Goal: Task Accomplishment & Management: Manage account settings

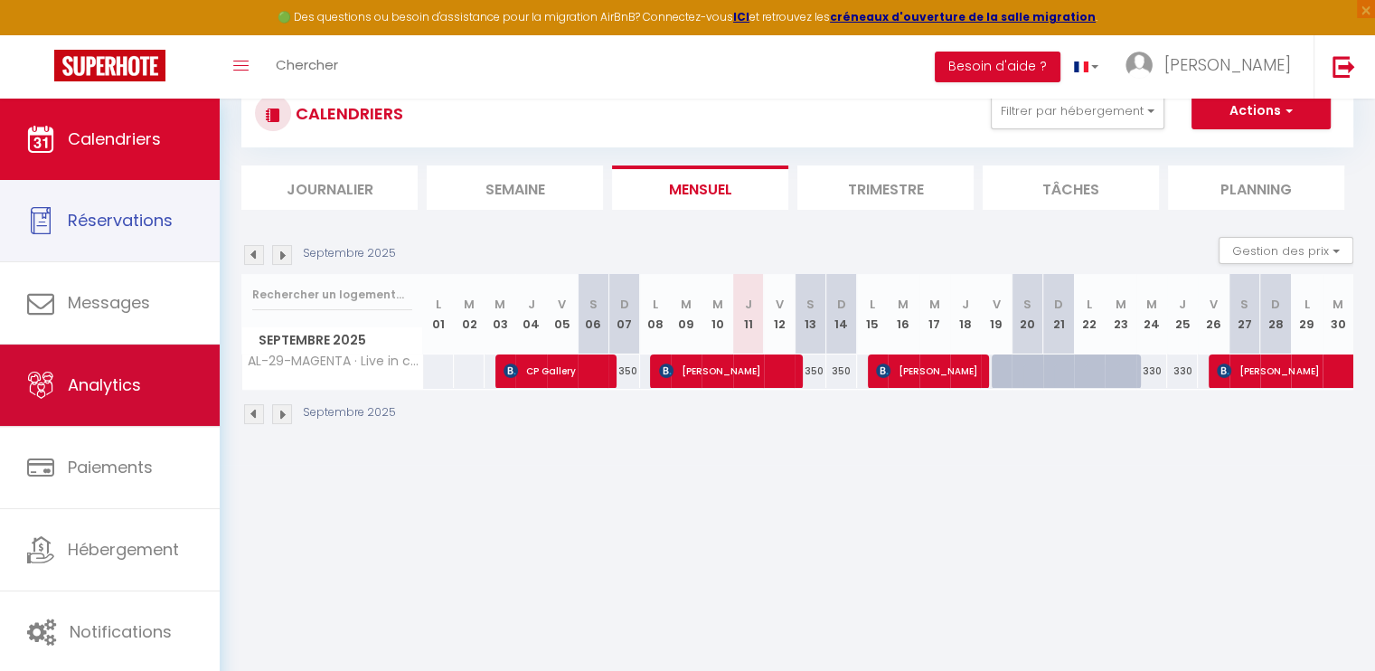
scroll to position [90, 0]
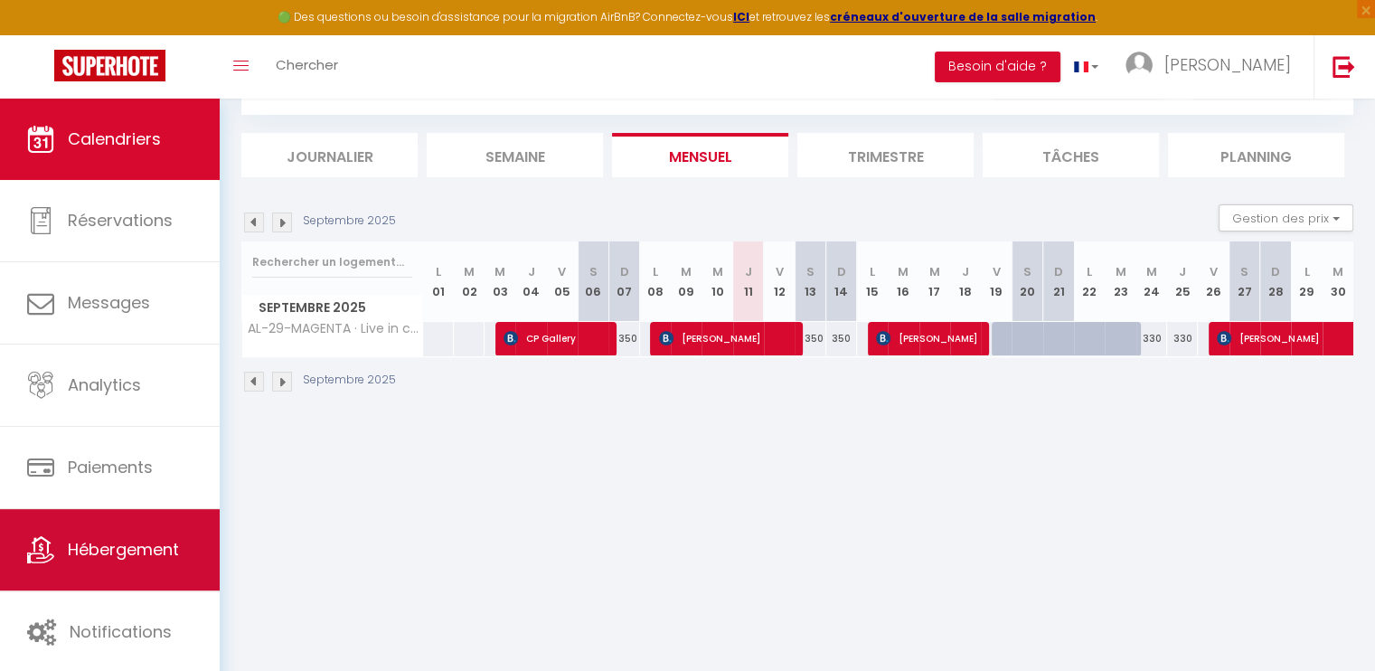
click at [148, 534] on link "Hébergement" at bounding box center [110, 549] width 220 height 81
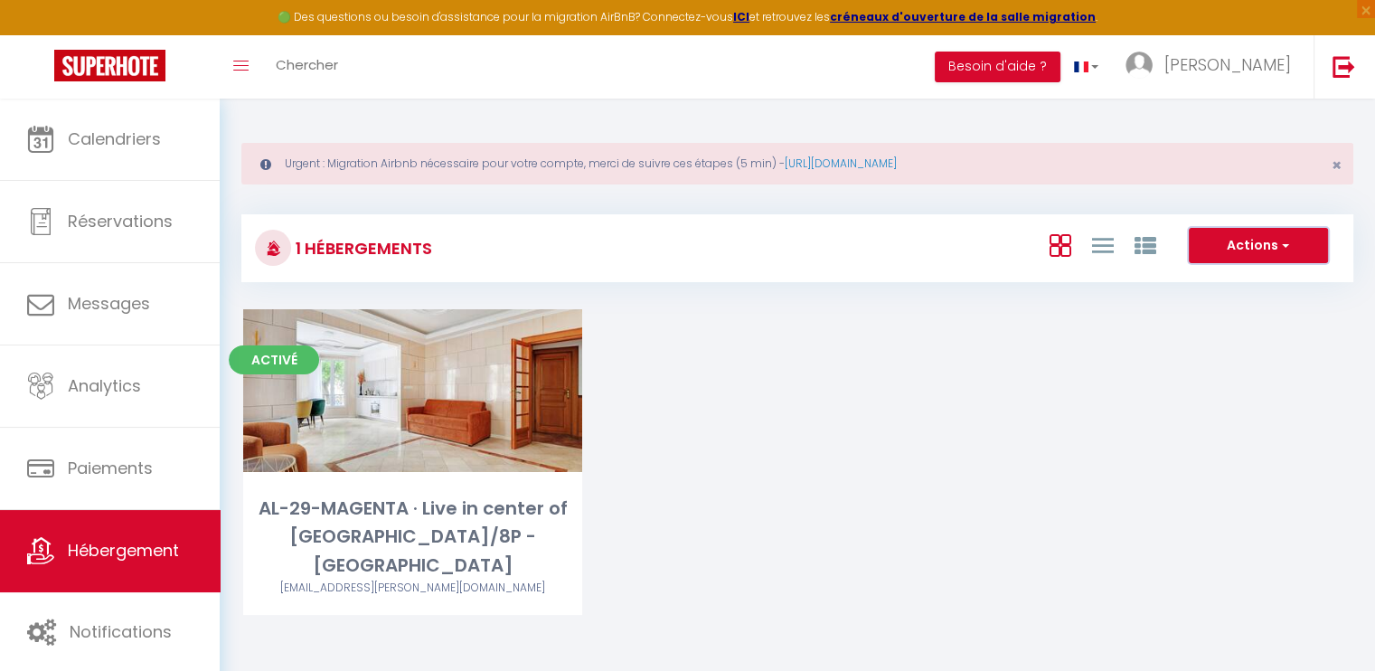
click at [1271, 252] on button "Actions" at bounding box center [1257, 246] width 139 height 36
click at [1271, 280] on li "Créer un Hébergement" at bounding box center [1243, 283] width 165 height 20
select select "3"
select select "2"
select select "1"
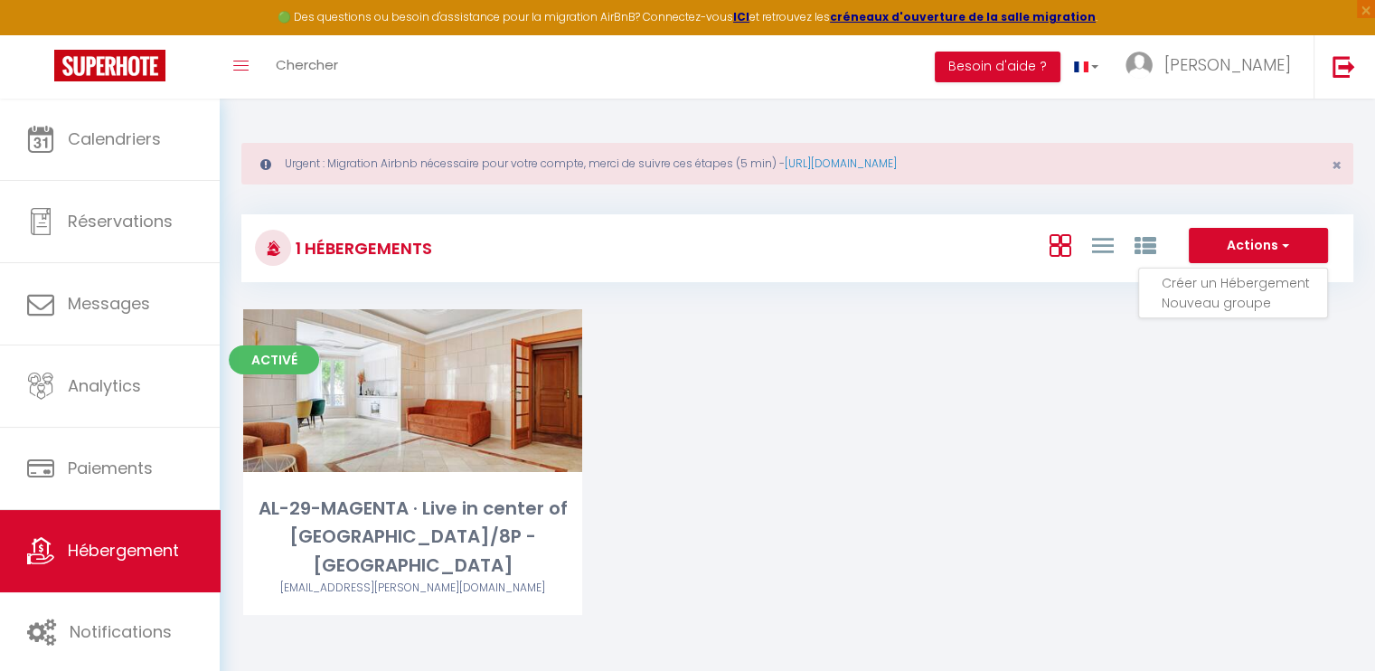
select select "1"
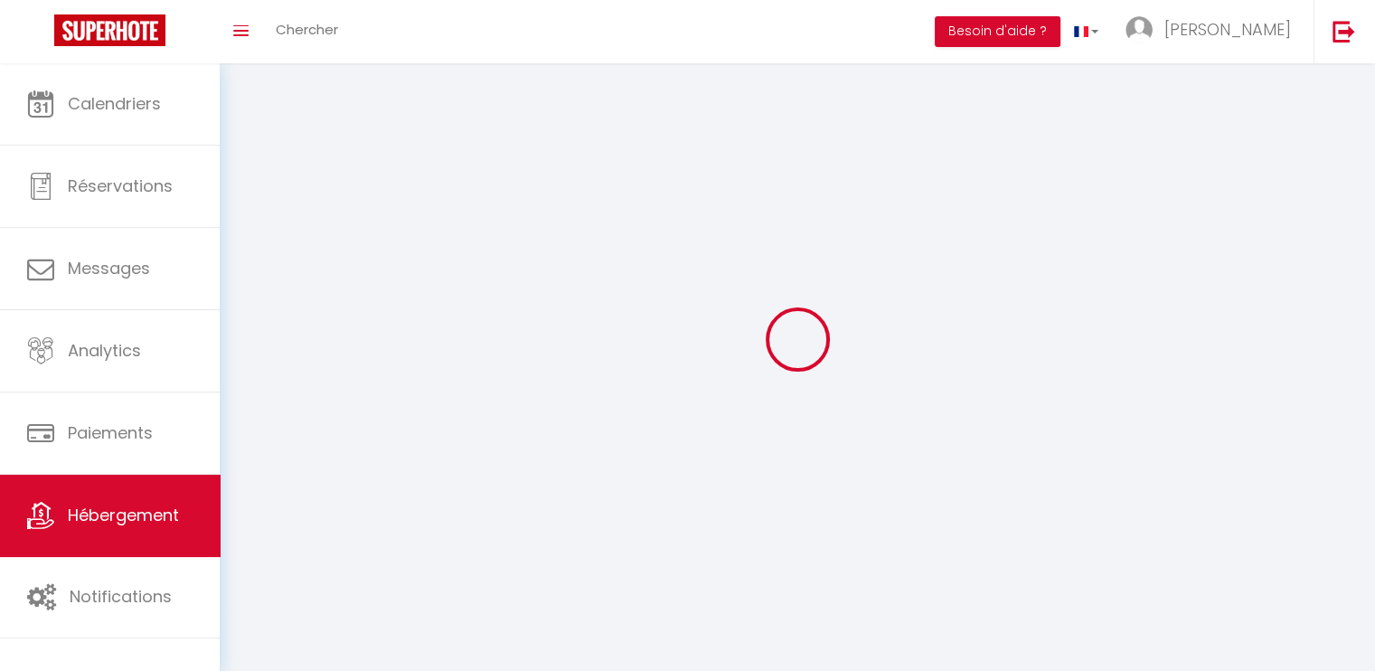
select select
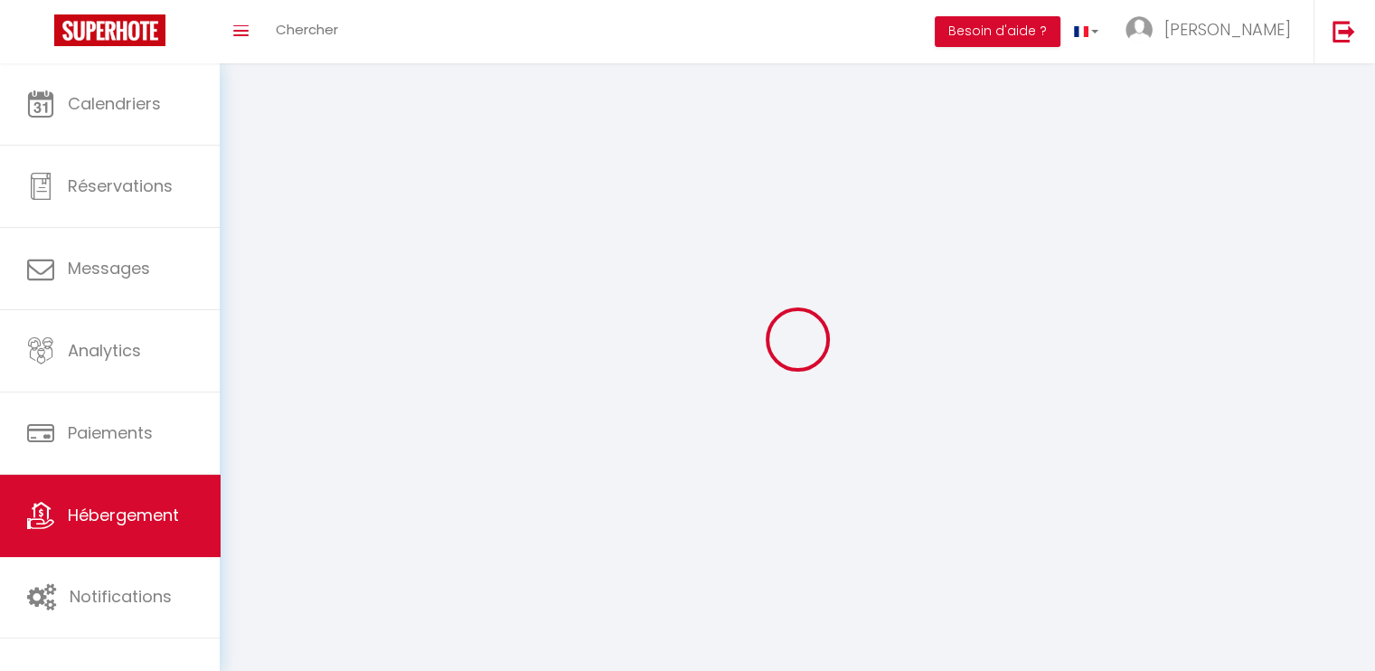
select select
checkbox input "false"
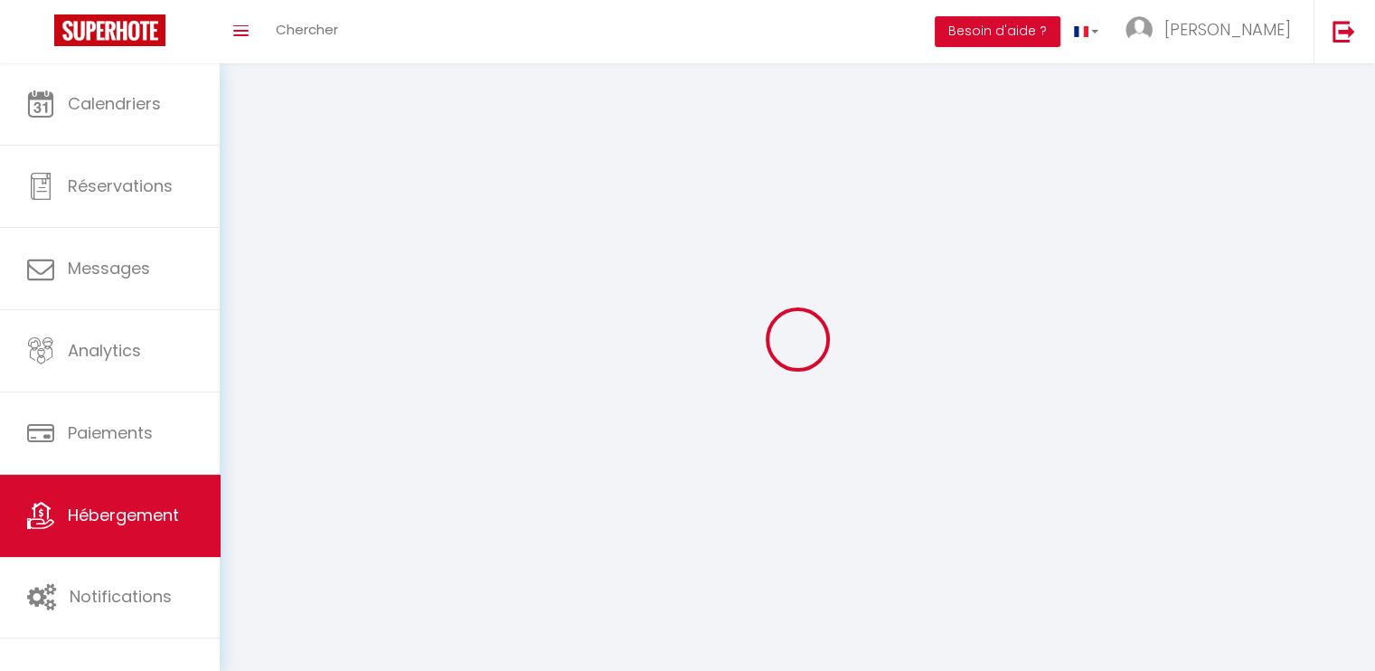
select select
select select "1"
select select "28"
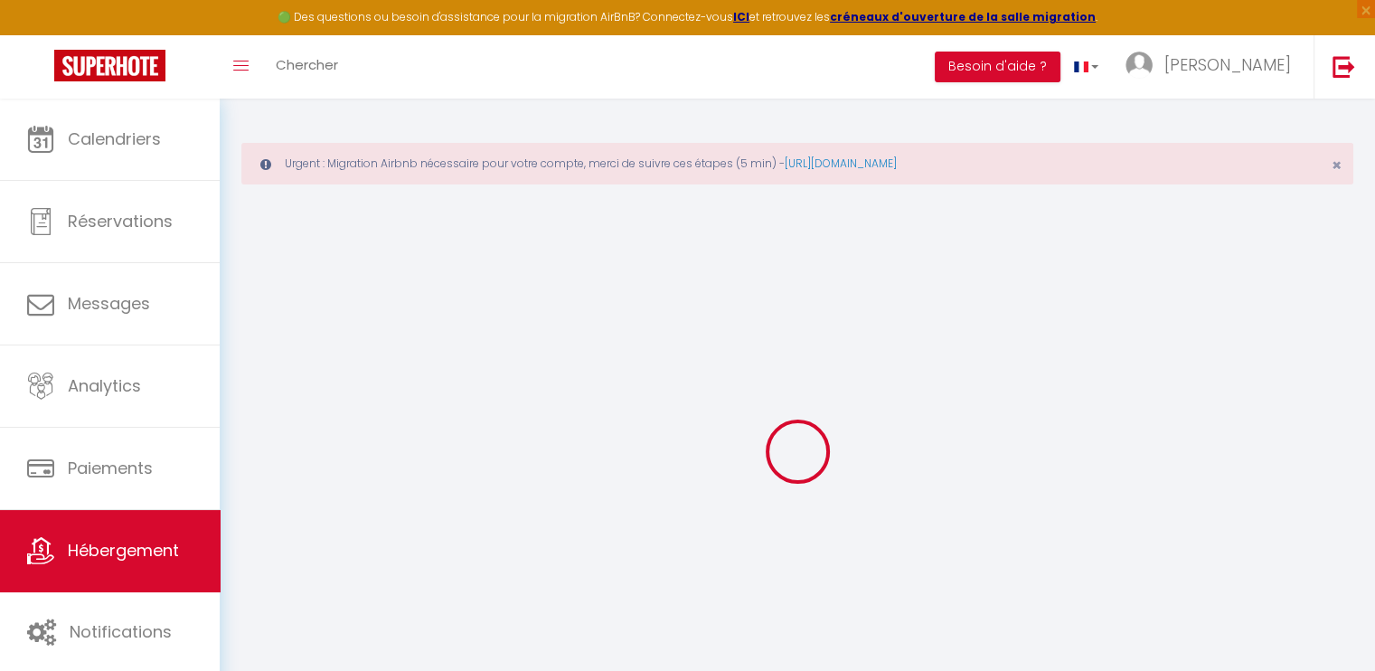
select select
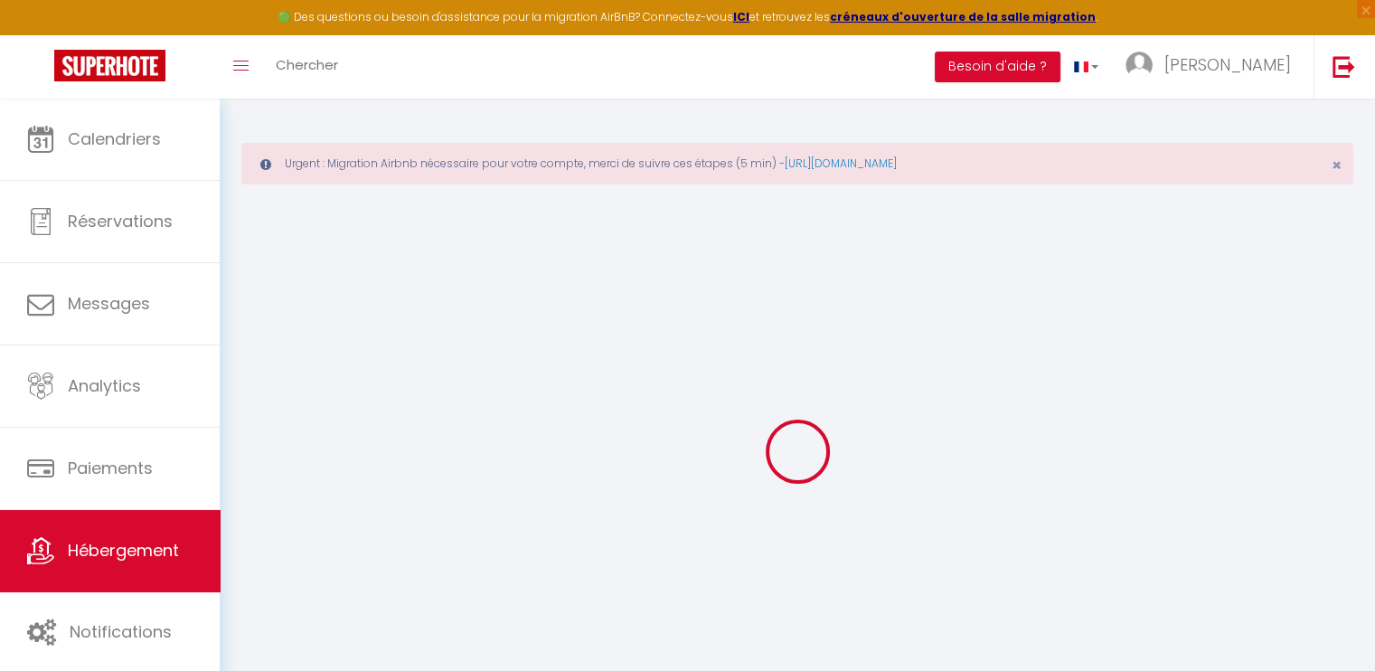
select select
checkbox input "false"
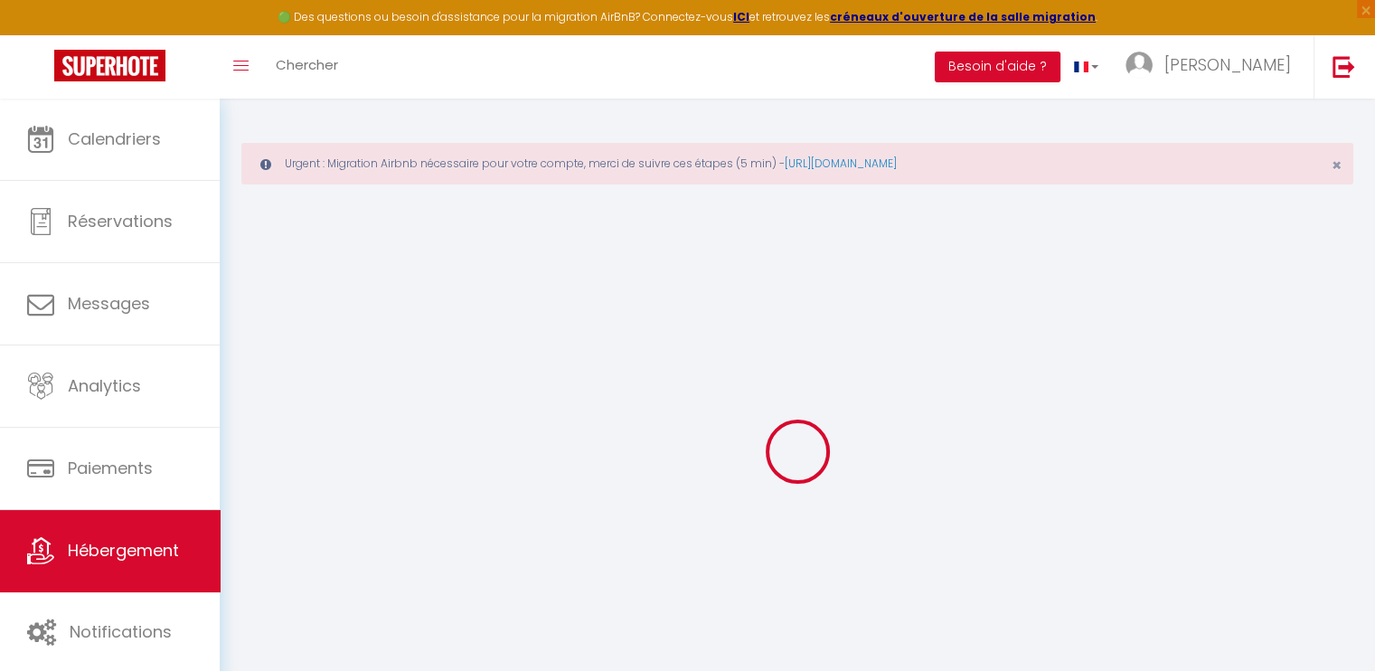
select select
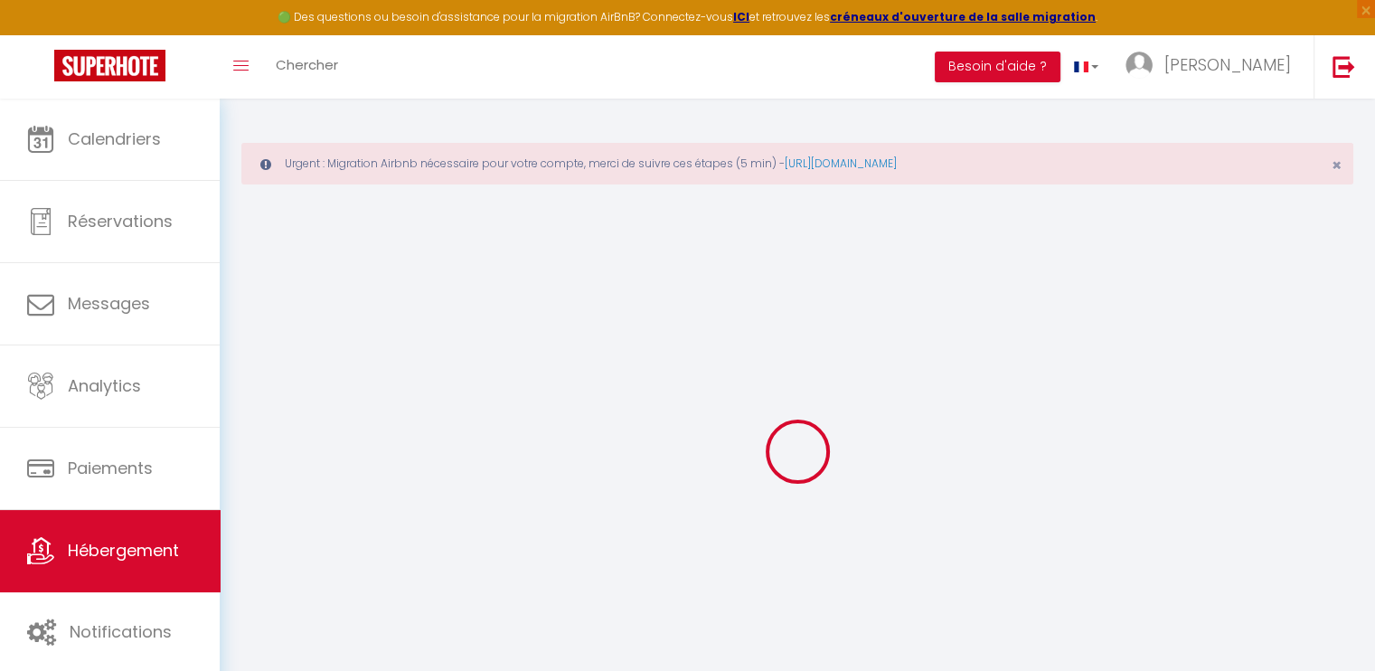
select select
checkbox input "false"
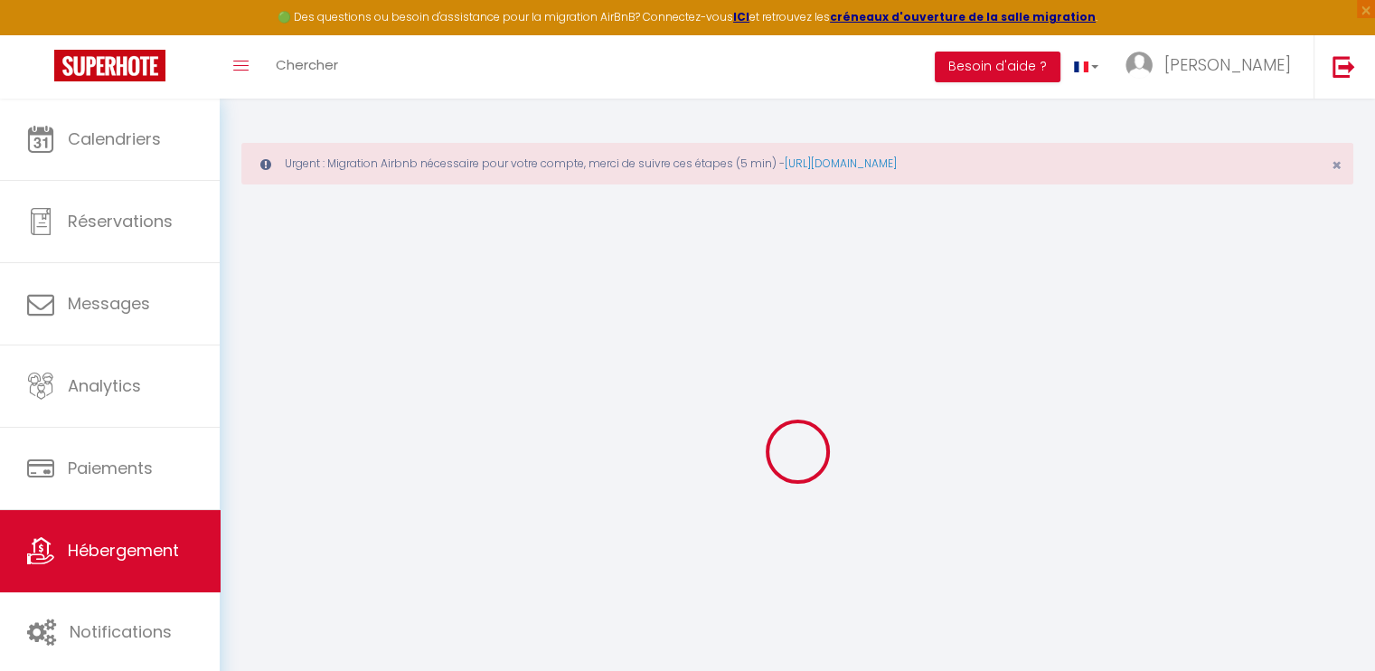
checkbox input "false"
select select
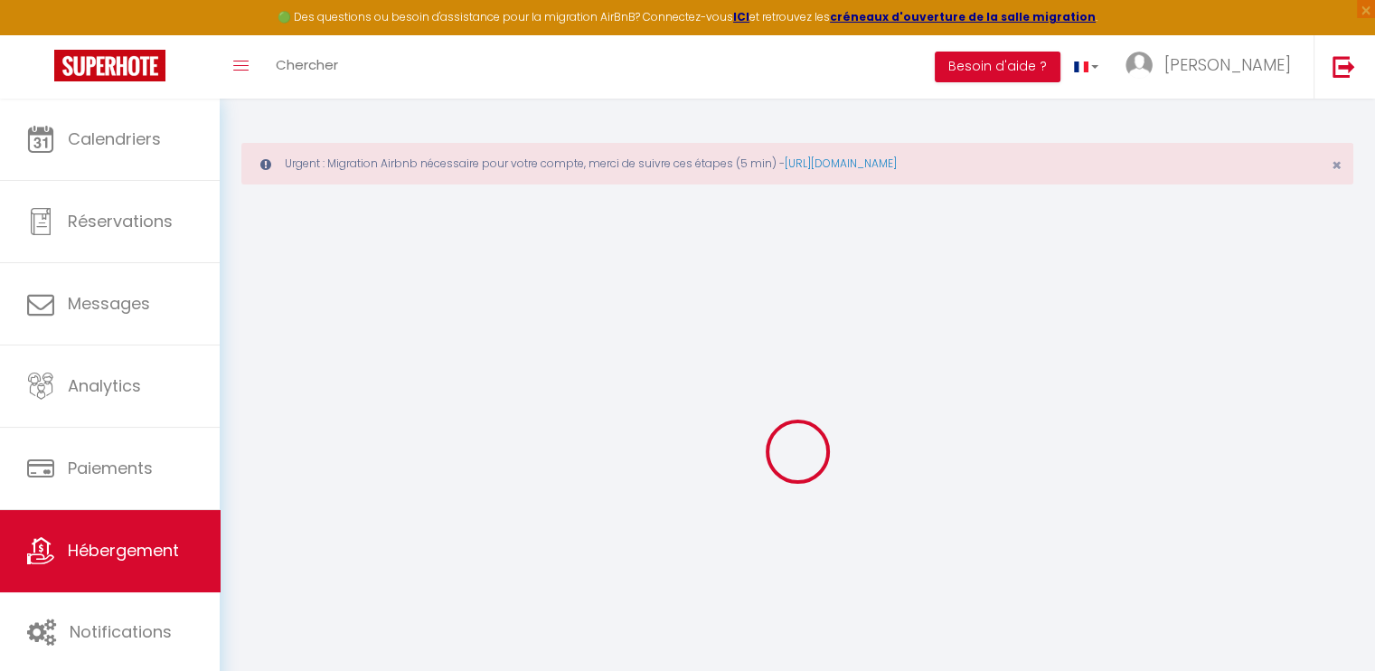
checkbox input "false"
select select
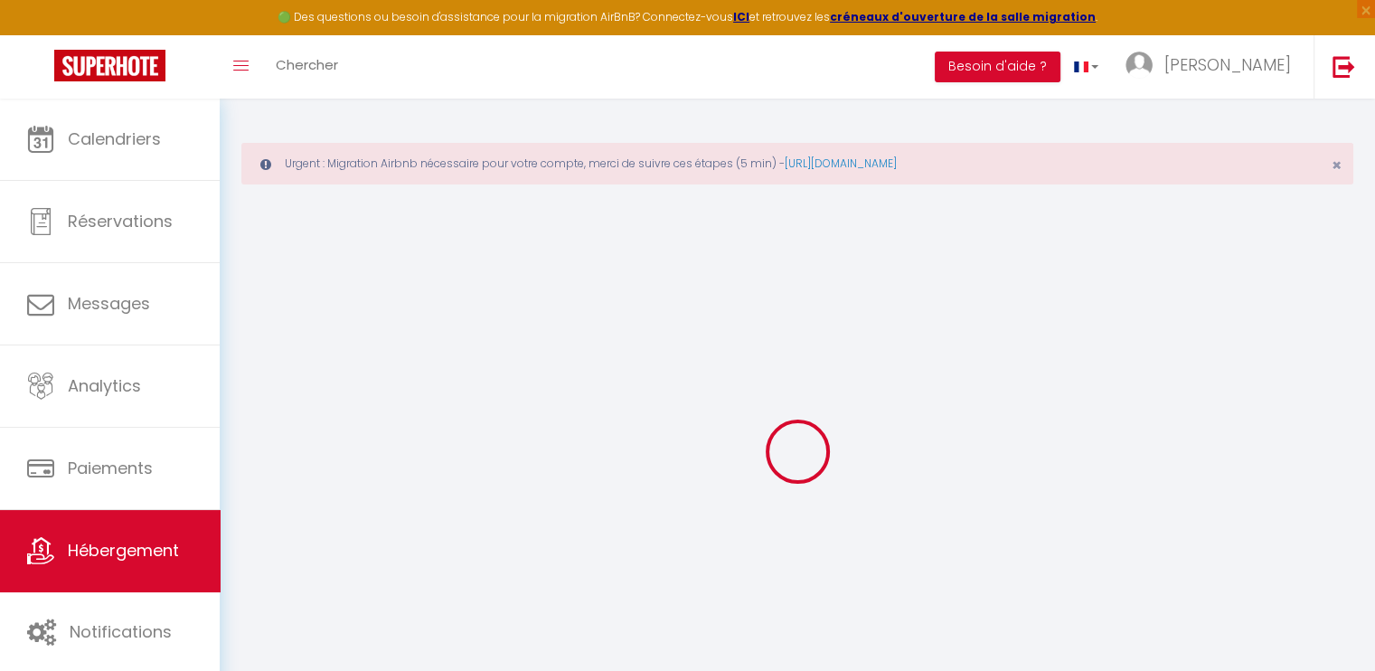
select select
select select "15:00"
select select "23:45"
select select "11:00"
select select "30"
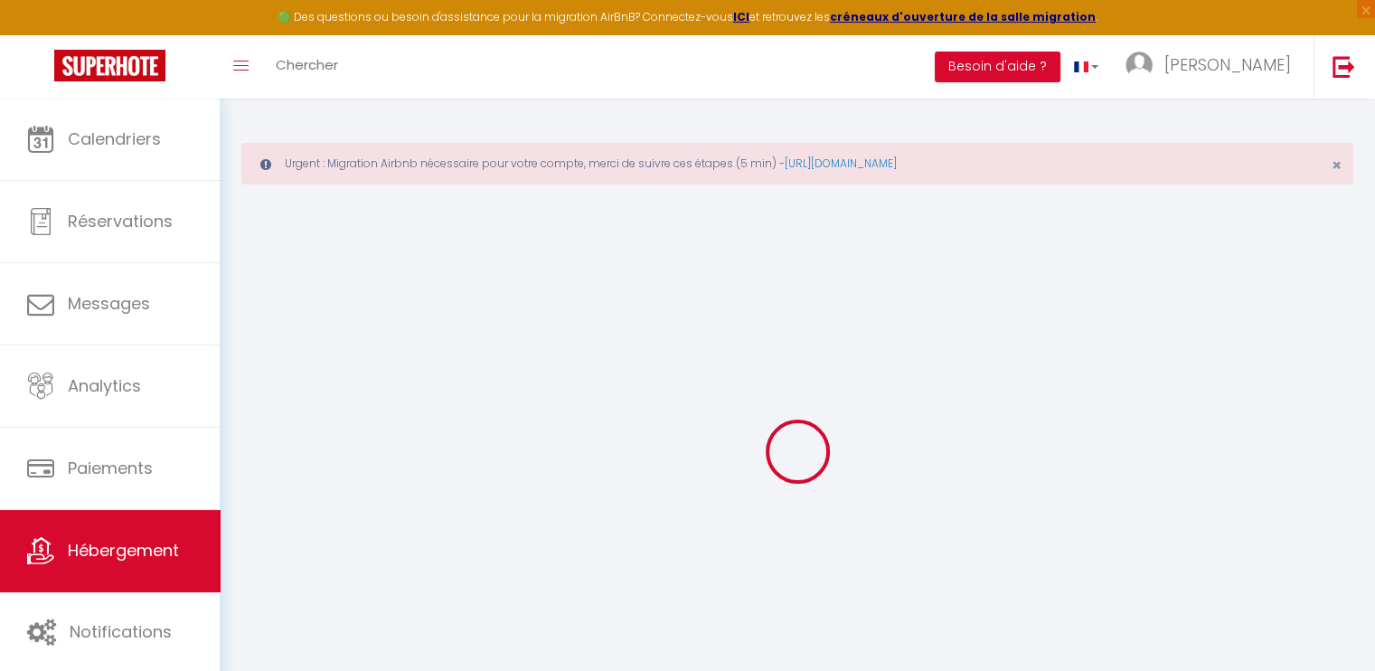
select select "120"
select select
checkbox input "false"
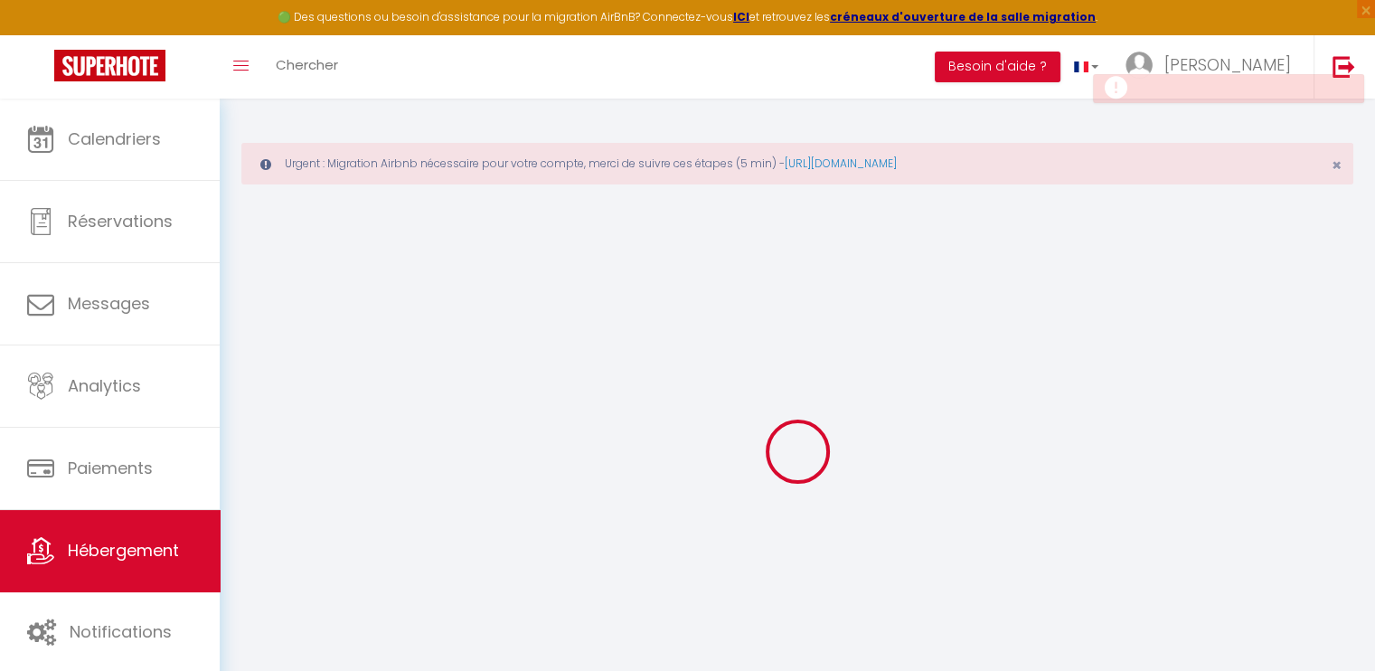
checkbox input "false"
select select
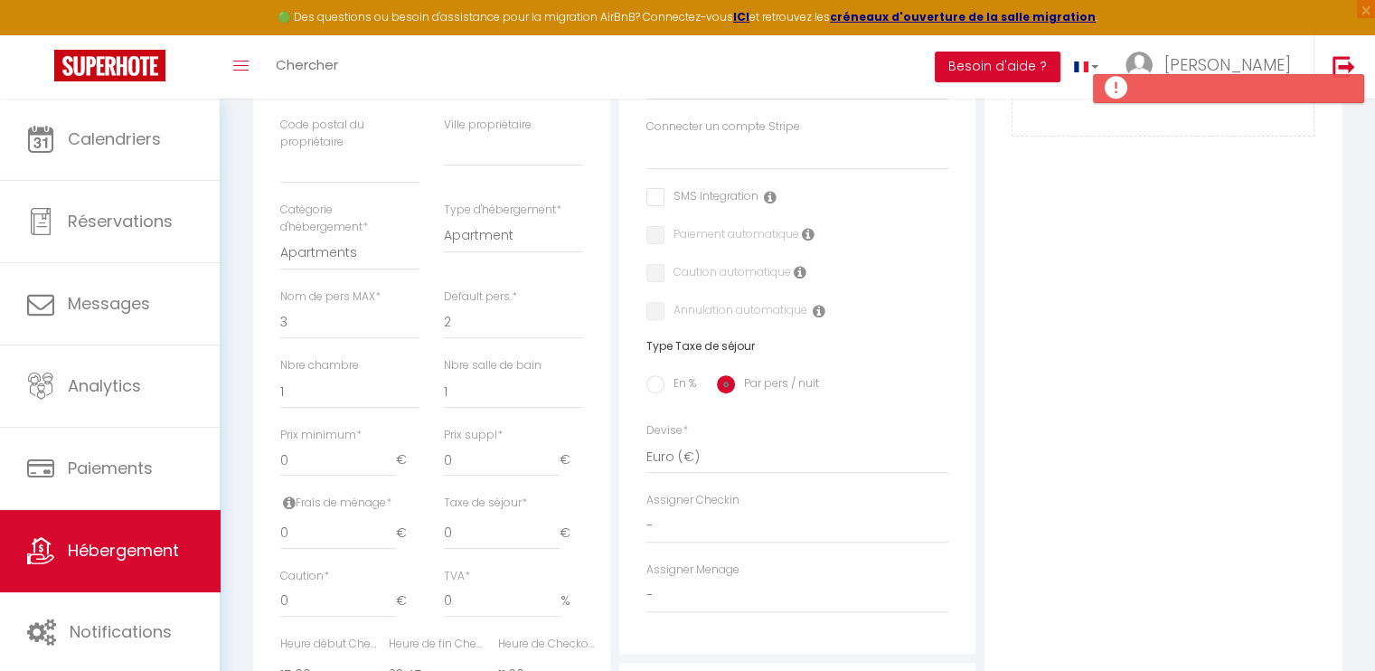
scroll to position [542, 0]
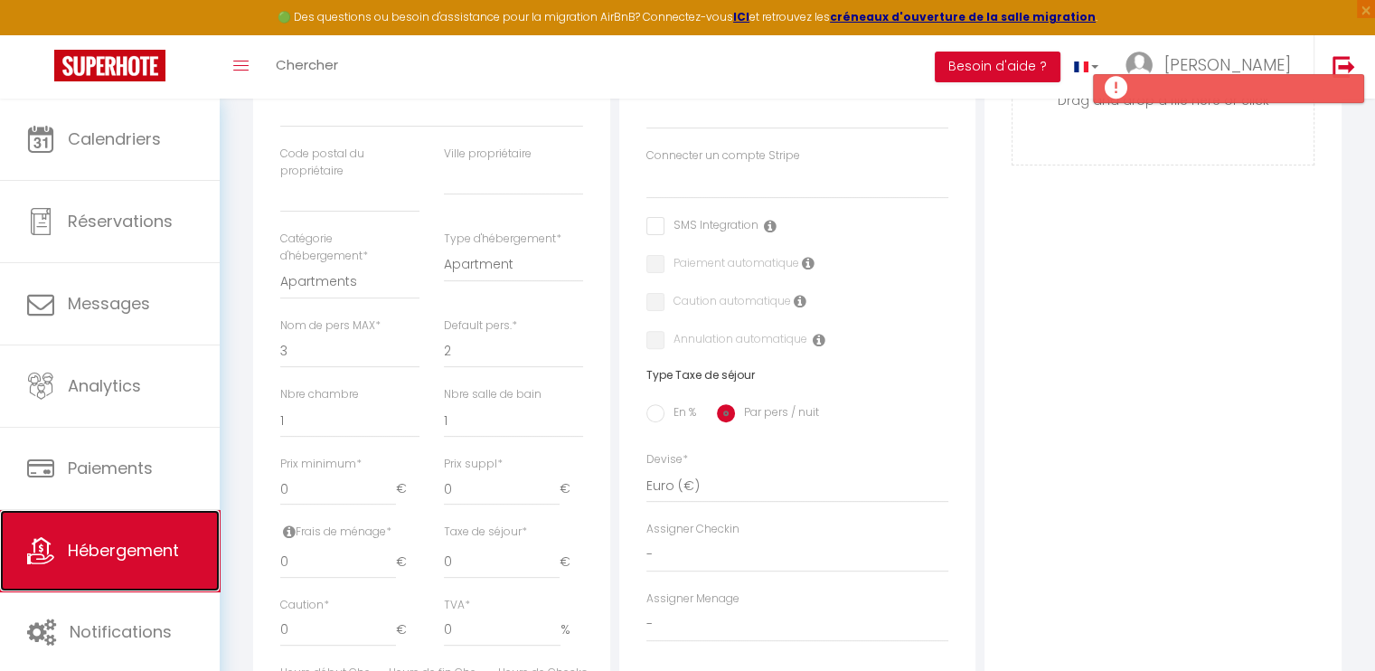
click at [127, 539] on span "Hébergement" at bounding box center [123, 550] width 111 height 23
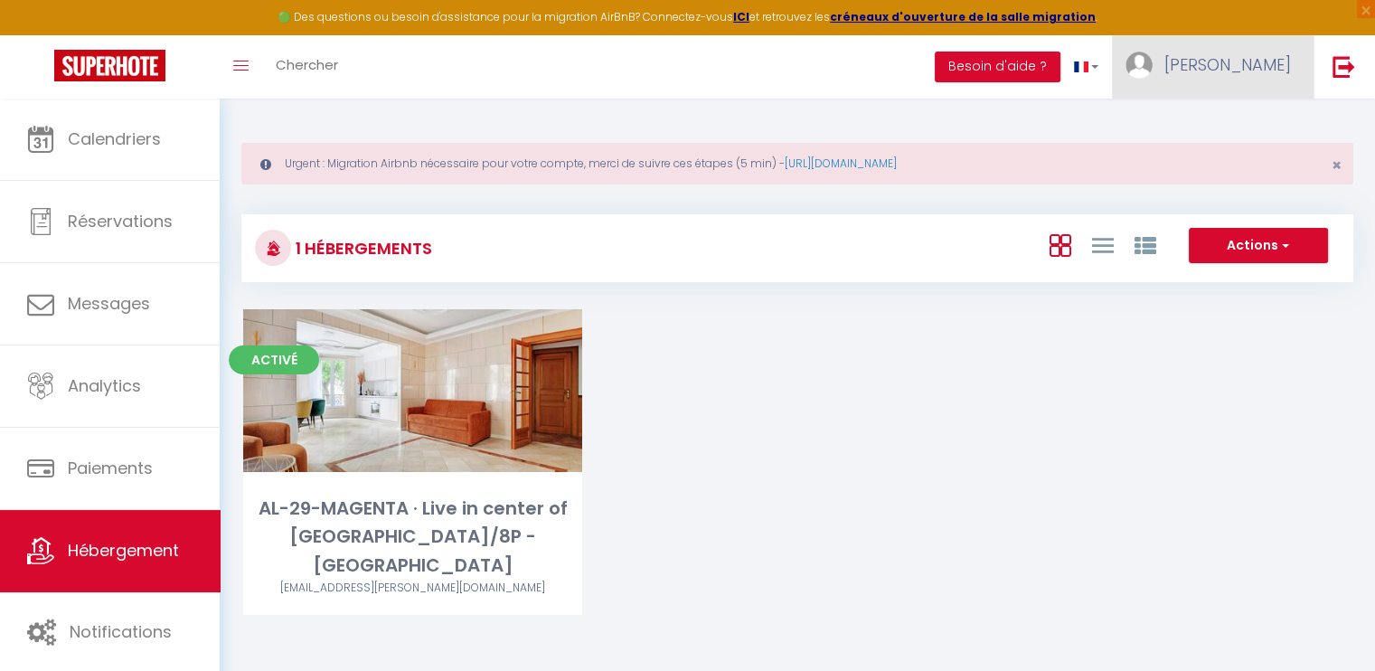
click at [1227, 70] on link "[PERSON_NAME]" at bounding box center [1213, 66] width 202 height 63
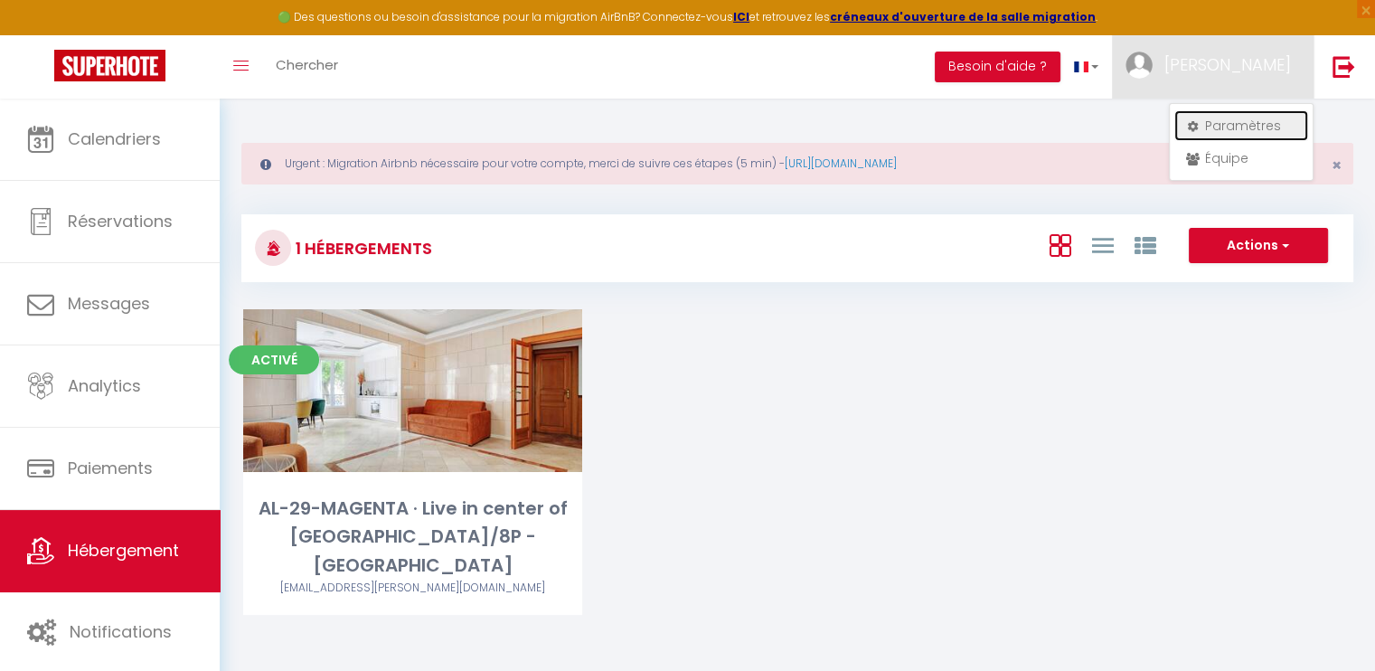
click at [1211, 117] on link "Paramètres" at bounding box center [1241, 125] width 134 height 31
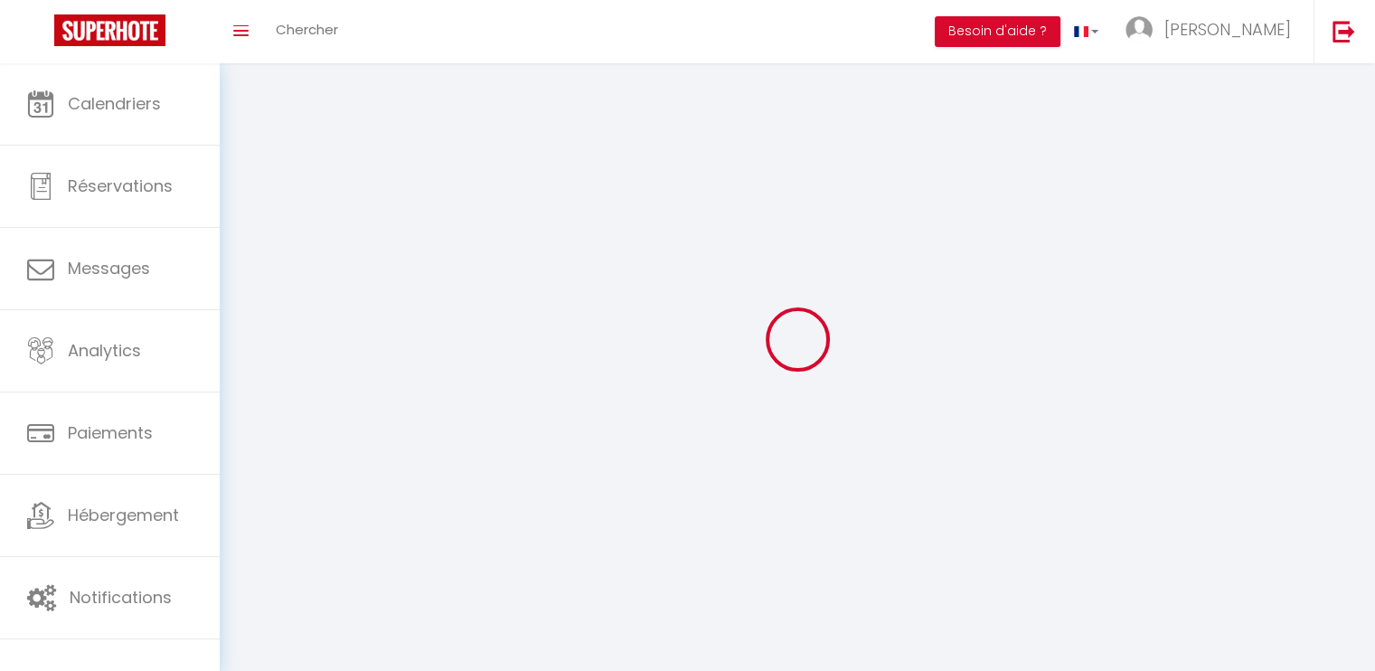
type input "[PERSON_NAME]"
type input "Nguon"
type input "+33667748027"
type input "11 rue de montmorency"
type input "95410"
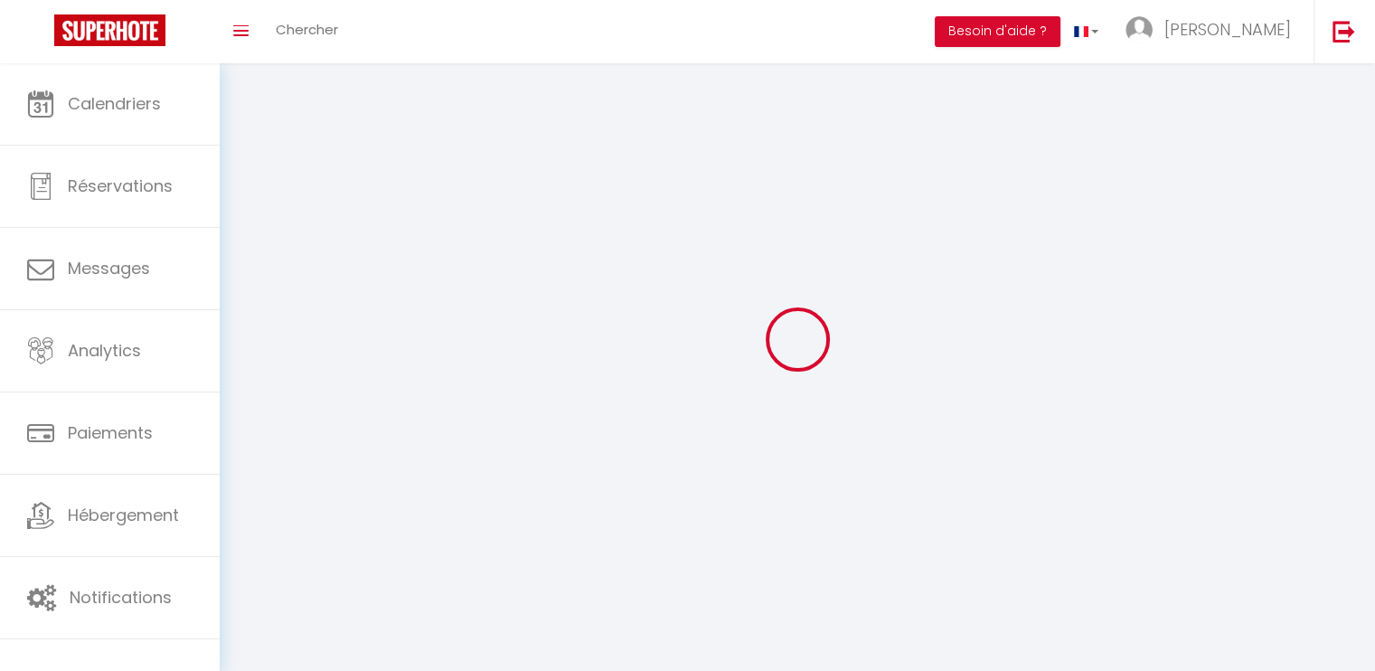
type input "Groslay"
type input "UykUxaCVkAzxCWL4bKgdbEAUN"
type input "qeYcMDjf6ERisVTb7DDlD8ltW"
type input "https://app.superhote.com/#/get-available-rentals/qeYcMDjf6ERisVTb7DDlD8ltW"
select select "28"
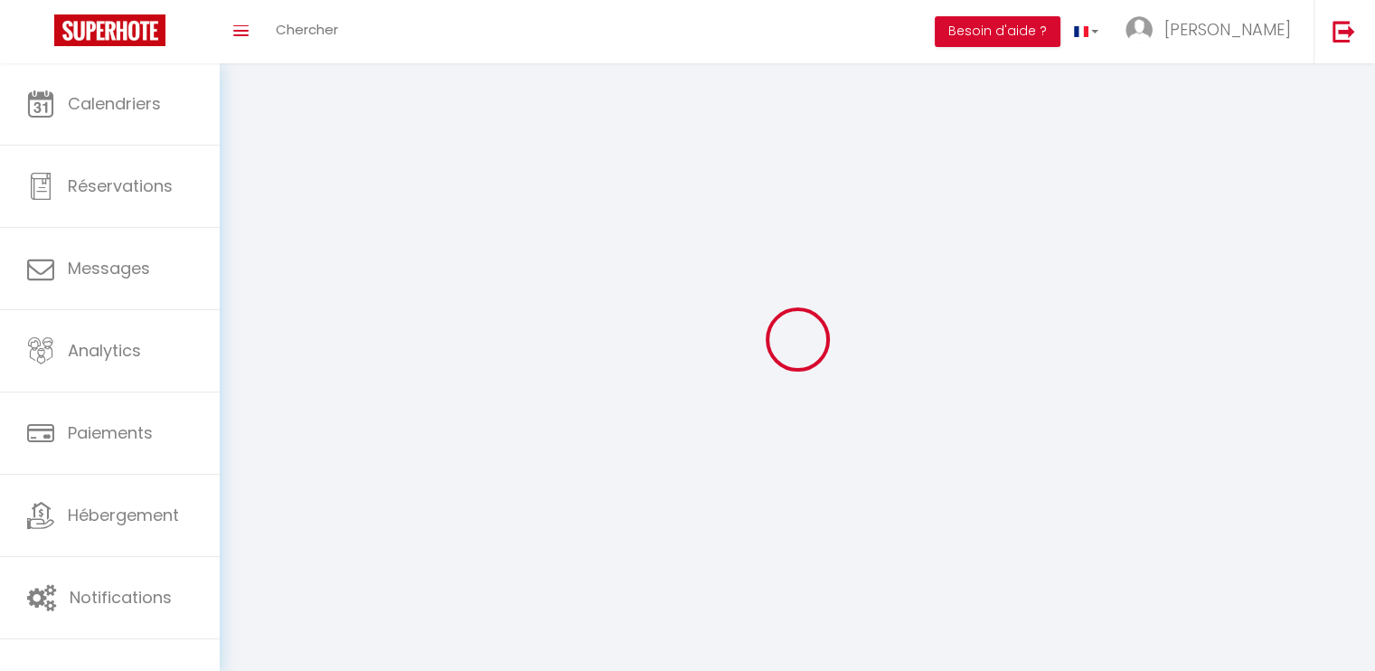
select select "fr"
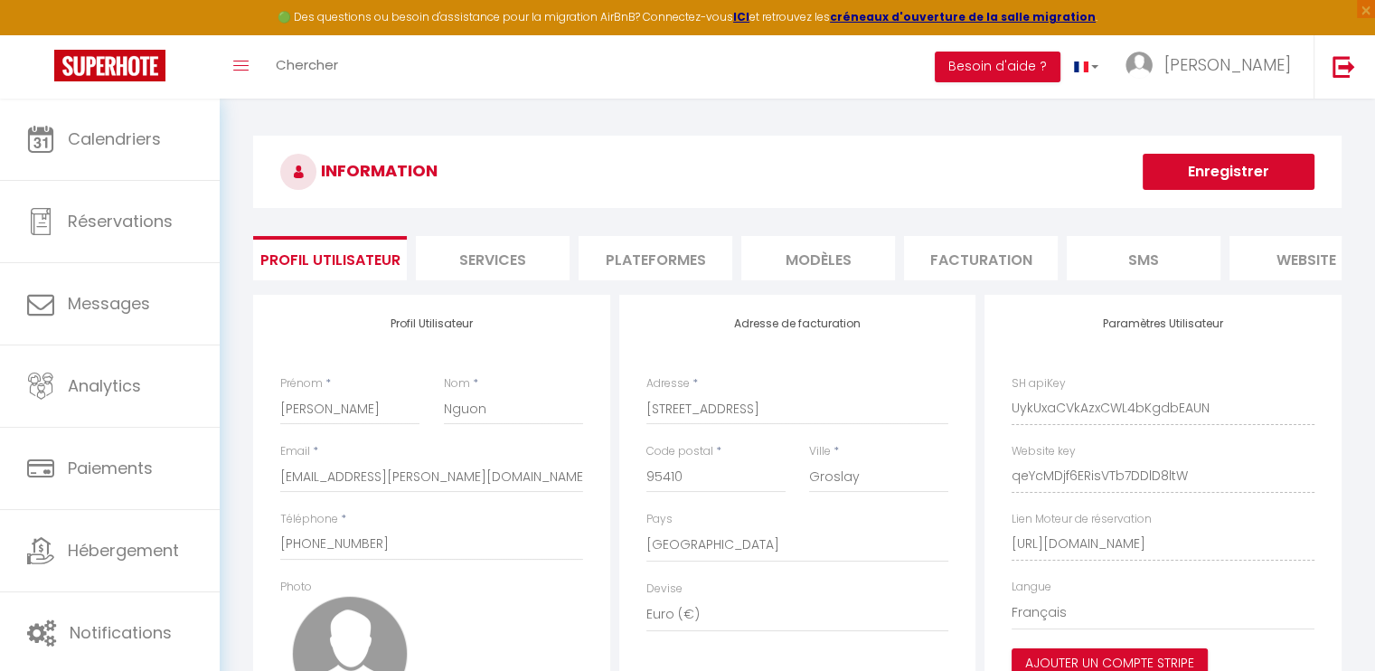
click at [625, 249] on li "Plateformes" at bounding box center [655, 258] width 154 height 44
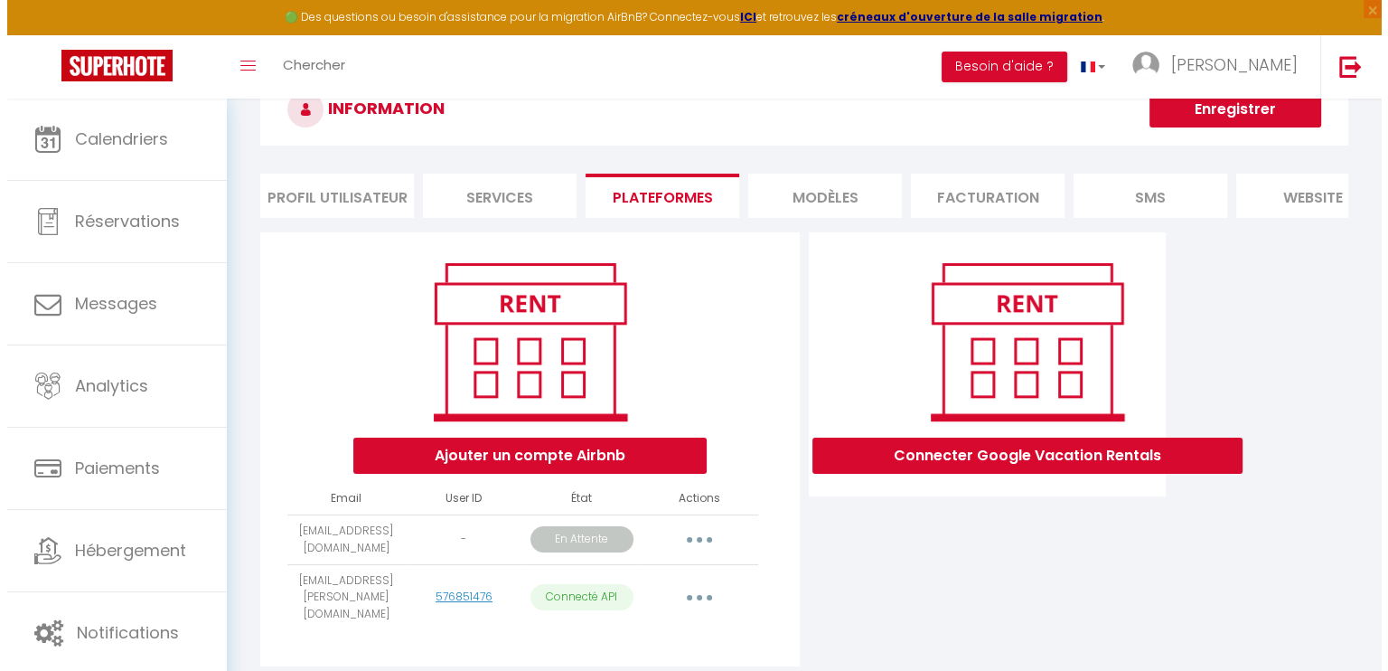
scroll to position [115, 0]
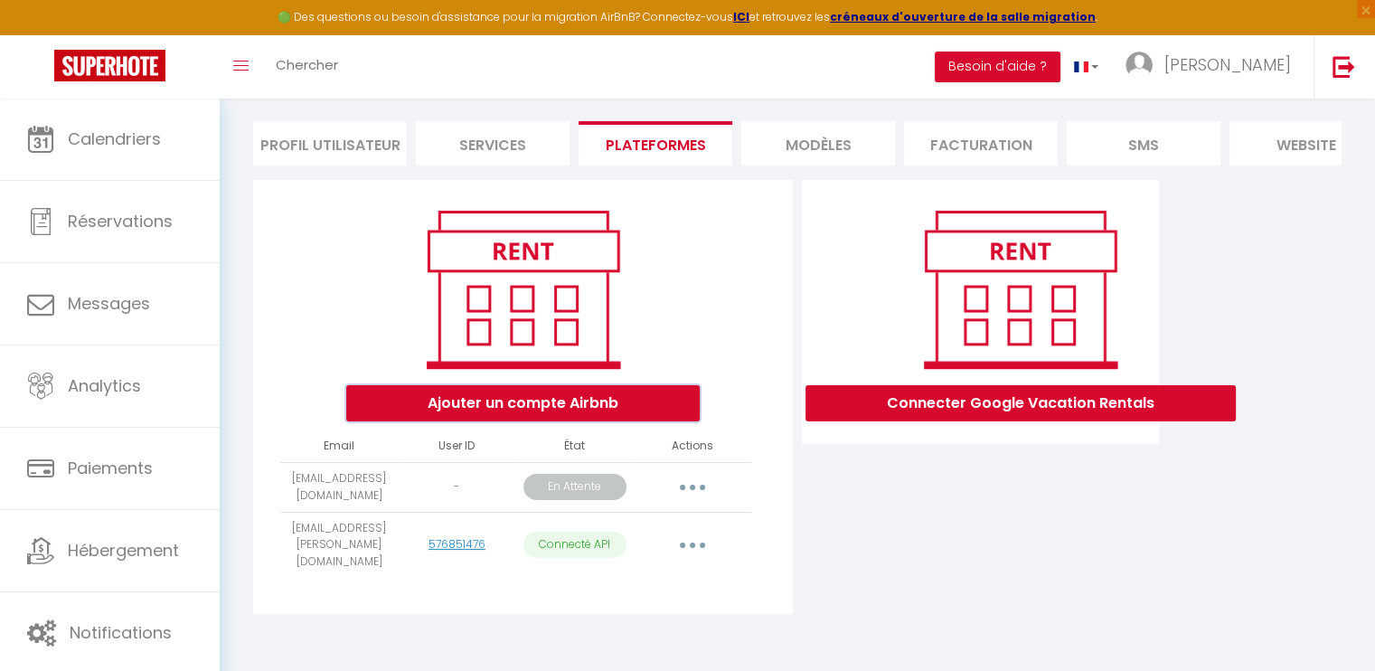
click at [647, 419] on button "Ajouter un compte Airbnb" at bounding box center [522, 403] width 353 height 36
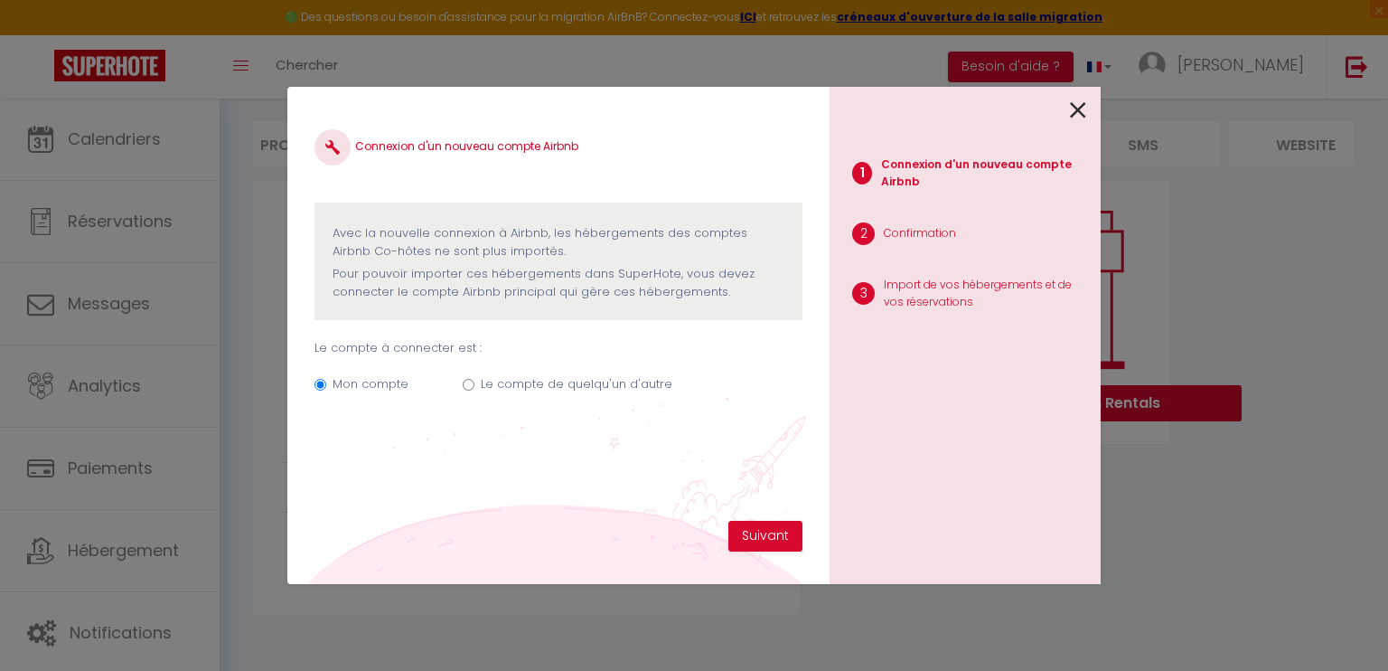
click at [625, 380] on label "Le compte de quelqu'un d'autre" at bounding box center [577, 384] width 192 height 18
click at [474, 380] on input "Le compte de quelqu'un d'autre" at bounding box center [469, 385] width 12 height 12
radio input "true"
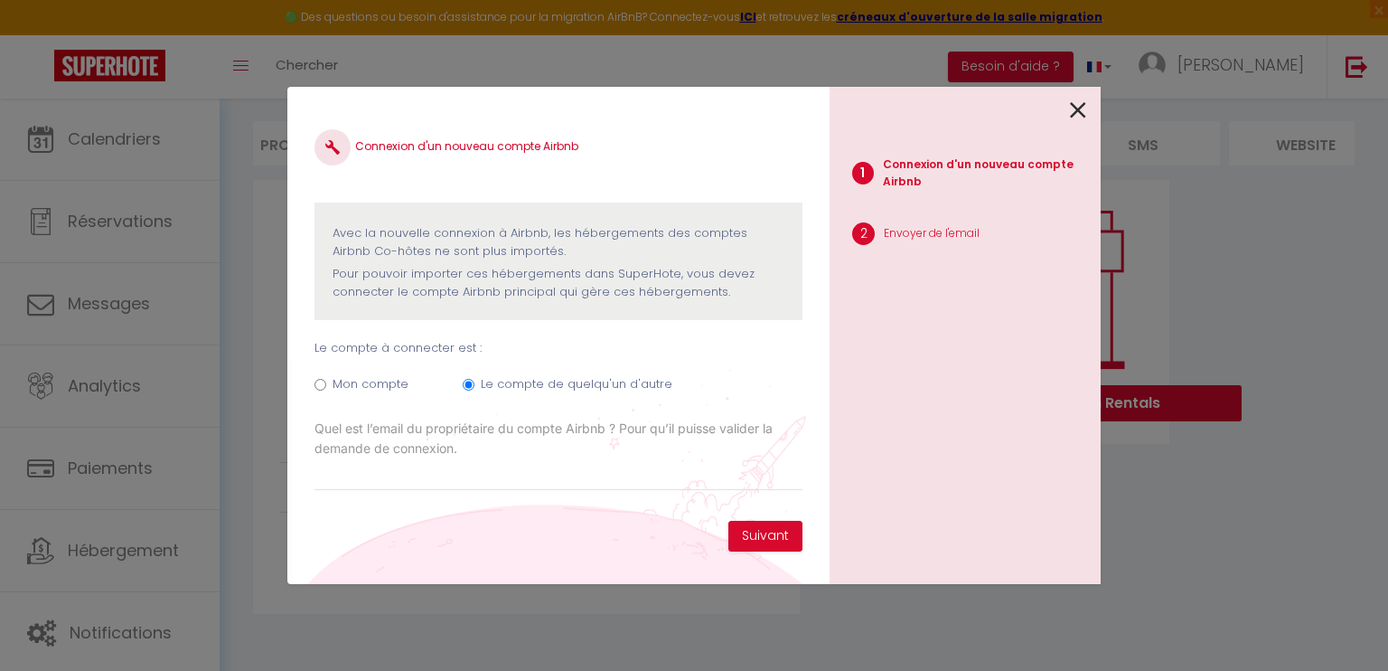
click at [383, 385] on label "Mon compte" at bounding box center [371, 384] width 76 height 18
click at [326, 385] on input "Mon compte" at bounding box center [320, 385] width 12 height 12
radio input "true"
radio input "false"
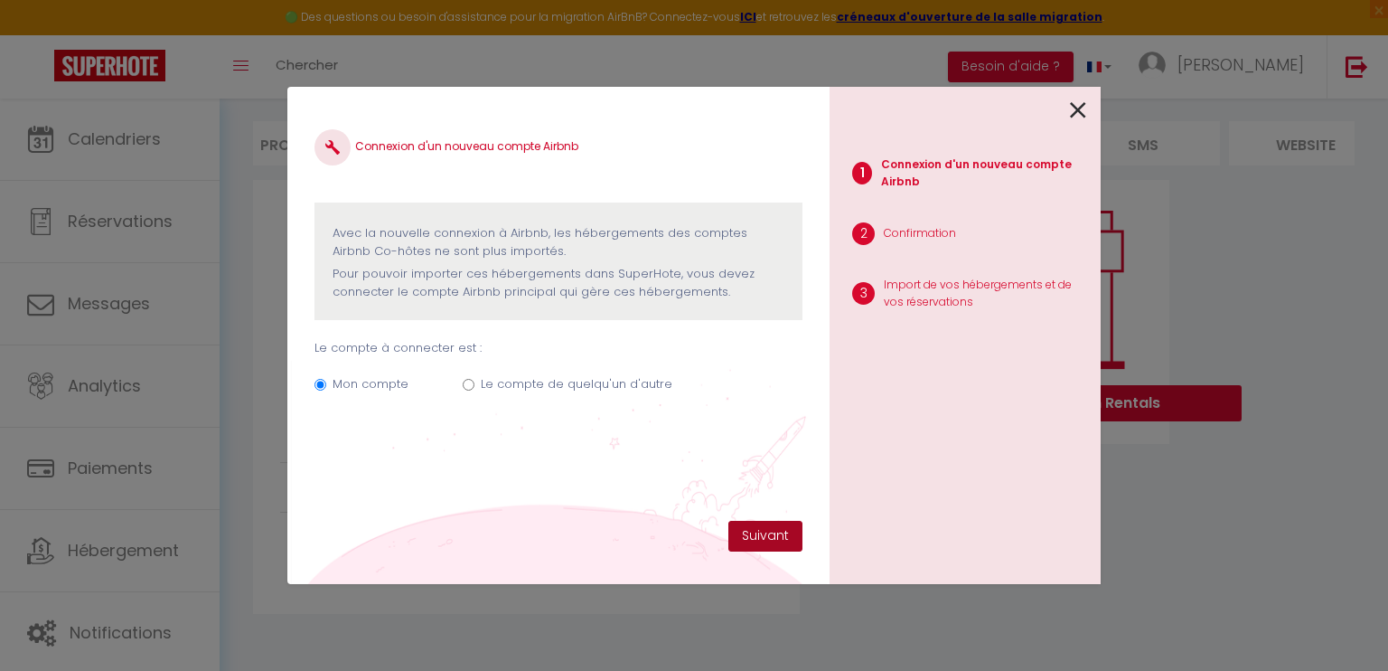
click at [770, 538] on button "Suivant" at bounding box center [765, 536] width 74 height 31
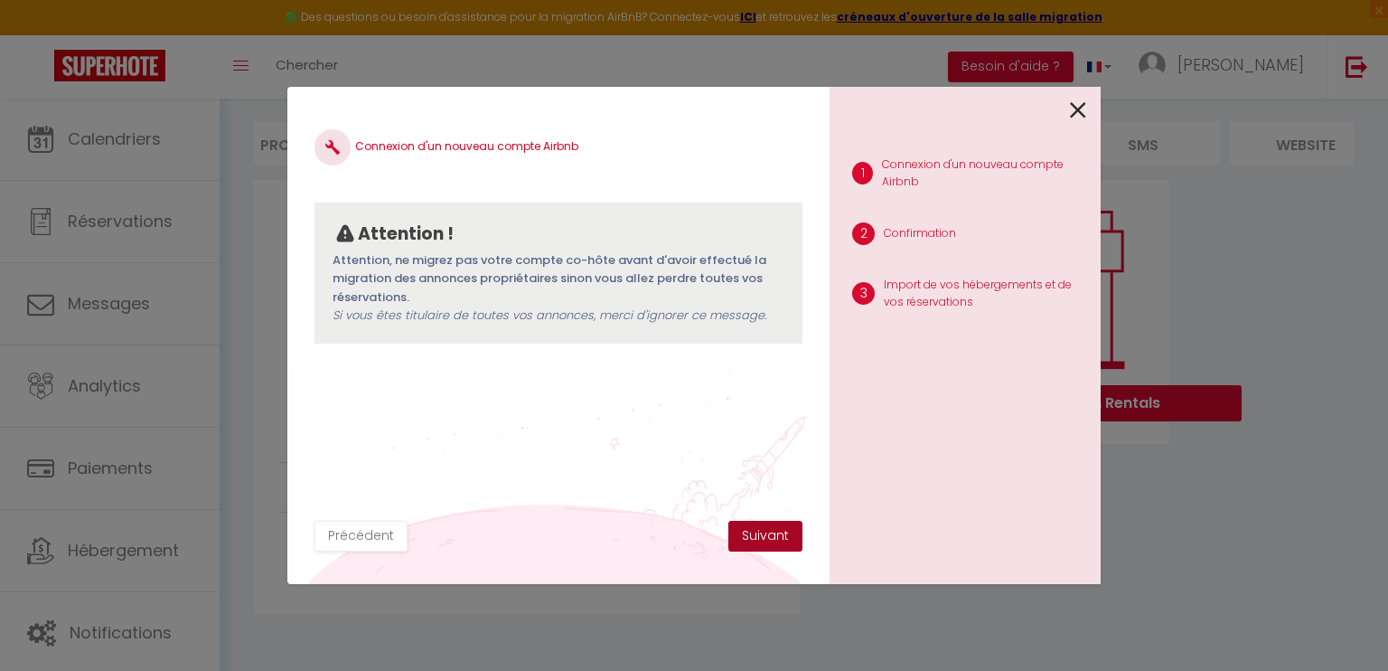
click at [789, 533] on button "Suivant" at bounding box center [765, 536] width 74 height 31
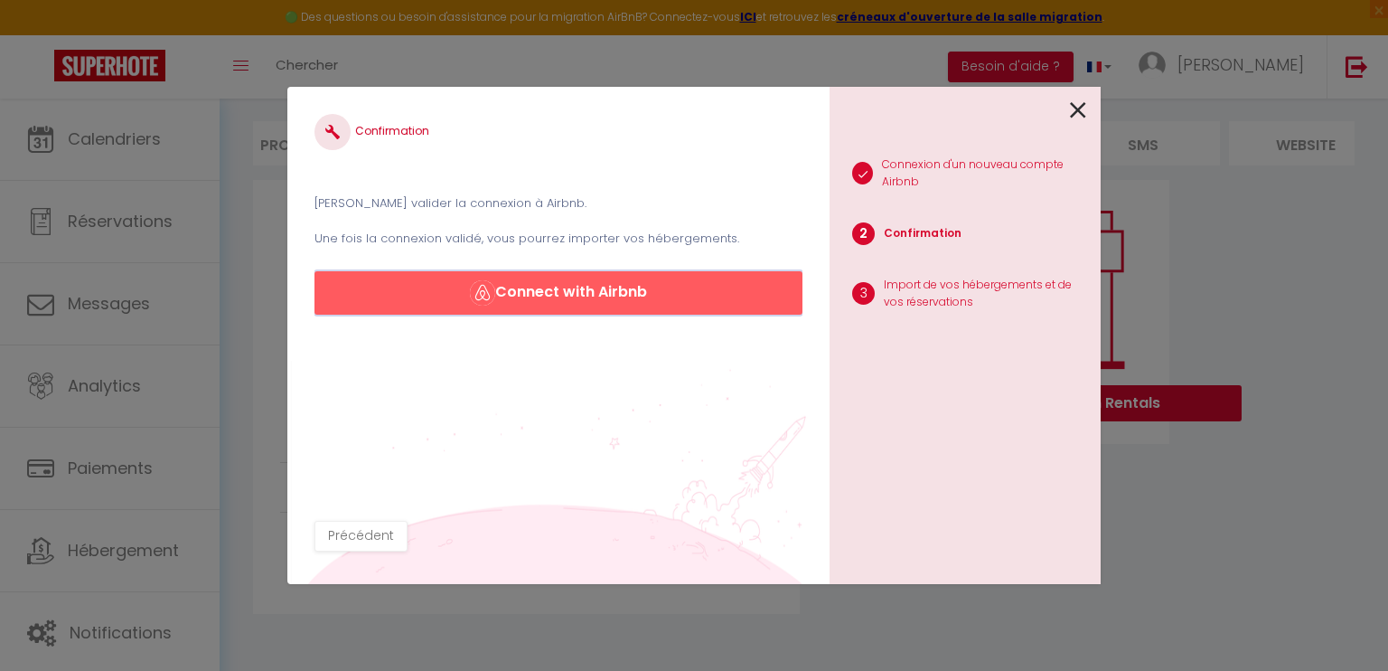
click at [652, 296] on button "Connect with Airbnb" at bounding box center [558, 292] width 488 height 43
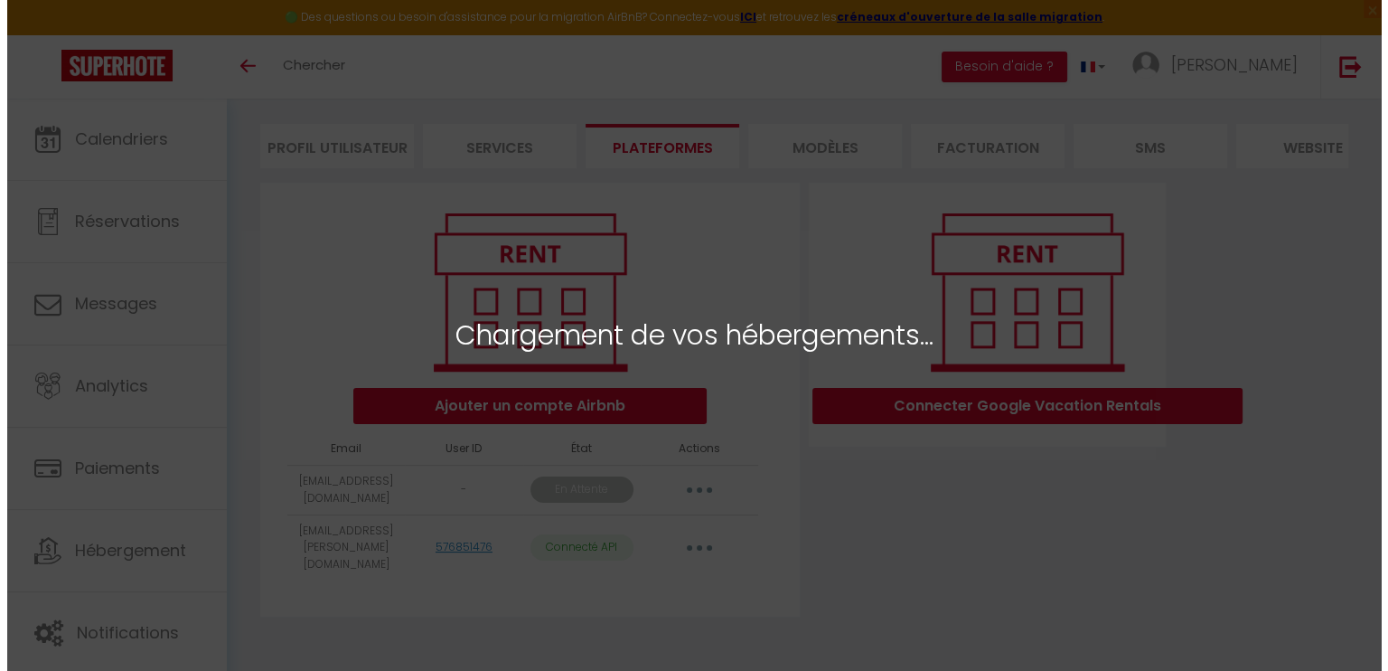
scroll to position [115, 0]
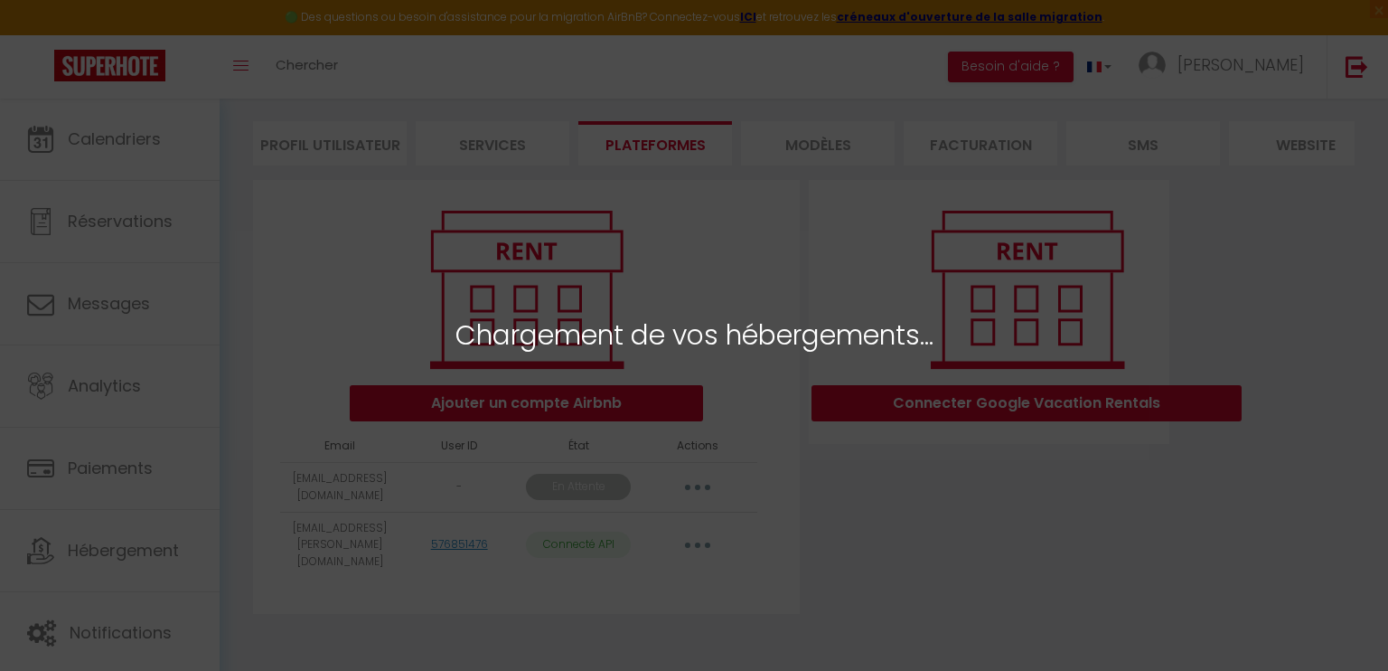
select select "76665"
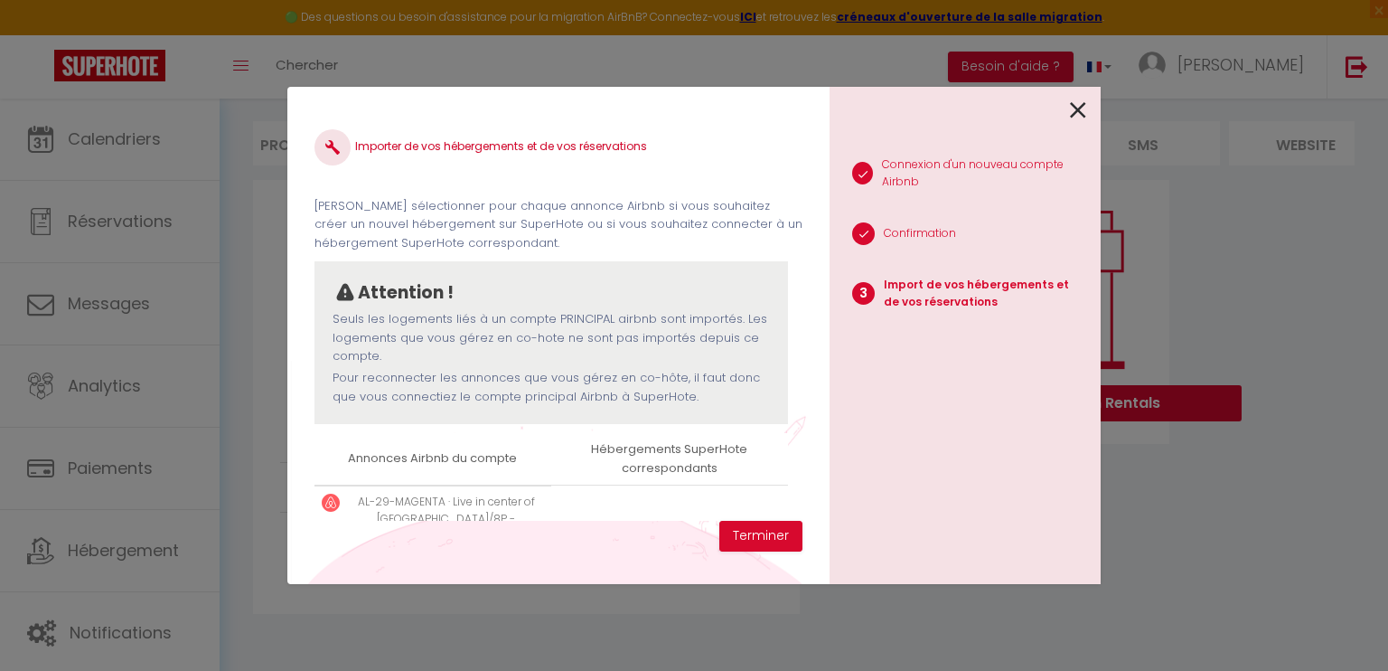
click at [1074, 112] on icon at bounding box center [1078, 110] width 16 height 27
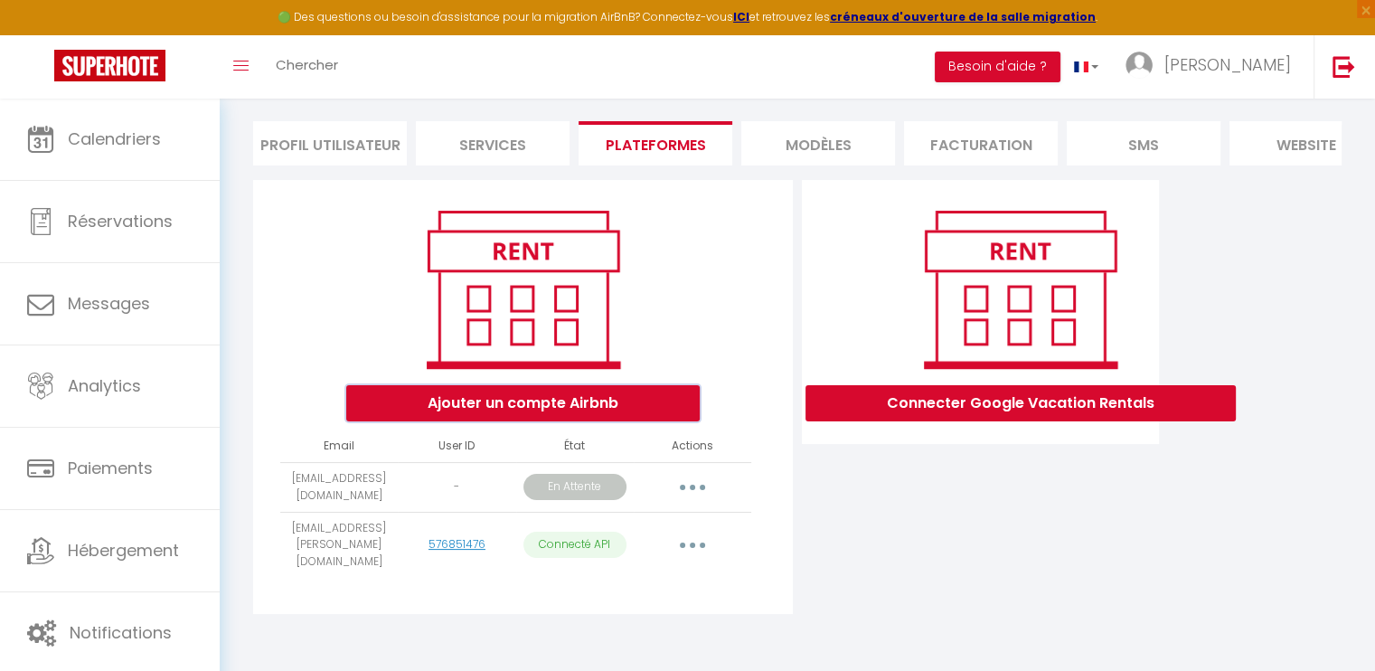
click at [570, 410] on button "Ajouter un compte Airbnb" at bounding box center [522, 403] width 353 height 36
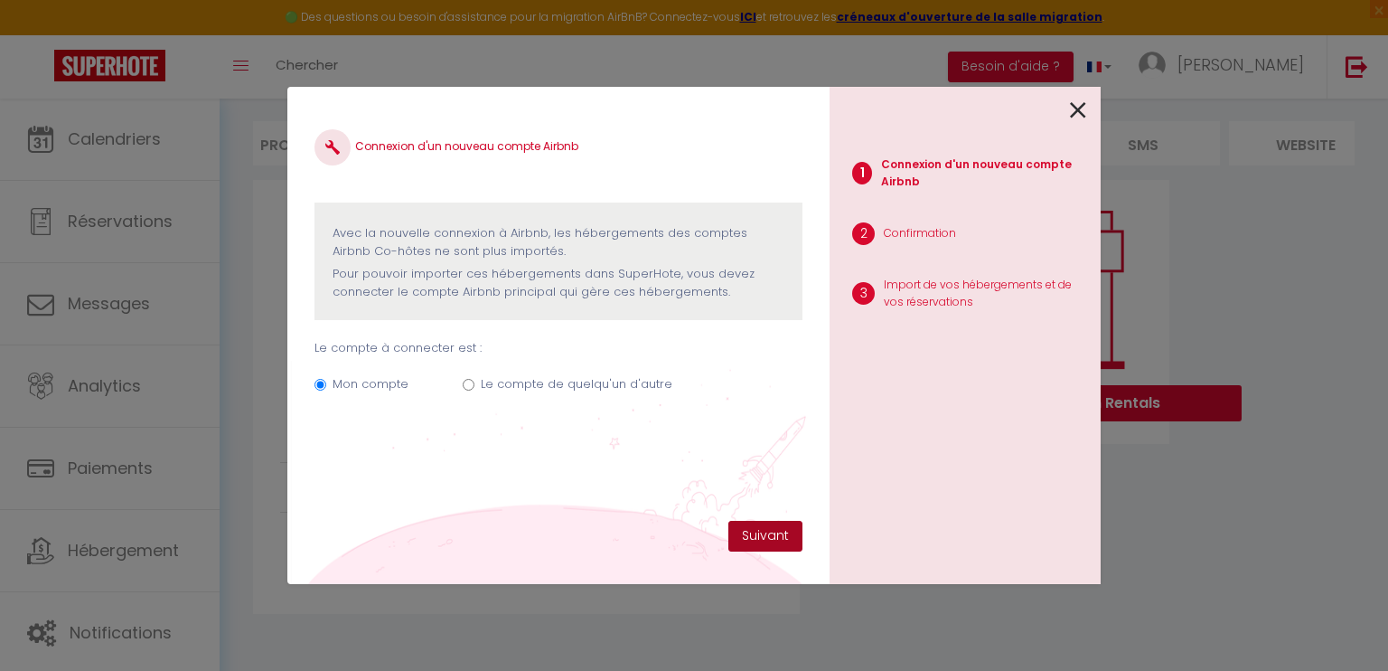
click at [755, 547] on button "Suivant" at bounding box center [765, 536] width 74 height 31
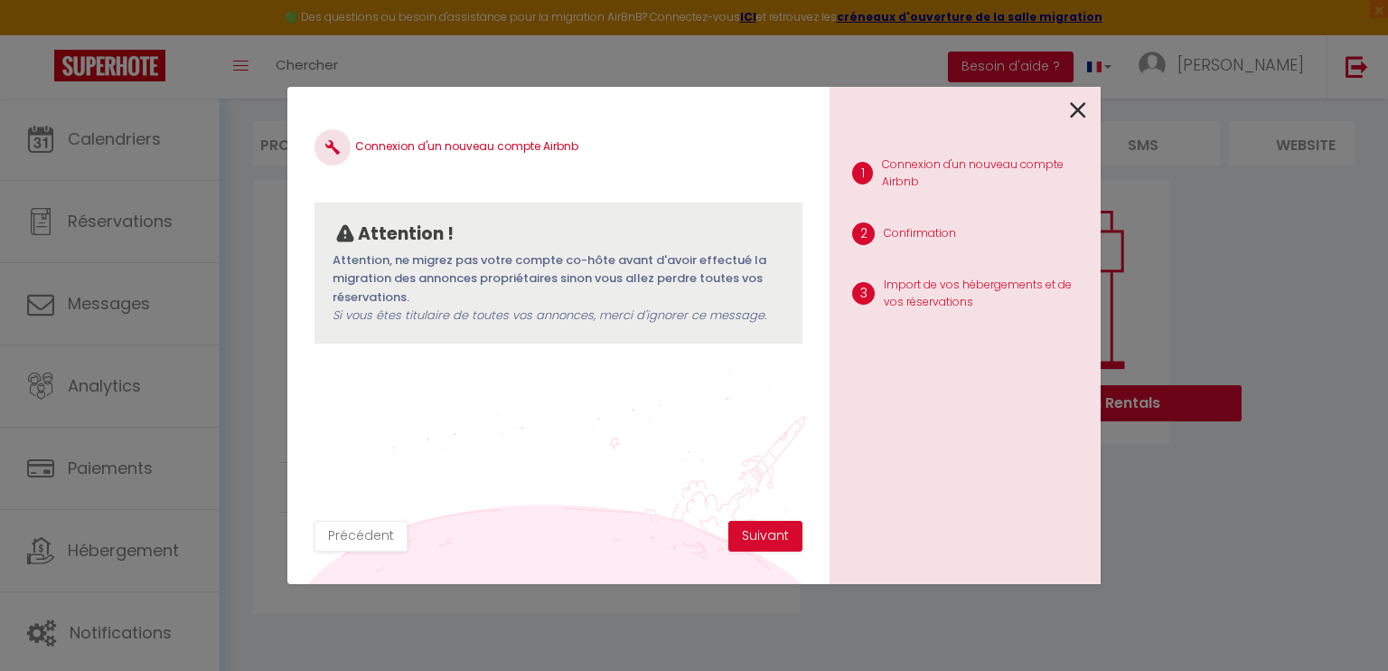
click at [774, 550] on div "Connexion d'un nouveau compte Airbnb Attention ! Attention, ne migrez pas votre…" at bounding box center [558, 335] width 542 height 497
click at [776, 538] on button "Suivant" at bounding box center [765, 536] width 74 height 31
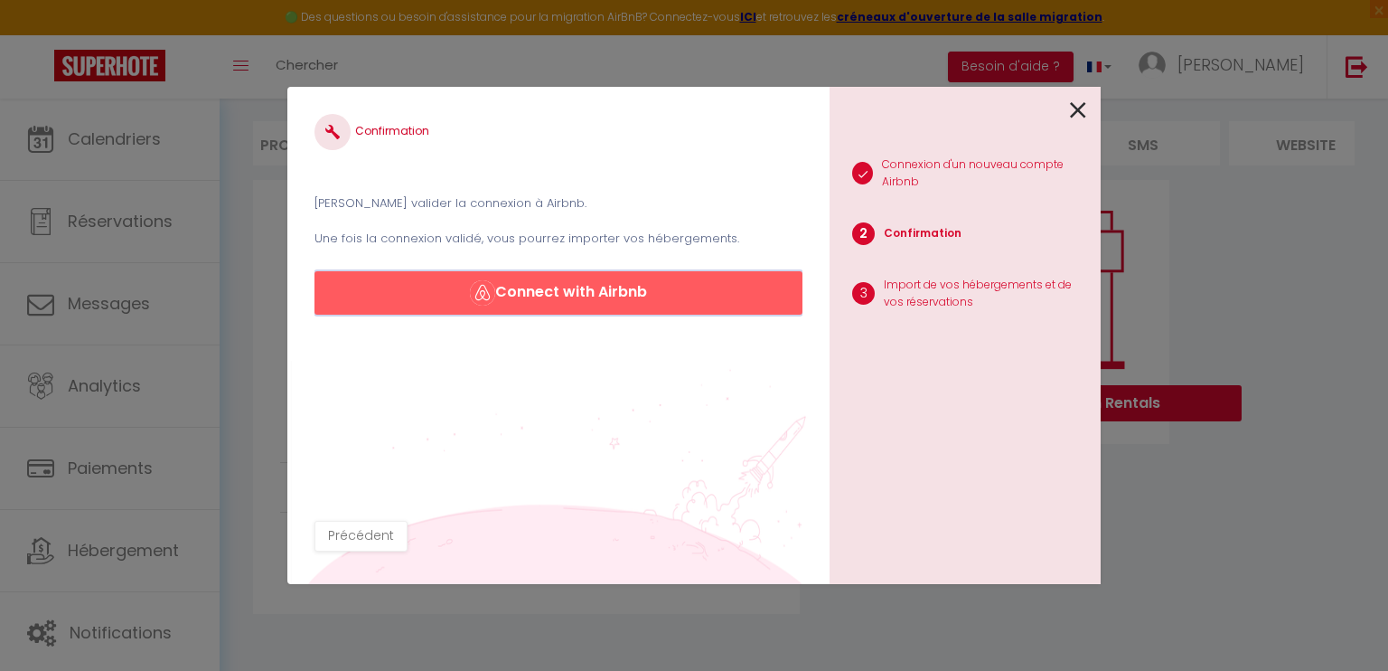
click at [633, 286] on button "Connect with Airbnb" at bounding box center [558, 292] width 488 height 43
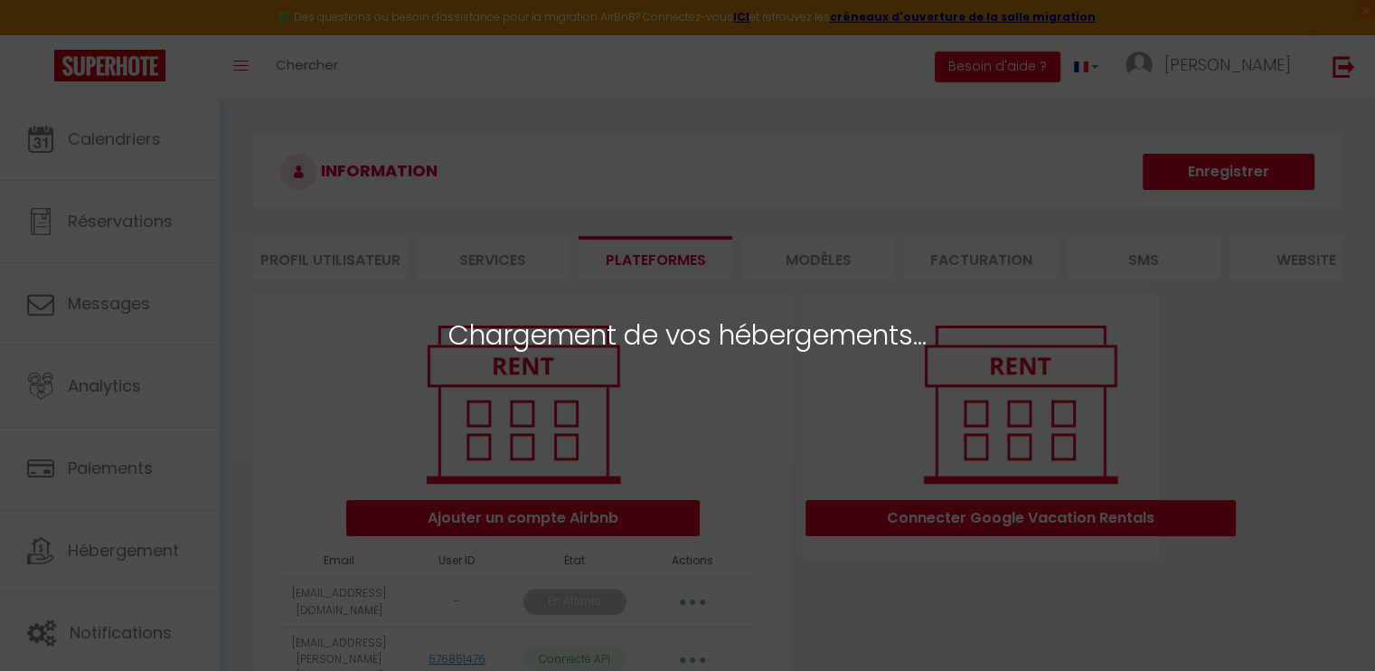
select select "76665"
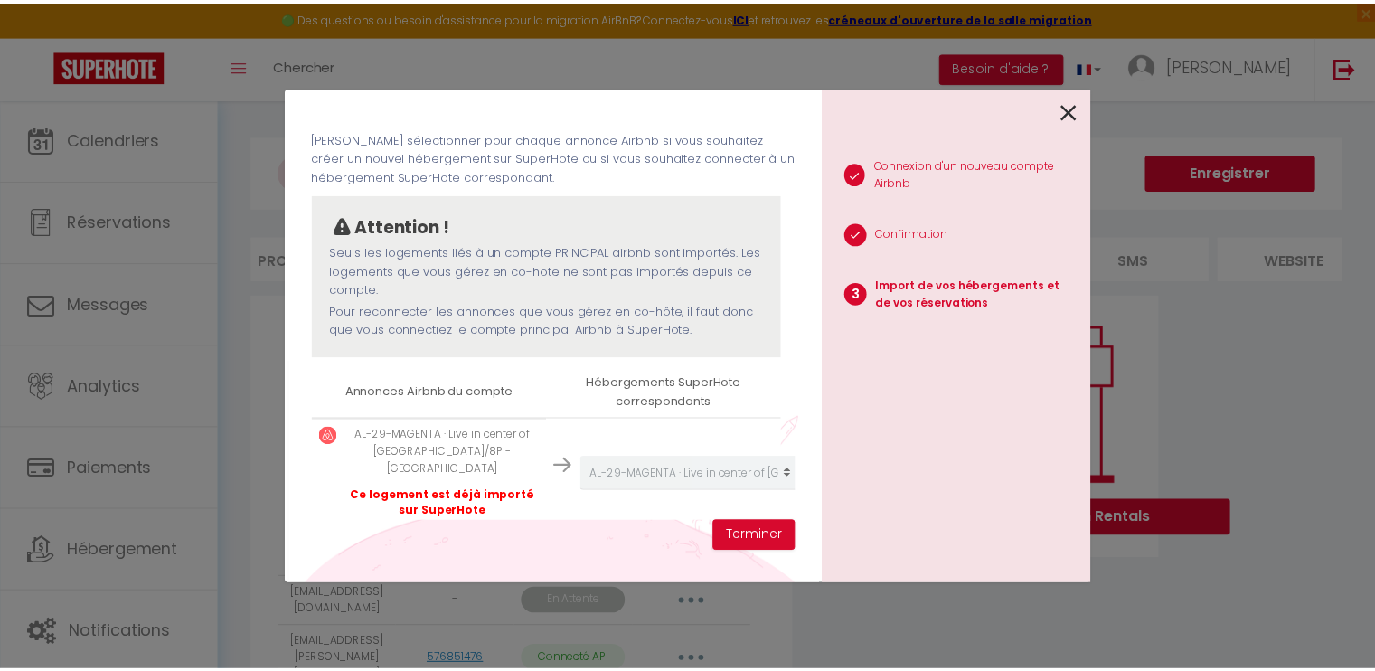
scroll to position [150, 0]
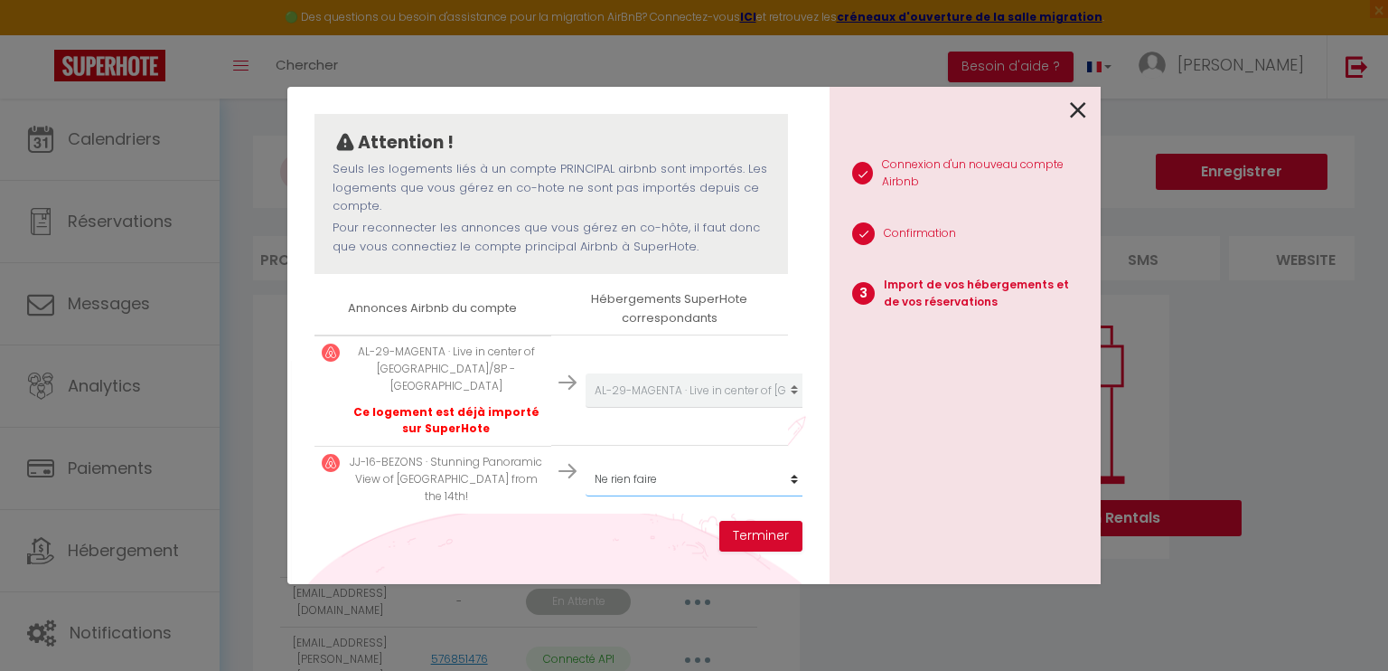
click at [670, 462] on select "Créer un nouvel hébergement Ne rien faire AL-29-MAGENTA · Live in center of [GE…" at bounding box center [697, 479] width 222 height 34
select select "create_new"
click at [586, 462] on select "Créer un nouvel hébergement Ne rien faire AL-29-MAGENTA · Live in center of [GE…" at bounding box center [697, 479] width 222 height 34
click at [774, 527] on button "Terminer" at bounding box center [760, 536] width 83 height 31
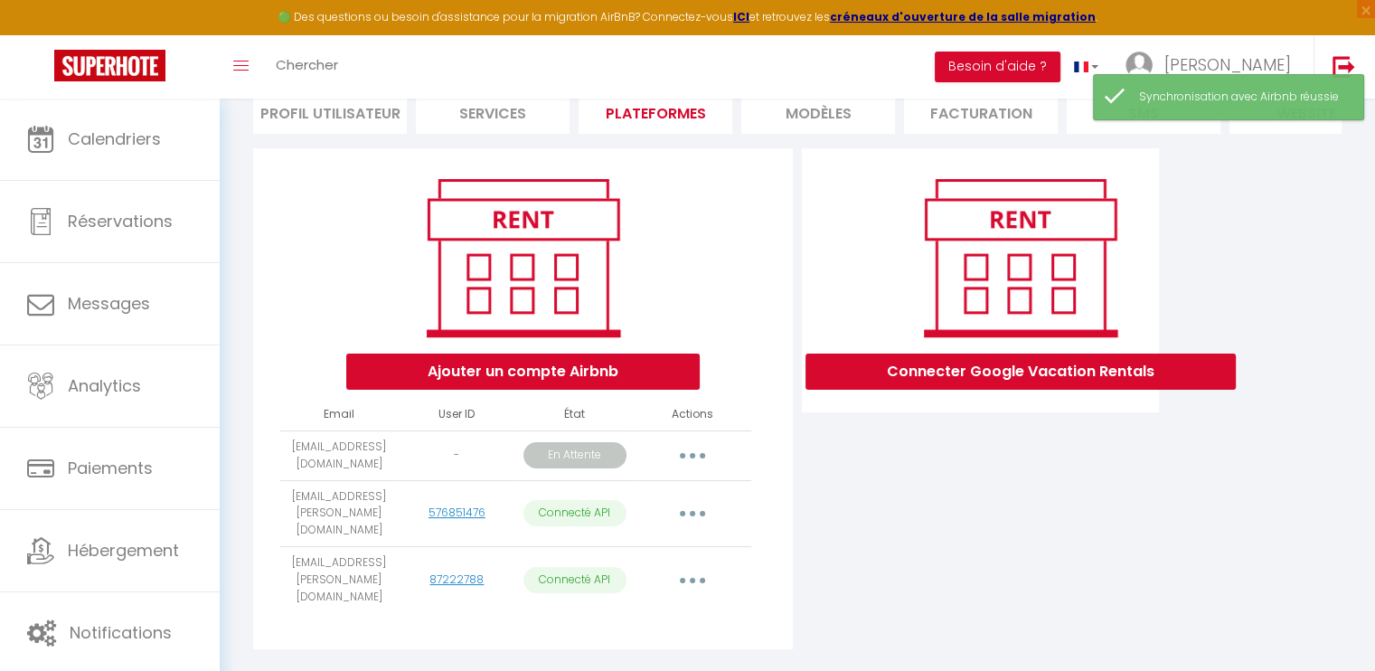
scroll to position [164, 0]
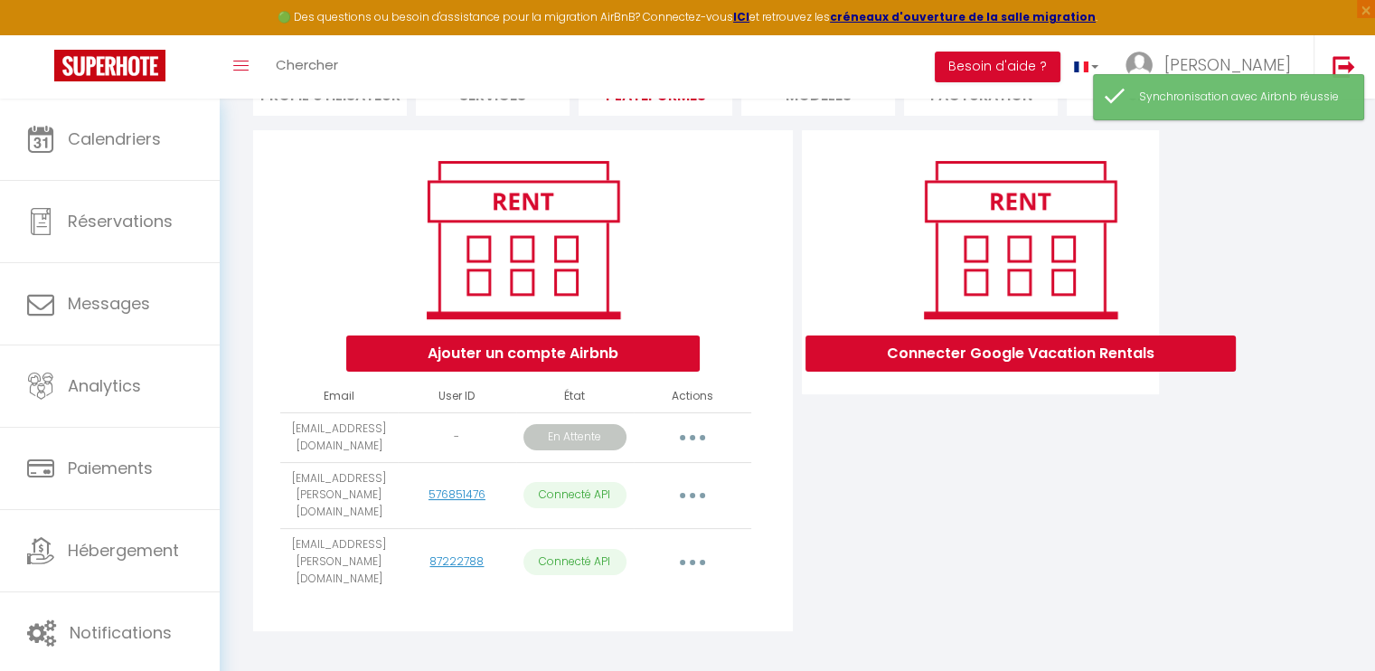
click at [741, 568] on td "Importer les appartements Supprimer Reconnecter le compte" at bounding box center [691, 562] width 117 height 67
click at [712, 556] on button "button" at bounding box center [692, 562] width 51 height 29
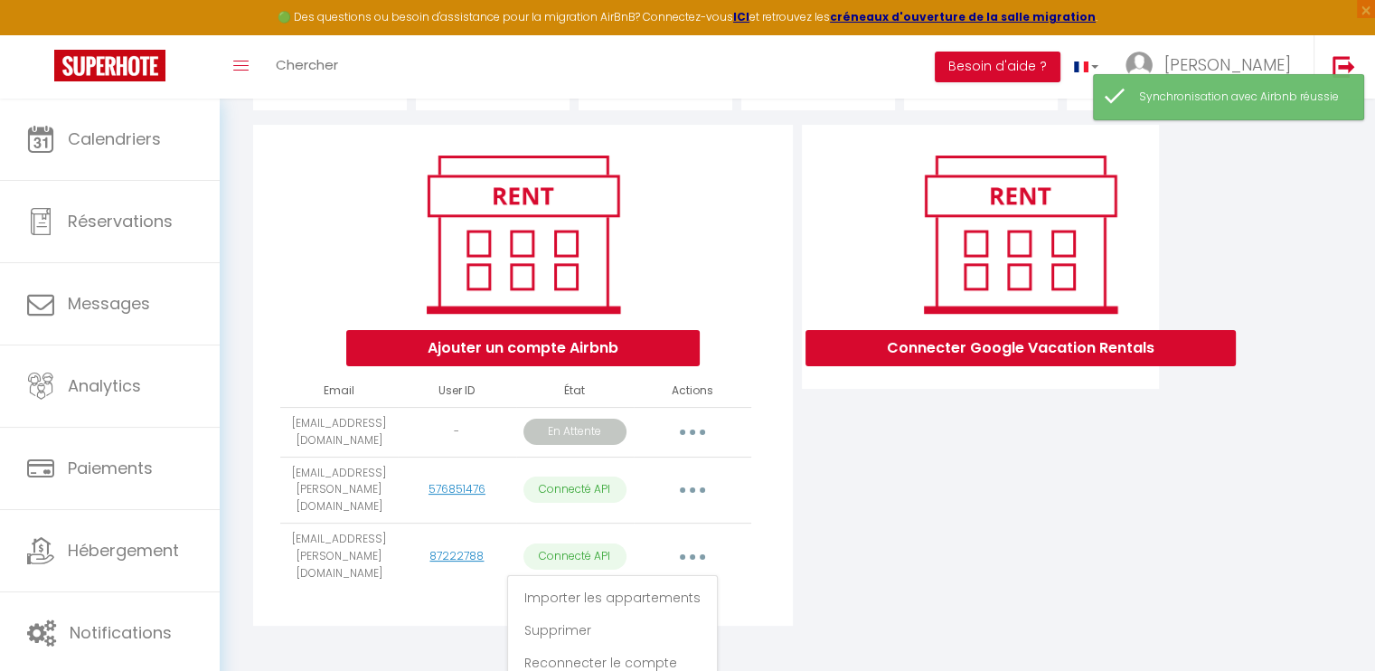
scroll to position [171, 0]
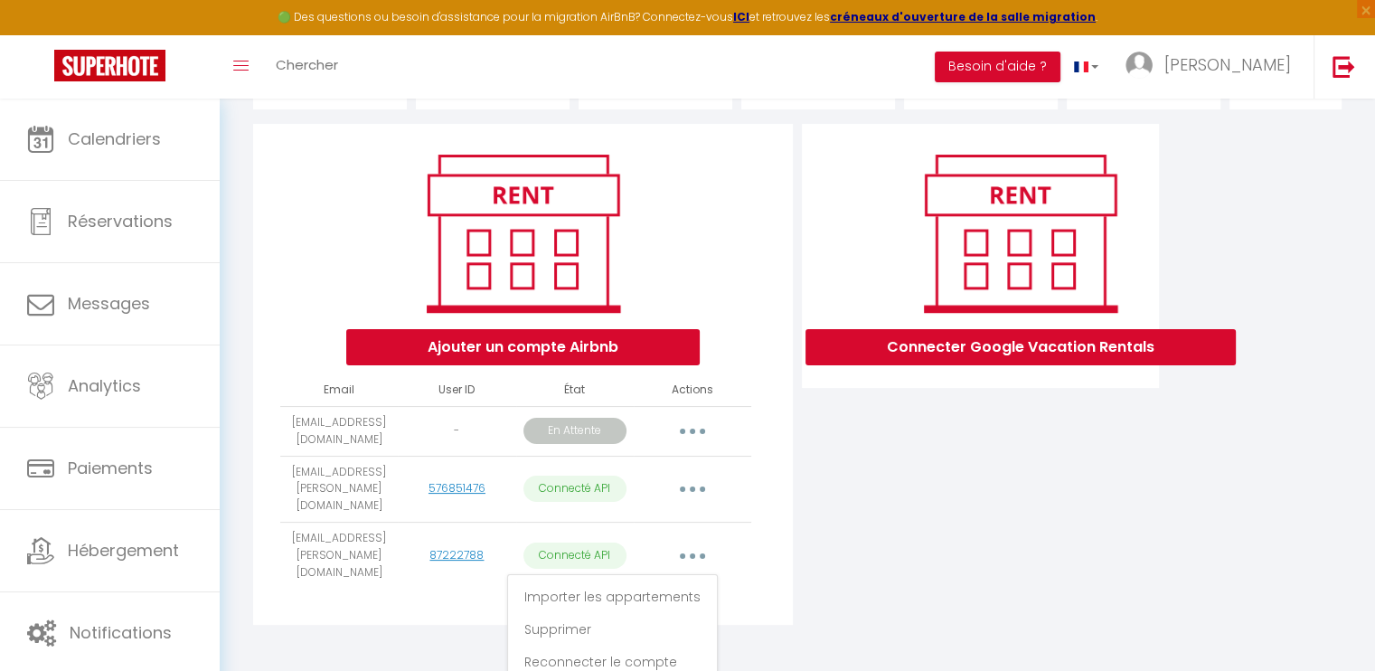
click at [826, 544] on div "Connecter Google Vacation Rentals" at bounding box center [980, 379] width 366 height 511
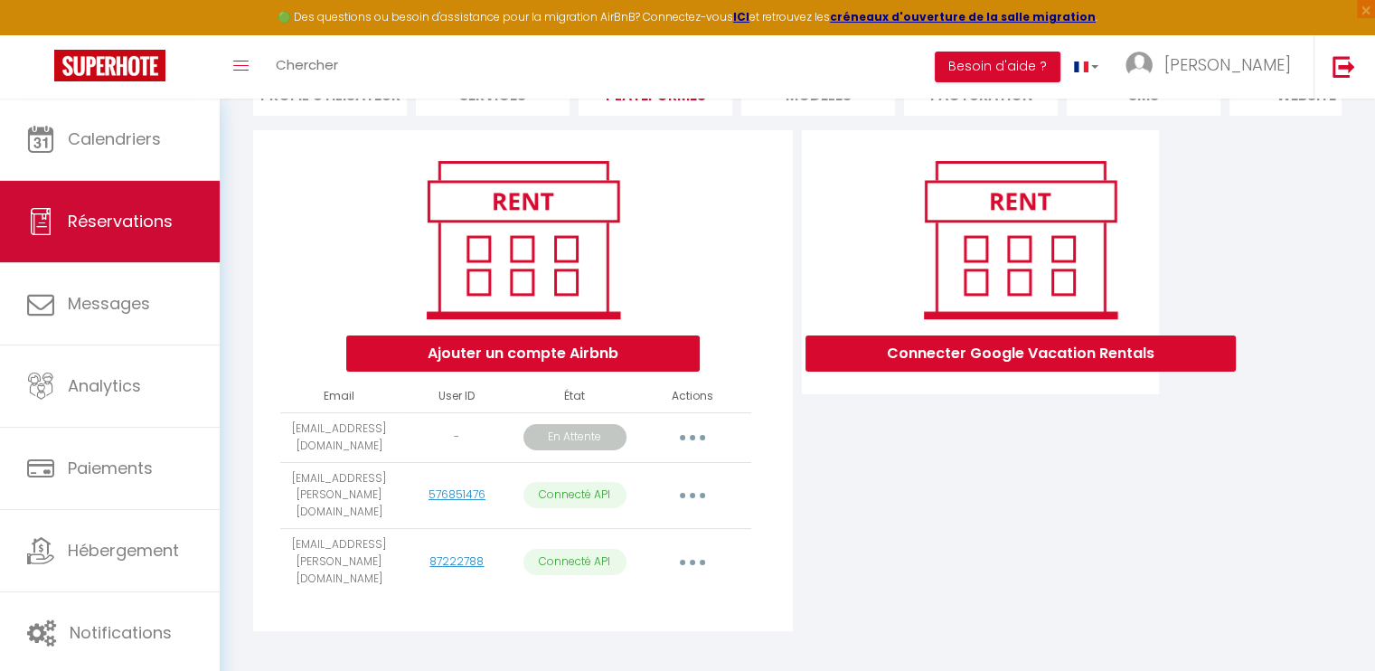
click at [172, 214] on link "Réservations" at bounding box center [110, 221] width 220 height 81
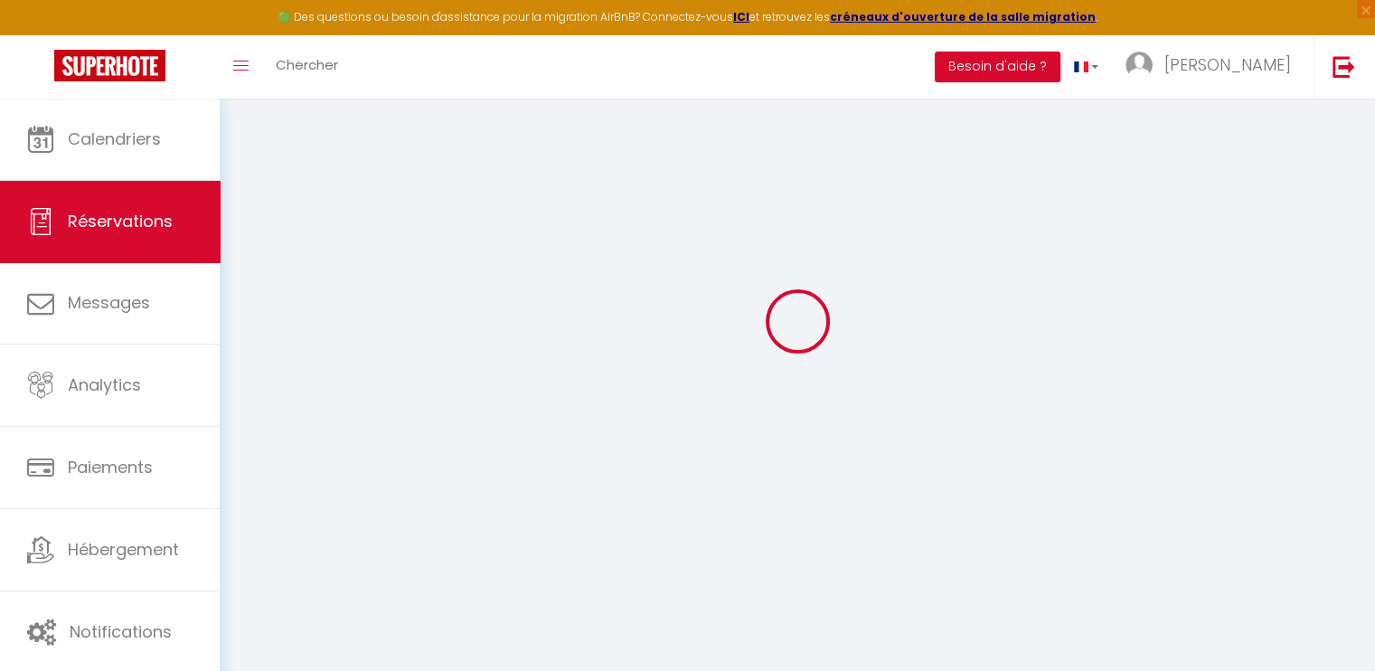
scroll to position [164, 0]
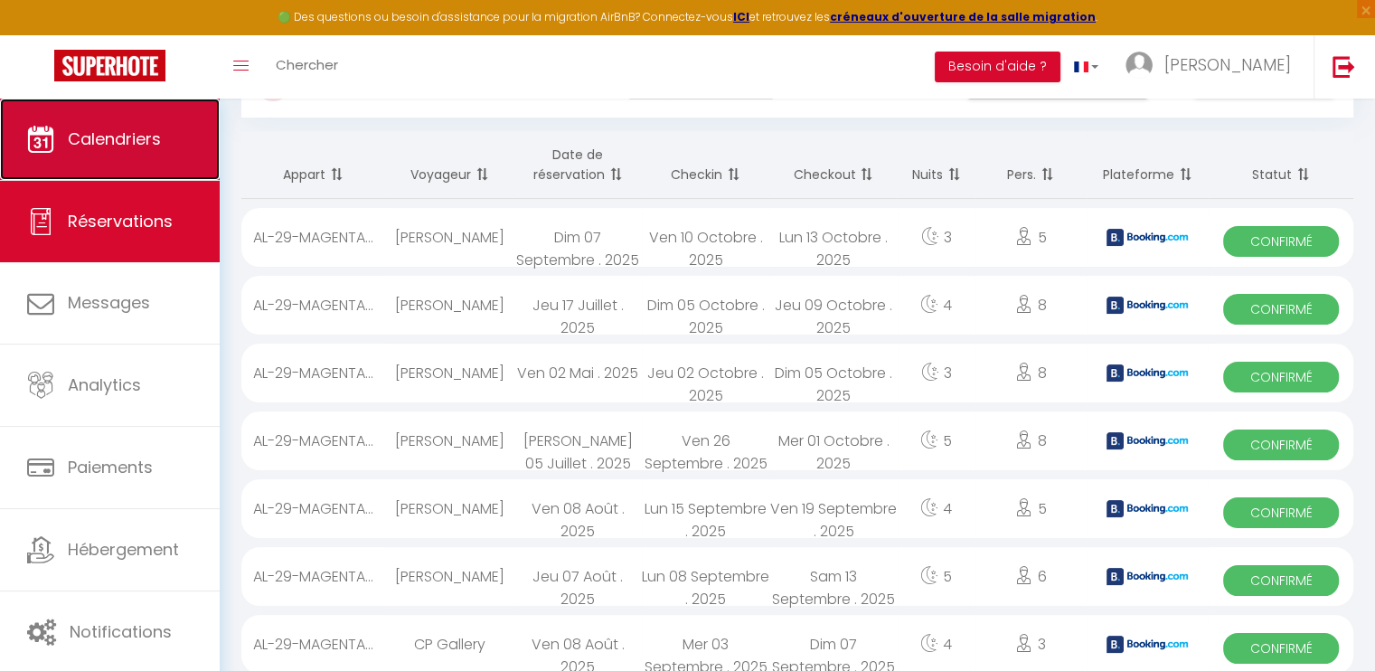
click at [173, 126] on link "Calendriers" at bounding box center [110, 139] width 220 height 81
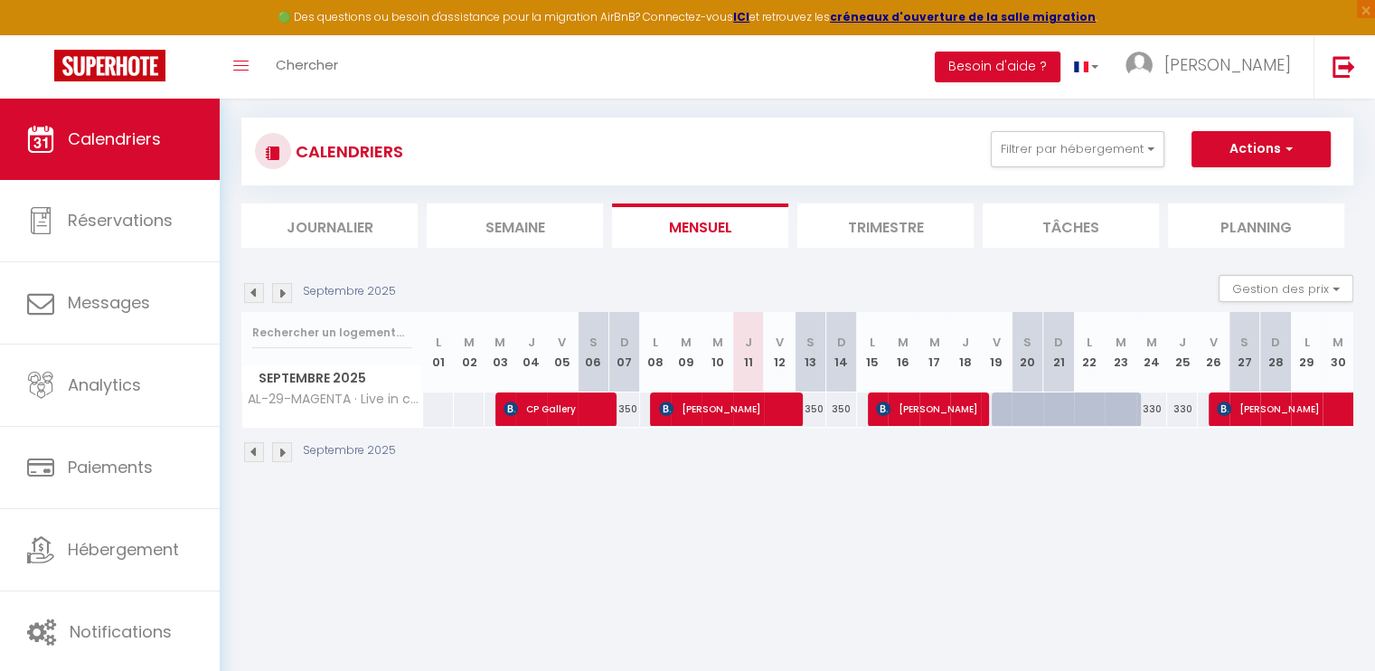
scroll to position [98, 0]
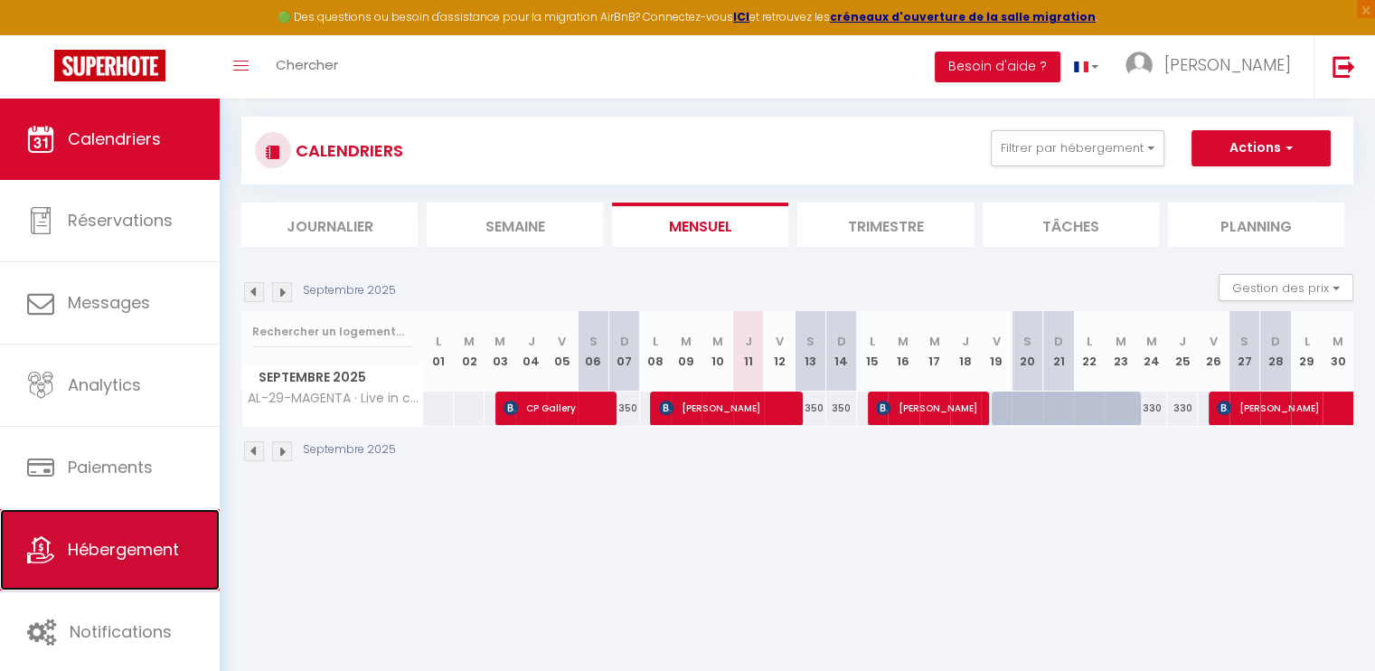
click at [131, 534] on link "Hébergement" at bounding box center [110, 549] width 220 height 81
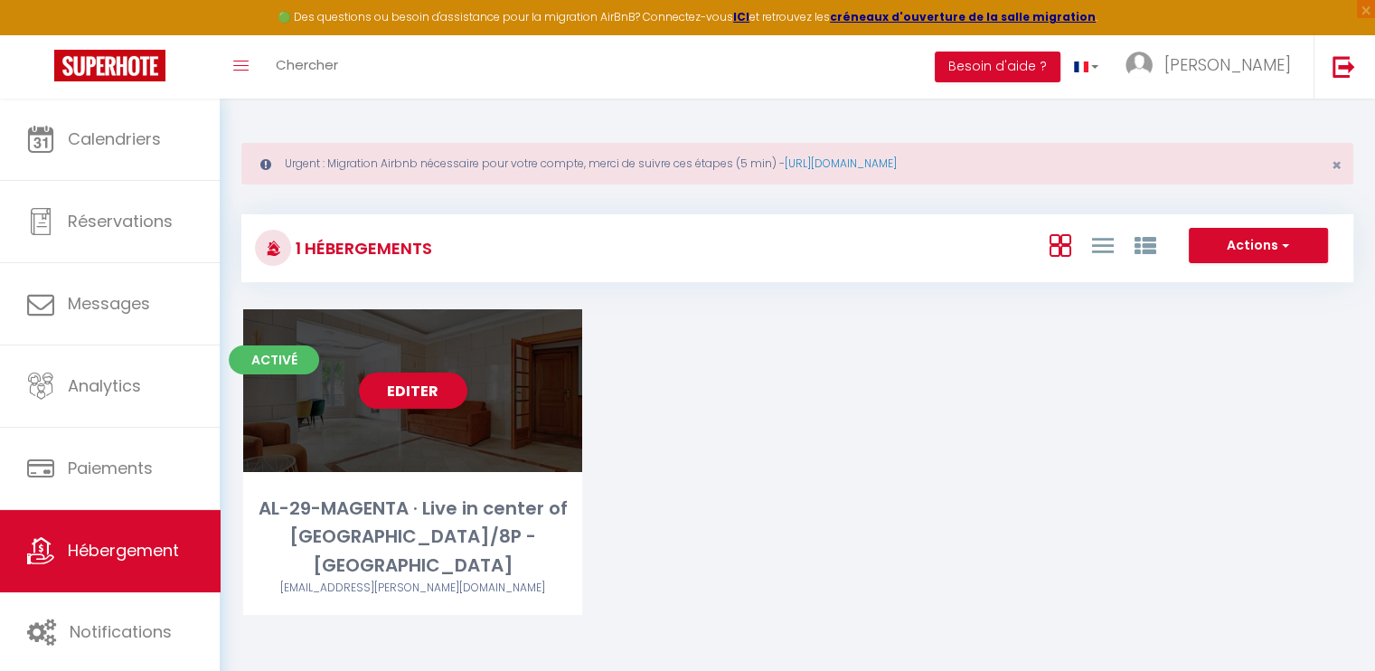
scroll to position [90, 0]
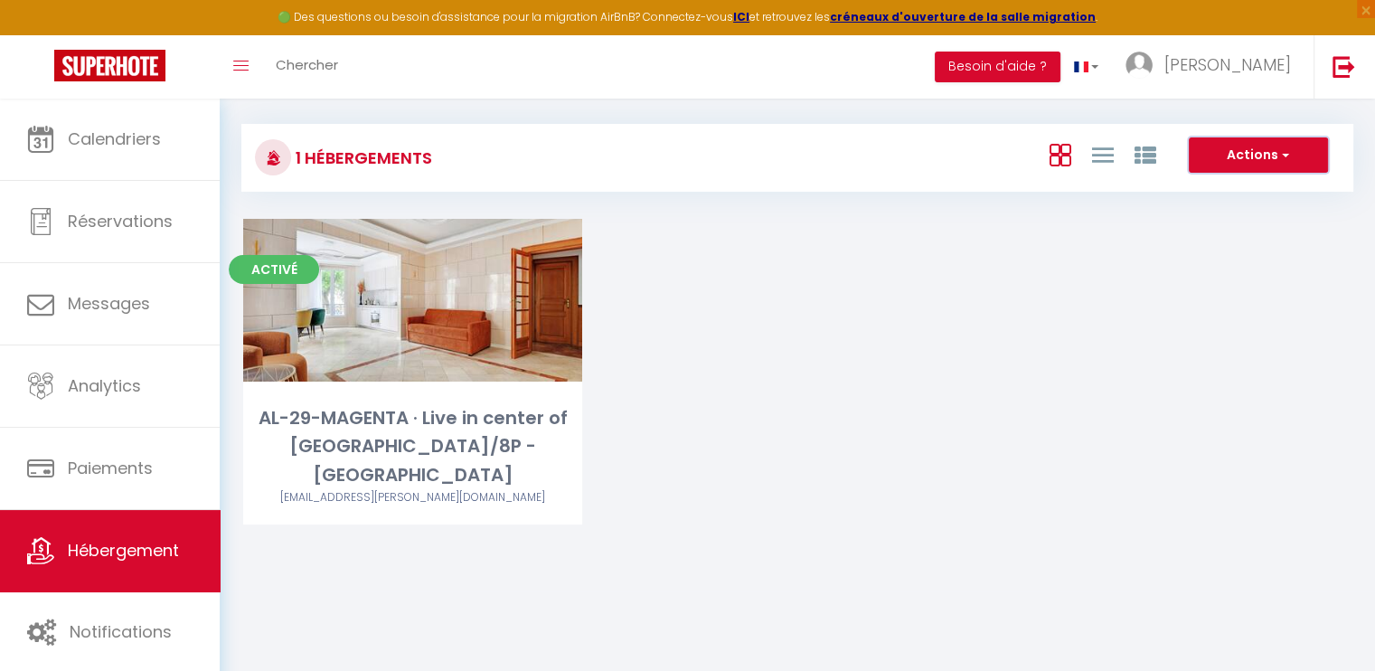
click at [1206, 169] on button "Actions" at bounding box center [1257, 155] width 139 height 36
click at [1204, 187] on li "Créer un Hébergement" at bounding box center [1243, 193] width 165 height 20
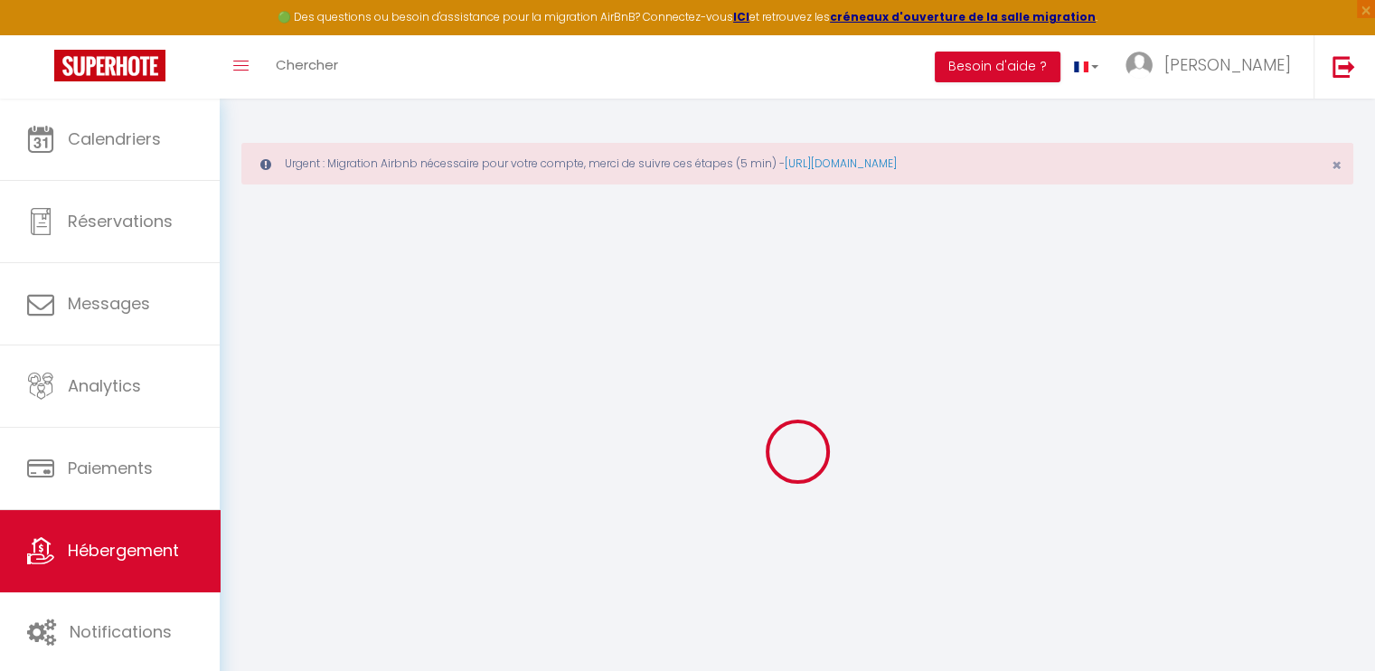
select select
checkbox input "false"
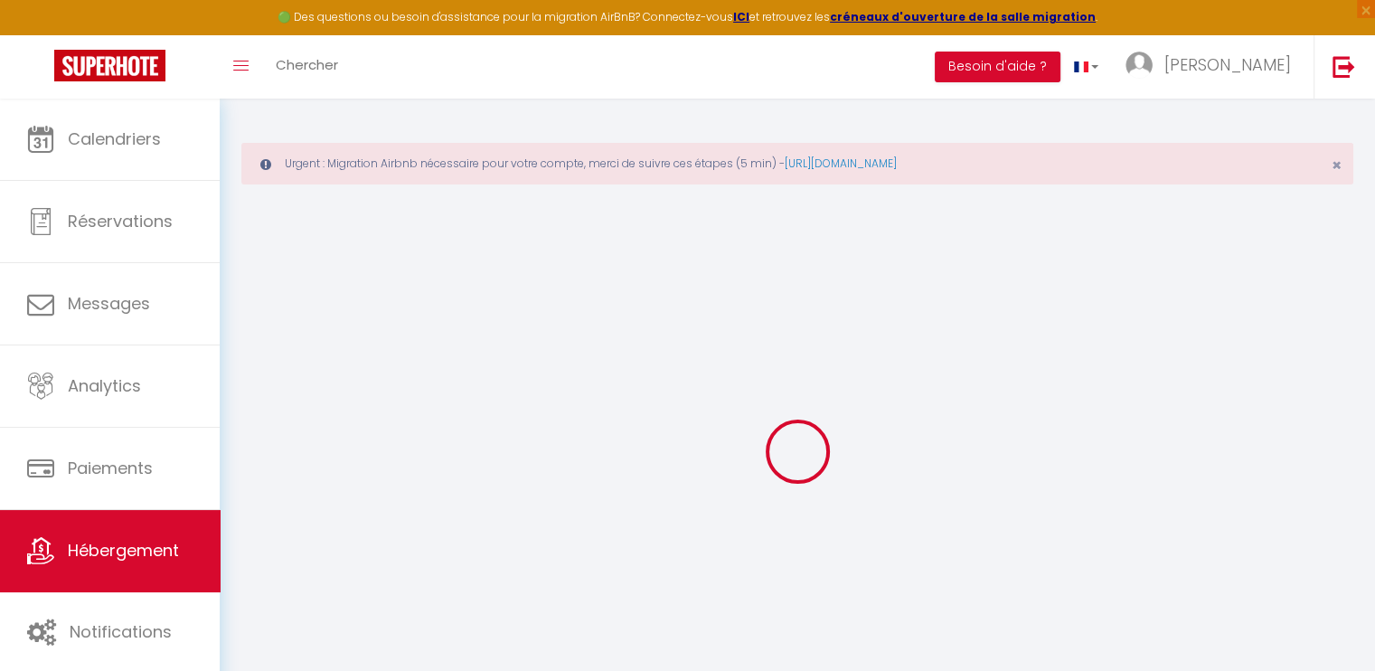
select select
select select "15:00"
select select "23:45"
select select "11:00"
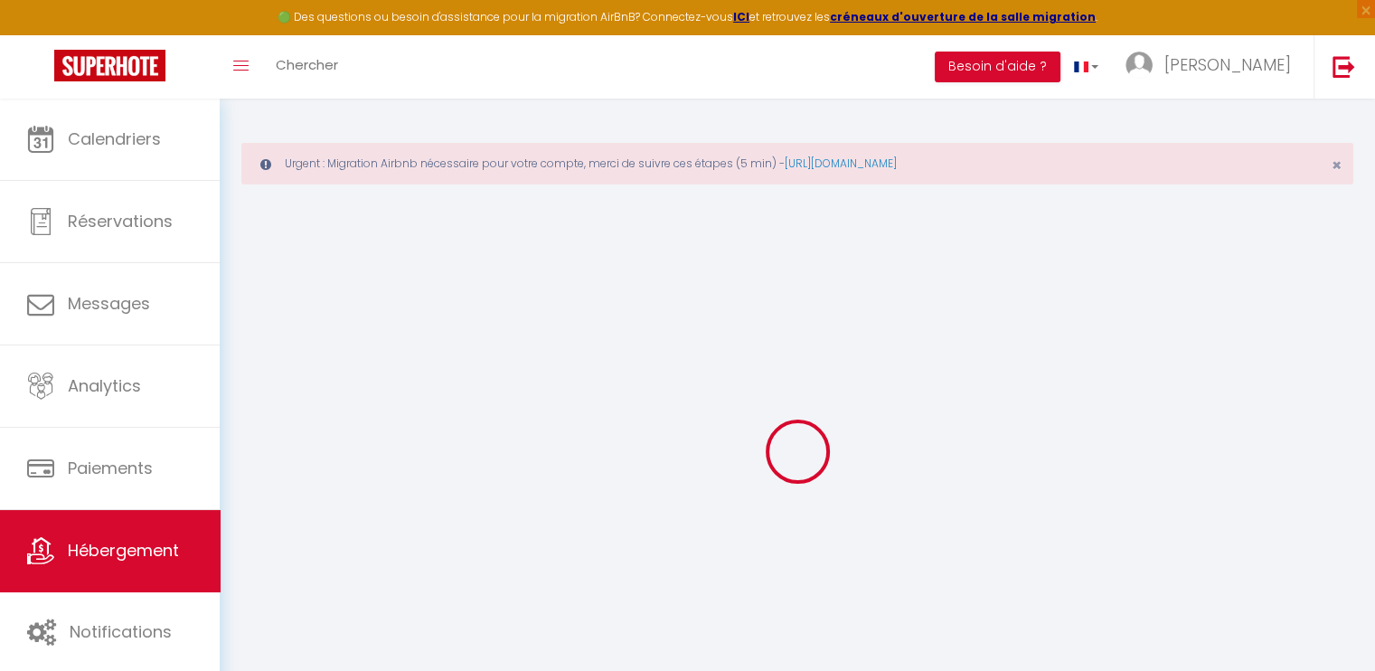
select select "30"
select select "120"
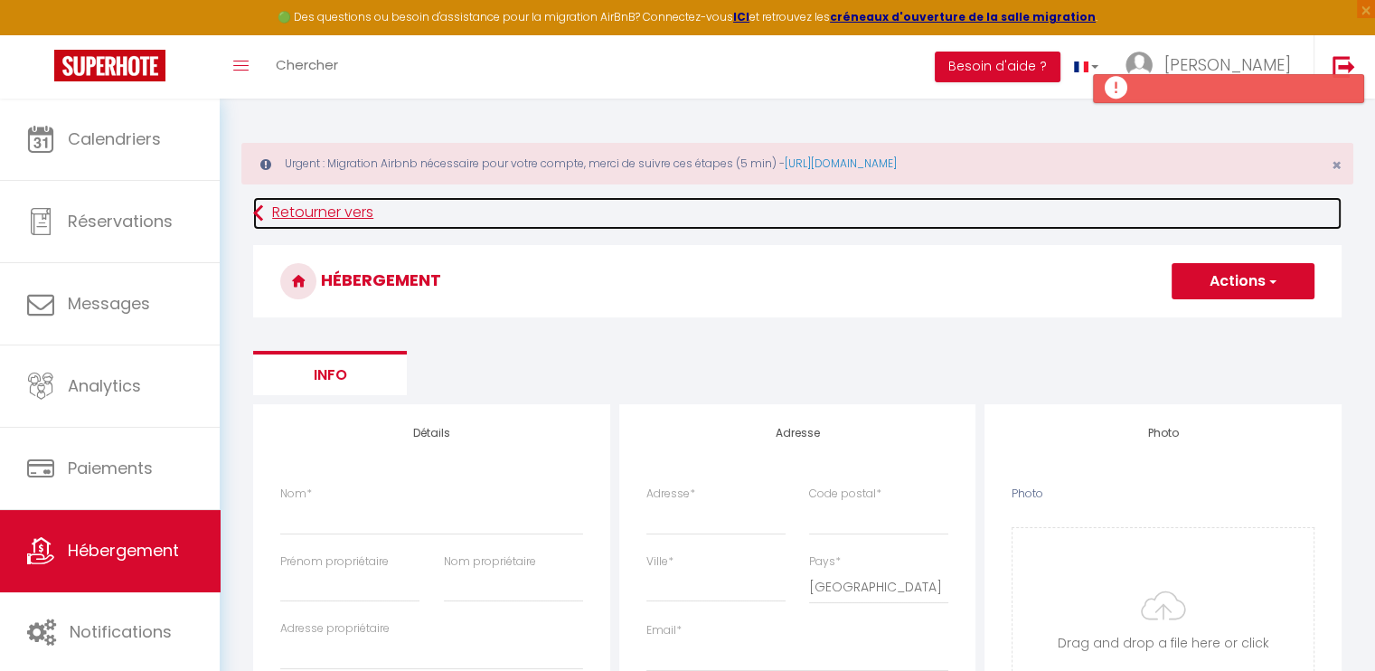
click at [286, 211] on link "Retourner vers" at bounding box center [797, 213] width 1088 height 33
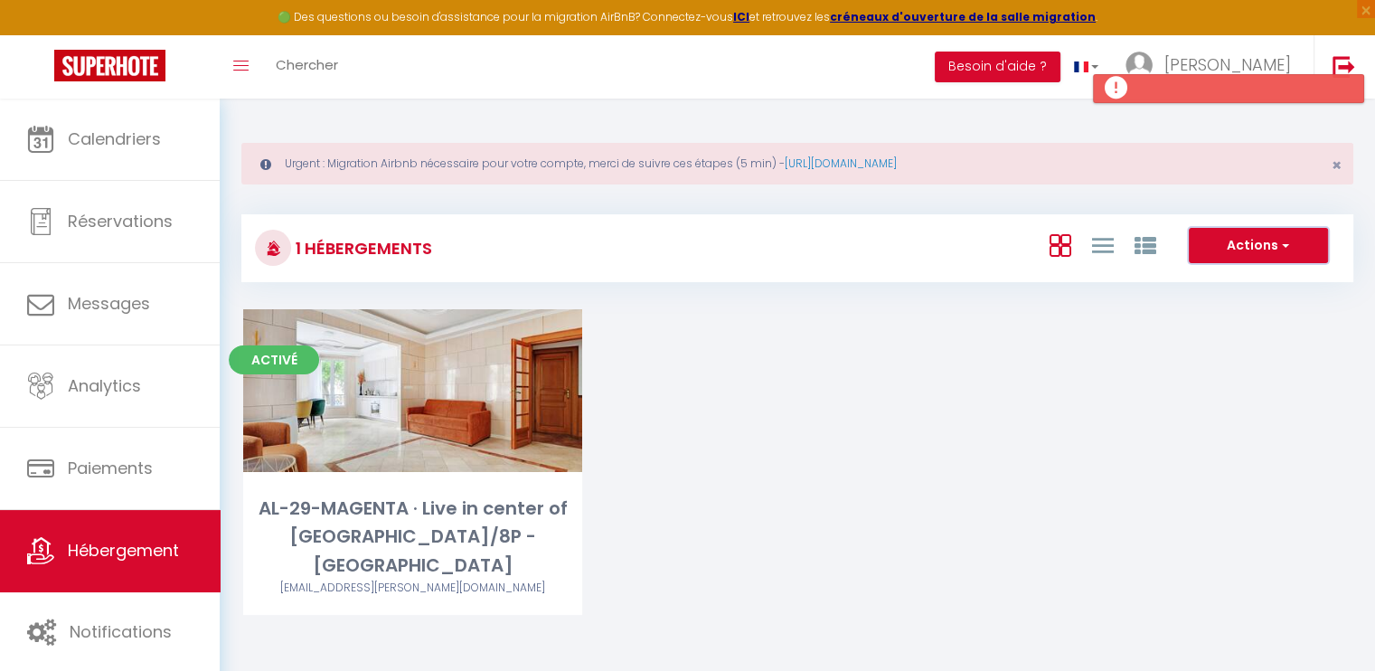
click at [1238, 240] on button "Actions" at bounding box center [1257, 246] width 139 height 36
click at [799, 396] on div "Activé Editer AL-29-MAGENTA · Live in center of Paris 3BDR/8P - Place Républiqu…" at bounding box center [797, 484] width 1153 height 351
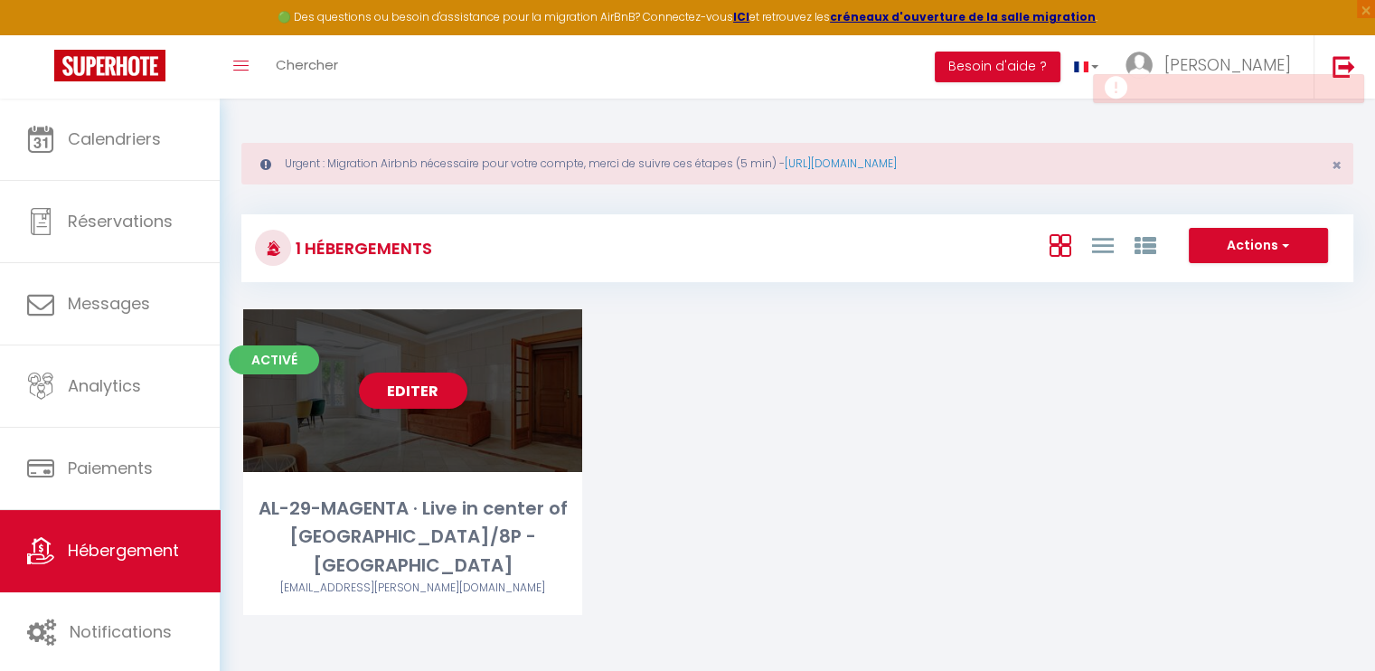
click at [482, 376] on div "Editer" at bounding box center [412, 390] width 339 height 163
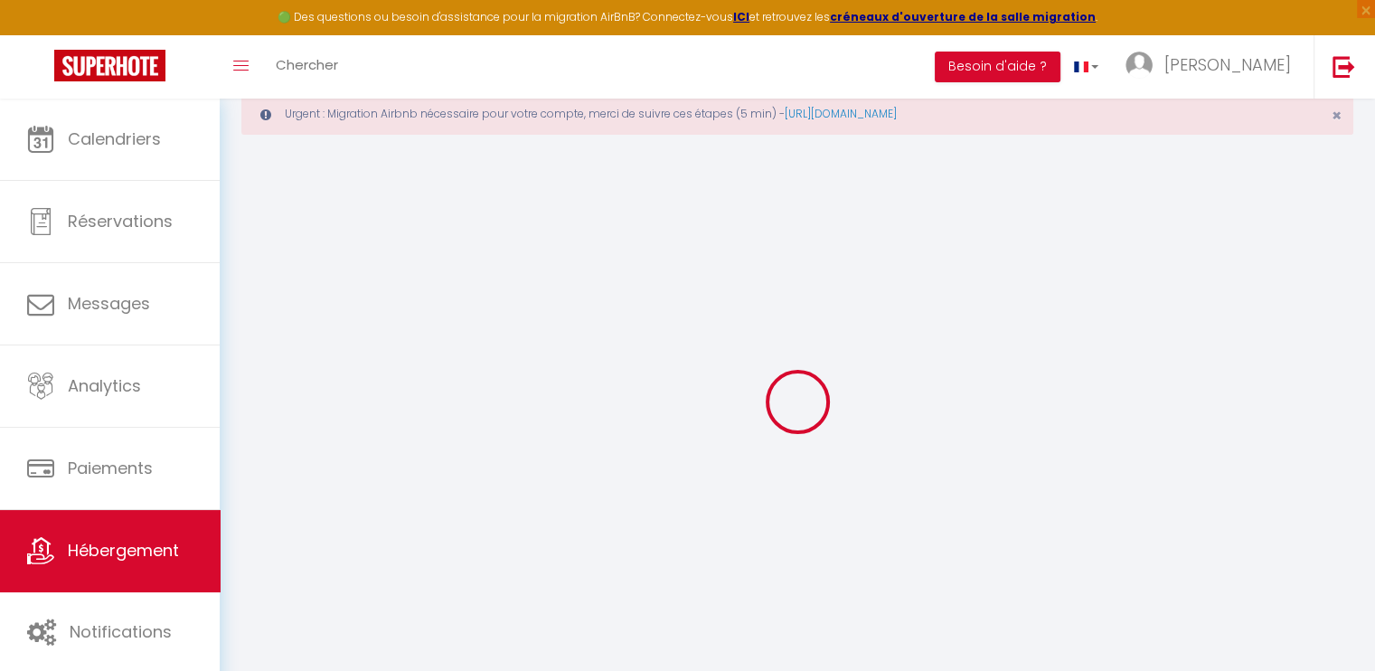
scroll to position [98, 0]
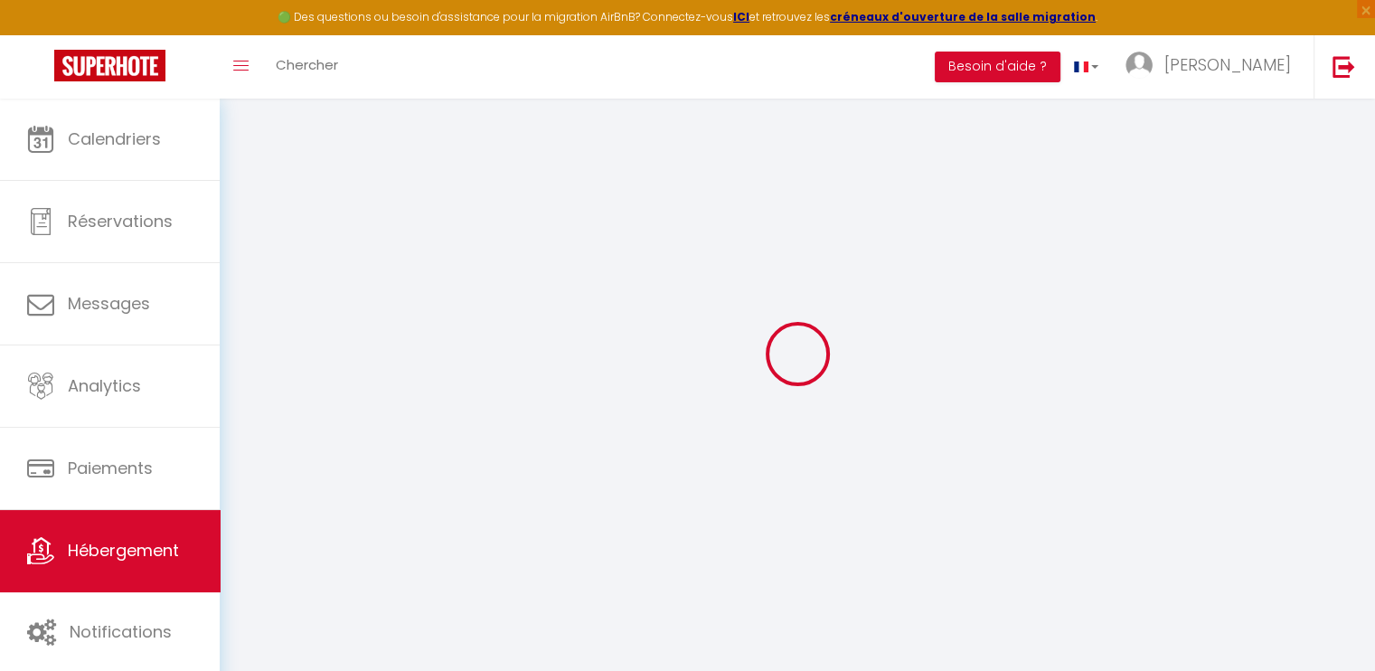
select select
checkbox input "false"
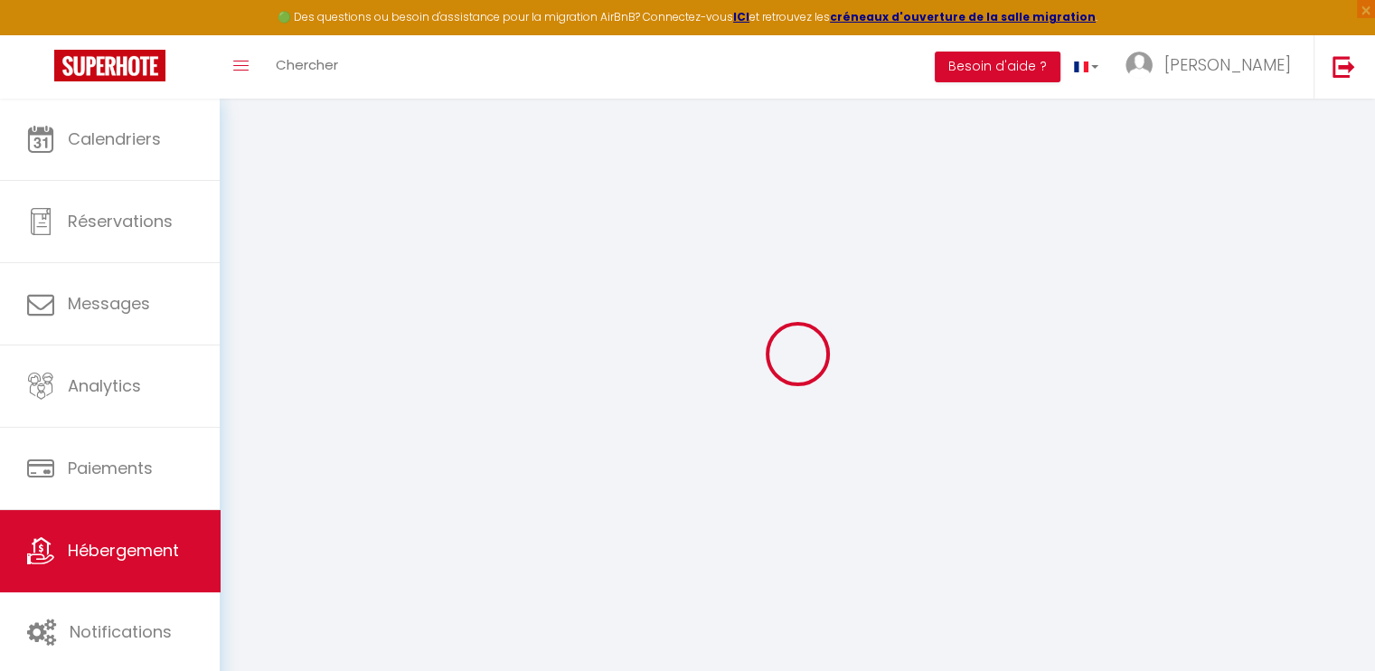
select select
checkbox input "false"
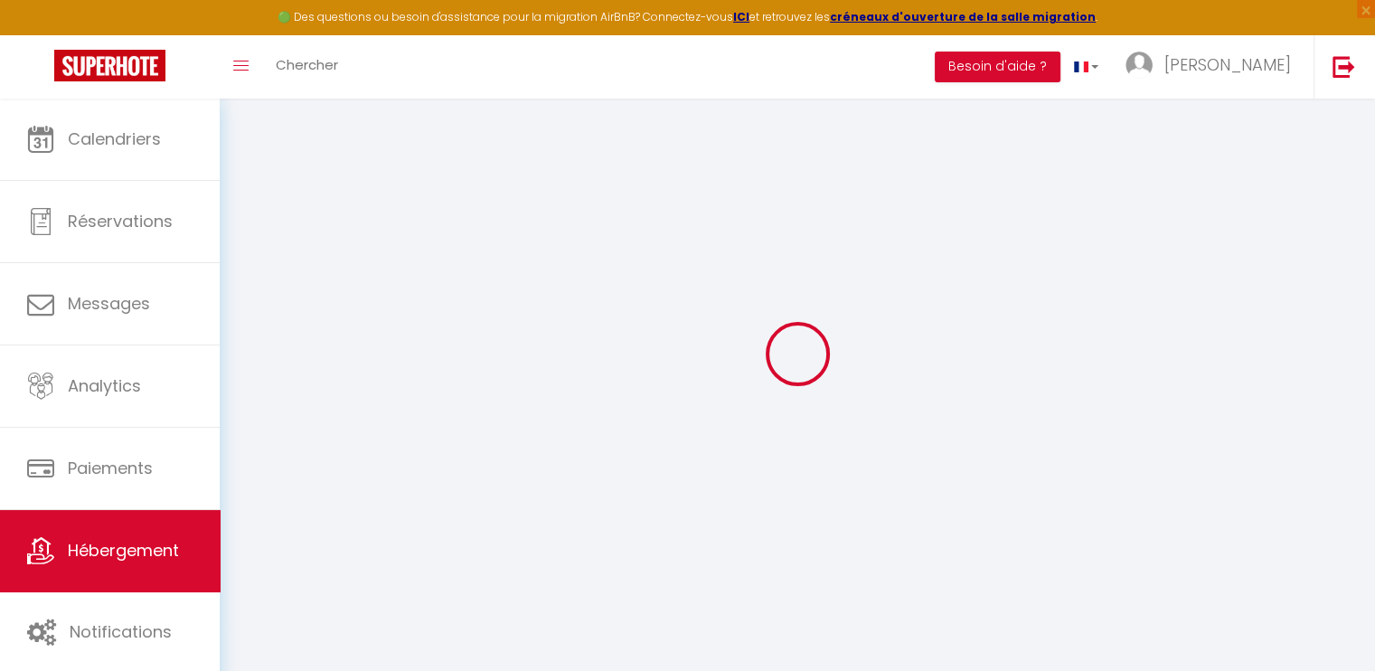
select select "15:00"
select select "23:45"
select select "11:00"
select select "30"
select select "120"
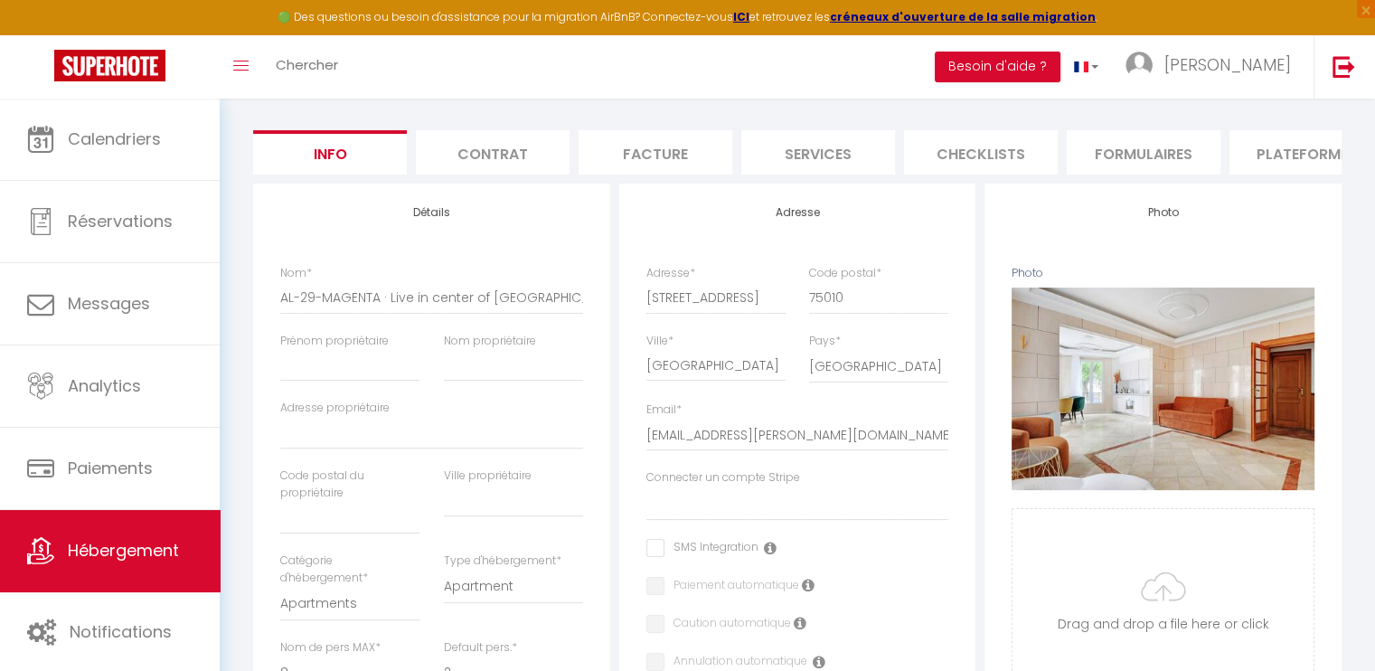
scroll to position [188, 0]
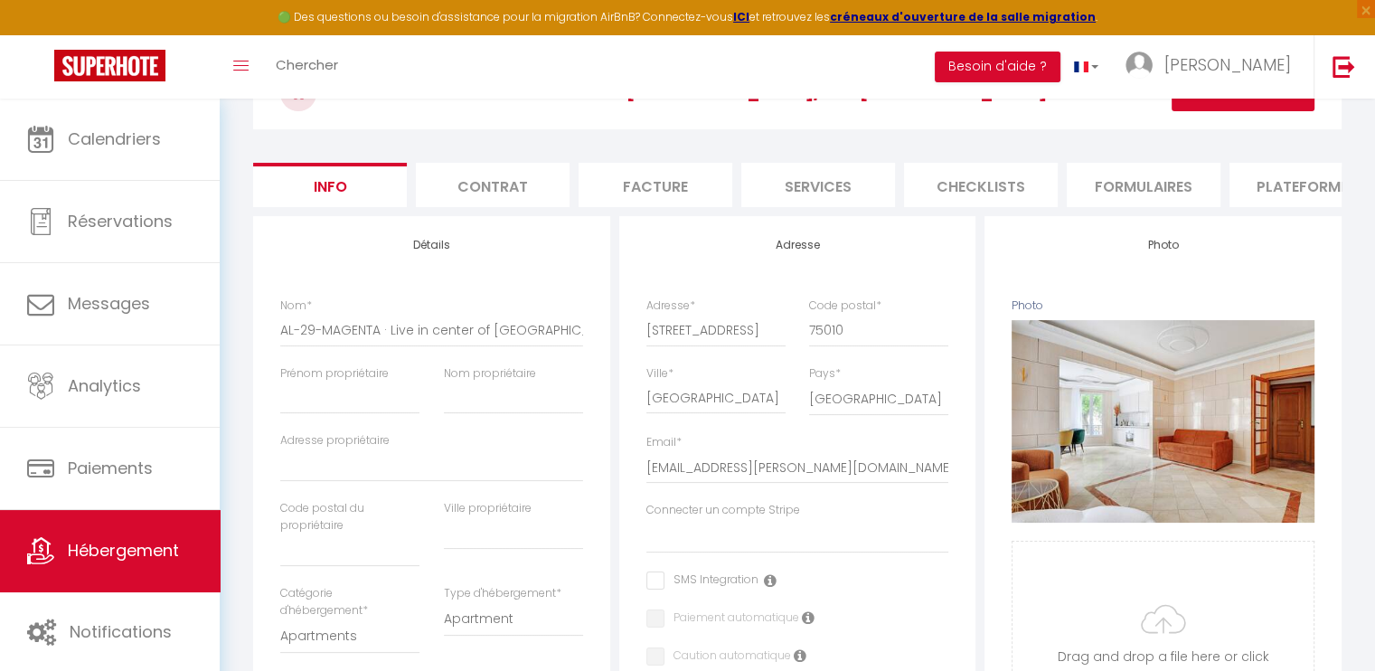
select select
checkbox input "false"
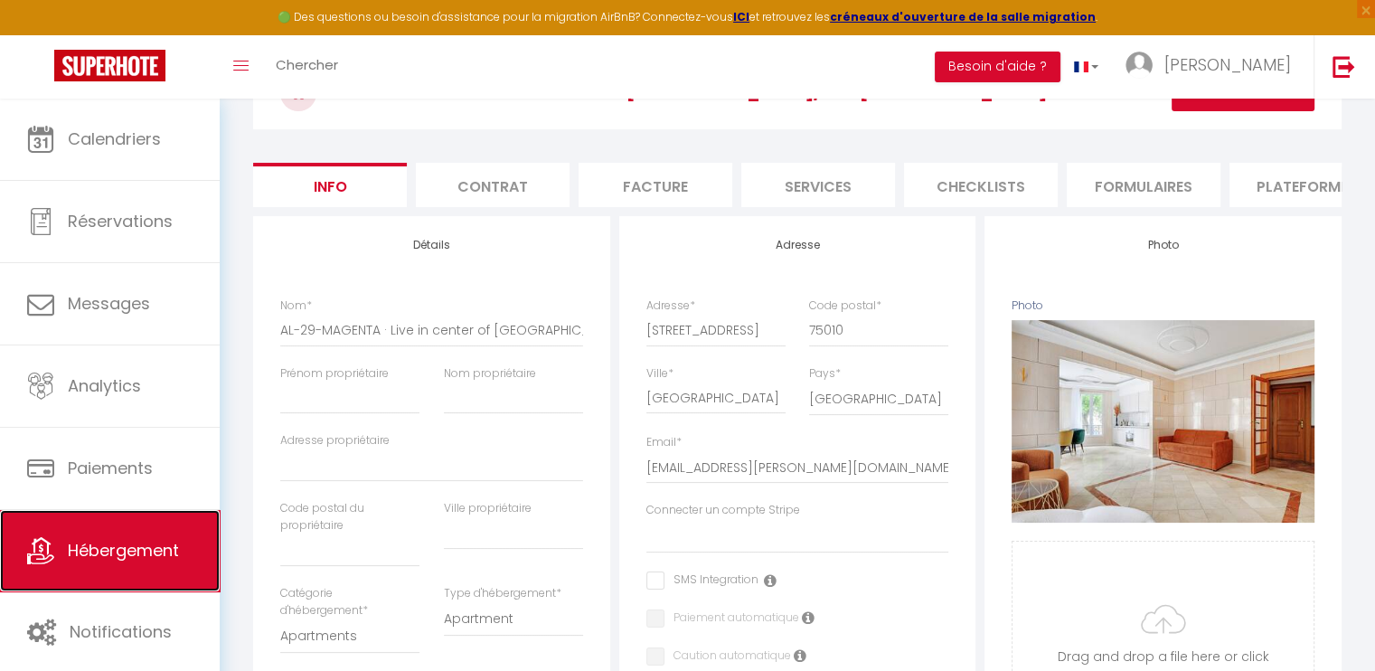
click at [176, 556] on span "Hébergement" at bounding box center [123, 550] width 111 height 23
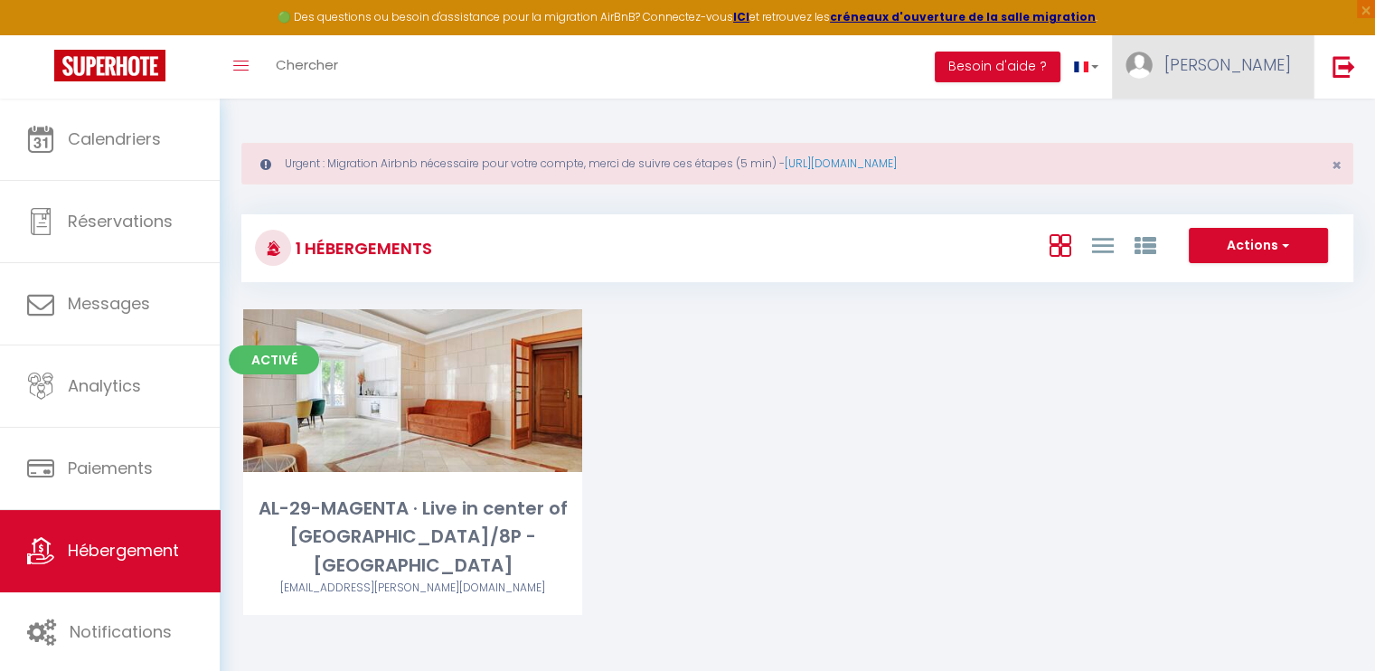
click at [1283, 69] on span "[PERSON_NAME]" at bounding box center [1227, 64] width 127 height 23
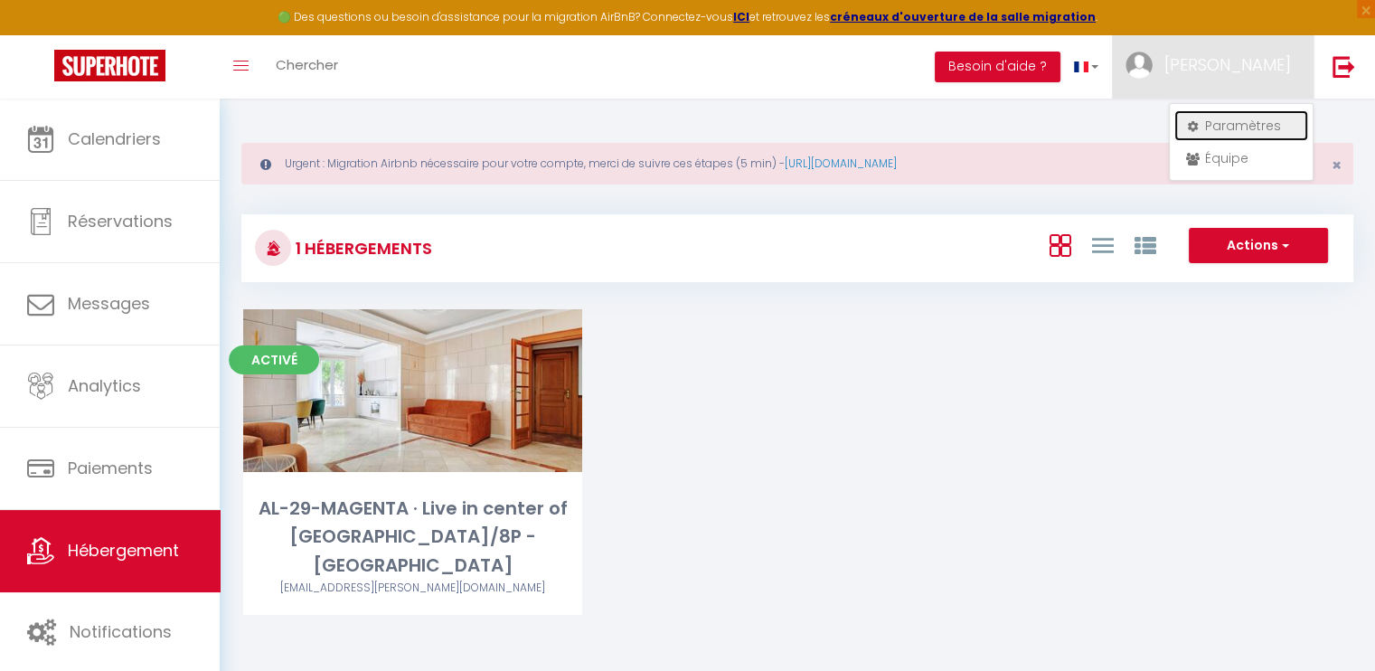
click at [1232, 122] on link "Paramètres" at bounding box center [1241, 125] width 134 height 31
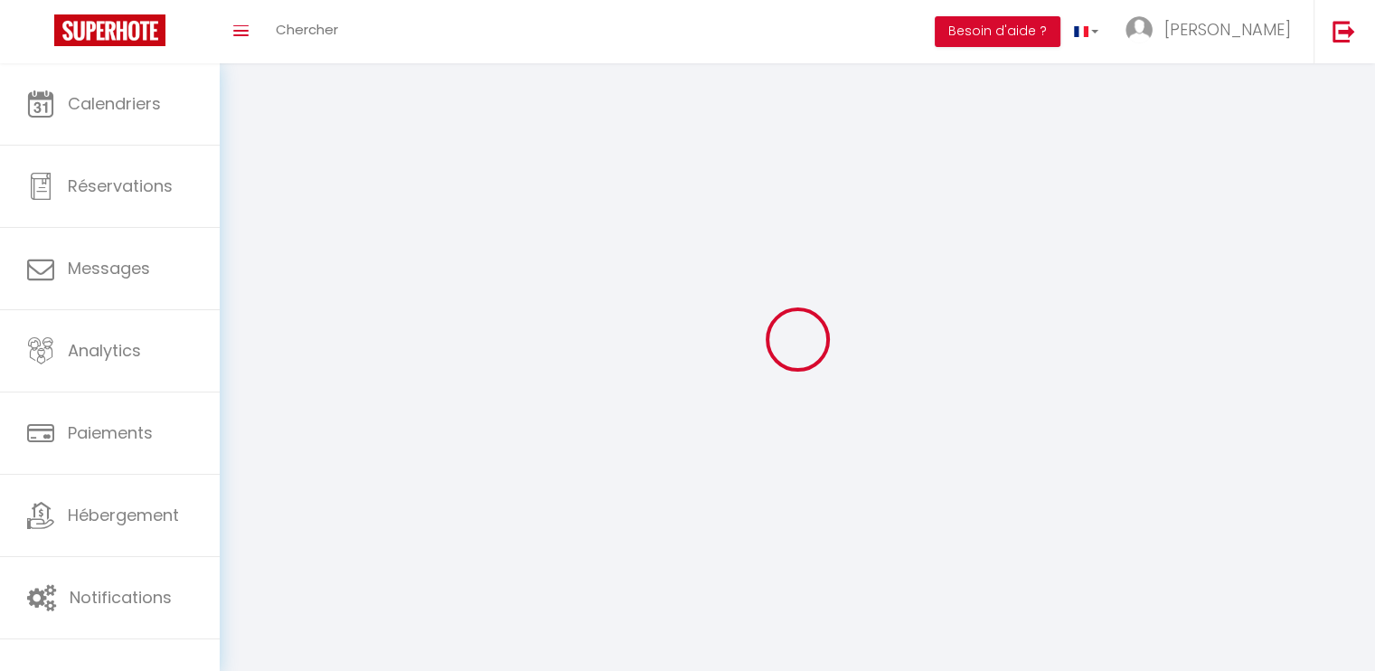
select select
type input "[PERSON_NAME]"
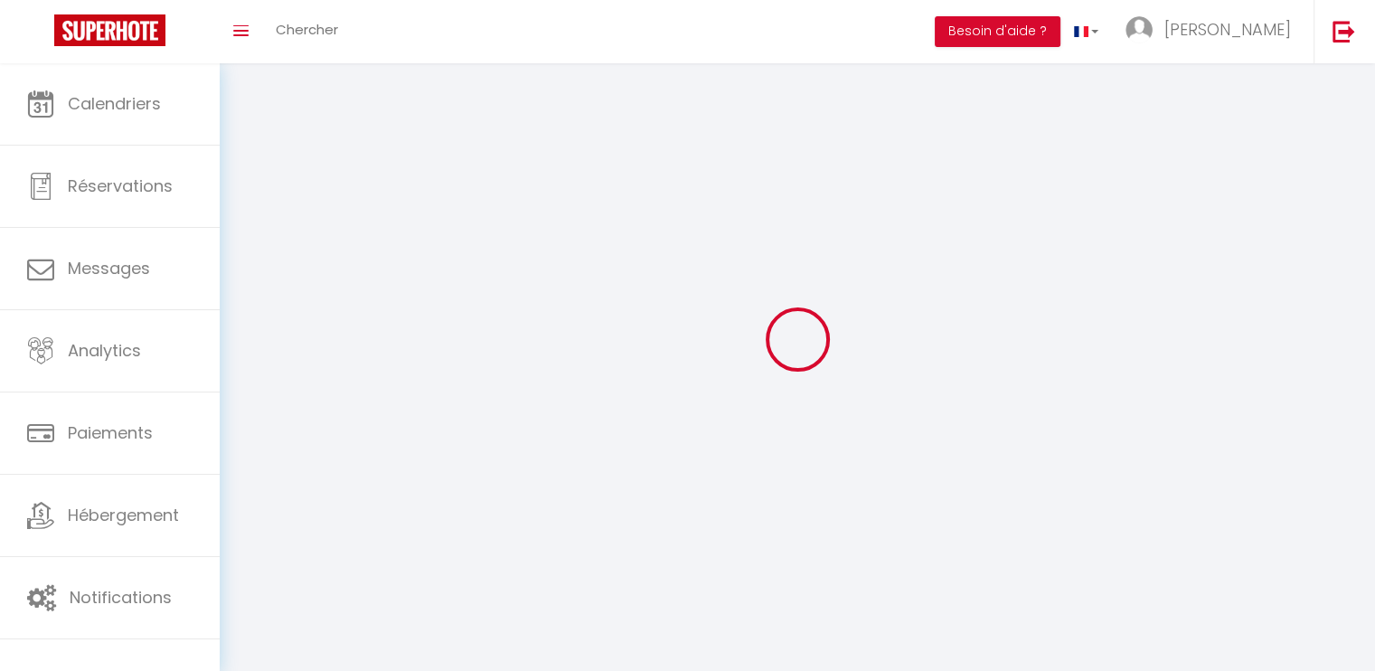
type input "Nguon"
type input "[PHONE_NUMBER]"
type input "[STREET_ADDRESS]"
type input "95410"
type input "Groslay"
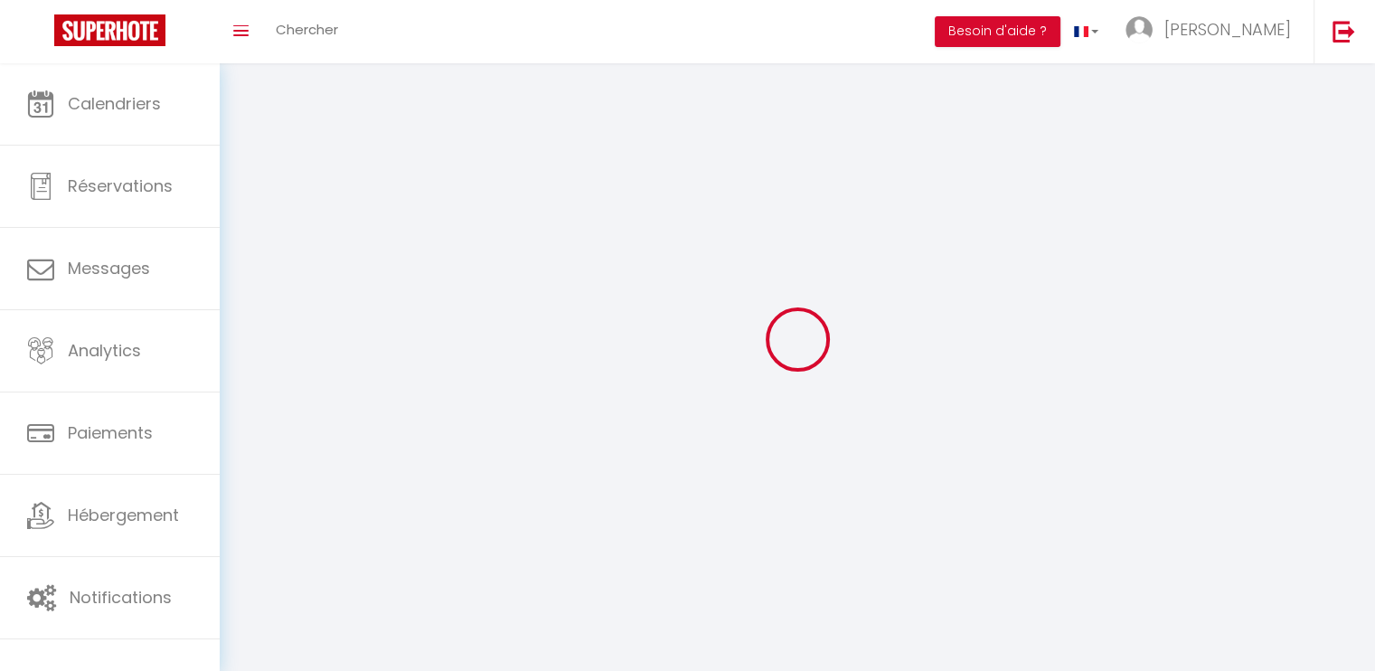
type input "UykUxaCVkAzxCWL4bKgdbEAUN"
type input "qeYcMDjf6ERisVTb7DDlD8ltW"
select select "28"
select select "fr"
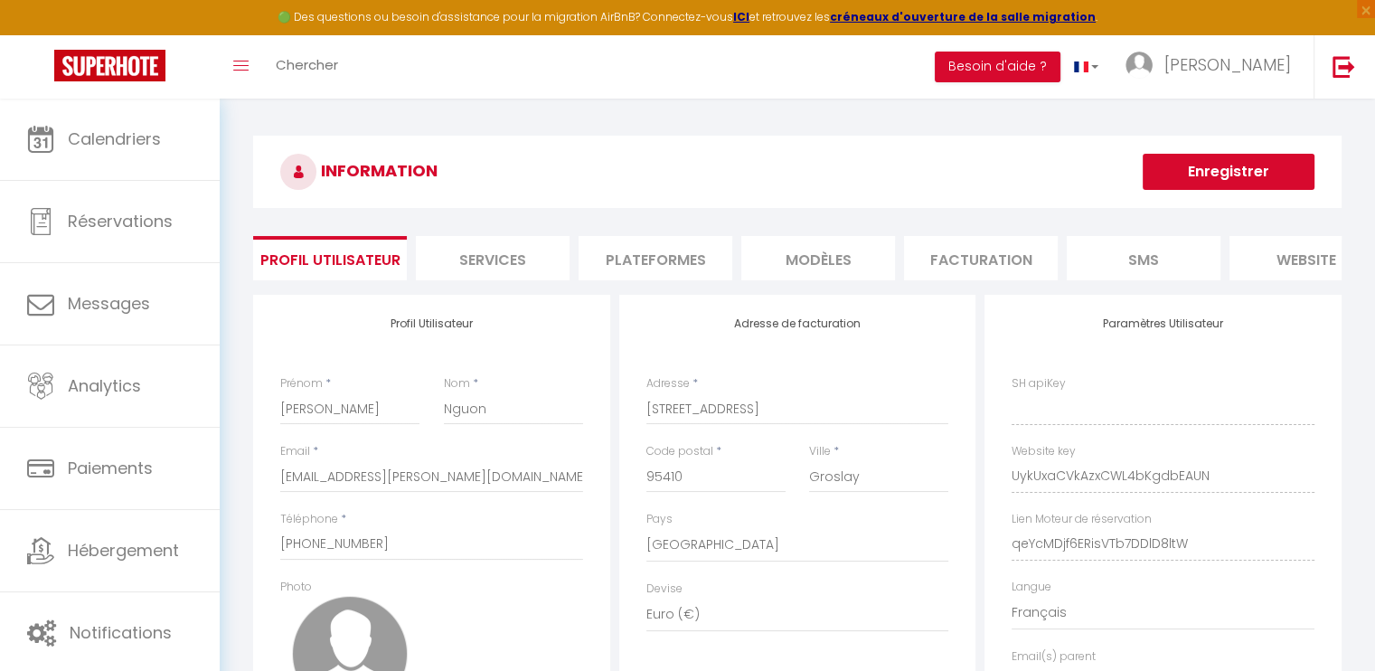
type input "UykUxaCVkAzxCWL4bKgdbEAUN"
type input "qeYcMDjf6ERisVTb7DDlD8ltW"
type input "[URL][DOMAIN_NAME]"
click at [597, 261] on li "Plateformes" at bounding box center [655, 258] width 154 height 44
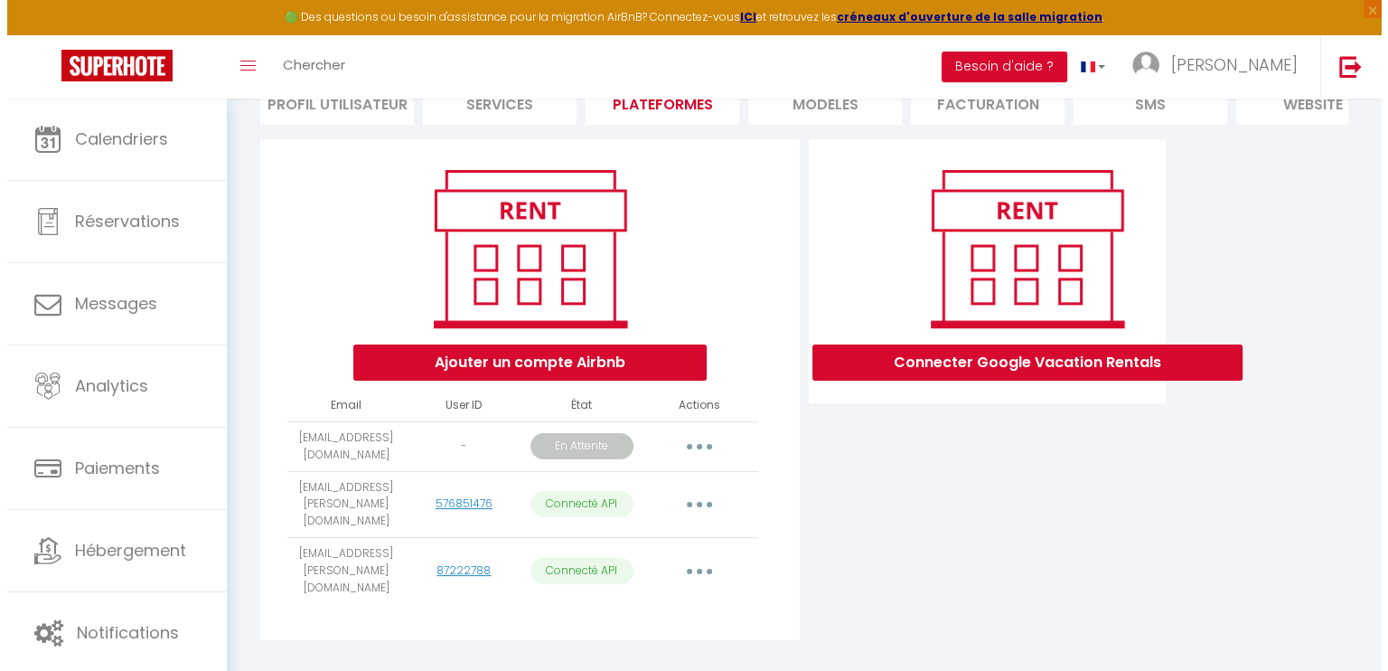
scroll to position [164, 0]
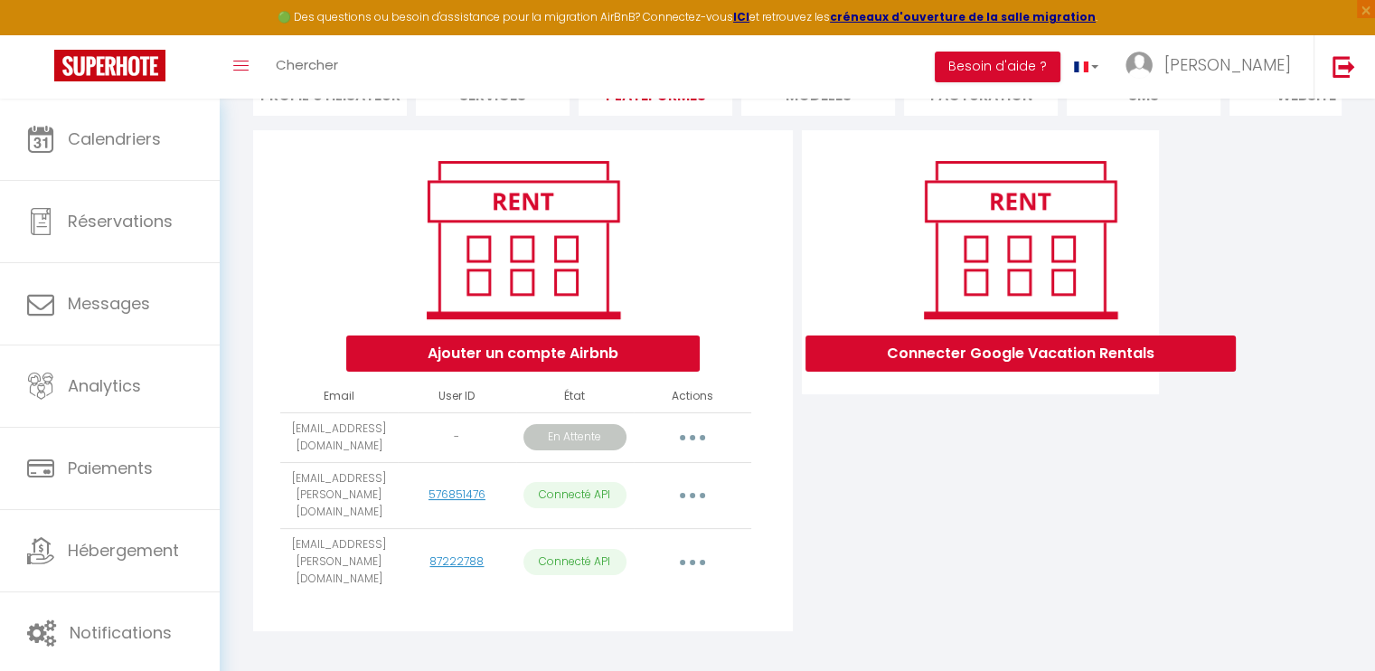
click at [683, 548] on button "button" at bounding box center [692, 562] width 51 height 29
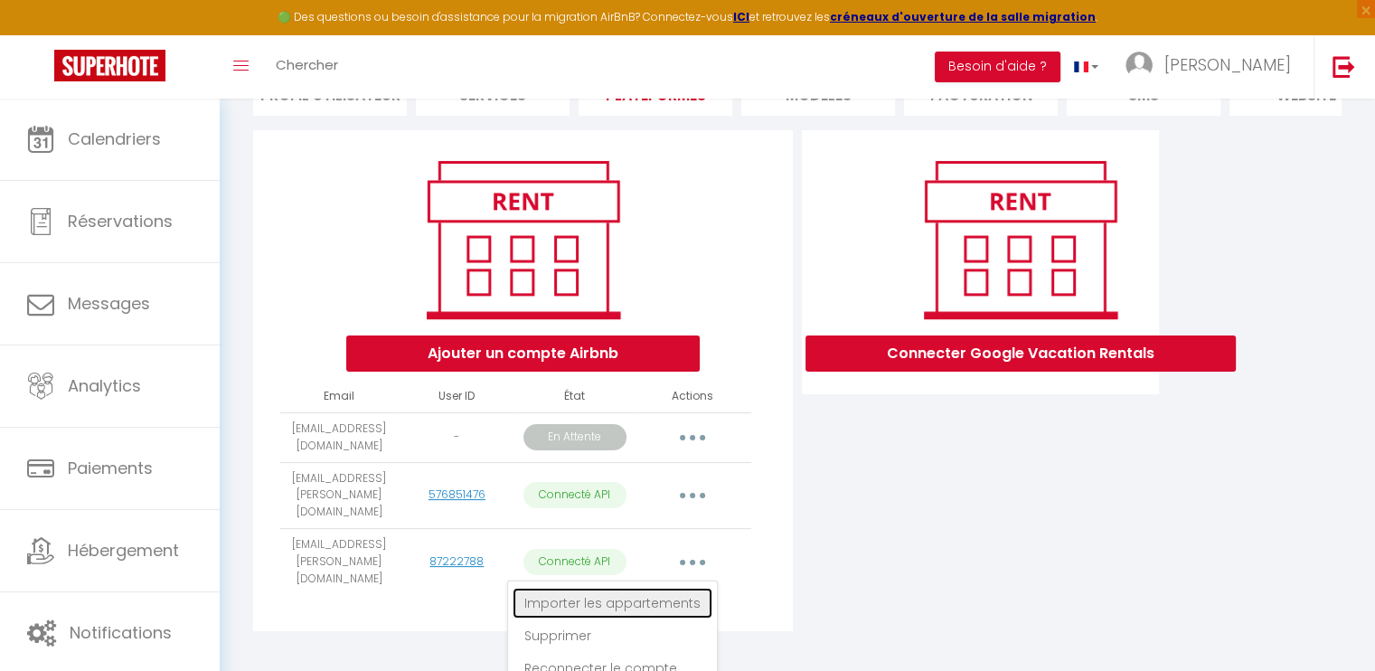
click at [665, 587] on link "Importer les appartements" at bounding box center [612, 602] width 200 height 31
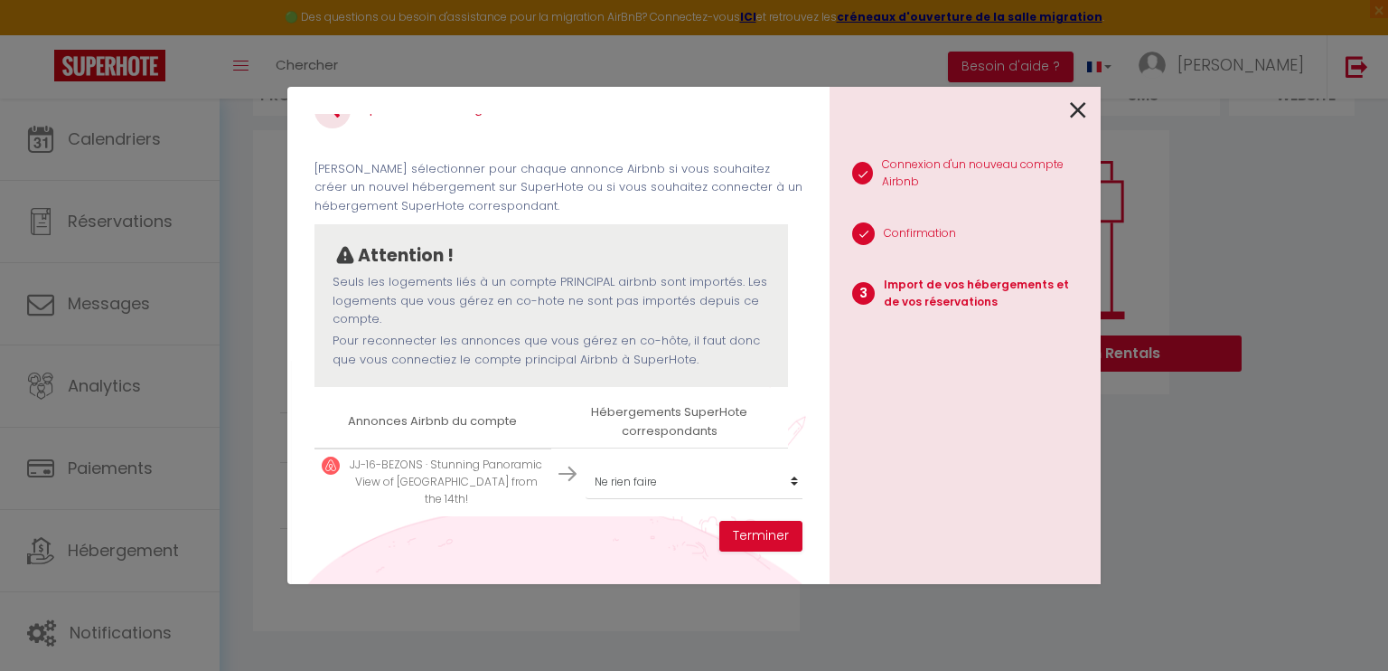
scroll to position [58, 0]
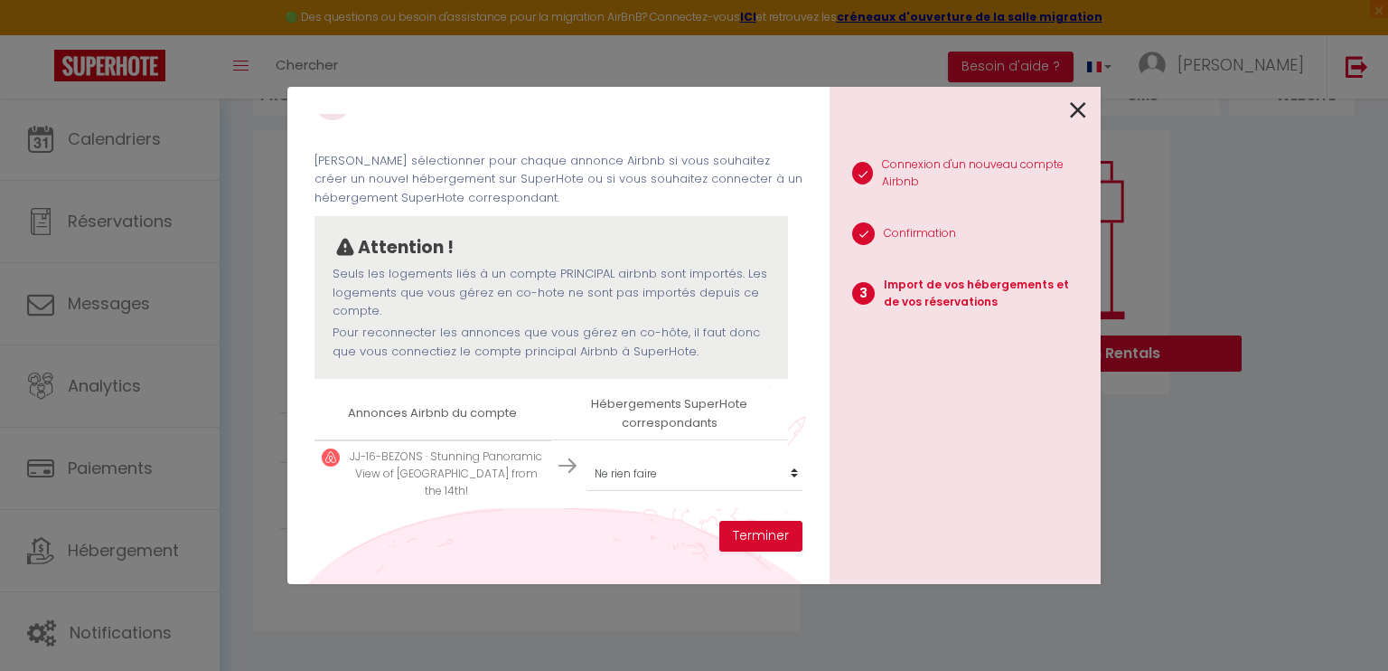
click at [676, 480] on td "Créer un nouvel hébergement Ne rien faire AL-29-MAGENTA · Live in center of Par…" at bounding box center [669, 474] width 237 height 68
click at [683, 465] on select "Créer un nouvel hébergement Ne rien faire AL-29-MAGENTA · Live in center of Par…" at bounding box center [697, 473] width 222 height 34
select select "create_new"
click at [586, 456] on select "Créer un nouvel hébergement Ne rien faire AL-29-MAGENTA · Live in center of Par…" at bounding box center [697, 473] width 222 height 34
click at [762, 529] on button "Terminer" at bounding box center [760, 536] width 83 height 31
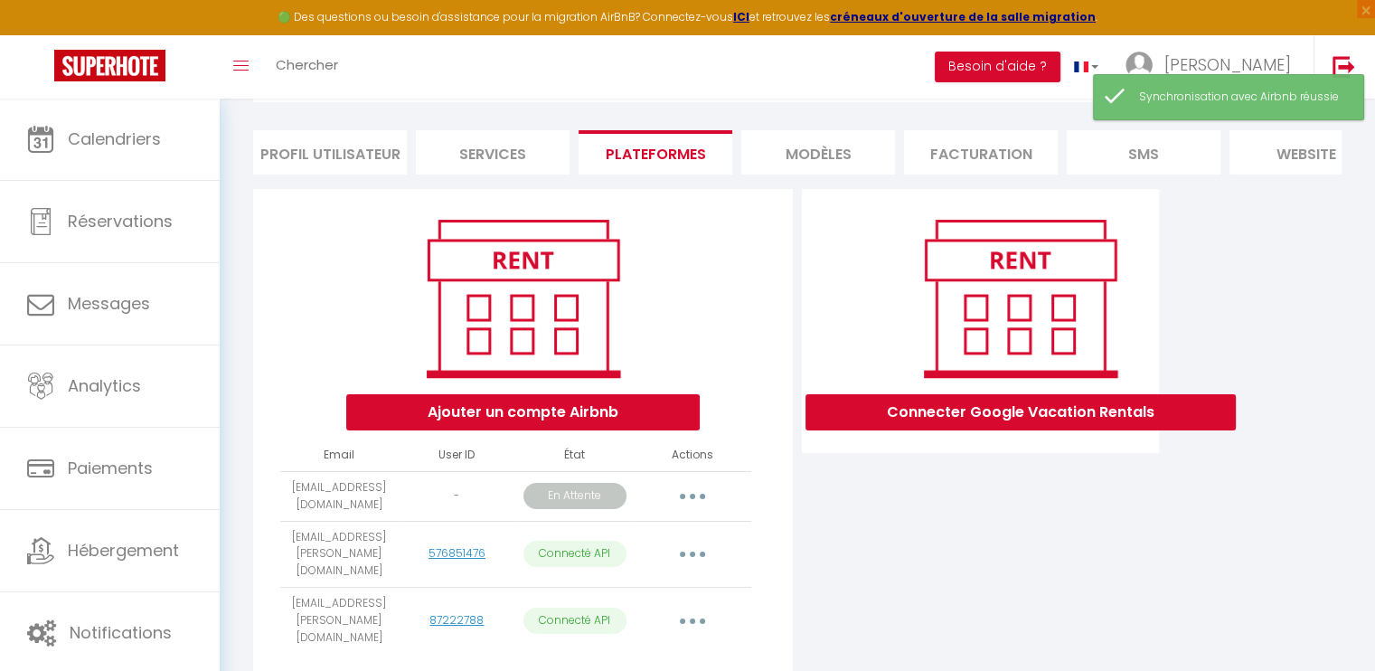
scroll to position [0, 0]
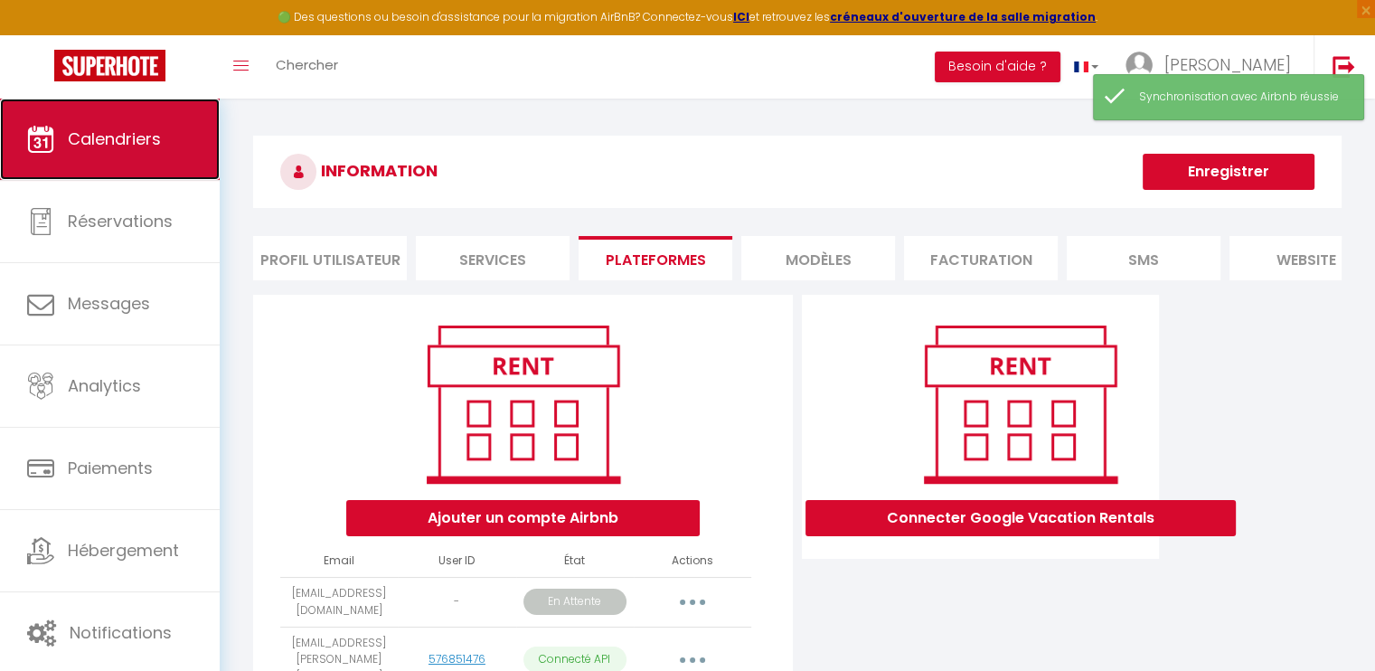
click at [163, 174] on link "Calendriers" at bounding box center [110, 139] width 220 height 81
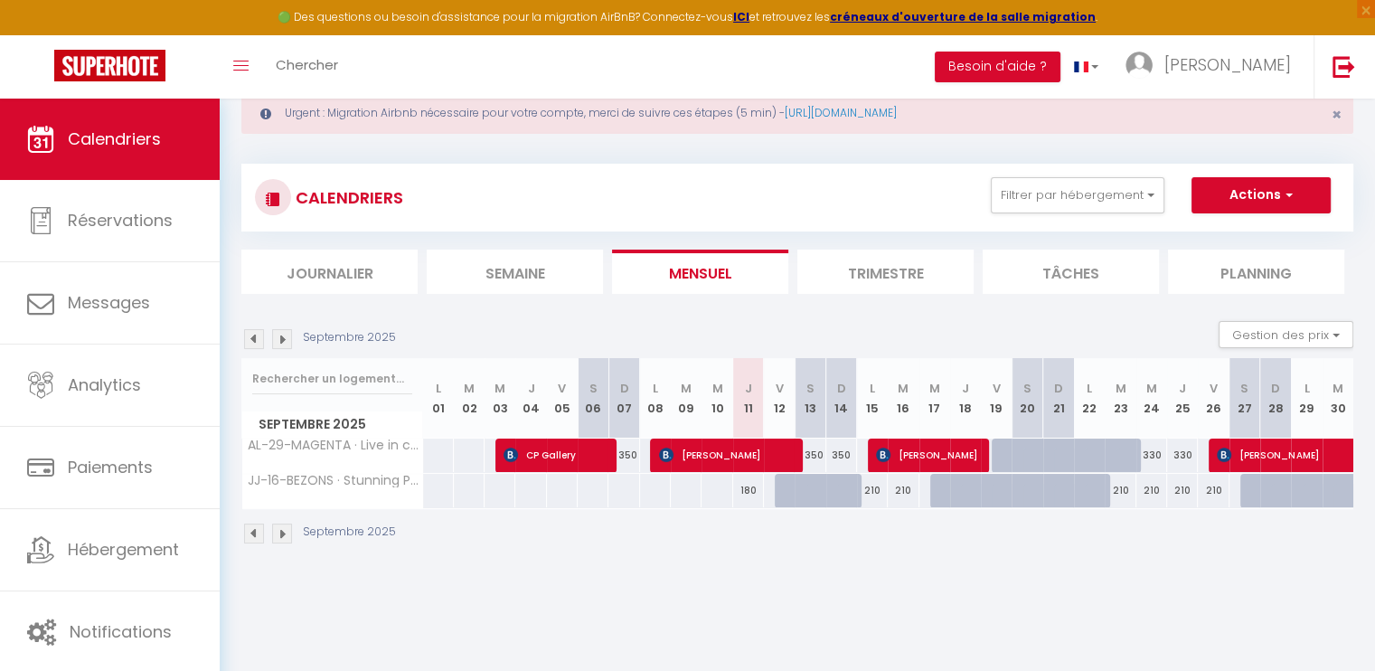
scroll to position [90, 0]
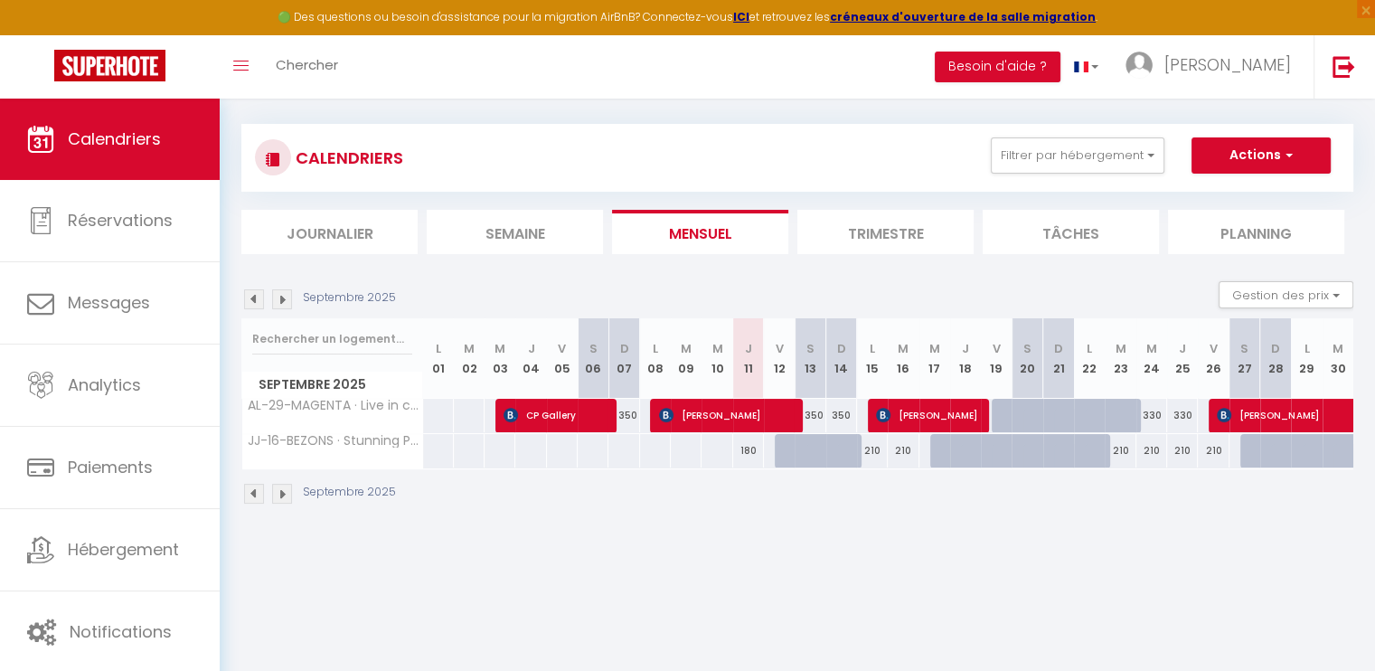
click at [802, 450] on div at bounding box center [809, 451] width 31 height 34
type input "210"
type input "Sam 13 Septembre 2025"
type input "Dim 14 Septembre 2025"
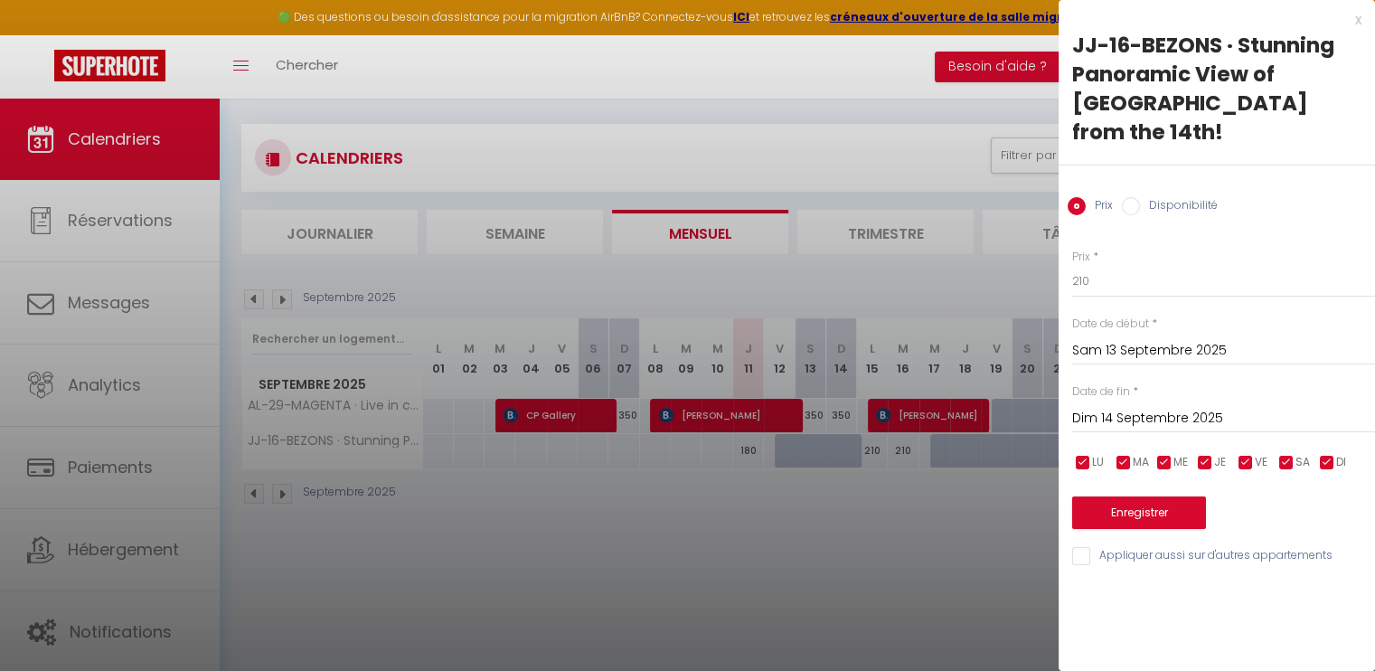
click at [846, 501] on div at bounding box center [687, 335] width 1375 height 671
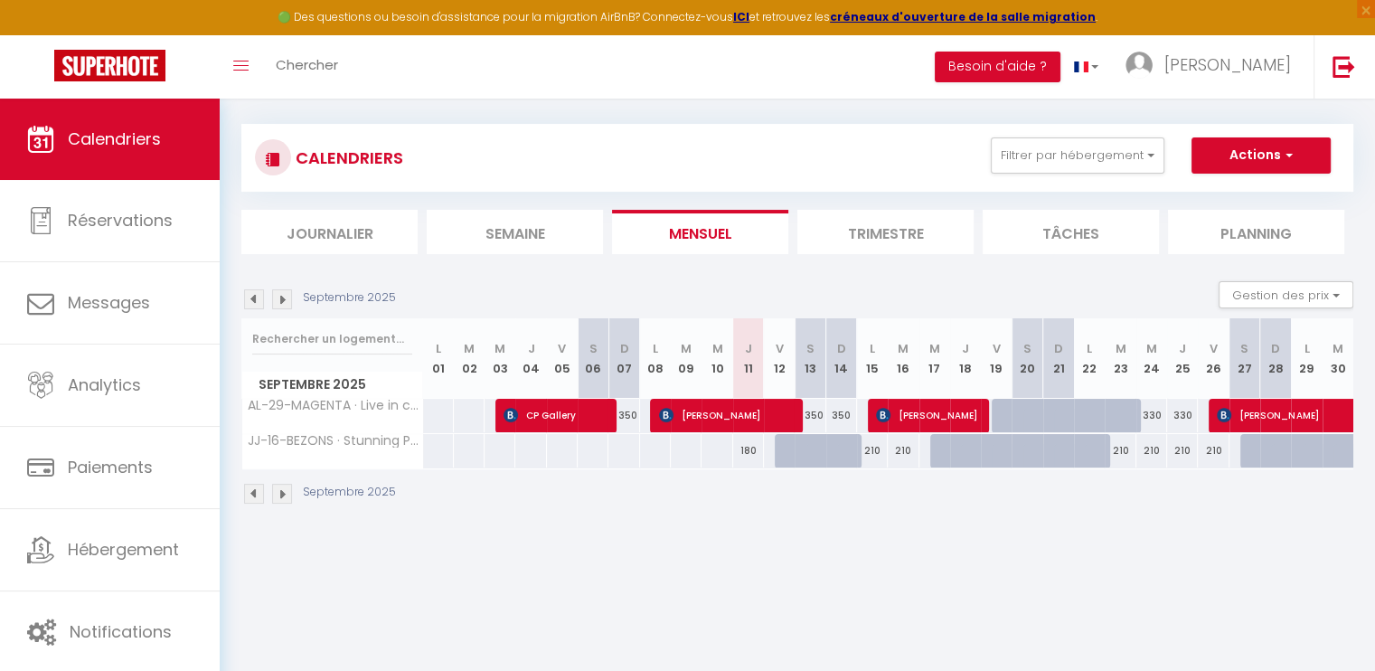
click at [963, 446] on div at bounding box center [976, 461] width 31 height 34
type input "210"
type input "Jeu 18 Septembre 2025"
type input "Ven 19 Septembre 2025"
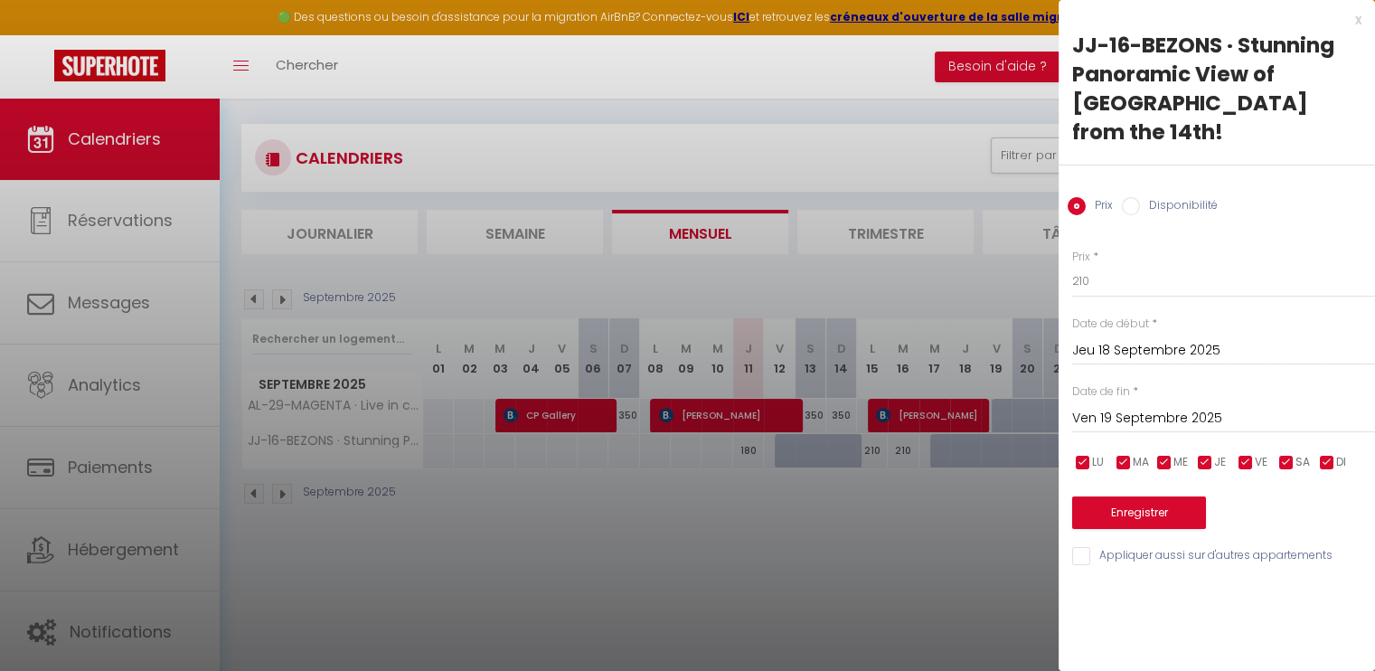
click at [912, 497] on div at bounding box center [687, 335] width 1375 height 671
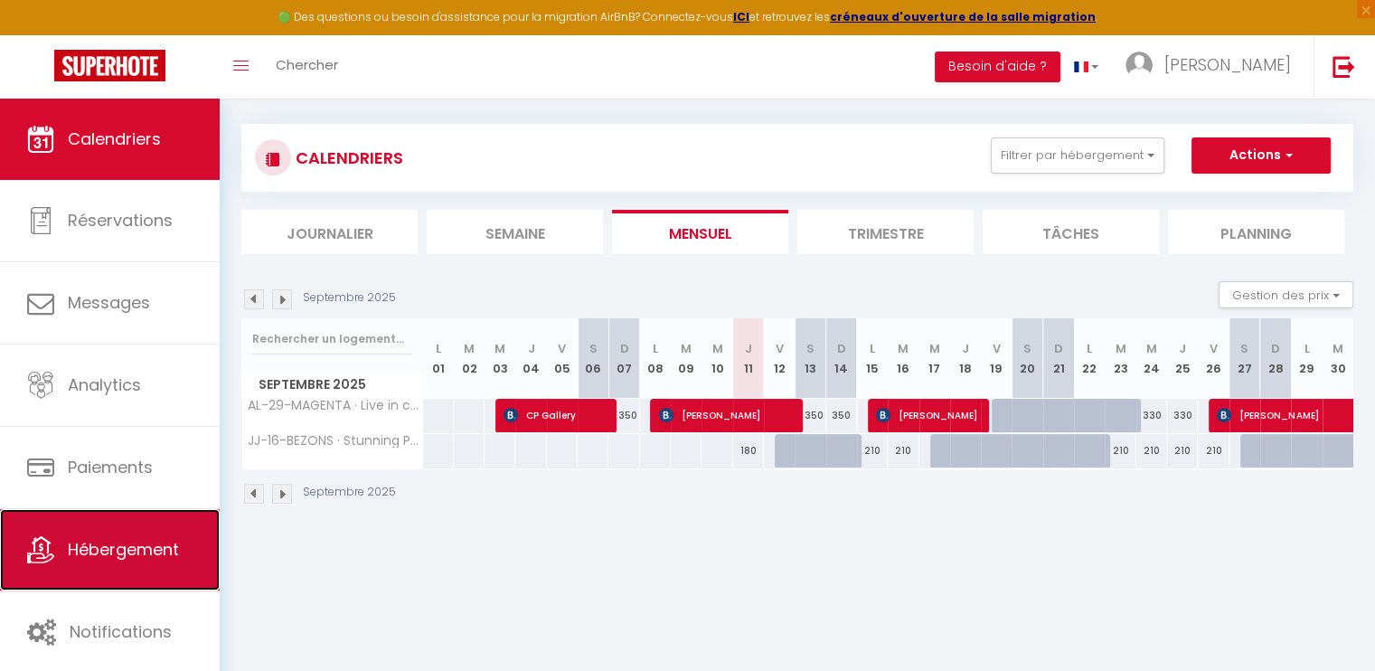
click at [136, 546] on span "Hébergement" at bounding box center [123, 549] width 111 height 23
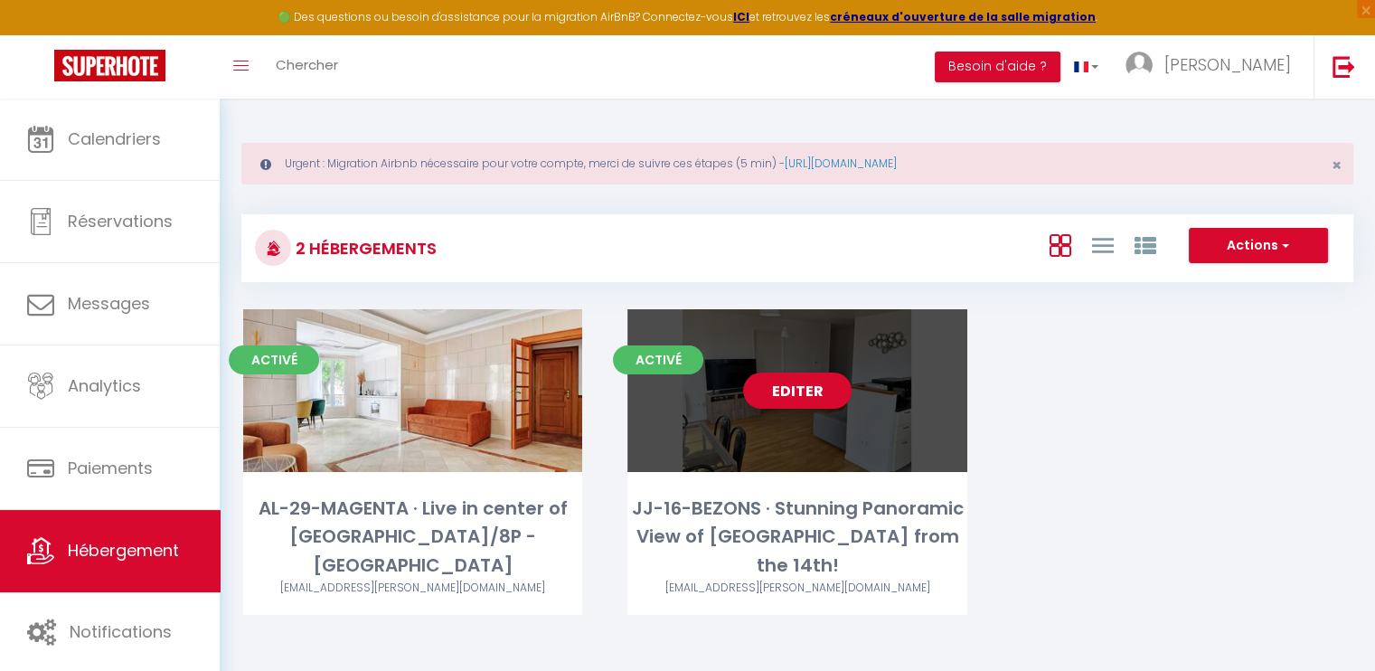
click at [902, 388] on div "Editer" at bounding box center [796, 390] width 339 height 163
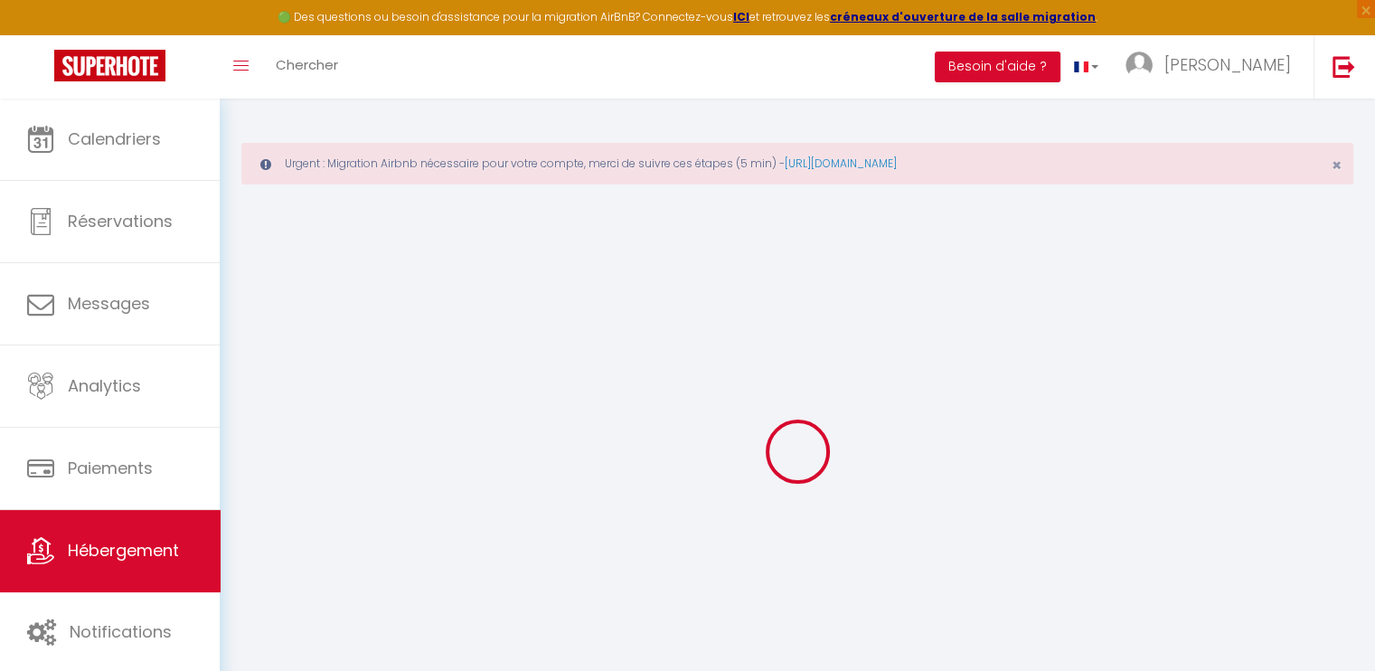
select select
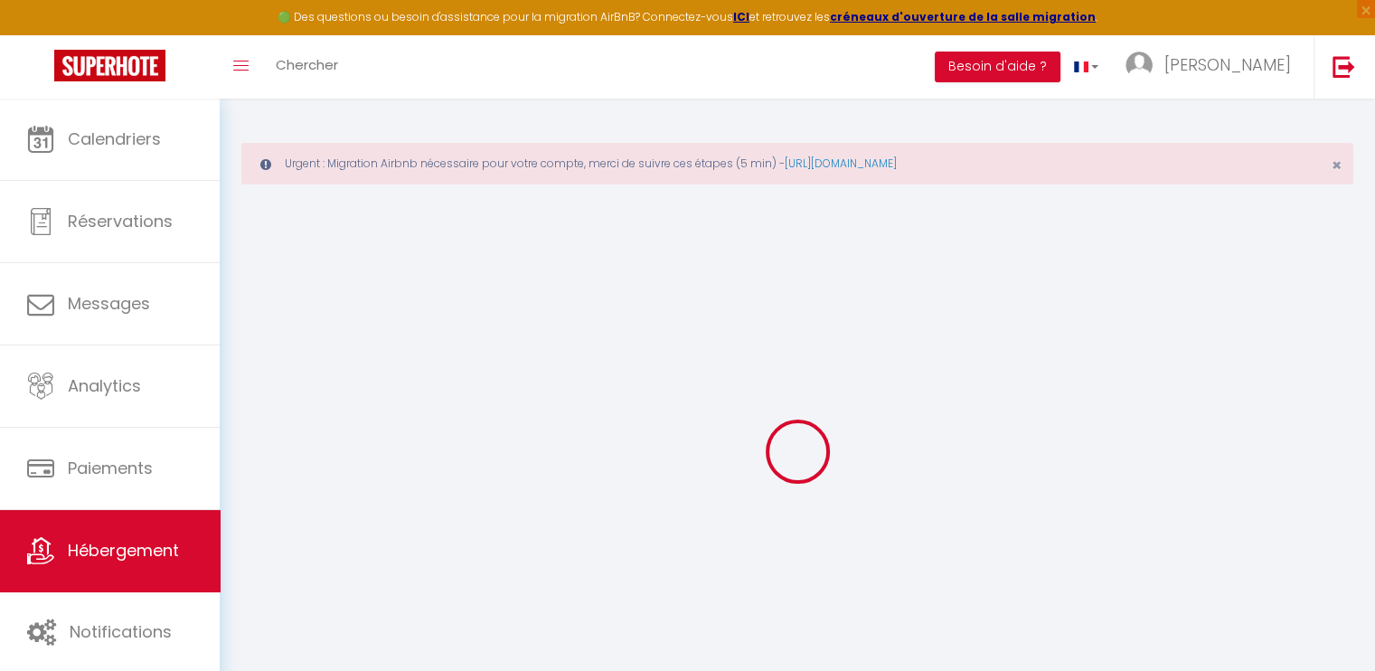
checkbox input "false"
select select
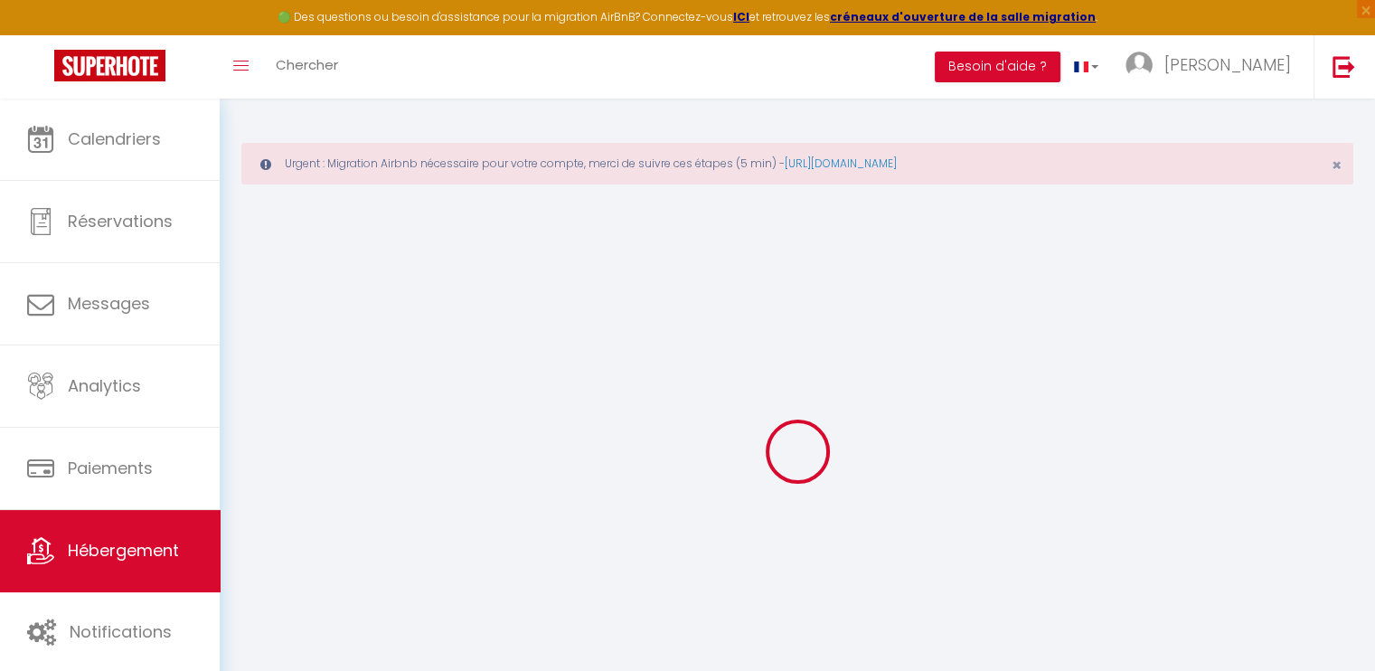
select select
select select "15:00"
select select "23:45"
select select "11:00"
select select "30"
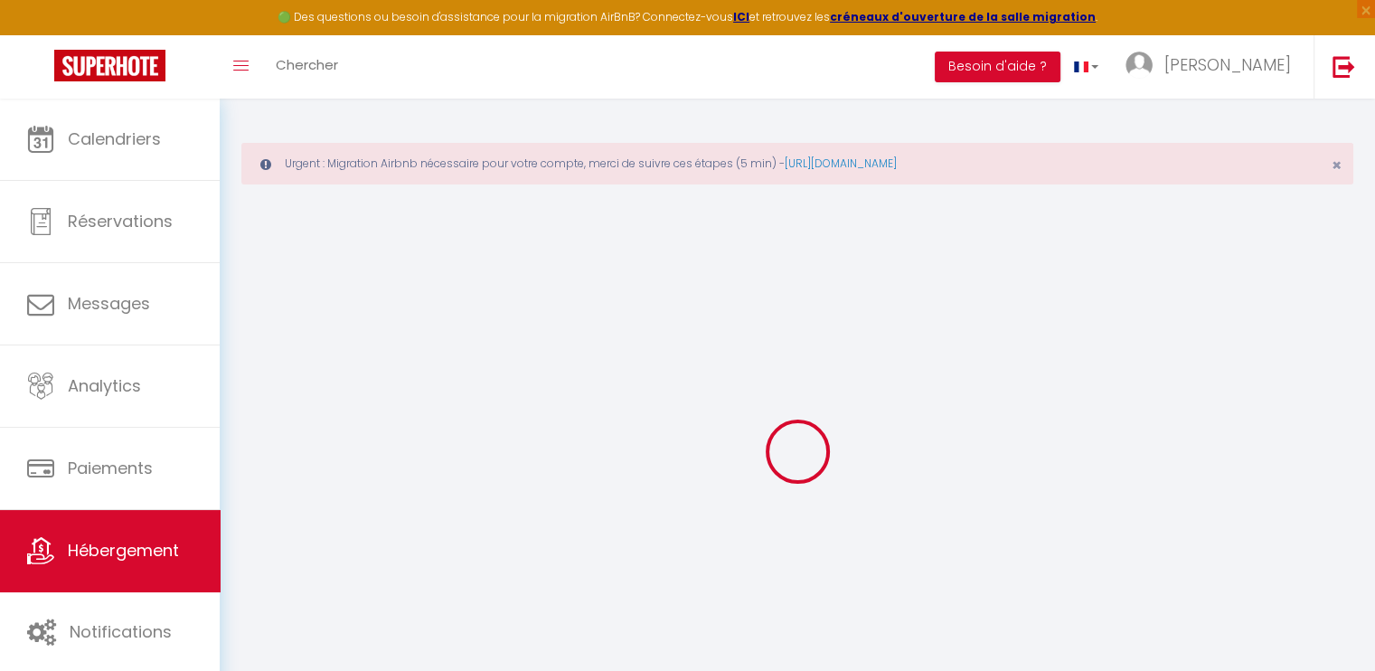
select select "120"
select select
checkbox input "false"
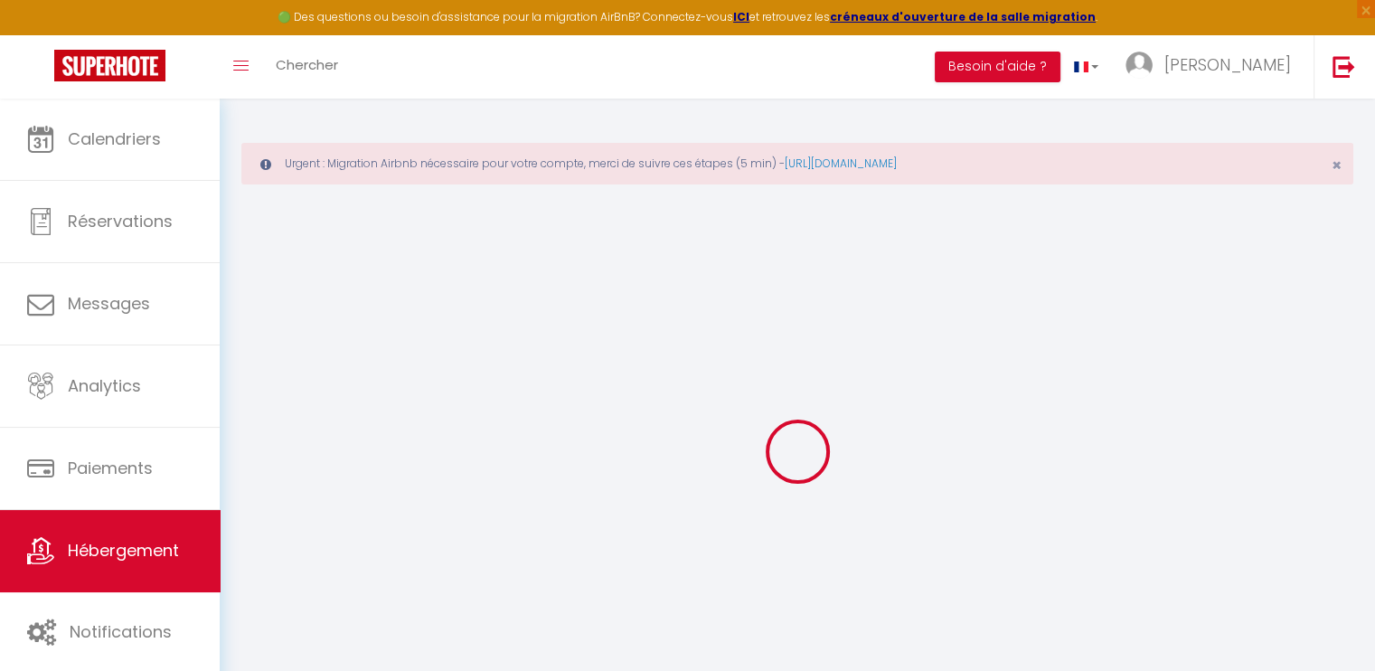
checkbox input "false"
select select
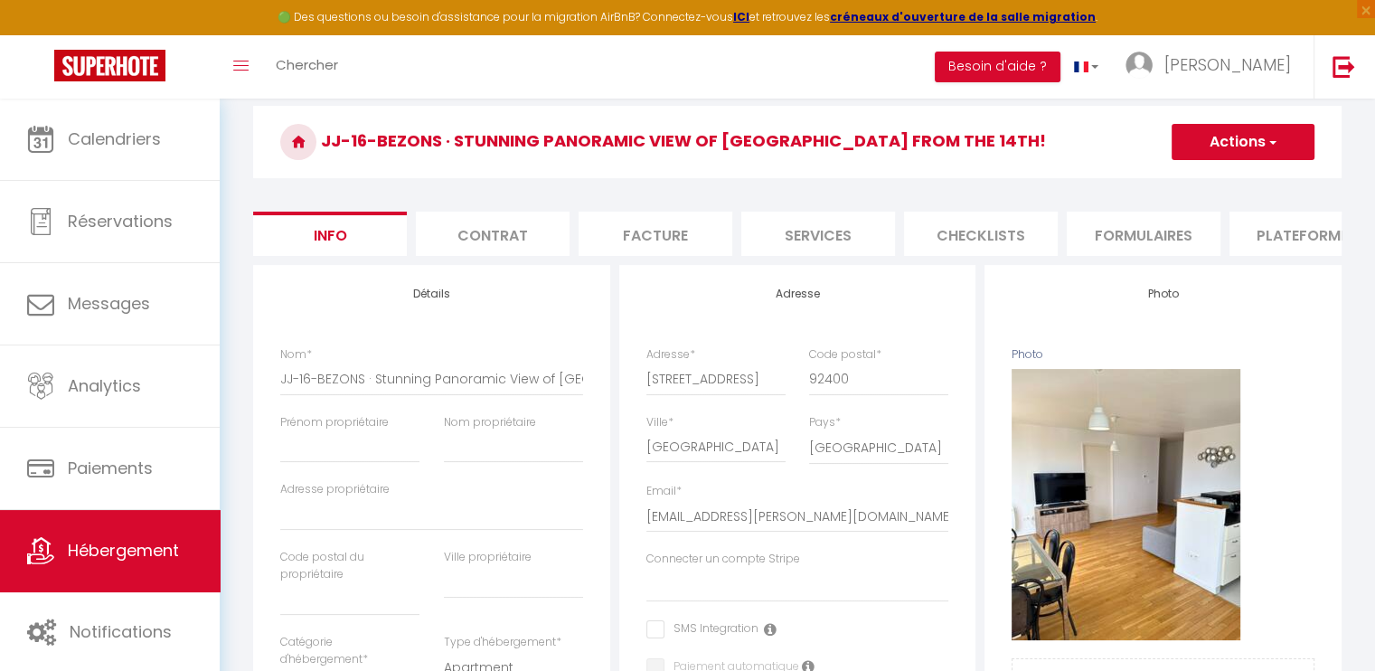
scroll to position [181, 0]
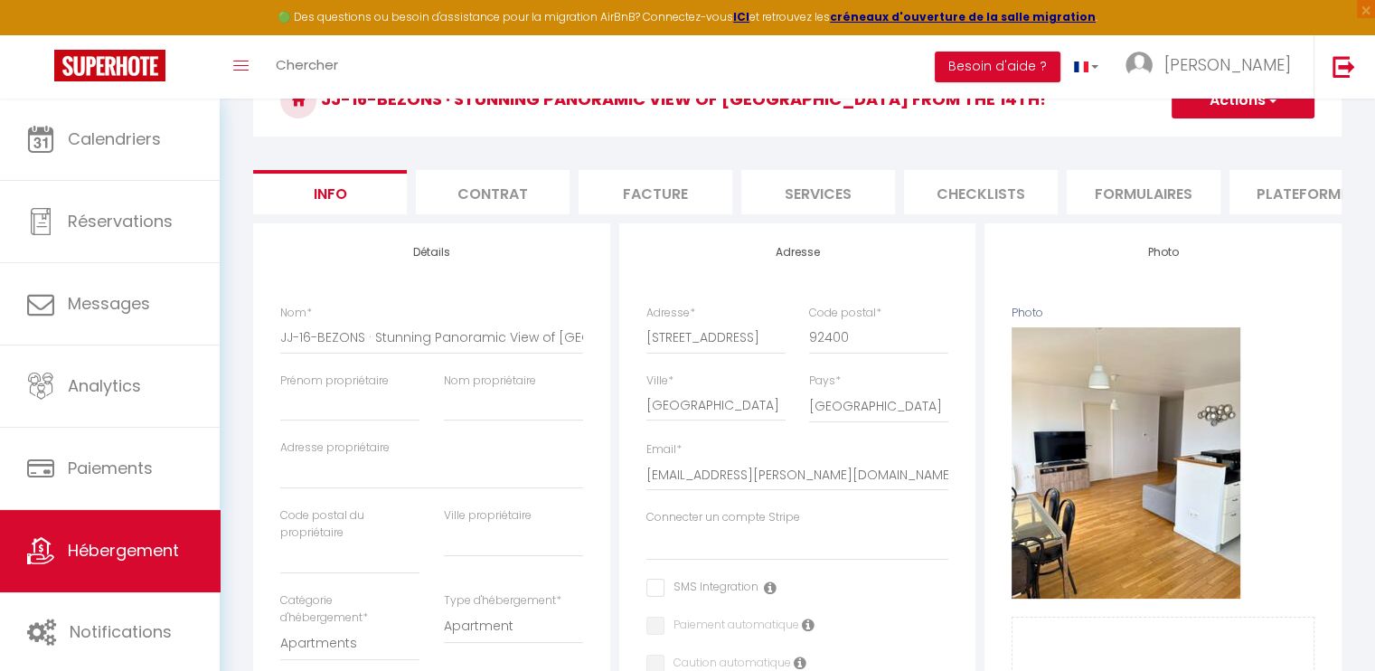
select select
checkbox input "false"
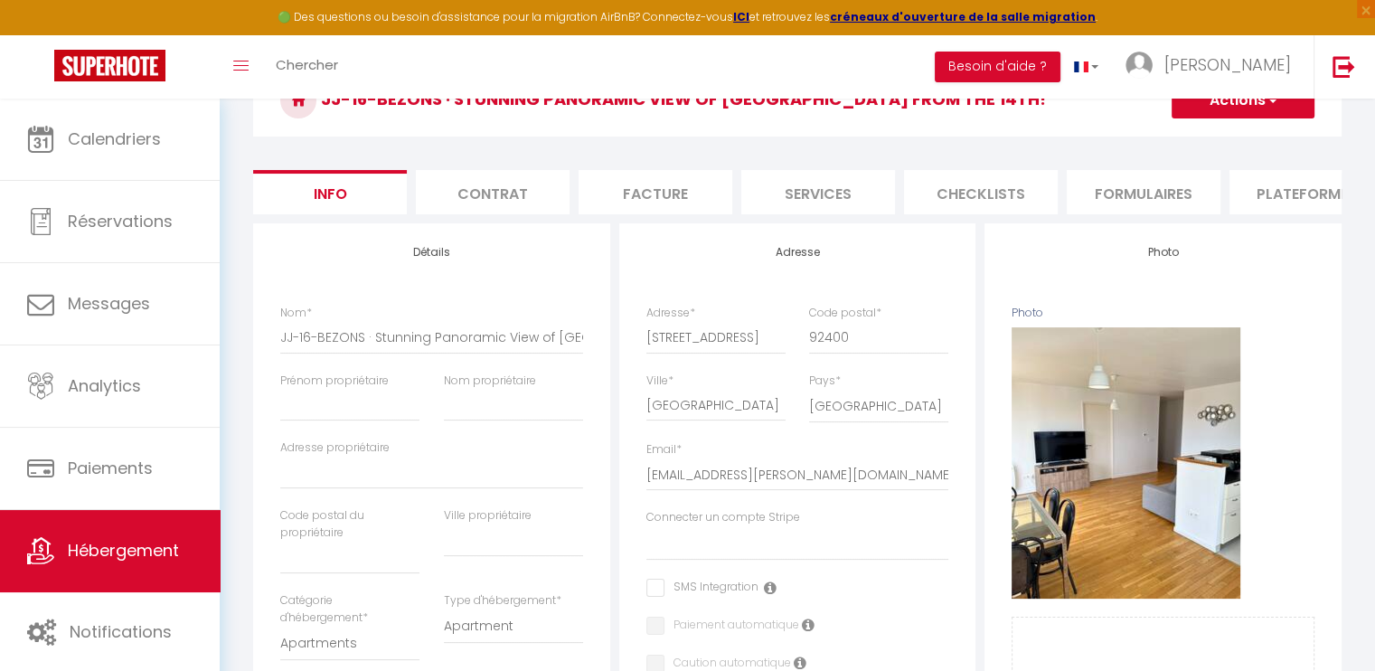
select select
select select "EUR"
select select
select select "19405-950798969551247842"
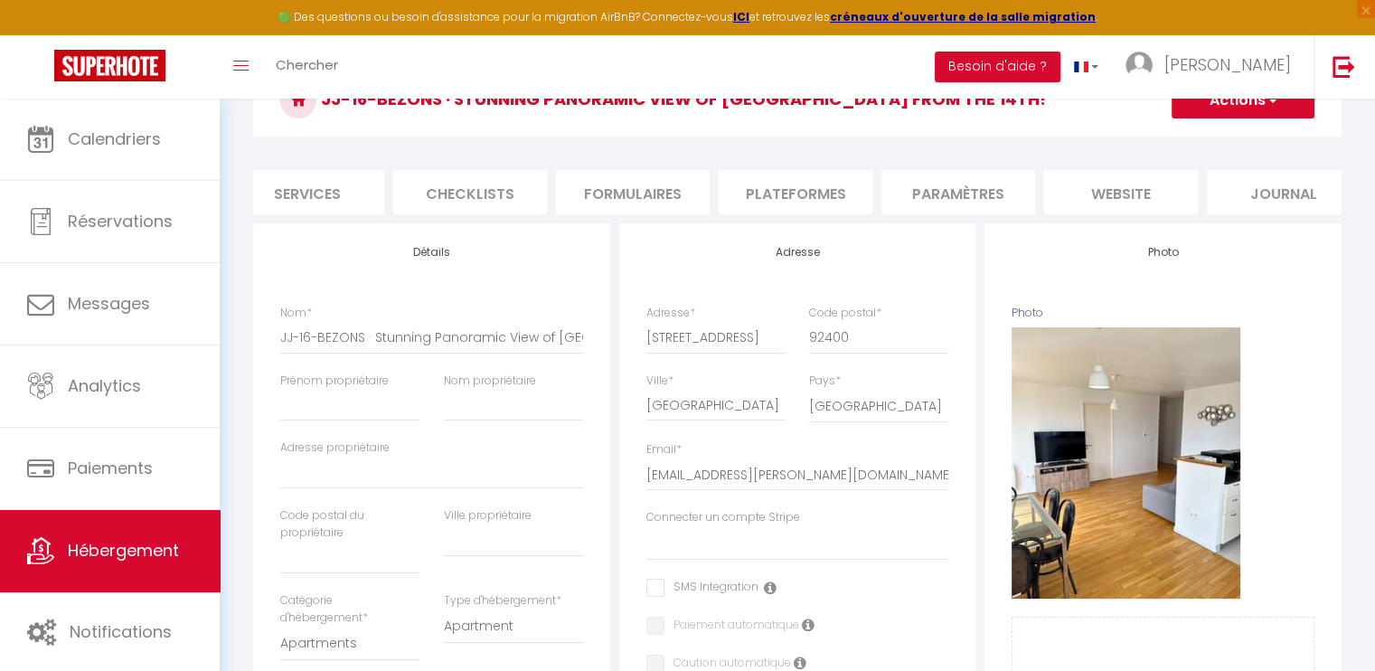
scroll to position [0, 539]
click at [755, 187] on li "Plateformes" at bounding box center [767, 192] width 154 height 44
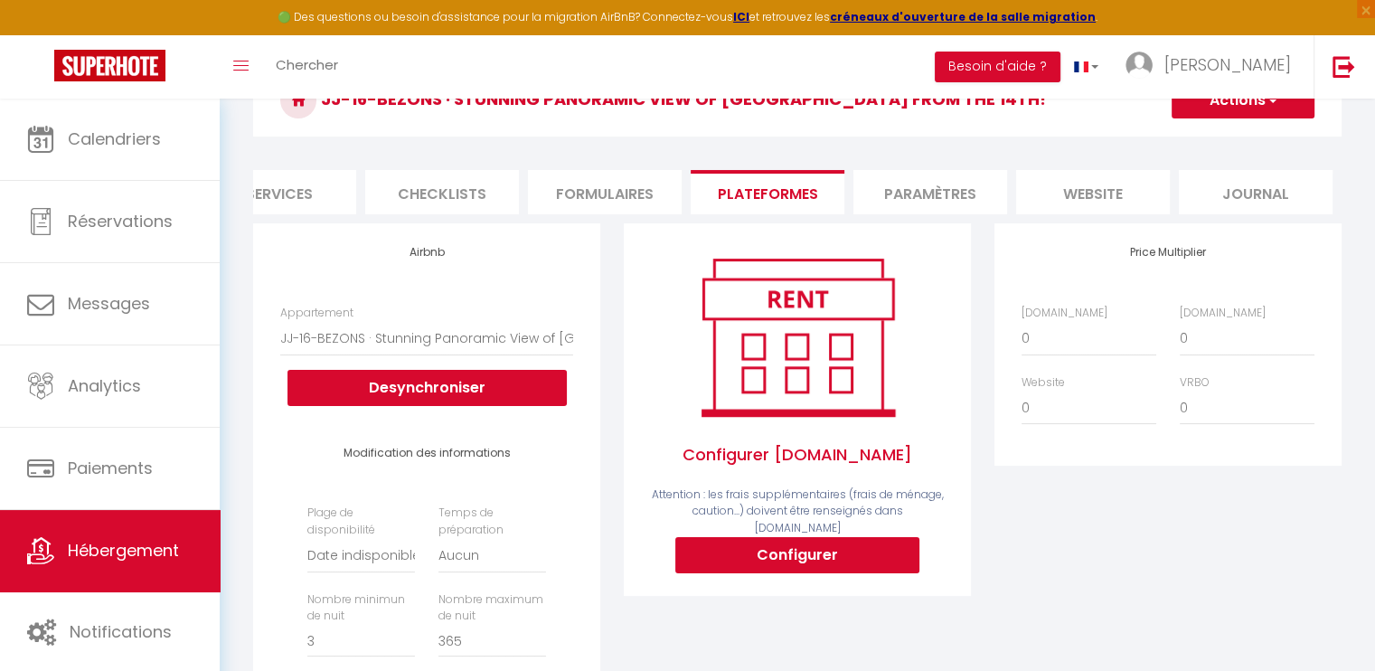
select select
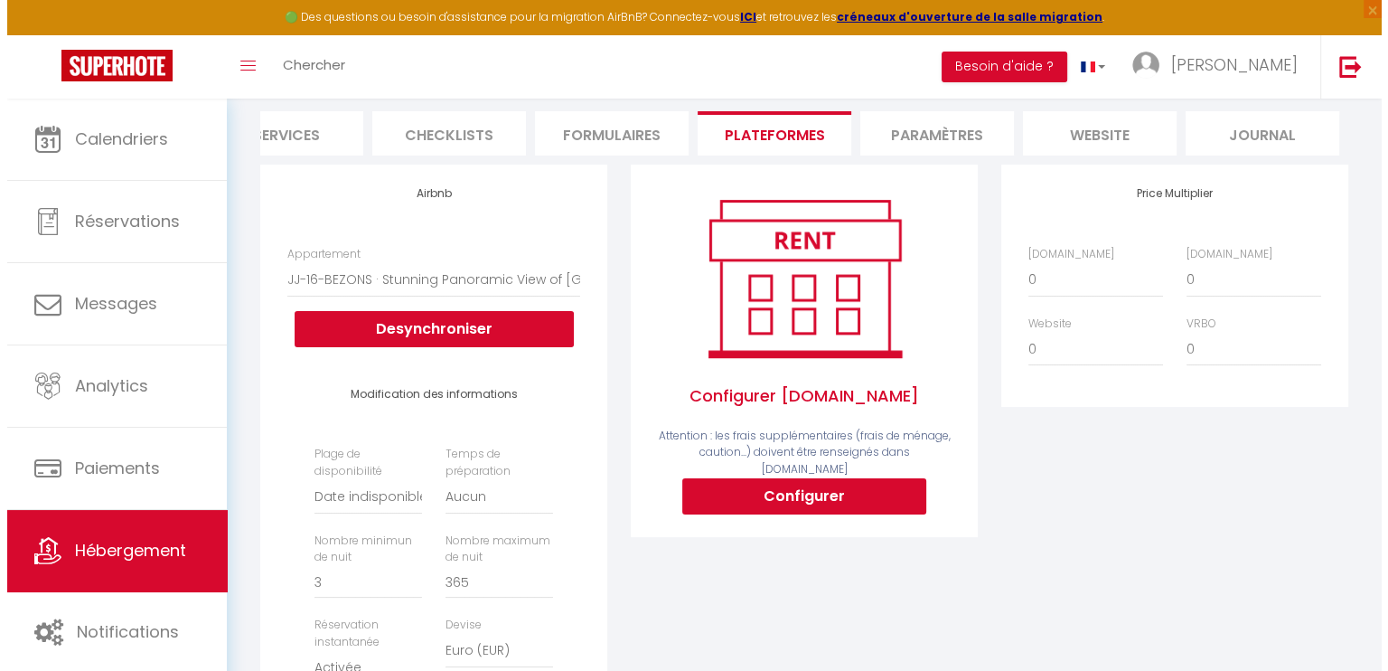
scroll to position [271, 0]
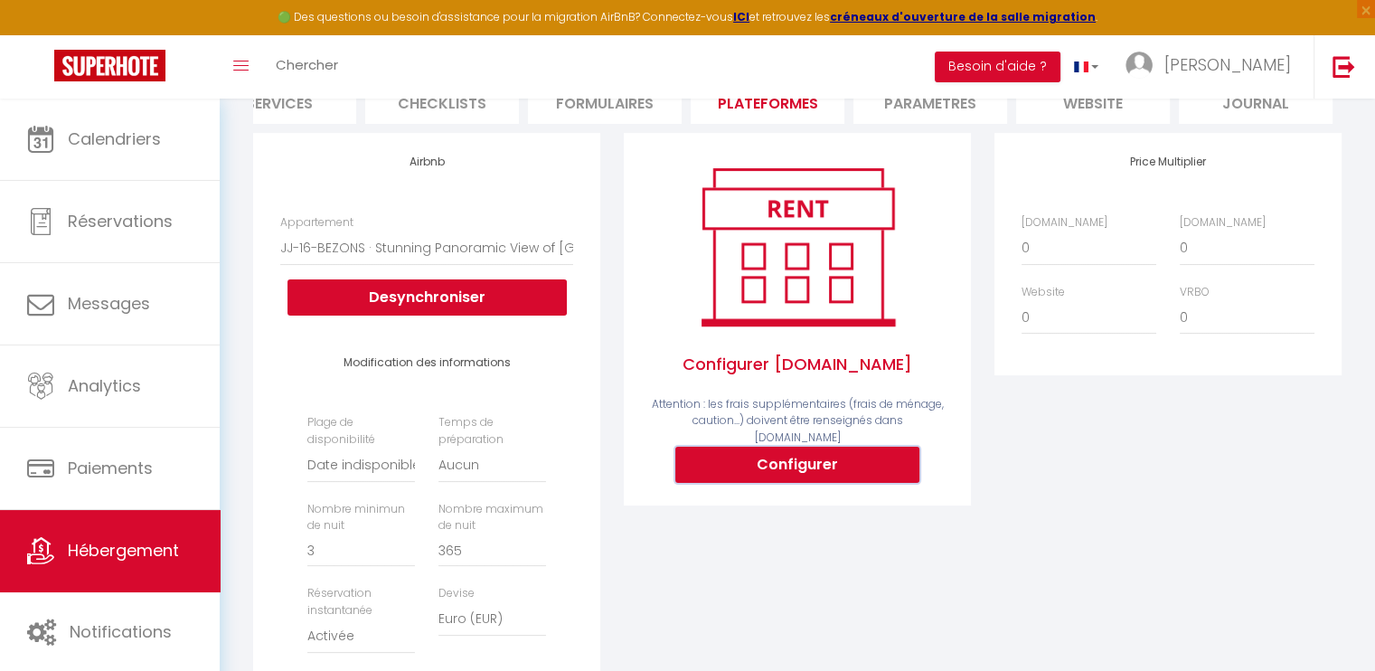
click at [799, 447] on button "Configurer" at bounding box center [797, 464] width 244 height 36
select select
type input "nicolas-nguon-qm6omw8x_property@reply.superhote.com"
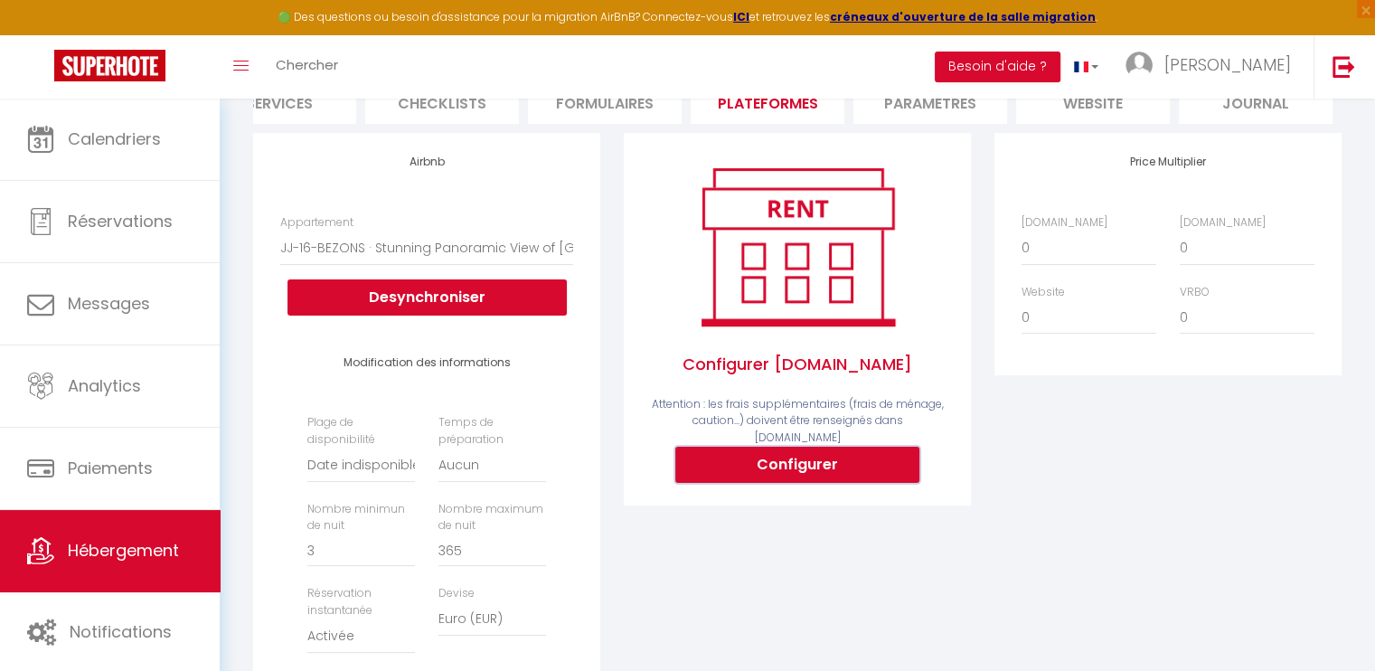
type input "[EMAIL_ADDRESS][DOMAIN_NAME]"
select select
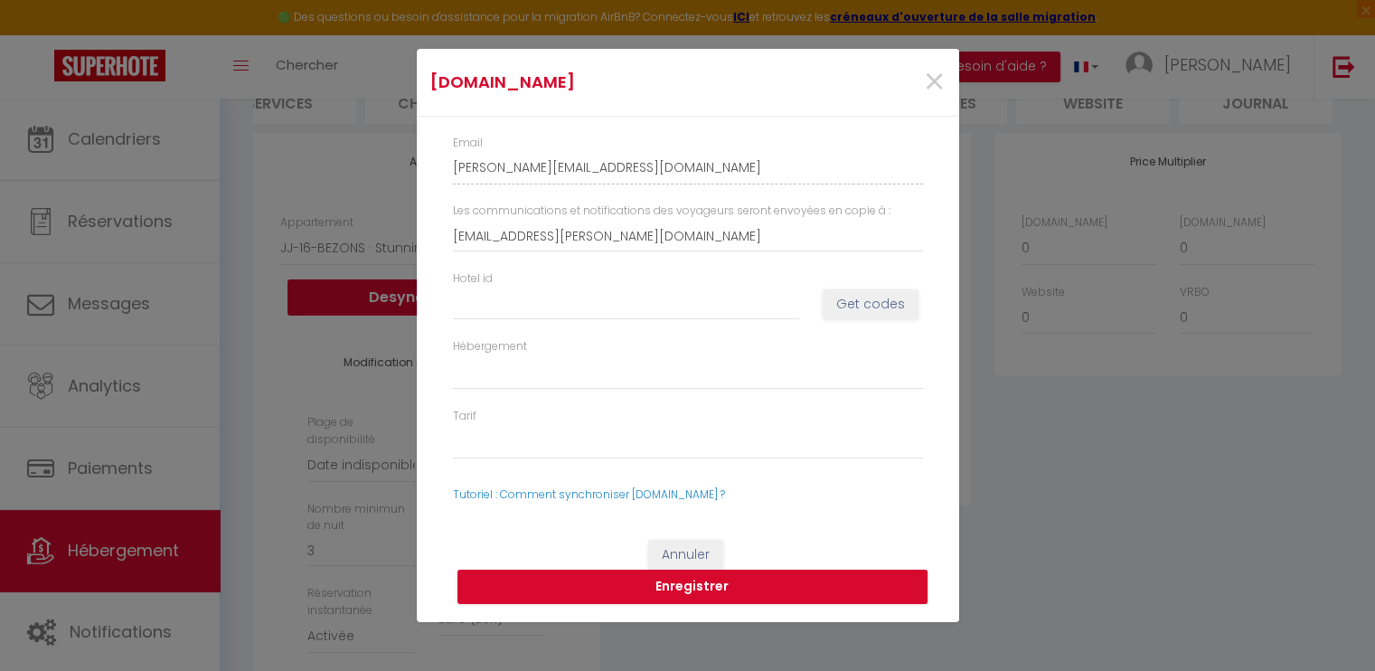
scroll to position [0, 525]
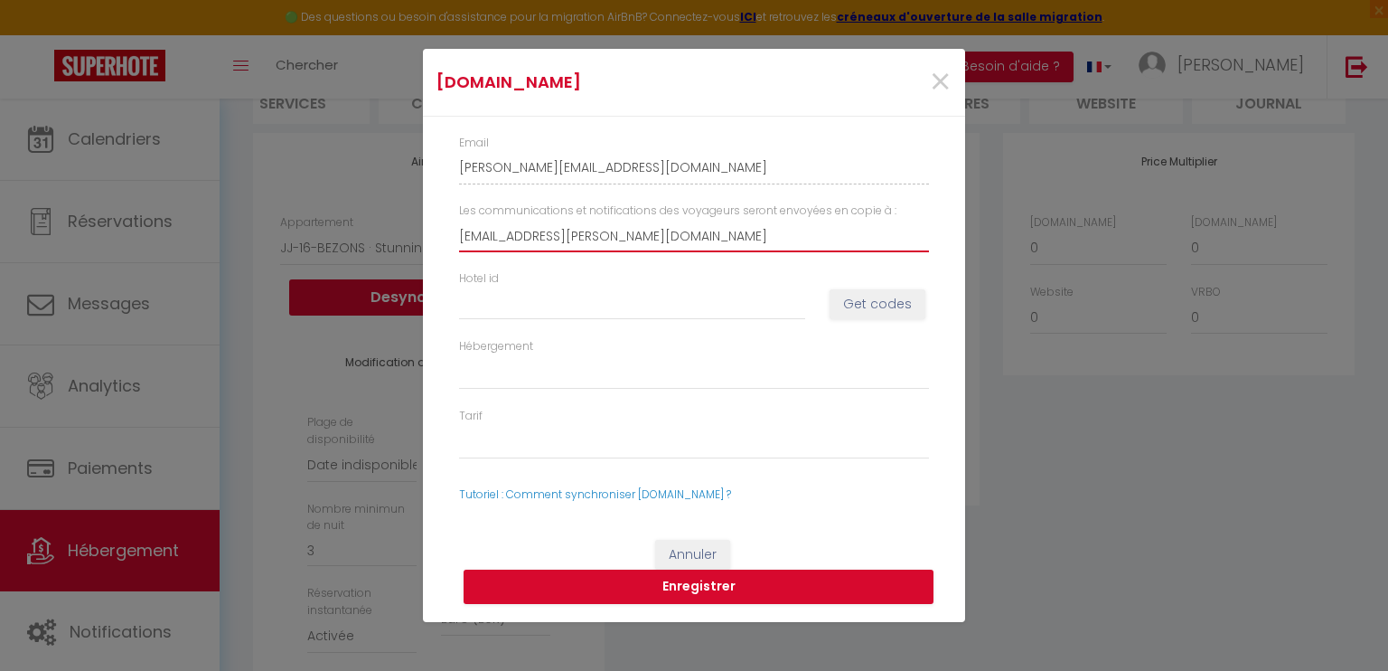
click at [635, 234] on input "[EMAIL_ADDRESS][DOMAIN_NAME]" at bounding box center [694, 236] width 470 height 33
click at [662, 245] on input "[EMAIL_ADDRESS][DOMAIN_NAME]" at bounding box center [694, 236] width 470 height 33
drag, startPoint x: 662, startPoint y: 241, endPoint x: 419, endPoint y: 249, distance: 242.3
click at [419, 249] on div "Booking.com × Email nicolas-nguon-qm6omw8x_property@reply.superhote.com Les com…" at bounding box center [694, 335] width 1388 height 671
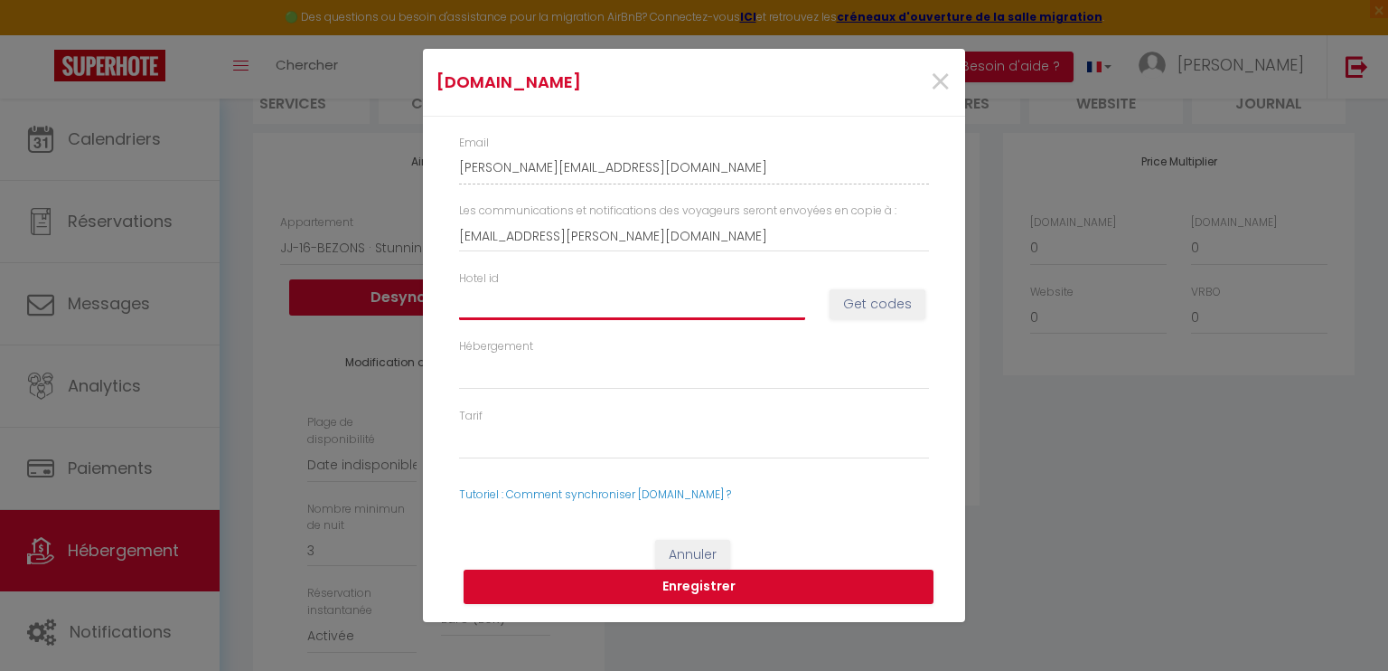
click at [706, 310] on input "Hotel id" at bounding box center [632, 303] width 346 height 33
type input "1"
select select
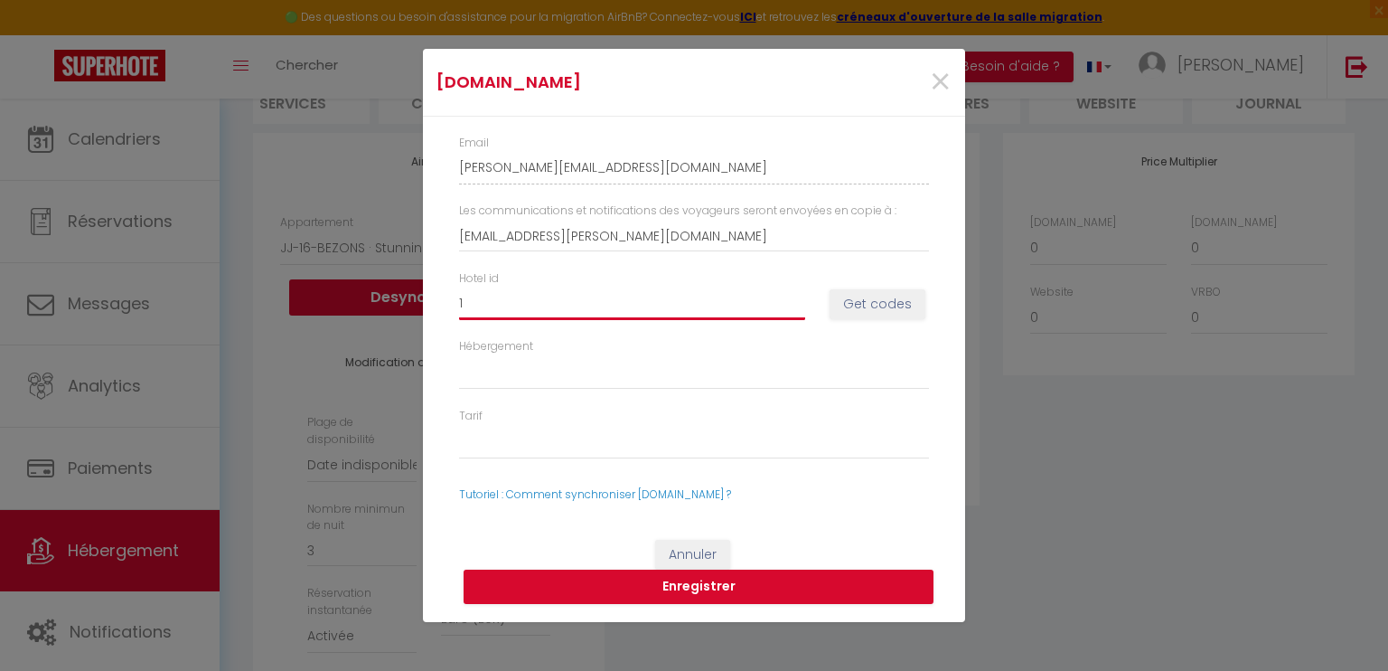
type input "10"
select select
type input "106"
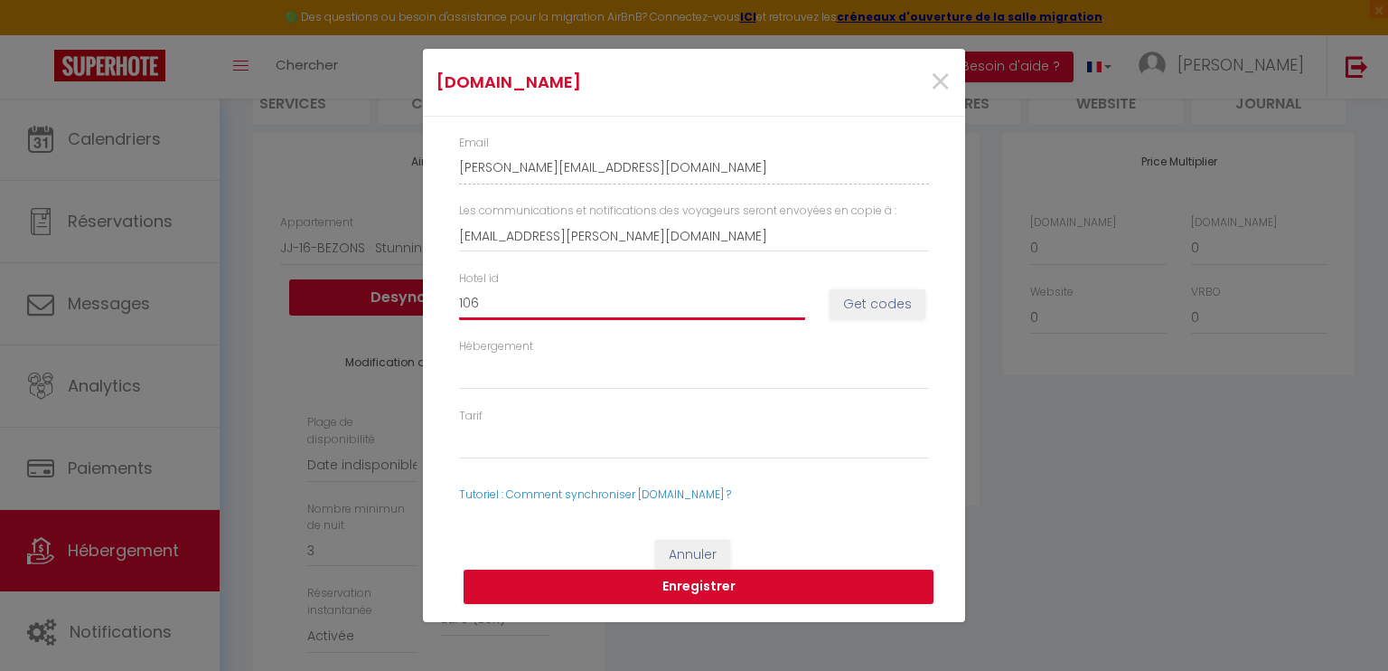
select select
type input "1063"
select select
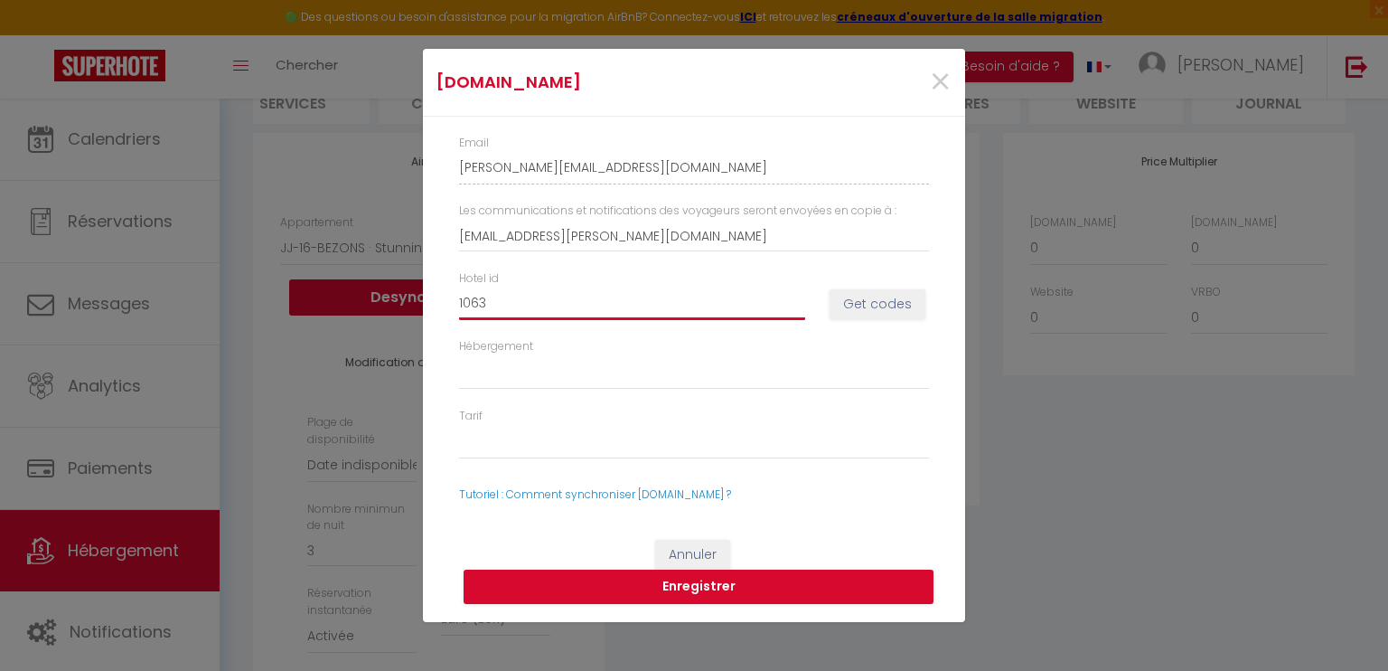
select select
type input "10633"
select select
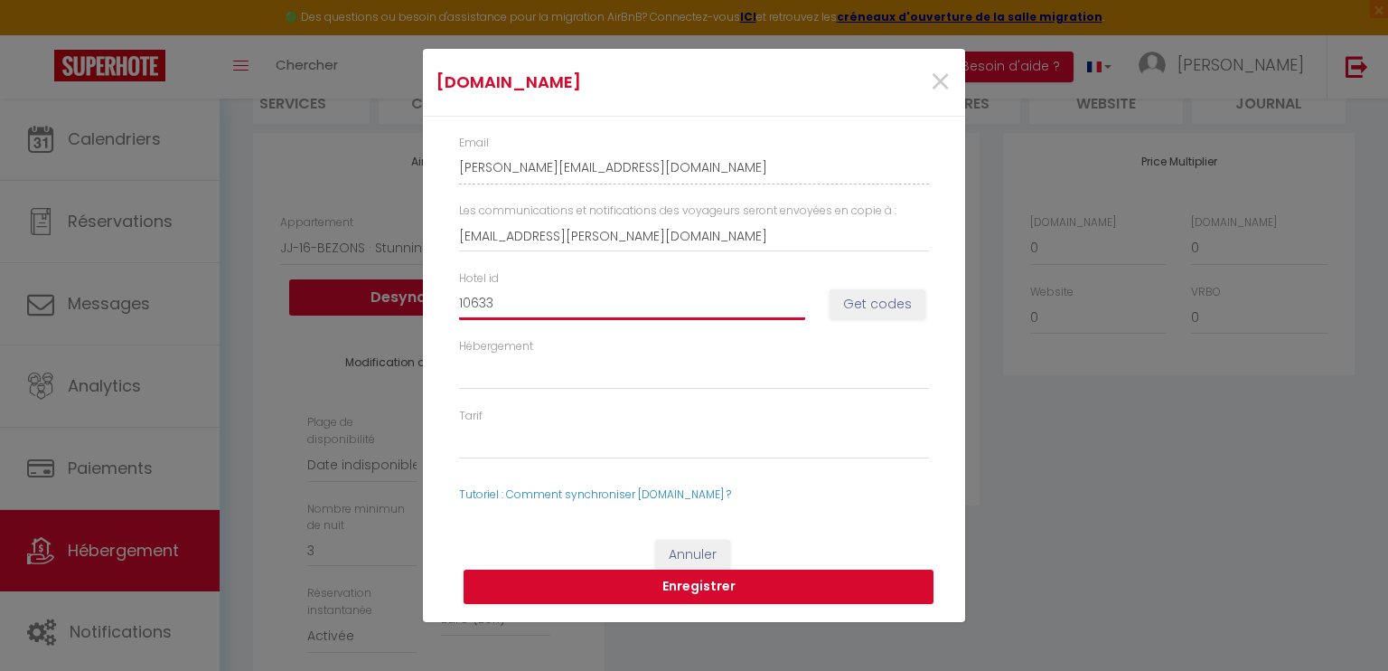
select select
type input "106332"
select select
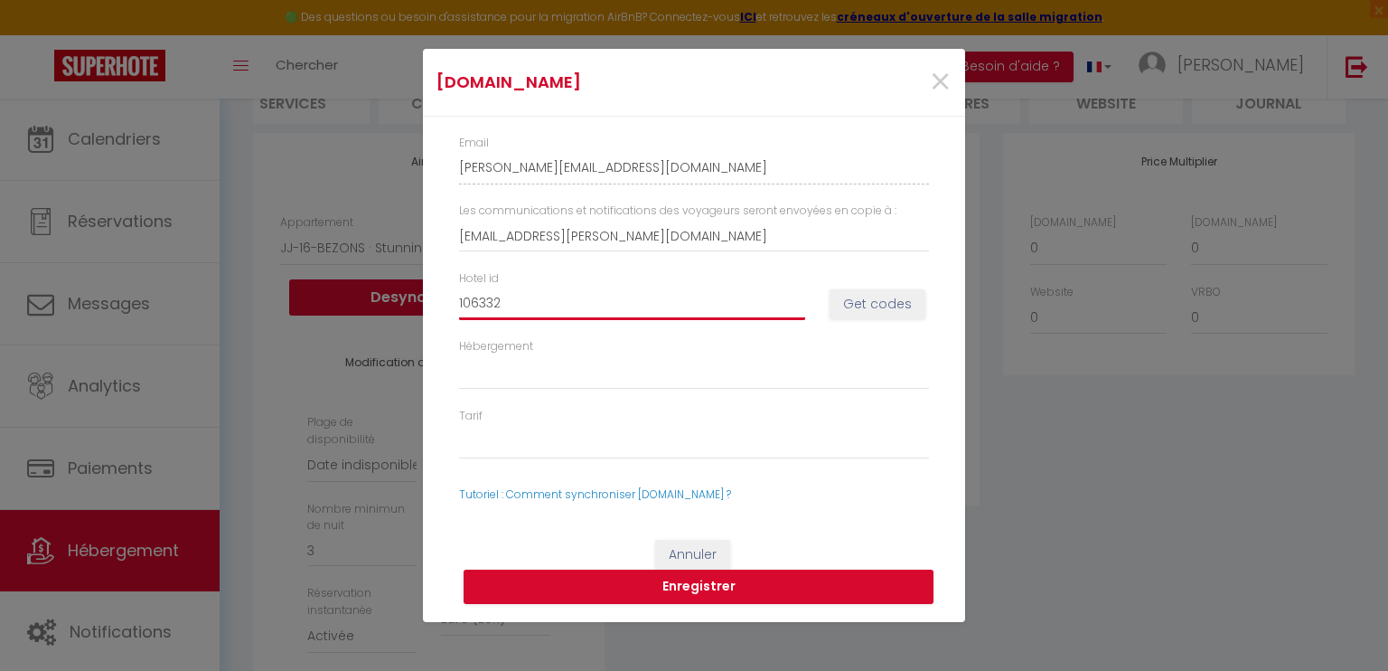
type input "1063329"
select select
type input "10633299"
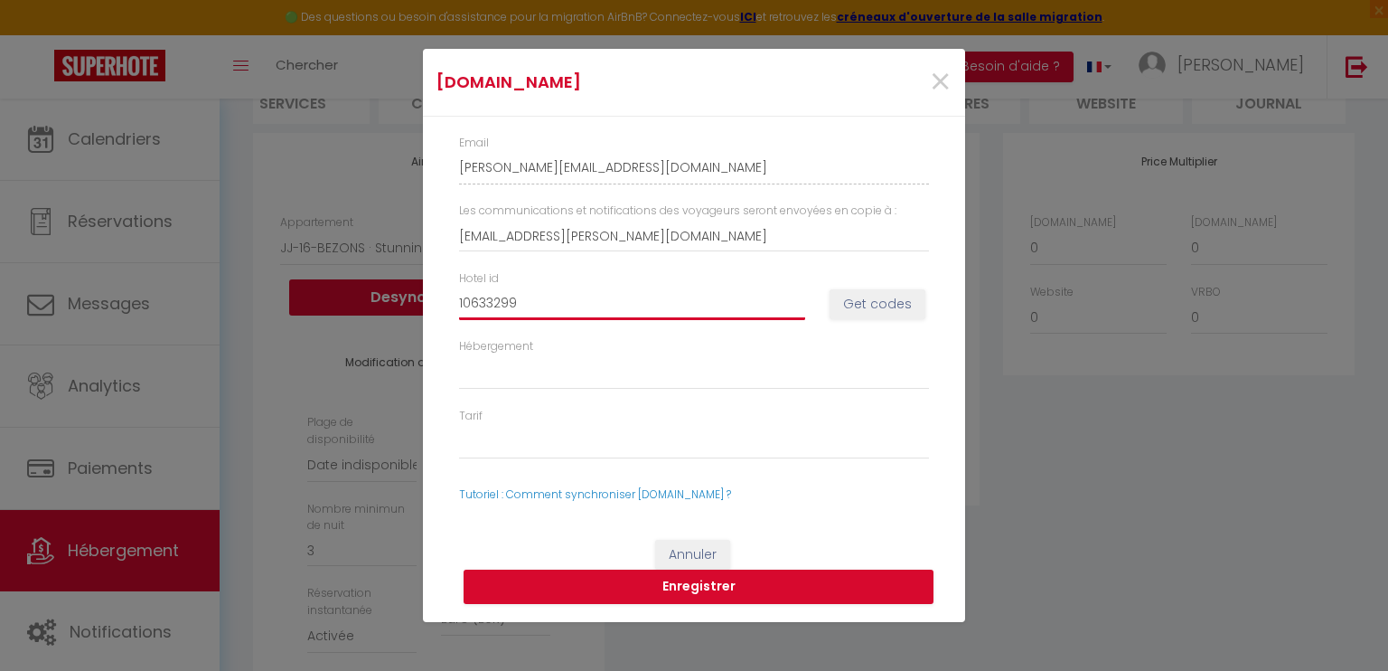
select select
type input "10633299"
click at [872, 317] on button "Get codes" at bounding box center [878, 304] width 96 height 31
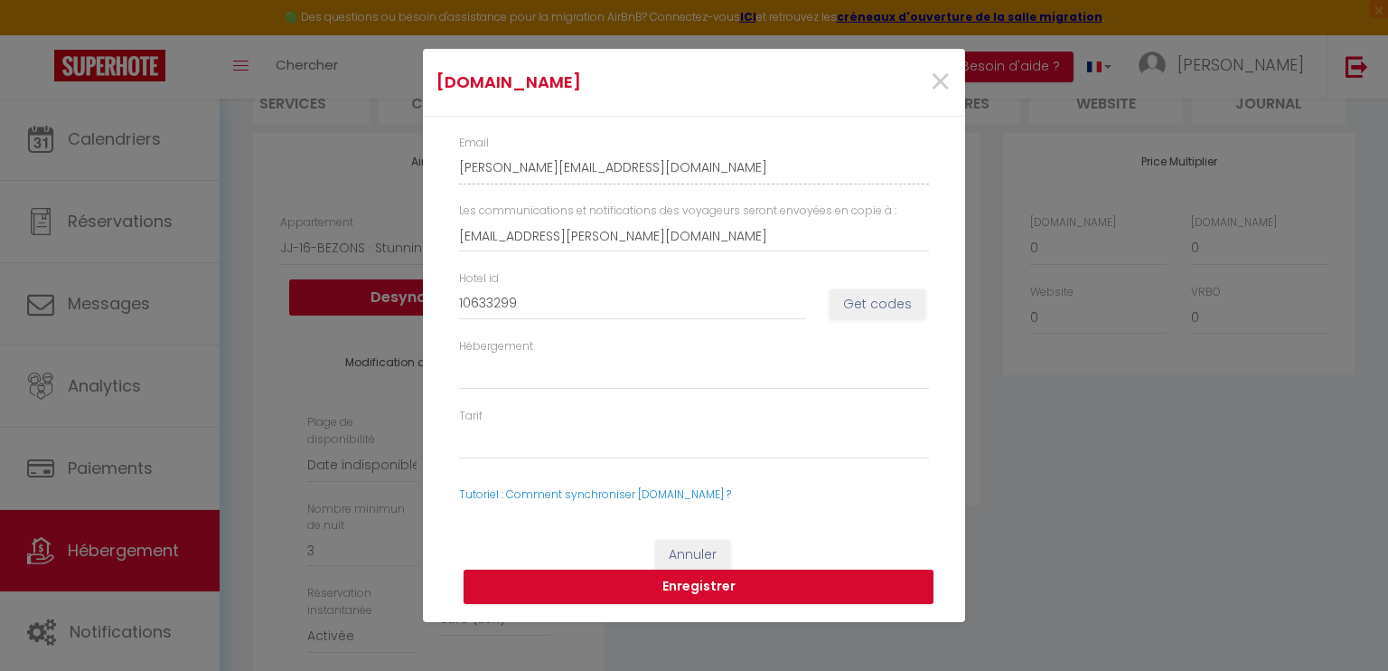
select select
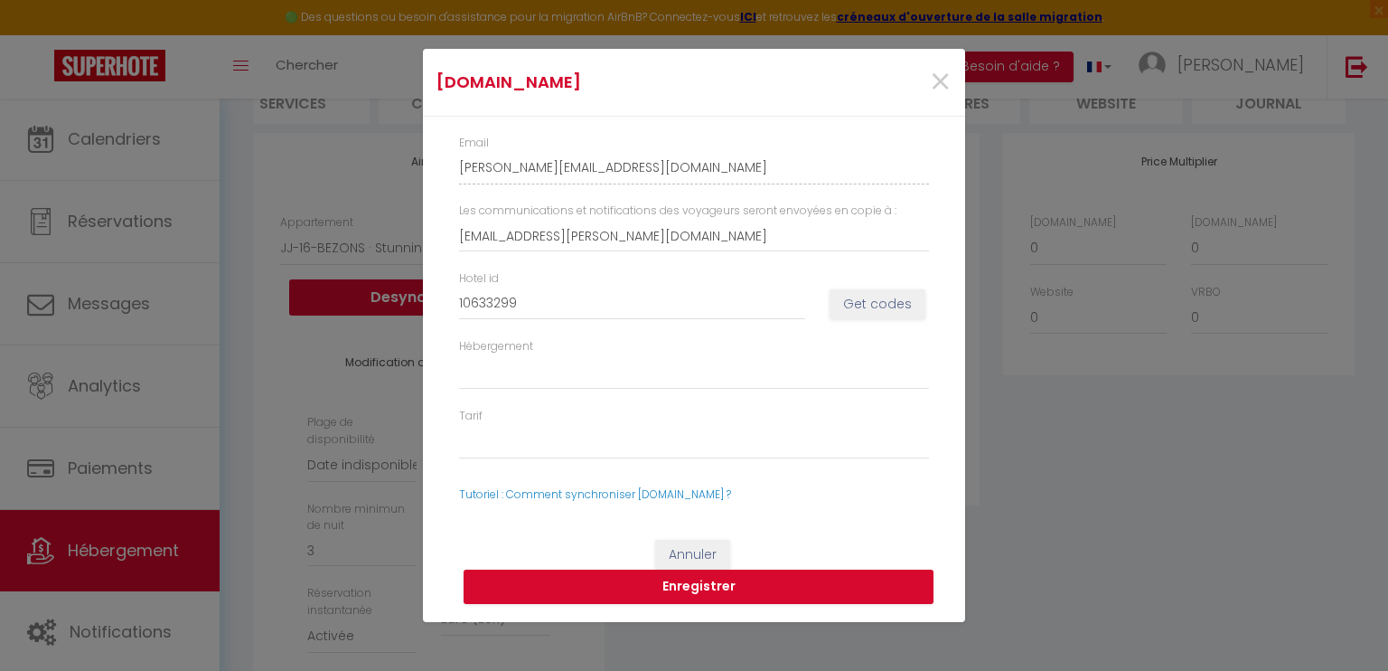
select select
click at [756, 306] on input "10633299" at bounding box center [632, 303] width 346 height 33
click at [889, 308] on button "Get codes" at bounding box center [878, 304] width 96 height 31
select select
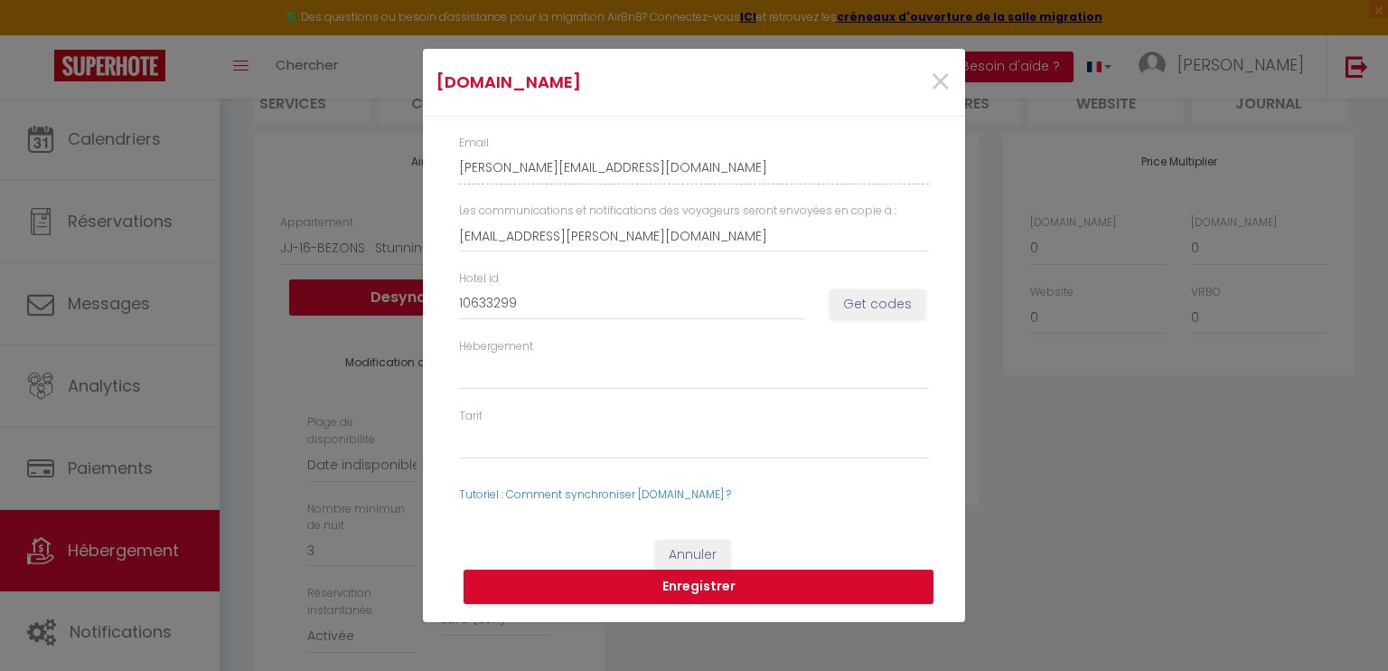
select select
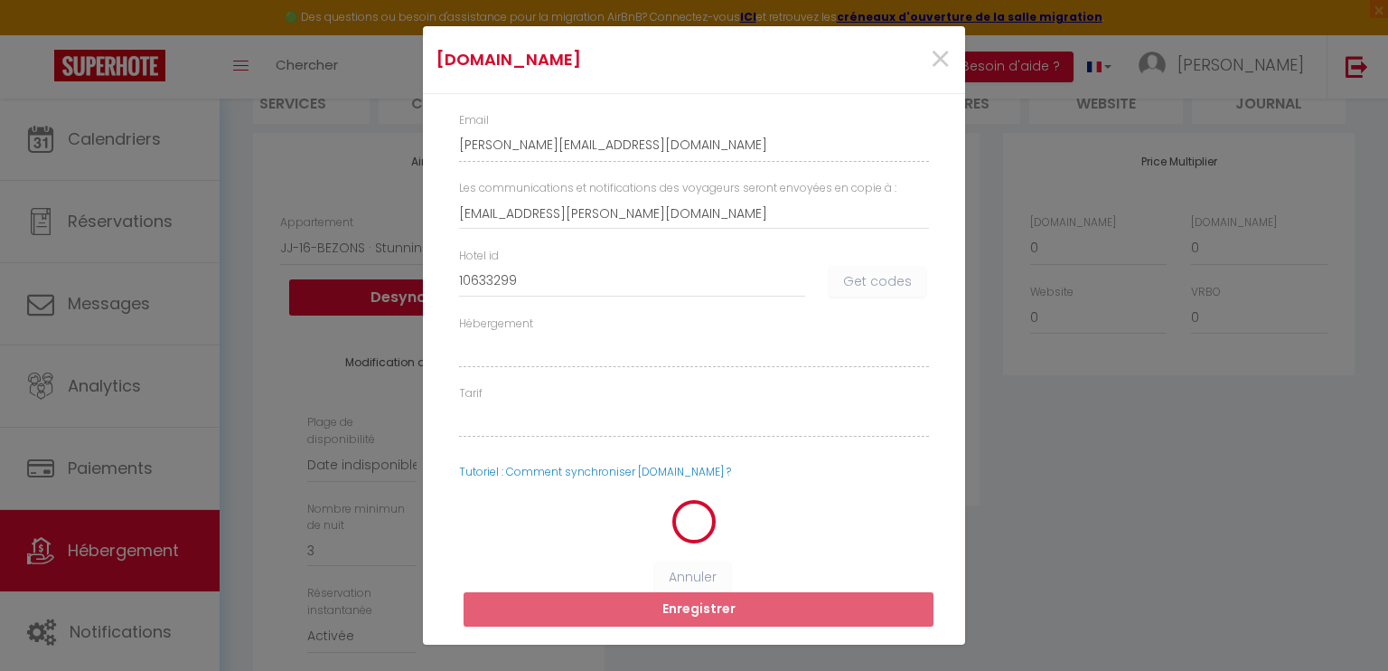
select select
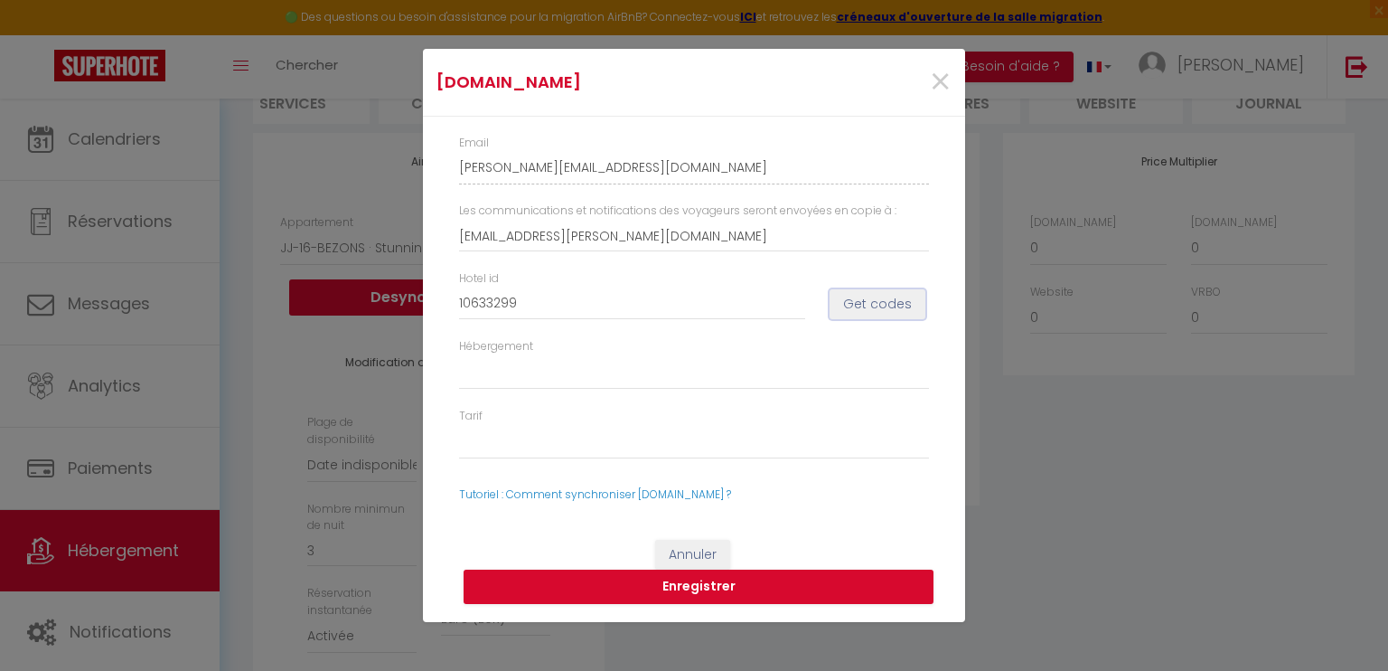
click at [859, 295] on button "Get codes" at bounding box center [878, 304] width 96 height 31
select select
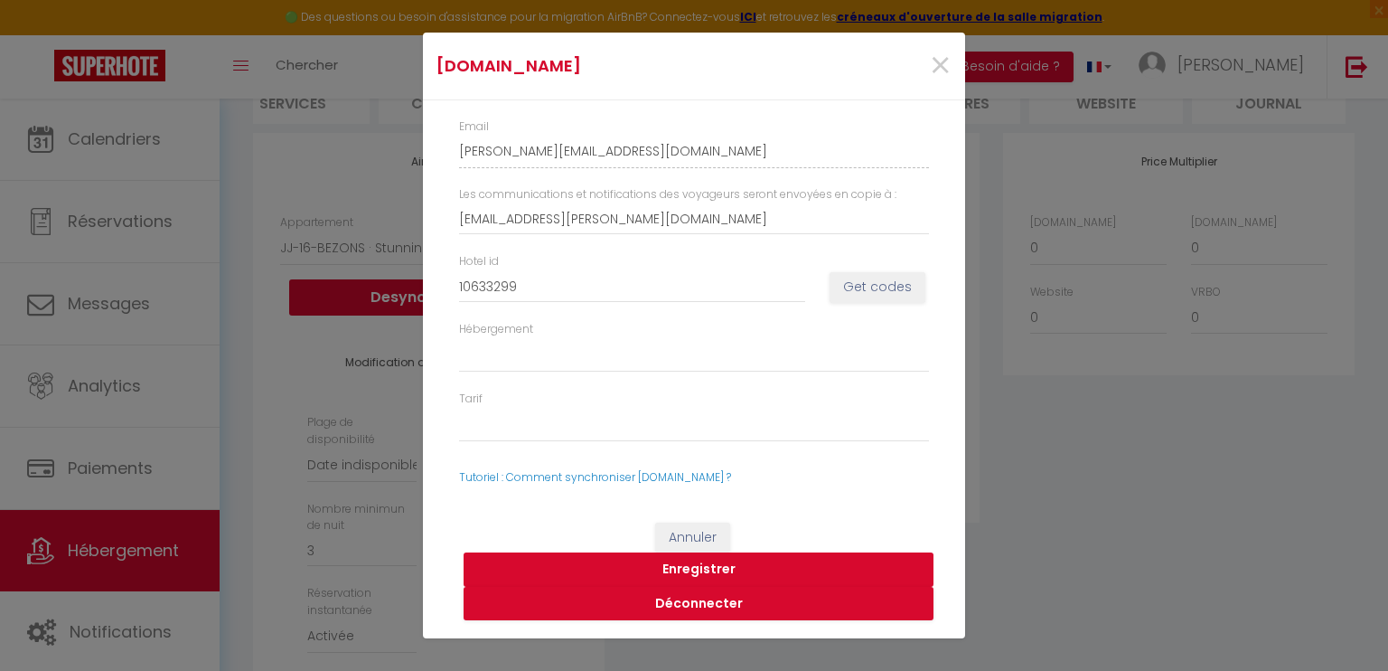
click at [717, 563] on button "Enregistrer" at bounding box center [699, 569] width 470 height 34
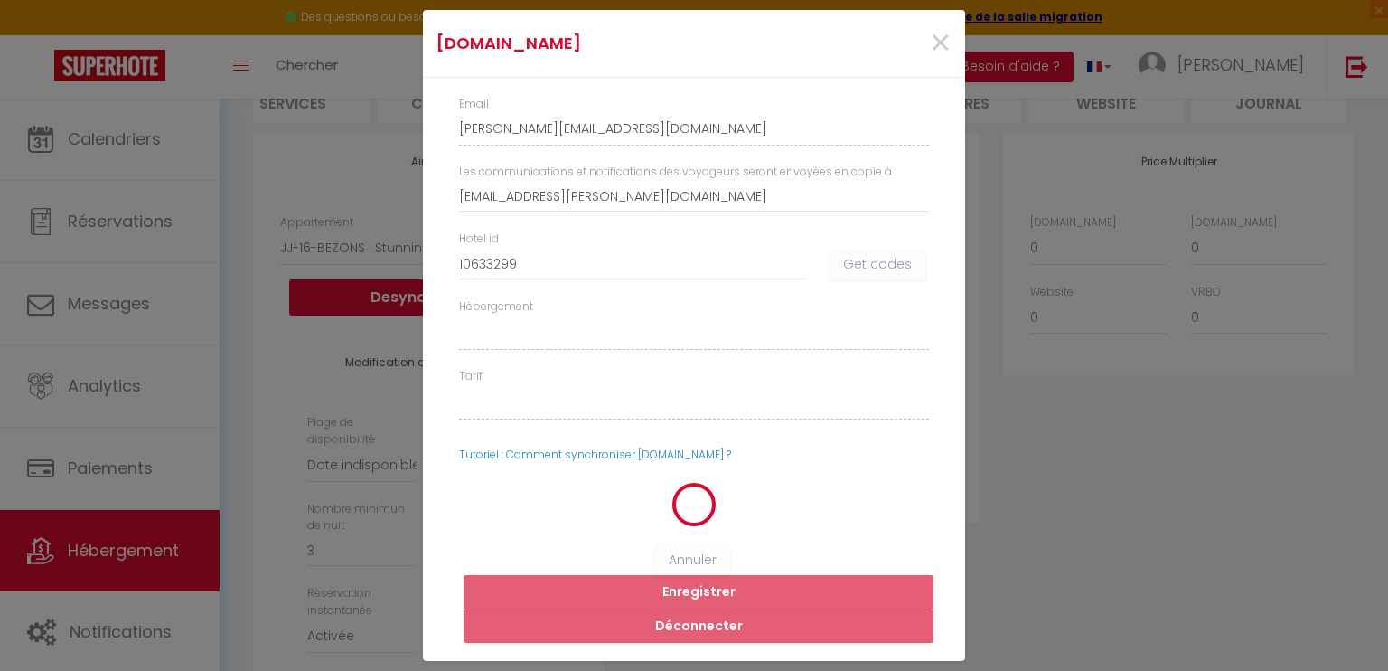
select select
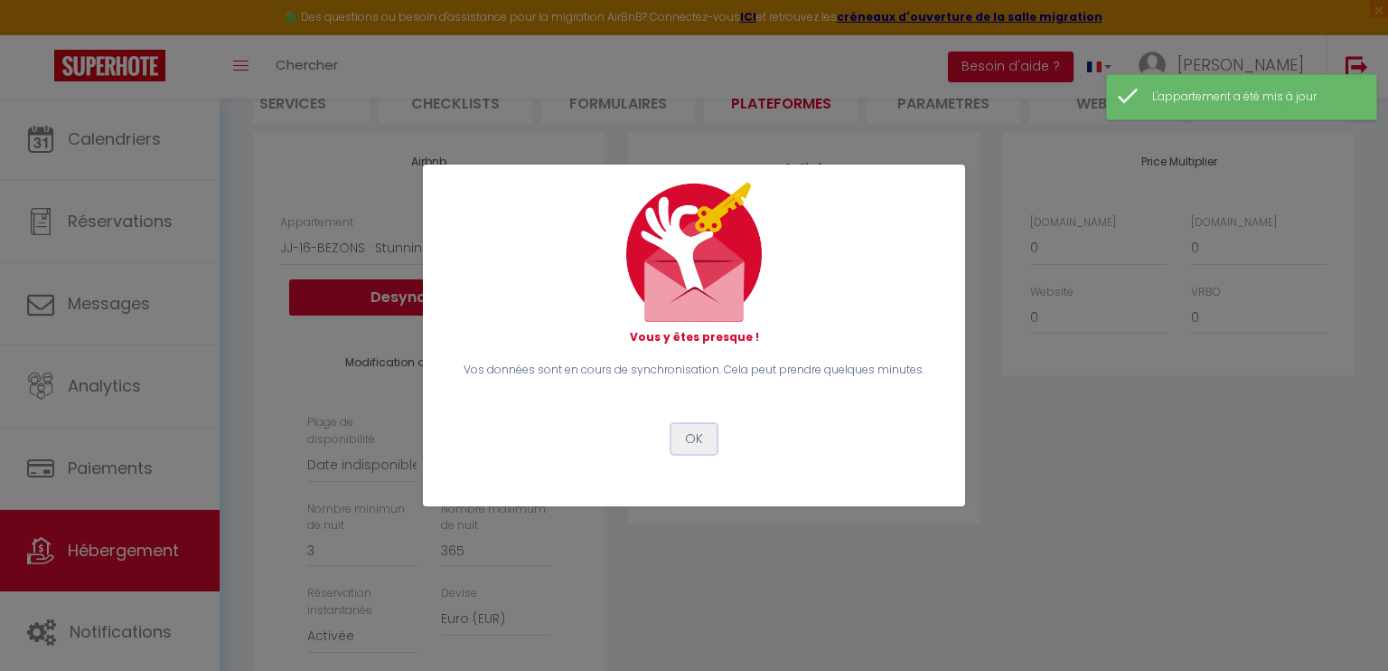
click at [701, 444] on button "OK" at bounding box center [693, 439] width 45 height 31
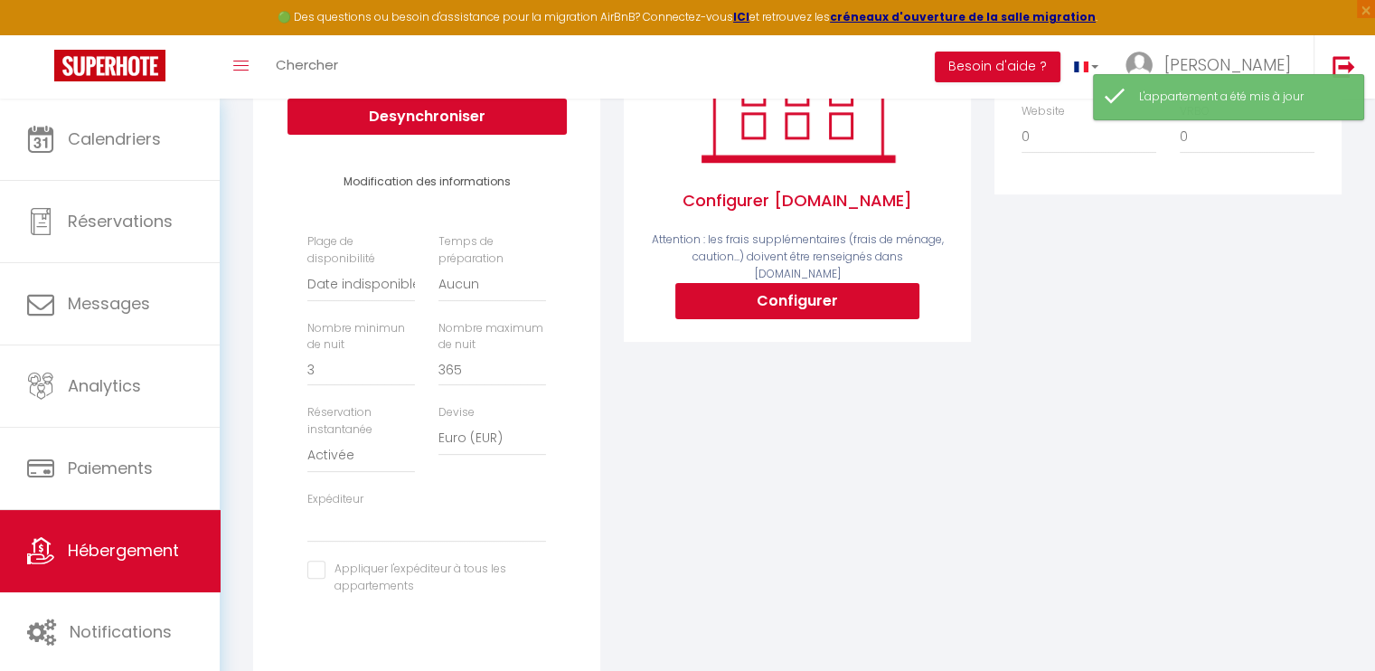
scroll to position [181, 0]
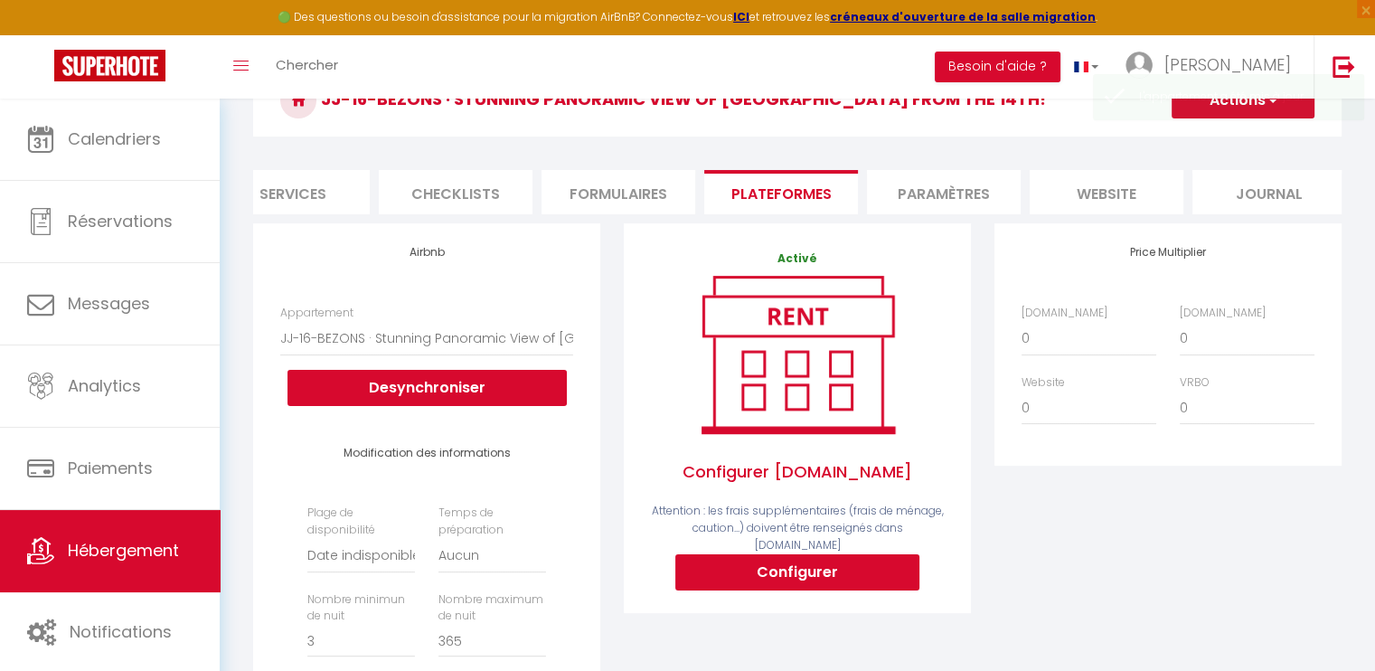
click at [774, 186] on li "Plateformes" at bounding box center [781, 192] width 154 height 44
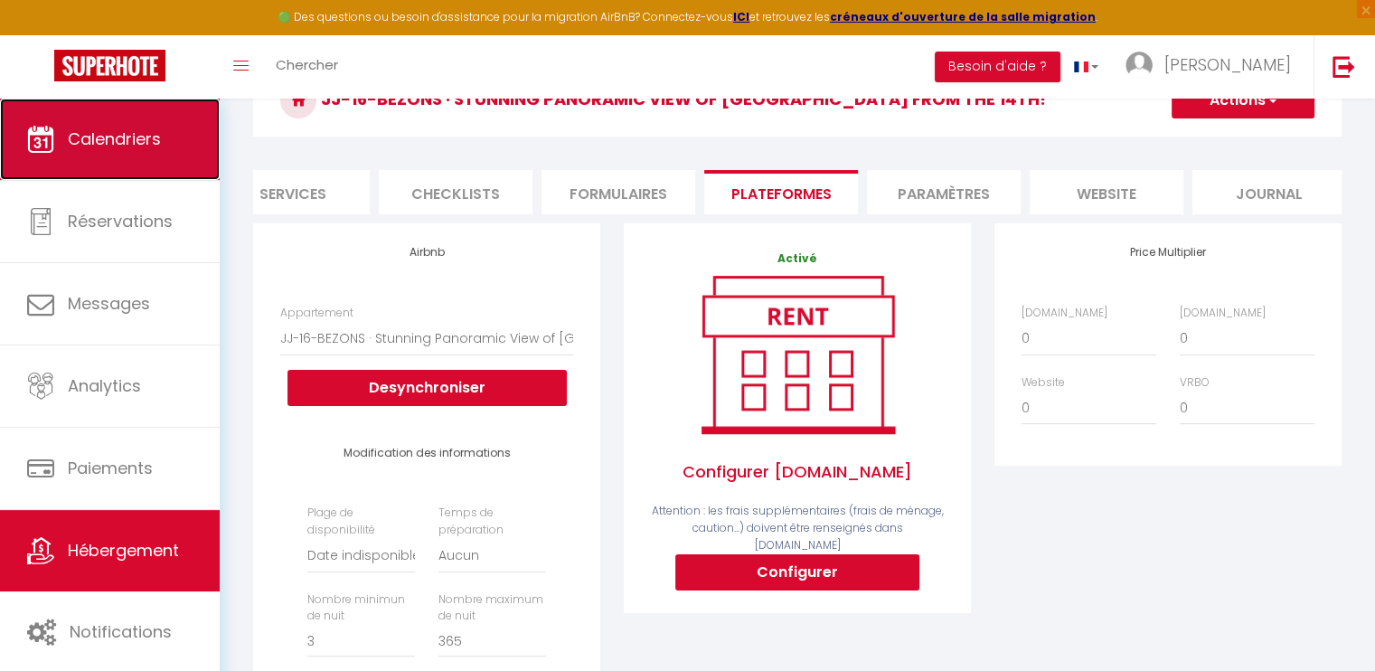
click at [158, 156] on link "Calendriers" at bounding box center [110, 139] width 220 height 81
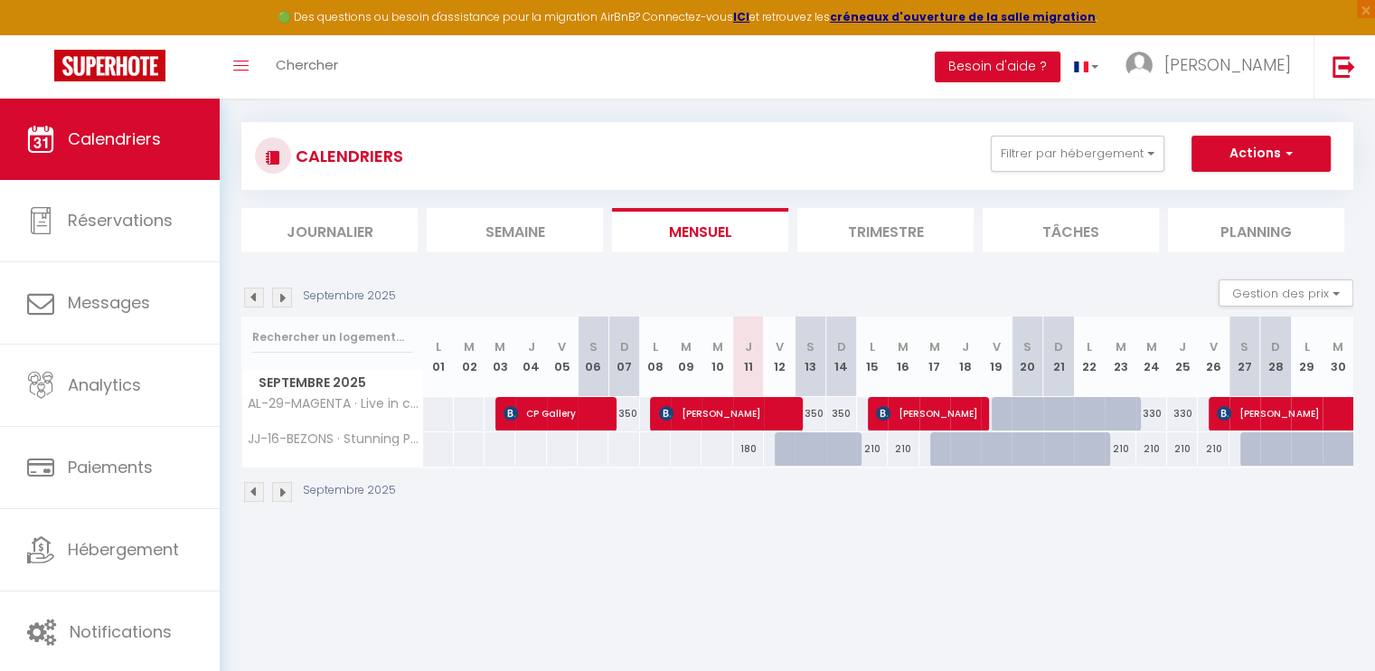
scroll to position [98, 0]
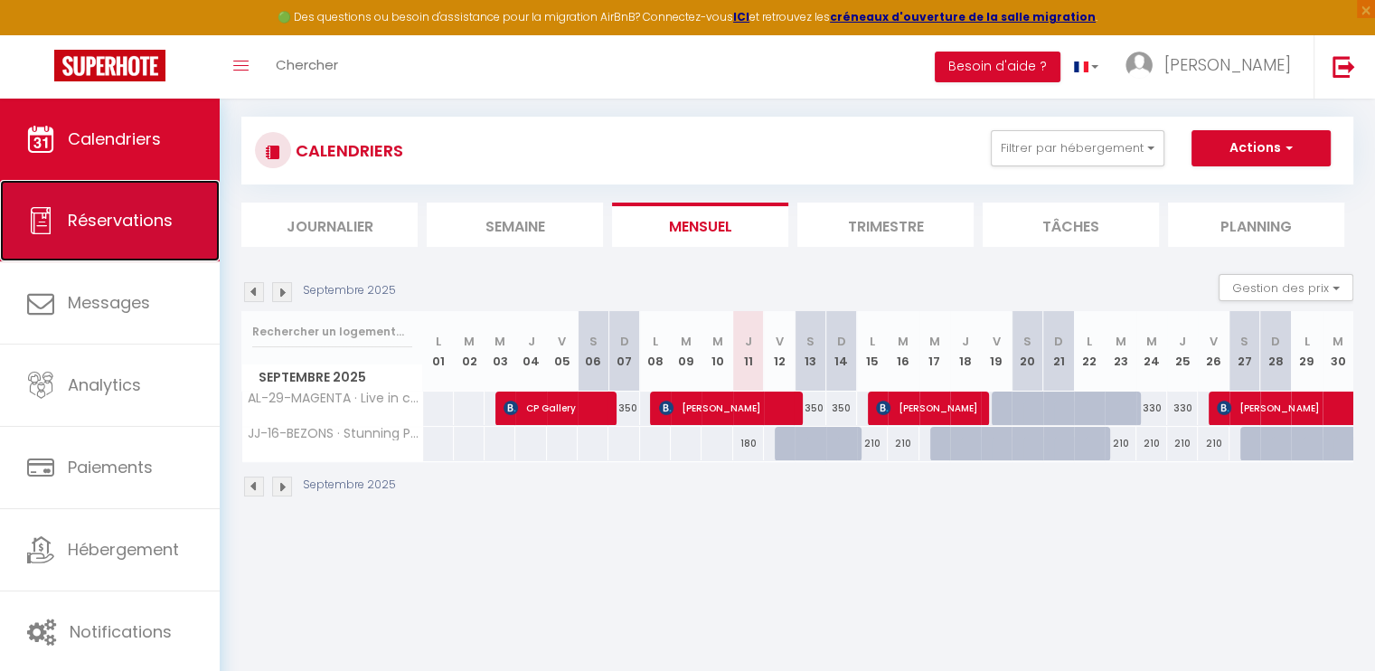
click at [170, 244] on link "Réservations" at bounding box center [110, 220] width 220 height 81
select select "not_cancelled"
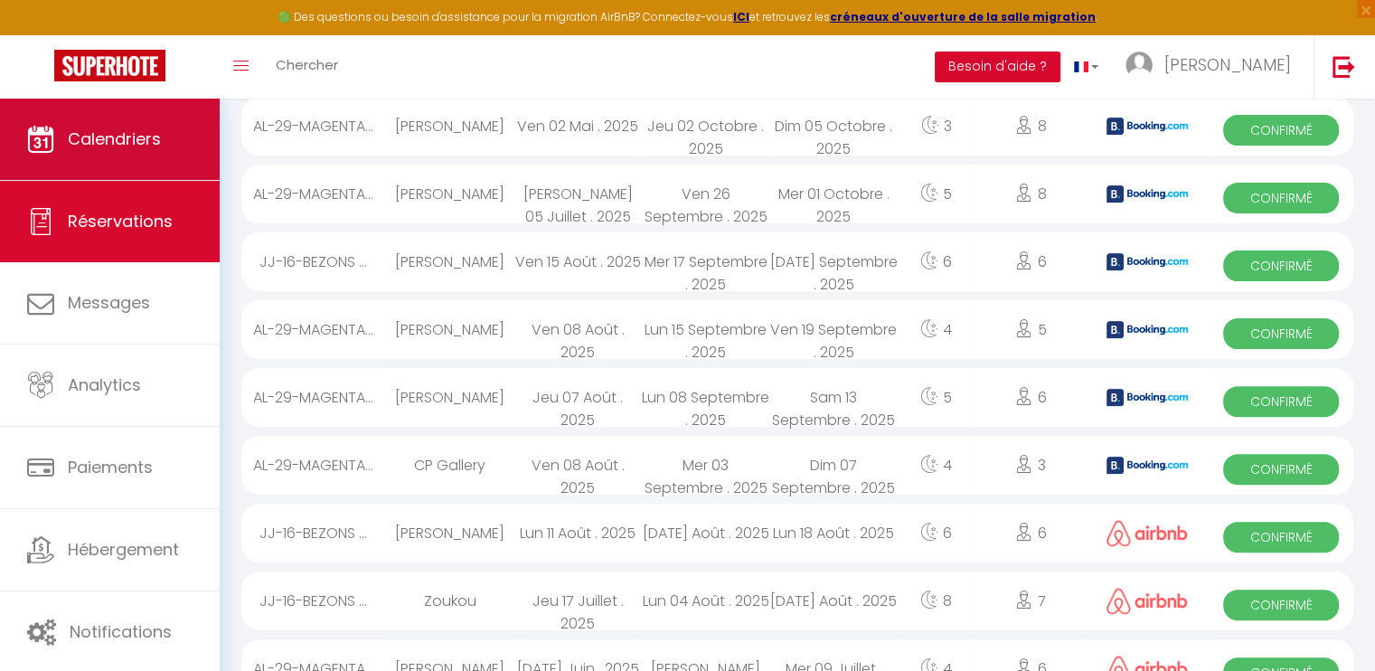
scroll to position [361, 0]
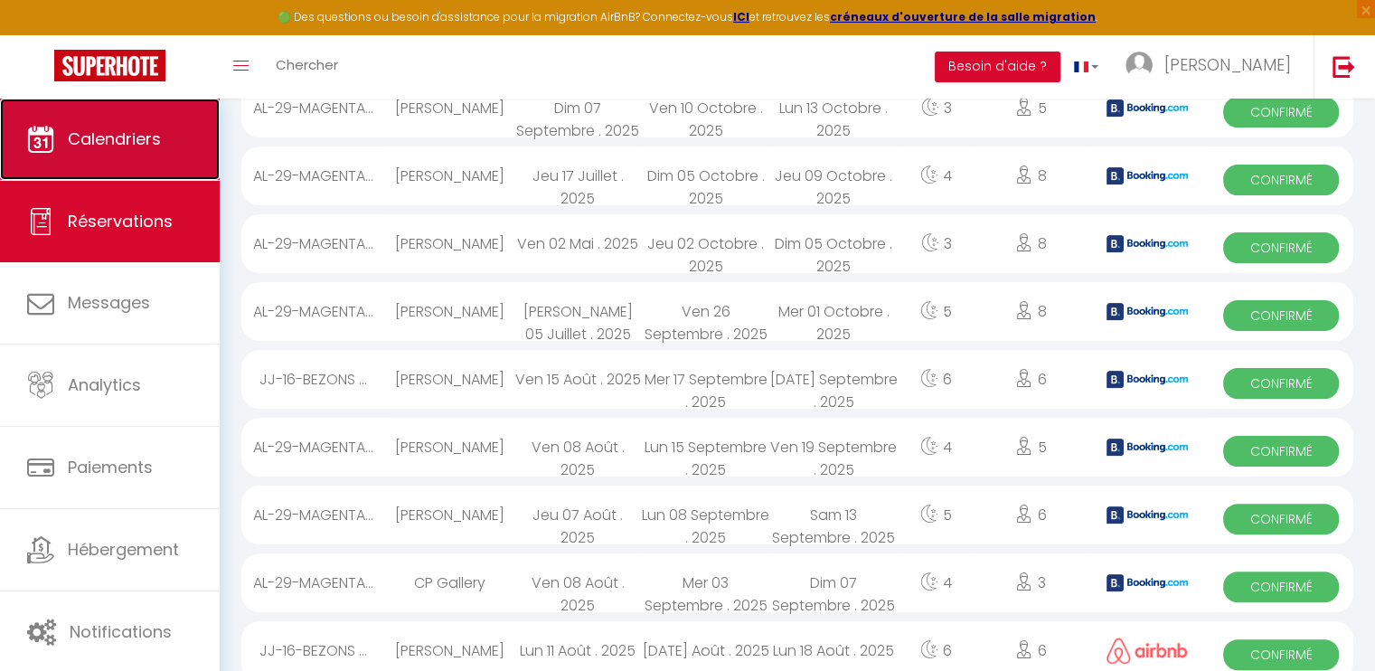
click at [169, 164] on link "Calendriers" at bounding box center [110, 139] width 220 height 81
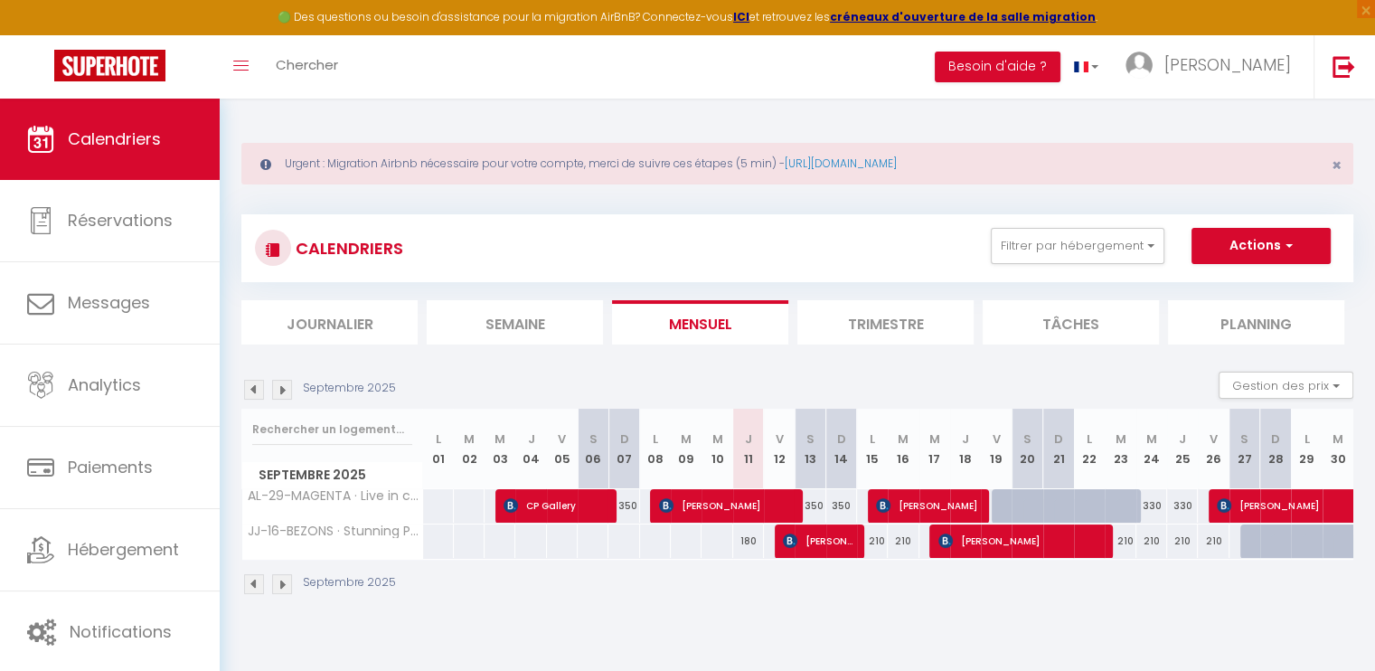
click at [285, 387] on img at bounding box center [282, 390] width 20 height 20
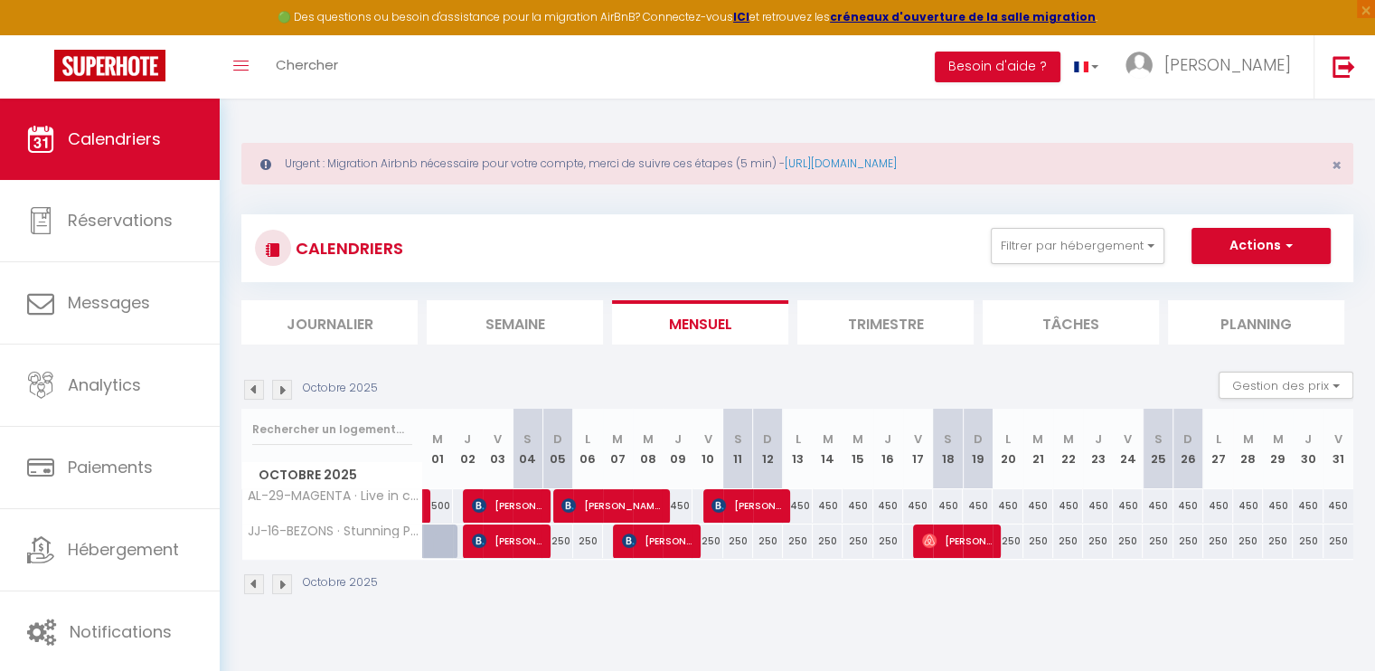
click at [257, 387] on img at bounding box center [254, 390] width 20 height 20
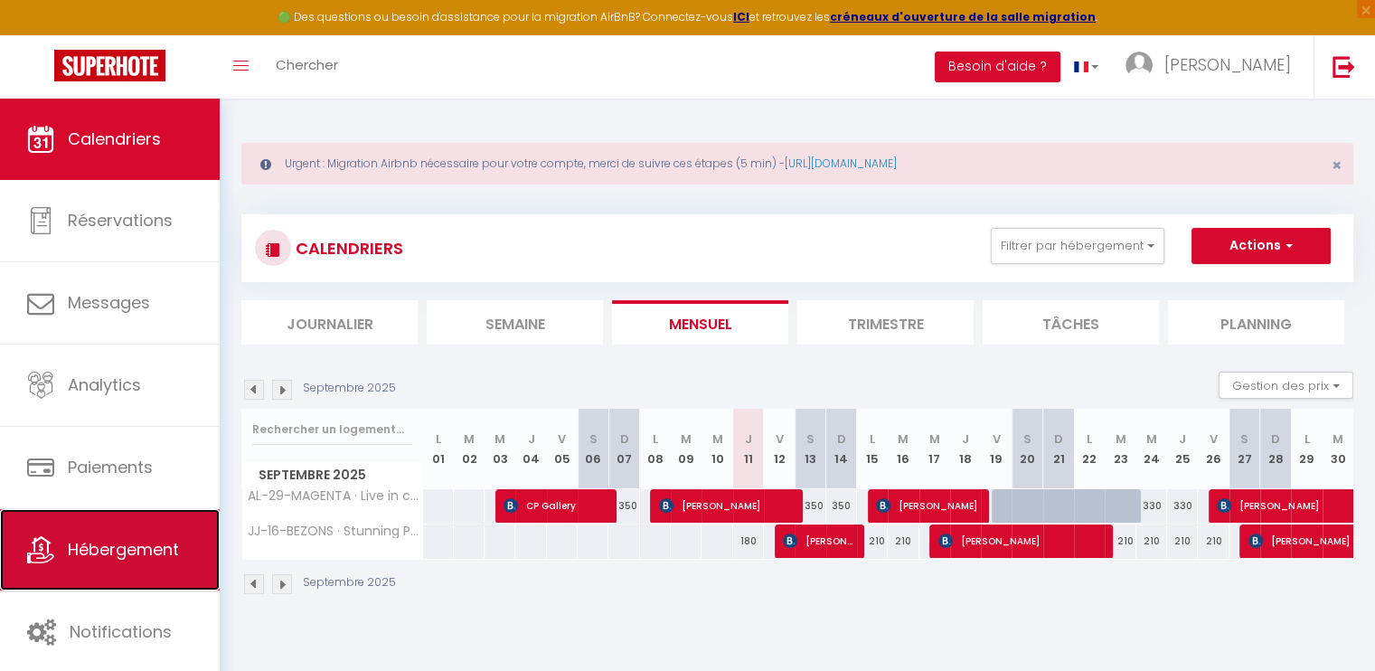
click at [152, 545] on span "Hébergement" at bounding box center [123, 549] width 111 height 23
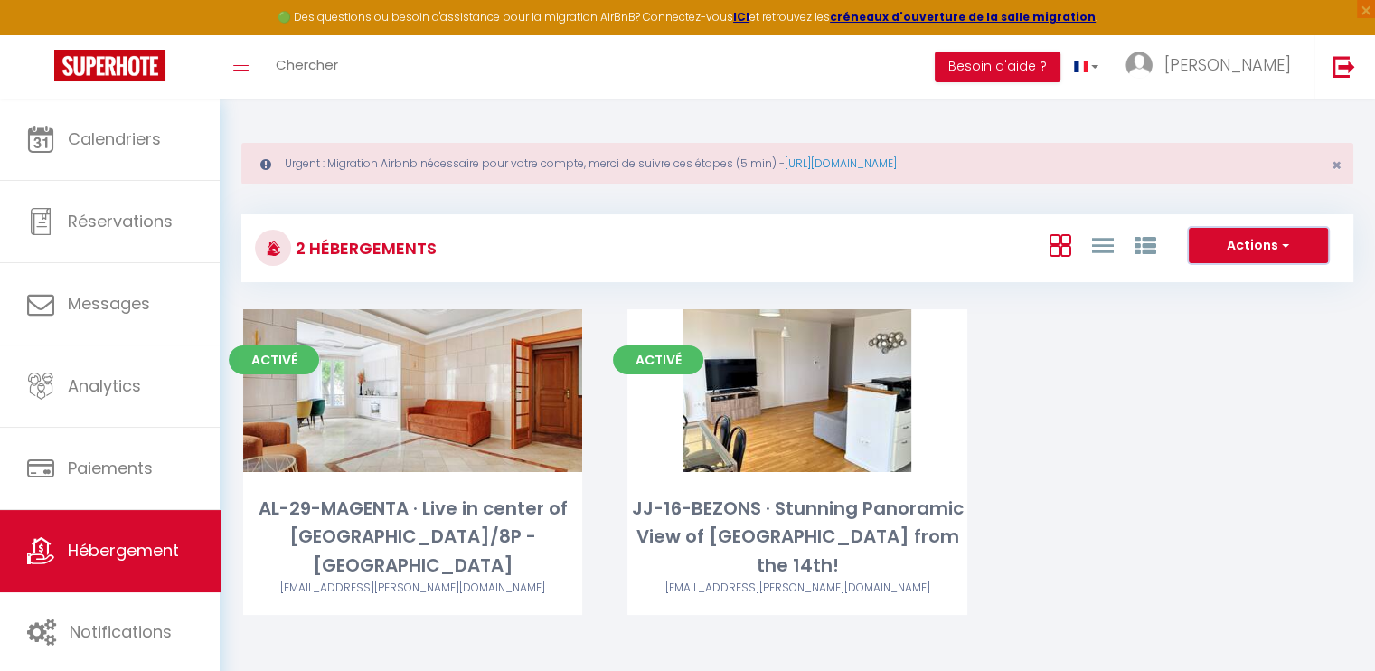
click at [1244, 240] on button "Actions" at bounding box center [1257, 246] width 139 height 36
click at [1236, 275] on li "Créer un Hébergement" at bounding box center [1243, 283] width 165 height 20
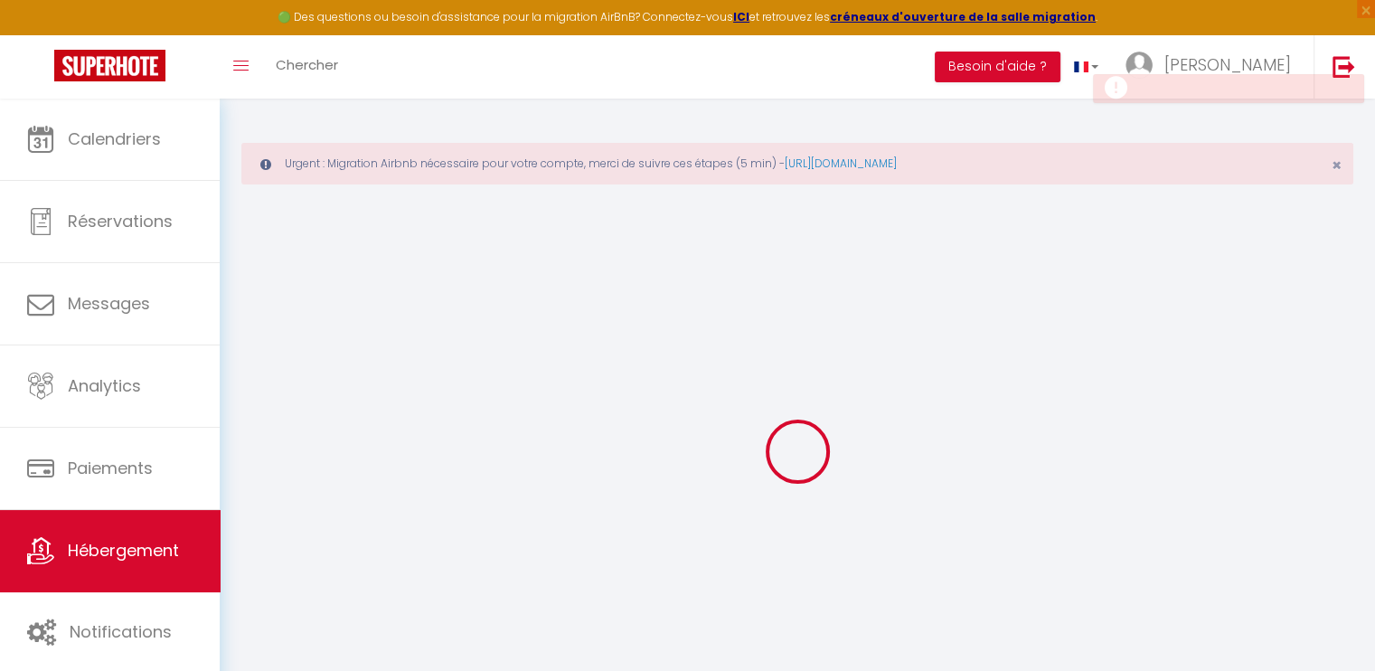
select select
checkbox input "false"
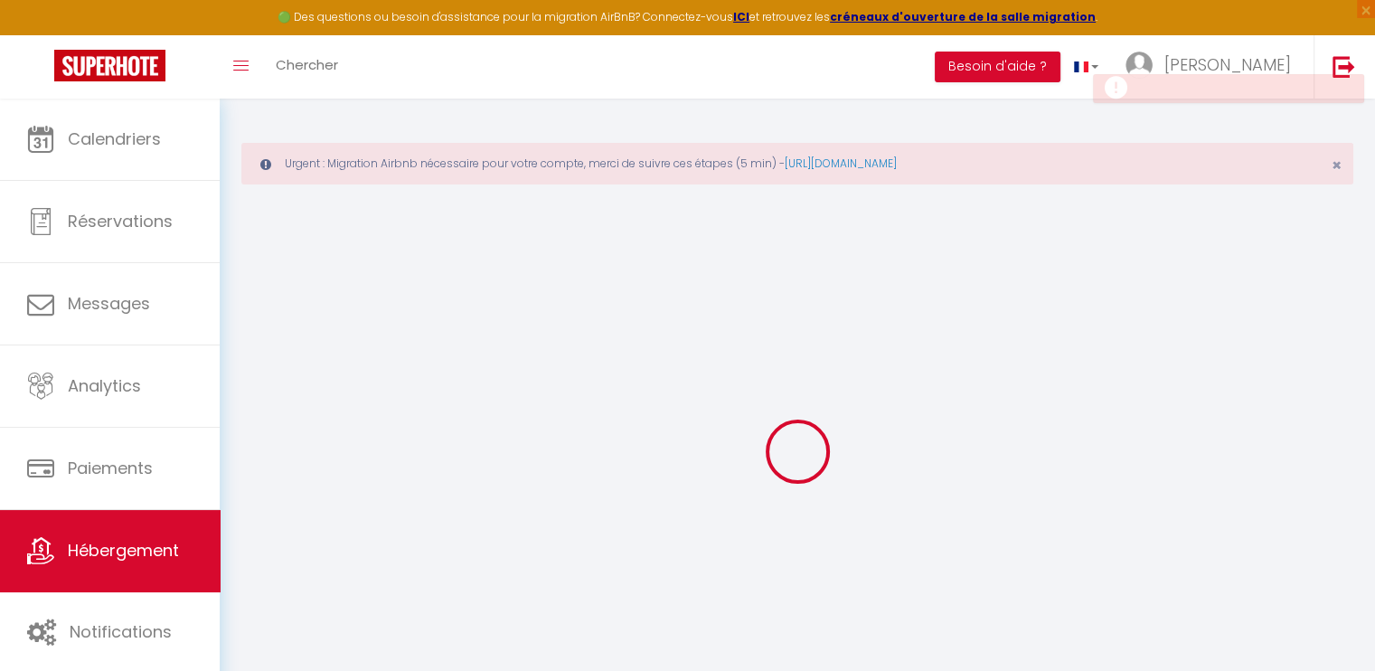
select select
select select "15:00"
select select "23:45"
select select "11:00"
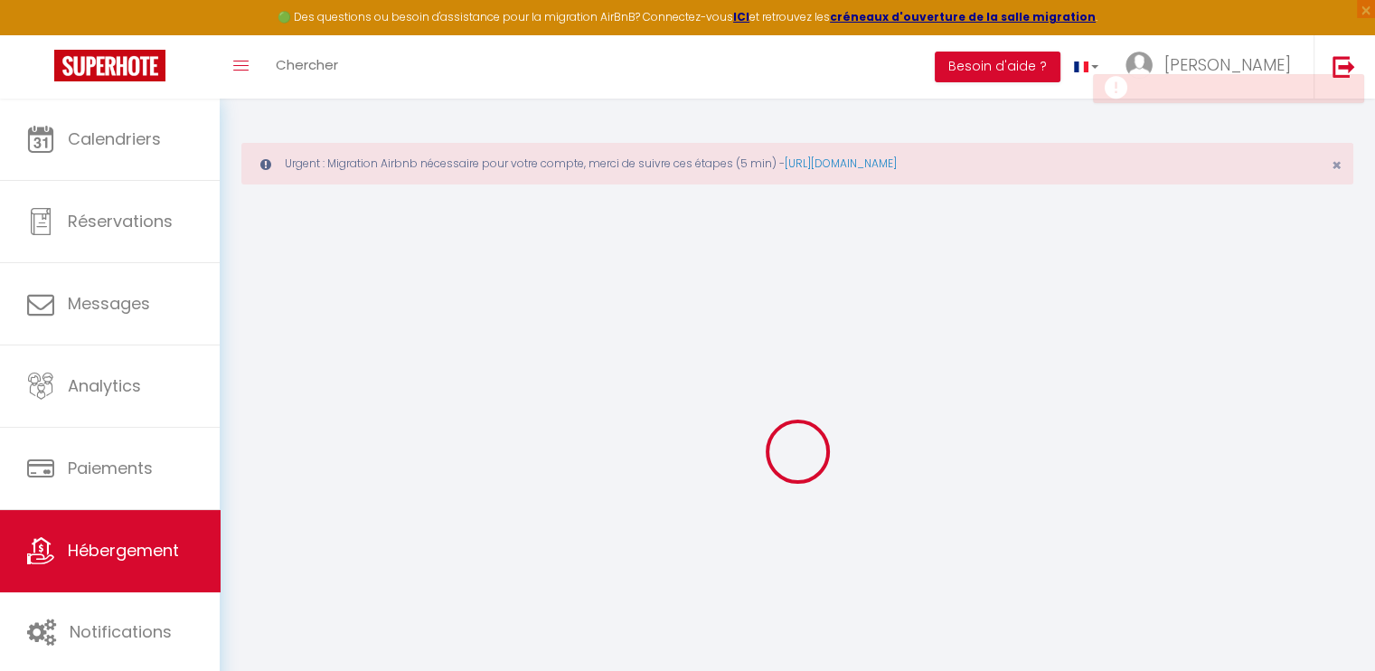
select select "30"
select select "120"
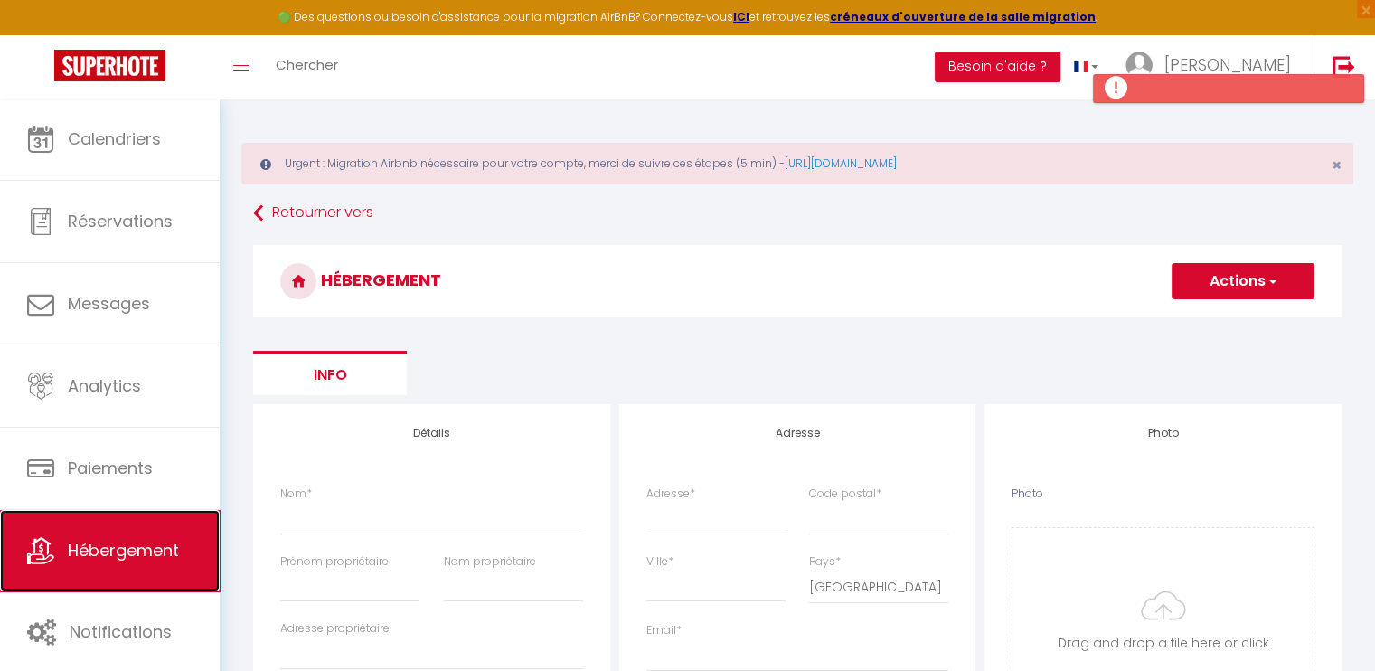
click at [145, 552] on span "Hébergement" at bounding box center [123, 550] width 111 height 23
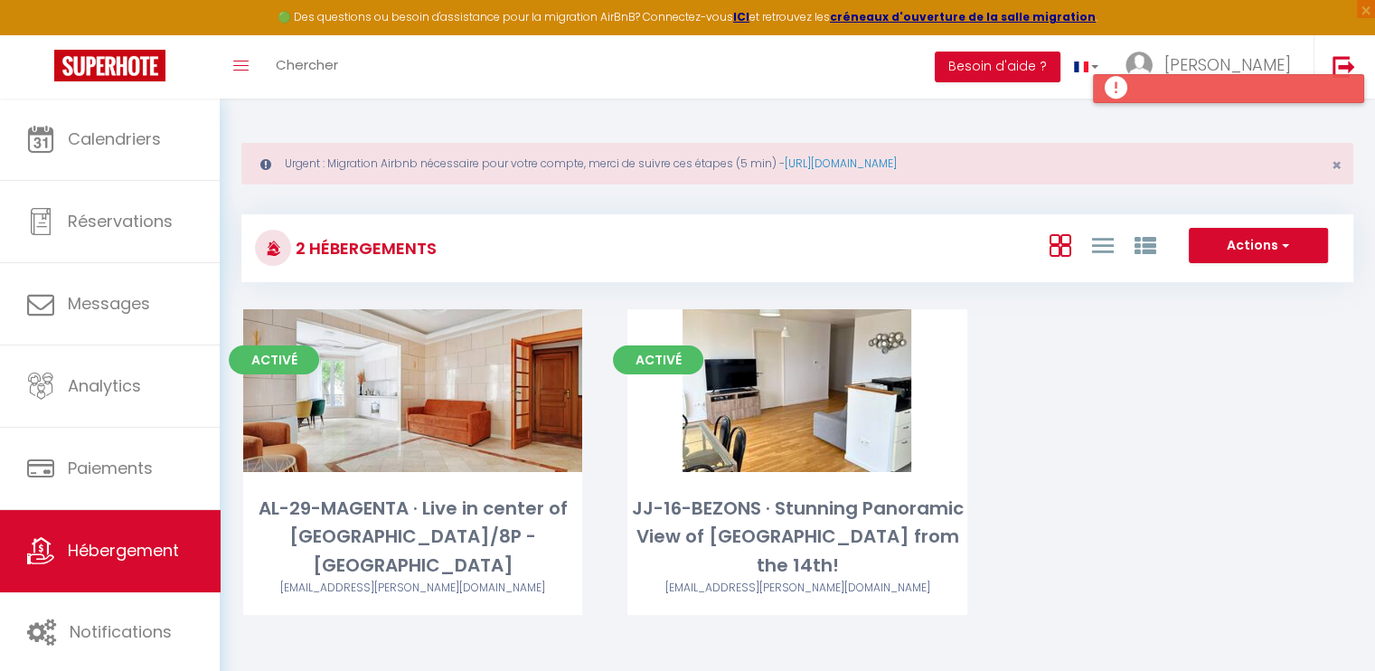
click at [1182, 86] on div at bounding box center [1228, 88] width 271 height 29
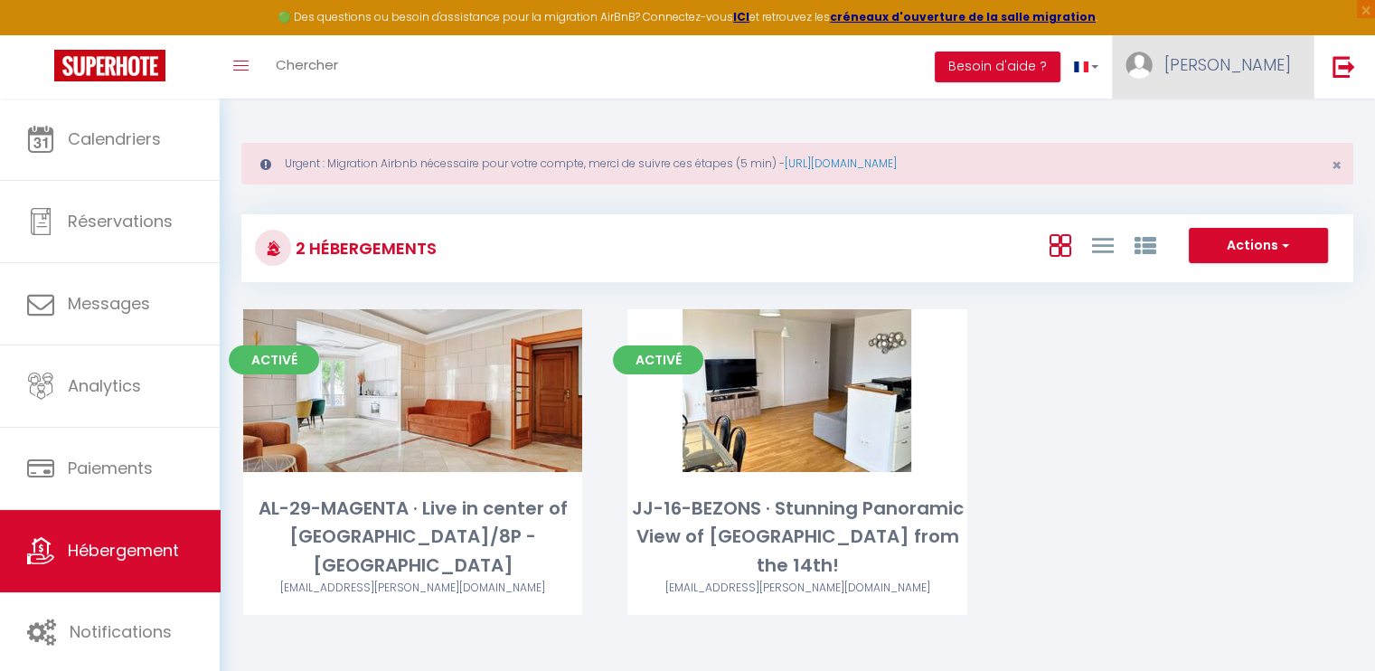
click at [1266, 63] on span "[PERSON_NAME]" at bounding box center [1227, 64] width 127 height 23
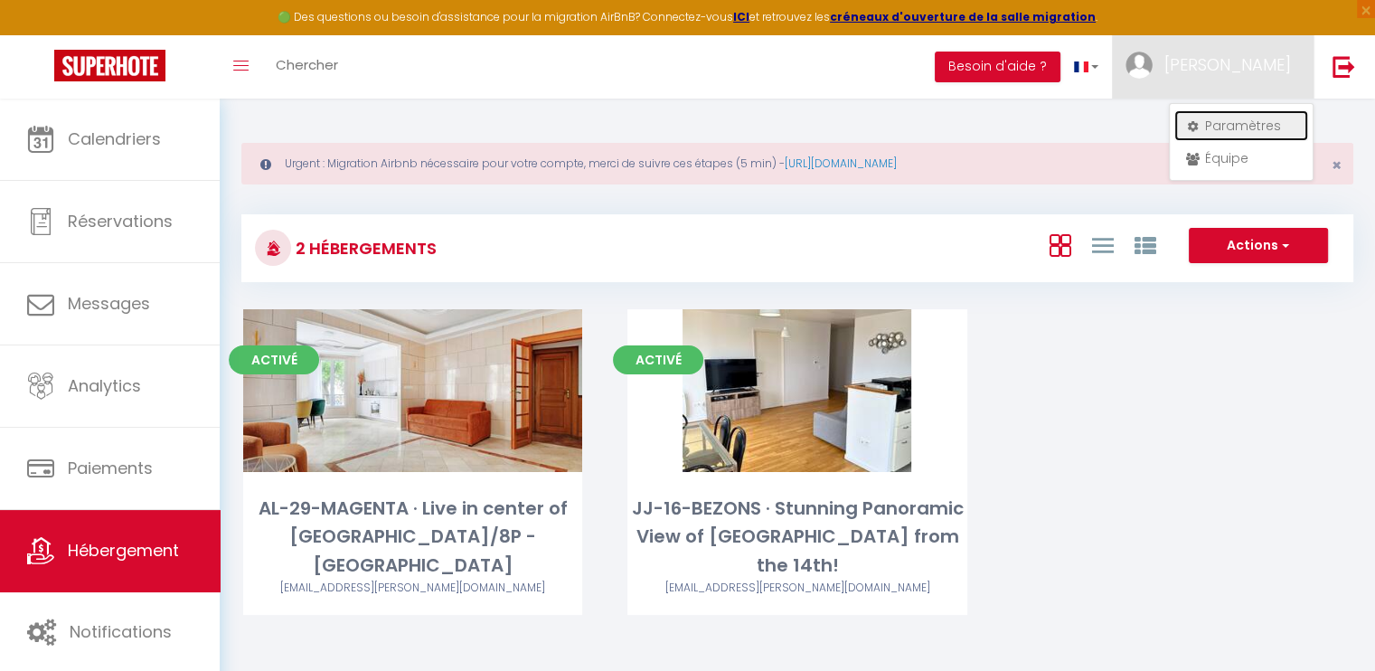
click at [1233, 115] on link "Paramètres" at bounding box center [1241, 125] width 134 height 31
select select "28"
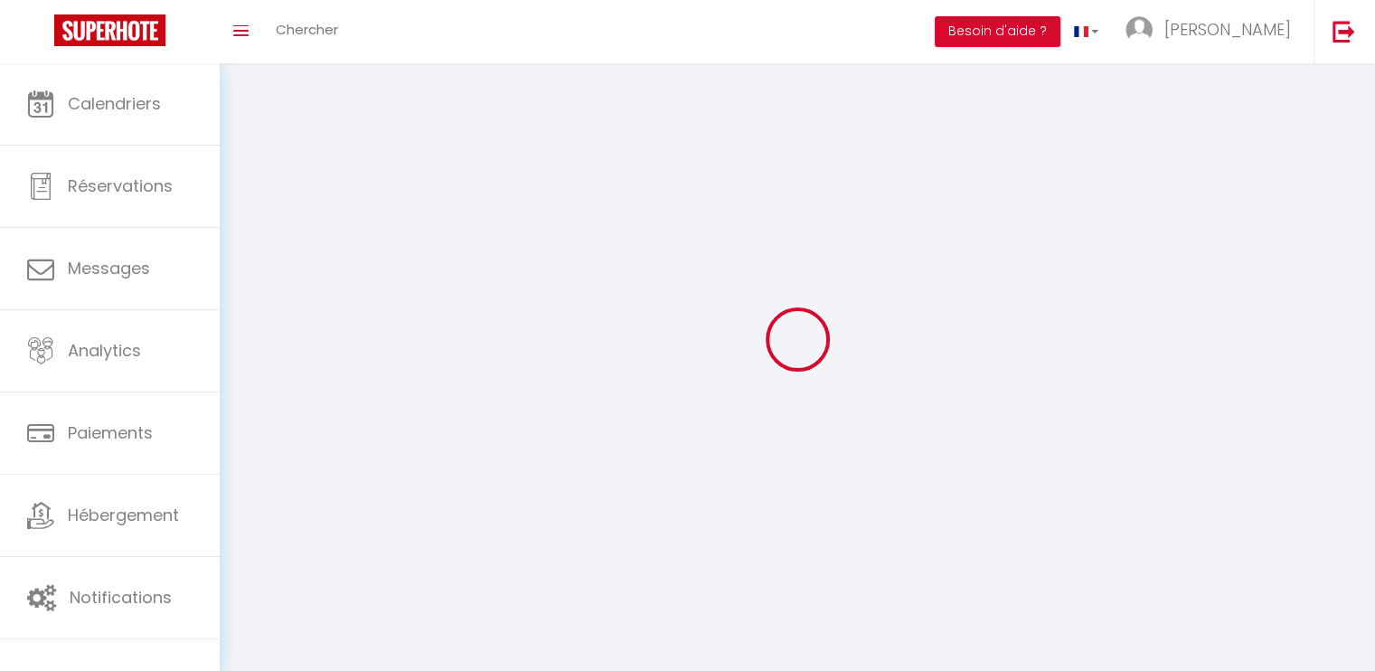
type input "UykUxaCVkAzxCWL4bKgdbEAUN"
type input "qeYcMDjf6ERisVTb7DDlD8ltW"
type input "[URL][DOMAIN_NAME]"
select select "fr"
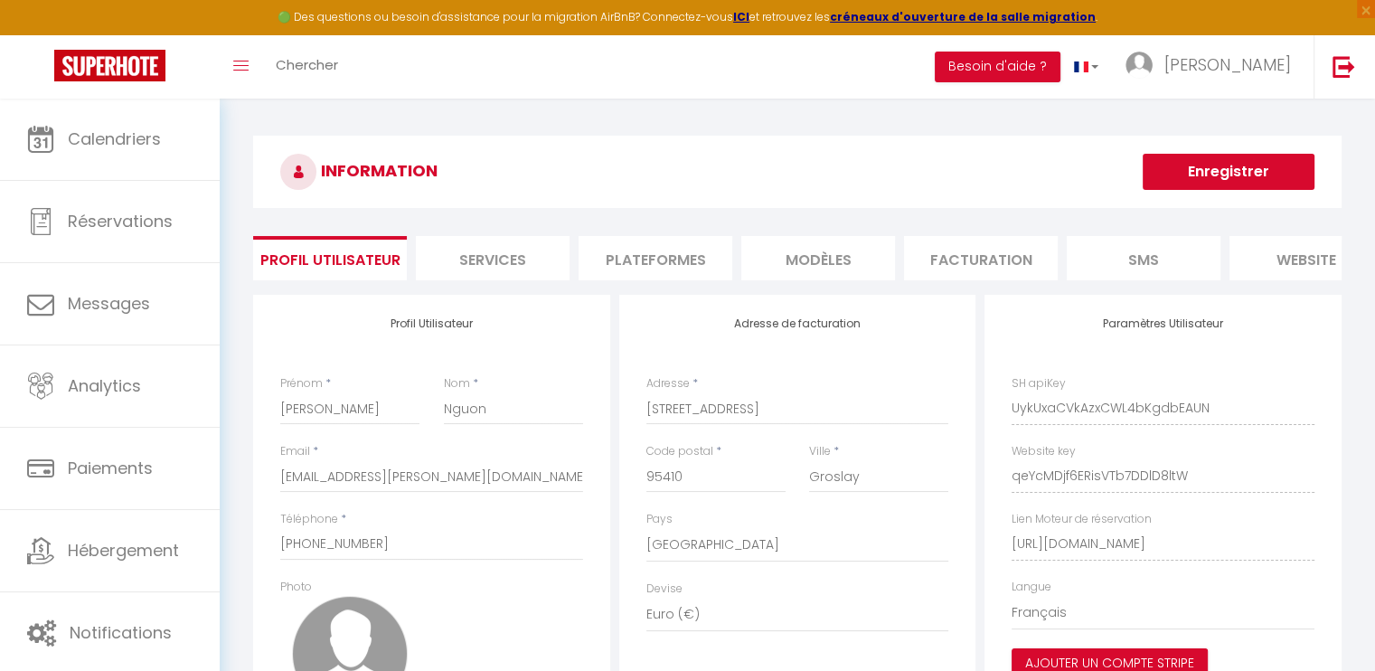
click at [680, 257] on li "Plateformes" at bounding box center [655, 258] width 154 height 44
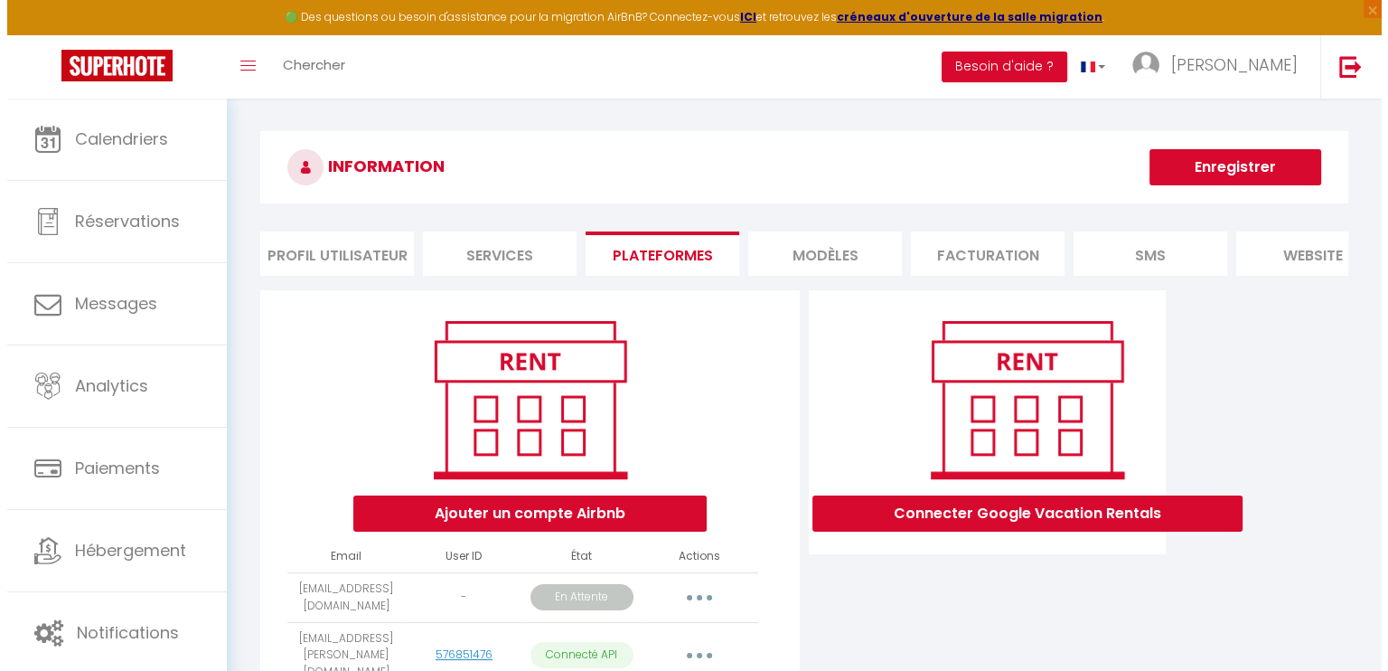
scroll to position [164, 0]
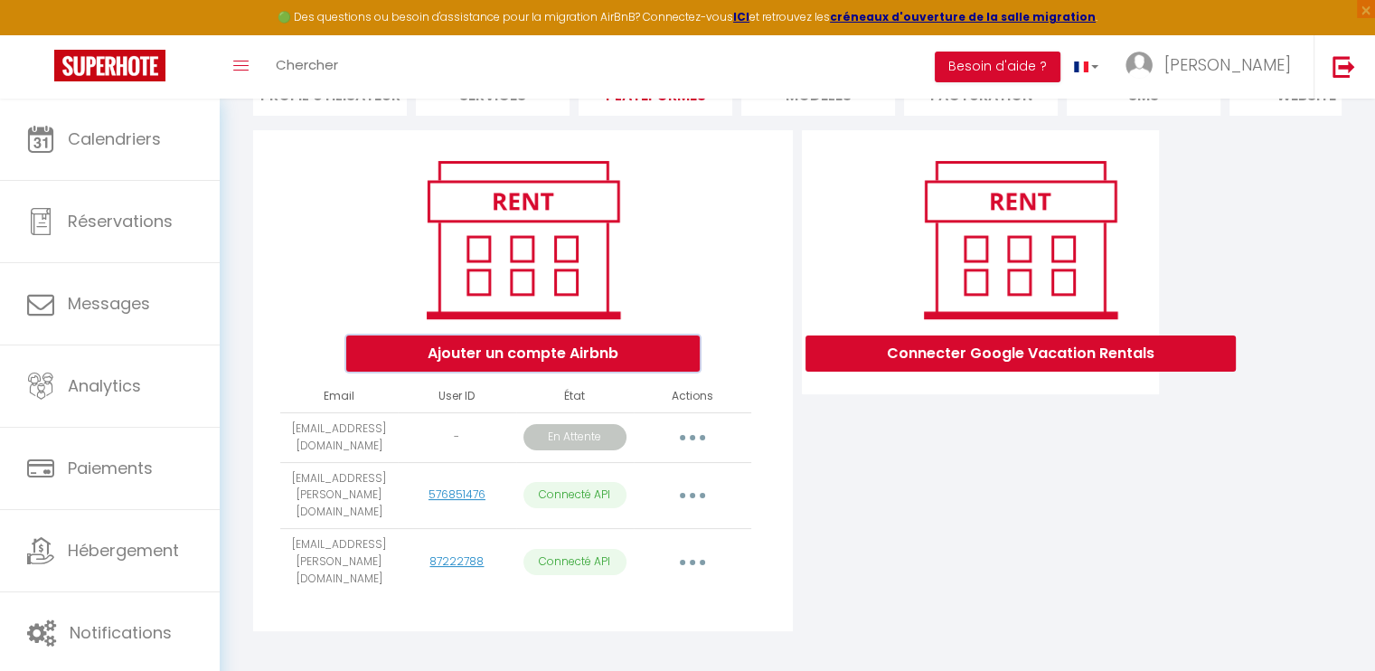
click at [643, 359] on button "Ajouter un compte Airbnb" at bounding box center [522, 353] width 353 height 36
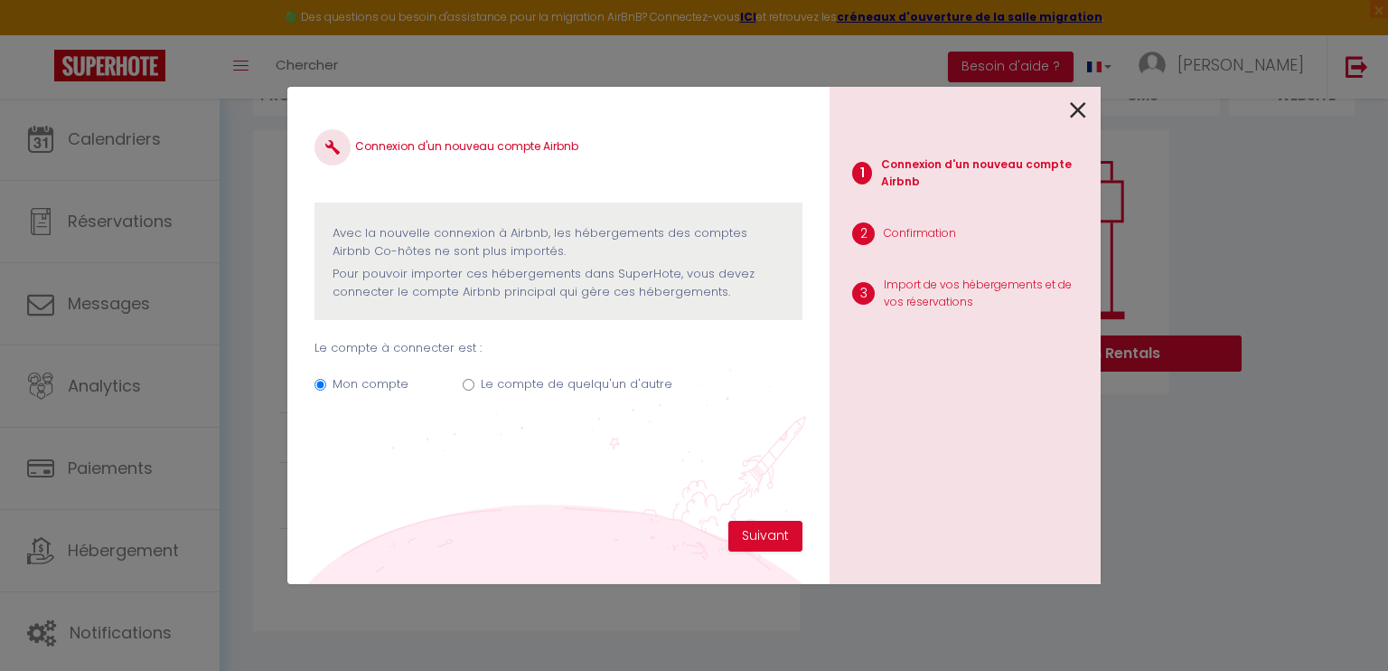
click at [637, 383] on label "Le compte de quelqu'un d'autre" at bounding box center [577, 384] width 192 height 18
click at [474, 383] on input "Le compte de quelqu'un d'autre" at bounding box center [469, 385] width 12 height 12
radio input "true"
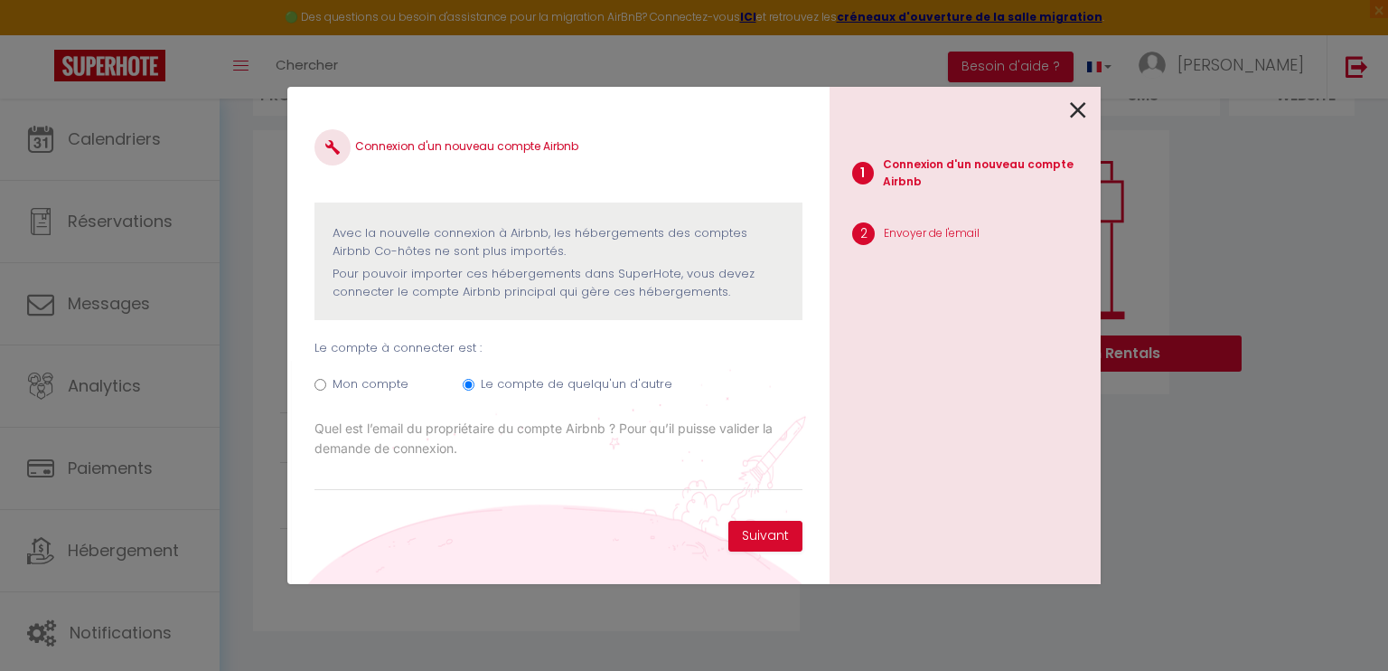
click at [389, 383] on label "Mon compte" at bounding box center [371, 384] width 76 height 18
click at [326, 383] on input "Mon compte" at bounding box center [320, 385] width 12 height 12
radio input "true"
radio input "false"
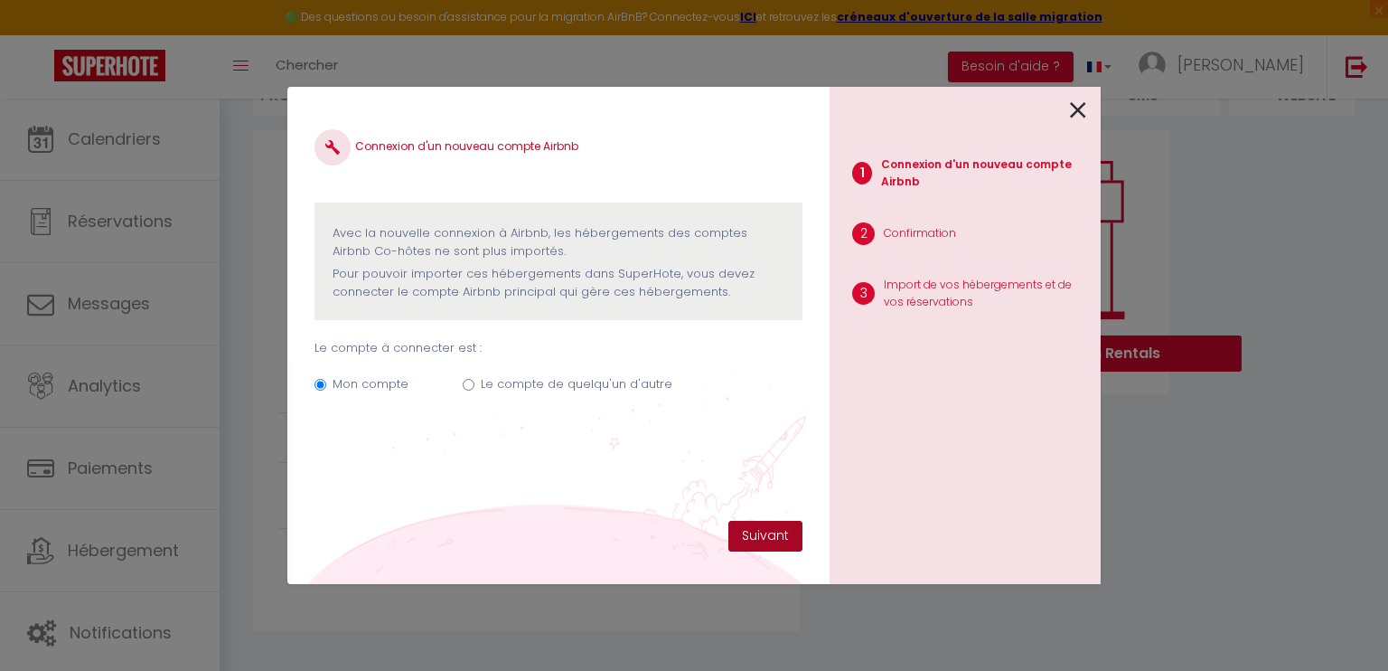
click at [774, 528] on button "Suivant" at bounding box center [765, 536] width 74 height 31
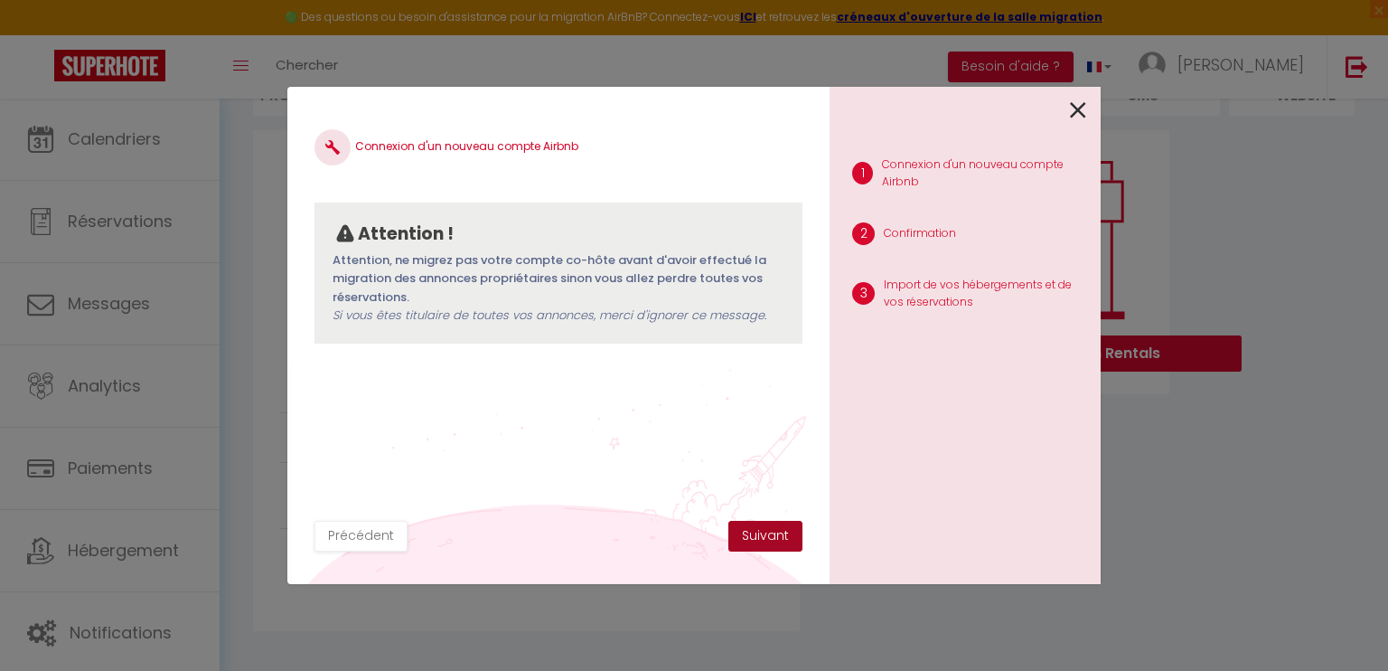
click at [784, 535] on button "Suivant" at bounding box center [765, 536] width 74 height 31
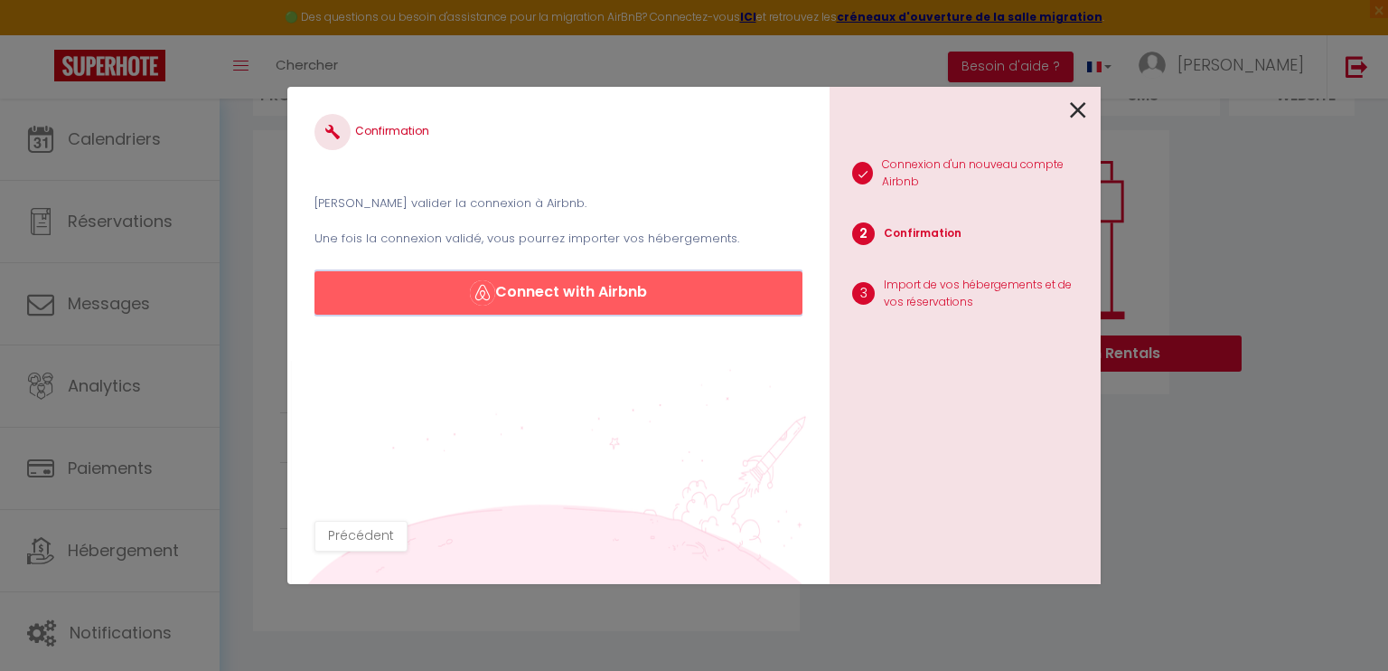
click at [709, 301] on button "Connect with Airbnb" at bounding box center [558, 292] width 488 height 43
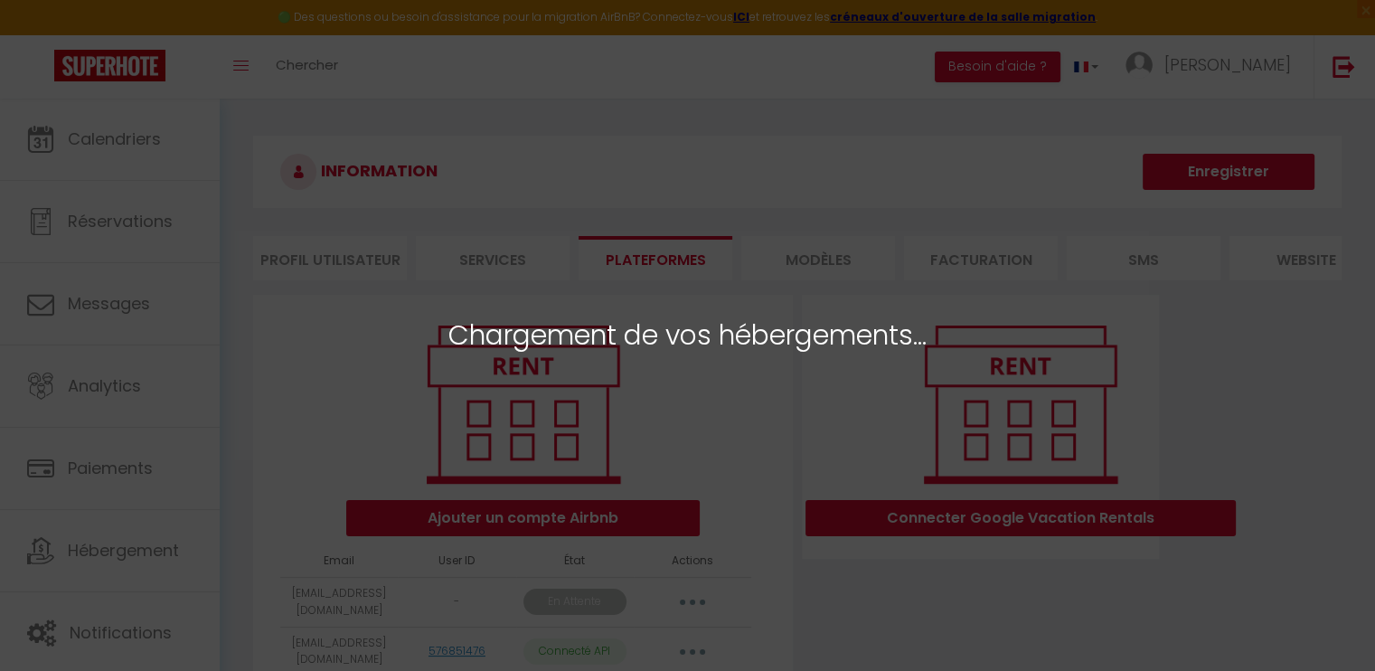
select select "76665"
select select "77010"
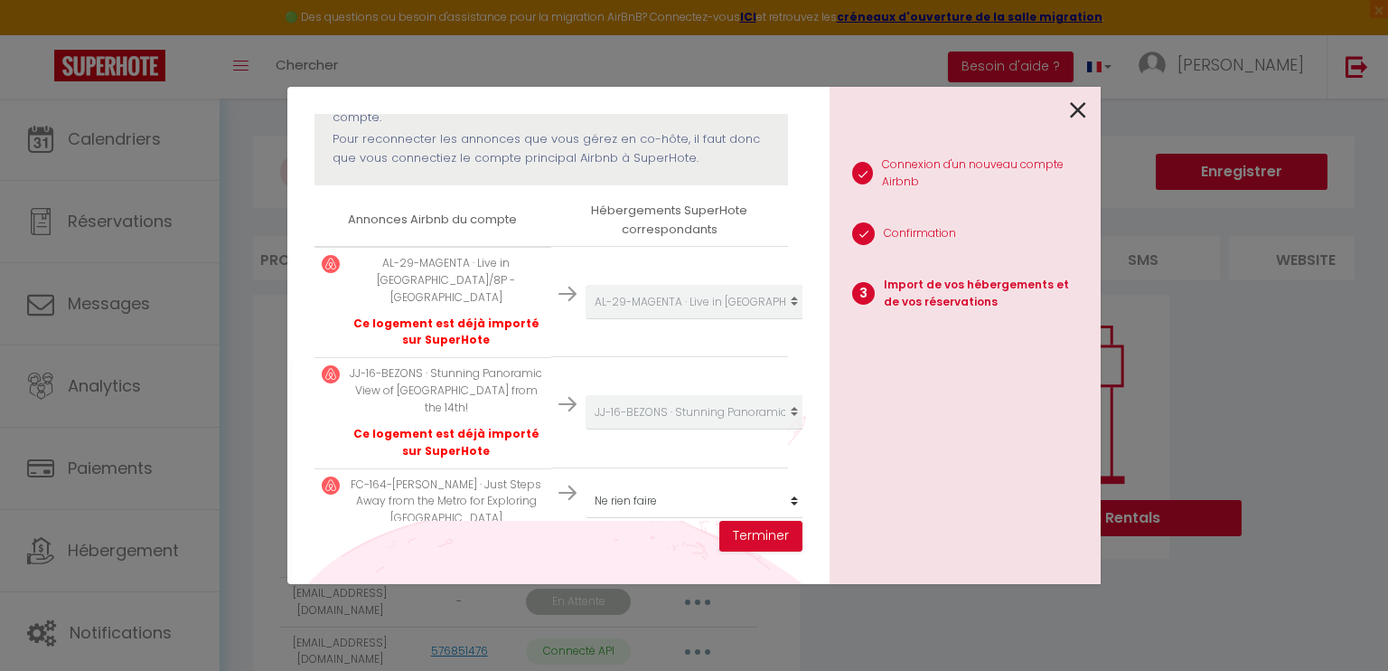
scroll to position [243, 0]
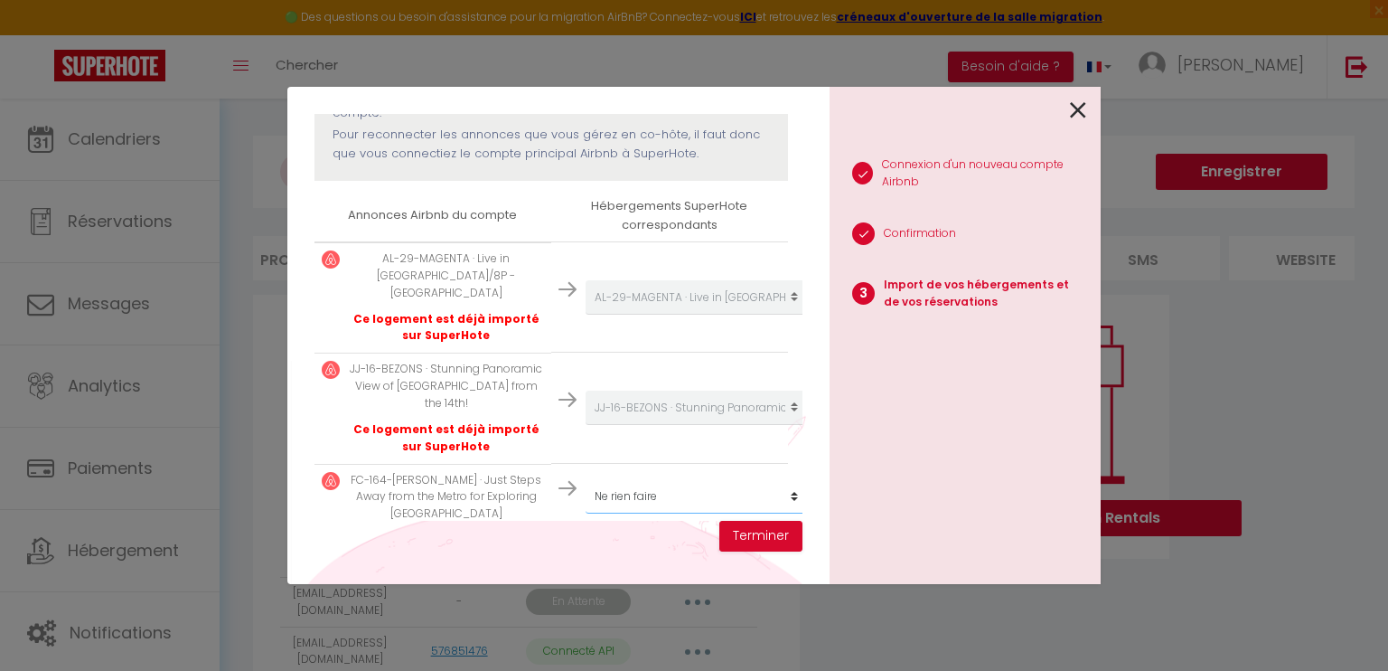
click at [679, 479] on select "Créer un nouvel hébergement Ne rien faire AL-29-MAGENTA · Live in center of Par…" at bounding box center [697, 496] width 222 height 34
select select "create_new"
click at [586, 479] on select "Créer un nouvel hébergement Ne rien faire AL-29-MAGENTA · Live in center of Par…" at bounding box center [697, 496] width 222 height 34
click at [781, 527] on button "Terminer" at bounding box center [760, 536] width 83 height 31
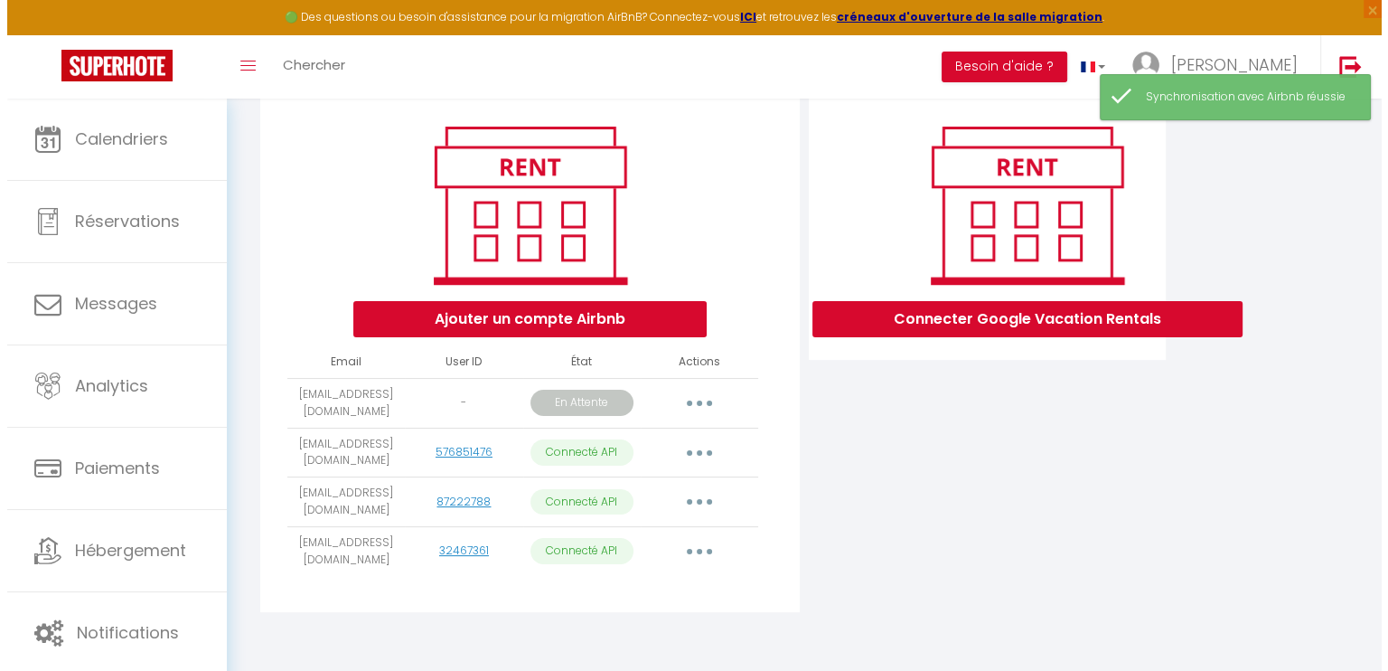
scroll to position [213, 0]
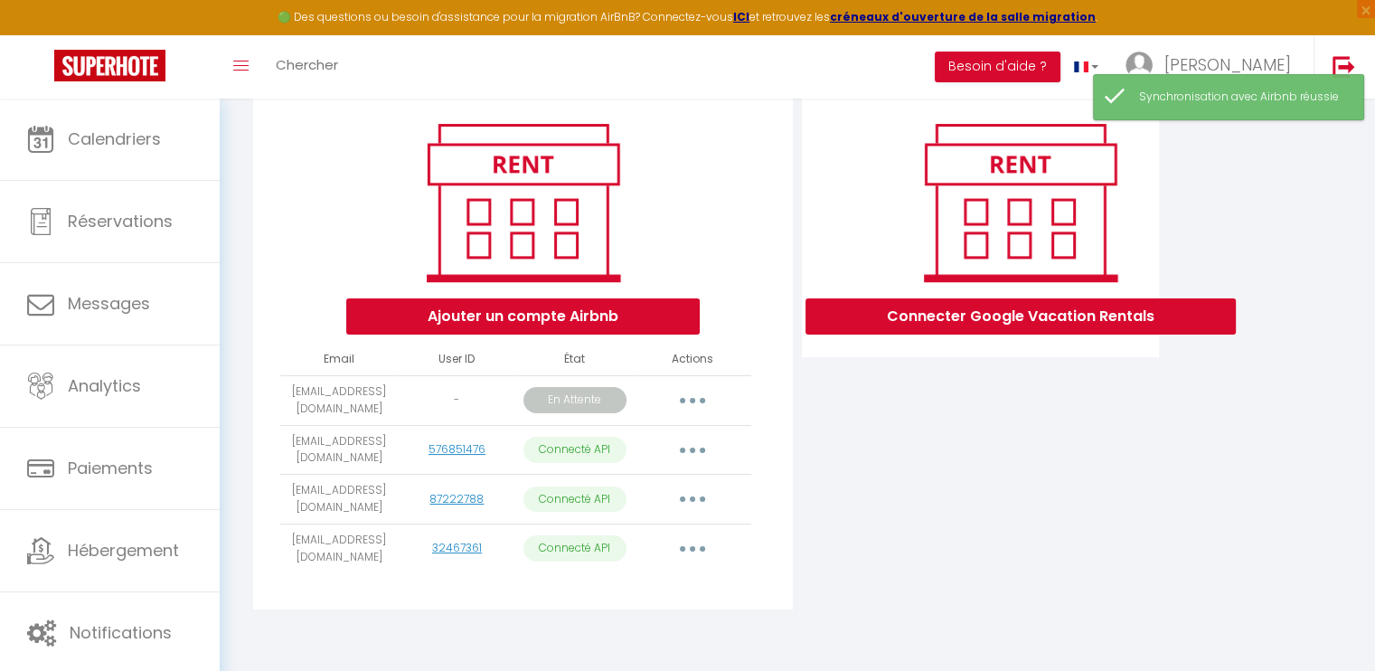
click at [700, 549] on button "button" at bounding box center [692, 548] width 51 height 29
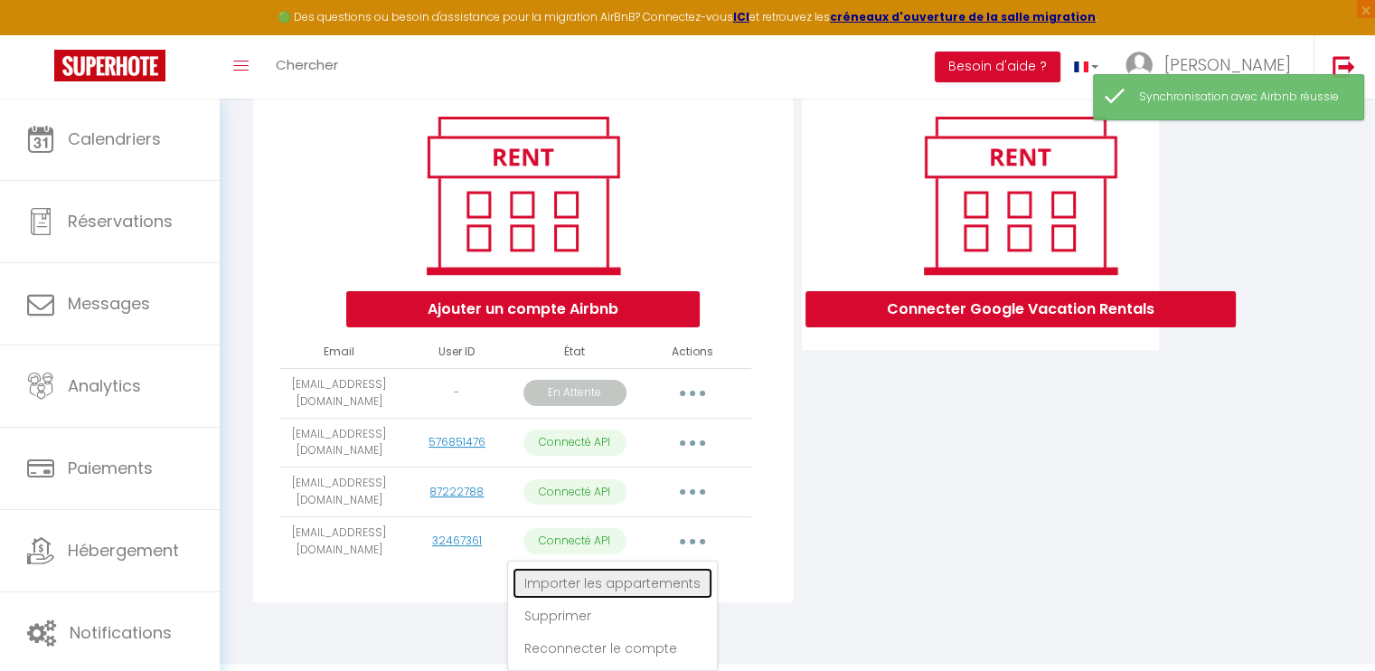
click at [682, 584] on link "Importer les appartements" at bounding box center [612, 583] width 200 height 31
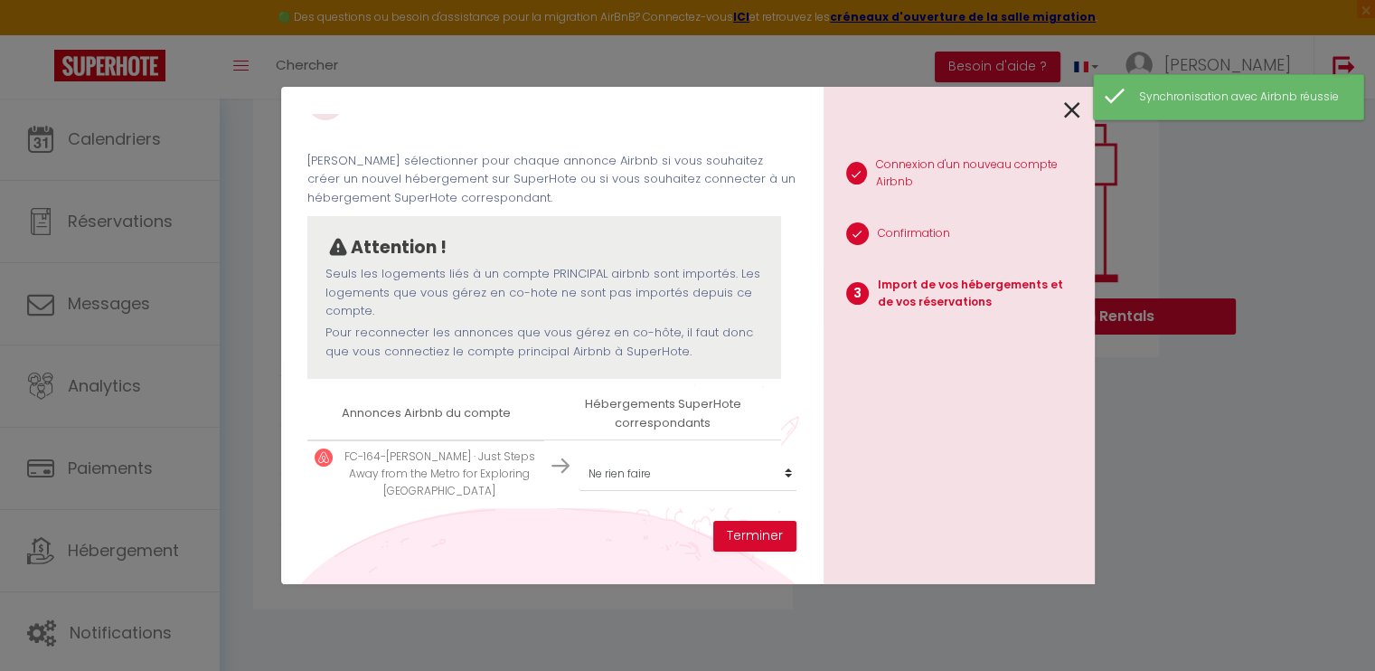
scroll to position [40, 0]
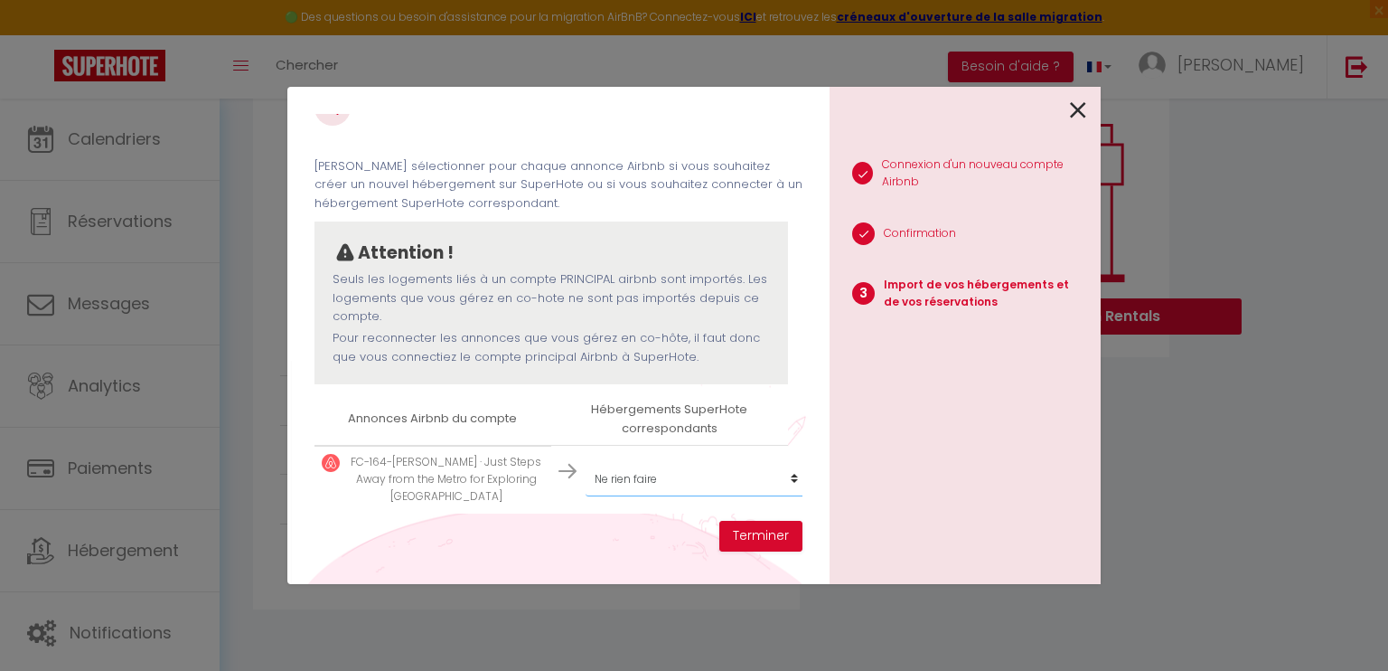
click at [737, 462] on select "Créer un nouvel hébergement Ne rien faire AL-29-MAGENTA · Live in center of Par…" at bounding box center [697, 479] width 222 height 34
click at [734, 474] on select "Créer un nouvel hébergement Ne rien faire AL-29-MAGENTA · Live in center of Par…" at bounding box center [697, 479] width 222 height 34
select select "create_new"
click at [586, 462] on select "Créer un nouvel hébergement Ne rien faire AL-29-MAGENTA · Live in center of Par…" at bounding box center [697, 479] width 222 height 34
click at [765, 529] on button "Terminer" at bounding box center [760, 536] width 83 height 31
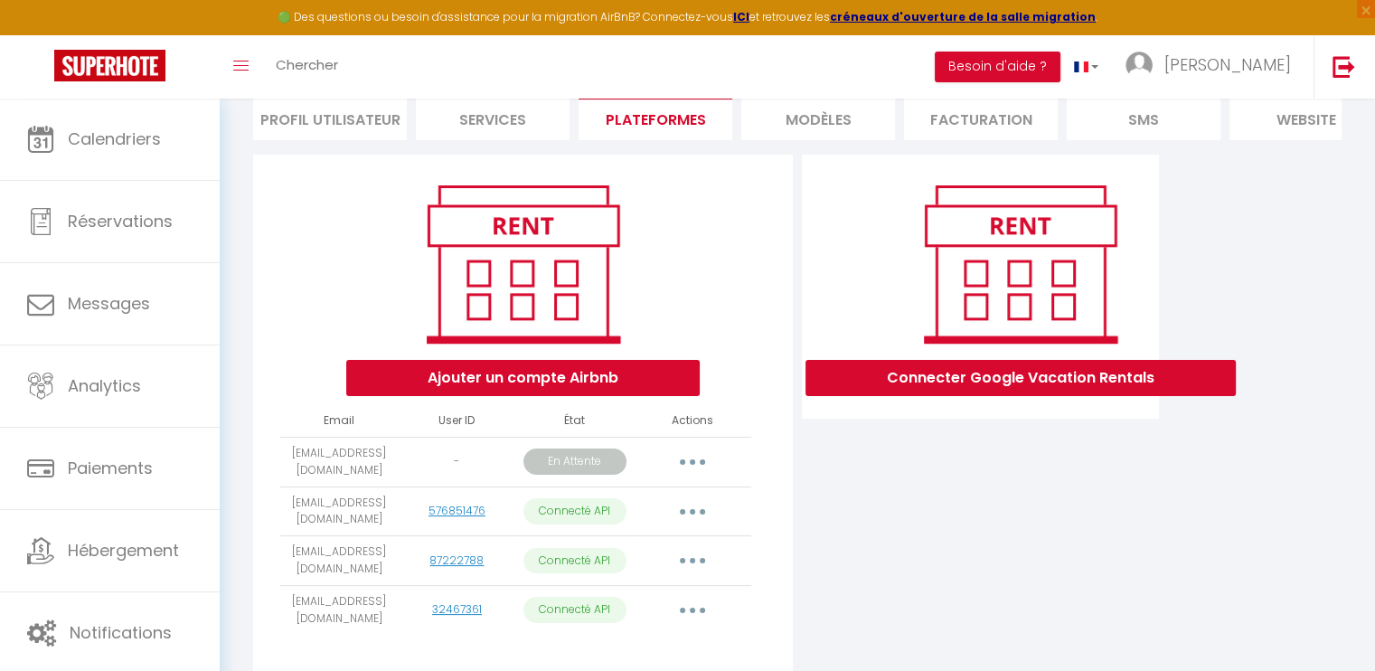
scroll to position [0, 0]
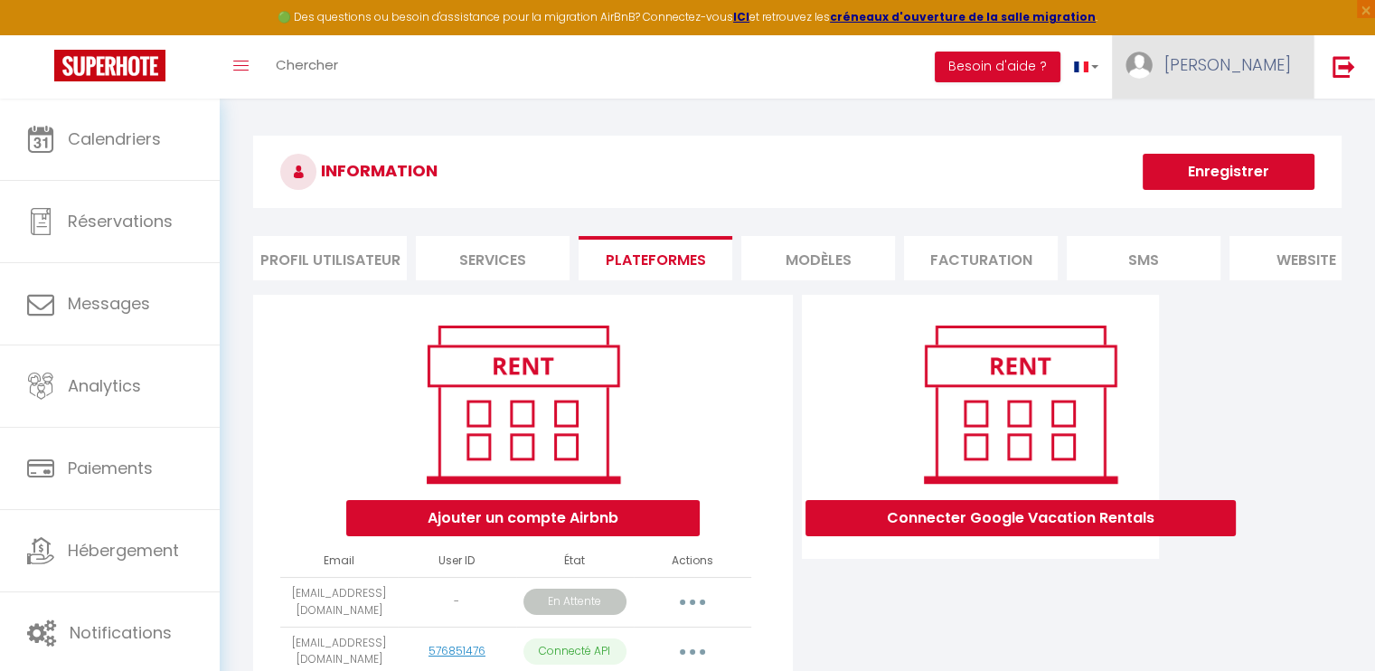
click at [1260, 72] on span "[PERSON_NAME]" at bounding box center [1227, 64] width 127 height 23
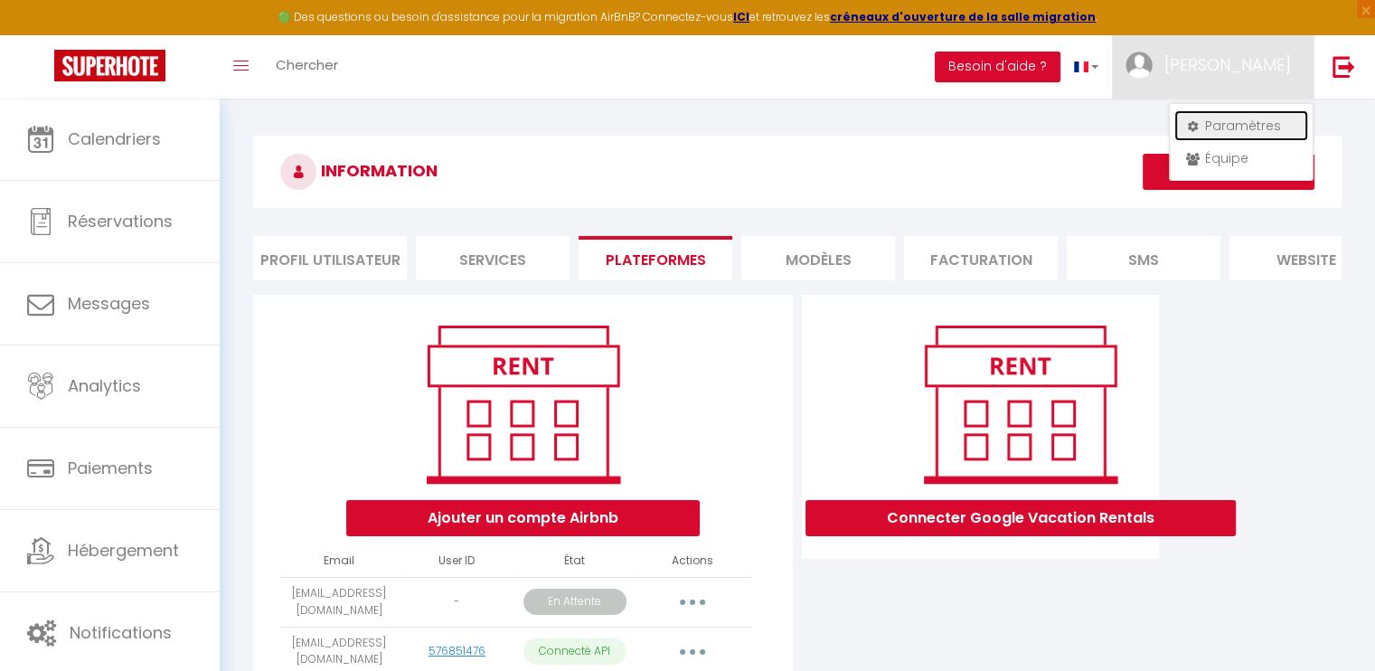
click at [1190, 128] on icon at bounding box center [1192, 126] width 13 height 13
click at [674, 267] on li "Plateformes" at bounding box center [655, 258] width 154 height 44
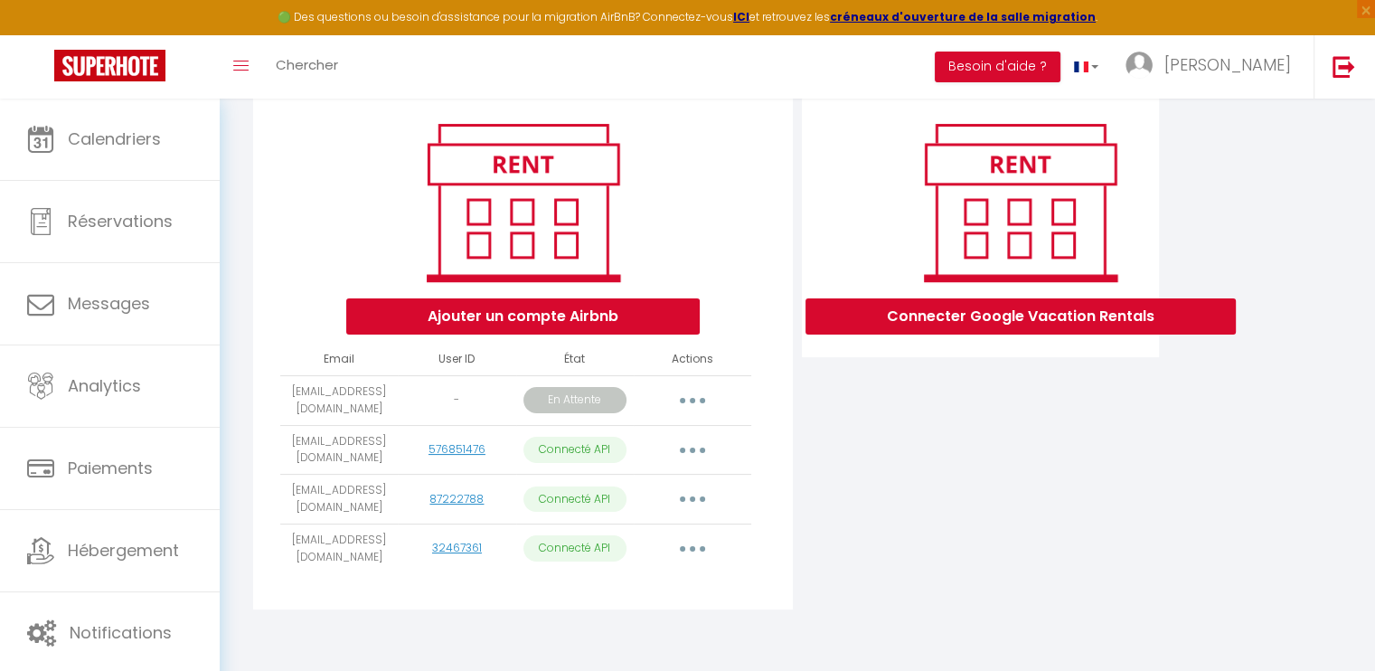
scroll to position [213, 0]
click at [698, 547] on button "button" at bounding box center [692, 548] width 51 height 29
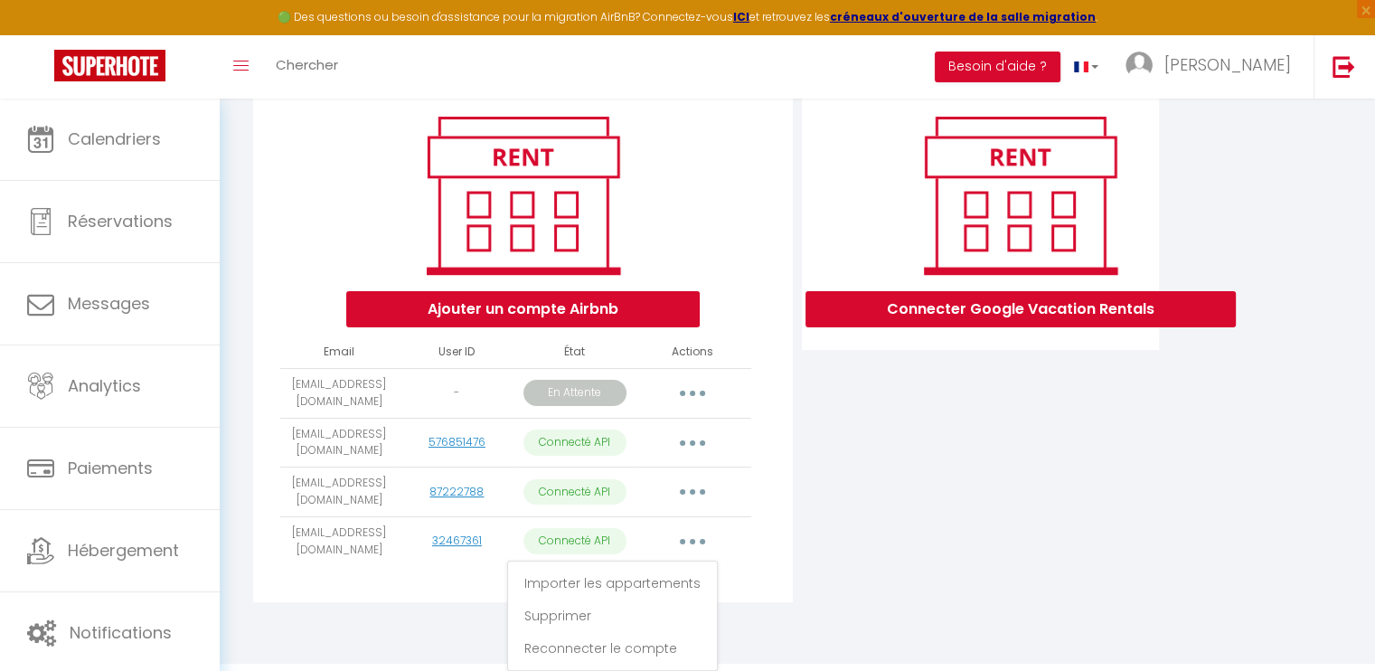
scroll to position [221, 0]
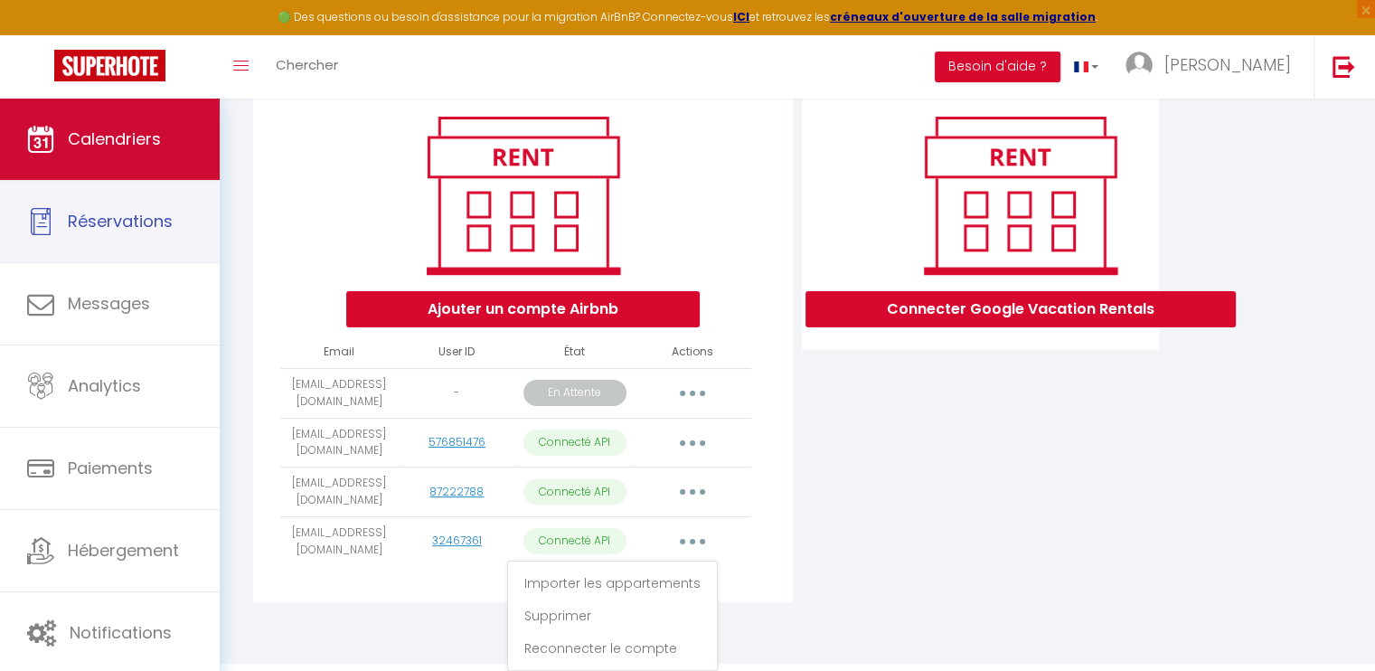
click at [148, 169] on link "Calendriers" at bounding box center [110, 139] width 220 height 81
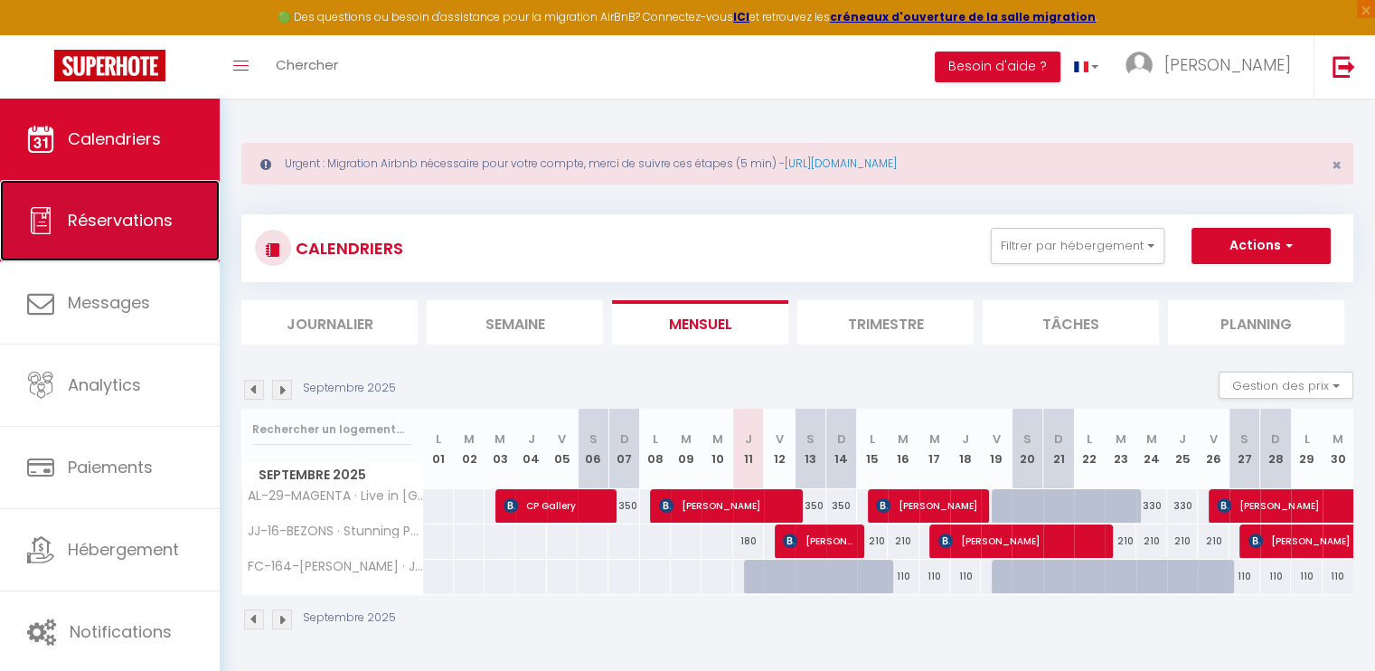
click at [144, 230] on span "Réservations" at bounding box center [120, 220] width 105 height 23
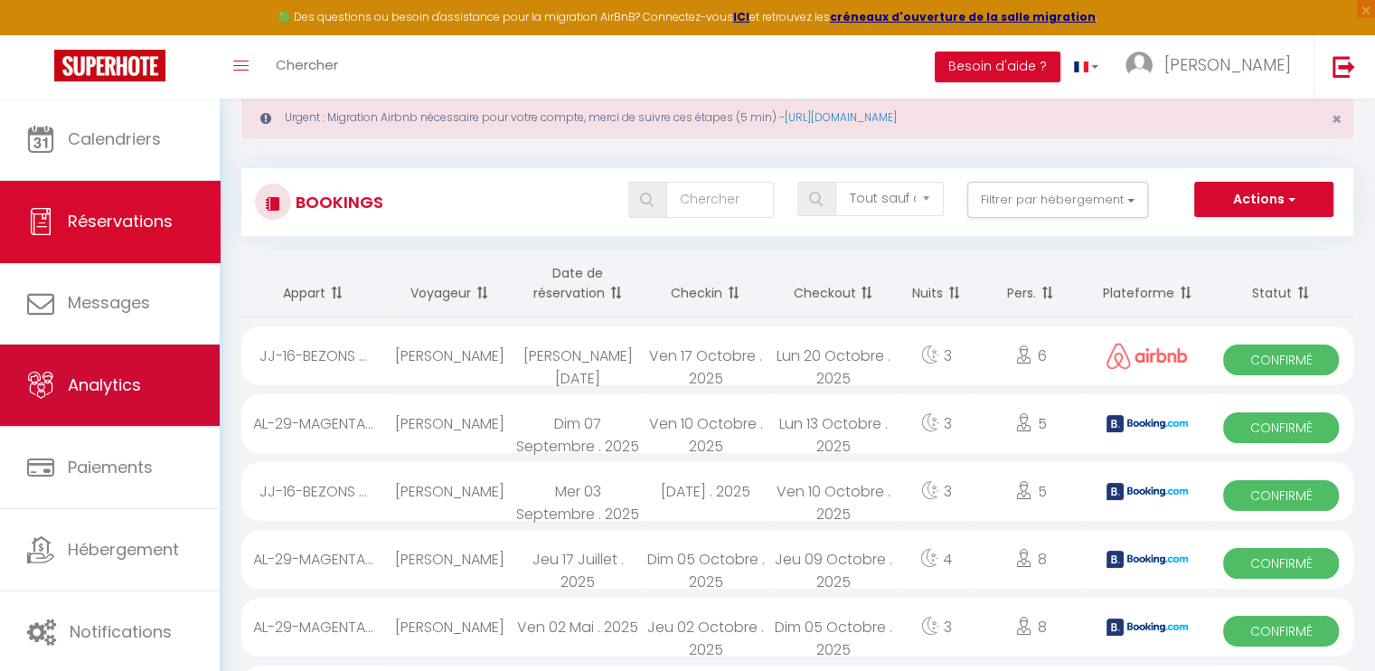
scroll to position [90, 0]
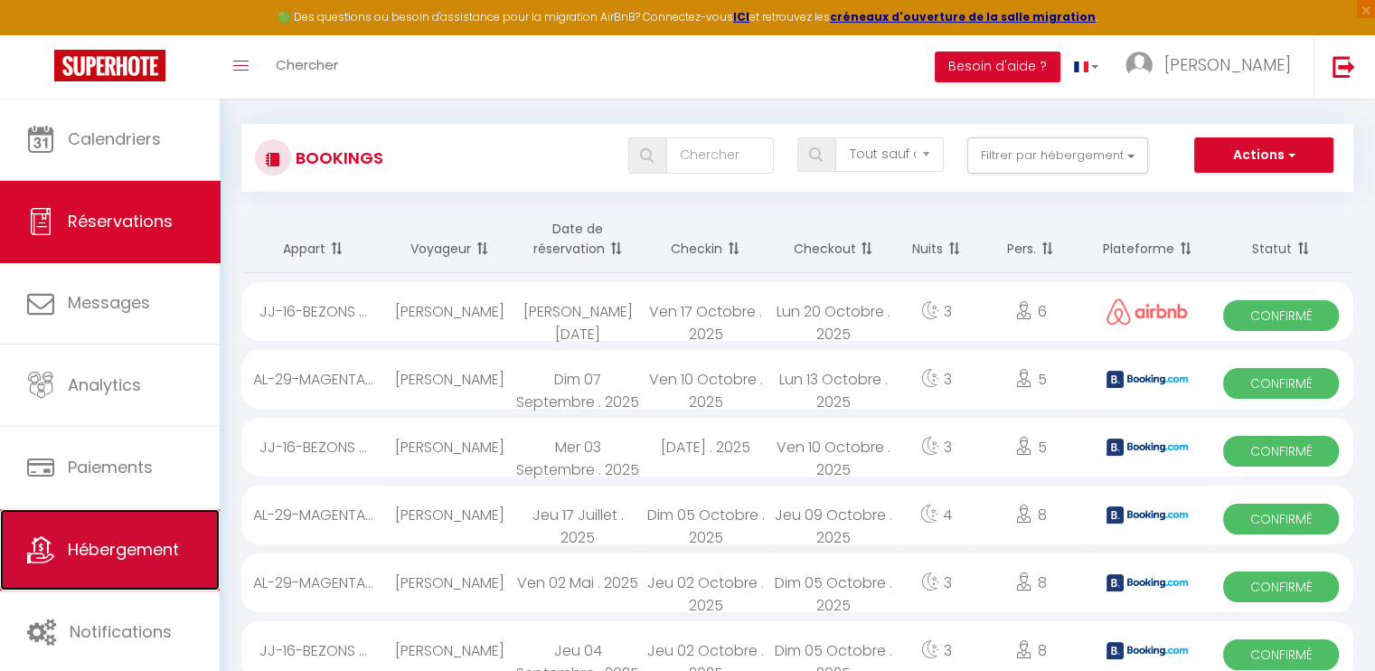
click at [135, 530] on link "Hébergement" at bounding box center [110, 549] width 220 height 81
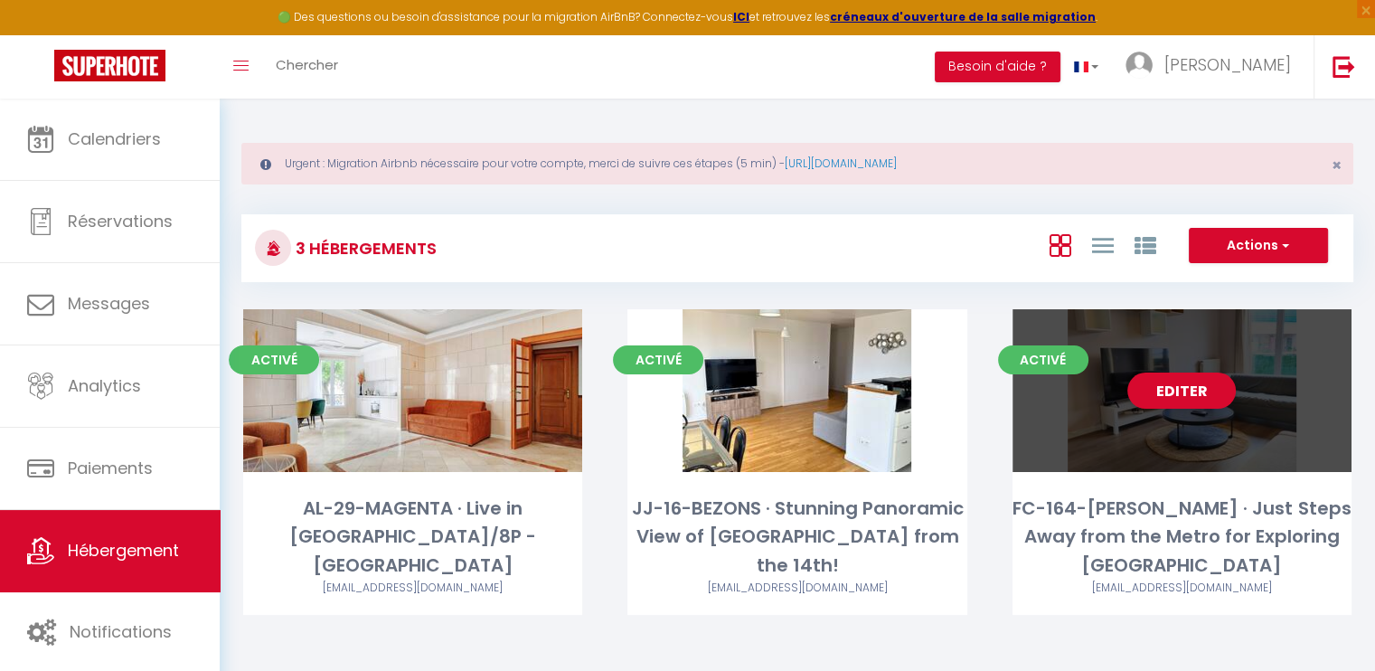
click at [1201, 358] on div "Editer" at bounding box center [1181, 390] width 339 height 163
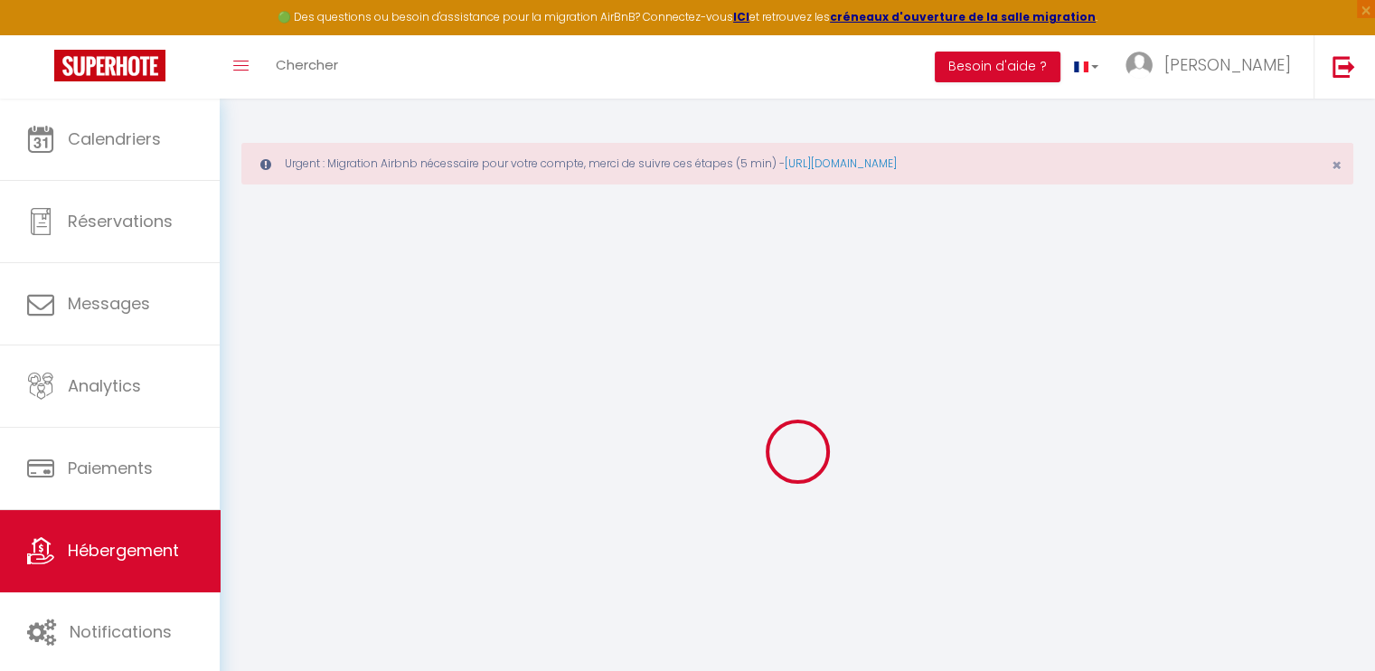
select select
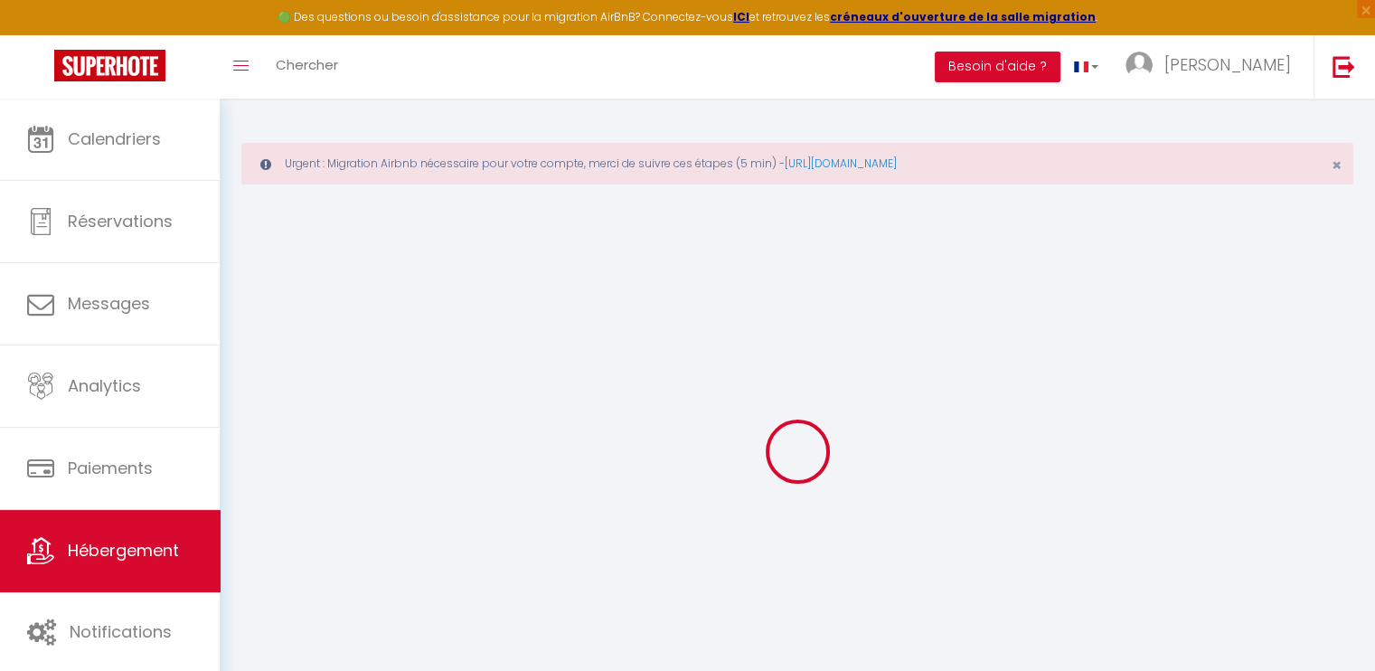
checkbox input "false"
select select
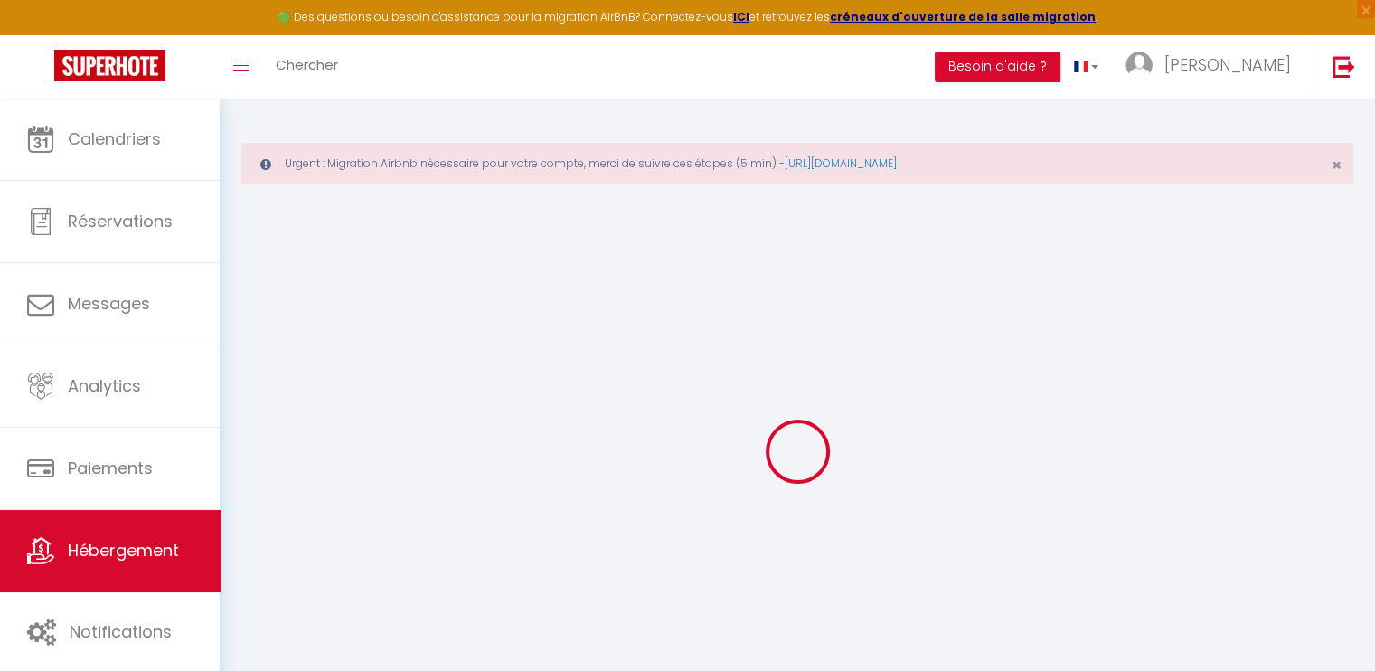
select select
select select "15:00"
select select "23:45"
select select "10:00"
select select "30"
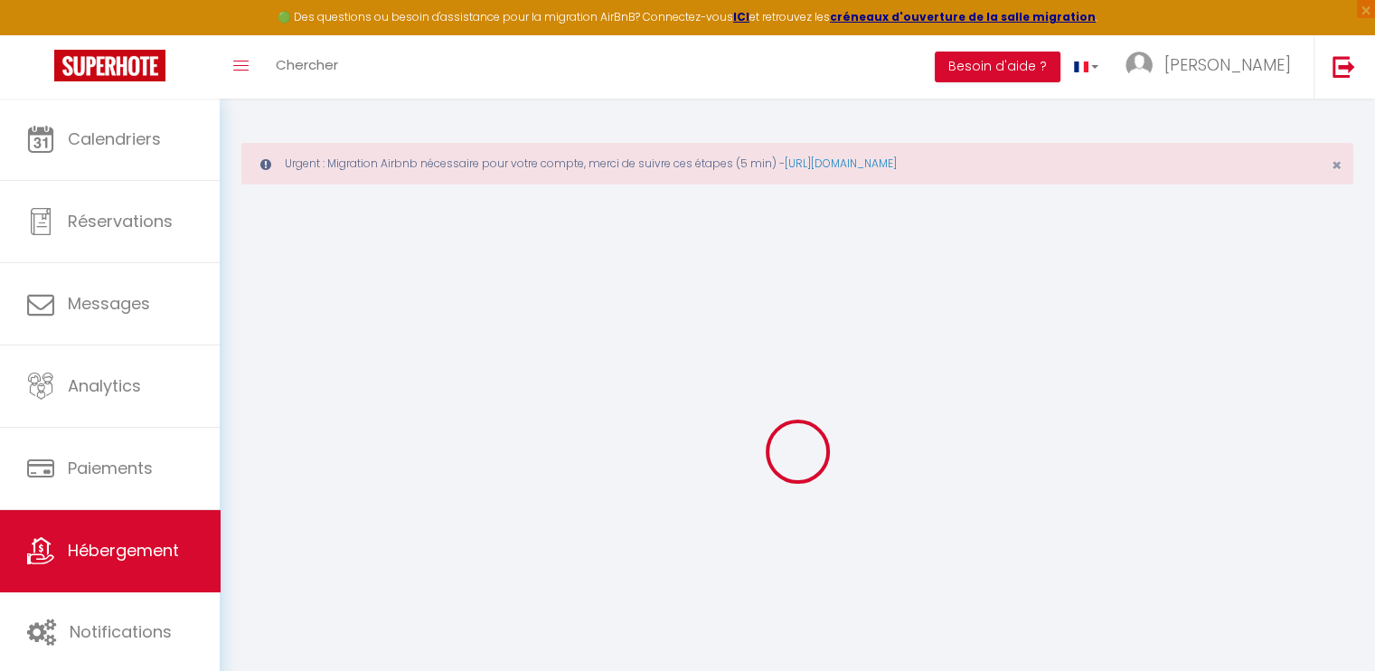
select select "120"
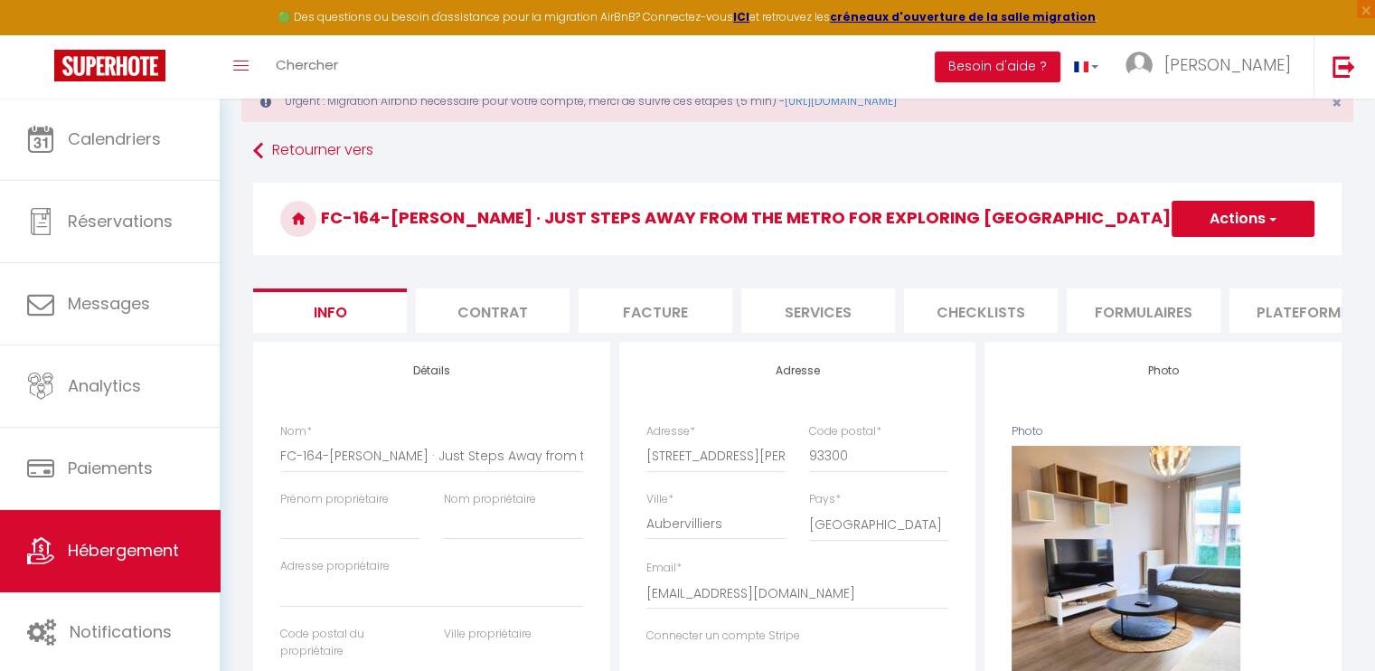
scroll to position [181, 0]
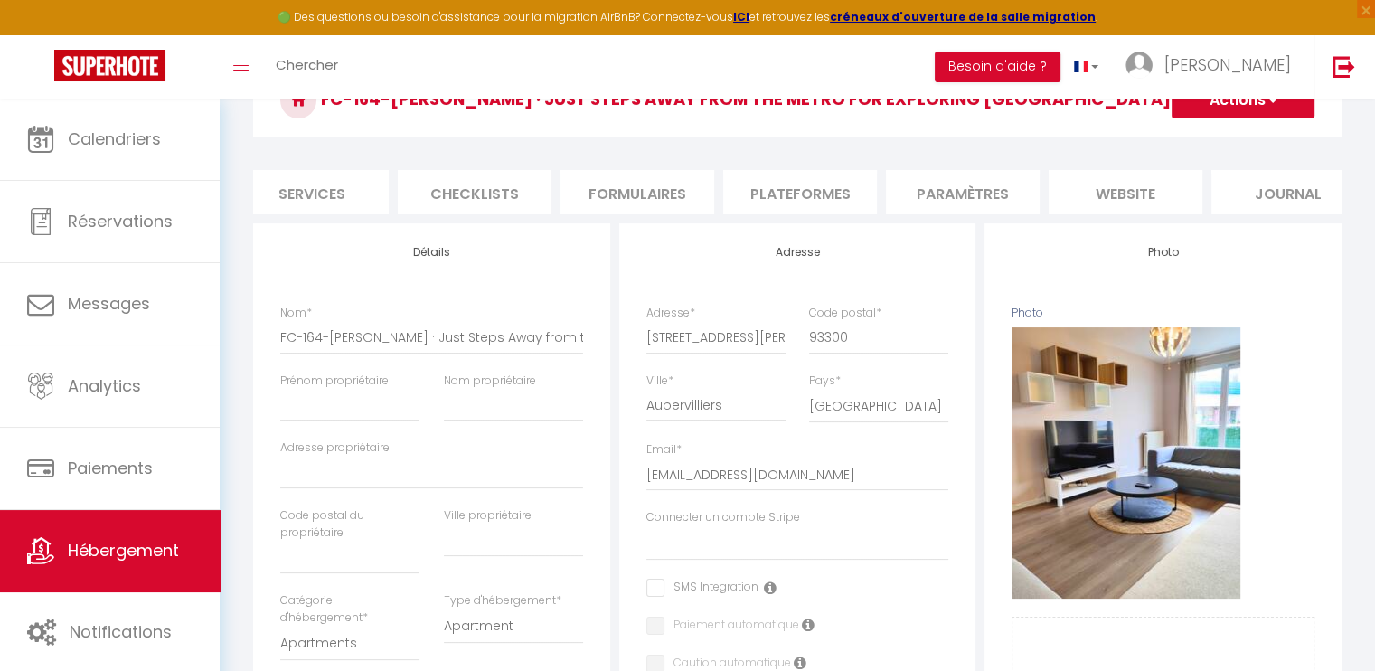
select select
checkbox input "false"
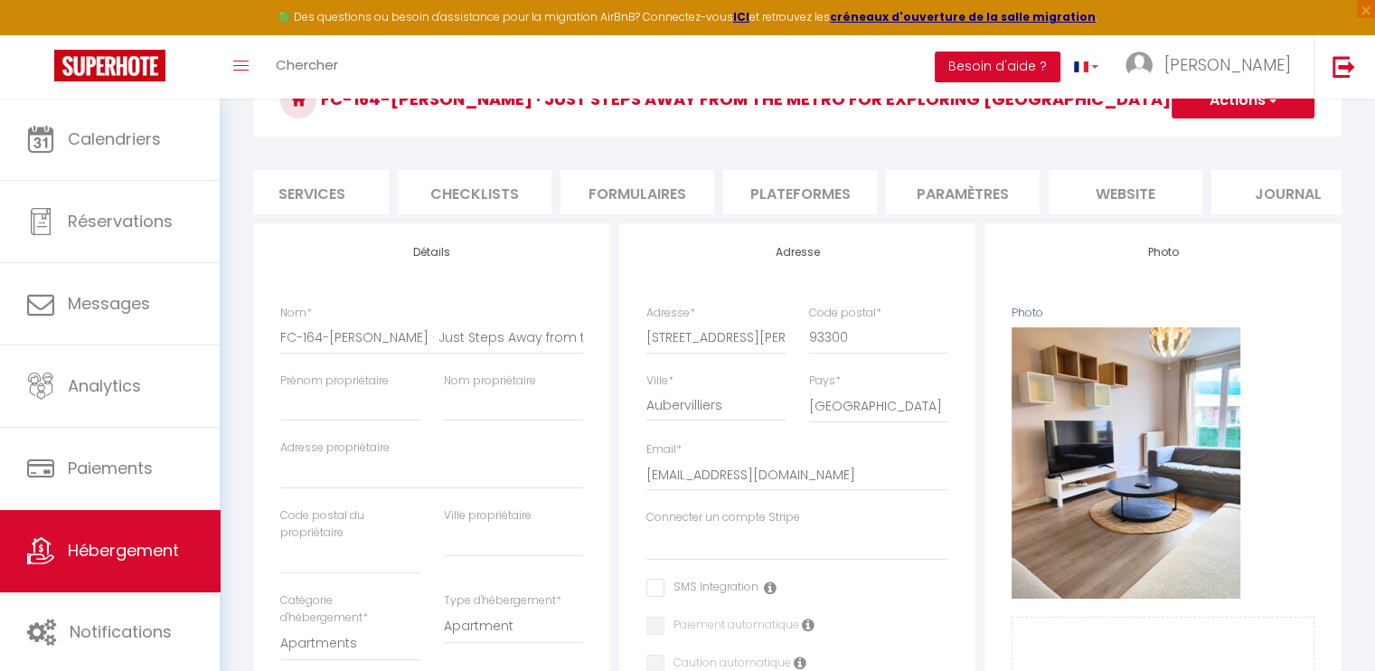
select select
select select "90"
select select "EUR"
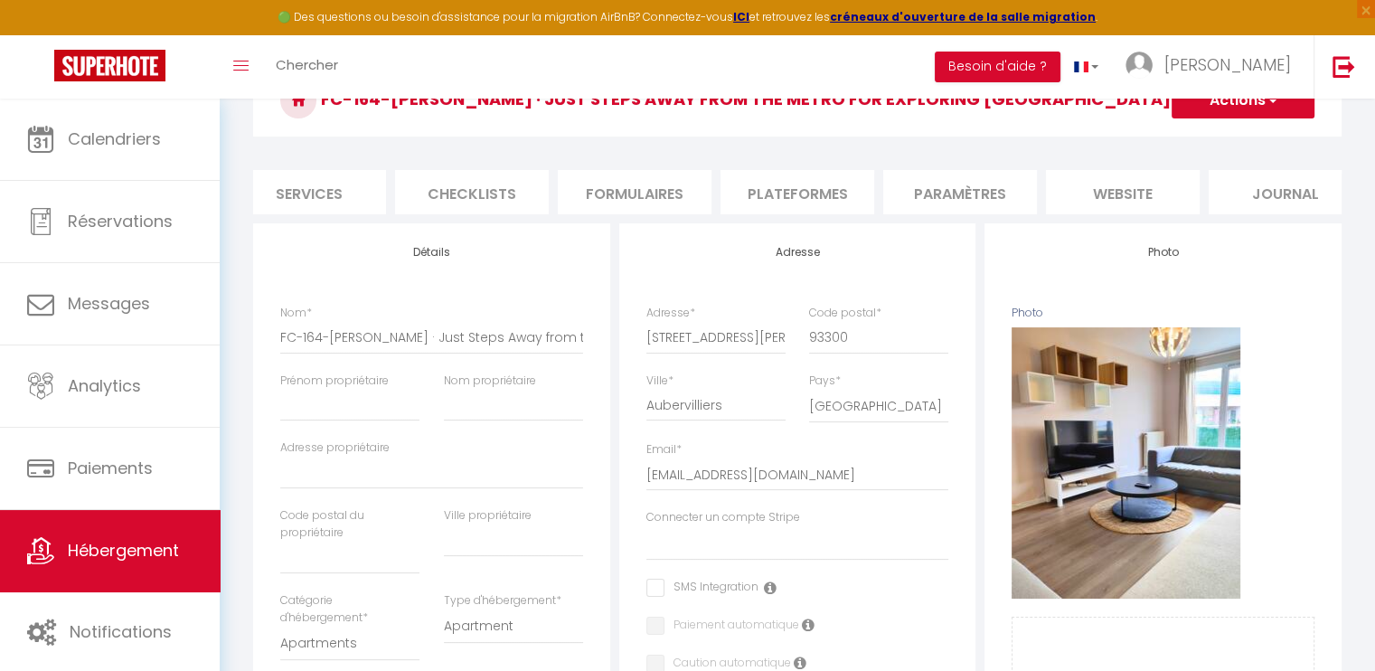
select select
select select "19407-1046360643969899401"
click at [832, 198] on li "Plateformes" at bounding box center [797, 192] width 154 height 44
select select
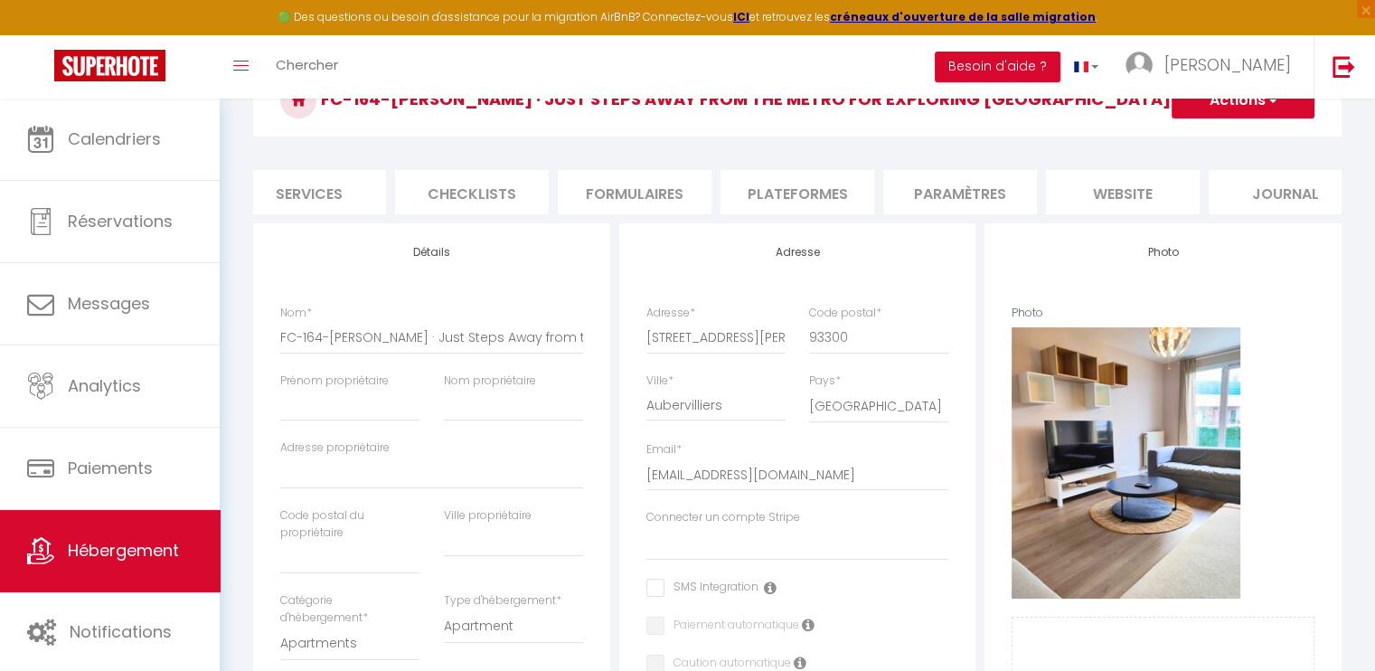
select select
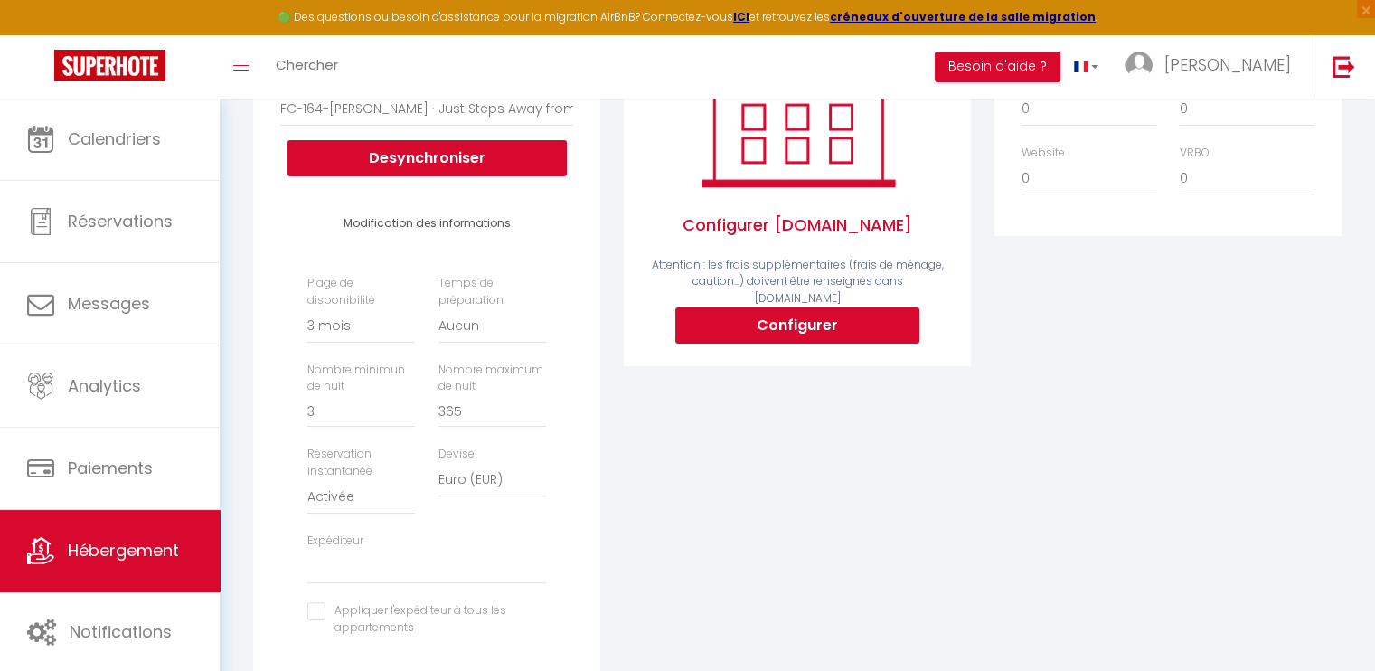
scroll to position [452, 0]
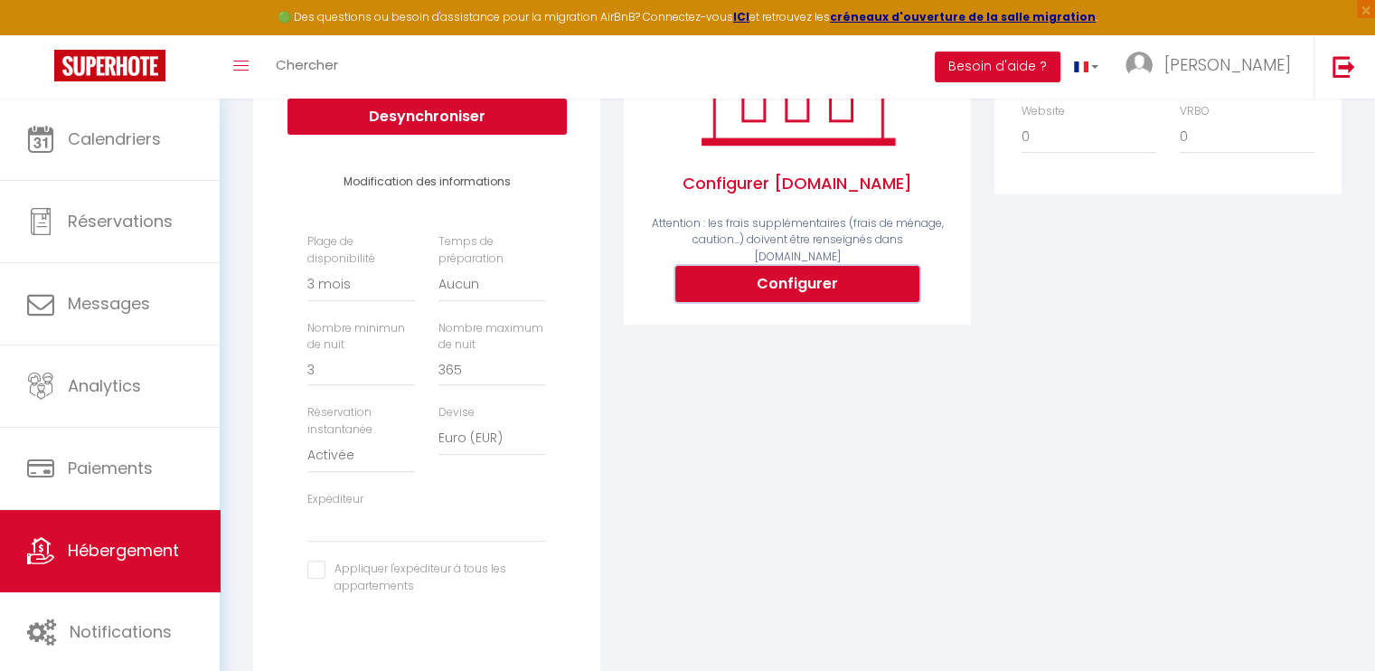
click at [818, 274] on button "Configurer" at bounding box center [797, 284] width 244 height 36
select select
type input "nicolas-nguon-syhqcndb_property@reply.superhote.com"
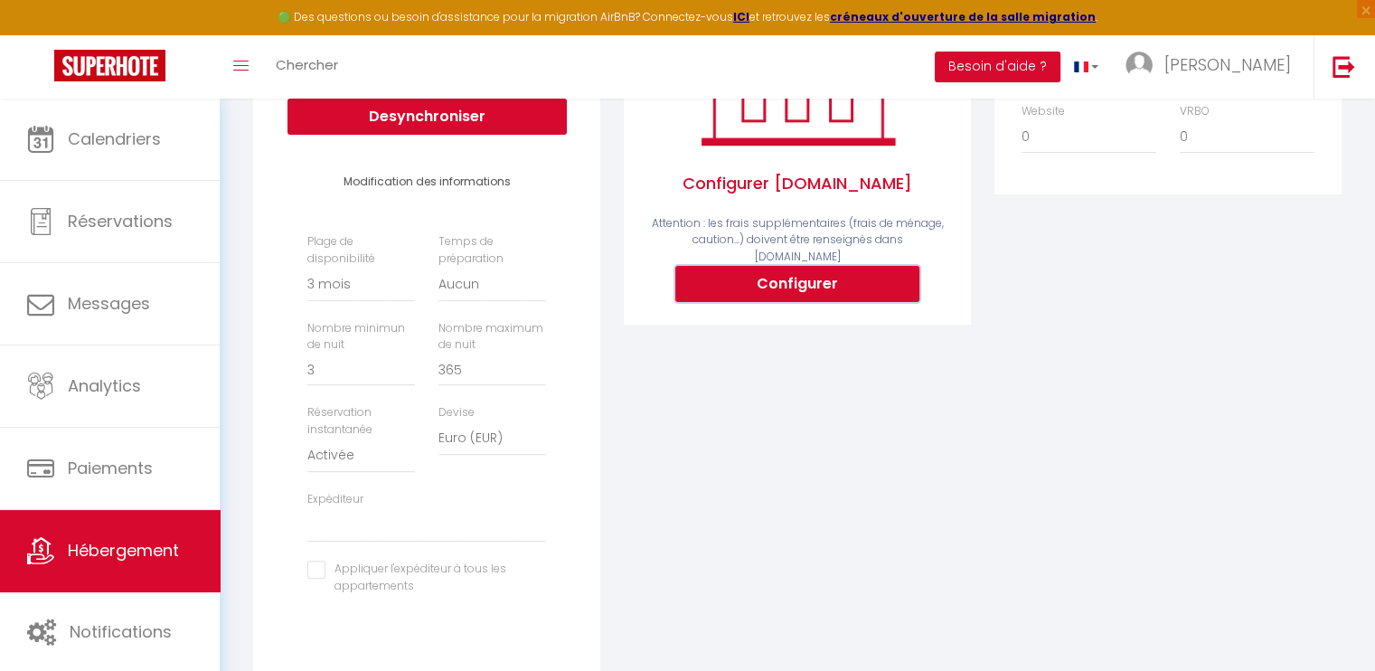
type input "[EMAIL_ADDRESS][PERSON_NAME][DOMAIN_NAME]"
select select
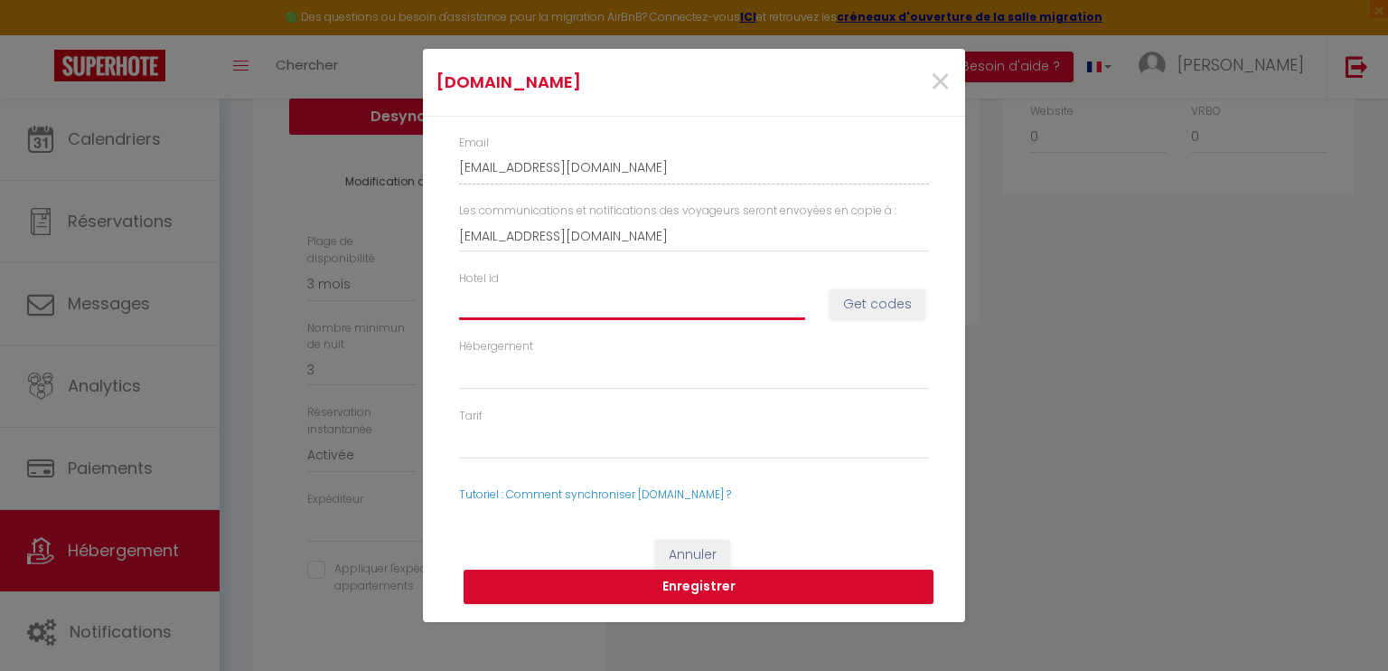
click at [719, 310] on input "Hotel id" at bounding box center [632, 303] width 346 height 33
type input "1"
select select
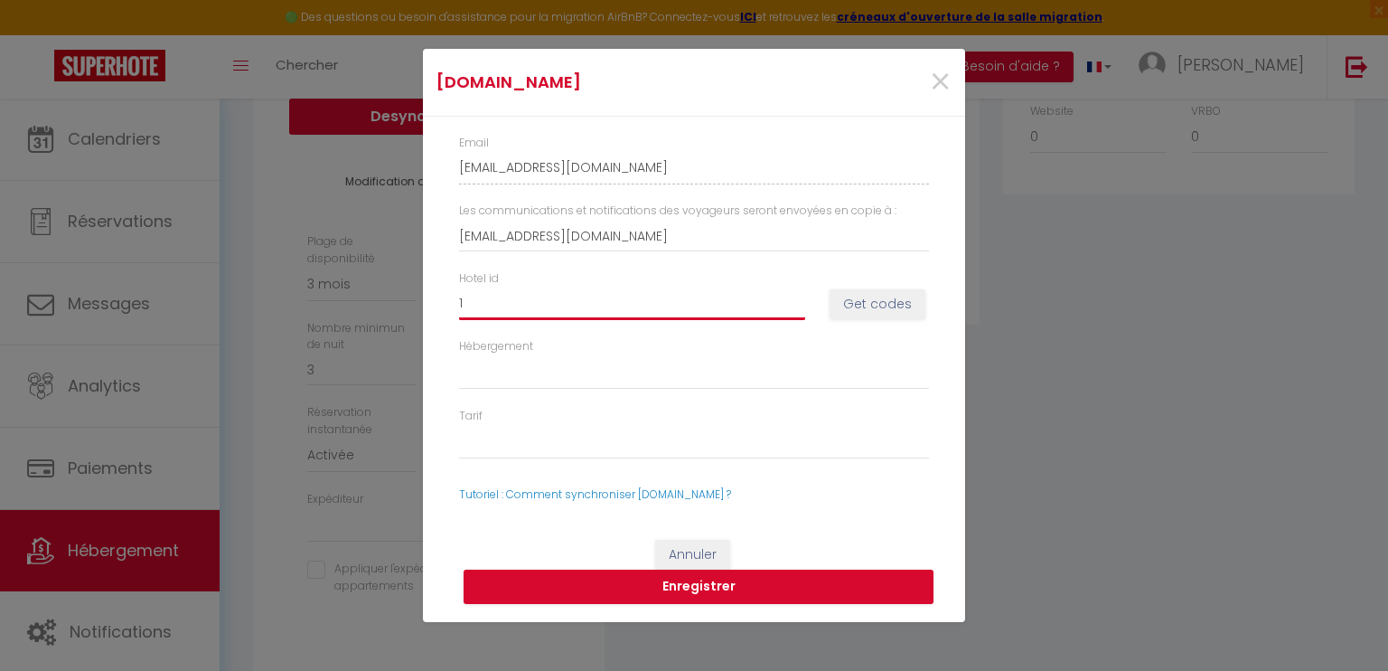
type input "13"
select select
type input "131"
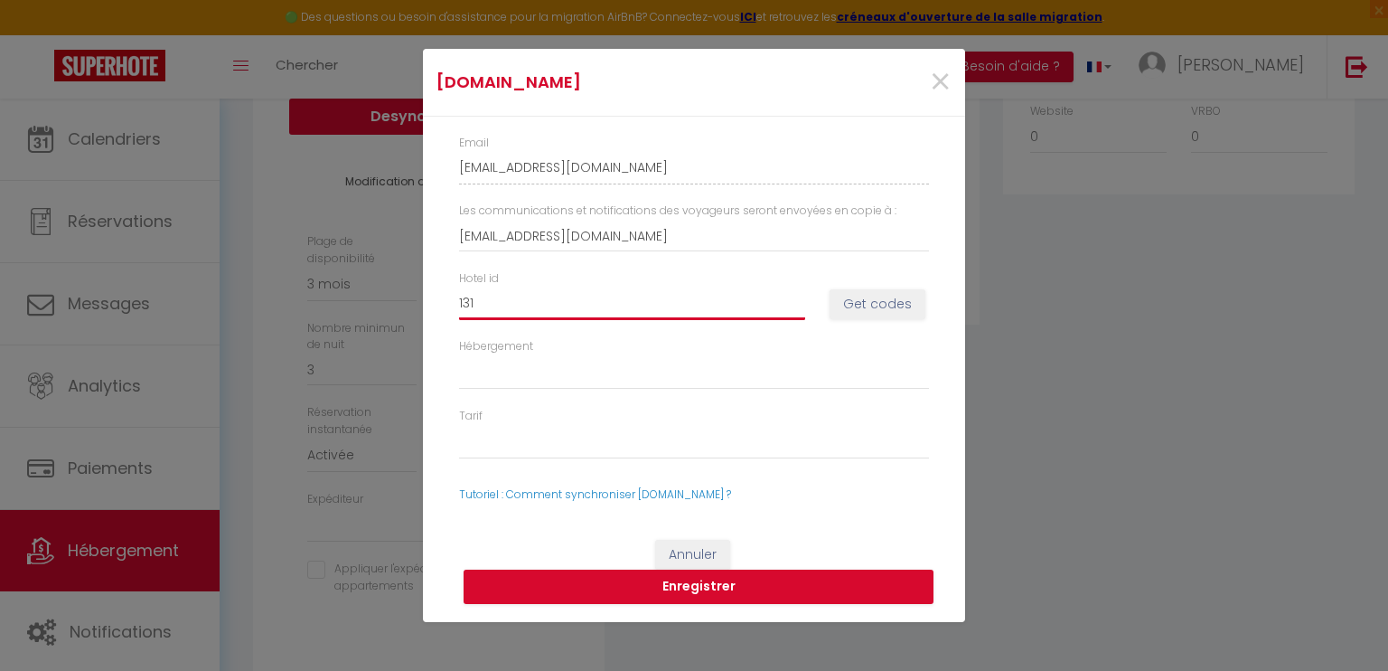
select select
type input "1310"
select select
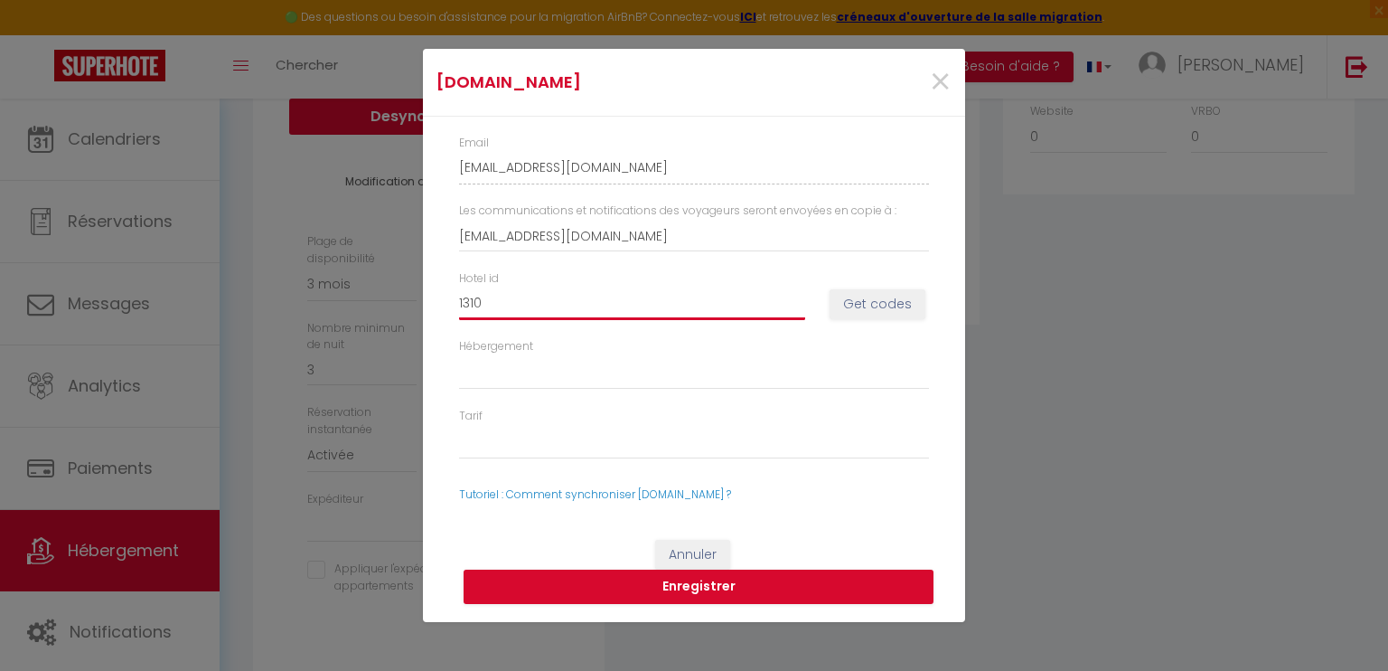
select select
type input "13107"
select select
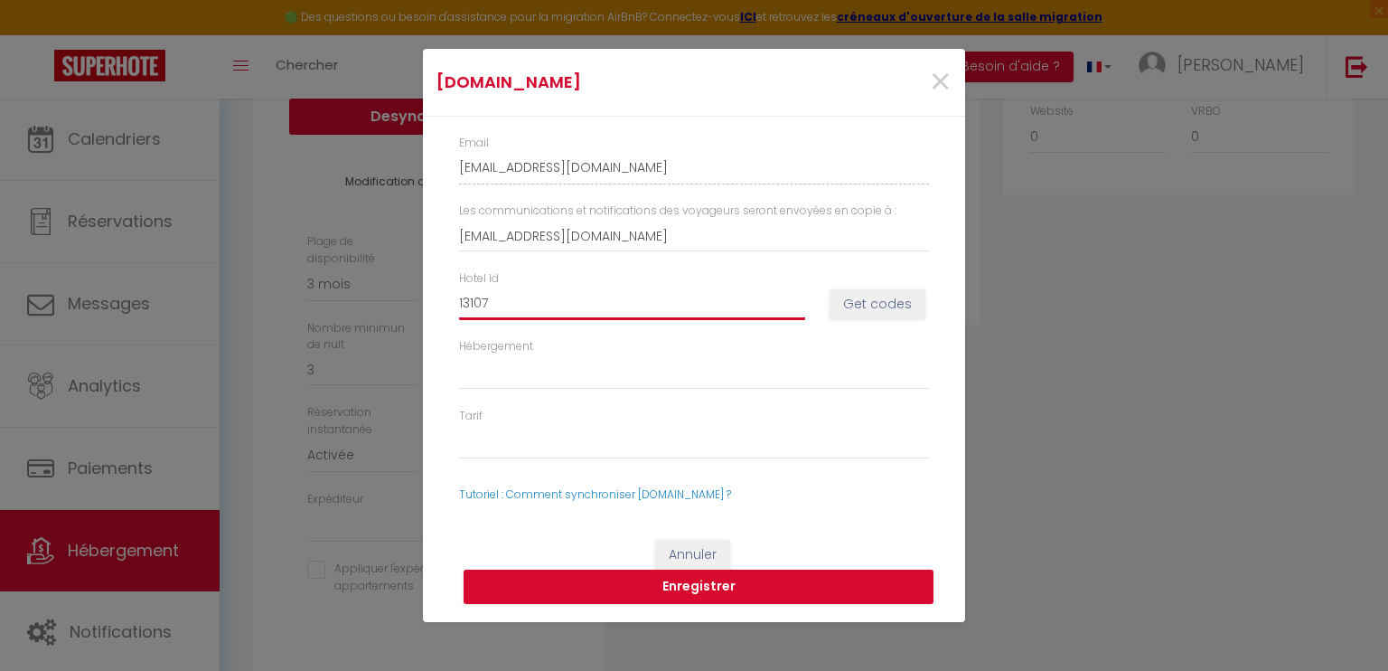
select select
type input "131071"
select select
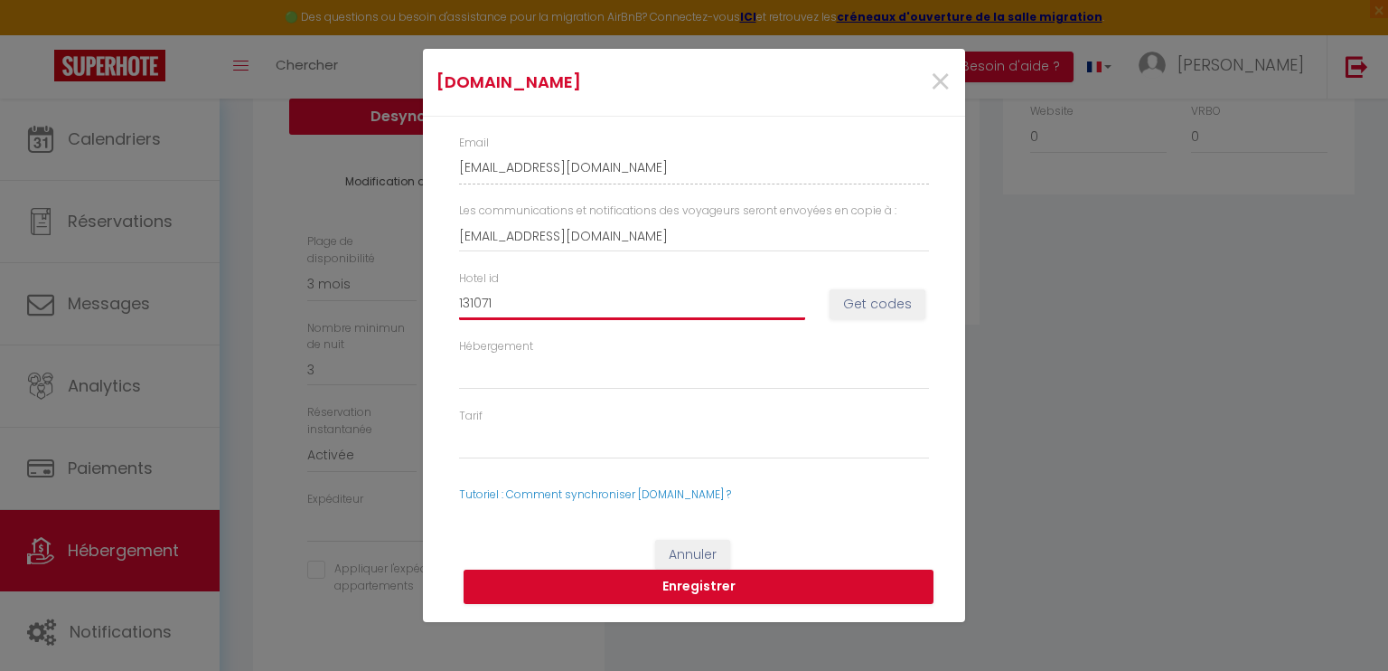
type input "1310711"
select select
type input "13107115"
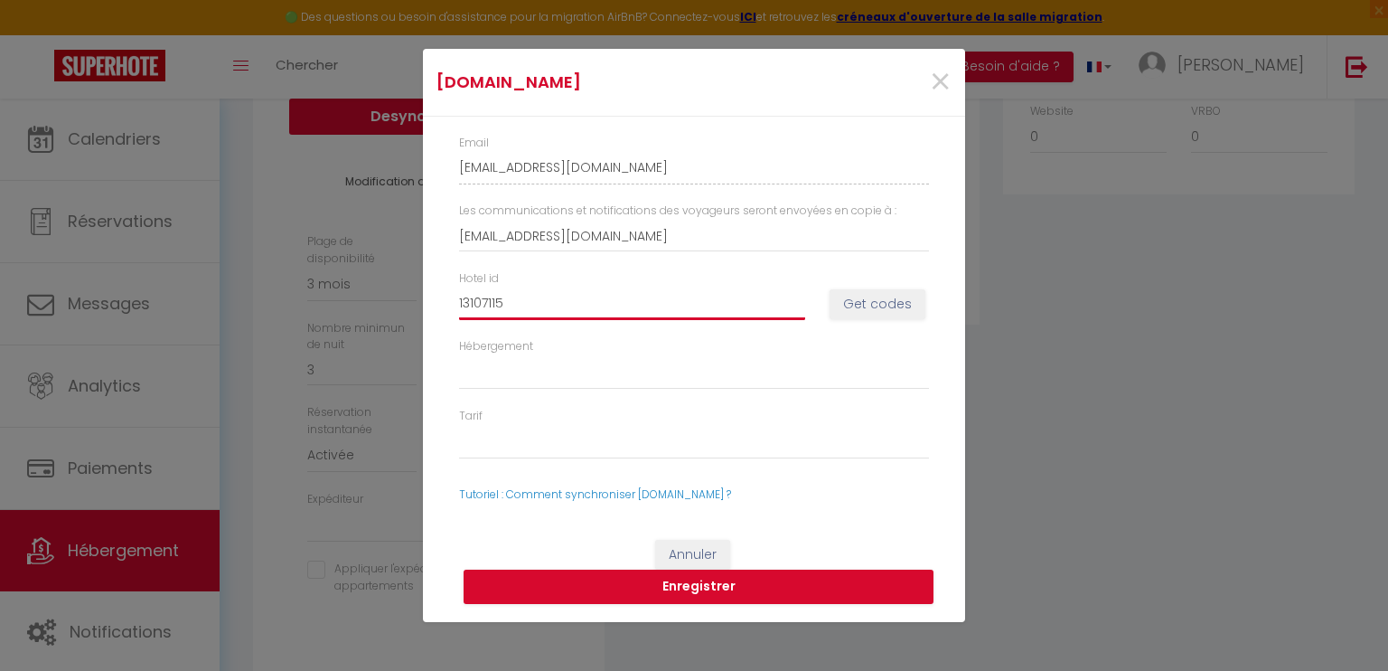
select select
type input "13107115"
click at [842, 300] on button "Get codes" at bounding box center [878, 304] width 96 height 31
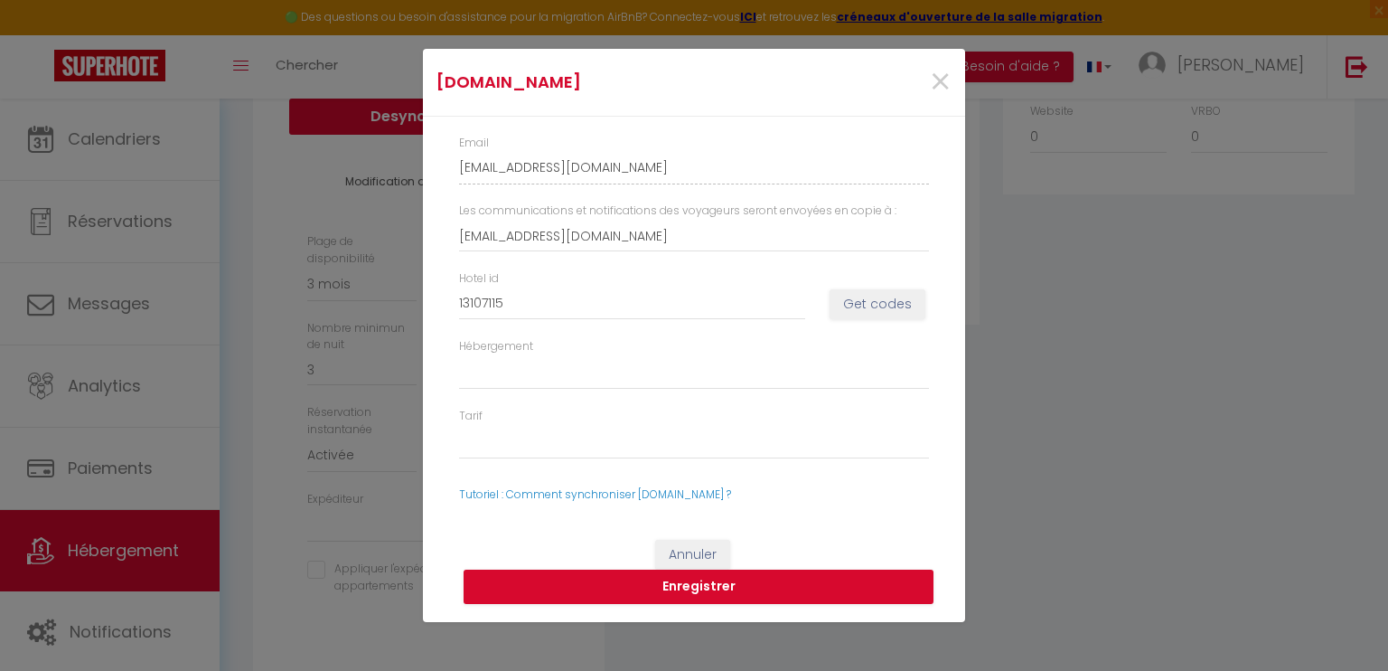
select select
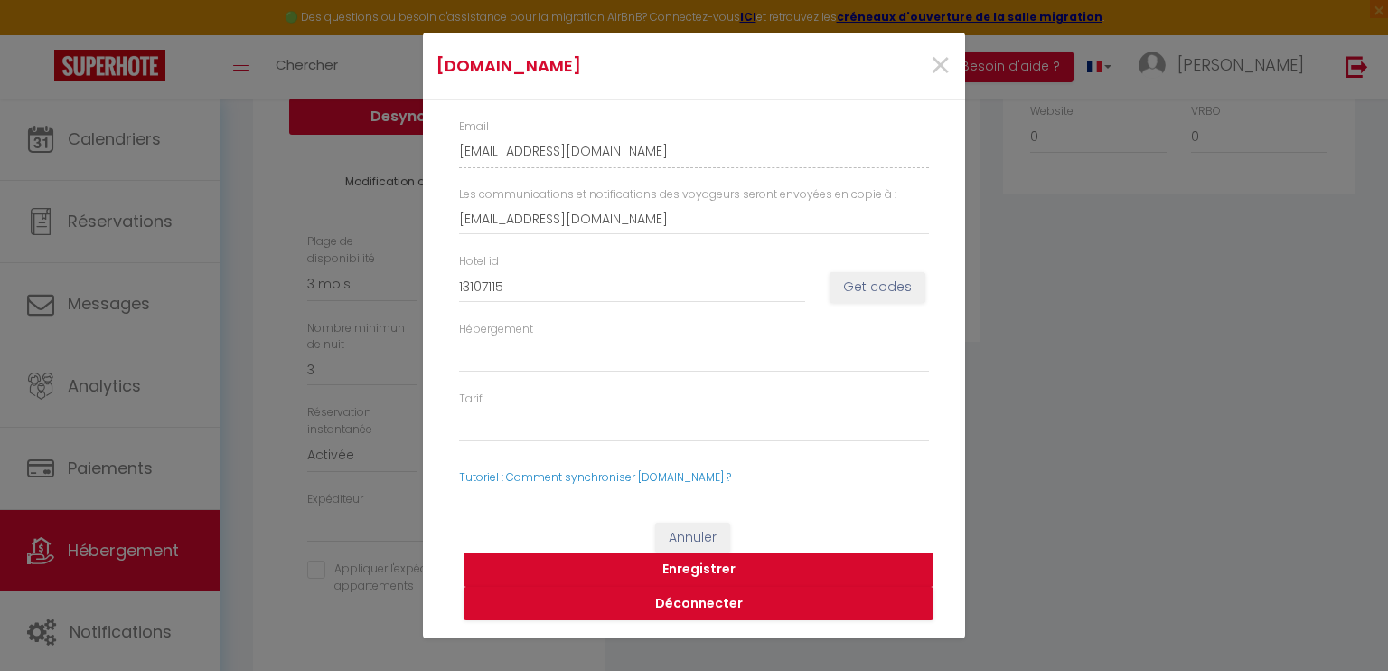
click at [698, 565] on button "Enregistrer" at bounding box center [699, 569] width 470 height 34
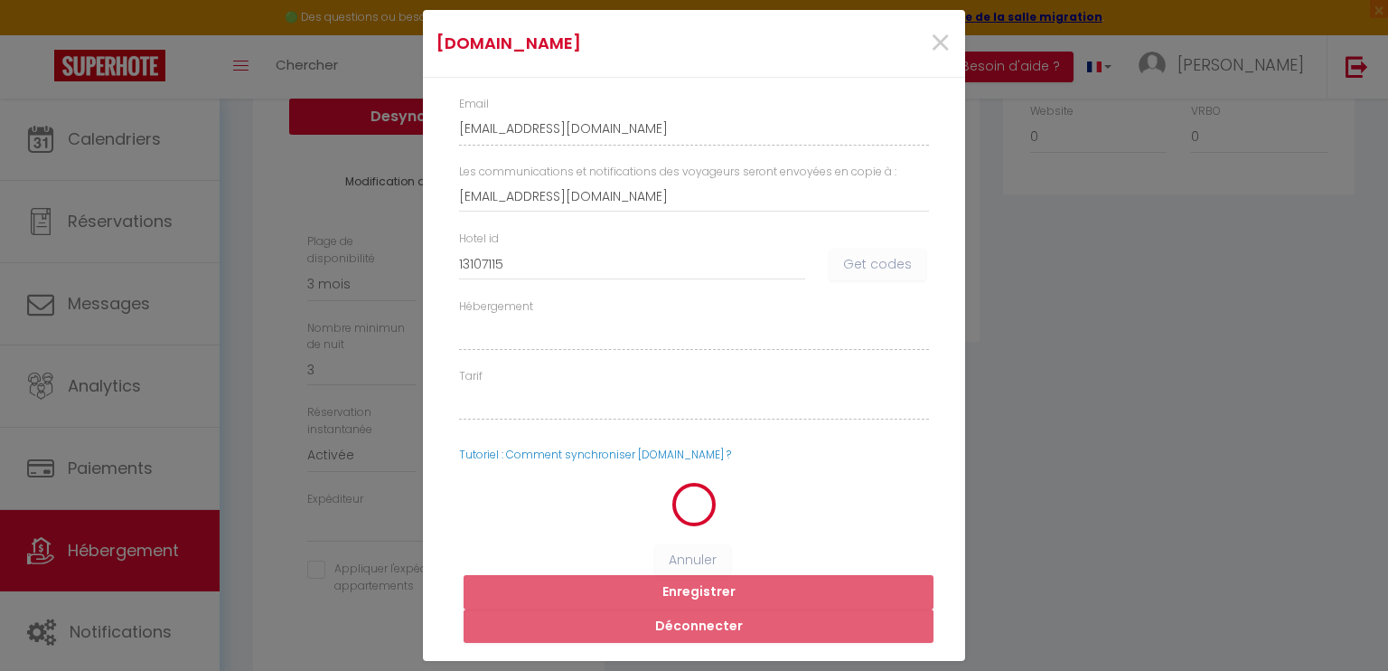
select select
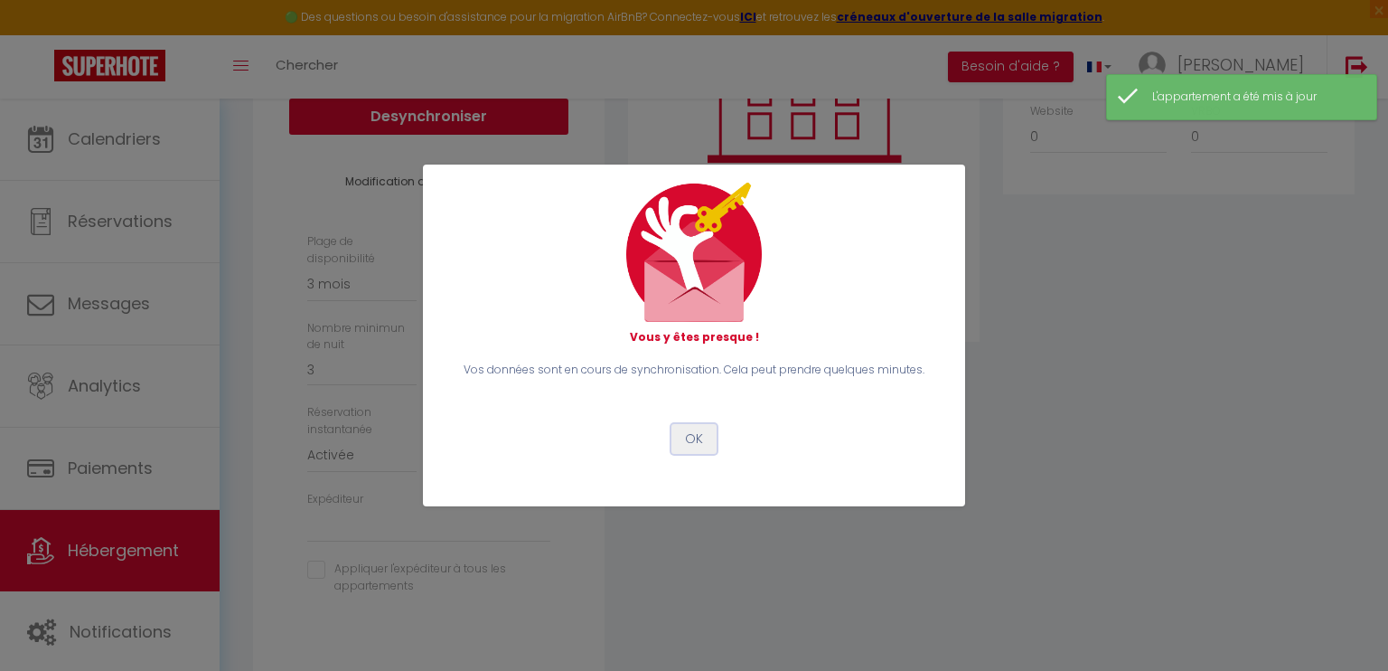
click at [698, 436] on button "OK" at bounding box center [693, 439] width 45 height 31
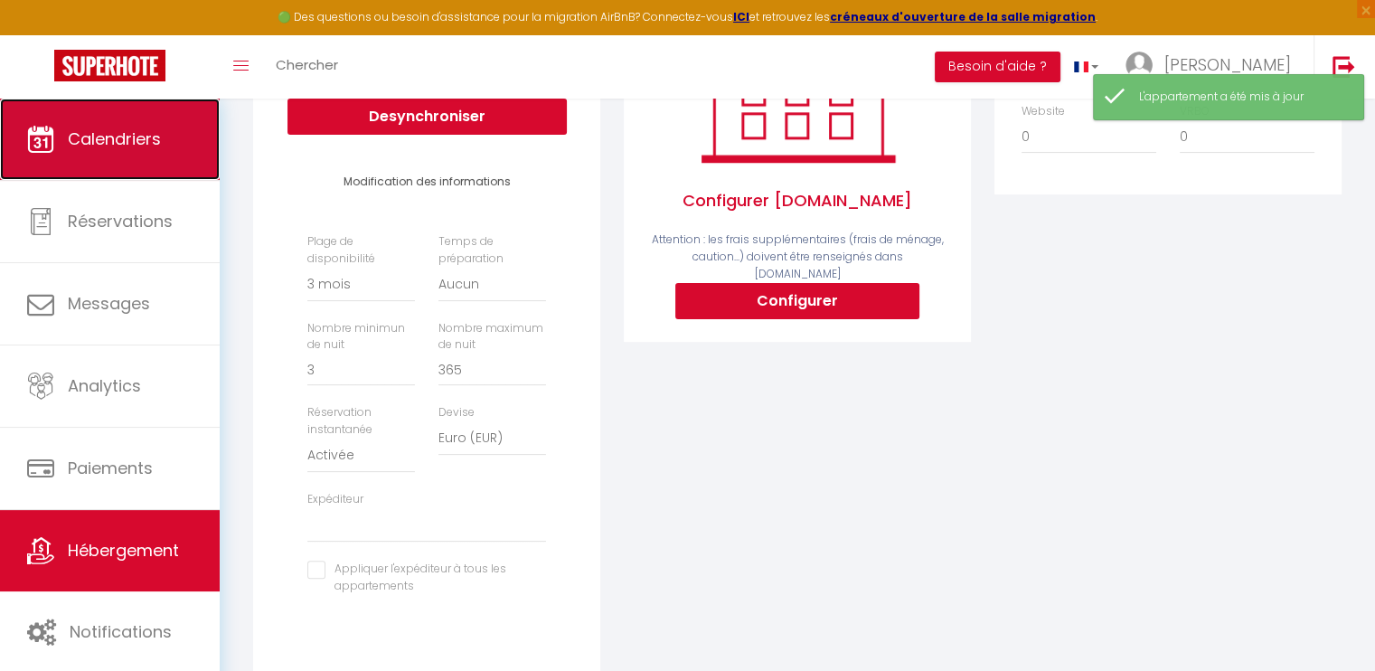
click at [141, 162] on link "Calendriers" at bounding box center [110, 139] width 220 height 81
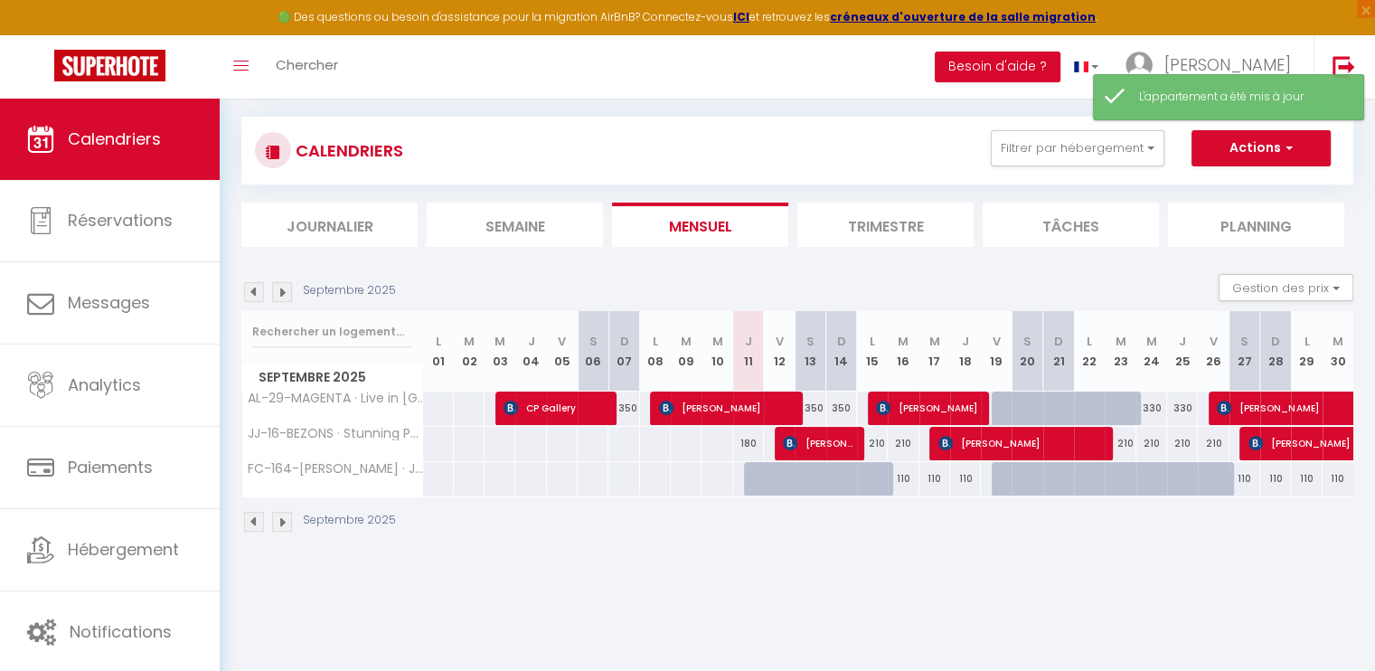
scroll to position [98, 0]
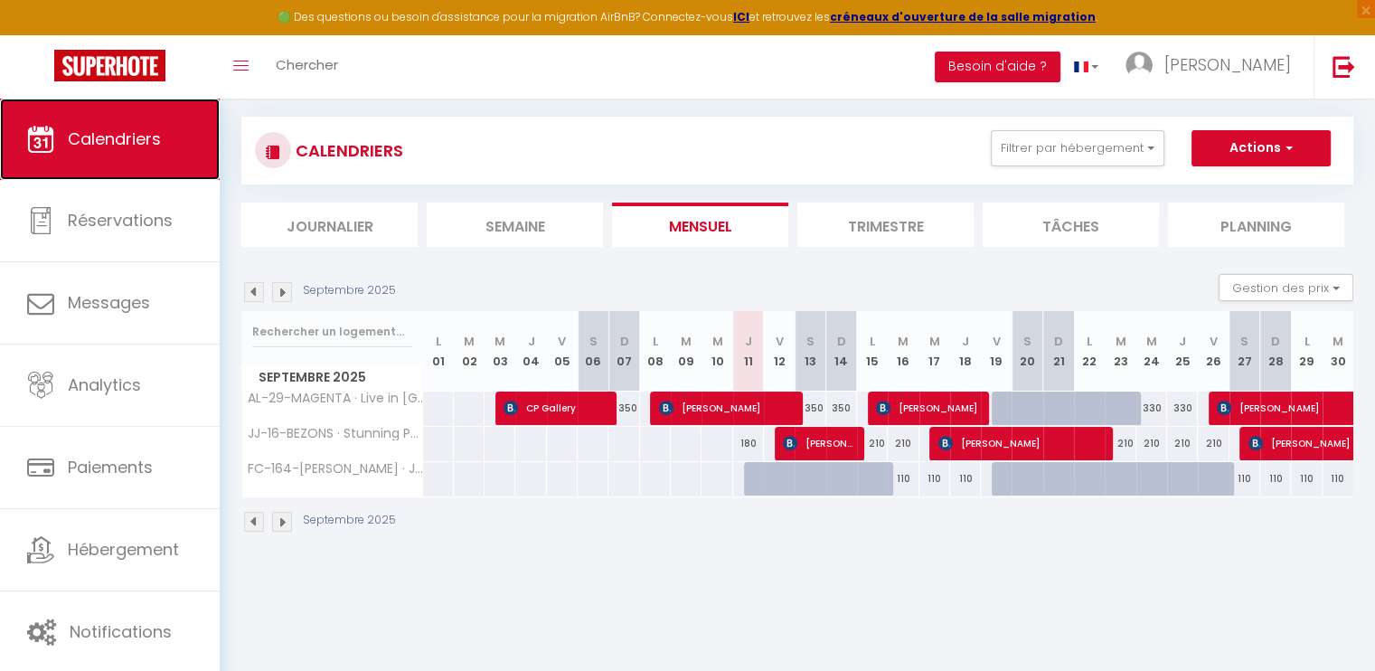
click at [160, 150] on span "Calendriers" at bounding box center [114, 138] width 93 height 23
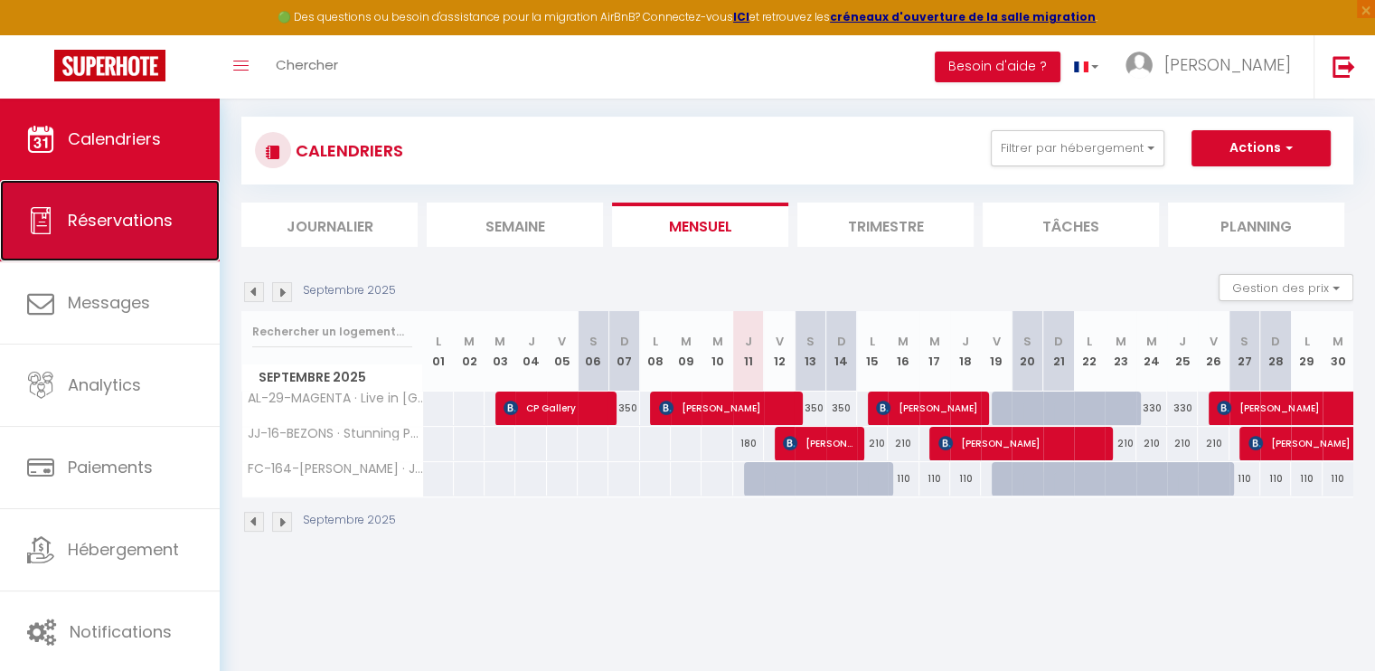
click at [140, 216] on span "Réservations" at bounding box center [120, 220] width 105 height 23
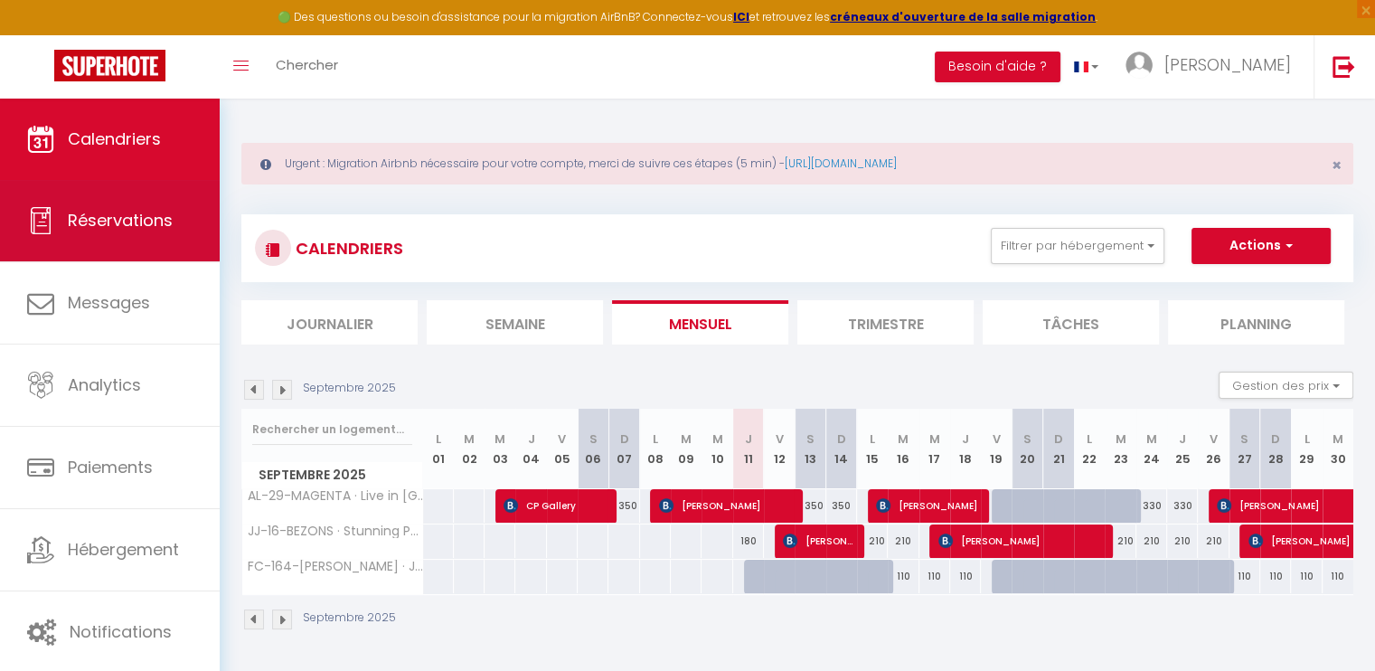
select select "not_cancelled"
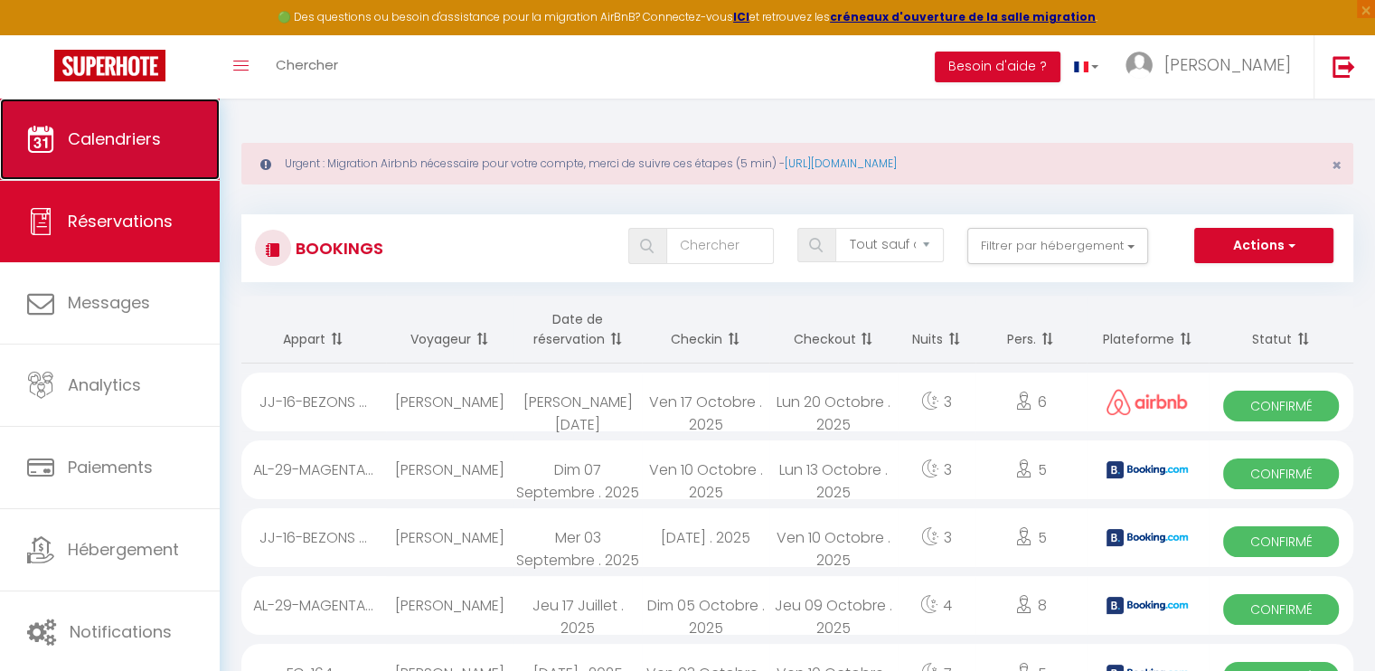
click at [145, 147] on span "Calendriers" at bounding box center [114, 138] width 93 height 23
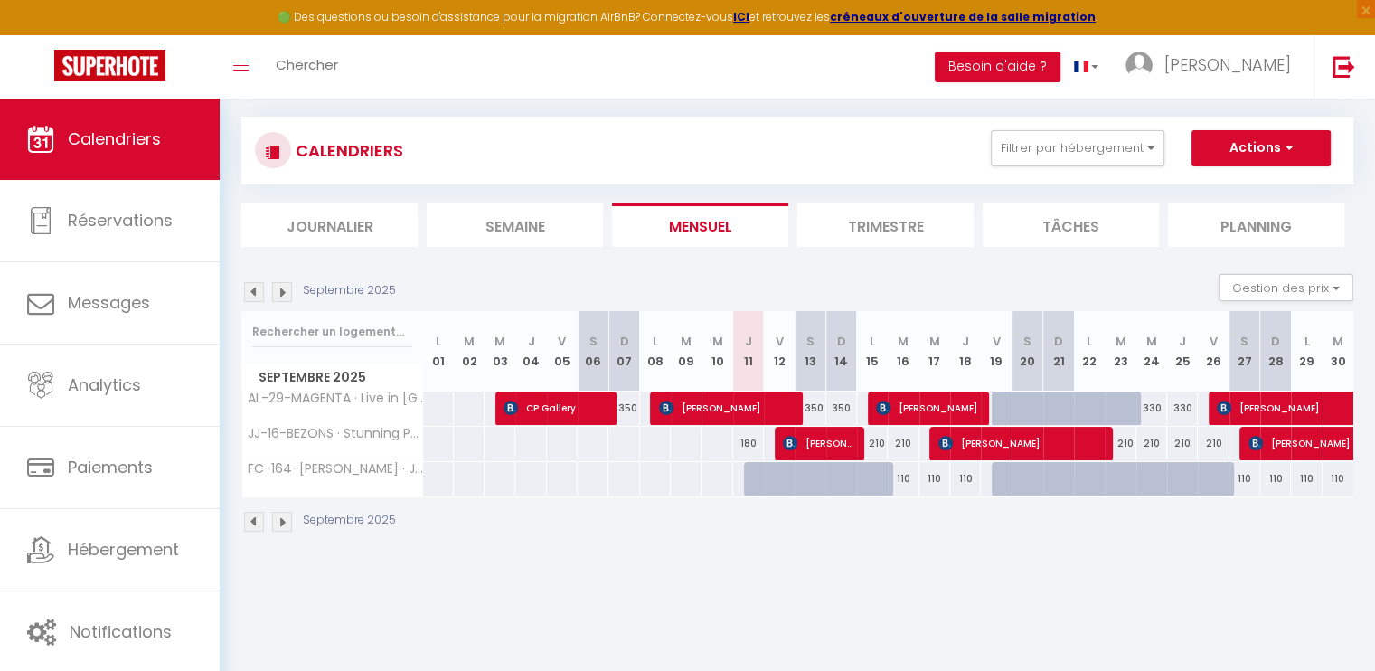
scroll to position [98, 0]
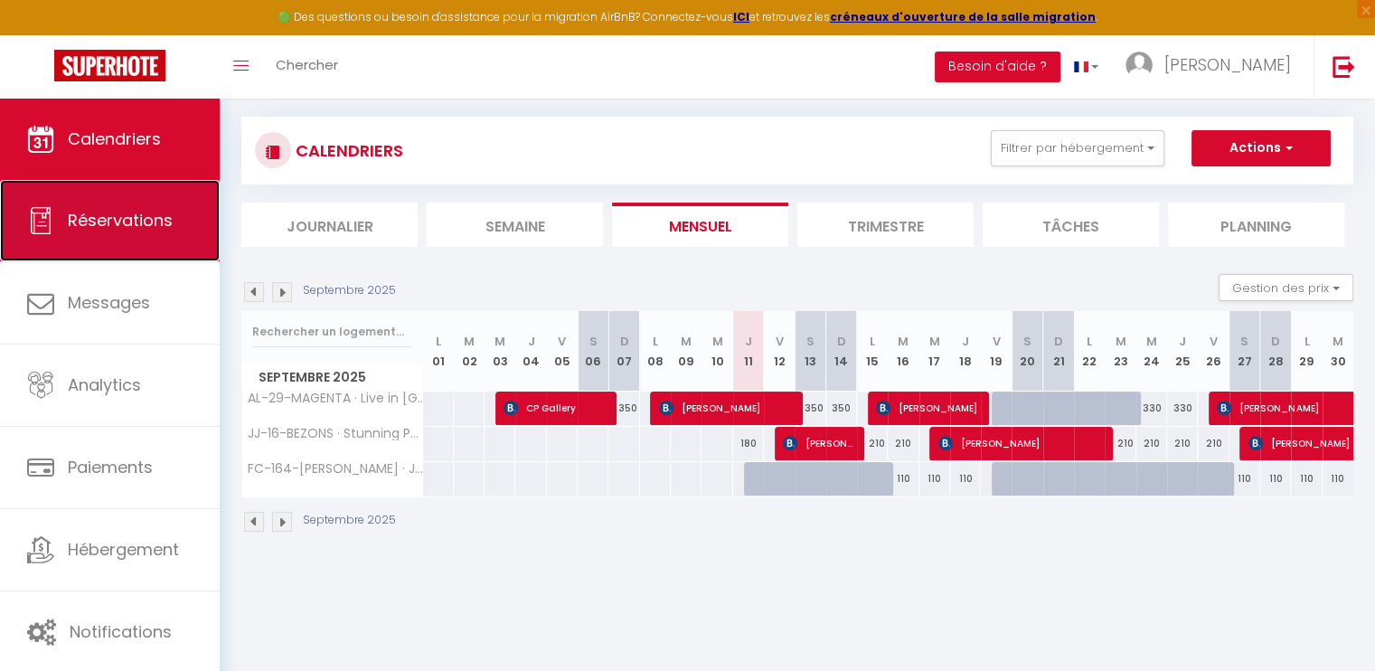
click at [113, 235] on link "Réservations" at bounding box center [110, 220] width 220 height 81
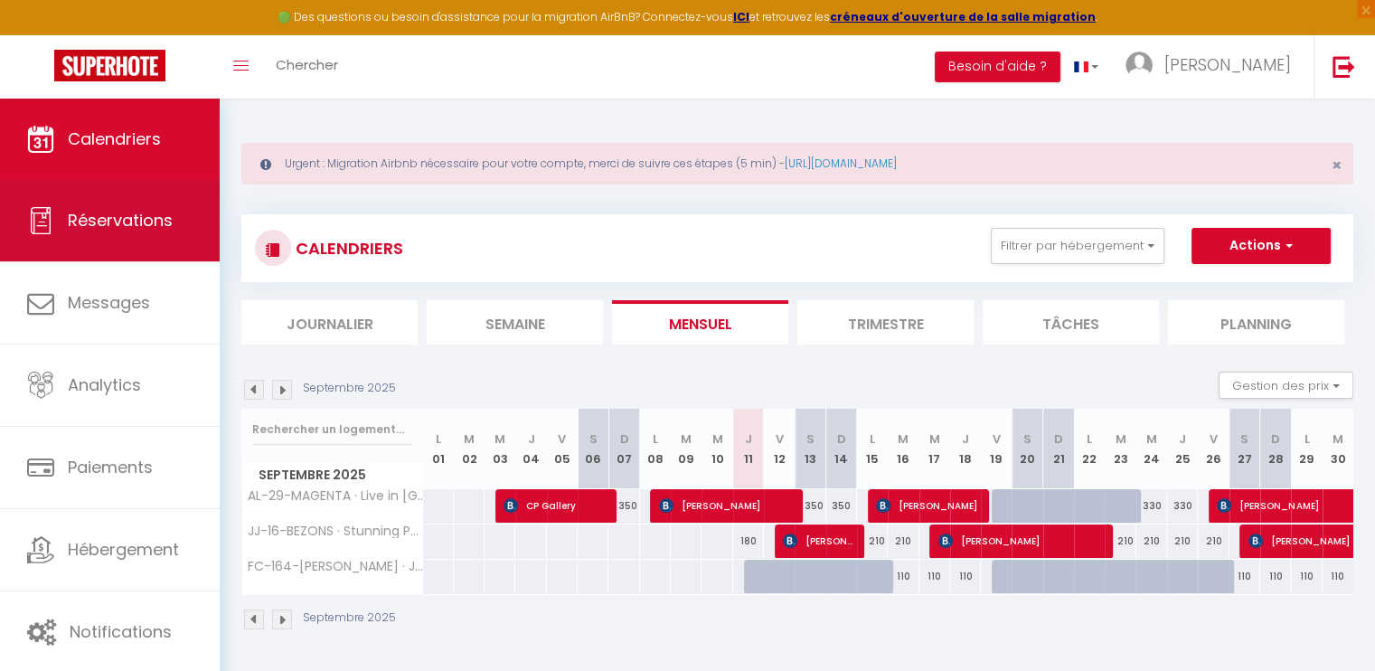
select select "not_cancelled"
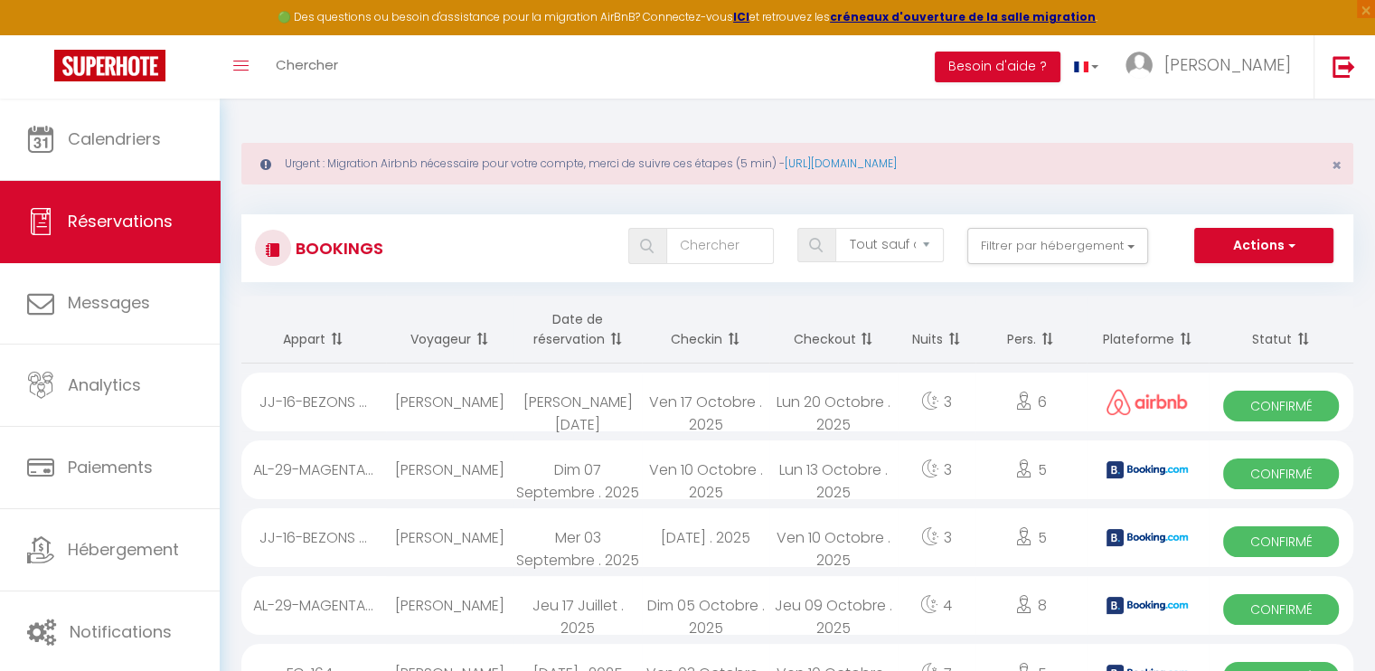
scroll to position [90, 0]
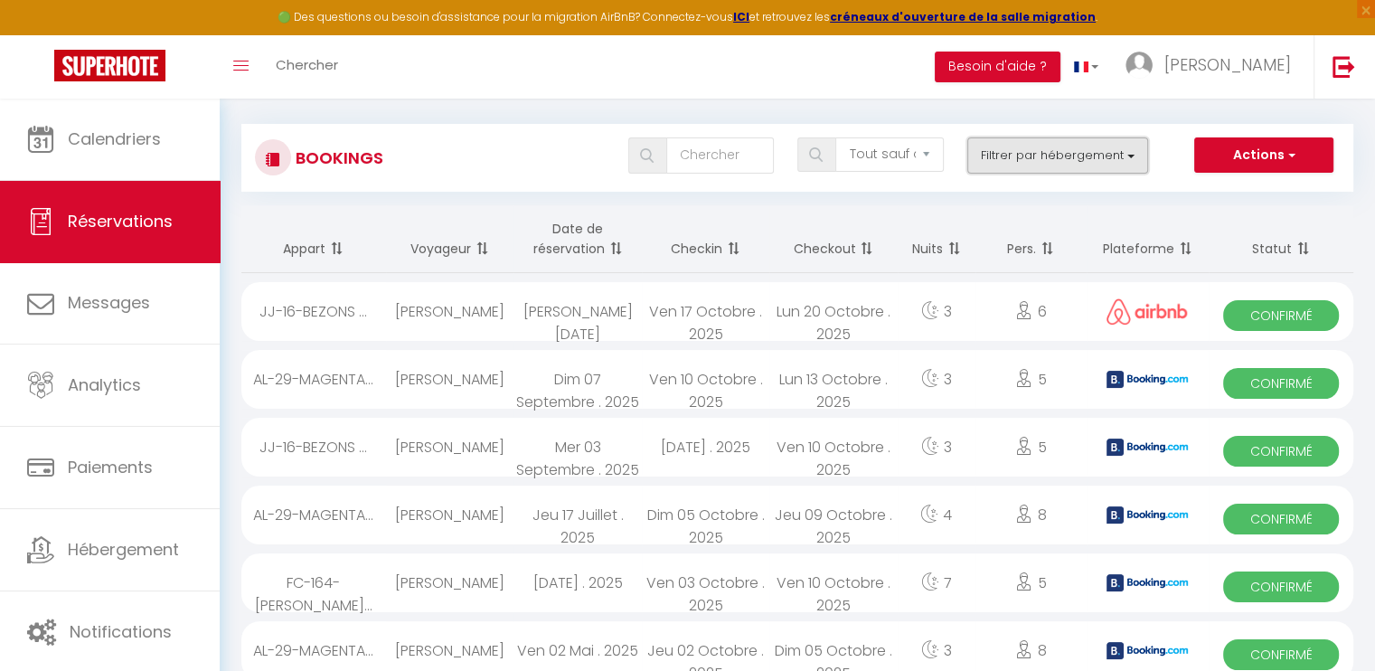
click at [1040, 153] on button "Filtrer par hébergement" at bounding box center [1057, 155] width 181 height 36
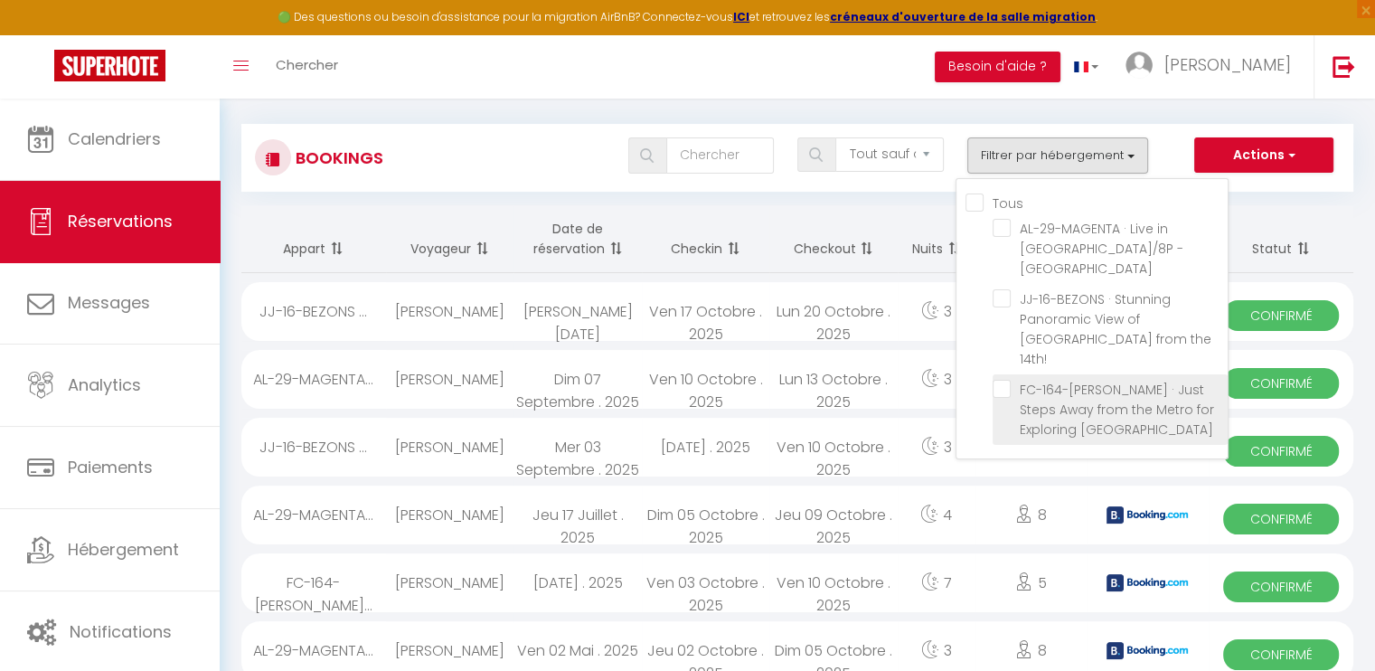
click at [1052, 380] on input "FC-164-[PERSON_NAME] · Just Steps Away from the Metro for Exploring [GEOGRAPHIC…" at bounding box center [1109, 389] width 235 height 18
checkbox input "true"
checkbox input "false"
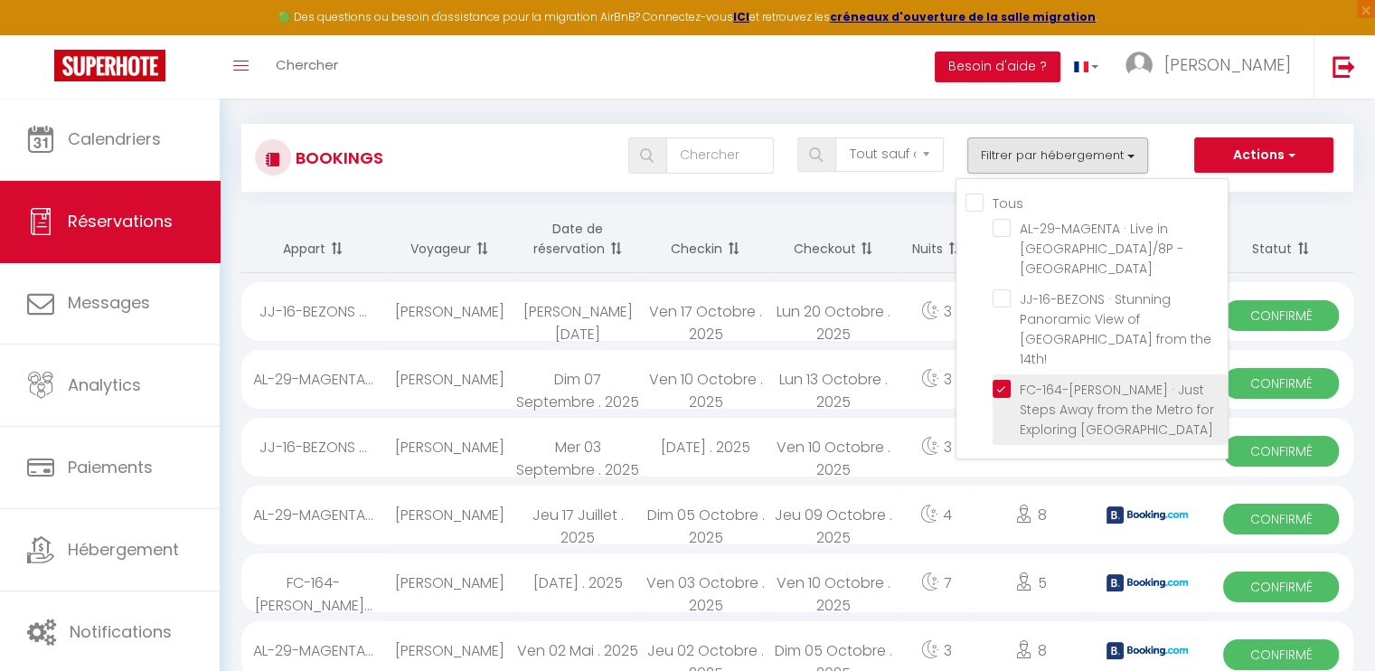
checkbox input "false"
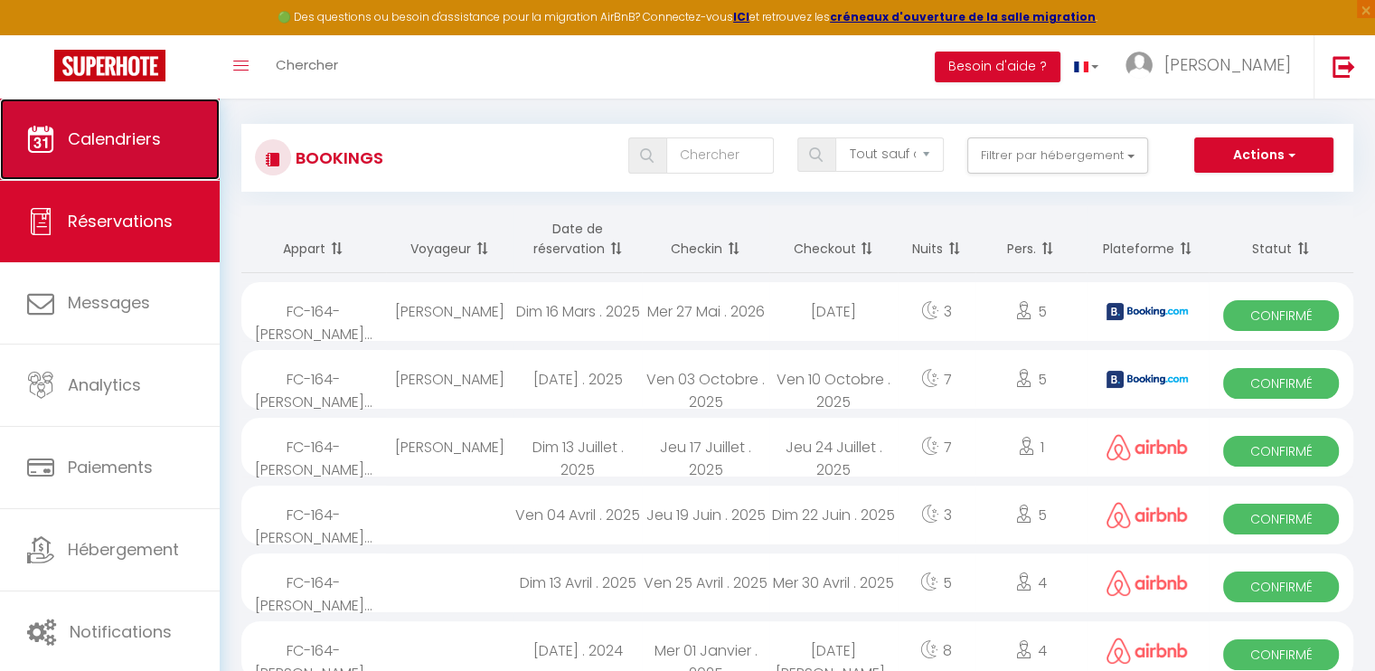
click at [155, 152] on link "Calendriers" at bounding box center [110, 139] width 220 height 81
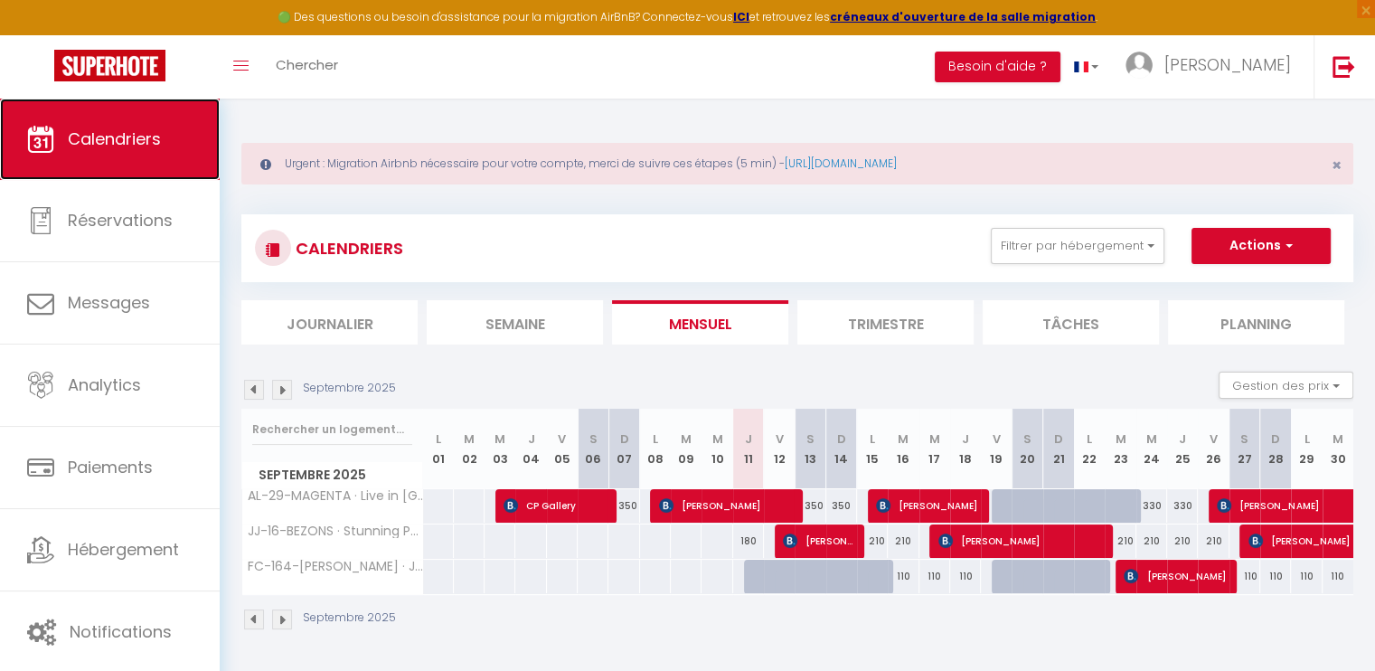
click at [95, 126] on link "Calendriers" at bounding box center [110, 139] width 220 height 81
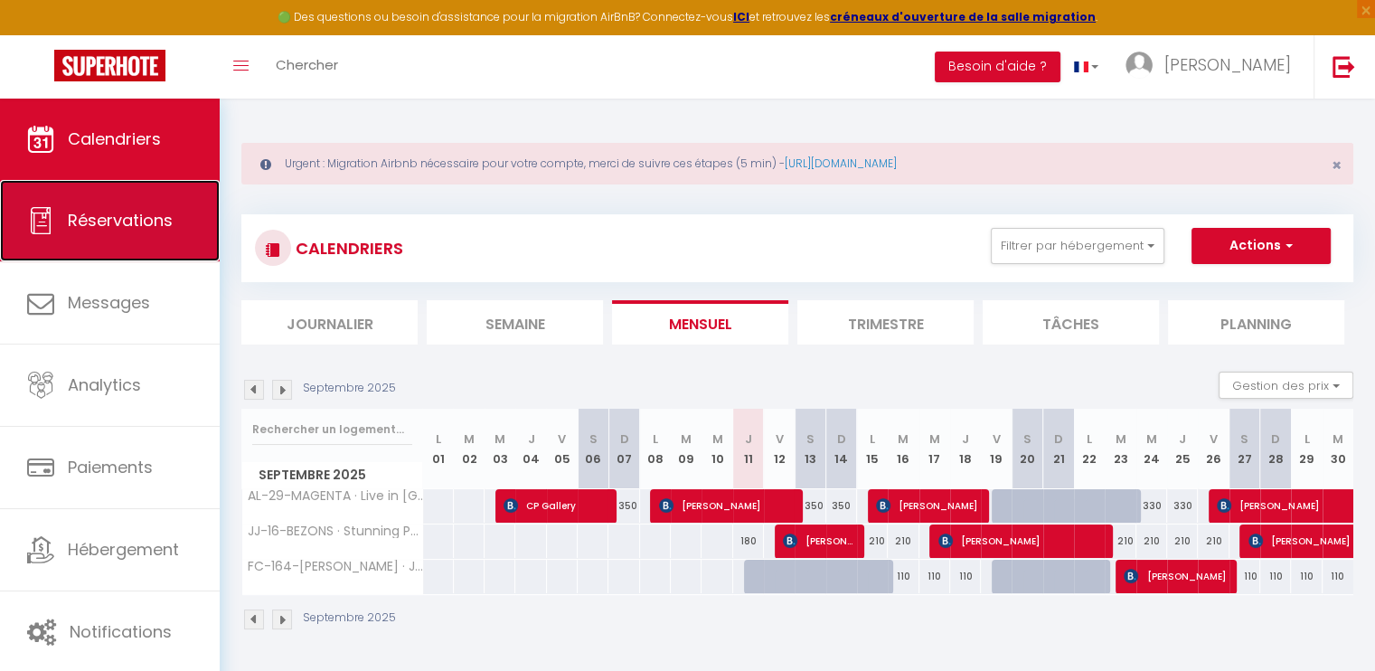
click at [125, 200] on link "Réservations" at bounding box center [110, 220] width 220 height 81
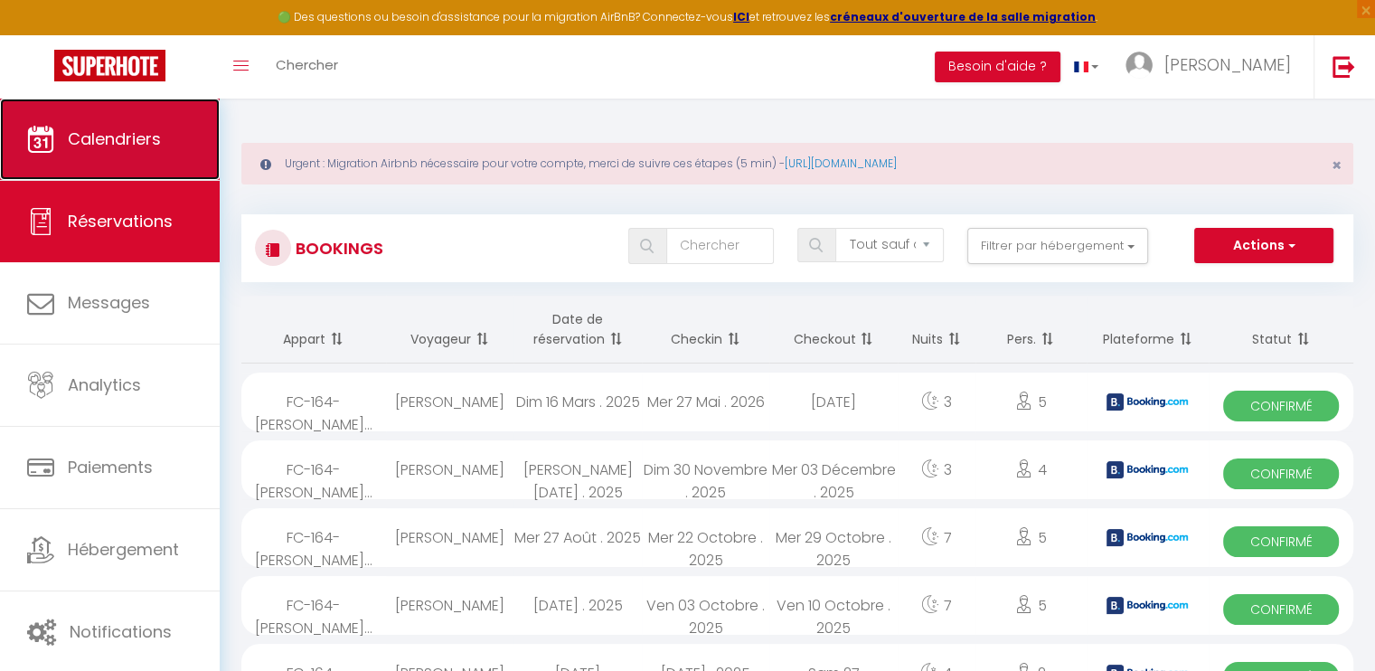
click at [134, 139] on span "Calendriers" at bounding box center [114, 138] width 93 height 23
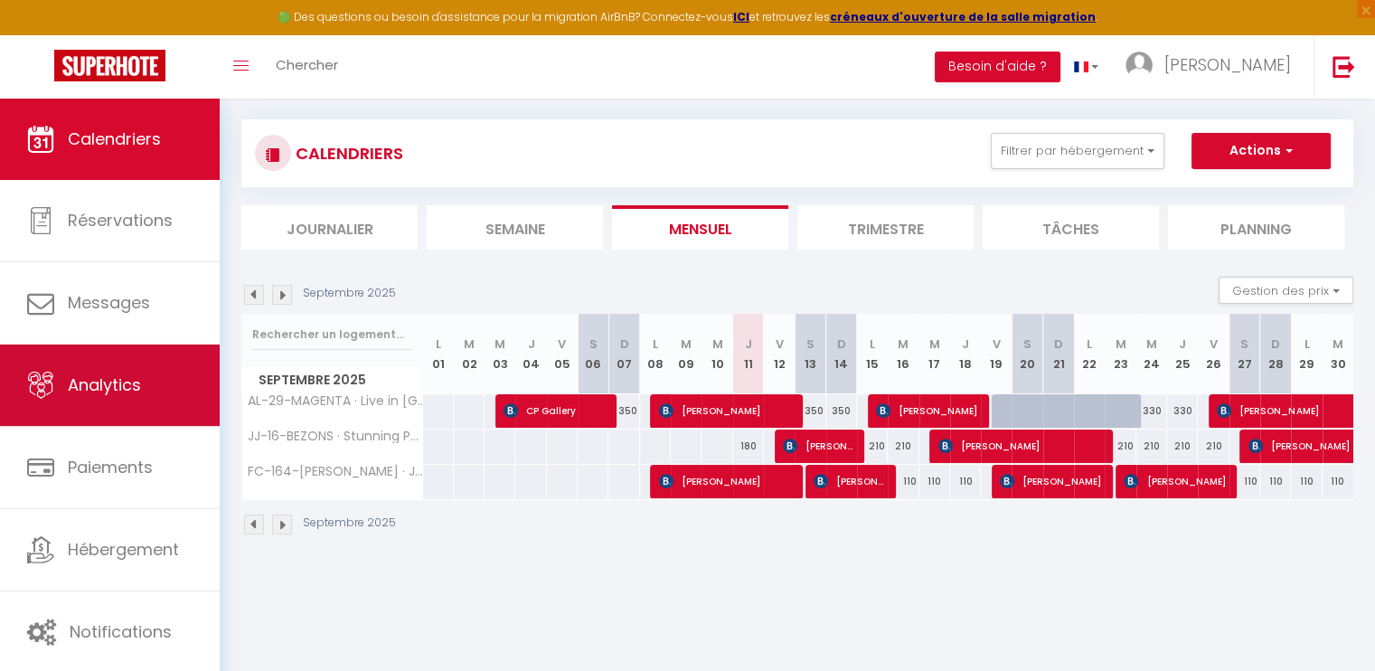
scroll to position [98, 0]
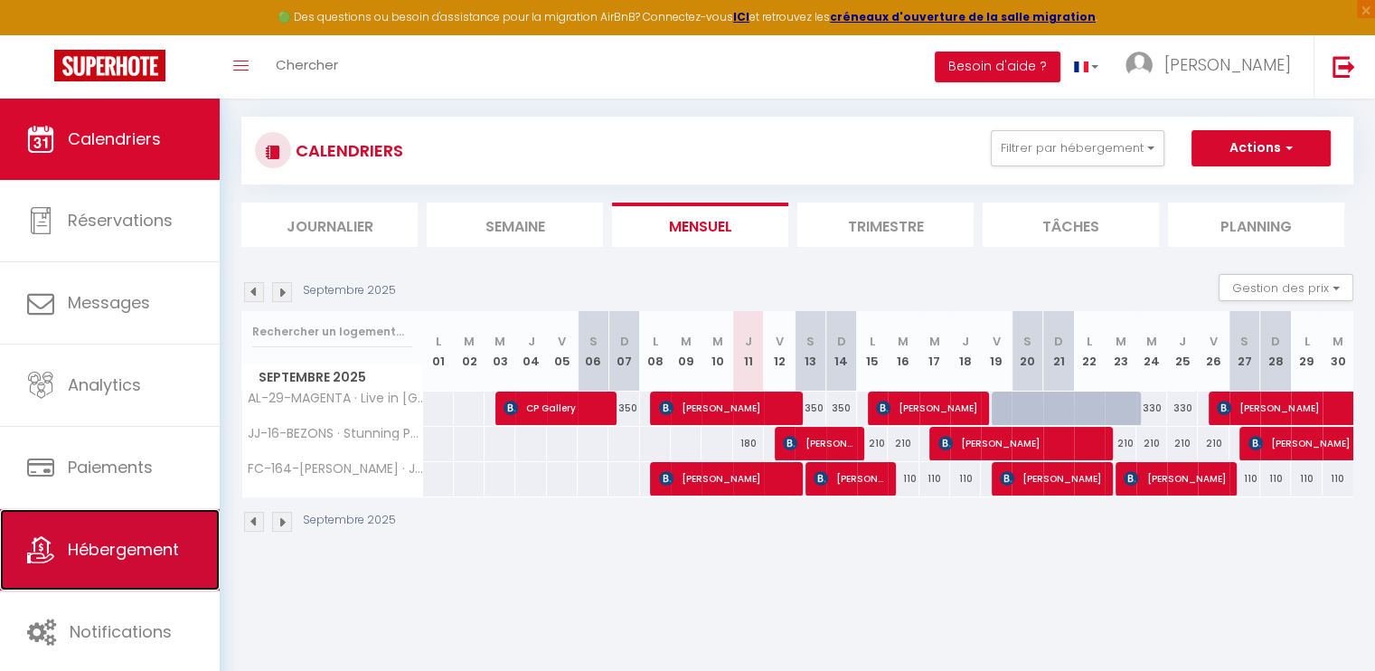
click at [136, 536] on link "Hébergement" at bounding box center [110, 549] width 220 height 81
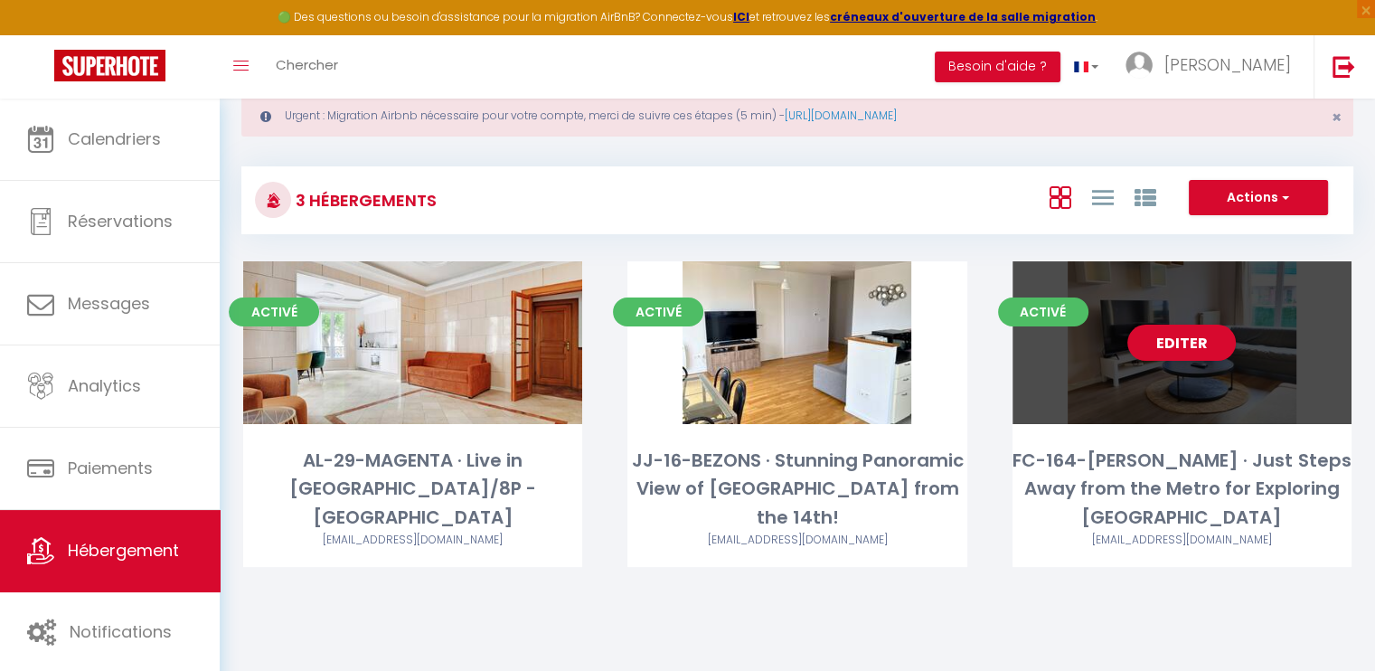
scroll to position [90, 0]
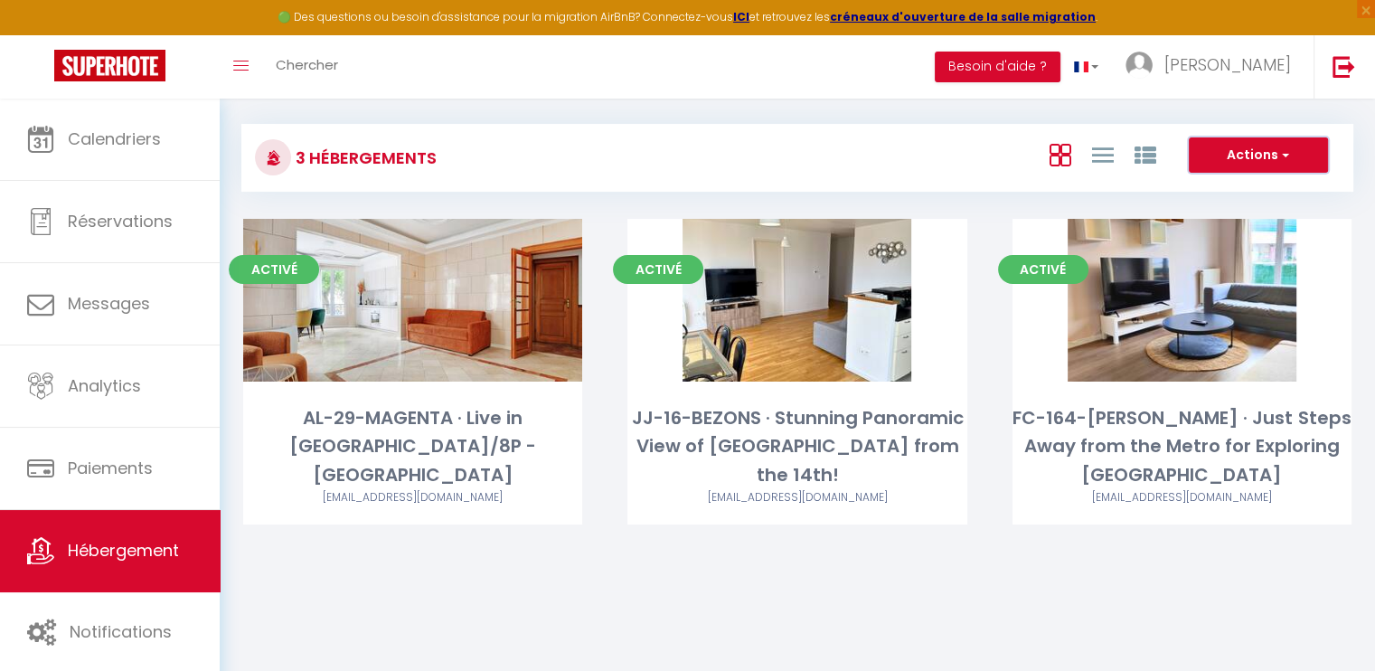
click at [1287, 155] on span "button" at bounding box center [1283, 154] width 11 height 18
click at [1283, 185] on li "Créer un Hébergement" at bounding box center [1243, 193] width 165 height 20
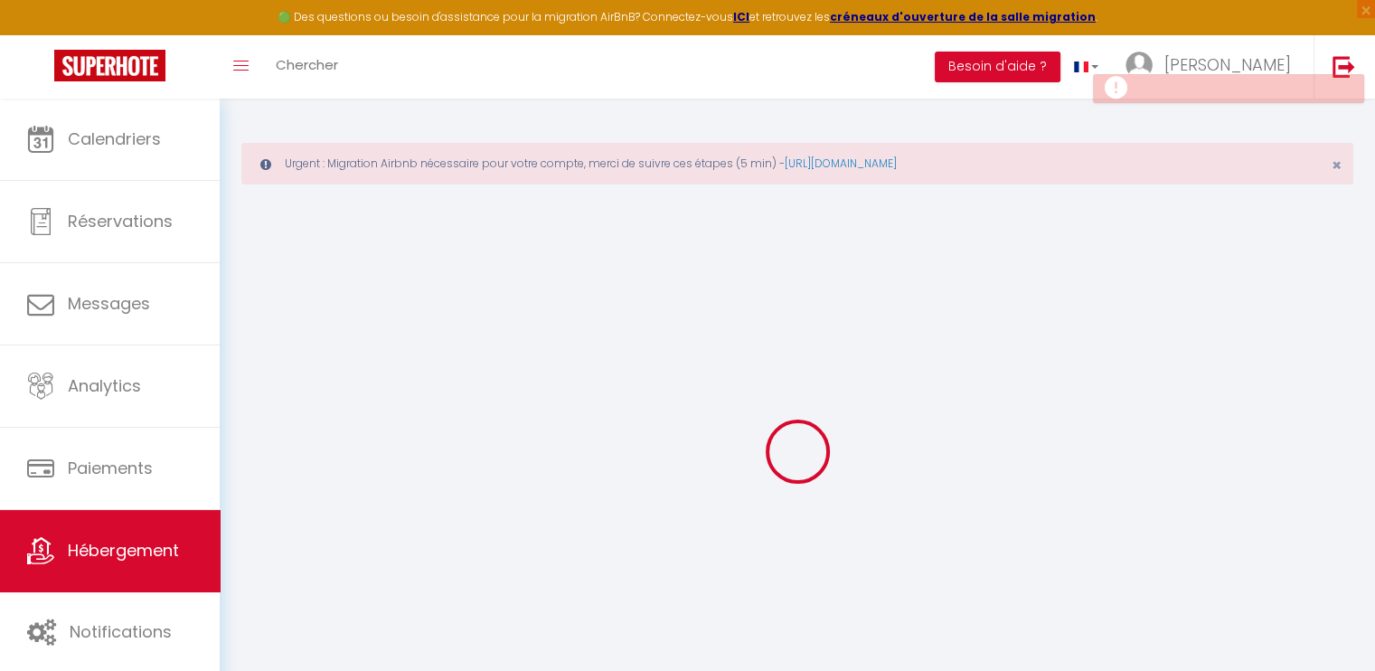
select select
checkbox input "false"
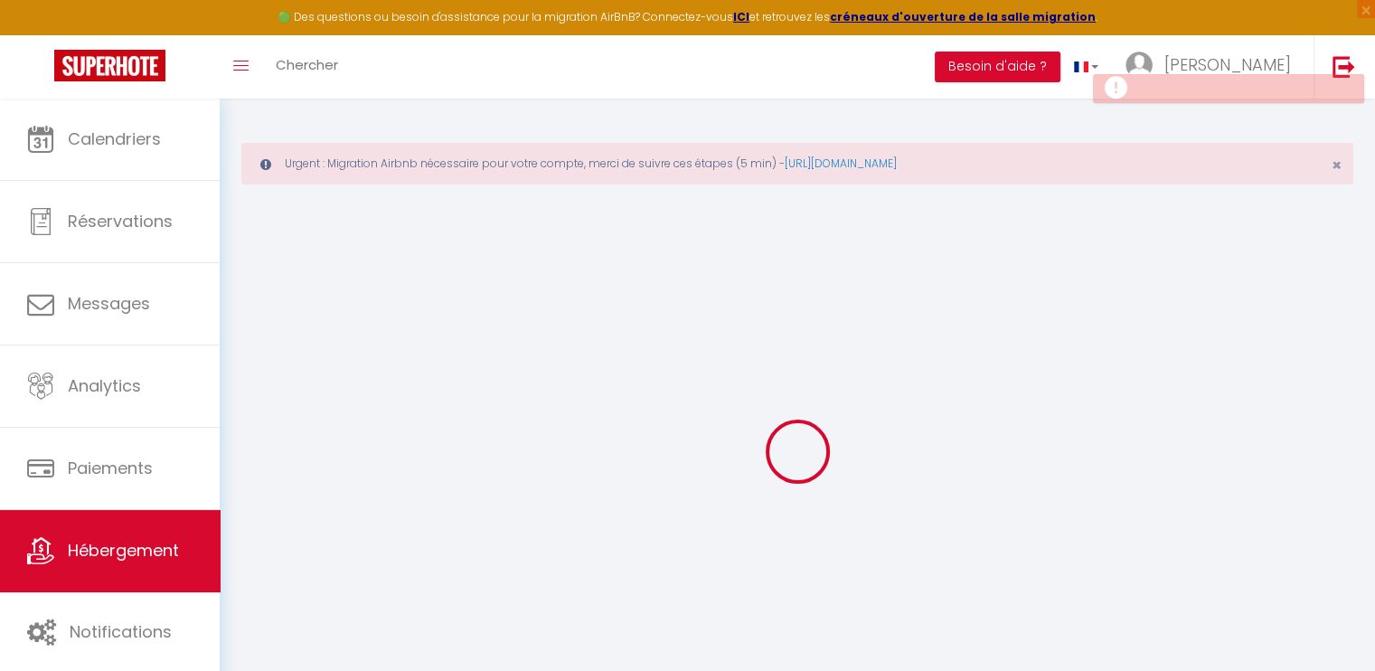
select select
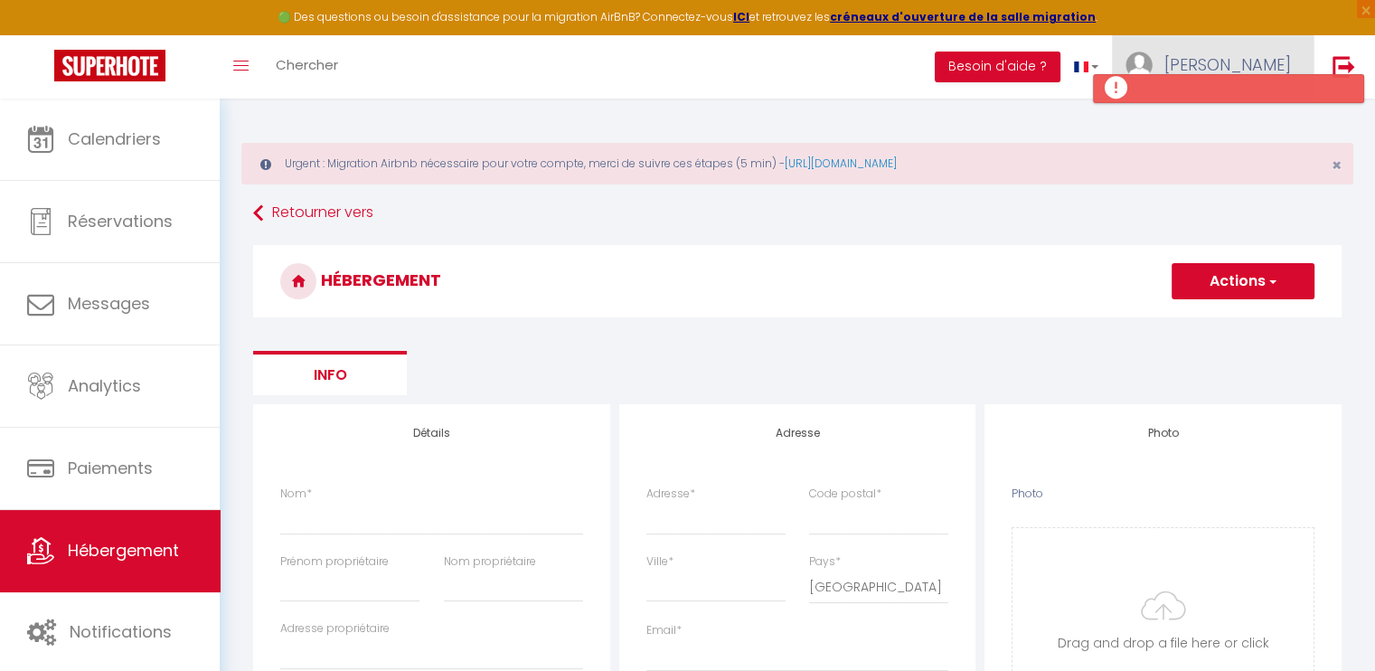
click at [1152, 57] on img at bounding box center [1138, 65] width 27 height 27
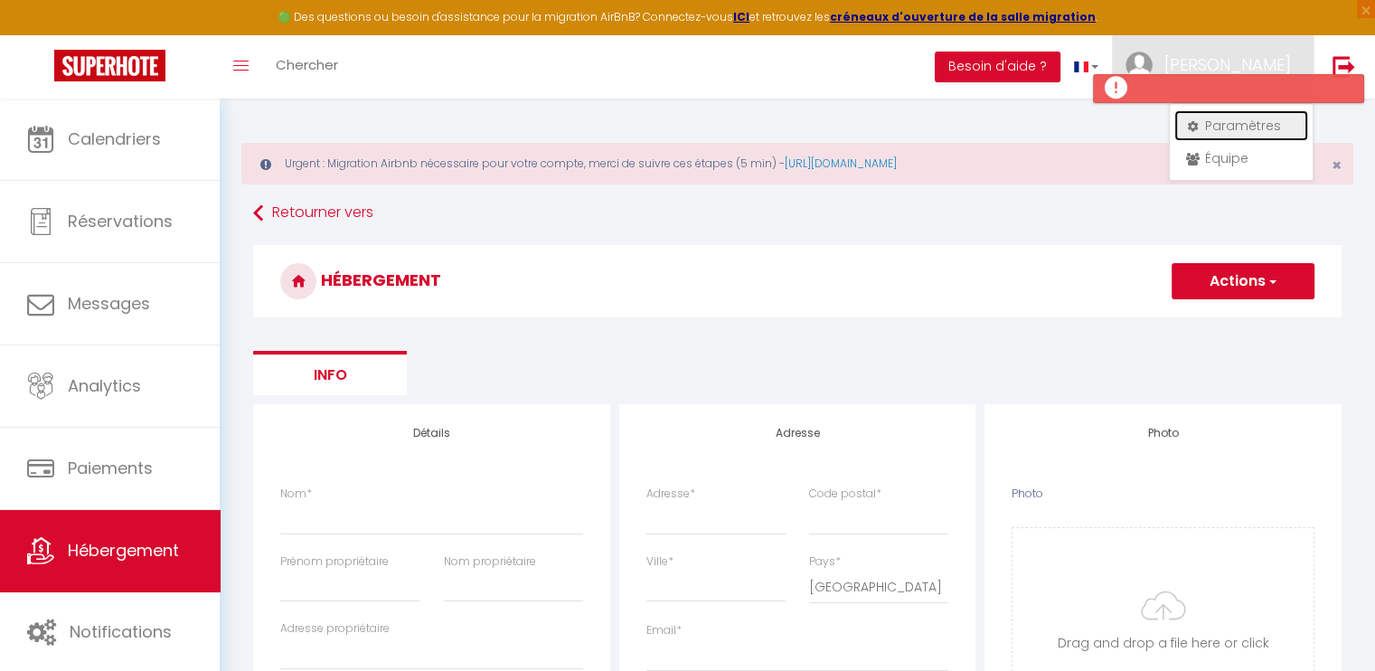
click at [1211, 112] on link "Paramètres" at bounding box center [1241, 125] width 134 height 31
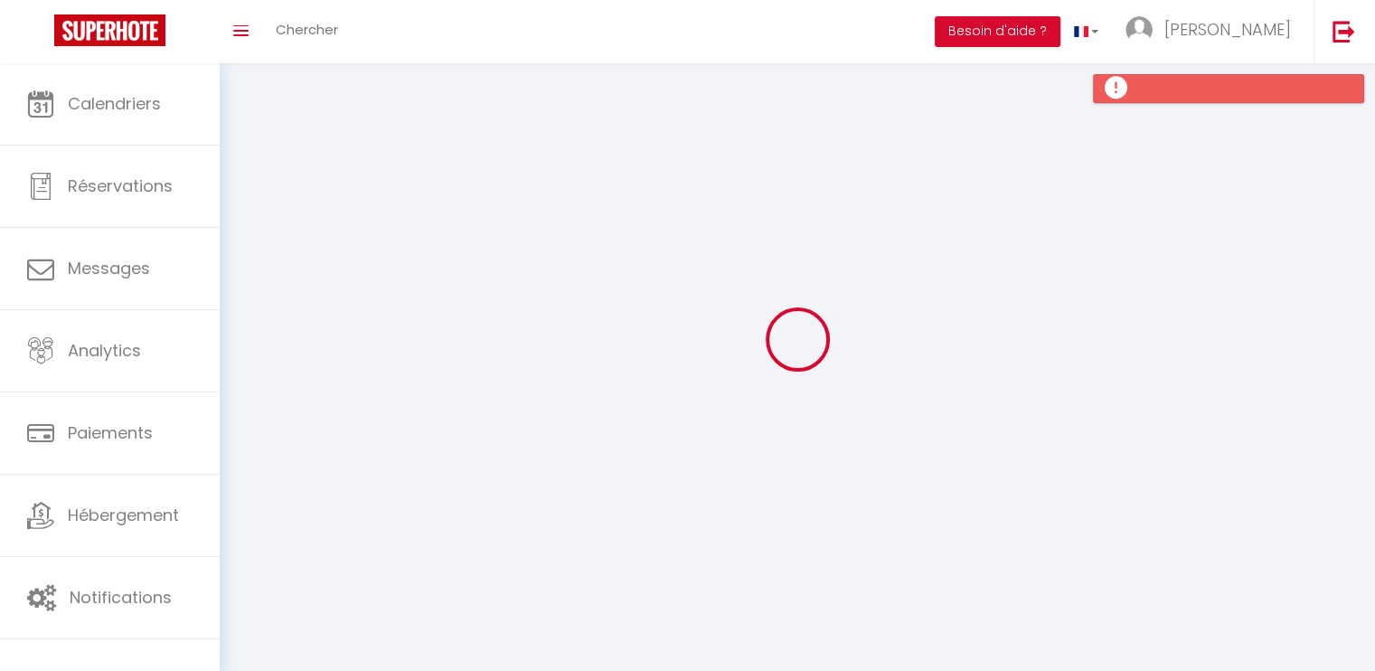
select select
type input "[PERSON_NAME]"
type input "Nguon"
type input "[PHONE_NUMBER]"
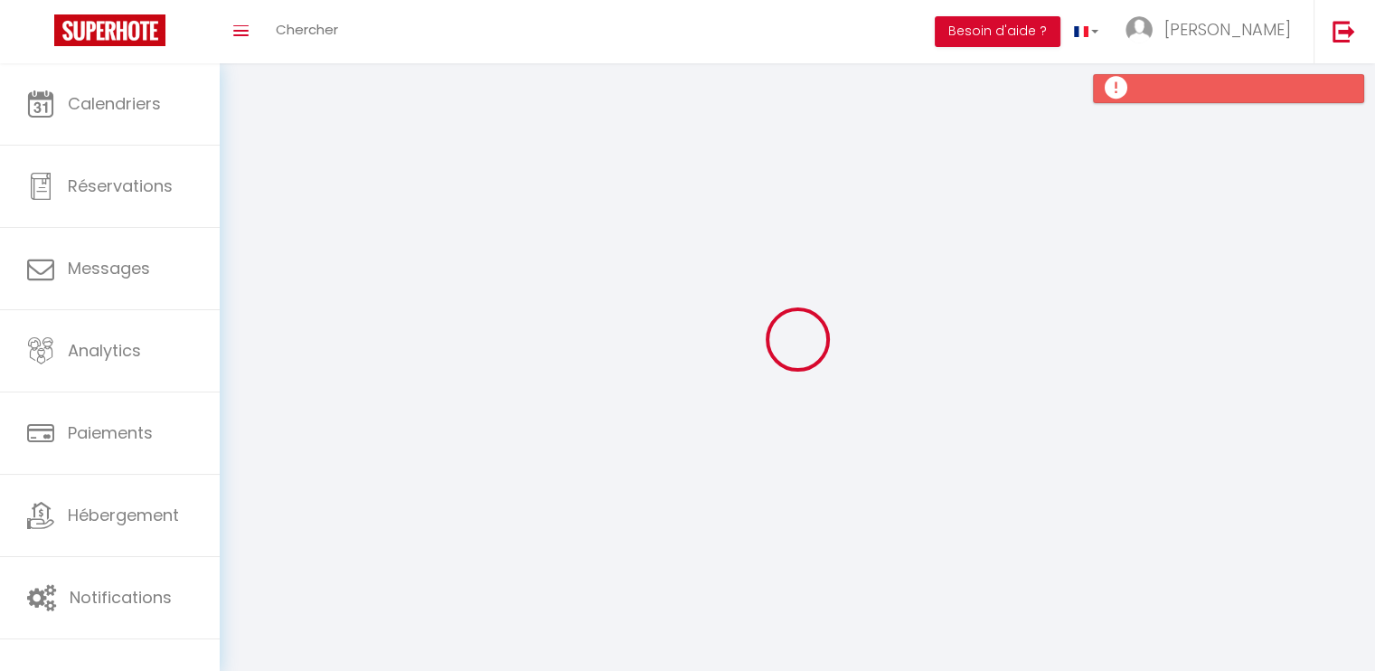
type input "[STREET_ADDRESS]"
type input "95410"
type input "Groslay"
type input "UykUxaCVkAzxCWL4bKgdbEAUN"
type input "qeYcMDjf6ERisVTb7DDlD8ltW"
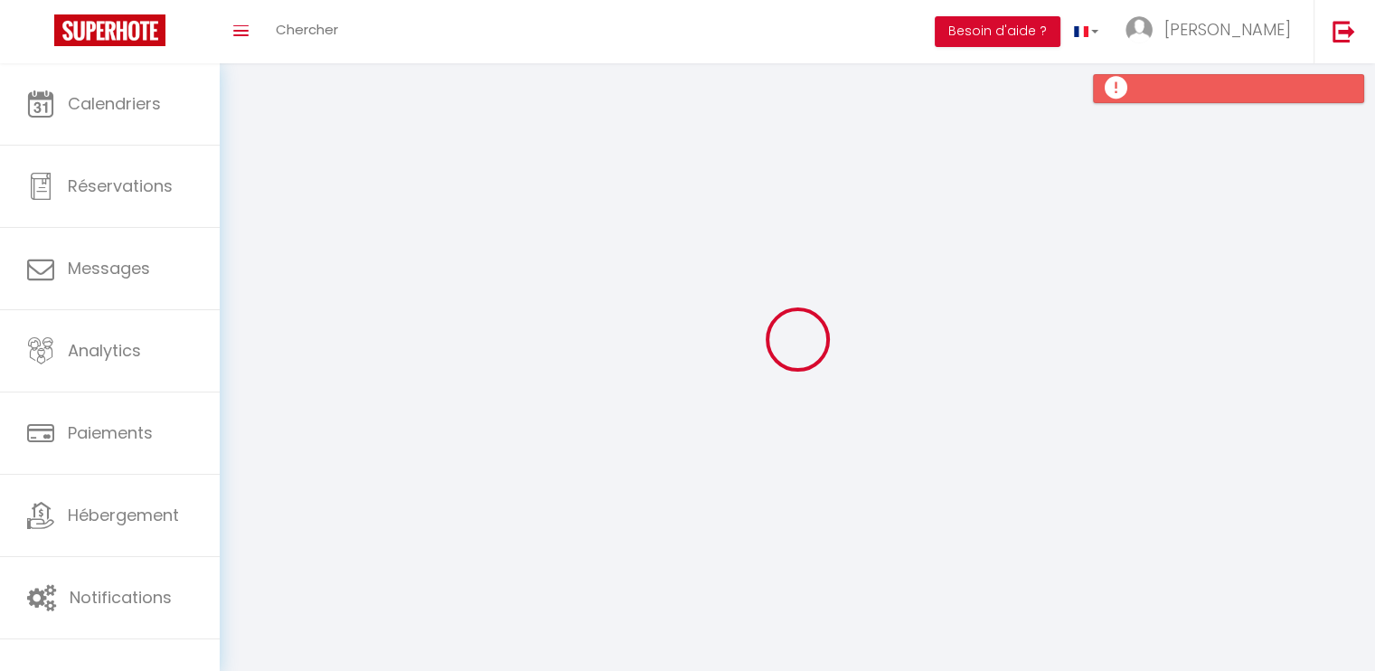
type input "[URL][DOMAIN_NAME]"
select select "28"
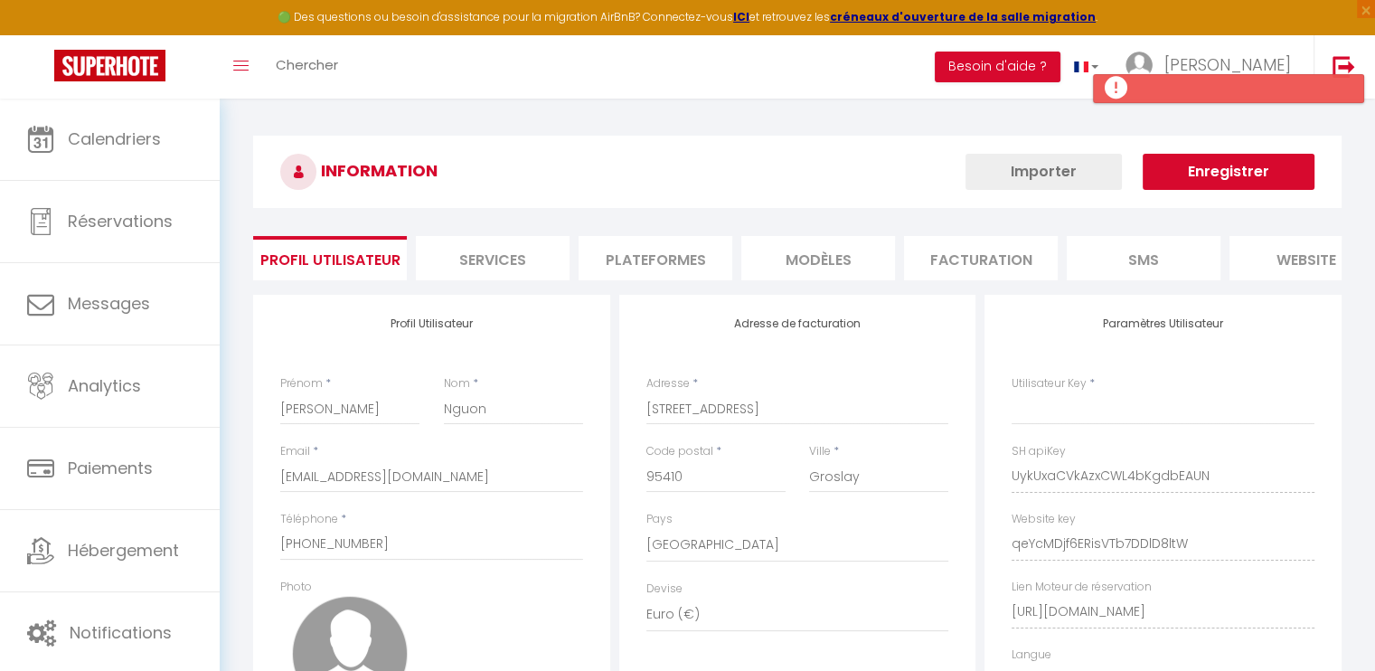
type input "UykUxaCVkAzxCWL4bKgdbEAUN"
type input "qeYcMDjf6ERisVTb7DDlD8ltW"
type input "[URL][DOMAIN_NAME]"
select select "fr"
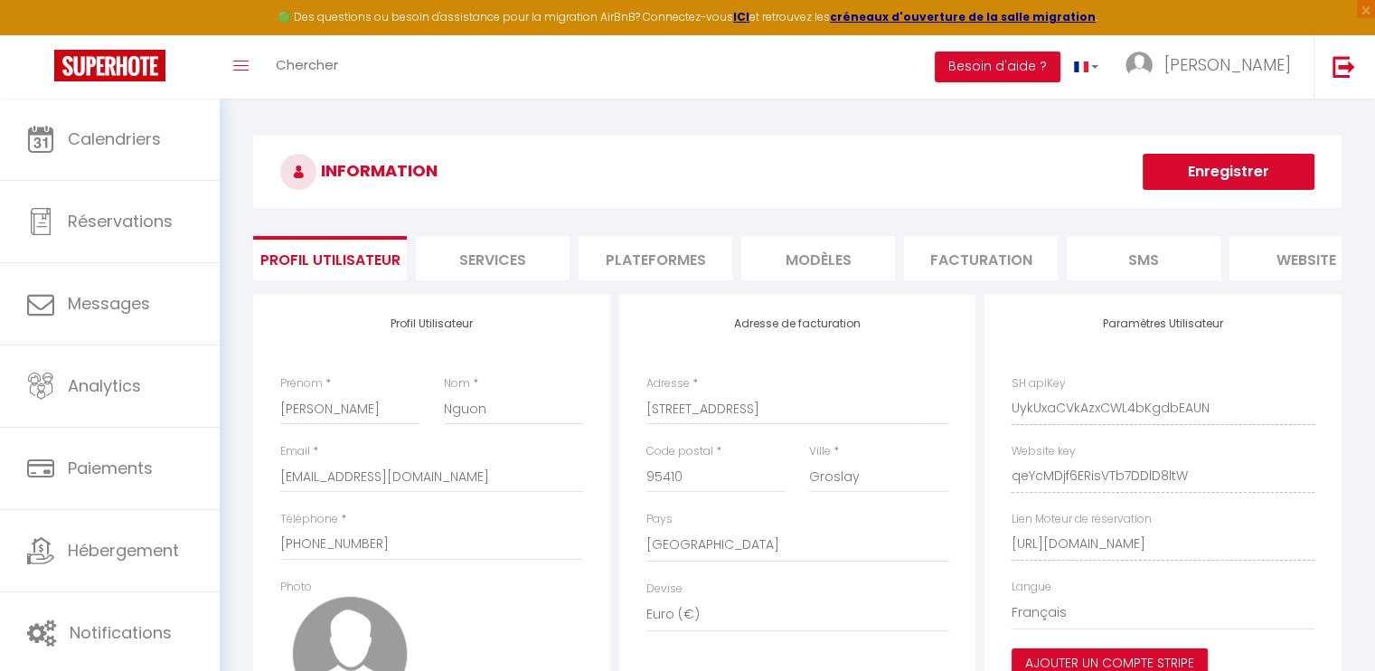
click at [734, 238] on ul "Profil Utilisateur Services Plateformes MODÈLES Facturation SMS website Journal" at bounding box center [797, 258] width 1088 height 44
click at [692, 255] on li "Plateformes" at bounding box center [655, 258] width 154 height 44
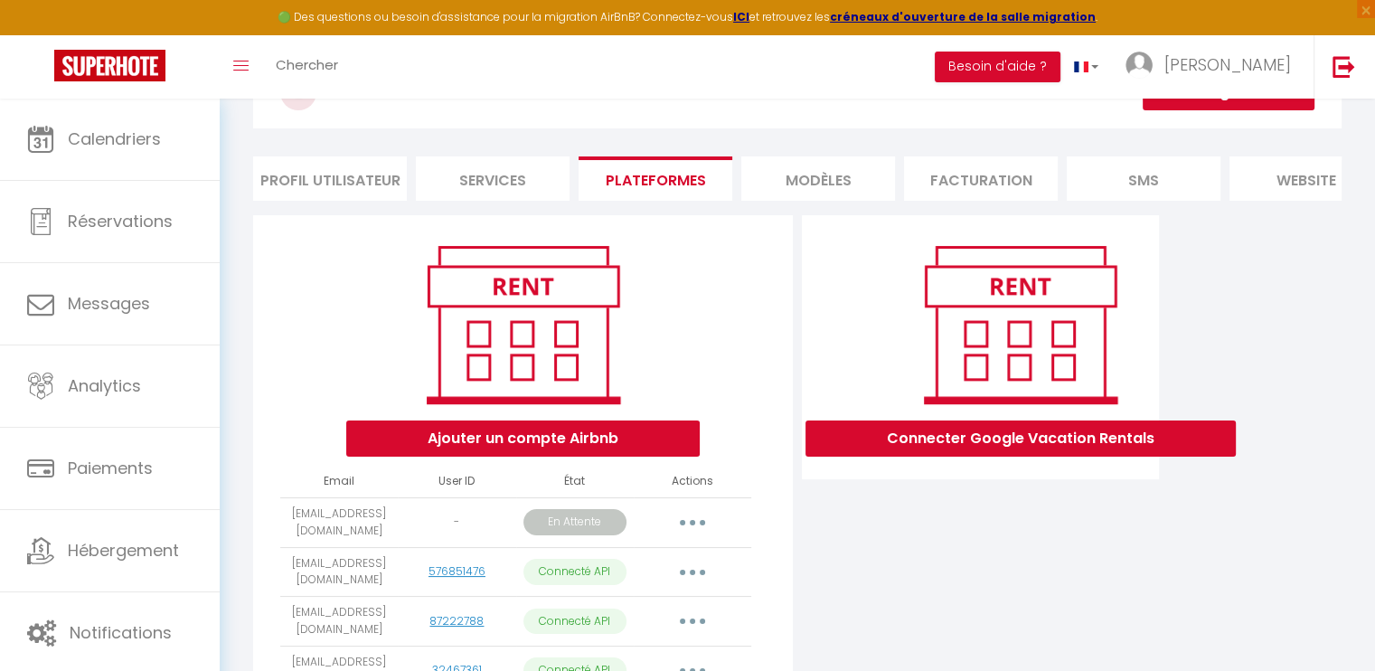
scroll to position [213, 0]
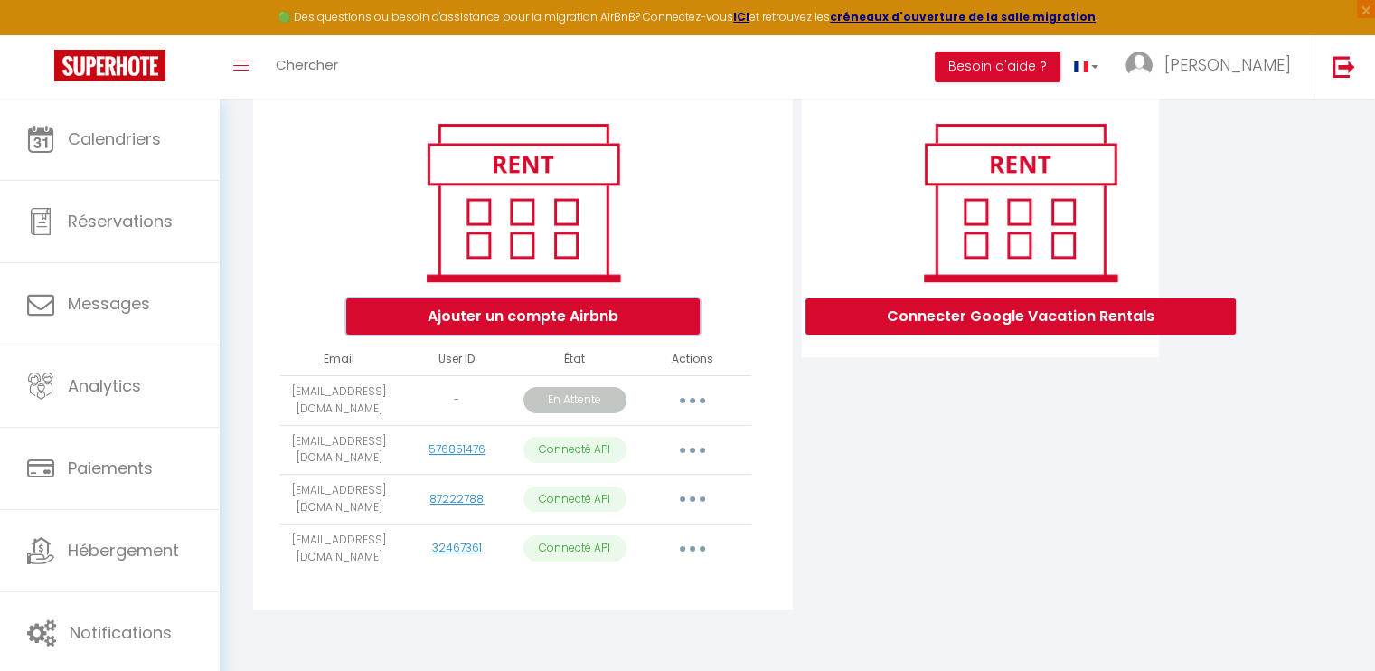
click at [672, 314] on button "Ajouter un compte Airbnb" at bounding box center [522, 316] width 353 height 36
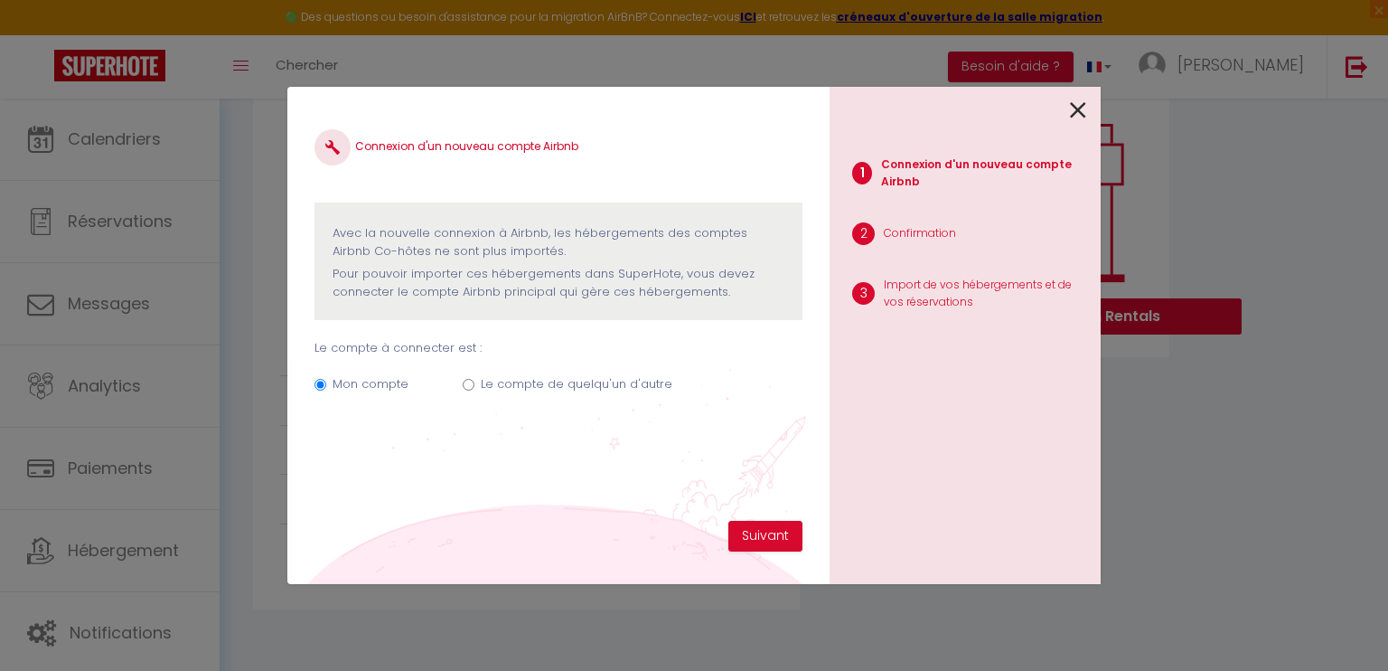
click at [615, 380] on label "Le compte de quelqu'un d'autre" at bounding box center [577, 384] width 192 height 18
click at [474, 380] on input "Le compte de quelqu'un d'autre" at bounding box center [469, 385] width 12 height 12
radio input "true"
radio input "false"
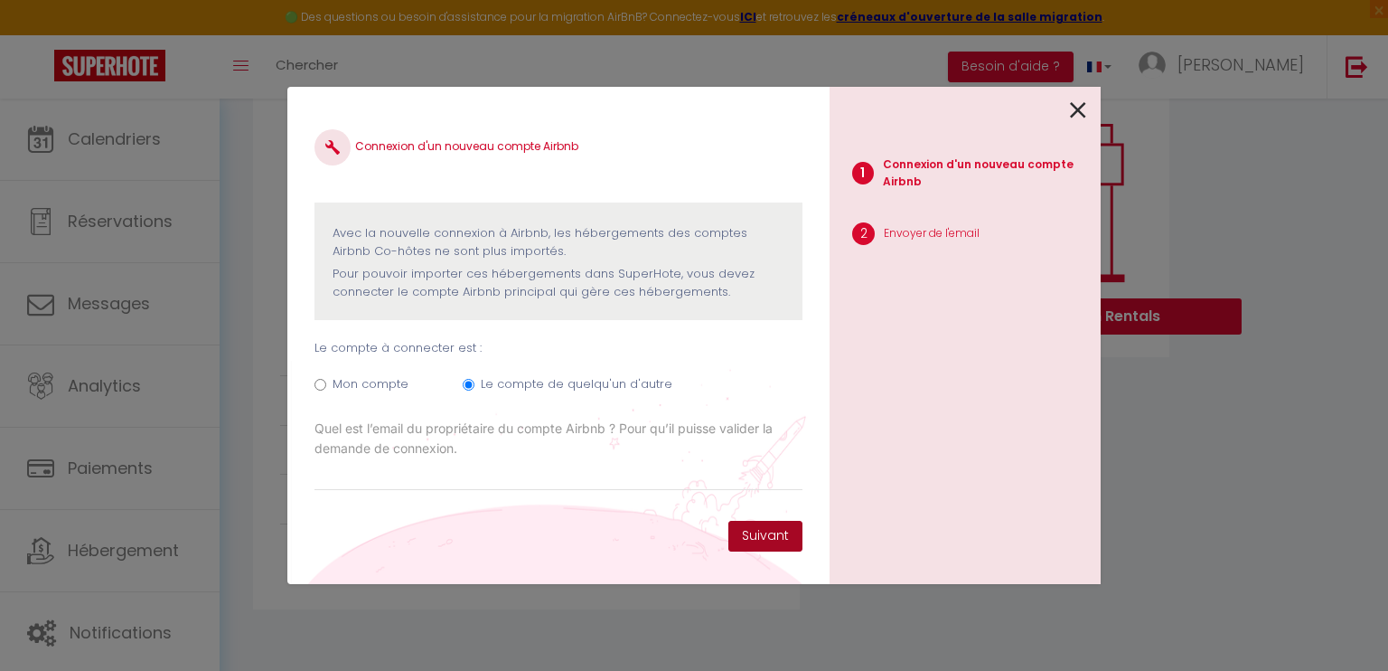
click at [763, 527] on button "Suivant" at bounding box center [765, 536] width 74 height 31
click at [598, 491] on div "Connexion d'un nouveau compte Airbnb Avec la nouvelle connexion à Airbnb, les h…" at bounding box center [558, 317] width 488 height 407
click at [600, 483] on input "Email connexion Airbnb" at bounding box center [558, 474] width 488 height 33
click at [603, 477] on input "Email connexion Airbnb" at bounding box center [558, 474] width 488 height 33
drag, startPoint x: 616, startPoint y: 469, endPoint x: 630, endPoint y: 473, distance: 14.0
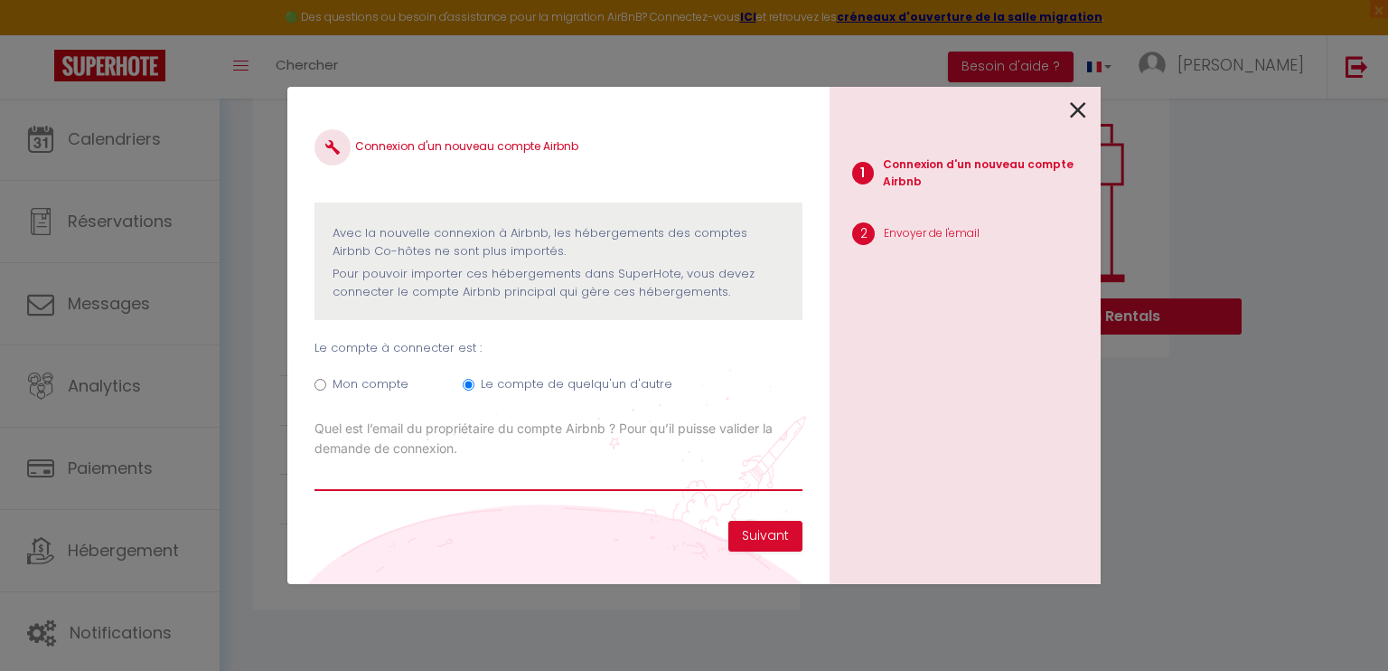
click at [616, 469] on input "Email connexion Airbnb" at bounding box center [558, 474] width 488 height 33
paste input "[EMAIL_ADDRESS][DOMAIN_NAME]"
type input "[EMAIL_ADDRESS][DOMAIN_NAME]"
click at [793, 530] on button "Suivant" at bounding box center [765, 536] width 74 height 31
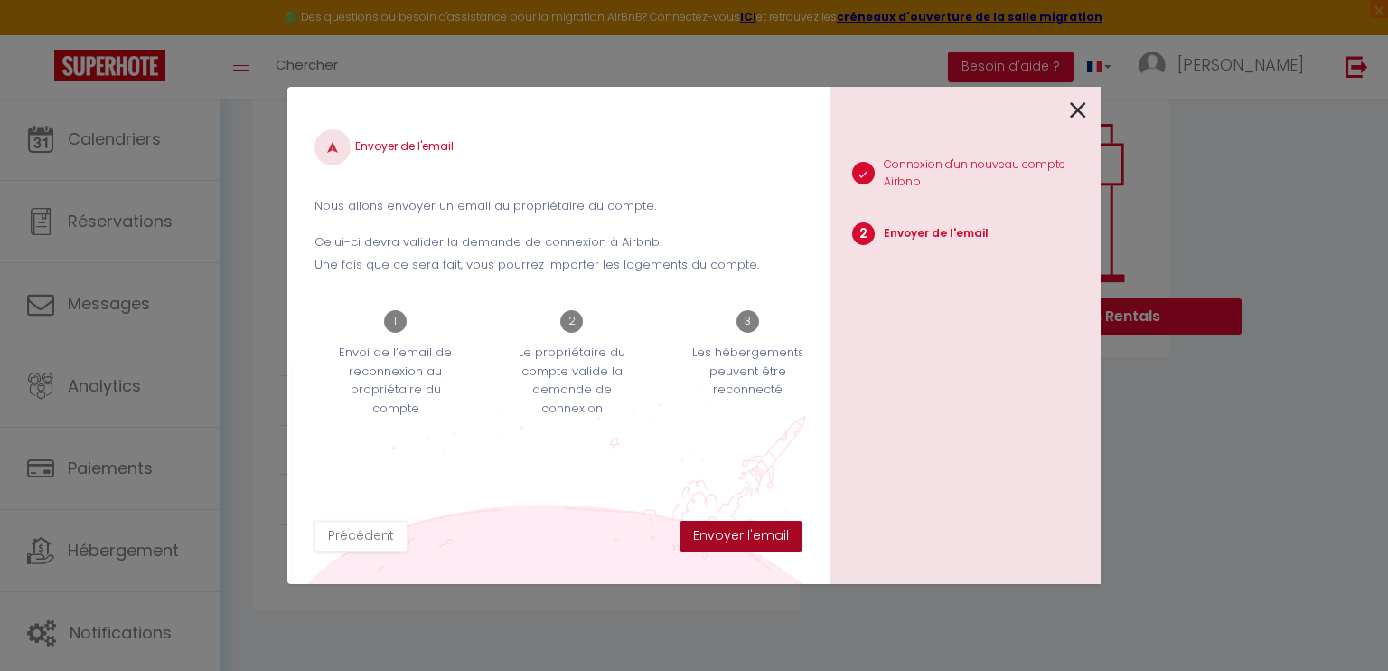
click at [747, 534] on button "Envoyer l'email" at bounding box center [741, 536] width 123 height 31
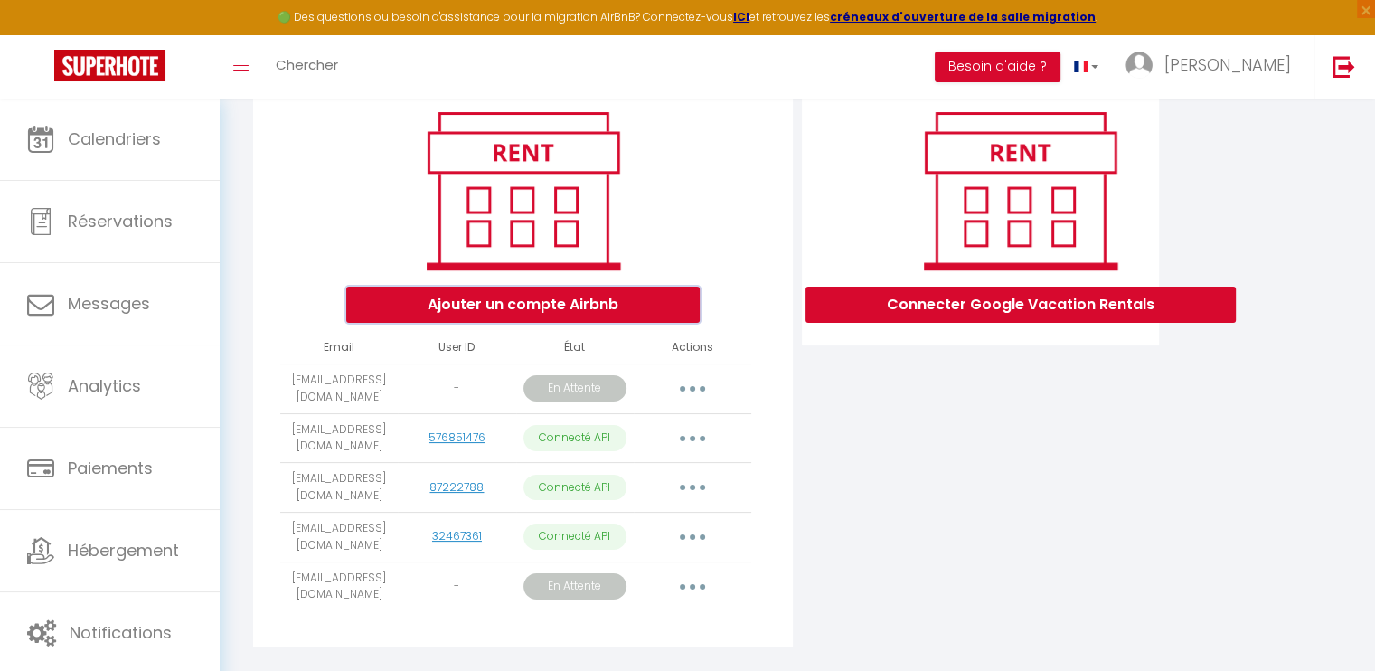
click at [669, 316] on button "Ajouter un compte Airbnb" at bounding box center [522, 304] width 353 height 36
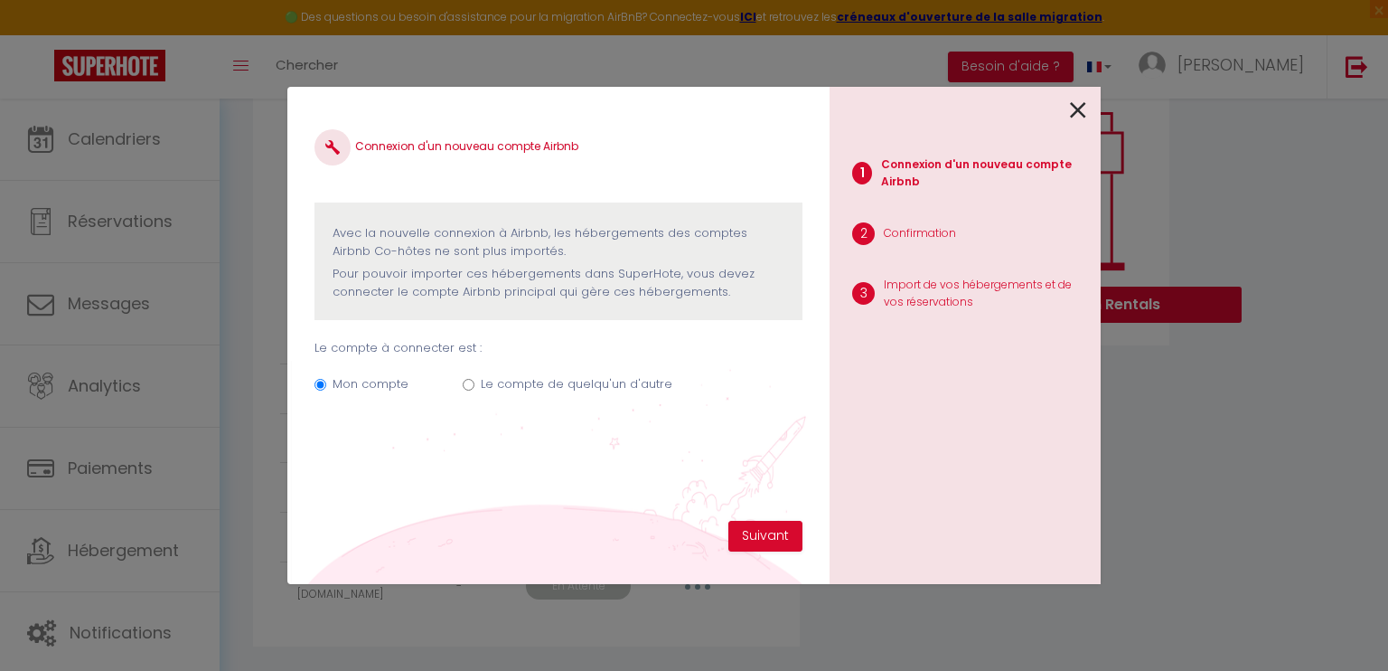
click at [607, 377] on label "Le compte de quelqu'un d'autre" at bounding box center [577, 384] width 192 height 18
click at [474, 379] on input "Le compte de quelqu'un d'autre" at bounding box center [469, 385] width 12 height 12
radio input "true"
radio input "false"
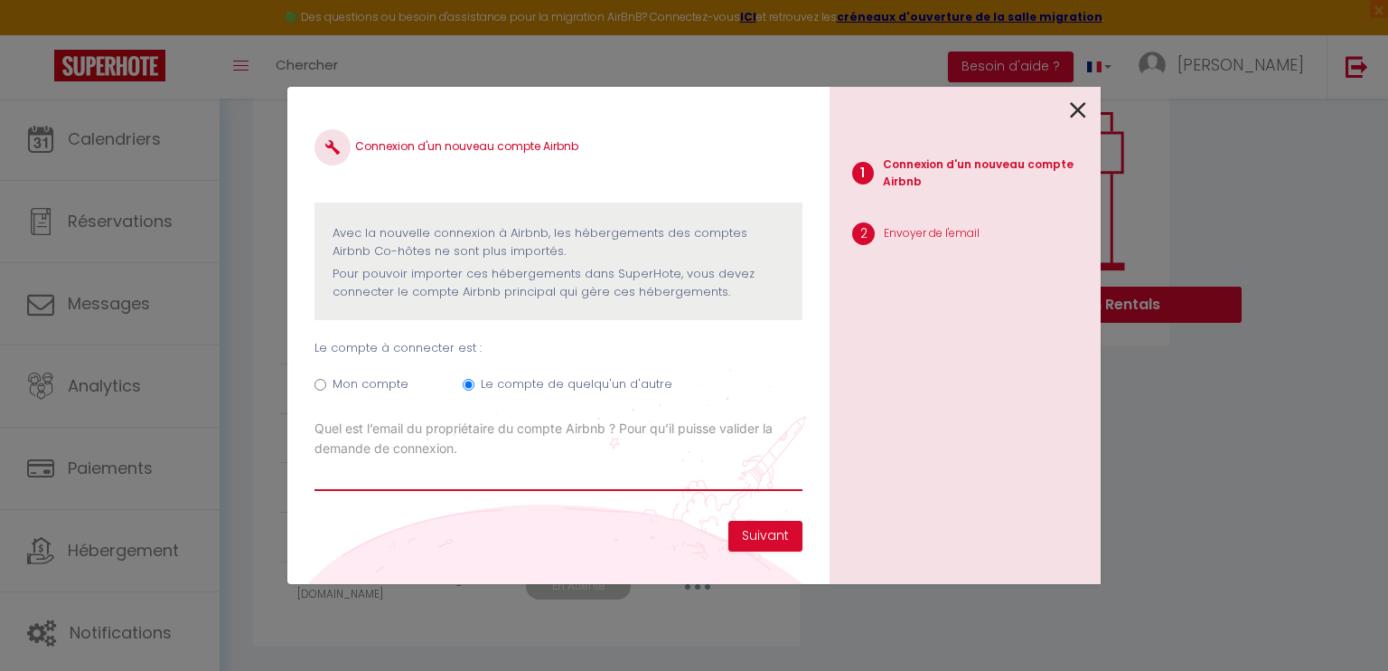
click at [599, 480] on input "Email connexion Airbnb" at bounding box center [558, 474] width 488 height 33
type input "[EMAIL_ADDRESS][DOMAIN_NAME]"
click at [761, 521] on button "Suivant" at bounding box center [765, 536] width 74 height 31
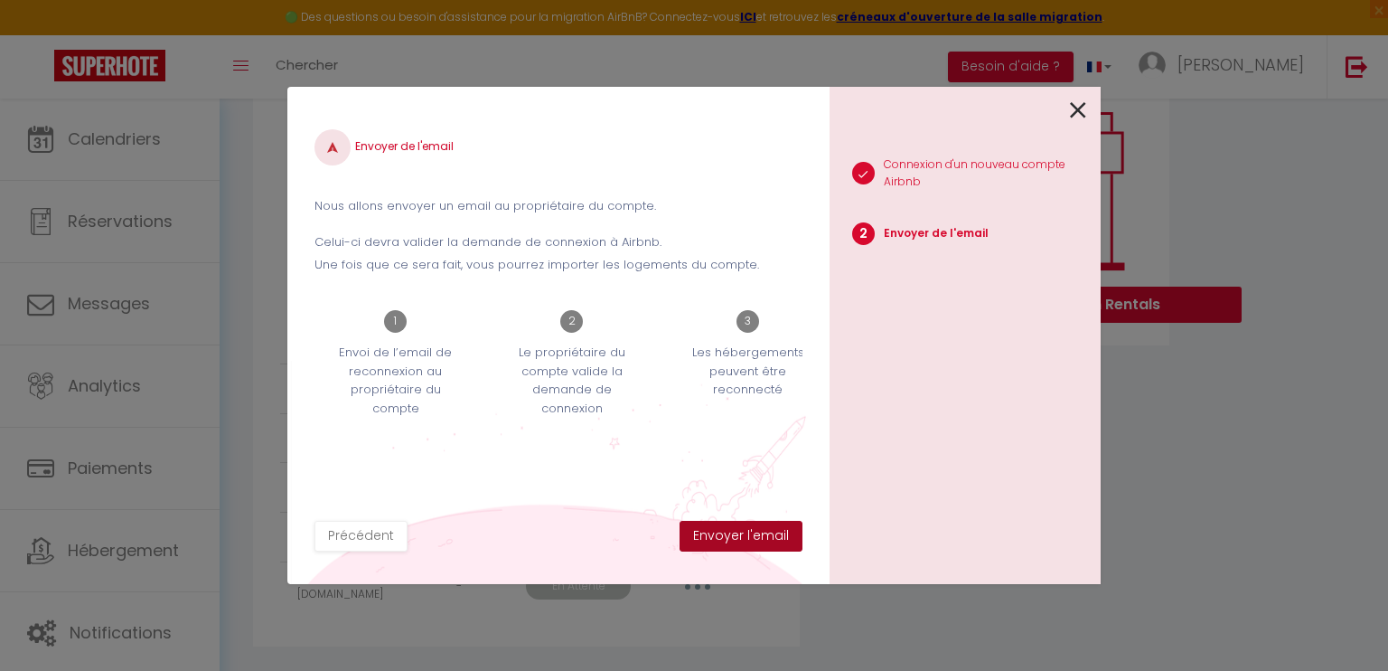
click at [764, 527] on button "Envoyer l'email" at bounding box center [741, 536] width 123 height 31
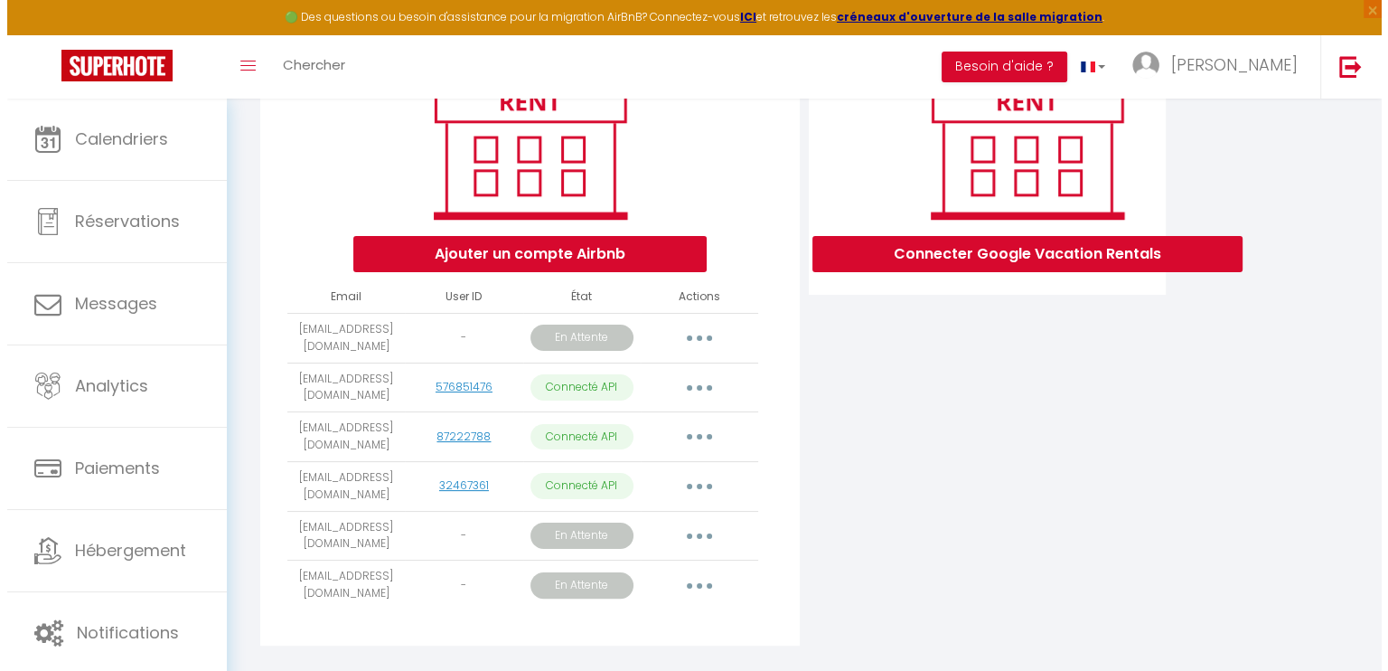
scroll to position [304, 0]
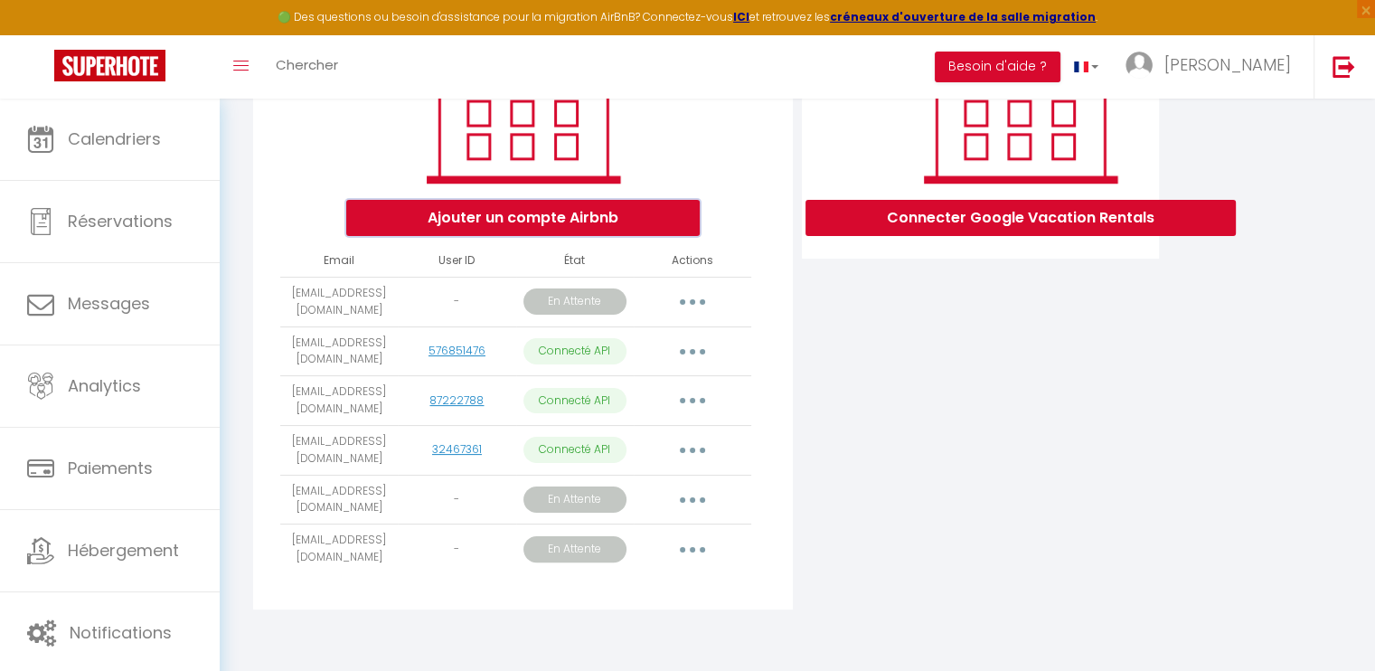
click at [626, 228] on button "Ajouter un compte Airbnb" at bounding box center [522, 218] width 353 height 36
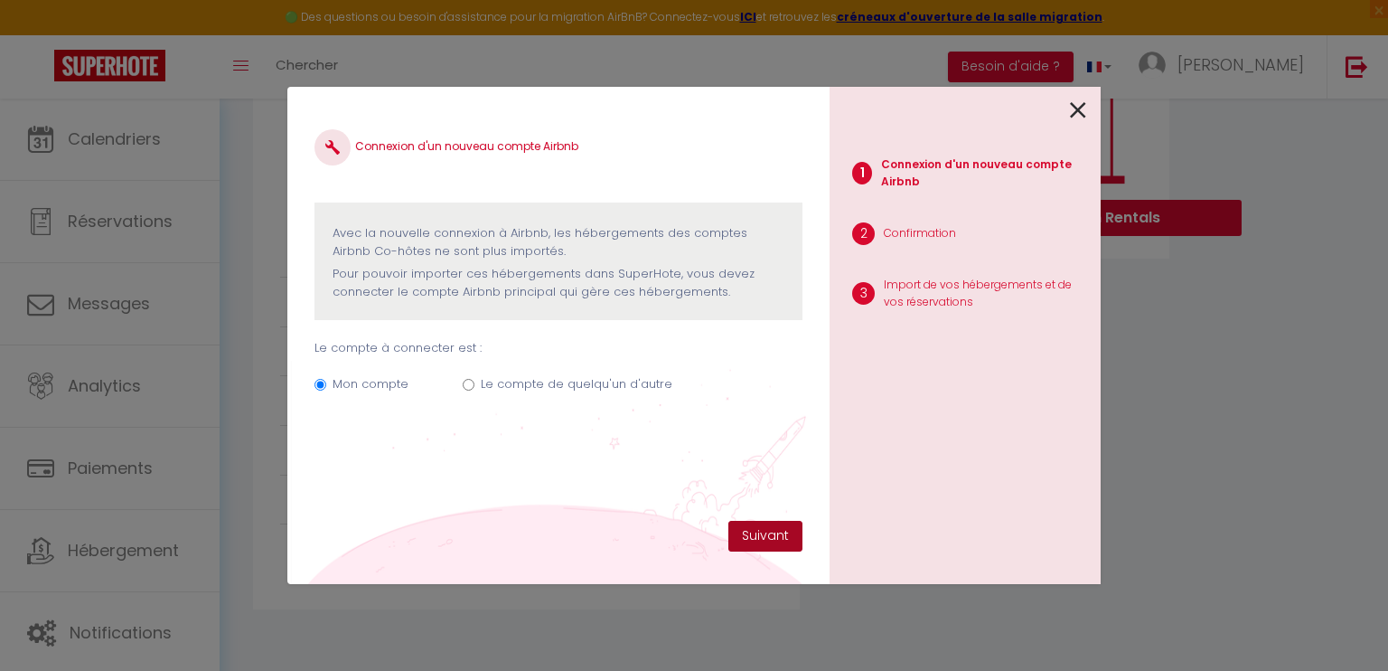
click at [746, 539] on button "Suivant" at bounding box center [765, 536] width 74 height 31
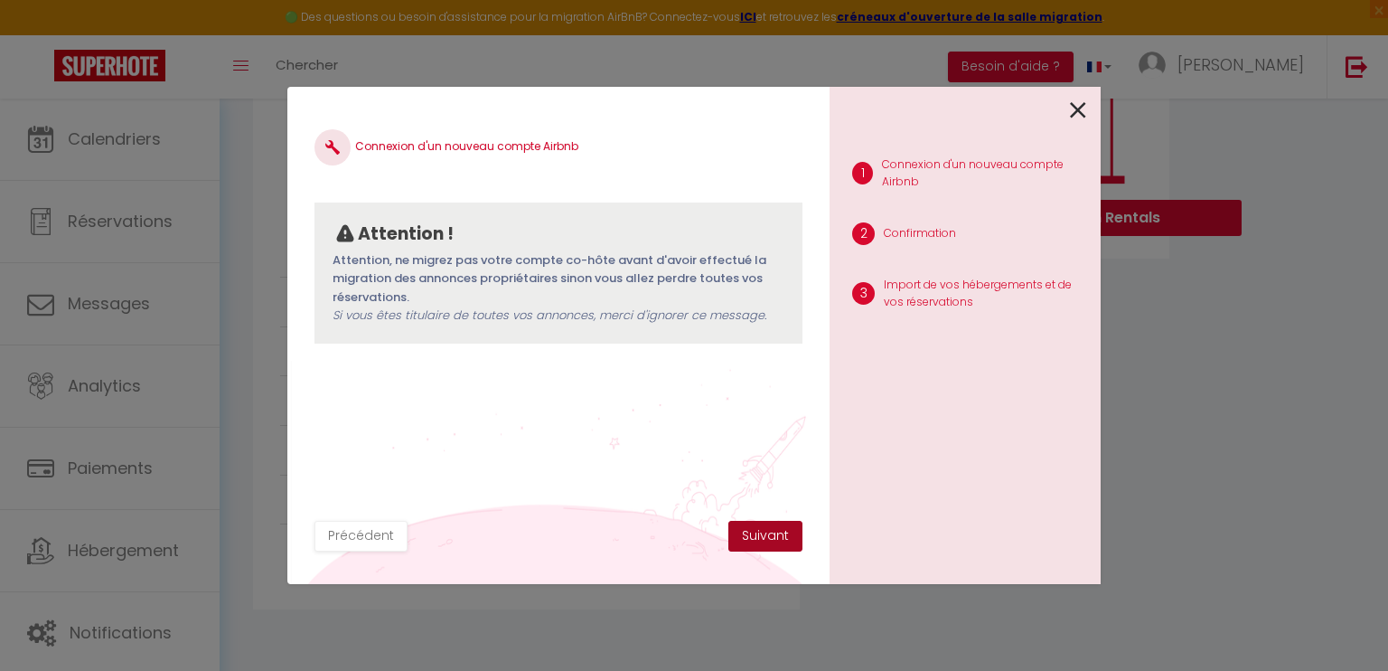
click at [794, 539] on button "Suivant" at bounding box center [765, 536] width 74 height 31
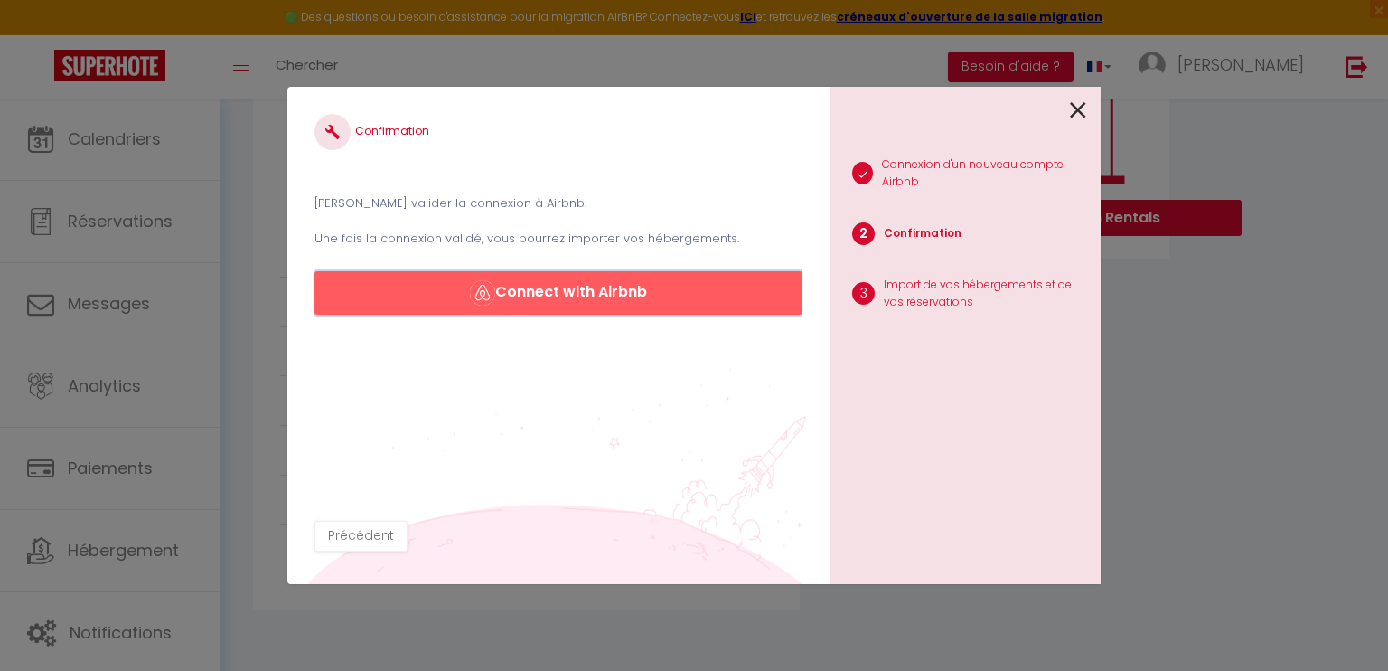
click at [615, 296] on button "Connect with Airbnb" at bounding box center [558, 292] width 488 height 43
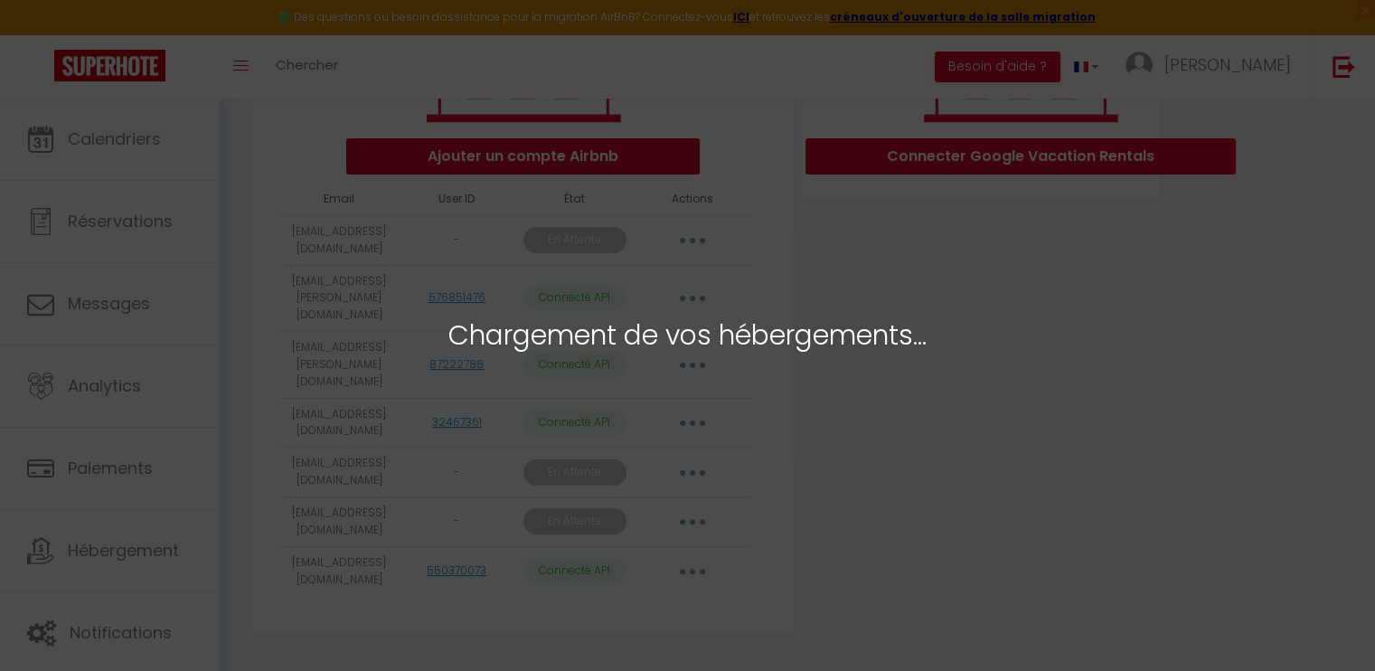
select select "76665"
select select "77010"
select select "77011"
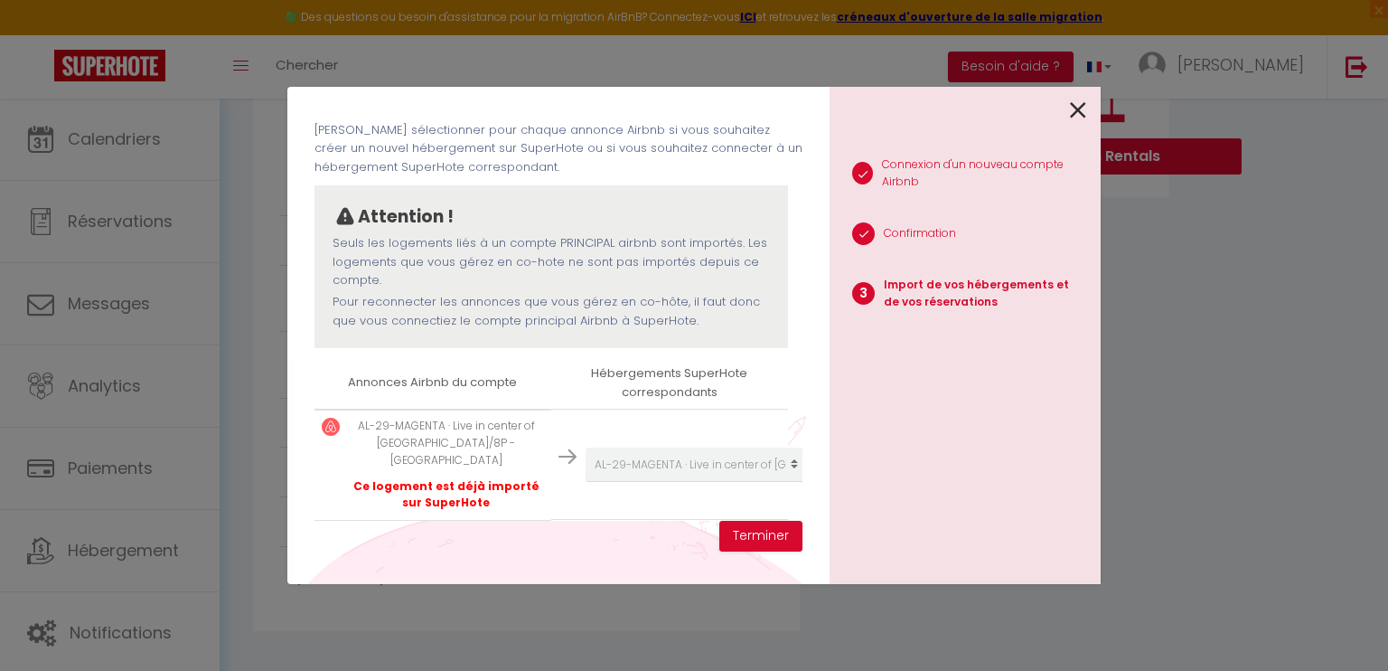
scroll to position [336, 0]
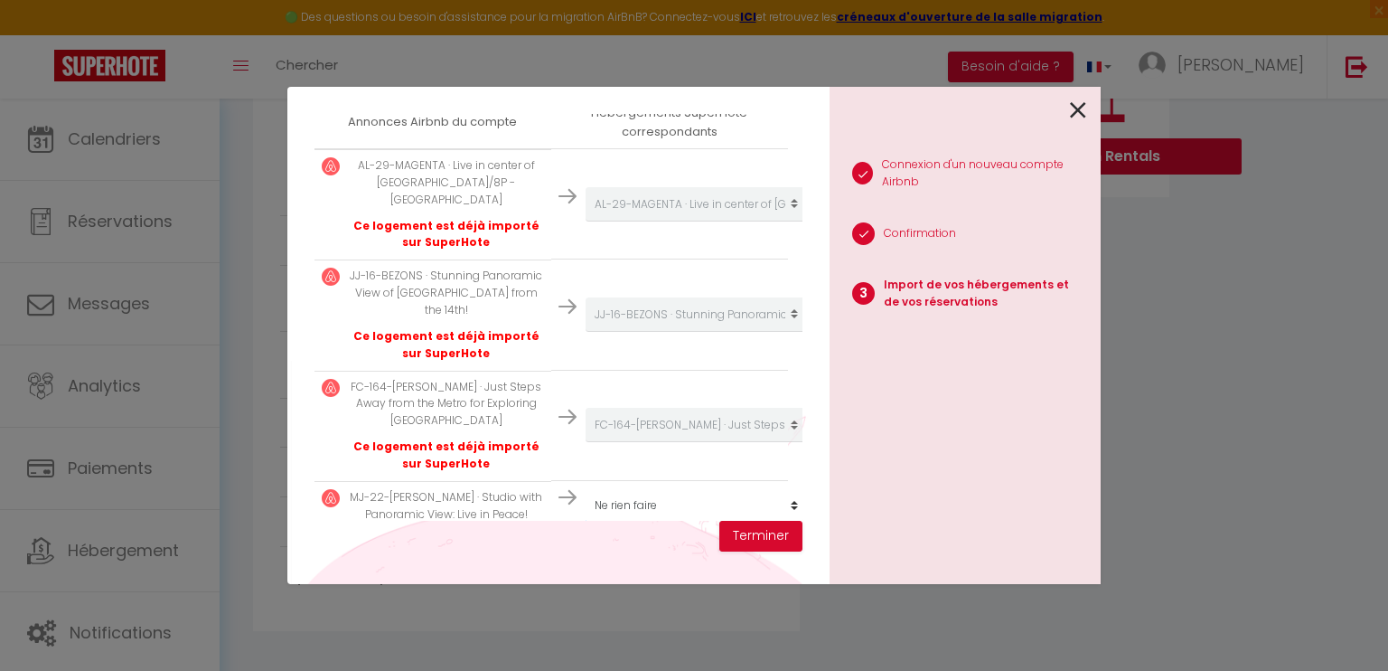
click at [706, 488] on select "Créer un nouvel hébergement Ne rien faire AL-29-MAGENTA · Live in center of [GE…" at bounding box center [697, 505] width 222 height 34
click at [777, 488] on select "Créer un nouvel hébergement Ne rien faire AL-29-MAGENTA · Live in center of [GE…" at bounding box center [697, 505] width 222 height 34
select select "create_new"
click at [586, 488] on select "Créer un nouvel hébergement Ne rien faire AL-29-MAGENTA · Live in center of [GE…" at bounding box center [697, 505] width 222 height 34
click at [748, 530] on button "Terminer" at bounding box center [760, 536] width 83 height 31
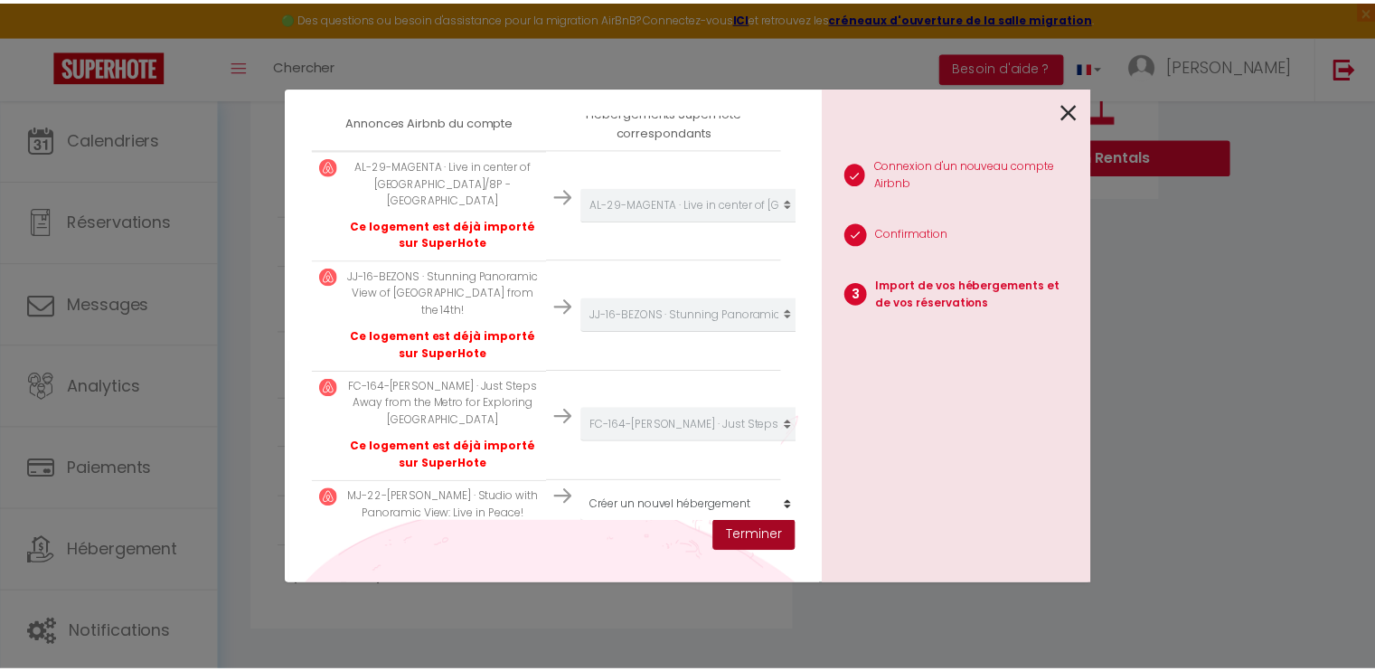
scroll to position [381, 0]
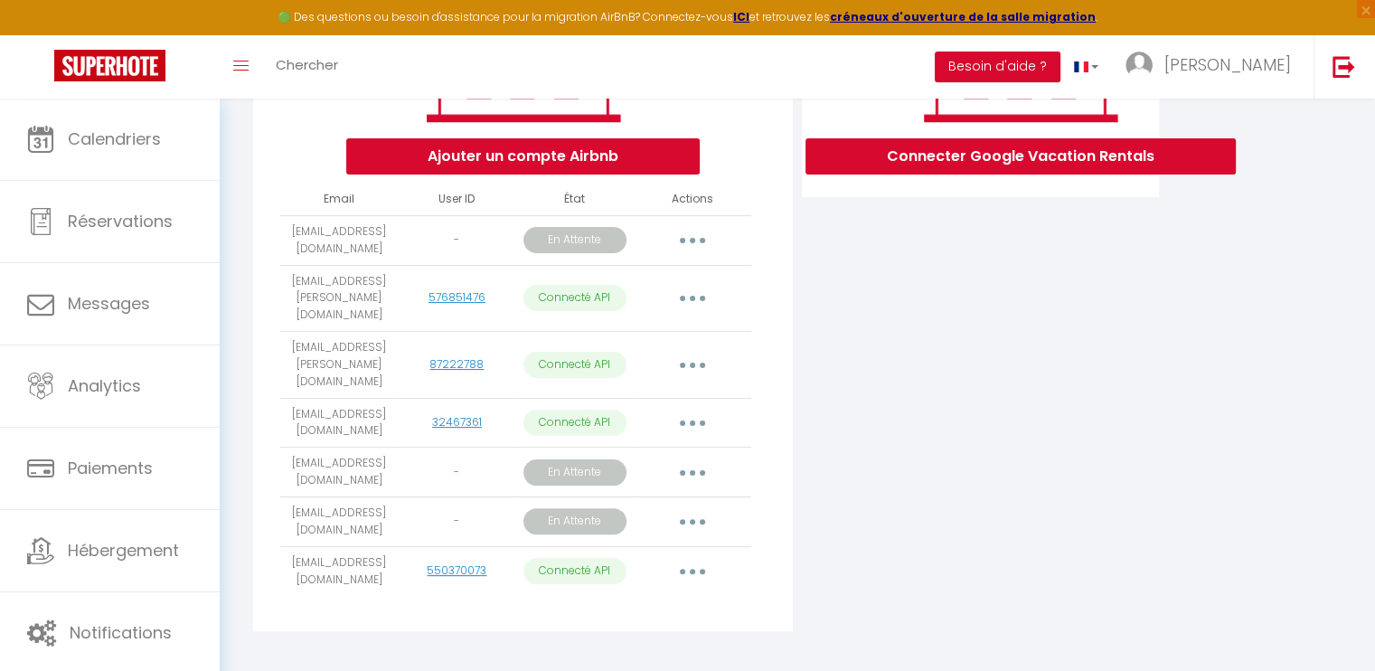
click at [699, 246] on button "button" at bounding box center [692, 240] width 51 height 29
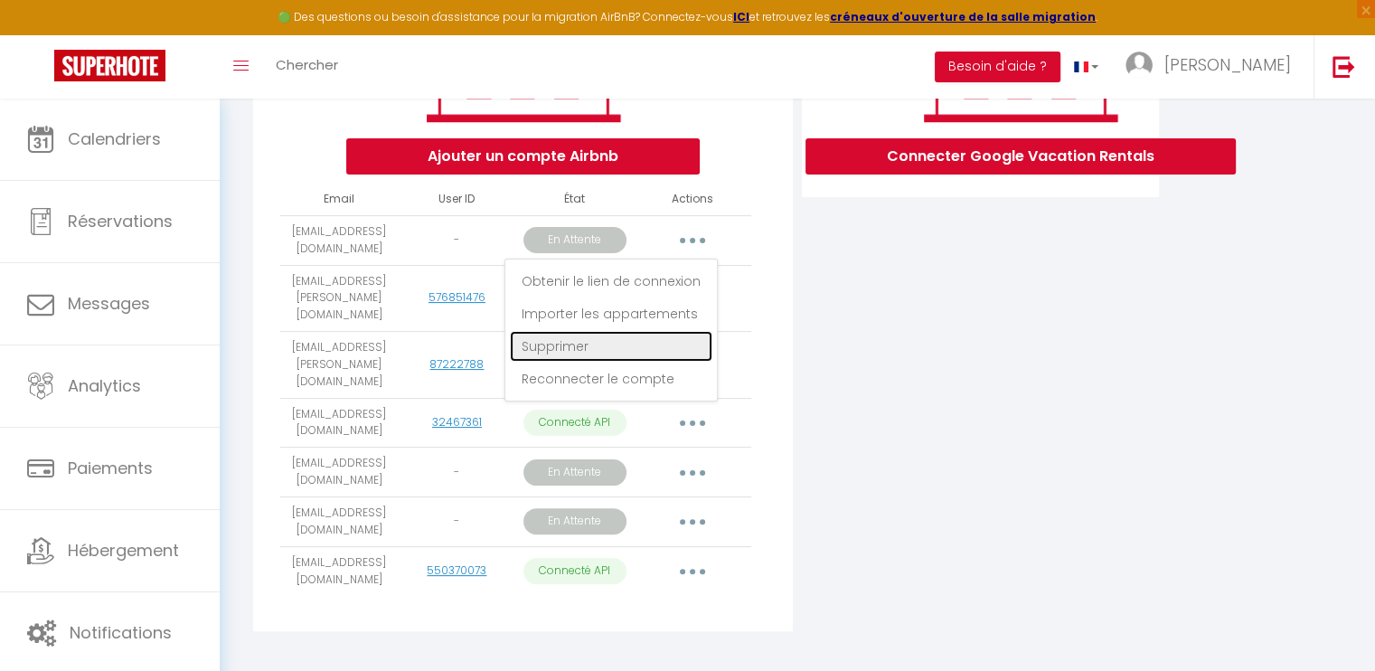
click at [641, 359] on link "Supprimer" at bounding box center [611, 346] width 202 height 31
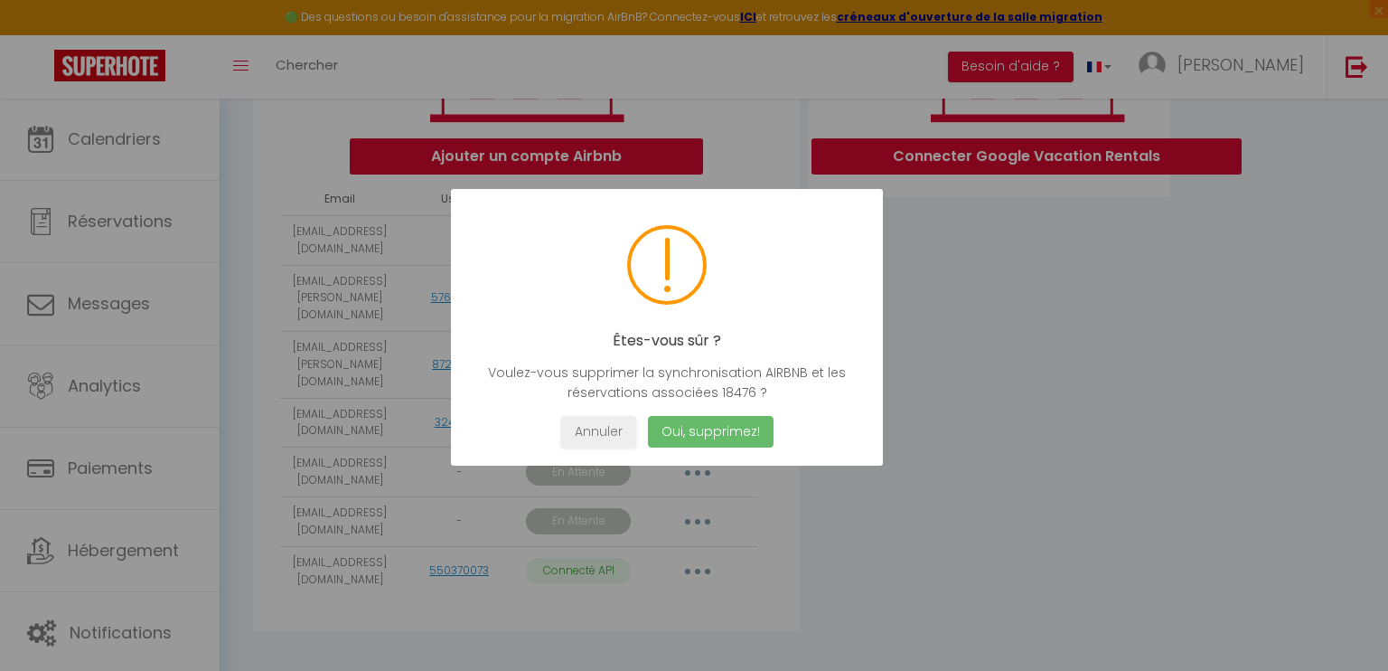
click at [730, 438] on button "Oui, supprimez!" at bounding box center [711, 432] width 126 height 32
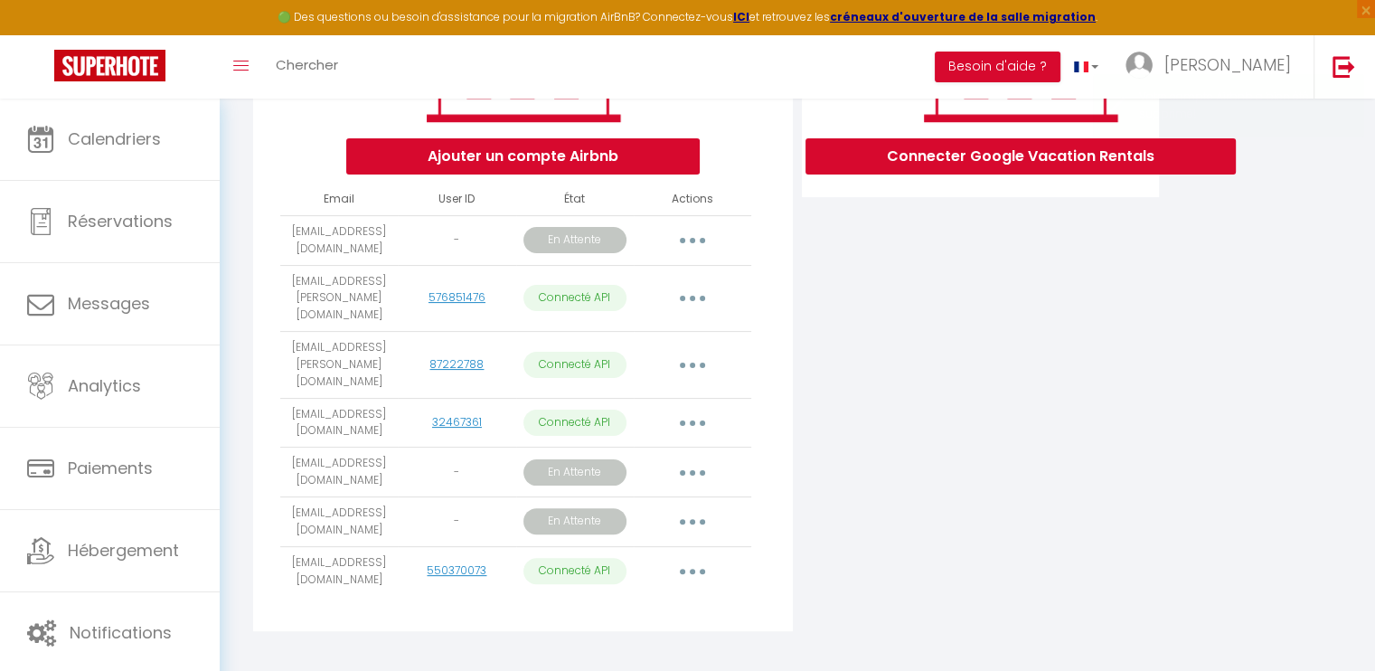
scroll to position [312, 0]
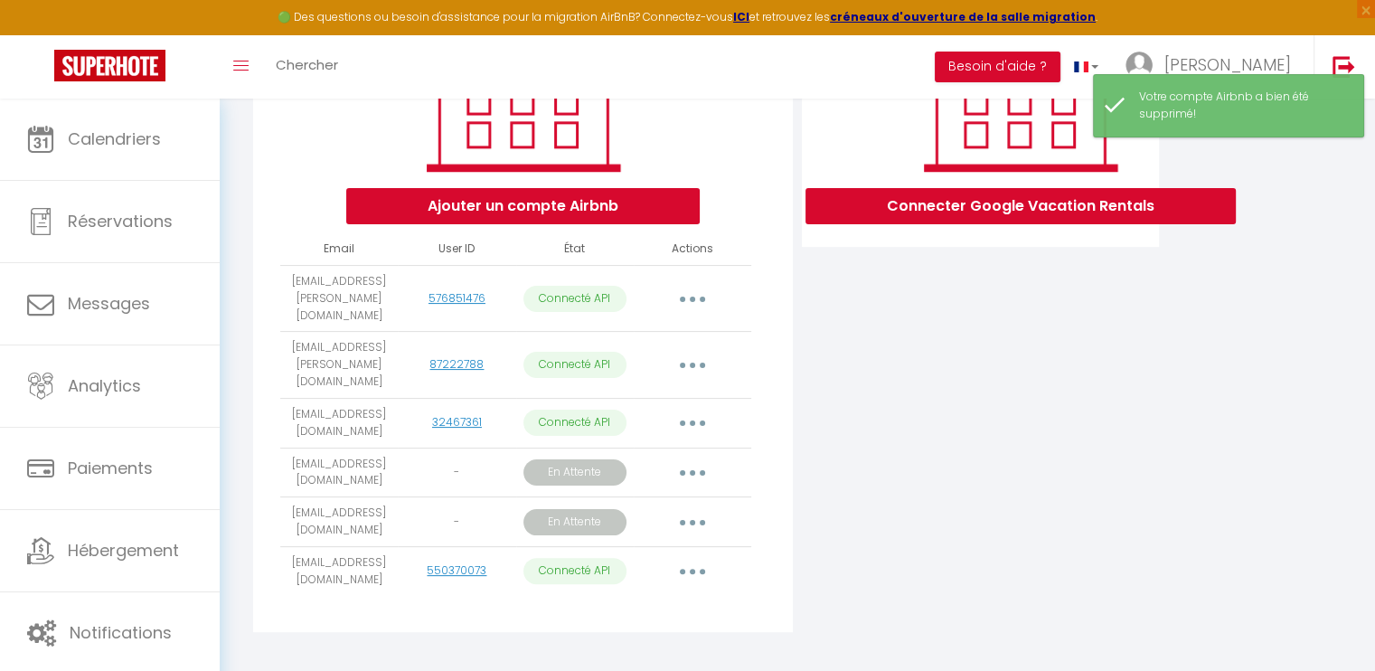
click at [695, 557] on button "button" at bounding box center [692, 571] width 51 height 29
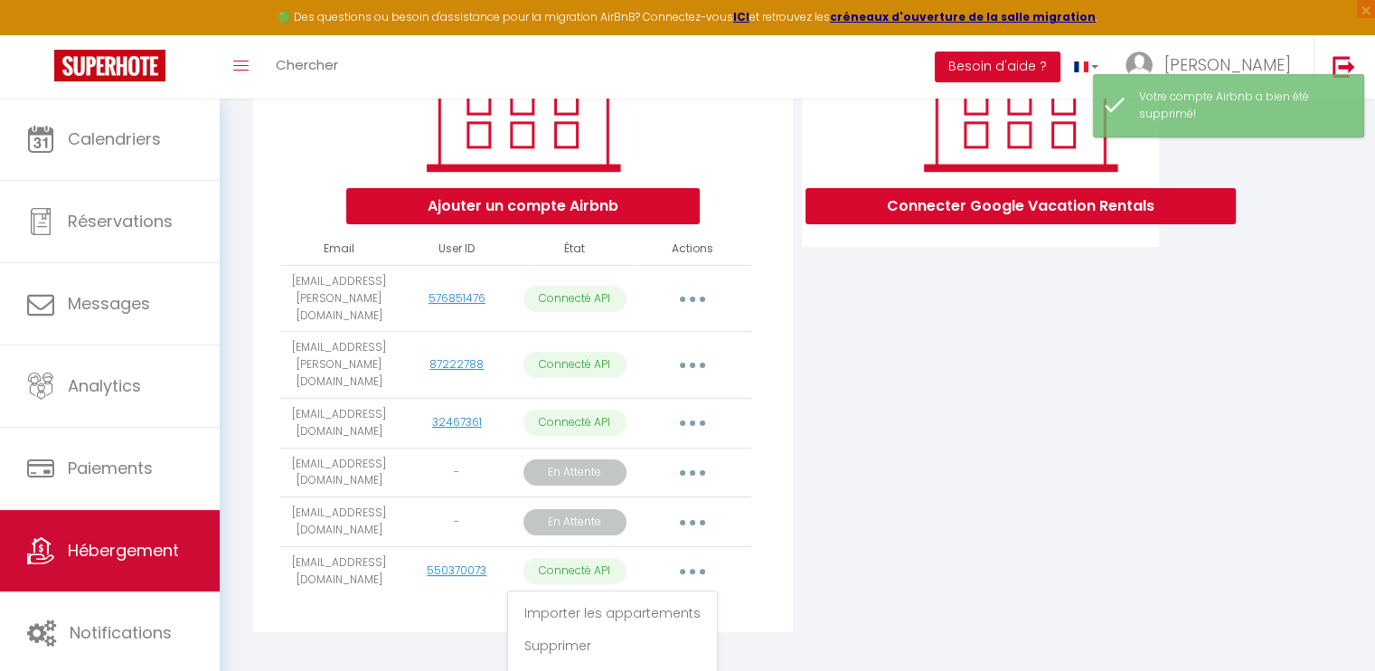
click at [143, 524] on link "Hébergement" at bounding box center [110, 550] width 220 height 81
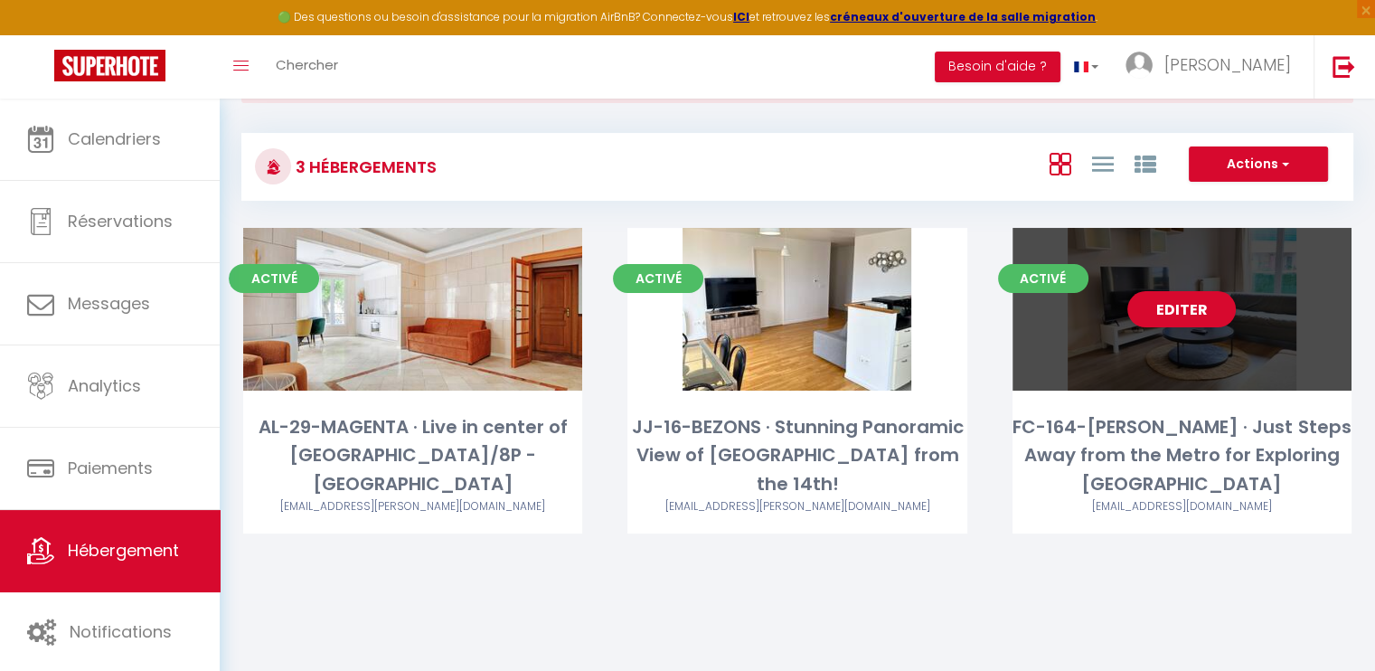
scroll to position [98, 0]
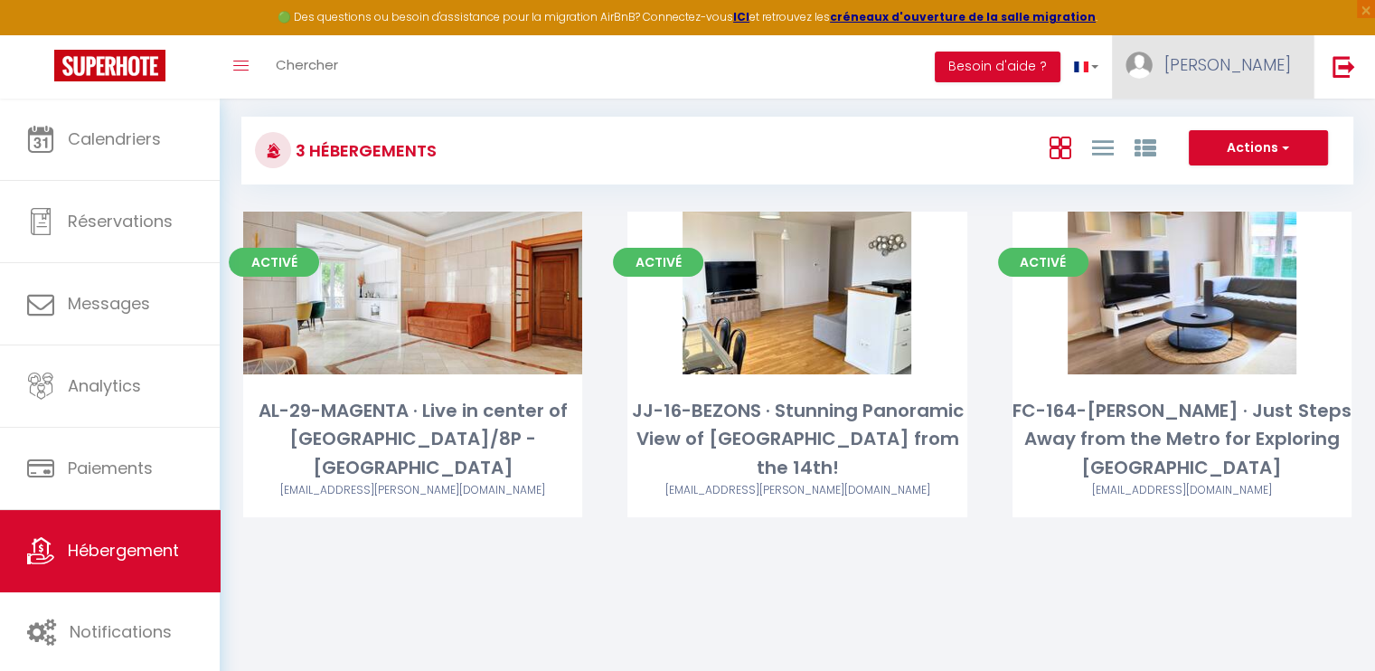
click at [1287, 57] on span "[PERSON_NAME]" at bounding box center [1227, 64] width 127 height 23
click at [1248, 114] on link "Paramètres" at bounding box center [1241, 125] width 134 height 31
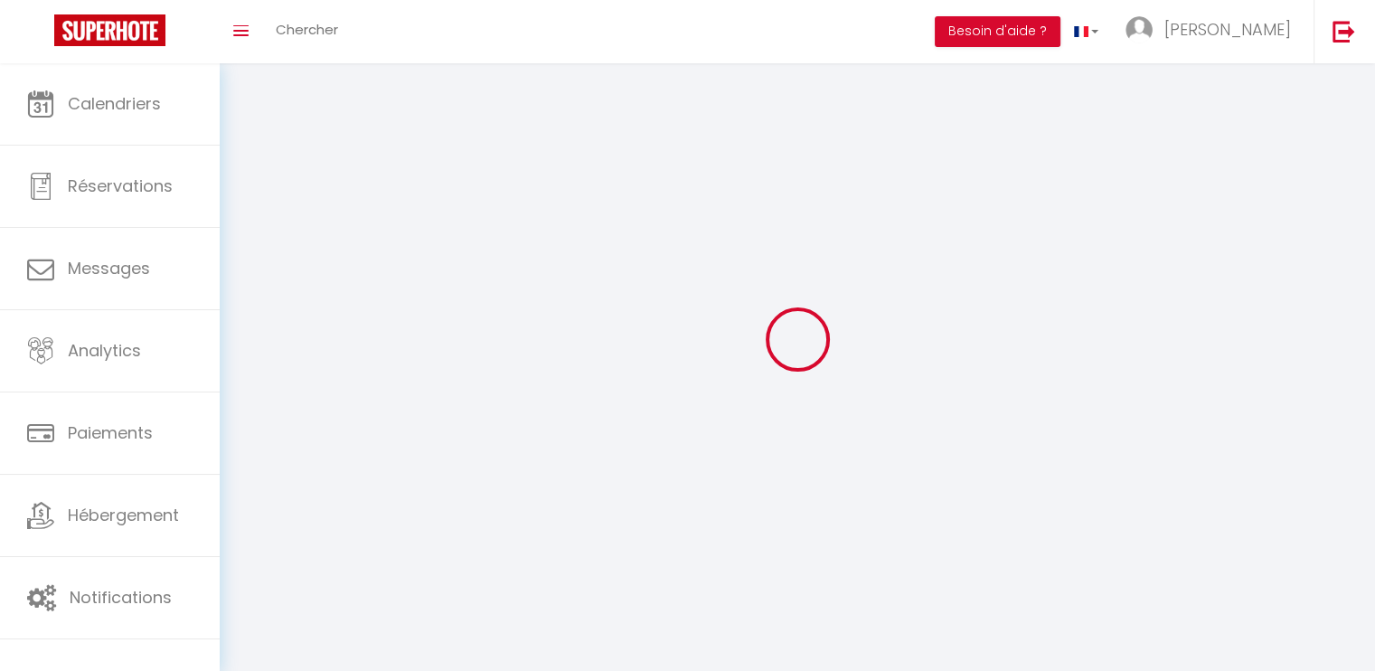
type input "[PERSON_NAME]"
type input "Nguon"
type input "[PHONE_NUMBER]"
type input "[STREET_ADDRESS]"
type input "95410"
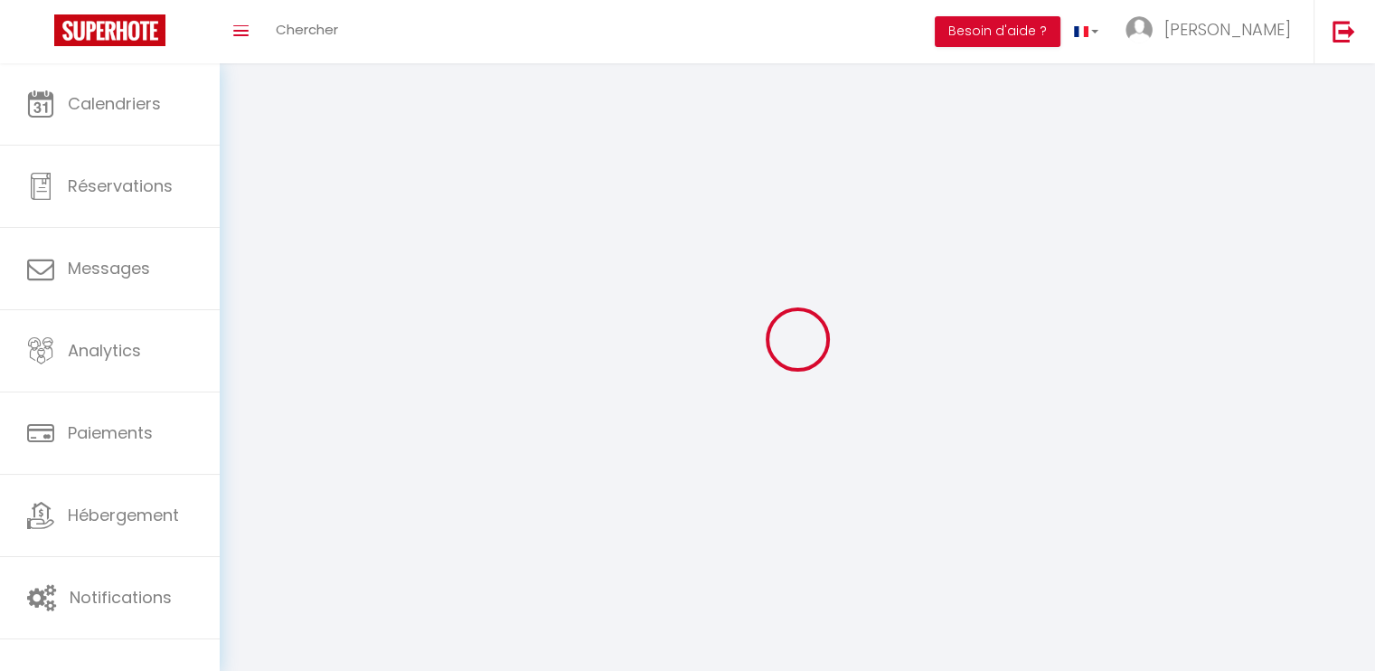
type input "Groslay"
type input "UykUxaCVkAzxCWL4bKgdbEAUN"
type input "qeYcMDjf6ERisVTb7DDlD8ltW"
type input "[URL][DOMAIN_NAME]"
type input "UykUxaCVkAzxCWL4bKgdbEAUN"
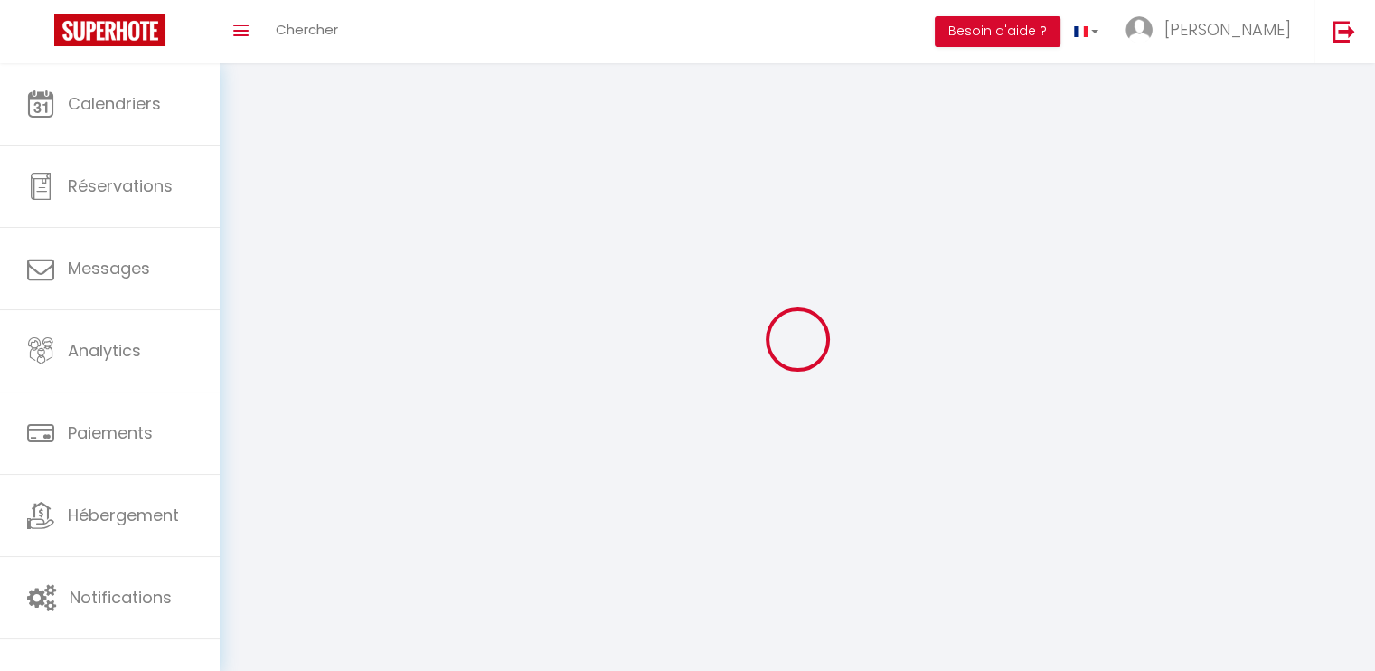
type input "qeYcMDjf6ERisVTb7DDlD8ltW"
type input "[URL][DOMAIN_NAME]"
select select "28"
select select "fr"
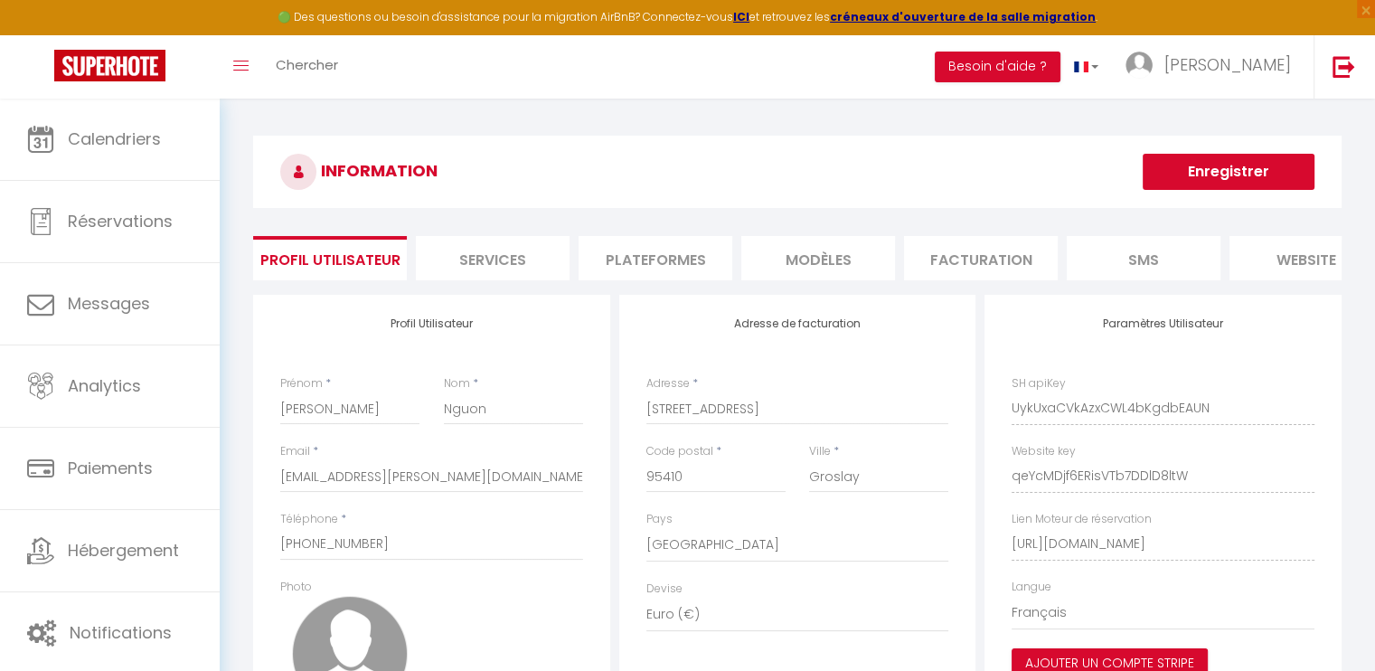
click at [684, 260] on li "Plateformes" at bounding box center [655, 258] width 154 height 44
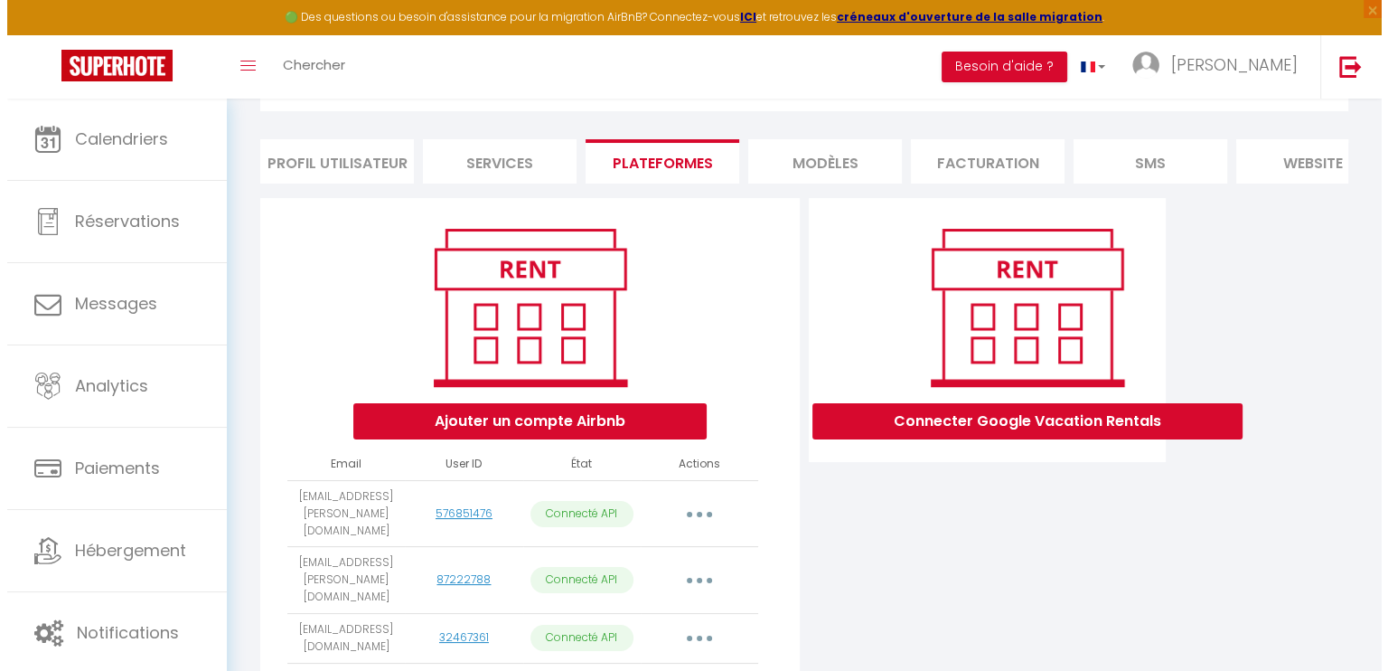
scroll to position [312, 0]
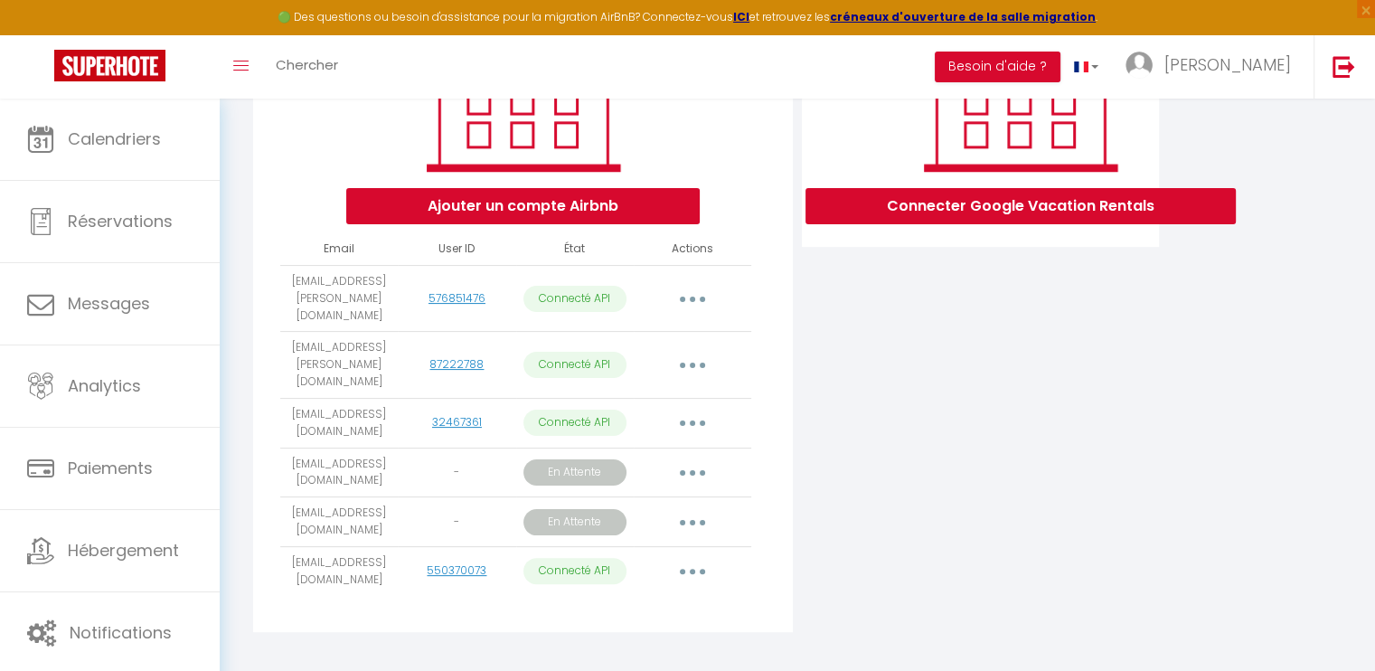
click at [699, 557] on button "button" at bounding box center [692, 571] width 51 height 29
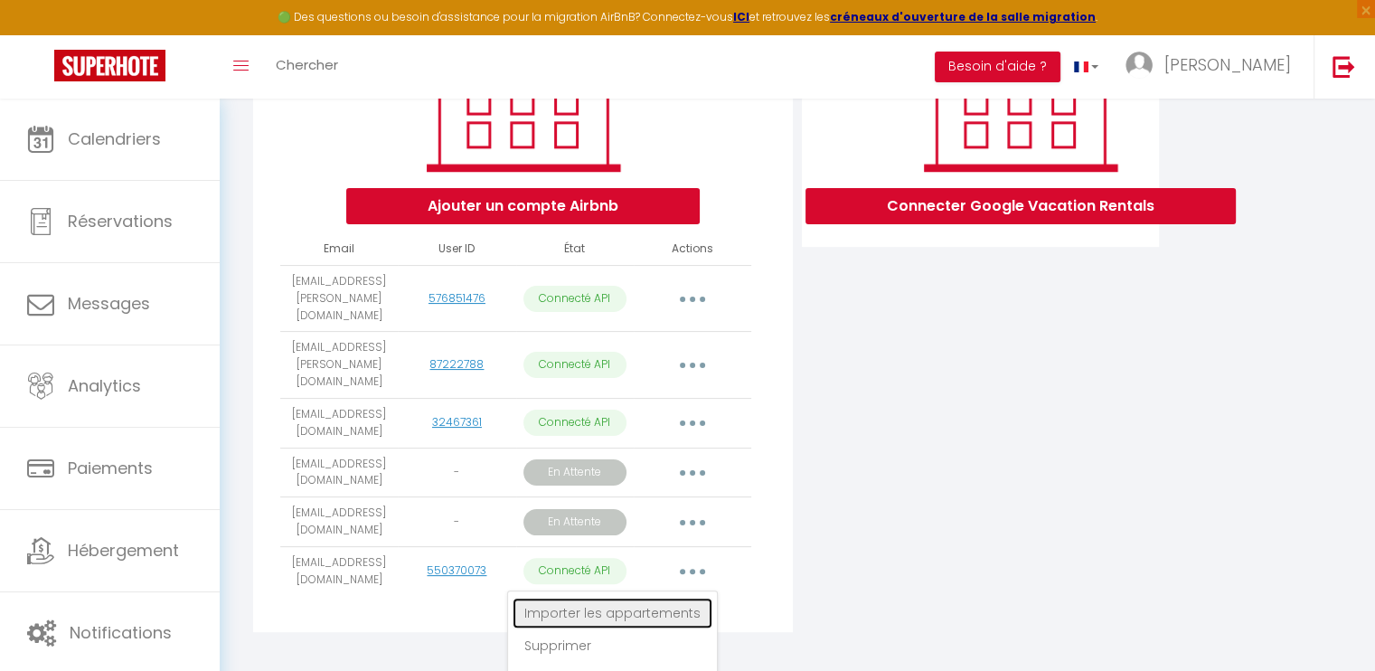
click at [669, 597] on link "Importer les appartements" at bounding box center [612, 612] width 200 height 31
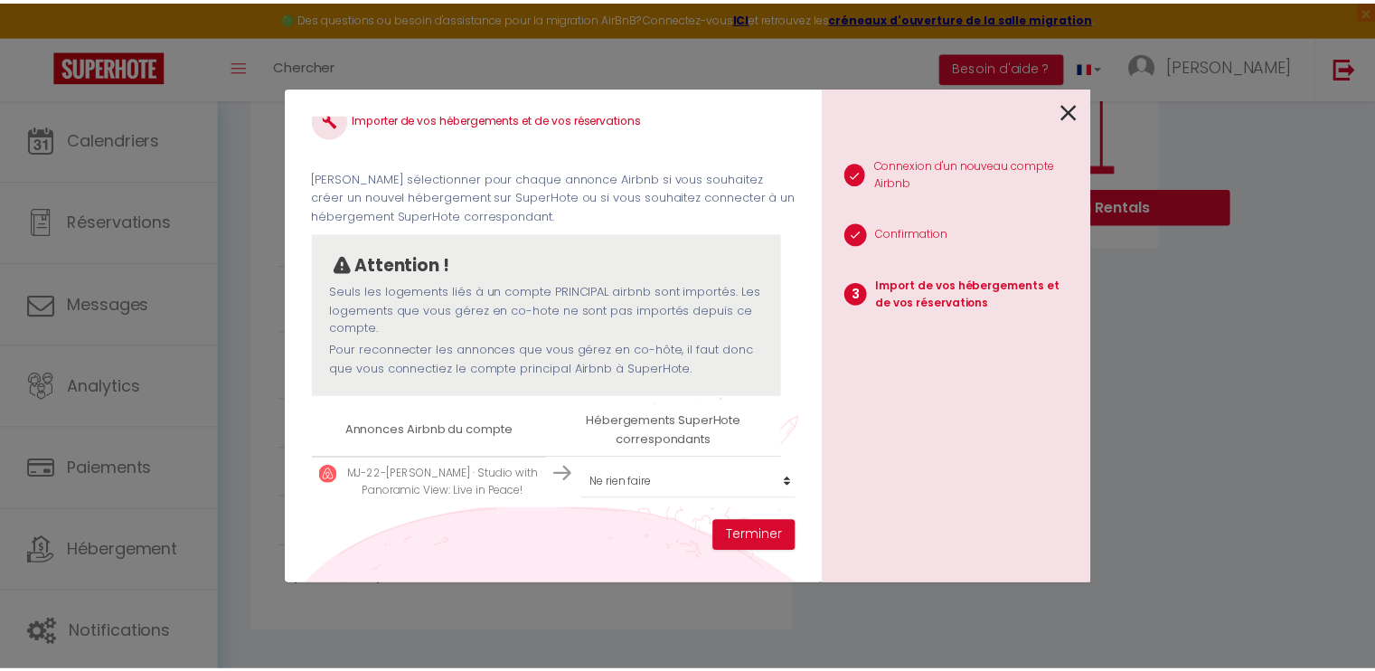
scroll to position [40, 0]
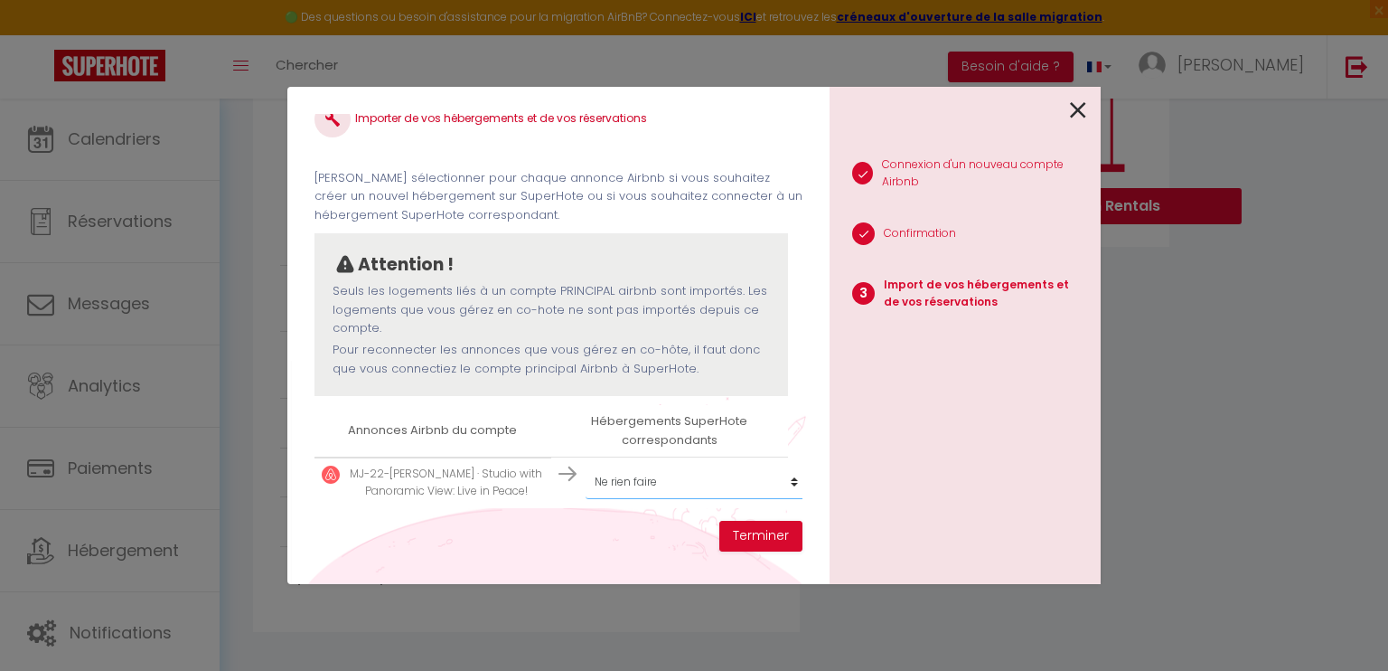
click at [680, 464] on select "Créer un nouvel hébergement Ne rien faire AL-29-MAGENTA · Live in center of [GE…" at bounding box center [697, 481] width 222 height 34
click at [676, 478] on select "Créer un nouvel hébergement Ne rien faire AL-29-MAGENTA · Live in center of [GE…" at bounding box center [697, 481] width 222 height 34
select select "create_new"
click at [586, 464] on select "Créer un nouvel hébergement Ne rien faire AL-29-MAGENTA · Live in center of [GE…" at bounding box center [697, 481] width 222 height 34
click at [765, 530] on button "Terminer" at bounding box center [760, 536] width 83 height 31
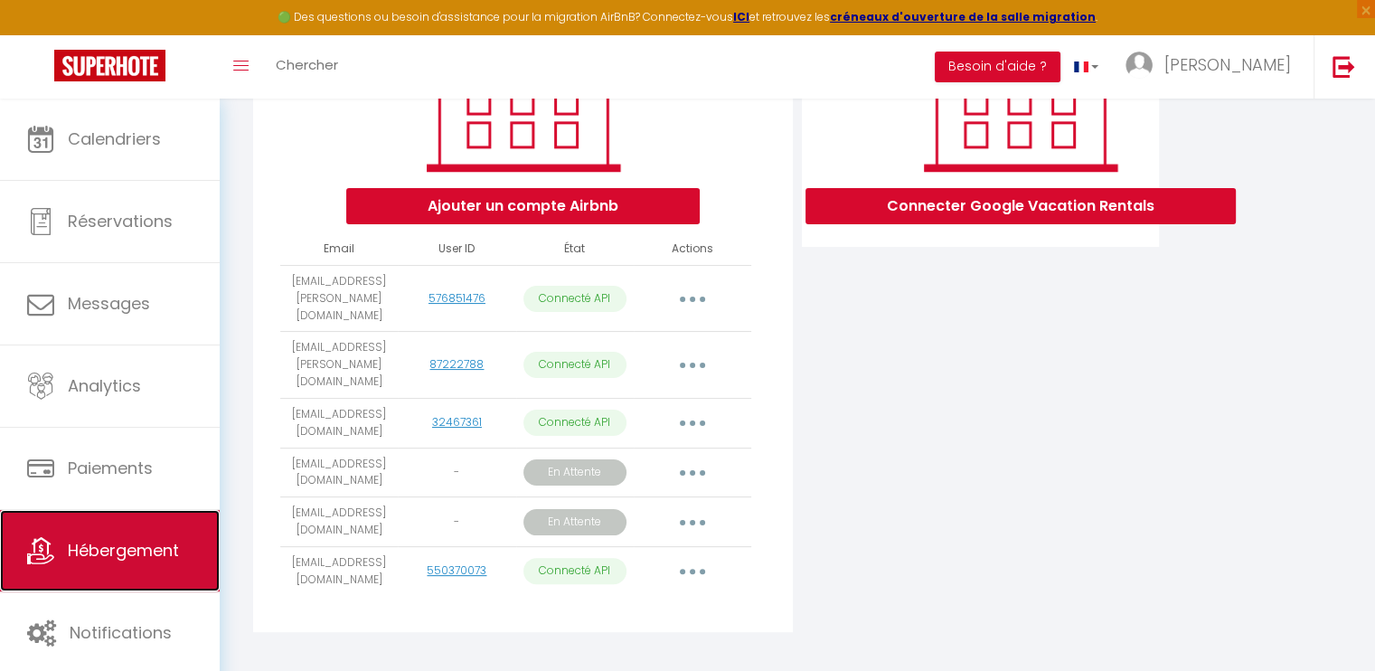
click at [123, 557] on span "Hébergement" at bounding box center [123, 550] width 111 height 23
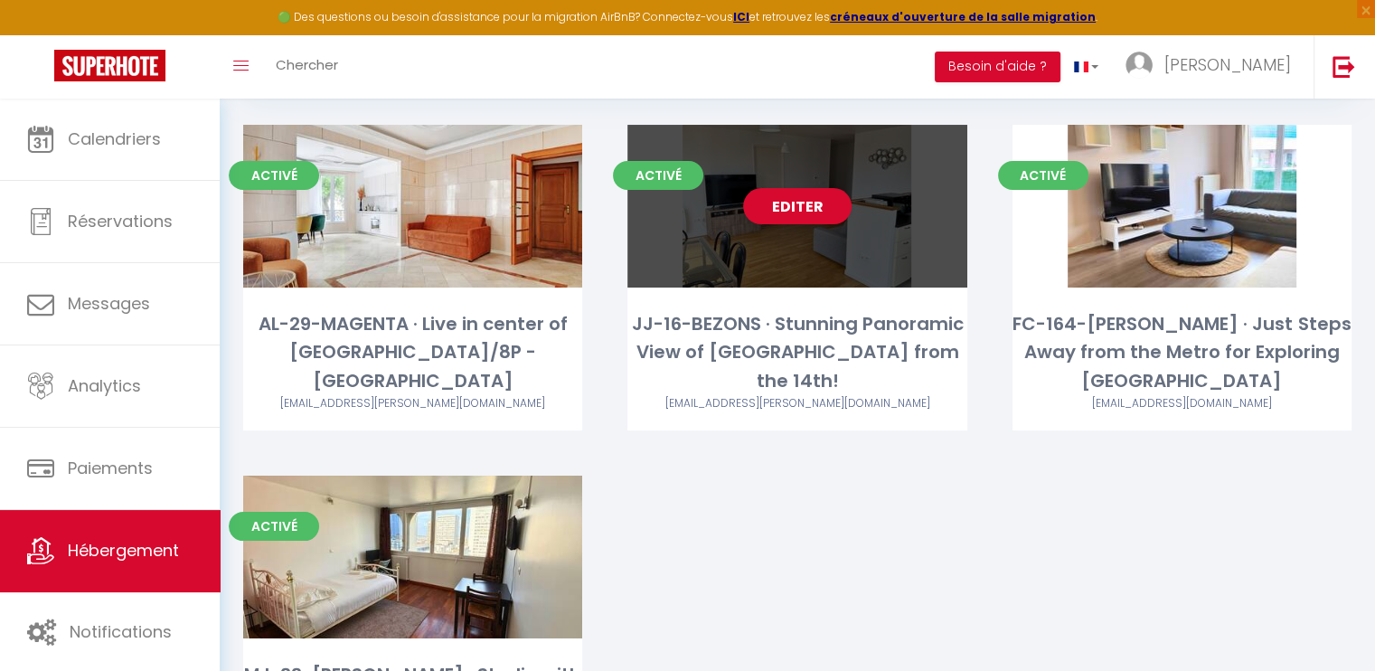
scroll to position [304, 0]
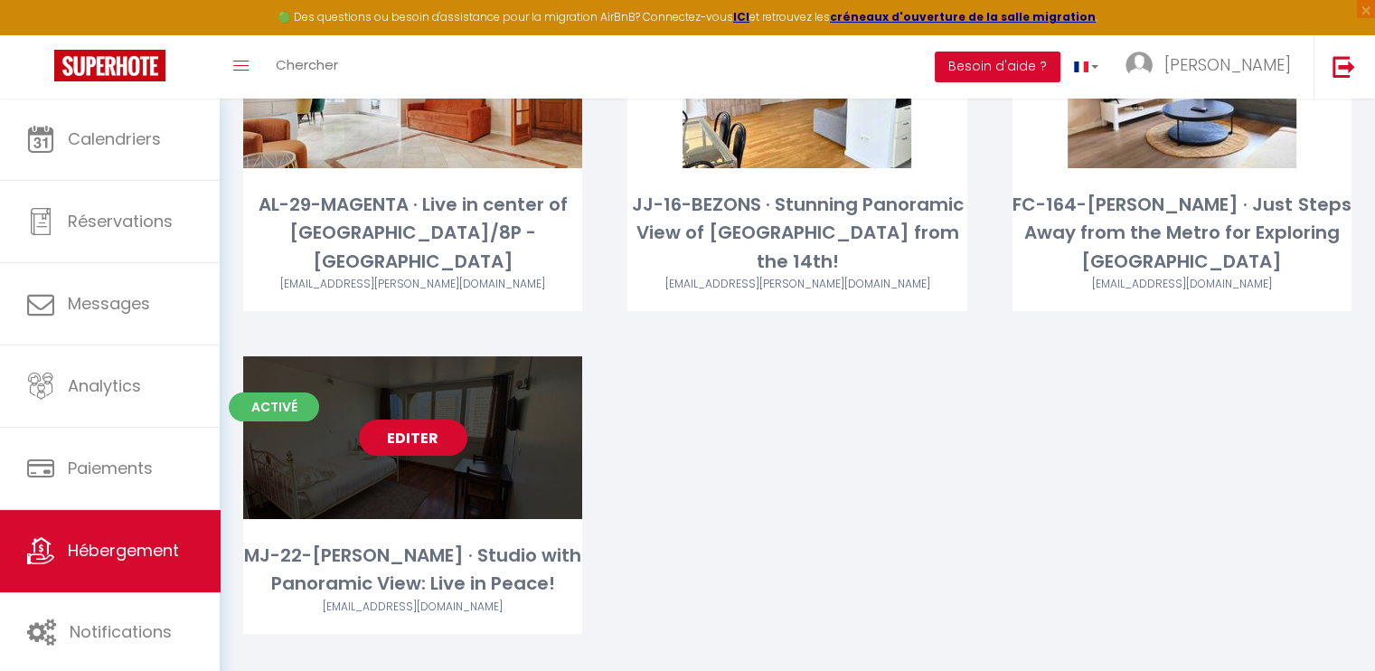
click at [460, 419] on link "Editer" at bounding box center [413, 437] width 108 height 36
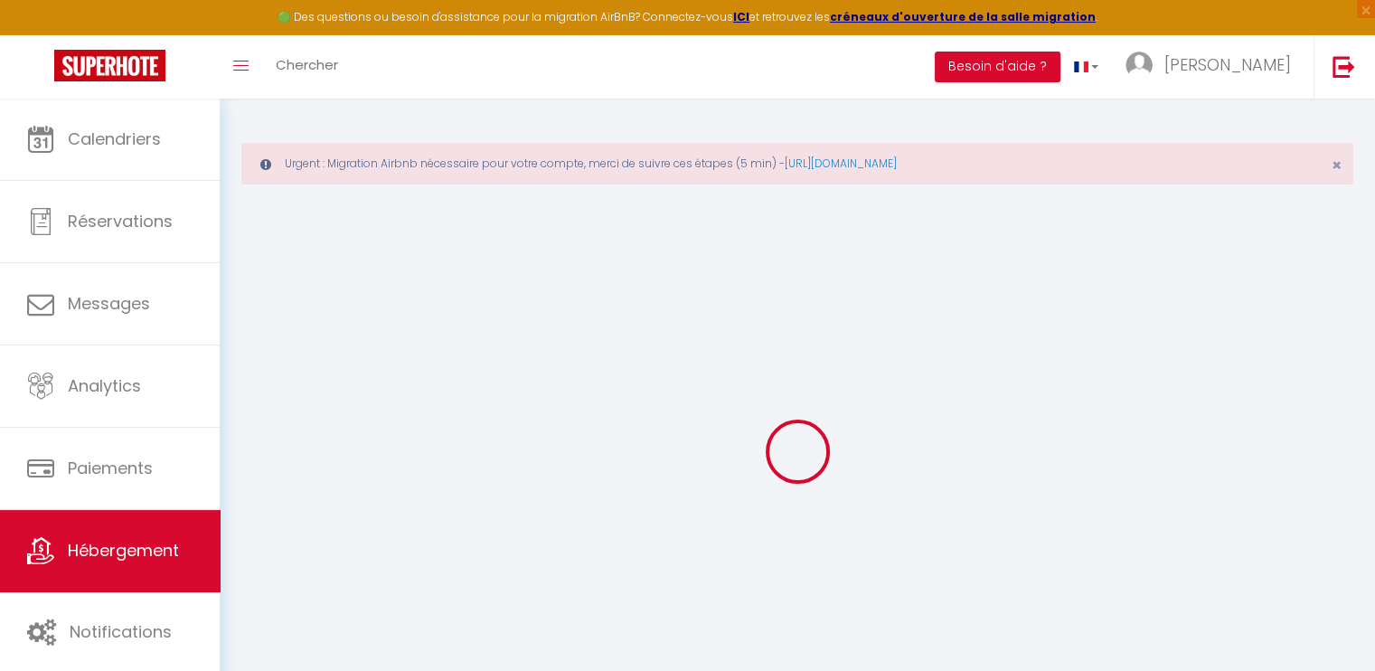
select select
checkbox input "false"
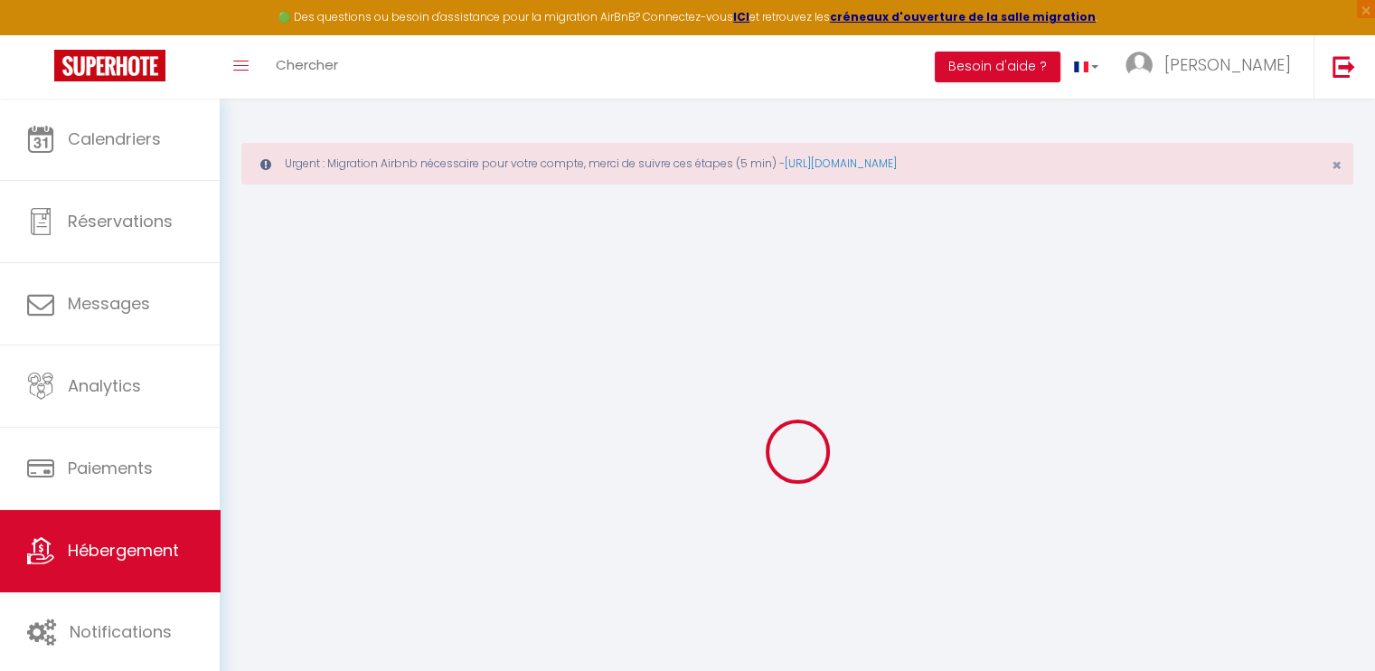
select select "15:00"
select select "23:45"
select select "11:00"
select select "30"
select select "120"
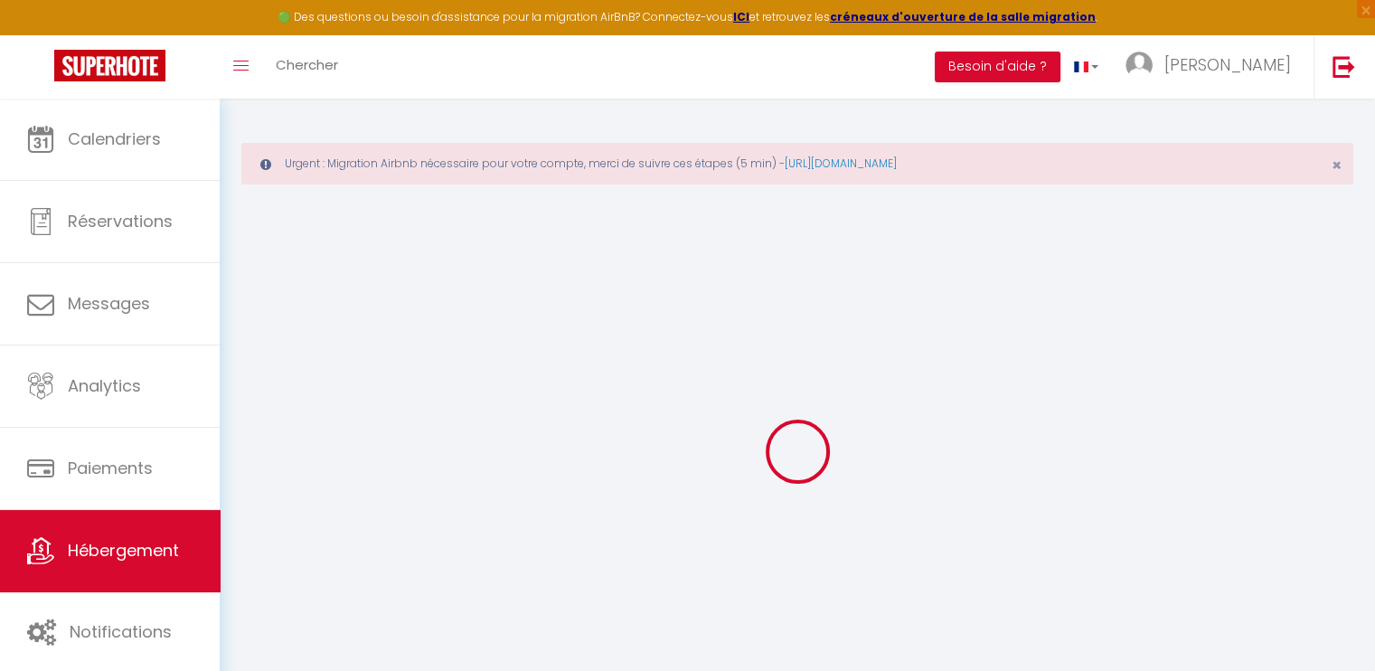
select select
checkbox input "false"
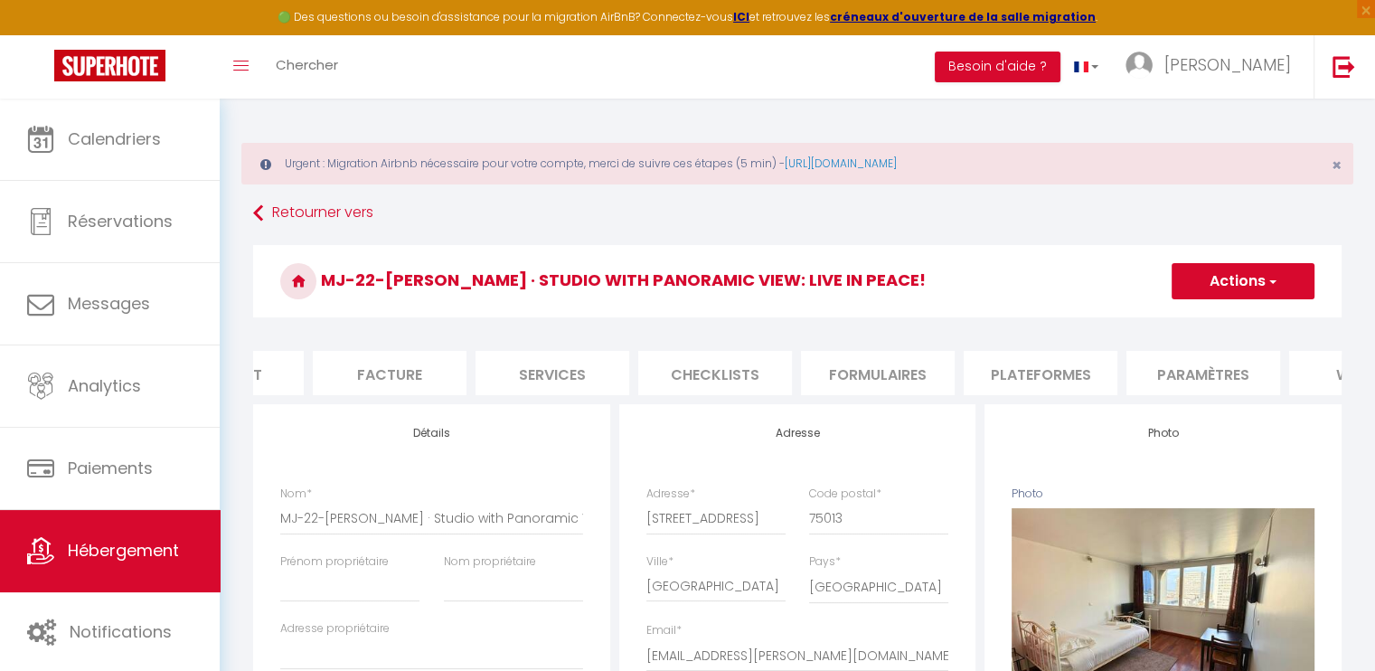
scroll to position [0, 302]
click at [1016, 368] on li "Plateformes" at bounding box center [1004, 373] width 154 height 44
select select "270"
select select "EUR"
select select
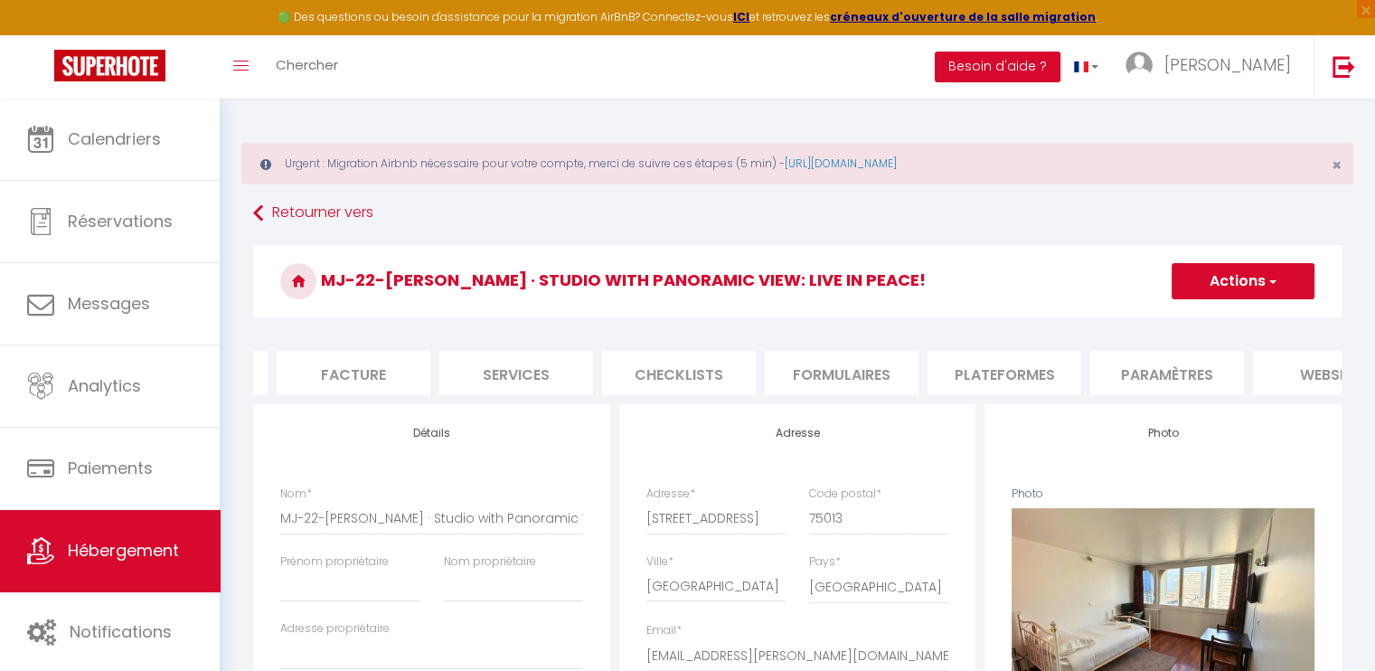
select select "19413-1159500832535797805"
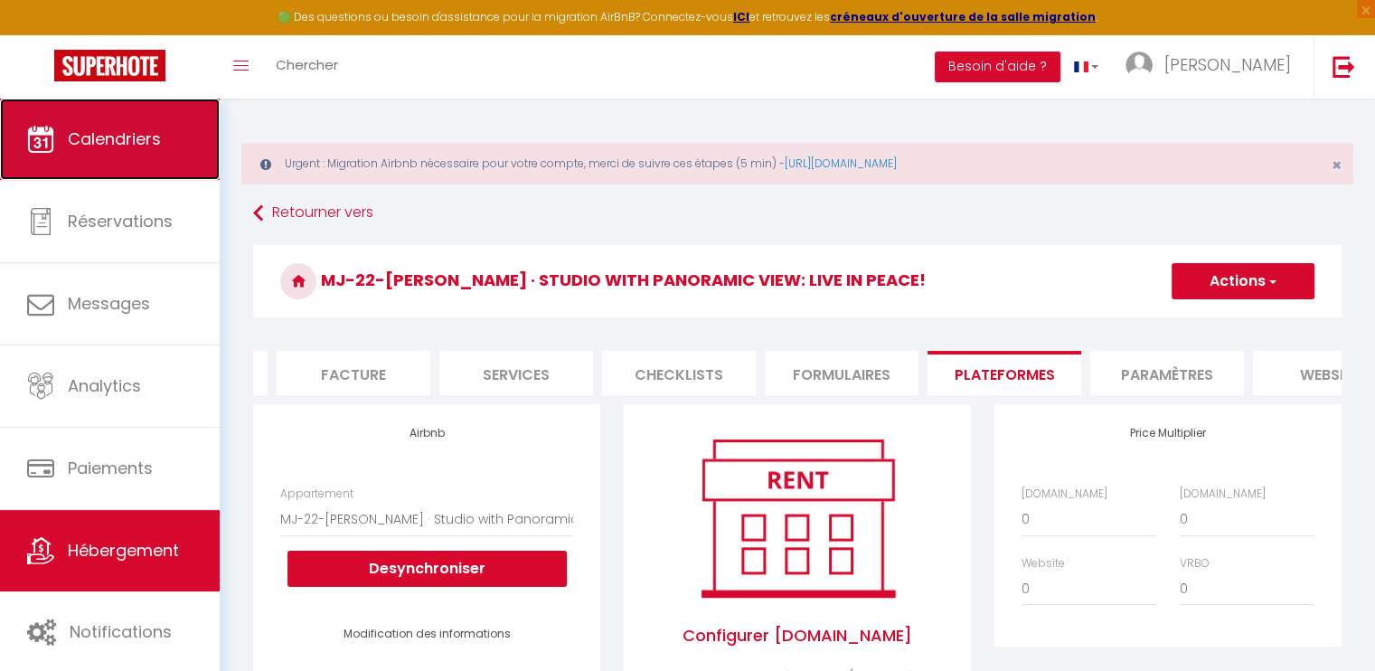
click at [144, 149] on span "Calendriers" at bounding box center [114, 138] width 93 height 23
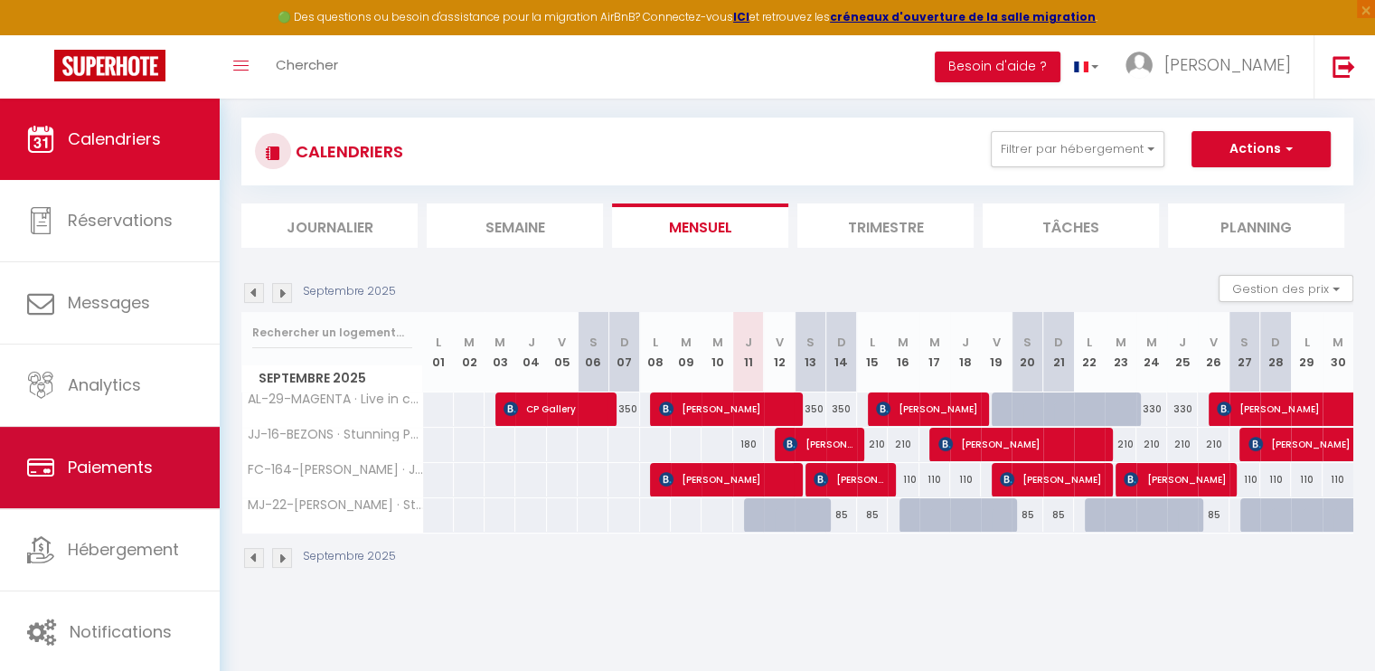
scroll to position [98, 0]
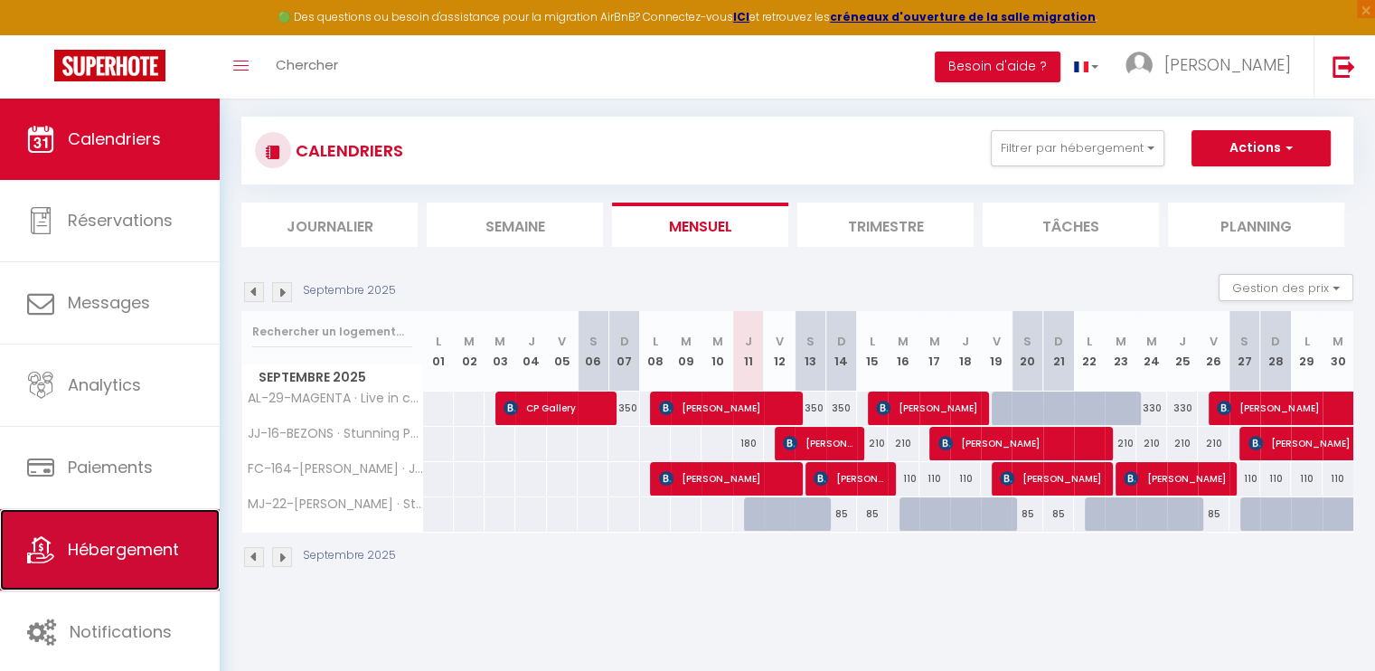
click at [119, 524] on link "Hébergement" at bounding box center [110, 549] width 220 height 81
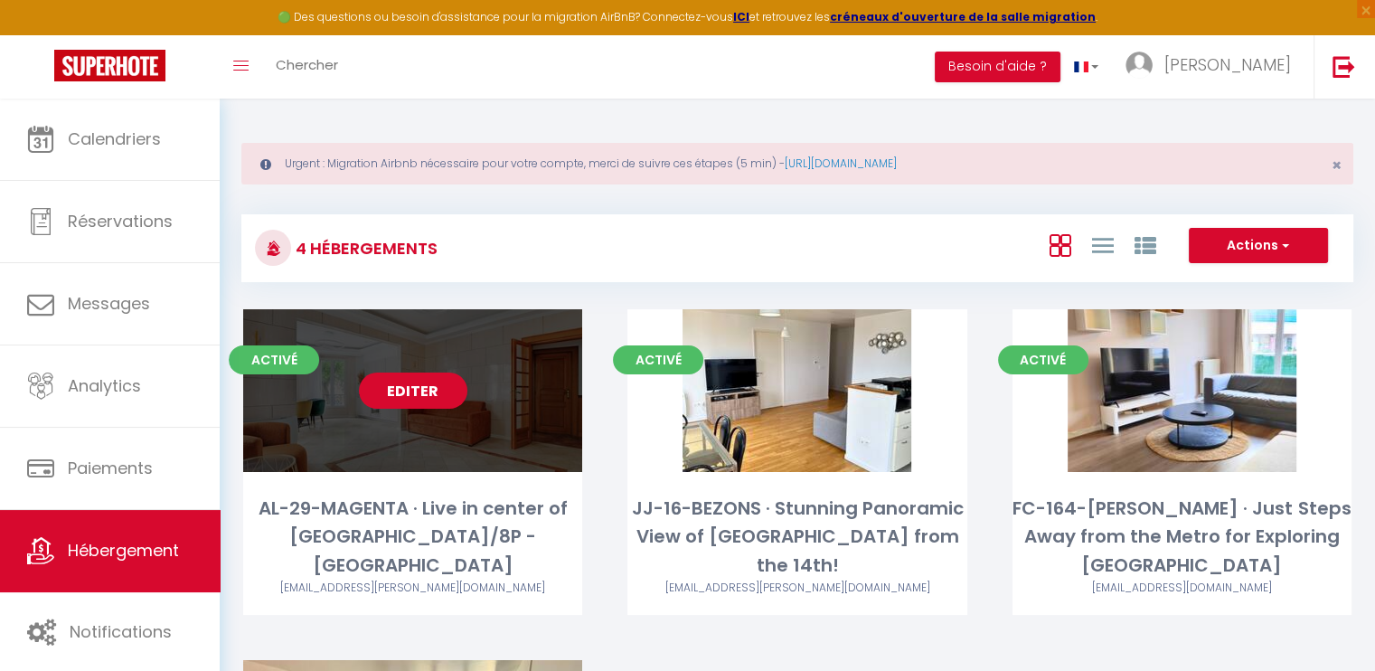
click at [453, 380] on link "Editer" at bounding box center [413, 390] width 108 height 36
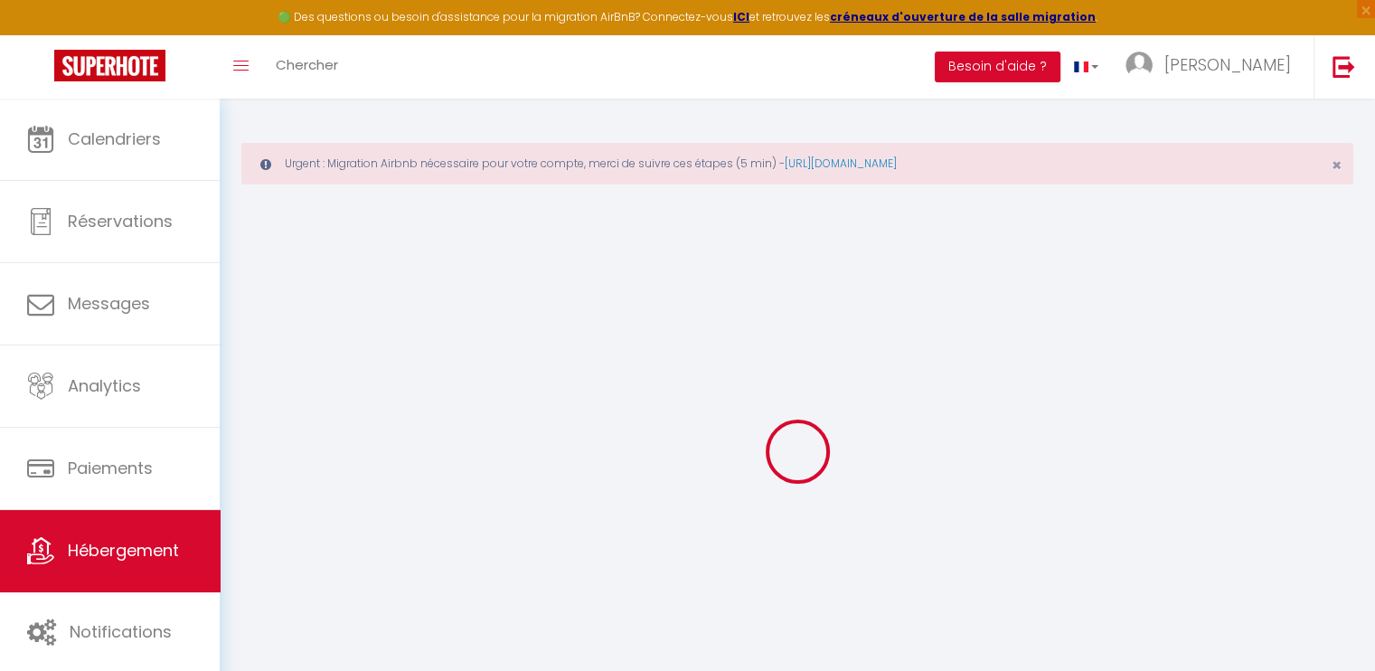
select select
checkbox input "false"
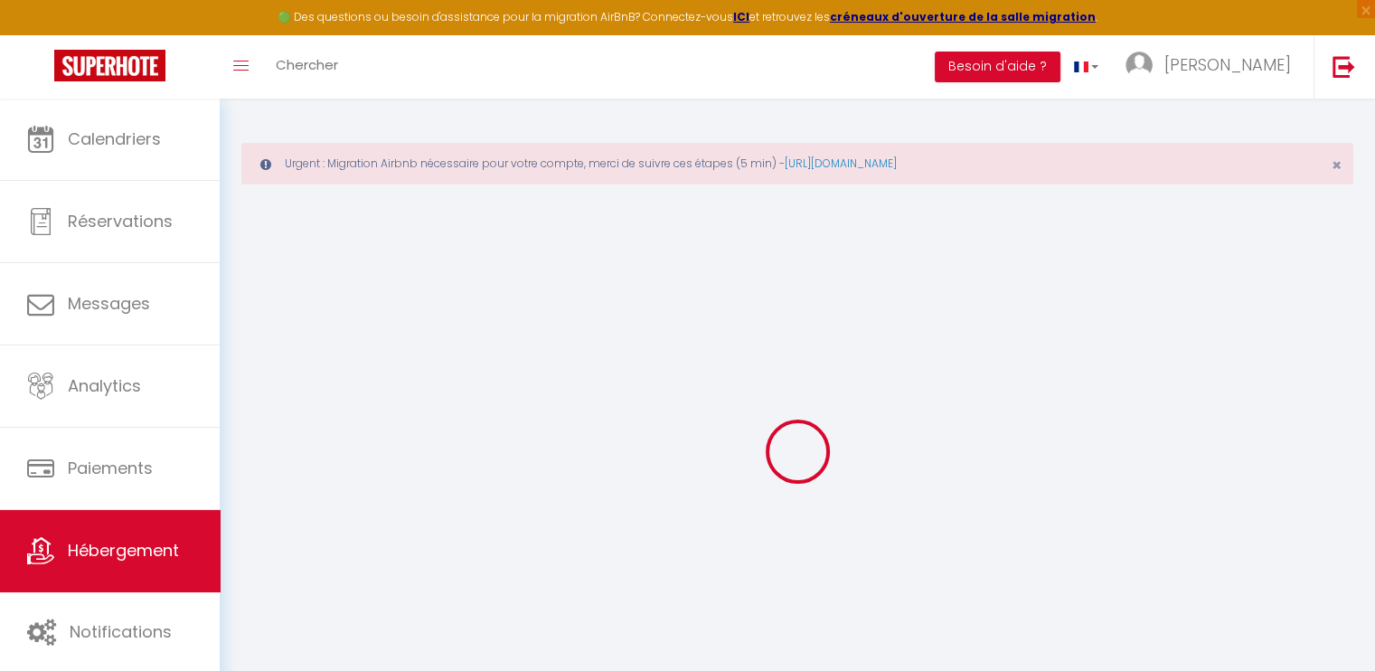
checkbox input "false"
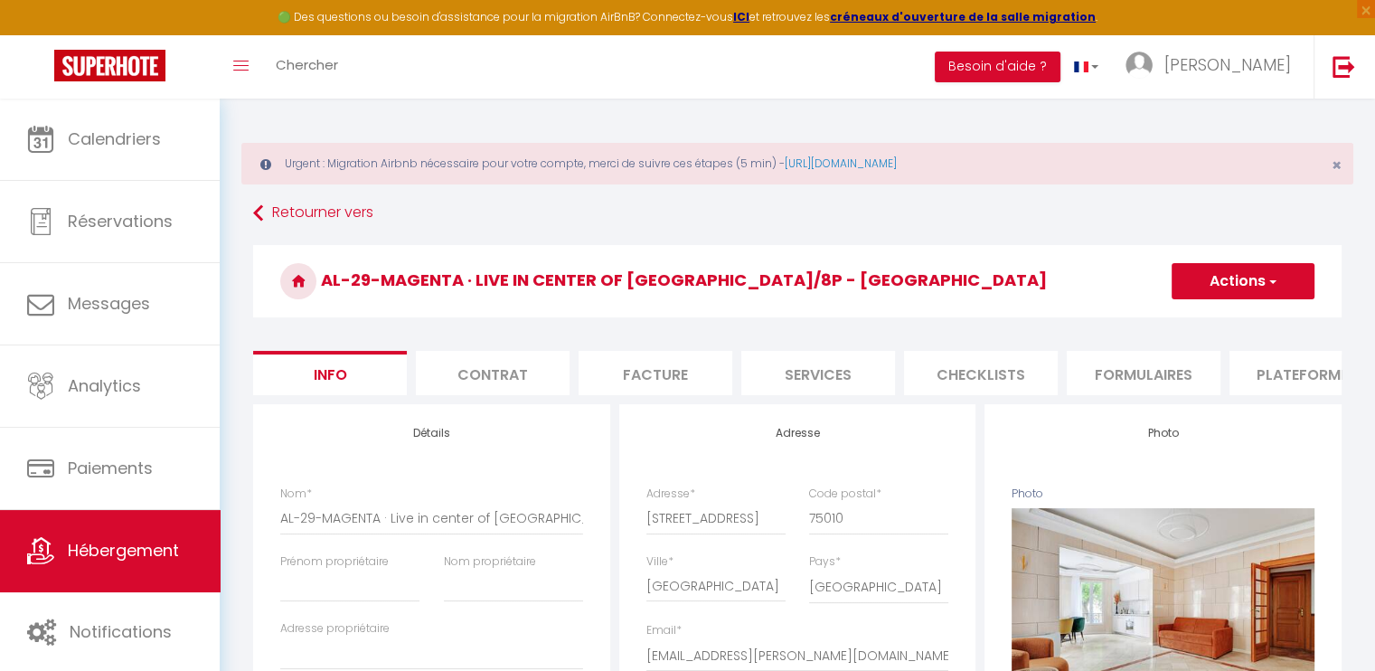
click at [817, 380] on li "Services" at bounding box center [818, 373] width 154 height 44
select select
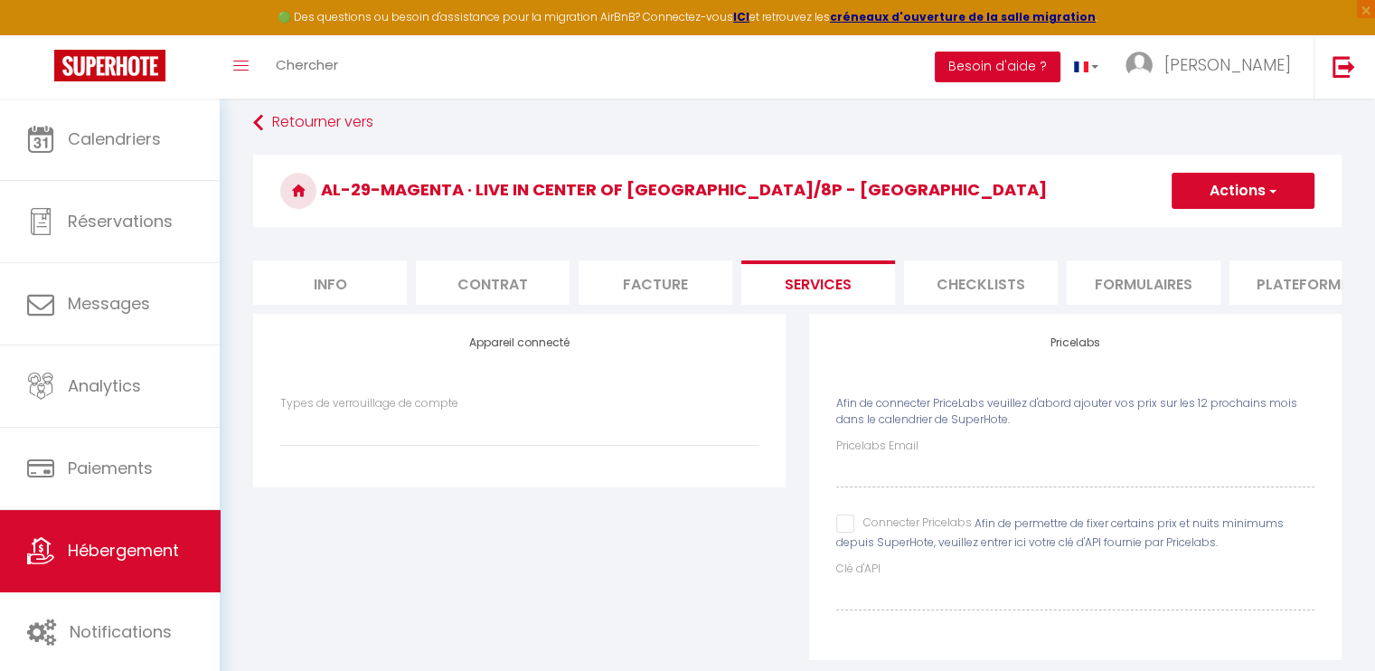
click at [1060, 77] on button "Besoin d'aide ?" at bounding box center [997, 67] width 126 height 31
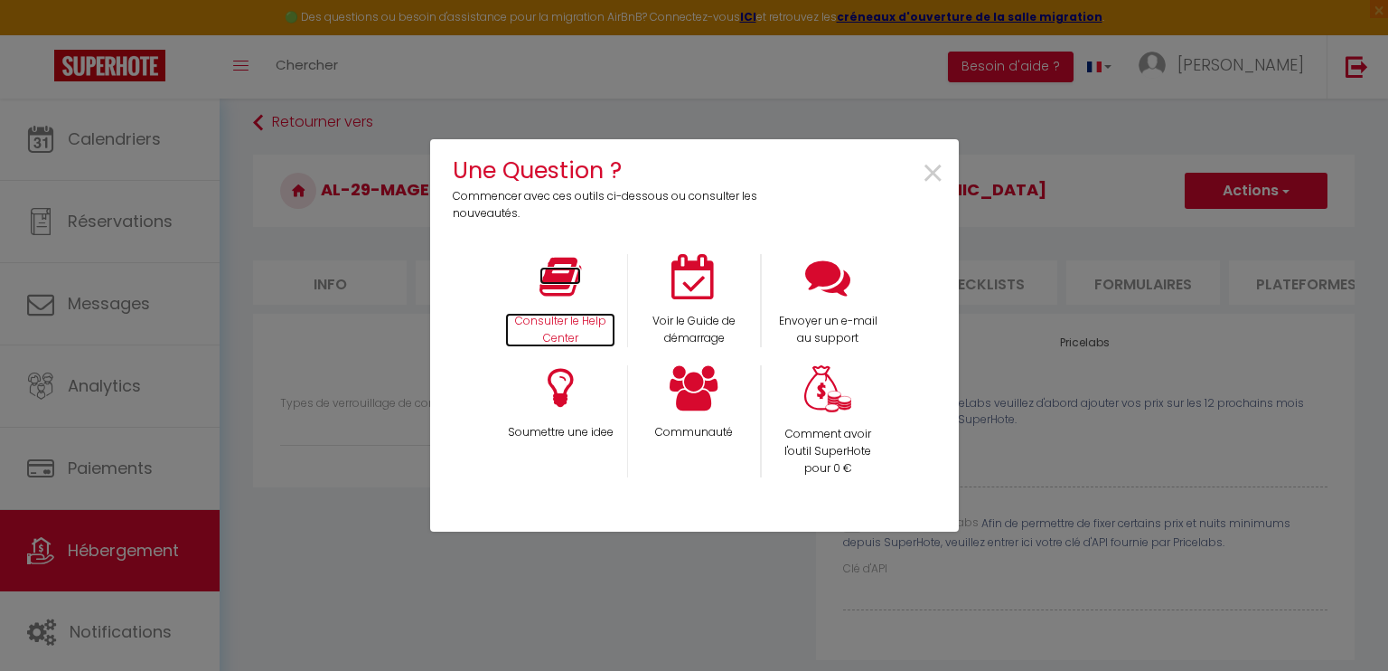
click at [584, 324] on p "Consulter le Help Center" at bounding box center [560, 330] width 110 height 34
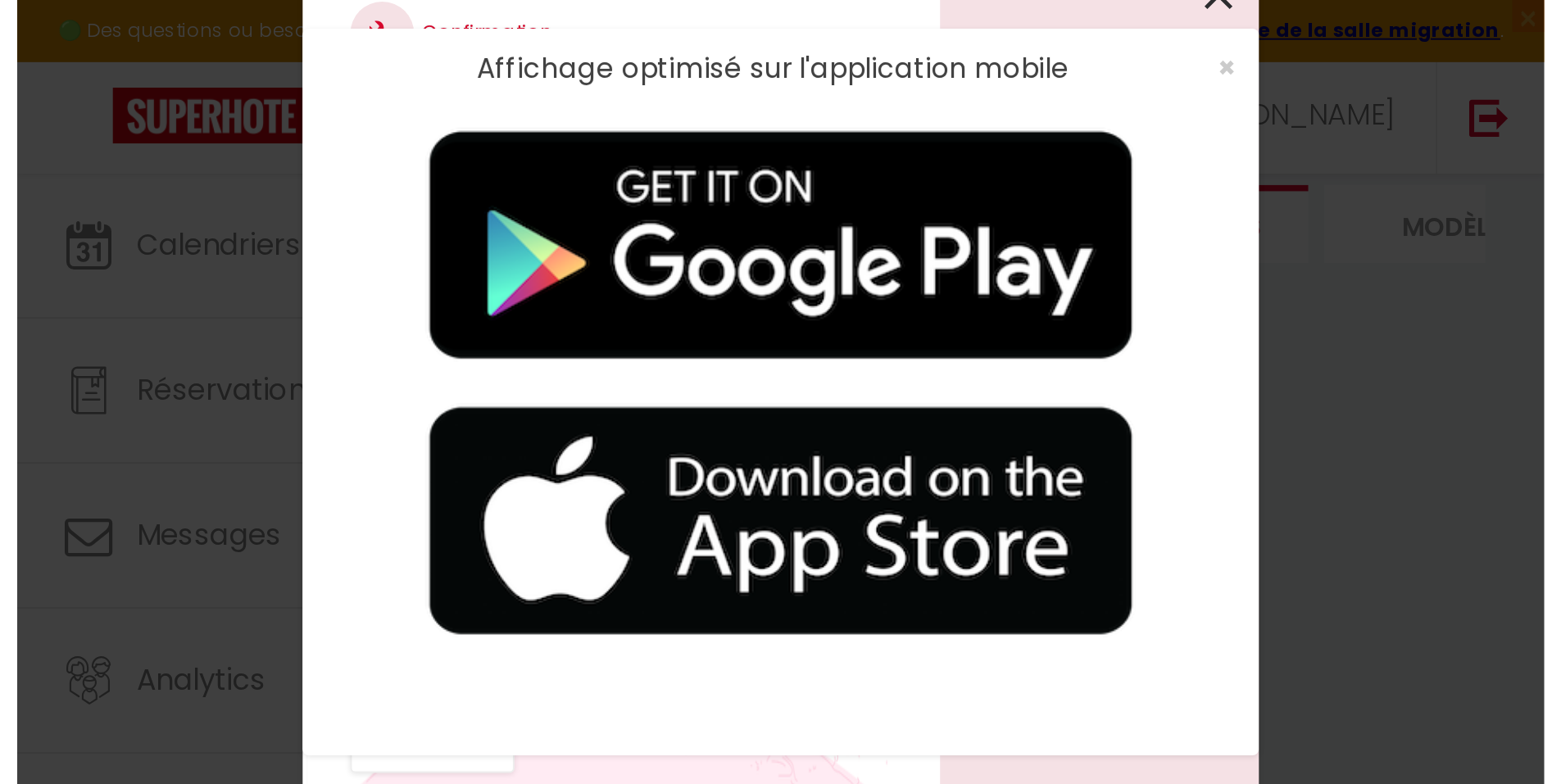
scroll to position [90, 0]
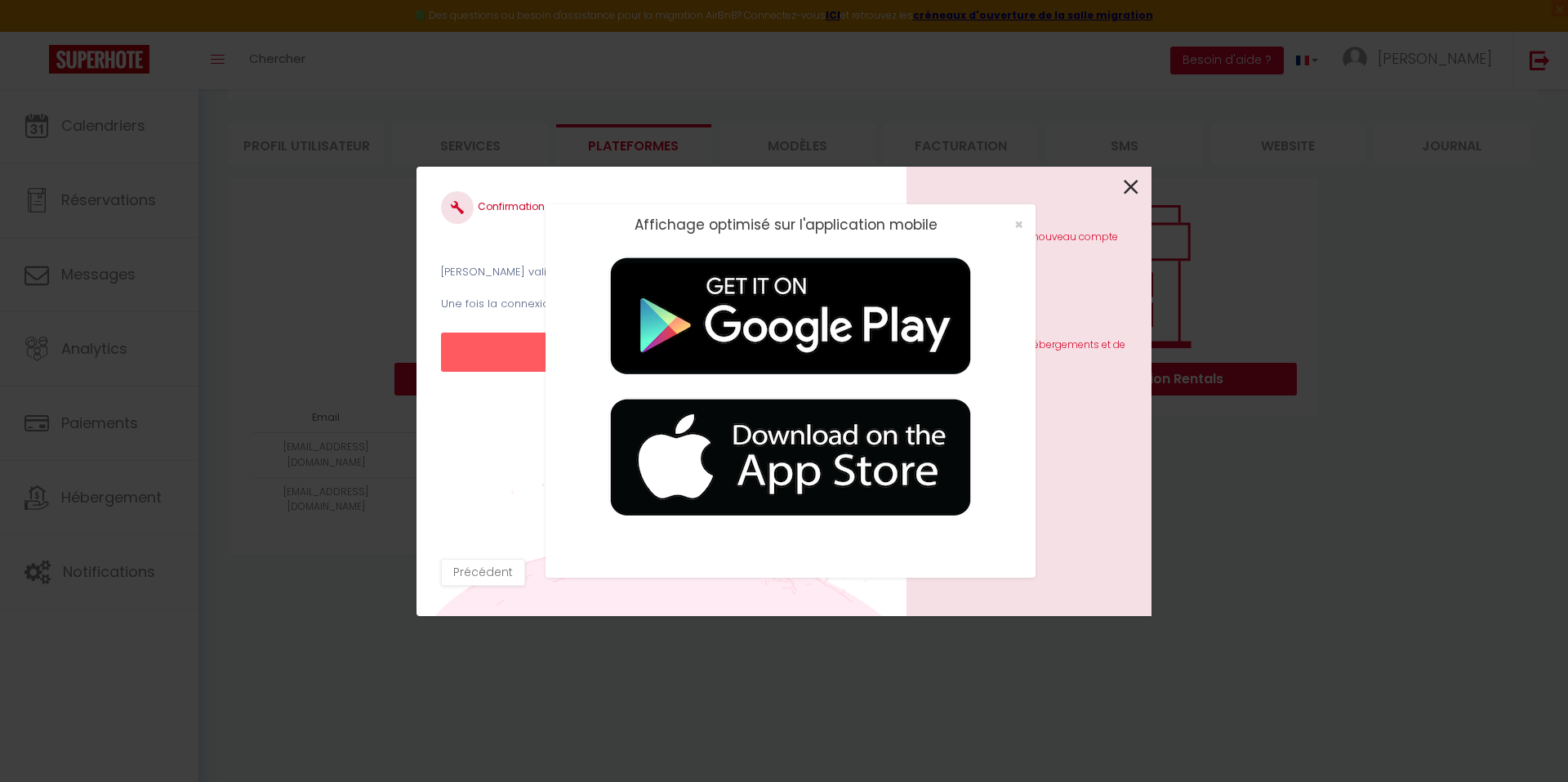
click at [1137, 186] on div "Affichage optimisé sur l'application mobile ×" at bounding box center [784, 391] width 1568 height 782
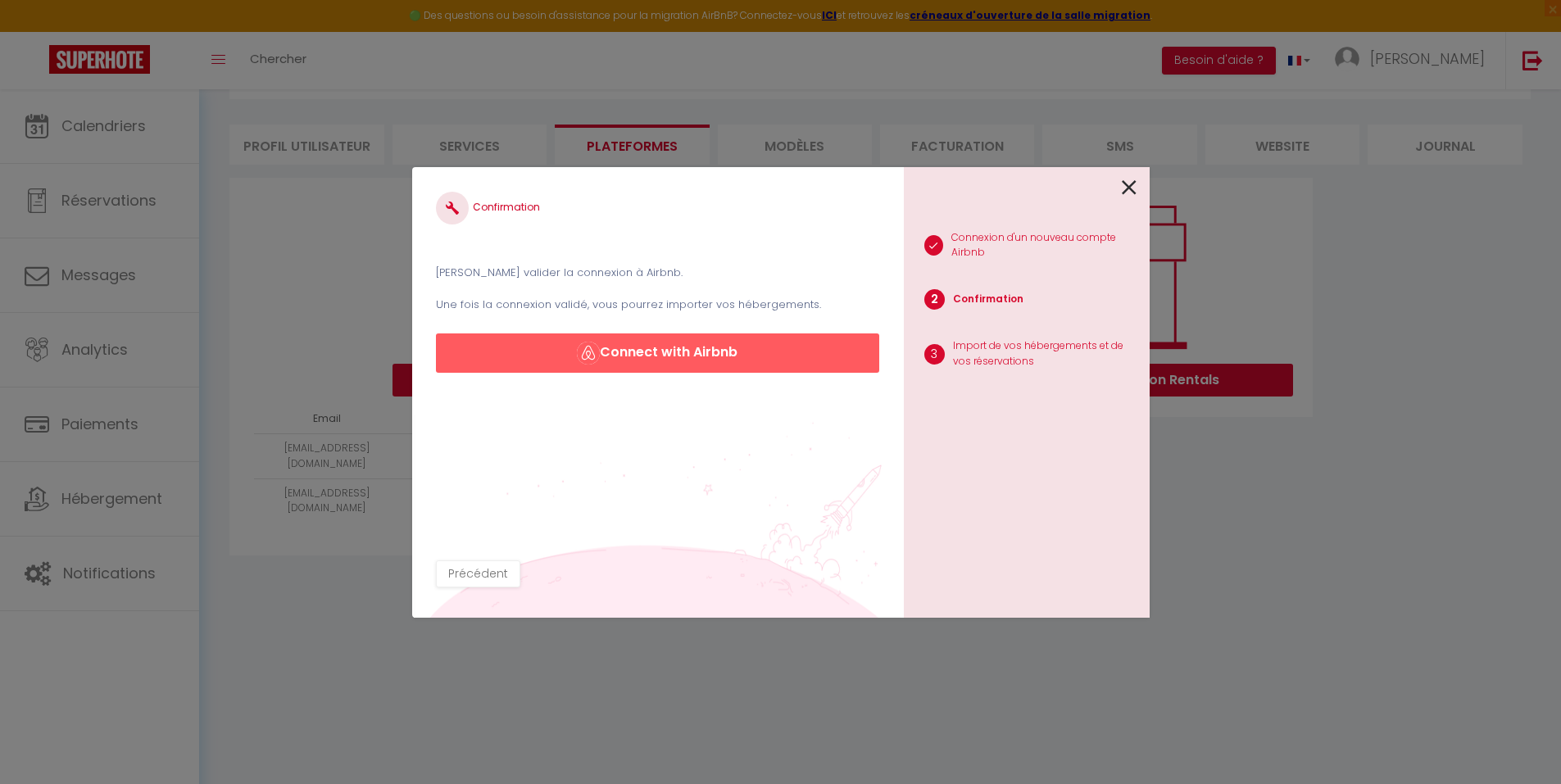
click at [1137, 184] on div "1 Connexion d'un nouveau compte Airbnb 2 Confirmation 3 Import de vos hébergeme…" at bounding box center [1026, 392] width 246 height 450
click at [1127, 183] on icon at bounding box center [1129, 187] width 15 height 24
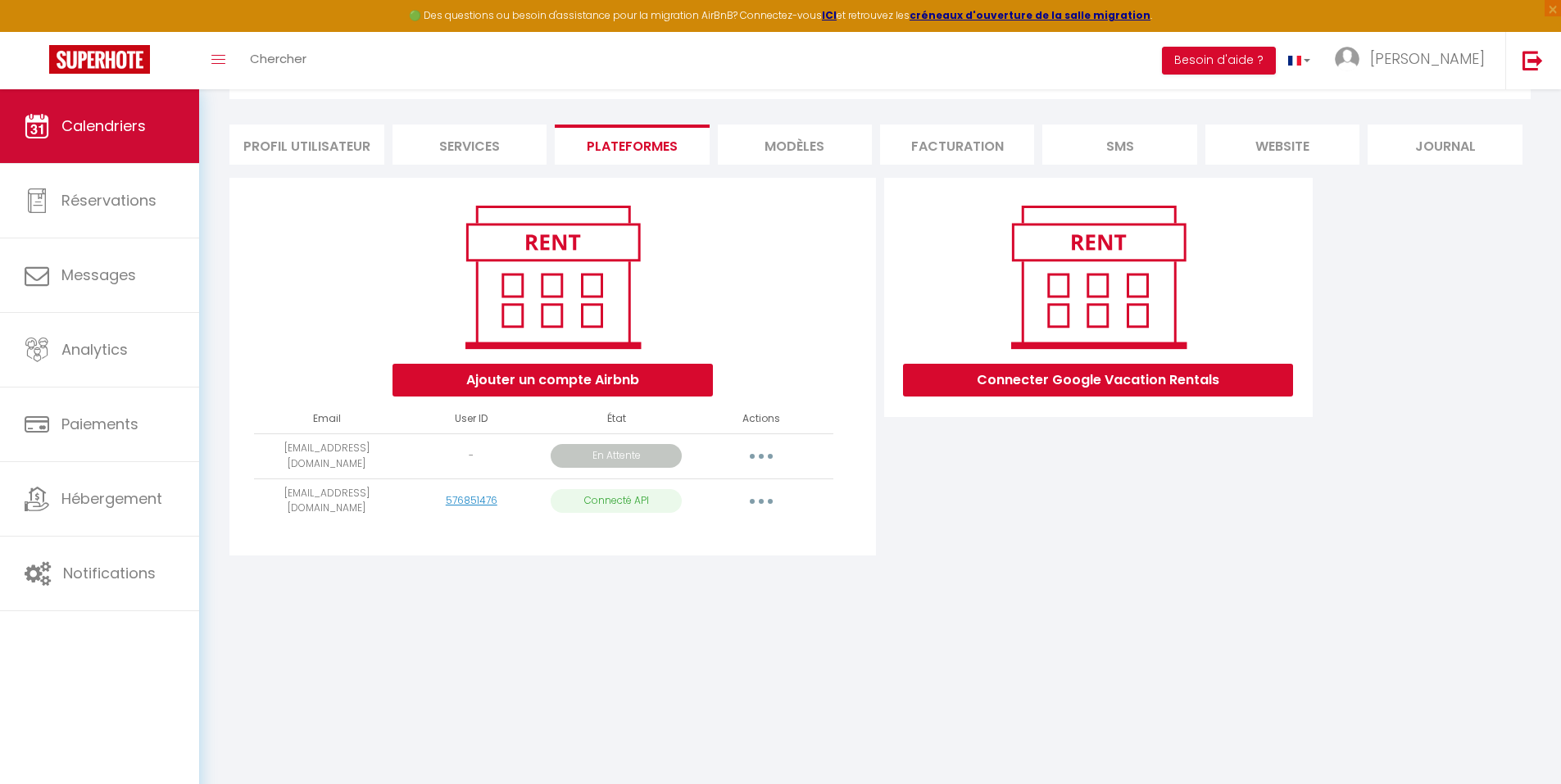
click at [149, 150] on link "Calendriers" at bounding box center [100, 126] width 199 height 73
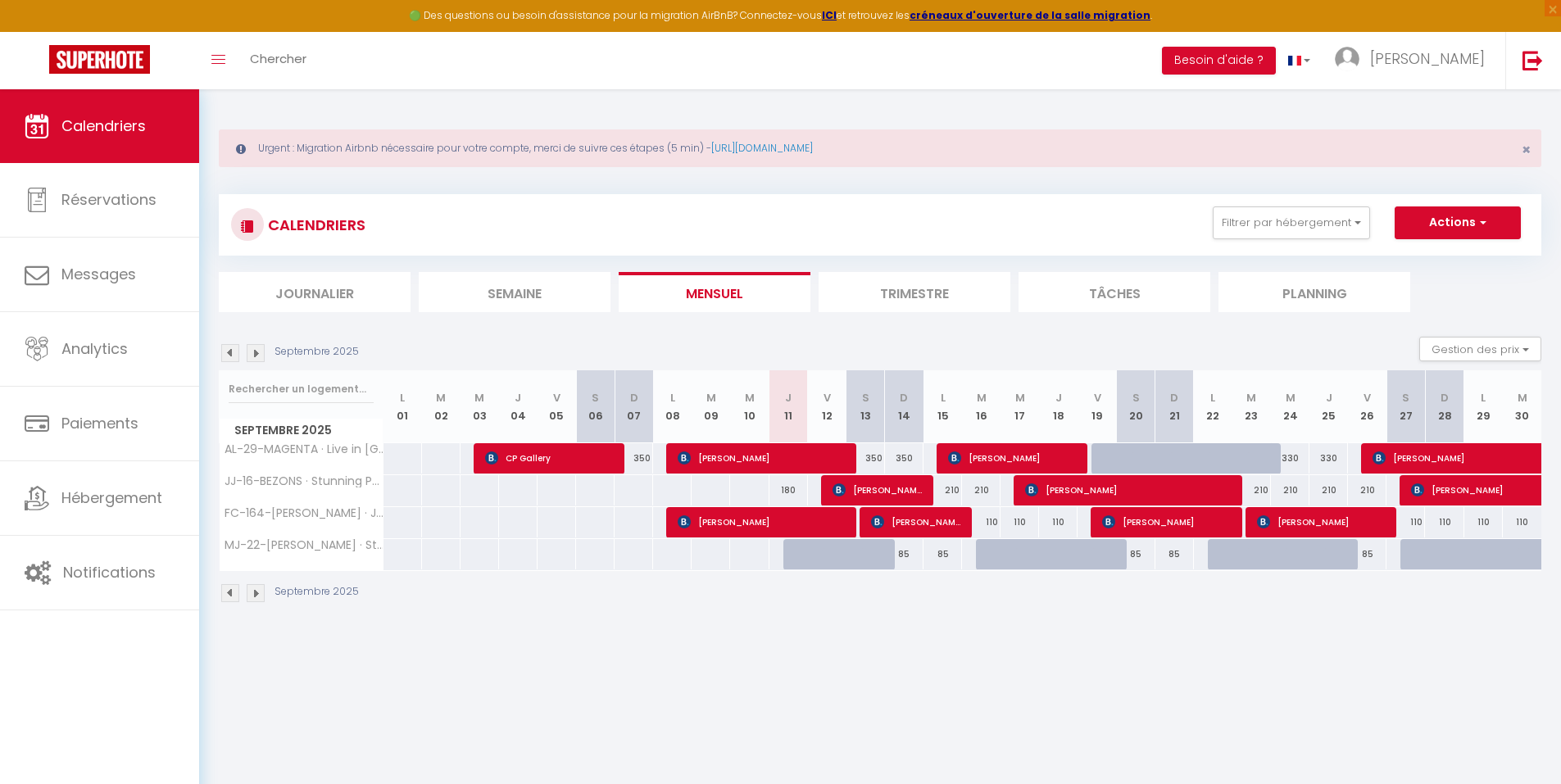
click at [309, 441] on span "Septembre 2025" at bounding box center [301, 431] width 163 height 24
click at [308, 444] on span "AL-29-MAGENTA · Live in center of [GEOGRAPHIC_DATA]/8P - [GEOGRAPHIC_DATA]" at bounding box center [444, 443] width 425 height 20
click at [1257, 336] on button "Gestion des prix" at bounding box center [1479, 348] width 122 height 24
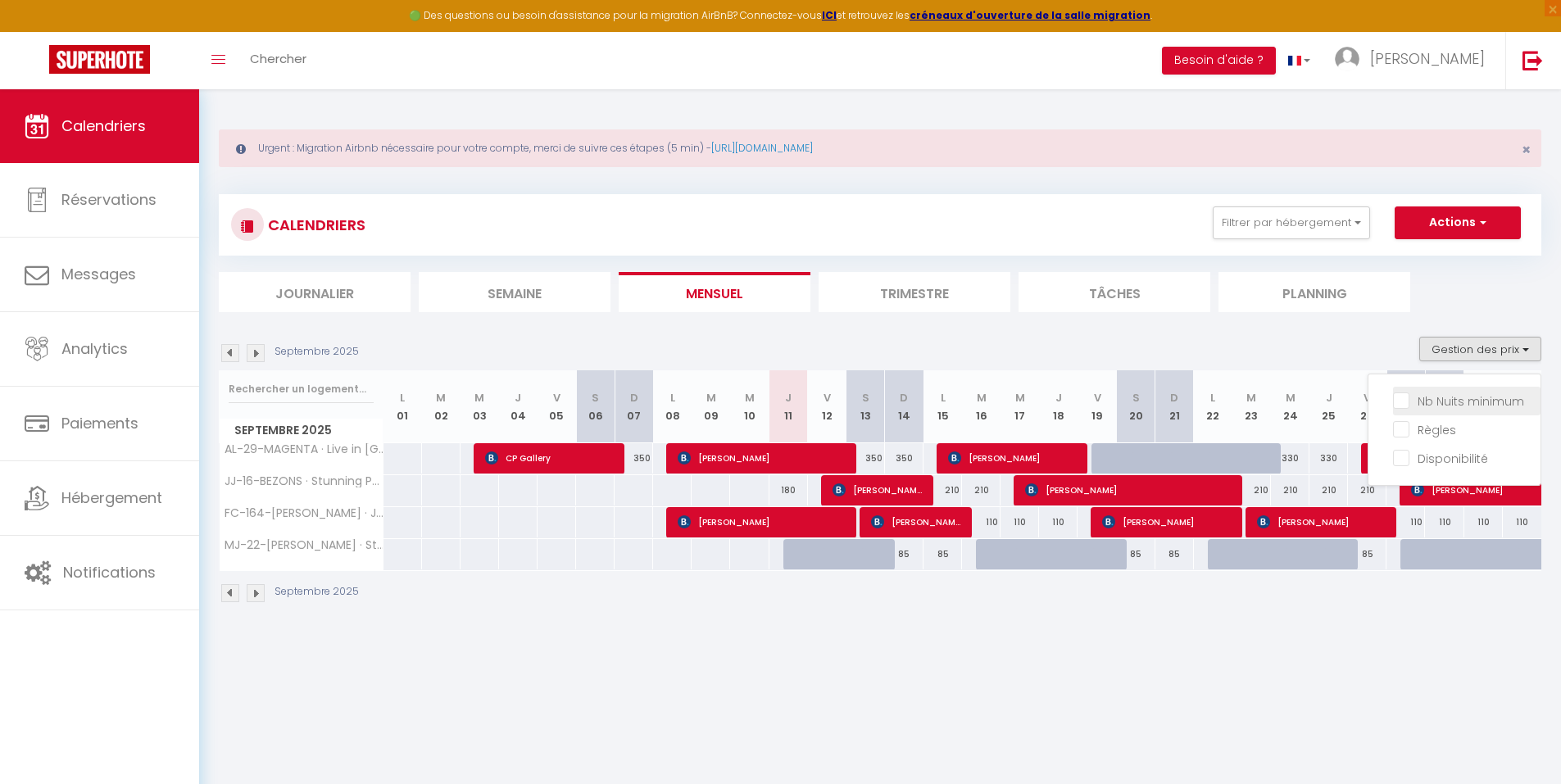
click at [1257, 394] on input "Nb Nuits minimum" at bounding box center [1466, 400] width 148 height 16
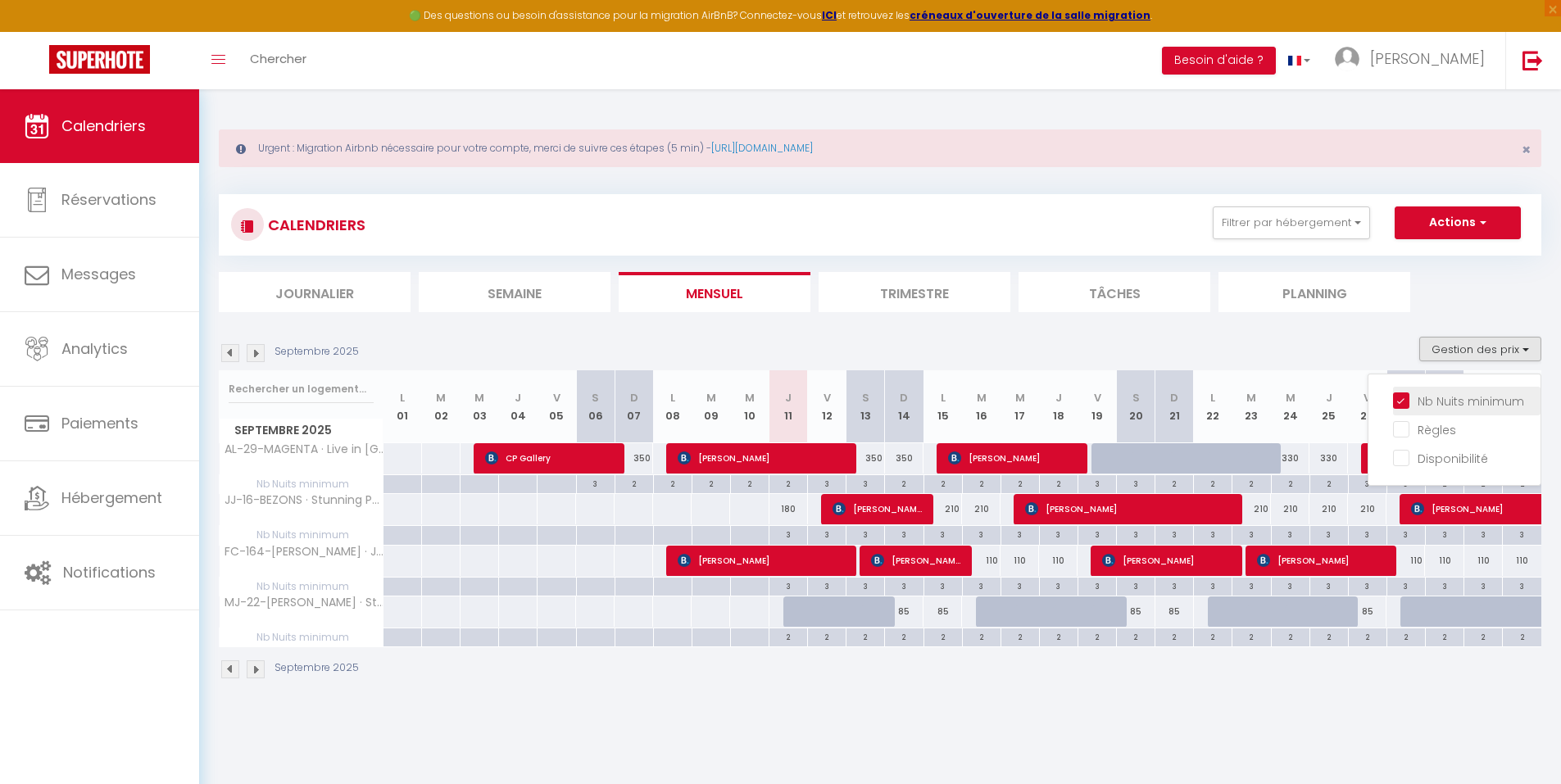
click at [1257, 394] on input "Nb Nuits minimum" at bounding box center [1466, 400] width 148 height 16
checkbox input "false"
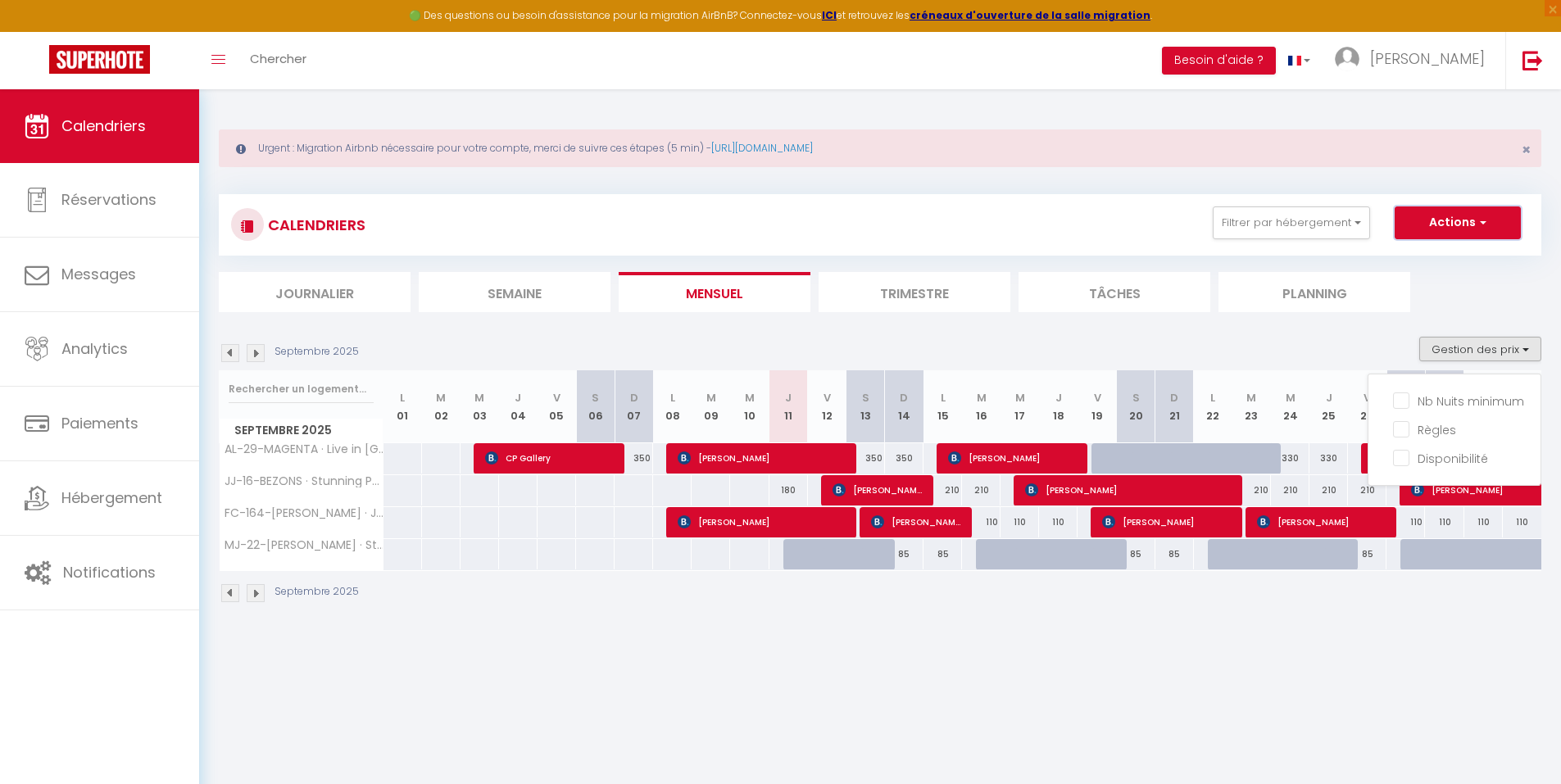
click at [1257, 217] on button "Actions" at bounding box center [1457, 223] width 126 height 33
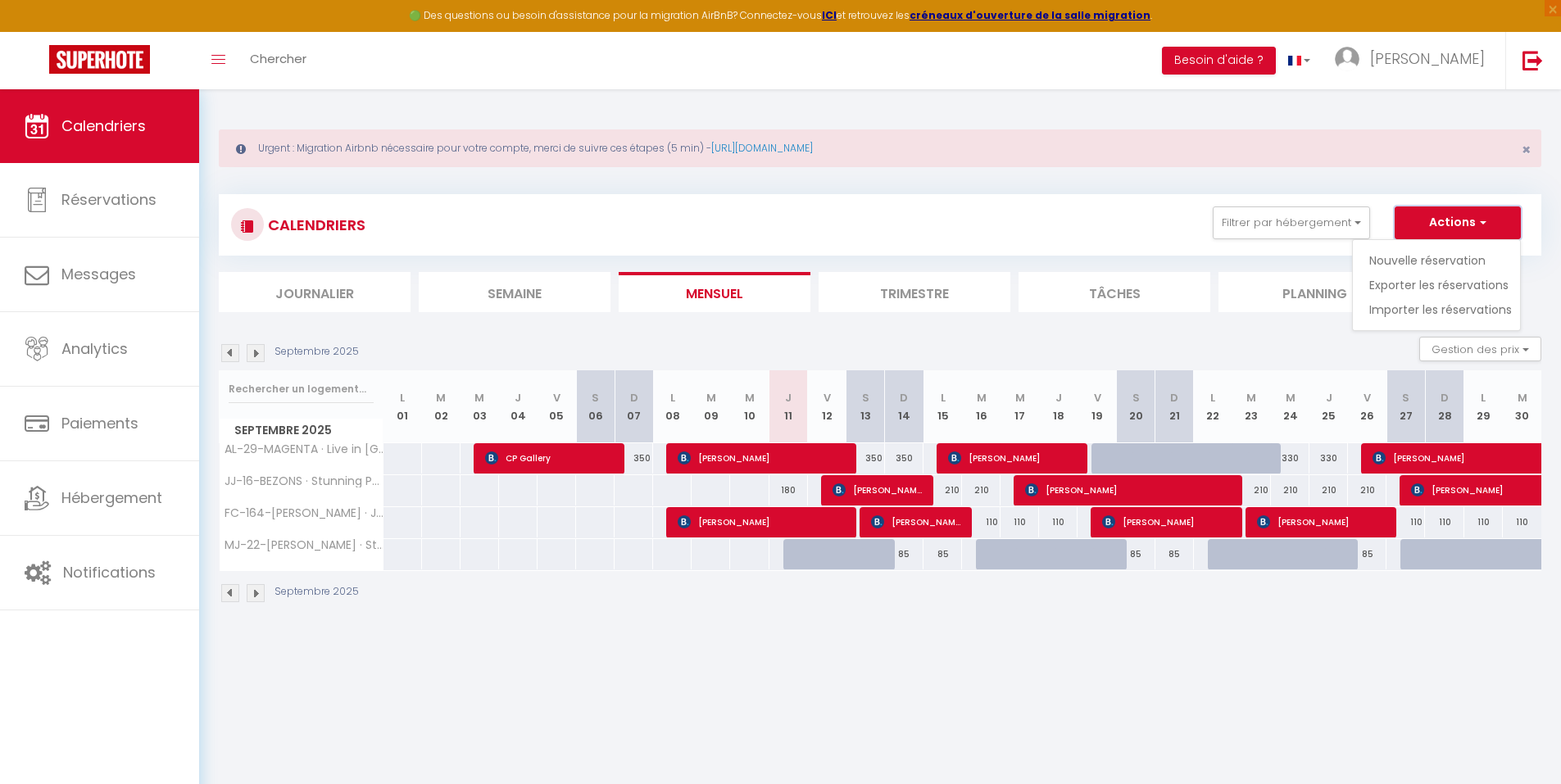
click at [1257, 217] on button "Actions" at bounding box center [1457, 223] width 126 height 33
click at [323, 447] on span "AL-29-MAGENTA · Live in center of [GEOGRAPHIC_DATA]/8P - [GEOGRAPHIC_DATA]" at bounding box center [444, 443] width 425 height 20
click at [347, 479] on span "JJ-16-BEZONS · Stunning Panoramic View of [GEOGRAPHIC_DATA] from the 14th!" at bounding box center [466, 475] width 469 height 20
click at [433, 607] on div "Urgent : Migration Airbnb nécessaire pour votre compte, merci de suivre ces éta…" at bounding box center [880, 364] width 1362 height 549
click at [1098, 287] on li "Tâches" at bounding box center [1113, 292] width 191 height 40
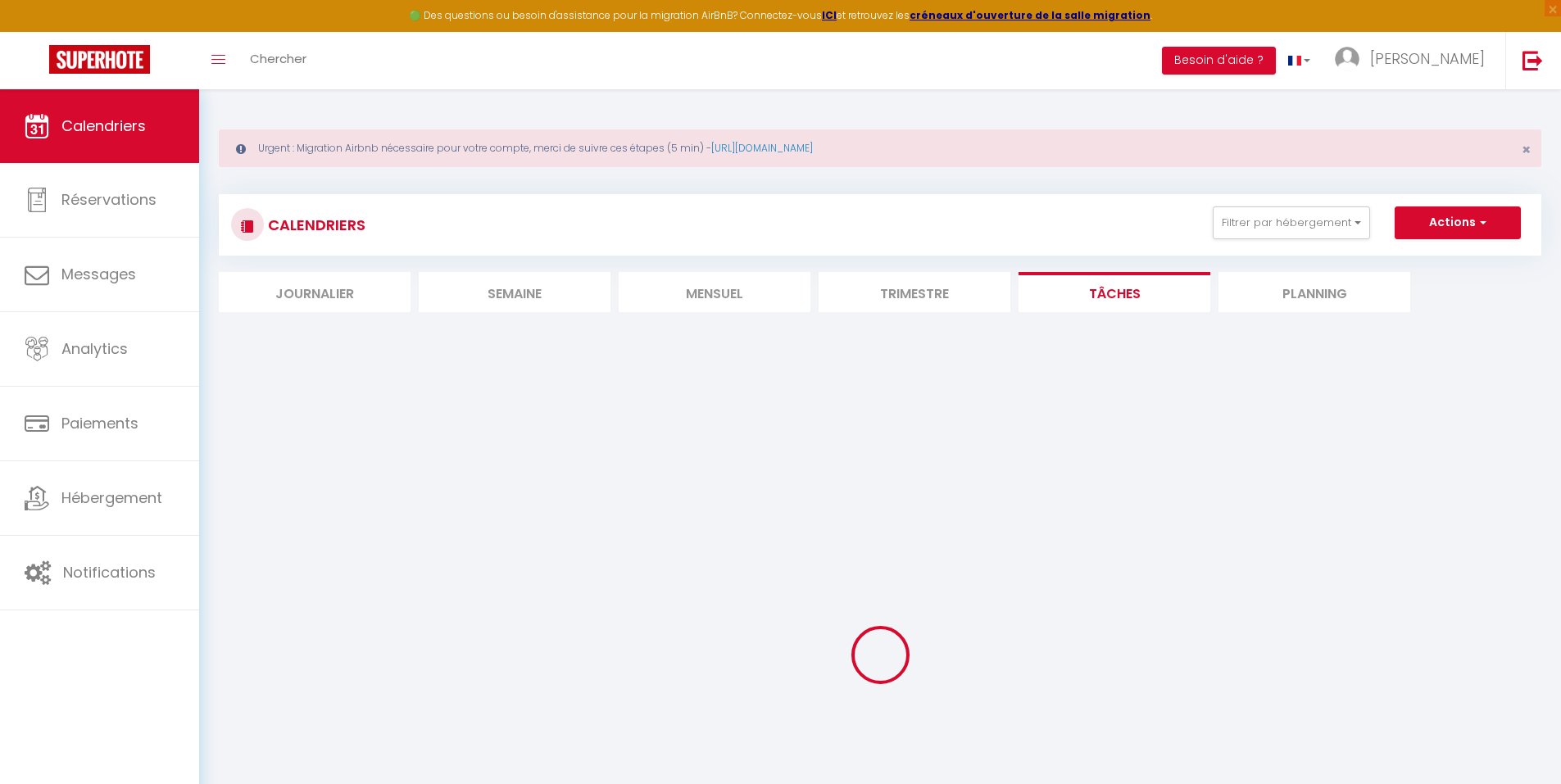
select select
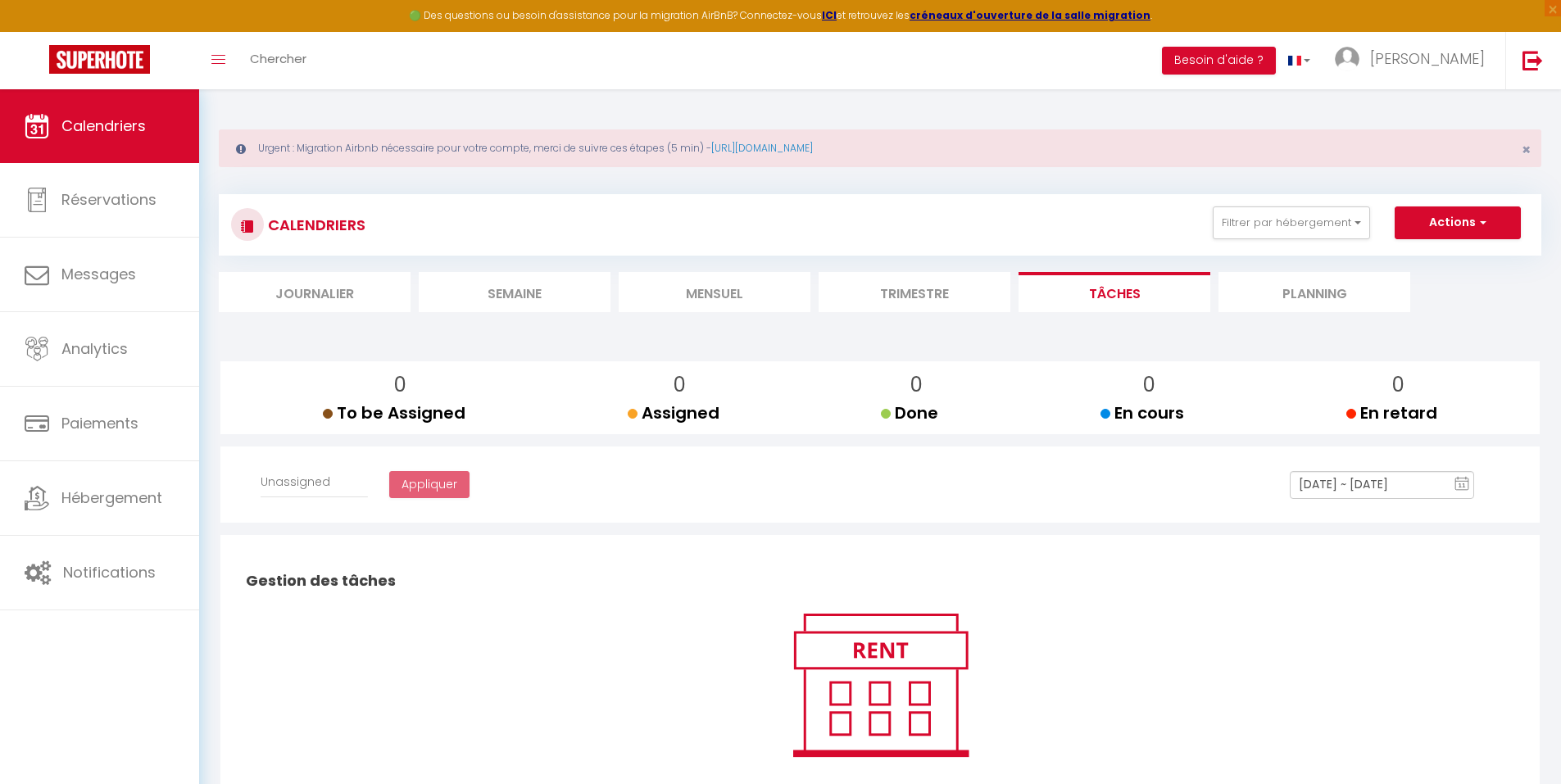
click at [1212, 295] on ul "Journalier Semaine Mensuel Trimestre Tâches Planning" at bounding box center [879, 292] width 1323 height 40
click at [1252, 292] on li "Planning" at bounding box center [1314, 292] width 191 height 40
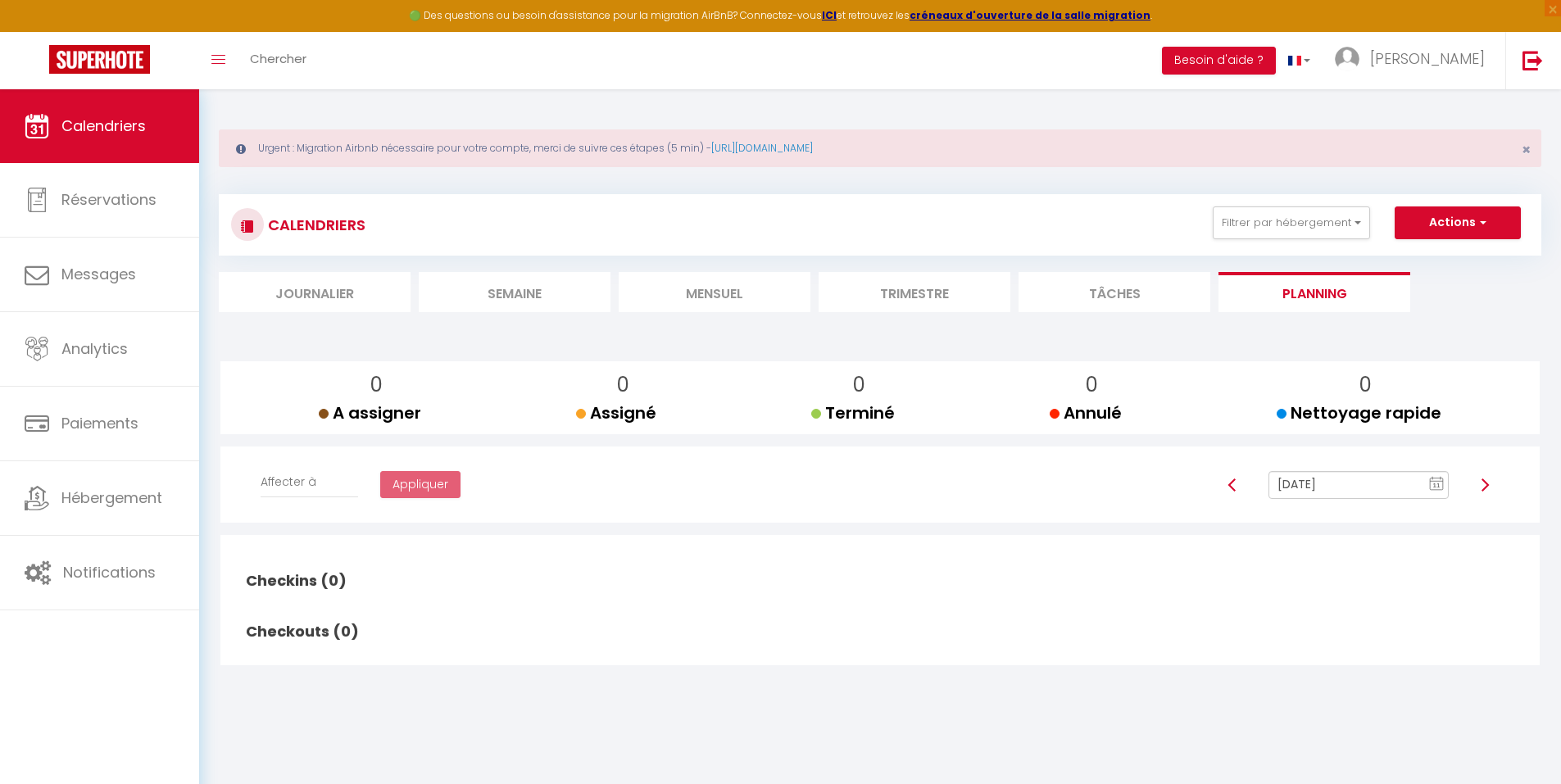
click at [905, 289] on li "Trimestre" at bounding box center [914, 292] width 191 height 40
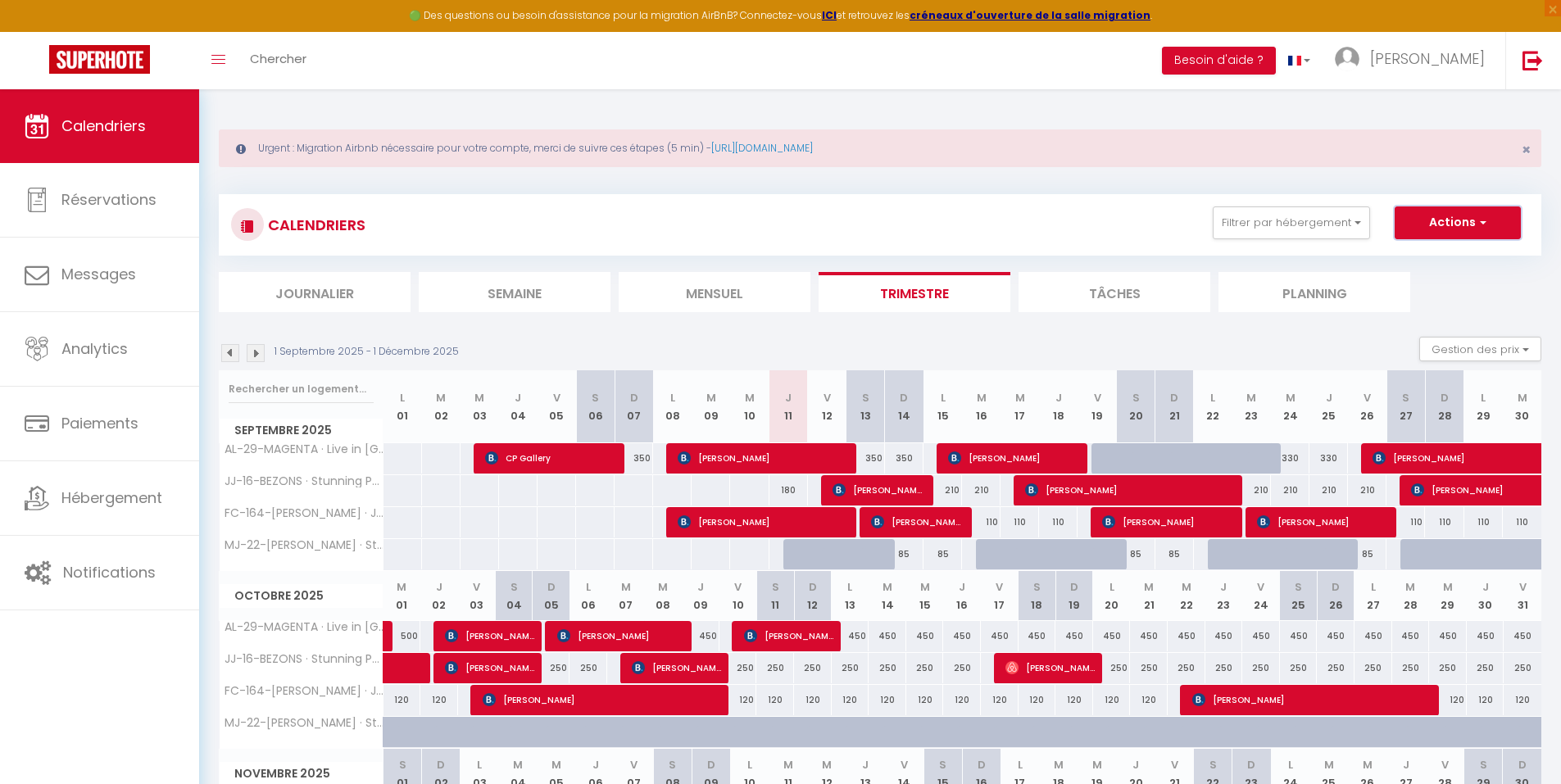
click at [1257, 221] on button "Actions" at bounding box center [1457, 223] width 126 height 33
click at [887, 285] on li "Trimestre" at bounding box center [914, 292] width 191 height 40
click at [1139, 293] on li "Tâches" at bounding box center [1113, 292] width 191 height 40
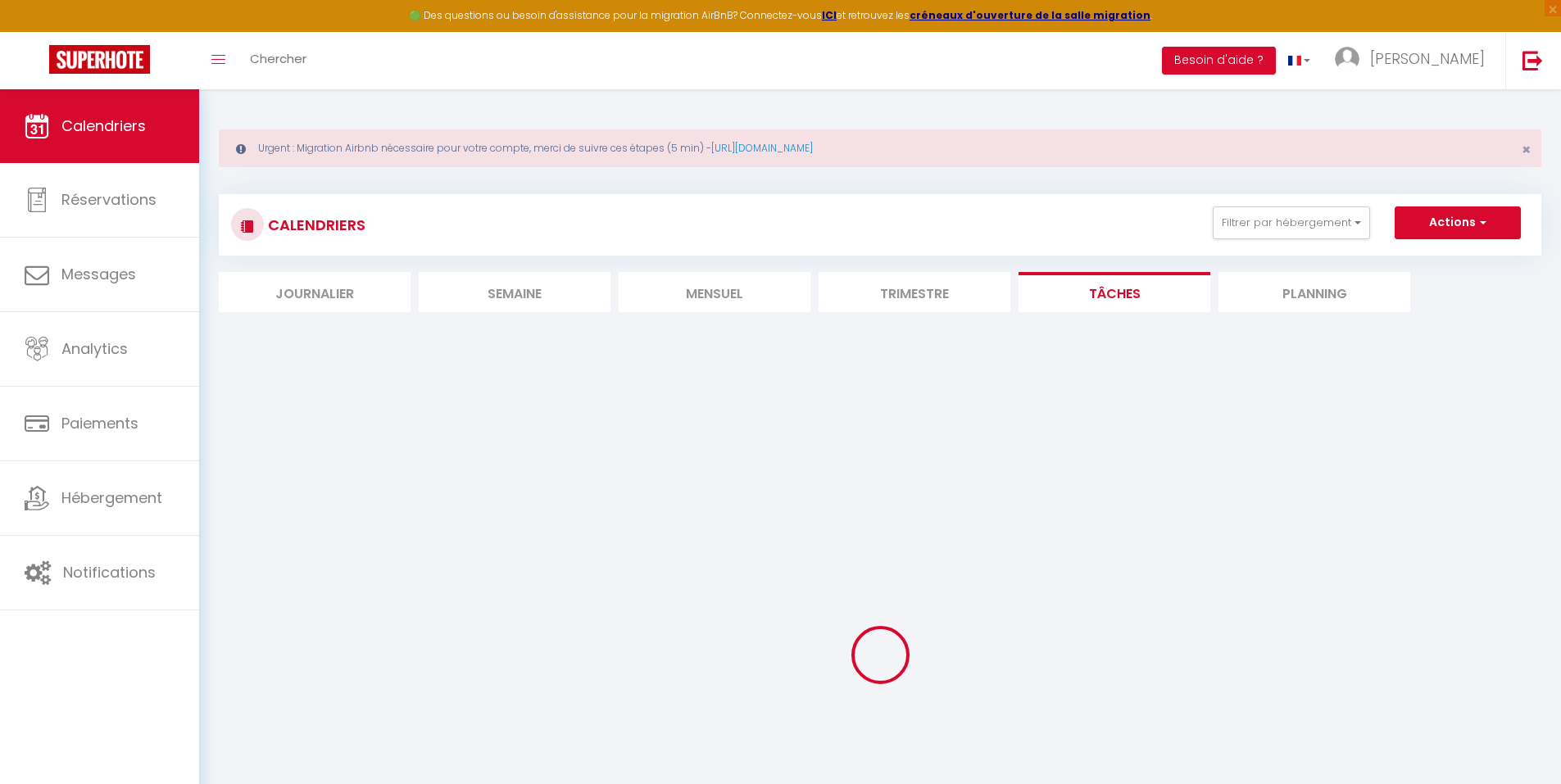
select select
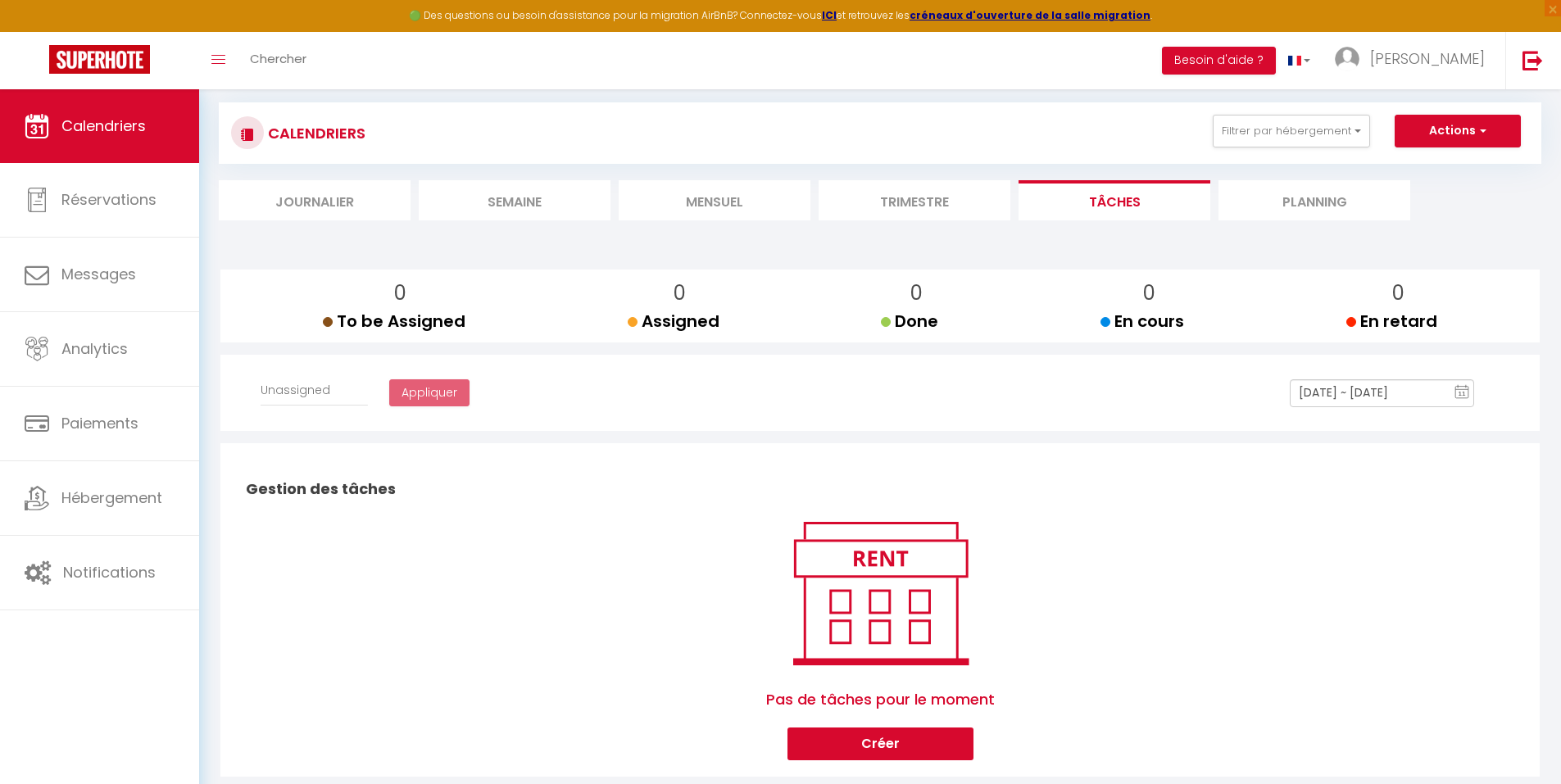
scroll to position [129, 0]
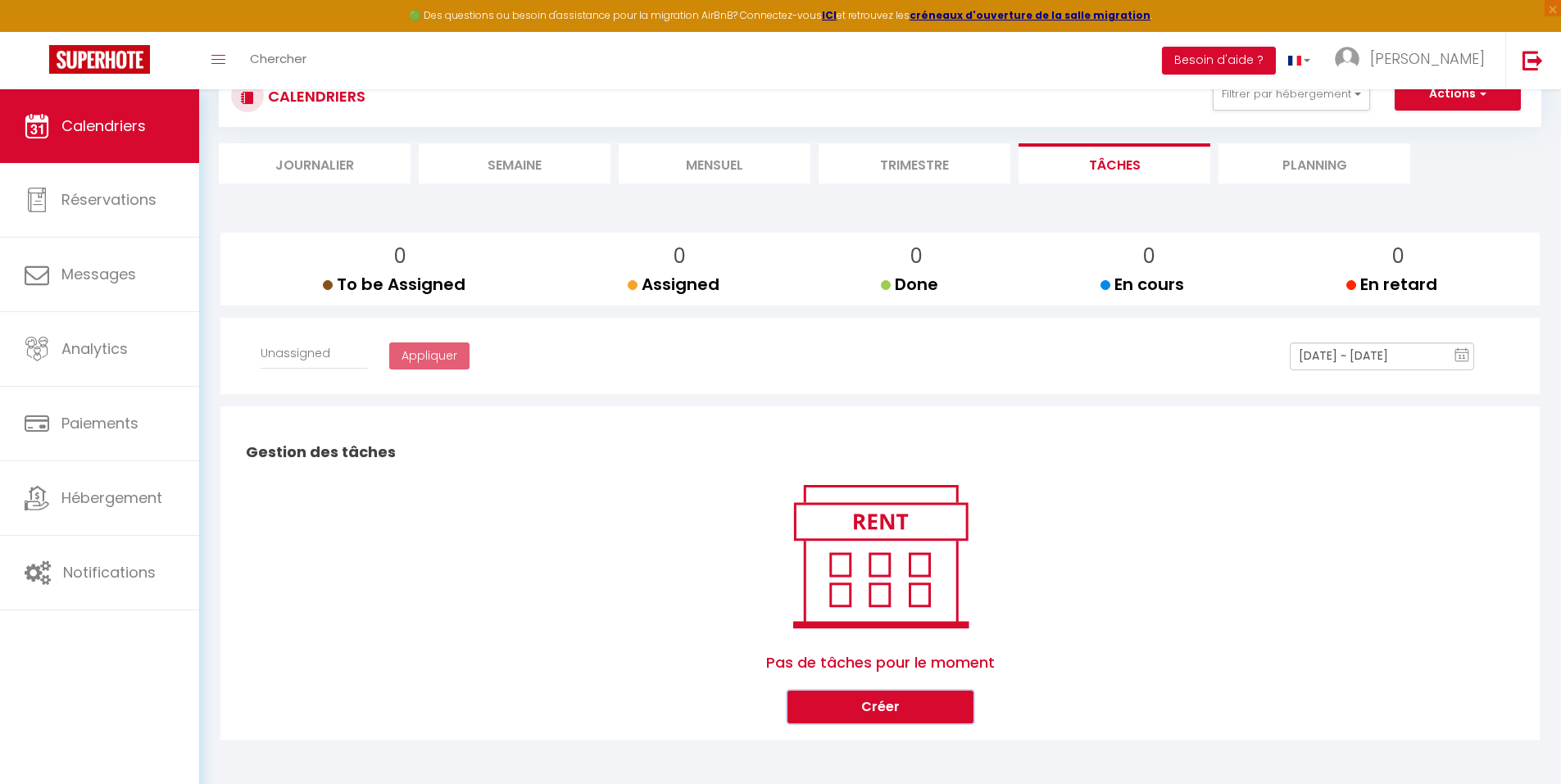
click at [918, 607] on button "Créer" at bounding box center [879, 707] width 186 height 33
select select
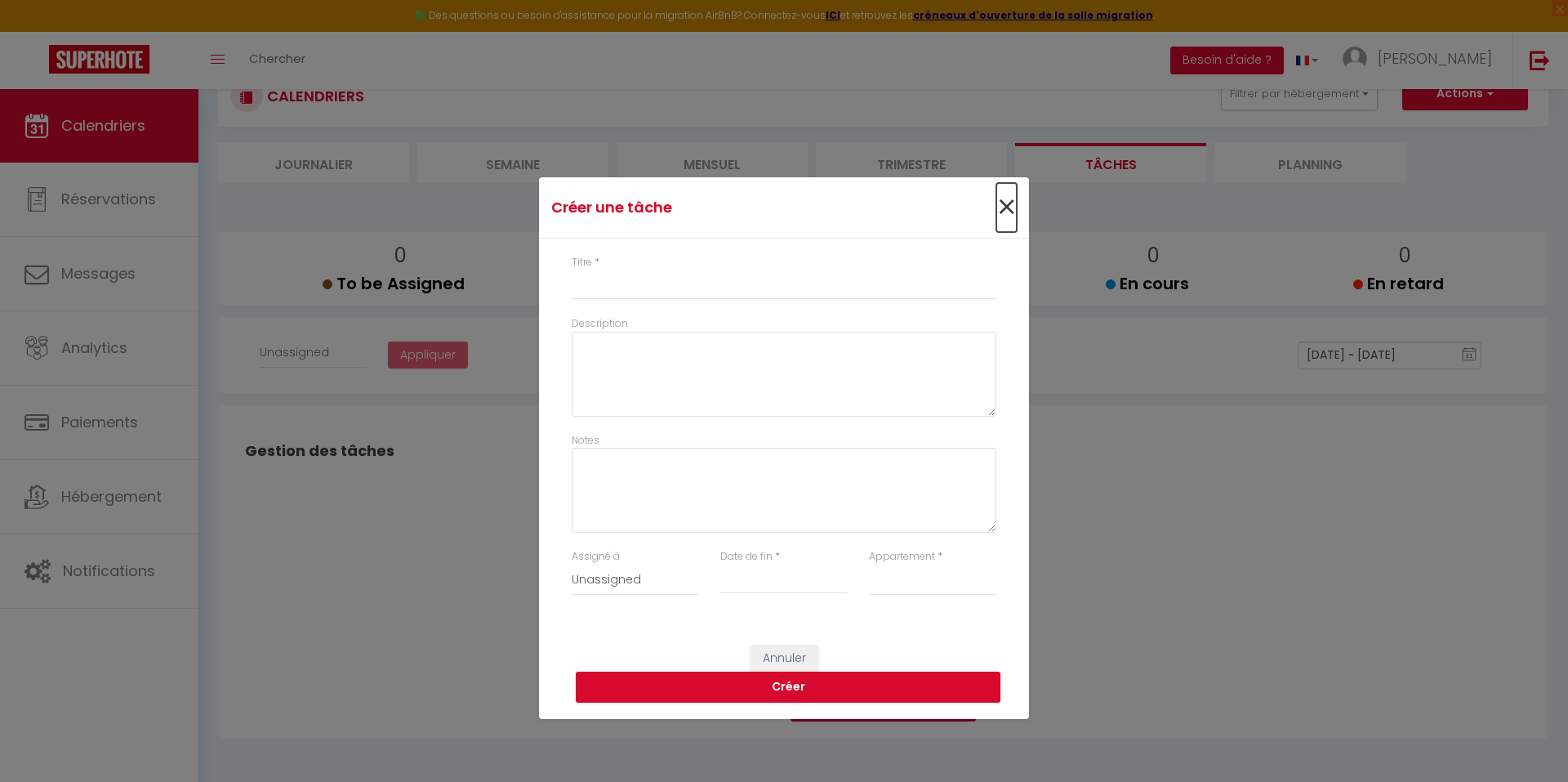
click at [1010, 208] on span "×" at bounding box center [1007, 207] width 21 height 49
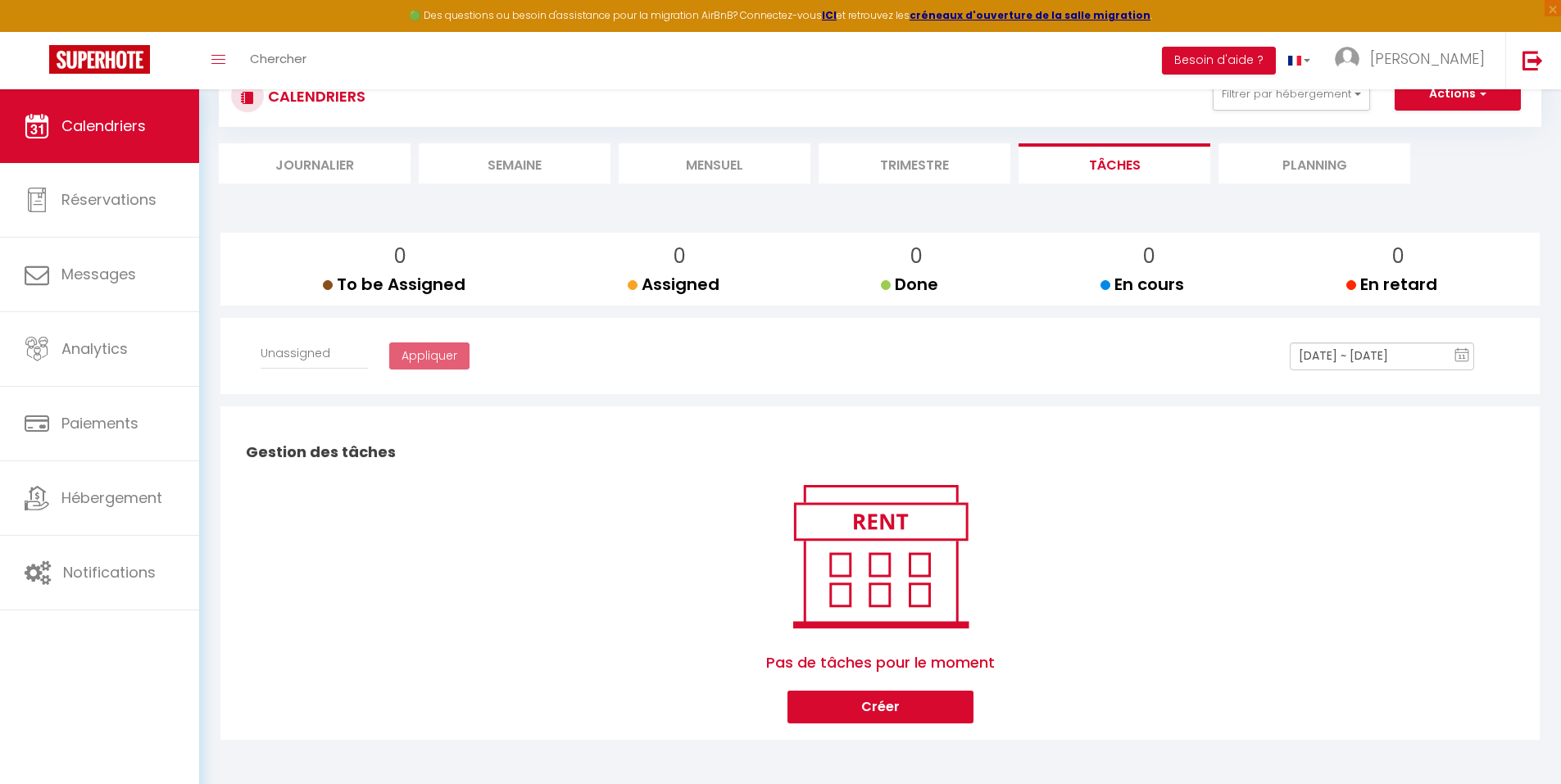
click at [1257, 169] on li "Planning" at bounding box center [1314, 163] width 191 height 40
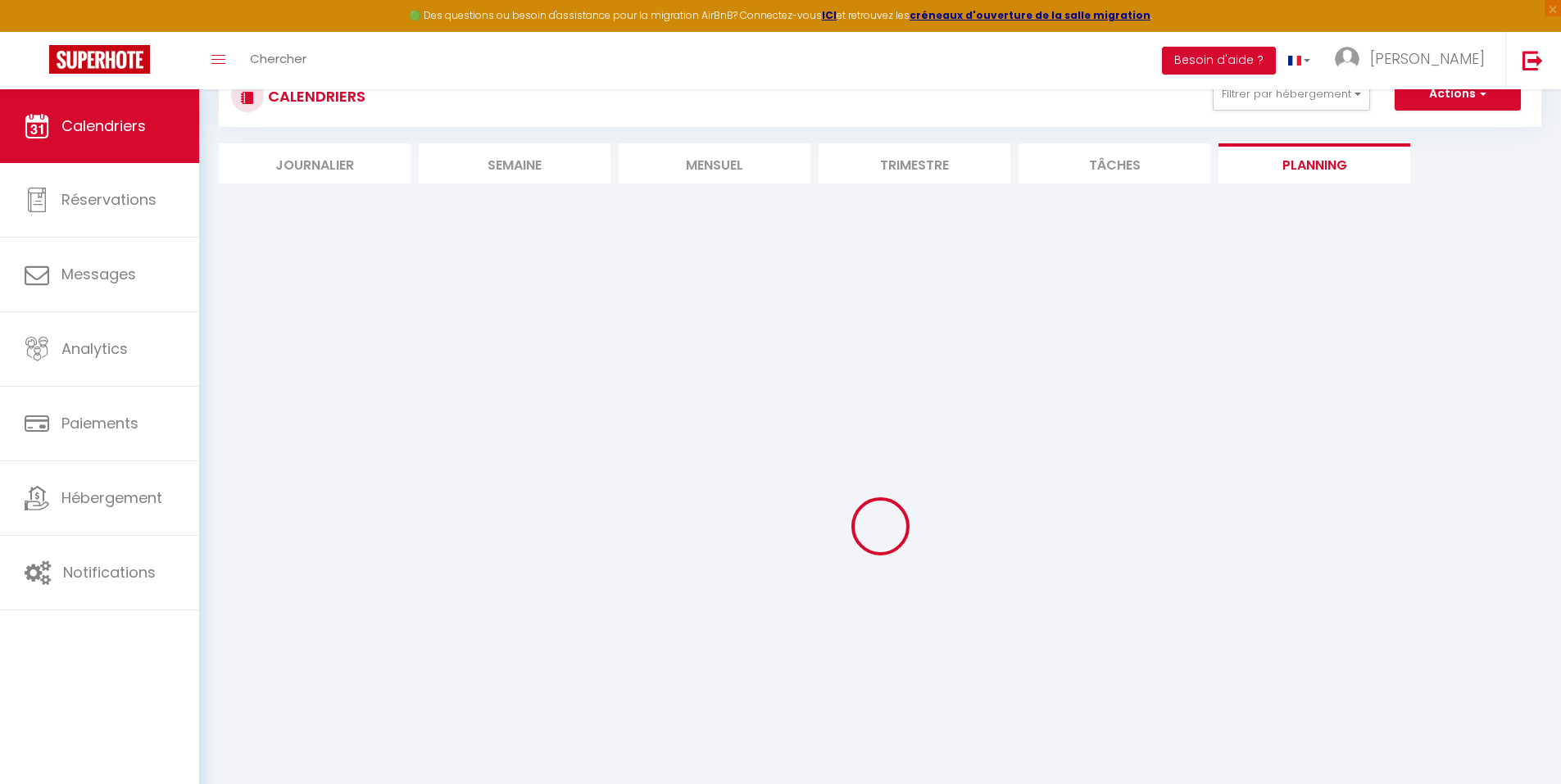
scroll to position [90, 0]
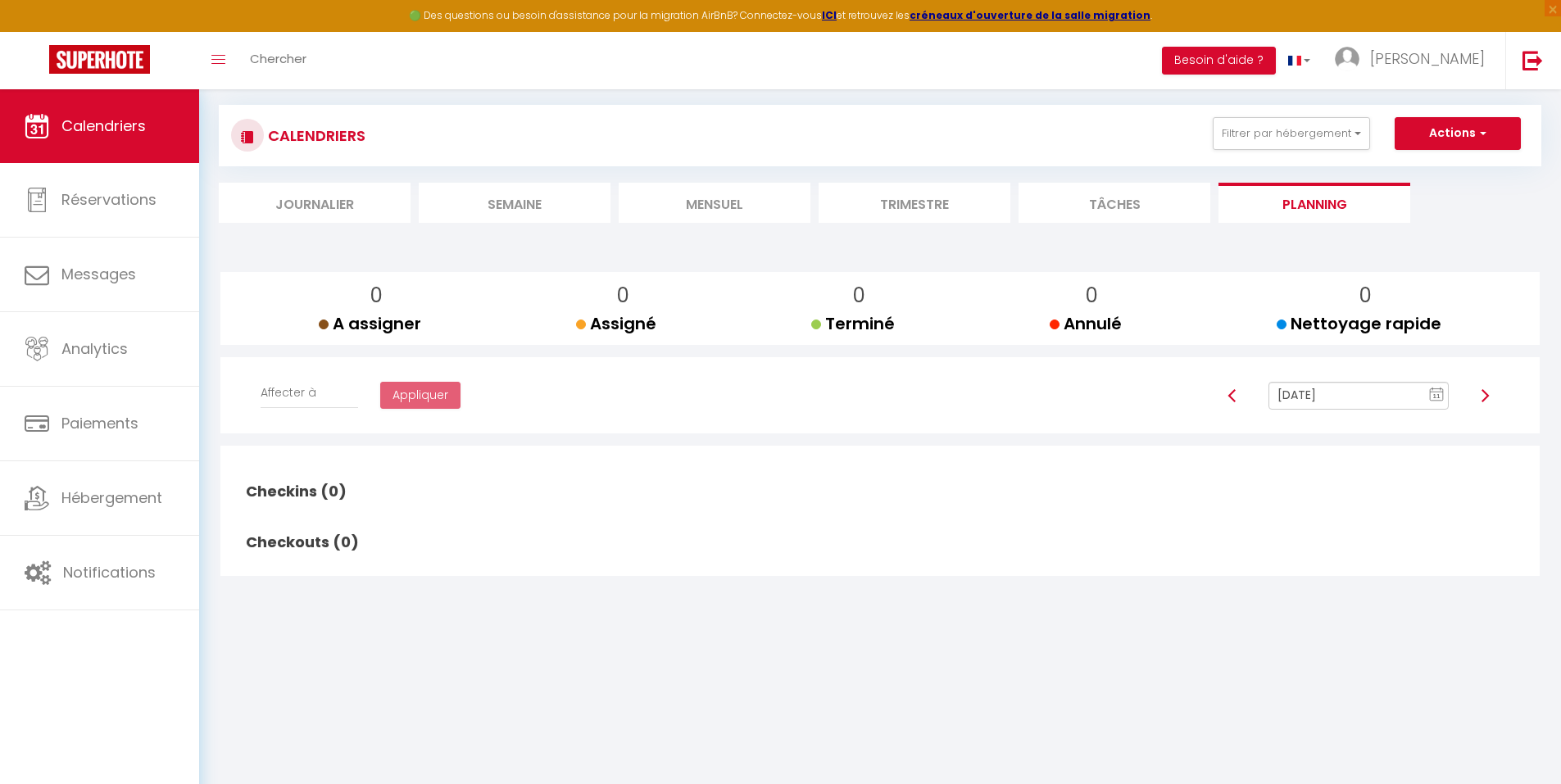
click at [951, 209] on li "Trimestre" at bounding box center [914, 203] width 191 height 40
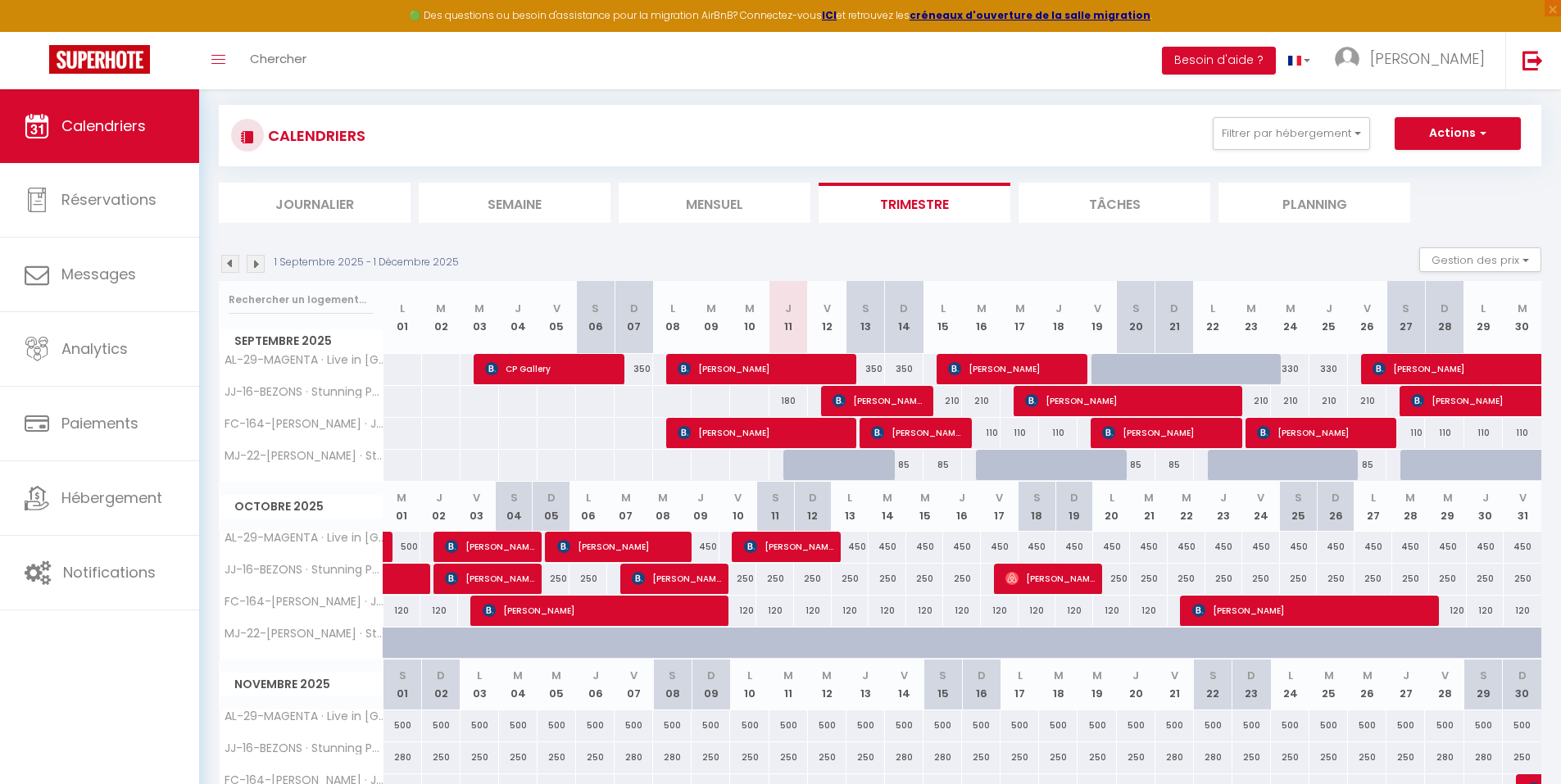
scroll to position [129, 0]
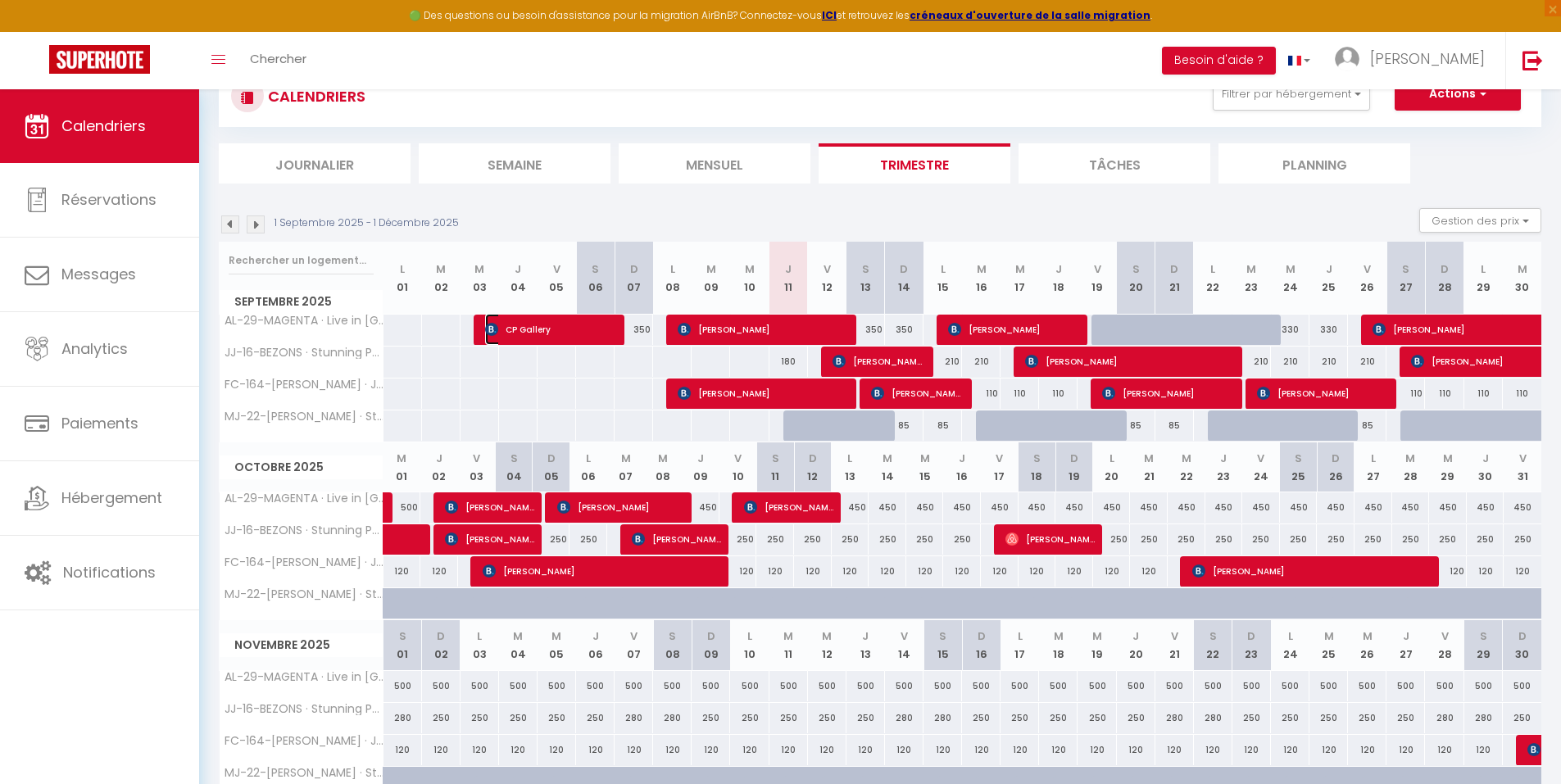
click at [536, 327] on span "CP Gallery" at bounding box center [549, 329] width 129 height 31
select select "OK"
select select "KO"
select select "0"
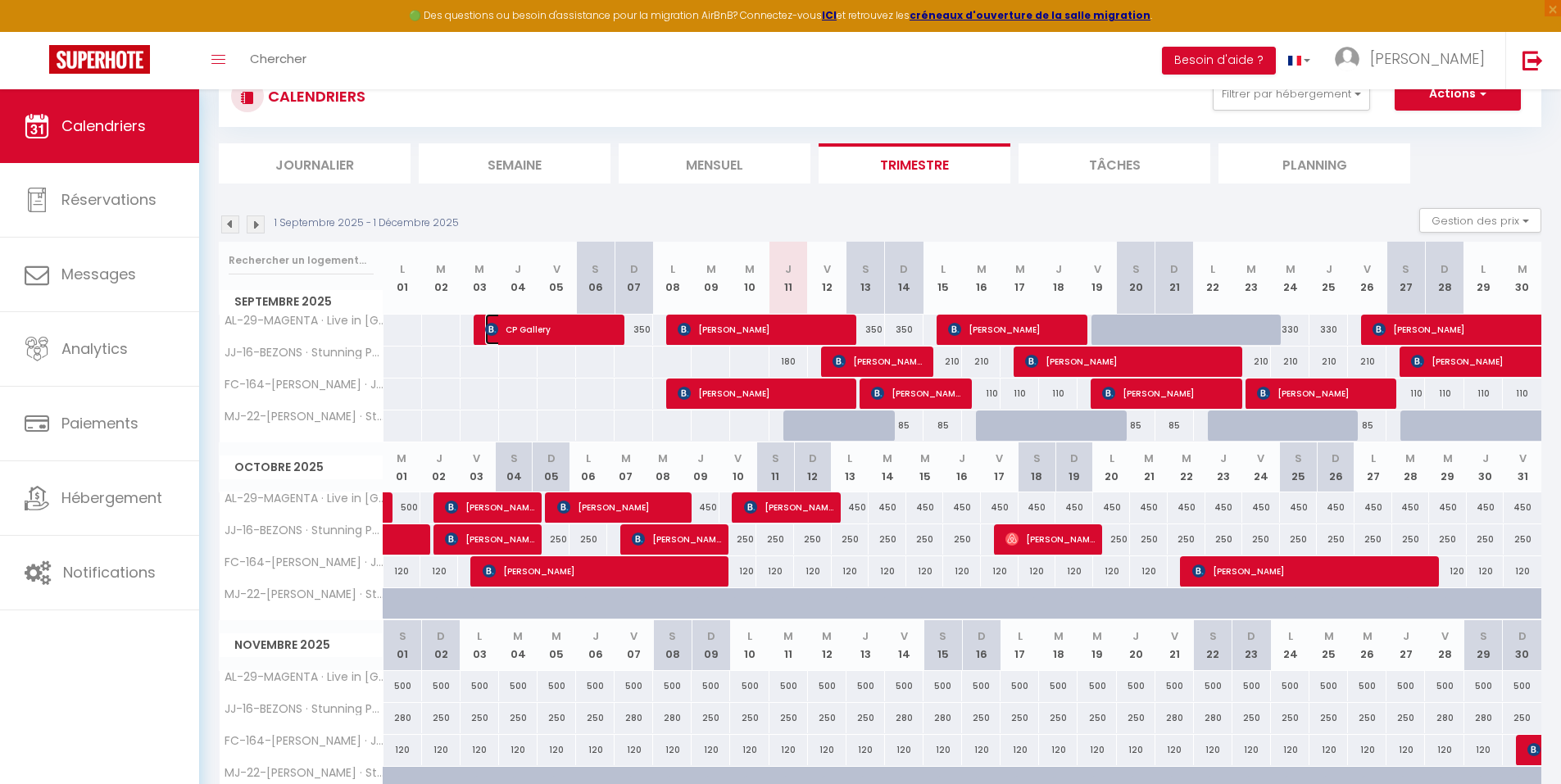
select select "1"
select select
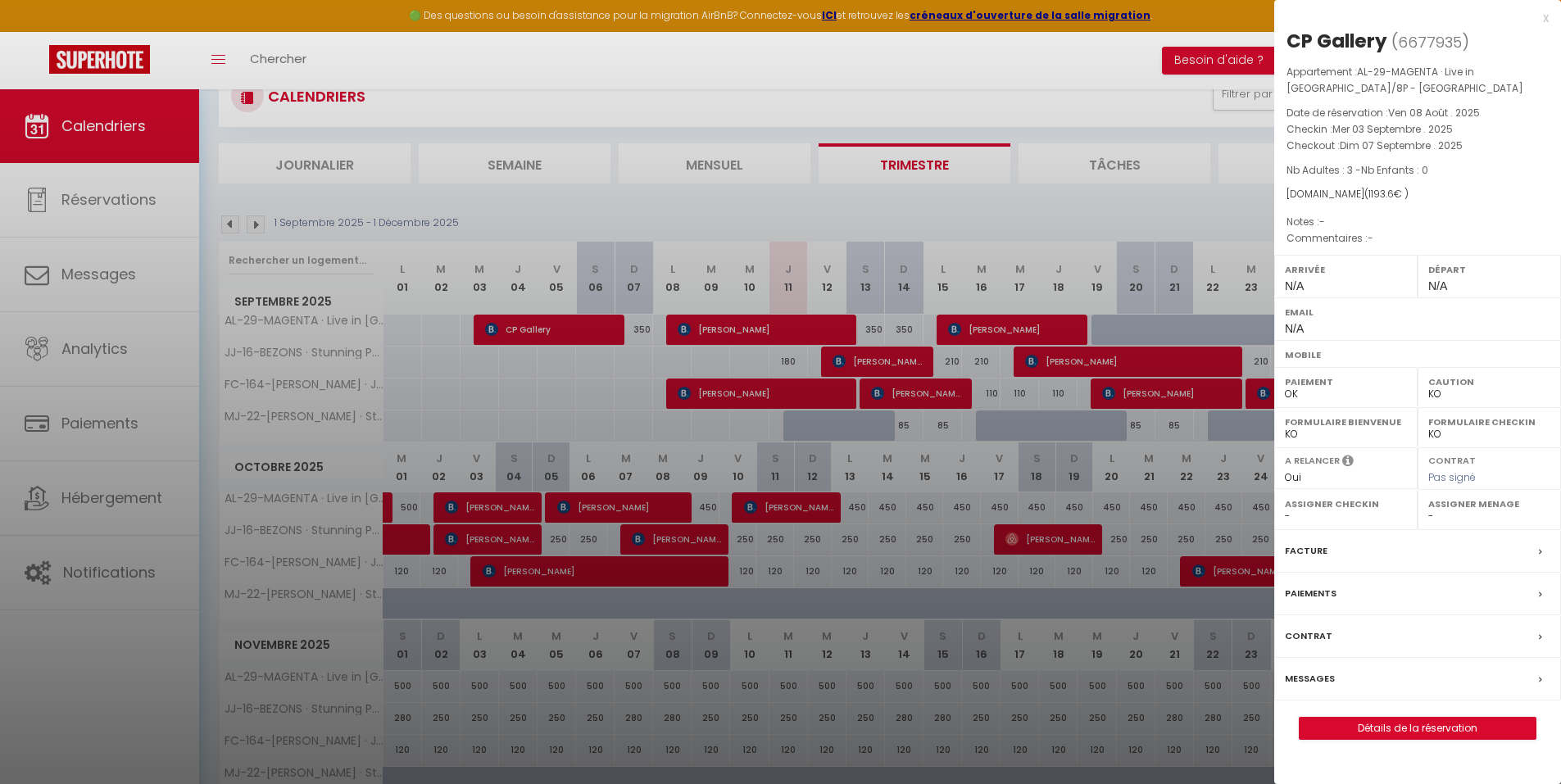
click at [412, 328] on div at bounding box center [780, 392] width 1561 height 784
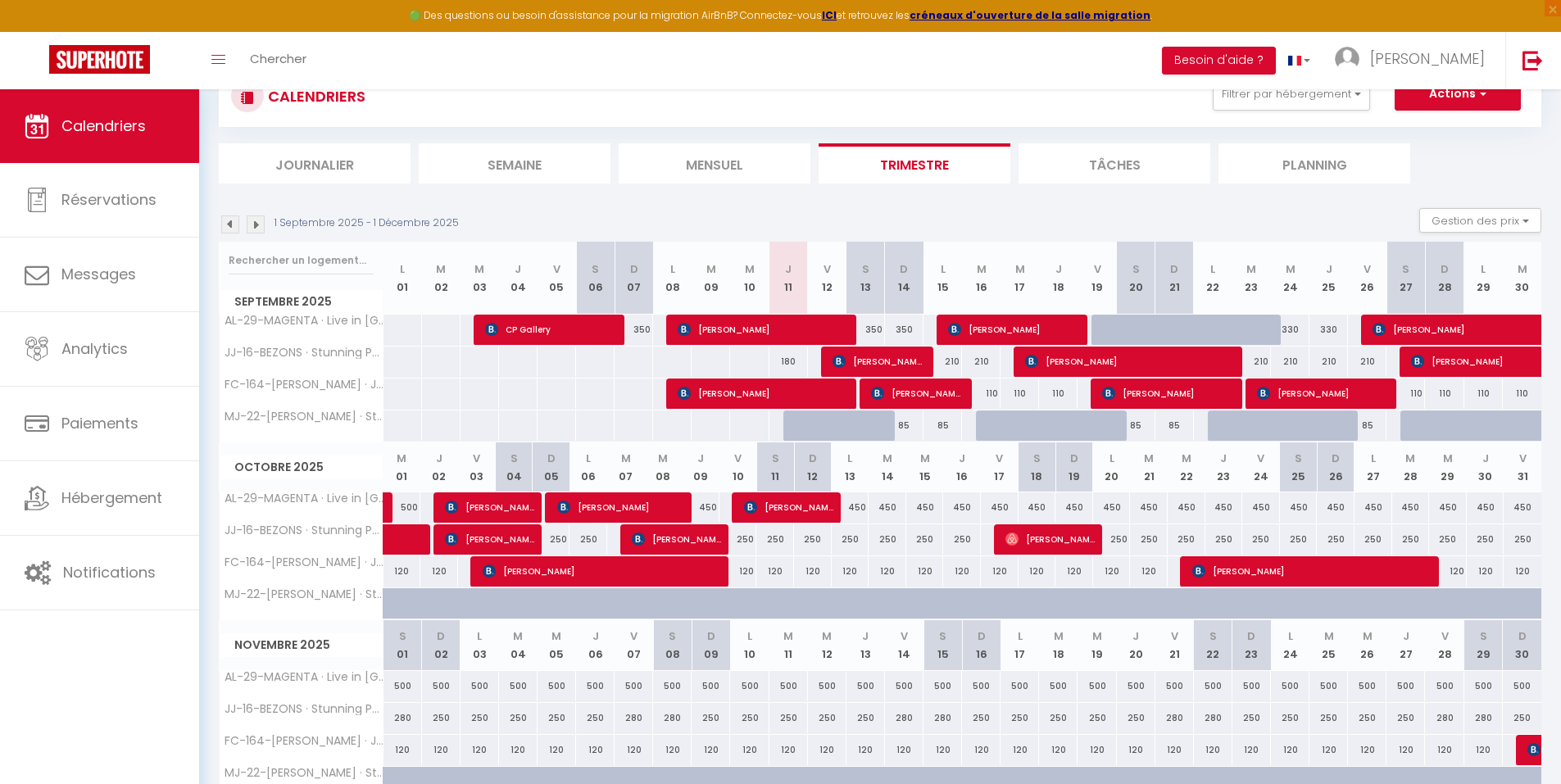
click at [341, 328] on th "AL-29-MAGENTA · Live in center of [GEOGRAPHIC_DATA]/8P - [GEOGRAPHIC_DATA]" at bounding box center [301, 330] width 164 height 31
click at [404, 325] on div at bounding box center [402, 329] width 39 height 30
type input "Lun 01 Septembre 2025"
type input "Mar 02 Septembre 2025"
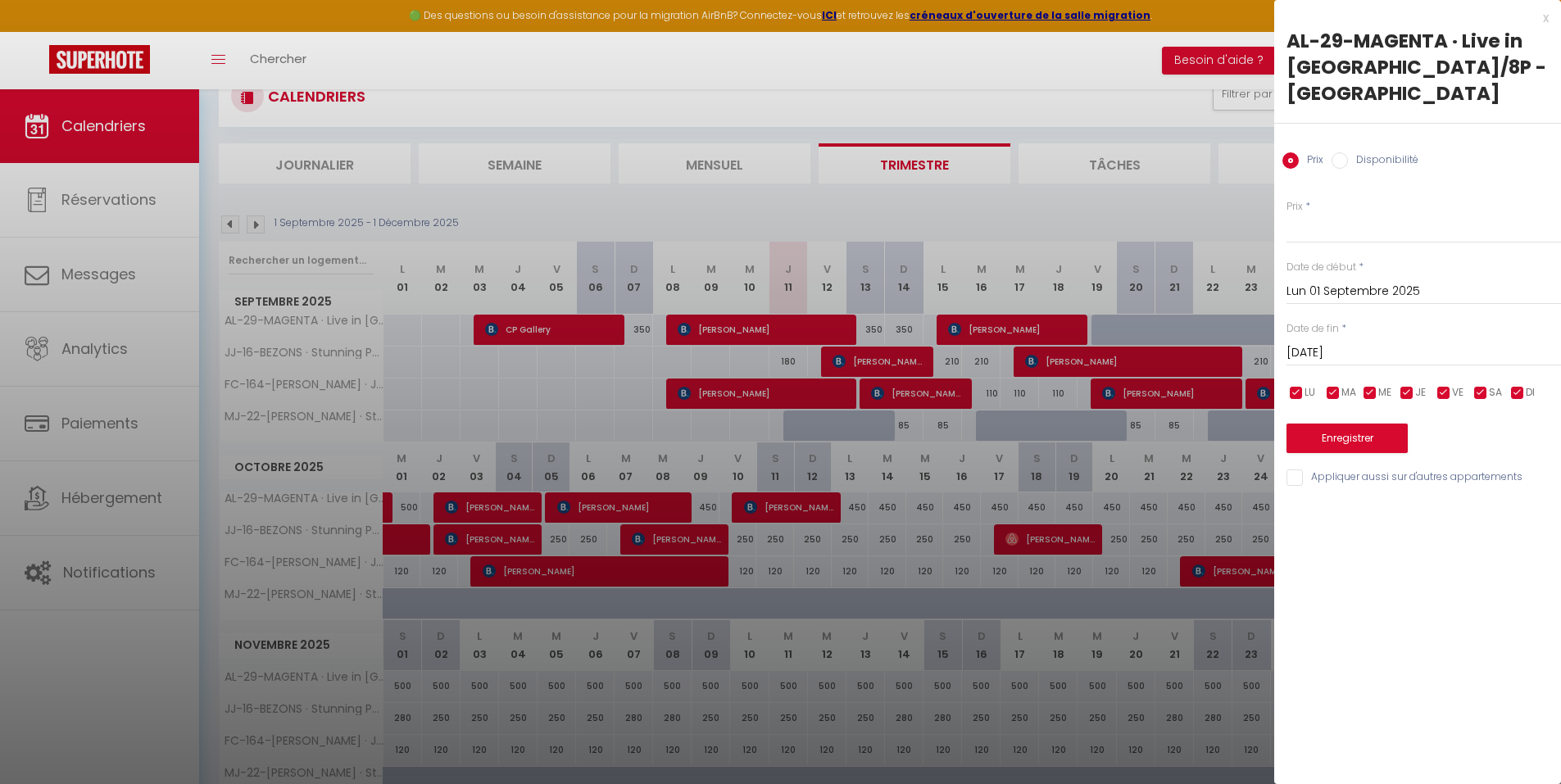
click at [404, 325] on div at bounding box center [780, 392] width 1561 height 784
select select
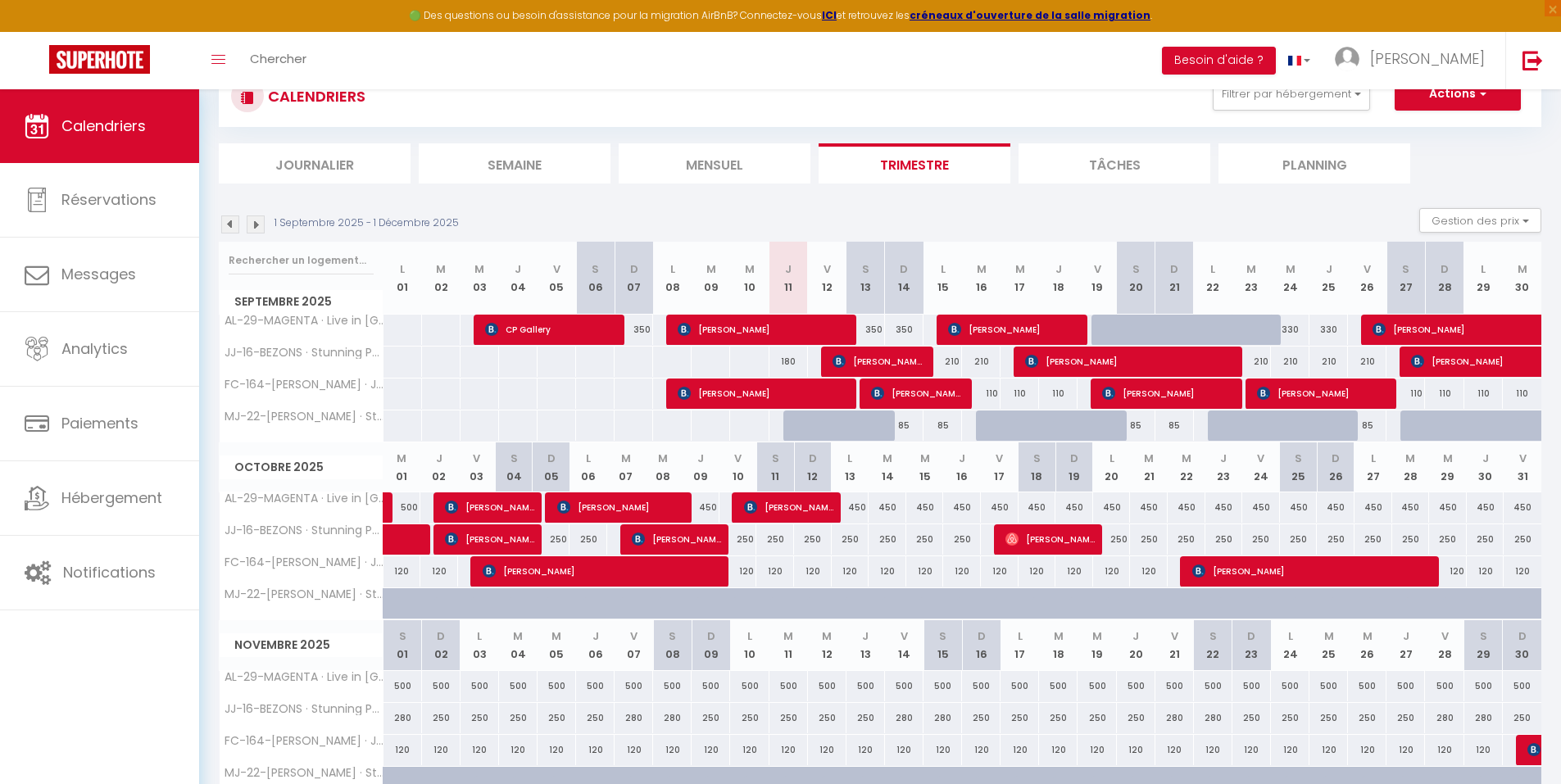
click at [404, 325] on div at bounding box center [402, 329] width 39 height 30
select select "1"
type input "Lun 01 Septembre 2025"
type input "Mar 02 Septembre 2025"
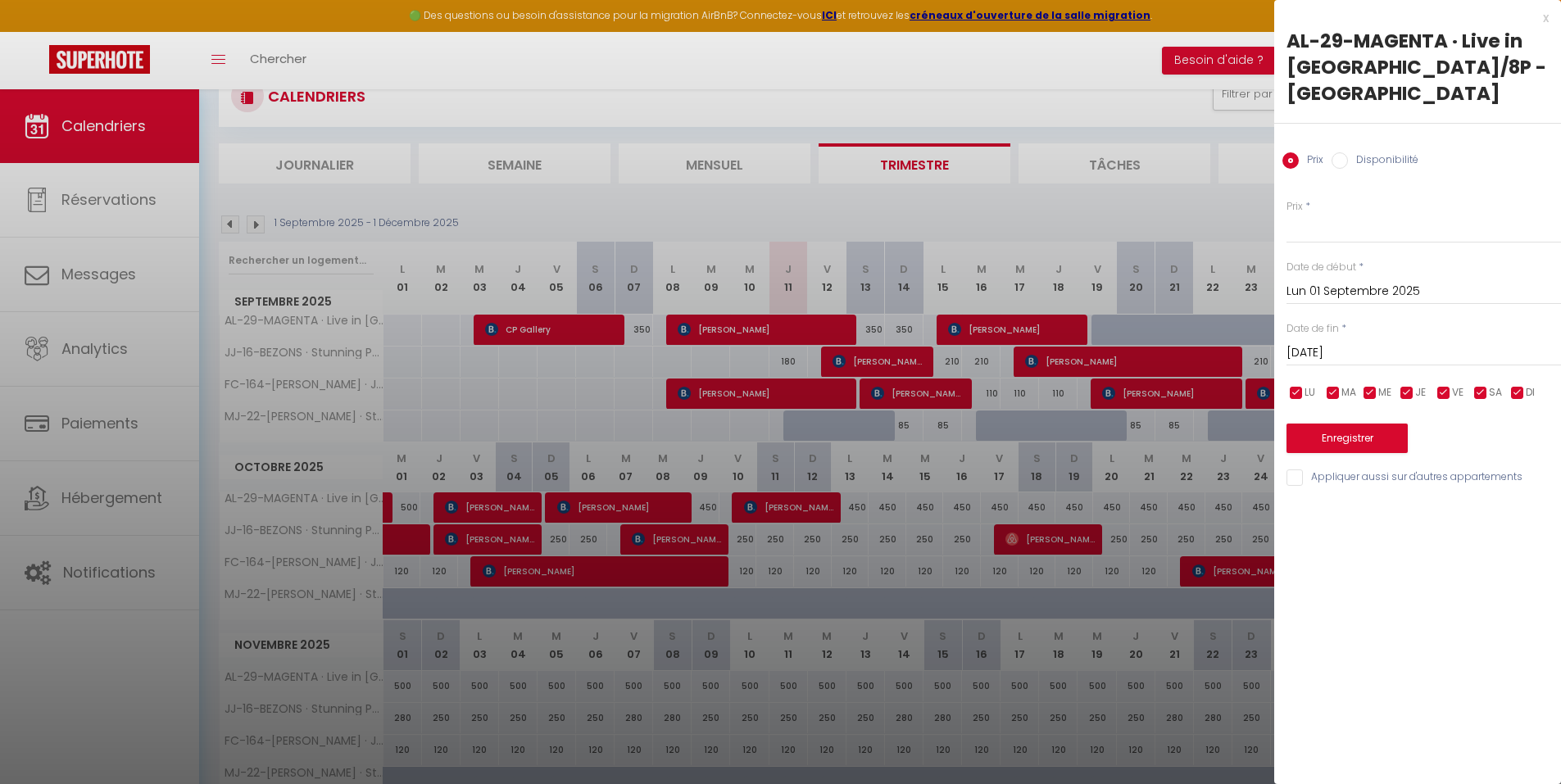
click at [1257, 162] on label "Disponibilité" at bounding box center [1383, 161] width 71 height 18
click at [1257, 162] on input "Disponibilité" at bounding box center [1339, 160] width 16 height 16
radio input "true"
click at [1257, 158] on input "Prix" at bounding box center [1290, 160] width 16 height 16
radio input "true"
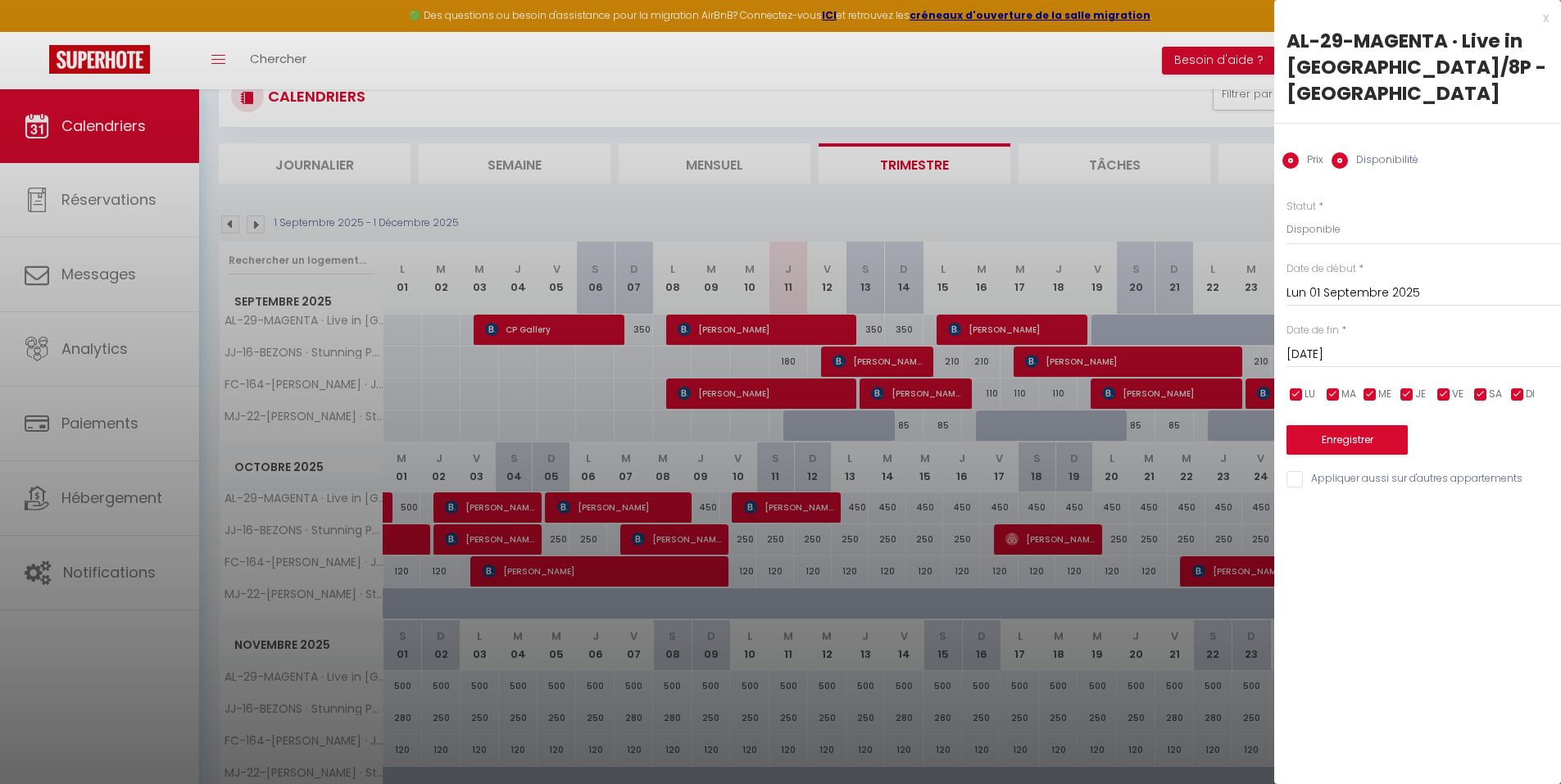
radio input "false"
click at [1257, 351] on input "Mar 02 Septembre 2025" at bounding box center [1423, 353] width 275 height 21
click at [1257, 288] on input "Lun 01 Septembre 2025" at bounding box center [1423, 291] width 275 height 21
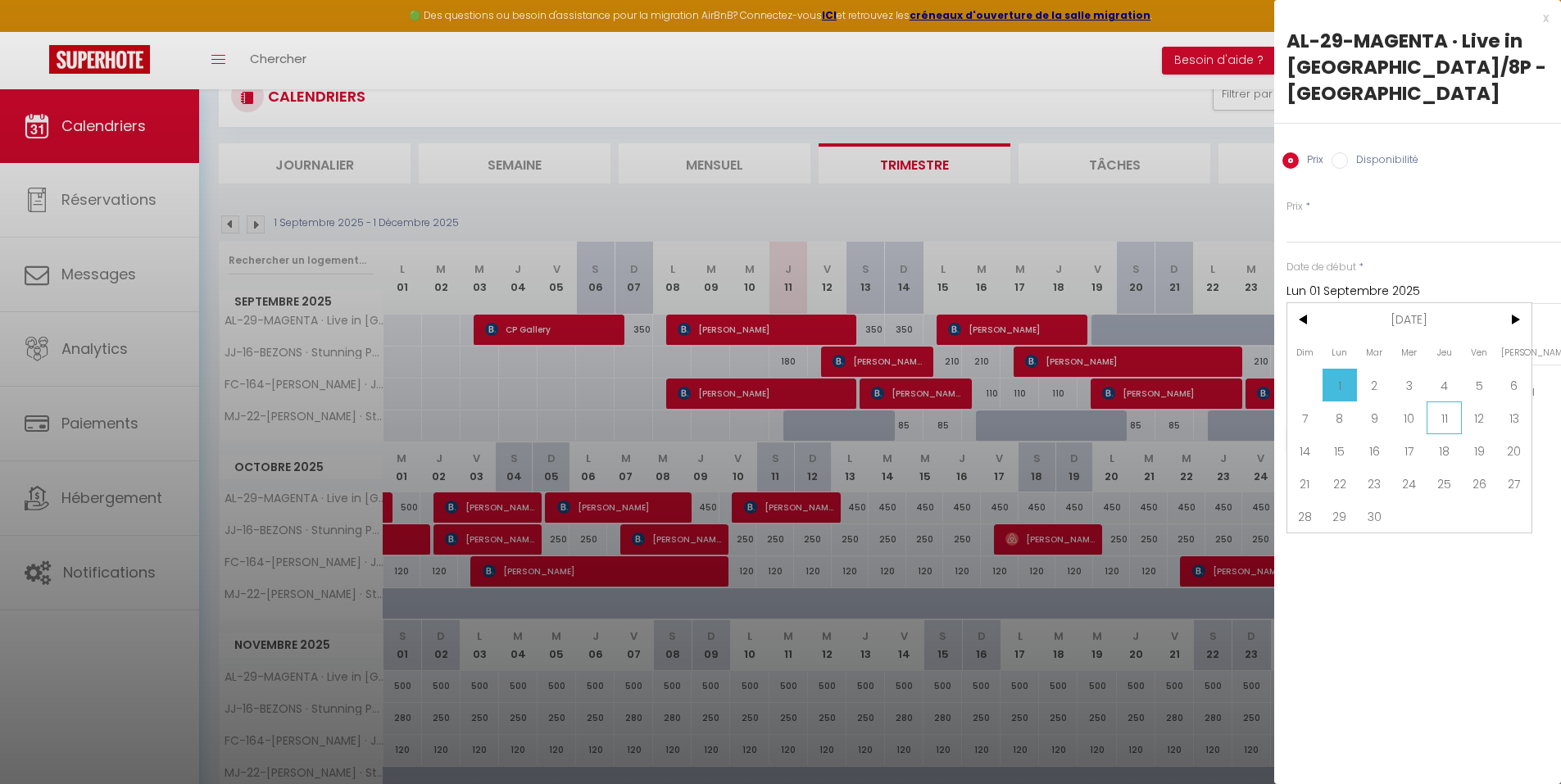
click at [1257, 425] on span "11" at bounding box center [1443, 418] width 35 height 33
type input "Jeu 11 Septembre 2025"
type input "Ven 12 Septembre 2025"
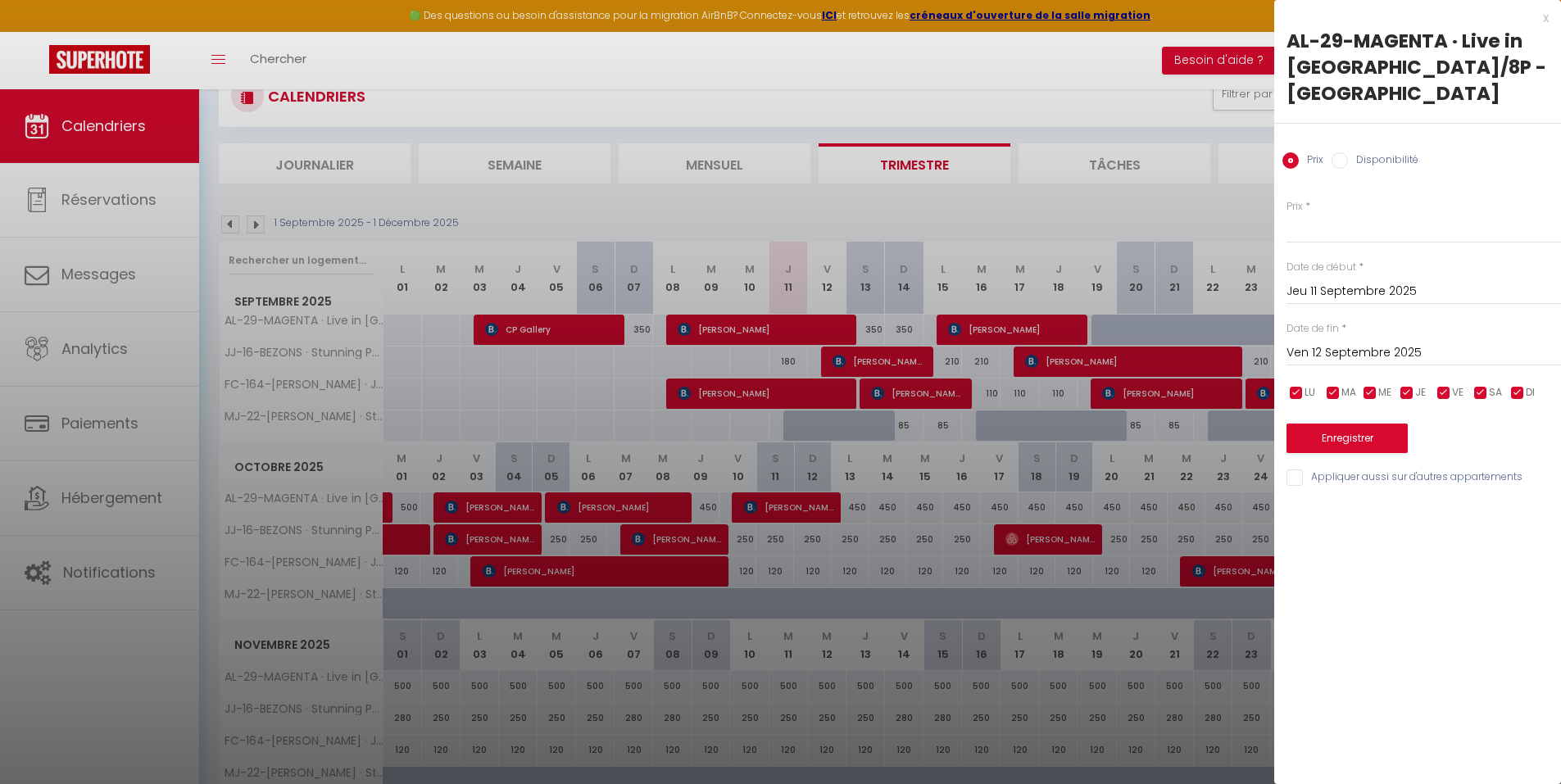
click at [1257, 350] on input "Ven 12 Septembre 2025" at bounding box center [1423, 353] width 275 height 21
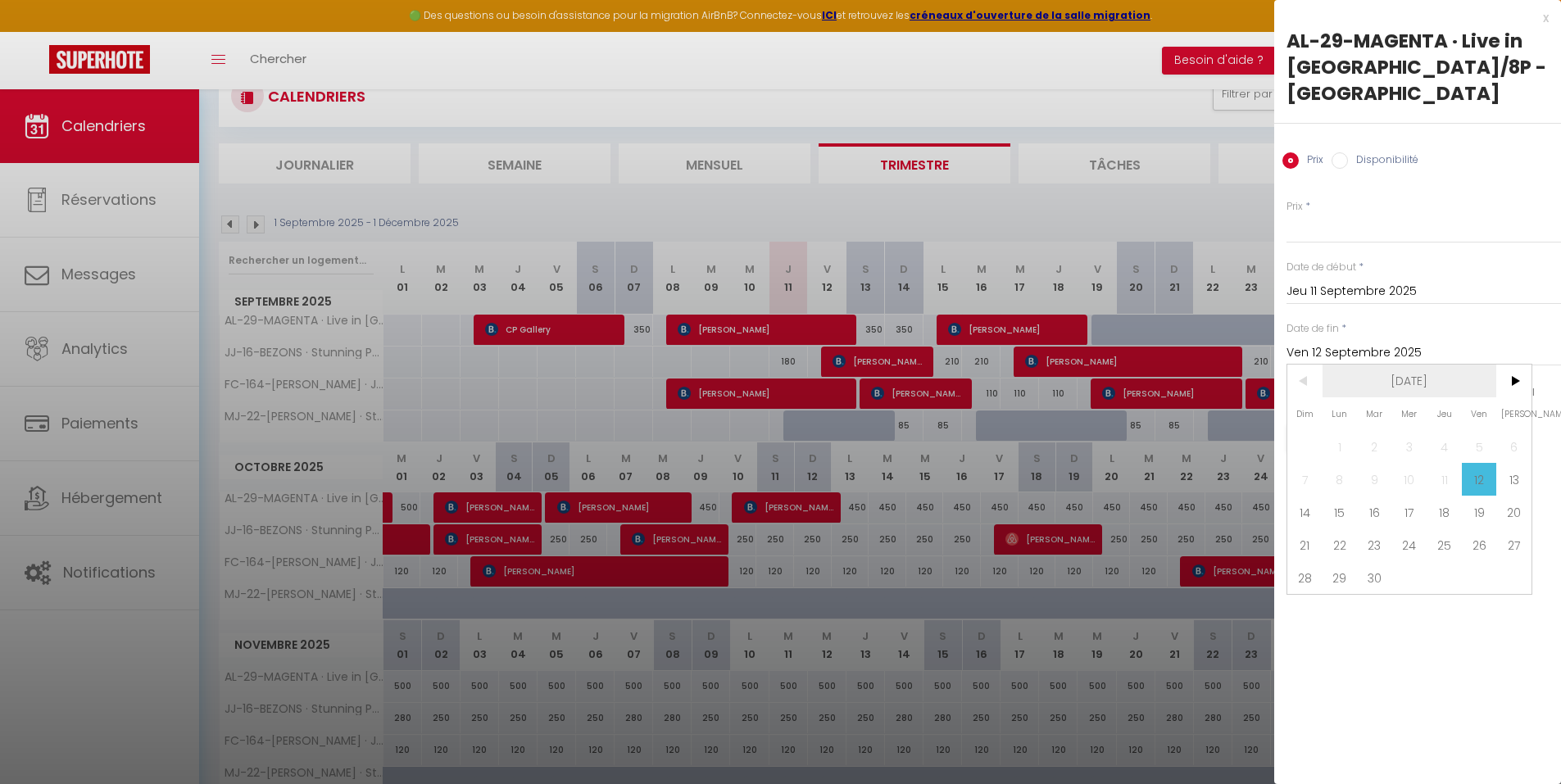
click at [1257, 378] on span "[DATE]" at bounding box center [1410, 381] width 174 height 33
click at [1257, 383] on span ">" at bounding box center [1513, 381] width 35 height 33
click at [1257, 387] on span "<" at bounding box center [1304, 381] width 35 height 33
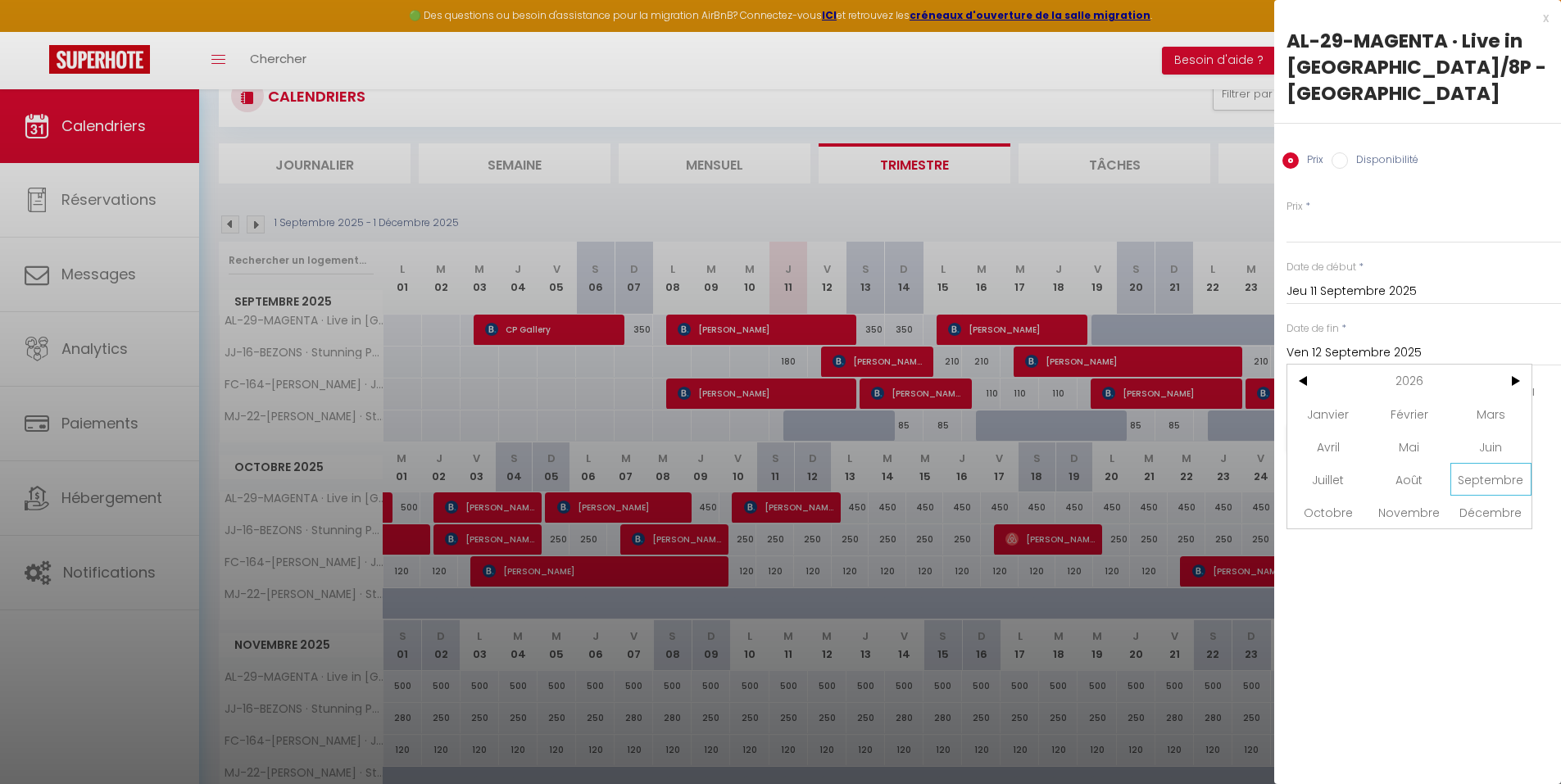
click at [1257, 470] on span "Septembre" at bounding box center [1490, 479] width 81 height 33
click at [1257, 607] on div "x AL-29-MAGENTA · Live in center of Paris 3BDR/8P - Place République Prix Dispo…" at bounding box center [1417, 392] width 286 height 784
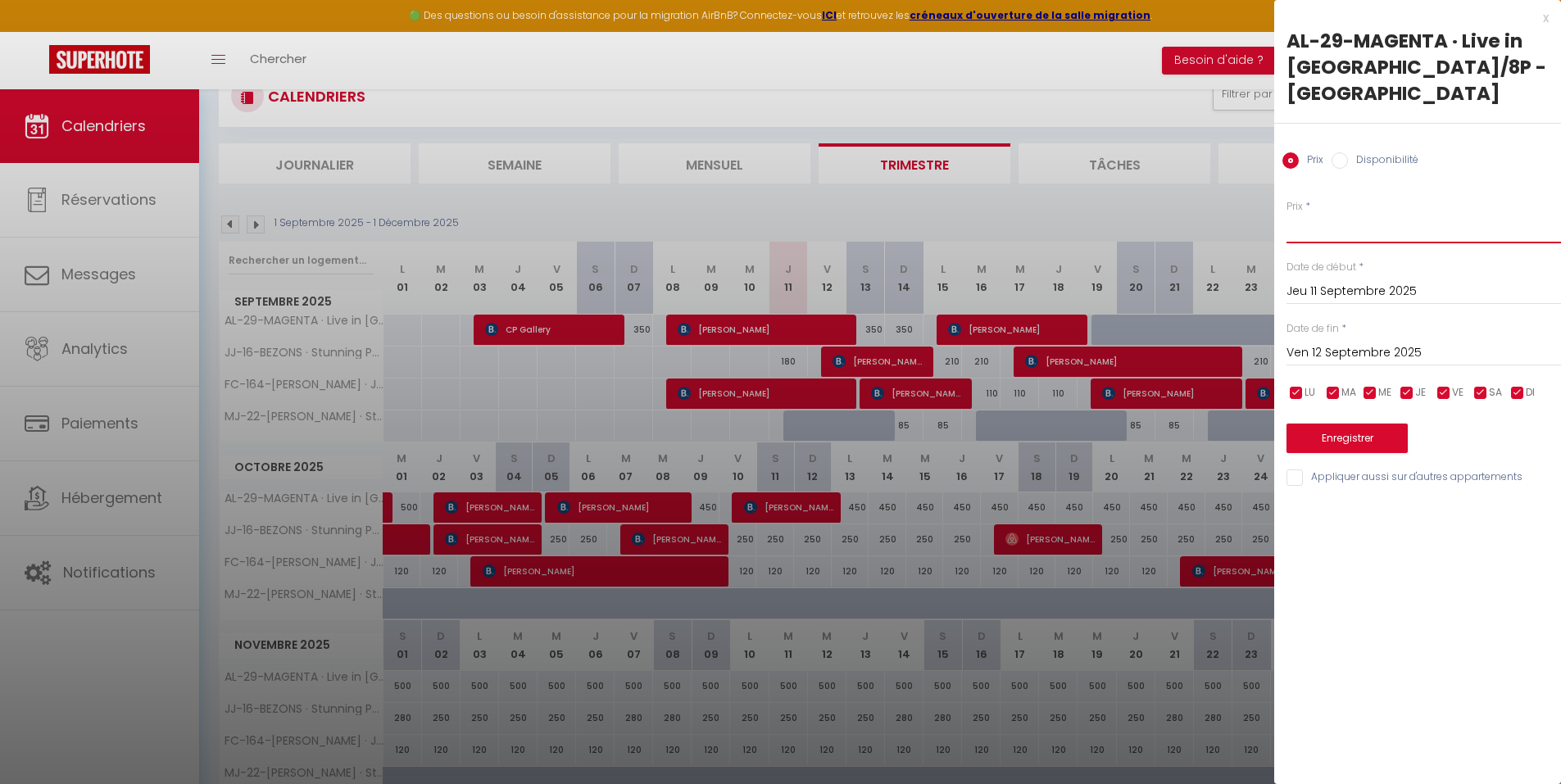
click at [1257, 224] on input "Prix" at bounding box center [1423, 228] width 275 height 30
type input "3"
type input "380"
click at [1257, 438] on button "Enregistrer" at bounding box center [1347, 438] width 121 height 30
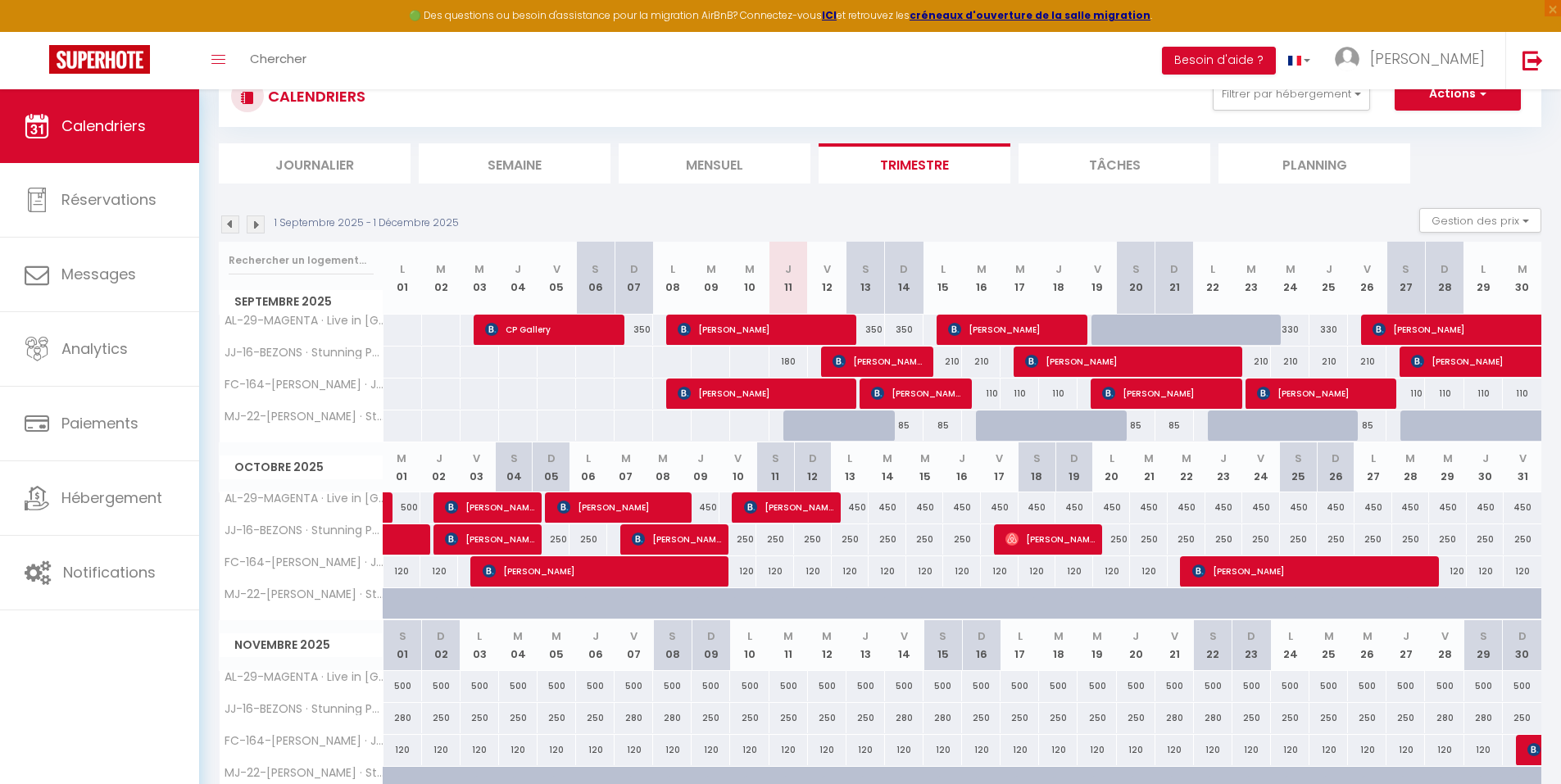
click at [448, 328] on div at bounding box center [440, 329] width 39 height 30
type input "Mar 02 Septembre 2025"
type input "Mer 03 Septembre 2025"
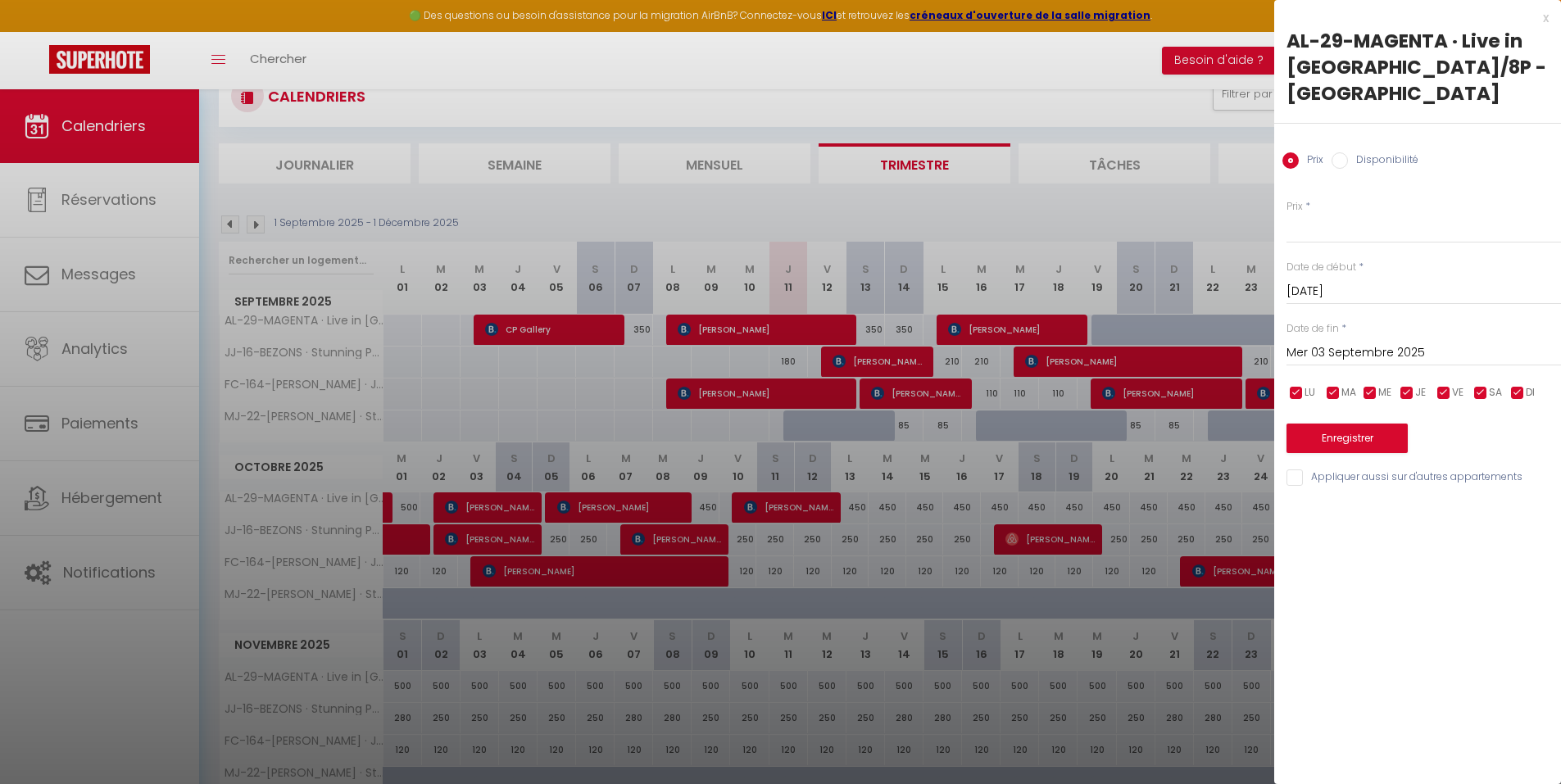
click at [958, 327] on div at bounding box center [780, 392] width 1561 height 784
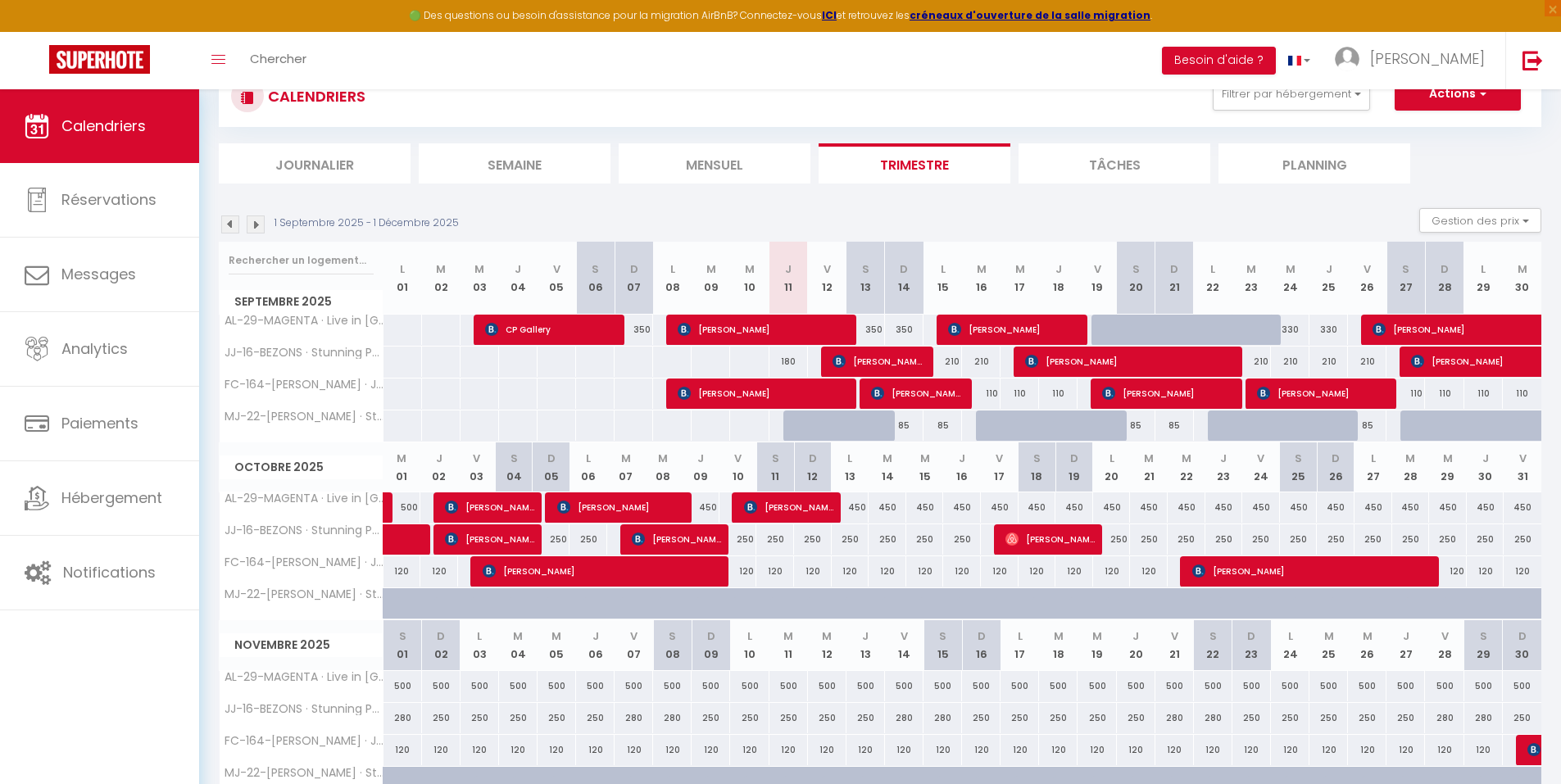
click at [902, 328] on div "350" at bounding box center [904, 329] width 38 height 30
type input "350"
type input "Dim 14 Septembre 2025"
type input "Lun 15 Septembre 2025"
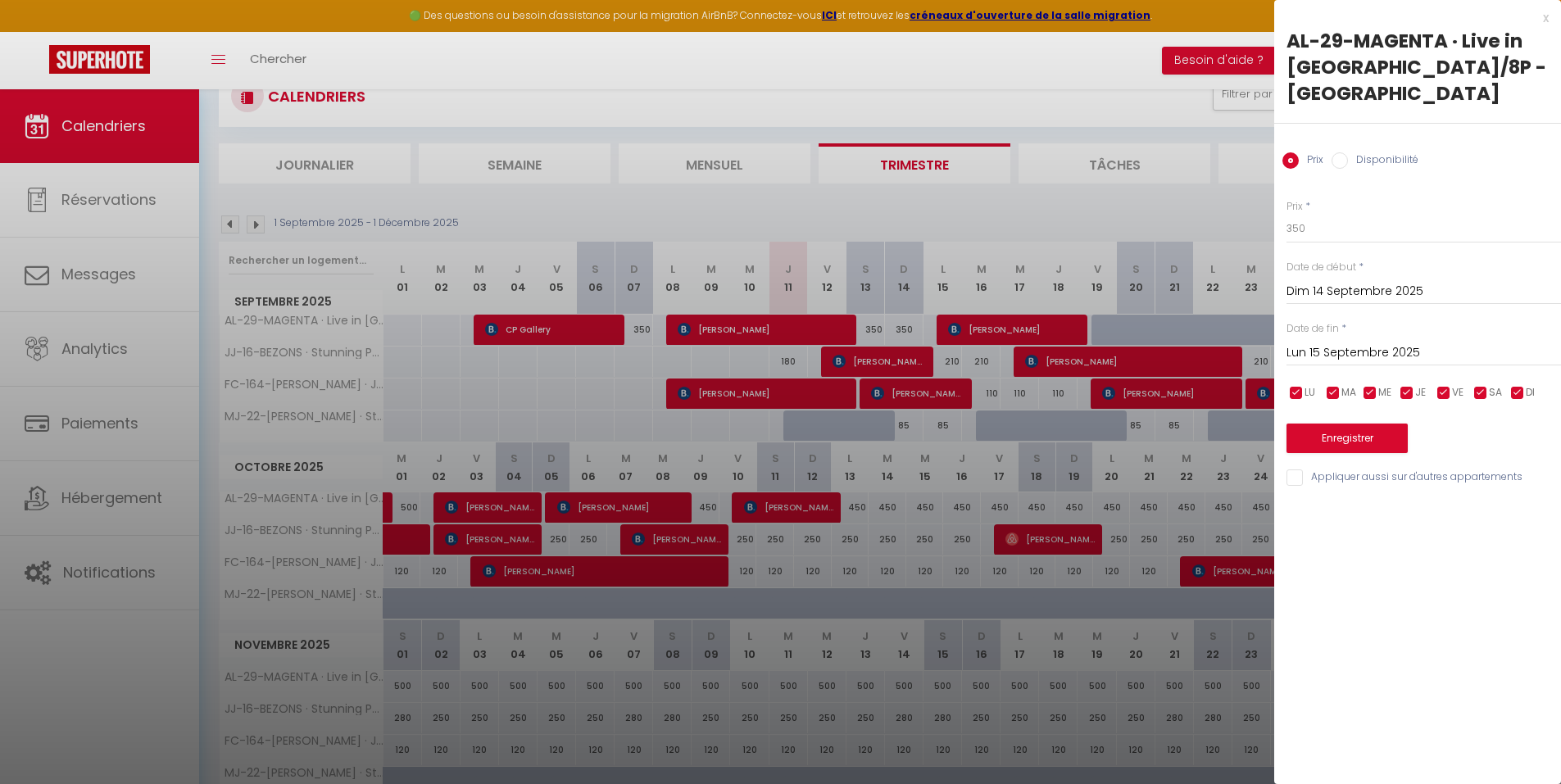
click at [902, 328] on div at bounding box center [780, 392] width 1561 height 784
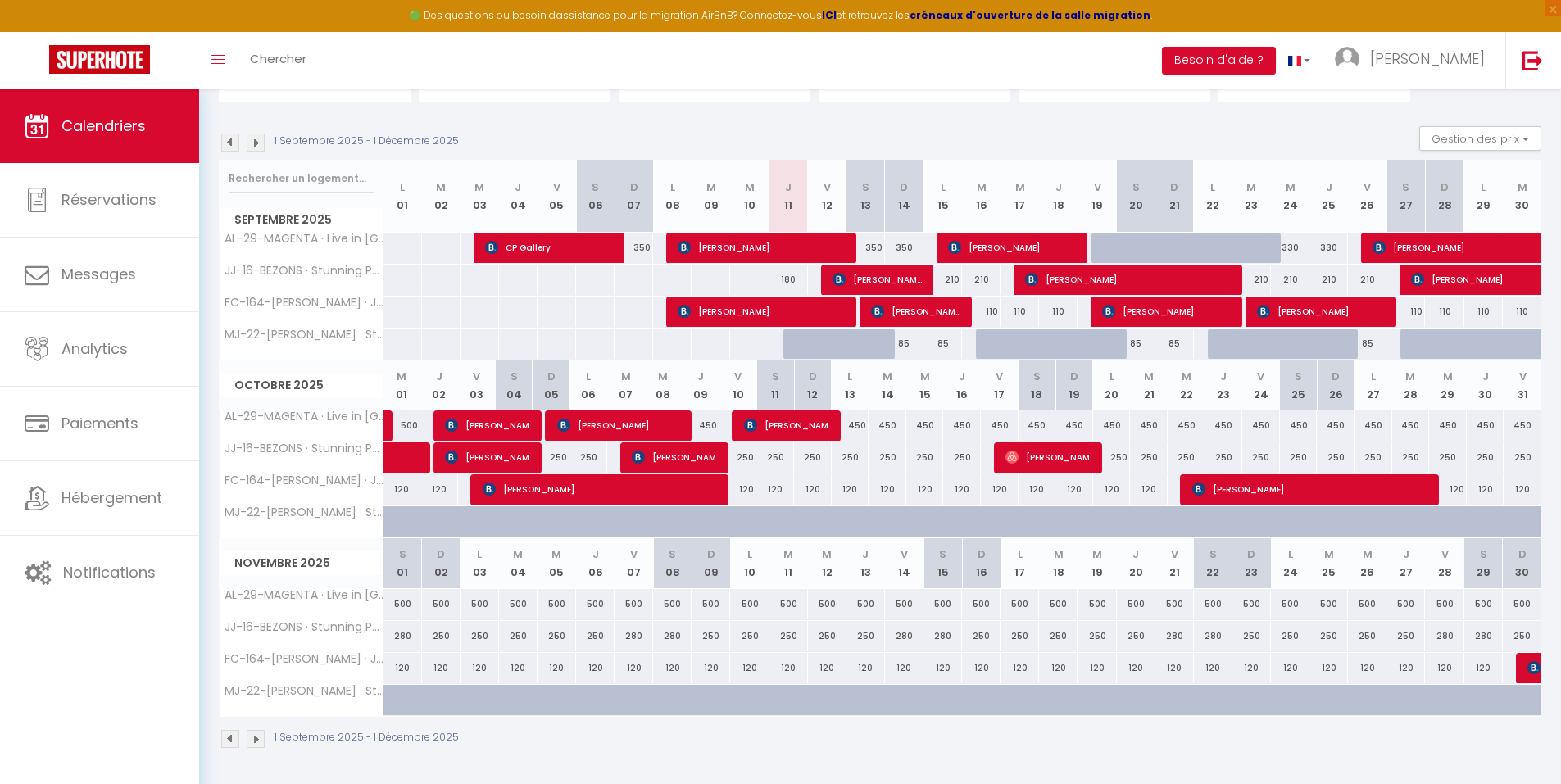
scroll to position [211, 0]
click at [638, 245] on div "350" at bounding box center [634, 247] width 38 height 30
type input "350"
type input "Dim 07 Septembre 2025"
type input "Lun 08 Septembre 2025"
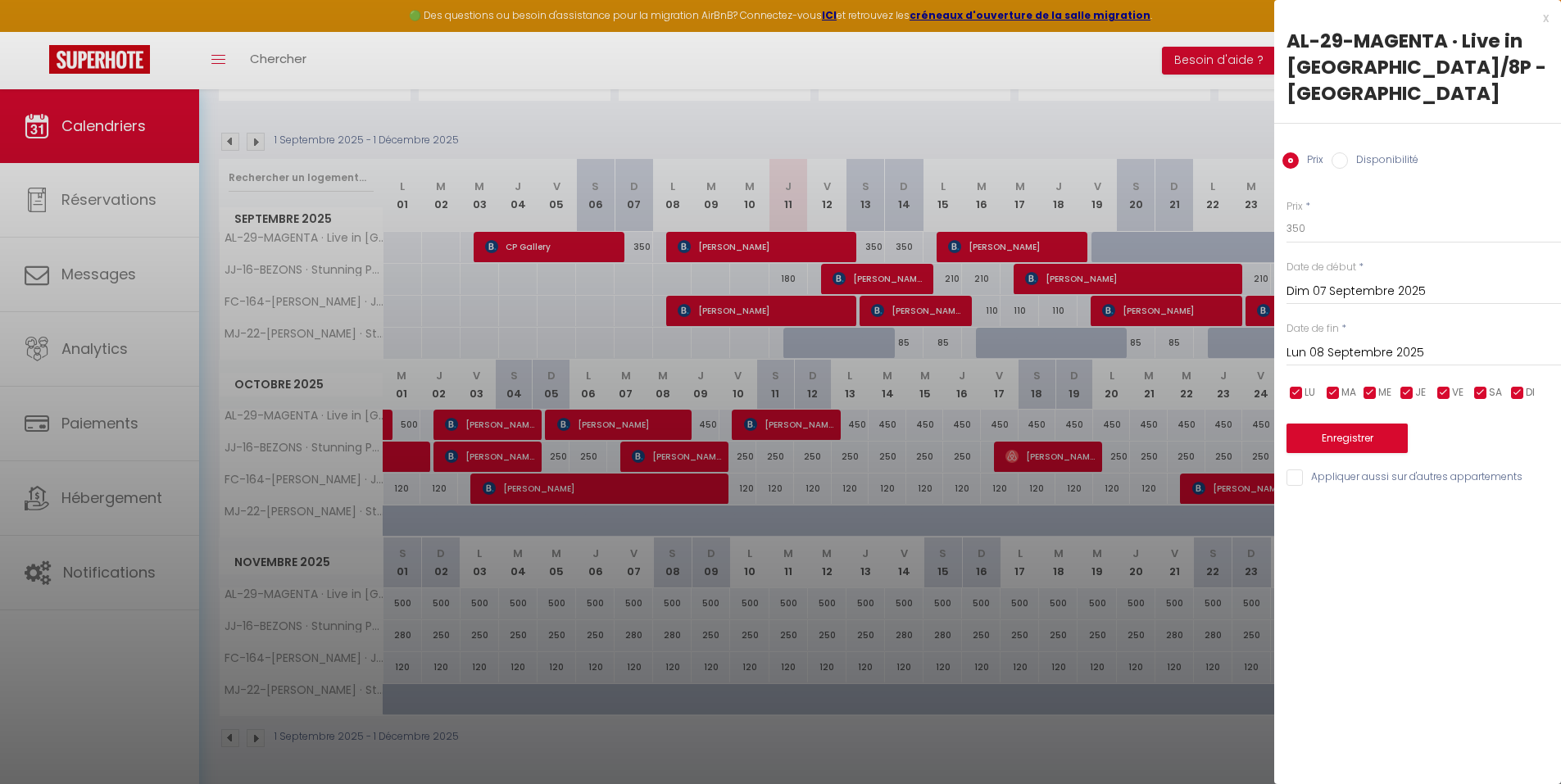
click at [787, 247] on div at bounding box center [780, 392] width 1561 height 784
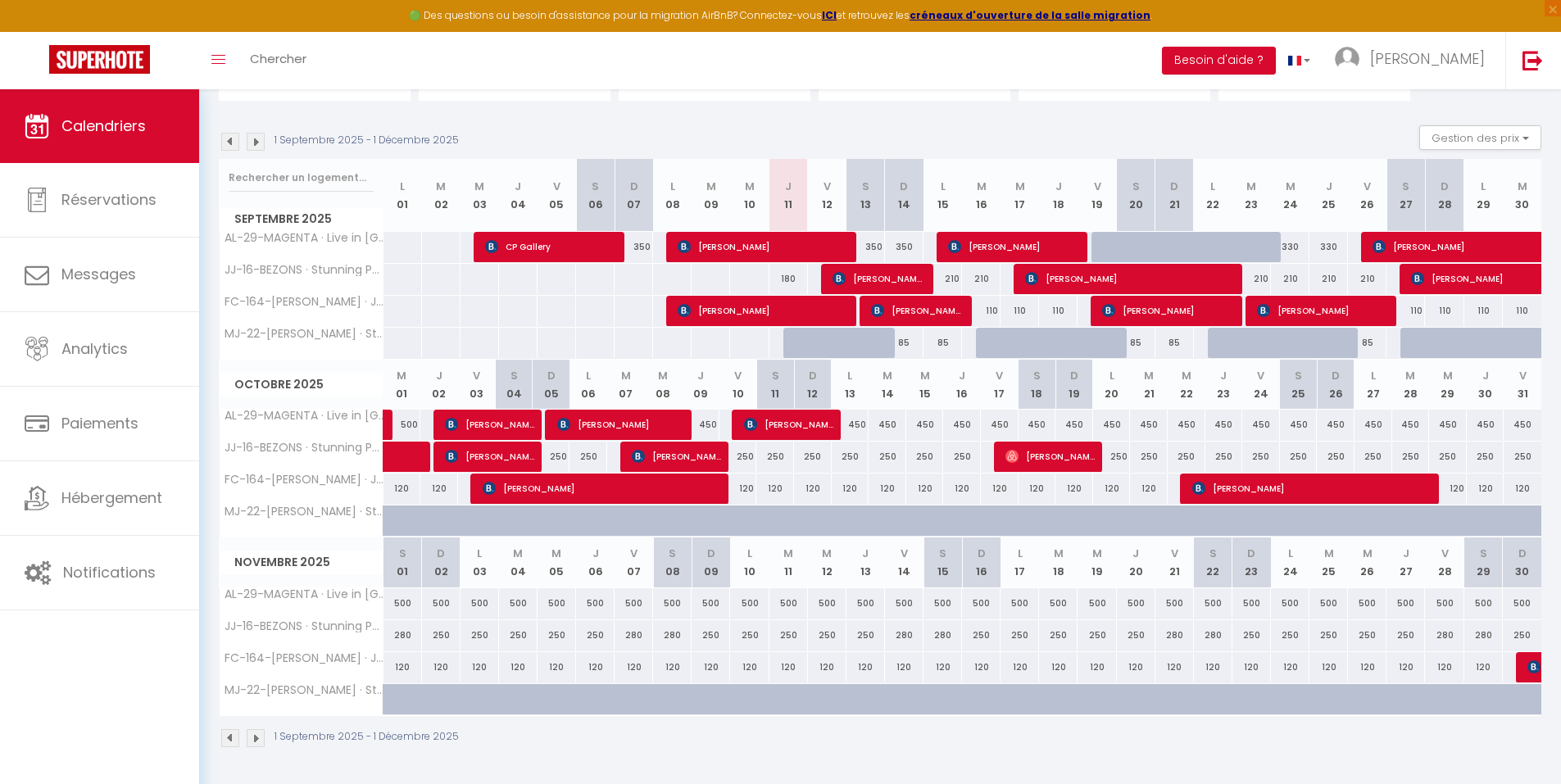
click at [871, 251] on div "350" at bounding box center [866, 247] width 38 height 30
type input "350"
type input "Sam 13 Septembre 2025"
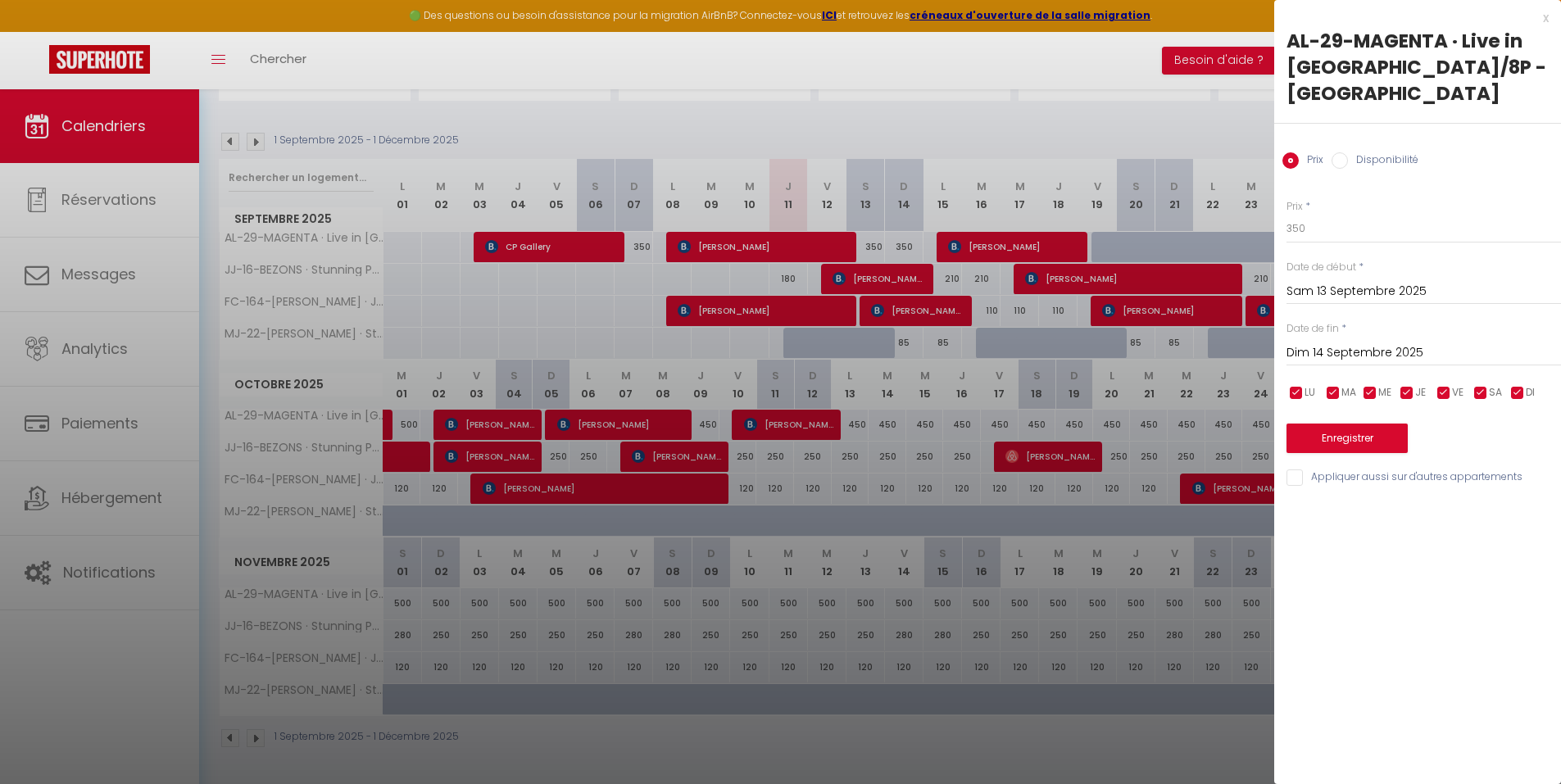
click at [1257, 353] on input "Dim 14 Septembre 2025" at bounding box center [1423, 353] width 275 height 21
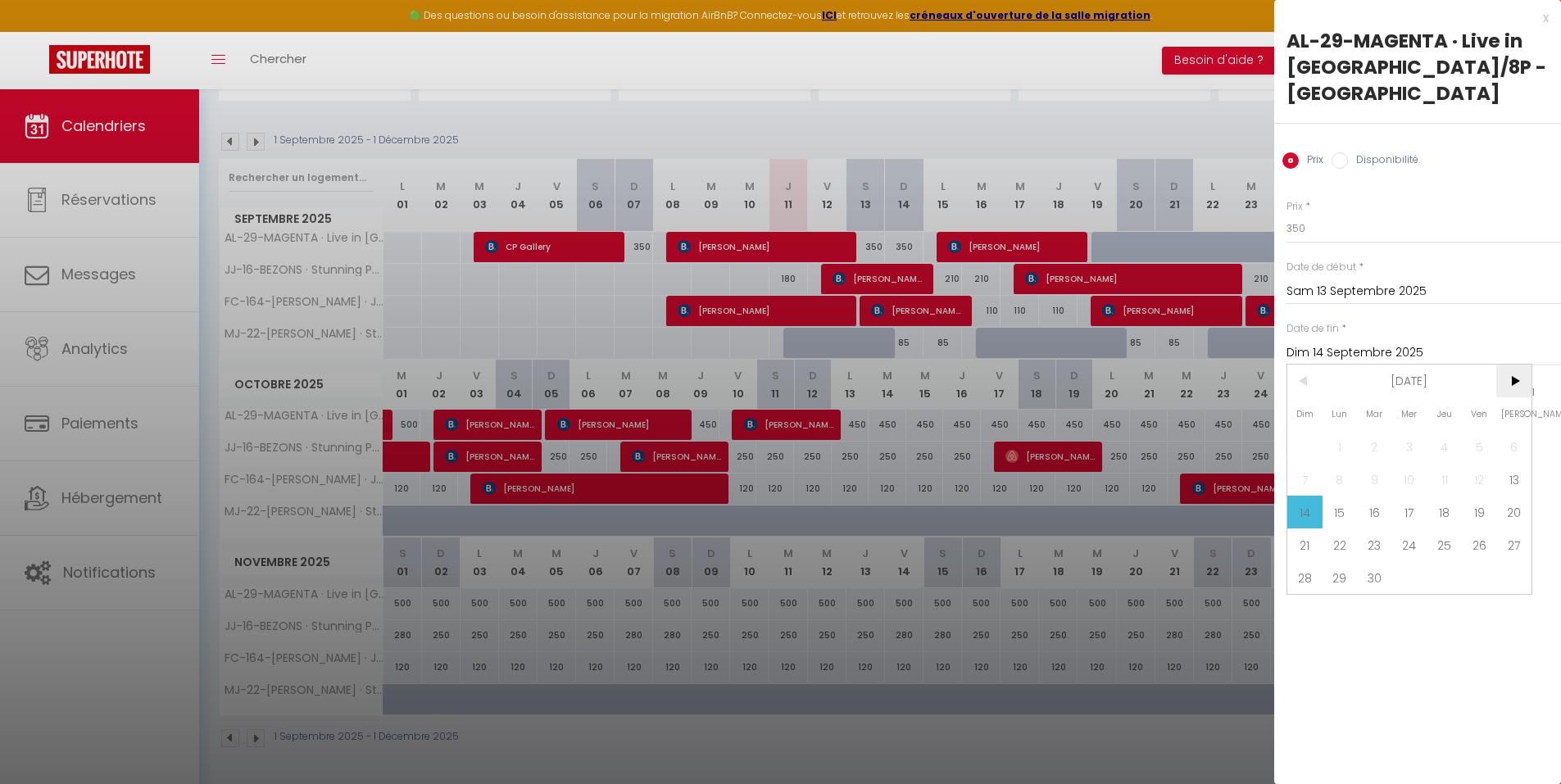
click at [1257, 387] on span ">" at bounding box center [1513, 381] width 35 height 33
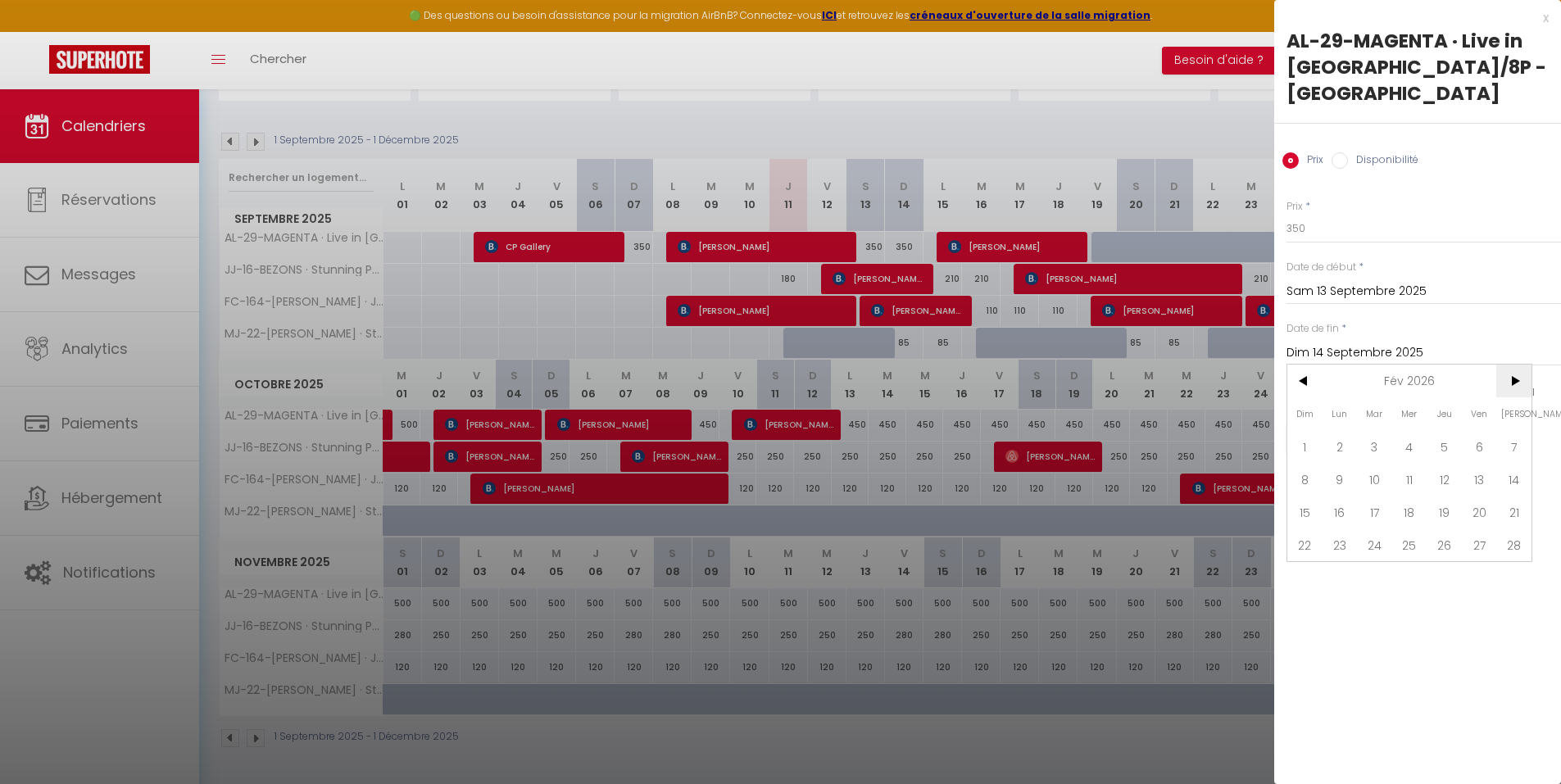
click at [1257, 387] on span ">" at bounding box center [1513, 381] width 35 height 33
click at [1257, 376] on span ">" at bounding box center [1513, 381] width 35 height 33
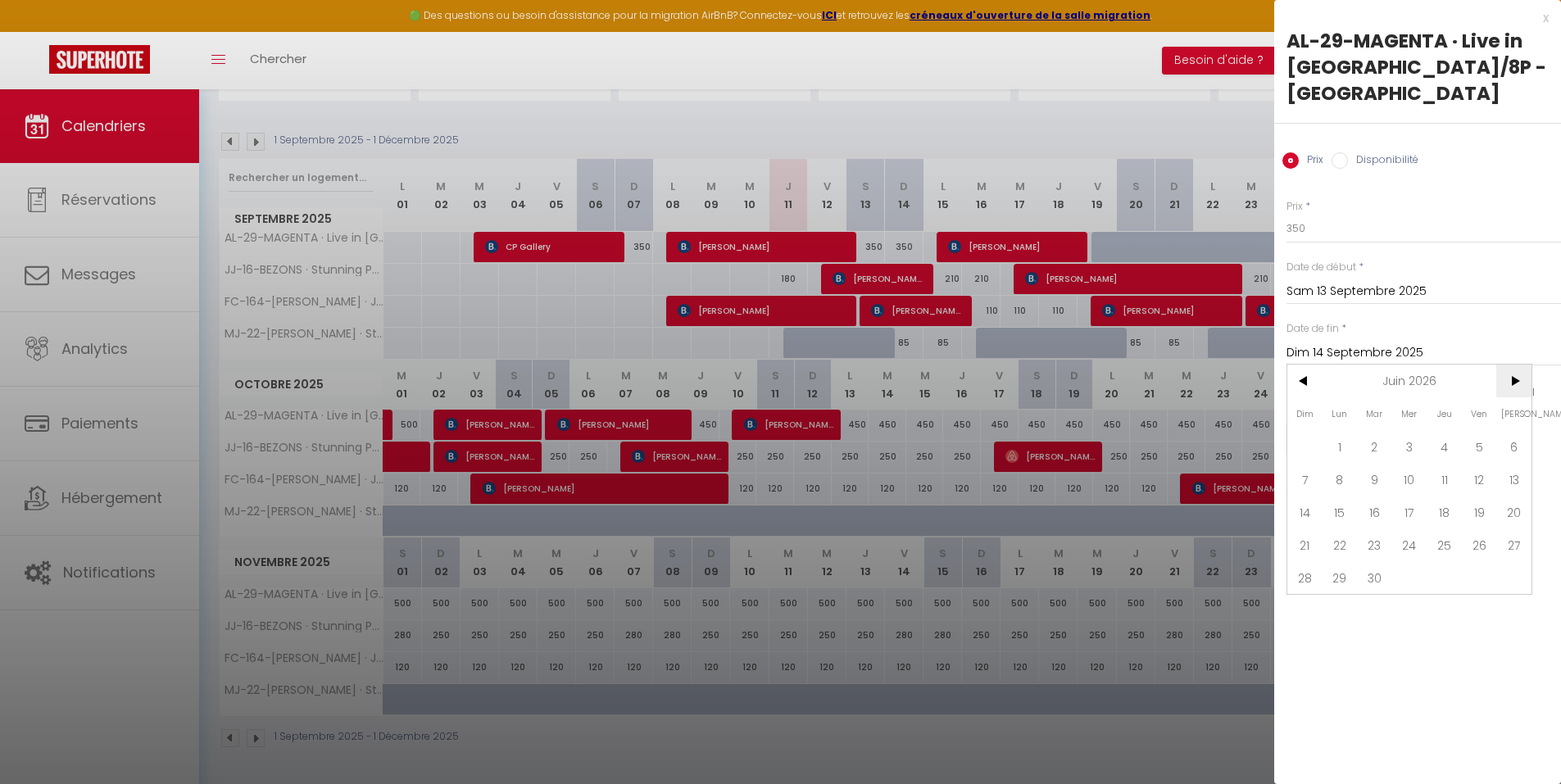
click at [1257, 376] on span ">" at bounding box center [1513, 381] width 35 height 33
click at [1257, 566] on span "30" at bounding box center [1409, 577] width 35 height 33
type input "Mer 30 Septembre 2026"
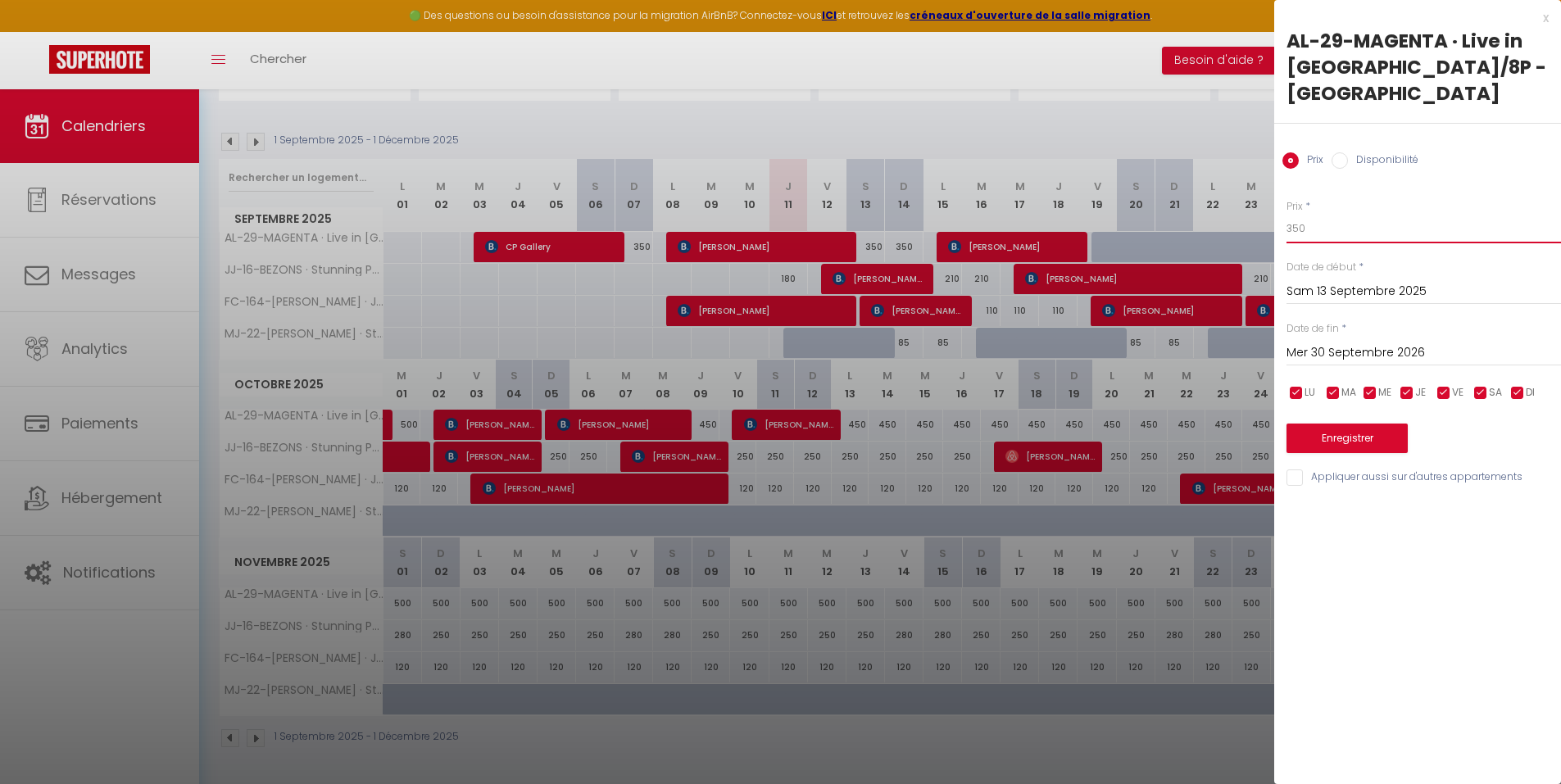
drag, startPoint x: 1338, startPoint y: 223, endPoint x: 1252, endPoint y: 222, distance: 86.0
click at [1252, 222] on body "🟢 Des questions ou besoin d'assistance pour la migration AirBnB? Connectez-vous…" at bounding box center [780, 330] width 1561 height 905
type input "380"
click at [1257, 432] on button "Enregistrer" at bounding box center [1347, 438] width 121 height 30
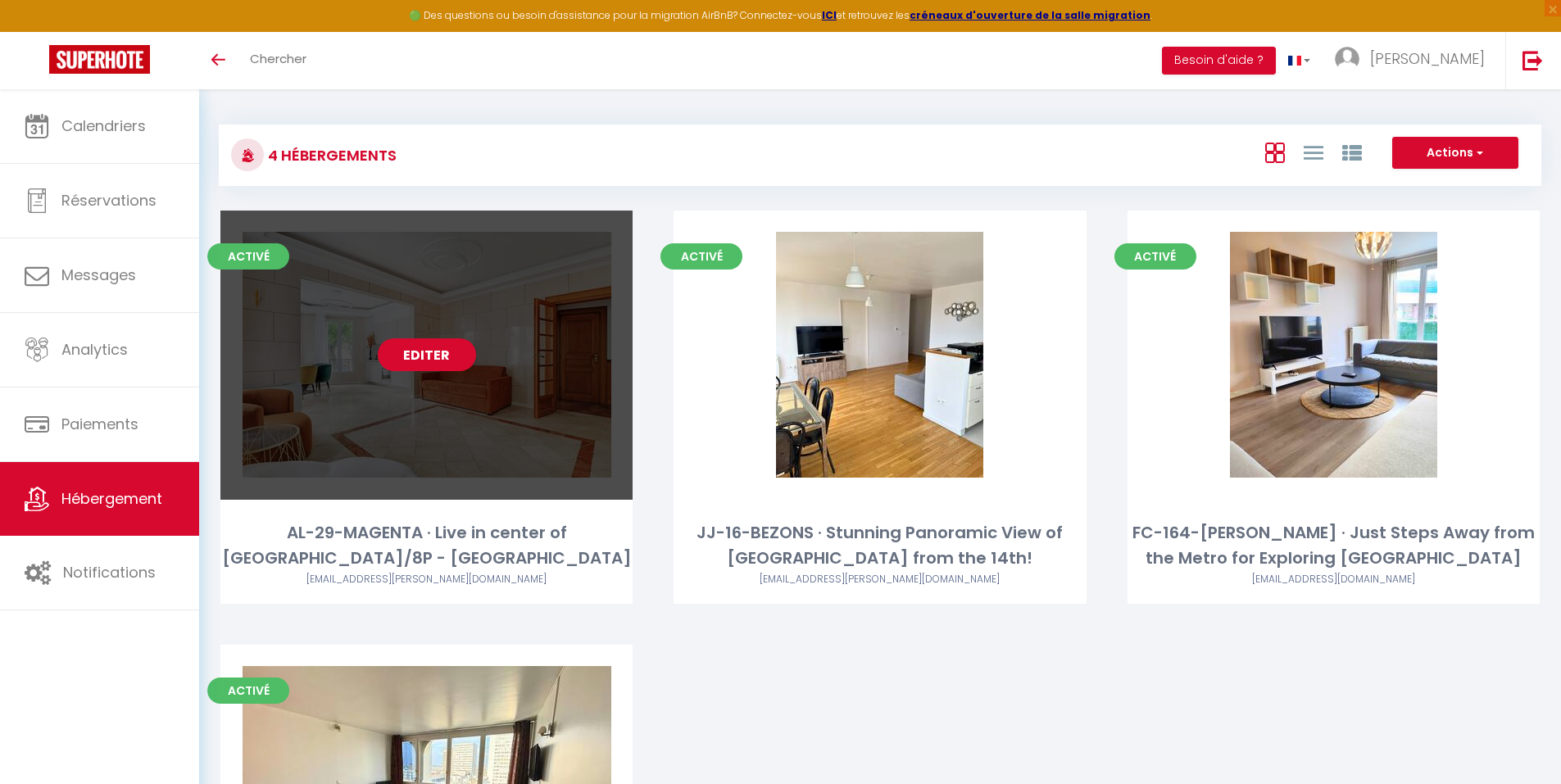
click at [451, 360] on link "Editer" at bounding box center [427, 354] width 98 height 33
select select "3"
select select "2"
select select "1"
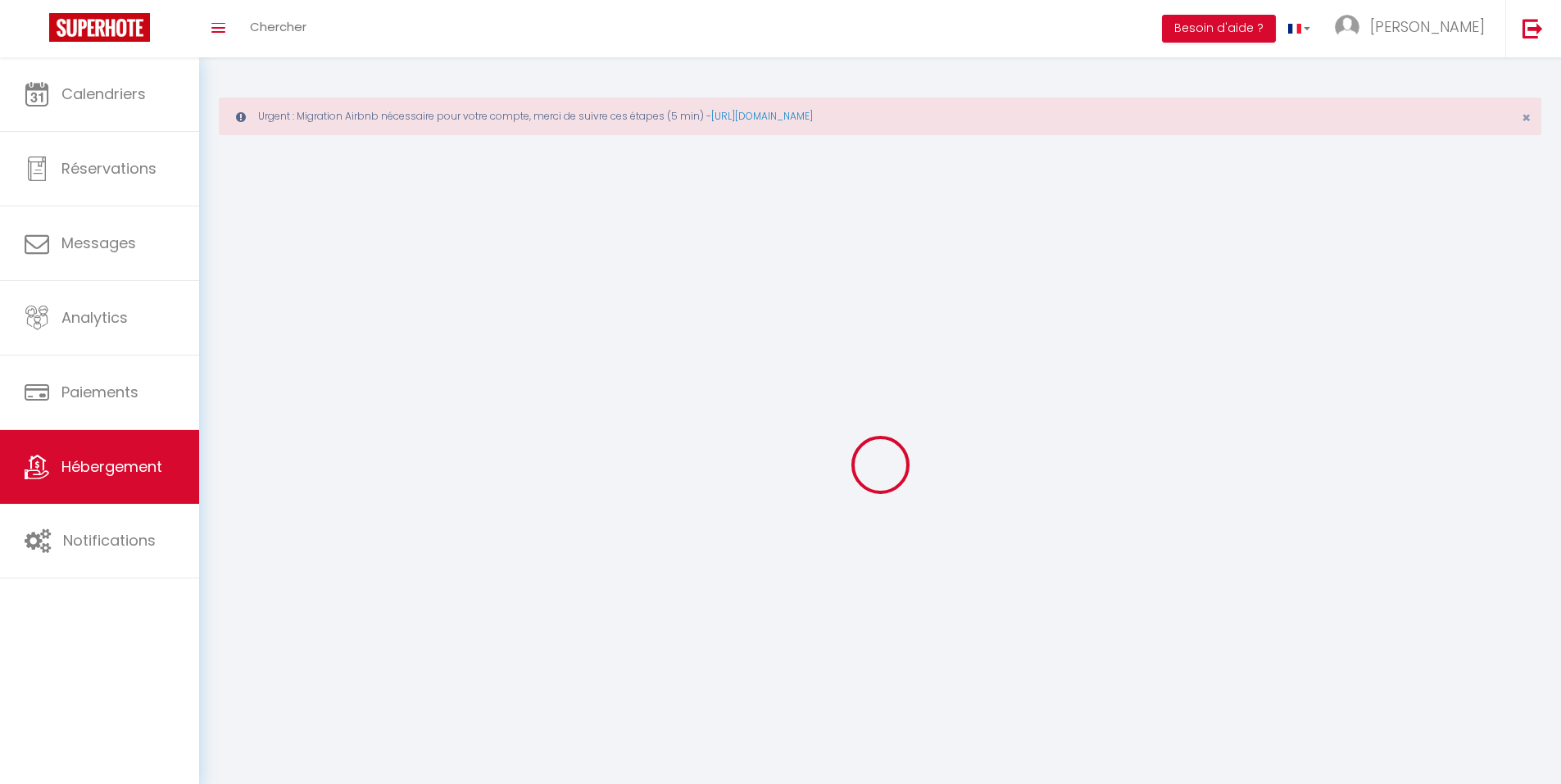
select select
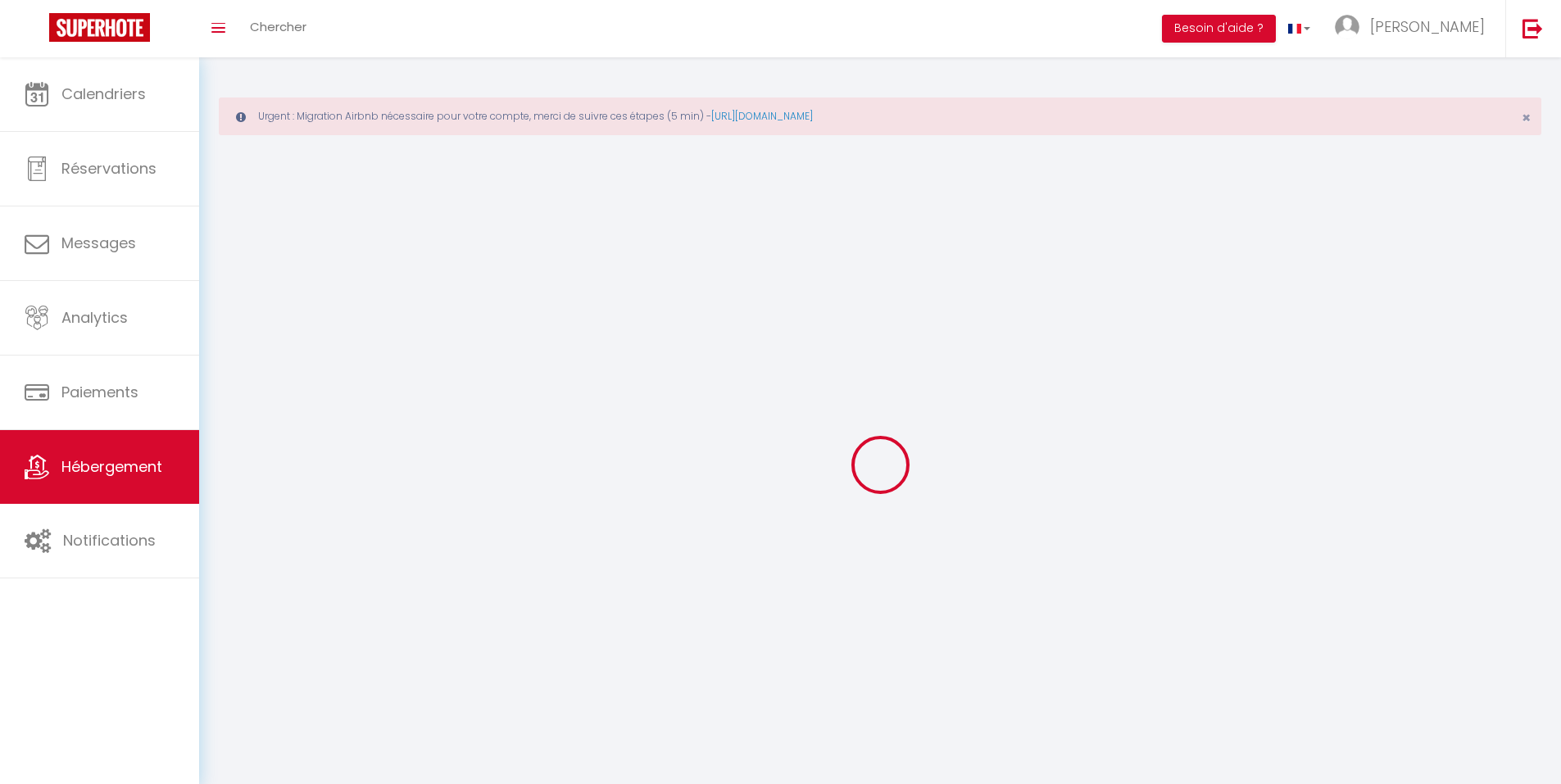
select select
checkbox input "false"
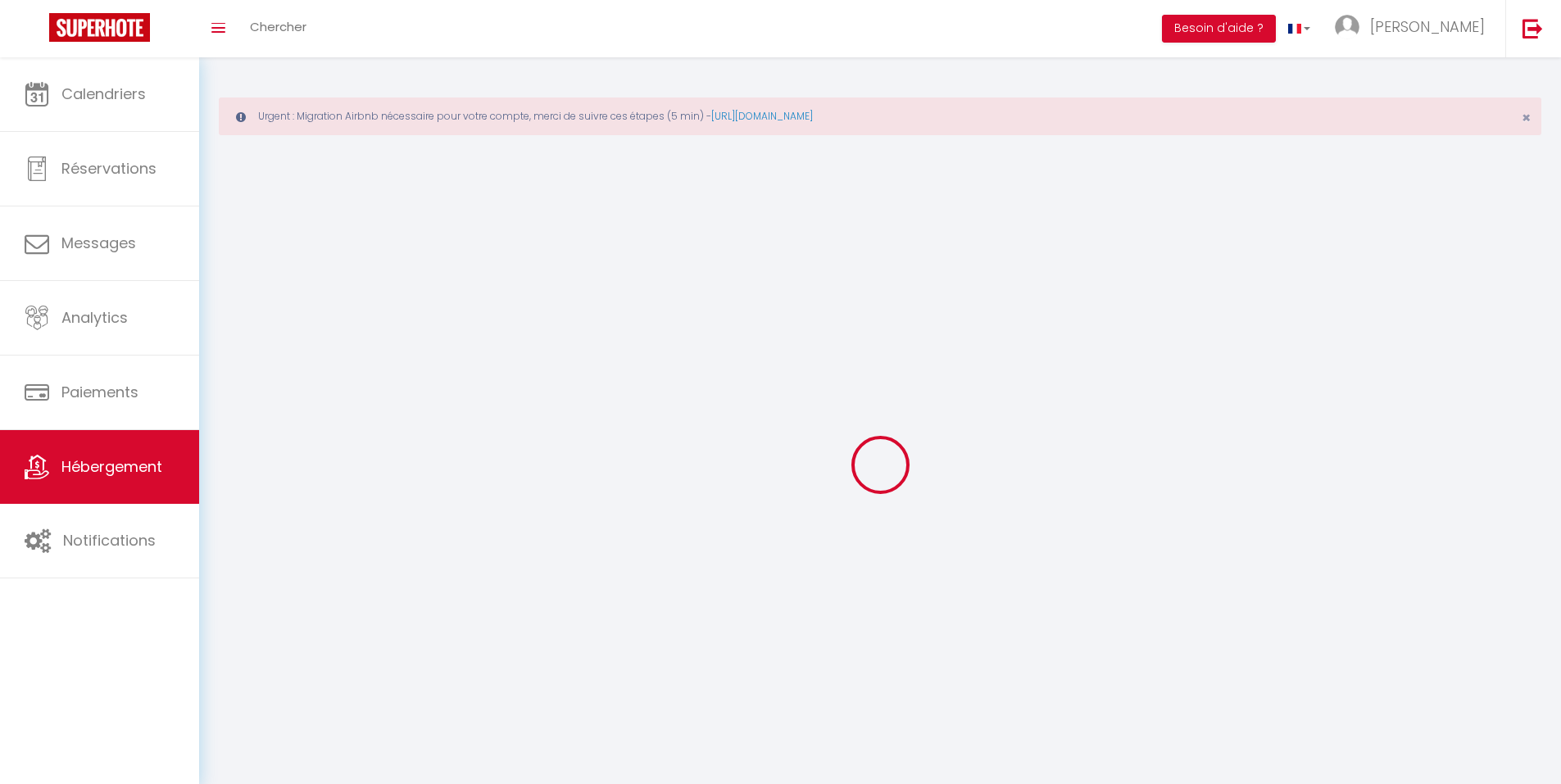
select select
select select "1"
select select "28"
select select
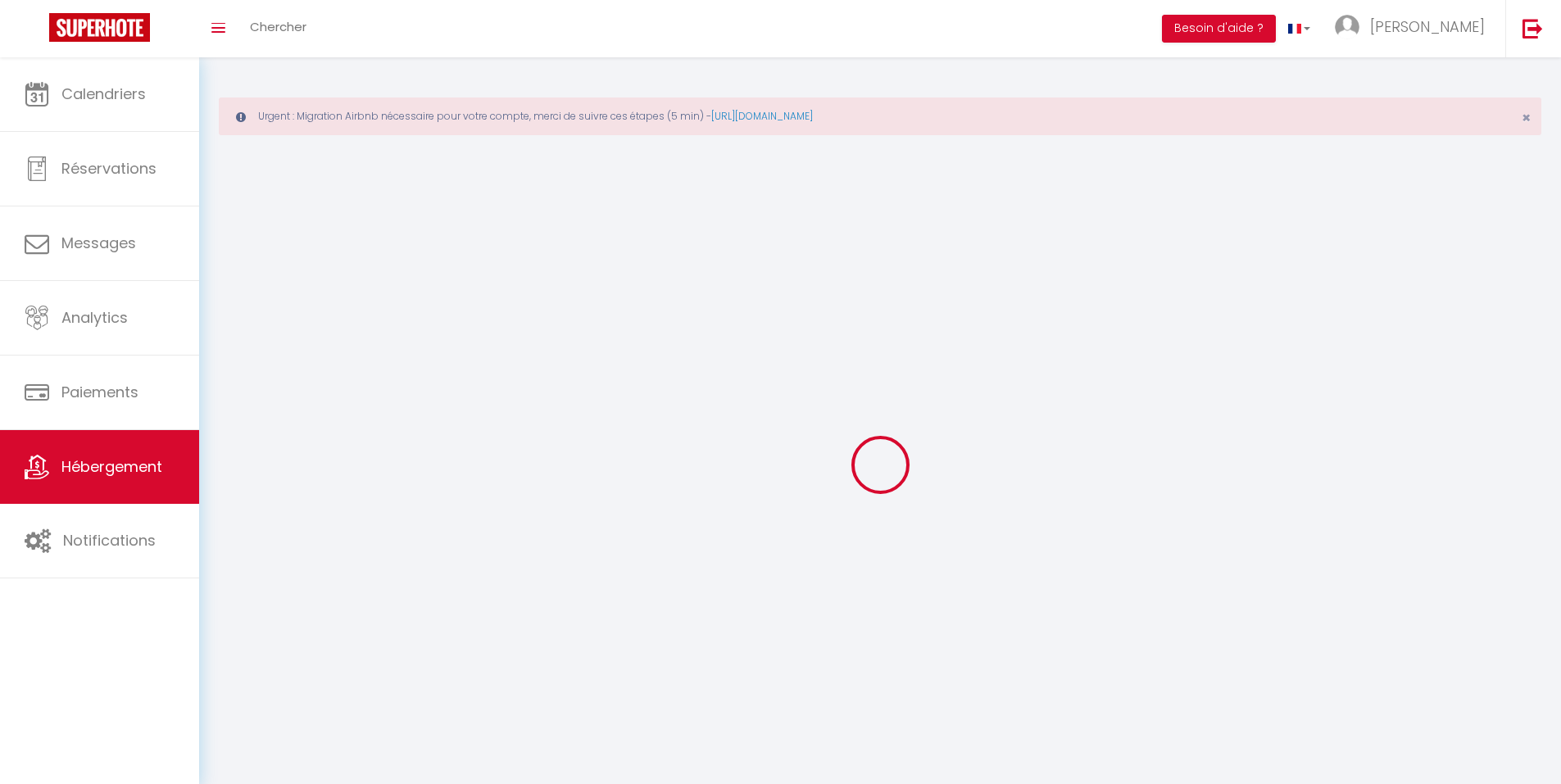
select select
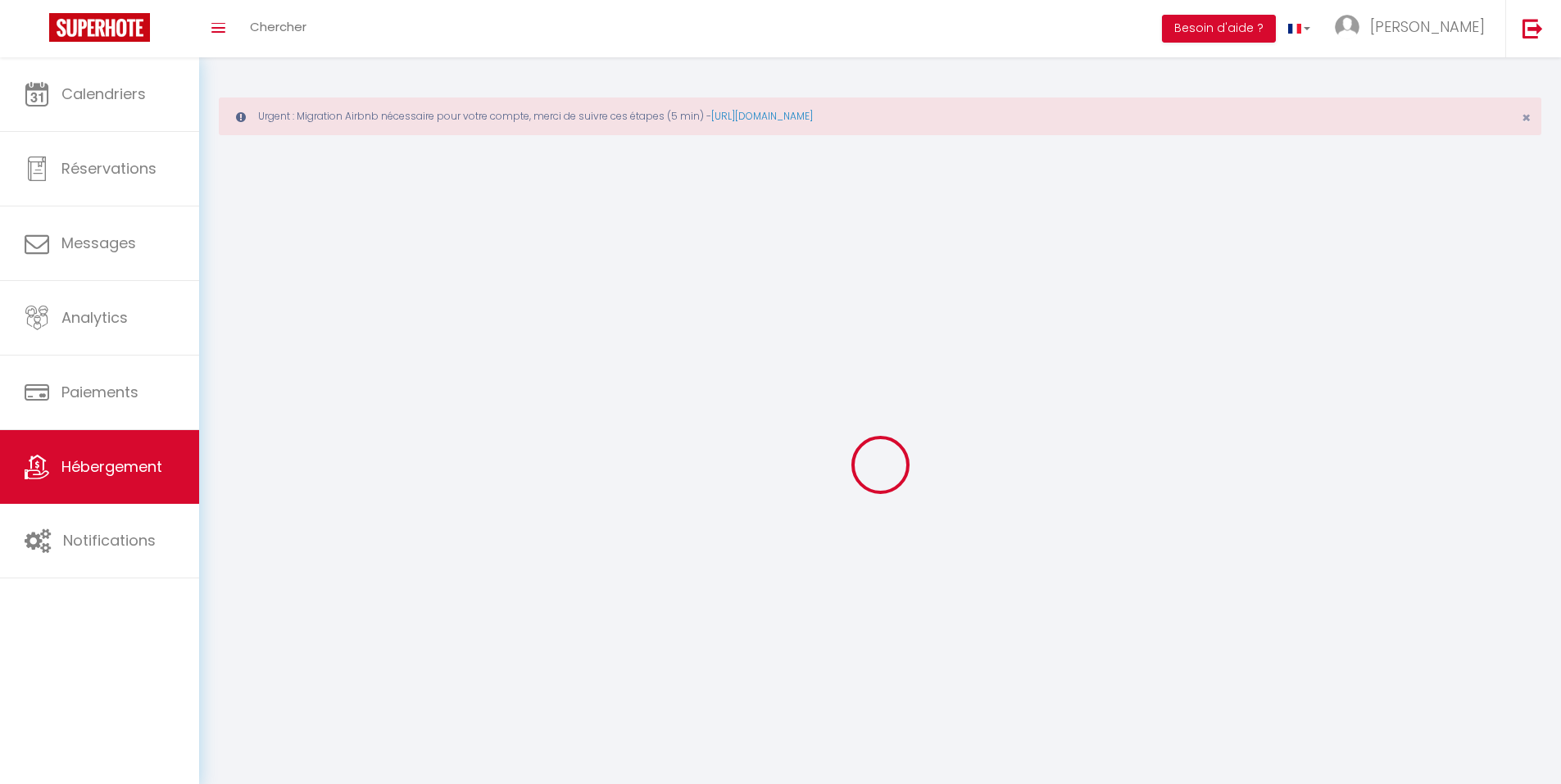
checkbox input "false"
select select
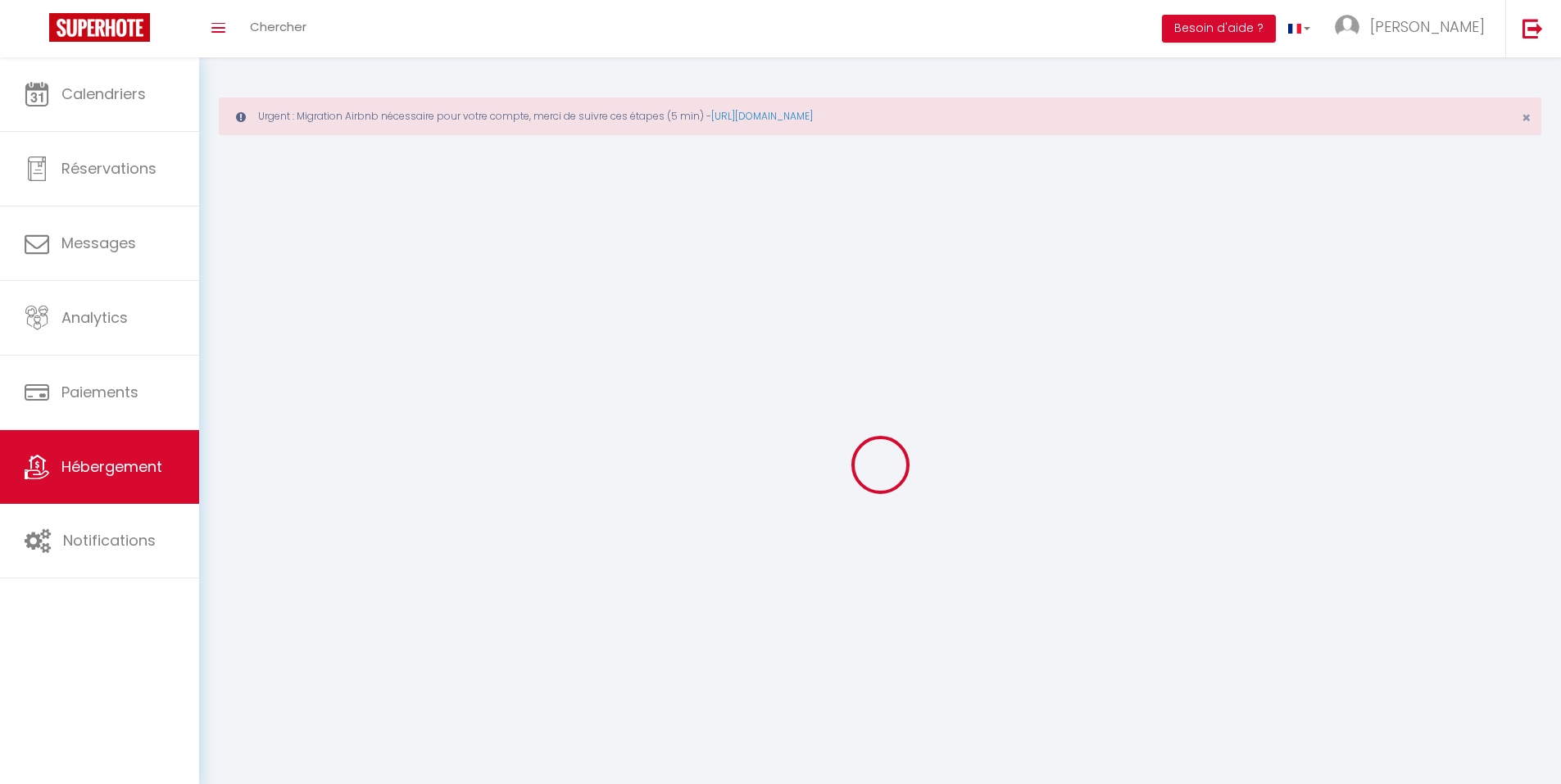
select select
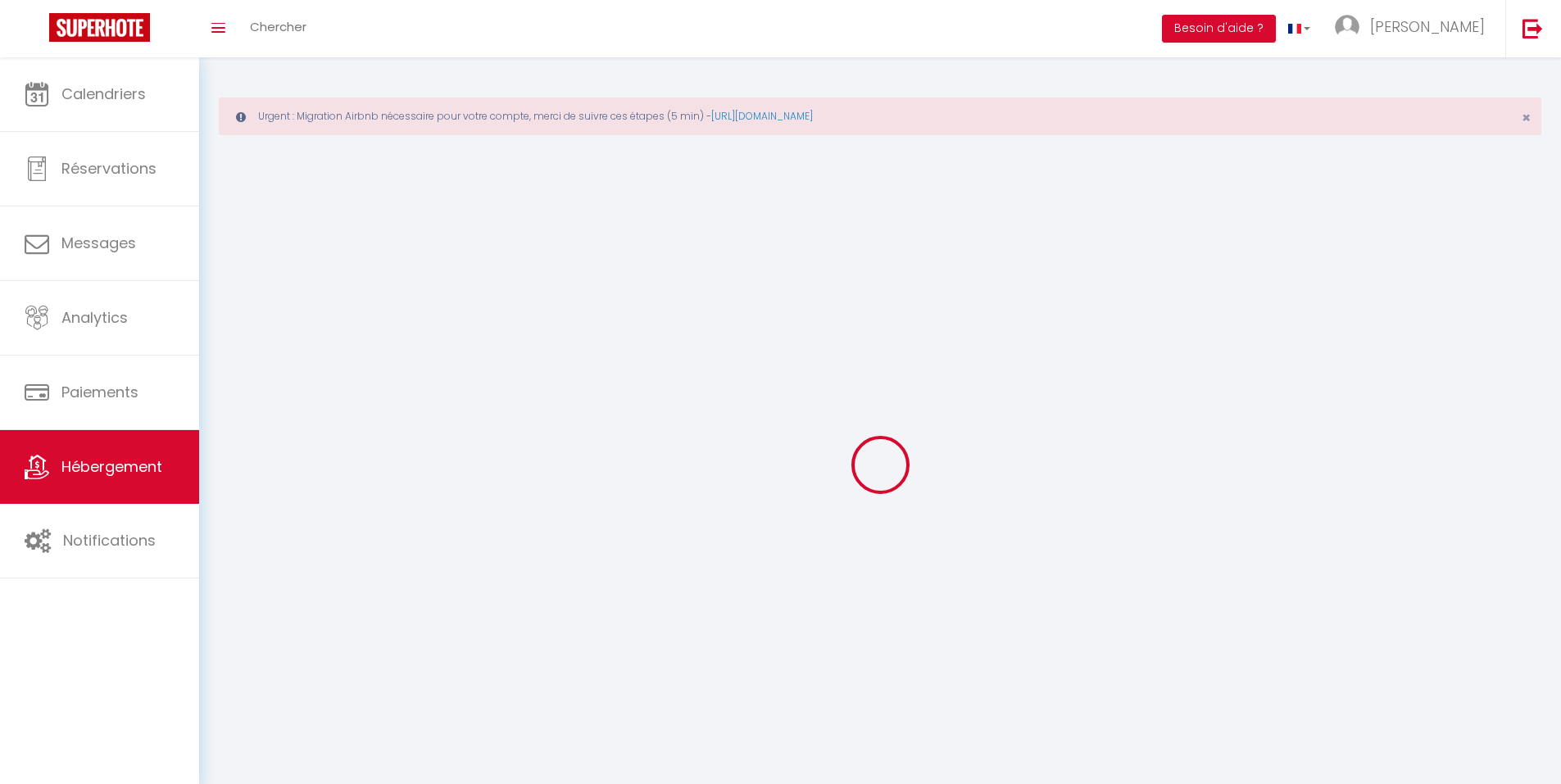
select select
checkbox input "false"
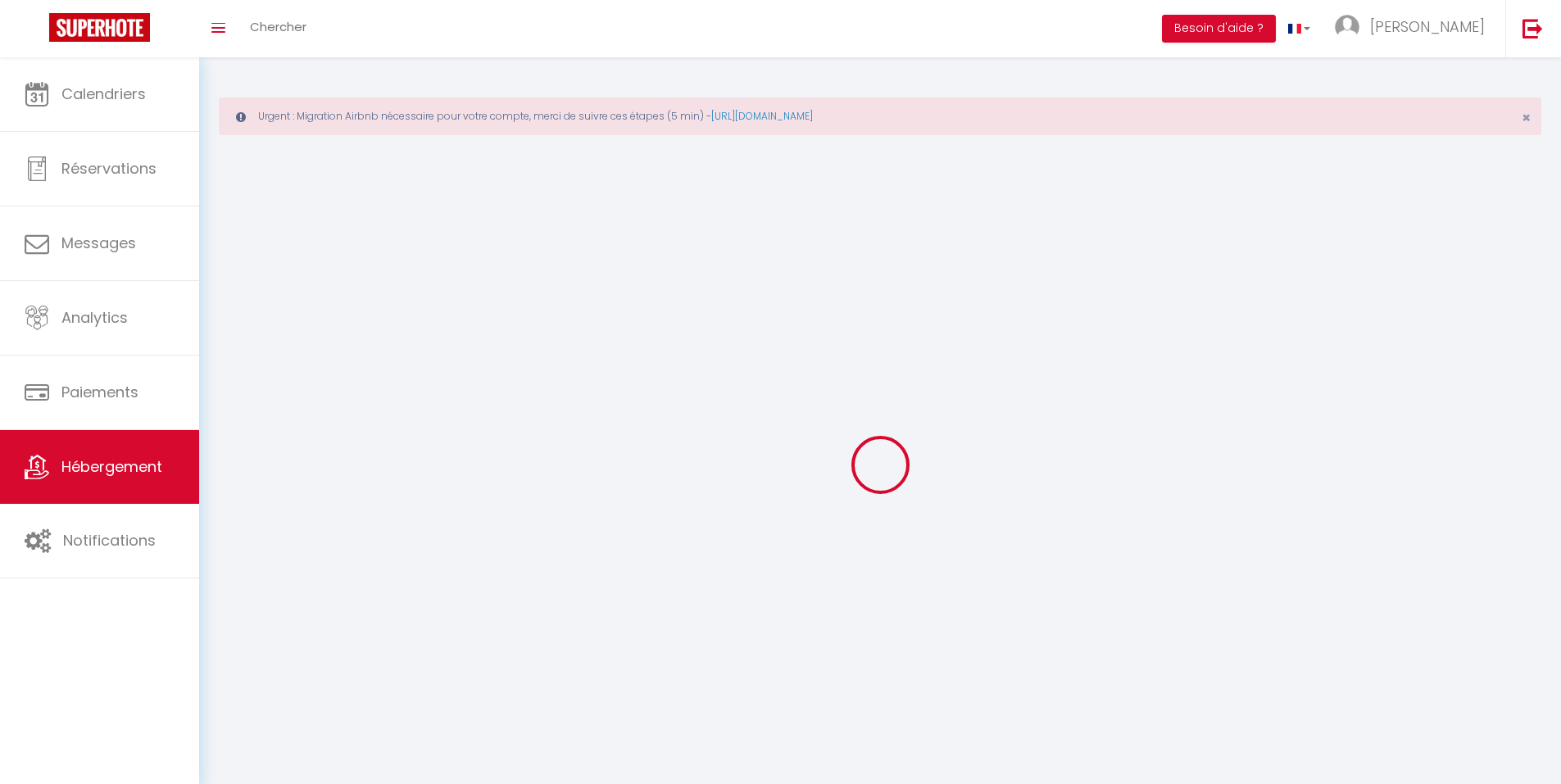
checkbox input "false"
select select
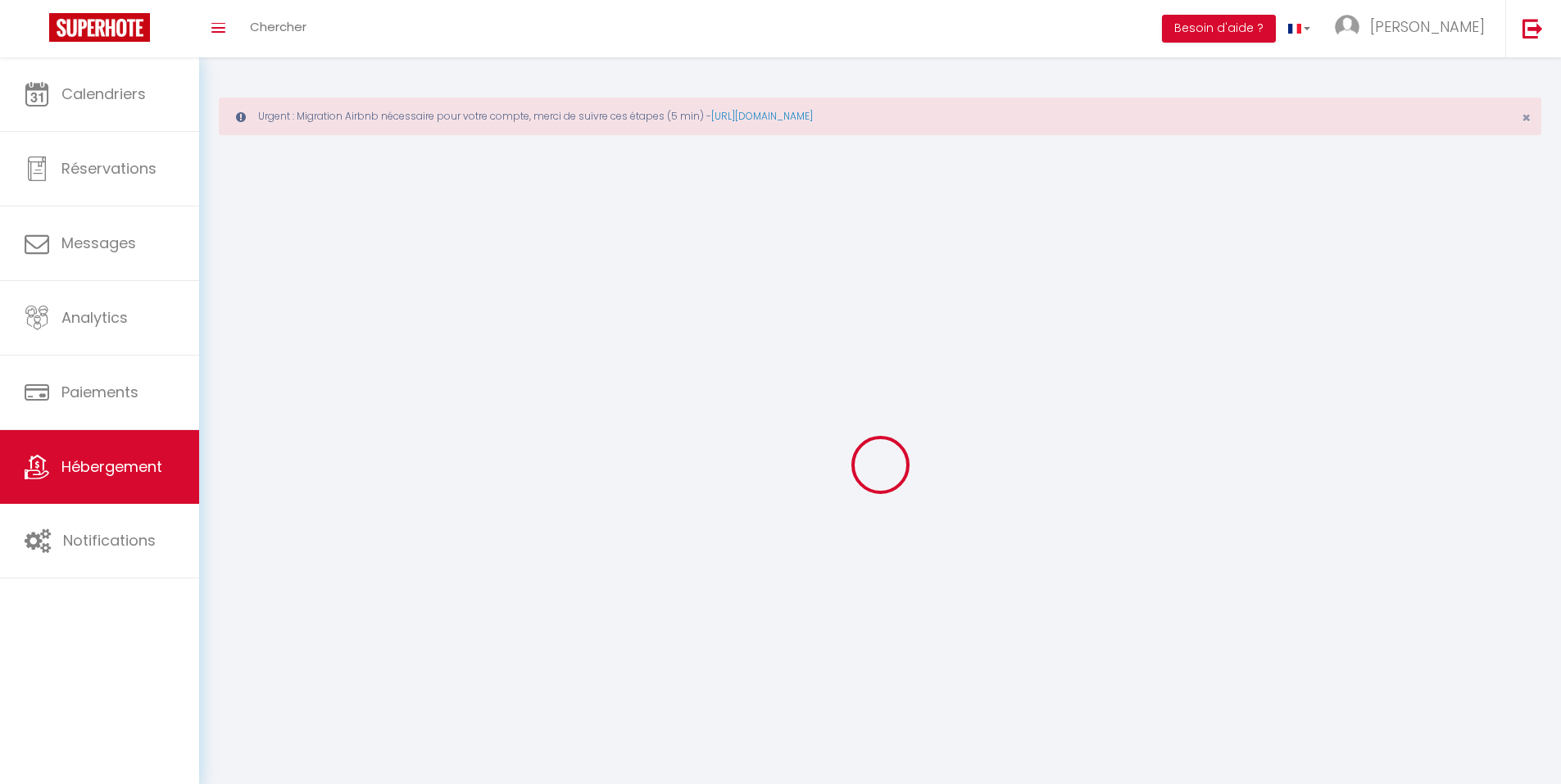
select select
checkbox input "false"
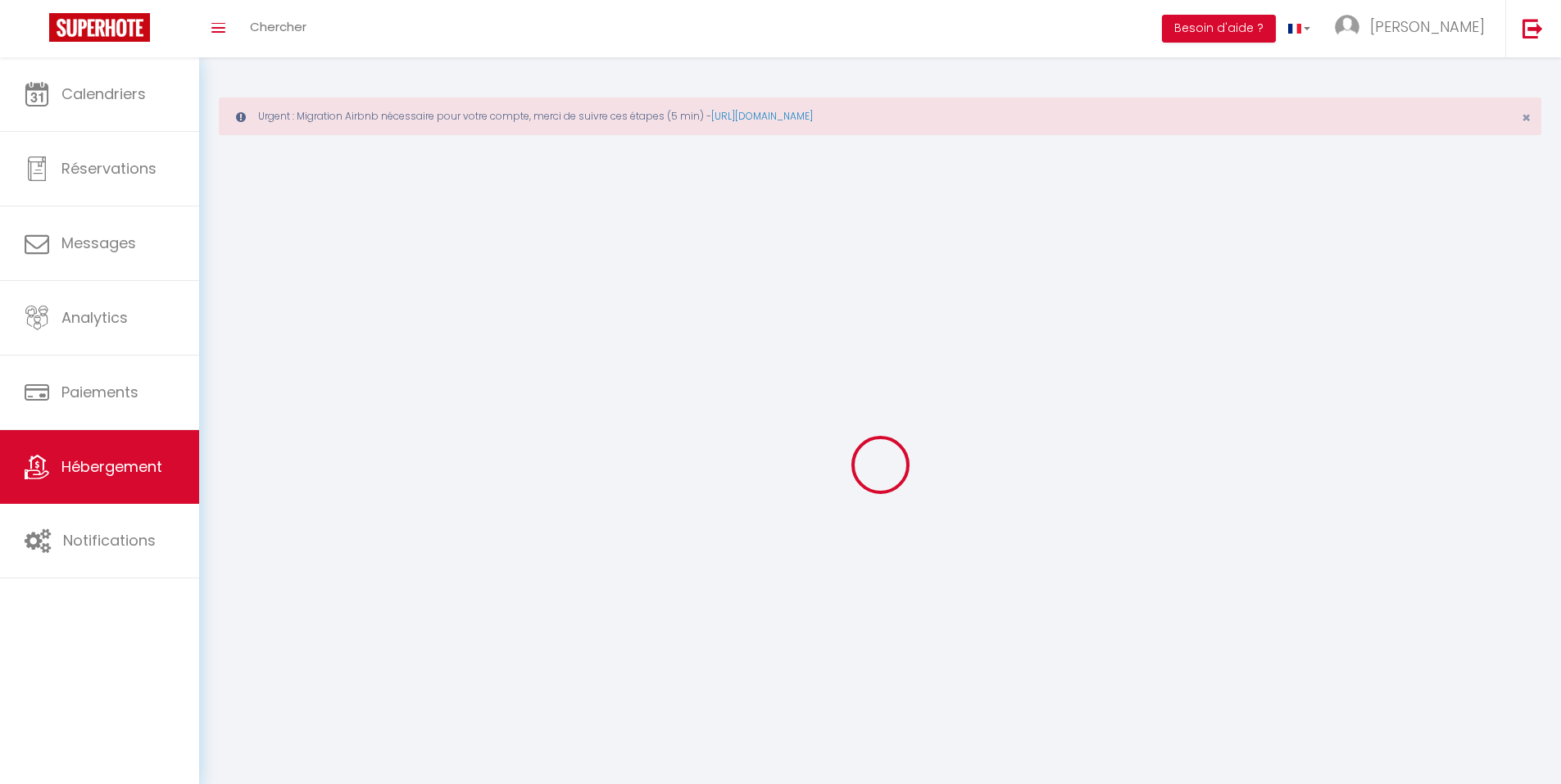
checkbox input "false"
select select
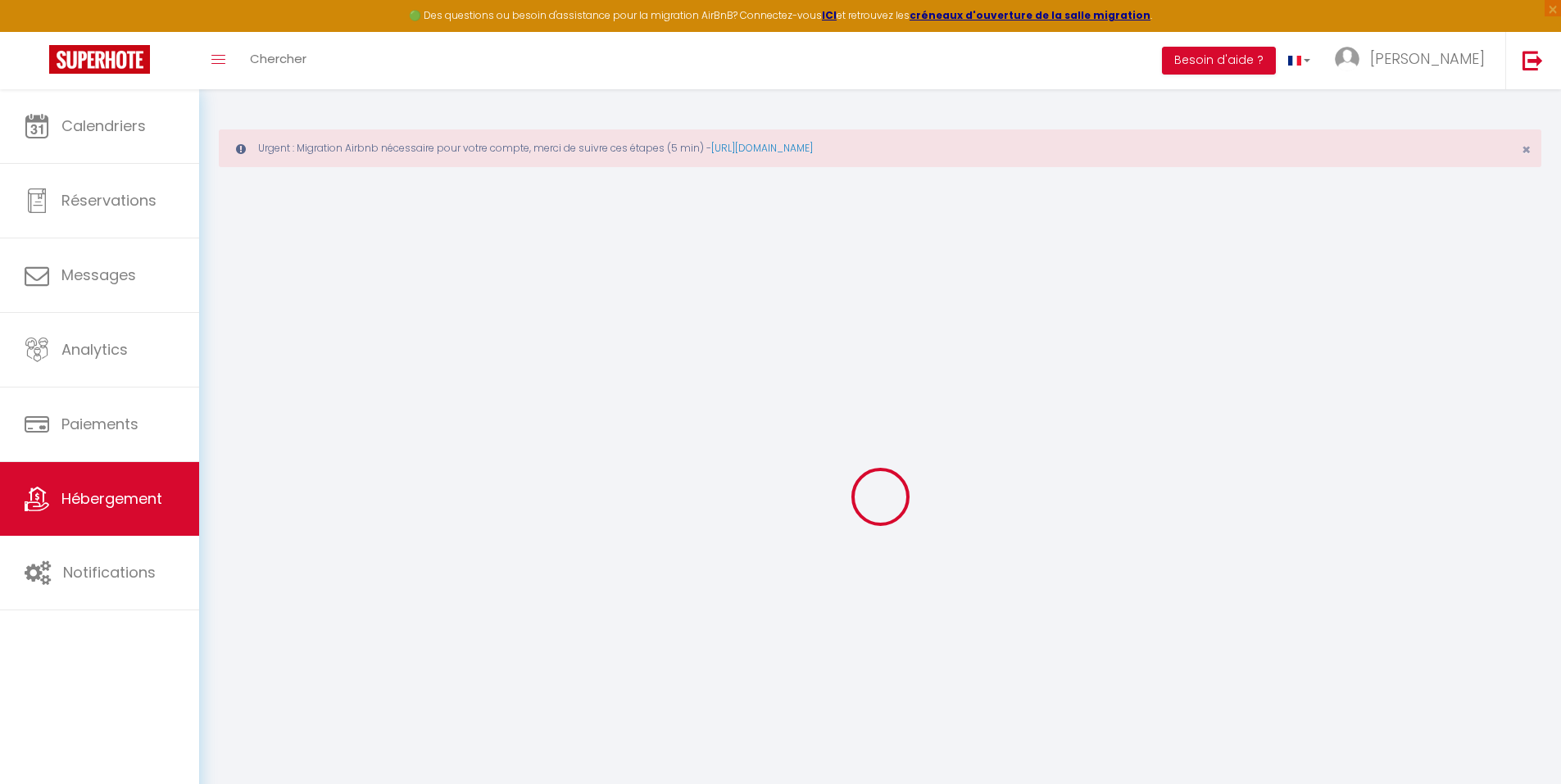
select select
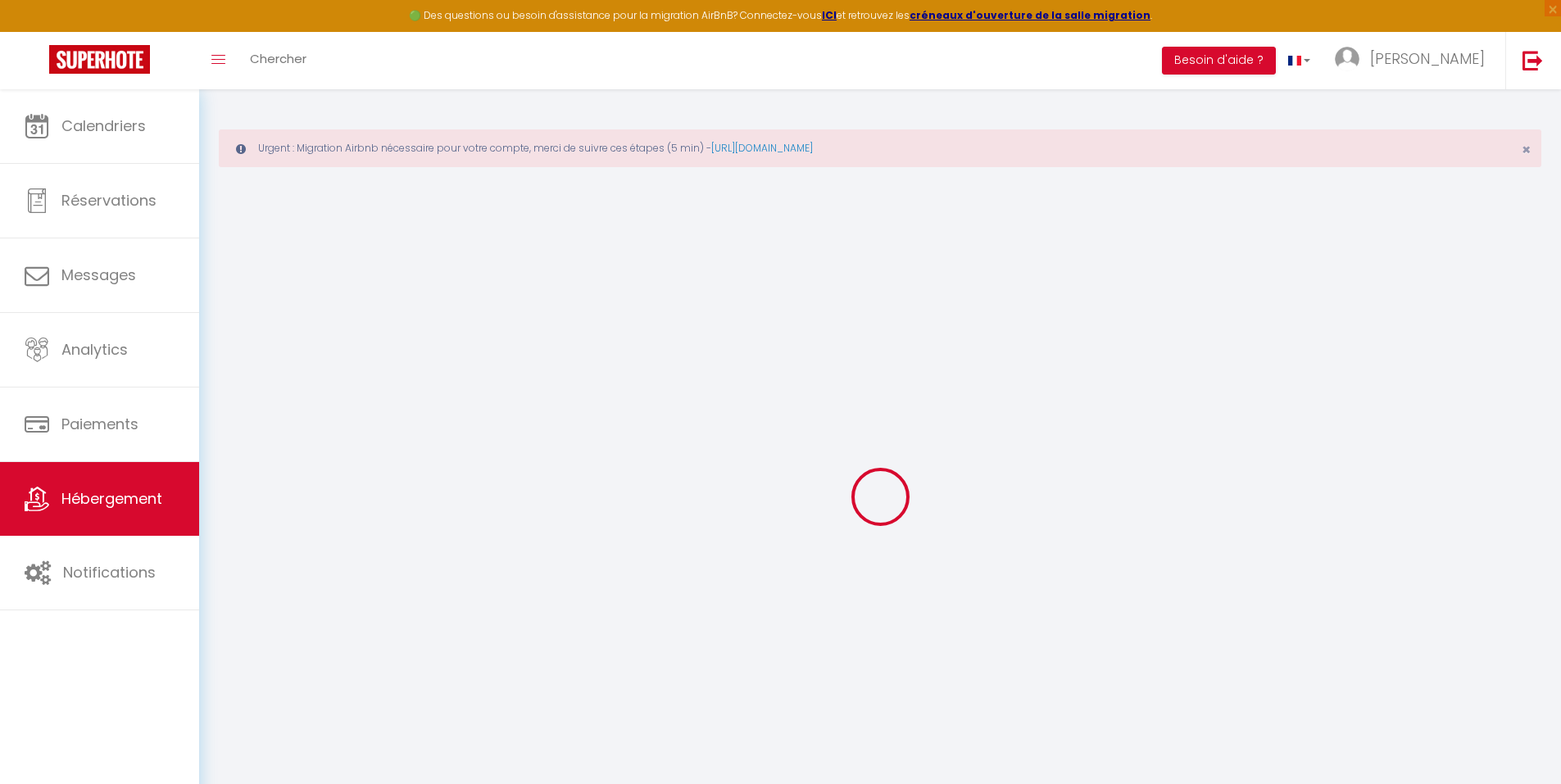
select select
checkbox input "false"
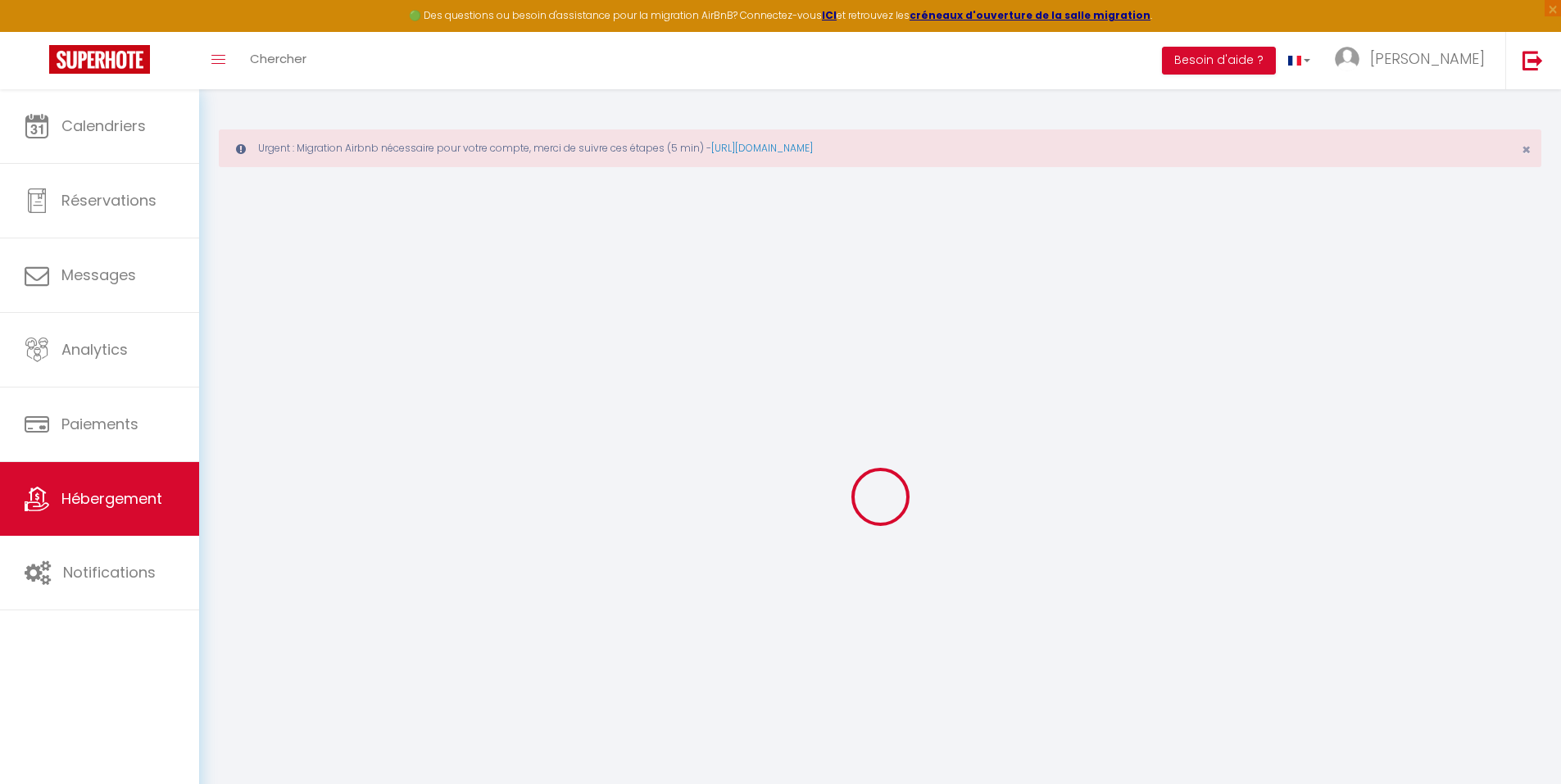
select select
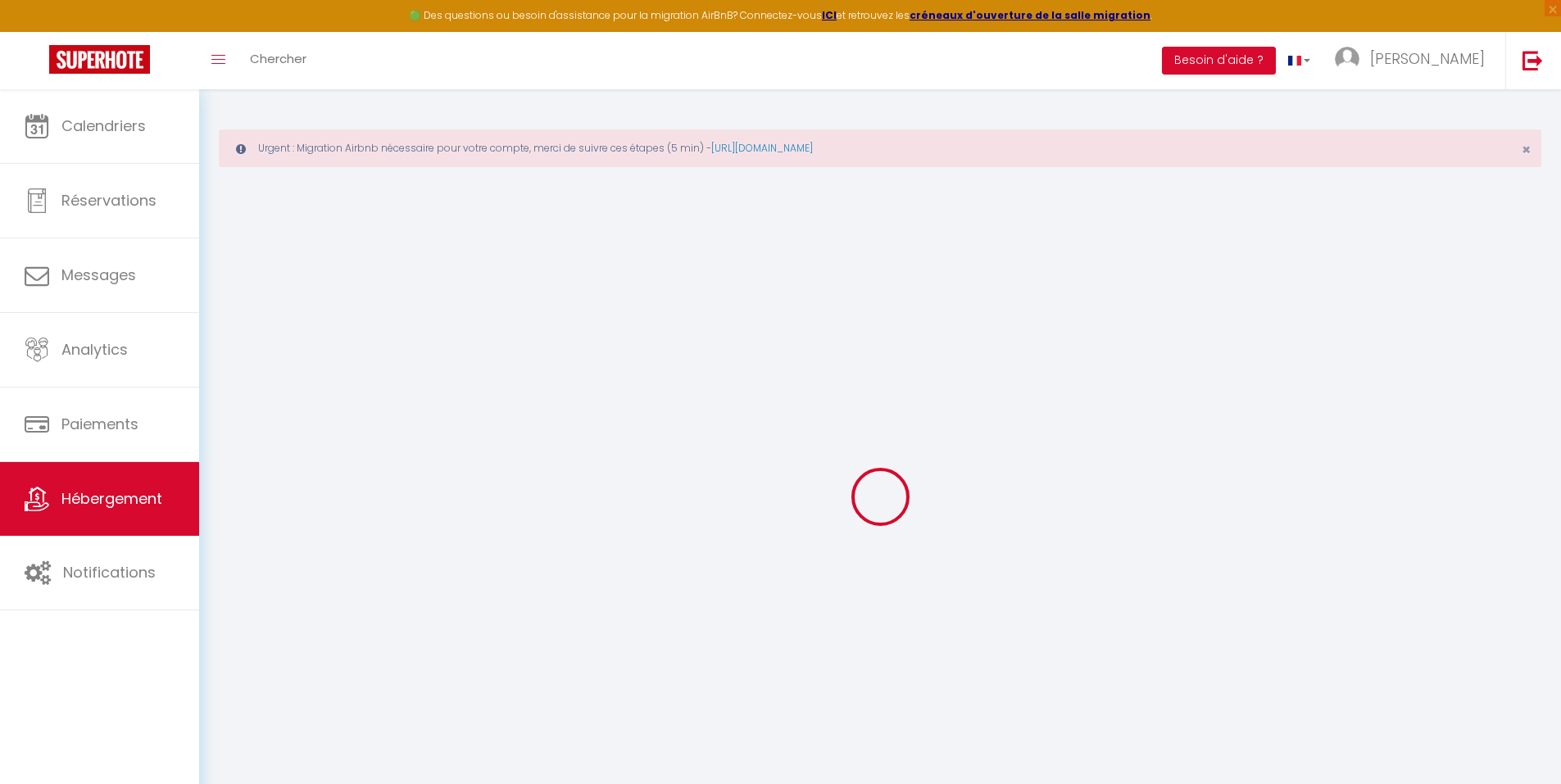
select select
checkbox input "false"
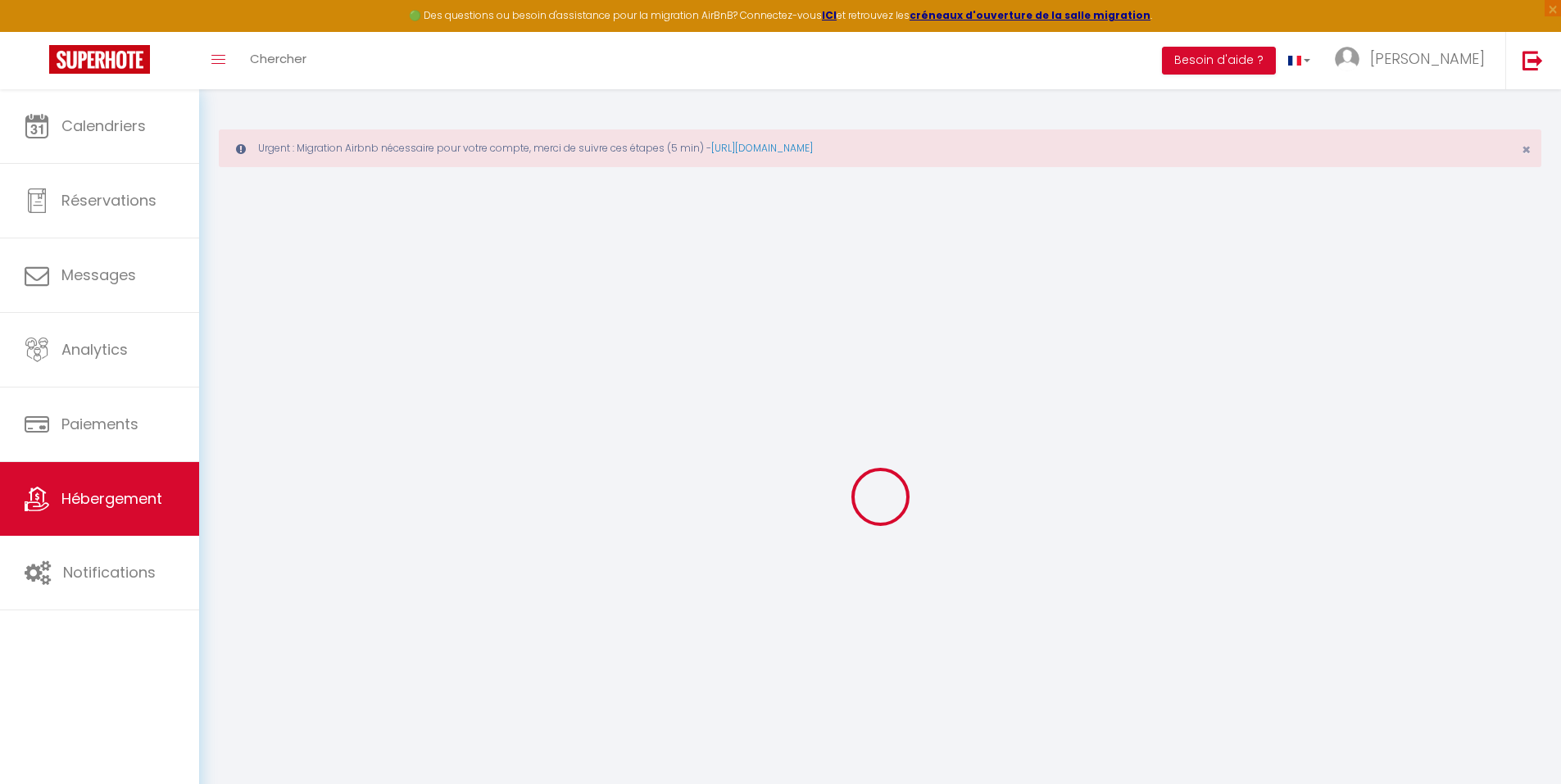
checkbox input "false"
select select
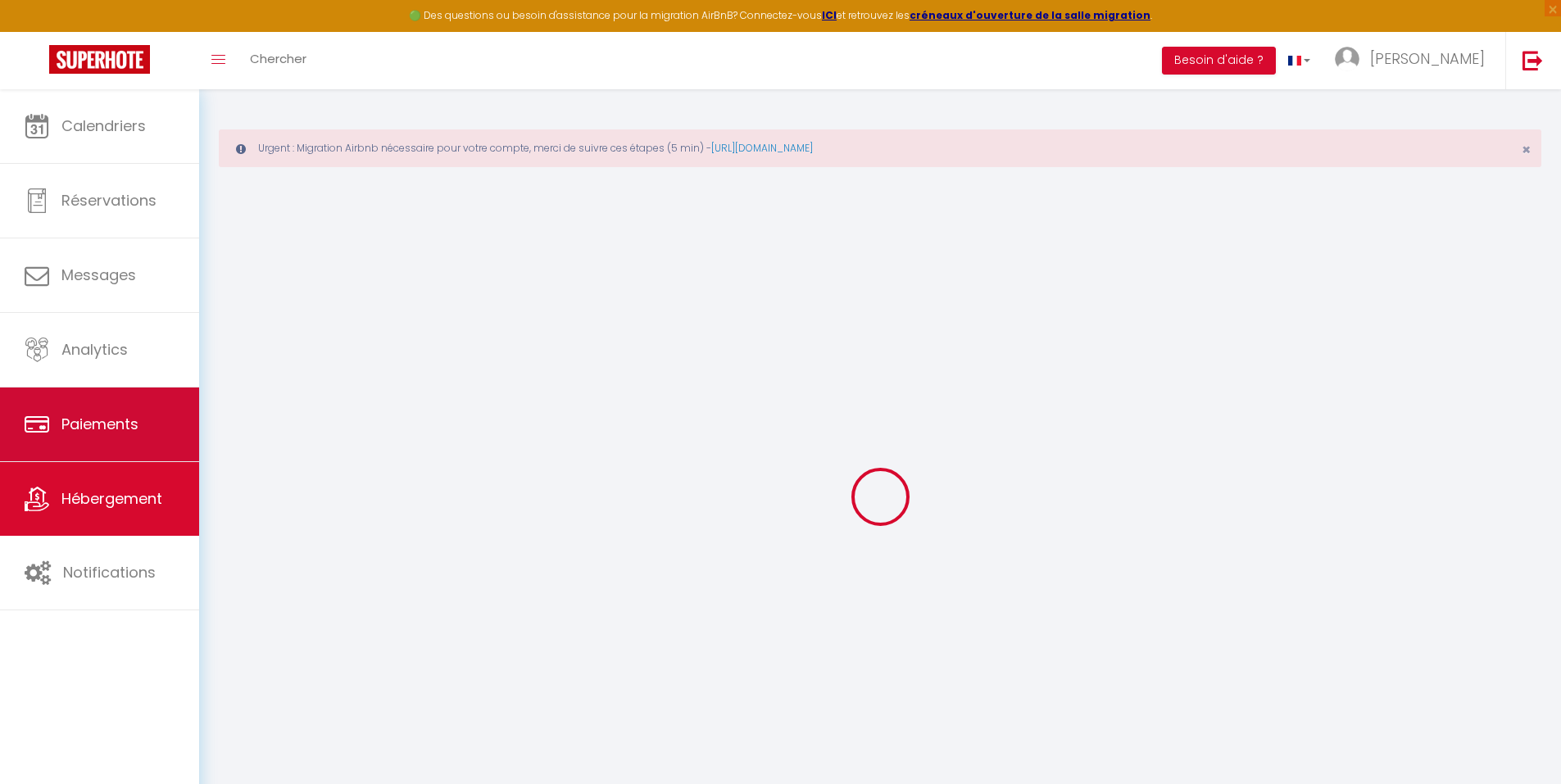
type input "AL-29-MAGENTA · Live in center of [GEOGRAPHIC_DATA]/8P - [GEOGRAPHIC_DATA]"
select select "8"
select select "3"
select select "2"
type input "355"
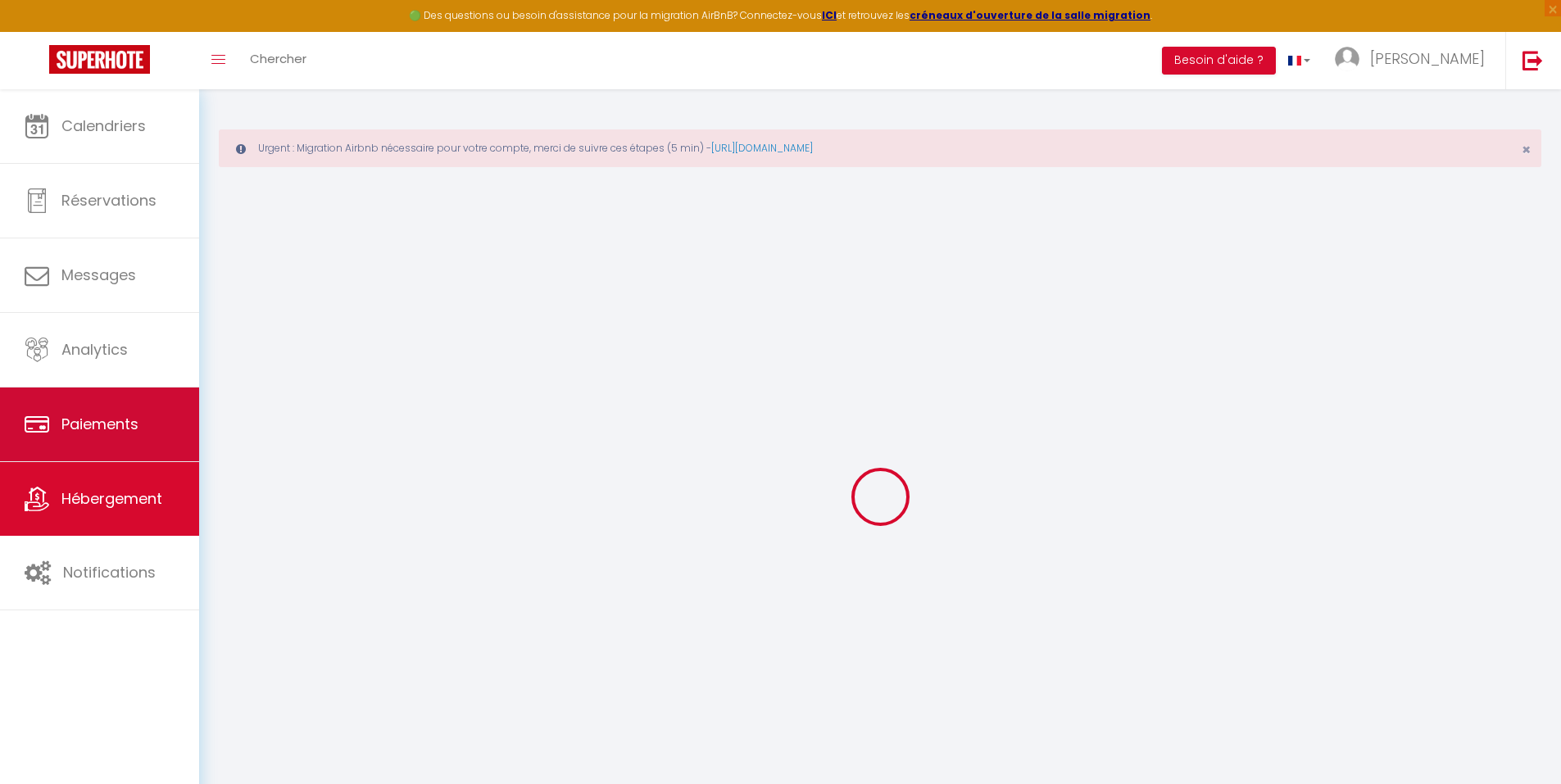
type input "130"
select select
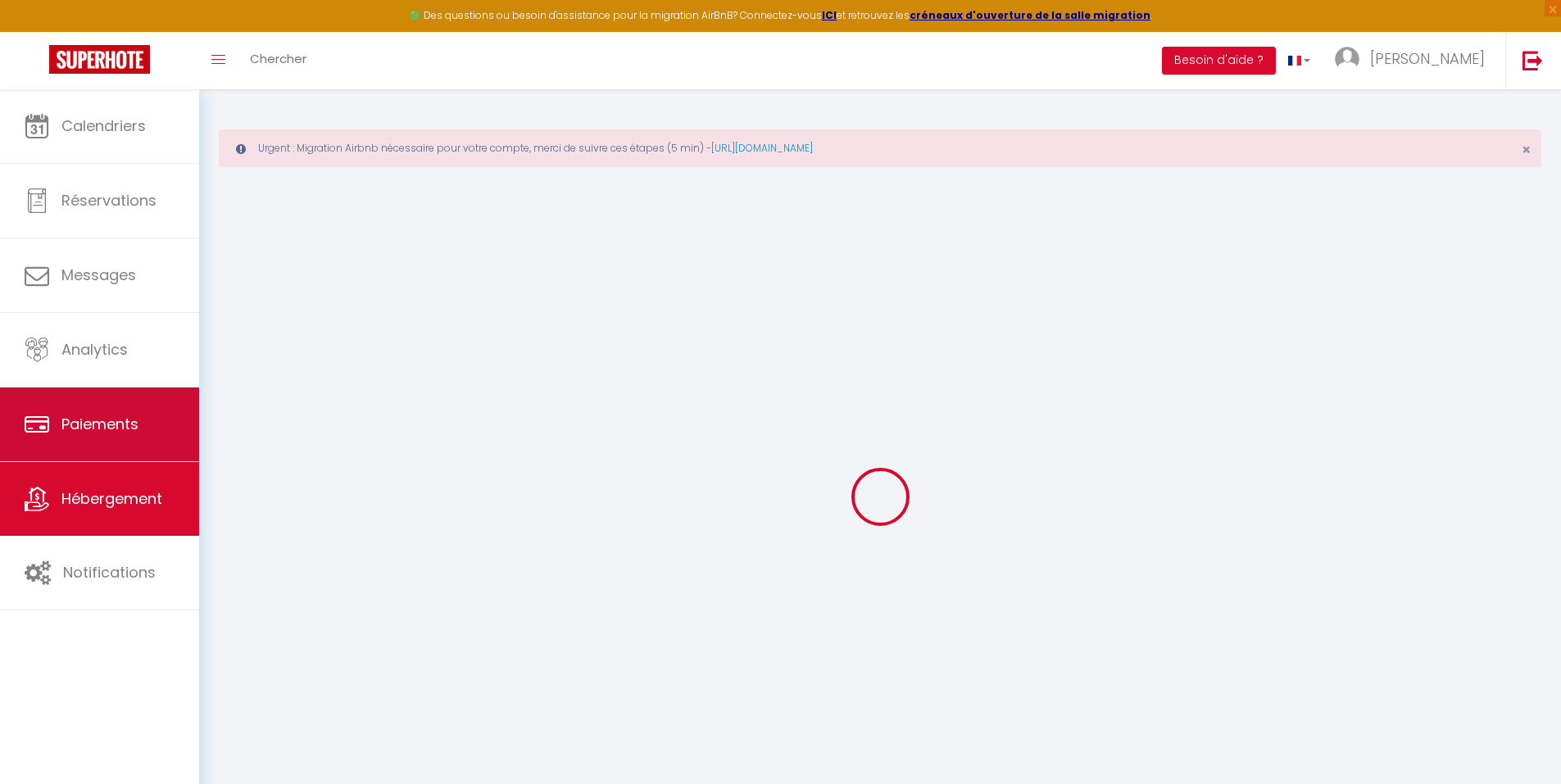
select select
type input "[STREET_ADDRESS]"
type input "75010"
type input "[GEOGRAPHIC_DATA]"
type input "[EMAIL_ADDRESS][PERSON_NAME][DOMAIN_NAME]"
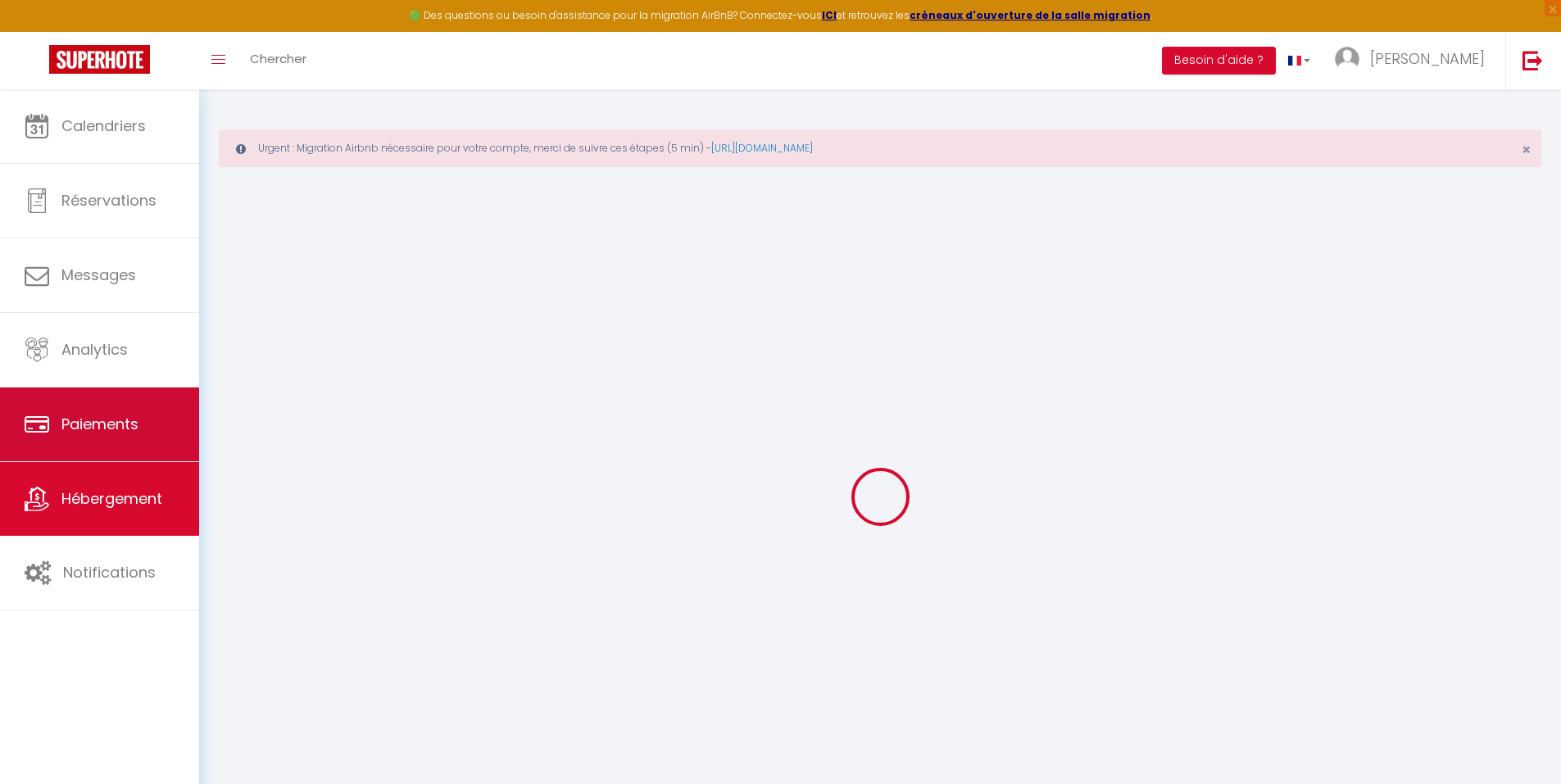
select select
checkbox input "false"
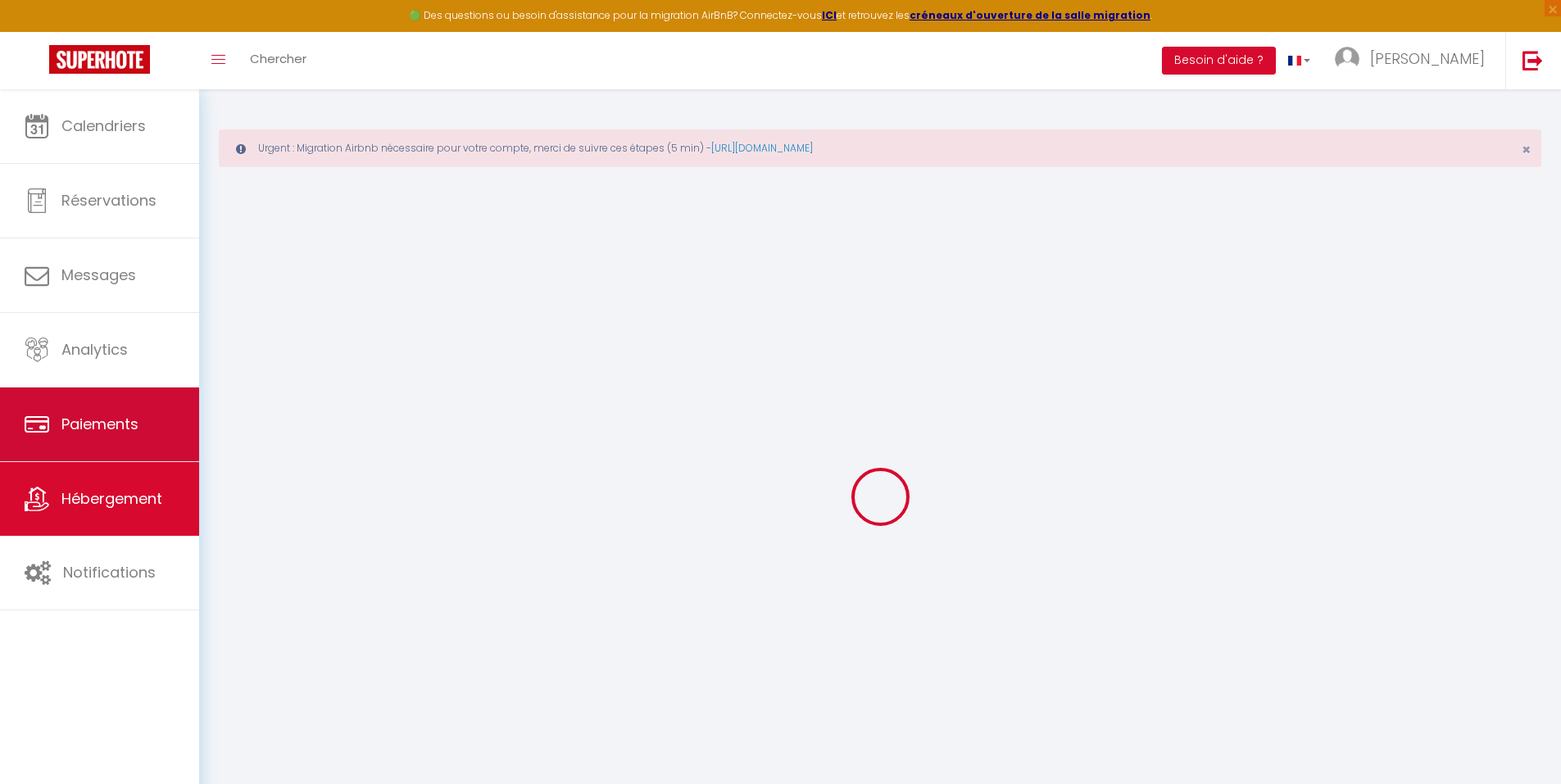
select select
type input "0"
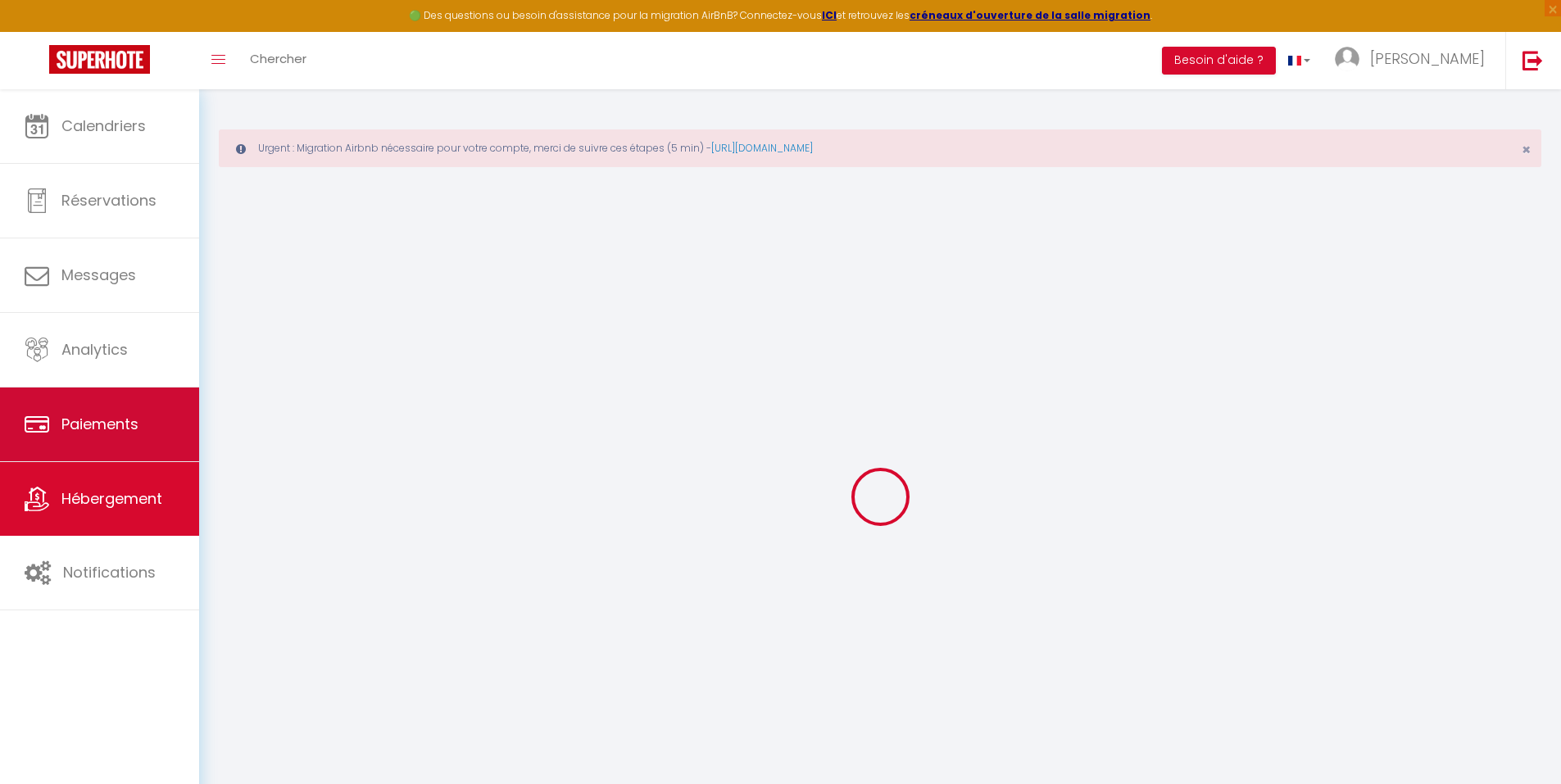
type input "0"
select select
checkbox input "false"
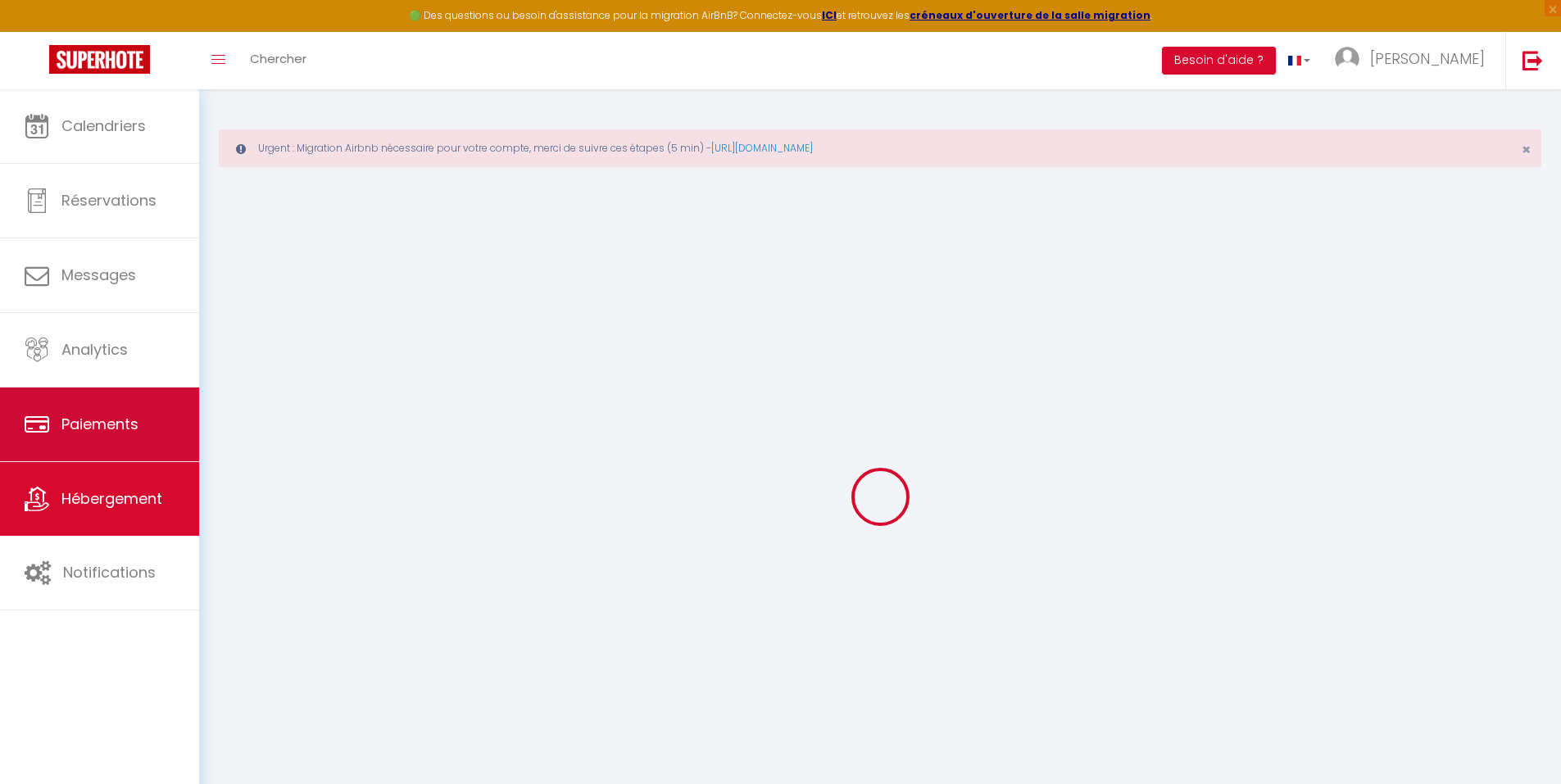
checkbox input "false"
select select "15:00"
select select "23:45"
select select "11:00"
select select "30"
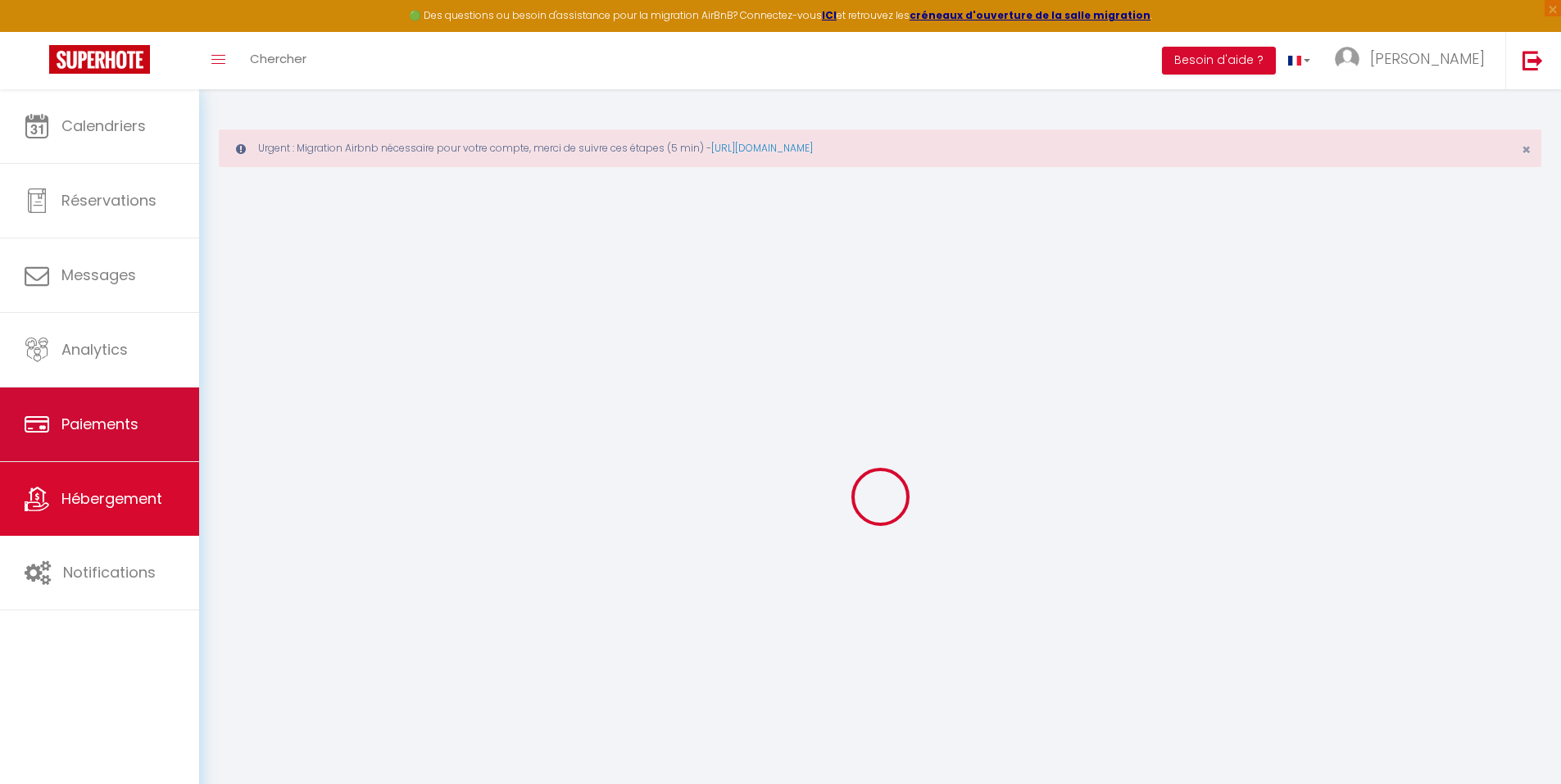
select select "120"
select select
checkbox input "false"
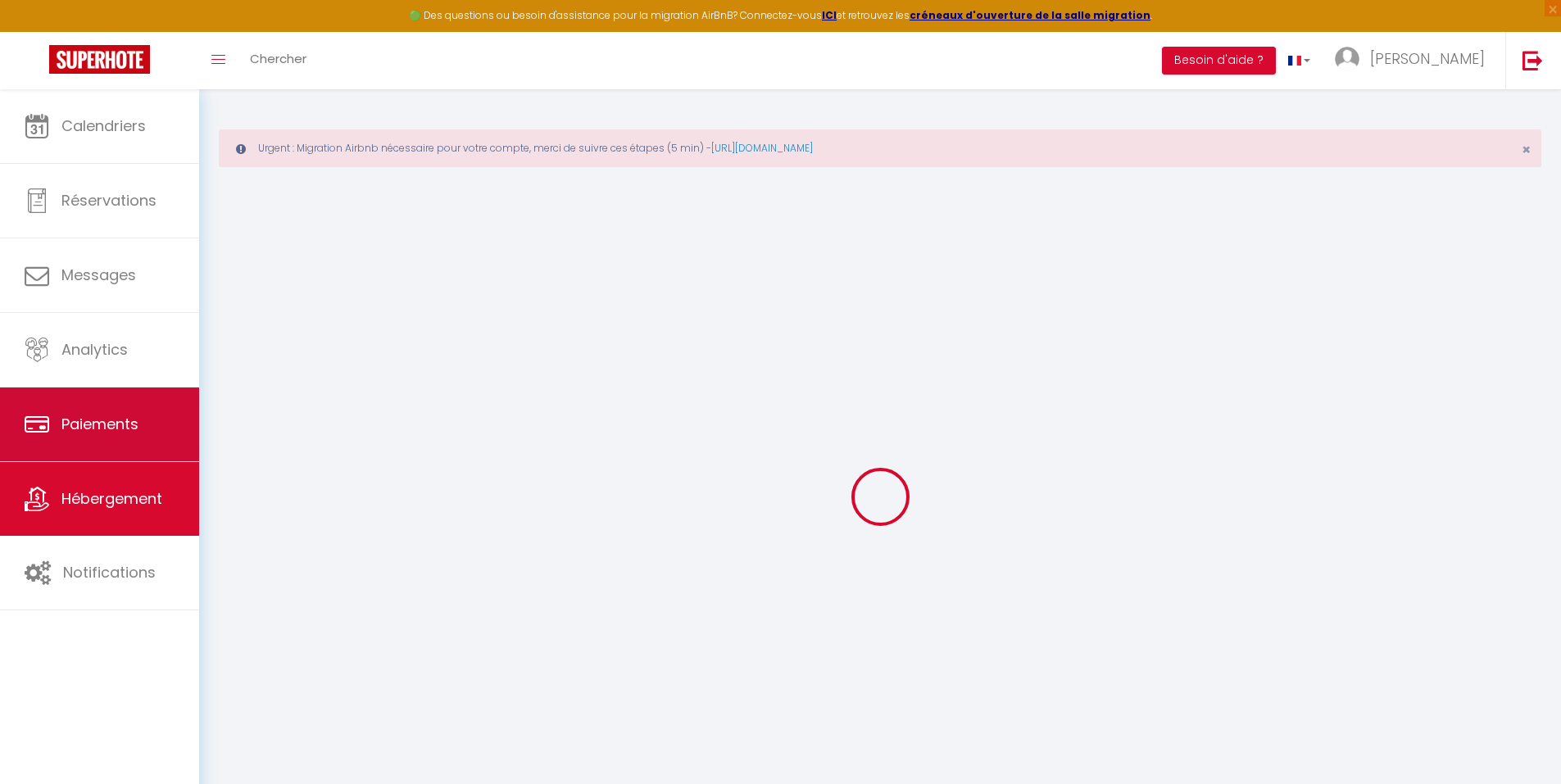
checkbox input "false"
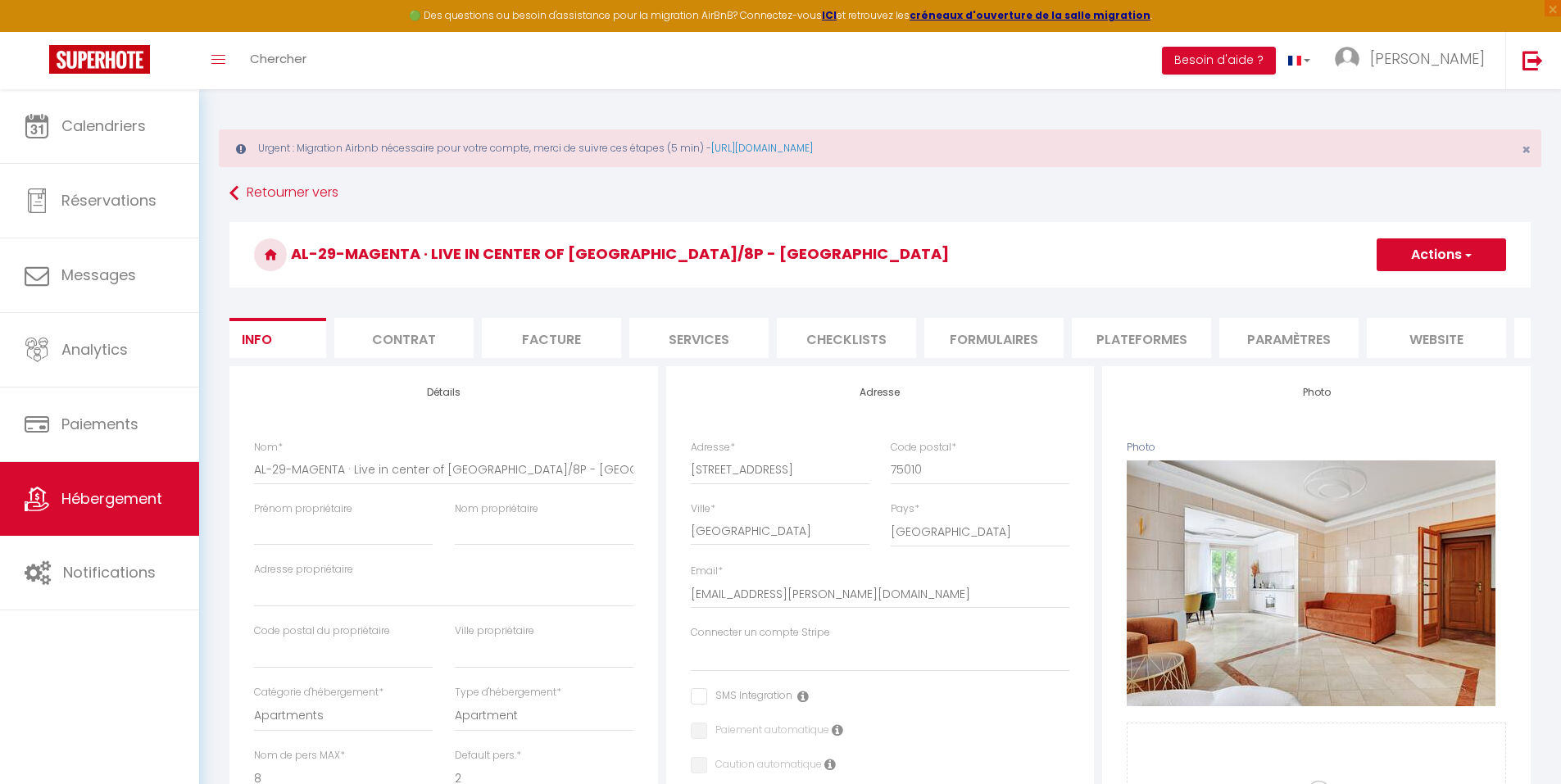
scroll to position [0, 174]
click at [1325, 332] on li "website" at bounding box center [1305, 338] width 140 height 40
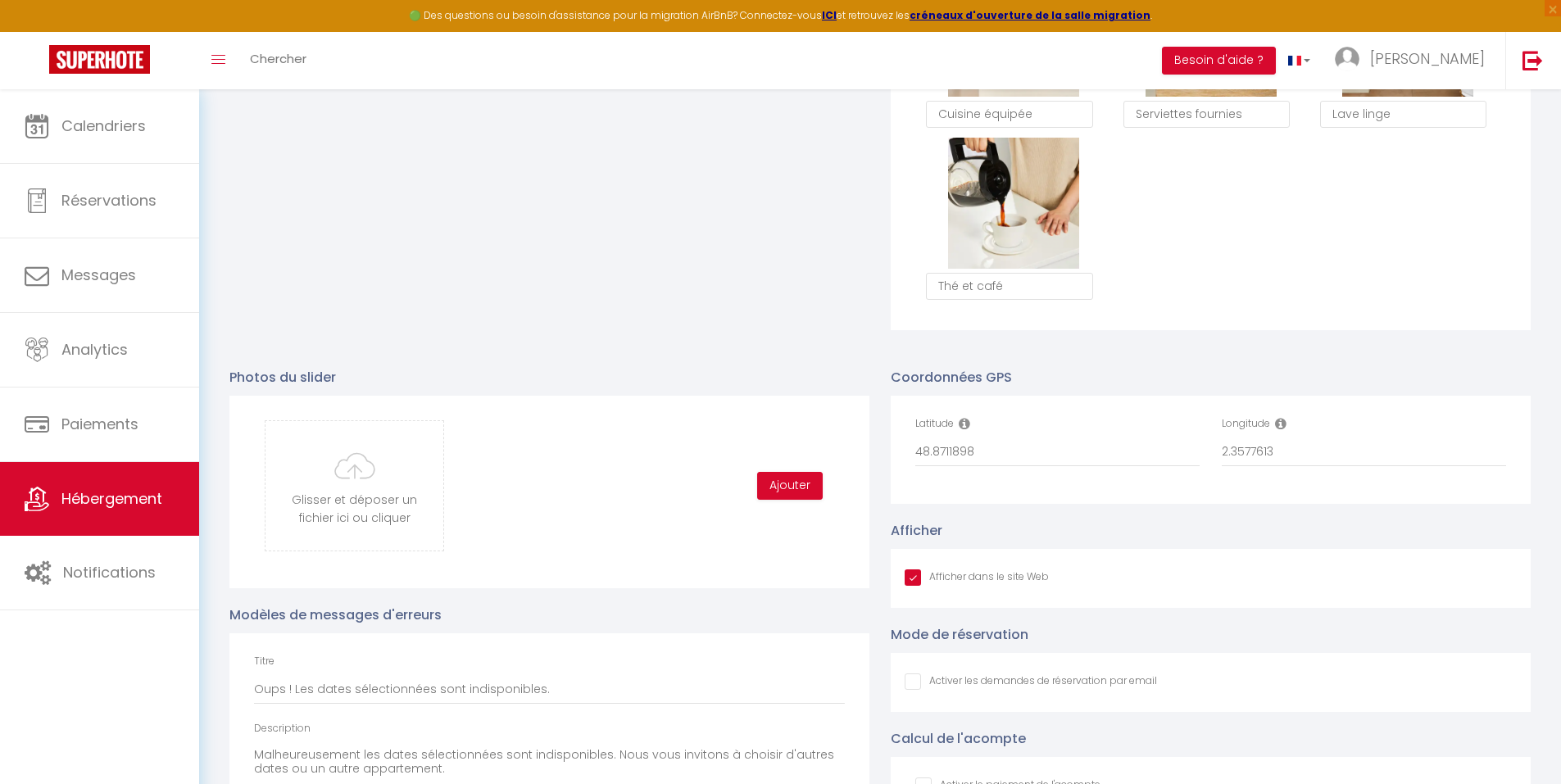
scroll to position [1556, 0]
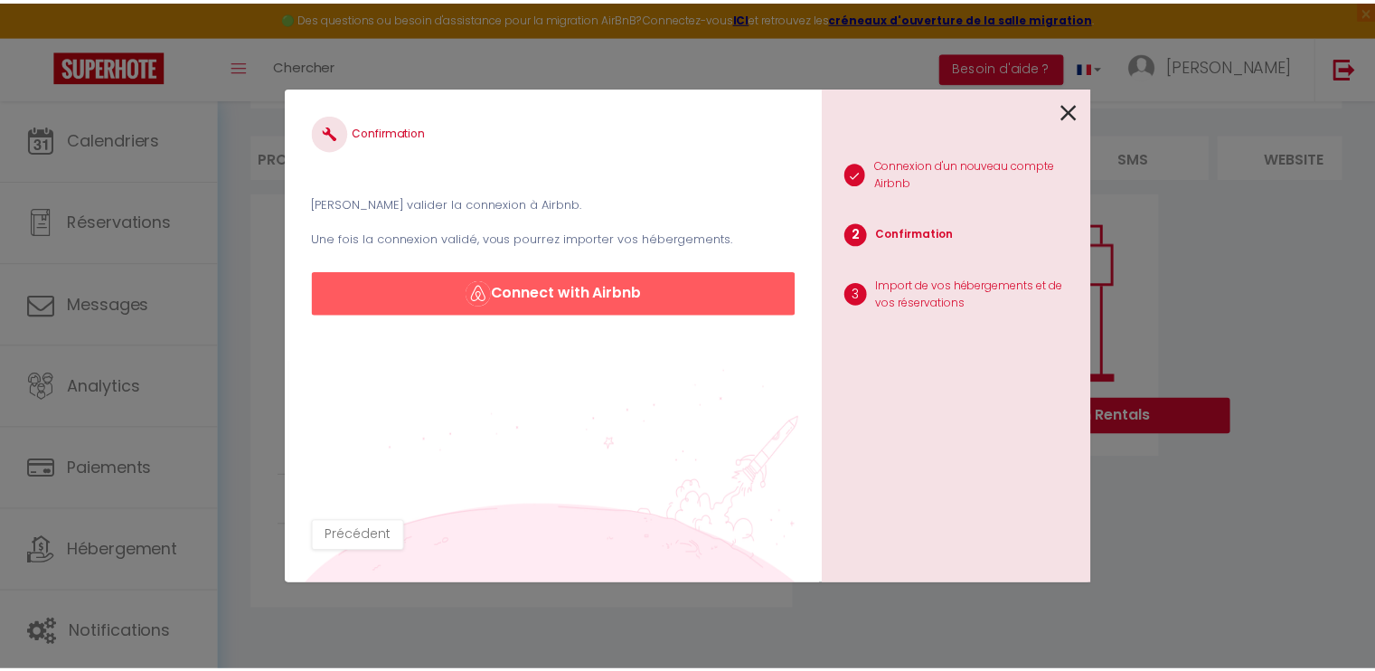
scroll to position [115, 0]
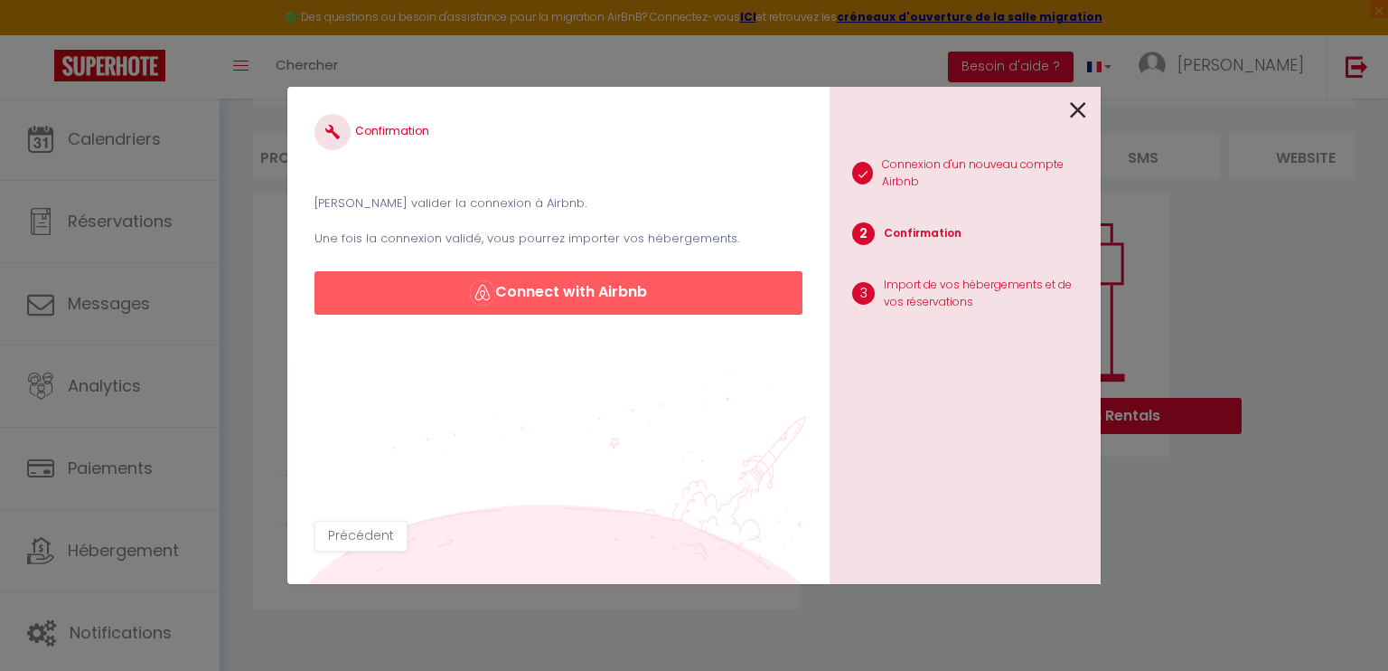
click at [1085, 114] on icon at bounding box center [1078, 110] width 16 height 27
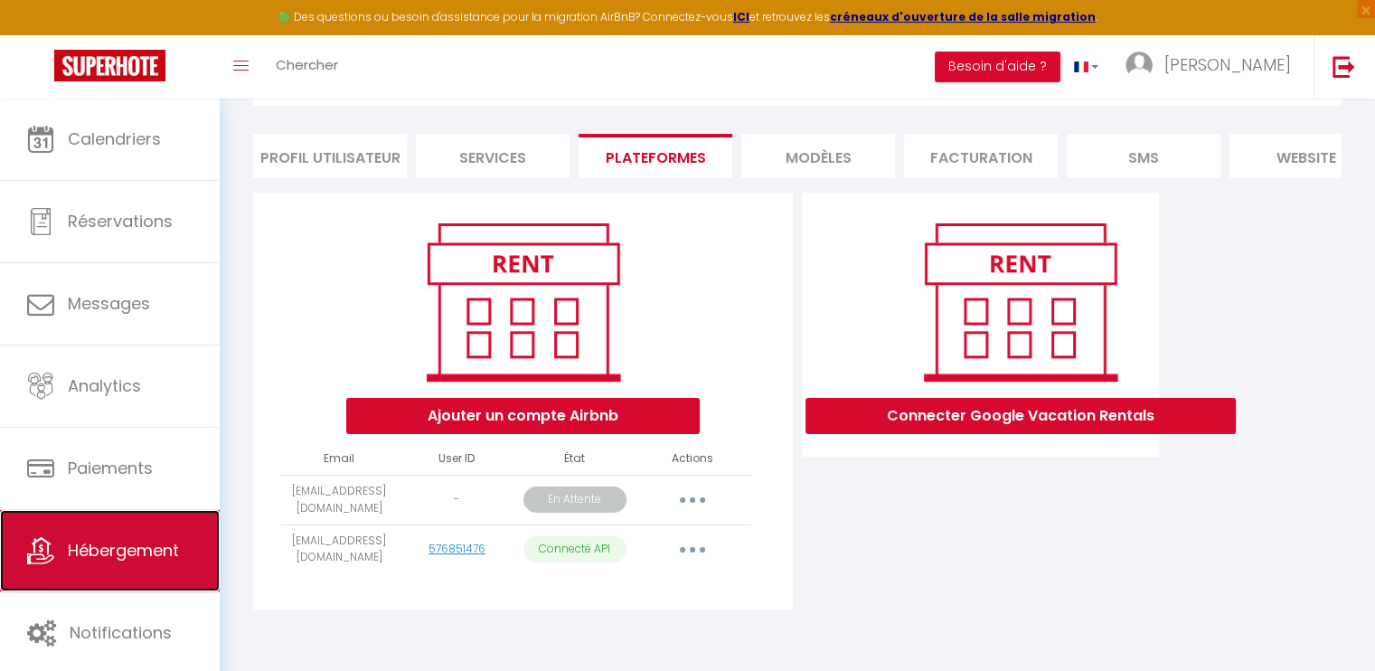
click at [123, 536] on link "Hébergement" at bounding box center [110, 550] width 220 height 81
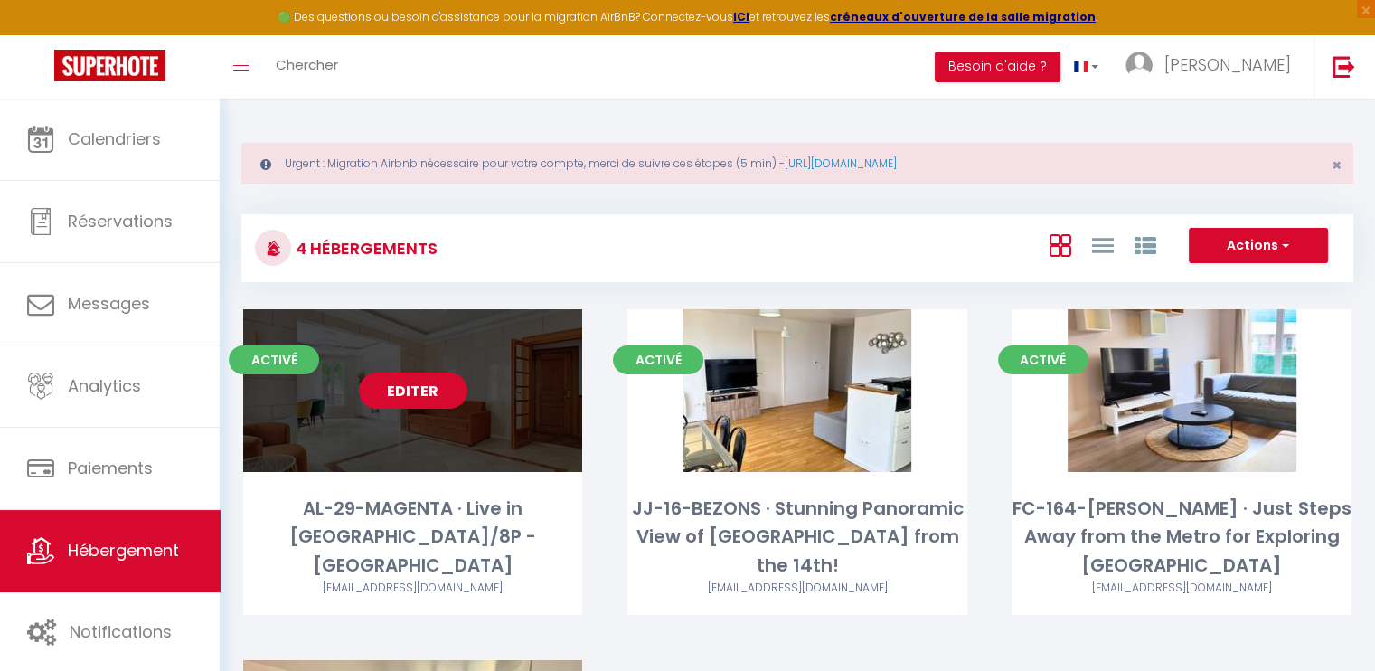
click at [431, 382] on link "Editer" at bounding box center [413, 390] width 108 height 36
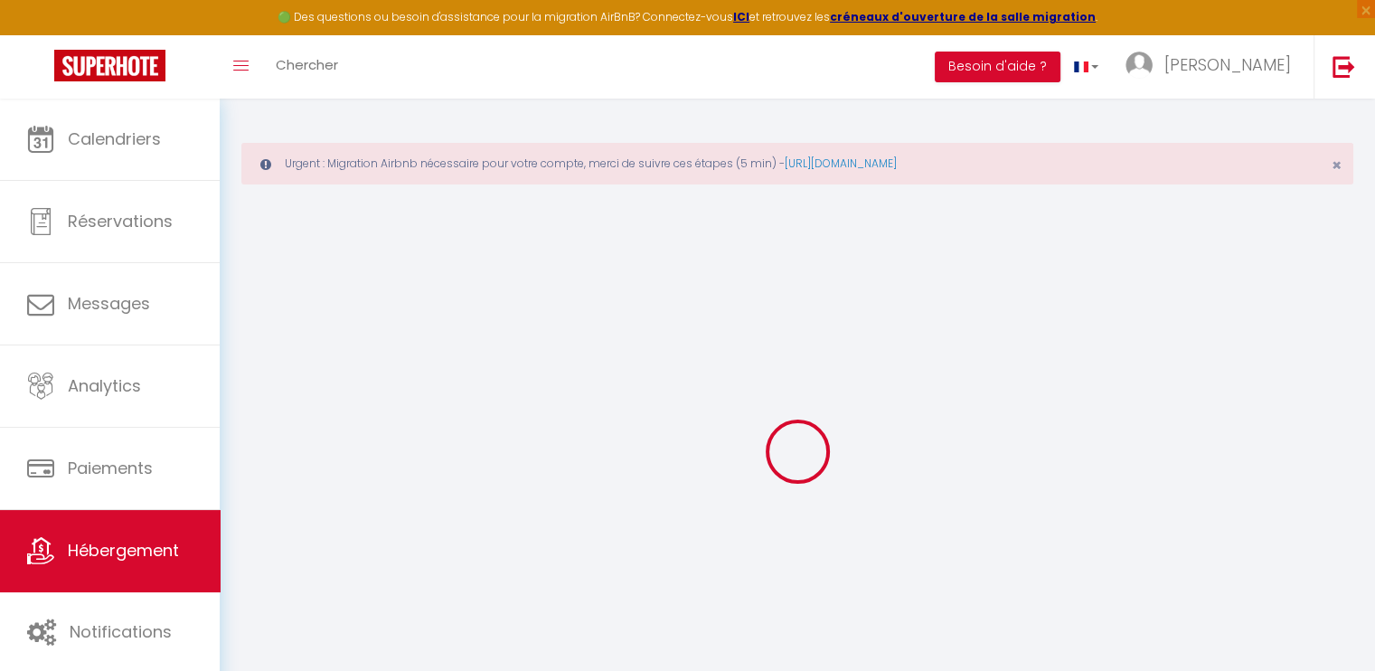
select select
checkbox input "false"
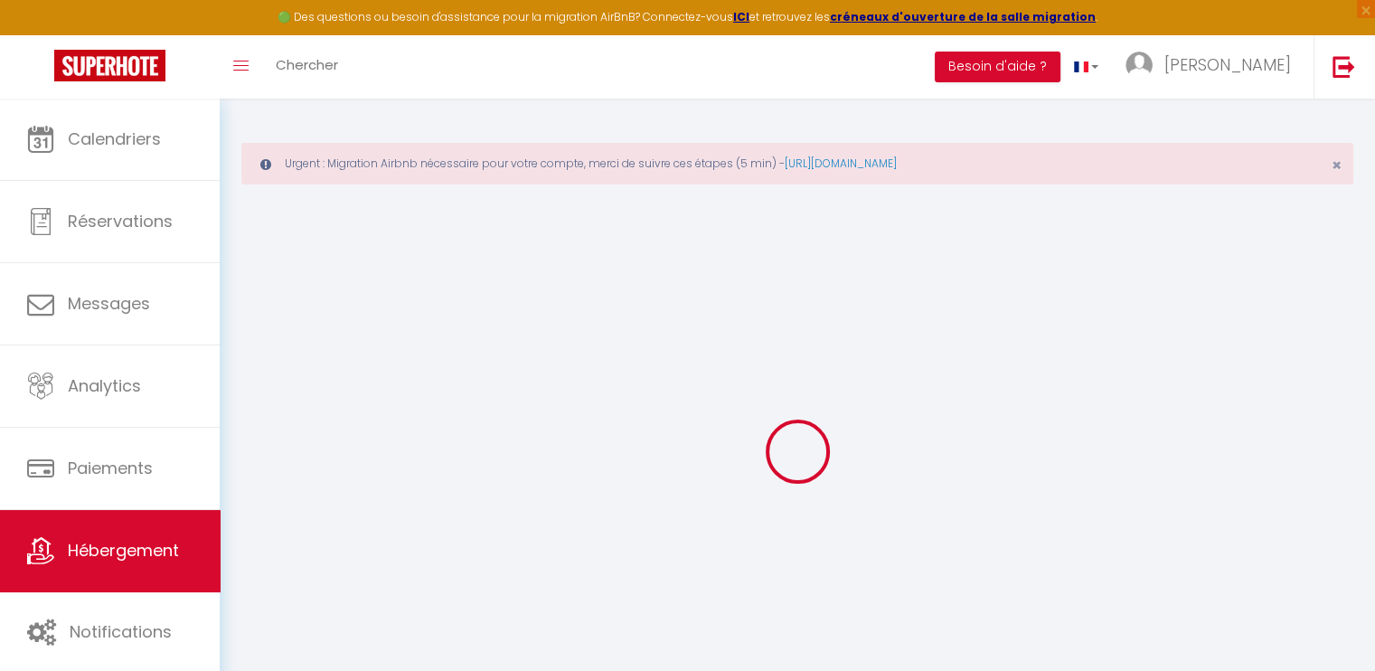
checkbox input "false"
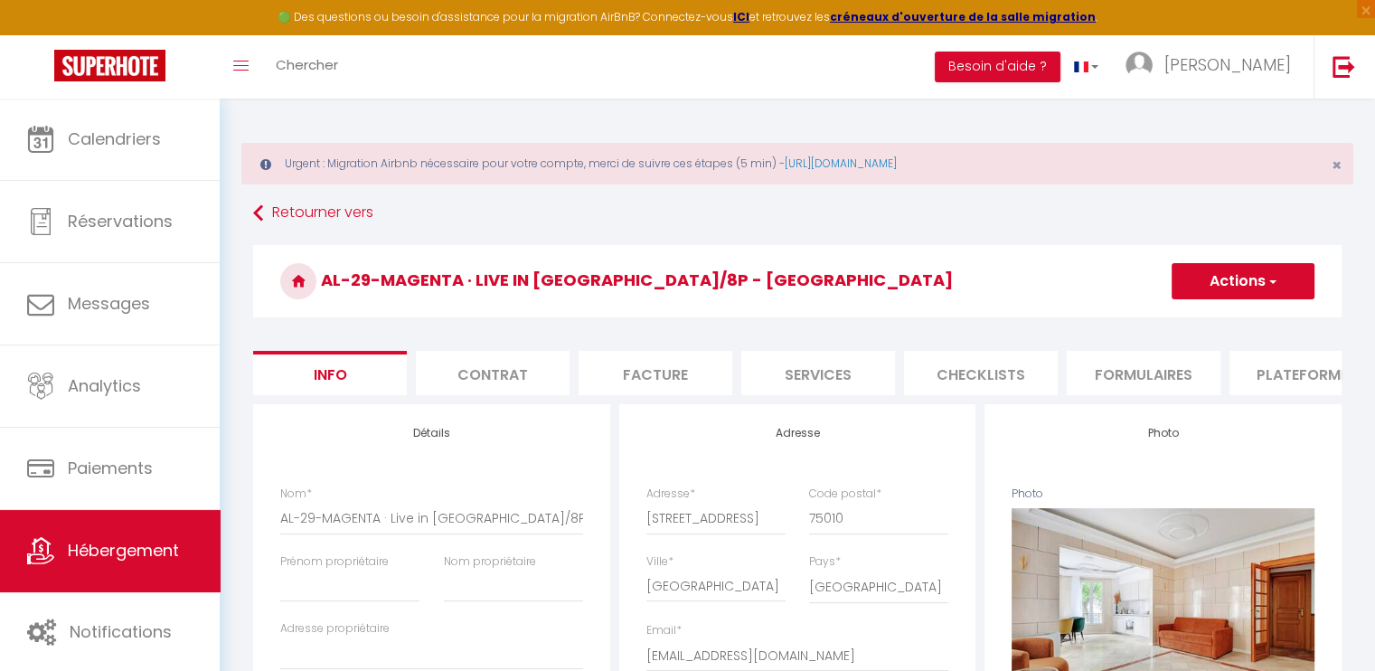
click at [795, 367] on li "Services" at bounding box center [818, 373] width 154 height 44
select select
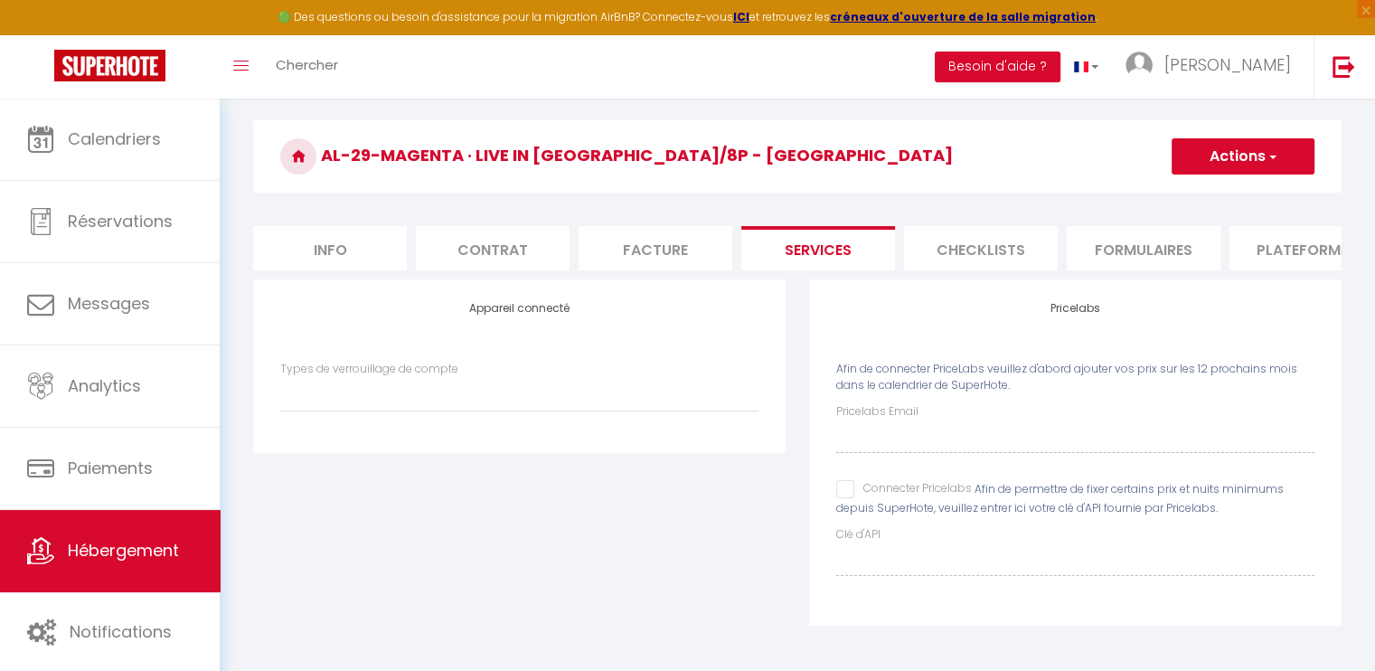
scroll to position [137, 0]
click at [849, 484] on input "Connecter Pricelabs" at bounding box center [904, 489] width 136 height 18
checkbox input "true"
select select
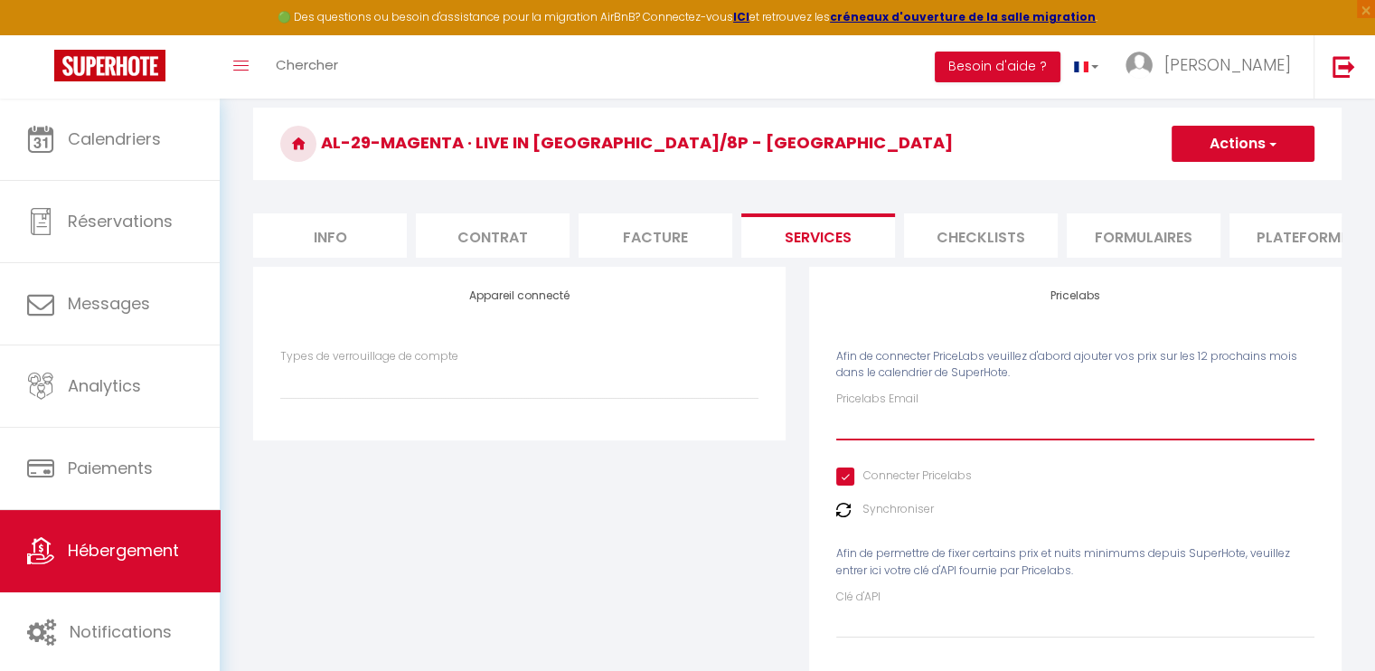
click at [865, 430] on input "Pricelabs Email" at bounding box center [1075, 424] width 478 height 33
type input "n"
select select
type input "ni"
select select
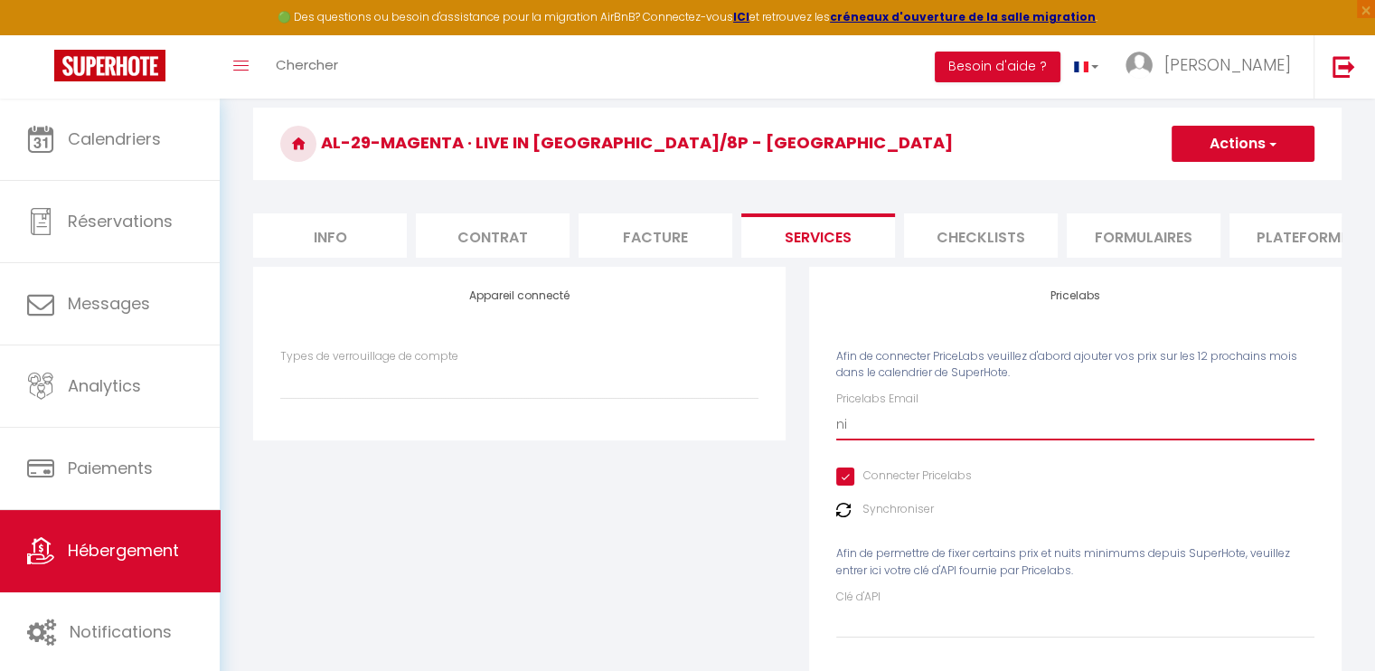
type input "nic"
select select
type input "nico"
select select
type input "nico."
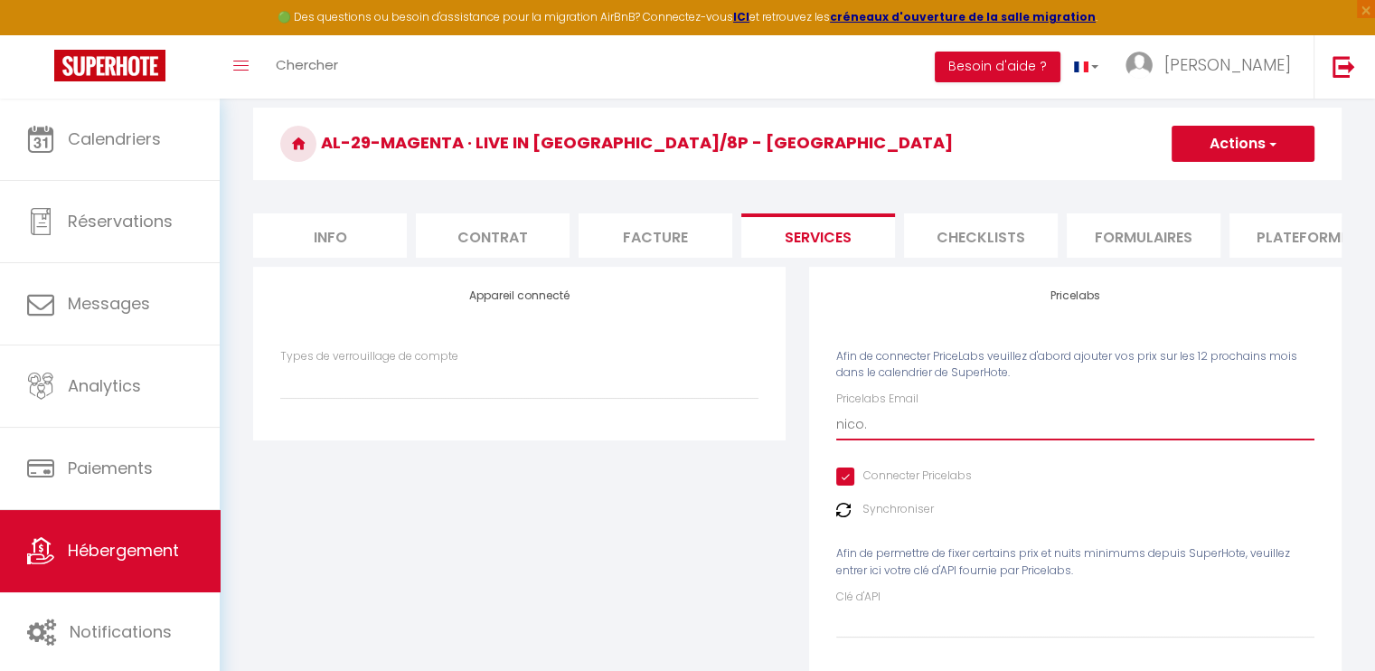
select select
type input "nico.n"
select select
type input "[DOMAIN_NAME]"
select select
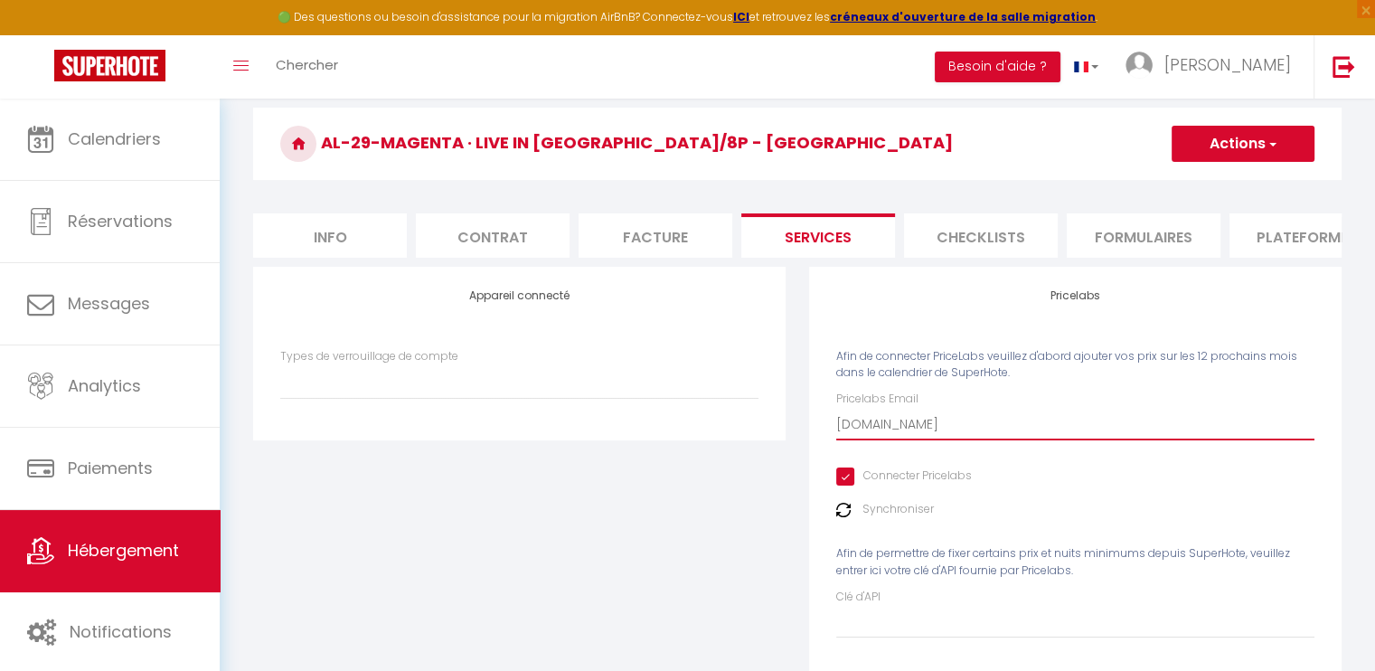
type input "nico.ngu"
select select
type input "nico.nguo"
select select
type input "nico.nguon"
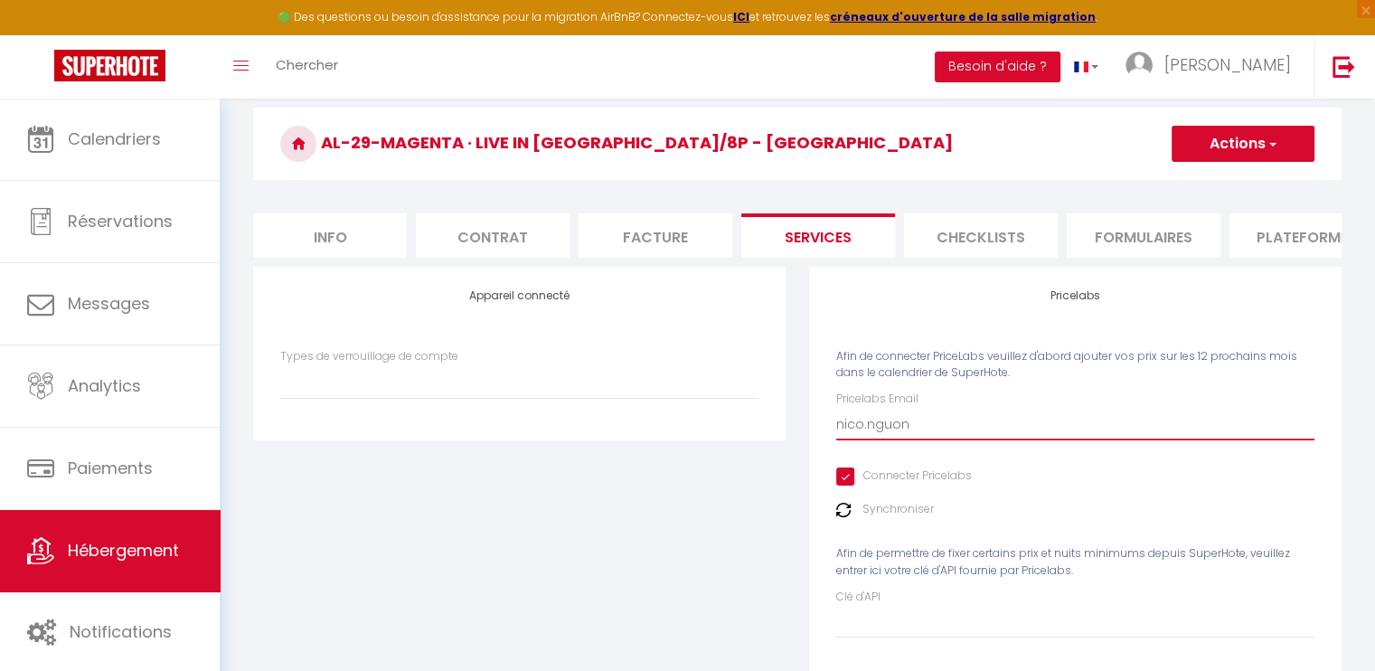
select select
type input "nico.nguon@"
select select
type input "nico.nguon@g"
select select
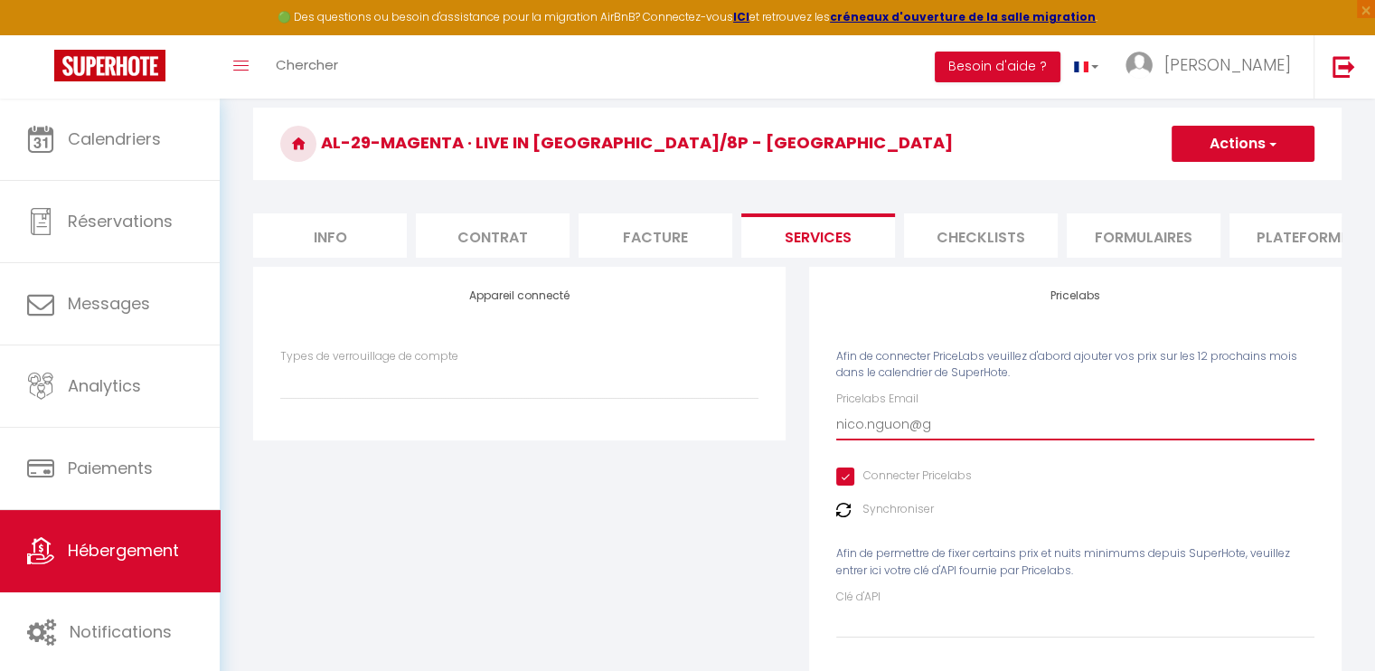
type input "nico.nguon@gm"
select select
type input "nico.nguon@gma"
select select
type input "nico.nguon@gmai"
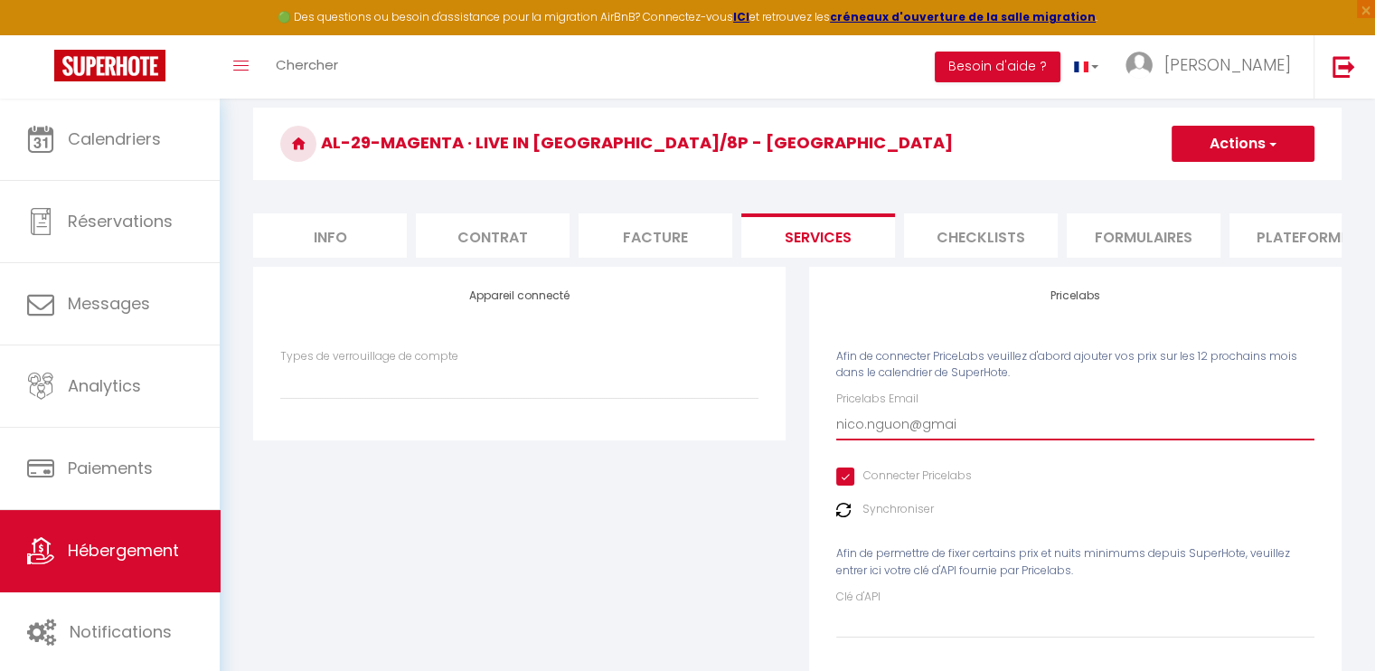
select select
type input "[EMAIL_ADDRESS]"
select select
type input "[EMAIL_ADDRESS]."
select select
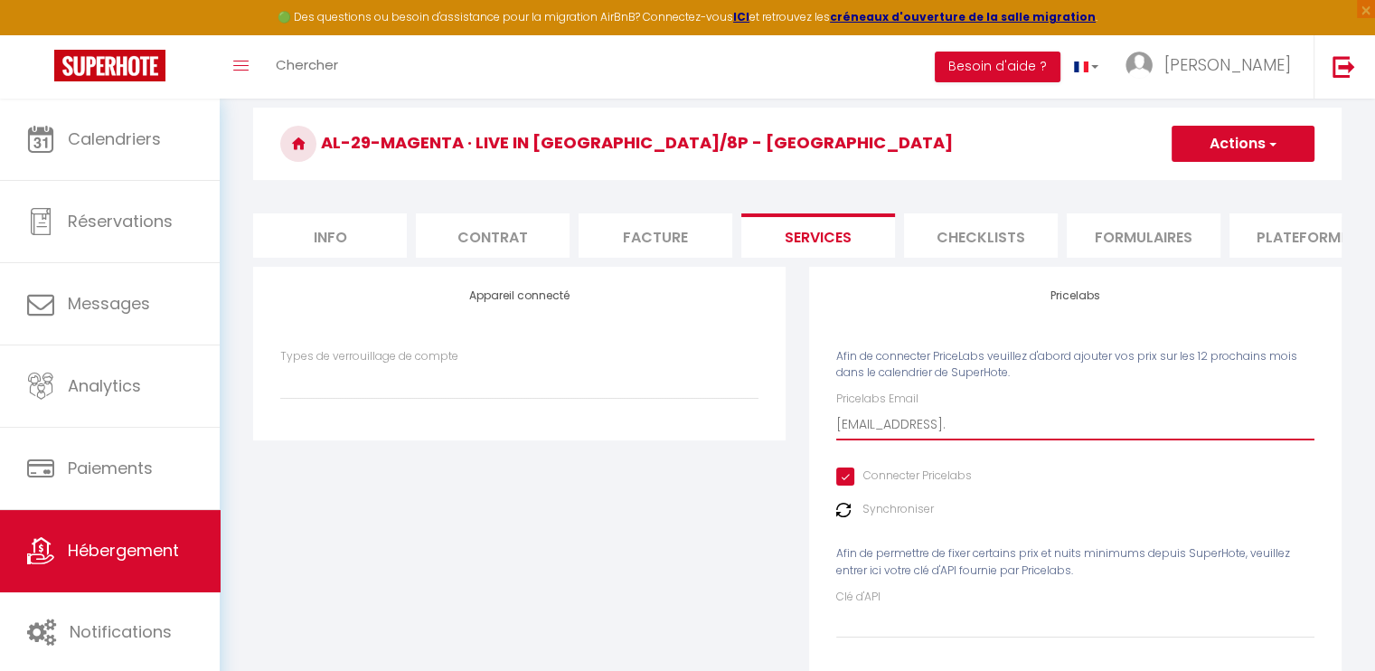
type input "nico.nguon@gmail.c"
select select
type input "[EMAIL_ADDRESS][DOMAIN_NAME]"
select select
type input "[EMAIL_ADDRESS][DOMAIN_NAME]"
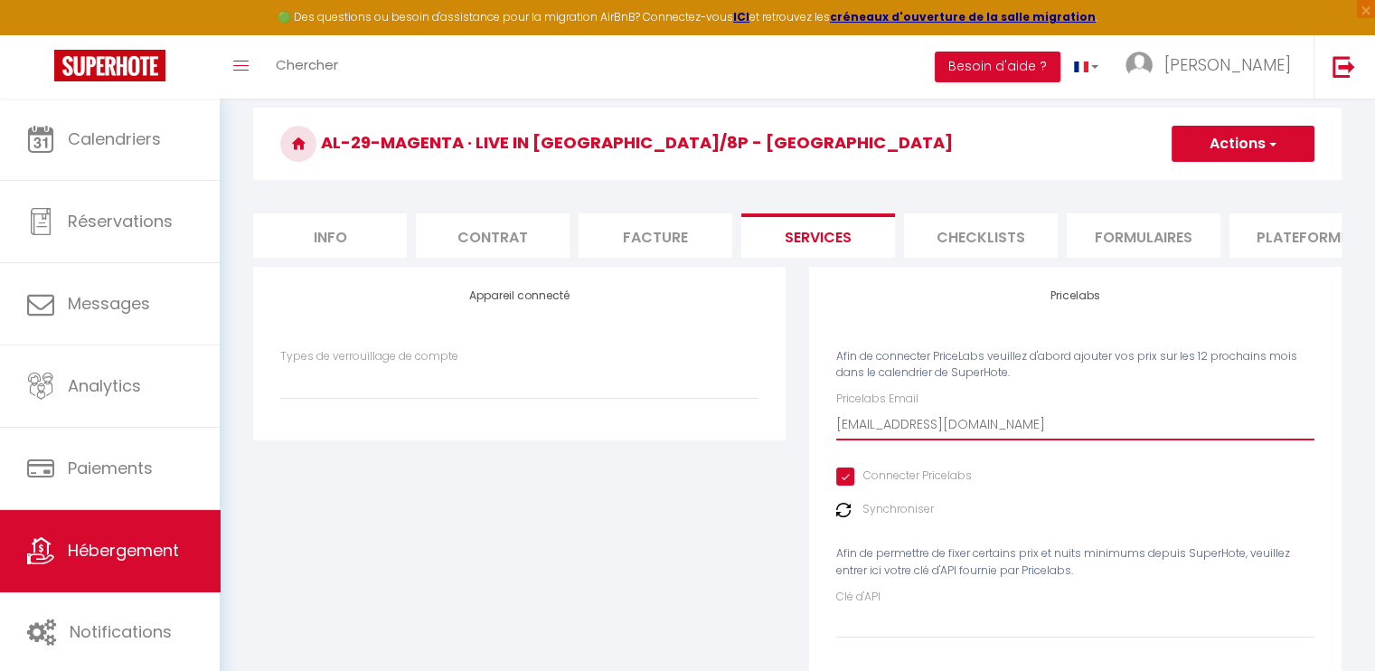
select select
type input "[EMAIL_ADDRESS][DOMAIN_NAME]"
click at [1243, 160] on button "Actions" at bounding box center [1242, 144] width 143 height 36
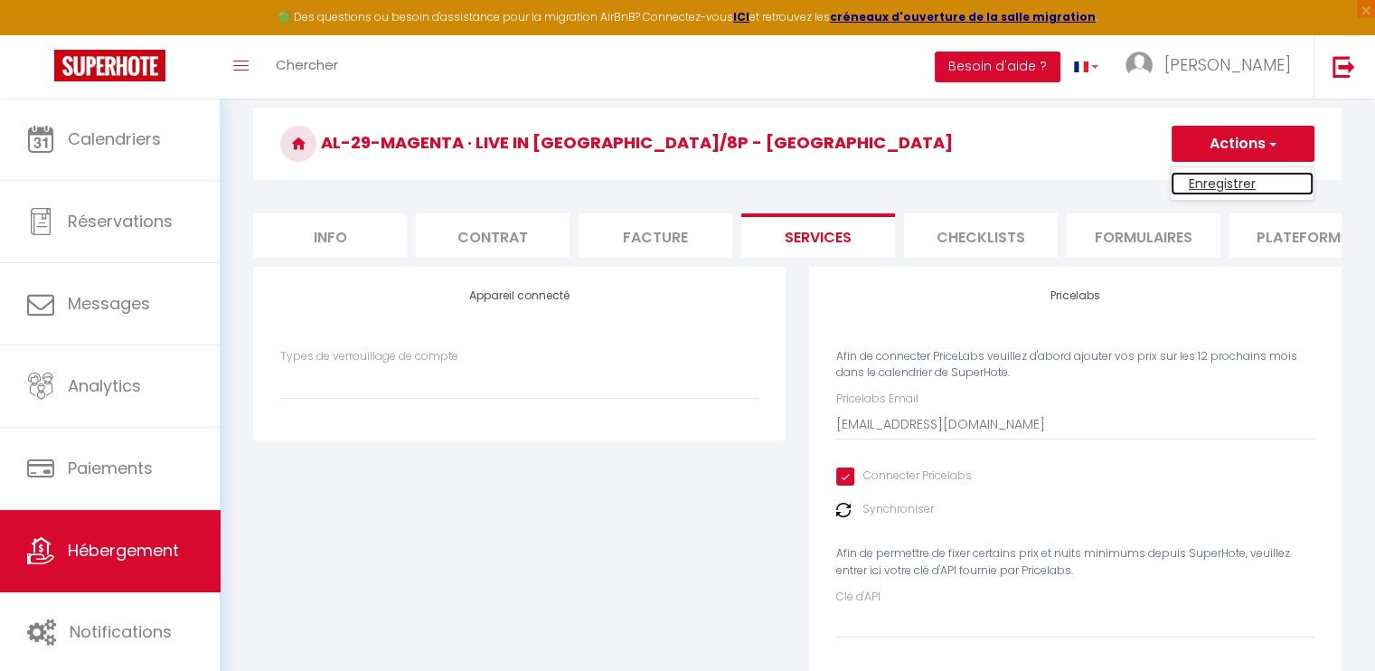
click at [1245, 183] on link "Enregistrer" at bounding box center [1241, 183] width 143 height 23
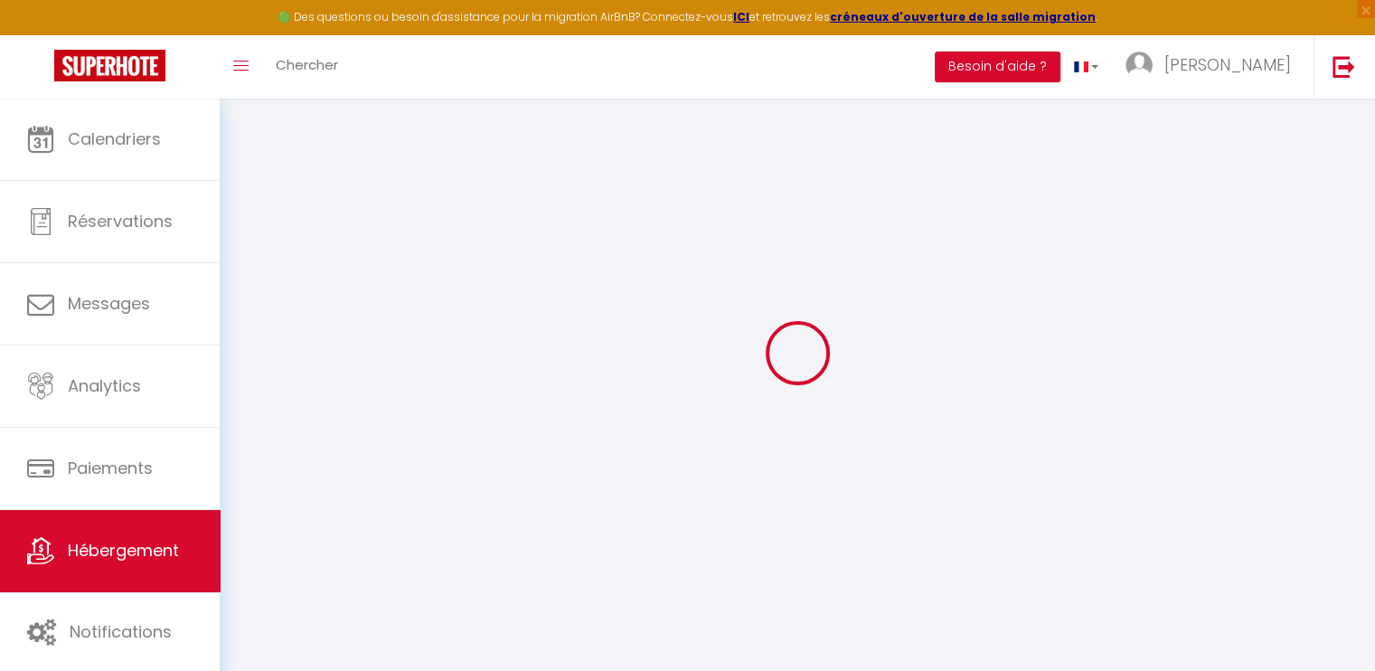
scroll to position [98, 0]
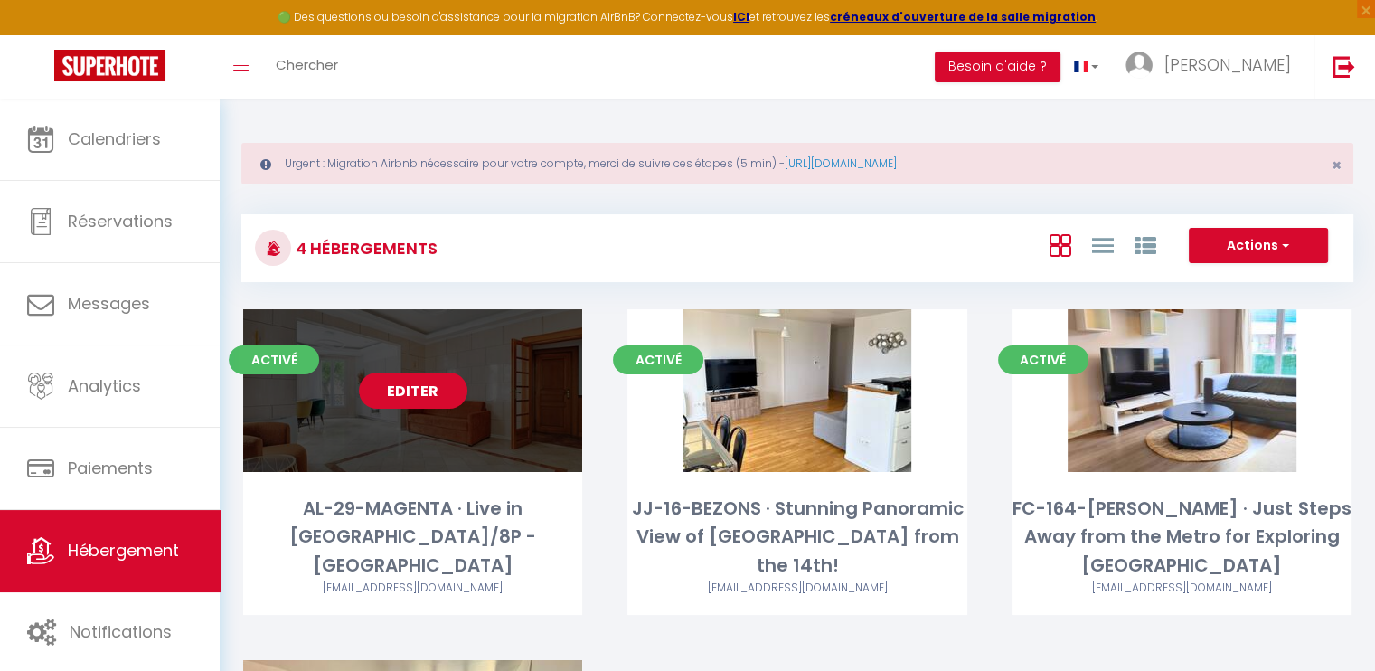
click at [412, 389] on link "Editer" at bounding box center [413, 390] width 108 height 36
select select "3"
select select "2"
select select "1"
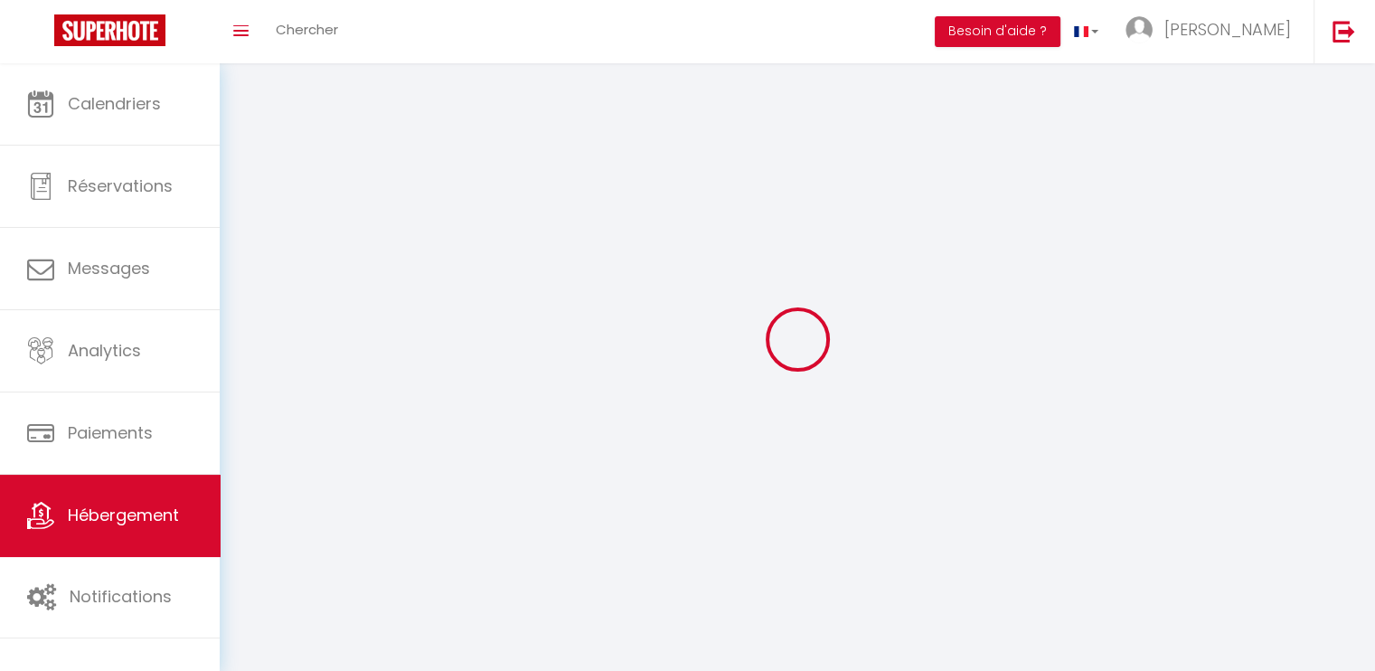
select select
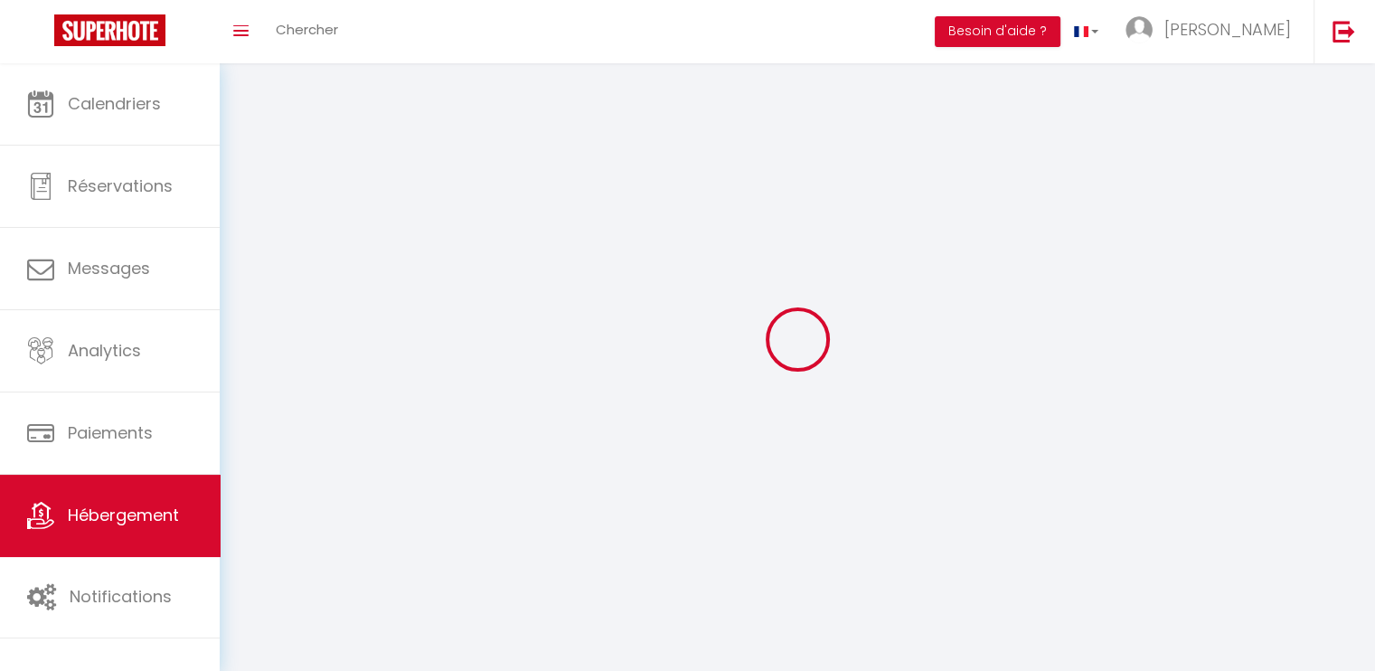
select select
checkbox input "false"
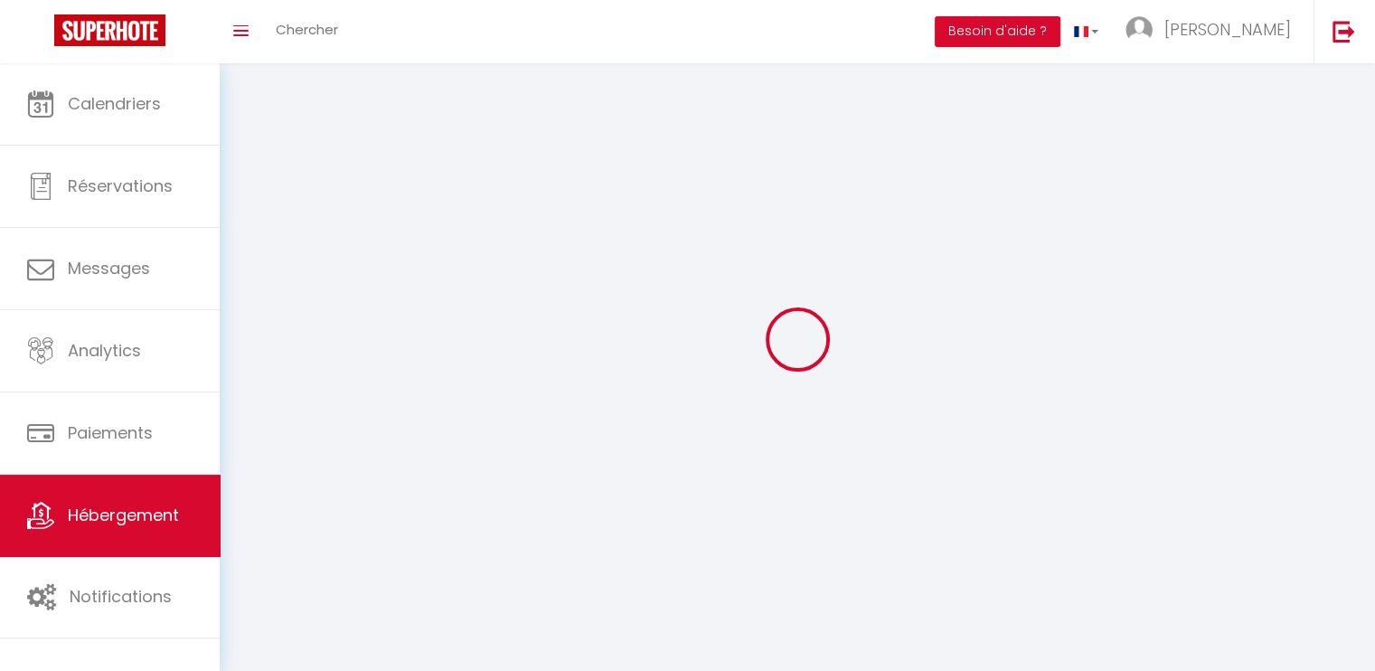
checkbox input "false"
select select
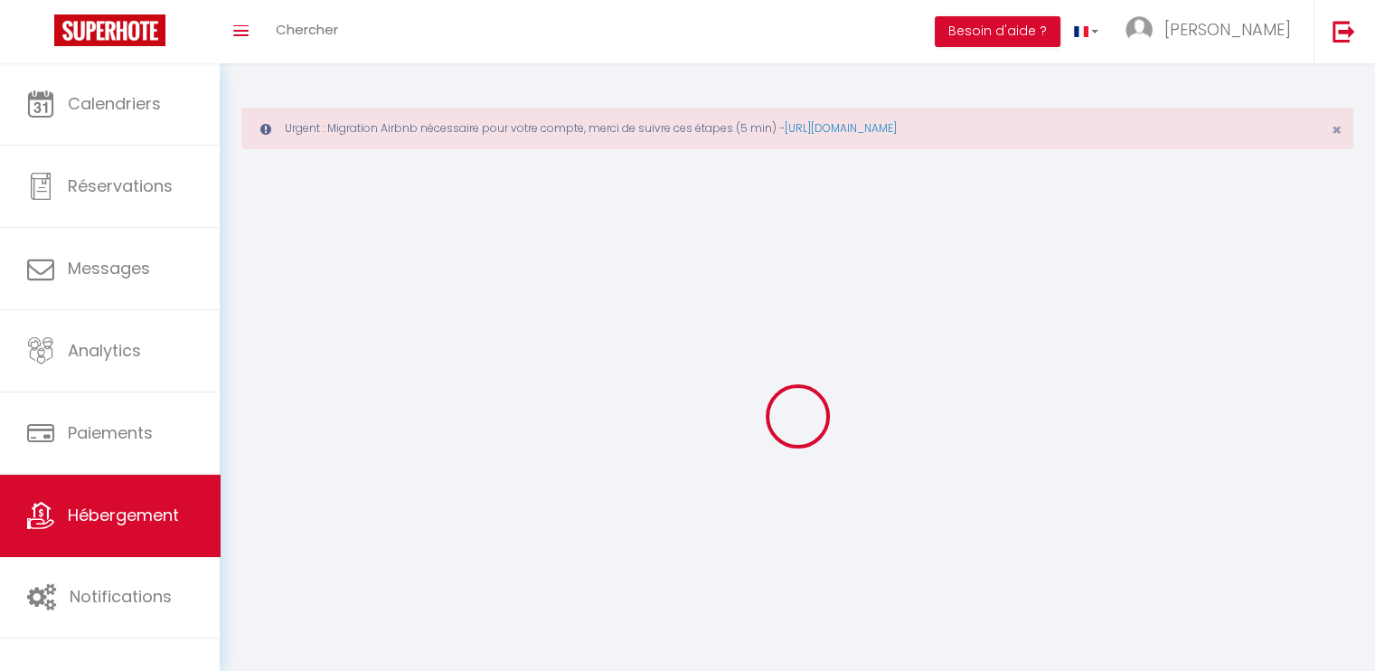
select select
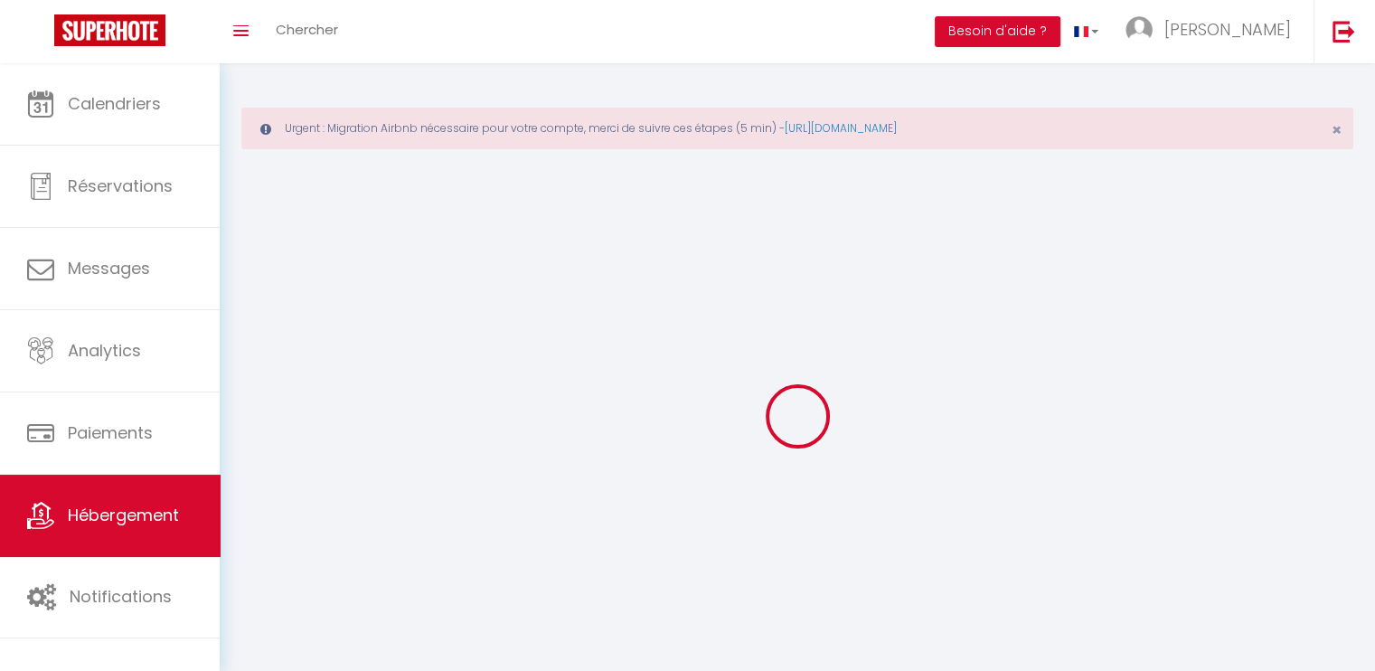
select select
checkbox input "false"
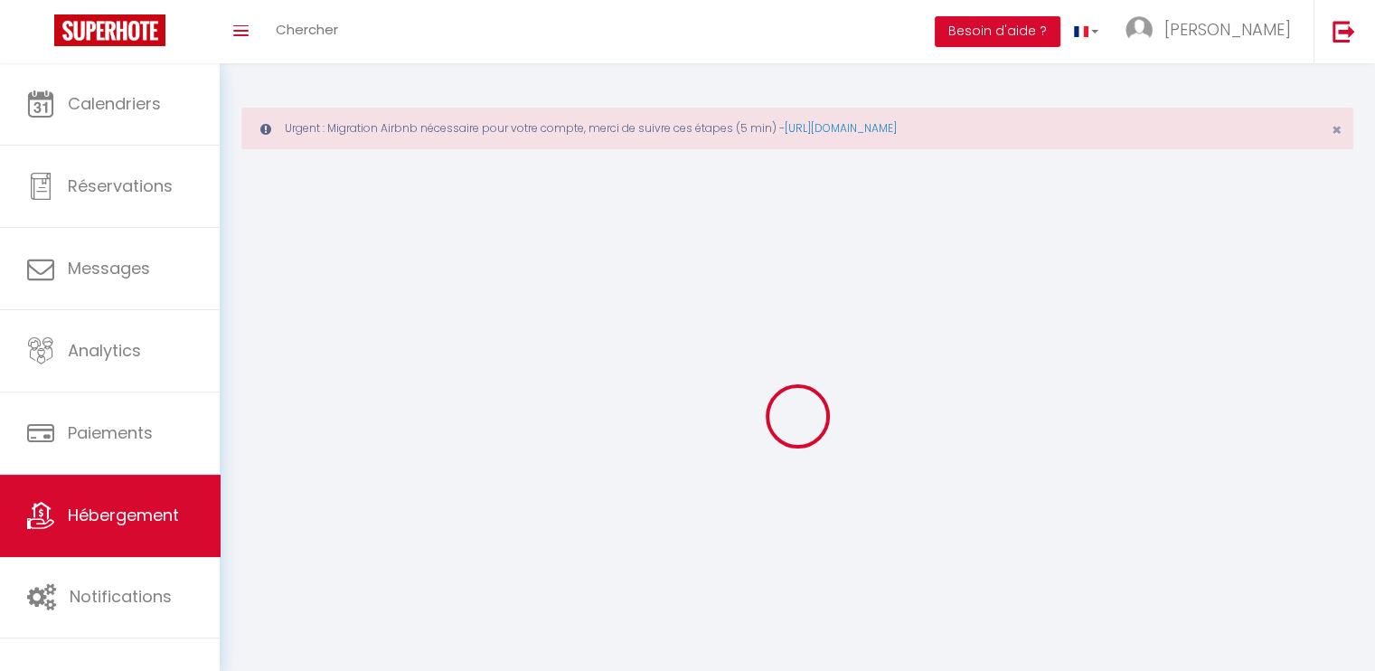
checkbox input "false"
select select
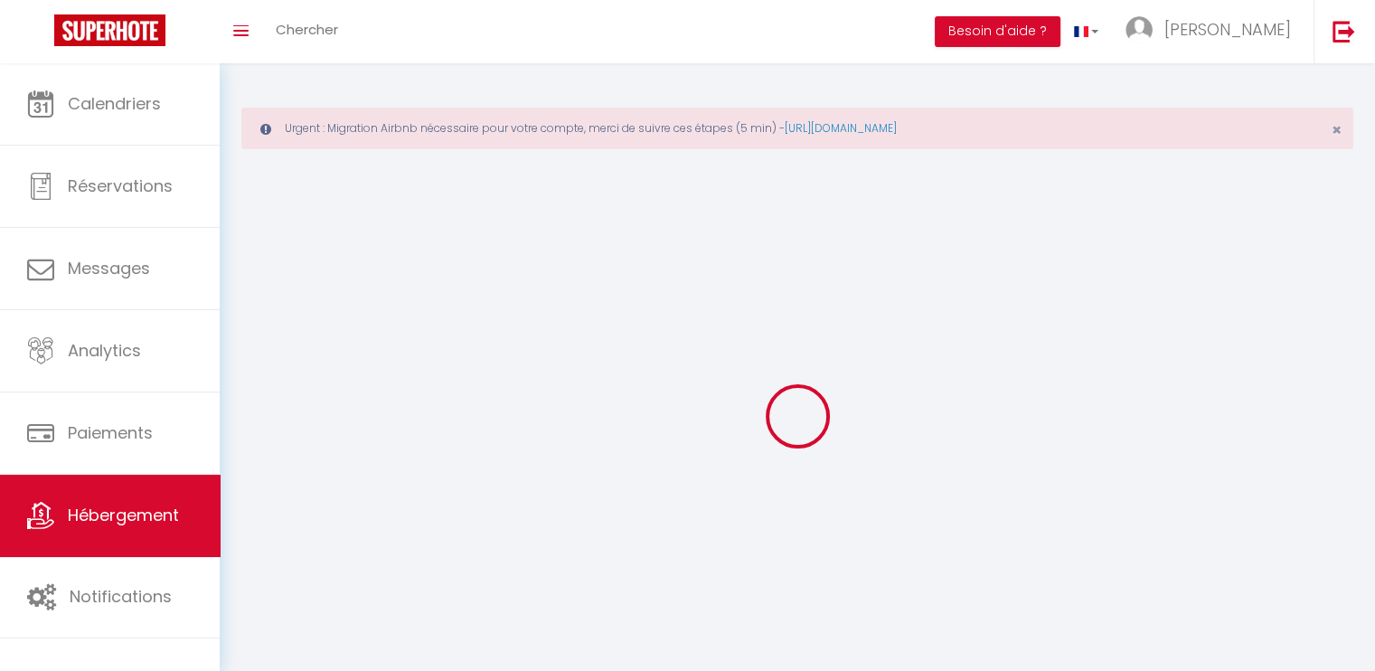
select select
checkbox input "false"
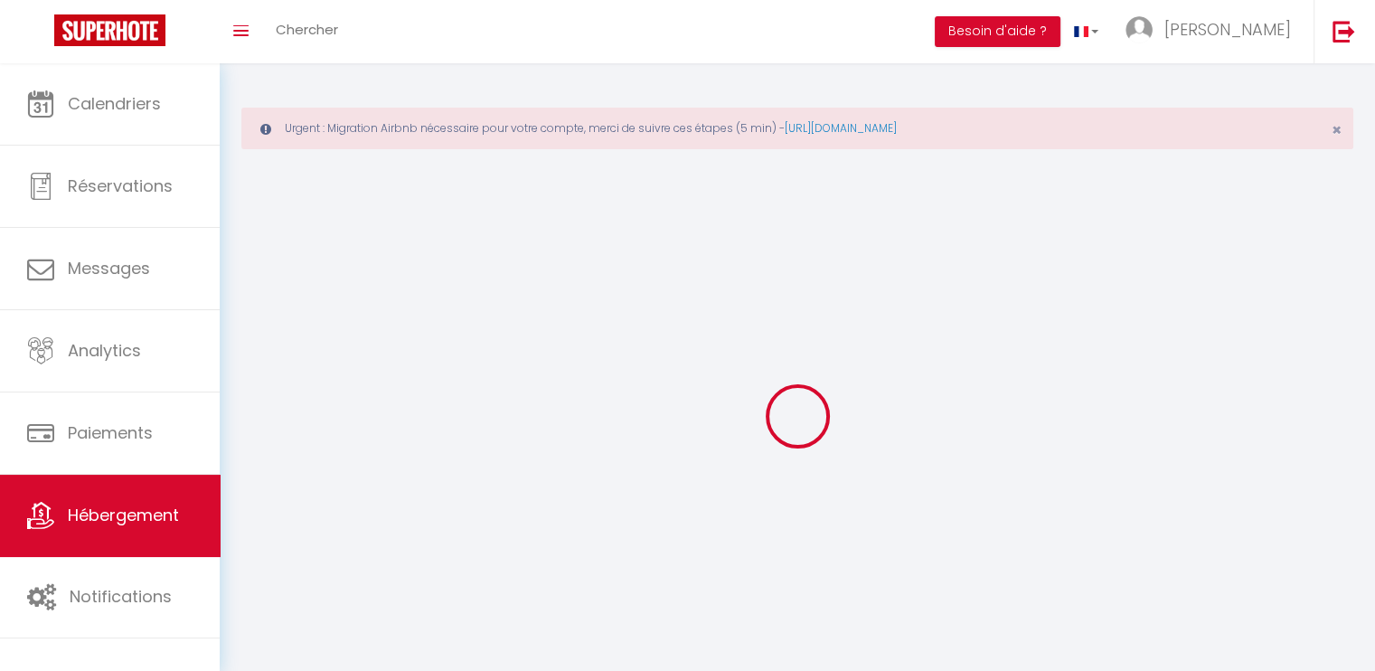
checkbox input "false"
select select
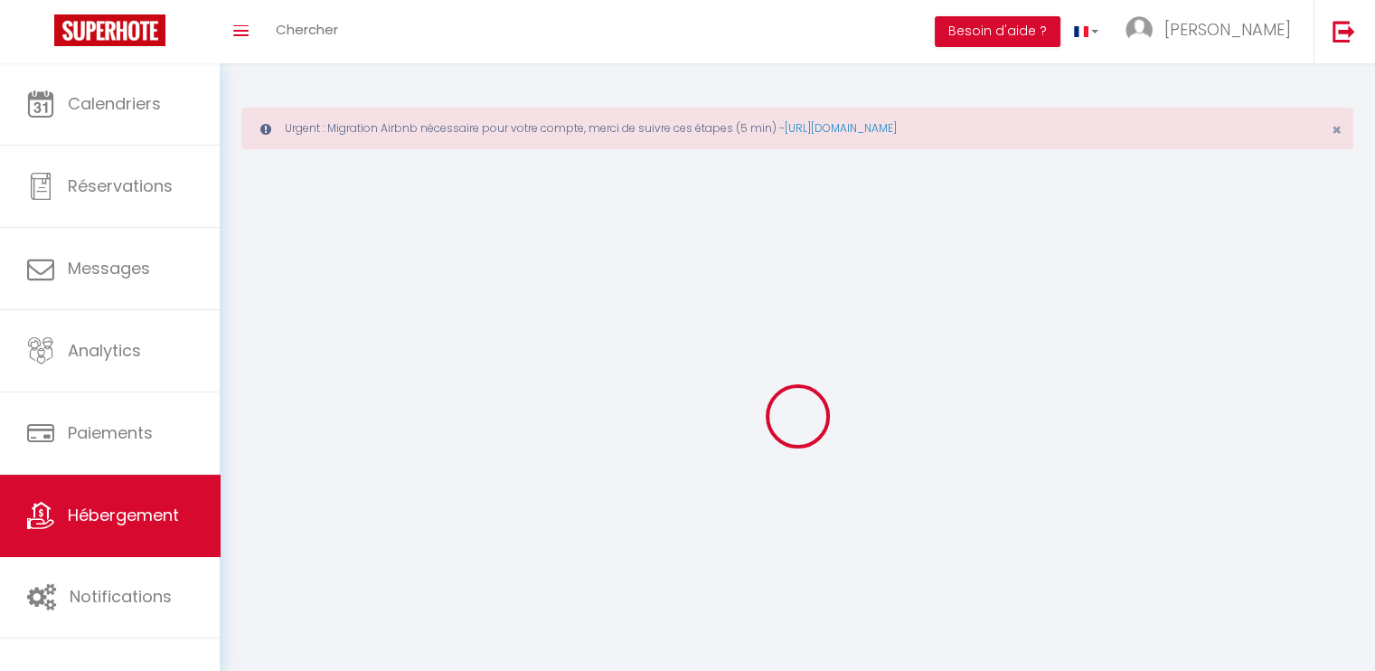
select select
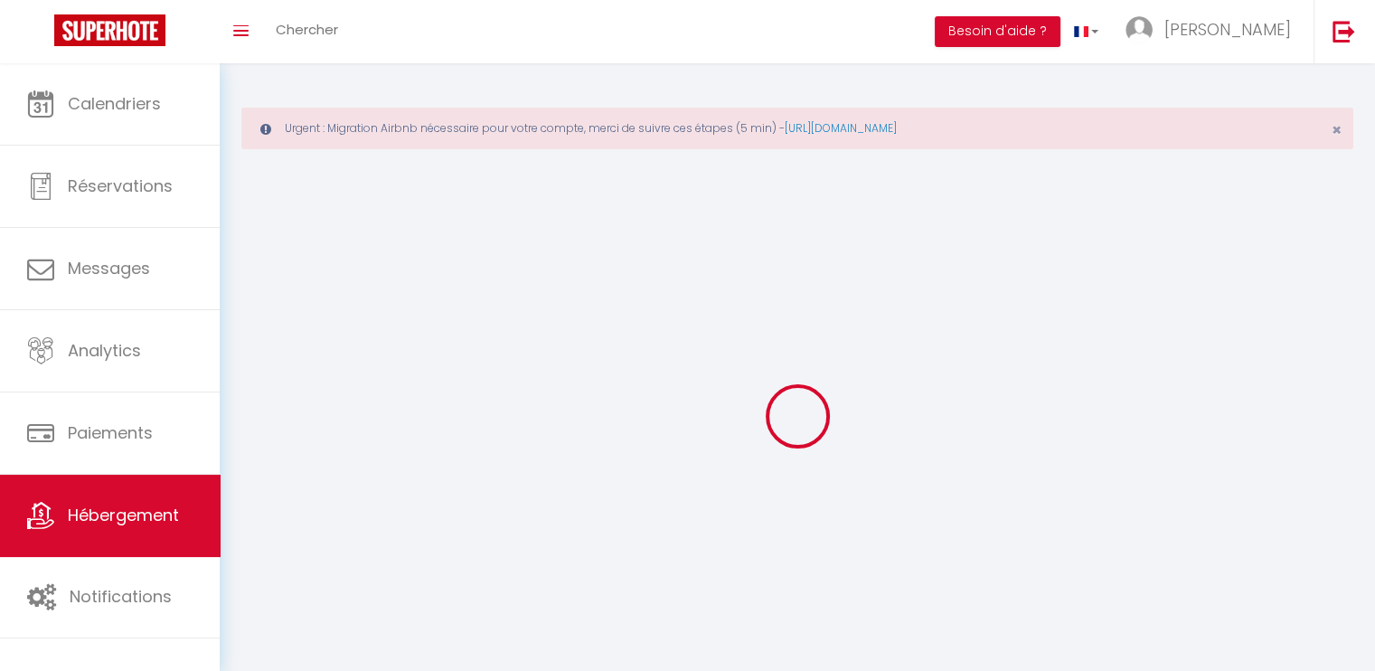
select select
checkbox input "false"
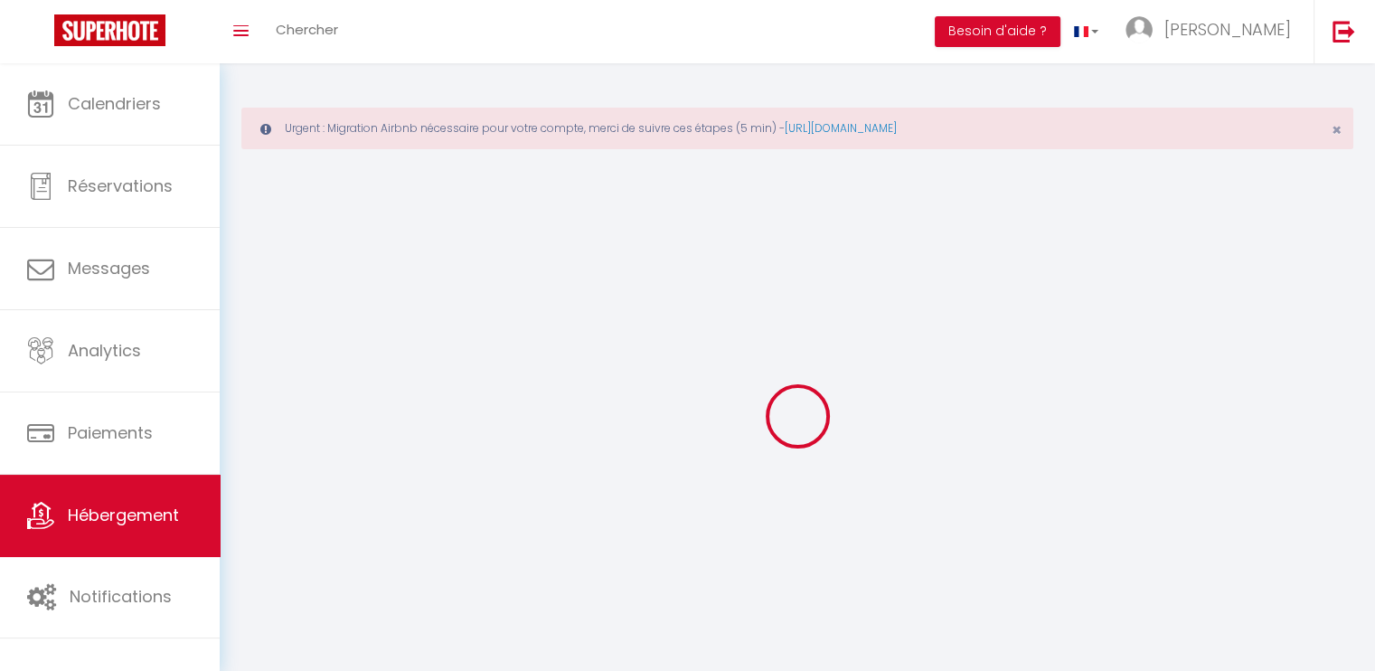
select select
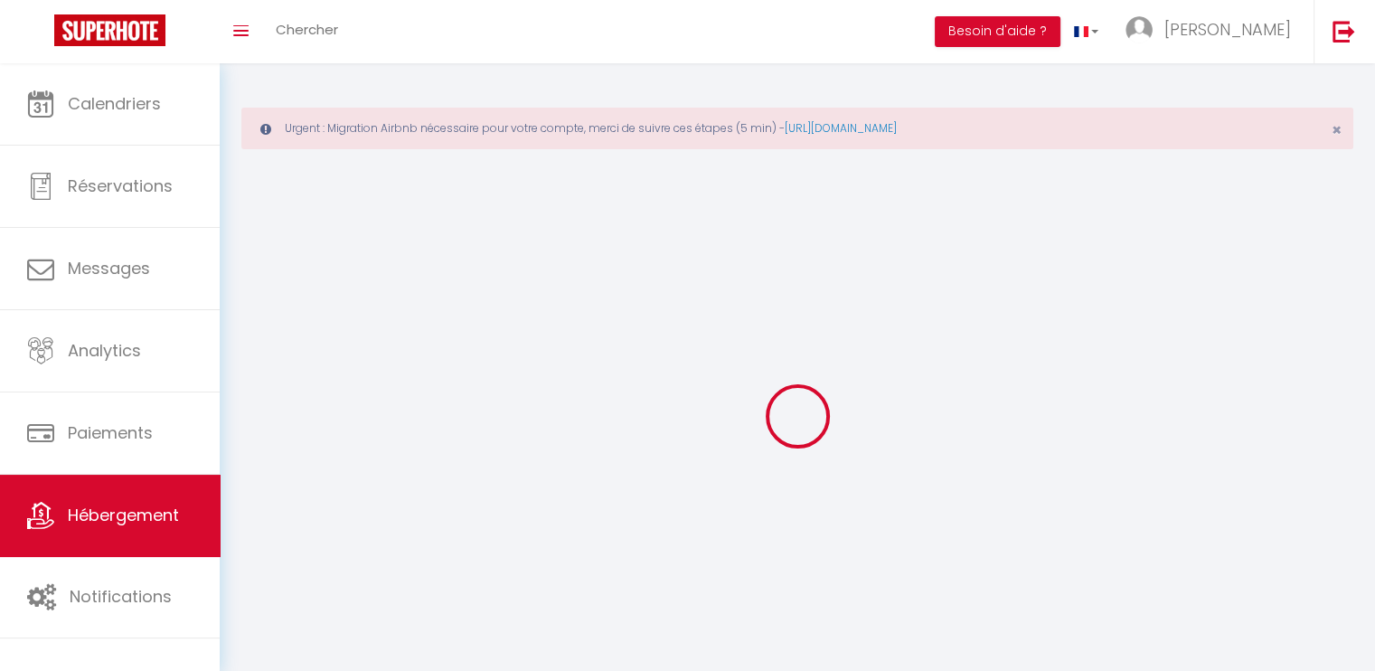
select select
checkbox input "false"
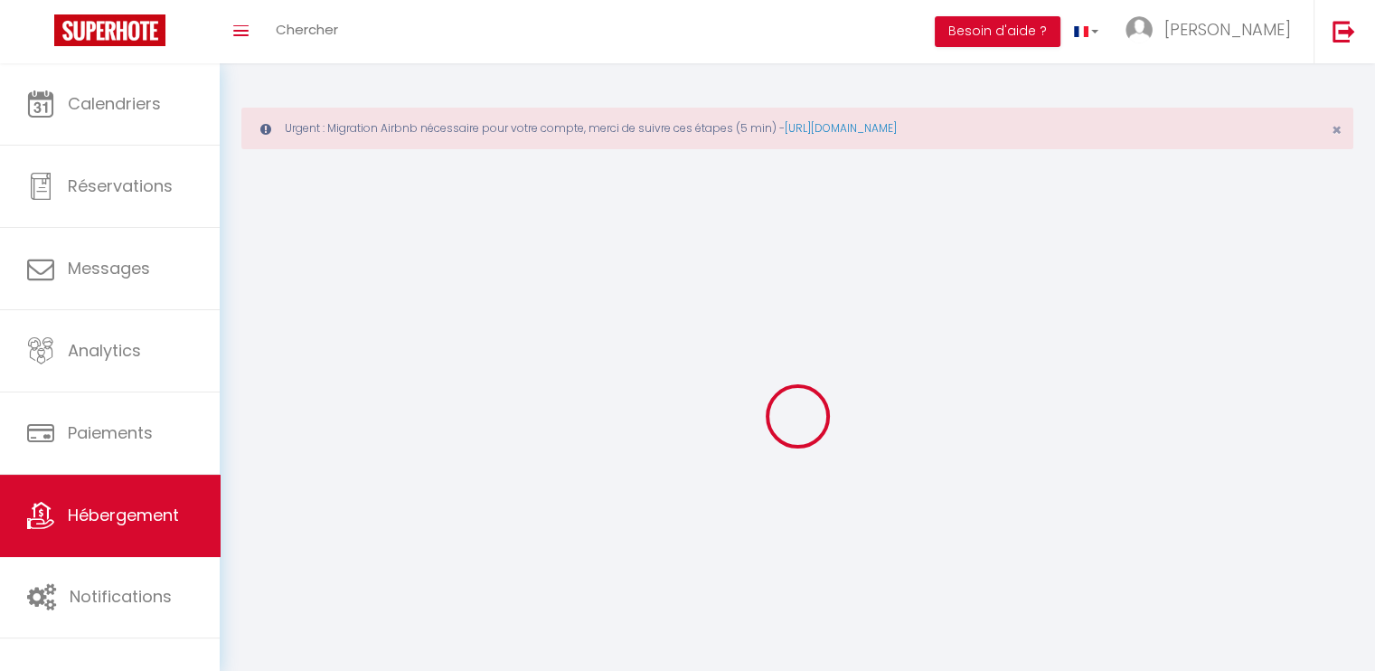
checkbox input "false"
select select
select select "1"
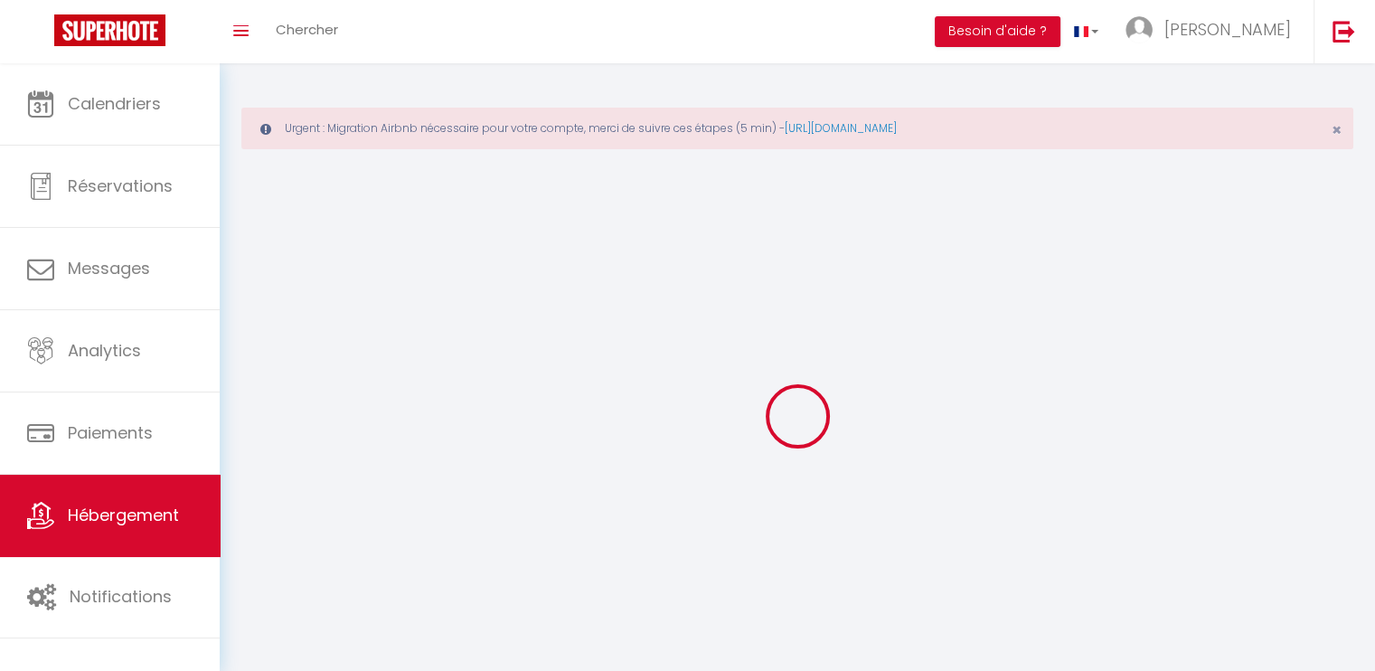
select select "28"
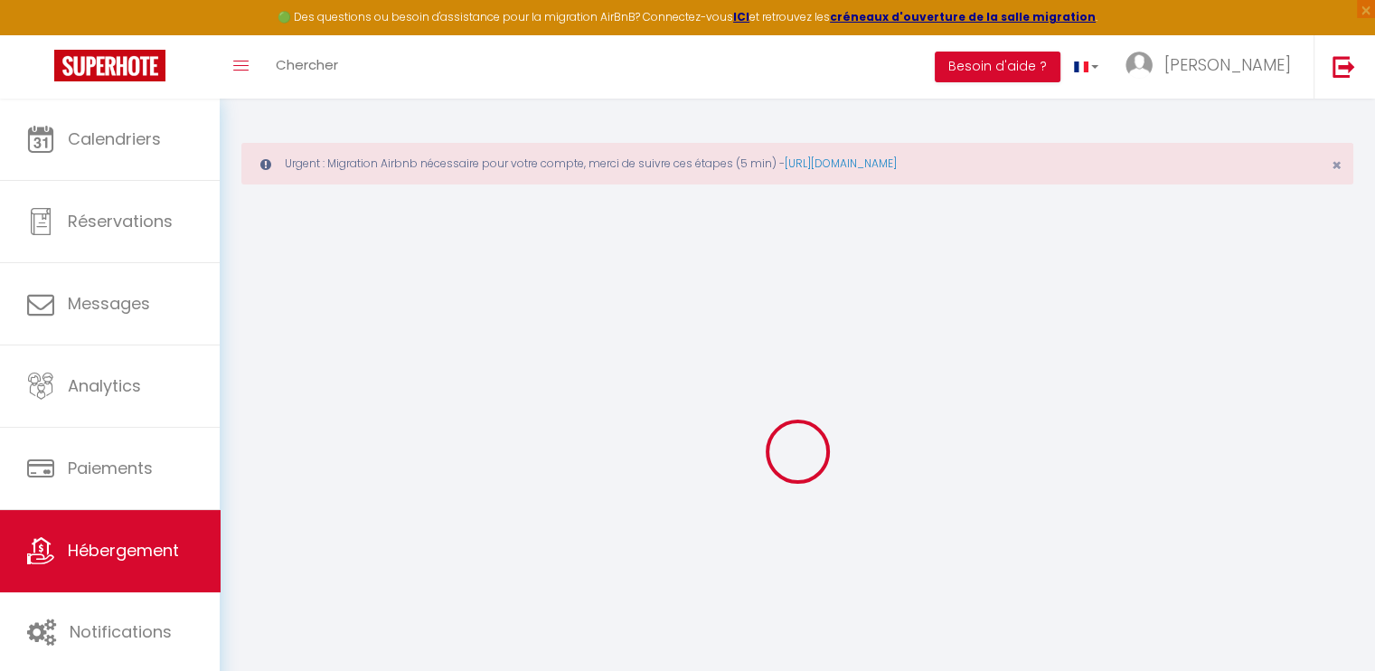
select select
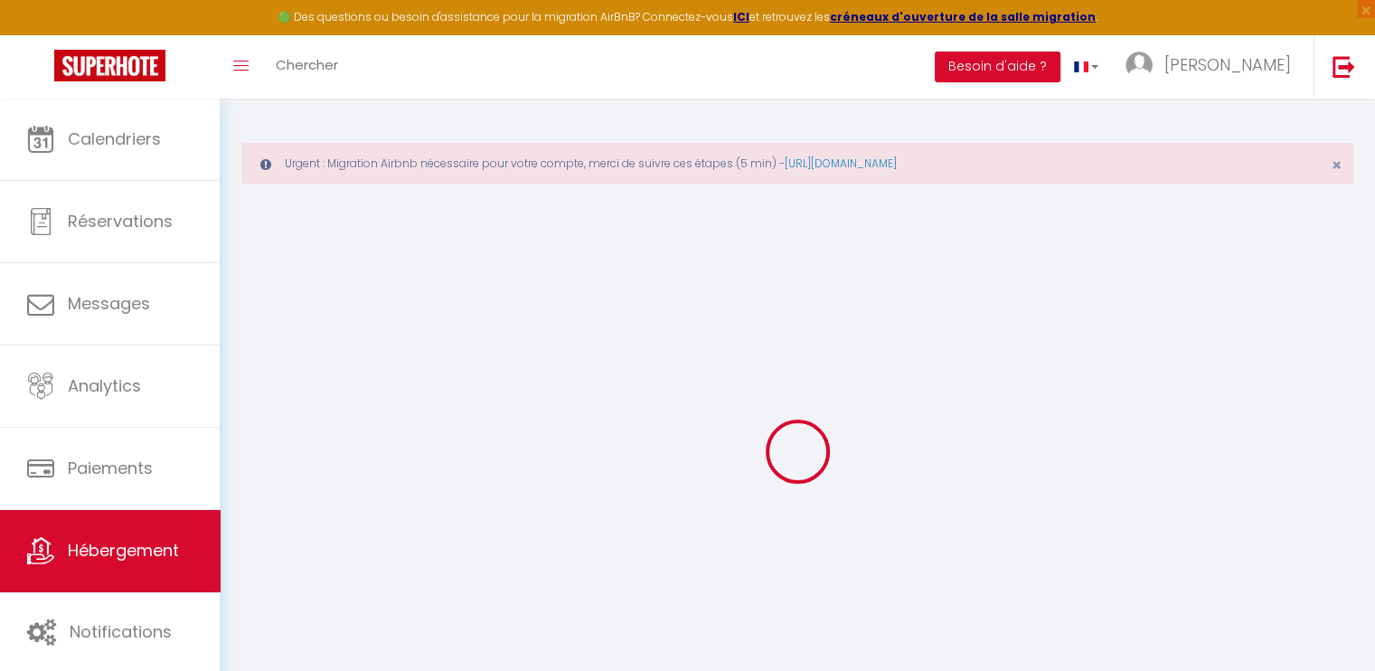
select select
checkbox input "false"
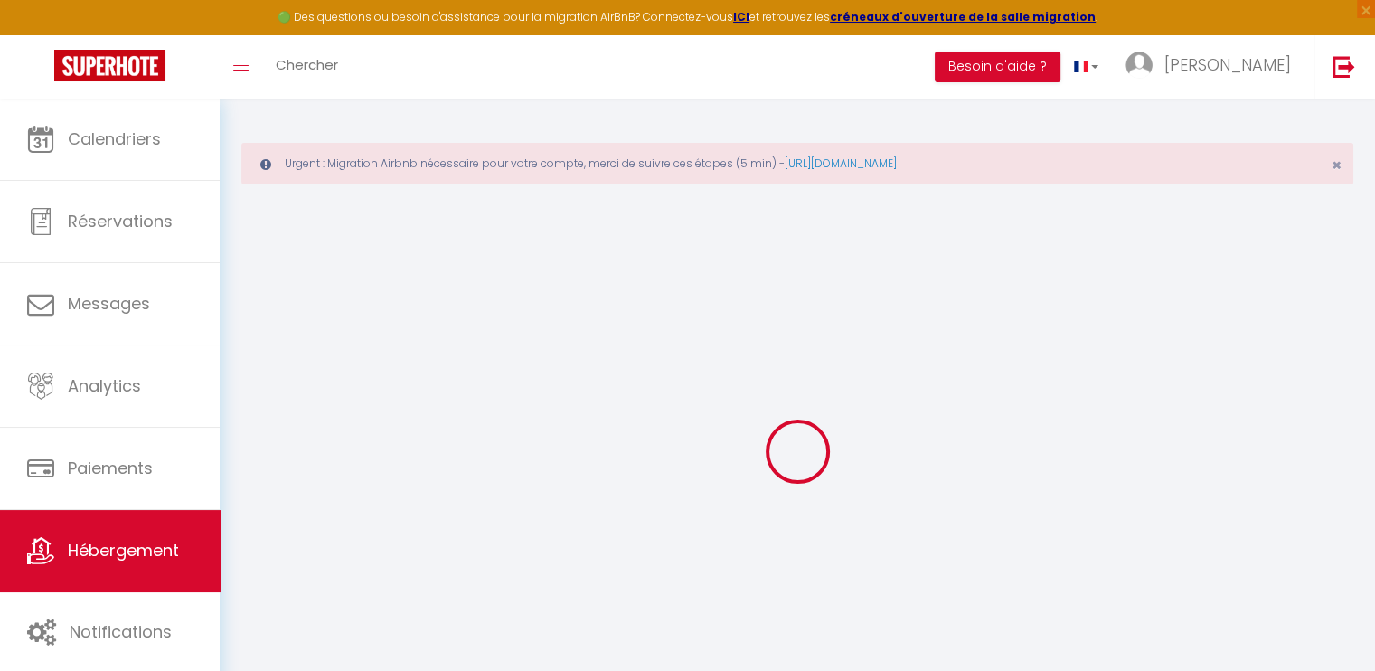
select select
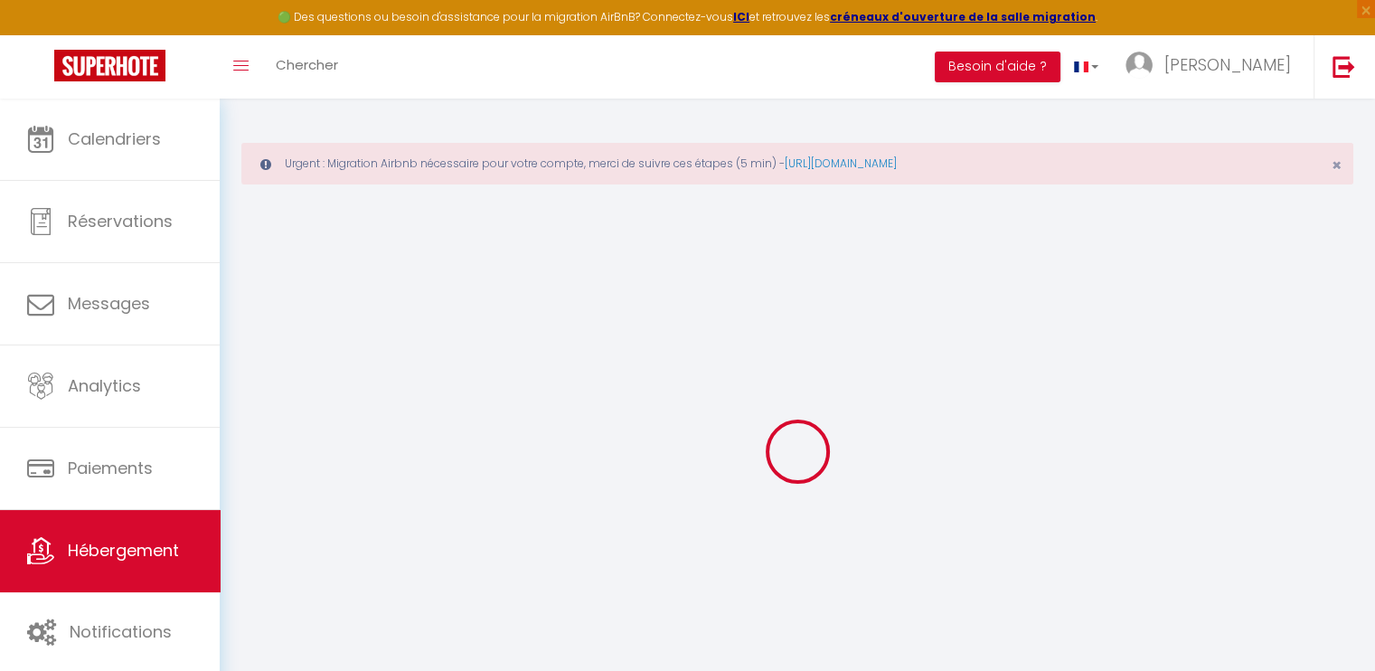
select select
checkbox input "false"
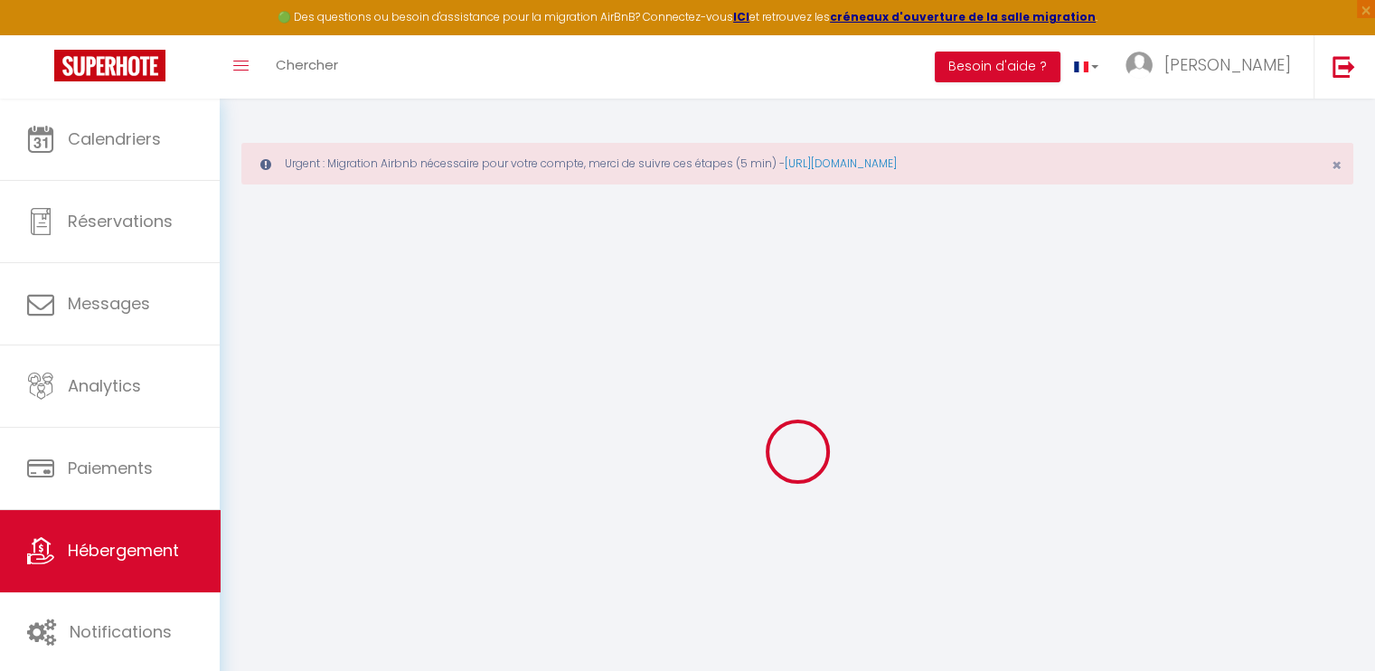
checkbox input "false"
select select
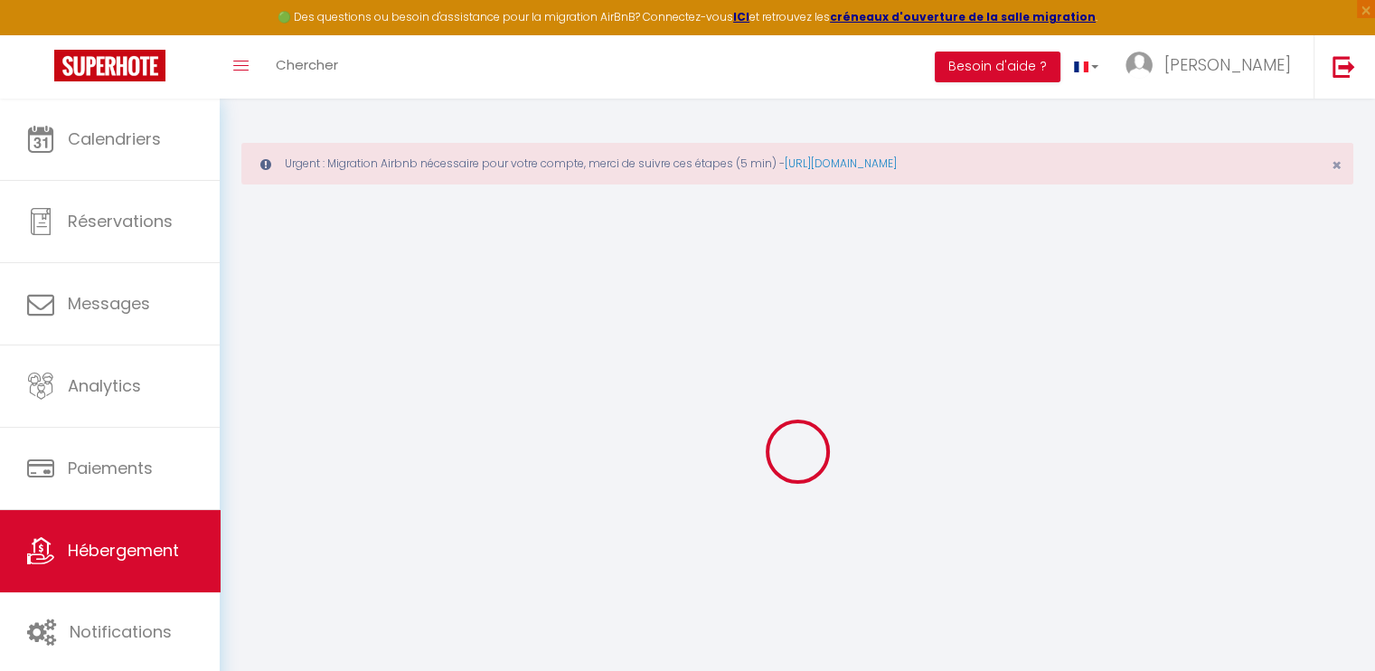
select select
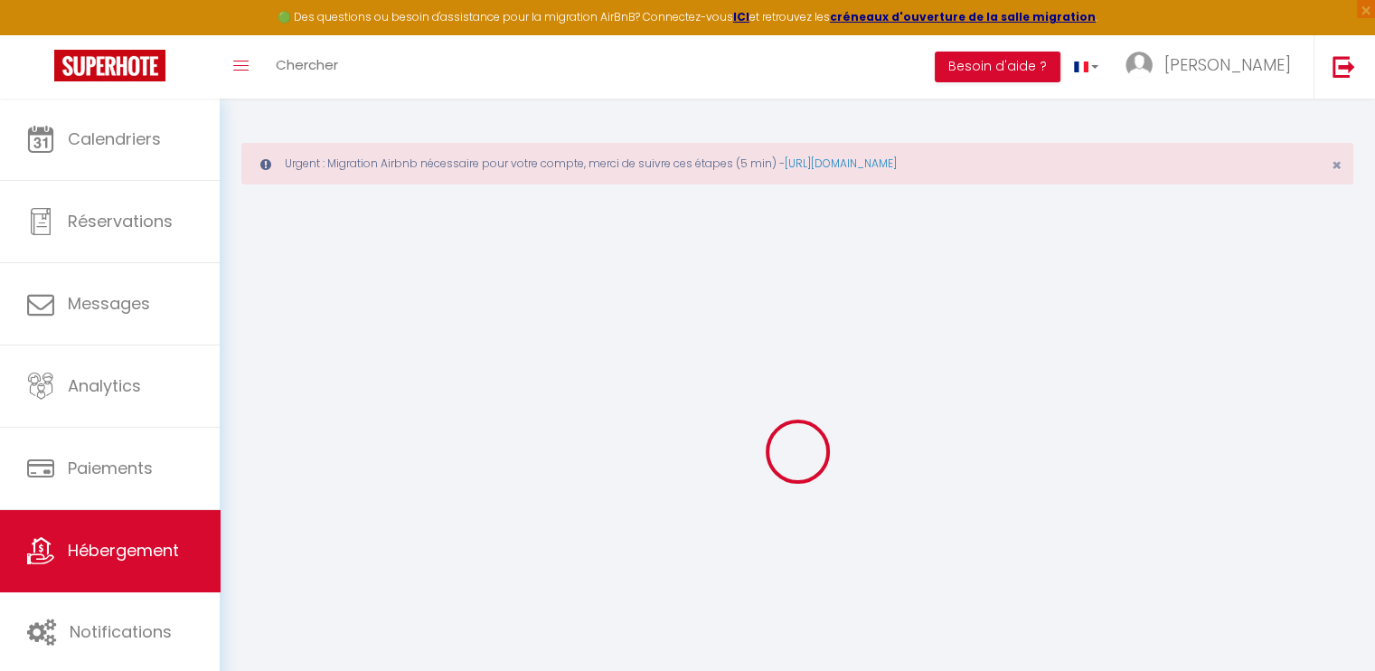
checkbox input "false"
select select
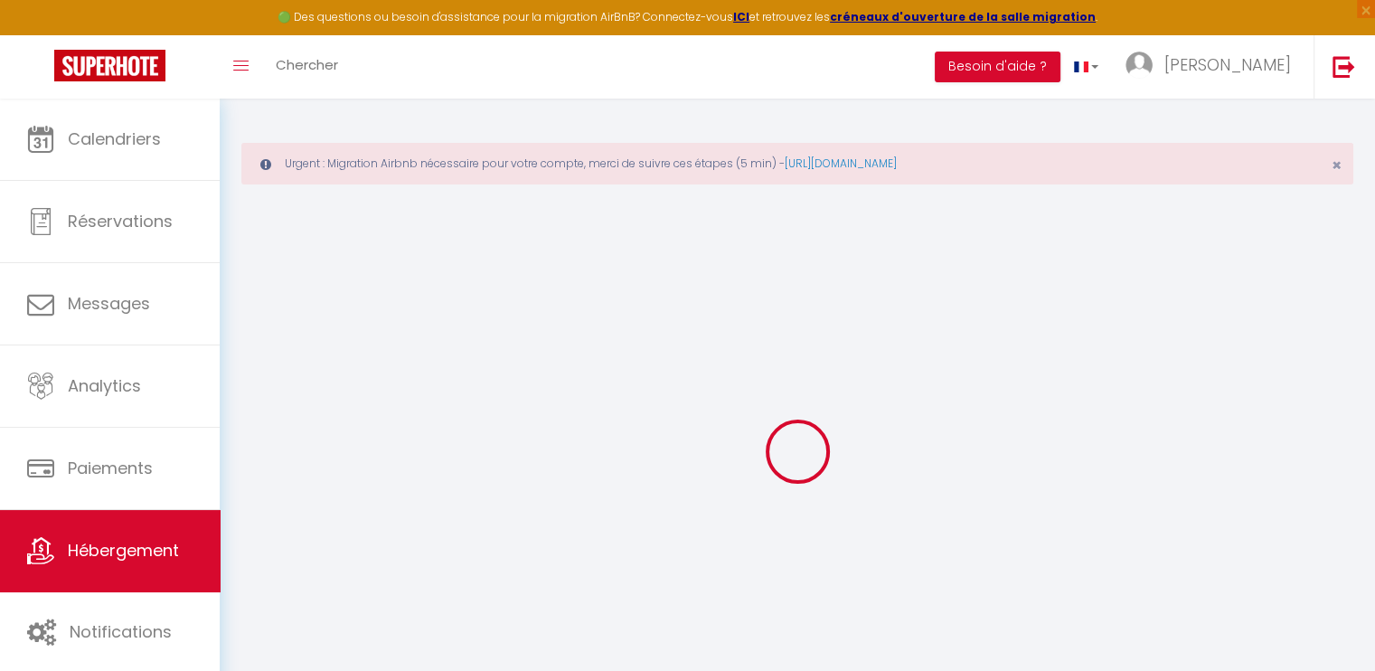
select select
type input "AL-29-MAGENTA · Live in [GEOGRAPHIC_DATA]/8P - [GEOGRAPHIC_DATA]"
select select "8"
select select "3"
select select "2"
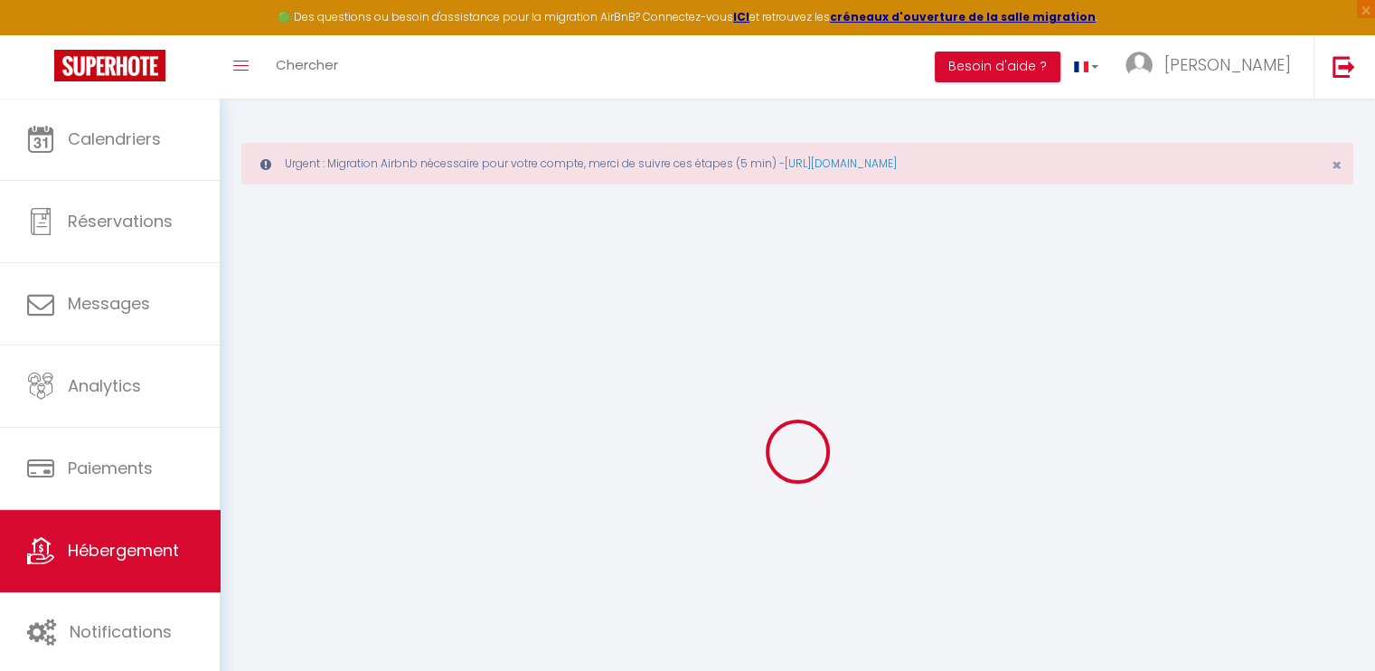
type input "355"
type input "130"
select select
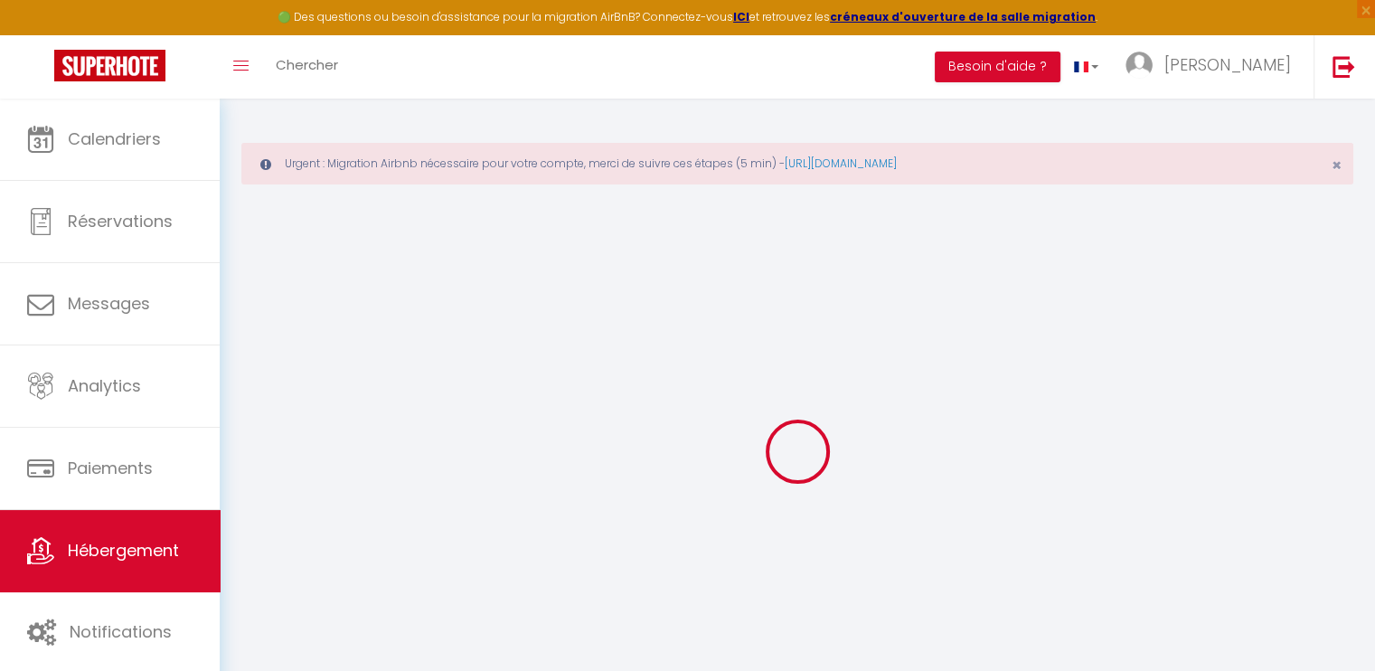
select select
type input "[STREET_ADDRESS]"
type input "75010"
type input "[GEOGRAPHIC_DATA]"
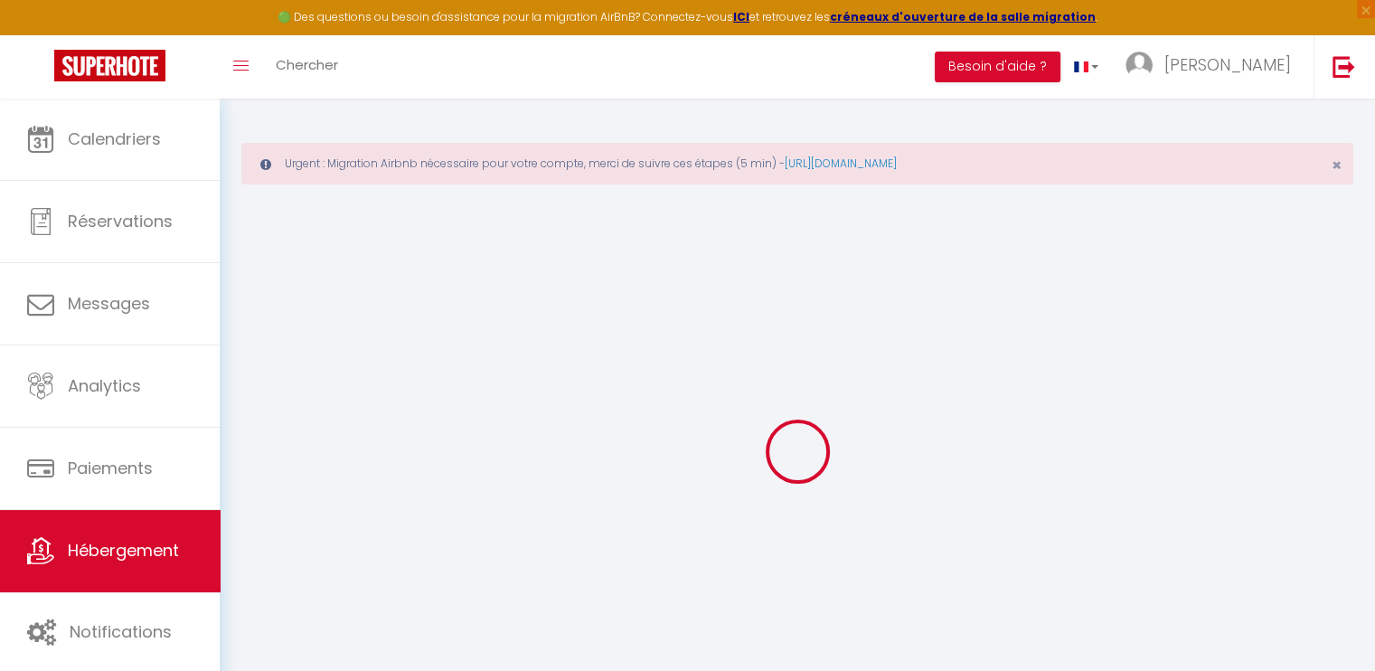
type input "[EMAIL_ADDRESS][DOMAIN_NAME]"
select select
checkbox input "false"
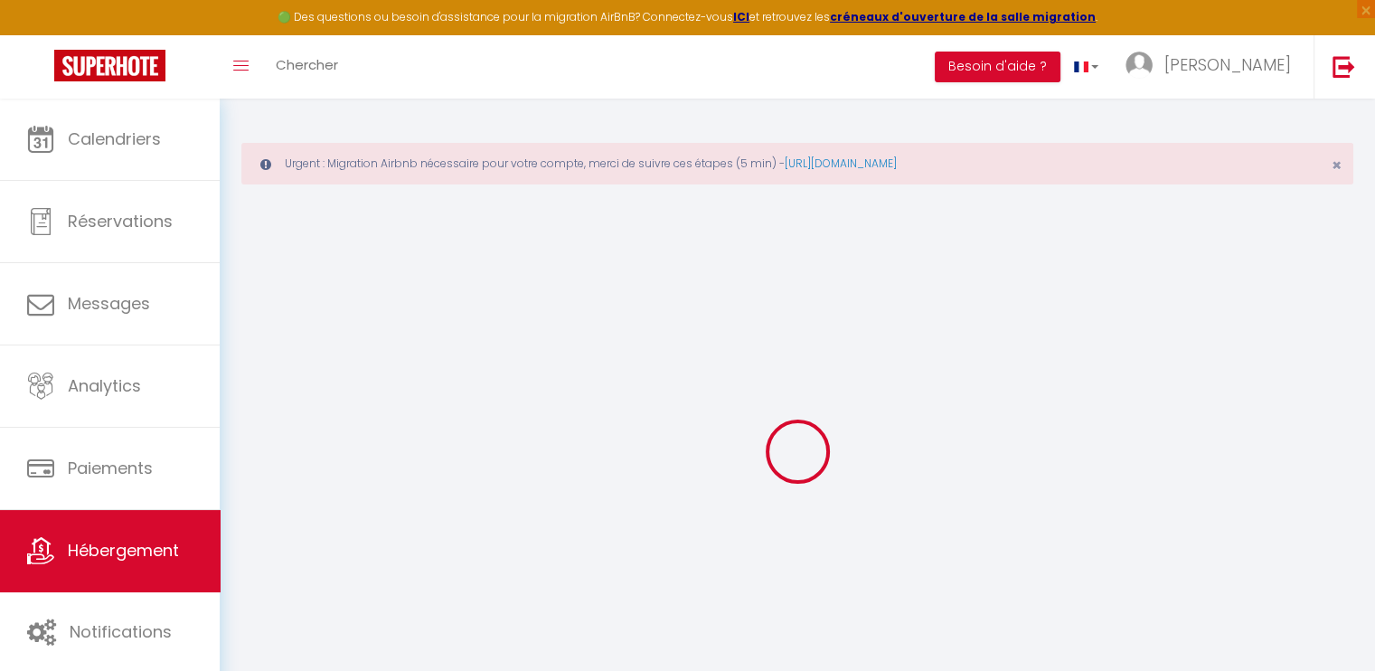
checkbox input "false"
select select
type input "0"
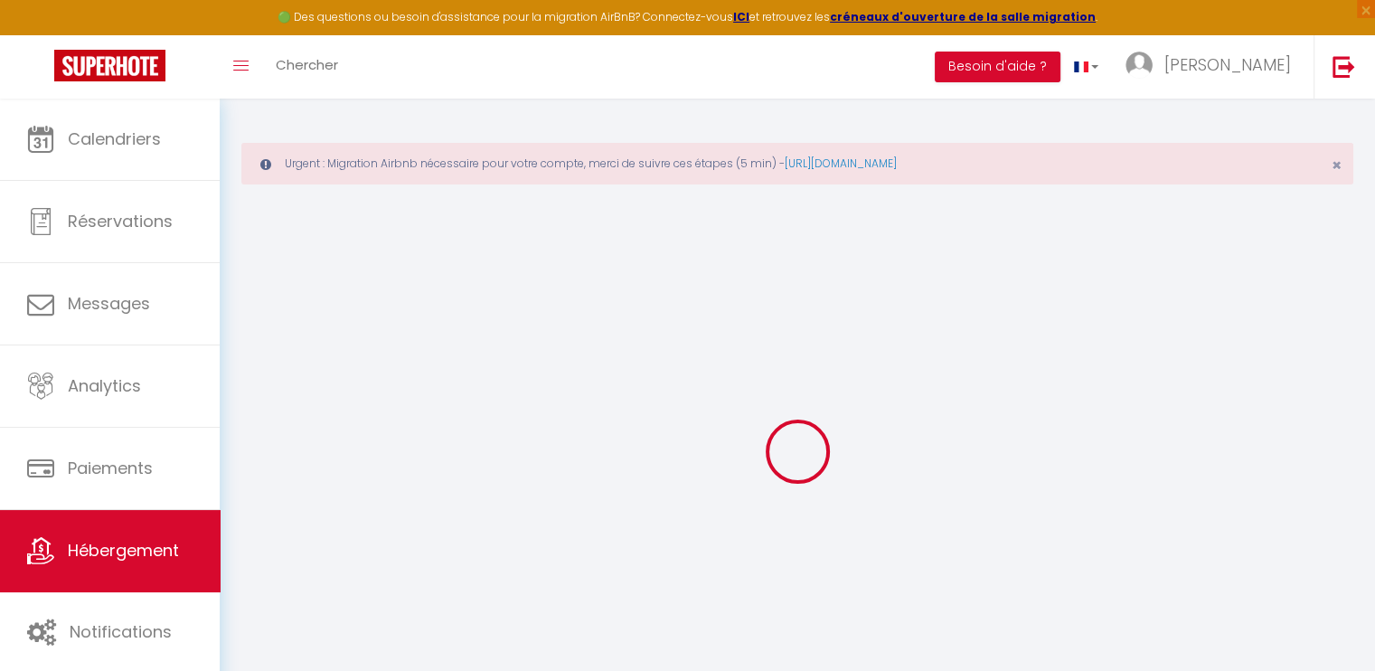
type input "0"
select select
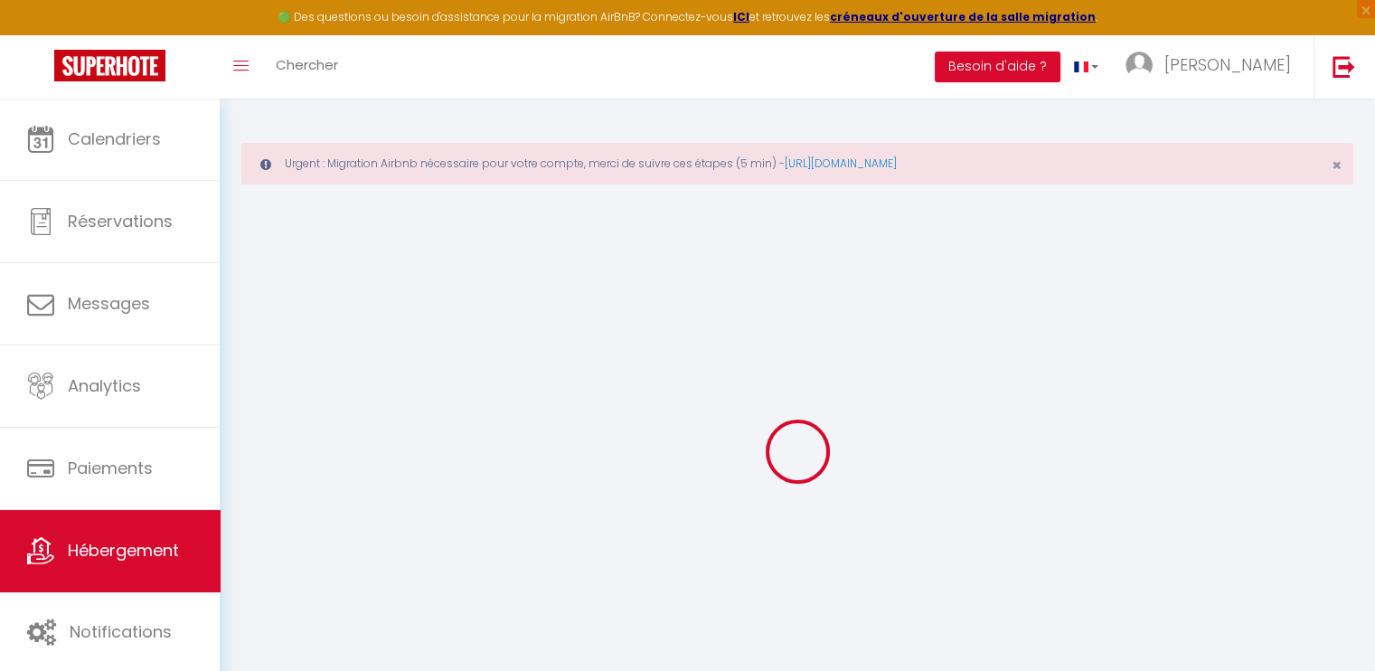
select select
checkbox input "false"
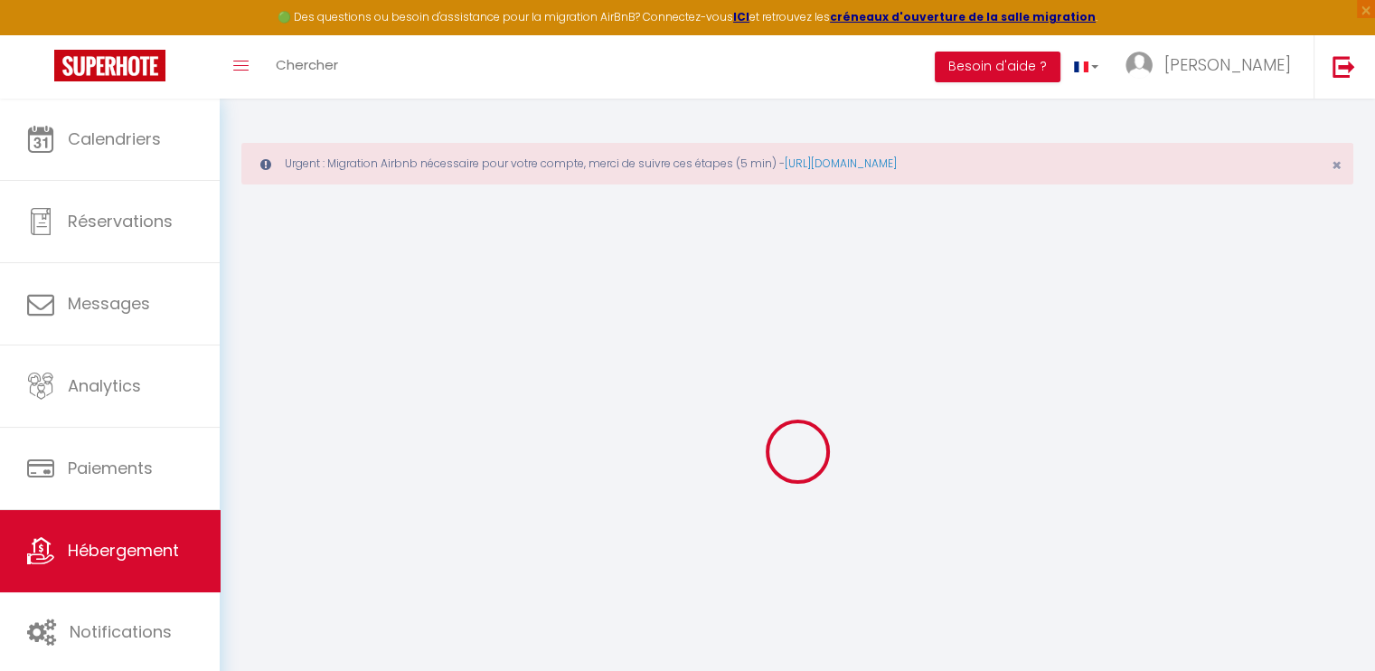
checkbox input "false"
select select
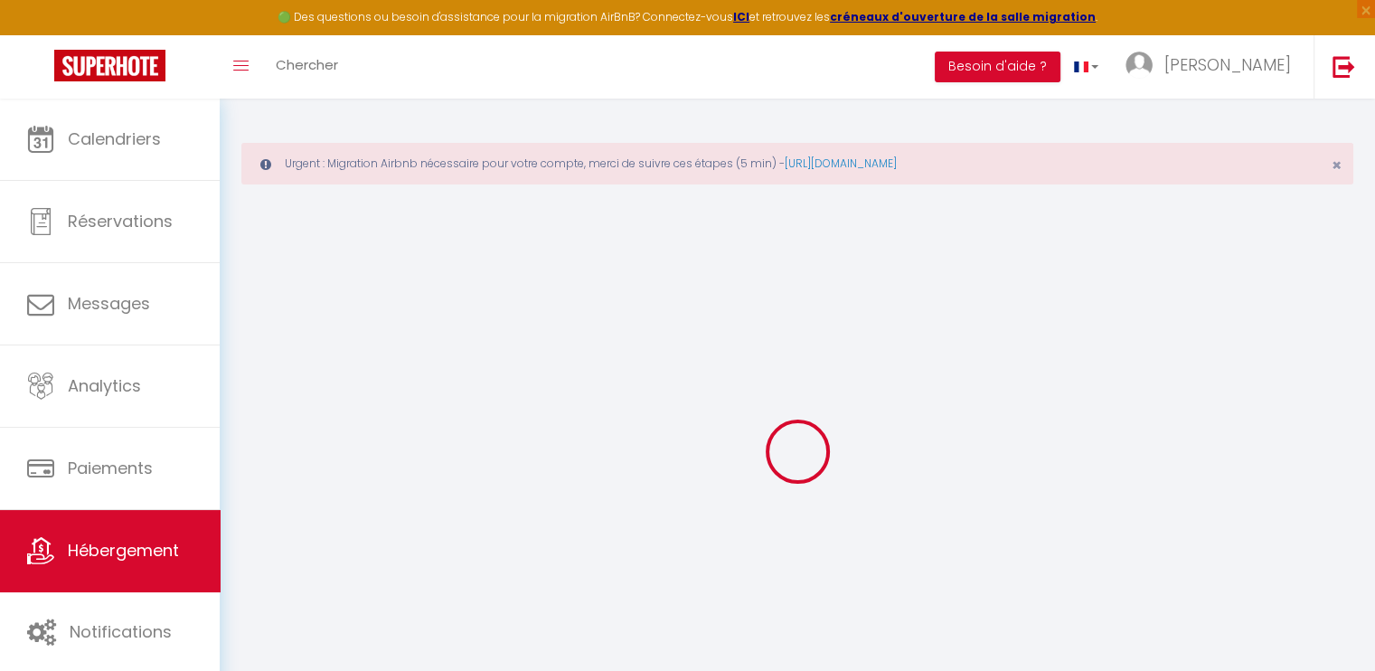
select select
checkbox input "false"
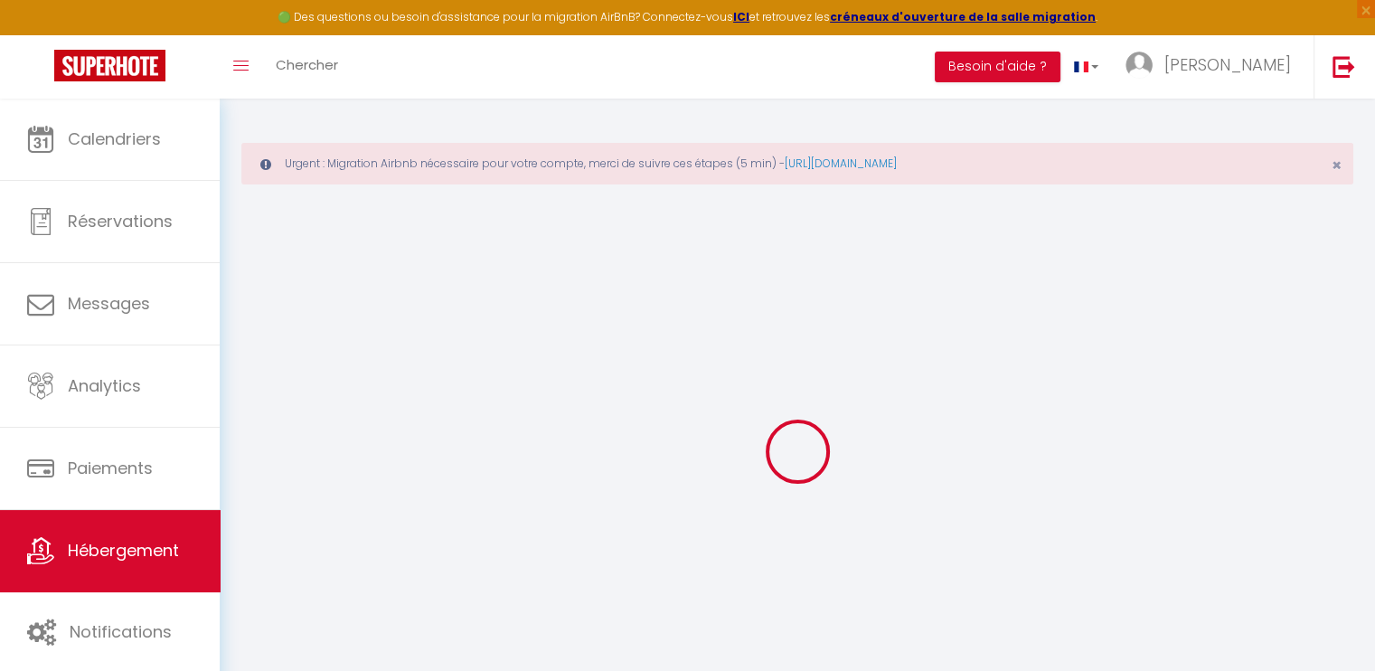
checkbox input "false"
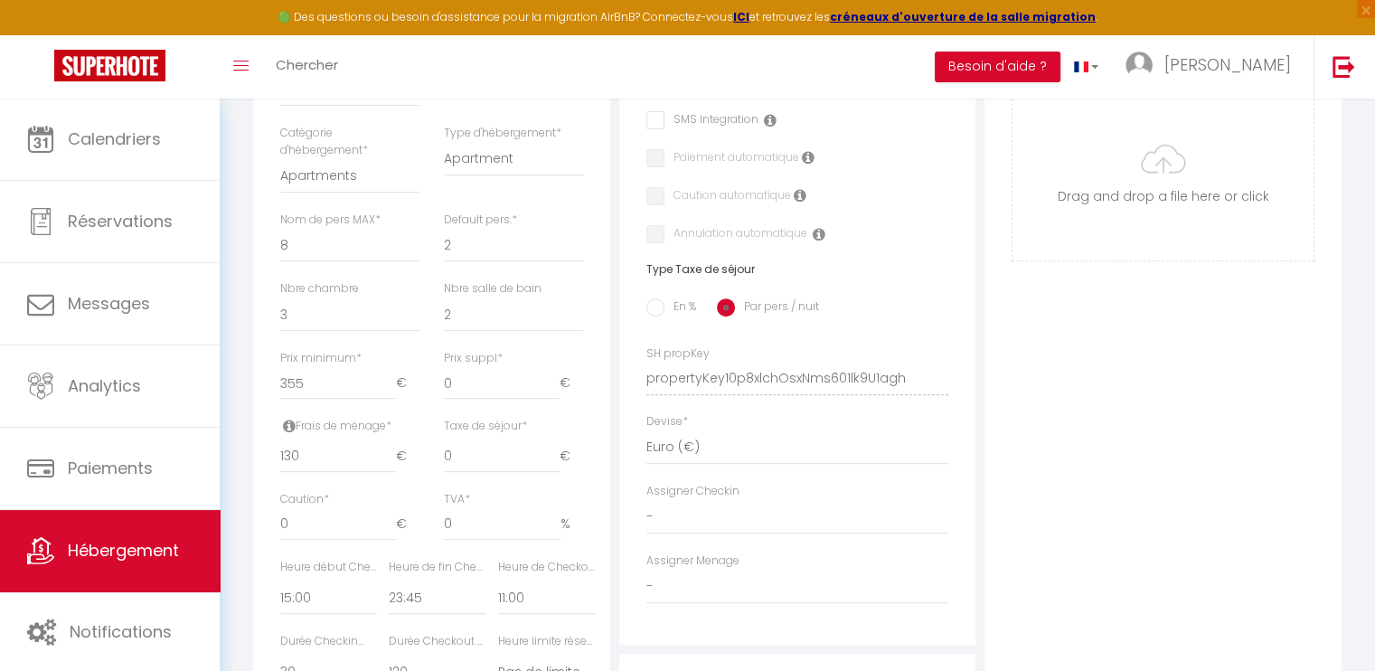
scroll to position [649, 0]
drag, startPoint x: 307, startPoint y: 392, endPoint x: 267, endPoint y: 394, distance: 39.8
click at [267, 394] on div "Détails Nom * AL-29-MAGENTA · Live in center of [GEOGRAPHIC_DATA]/8P - Place [G…" at bounding box center [431, 311] width 357 height 1112
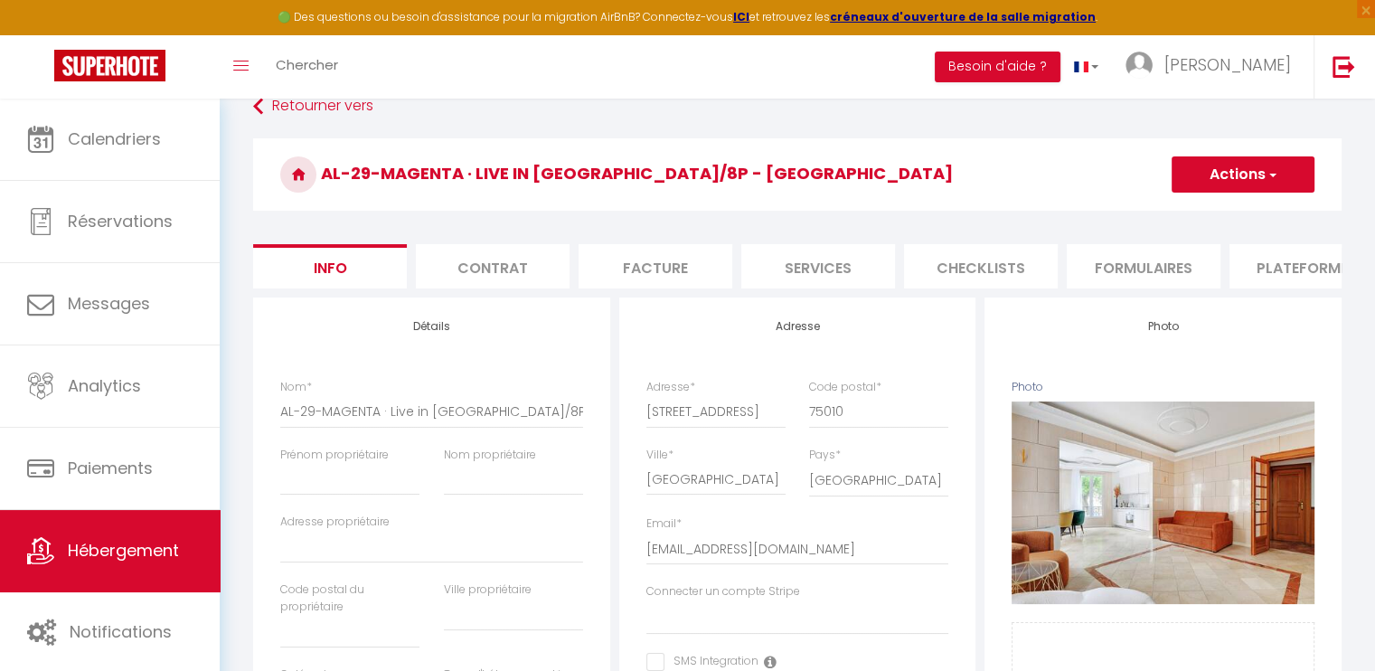
scroll to position [0, 0]
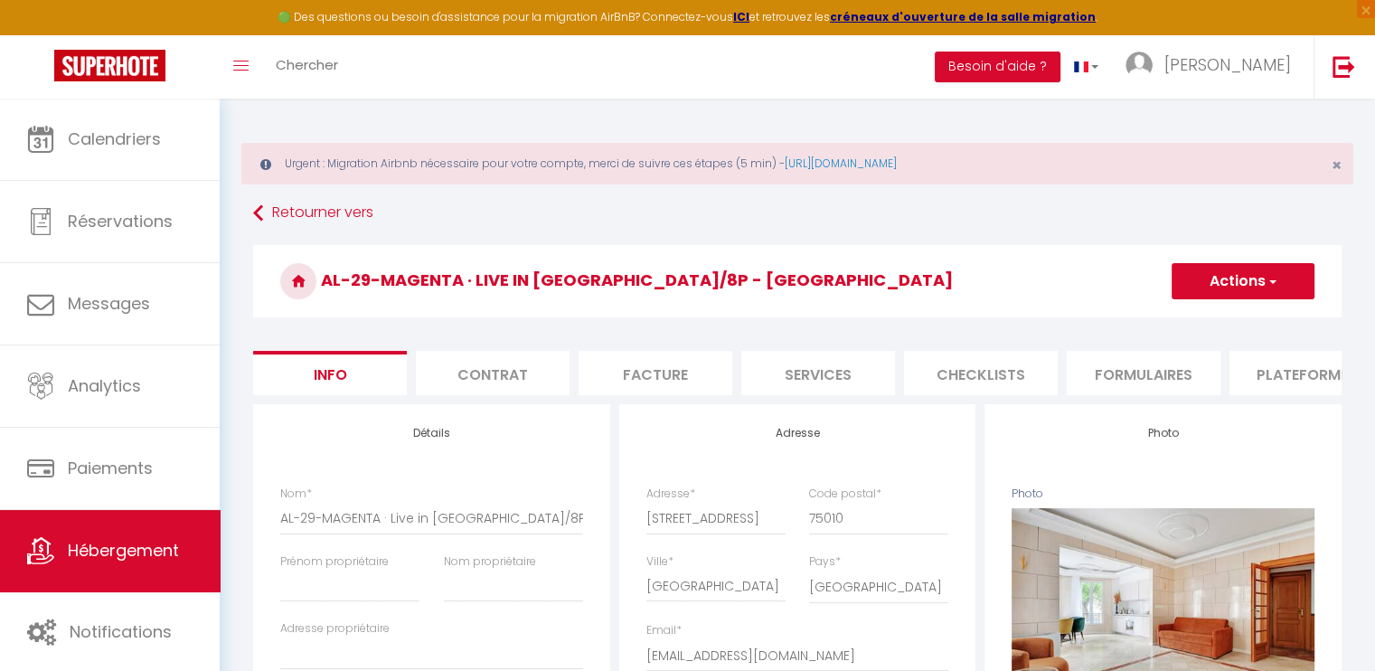
click at [1228, 282] on button "Actions" at bounding box center [1242, 281] width 143 height 36
click at [1202, 314] on input "Enregistrer" at bounding box center [1171, 321] width 67 height 18
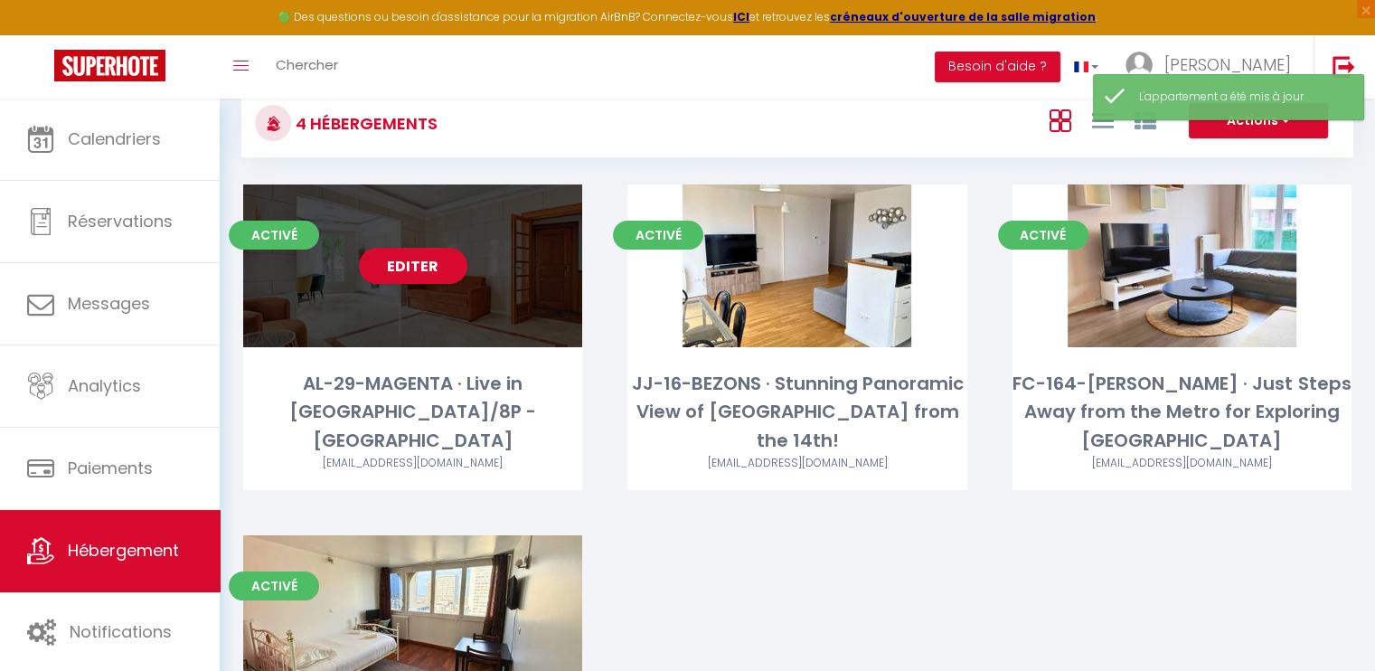
scroll to position [123, 0]
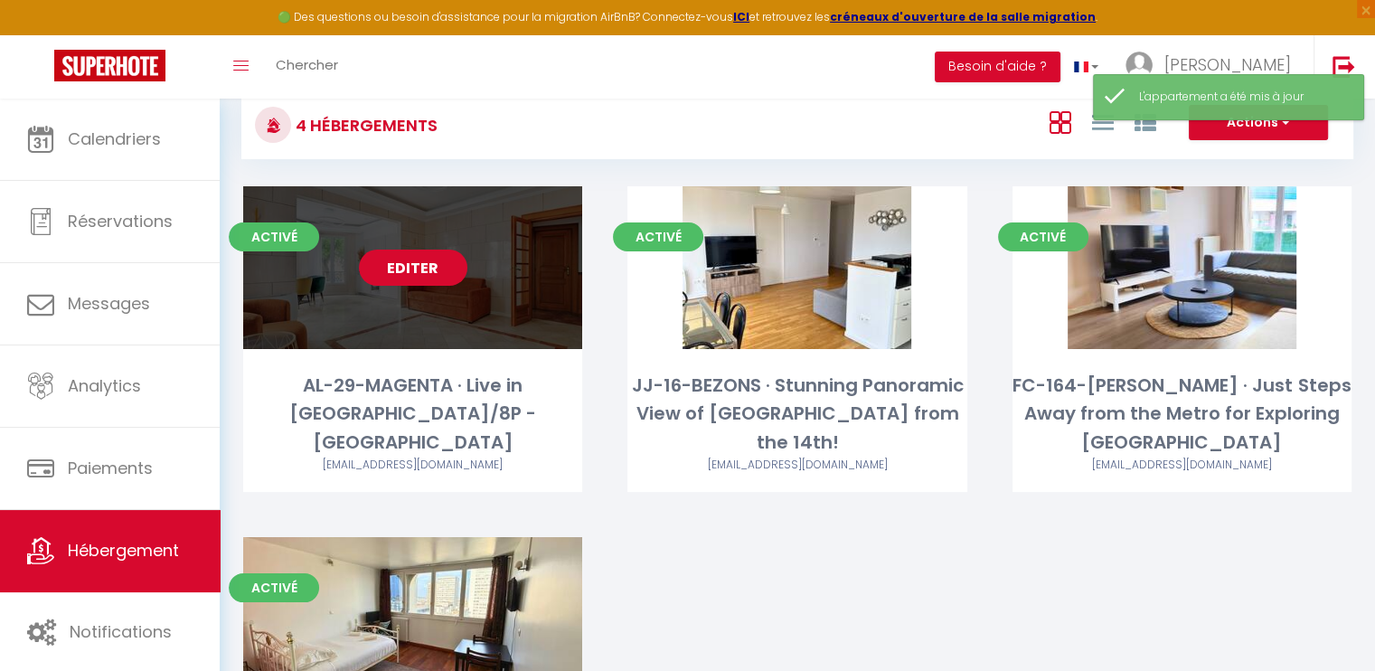
click at [448, 264] on link "Editer" at bounding box center [413, 267] width 108 height 36
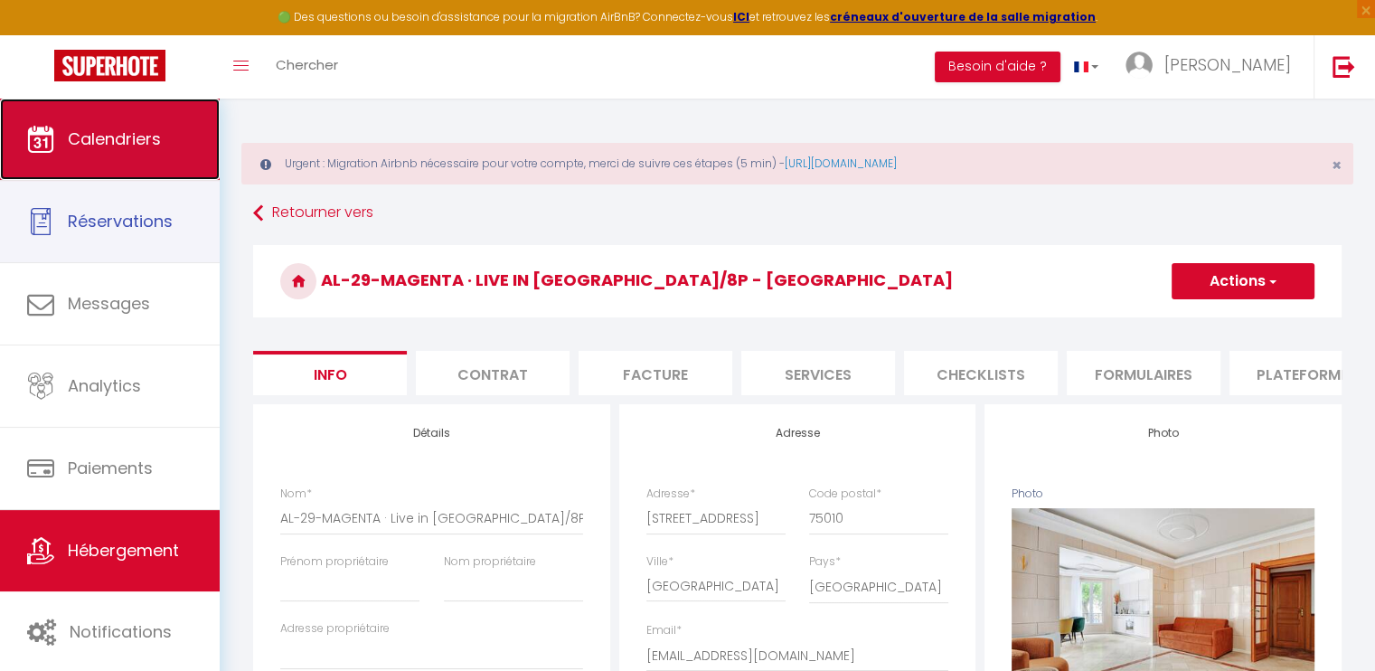
click at [184, 156] on link "Calendriers" at bounding box center [110, 139] width 220 height 81
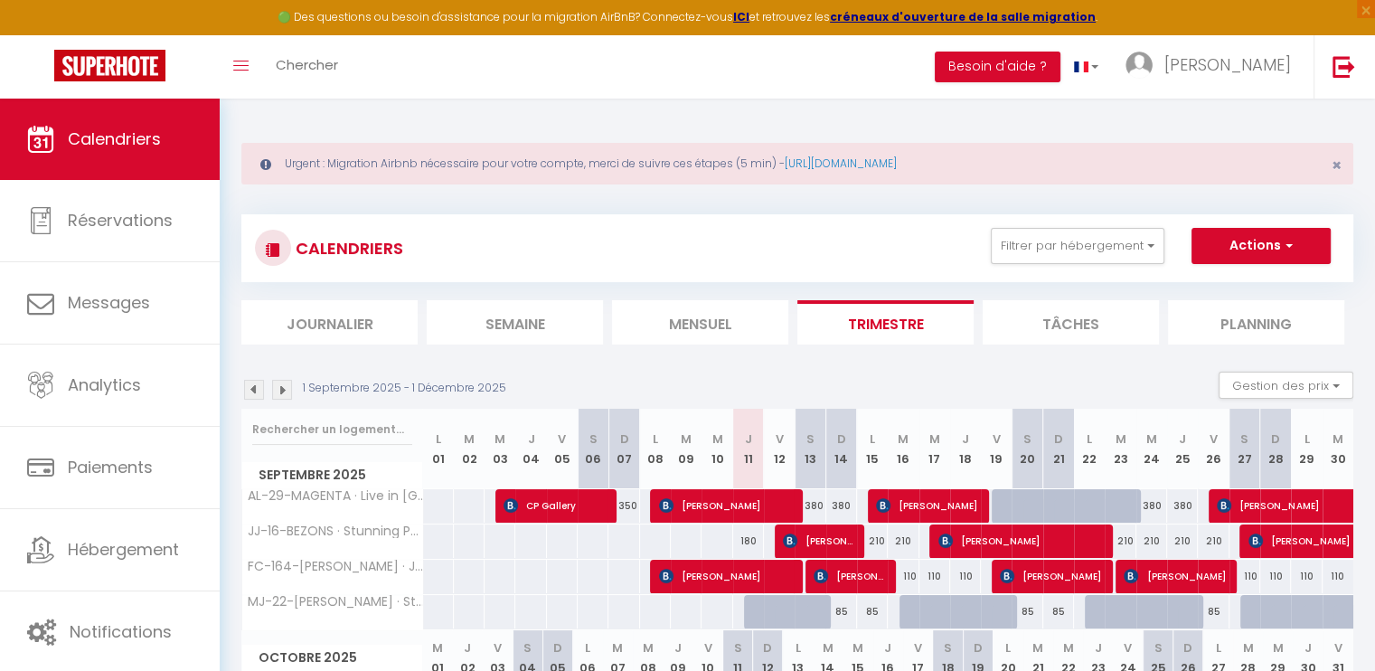
scroll to position [90, 0]
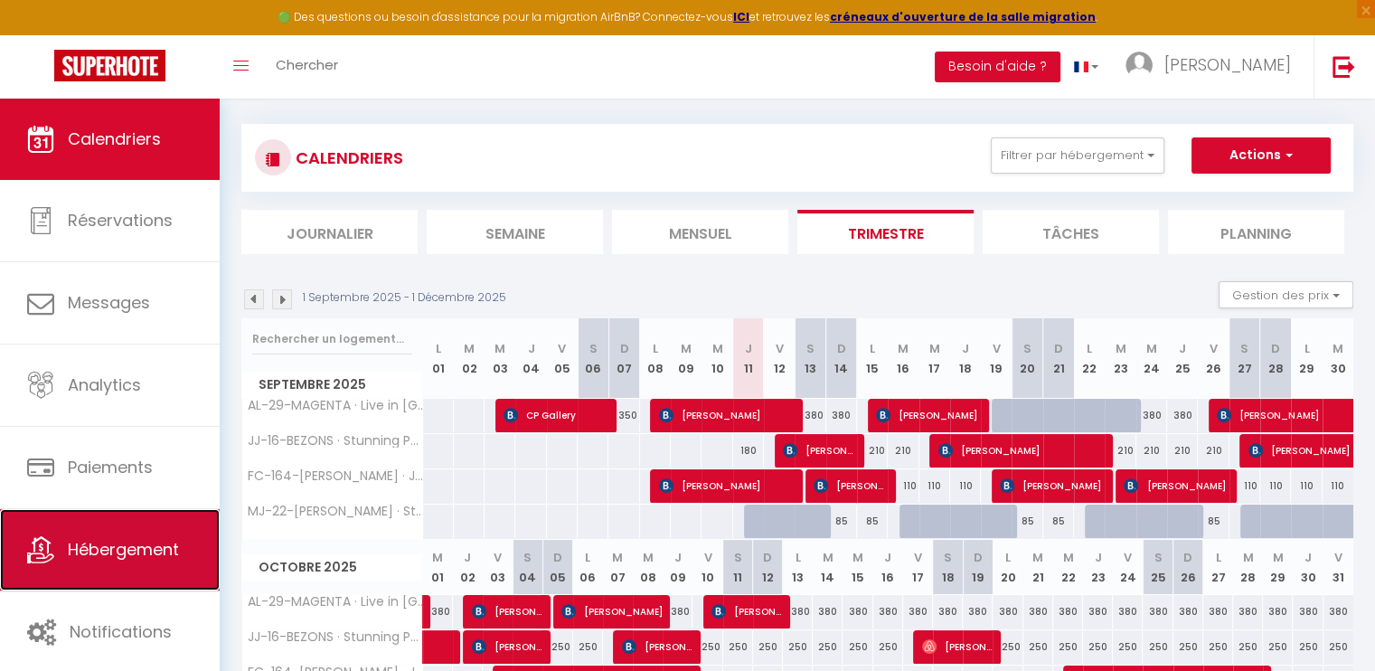
click at [128, 530] on link "Hébergement" at bounding box center [110, 549] width 220 height 81
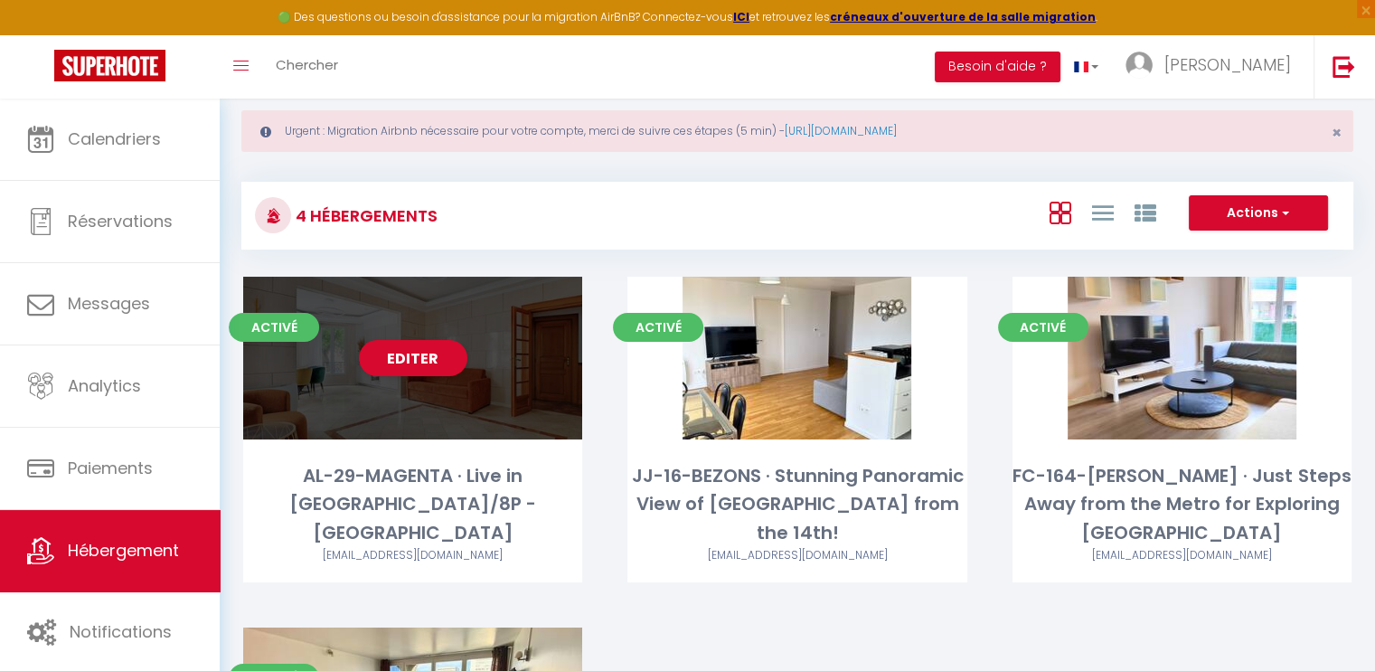
scroll to position [90, 0]
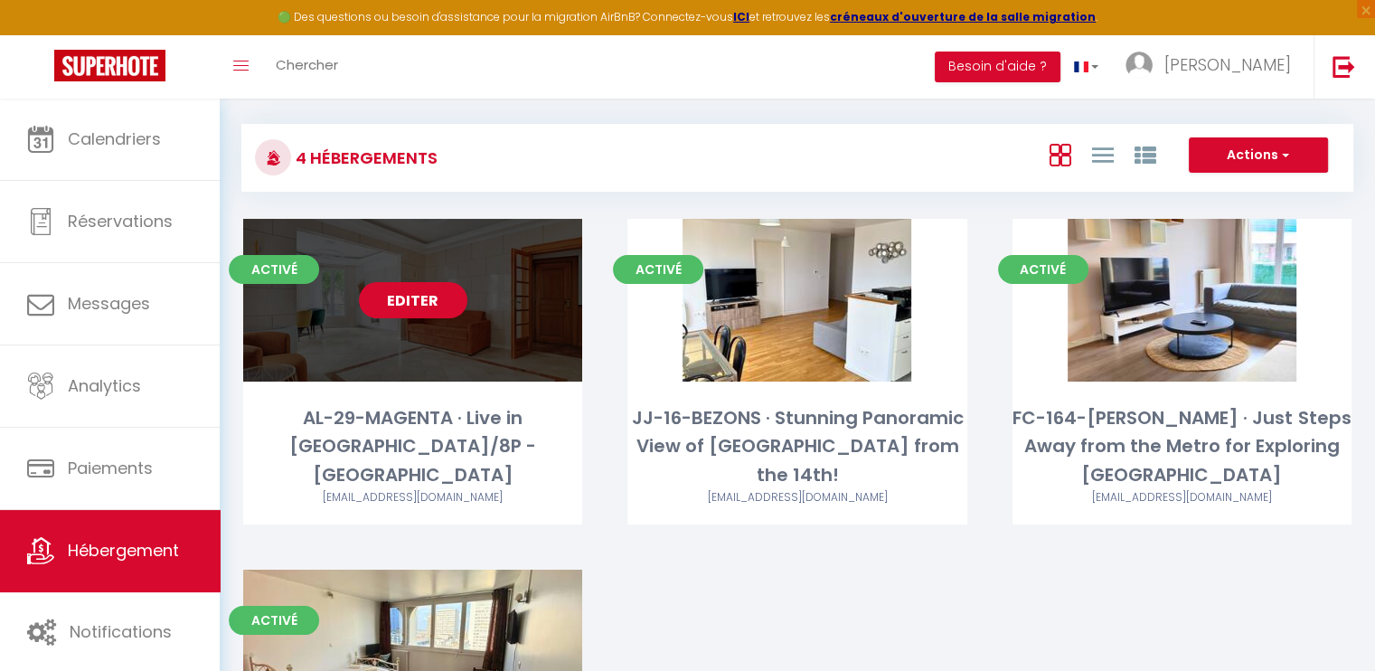
click at [408, 296] on link "Editer" at bounding box center [413, 300] width 108 height 36
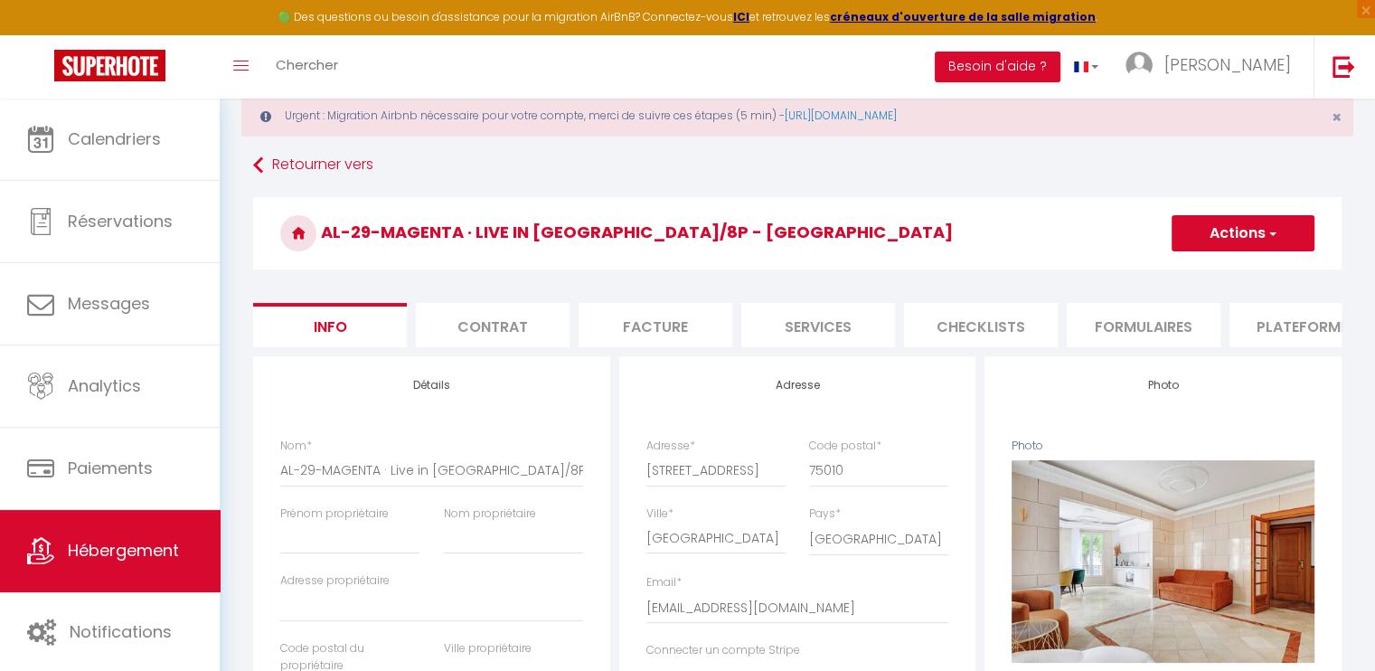
scroll to position [90, 0]
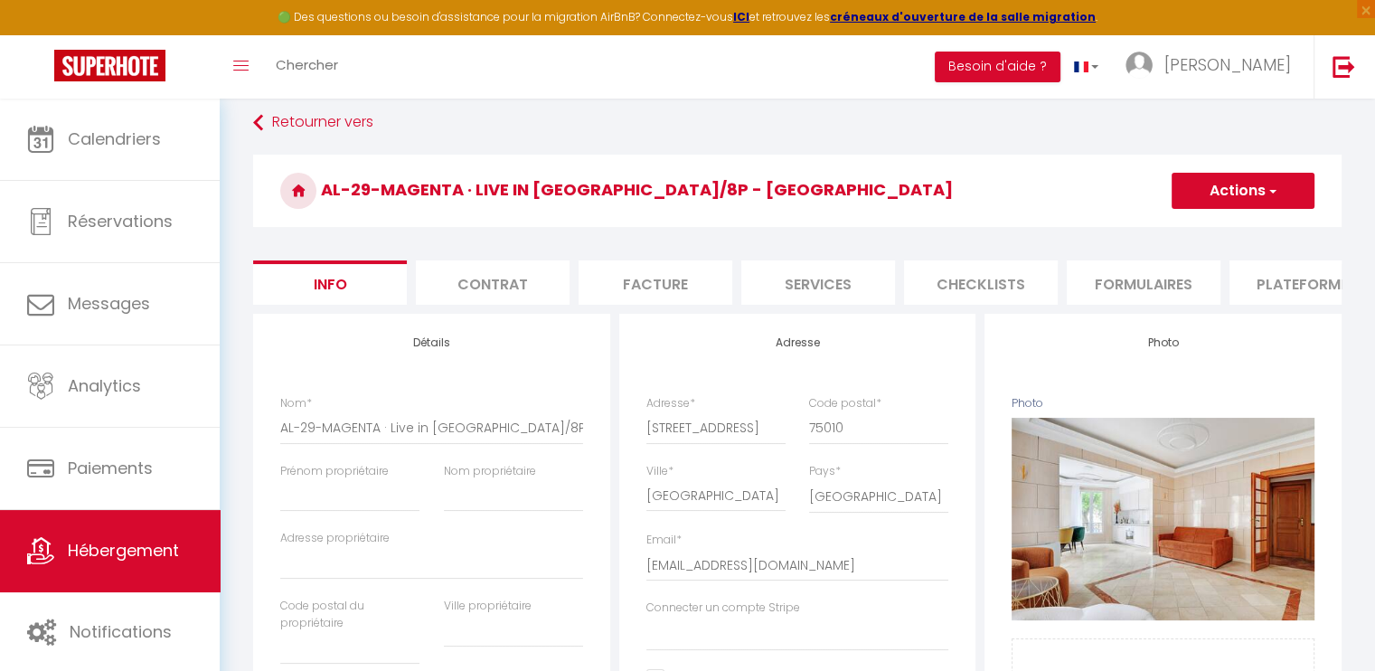
click at [781, 297] on li "Services" at bounding box center [818, 282] width 154 height 44
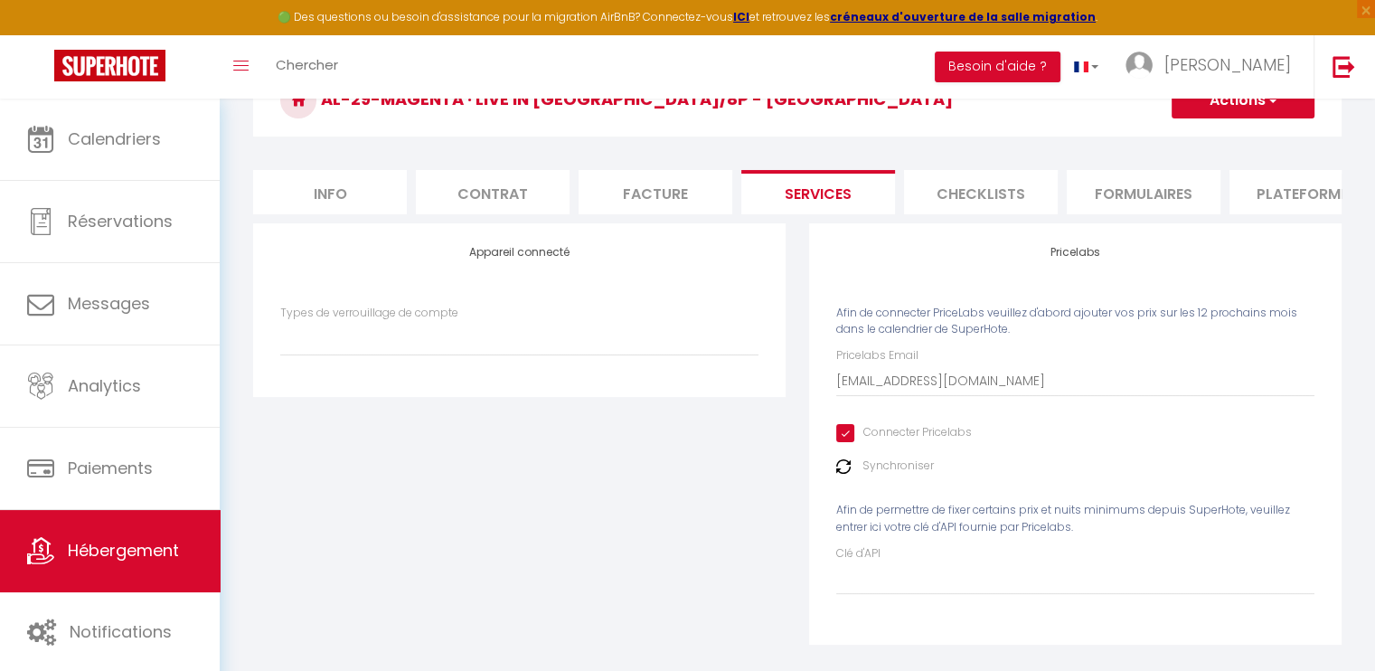
scroll to position [212, 0]
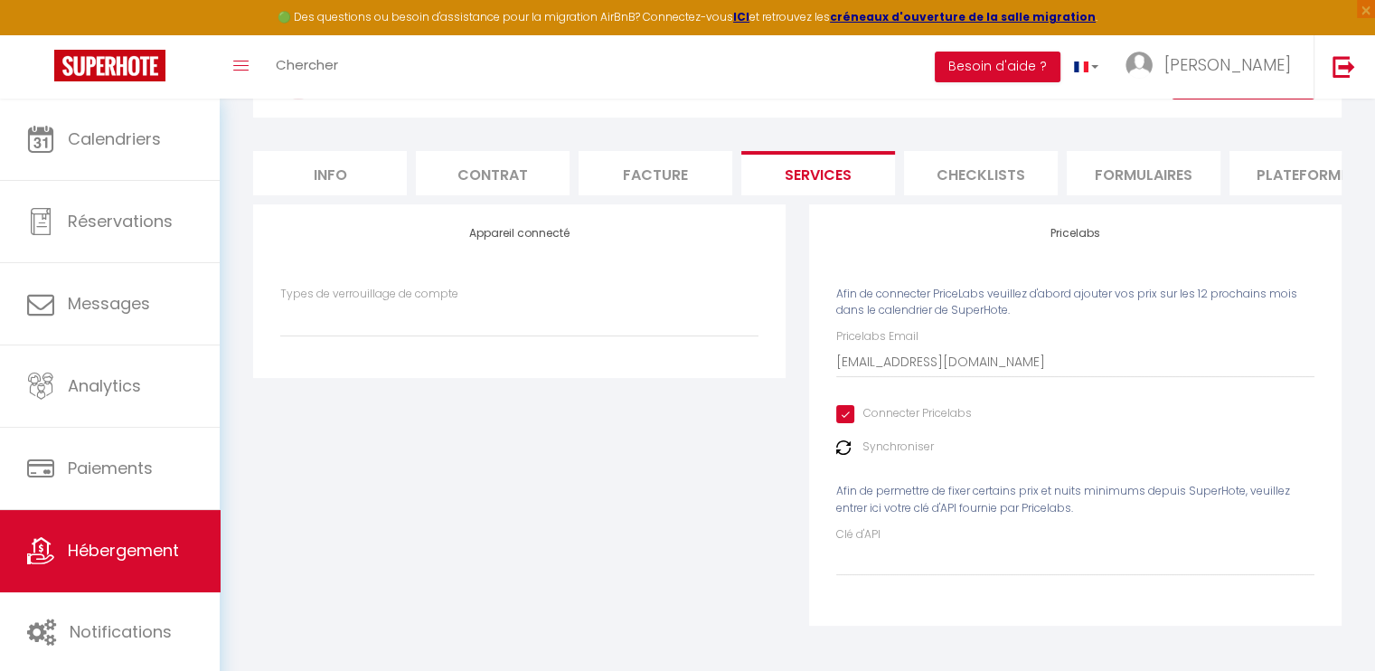
click at [873, 444] on label "Synchroniser" at bounding box center [897, 446] width 71 height 17
click at [845, 445] on img at bounding box center [843, 447] width 14 height 14
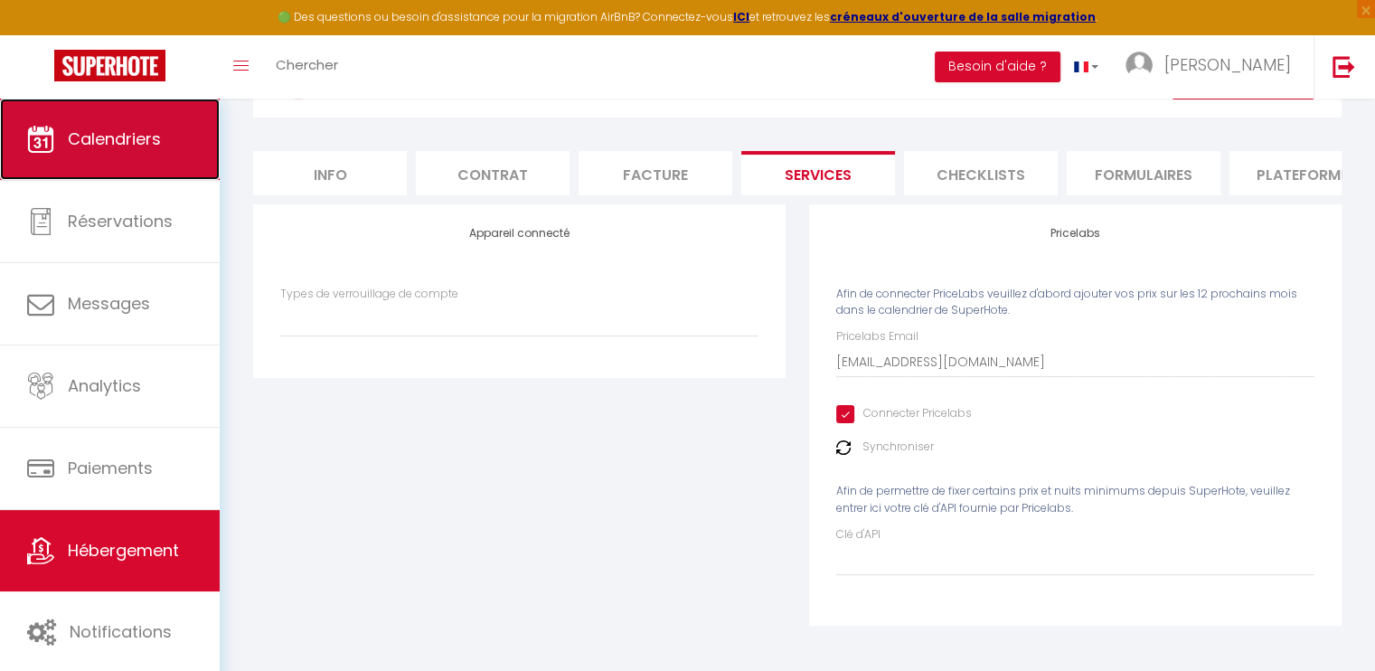
click at [159, 145] on span "Calendriers" at bounding box center [114, 138] width 93 height 23
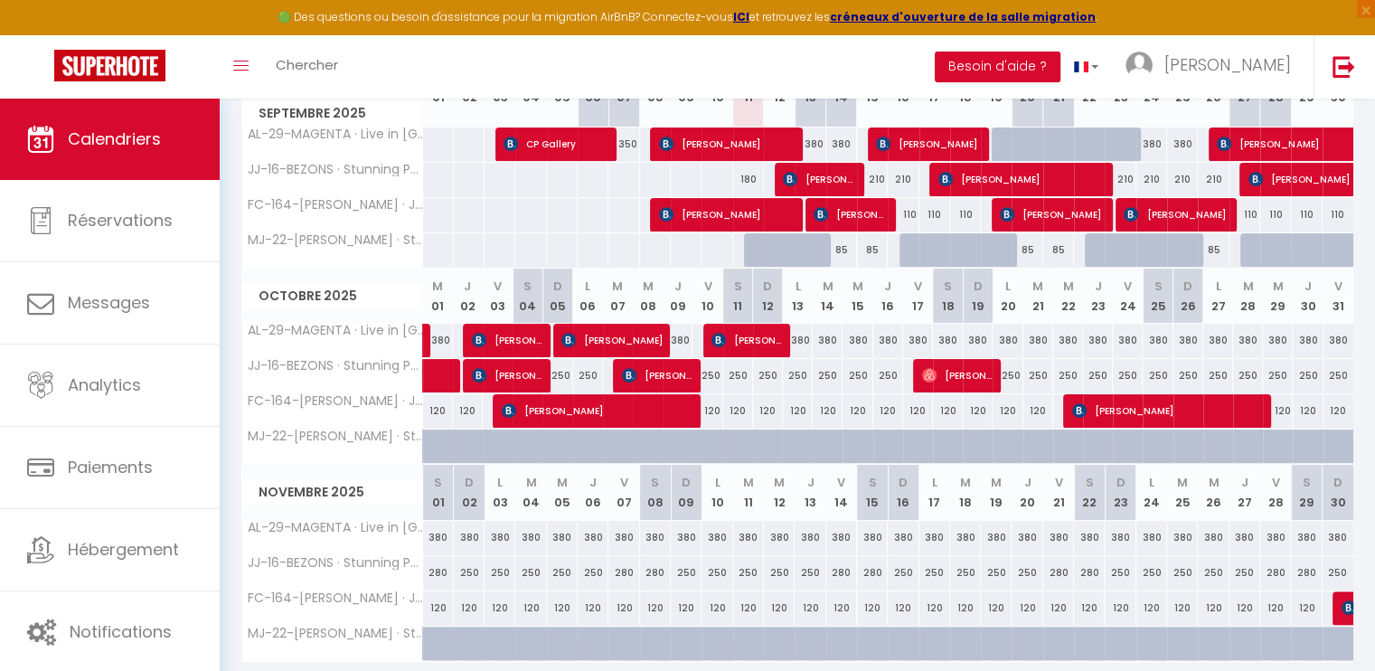
scroll to position [423, 0]
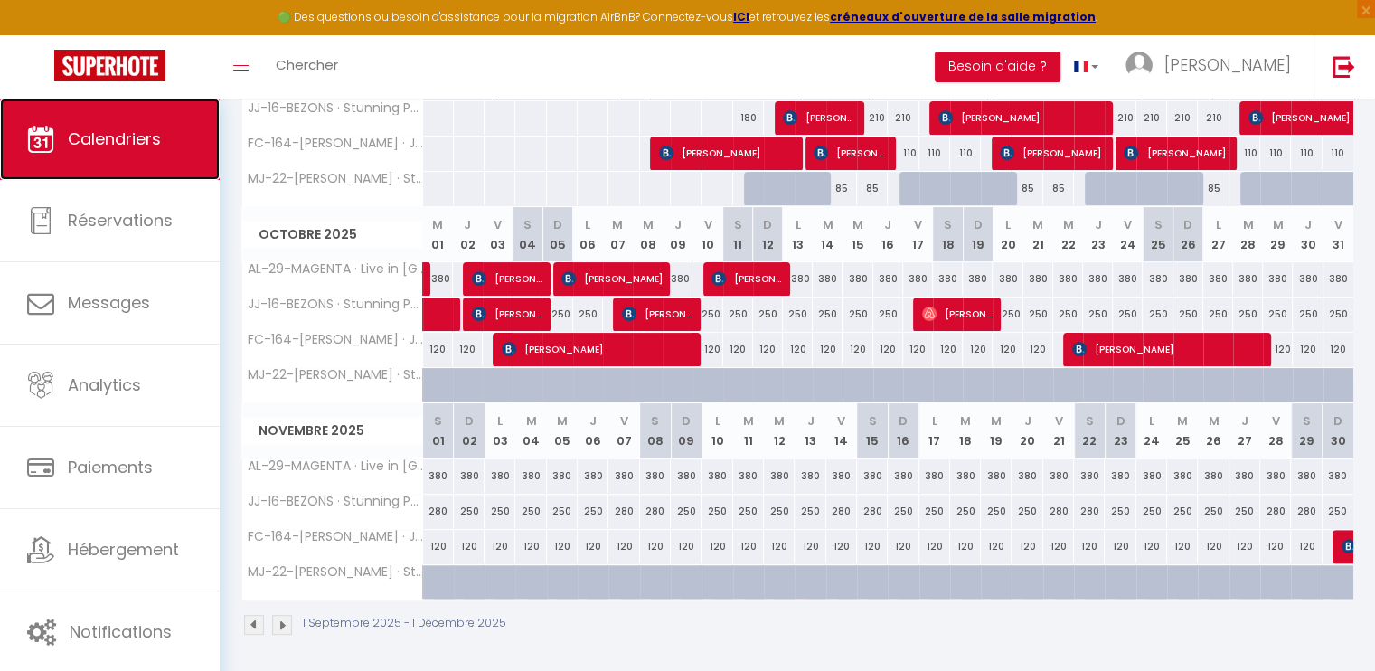
click at [128, 152] on link "Calendriers" at bounding box center [110, 139] width 220 height 81
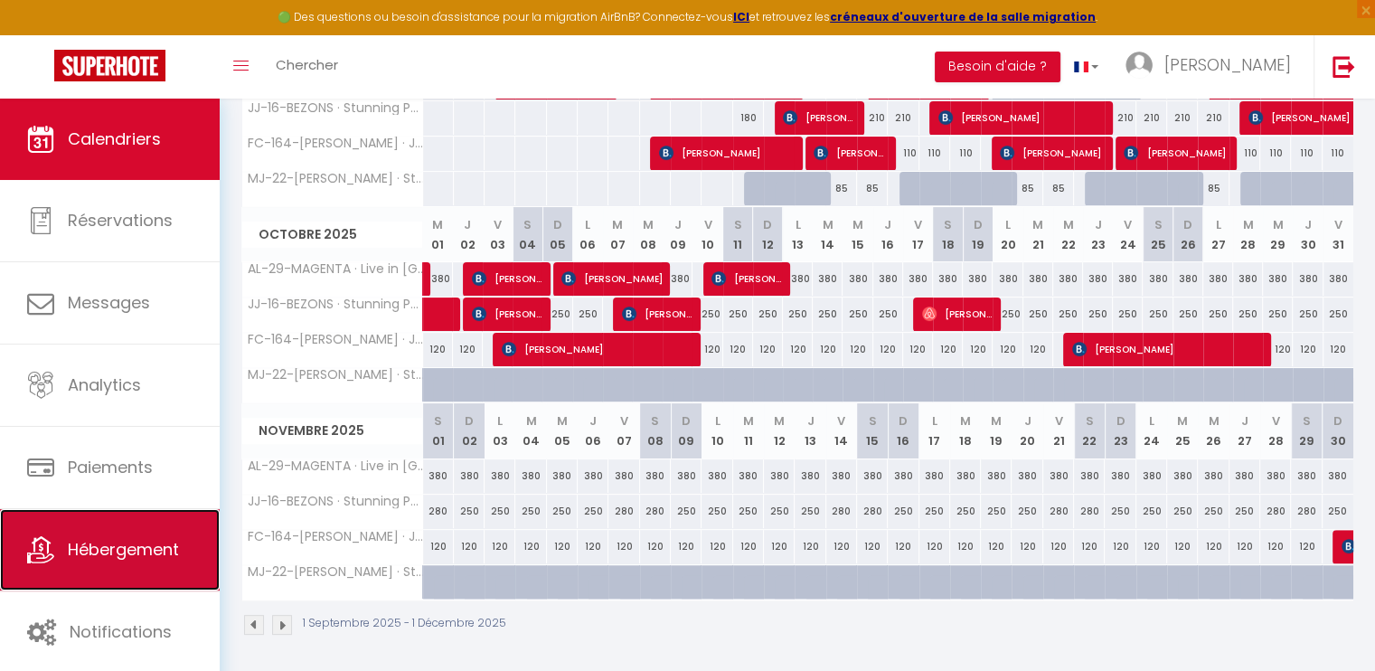
click at [129, 541] on span "Hébergement" at bounding box center [123, 549] width 111 height 23
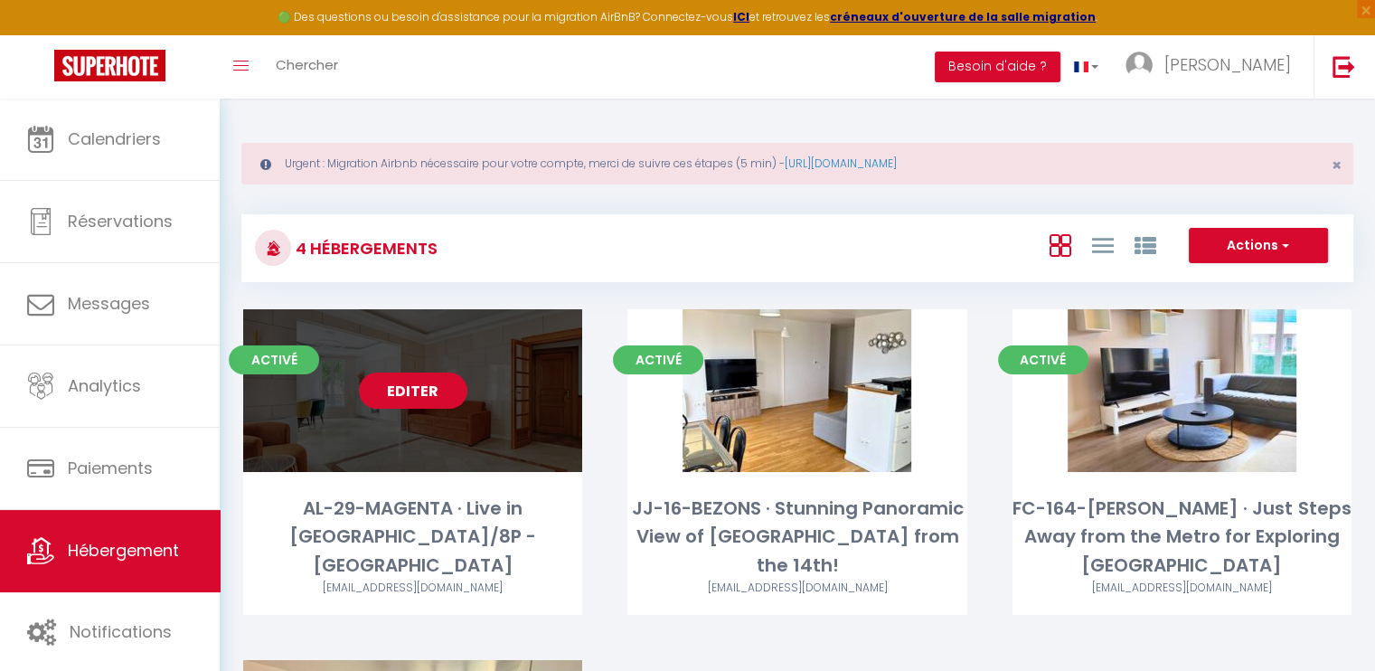
click at [392, 376] on link "Editer" at bounding box center [413, 390] width 108 height 36
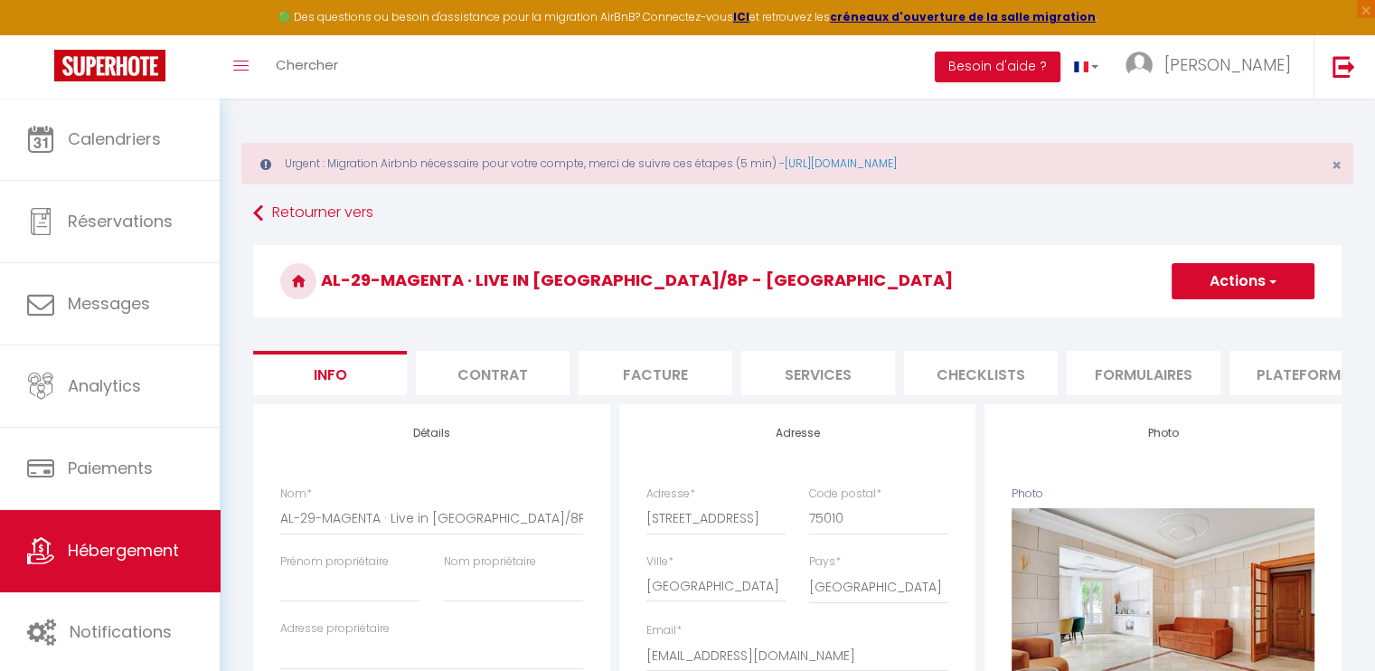
click at [853, 371] on li "Services" at bounding box center [818, 373] width 154 height 44
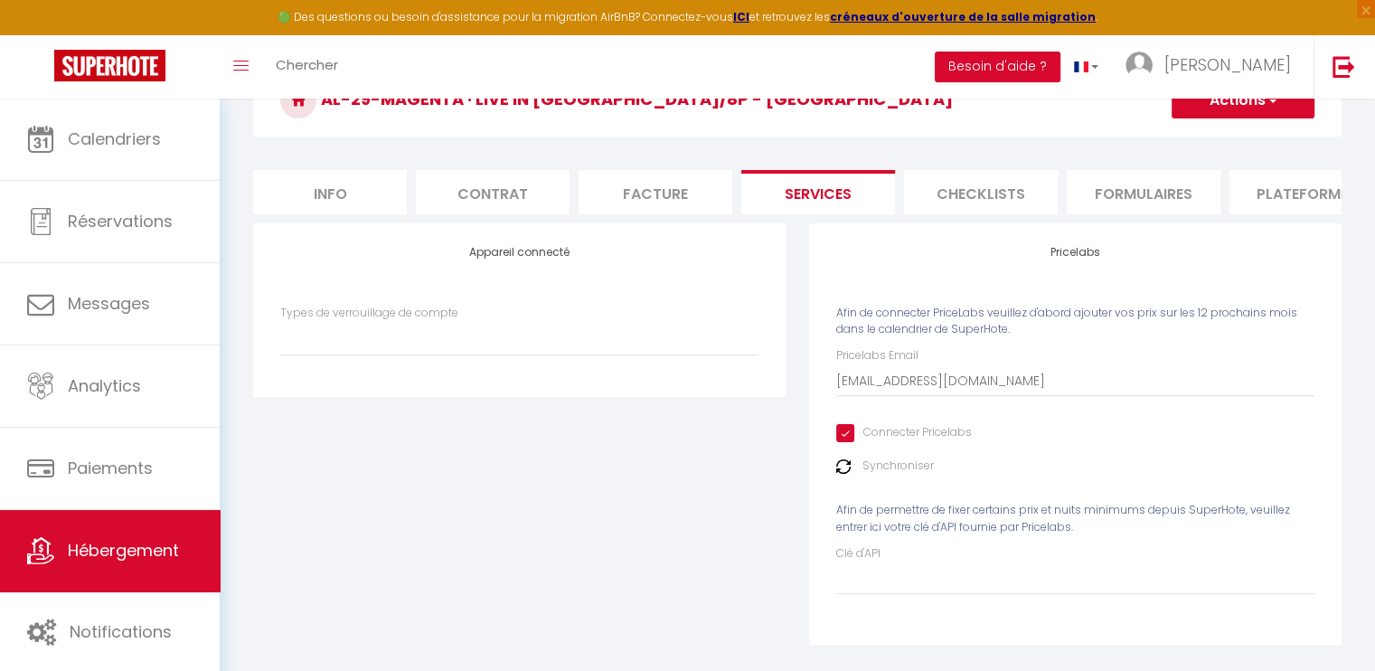
scroll to position [212, 0]
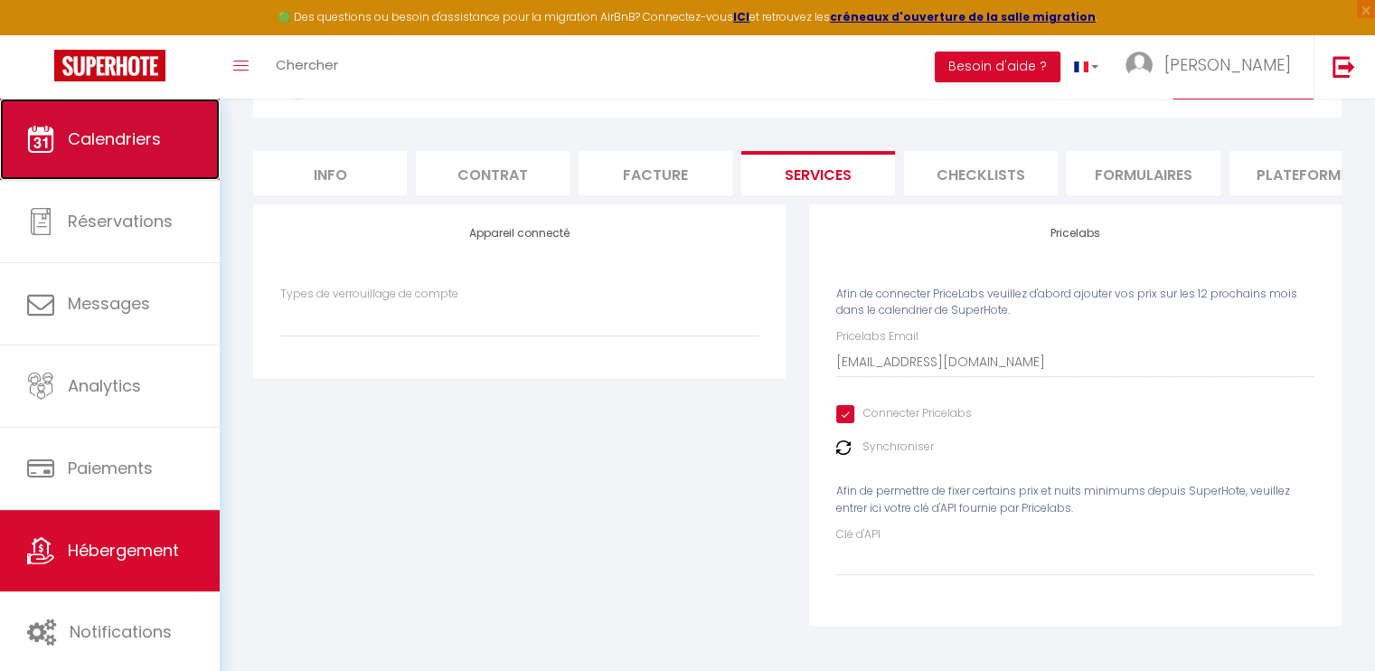
click at [196, 127] on link "Calendriers" at bounding box center [110, 139] width 220 height 81
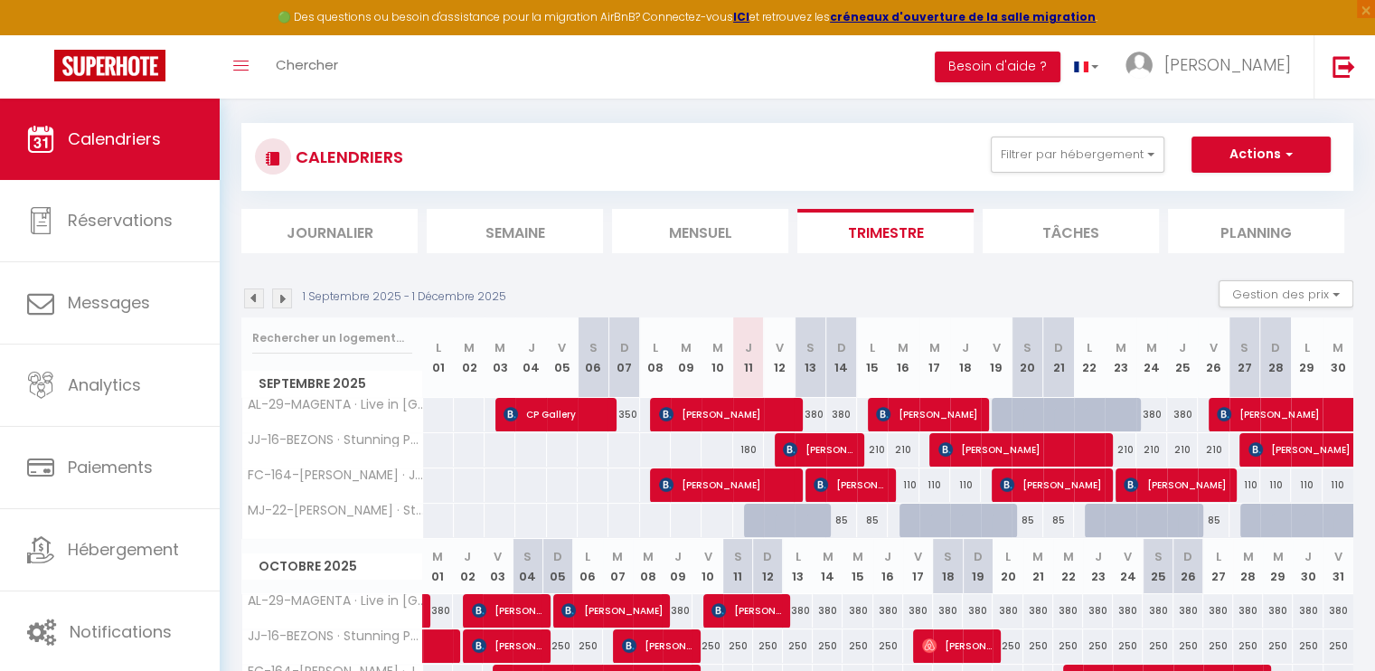
scroll to position [181, 0]
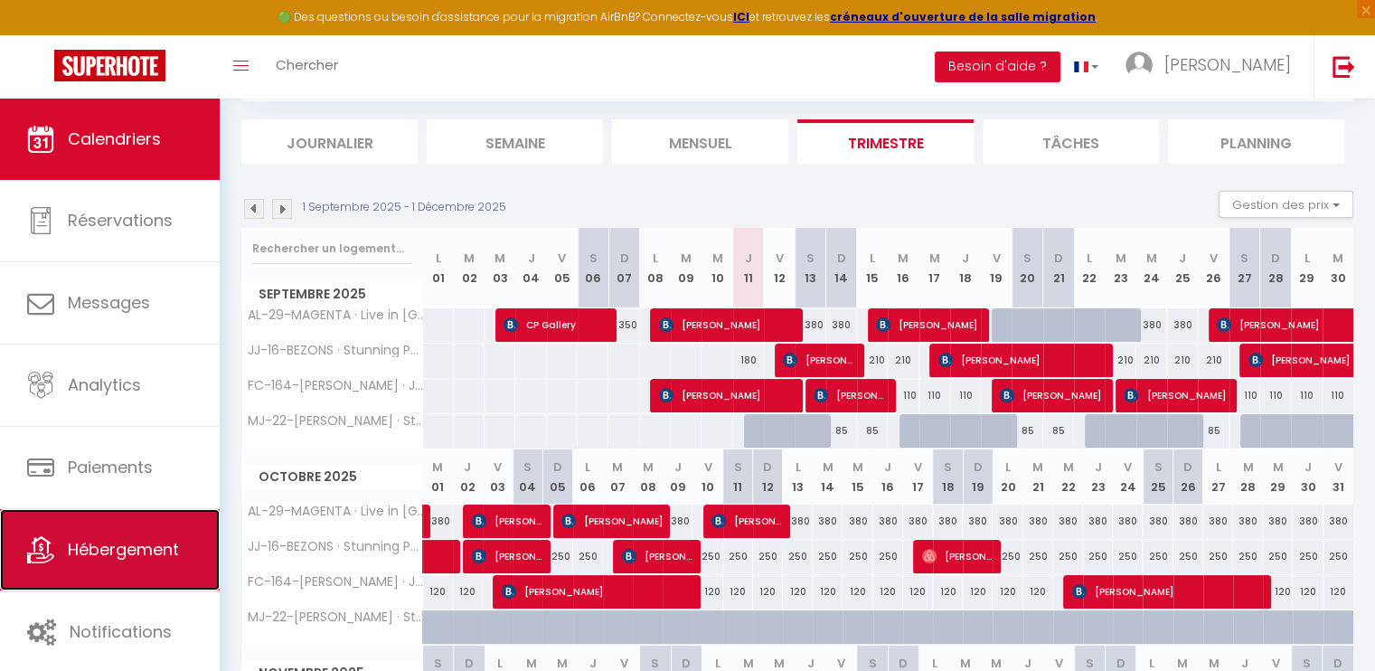
click at [177, 558] on span "Hébergement" at bounding box center [123, 549] width 111 height 23
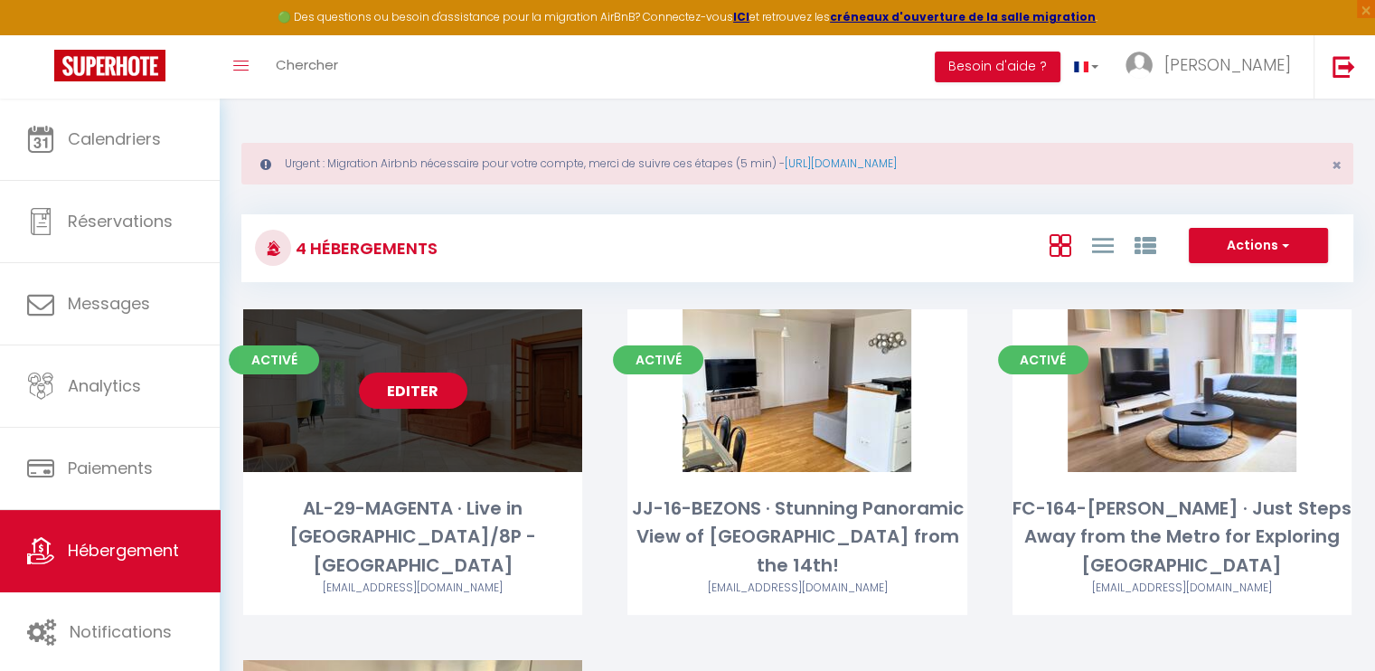
click at [435, 383] on link "Editer" at bounding box center [413, 390] width 108 height 36
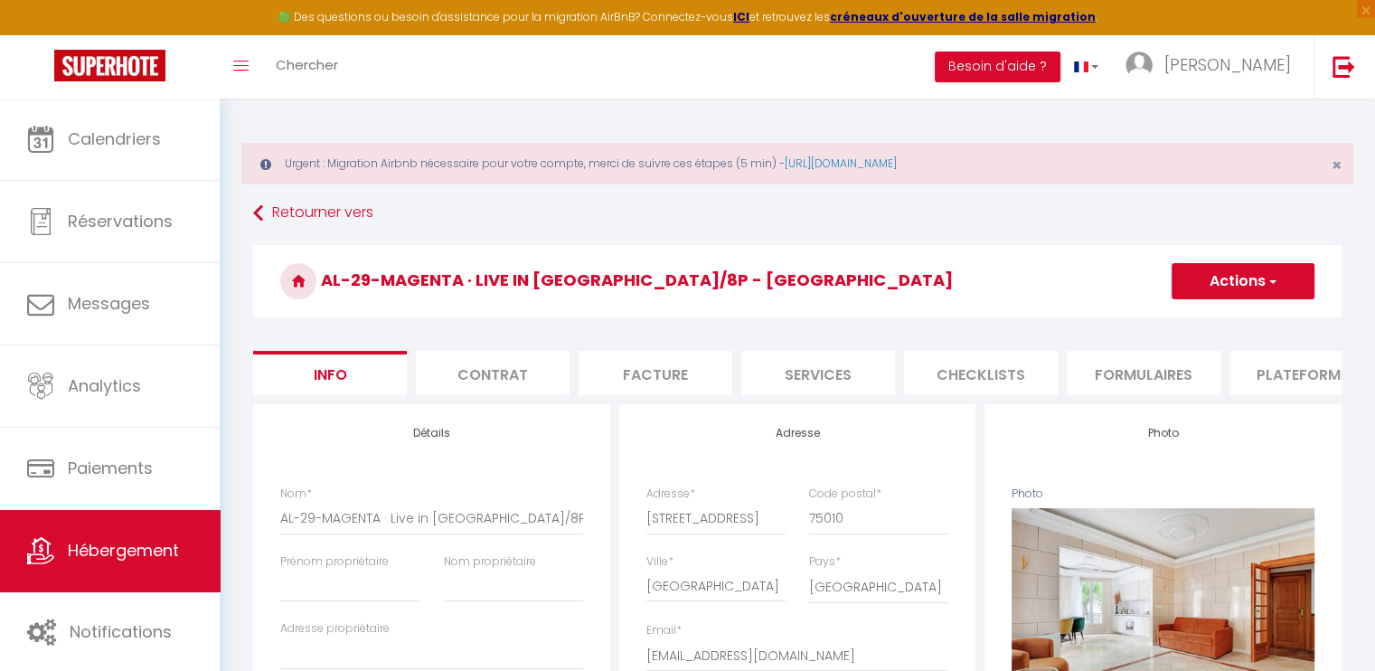
click at [778, 372] on li "Services" at bounding box center [818, 373] width 154 height 44
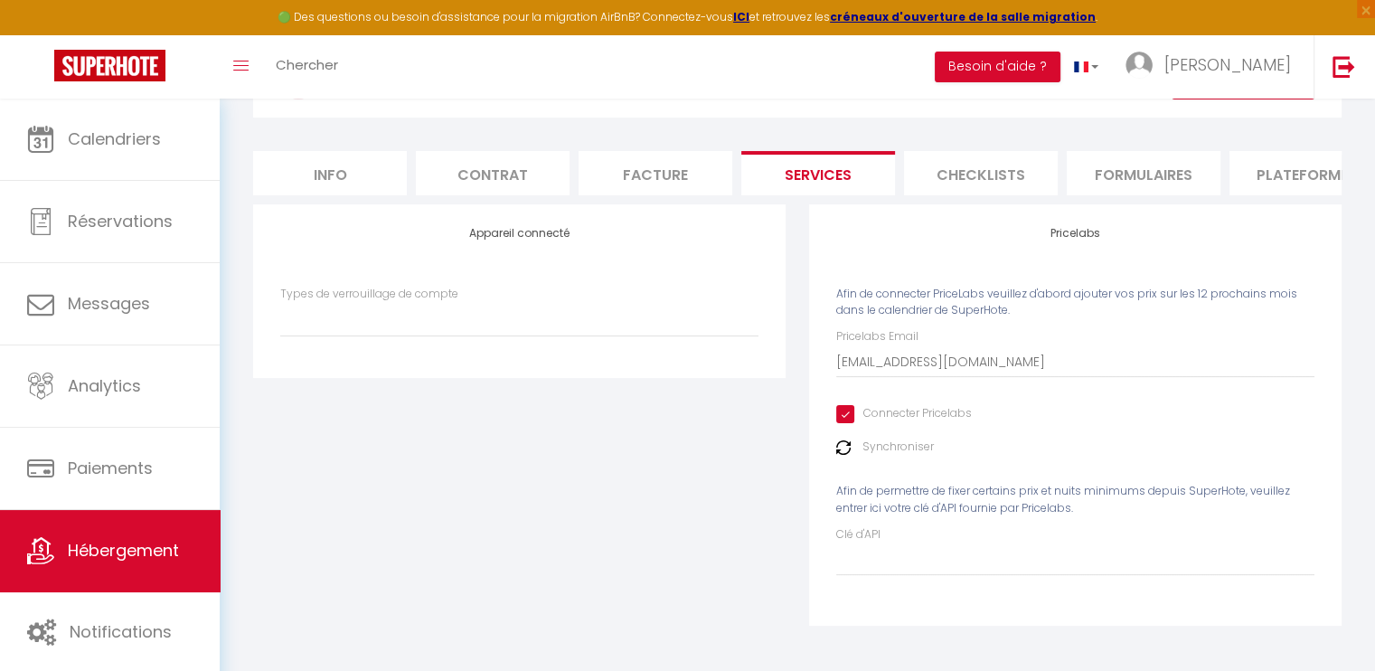
scroll to position [212, 0]
click at [839, 446] on img at bounding box center [843, 447] width 14 height 14
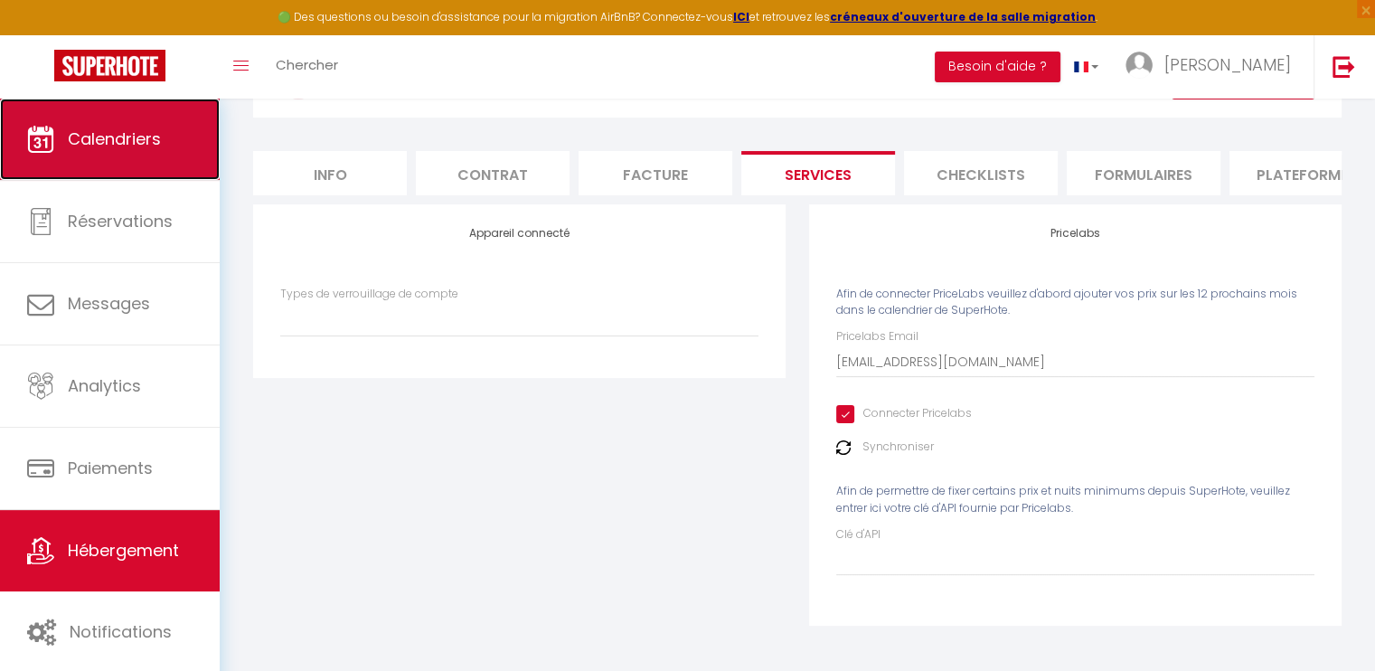
click at [164, 136] on link "Calendriers" at bounding box center [110, 139] width 220 height 81
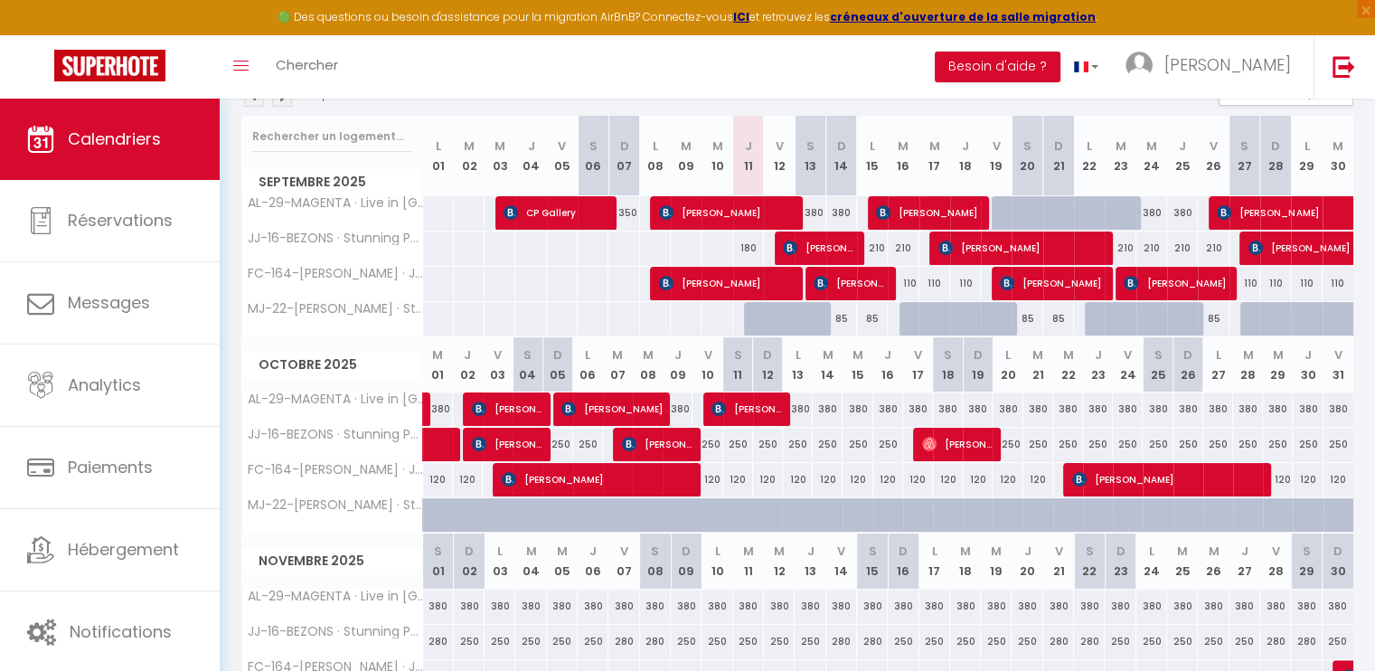
scroll to position [333, 0]
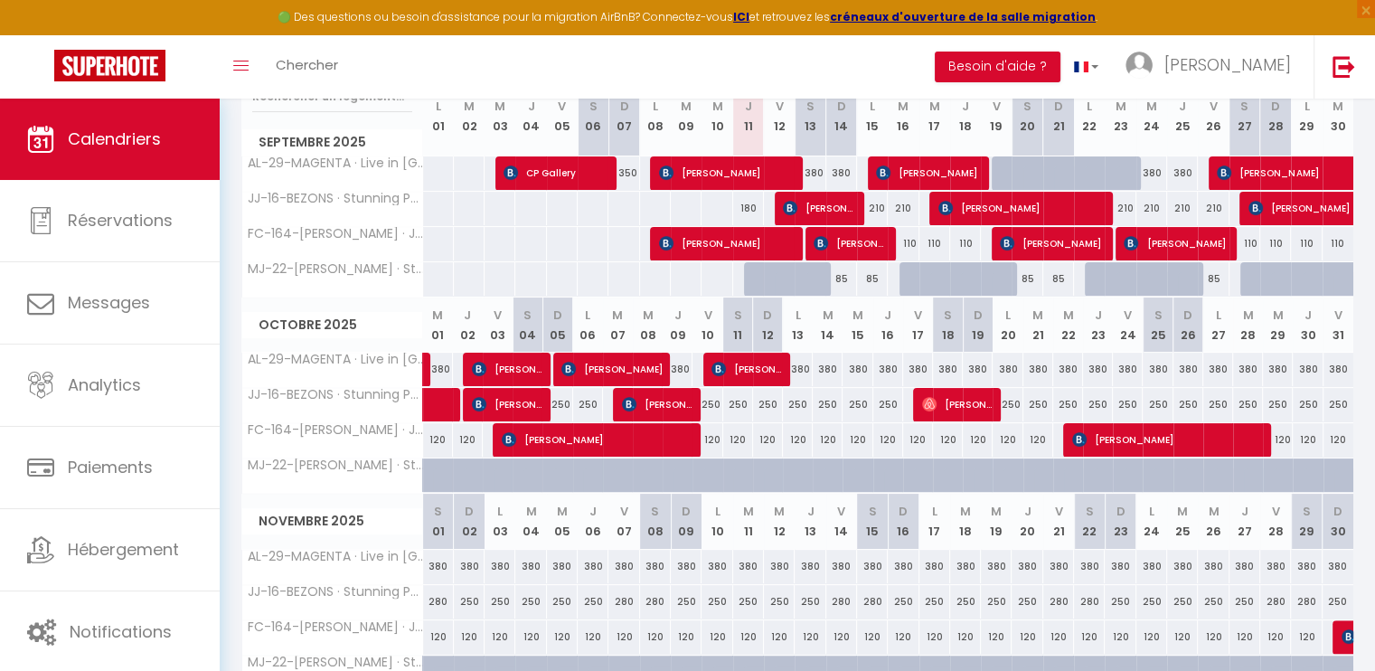
click at [1048, 367] on div "380" at bounding box center [1038, 368] width 30 height 33
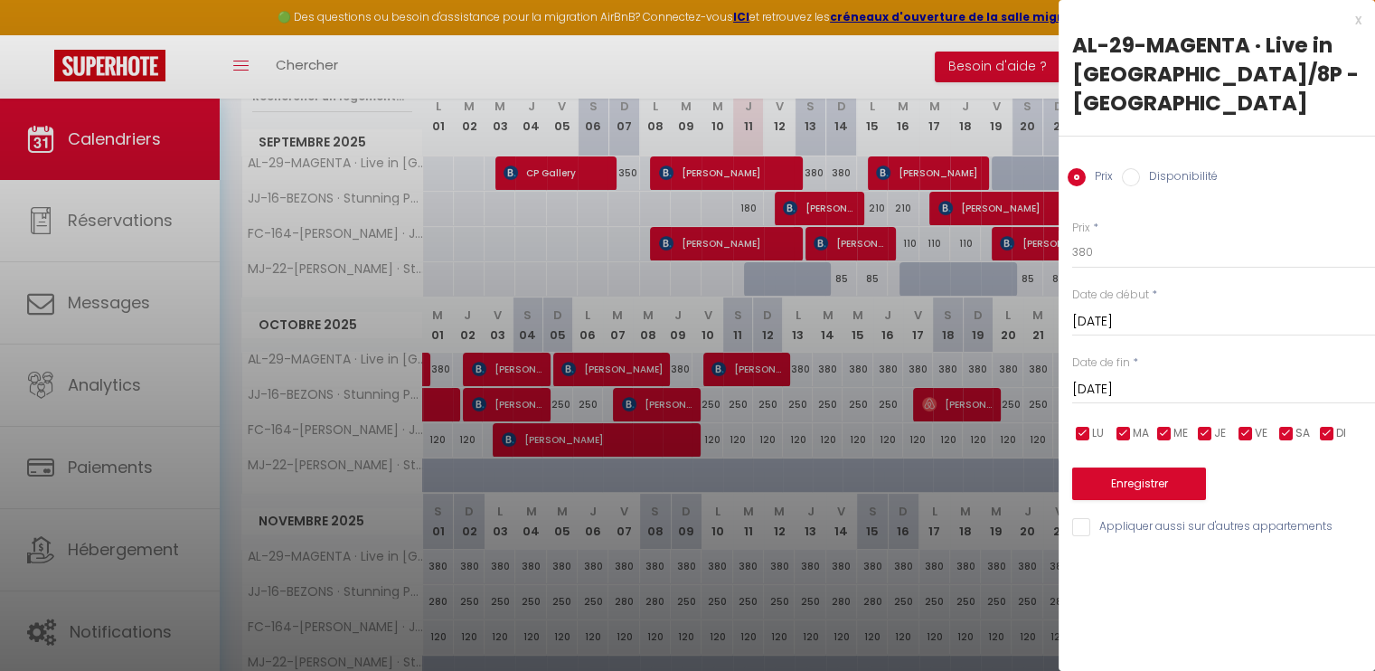
click at [1037, 368] on div at bounding box center [687, 335] width 1375 height 671
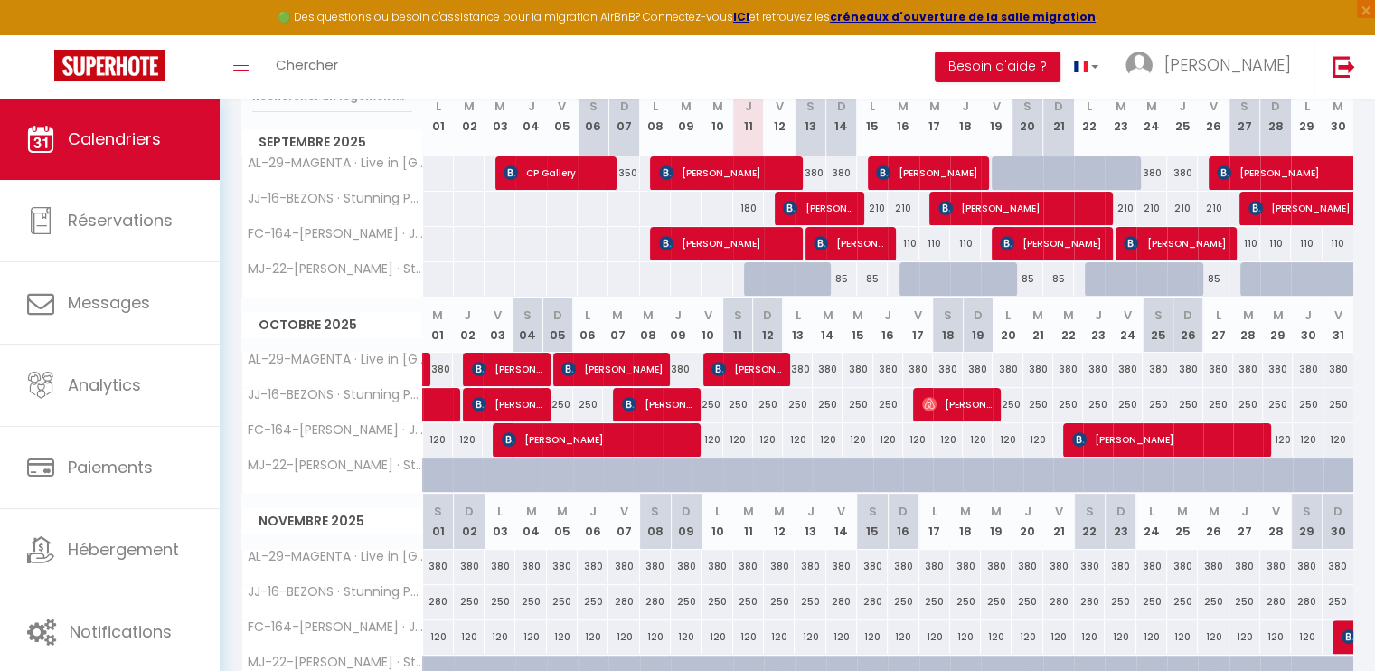
click at [1037, 368] on div "380" at bounding box center [1038, 368] width 30 height 33
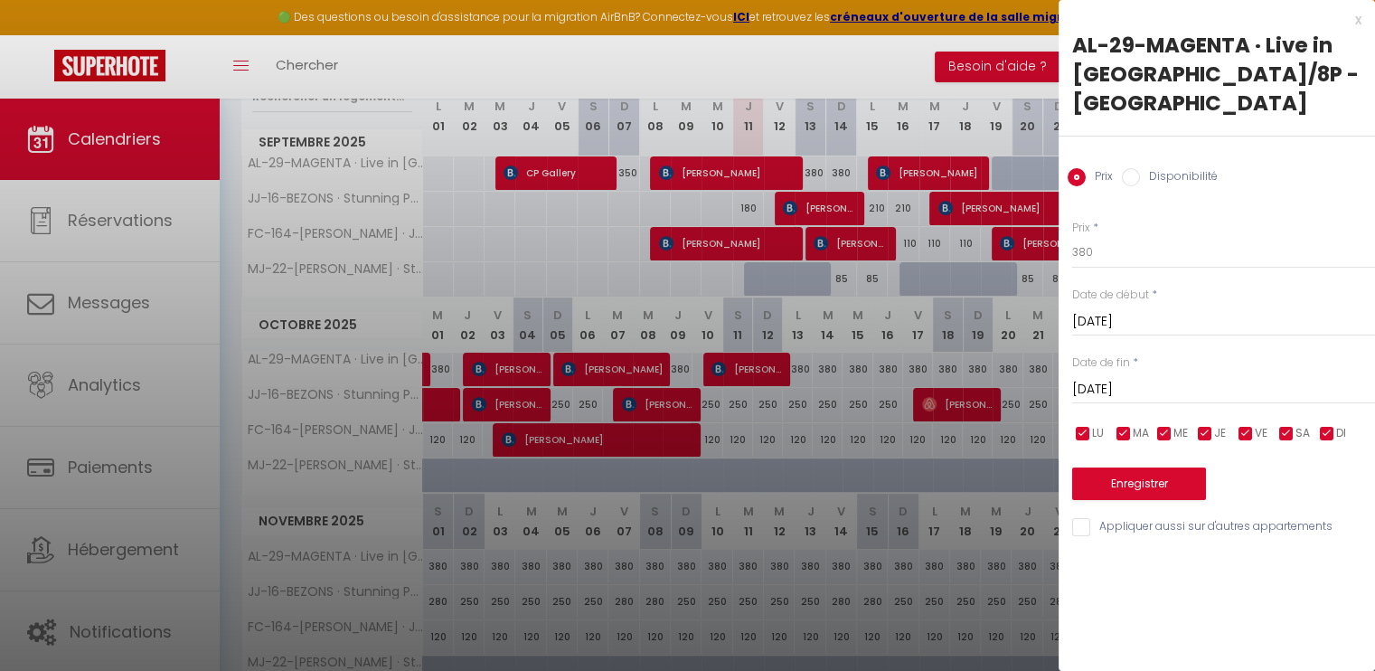
click at [1037, 368] on div at bounding box center [687, 335] width 1375 height 671
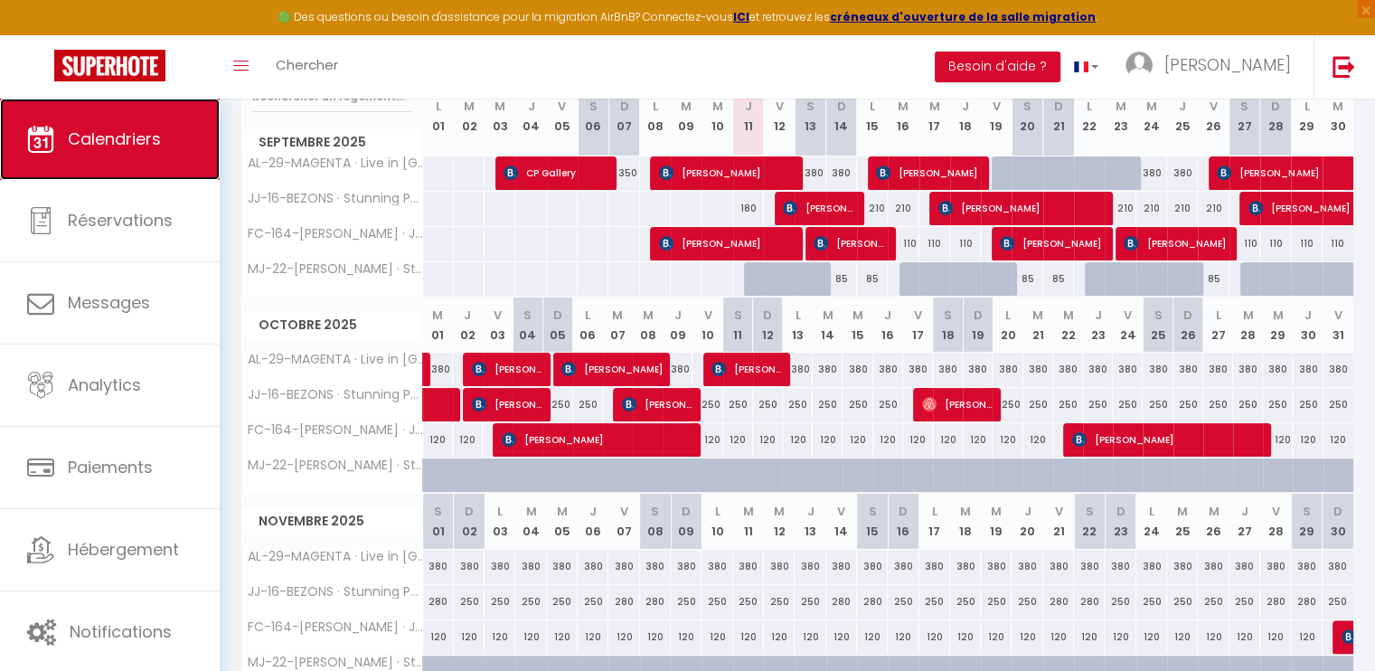
click at [145, 148] on span "Calendriers" at bounding box center [114, 138] width 93 height 23
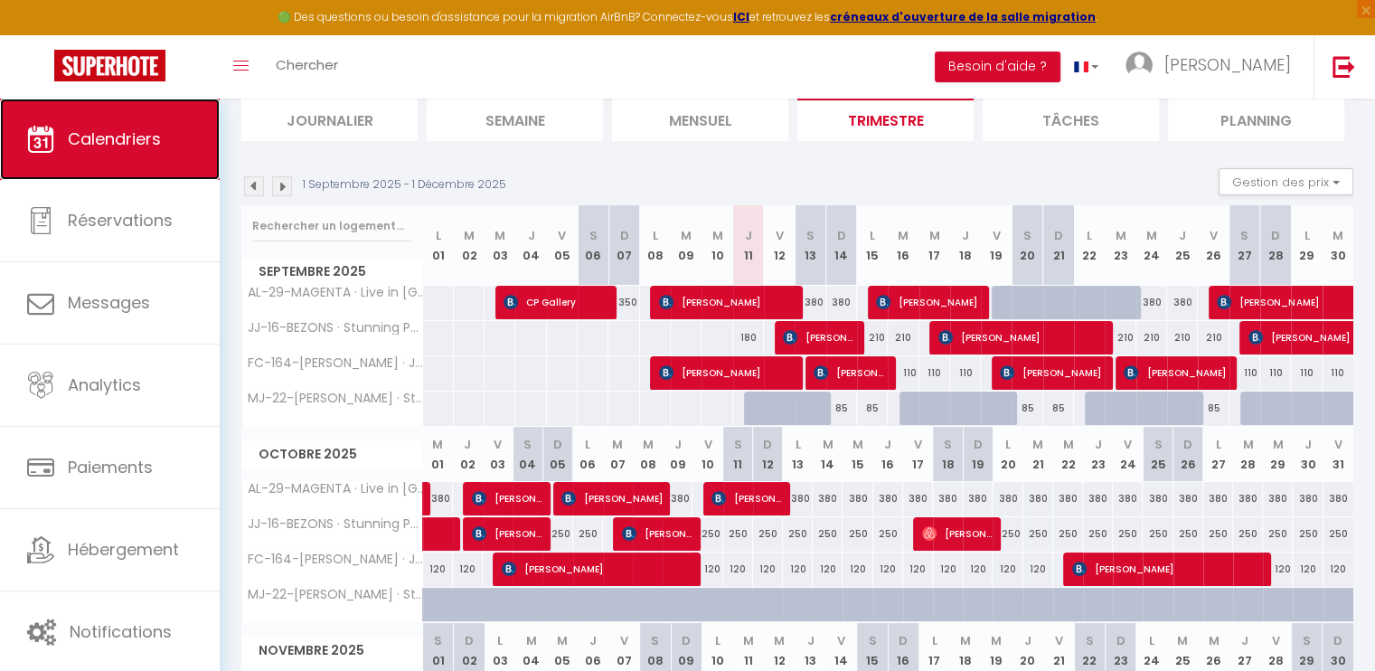
scroll to position [152, 0]
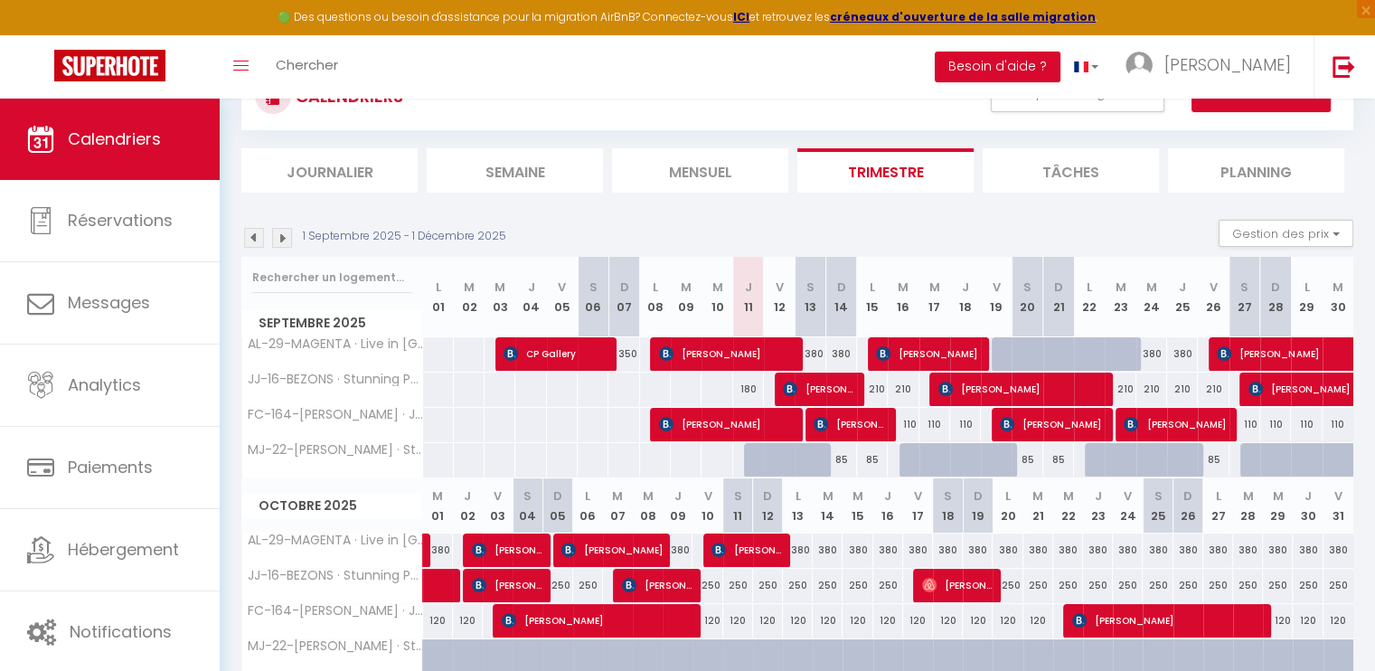
click at [1074, 178] on li "Tâches" at bounding box center [1070, 170] width 176 height 44
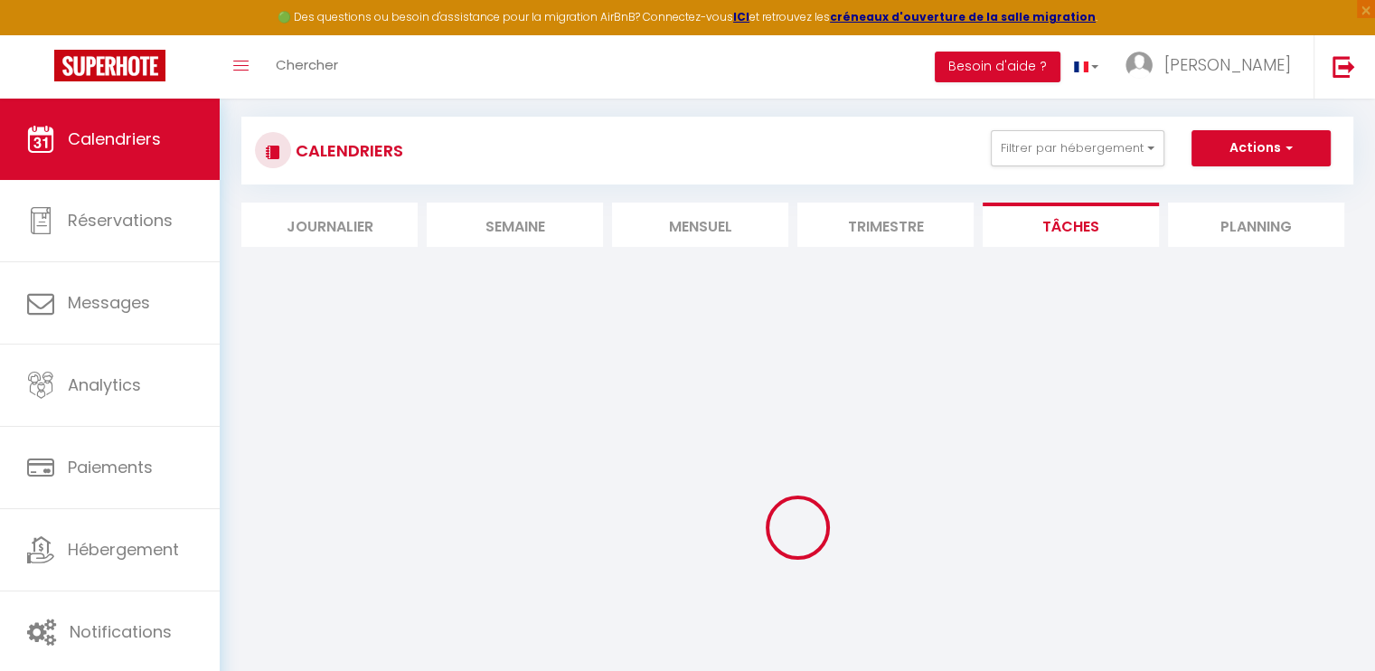
scroll to position [152, 0]
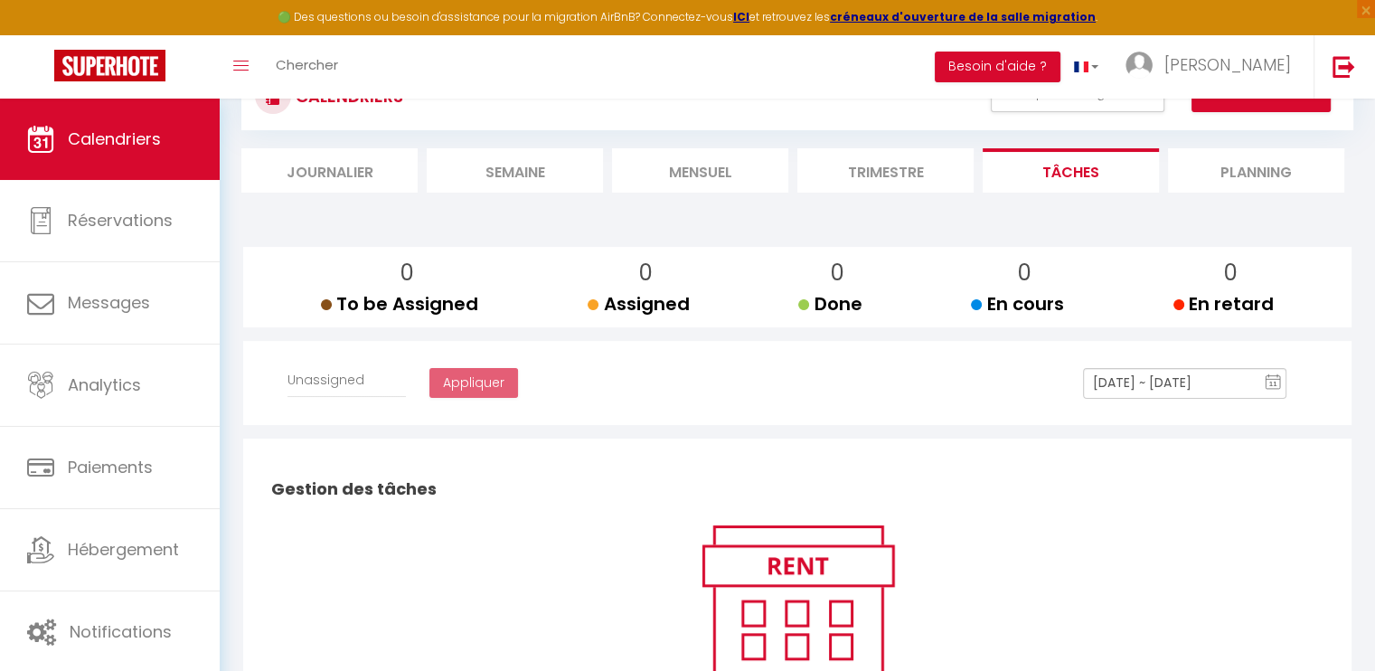
click at [734, 160] on li "Mensuel" at bounding box center [700, 170] width 176 height 44
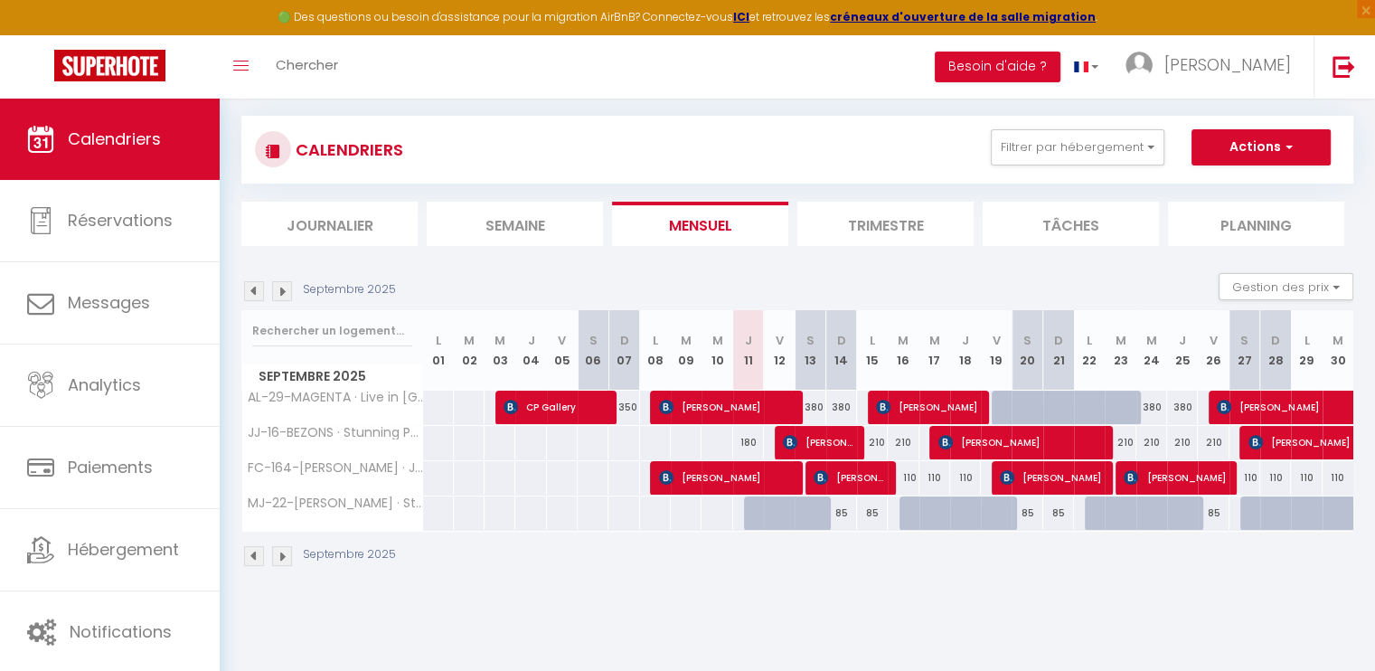
scroll to position [98, 0]
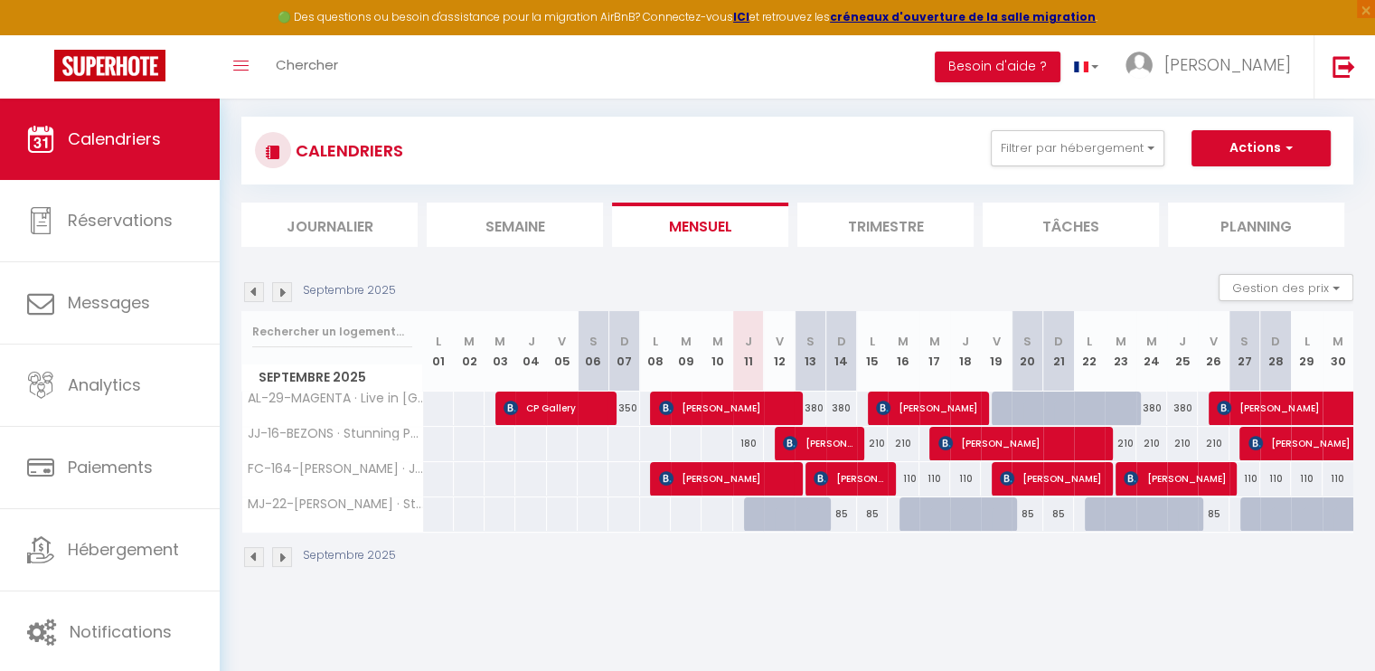
click at [883, 173] on div "CALENDRIERS Filtrer par hébergement Tous AL-29-MAGENTA · Live in center of Pari…" at bounding box center [797, 151] width 1112 height 68
click at [877, 196] on div "CALENDRIERS Filtrer par hébergement Tous AL-29-MAGENTA · Live in center of Pari…" at bounding box center [797, 182] width 1112 height 130
click at [871, 205] on li "Trimestre" at bounding box center [885, 224] width 176 height 44
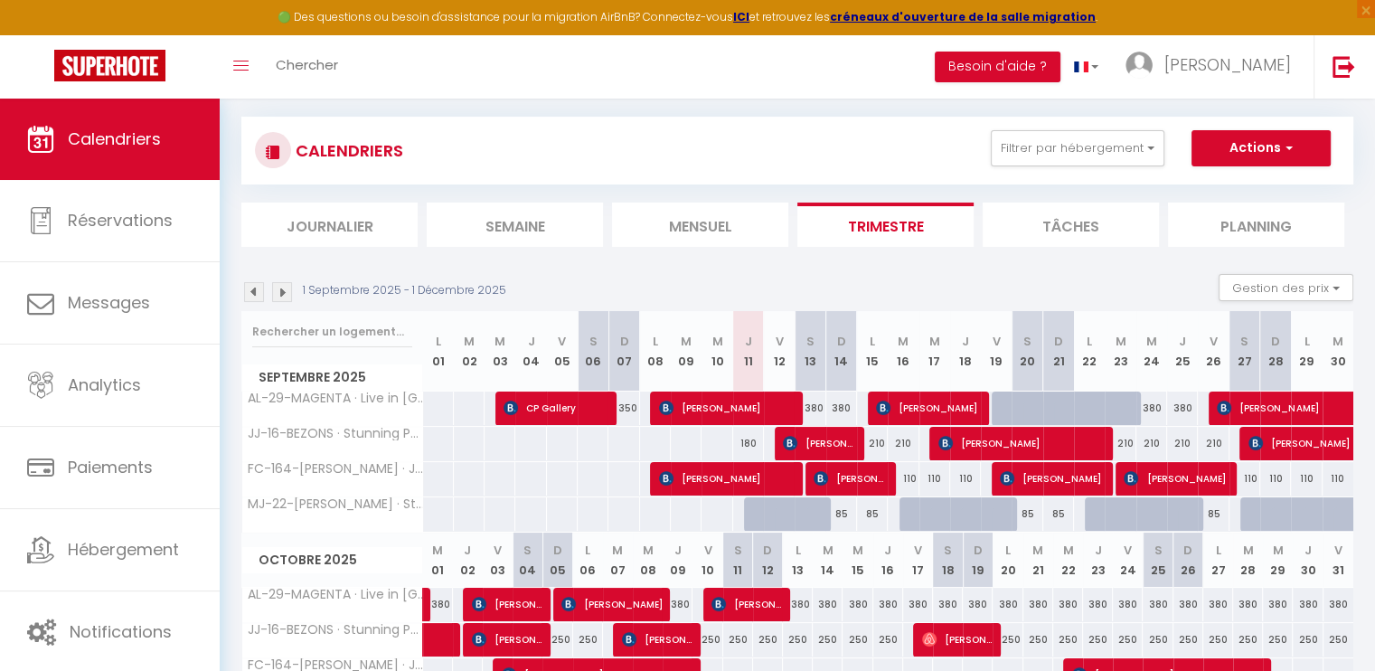
scroll to position [152, 0]
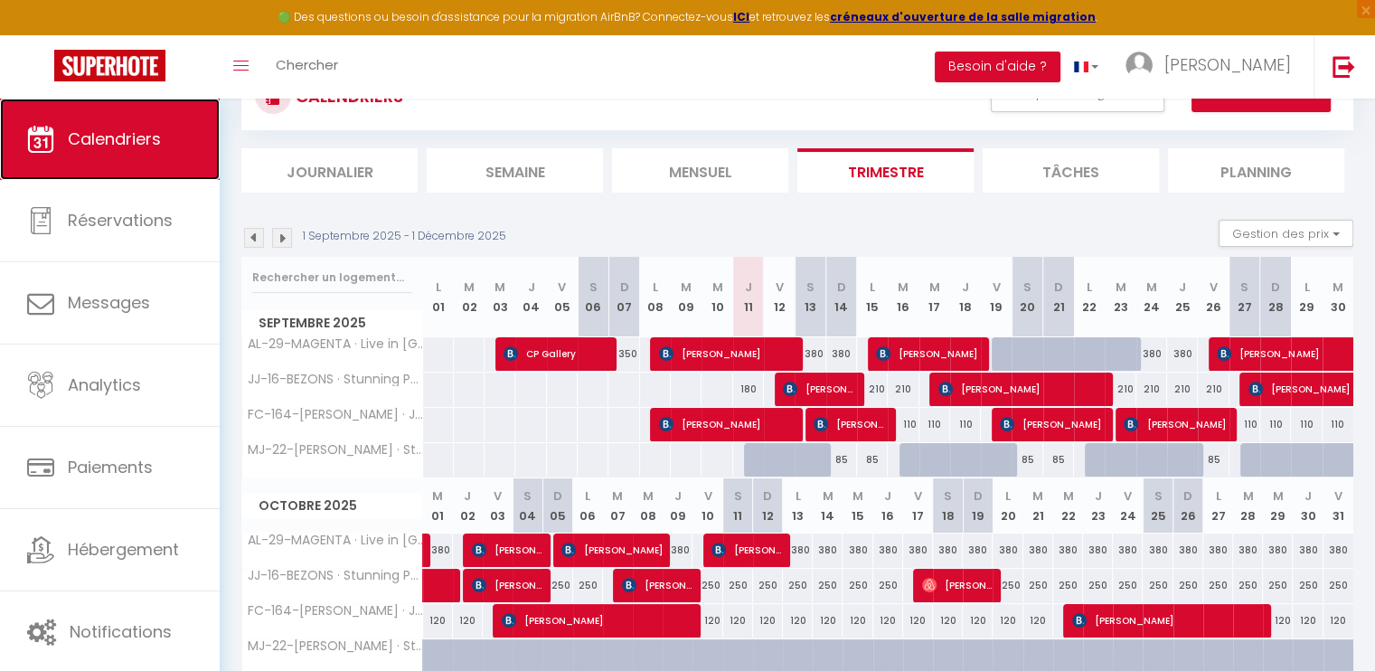
click at [140, 135] on span "Calendriers" at bounding box center [114, 138] width 93 height 23
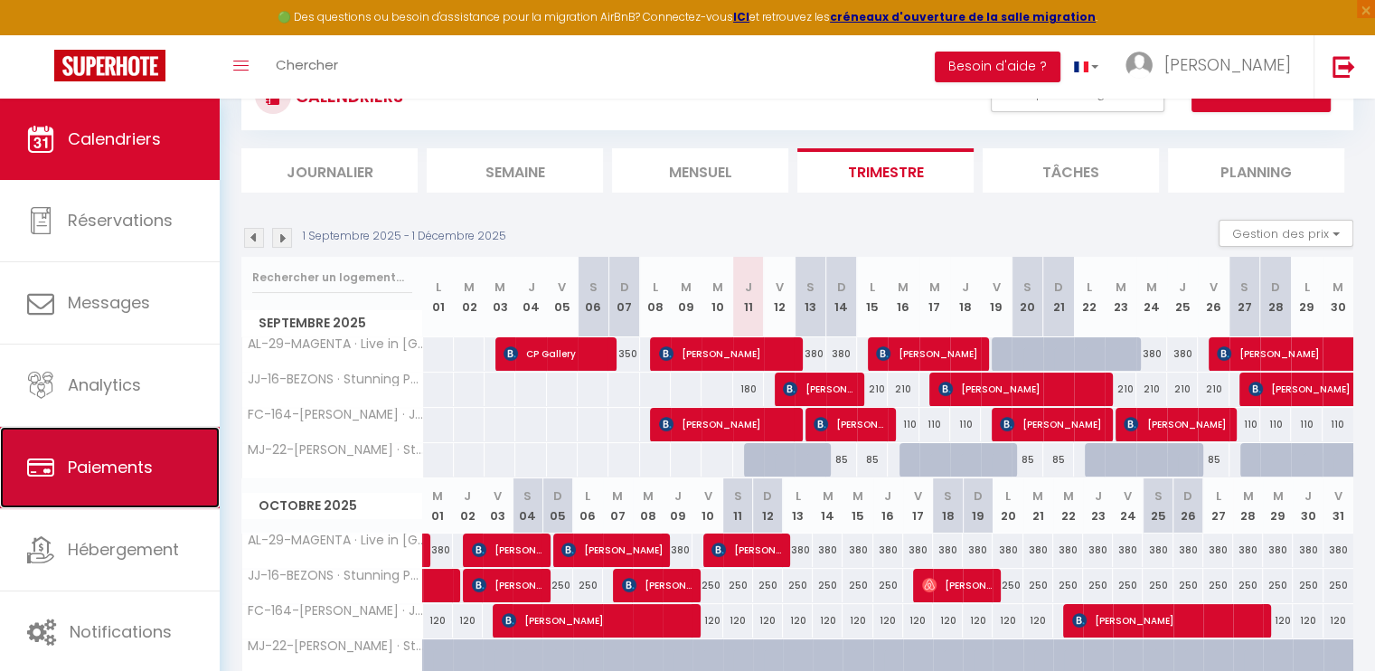
click at [154, 480] on link "Paiements" at bounding box center [110, 467] width 220 height 81
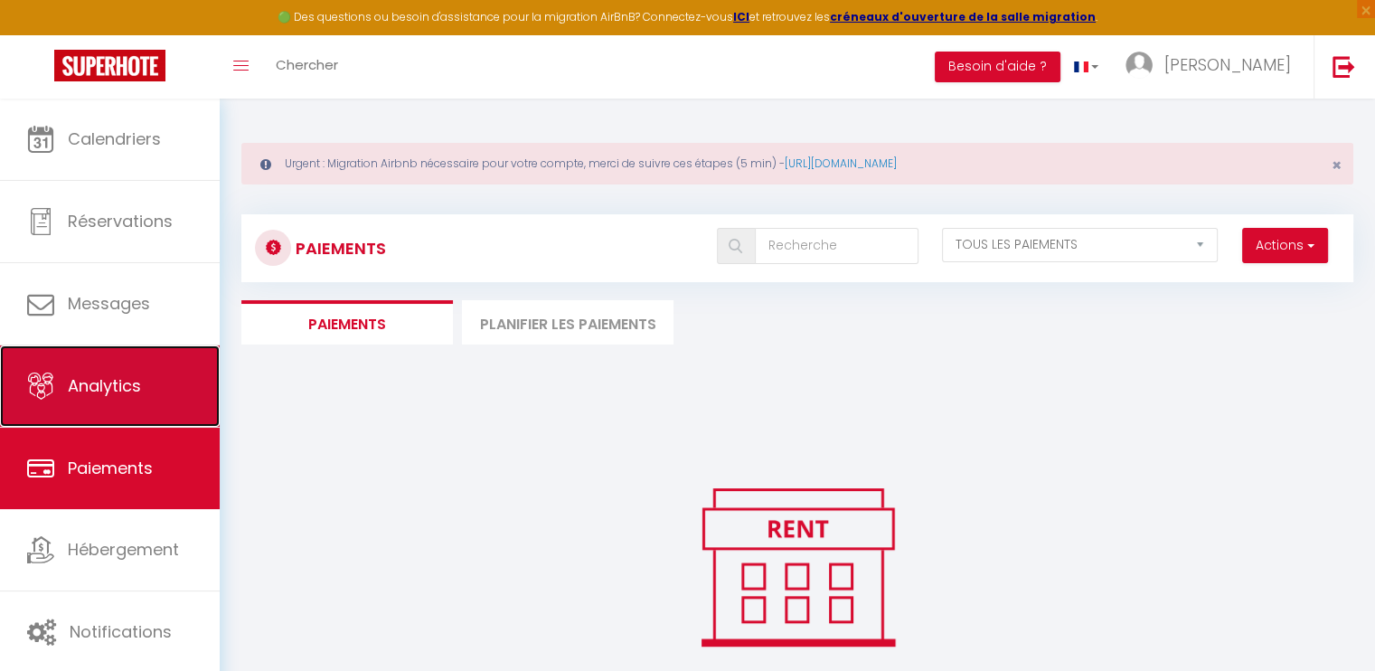
click at [149, 354] on link "Analytics" at bounding box center [110, 385] width 220 height 81
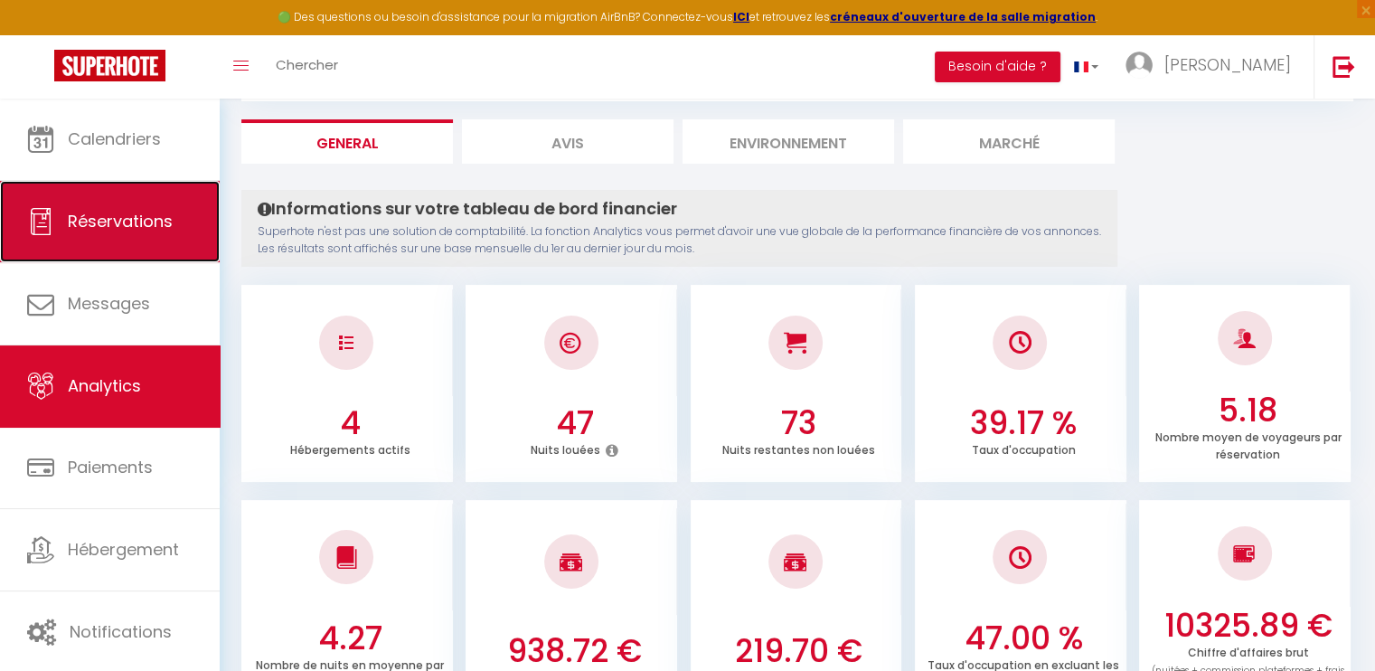
click at [130, 238] on link "Réservations" at bounding box center [110, 221] width 220 height 81
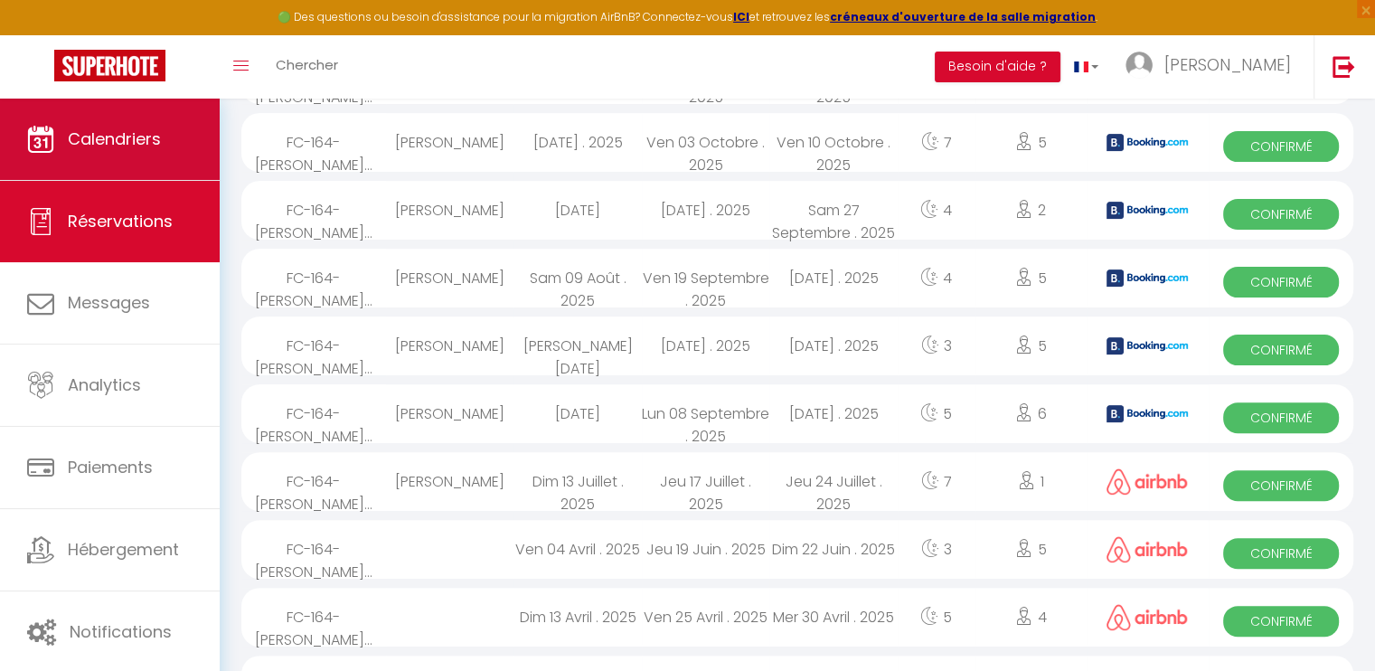
scroll to position [1236, 0]
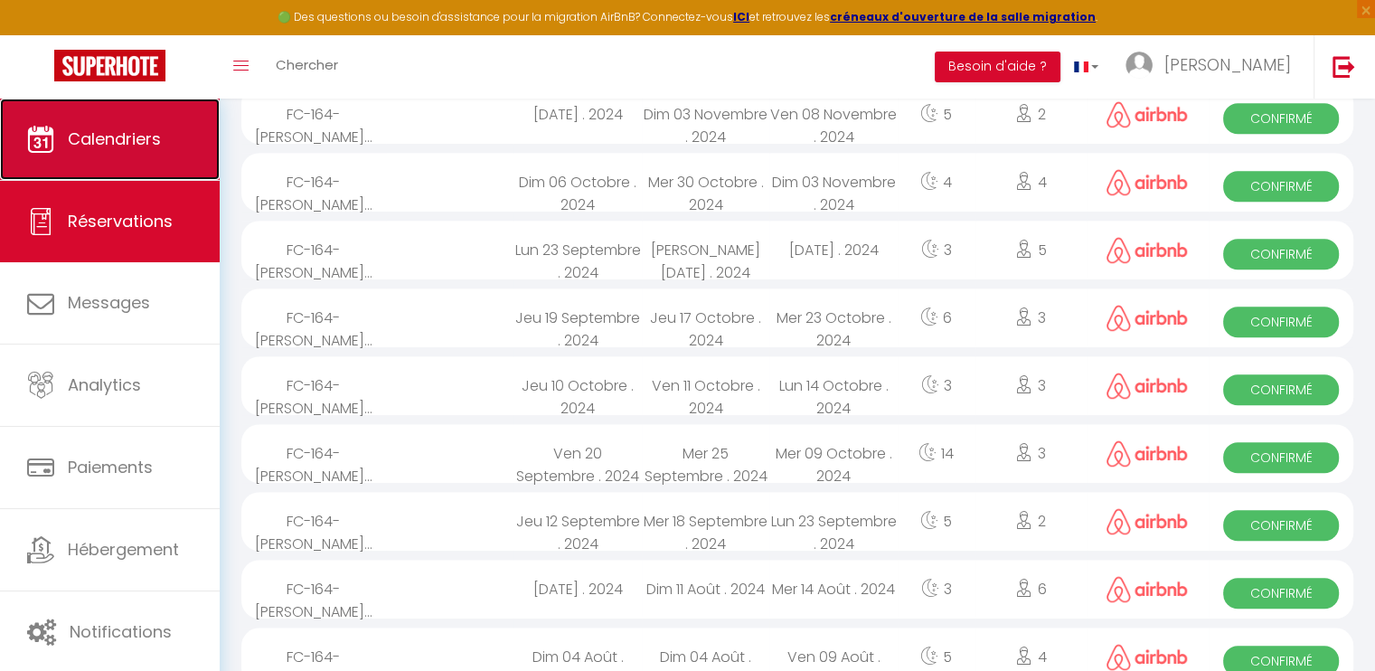
click at [158, 163] on link "Calendriers" at bounding box center [110, 139] width 220 height 81
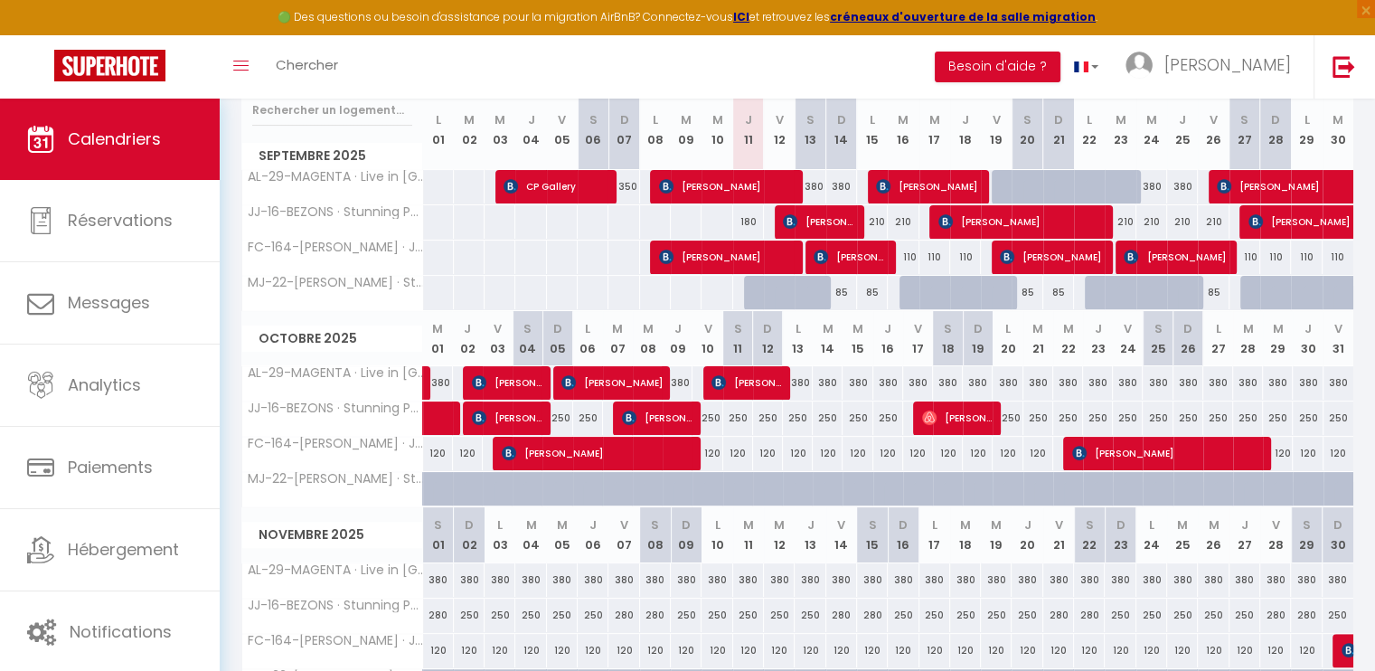
scroll to position [361, 0]
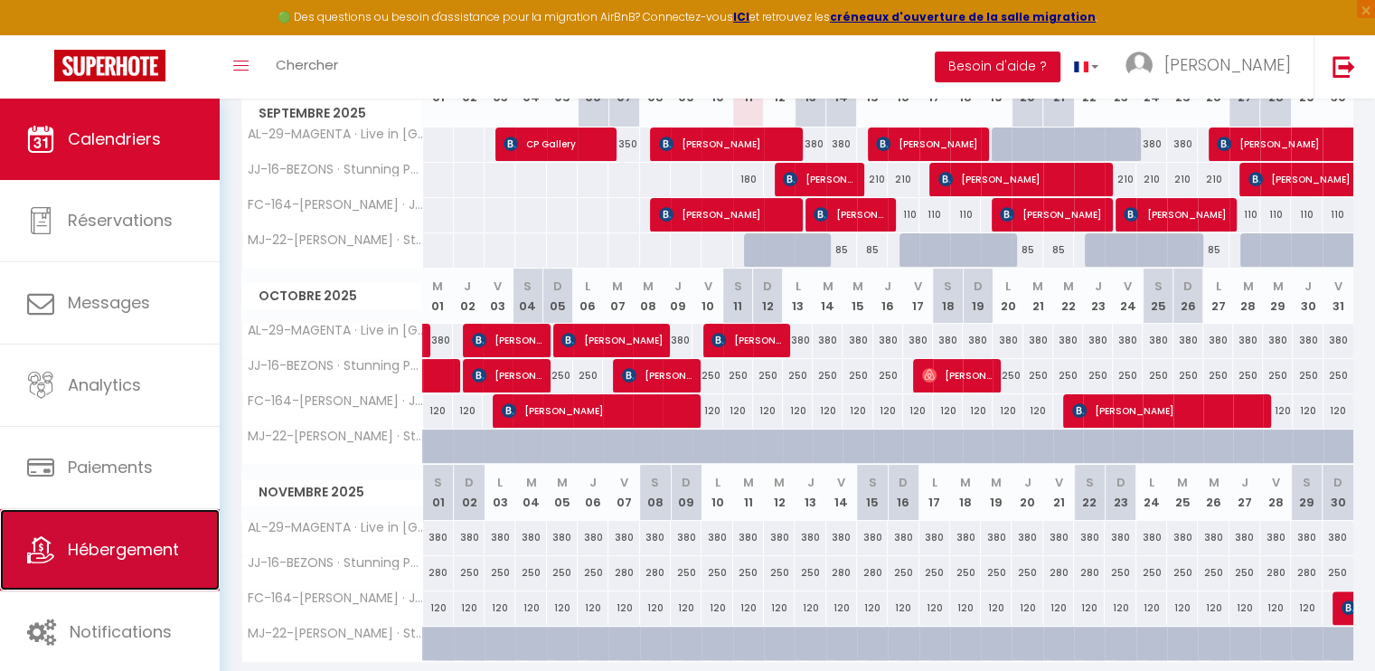
click at [182, 511] on link "Hébergement" at bounding box center [110, 549] width 220 height 81
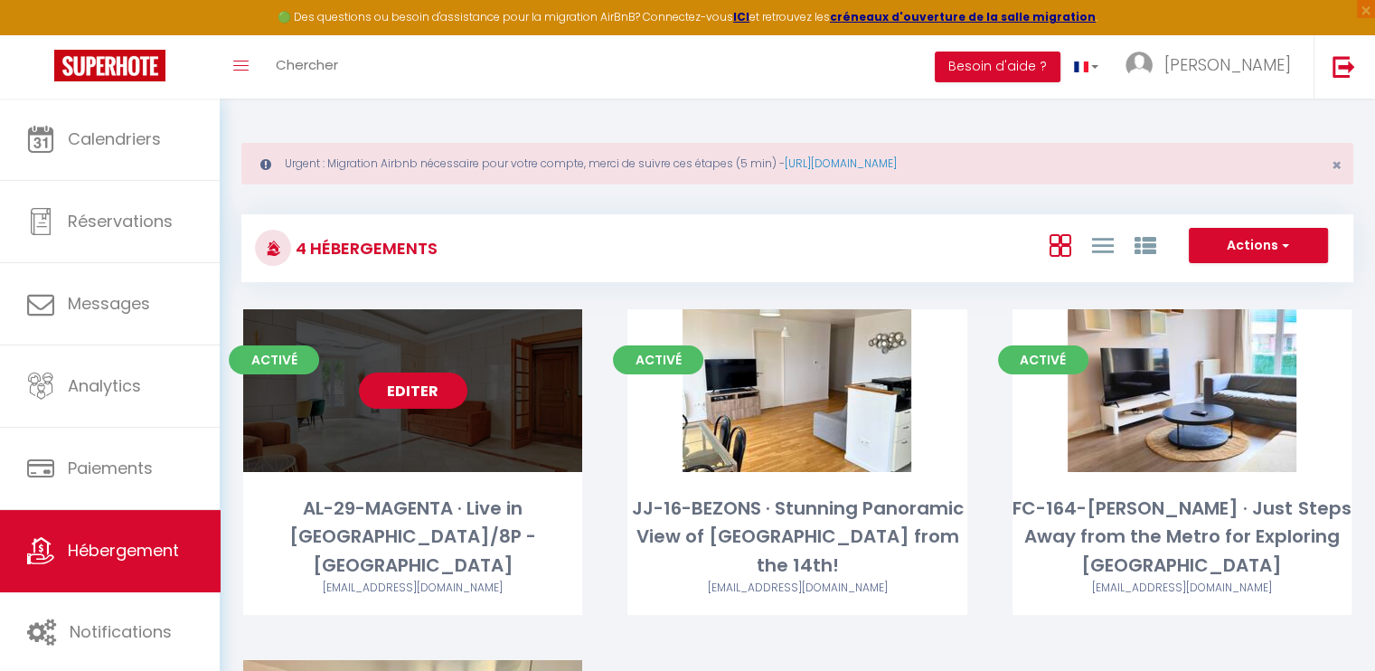
click at [446, 382] on link "Editer" at bounding box center [413, 390] width 108 height 36
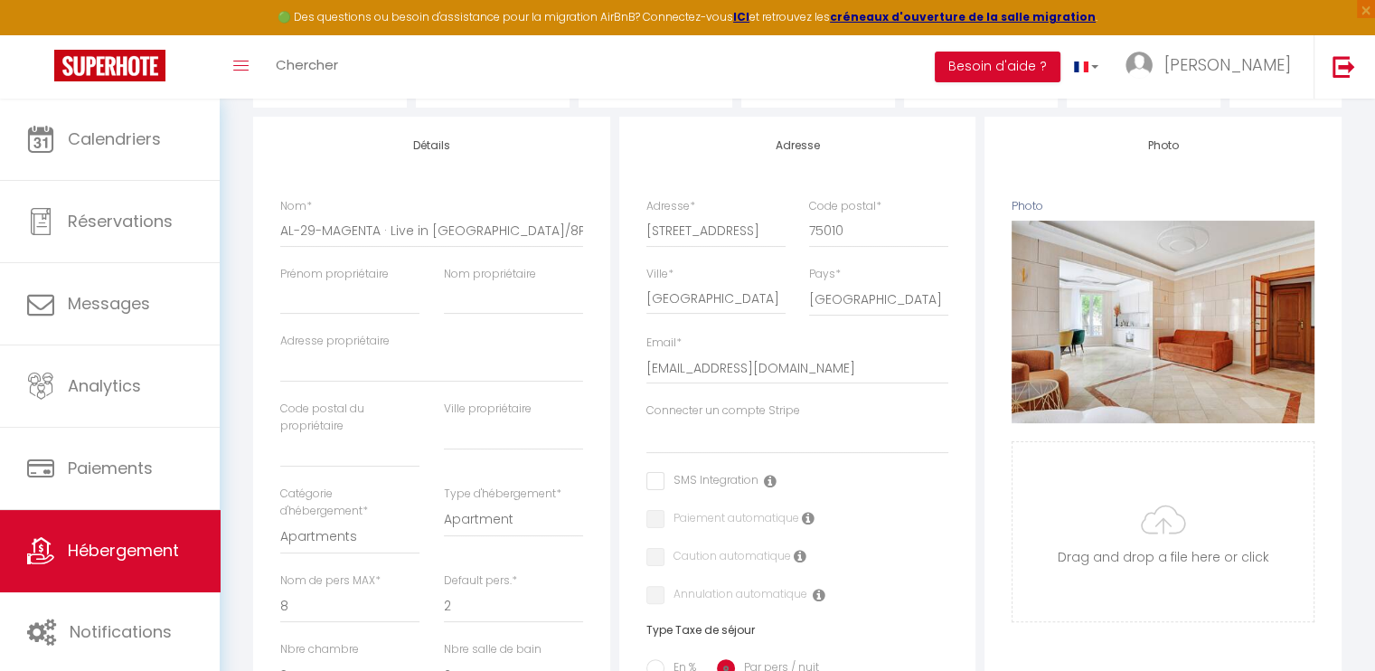
scroll to position [16, 0]
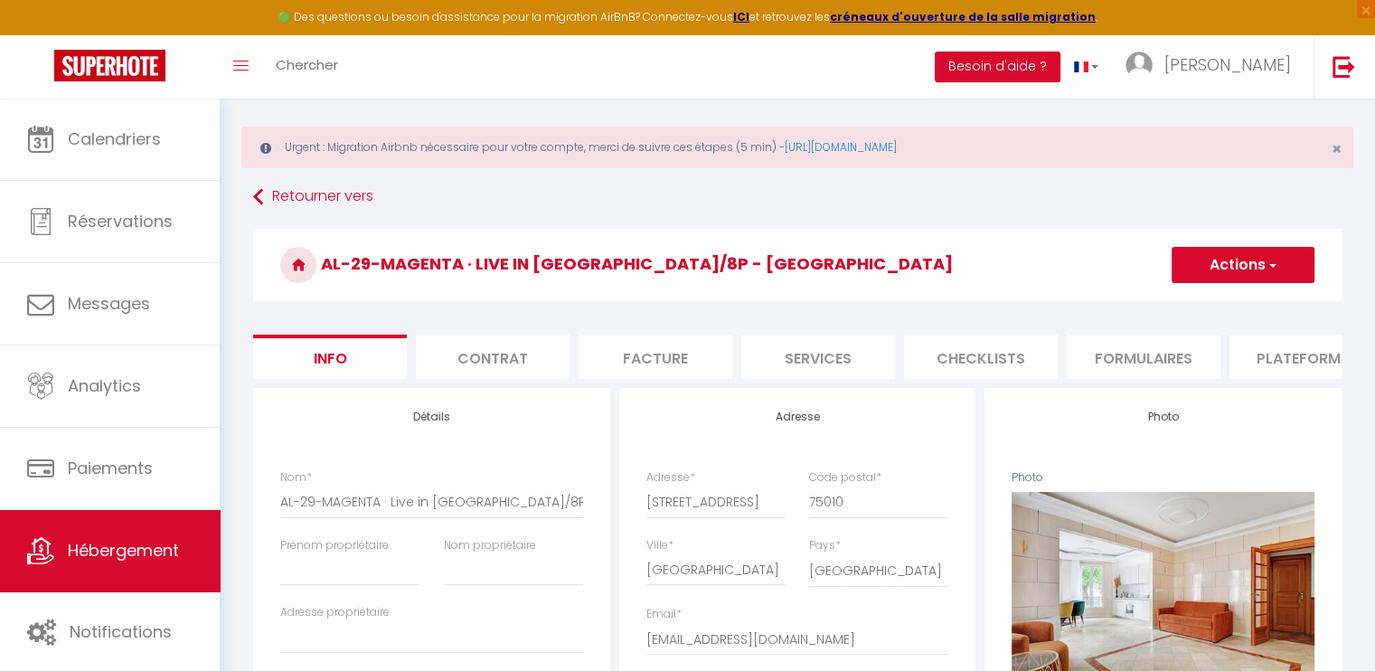
click at [802, 356] on li "Services" at bounding box center [818, 356] width 154 height 44
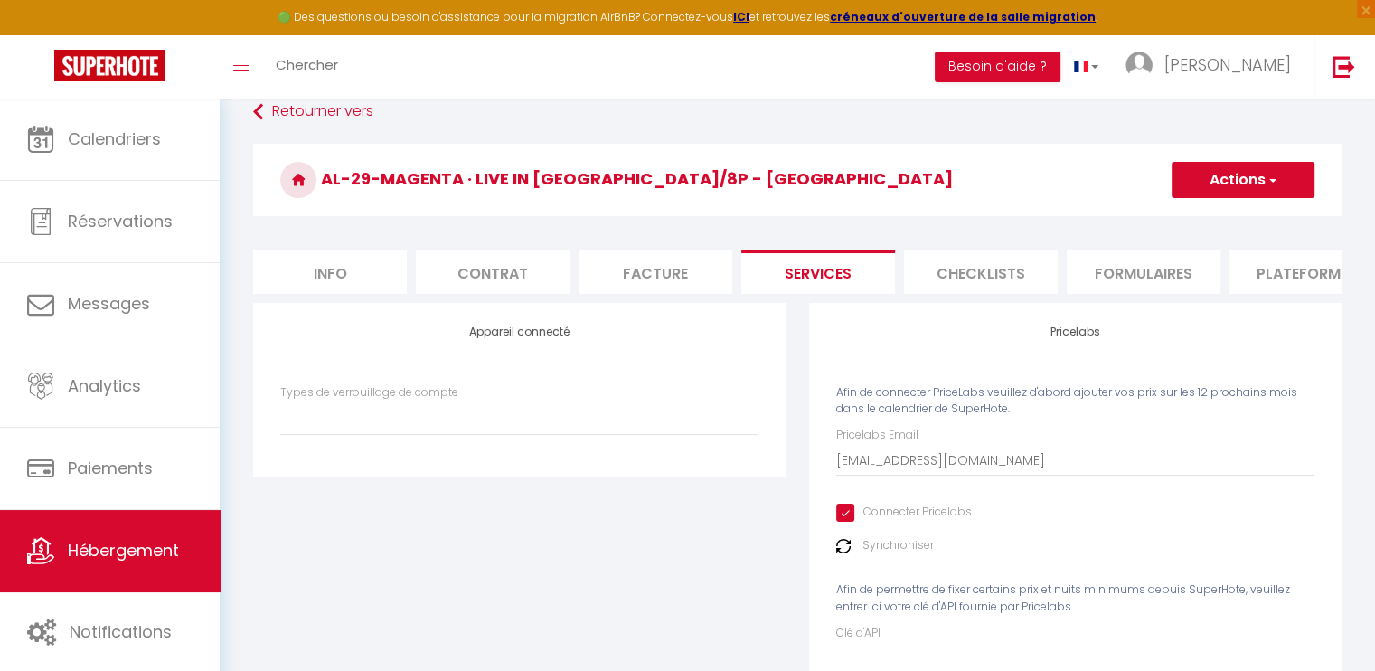
scroll to position [212, 0]
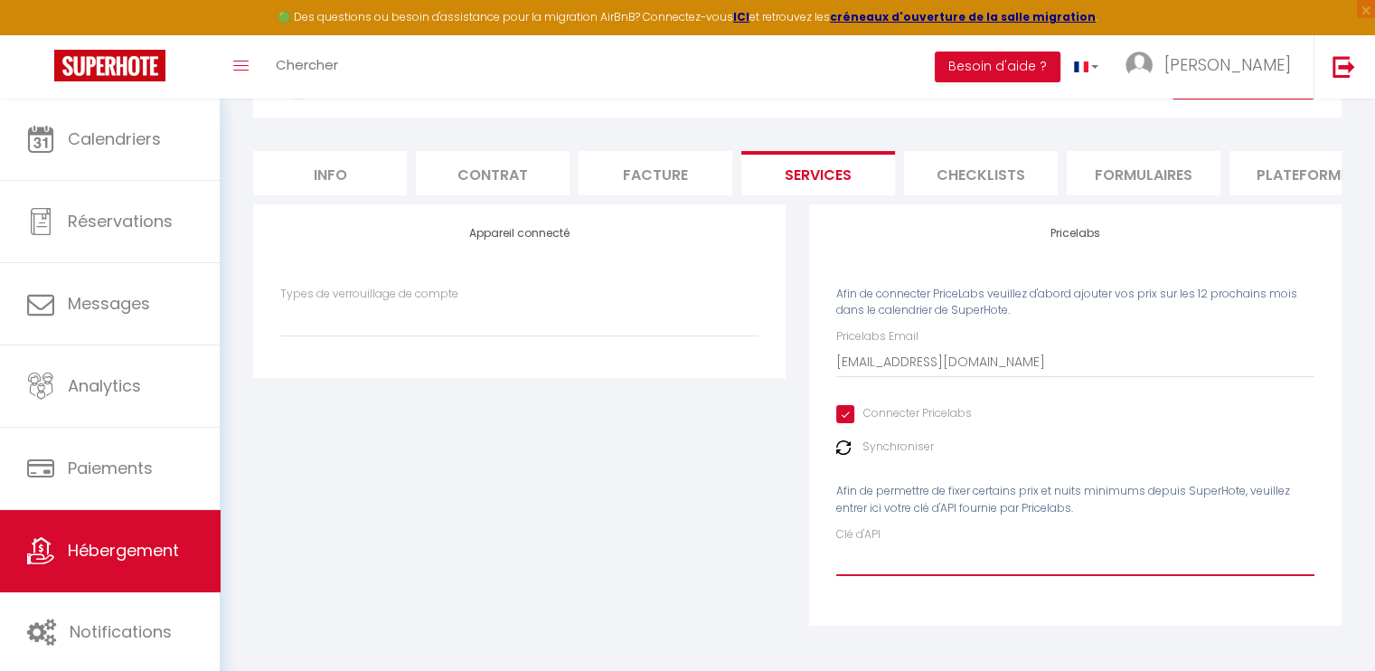
click at [935, 549] on input "Clé d'API" at bounding box center [1075, 559] width 478 height 33
paste input "56IAimJGAxAXROzX7m1wIW0Rip4XD1Rs1dSjZVKv"
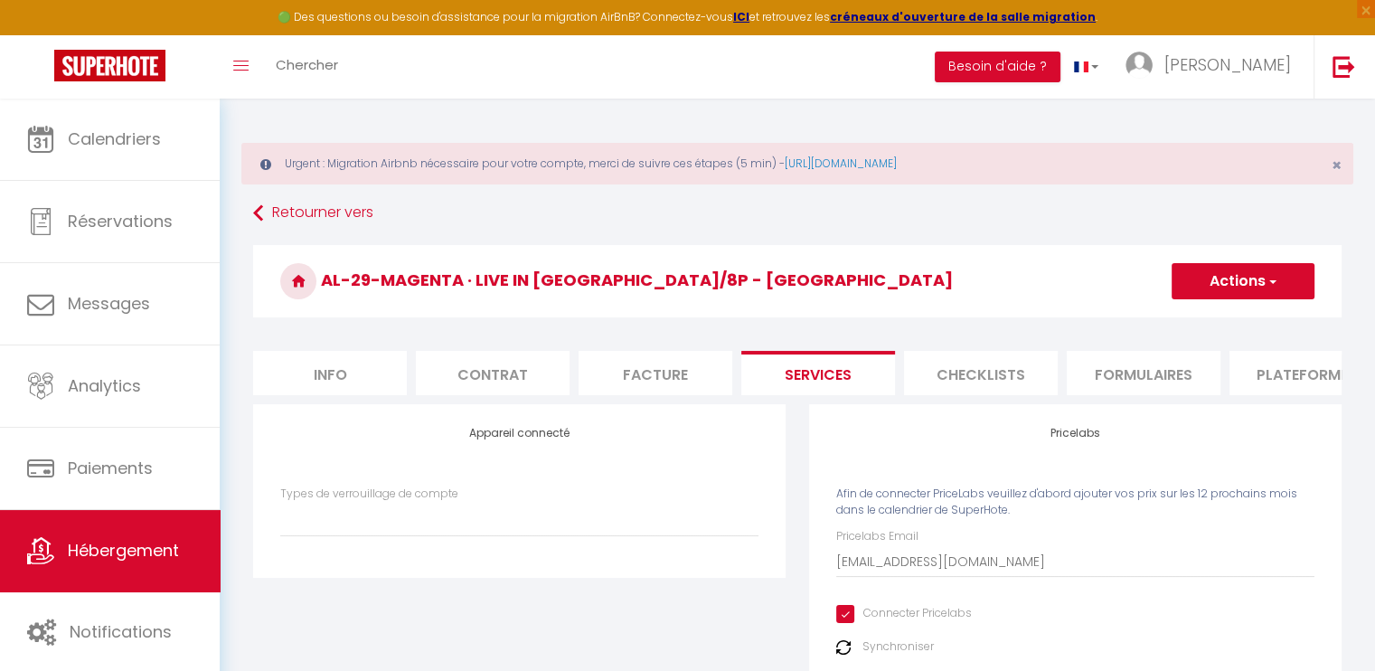
click at [1290, 267] on button "Actions" at bounding box center [1242, 281] width 143 height 36
click at [1240, 316] on link "Enregistrer" at bounding box center [1241, 320] width 143 height 23
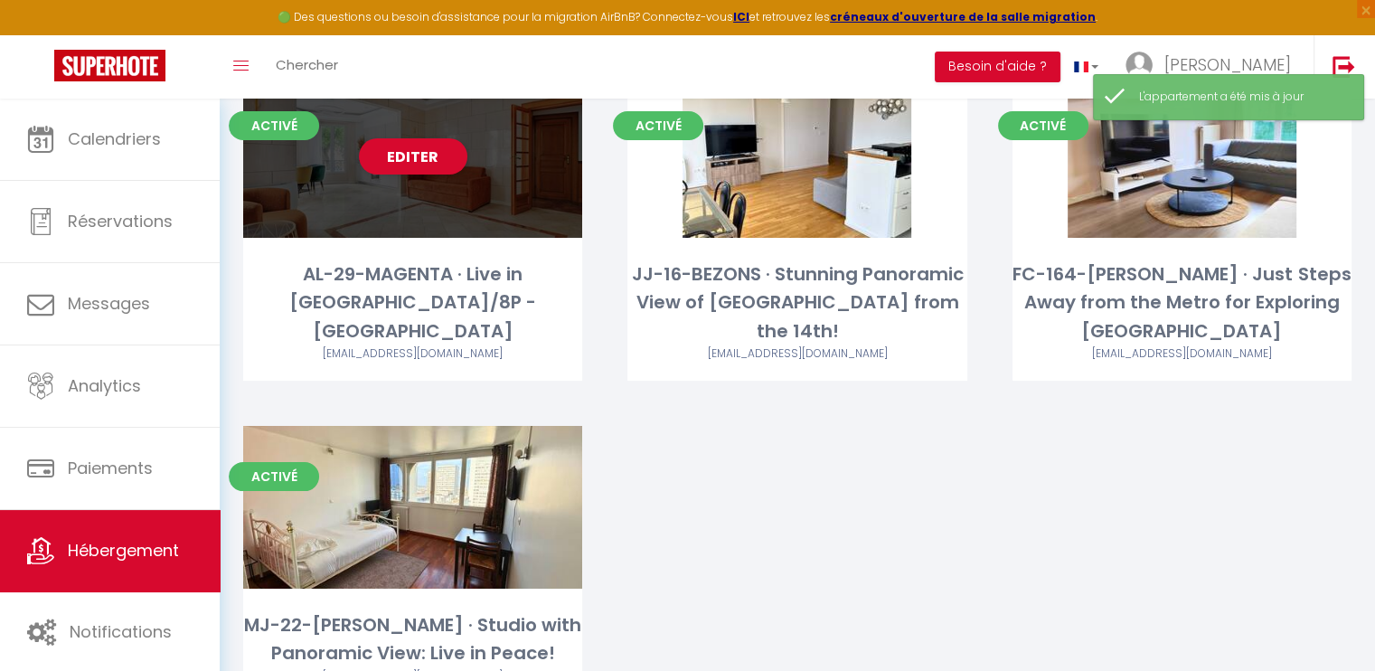
scroll to position [33, 0]
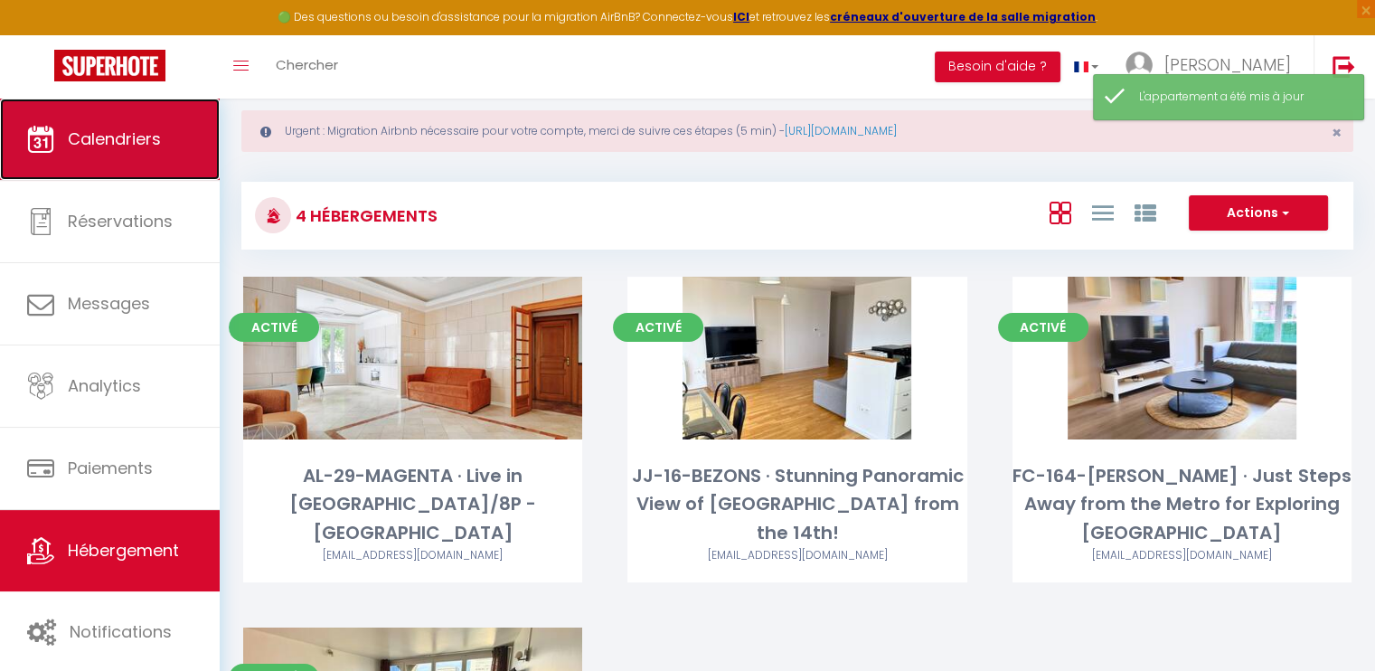
click at [163, 157] on link "Calendriers" at bounding box center [110, 139] width 220 height 81
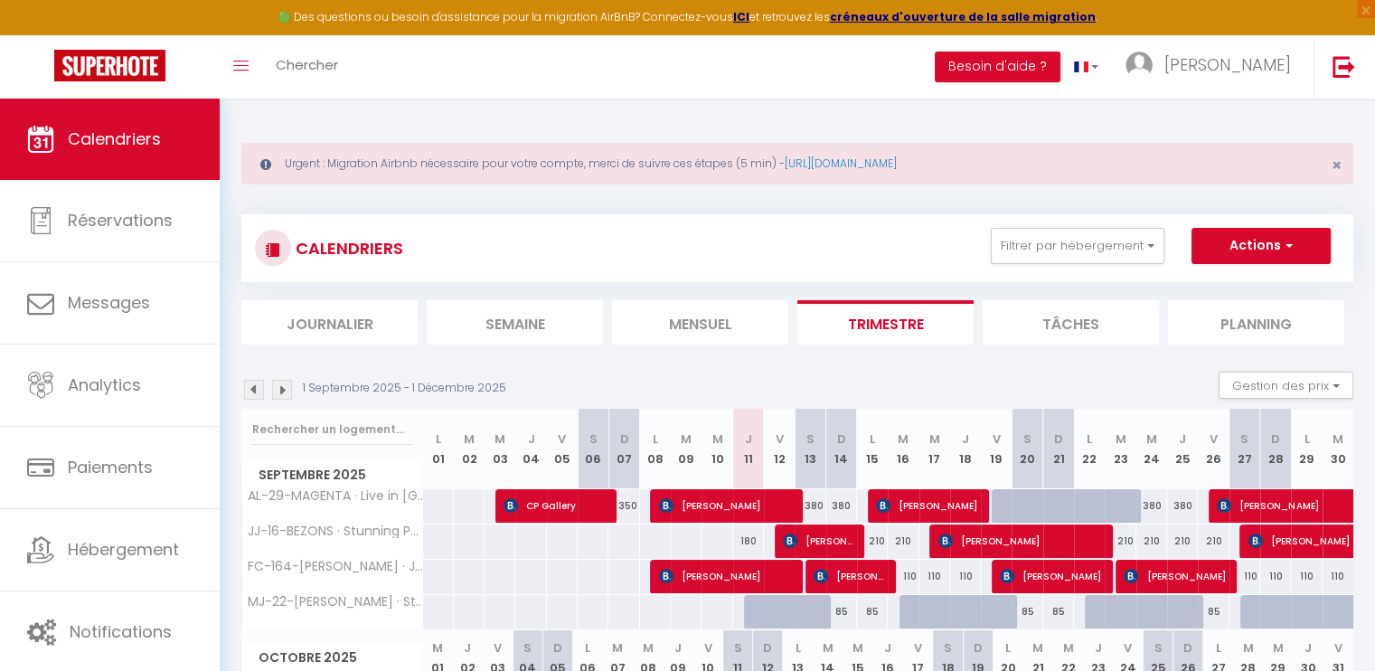
scroll to position [90, 0]
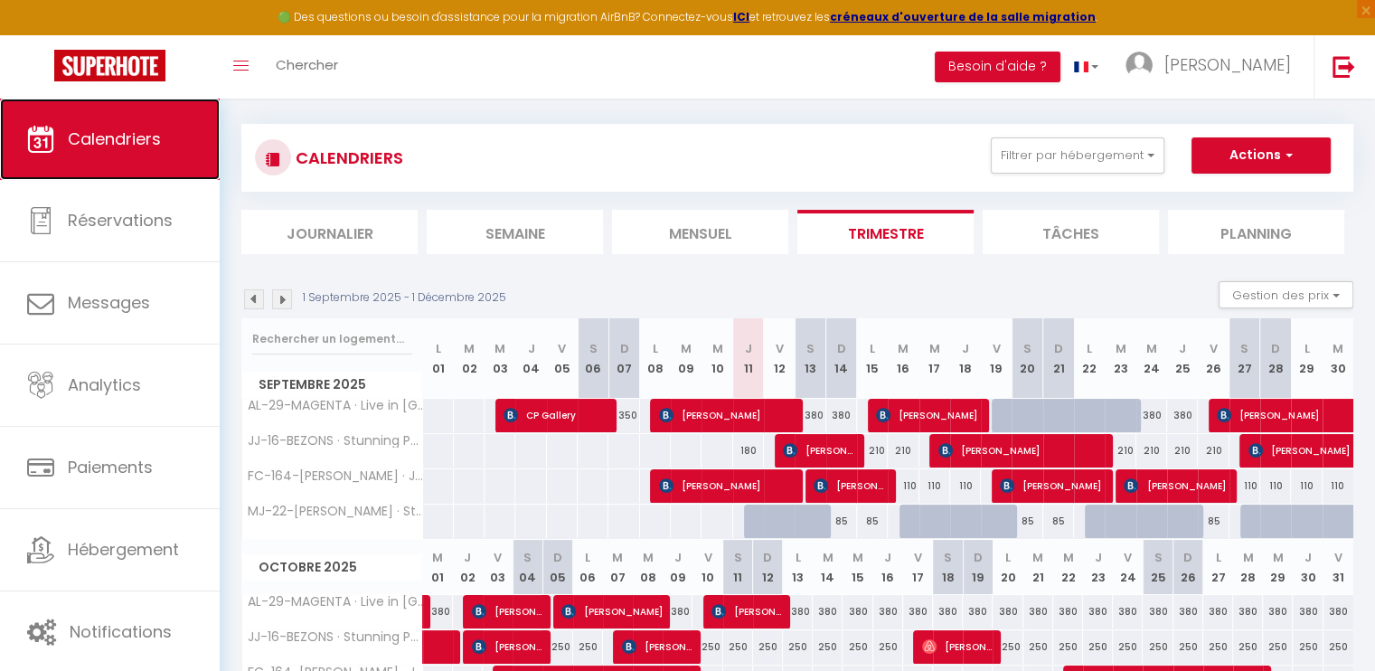
click at [159, 163] on link "Calendriers" at bounding box center [110, 139] width 220 height 81
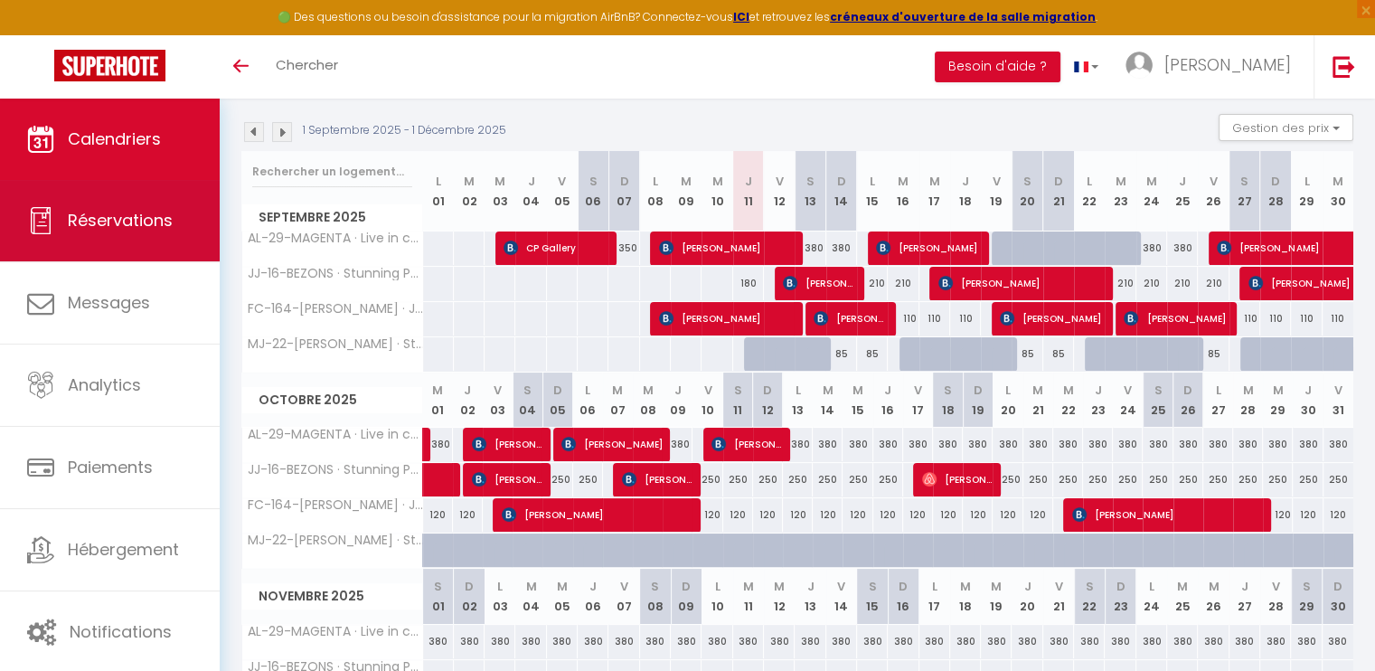
click at [133, 230] on span "Réservations" at bounding box center [120, 220] width 105 height 23
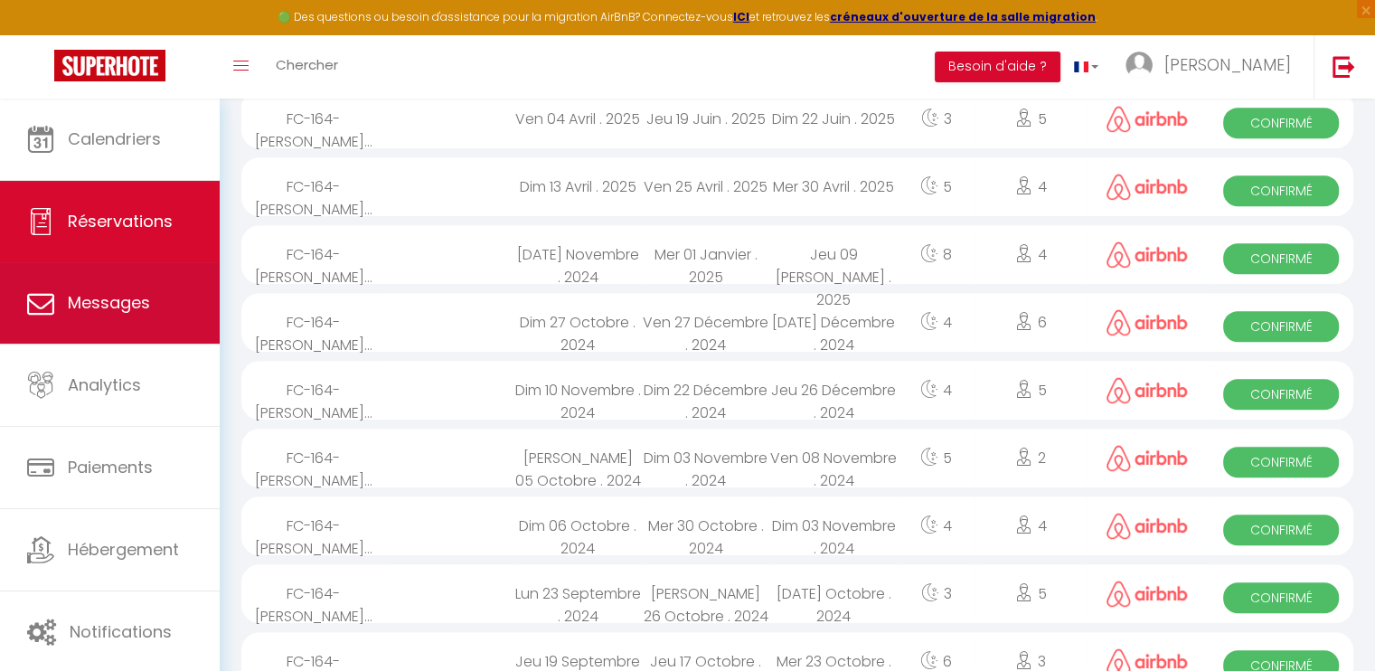
scroll to position [753, 0]
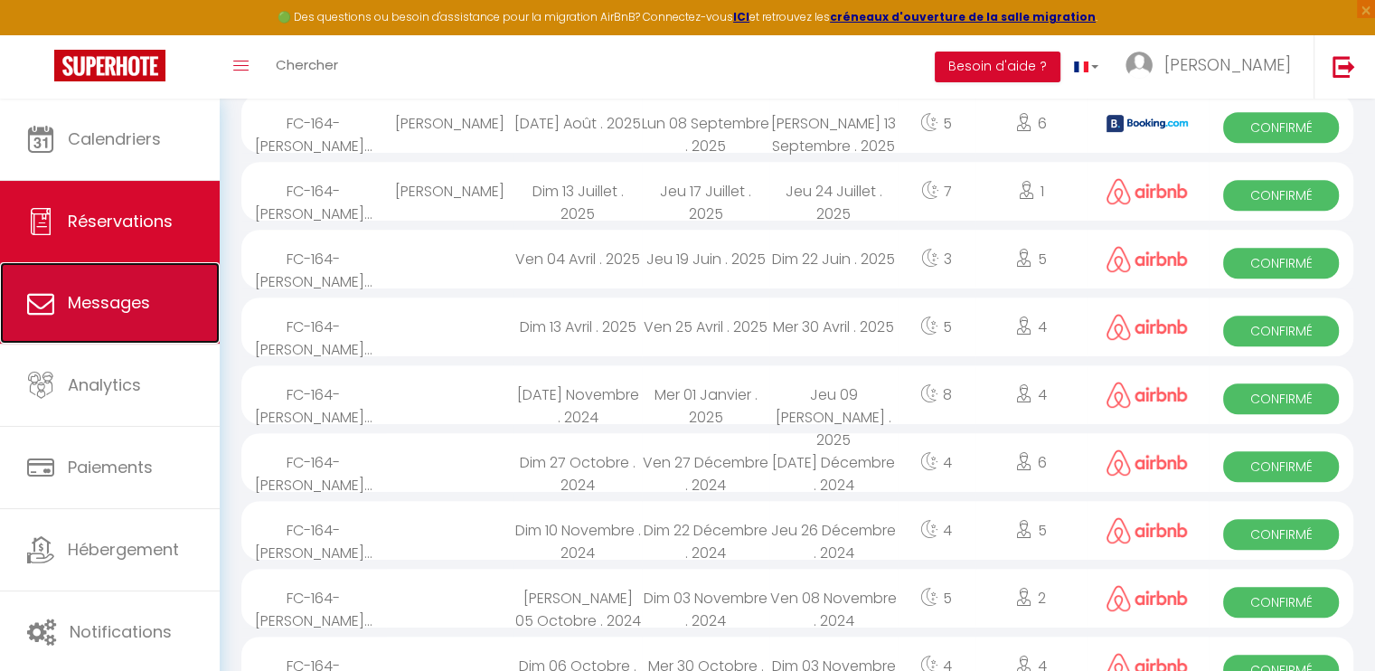
click at [152, 320] on link "Messages" at bounding box center [110, 302] width 220 height 81
select select "message"
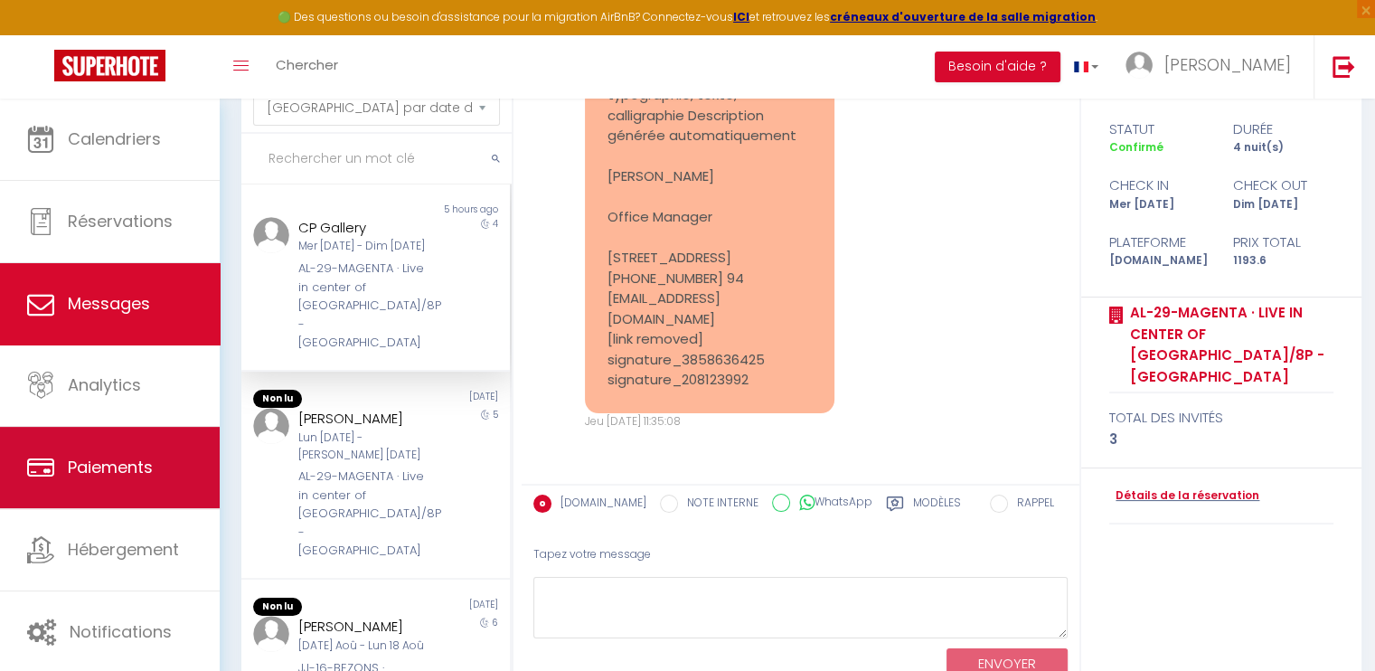
scroll to position [181, 0]
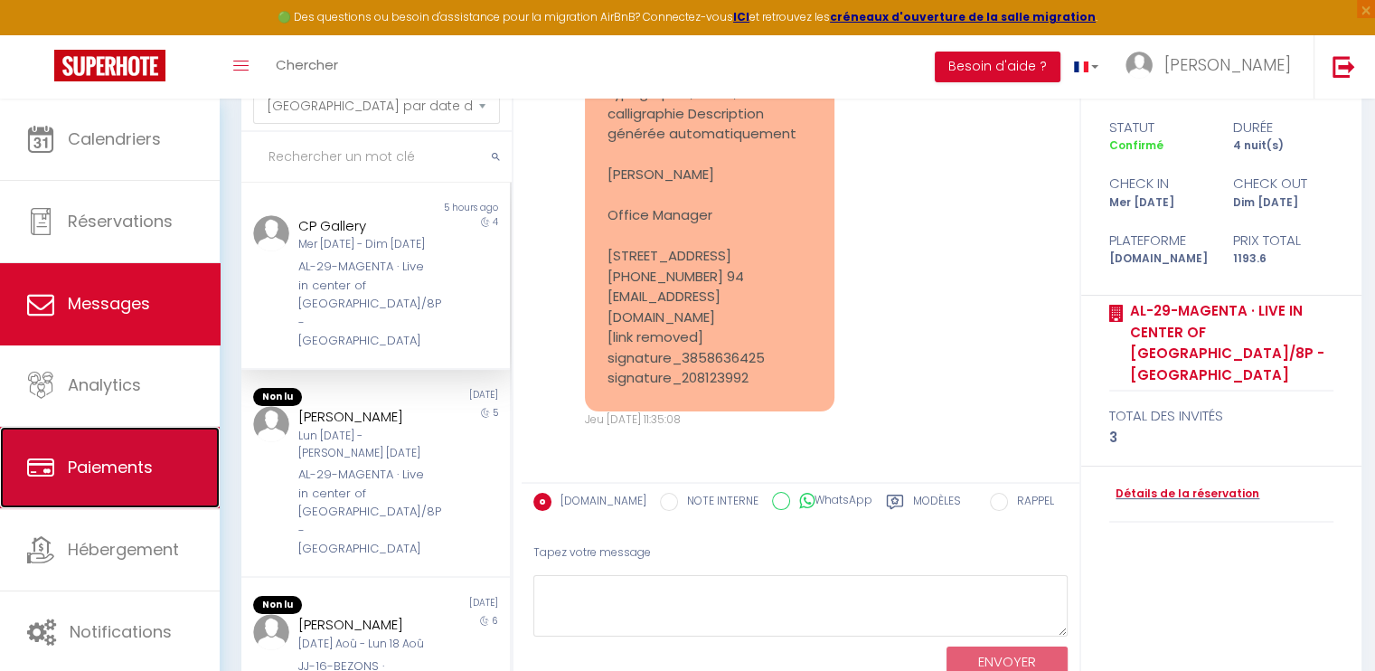
click at [155, 505] on link "Paiements" at bounding box center [110, 467] width 220 height 81
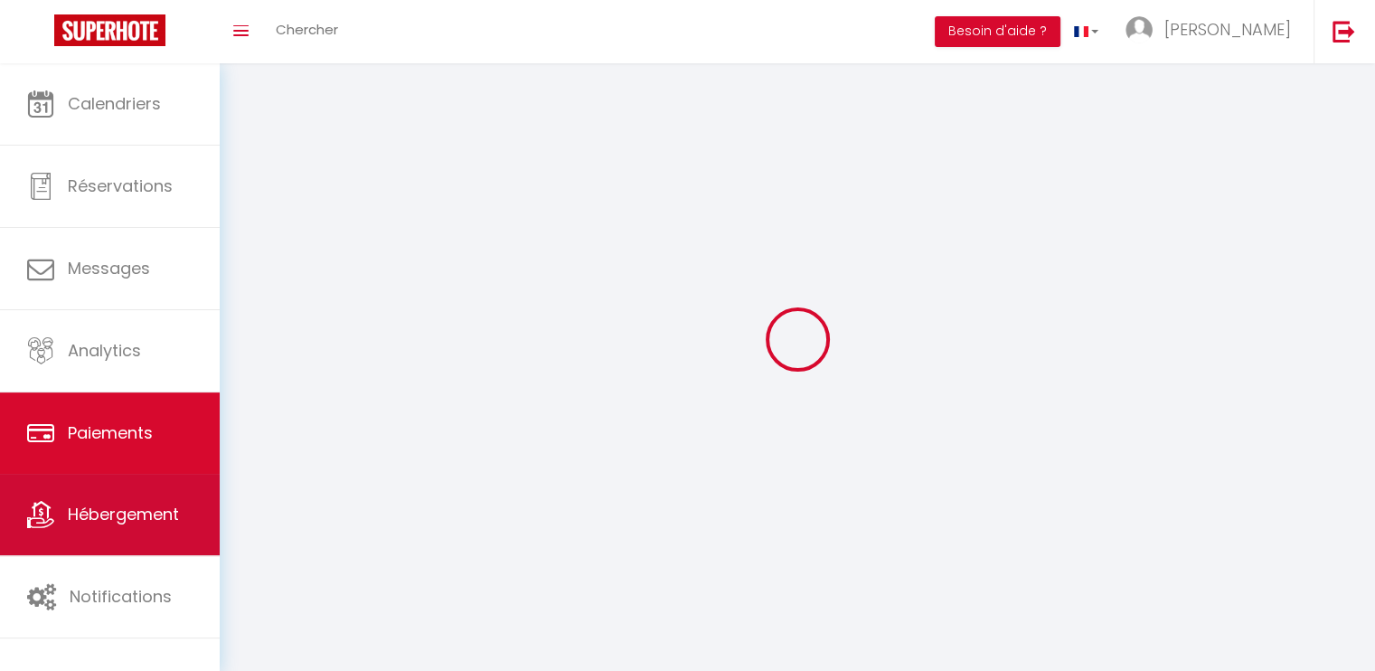
select select "2"
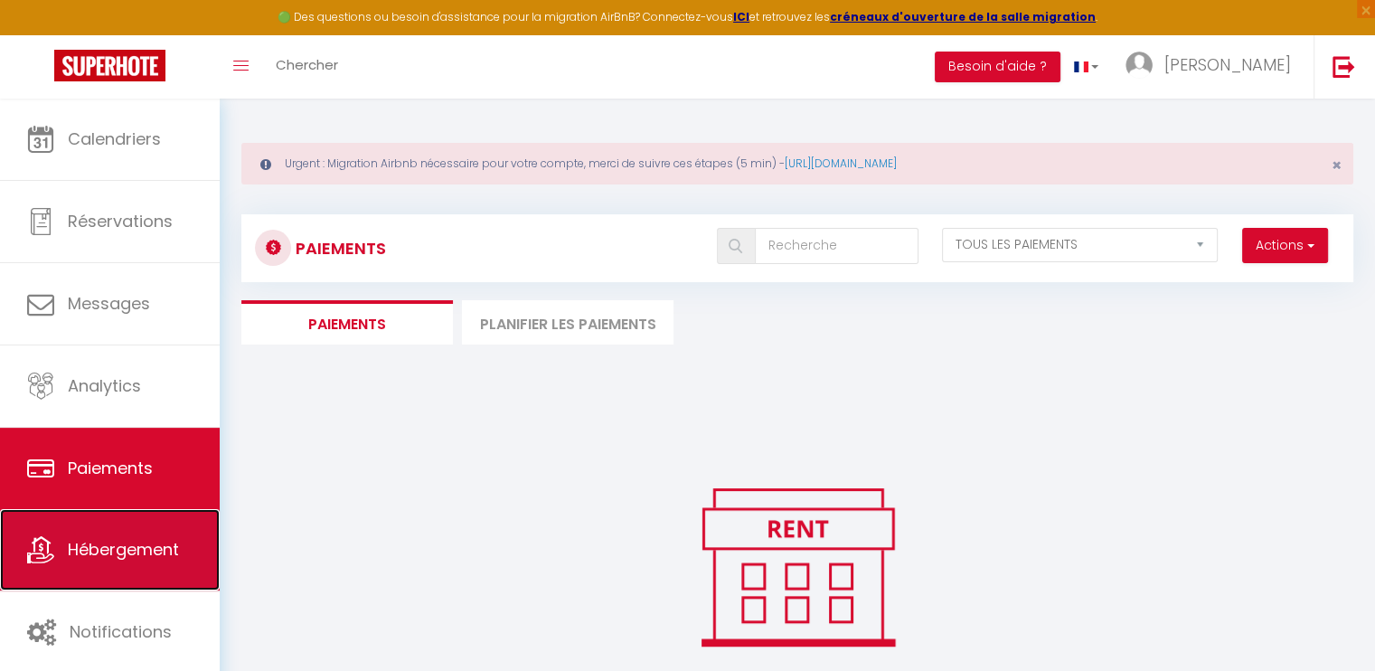
click at [152, 536] on link "Hébergement" at bounding box center [110, 549] width 220 height 81
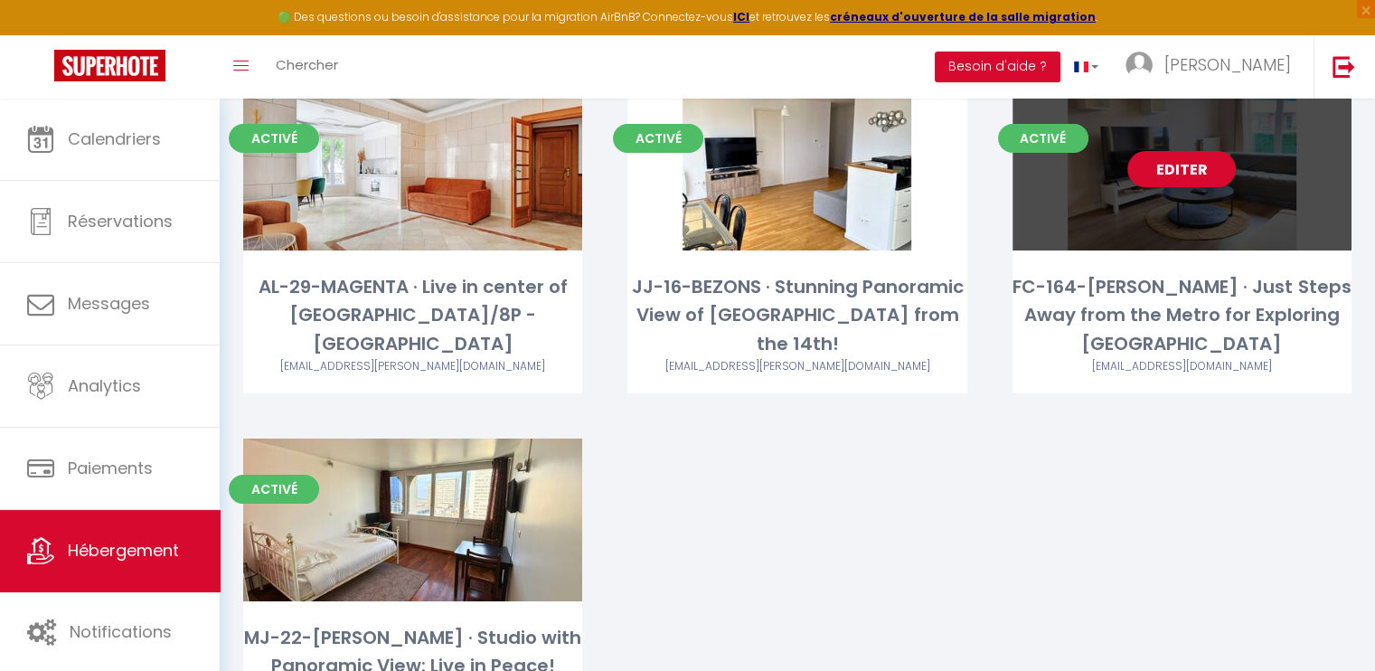
scroll to position [181, 0]
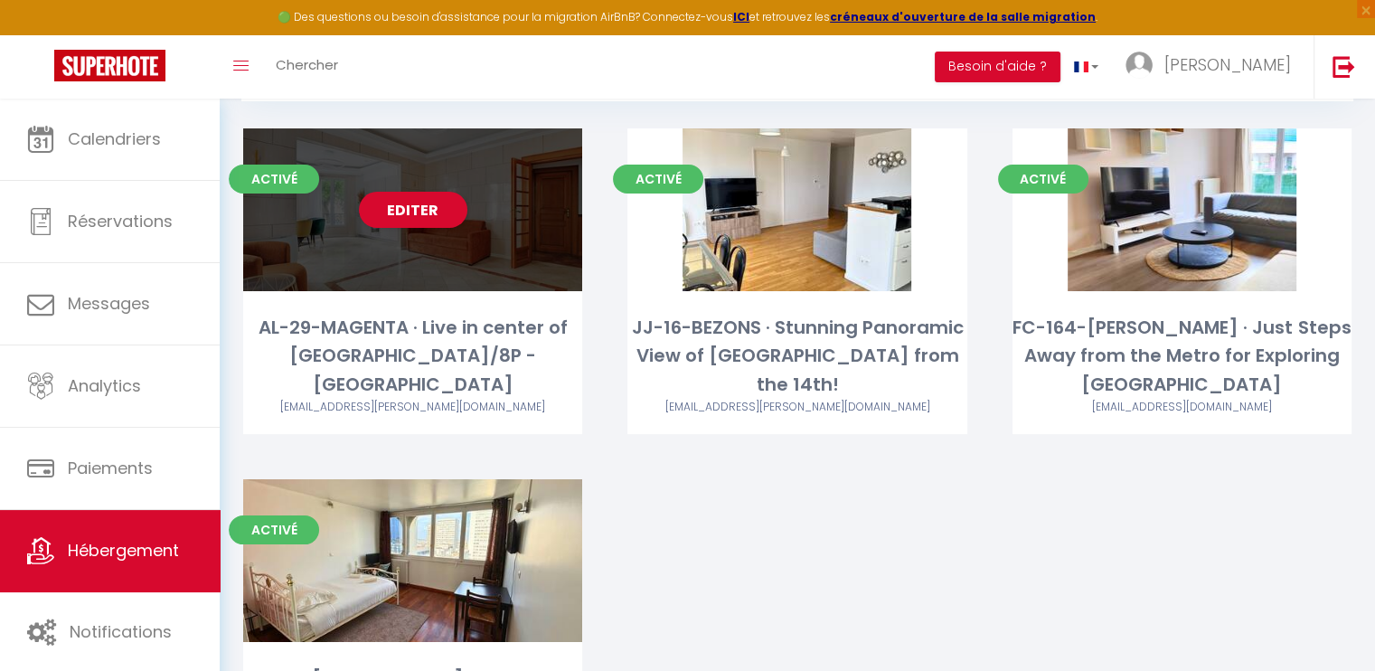
click at [420, 239] on div "Editer" at bounding box center [412, 209] width 339 height 163
select select "3"
select select "2"
select select "1"
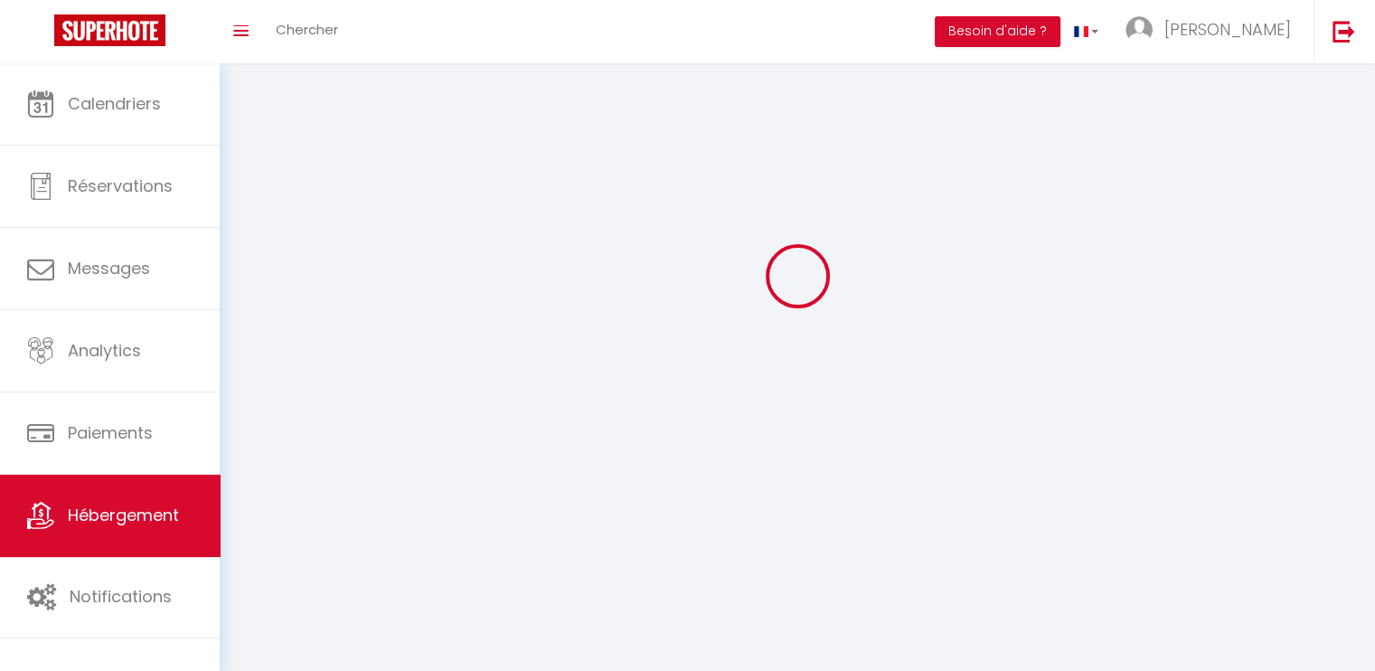
click at [422, 217] on div at bounding box center [797, 276] width 1112 height 508
select select
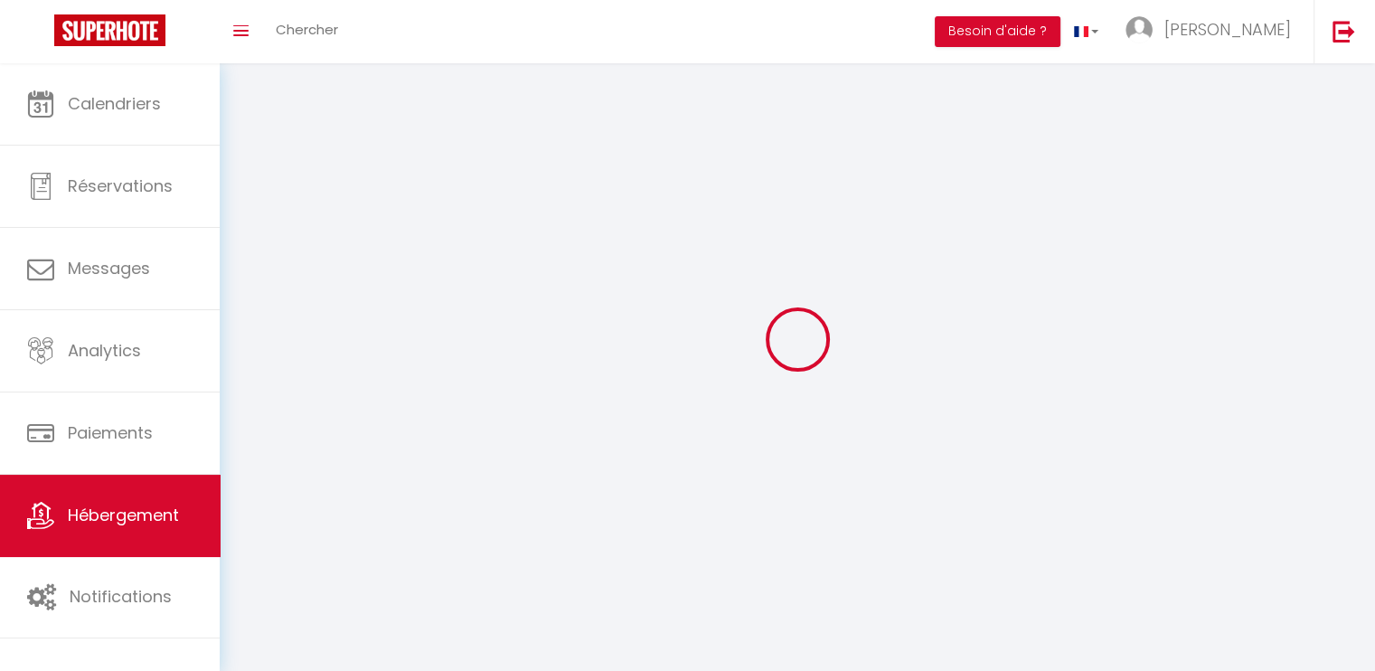
select select
checkbox input "false"
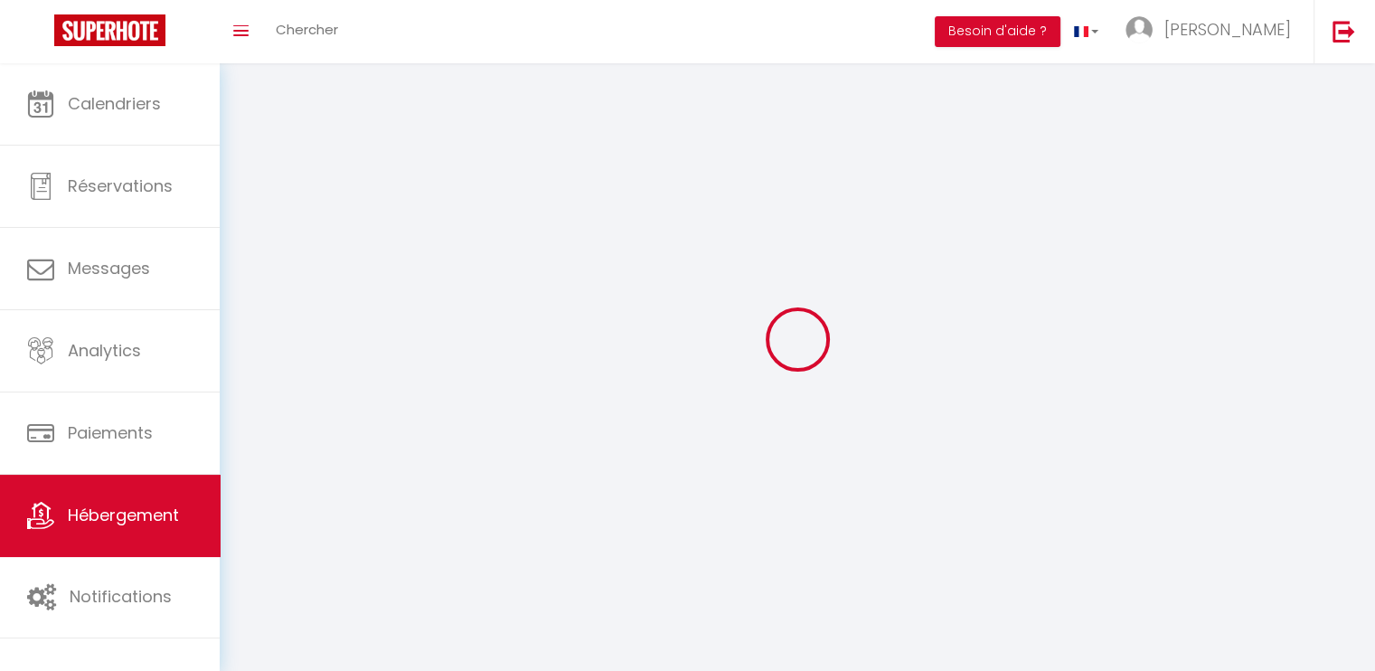
checkbox input "false"
select select
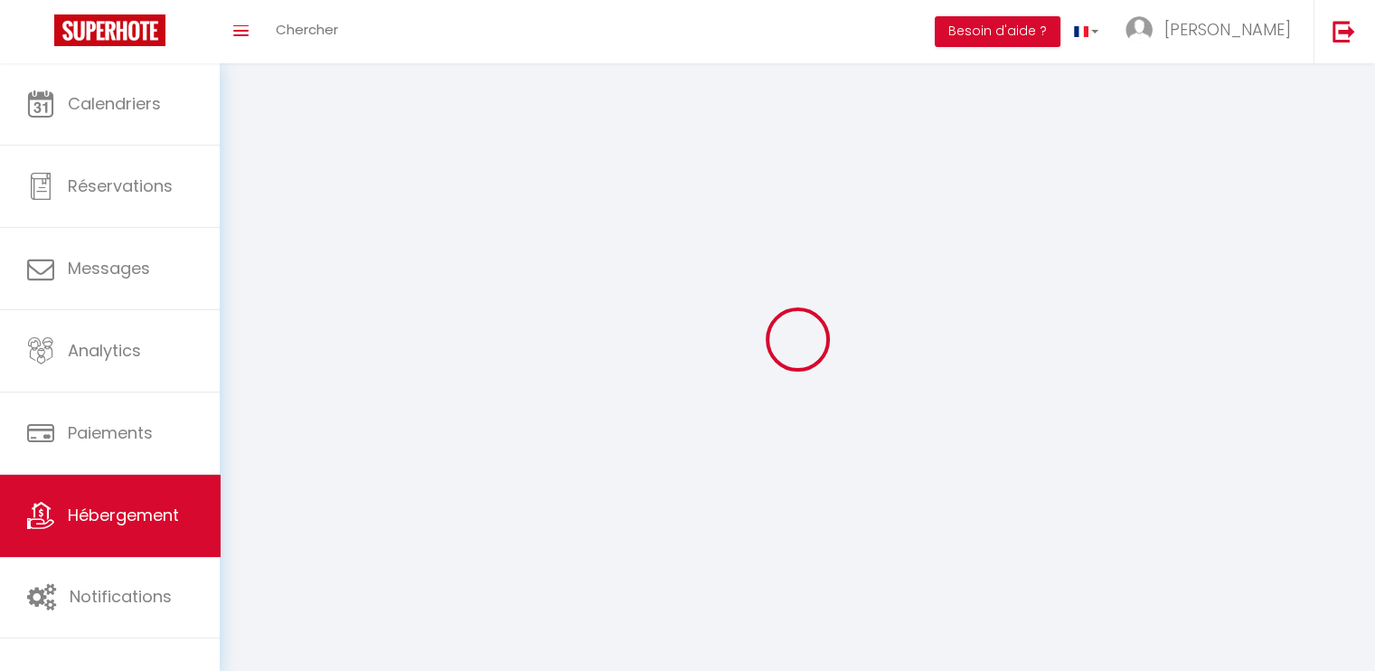
select select
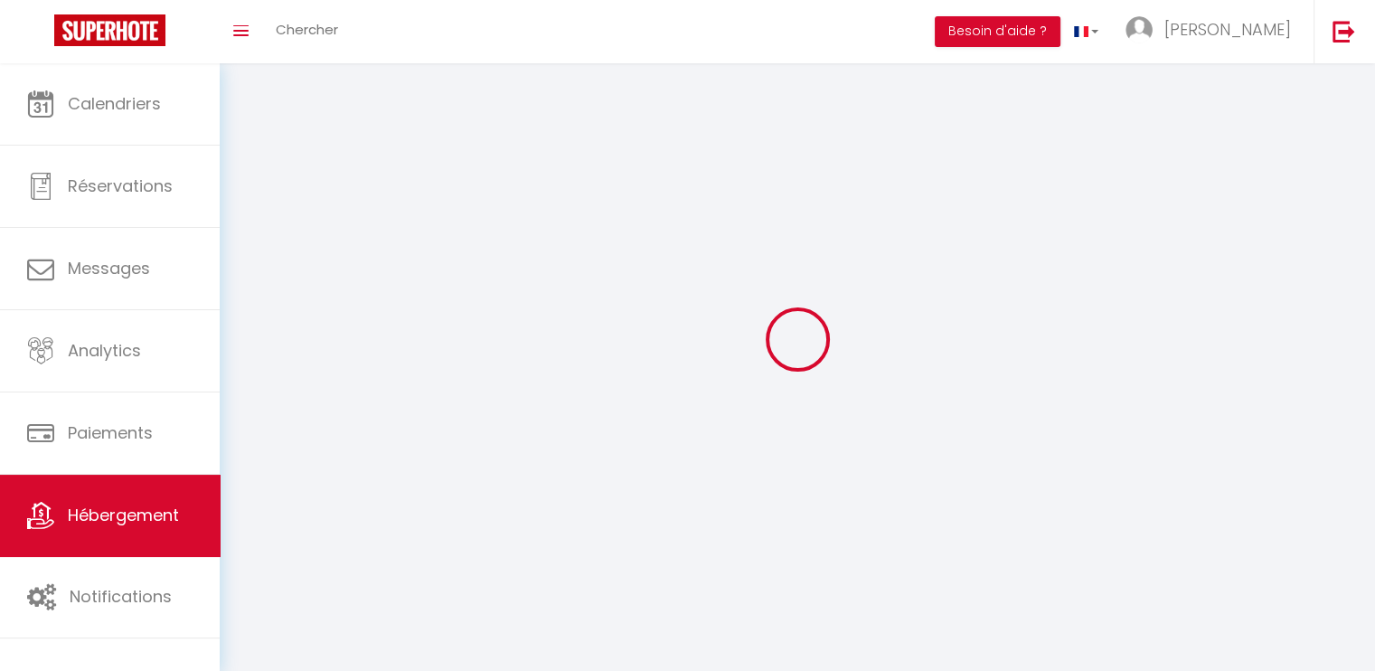
select select
checkbox input "false"
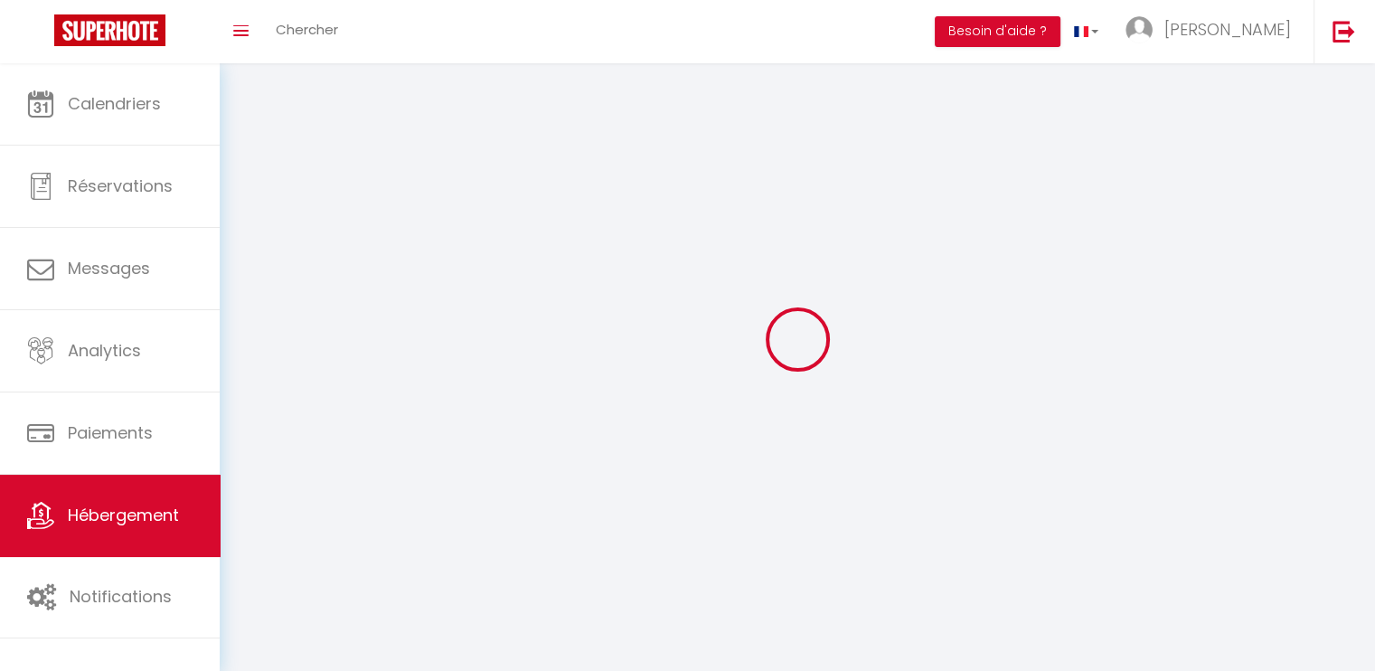
select select
select select "1"
select select "28"
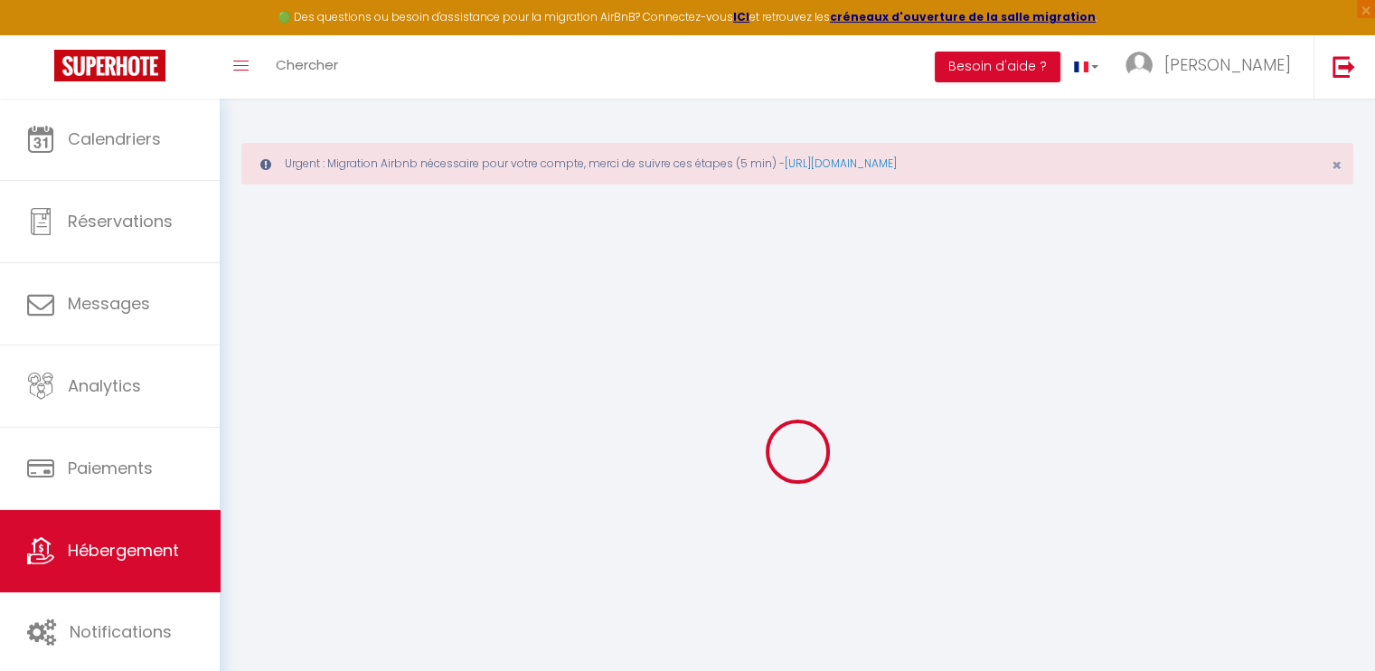
select select
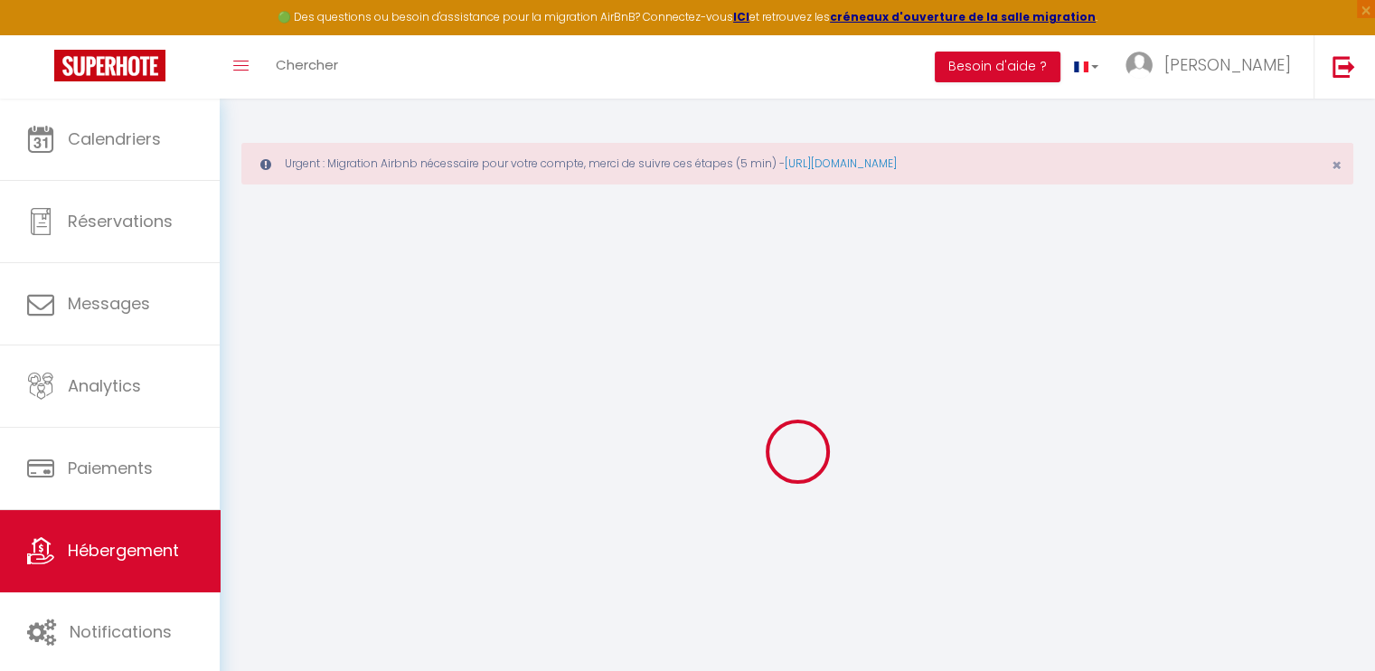
select select
checkbox input "false"
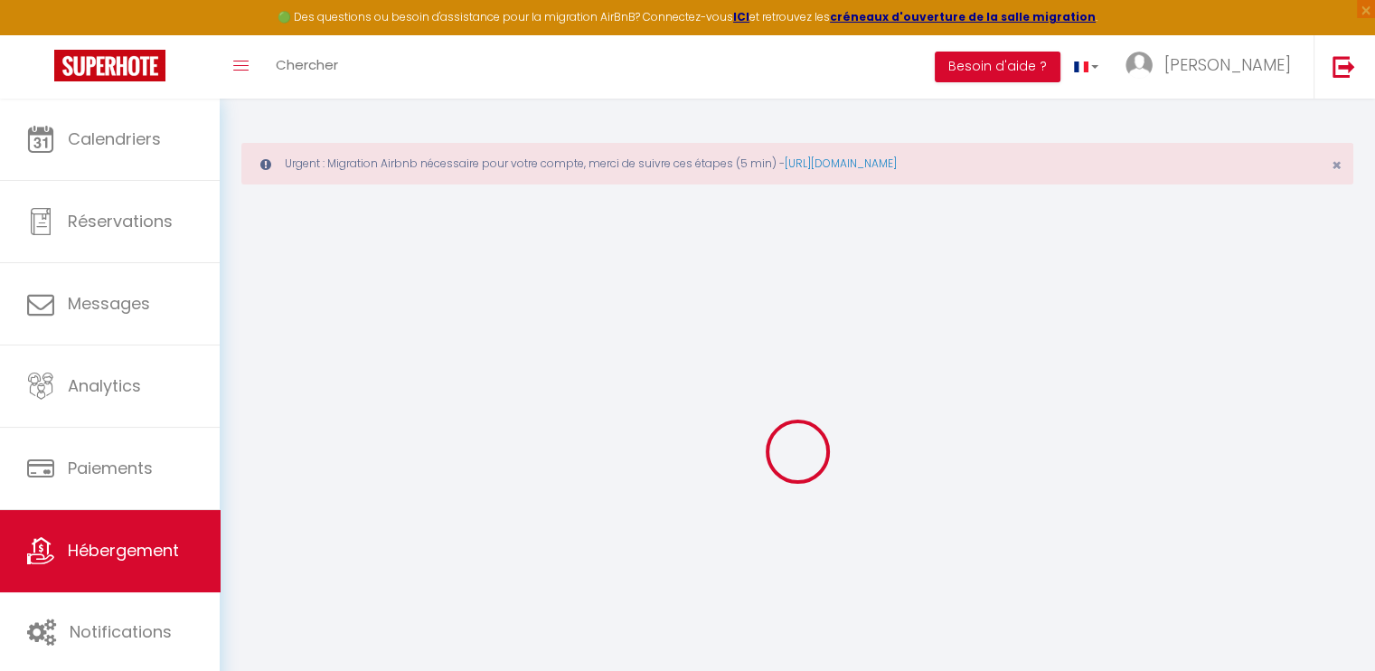
select select
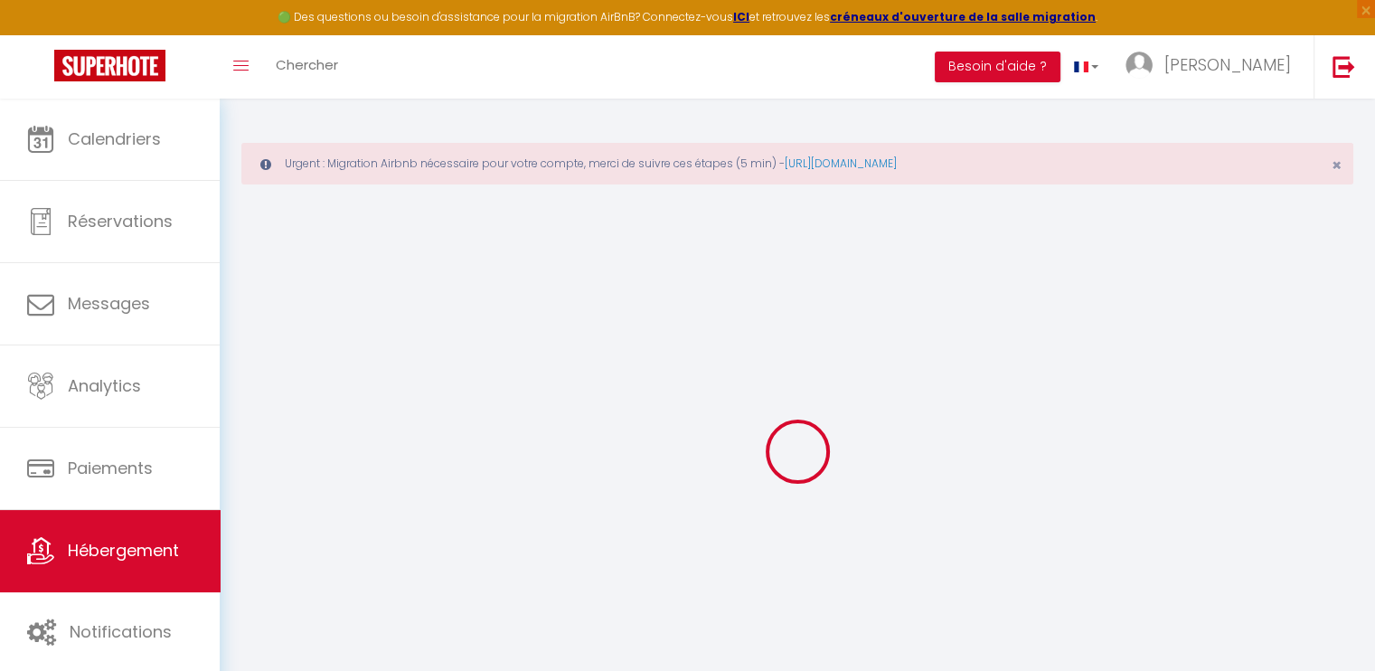
select select
checkbox input "false"
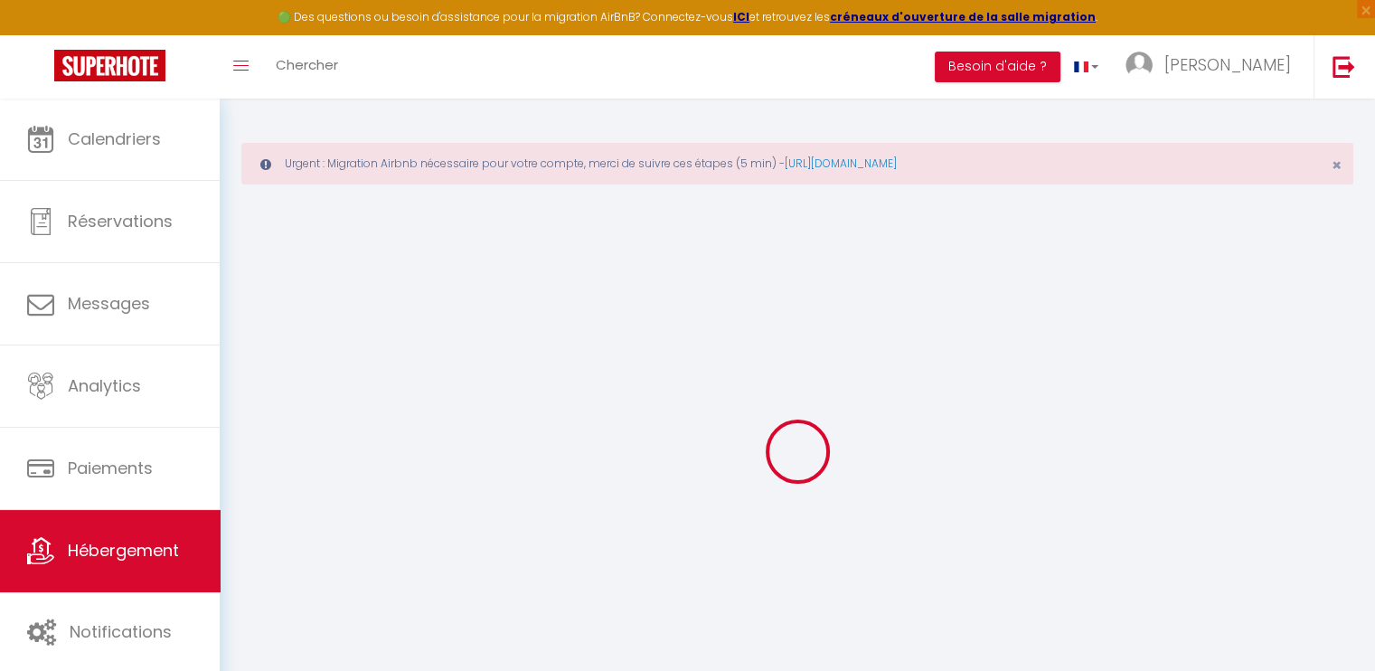
checkbox input "false"
select select
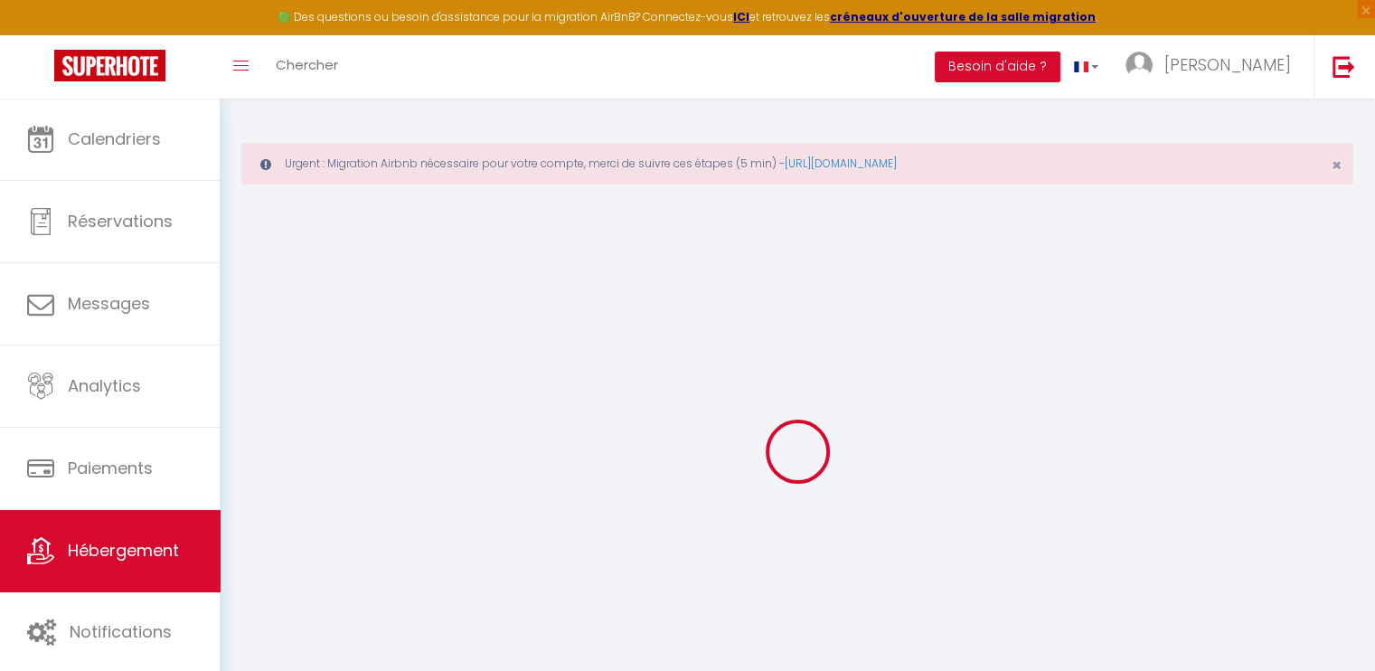
select select
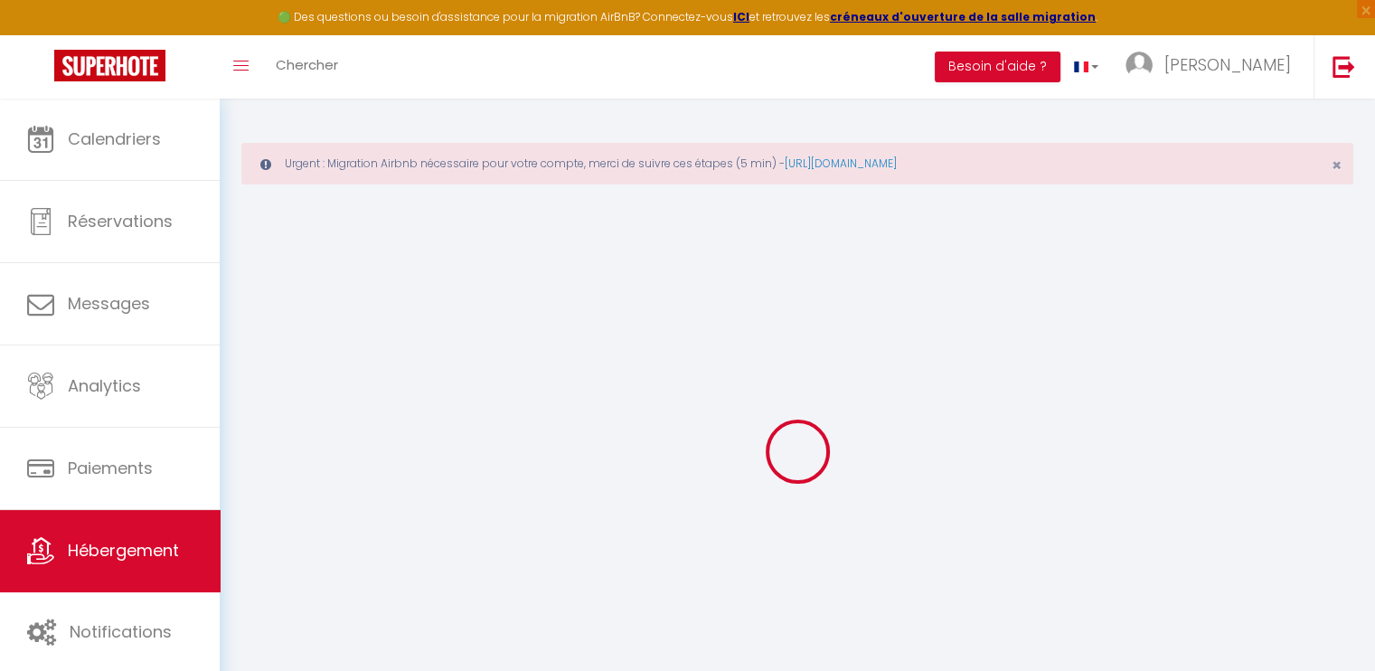
checkbox input "false"
select select
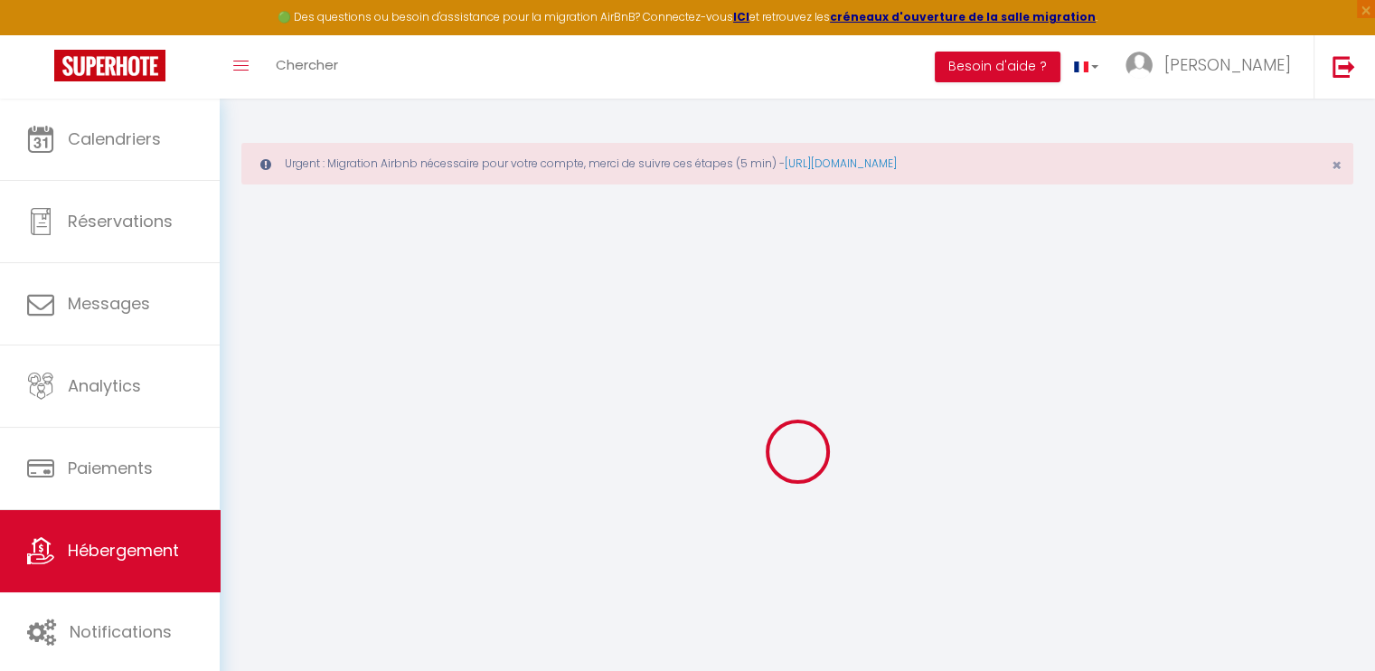
select select
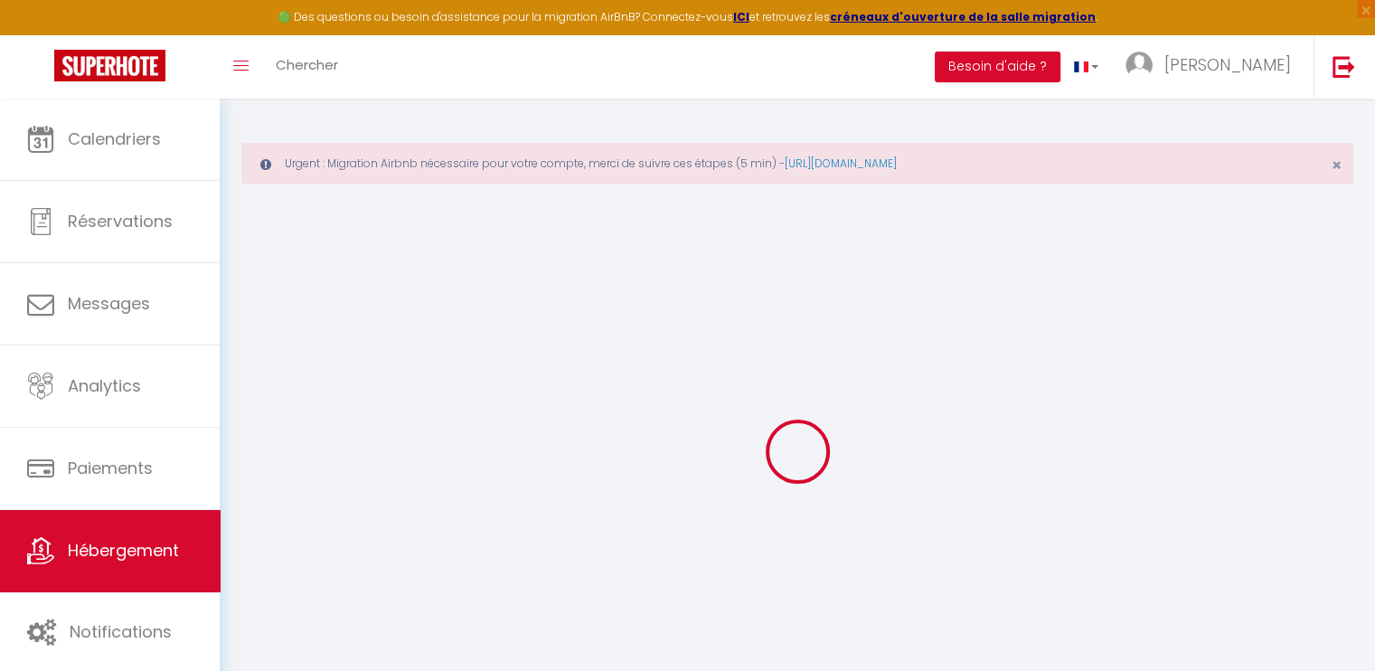
select select
checkbox input "false"
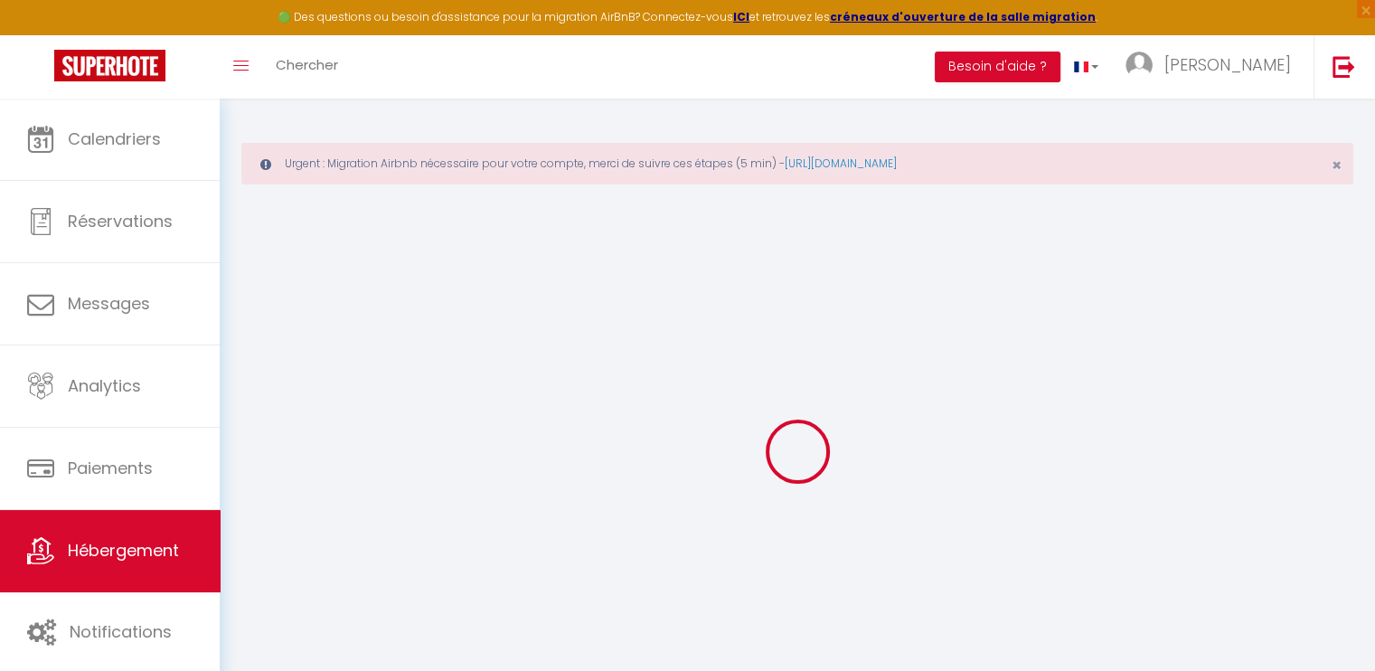
checkbox input "false"
select select
type input "AL-29-MAGENTA · Live in center of [GEOGRAPHIC_DATA]/8P - [GEOGRAPHIC_DATA]"
select select "8"
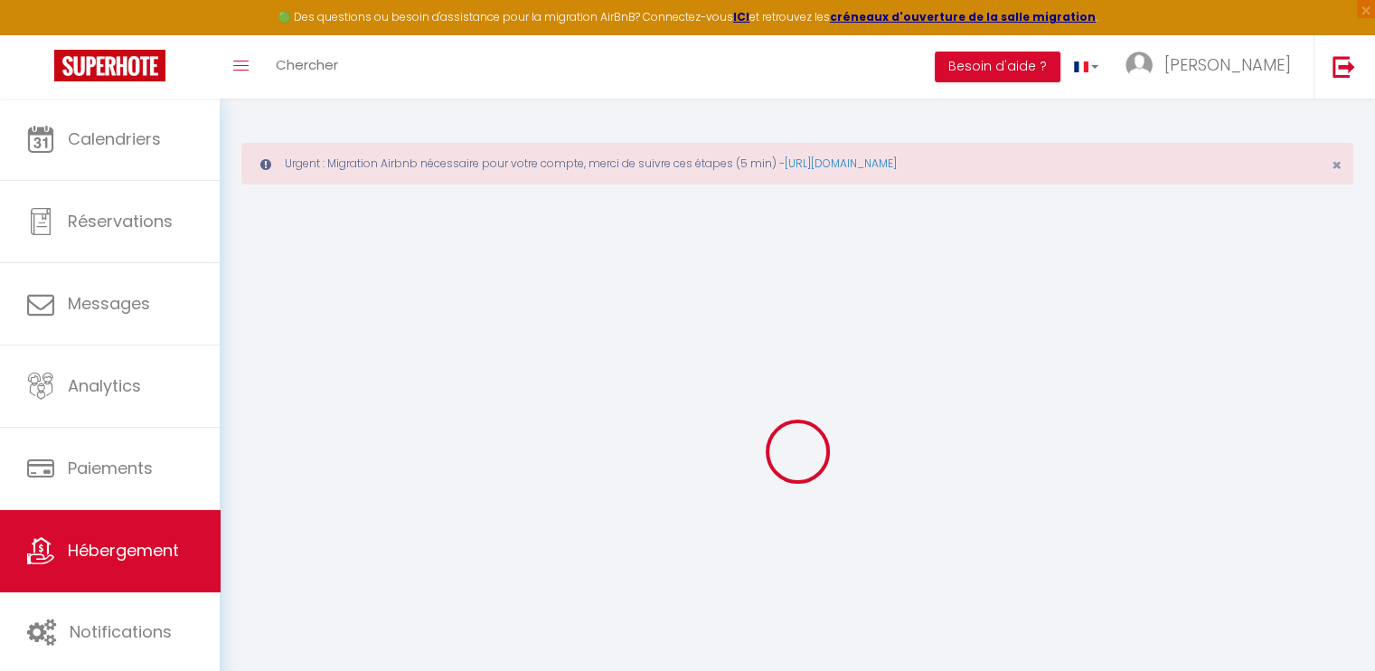
select select "3"
select select "2"
type input "380"
type input "130"
select select
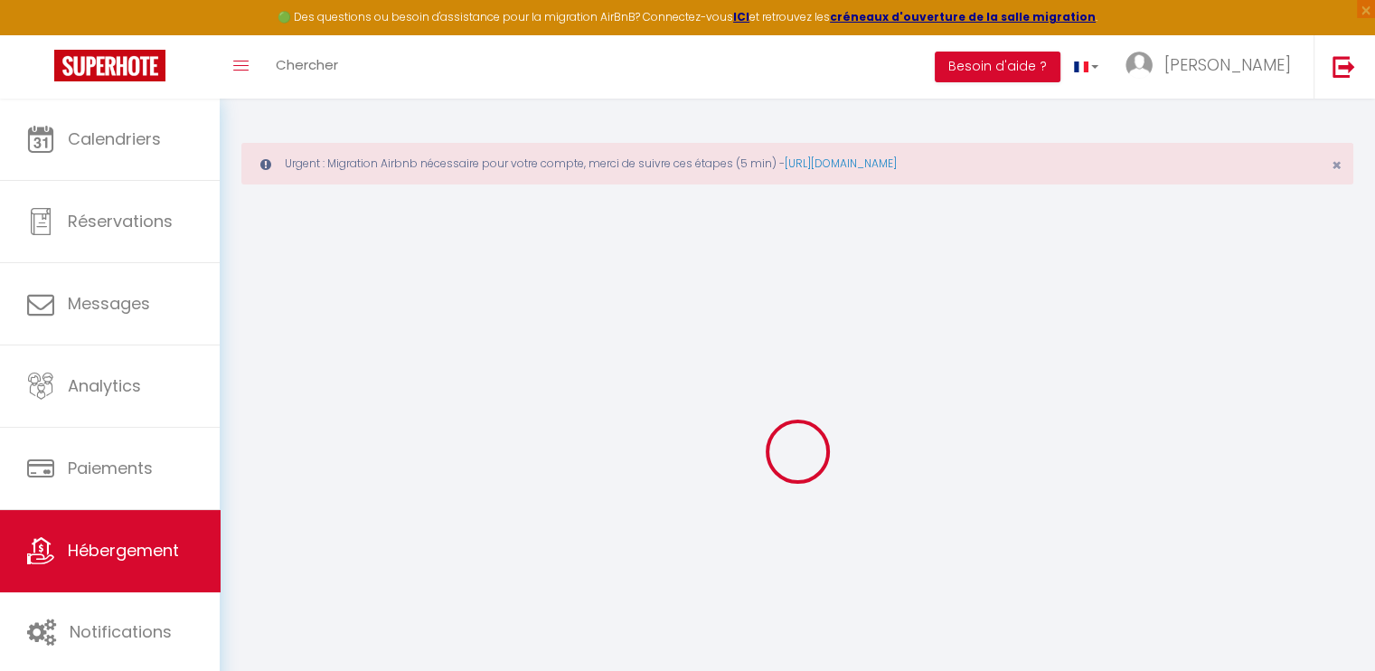
select select
type input "[STREET_ADDRESS]"
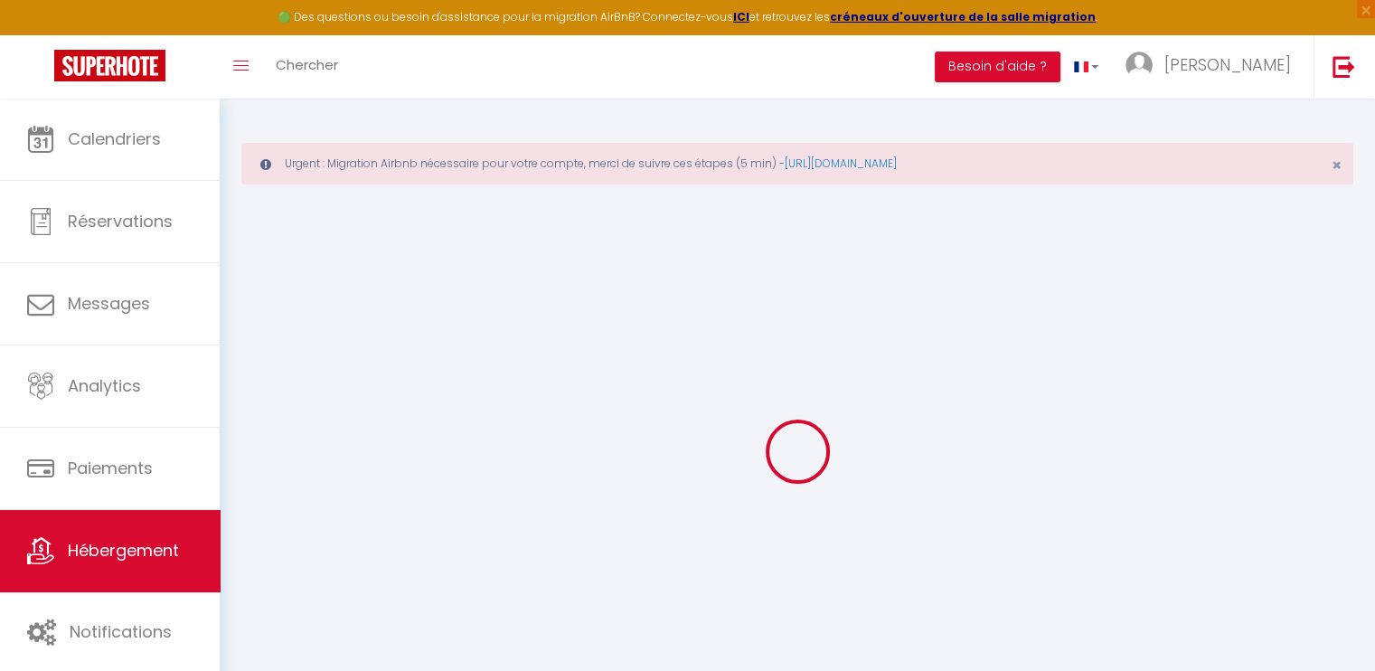
type input "75010"
type input "[GEOGRAPHIC_DATA]"
type input "[EMAIL_ADDRESS][PERSON_NAME][DOMAIN_NAME]"
select select
checkbox input "false"
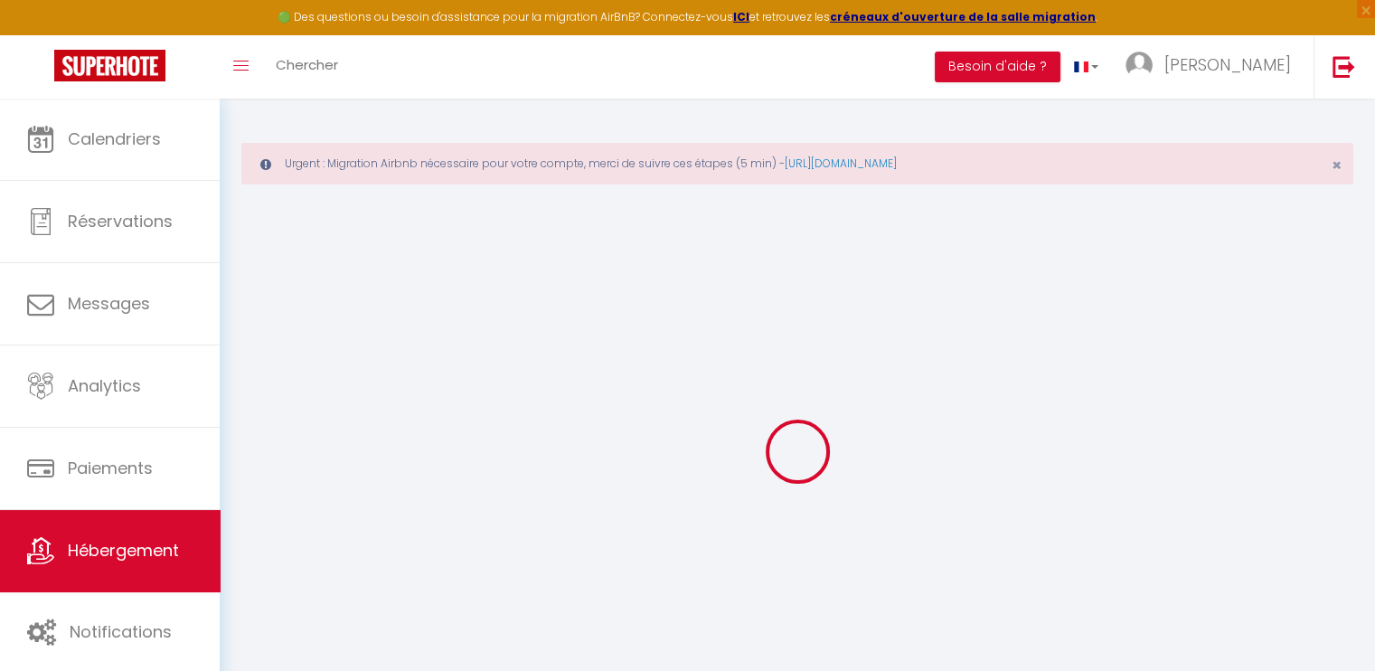
checkbox input "false"
select select
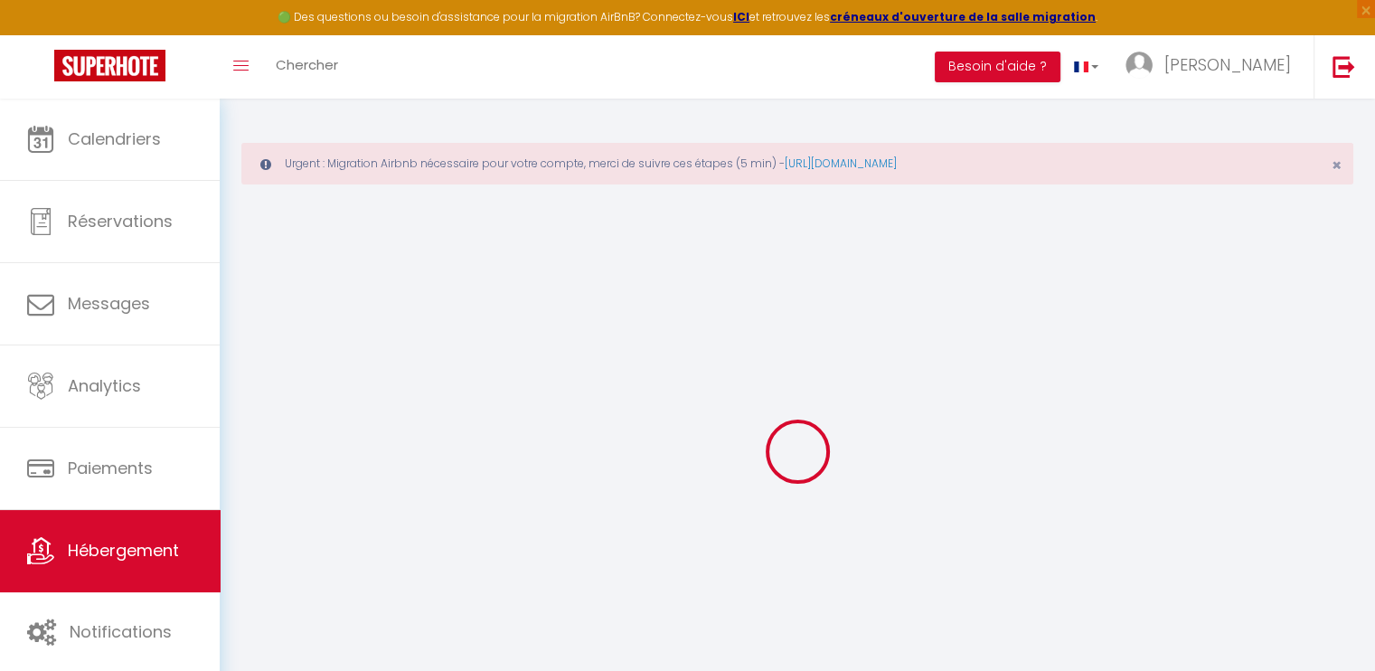
type input "0"
select select
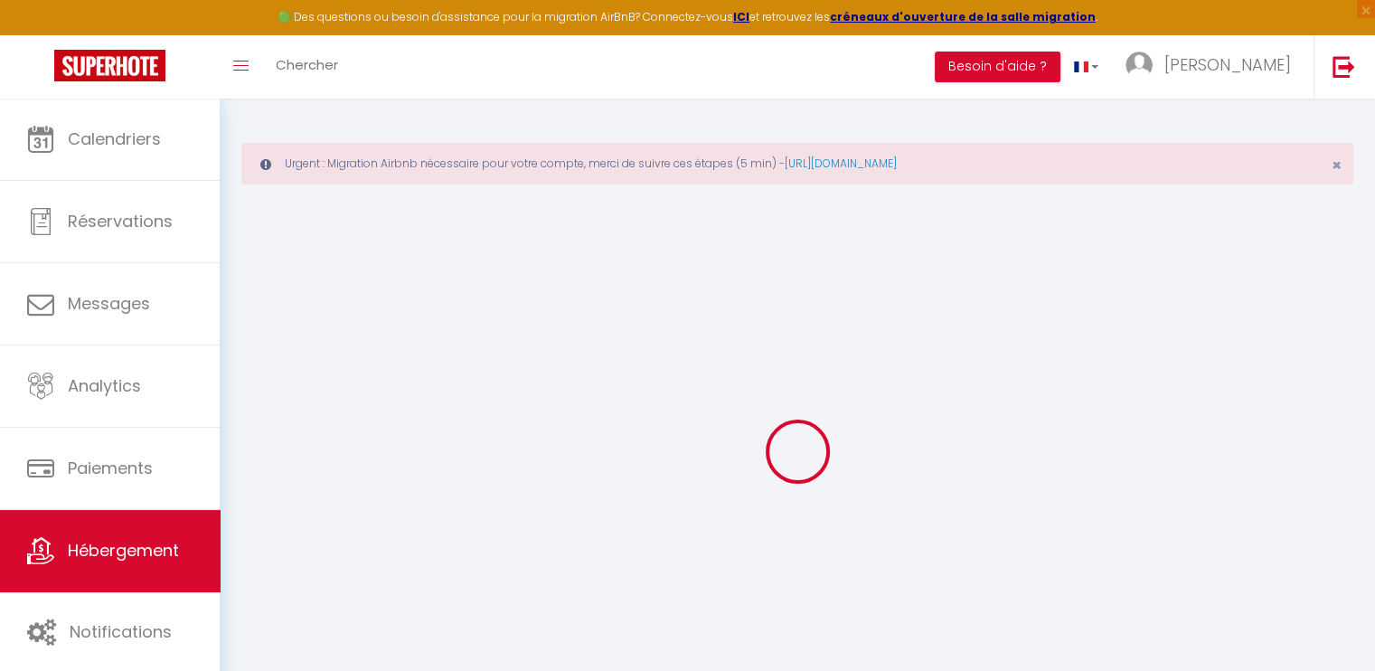
select select
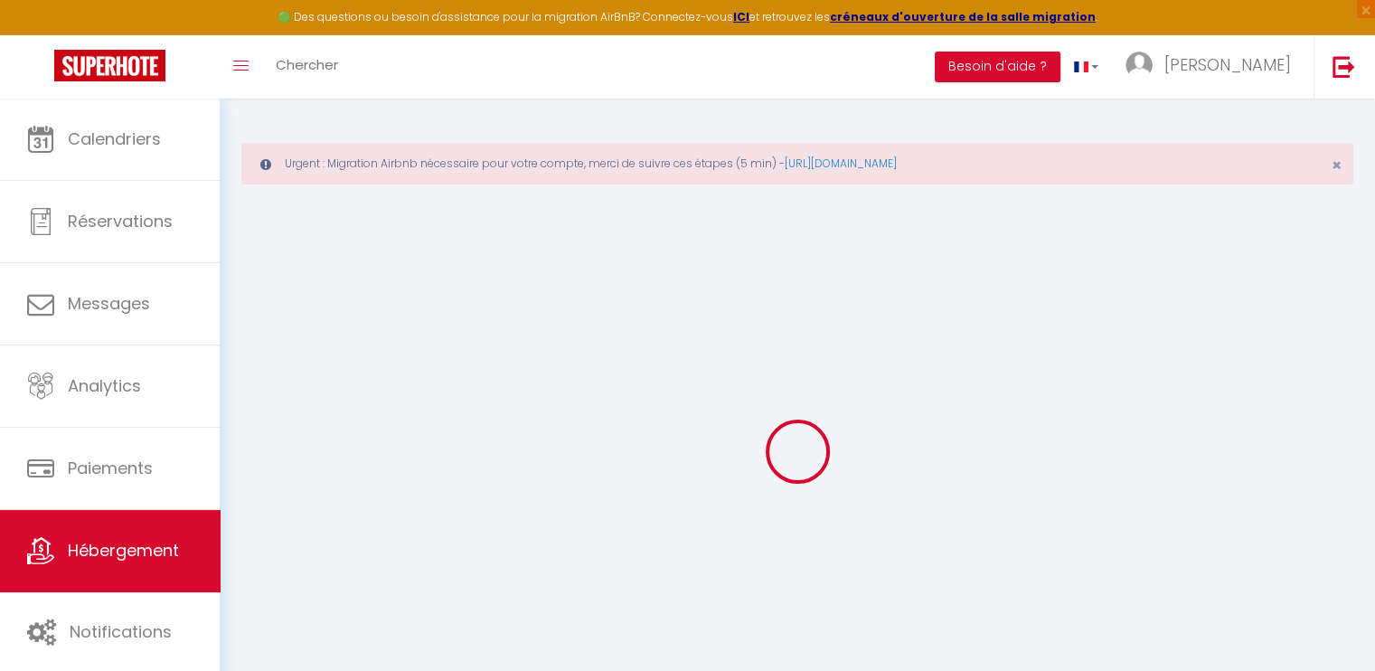
checkbox input "false"
select select
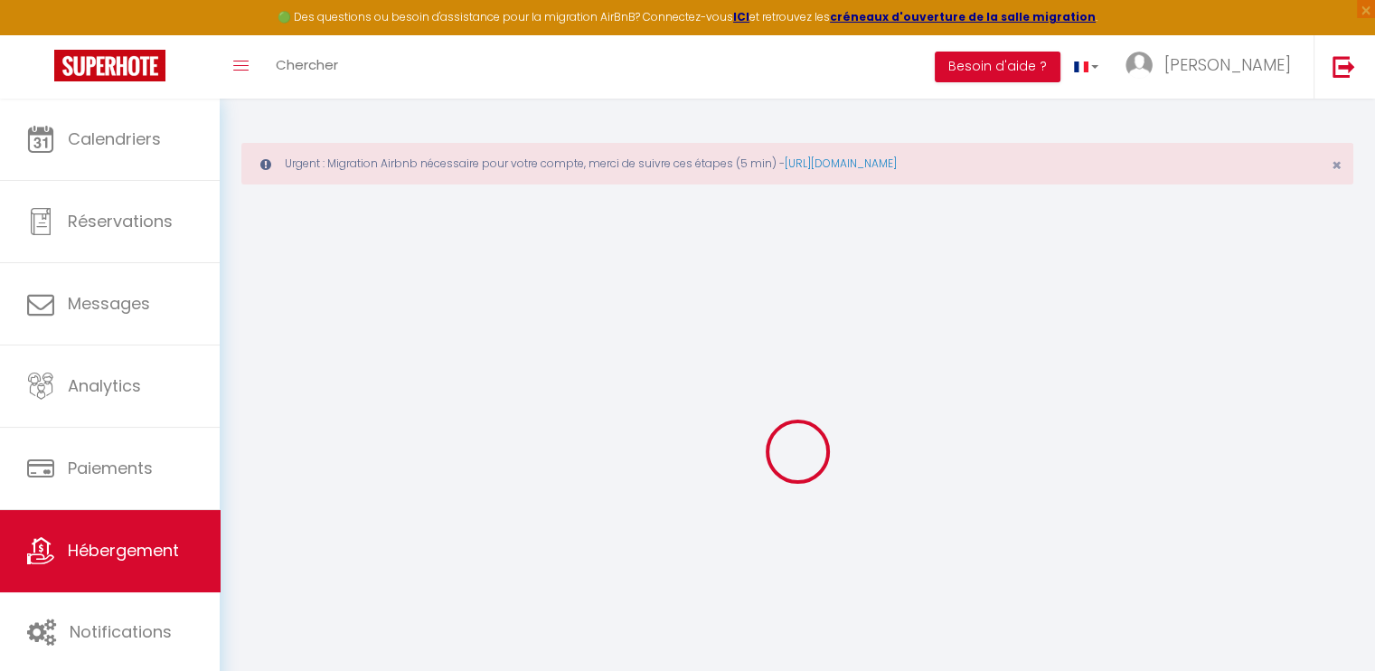
select select
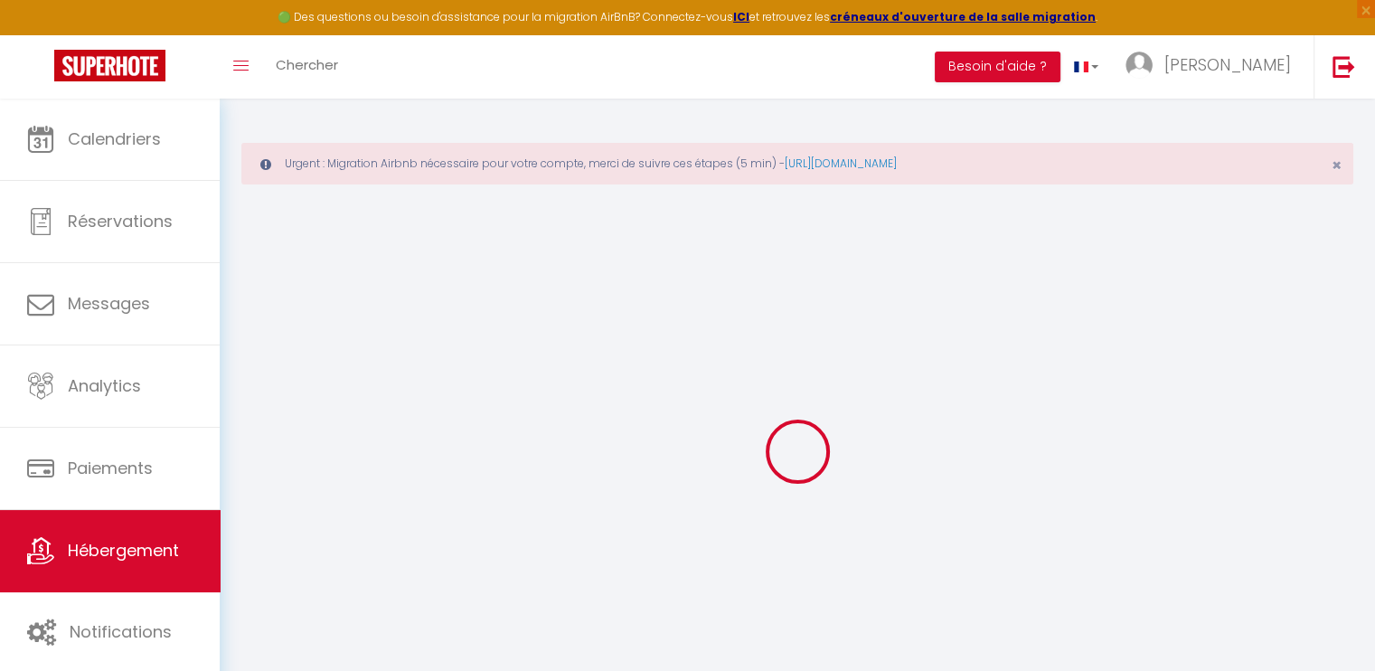
checkbox input "false"
select select
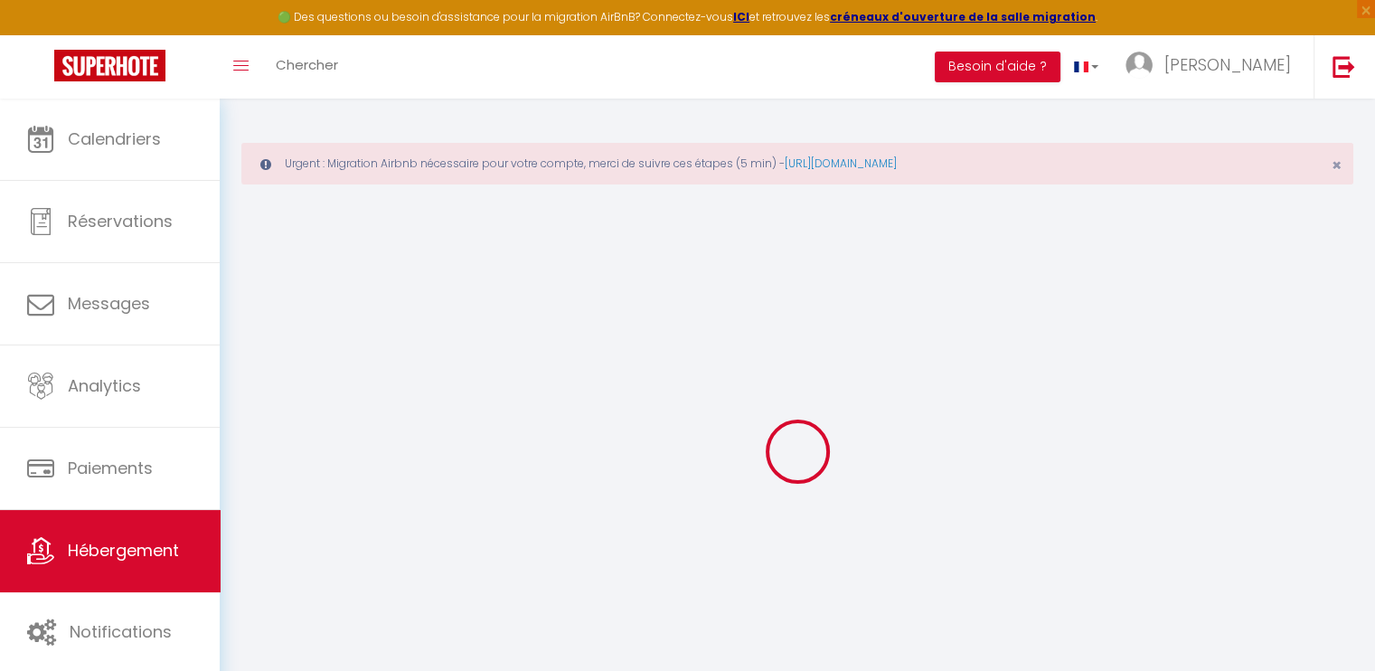
select select
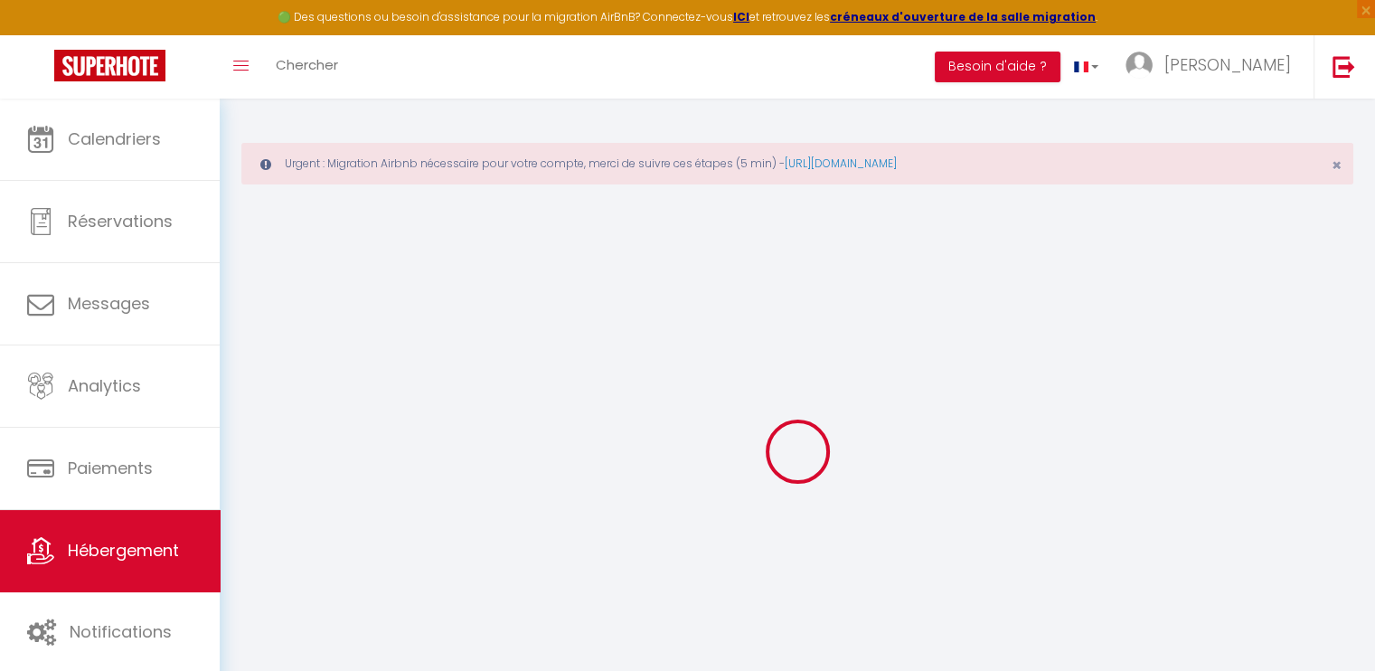
checkbox input "false"
select select
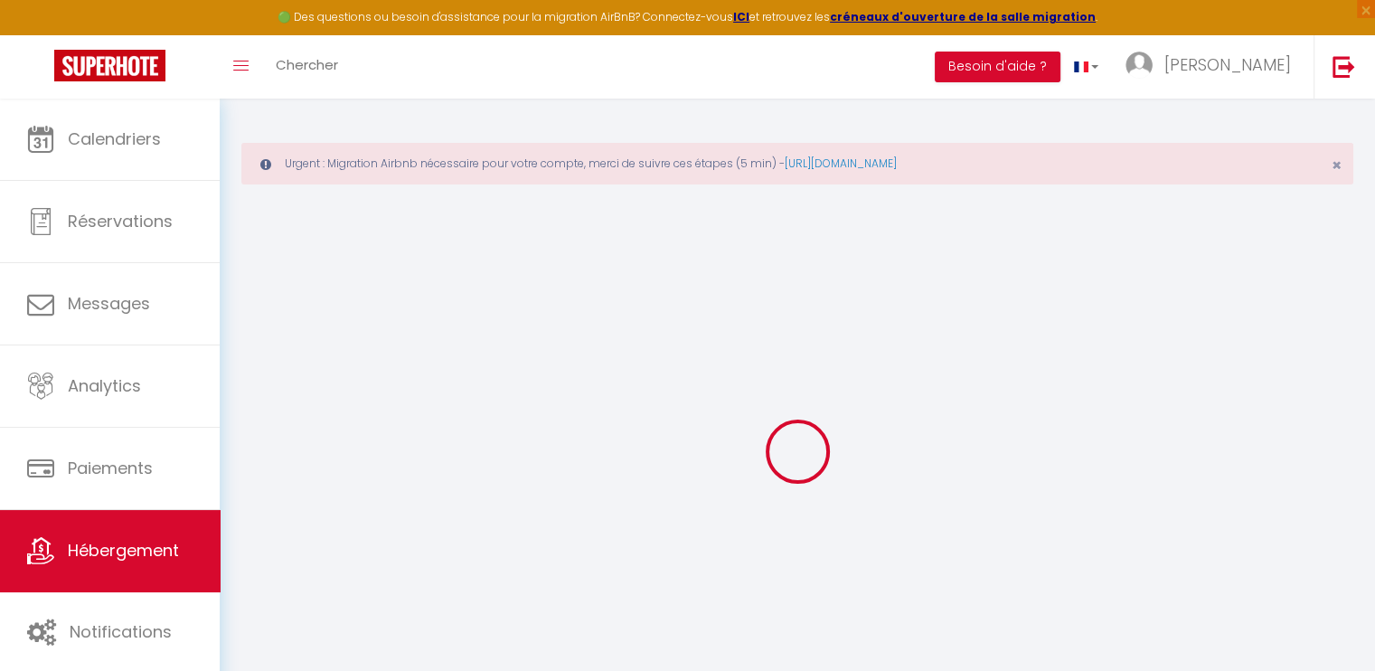
checkbox input "false"
select select "15:00"
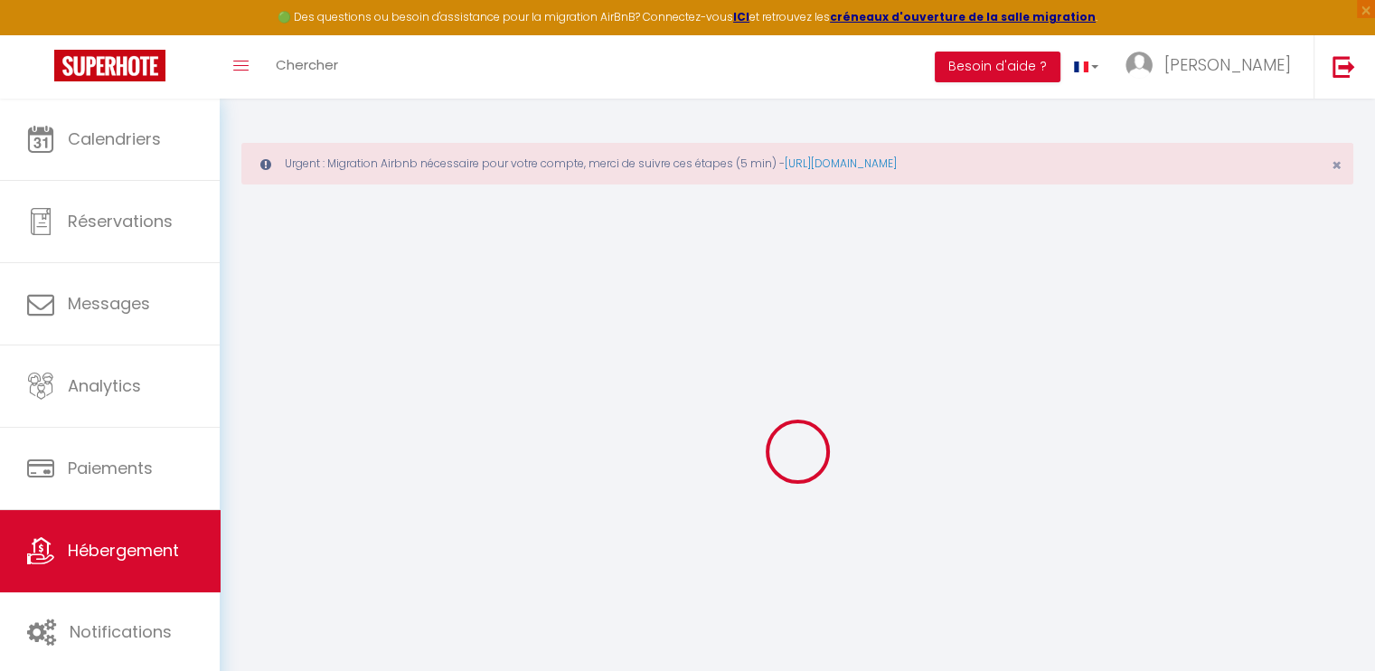
select select "23:45"
select select "11:00"
select select "30"
select select "120"
select select
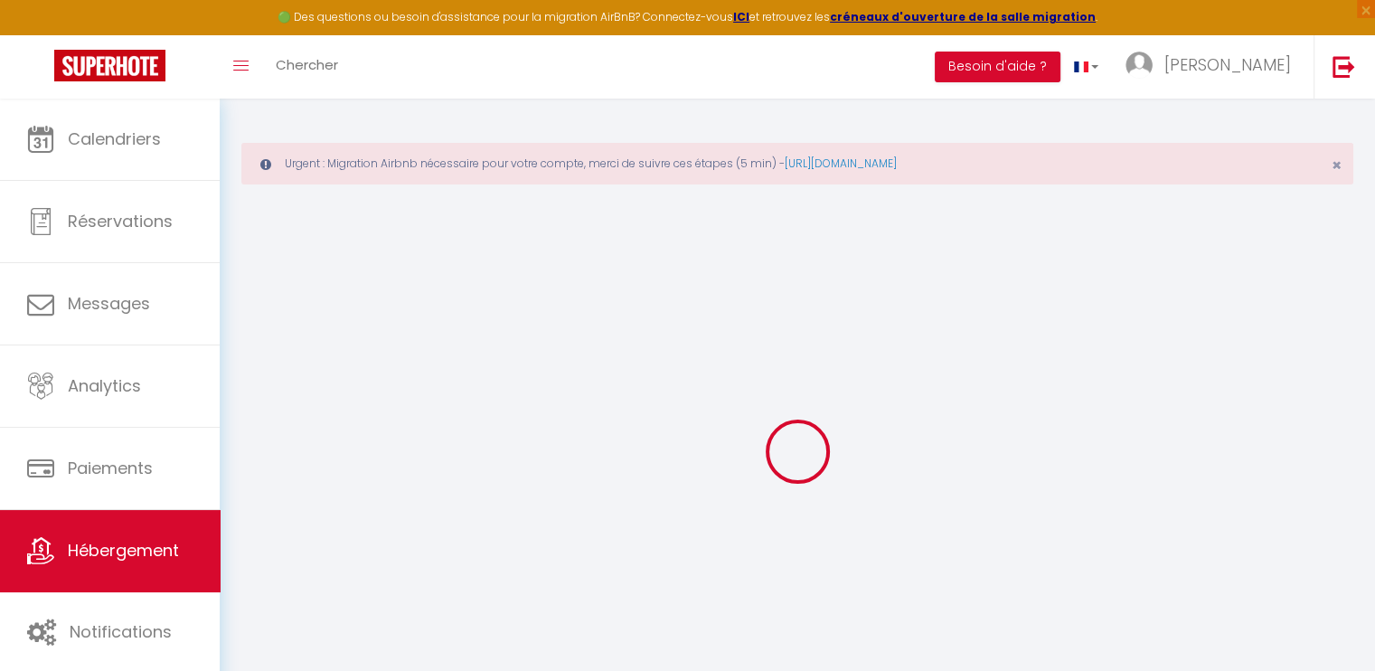
checkbox input "false"
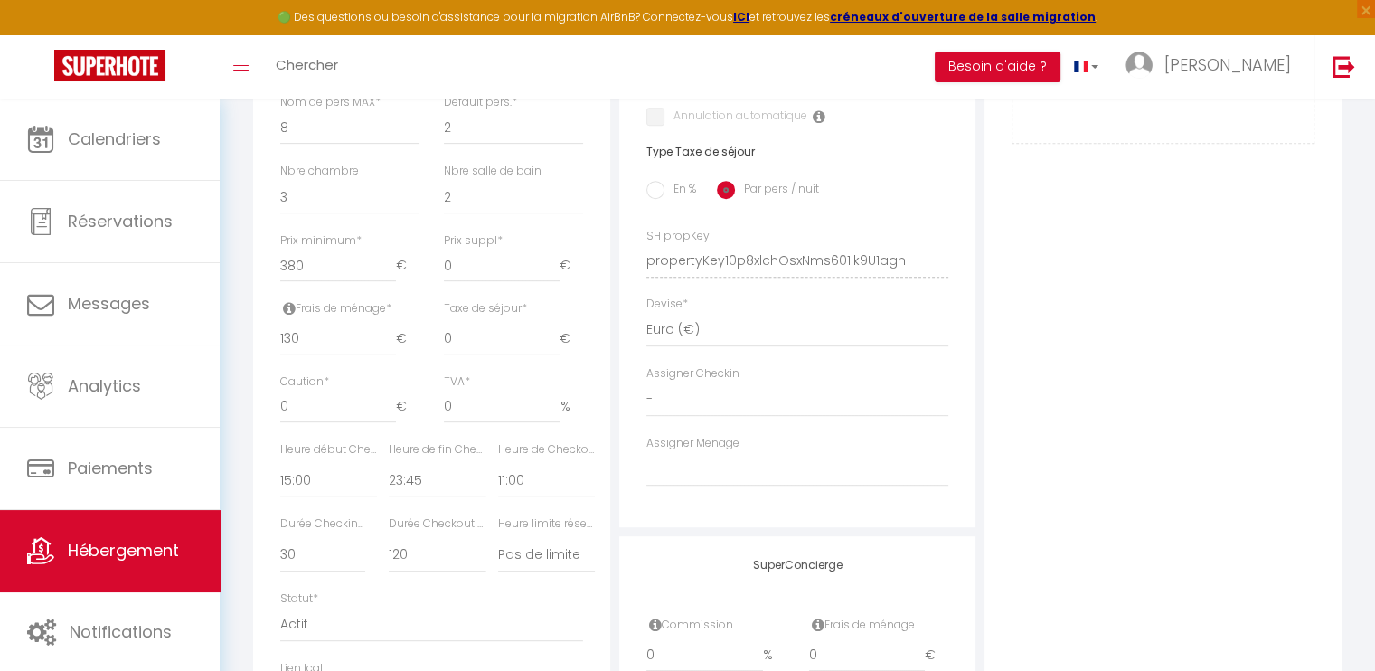
scroll to position [723, 0]
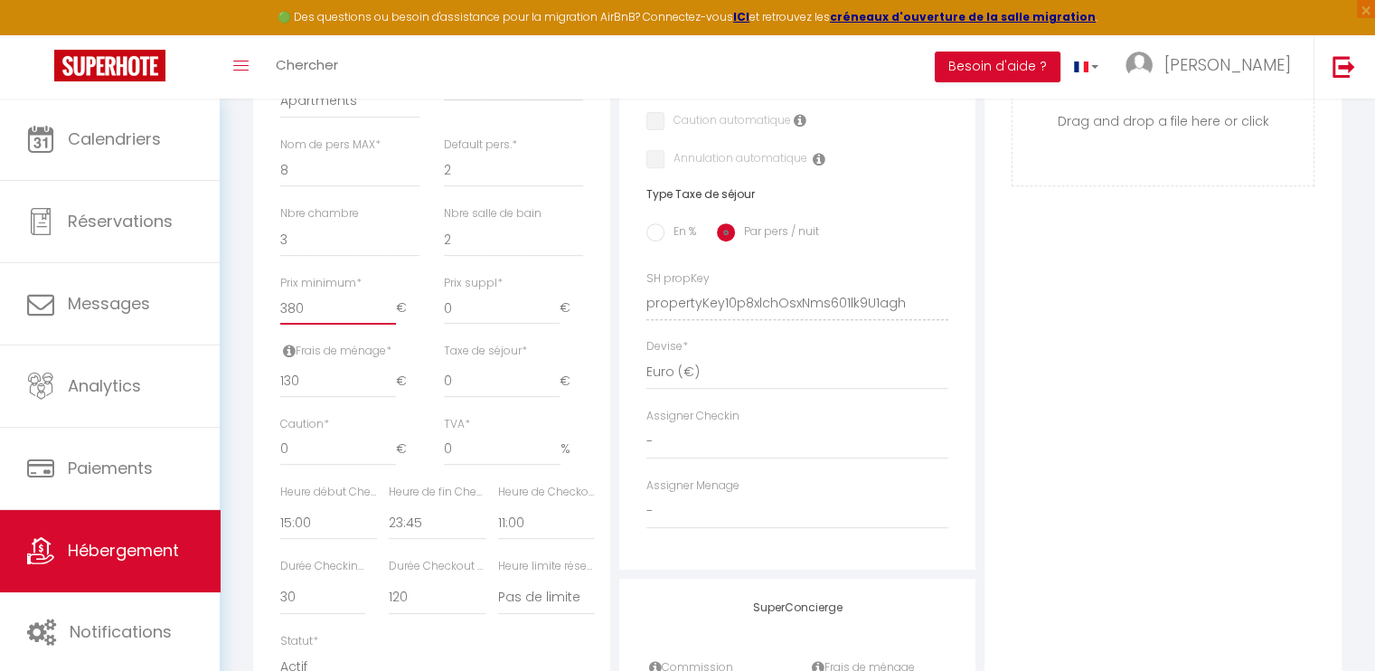
drag, startPoint x: 367, startPoint y: 317, endPoint x: 256, endPoint y: 317, distance: 111.2
click at [257, 317] on div "Détails Nom * AL-29-MAGENTA · Live in center of Paris 3BDR/8P - Place Républiqu…" at bounding box center [431, 237] width 357 height 1112
type input "3"
select select
checkbox input "false"
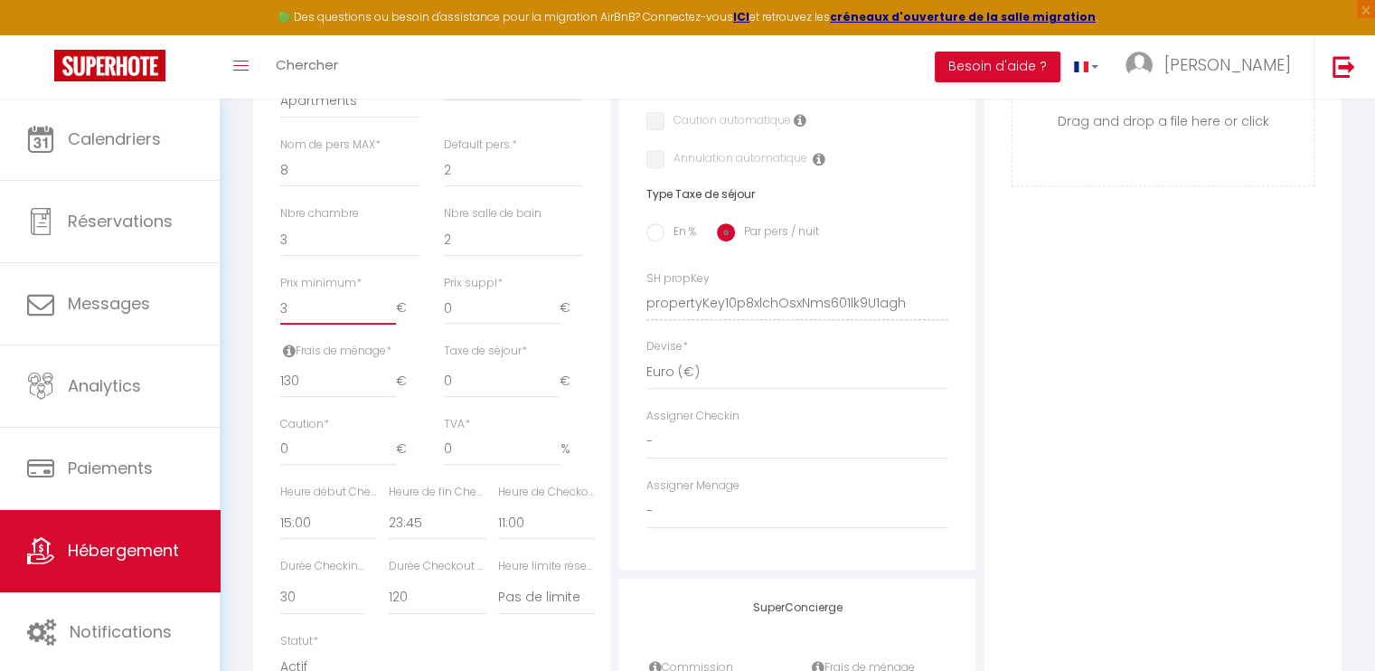
checkbox input "false"
type input "35"
select select
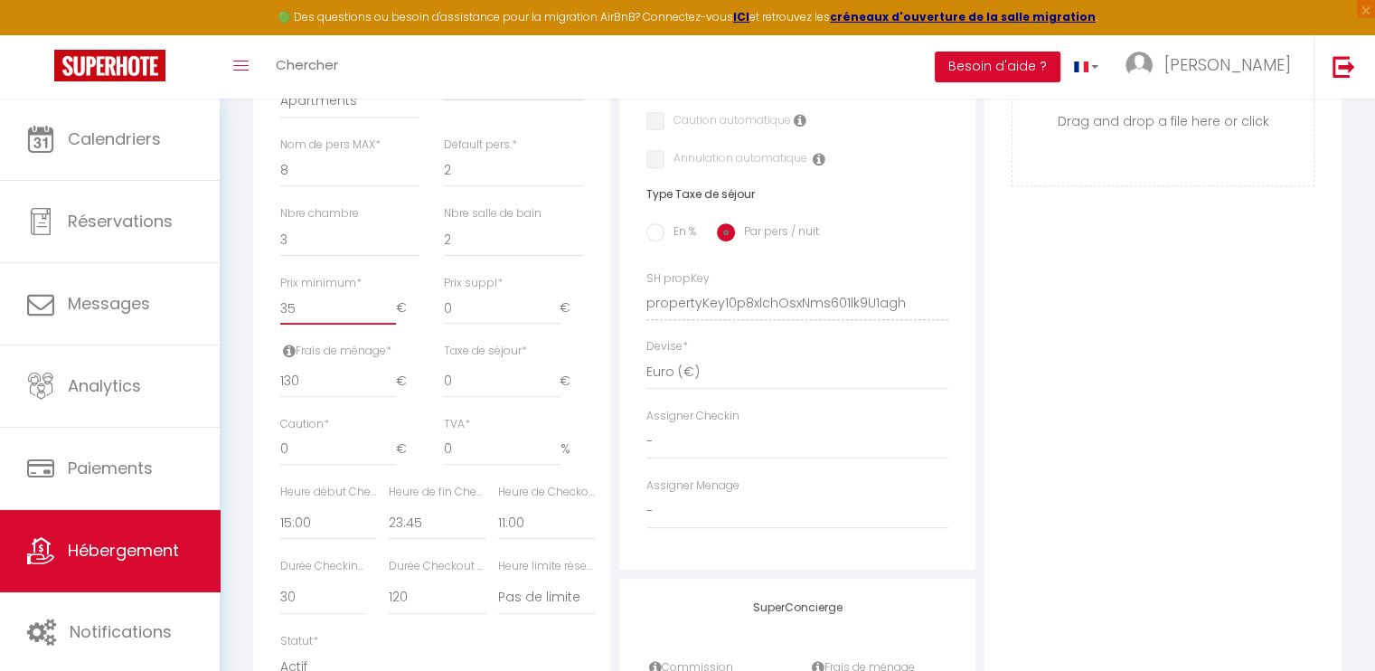
checkbox input "false"
type input "350"
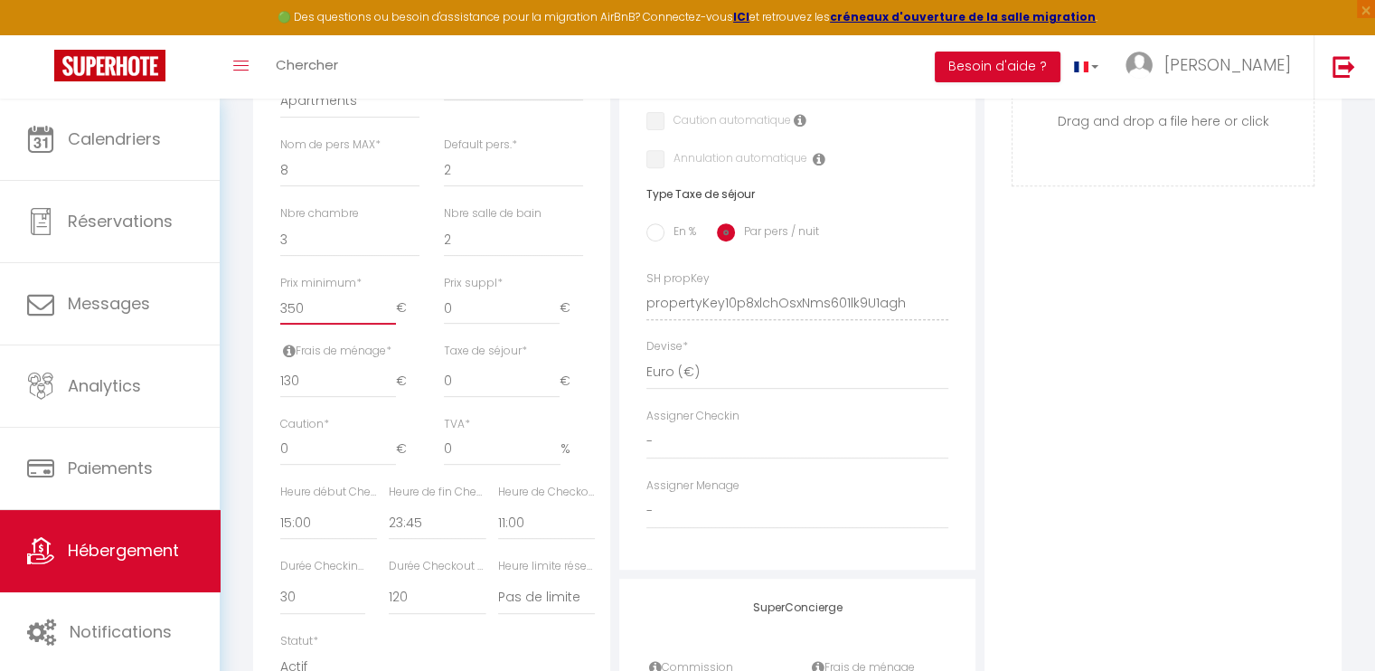
select select
checkbox input "false"
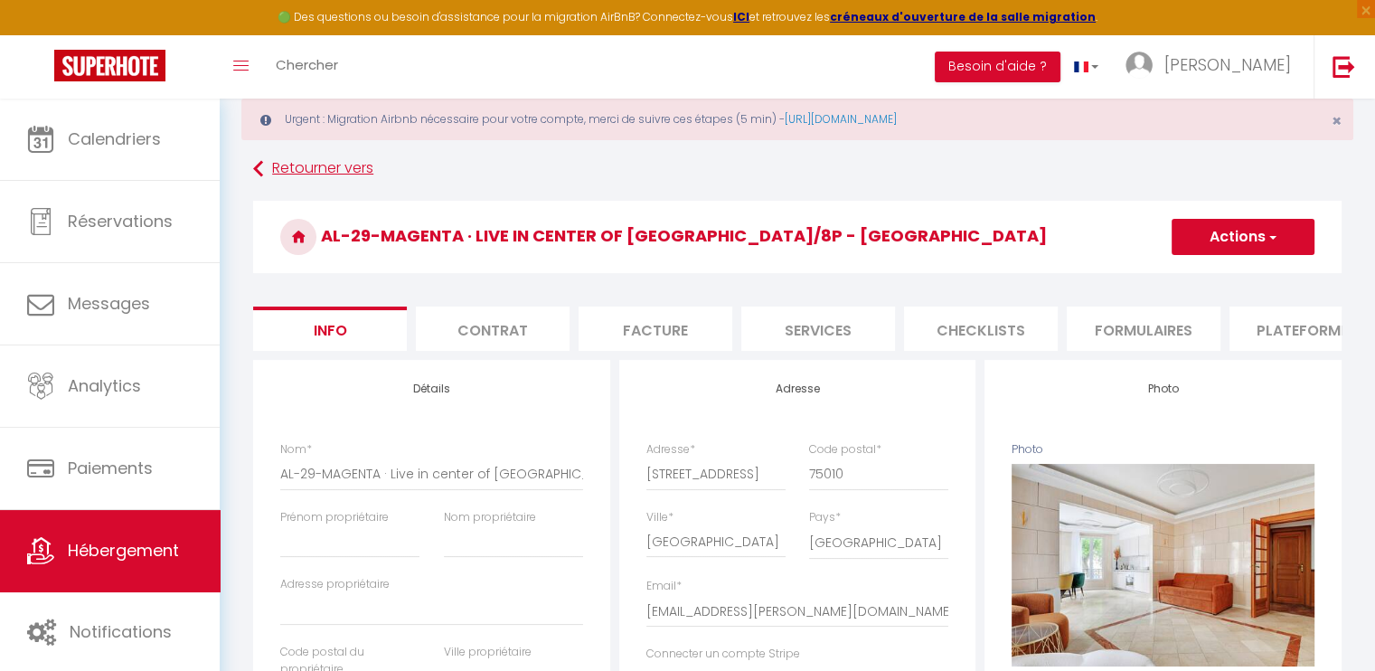
scroll to position [0, 0]
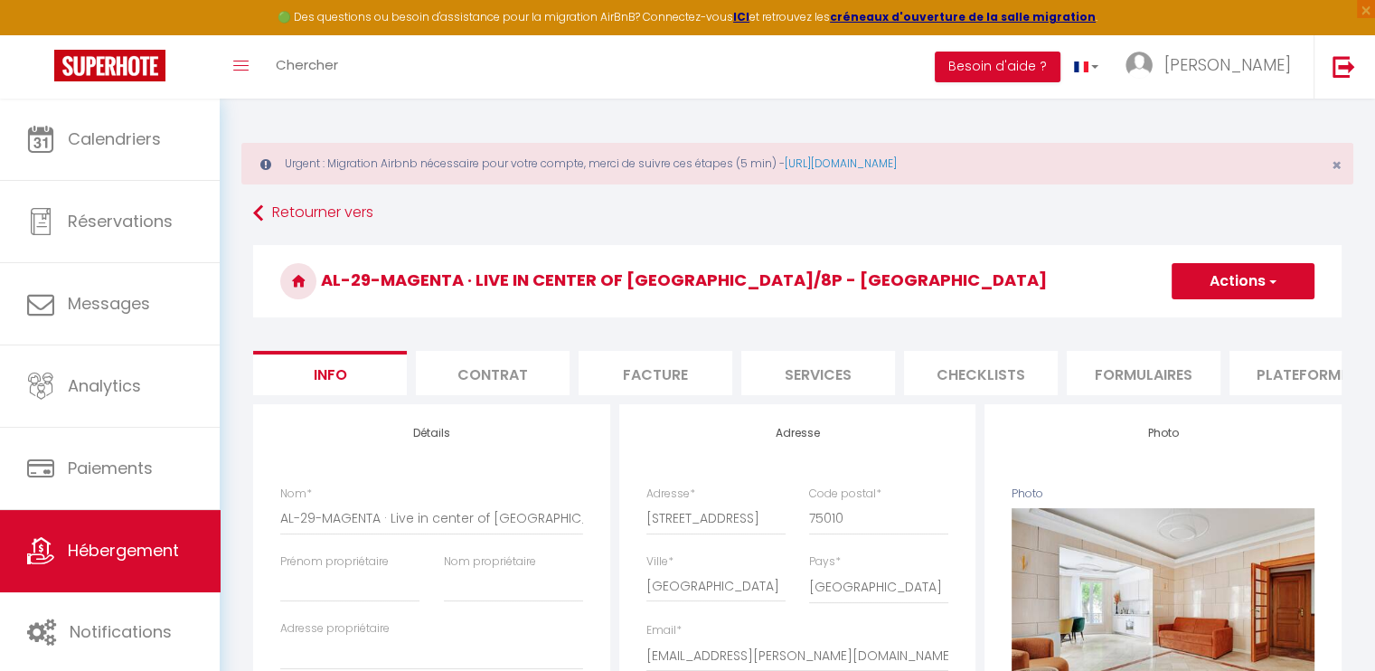
type input "350"
click at [1249, 270] on button "Actions" at bounding box center [1242, 281] width 143 height 36
click at [1200, 315] on input "Enregistrer" at bounding box center [1171, 321] width 67 height 18
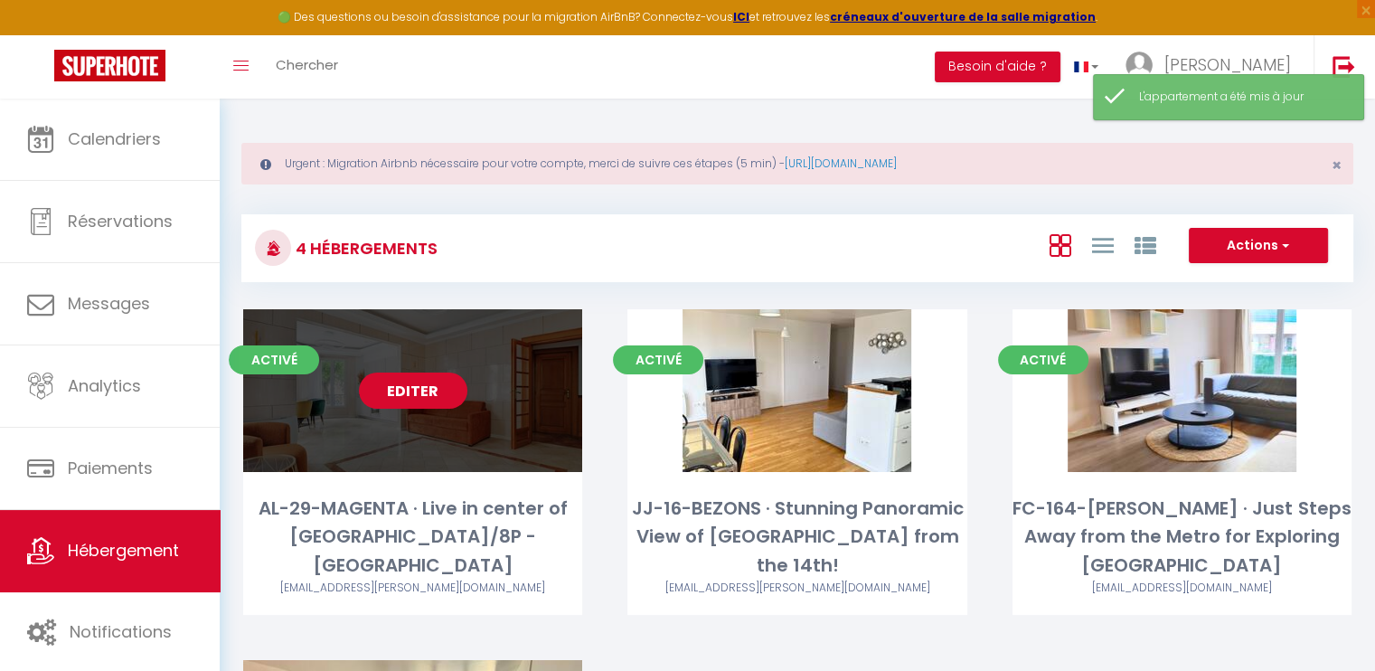
click at [429, 393] on link "Editer" at bounding box center [413, 390] width 108 height 36
select select "3"
select select "2"
select select "1"
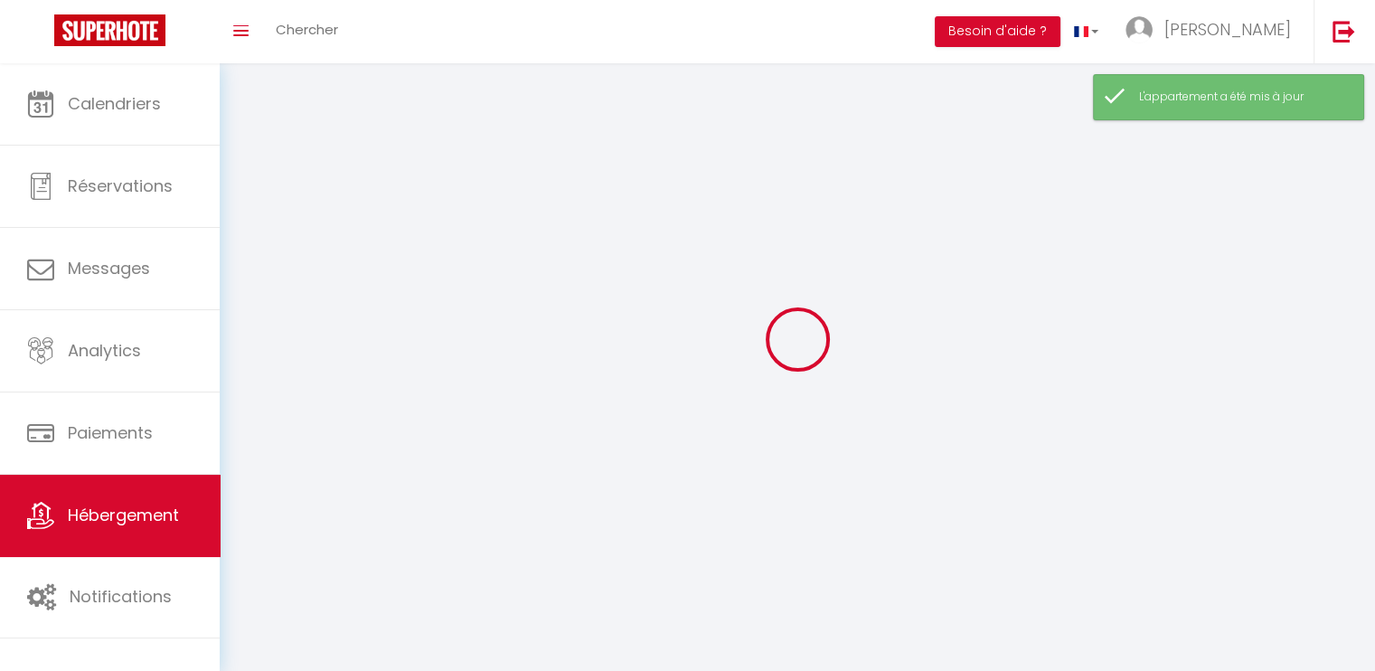
select select
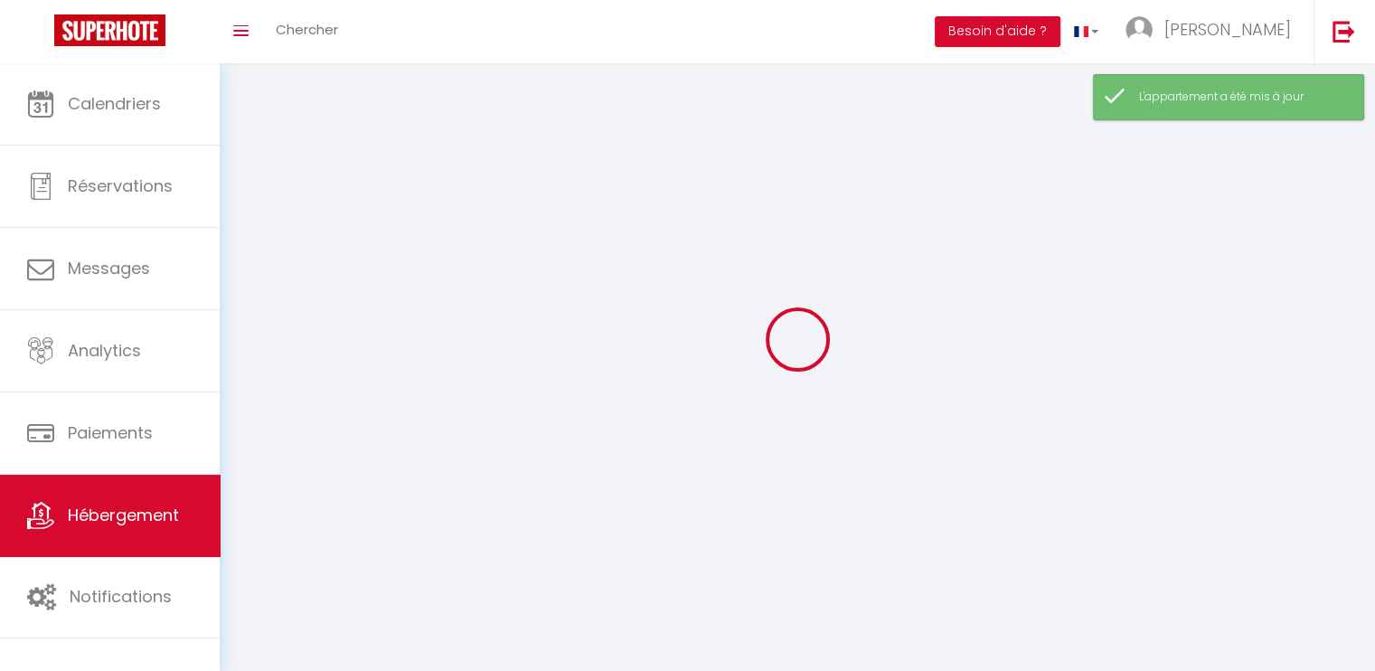
select select
checkbox input "false"
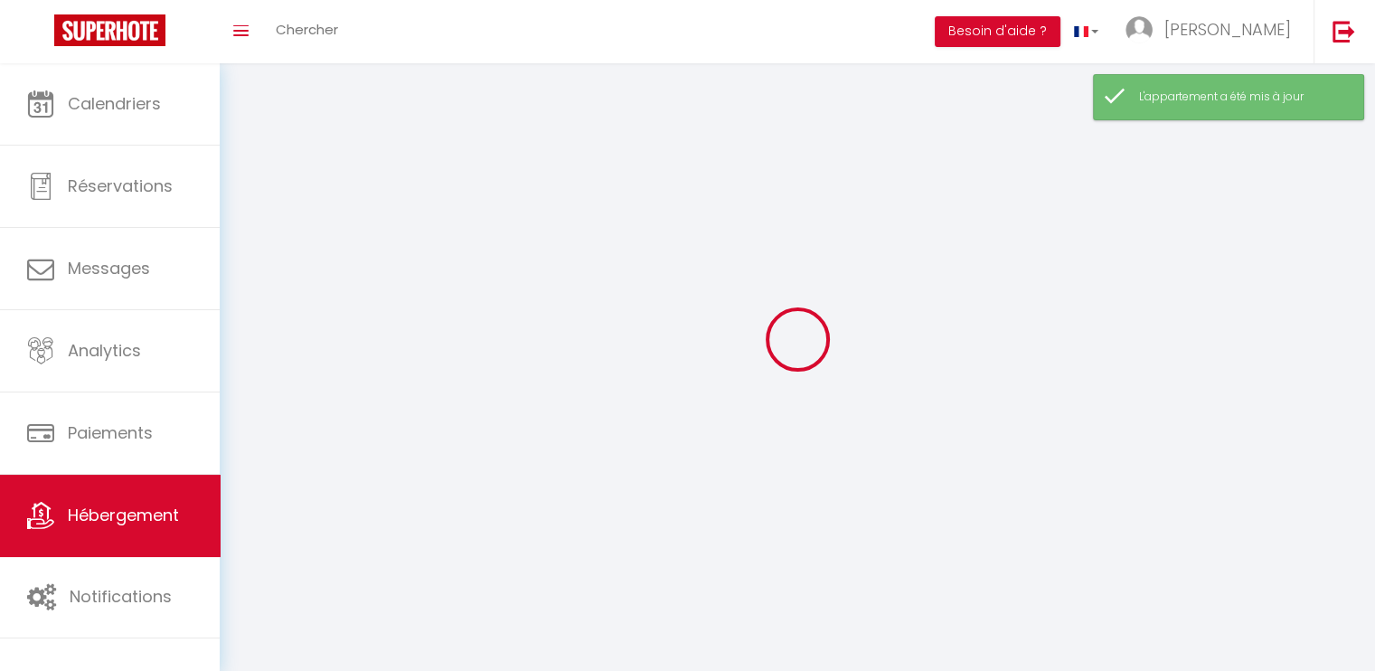
select select
select select "1"
select select "28"
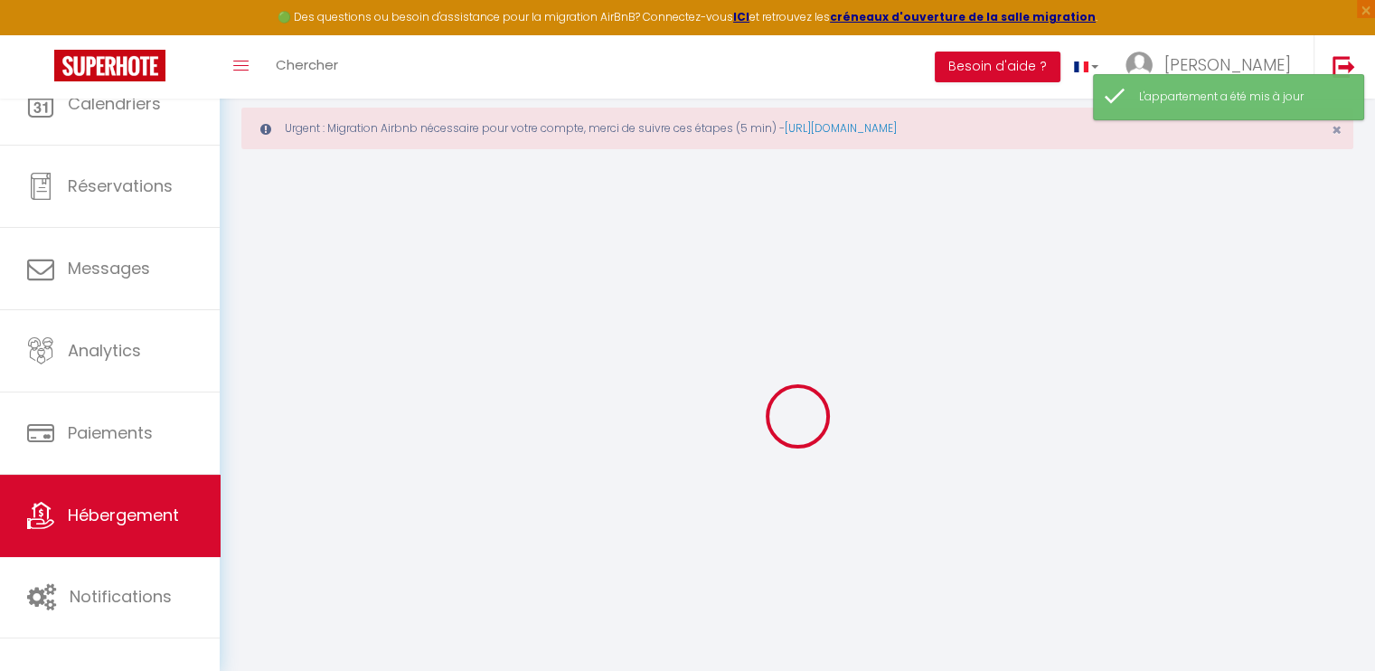
select select
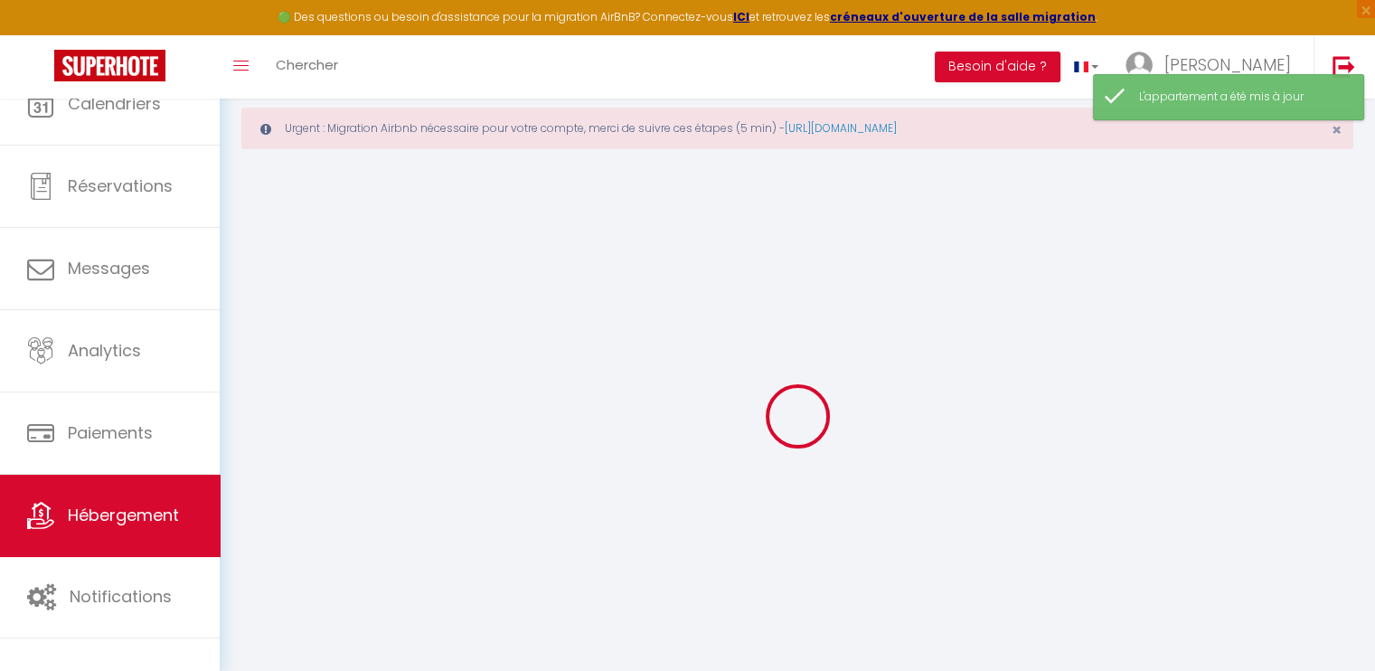
select select
checkbox input "false"
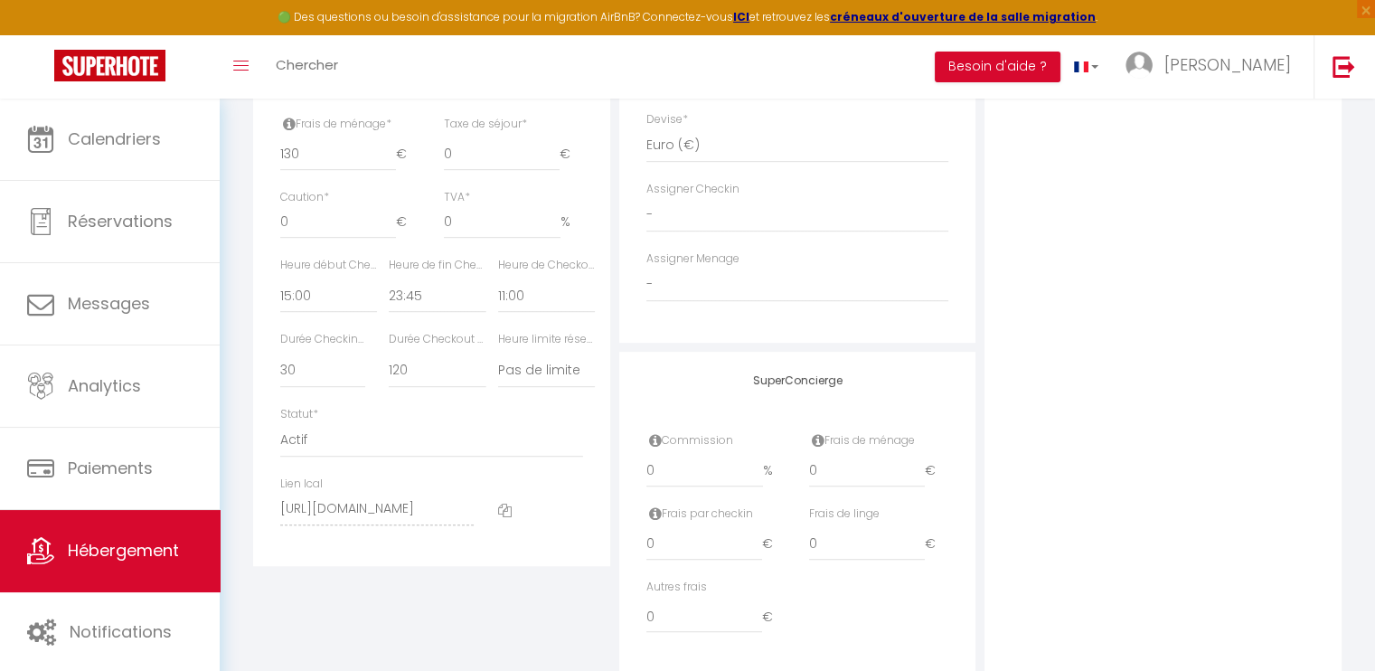
scroll to position [994, 0]
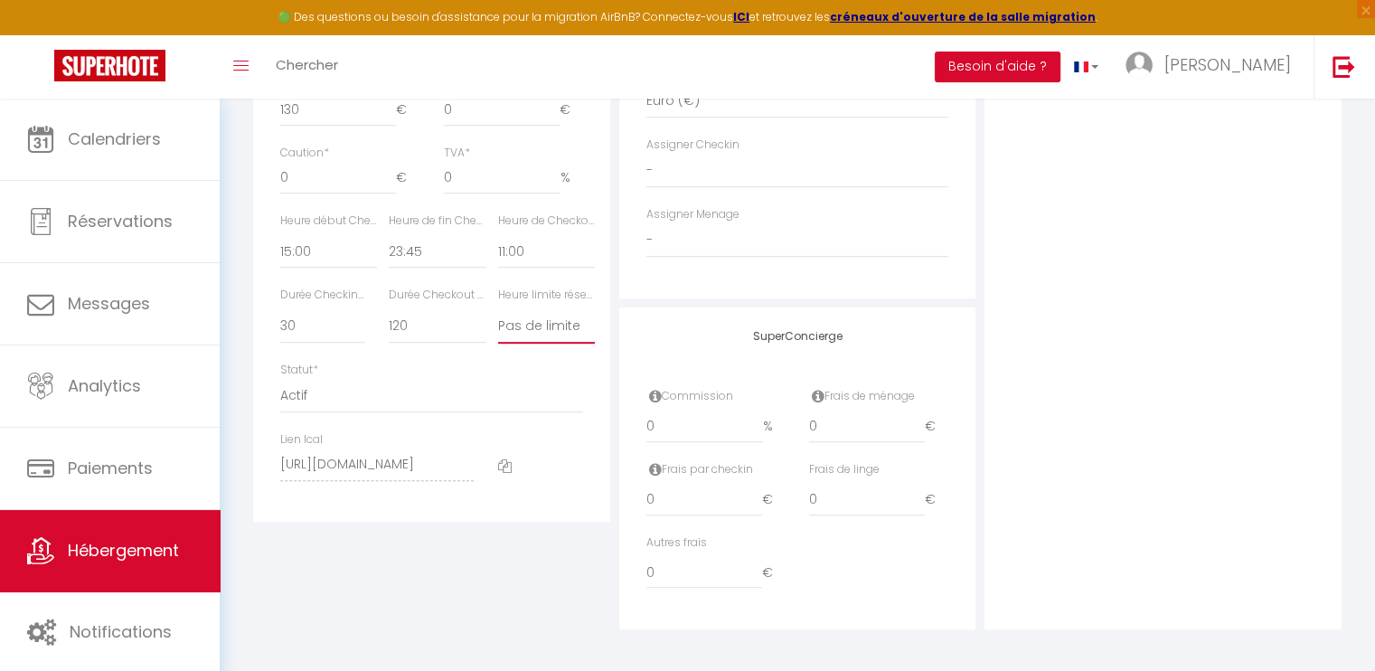
click at [531, 335] on select "Pas de limite 01:00 02:00 03:00 04:00 05:00 06:00 07:00 08:00 09:00 10:00 11:00…" at bounding box center [546, 326] width 97 height 34
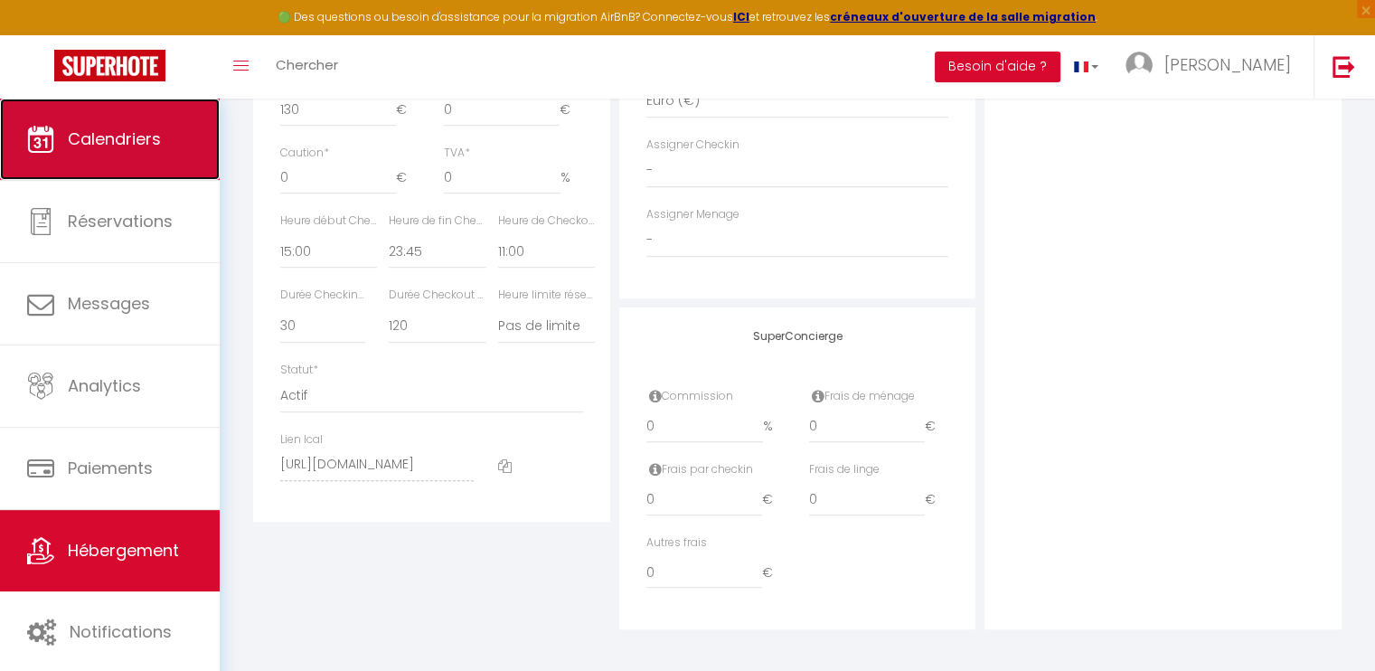
click at [167, 146] on link "Calendriers" at bounding box center [110, 139] width 220 height 81
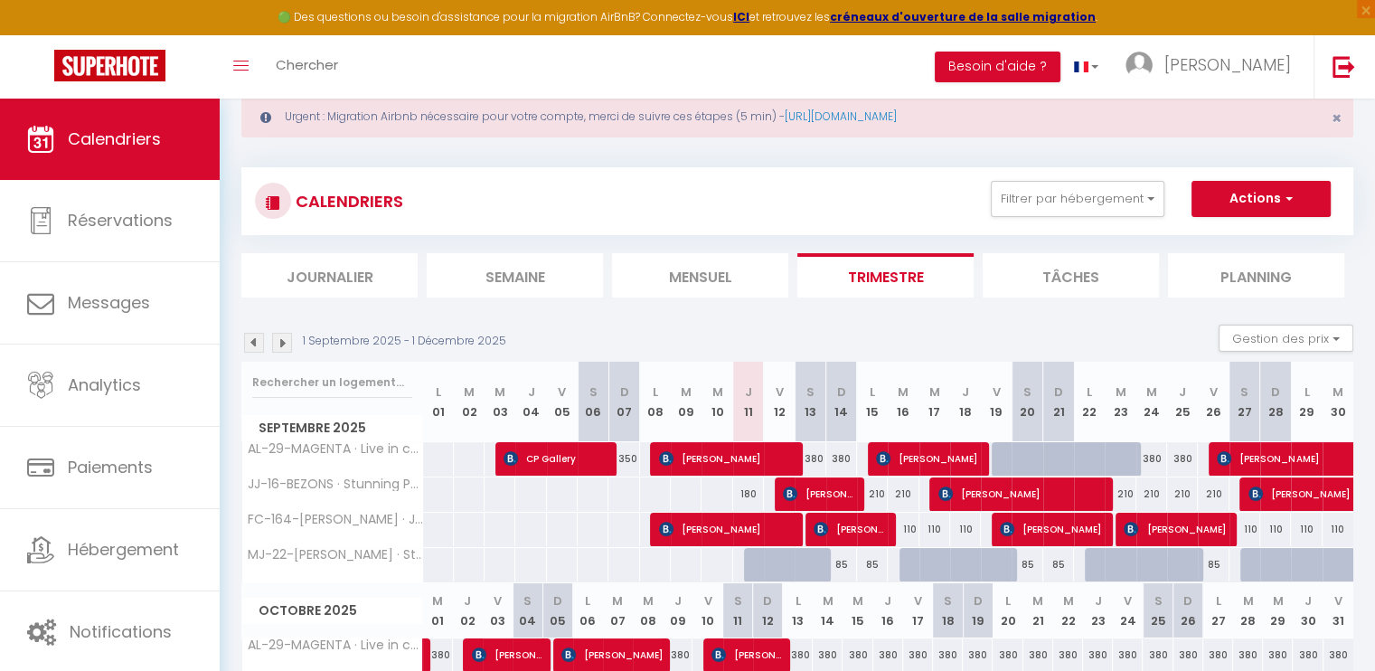
scroll to position [90, 0]
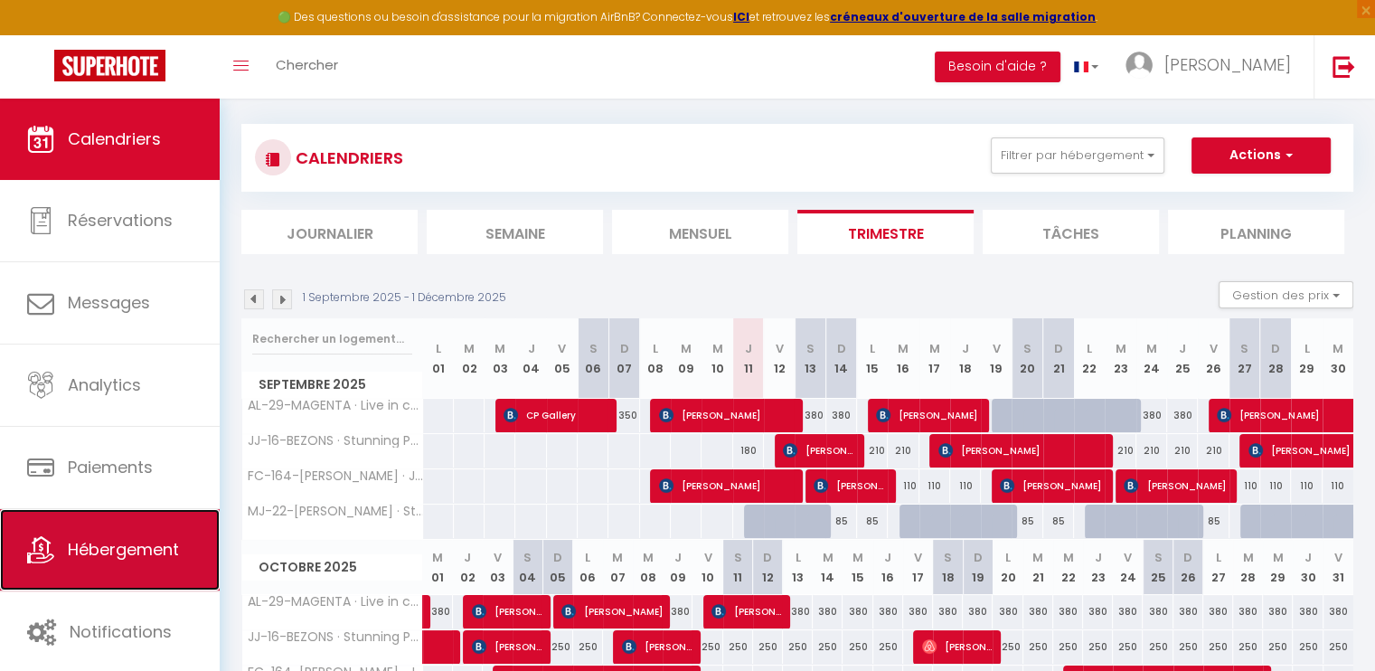
click at [137, 534] on link "Hébergement" at bounding box center [110, 549] width 220 height 81
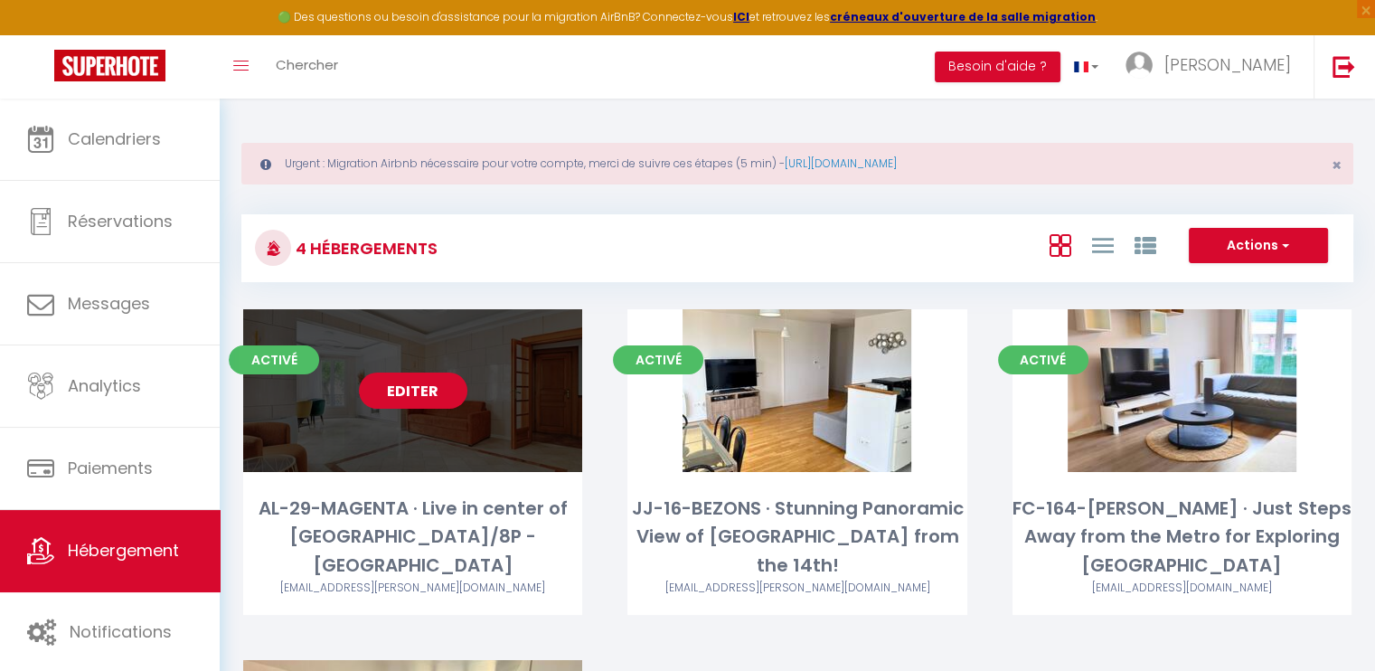
click at [423, 390] on link "Editer" at bounding box center [413, 390] width 108 height 36
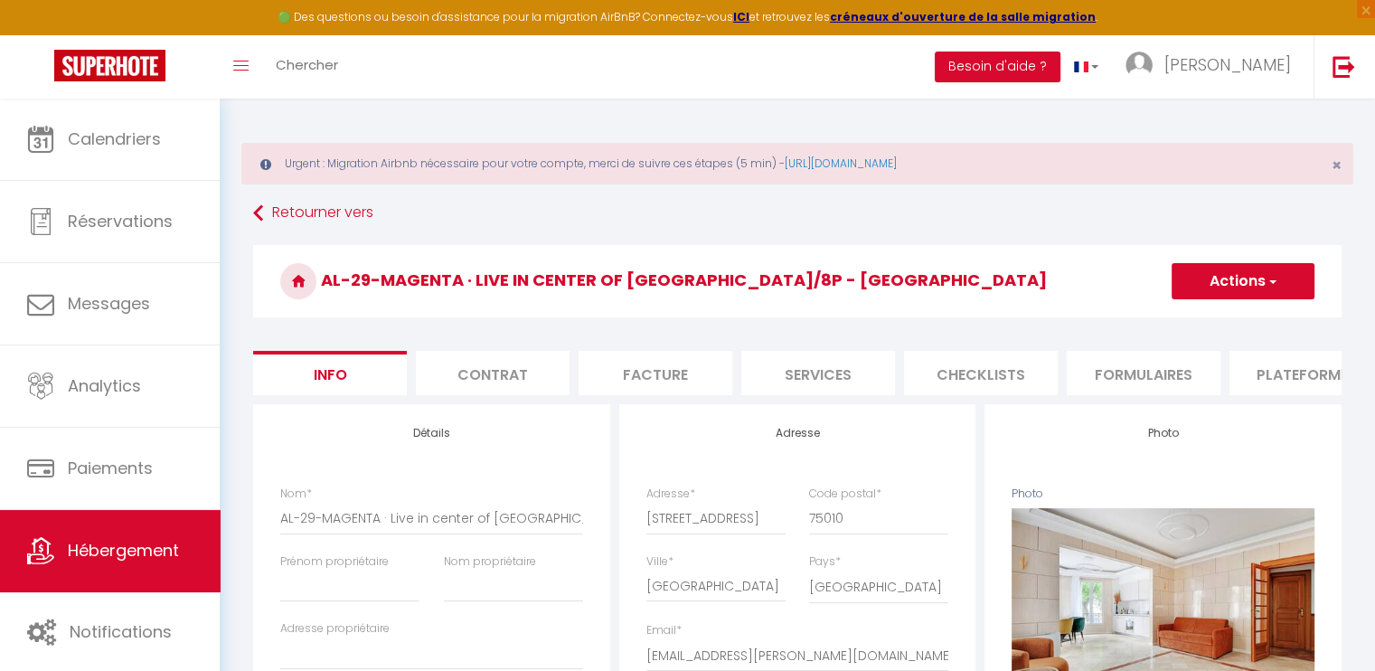
click at [859, 385] on li "Services" at bounding box center [818, 373] width 154 height 44
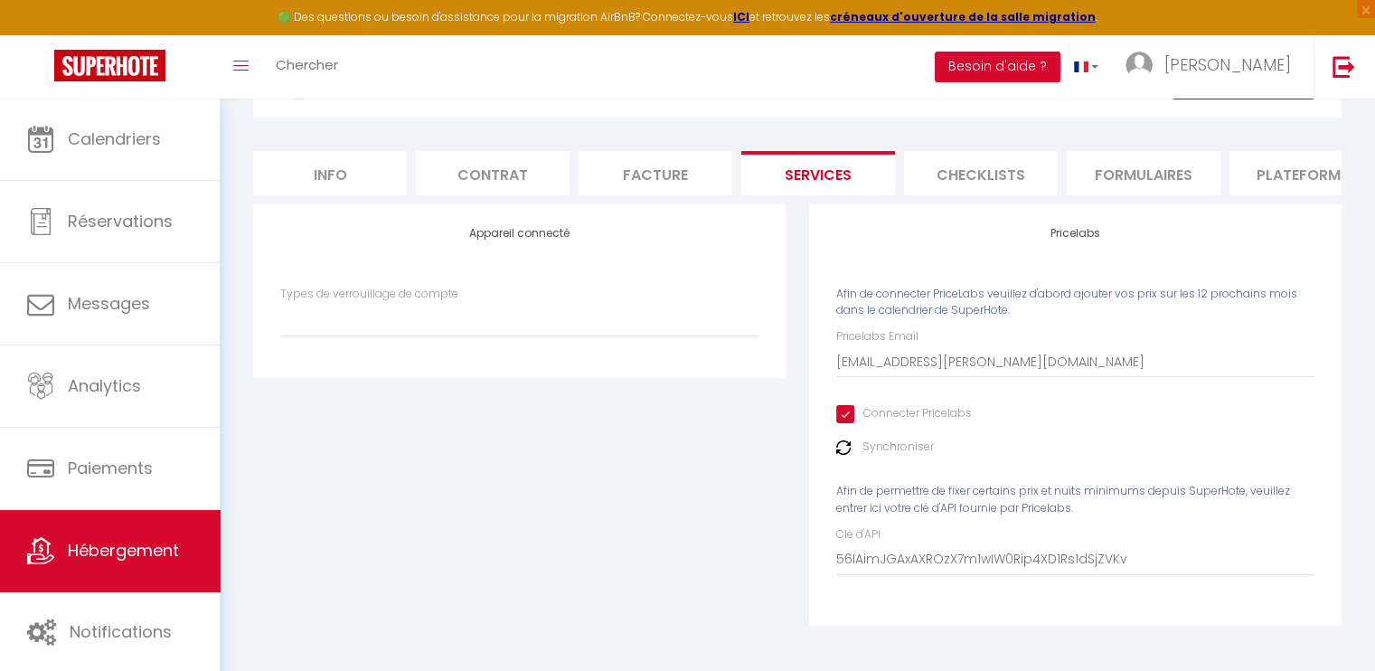
scroll to position [212, 0]
click at [839, 450] on img at bounding box center [843, 447] width 14 height 14
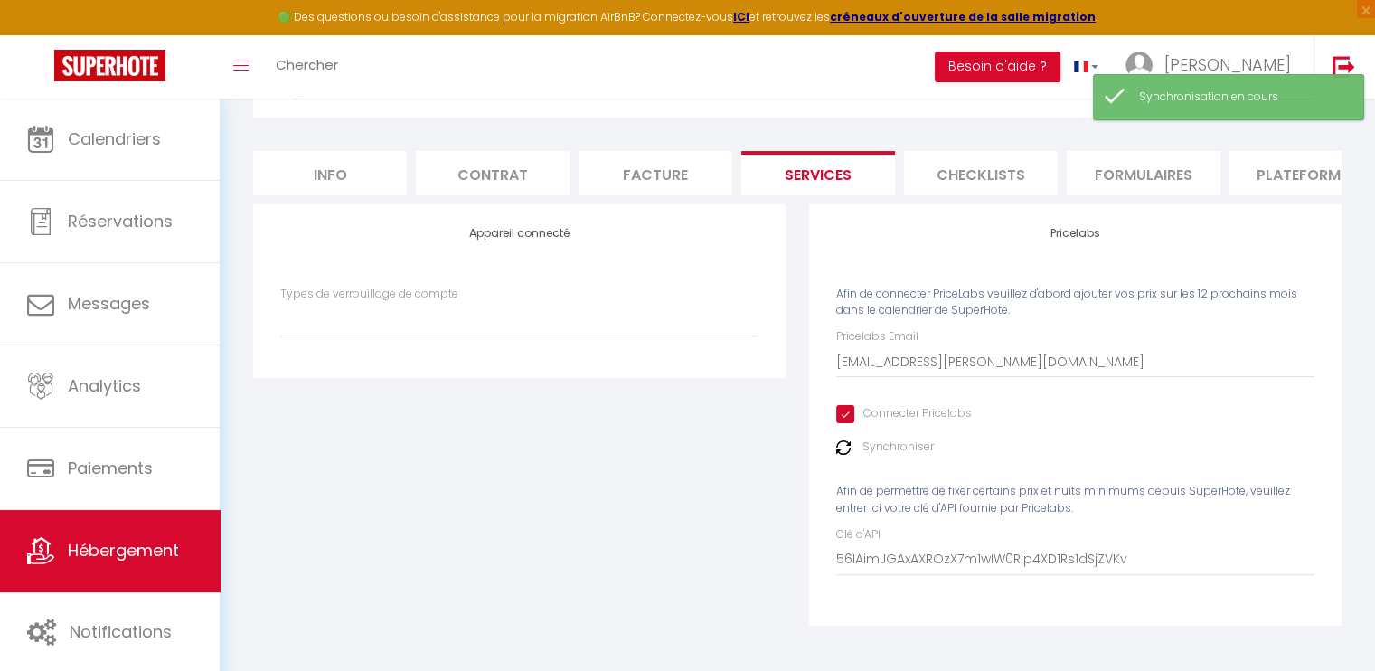
click at [865, 455] on label "Synchroniser" at bounding box center [897, 446] width 71 height 17
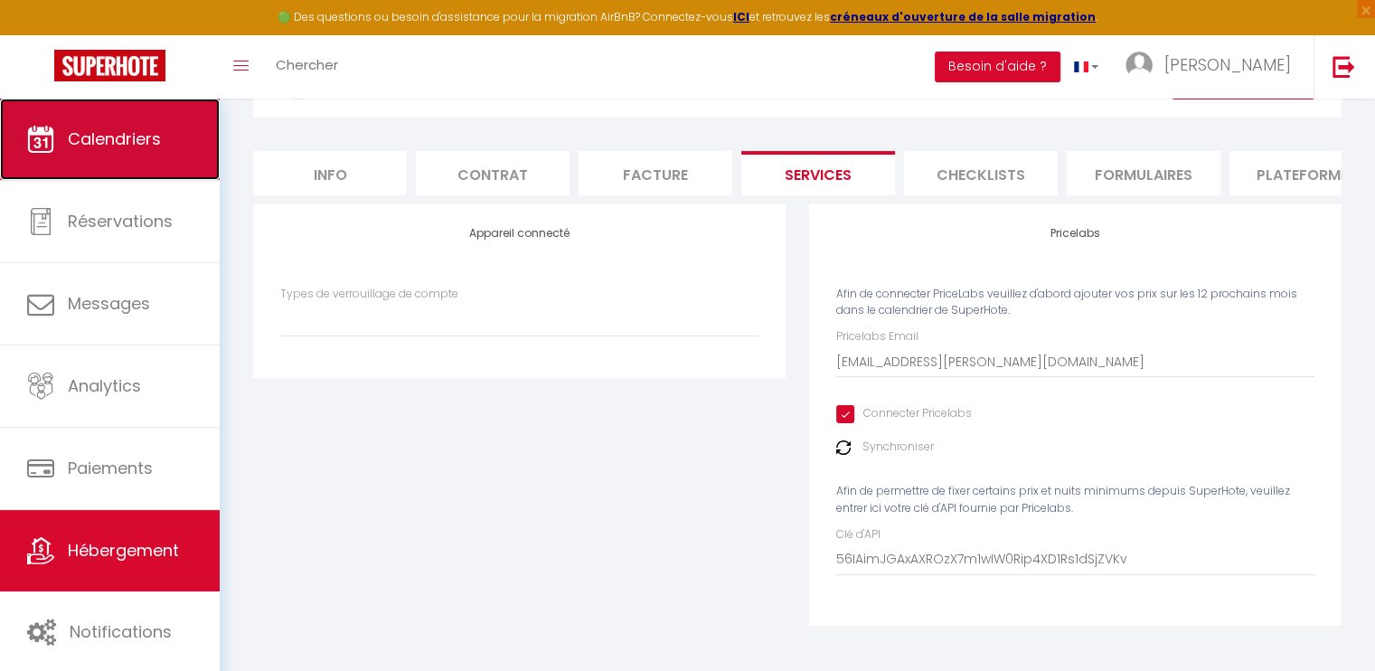
click at [159, 166] on link "Calendriers" at bounding box center [110, 139] width 220 height 81
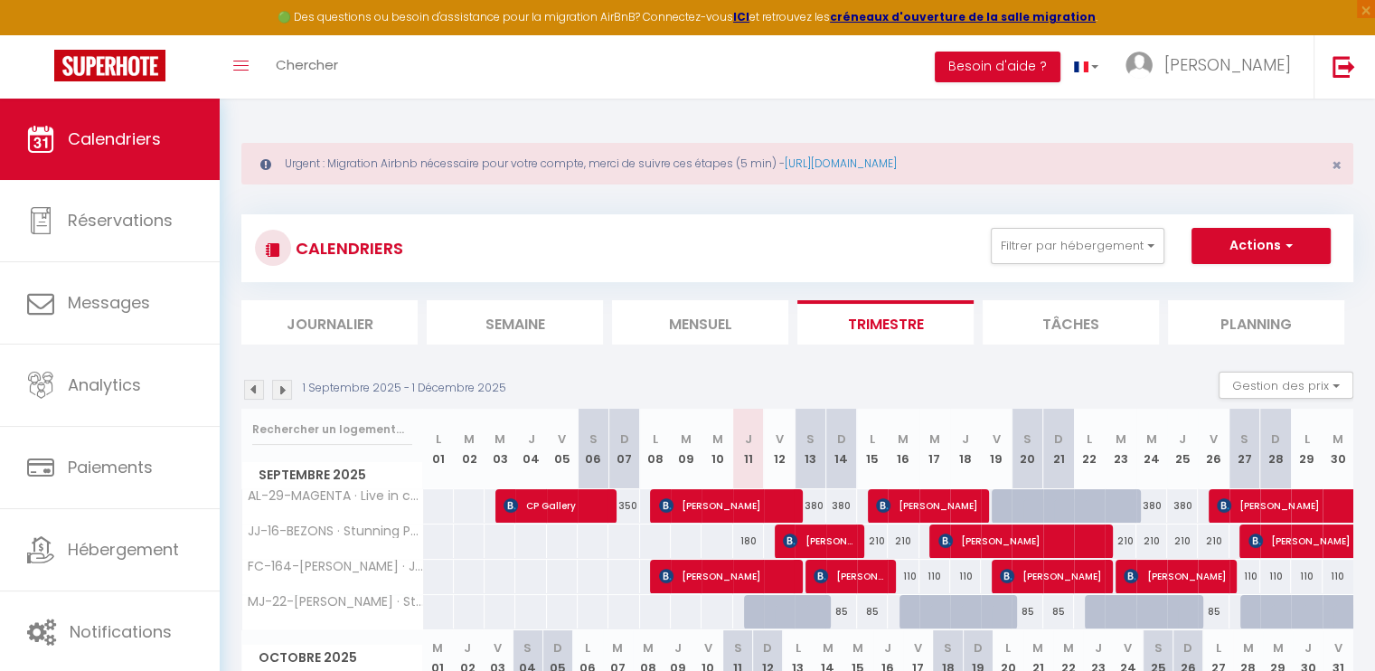
click at [857, 309] on li "Trimestre" at bounding box center [885, 322] width 176 height 44
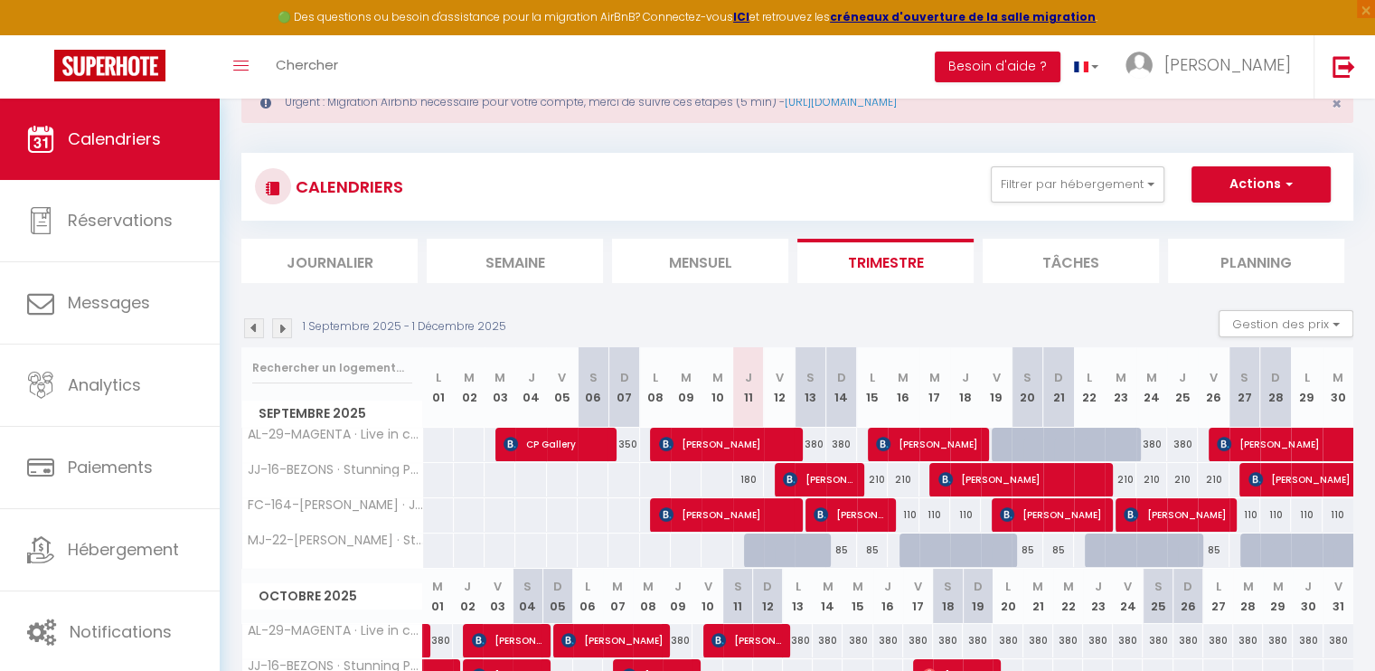
scroll to position [61, 0]
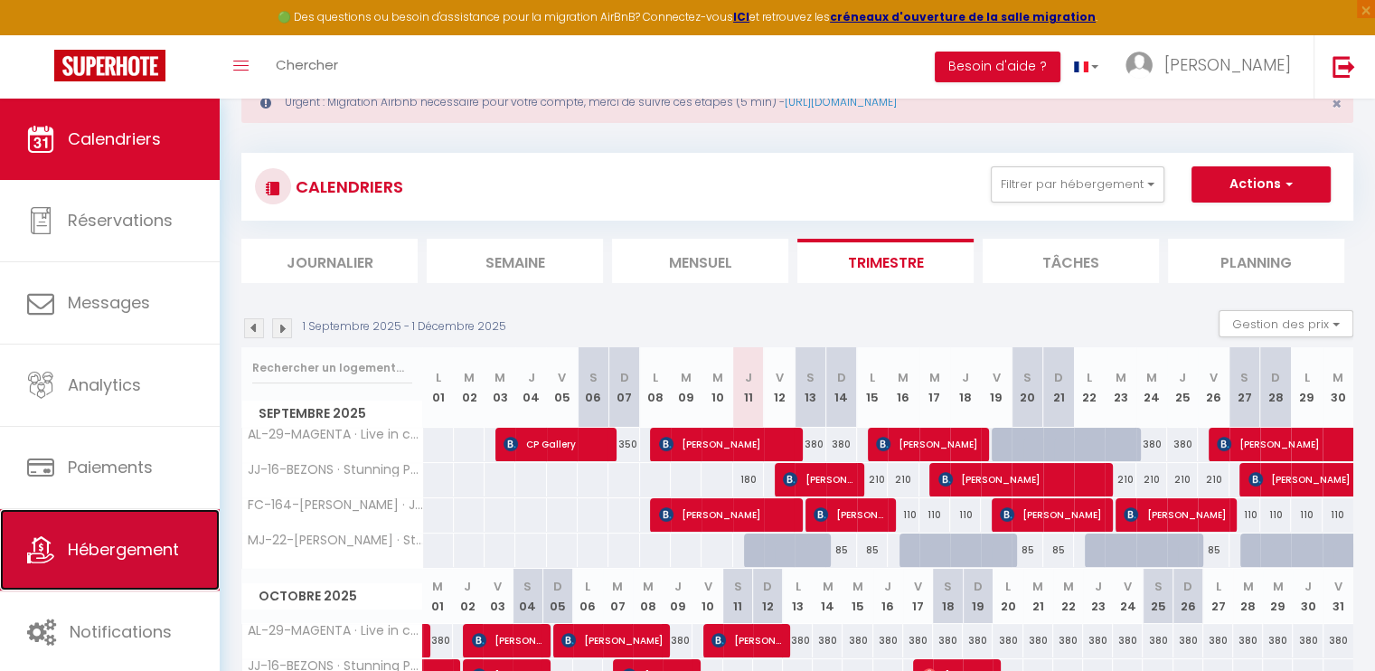
click at [174, 525] on link "Hébergement" at bounding box center [110, 549] width 220 height 81
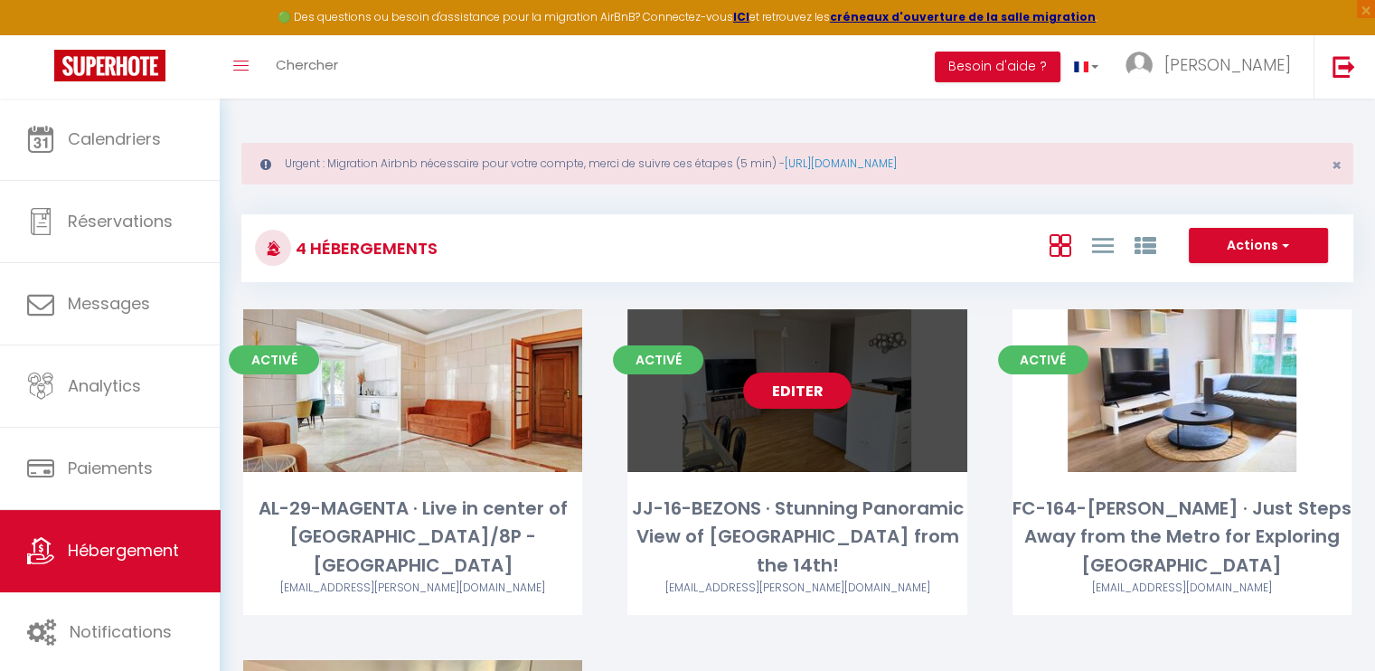
click at [774, 404] on link "Editer" at bounding box center [797, 390] width 108 height 36
click at [802, 385] on link "Editer" at bounding box center [797, 390] width 108 height 36
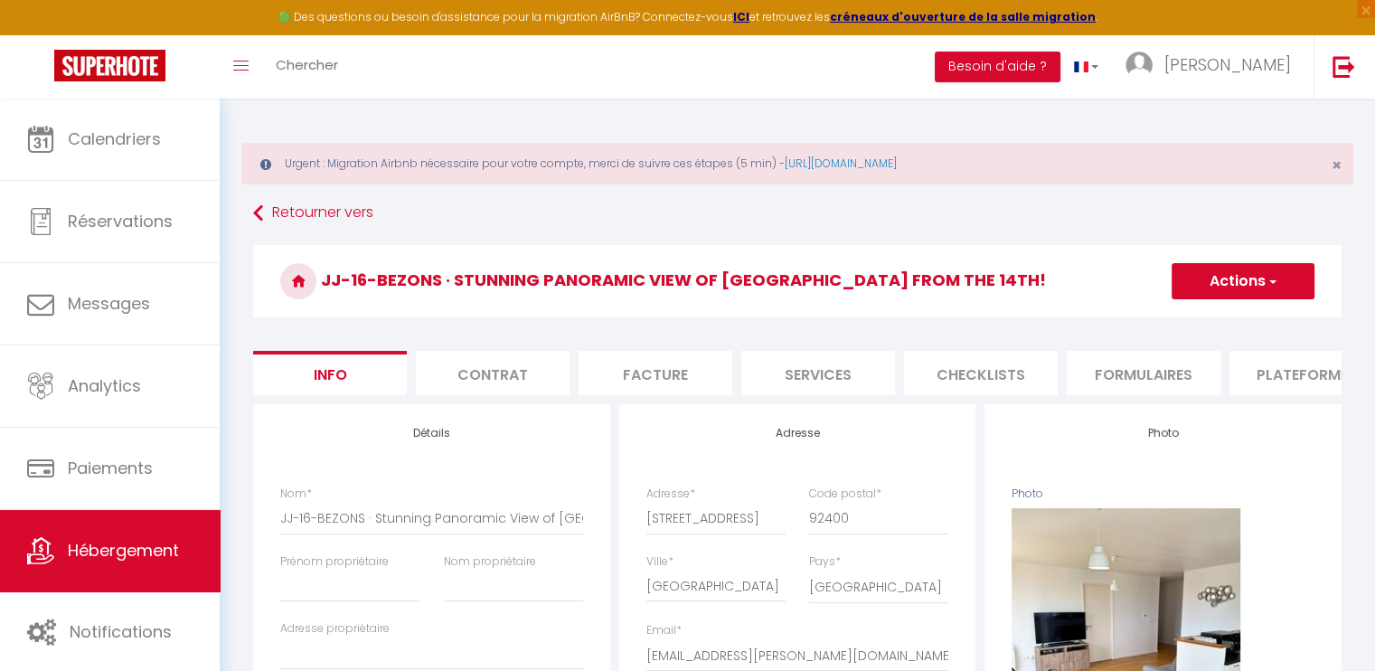
click at [834, 371] on li "Services" at bounding box center [818, 373] width 154 height 44
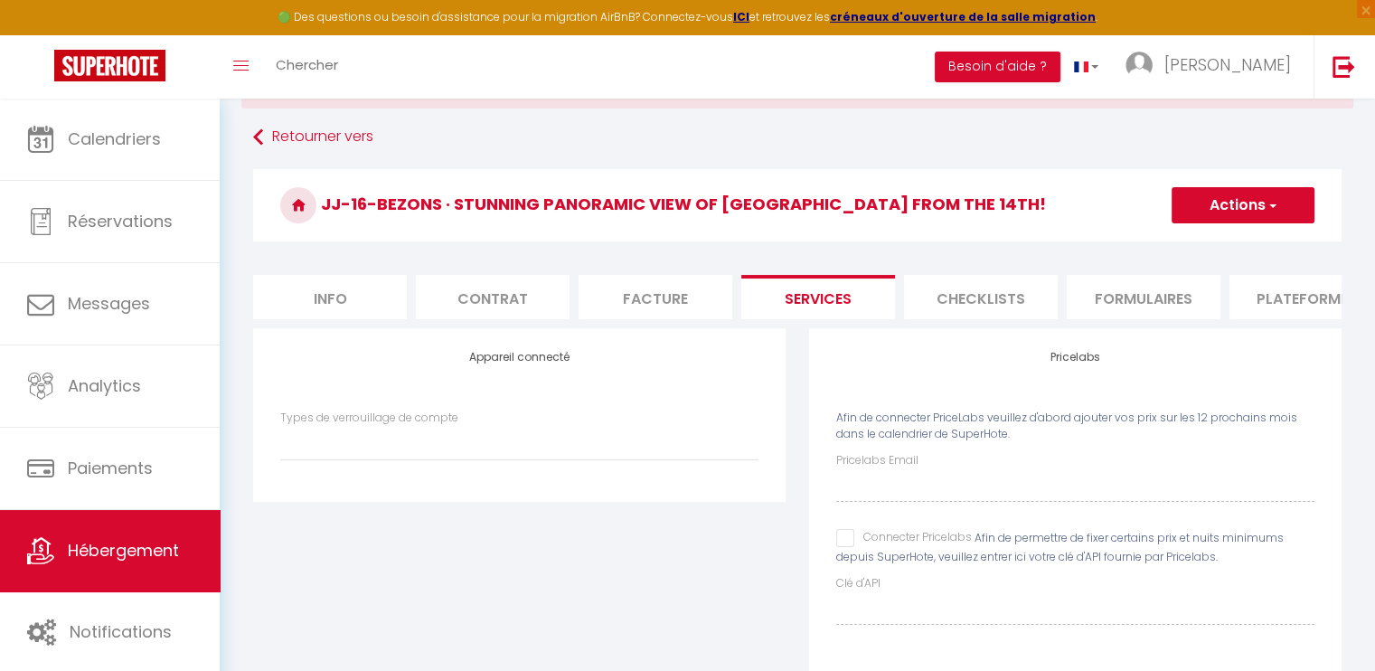
scroll to position [137, 0]
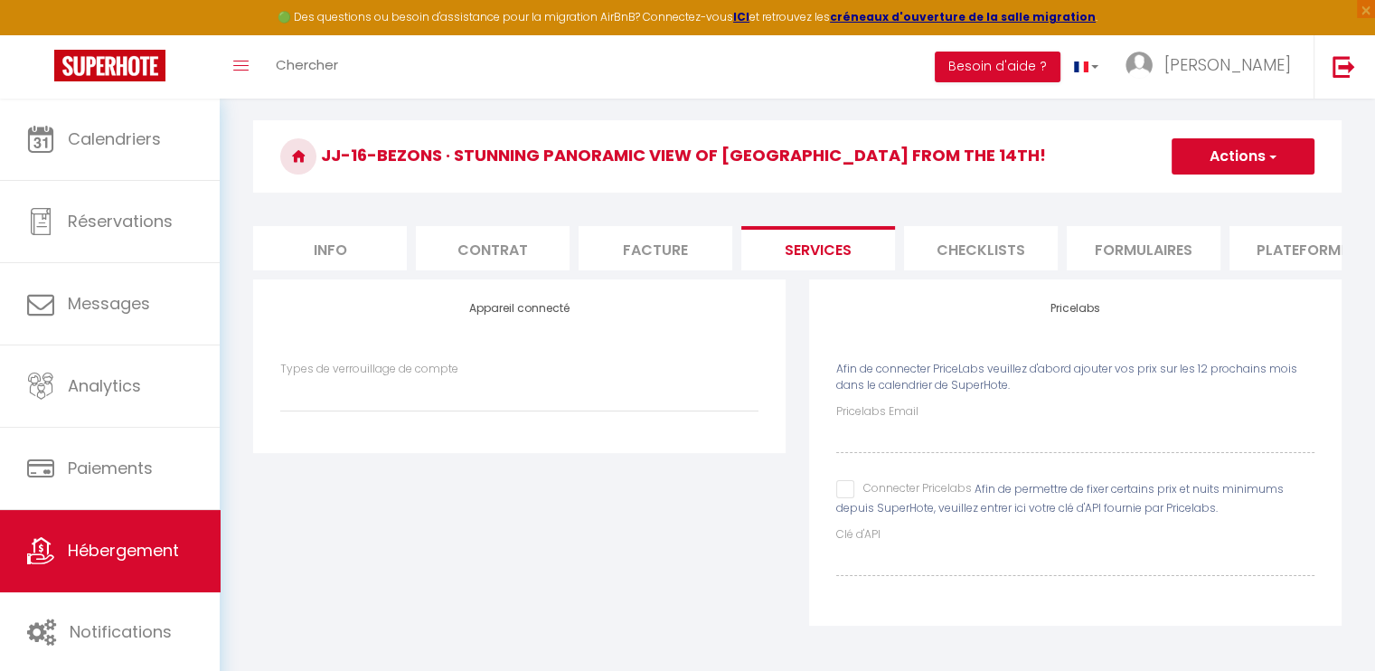
click at [840, 491] on input "Connecter Pricelabs" at bounding box center [904, 489] width 136 height 18
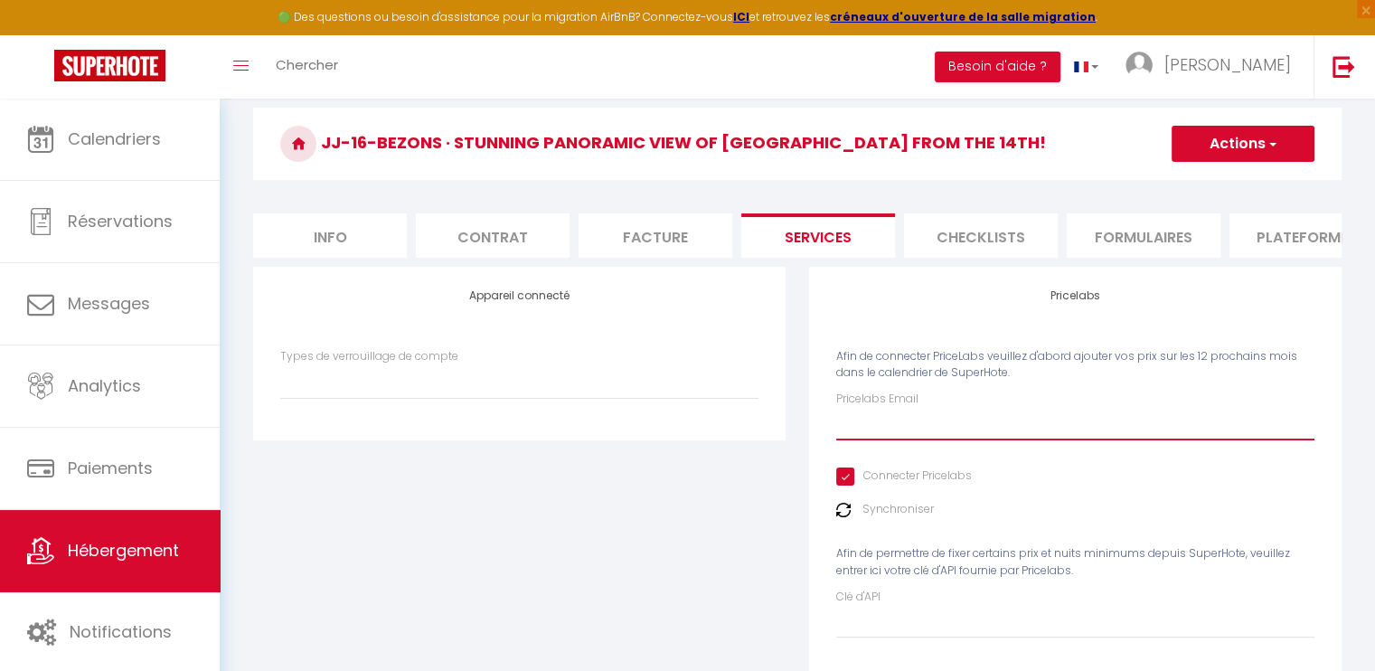
click at [873, 440] on input "Pricelabs Email" at bounding box center [1075, 424] width 478 height 33
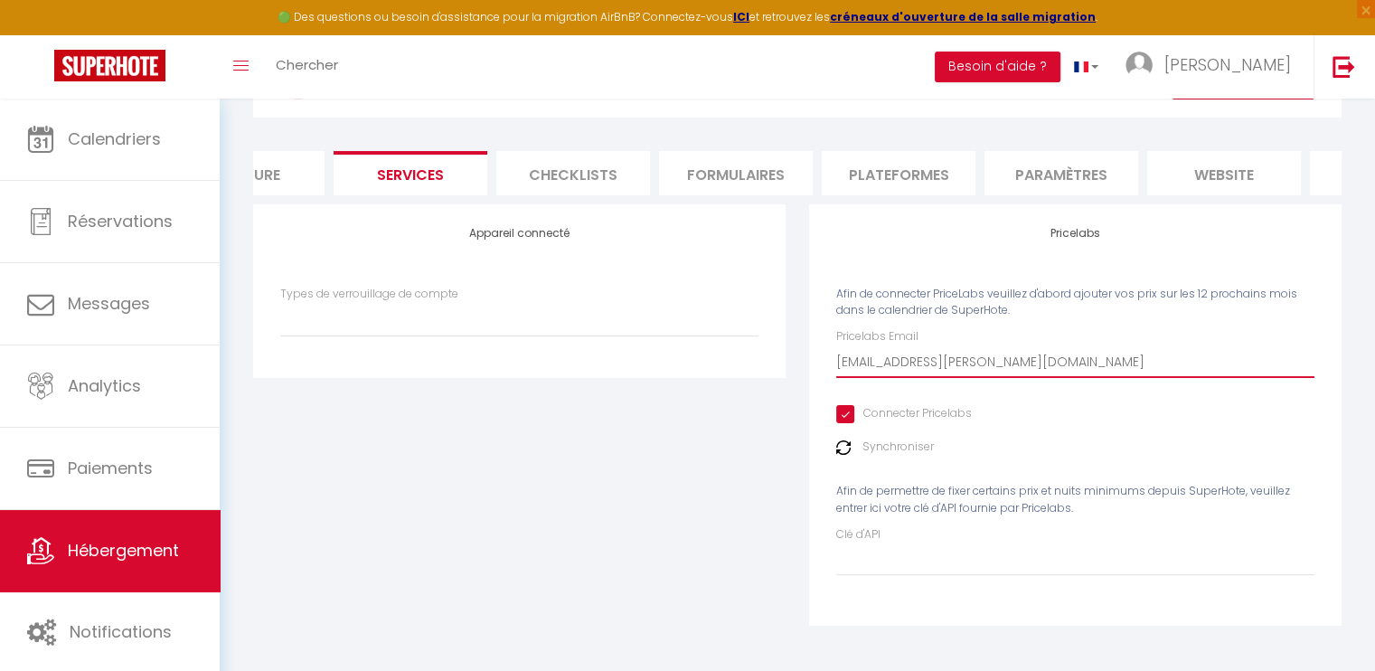
scroll to position [0, 445]
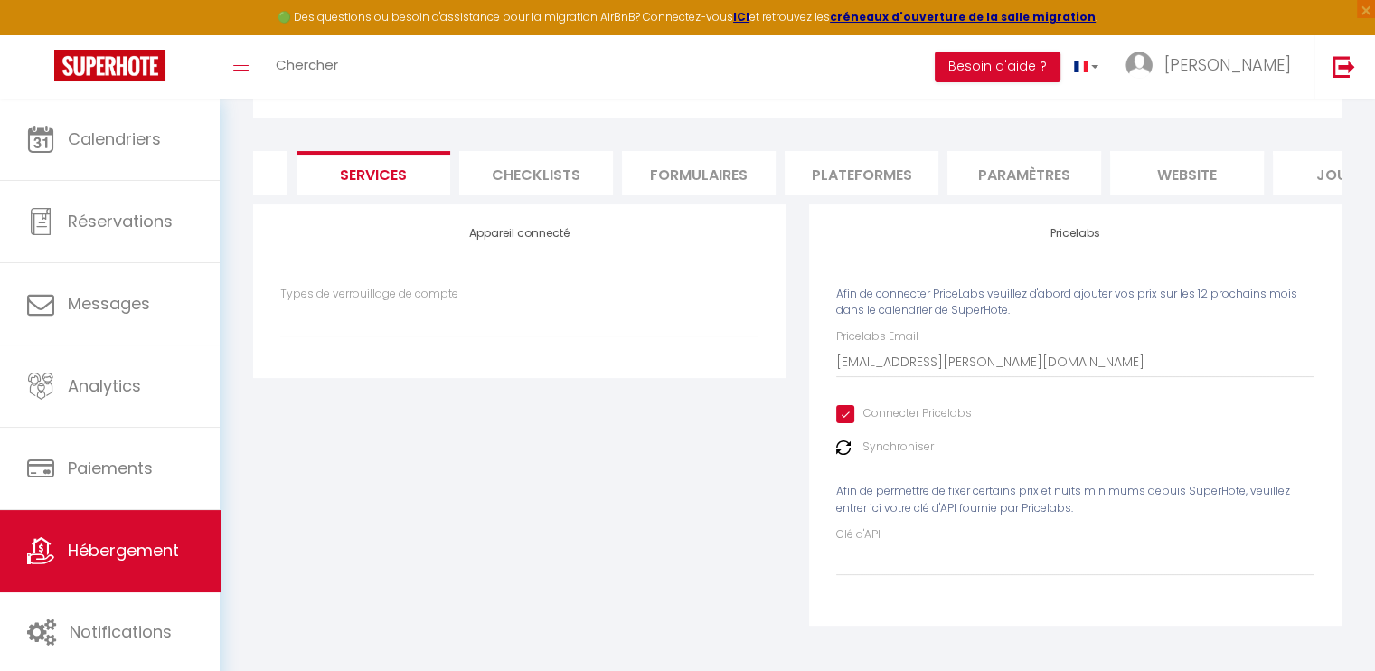
click at [1162, 165] on li "website" at bounding box center [1187, 173] width 154 height 44
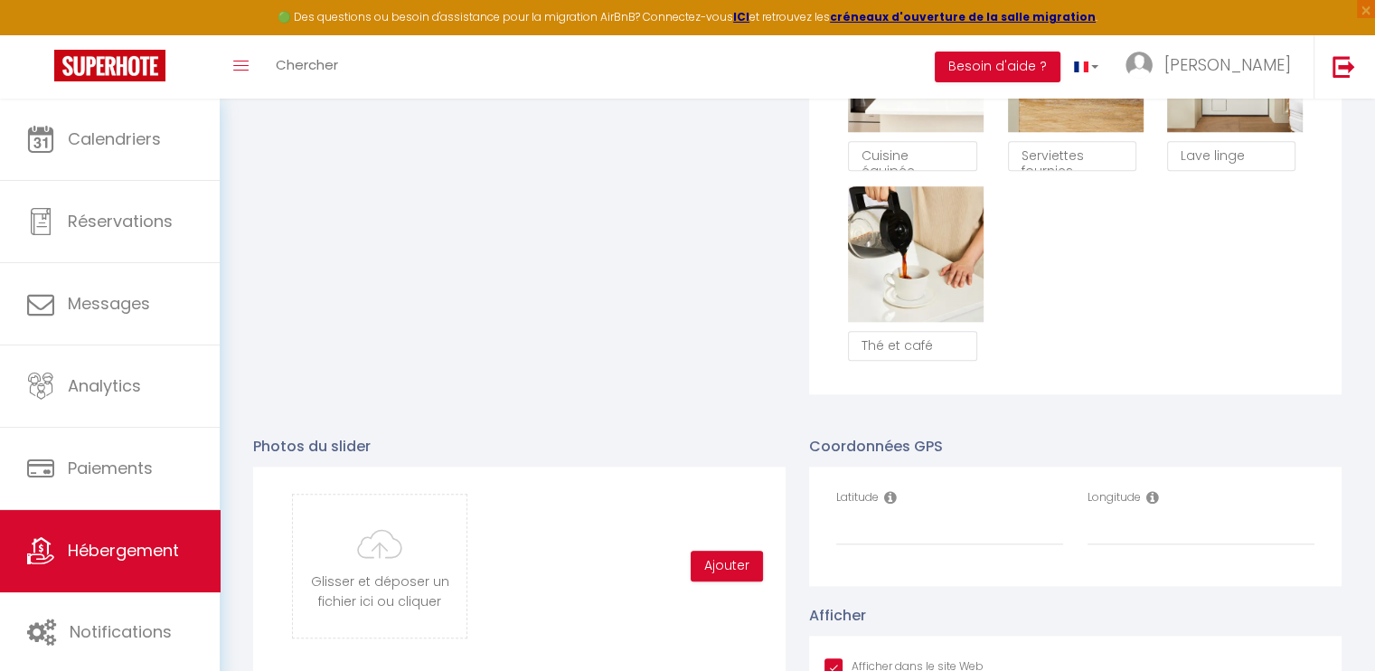
scroll to position [1749, 0]
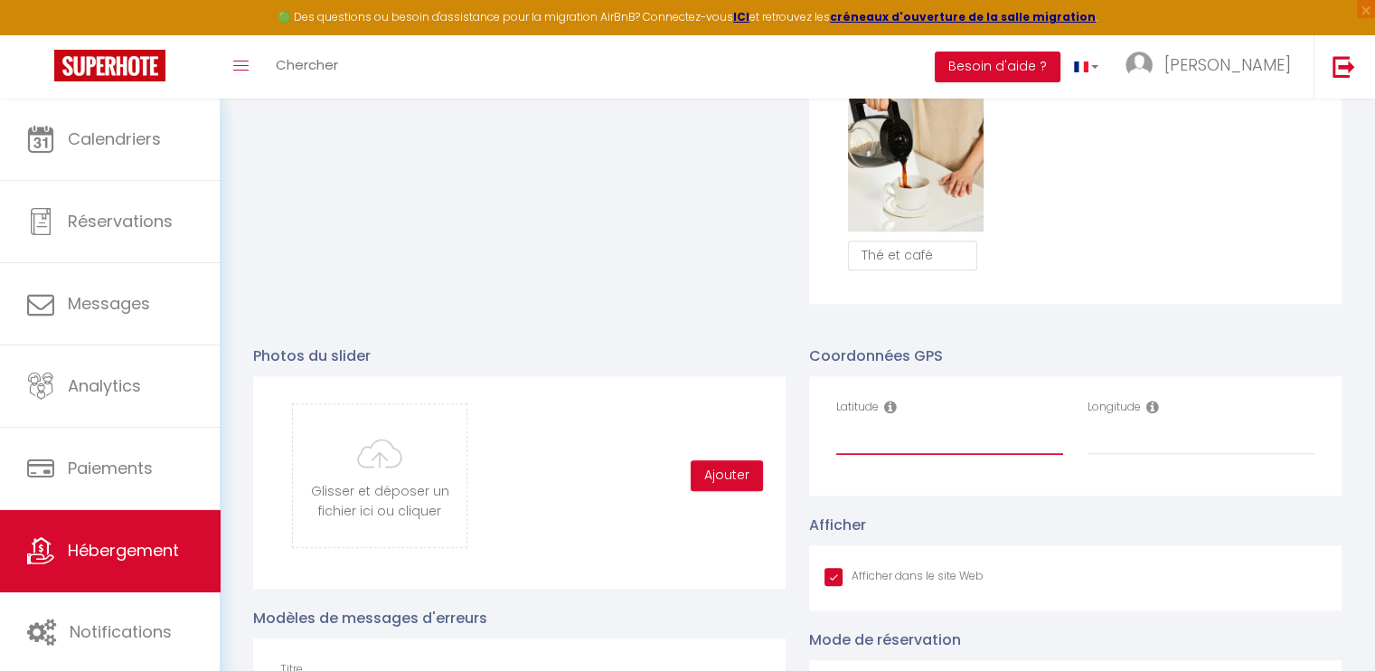
click at [961, 455] on input "Latitude" at bounding box center [949, 438] width 227 height 33
paste input "48.8933752,2.2527787"
drag, startPoint x: 981, startPoint y: 454, endPoint x: 907, endPoint y: 450, distance: 73.3
click at [907, 450] on input "48.8933752,2.2527787" at bounding box center [949, 438] width 227 height 33
click at [1158, 450] on input "Longitude" at bounding box center [1200, 438] width 227 height 33
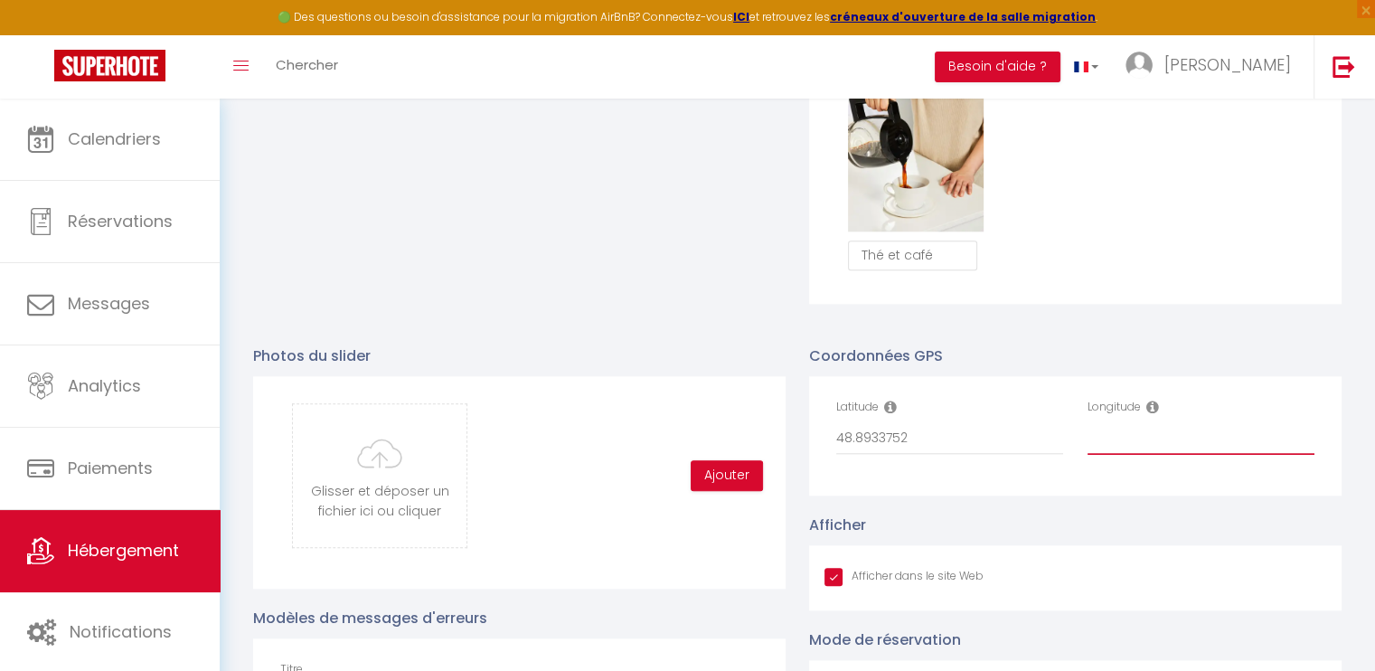
paste input "2.2527787"
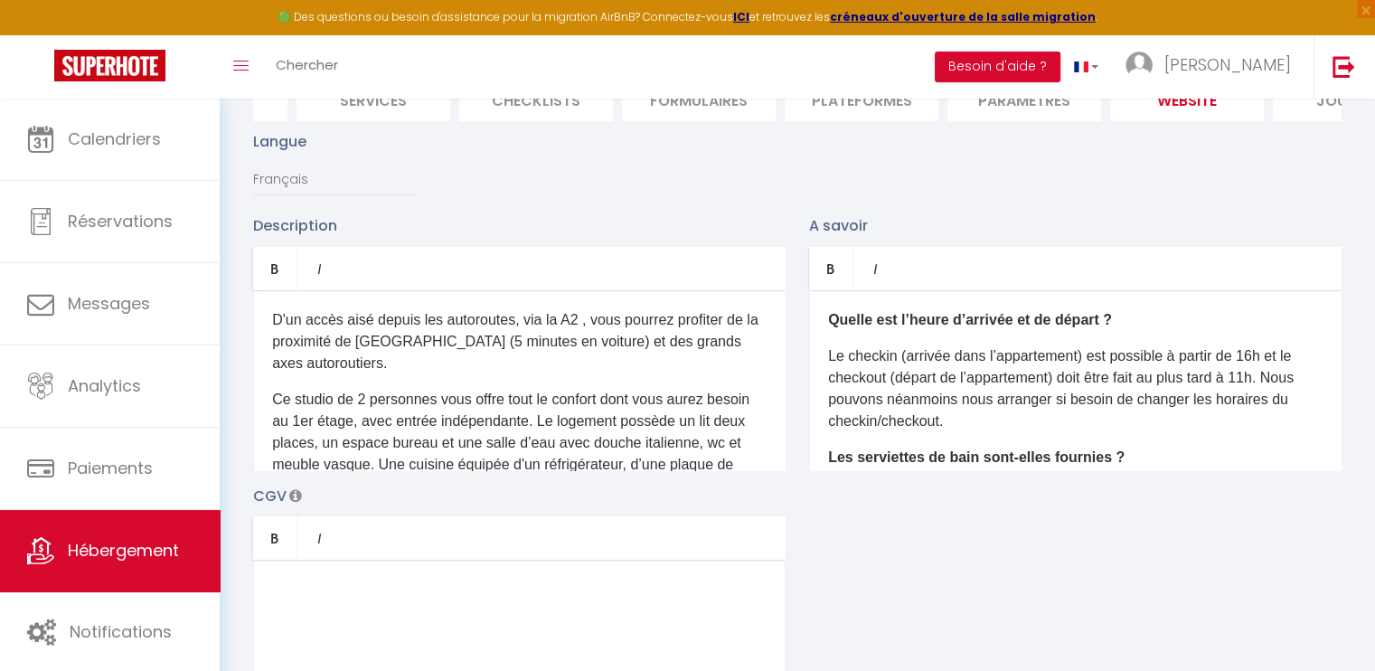
scroll to position [0, 0]
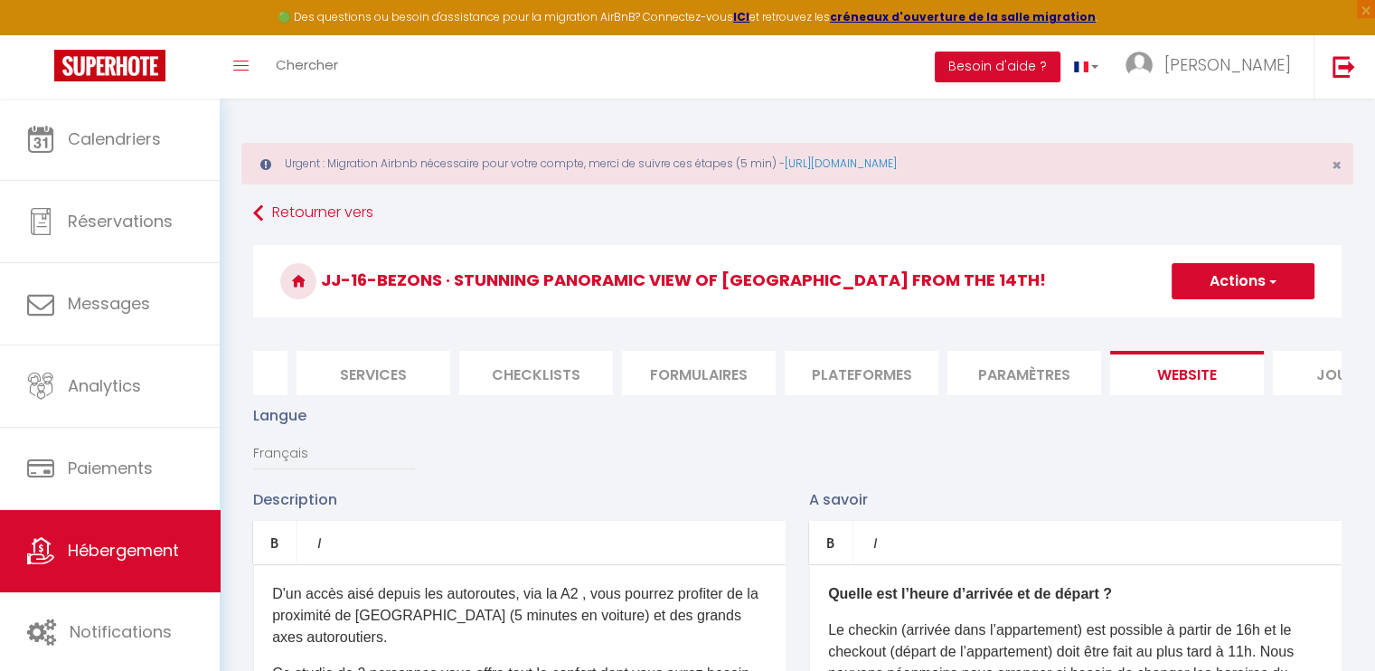
click at [1301, 280] on button "Actions" at bounding box center [1242, 281] width 143 height 36
click at [1249, 316] on input "Enregistrer" at bounding box center [1221, 321] width 67 height 18
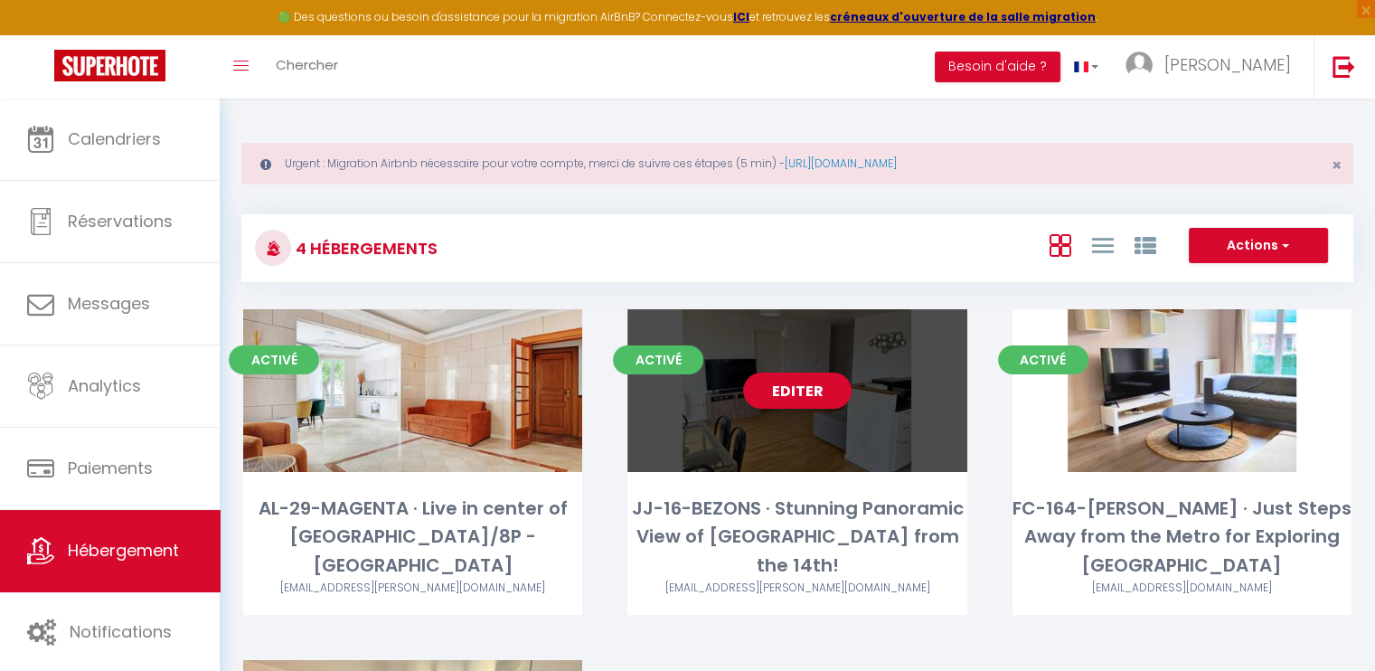
click at [801, 361] on div "Editer" at bounding box center [796, 390] width 339 height 163
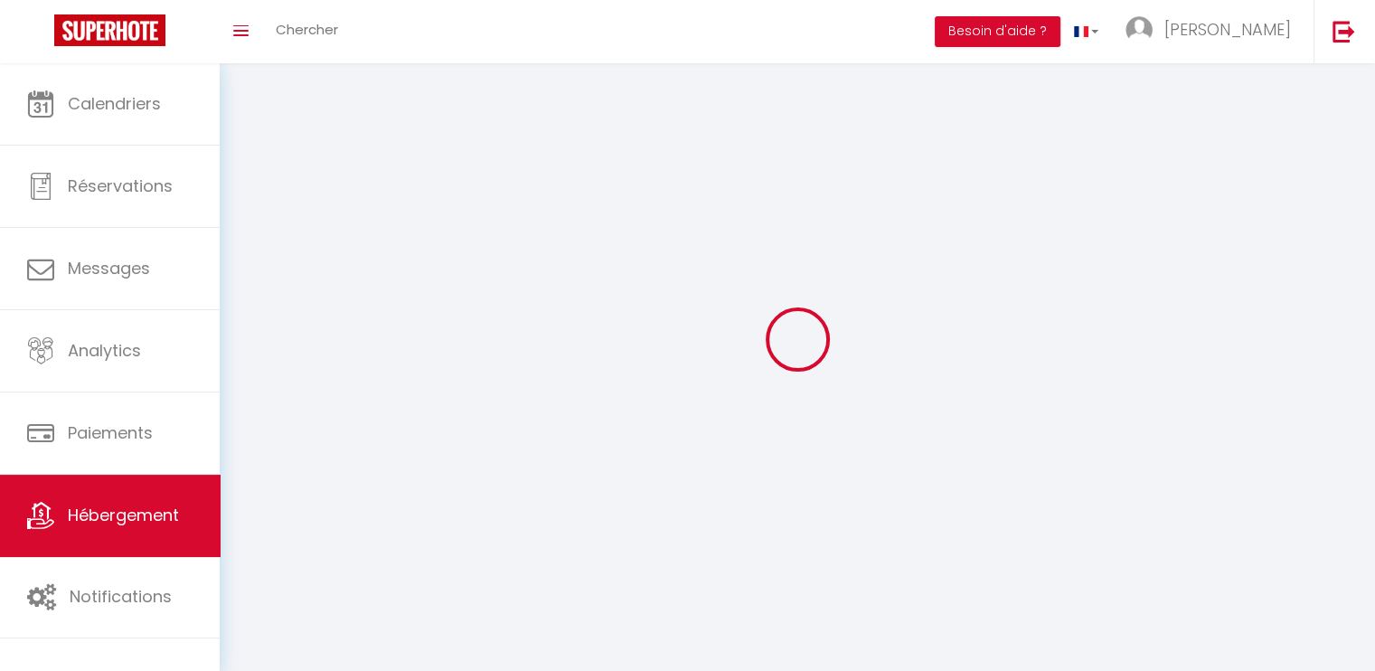
click at [802, 378] on div at bounding box center [797, 339] width 1112 height 508
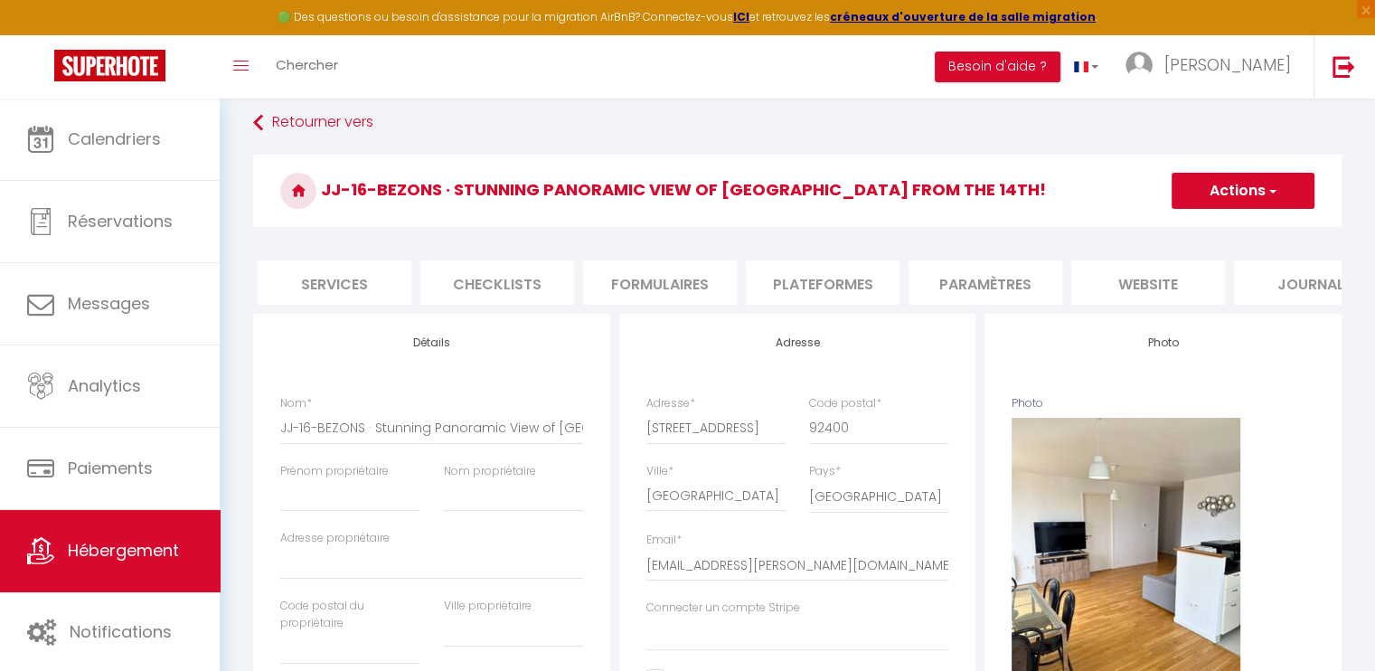
scroll to position [0, 539]
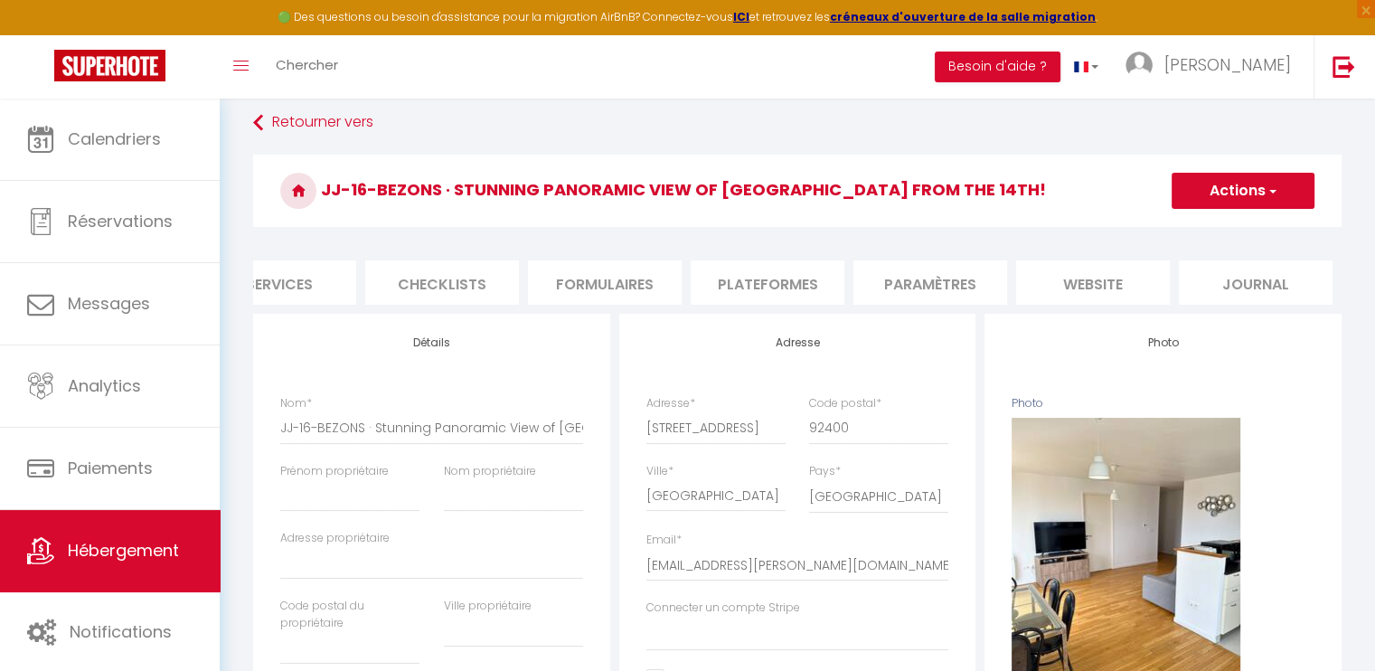
click at [1048, 290] on li "website" at bounding box center [1093, 282] width 154 height 44
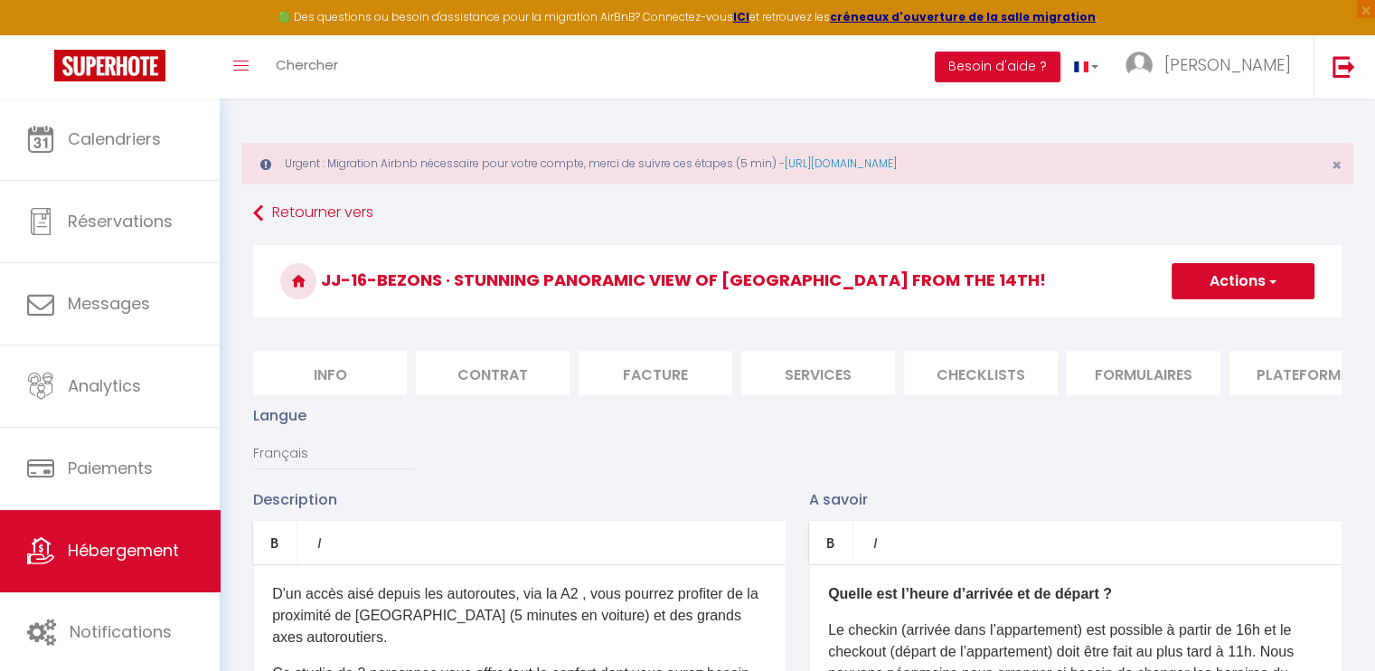
click at [391, 375] on li "Info" at bounding box center [330, 373] width 154 height 44
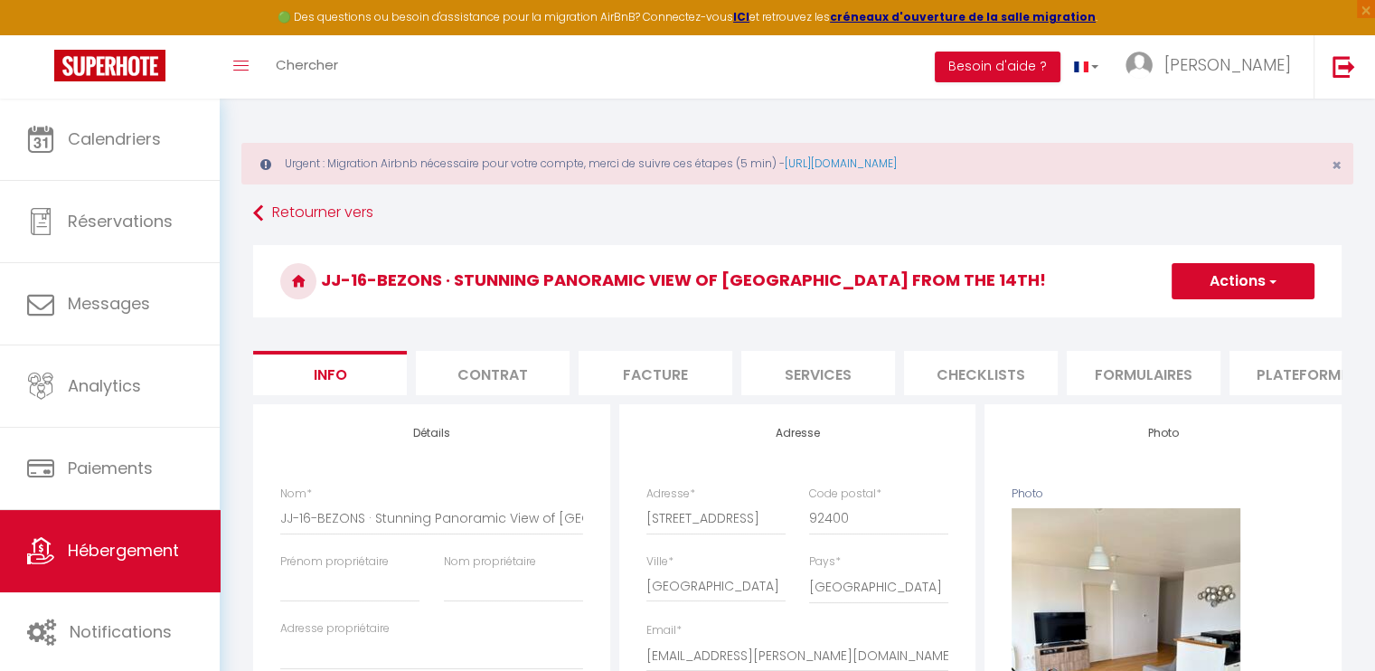
click at [846, 381] on li "Services" at bounding box center [818, 373] width 154 height 44
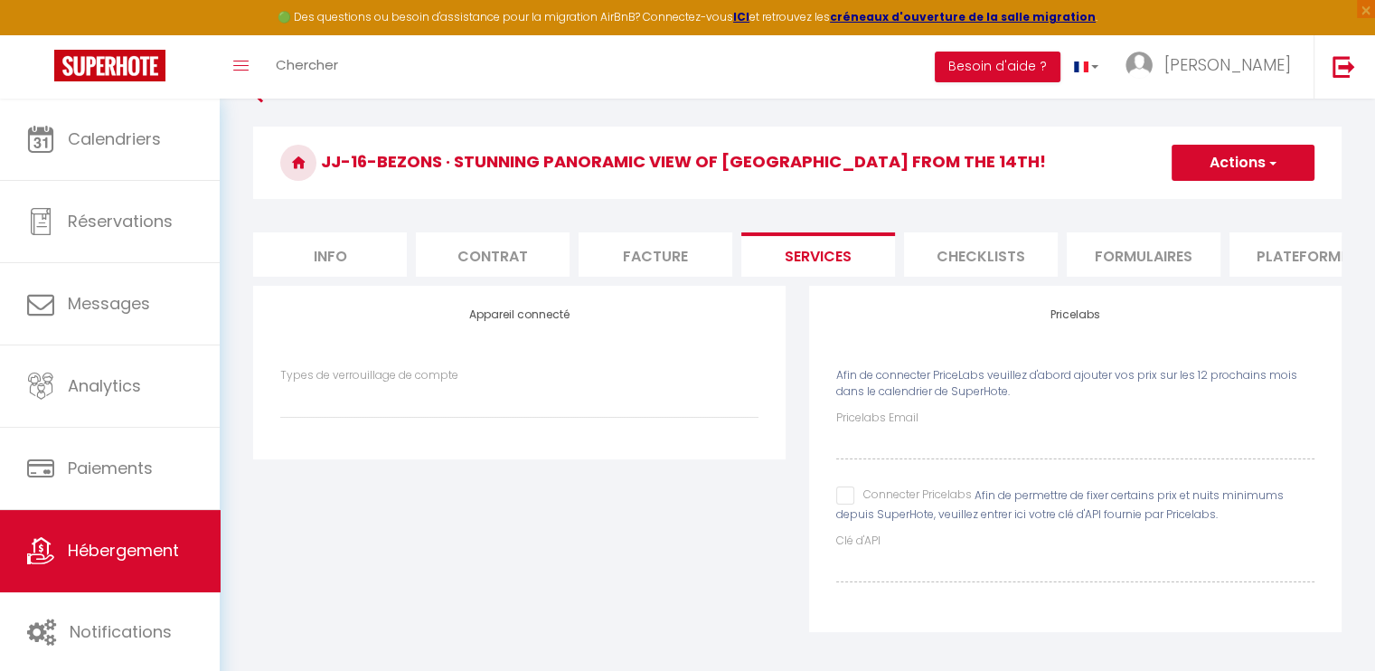
scroll to position [137, 0]
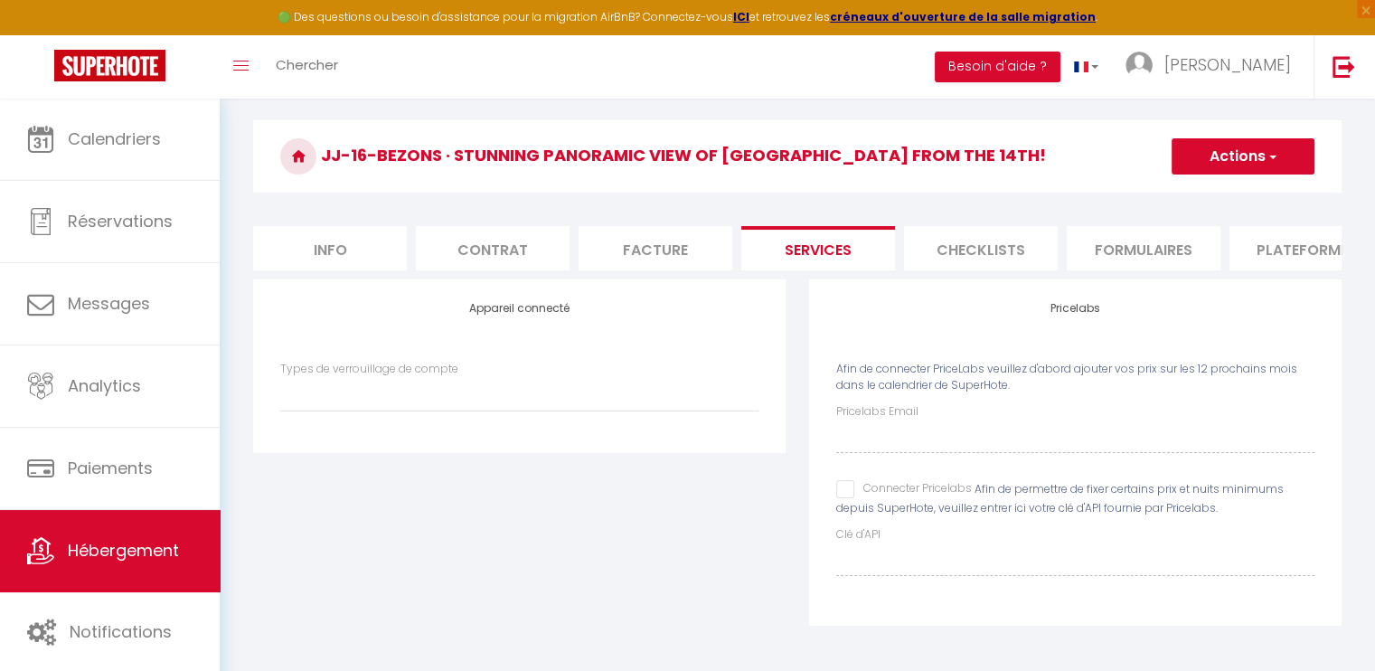
click at [850, 477] on div "Pricelabs Email Connecter Pricelabs Afin de permettre de fixer certains prix et…" at bounding box center [1075, 489] width 478 height 173
click at [849, 488] on input "Connecter Pricelabs" at bounding box center [904, 489] width 136 height 18
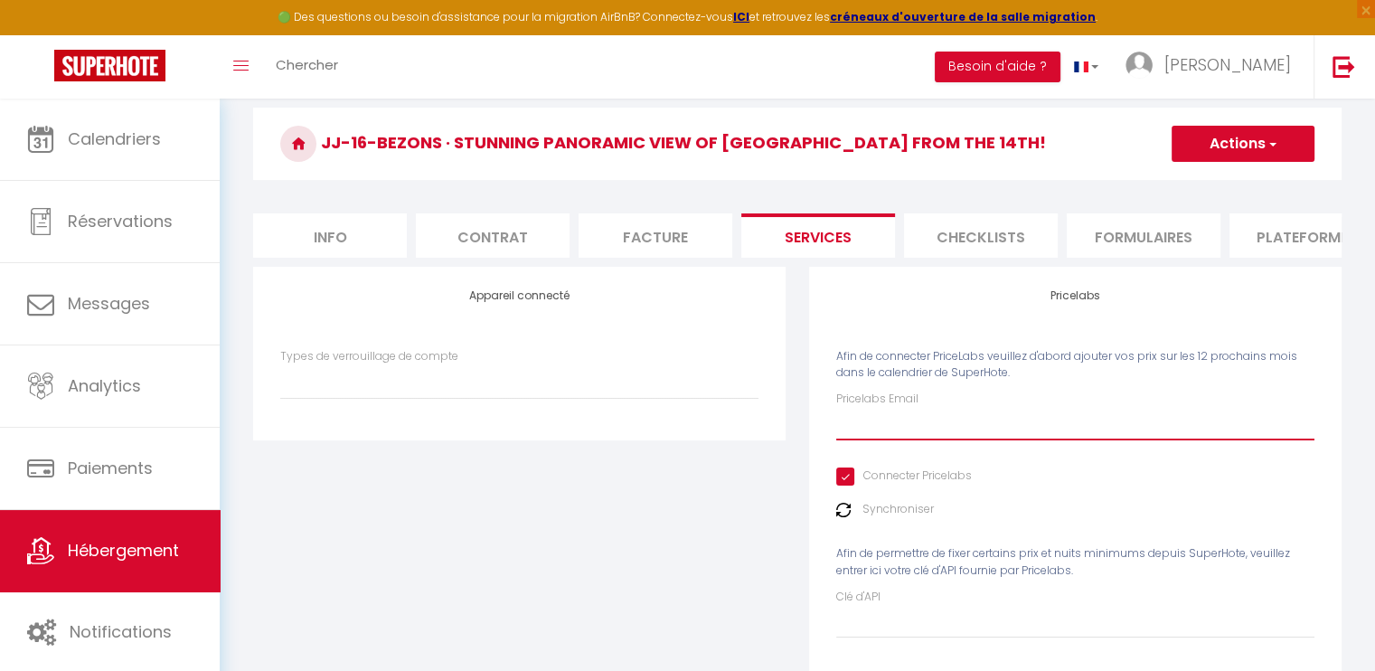
click at [857, 440] on input "Pricelabs Email" at bounding box center [1075, 424] width 478 height 33
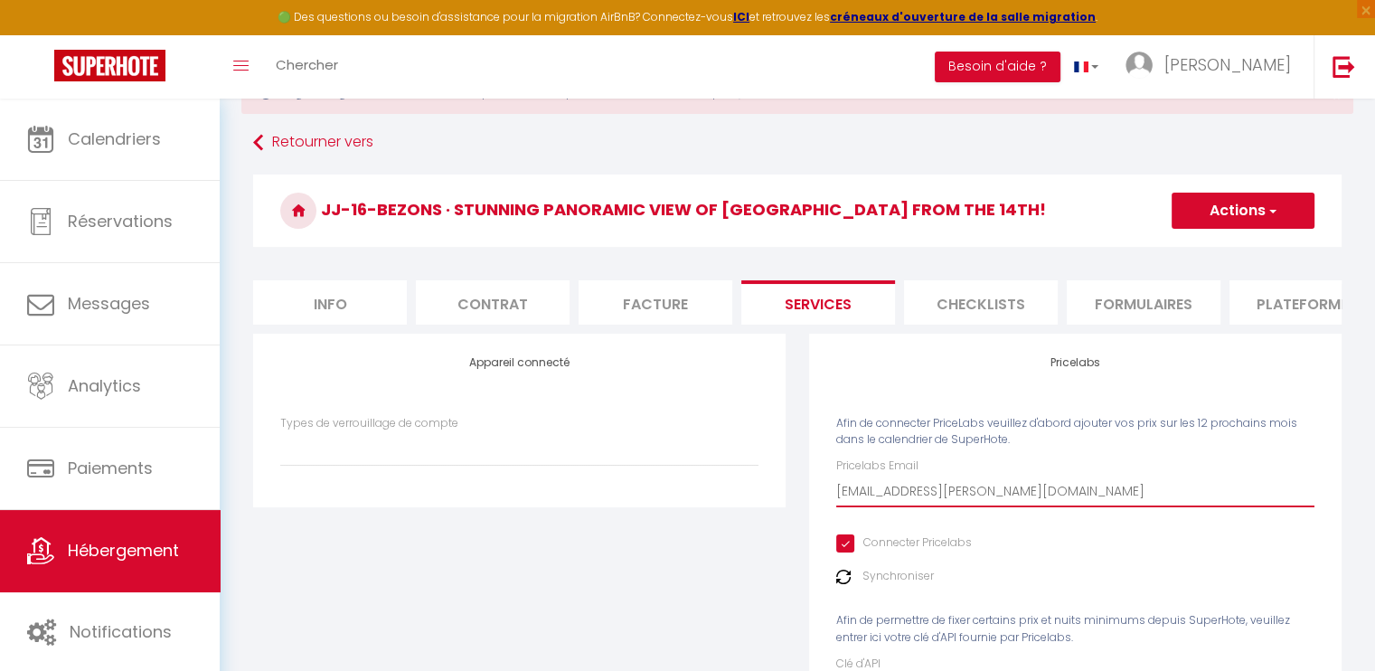
scroll to position [32, 0]
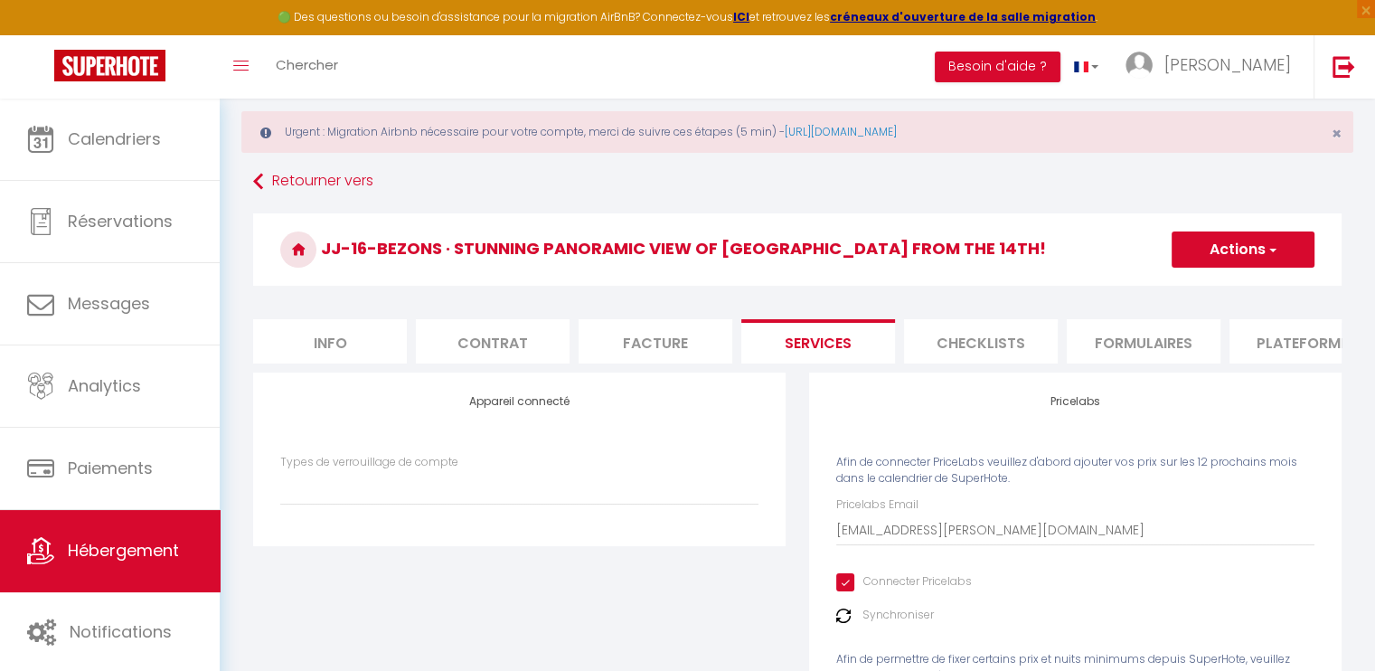
click at [1242, 234] on button "Actions" at bounding box center [1242, 249] width 143 height 36
click at [1231, 280] on link "Enregistrer" at bounding box center [1241, 288] width 143 height 23
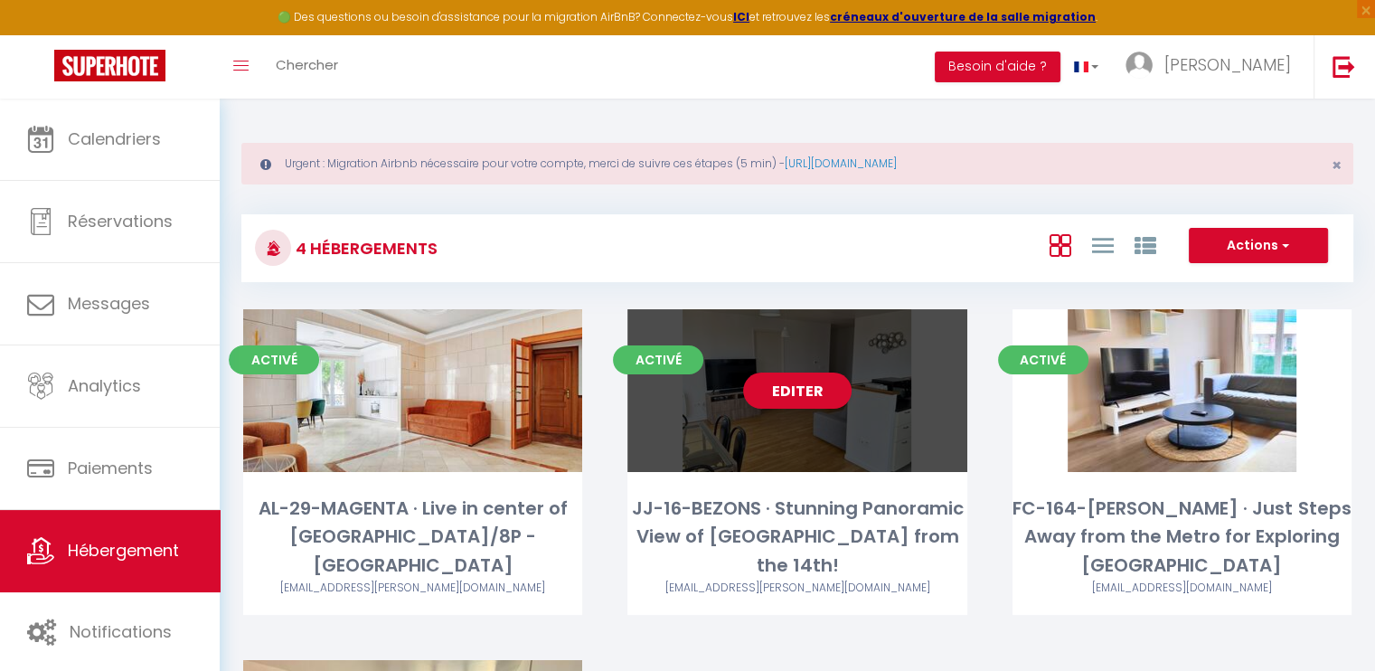
click at [739, 397] on div "Editer" at bounding box center [796, 390] width 339 height 163
click at [768, 389] on link "Editer" at bounding box center [797, 390] width 108 height 36
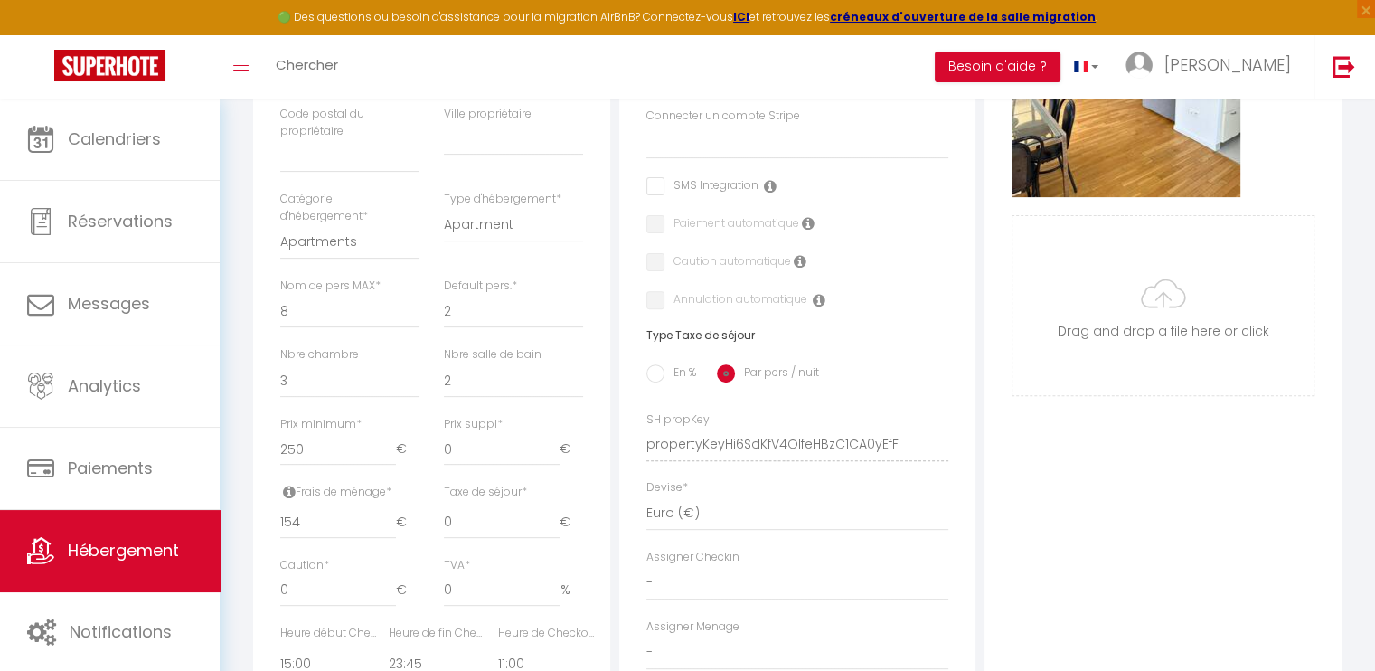
scroll to position [633, 0]
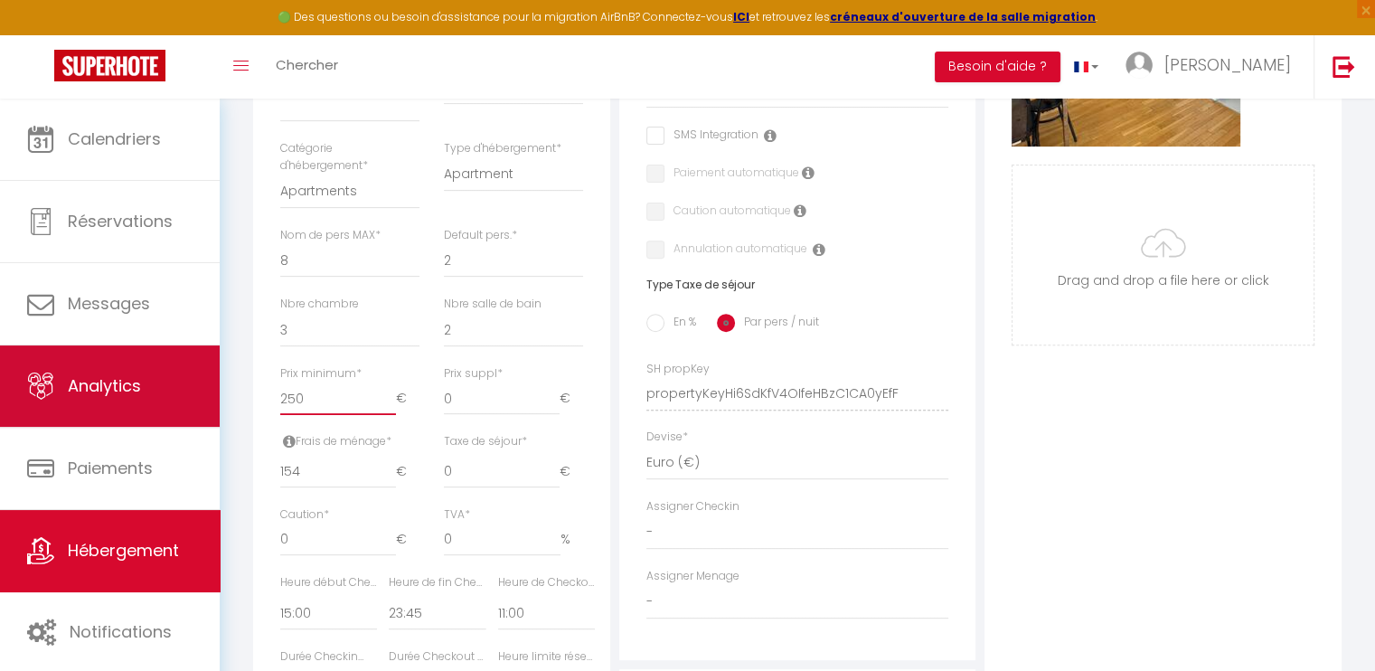
drag, startPoint x: 278, startPoint y: 412, endPoint x: 173, endPoint y: 418, distance: 105.9
click at [183, 418] on div "🟢 Des questions ou besoin d'assistance pour la migration AirBnB? Connectez-vous…" at bounding box center [687, 251] width 1375 height 1571
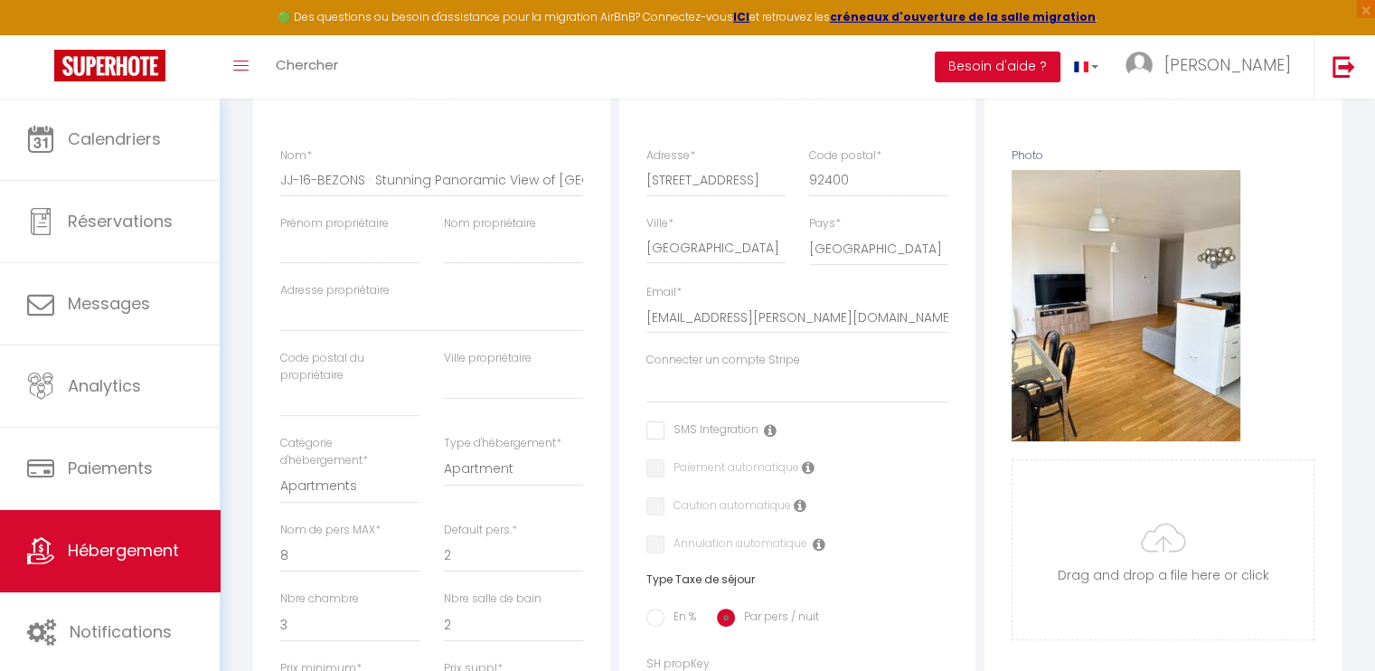
scroll to position [90, 0]
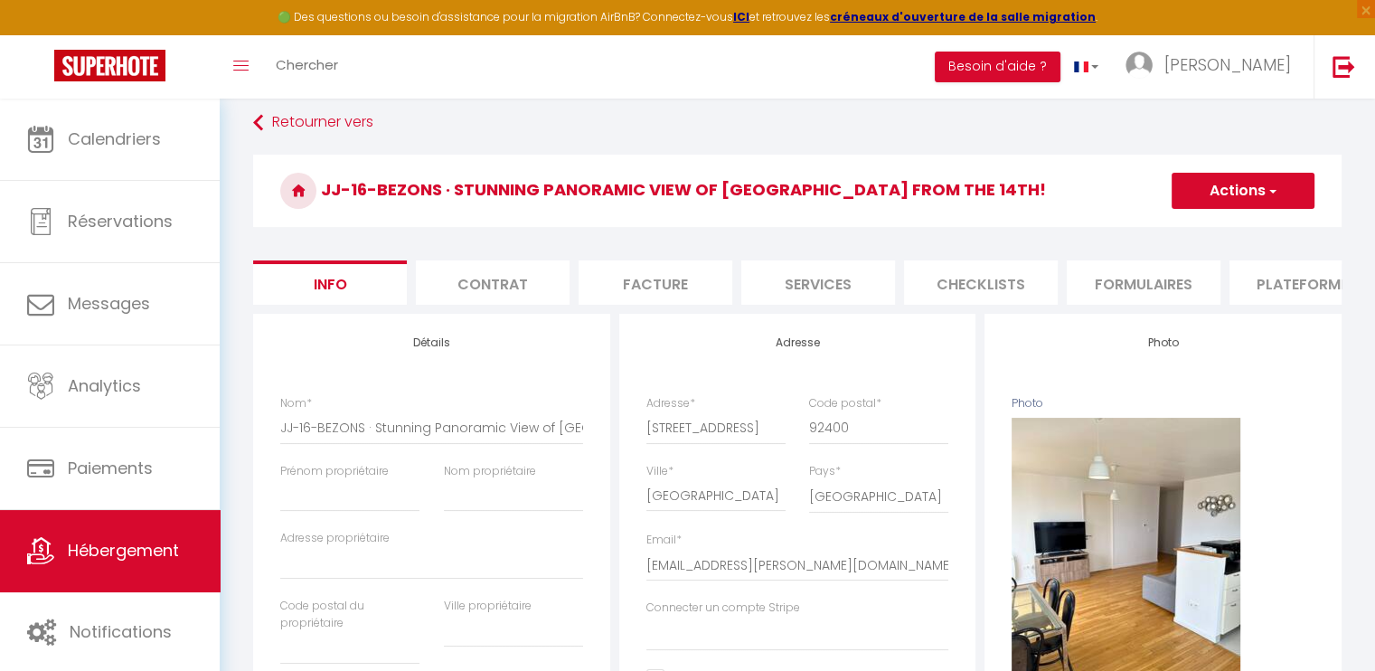
click at [1246, 192] on button "Actions" at bounding box center [1242, 191] width 143 height 36
click at [1182, 230] on input "Enregistrer" at bounding box center [1171, 230] width 67 height 18
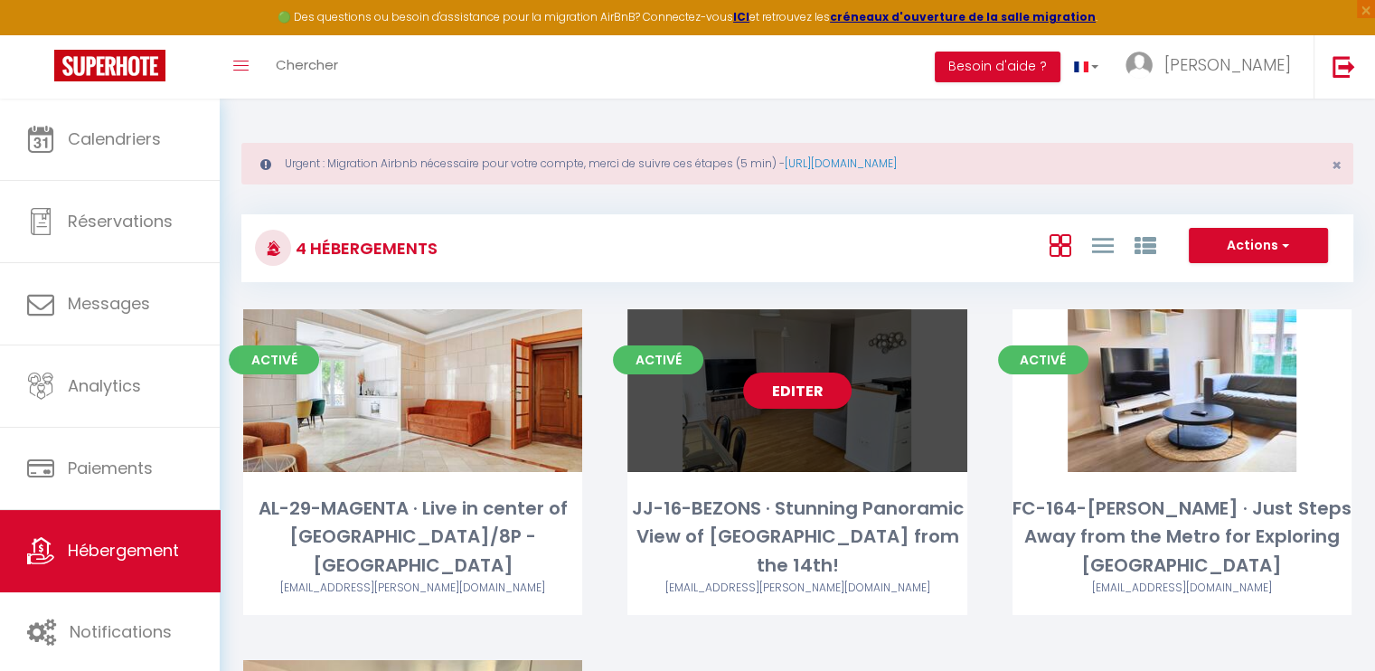
click at [817, 398] on link "Editer" at bounding box center [797, 390] width 108 height 36
click at [815, 397] on link "Editer" at bounding box center [797, 390] width 108 height 36
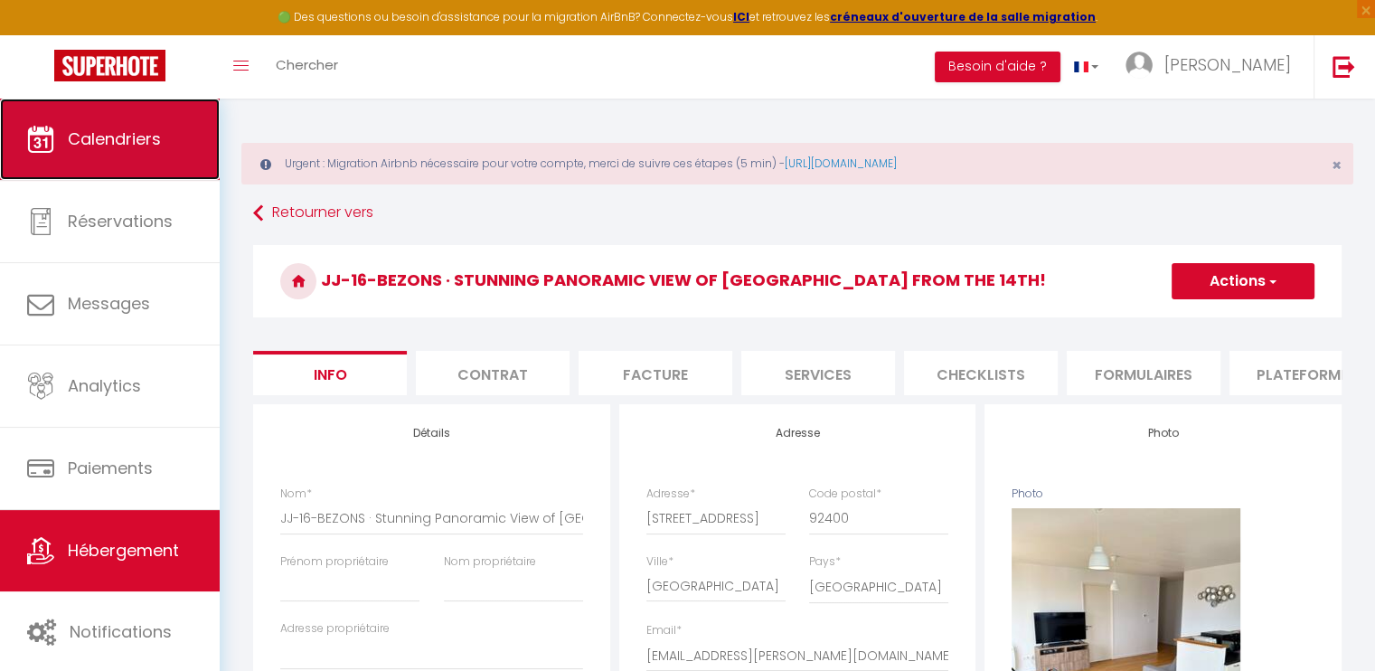
click at [170, 135] on link "Calendriers" at bounding box center [110, 139] width 220 height 81
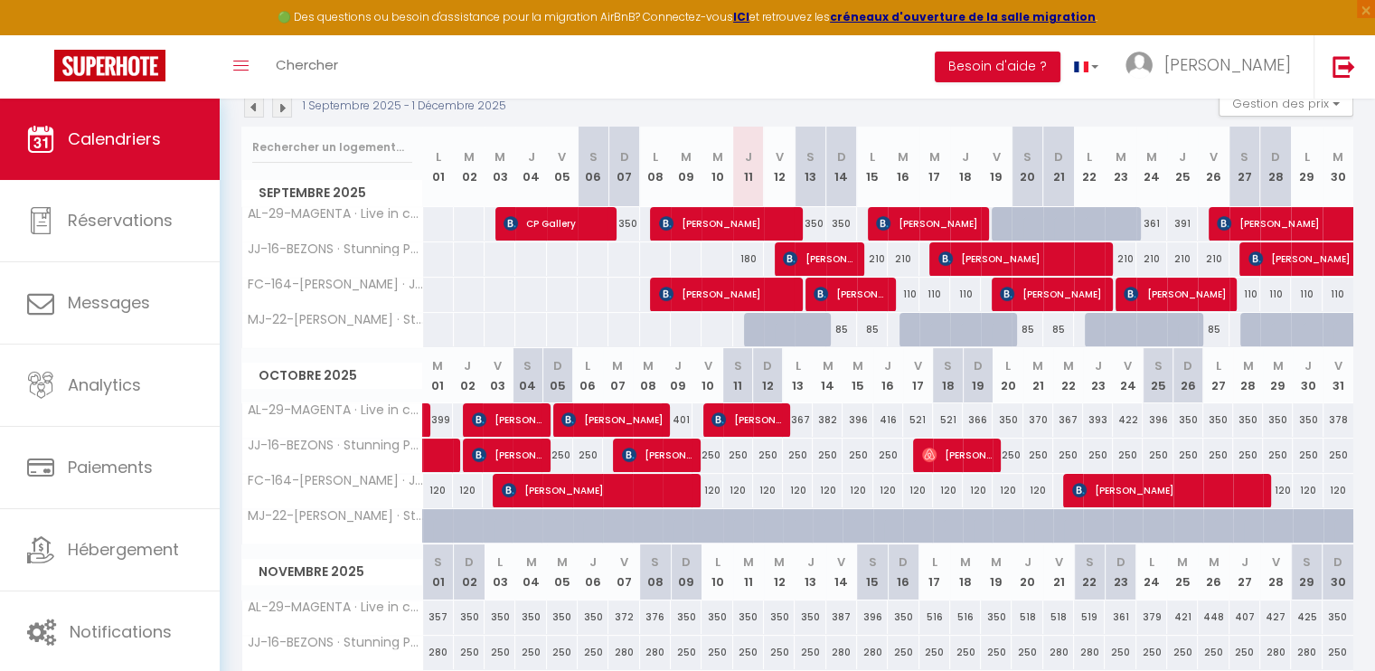
scroll to position [242, 0]
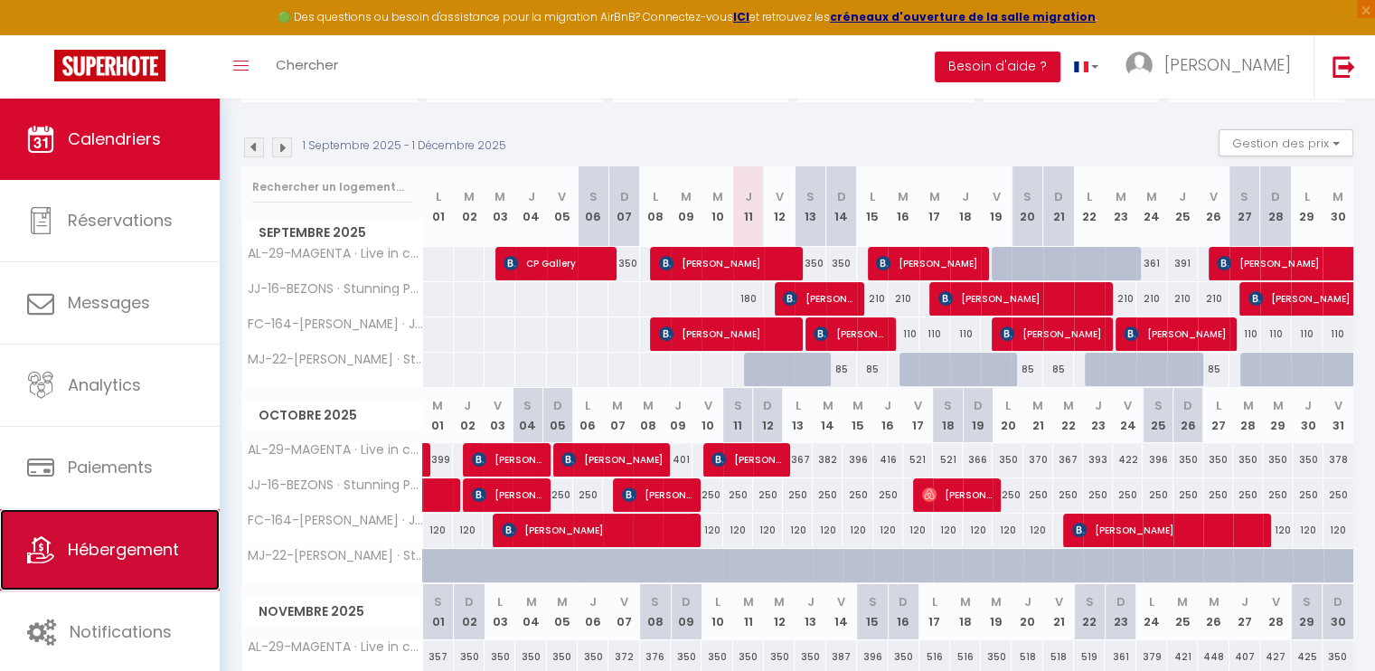
click at [155, 524] on link "Hébergement" at bounding box center [110, 549] width 220 height 81
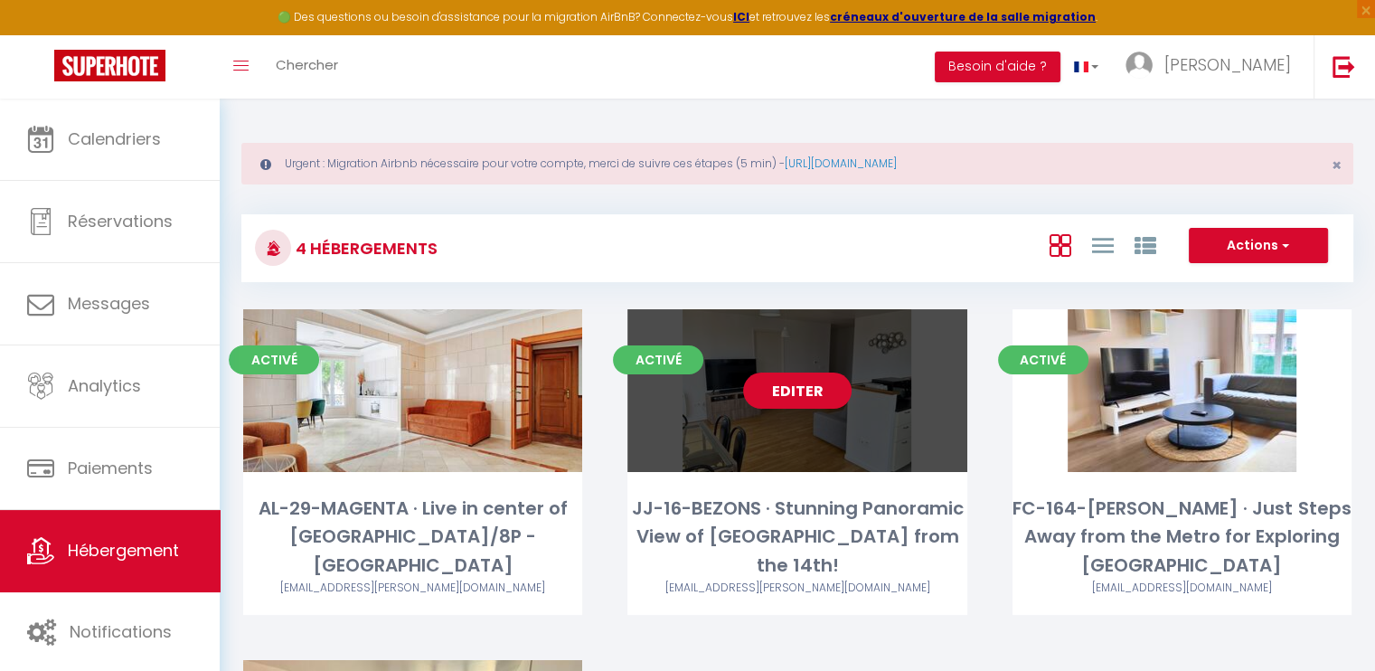
click at [779, 394] on link "Editer" at bounding box center [797, 390] width 108 height 36
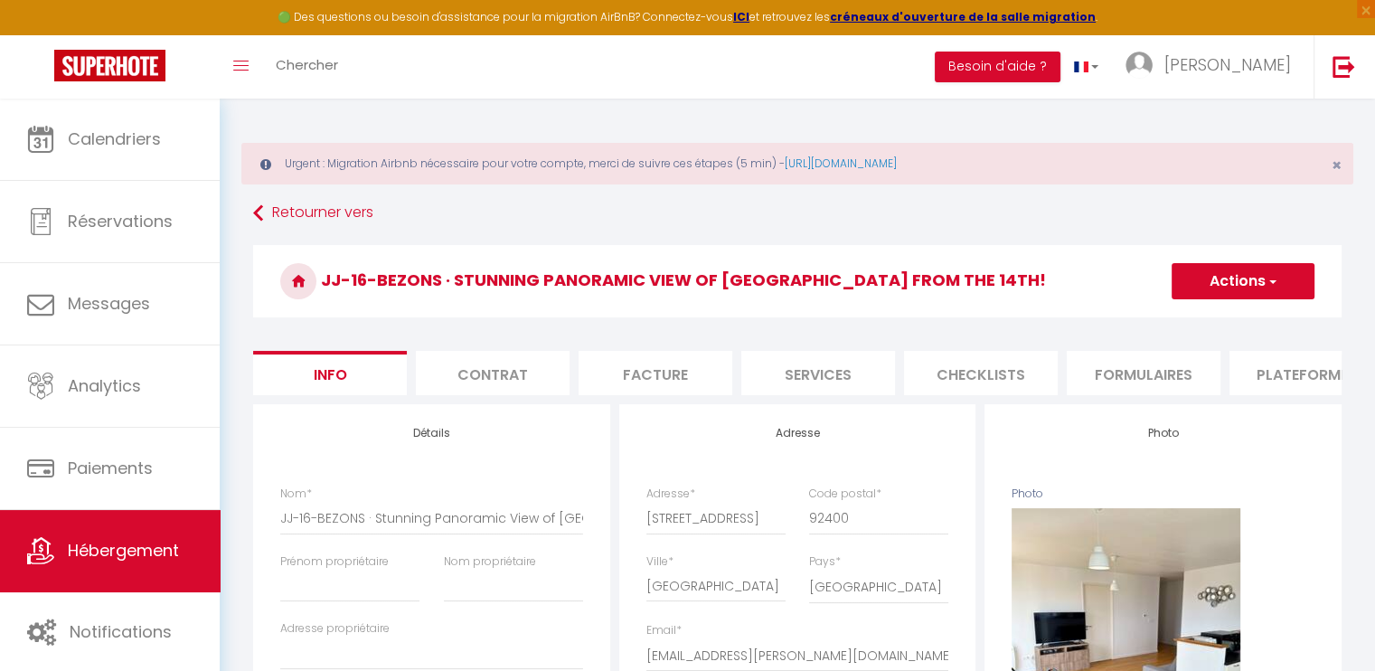
click at [536, 386] on li "Contrat" at bounding box center [493, 373] width 154 height 44
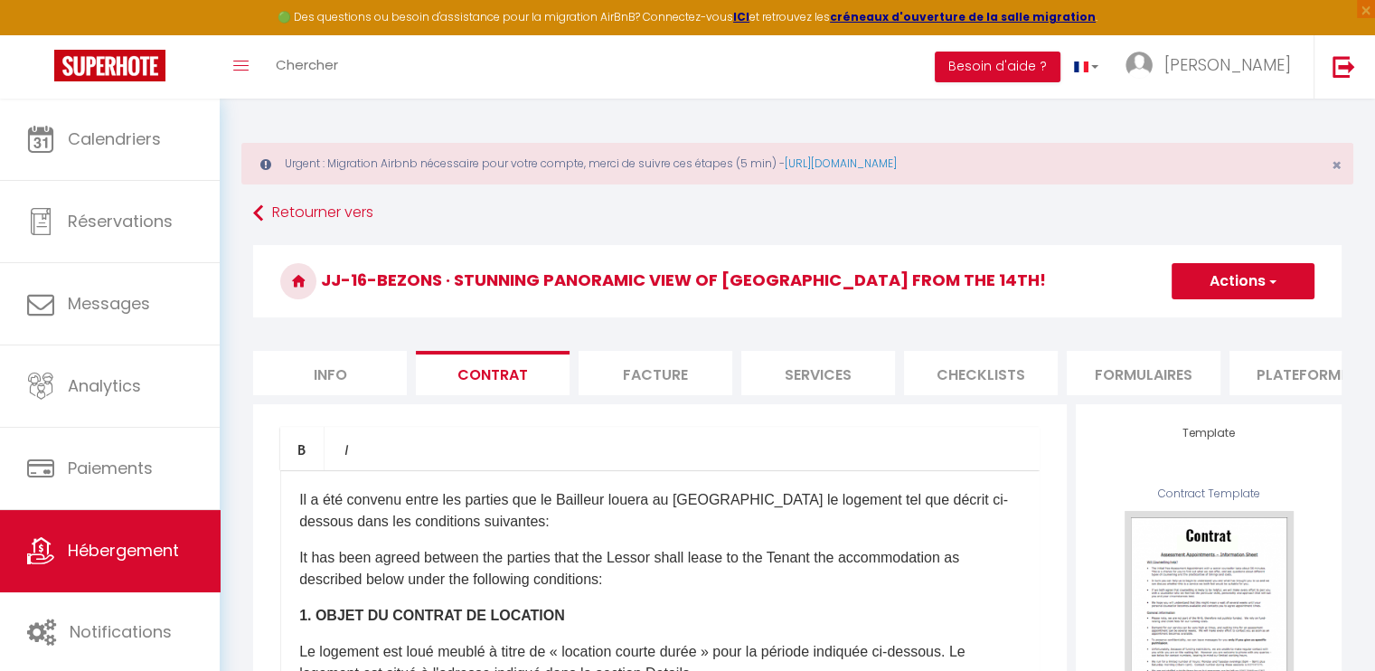
click at [758, 371] on li "Services" at bounding box center [818, 373] width 154 height 44
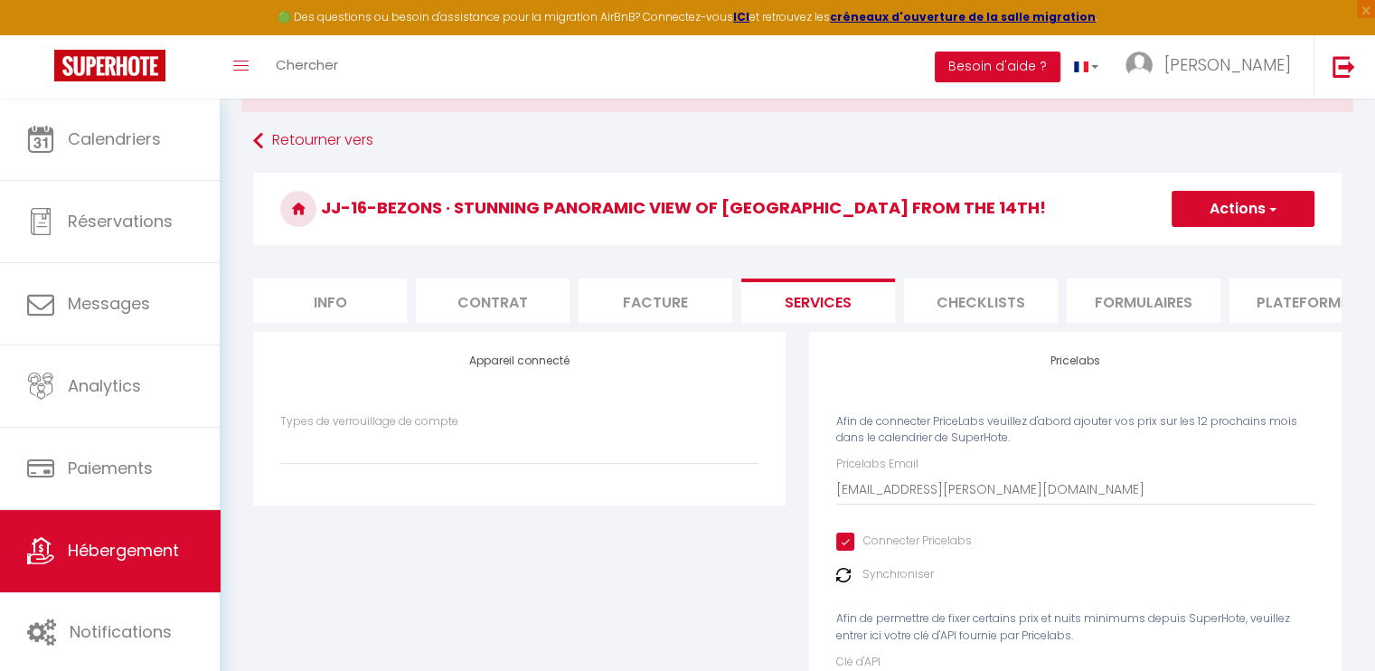
scroll to position [212, 0]
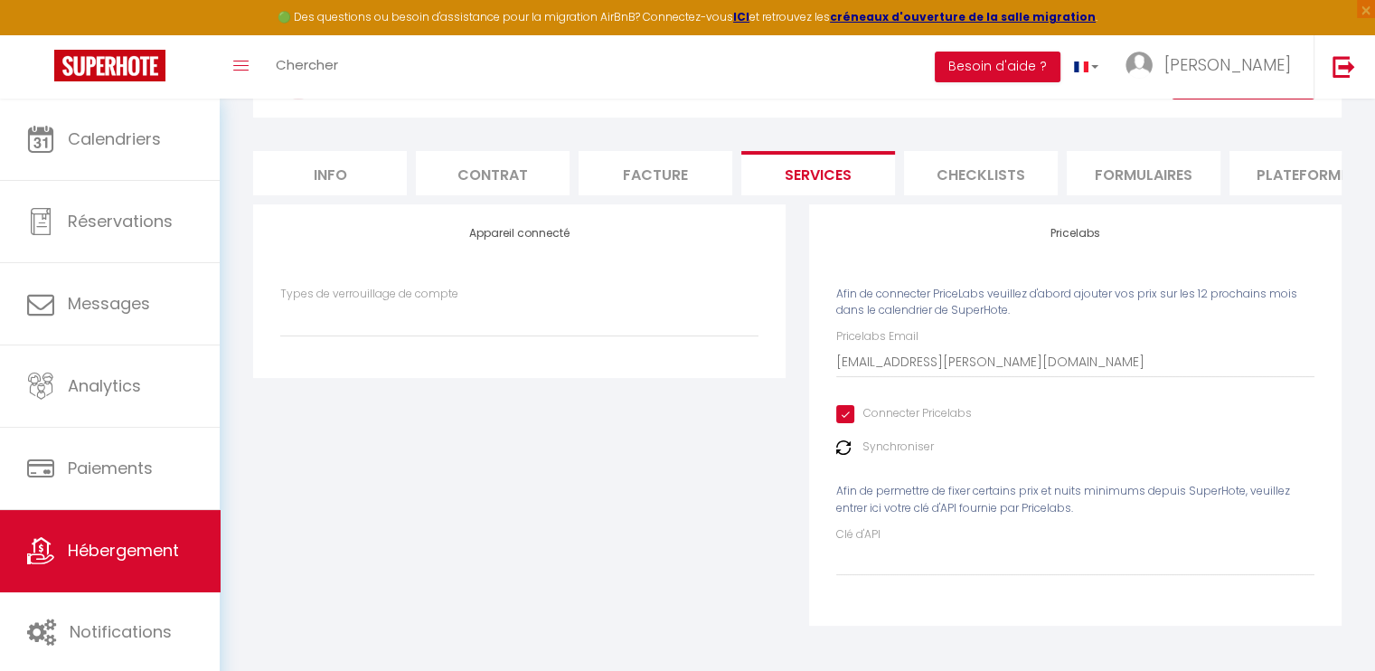
click at [849, 446] on img at bounding box center [843, 447] width 14 height 14
click at [917, 563] on input "Clé d'API" at bounding box center [1075, 559] width 478 height 33
paste input "56IAimJGAxAXROzX7m1wIW0Rip4XD1Rs1dSjZVKv"
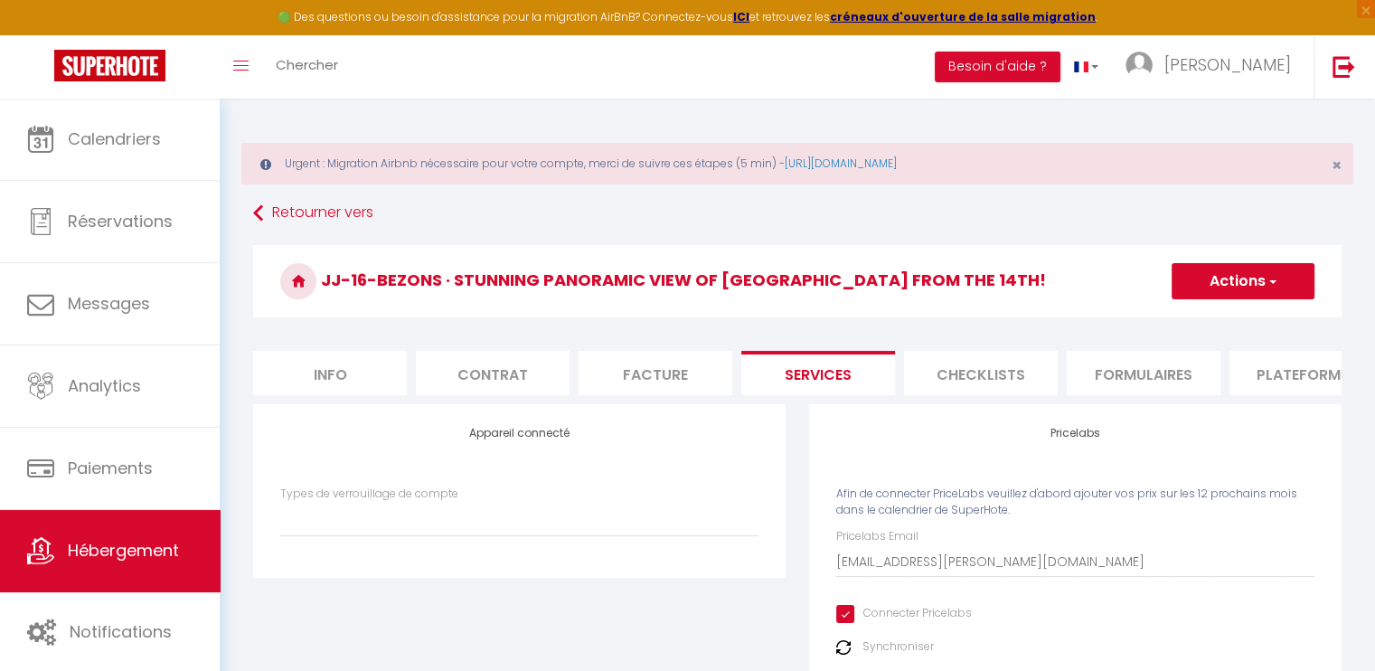
scroll to position [0, 0]
click at [1261, 264] on button "Actions" at bounding box center [1242, 281] width 143 height 36
click at [1219, 315] on link "Enregistrer" at bounding box center [1241, 320] width 143 height 23
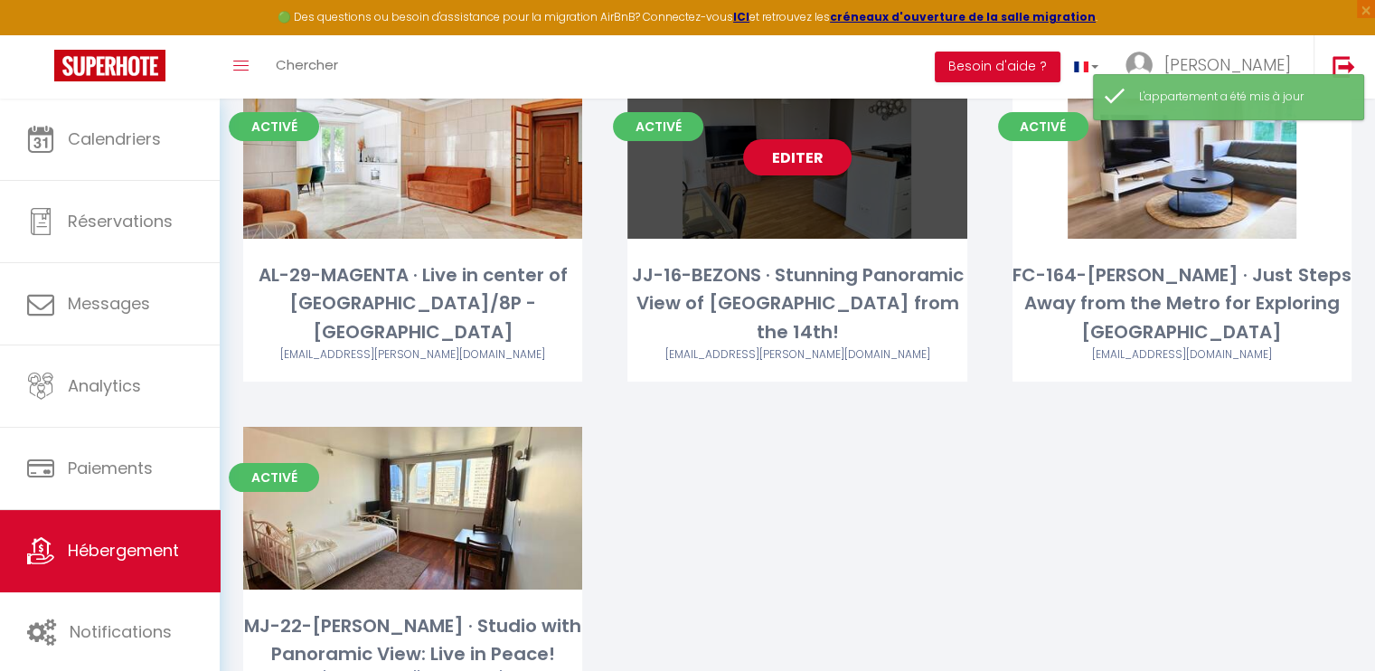
scroll to position [213, 0]
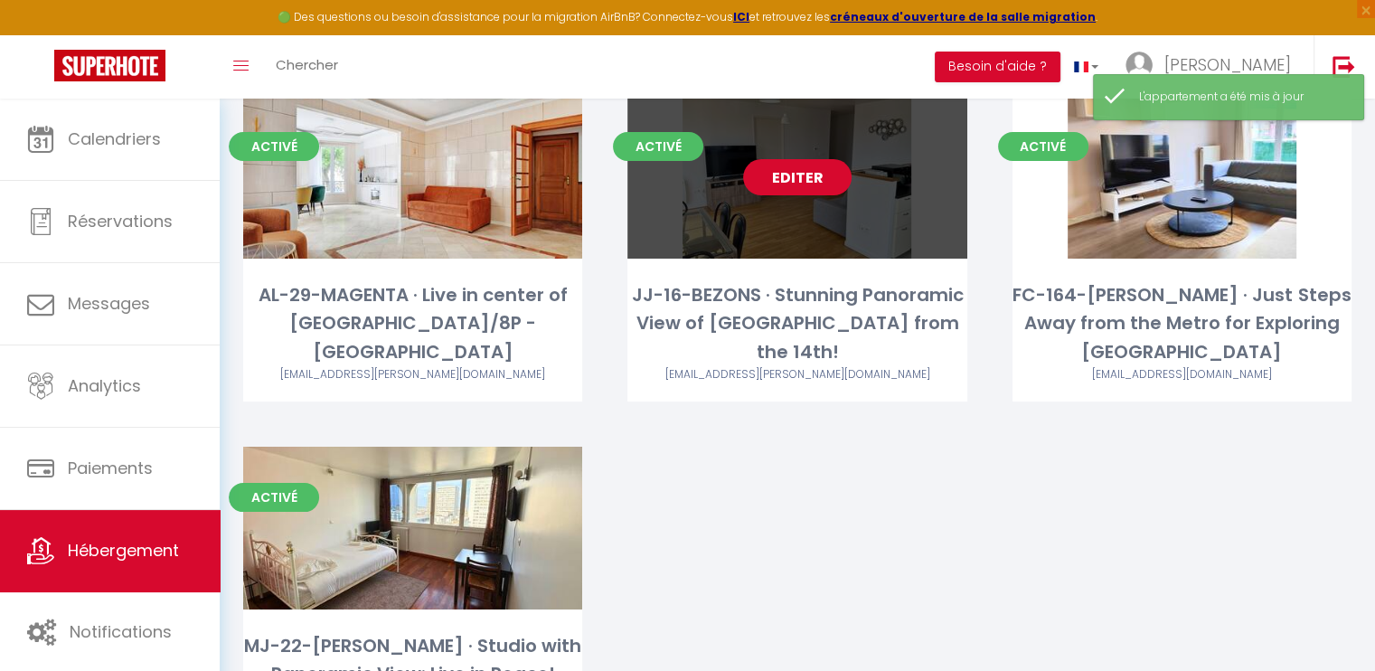
click at [816, 180] on link "Editer" at bounding box center [797, 177] width 108 height 36
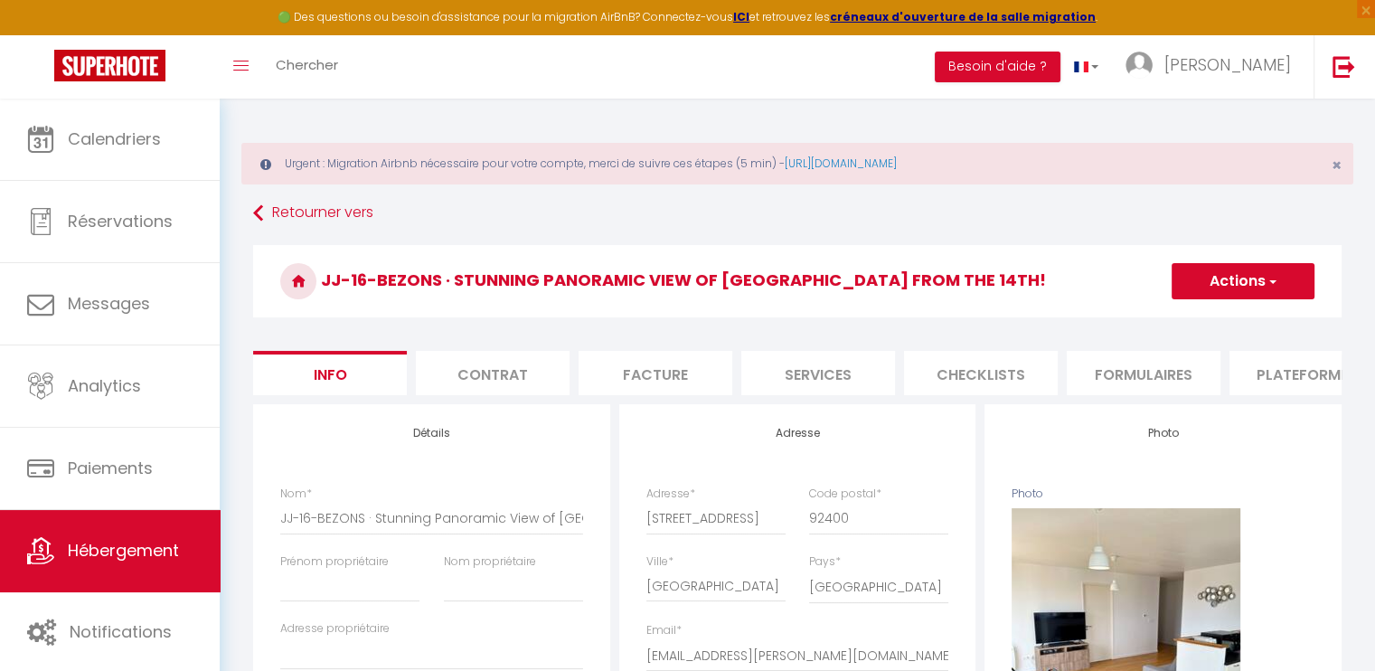
click at [821, 383] on li "Services" at bounding box center [818, 373] width 154 height 44
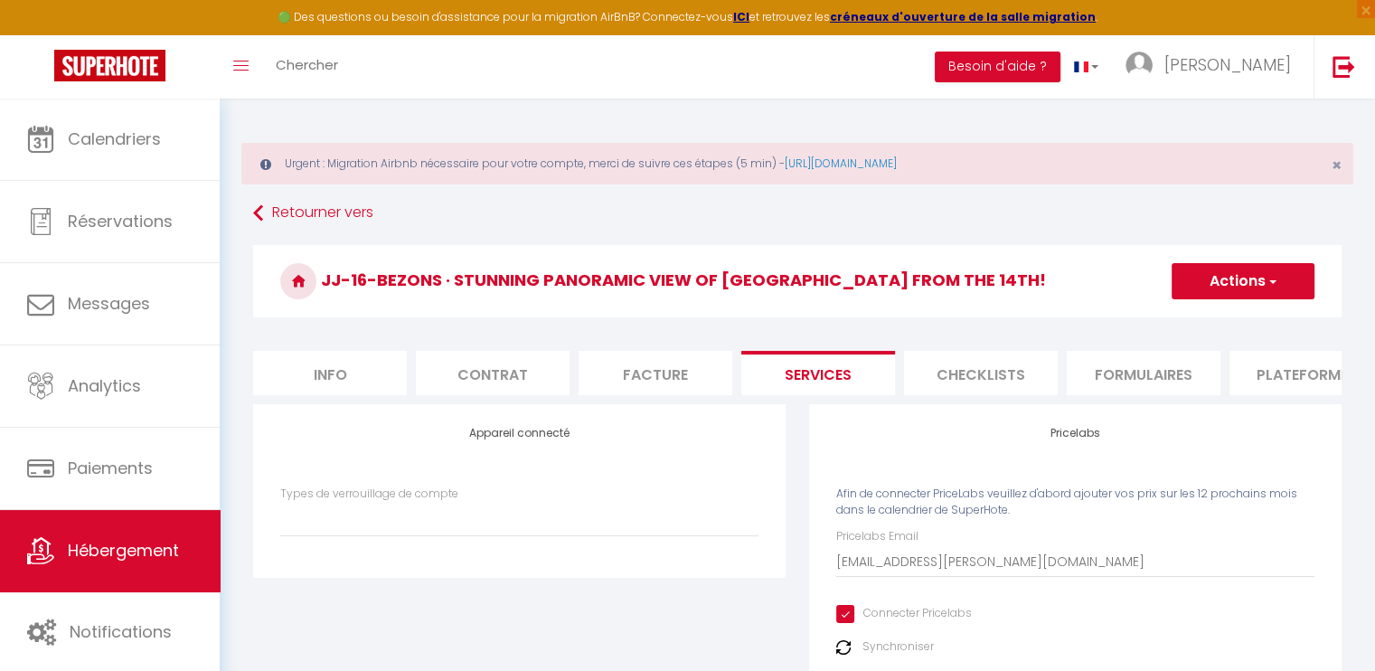
scroll to position [212, 0]
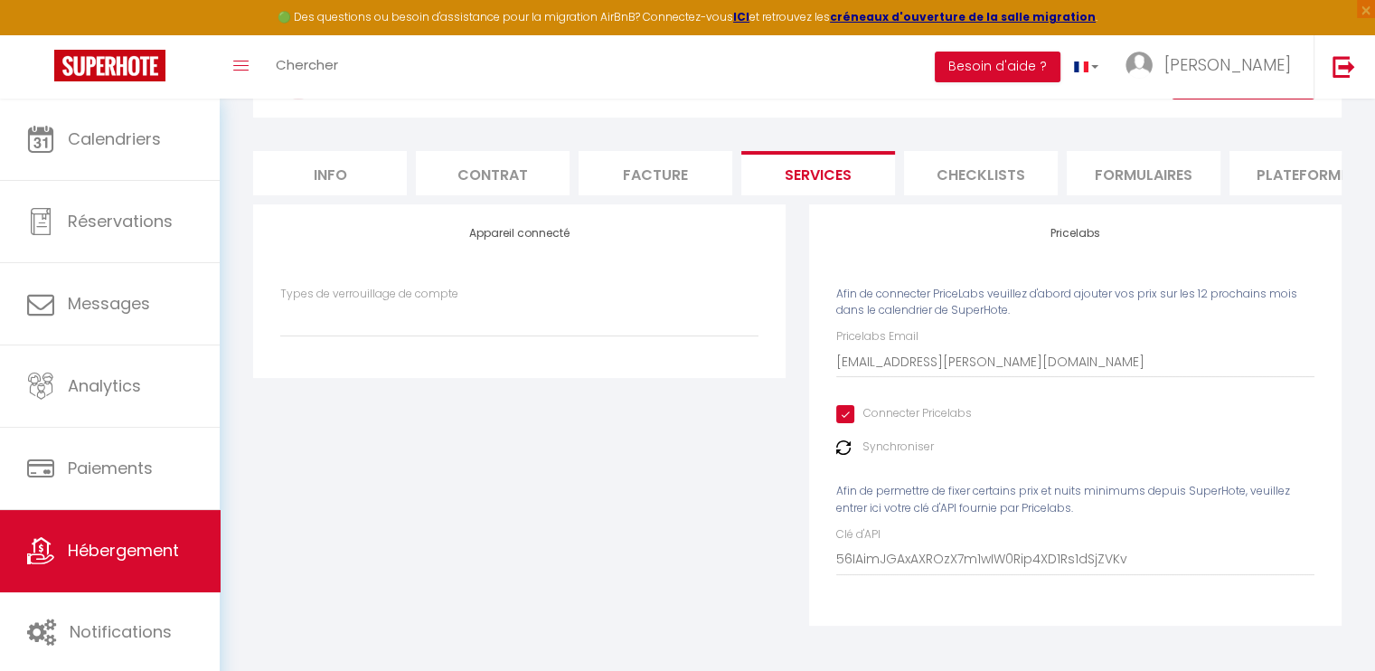
click at [845, 444] on img at bounding box center [843, 447] width 14 height 14
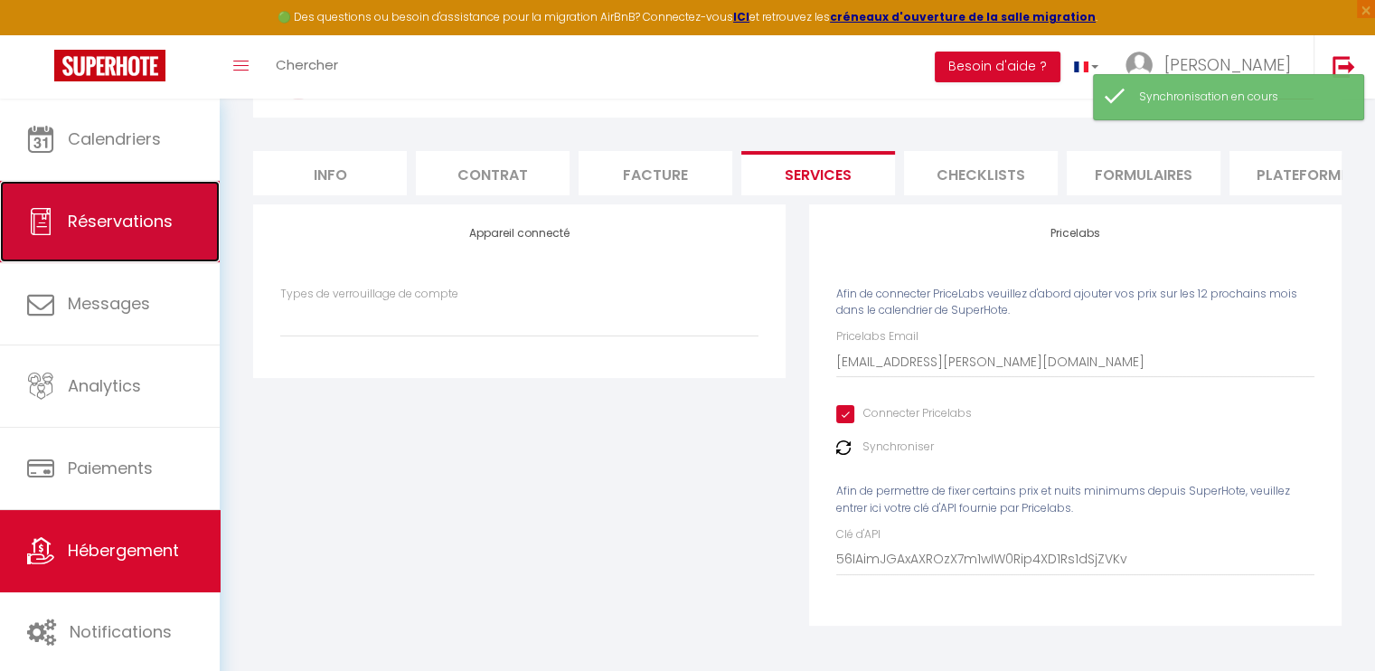
click at [152, 222] on span "Réservations" at bounding box center [120, 221] width 105 height 23
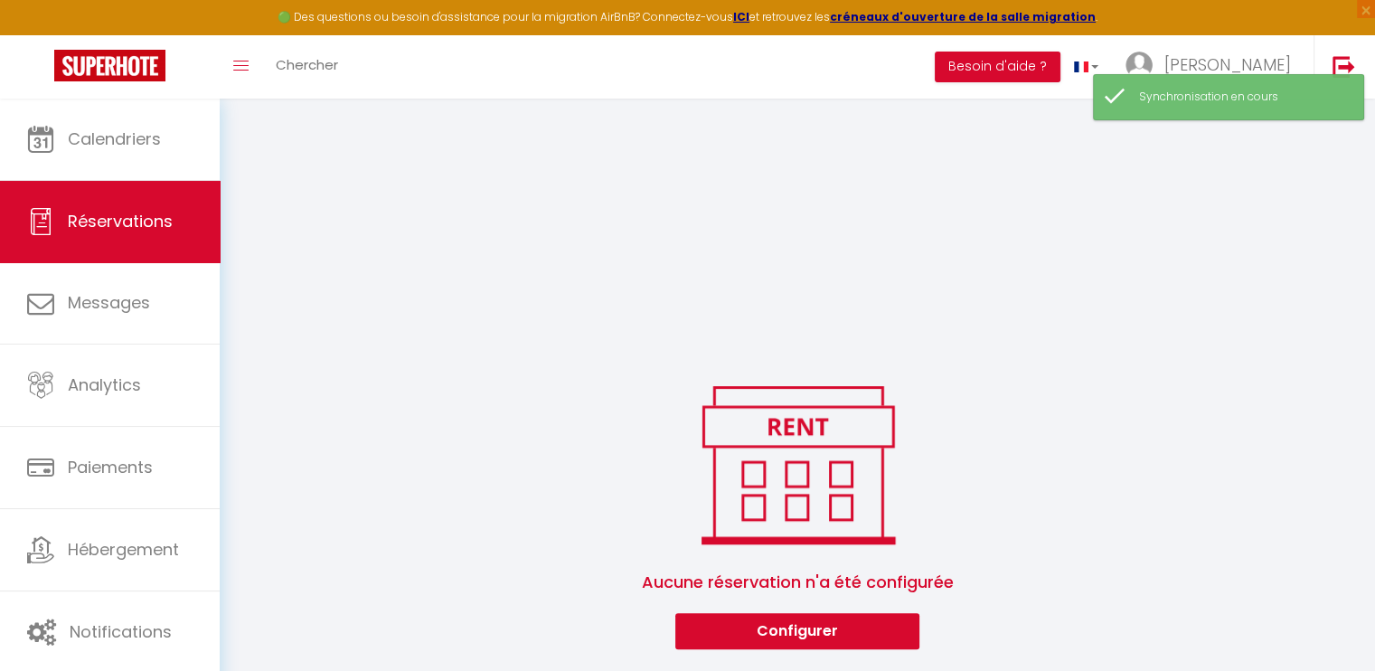
scroll to position [1269, 0]
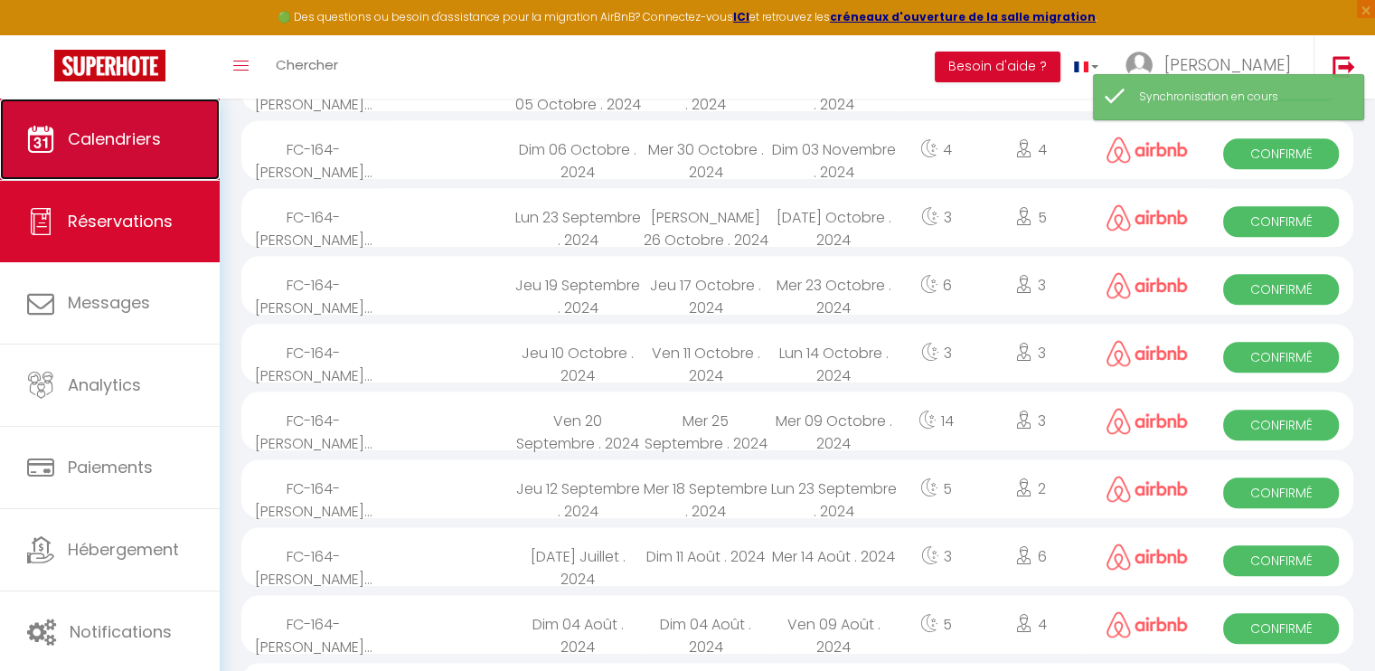
click at [185, 156] on link "Calendriers" at bounding box center [110, 139] width 220 height 81
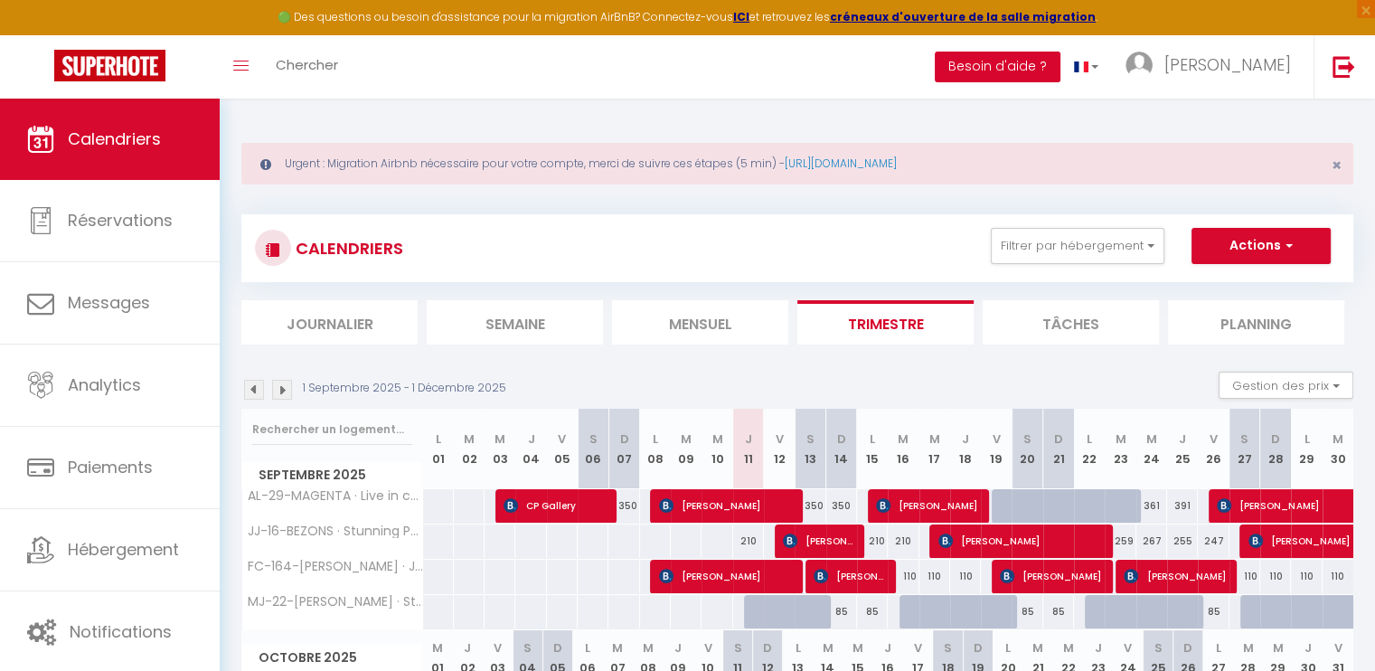
click at [1060, 60] on button "Besoin d'aide ?" at bounding box center [997, 67] width 126 height 31
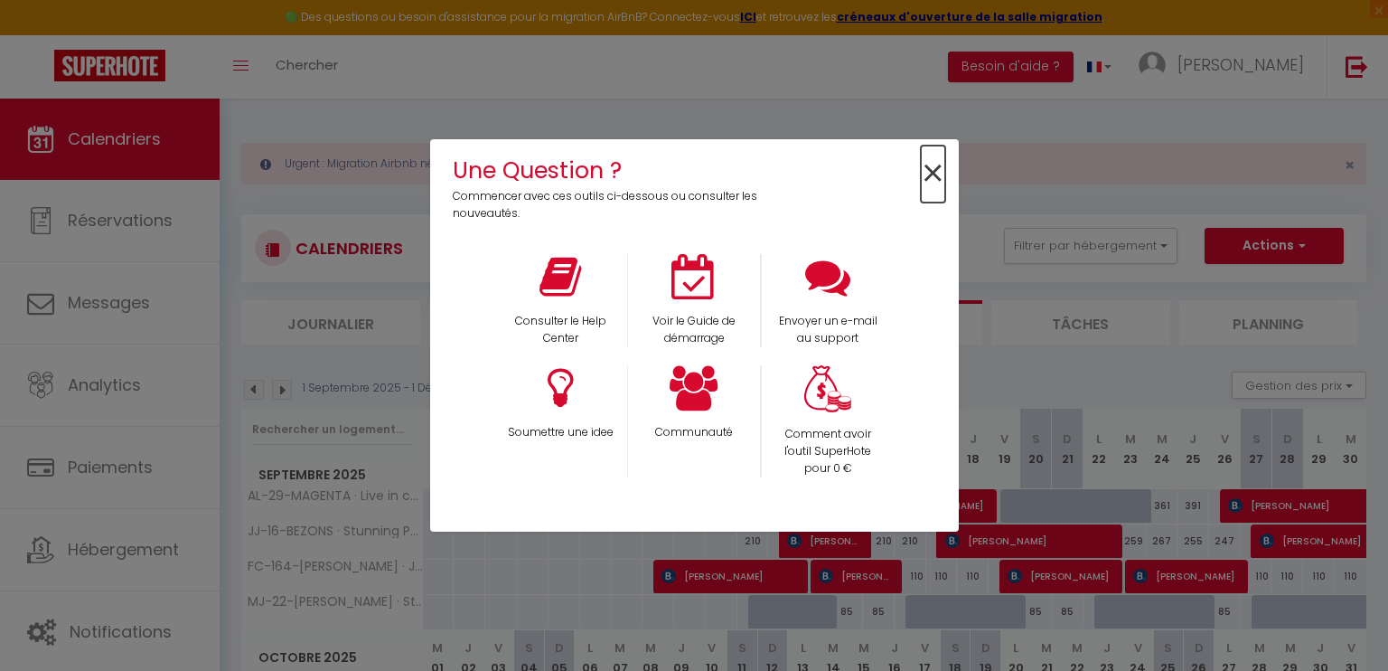
click at [933, 169] on span "×" at bounding box center [933, 173] width 24 height 57
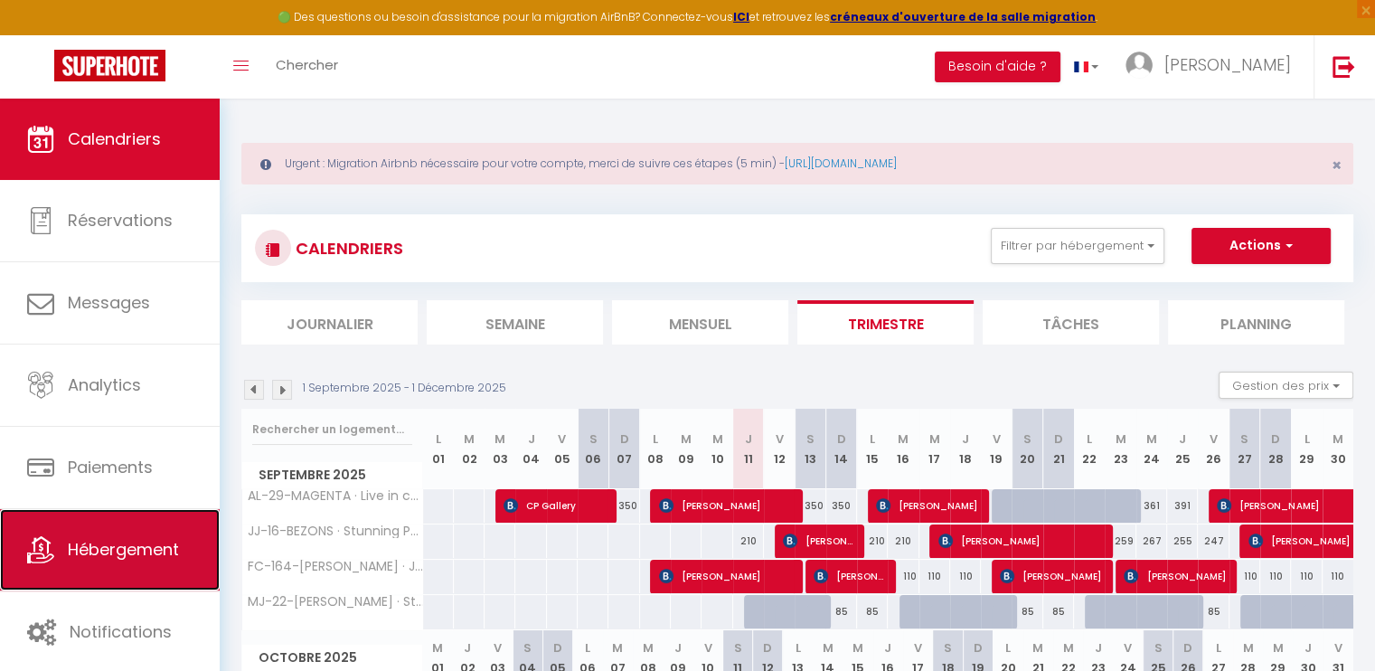
click at [150, 543] on span "Hébergement" at bounding box center [123, 549] width 111 height 23
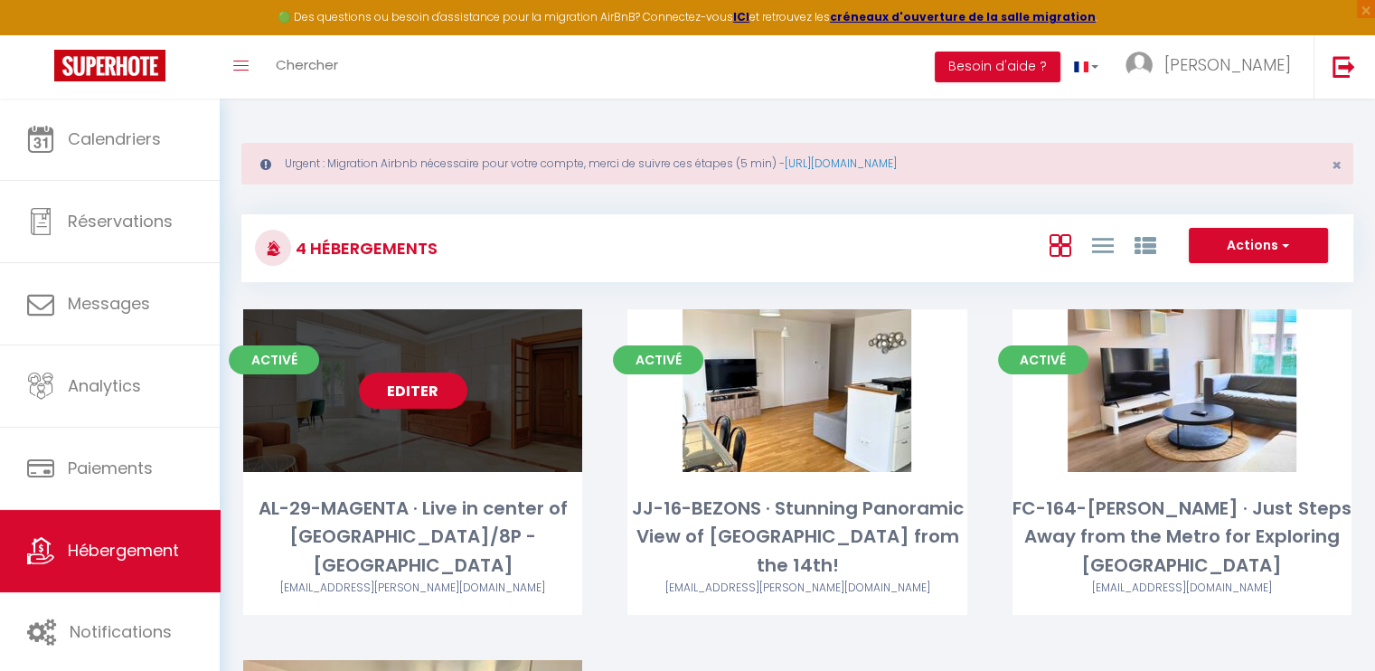
click at [458, 383] on link "Editer" at bounding box center [413, 390] width 108 height 36
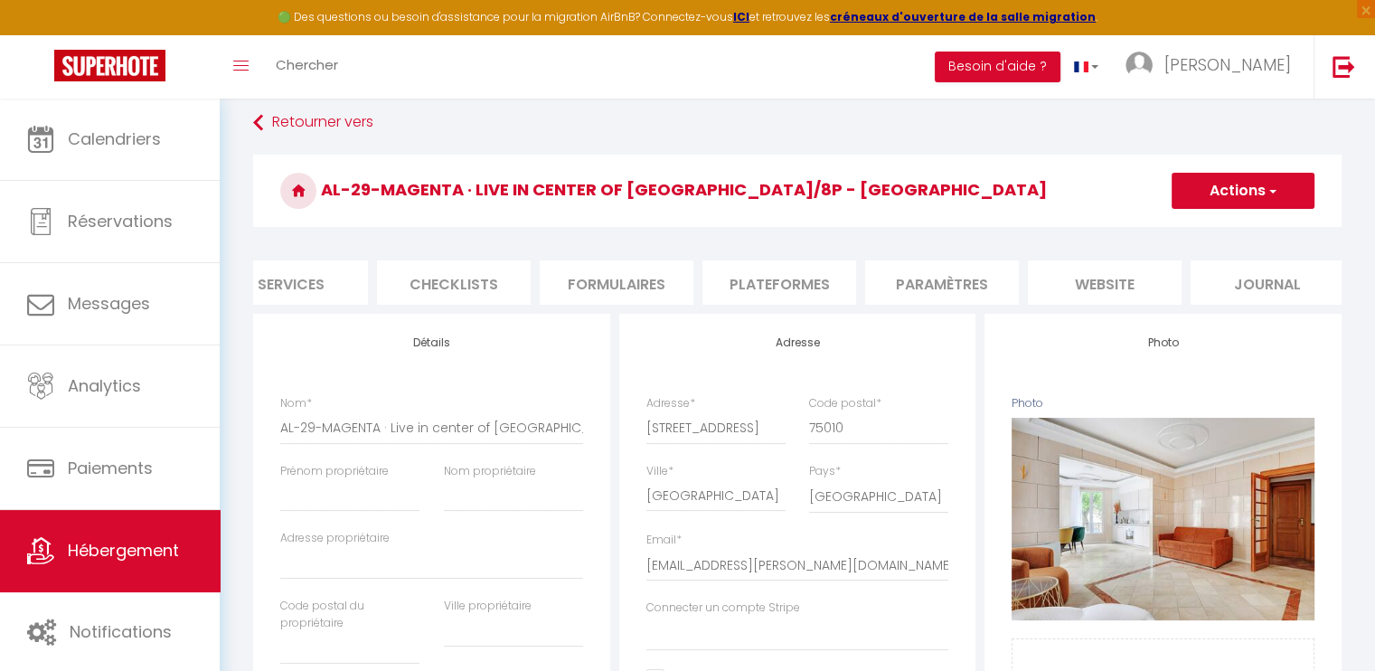
scroll to position [0, 539]
click at [954, 288] on li "Paramètres" at bounding box center [930, 282] width 154 height 44
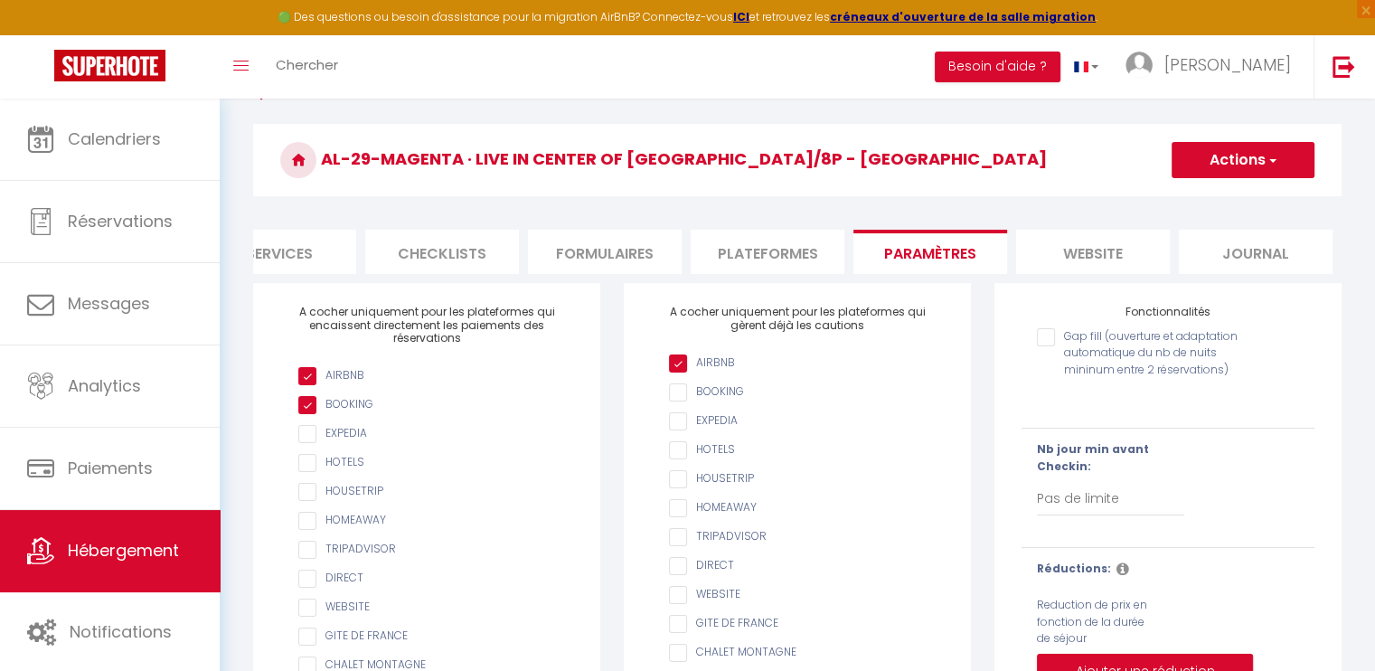
scroll to position [118, 0]
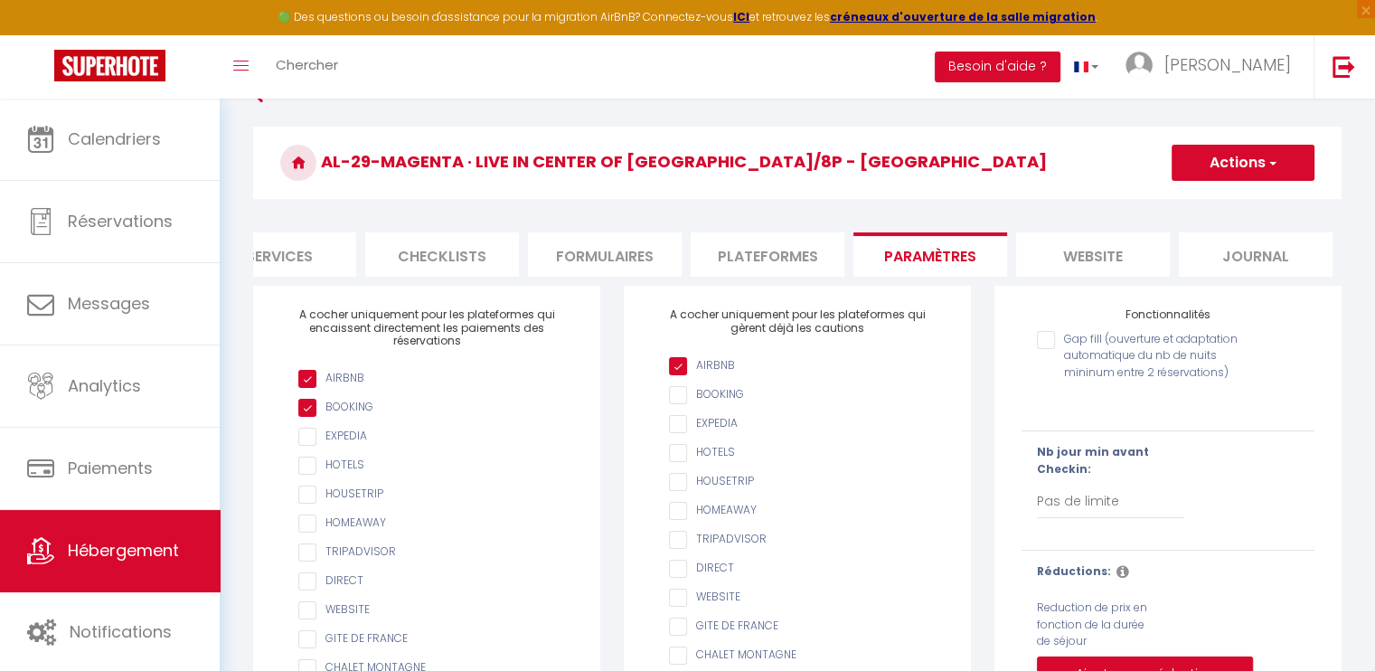
click at [792, 242] on li "Plateformes" at bounding box center [767, 254] width 154 height 44
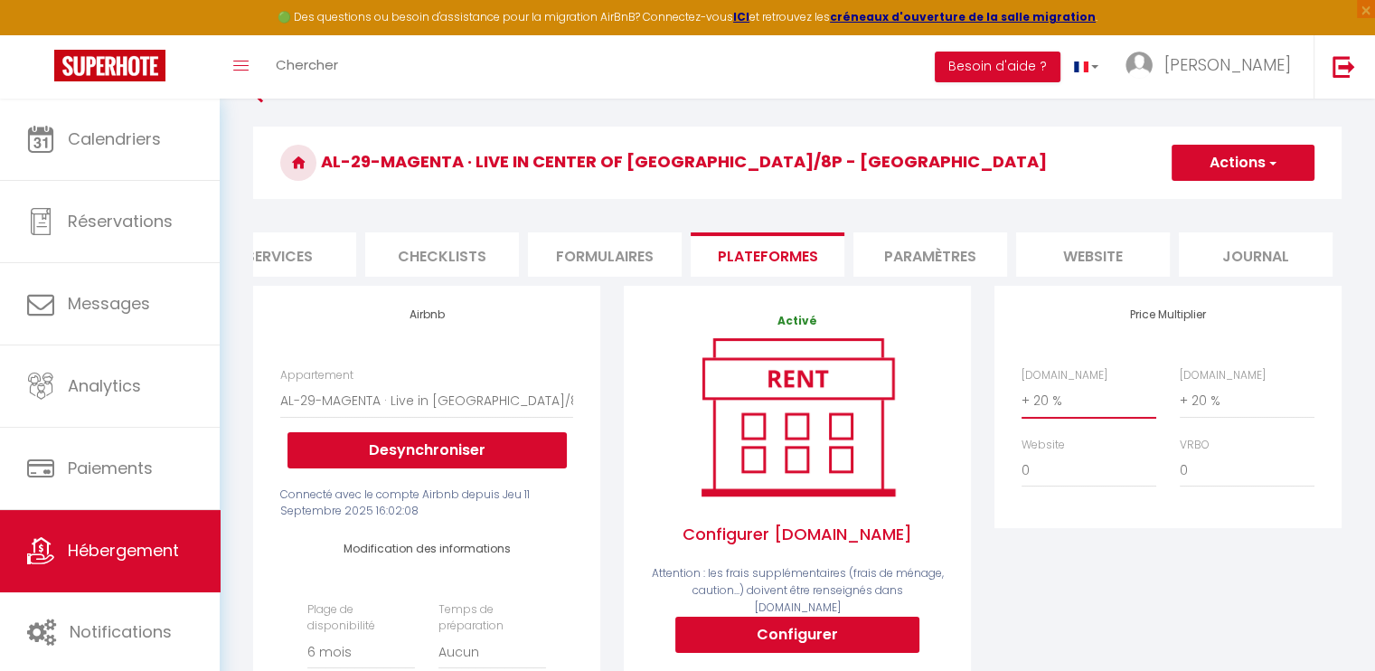
click at [1054, 408] on select "0 + 1 % + 2 % + 3 % + 4 % + 5 % + 6 % + 7 % + 8 % + 9 %" at bounding box center [1088, 400] width 135 height 34
click at [1021, 396] on select "0 + 1 % + 2 % + 3 % + 4 % + 5 % + 6 % + 7 % + 8 % + 9 %" at bounding box center [1088, 400] width 135 height 34
click at [1218, 411] on select "0 + 1 % + 2 % + 3 % + 4 % + 5 % + 6 % + 7 % + 8 % + 9 %" at bounding box center [1246, 400] width 135 height 34
click at [1179, 396] on select "0 + 1 % + 2 % + 3 % + 4 % + 5 % + 6 % + 7 % + 8 % + 9 %" at bounding box center [1246, 400] width 135 height 34
click at [1292, 182] on h3 "AL-29-MAGENTA · Live in center of [GEOGRAPHIC_DATA]/8P - [GEOGRAPHIC_DATA]" at bounding box center [797, 163] width 1088 height 72
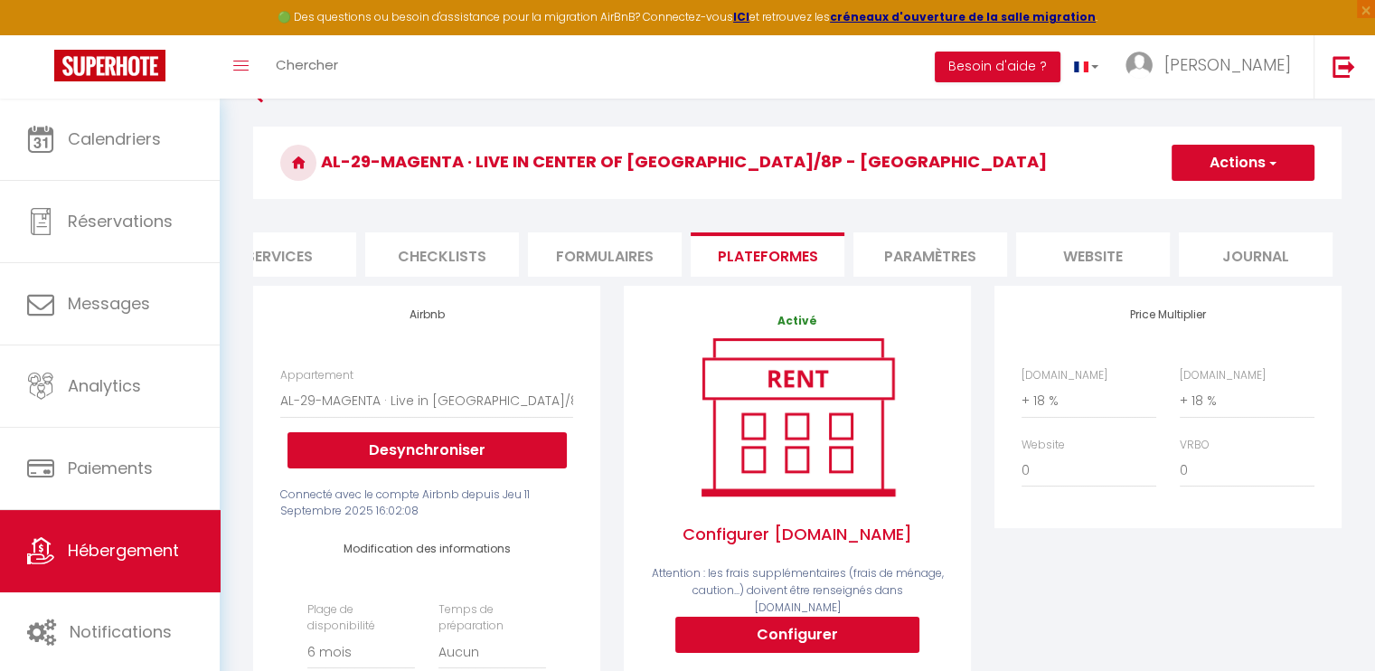
click at [1287, 164] on button "Actions" at bounding box center [1242, 163] width 143 height 36
click at [1254, 192] on link "Enregistrer" at bounding box center [1241, 202] width 143 height 23
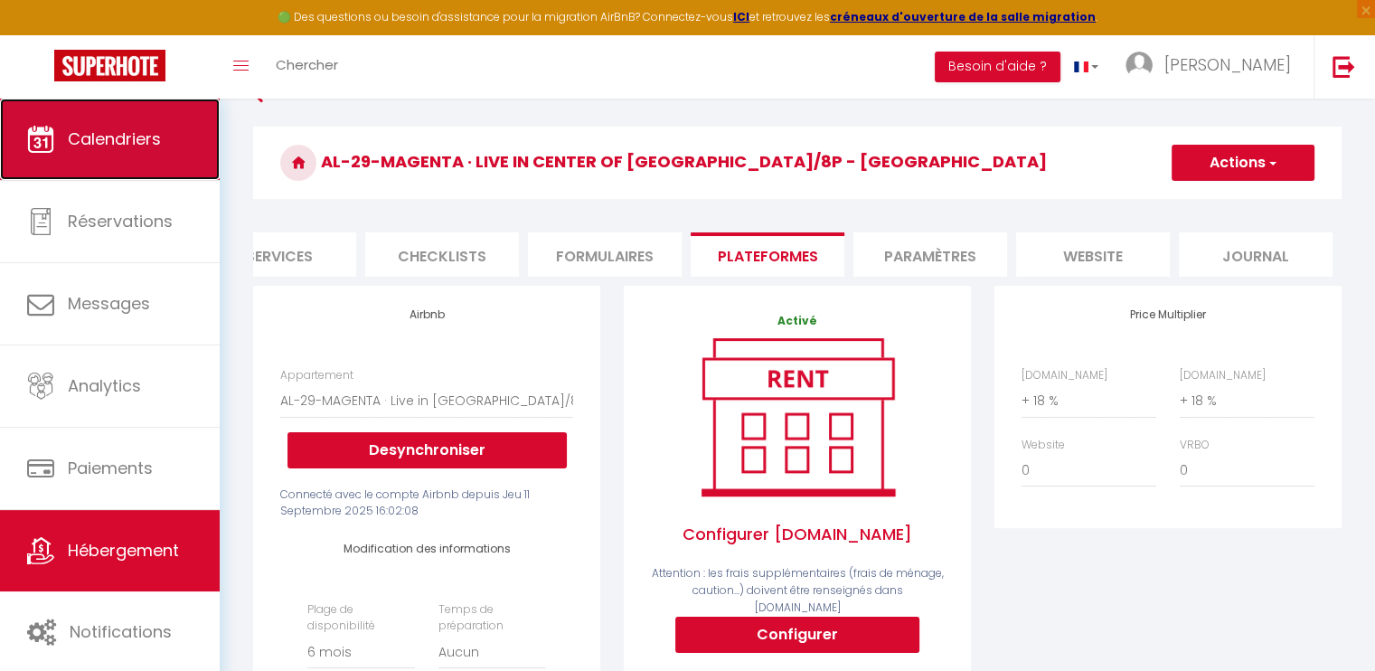
click at [164, 155] on link "Calendriers" at bounding box center [110, 139] width 220 height 81
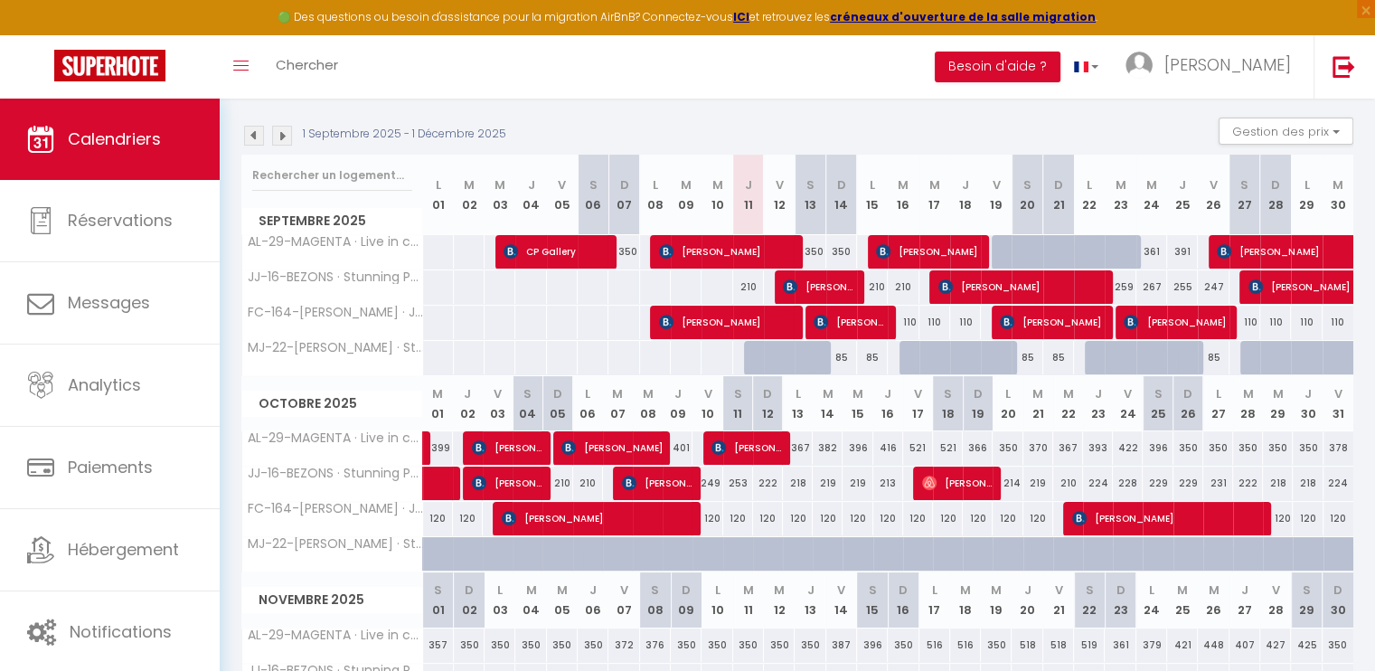
scroll to position [271, 0]
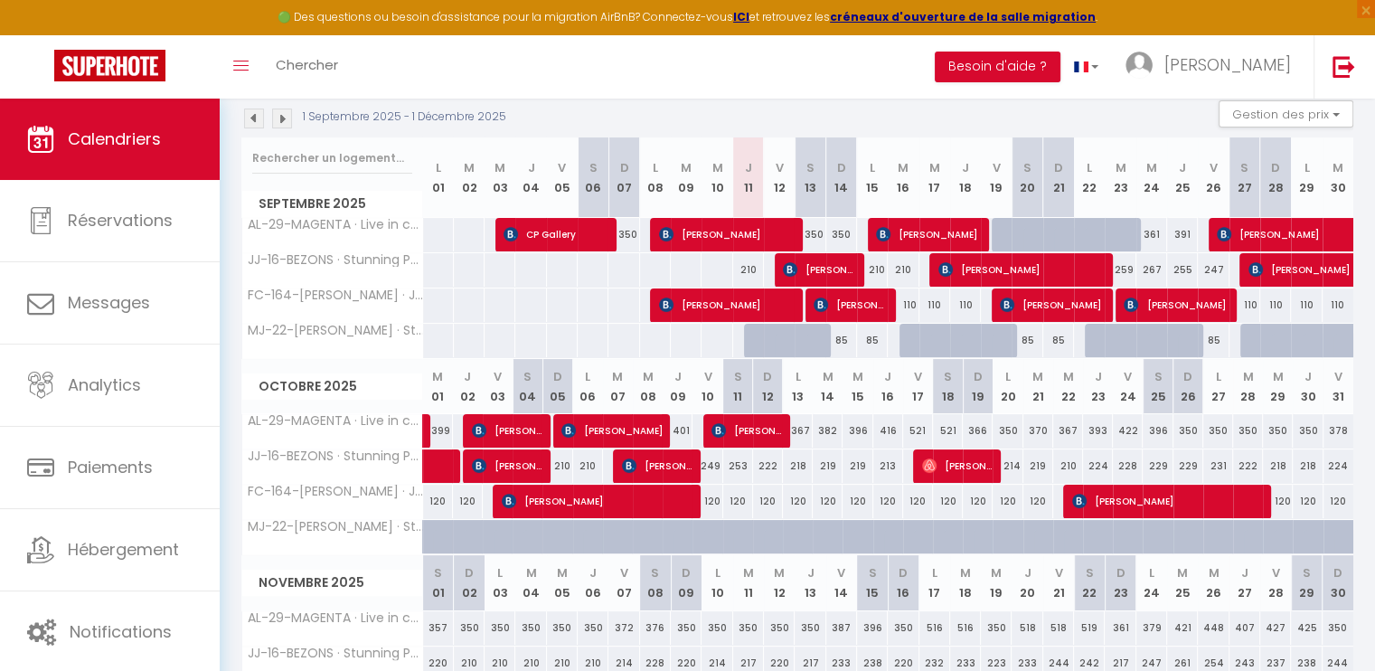
click at [750, 266] on div "210" at bounding box center [748, 269] width 31 height 33
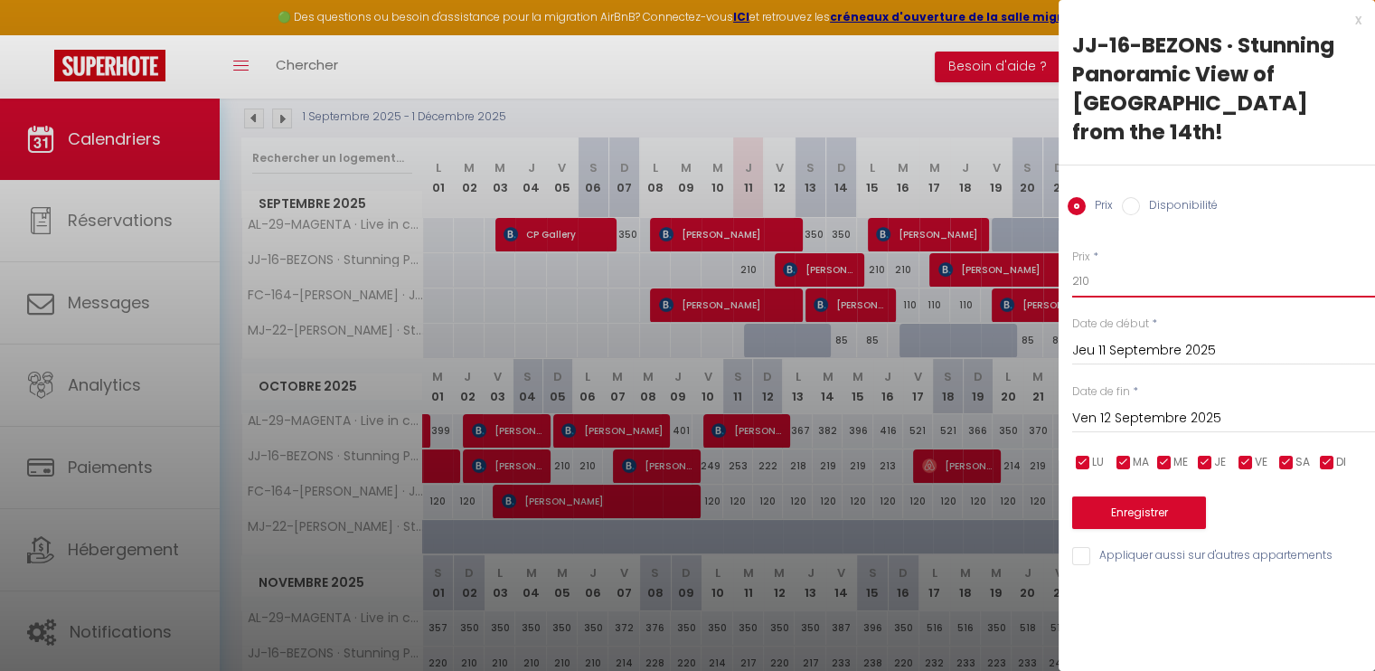
drag, startPoint x: 1145, startPoint y: 252, endPoint x: 1016, endPoint y: 258, distance: 129.3
click at [1016, 258] on body "🟢 Des questions ou besoin d'assistance pour la migration AirBnB? Connectez-vous…" at bounding box center [687, 326] width 1375 height 999
click at [1200, 407] on input "Ven 12 Septembre 2025" at bounding box center [1223, 418] width 303 height 23
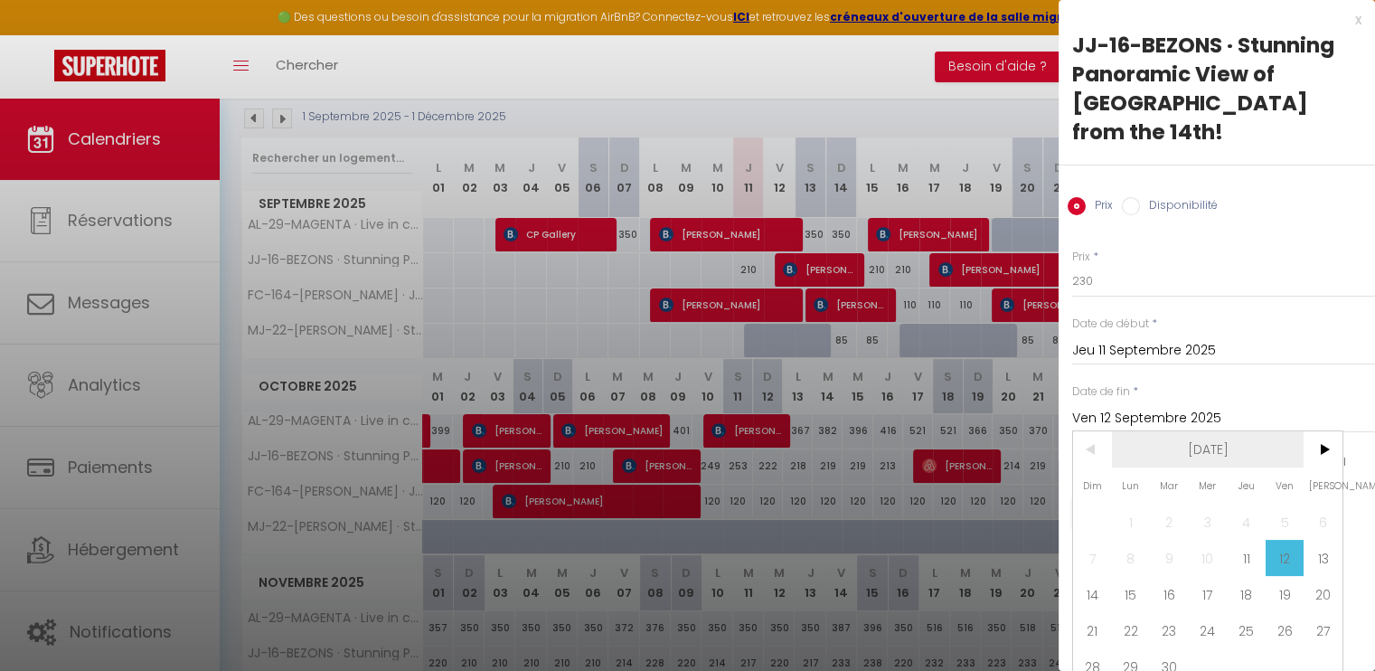
click at [1252, 431] on span "[DATE]" at bounding box center [1208, 449] width 192 height 36
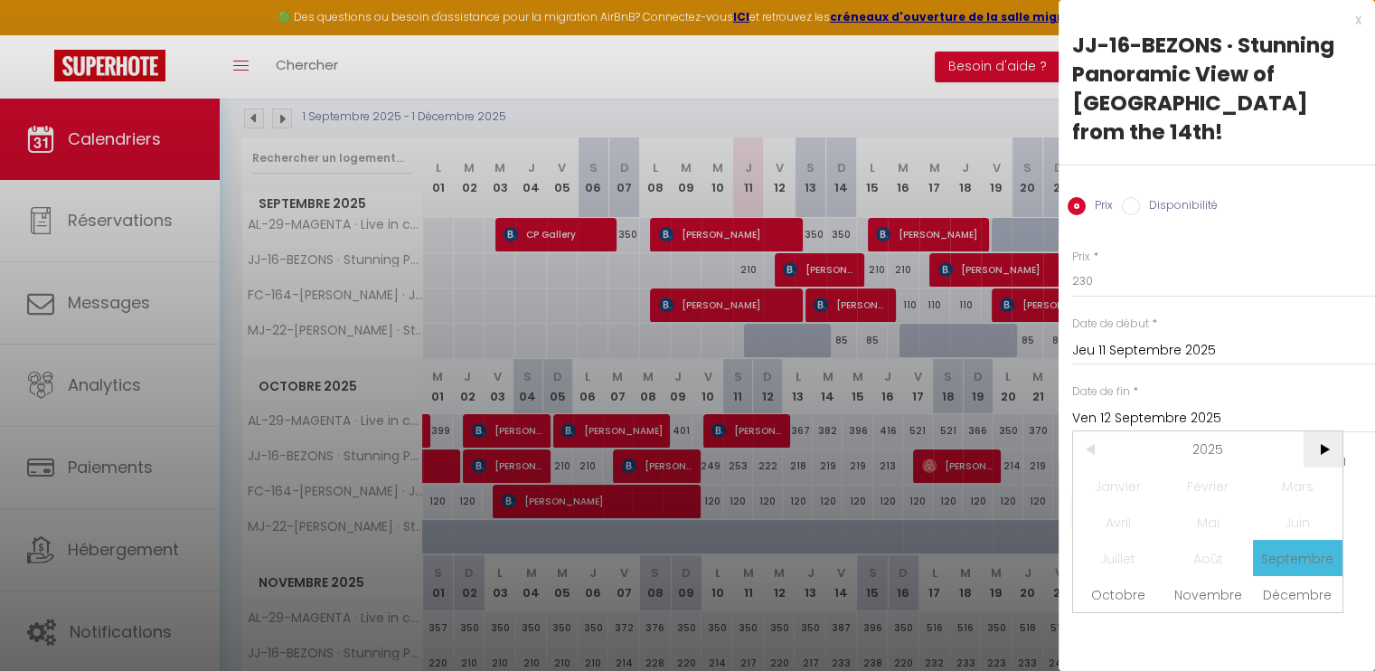
click at [1329, 431] on span ">" at bounding box center [1322, 449] width 39 height 36
click at [1291, 540] on span "Septembre" at bounding box center [1297, 558] width 89 height 36
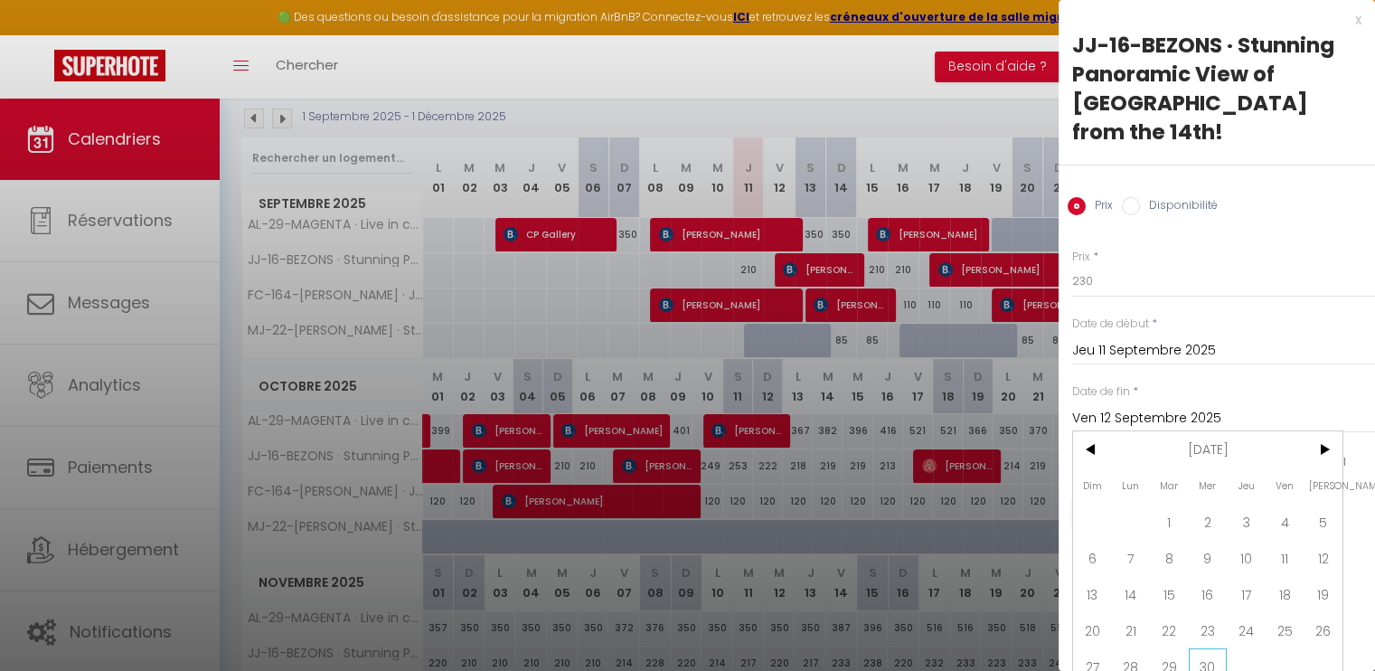
click at [1211, 648] on span "30" at bounding box center [1207, 666] width 39 height 36
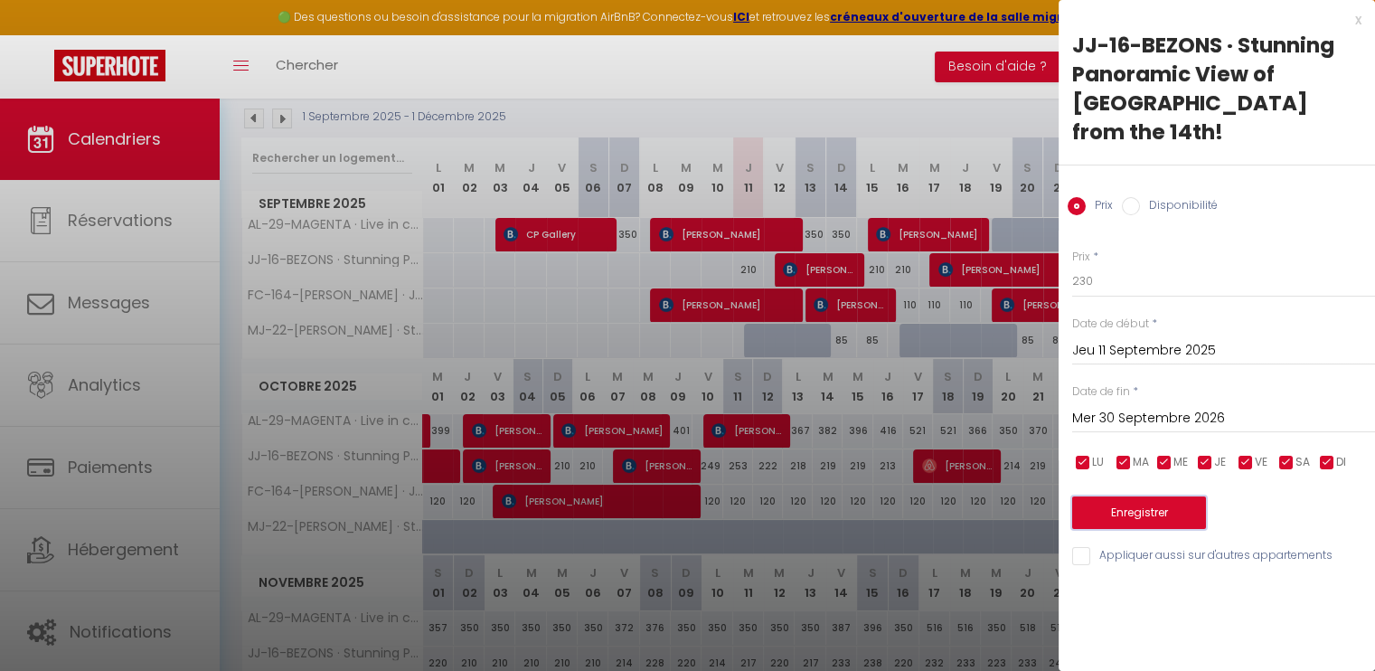
click at [1178, 496] on button "Enregistrer" at bounding box center [1139, 512] width 134 height 33
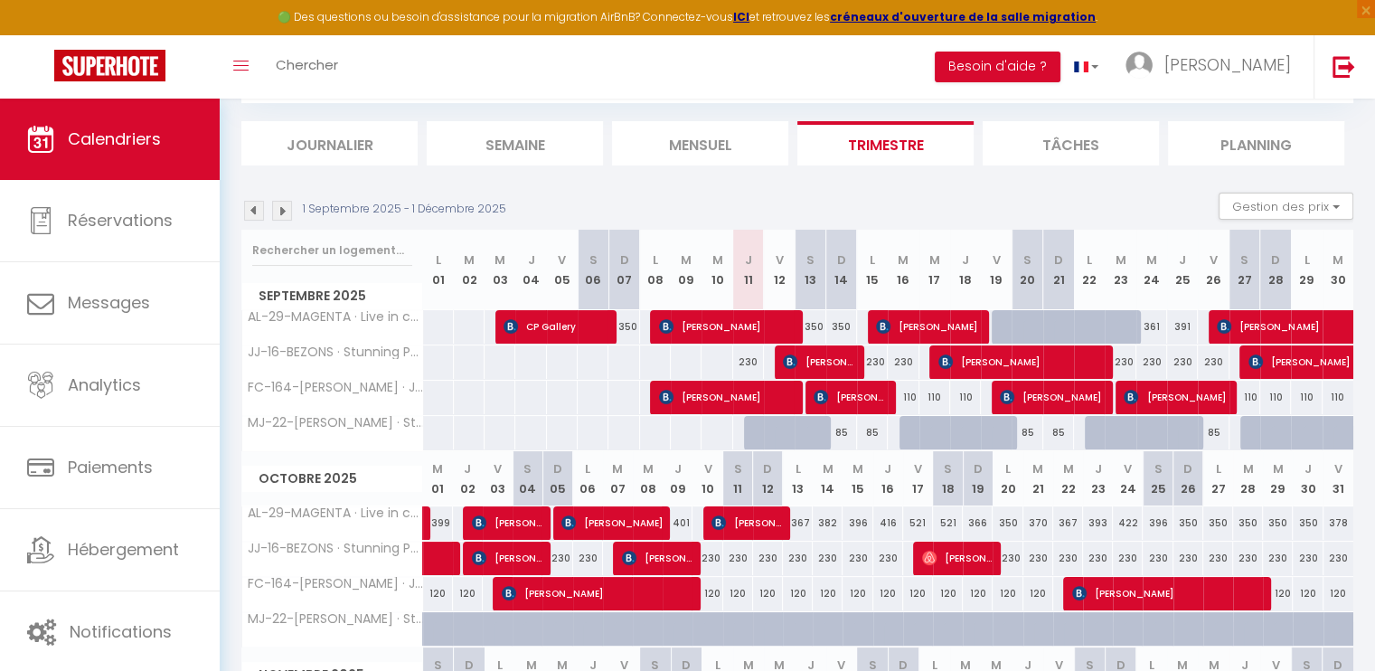
scroll to position [181, 0]
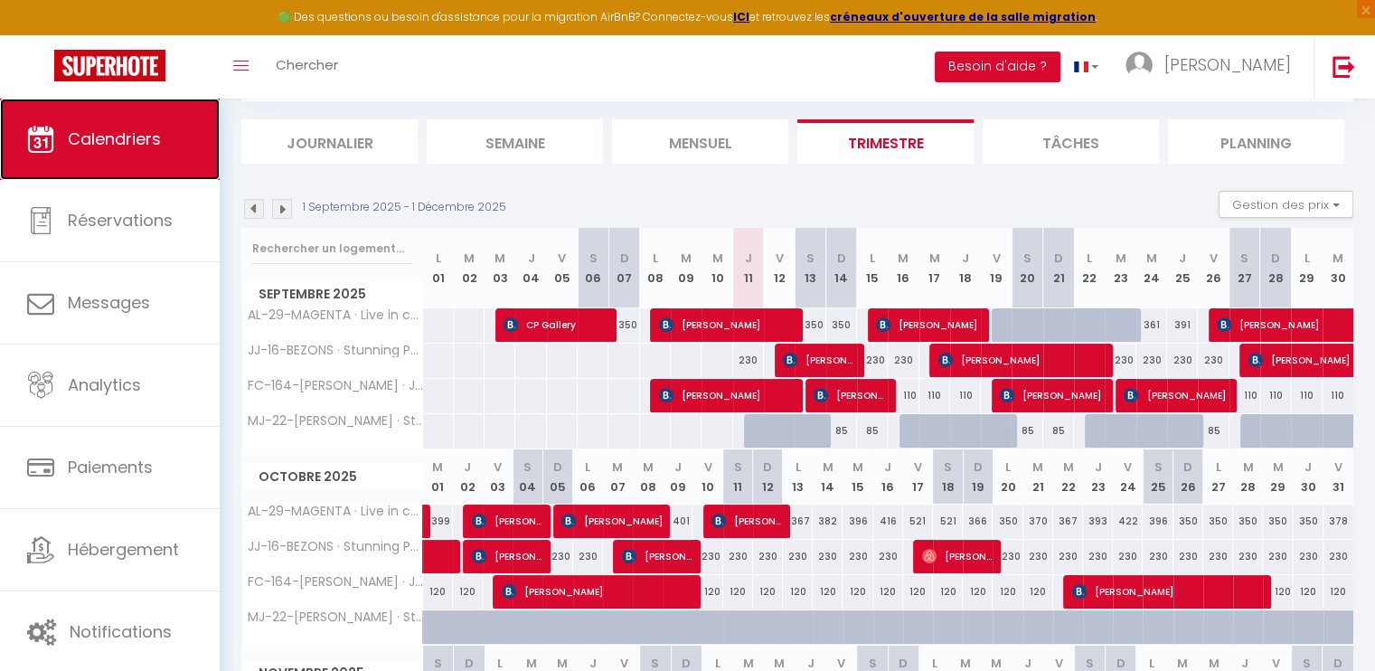
click at [177, 139] on link "Calendriers" at bounding box center [110, 139] width 220 height 81
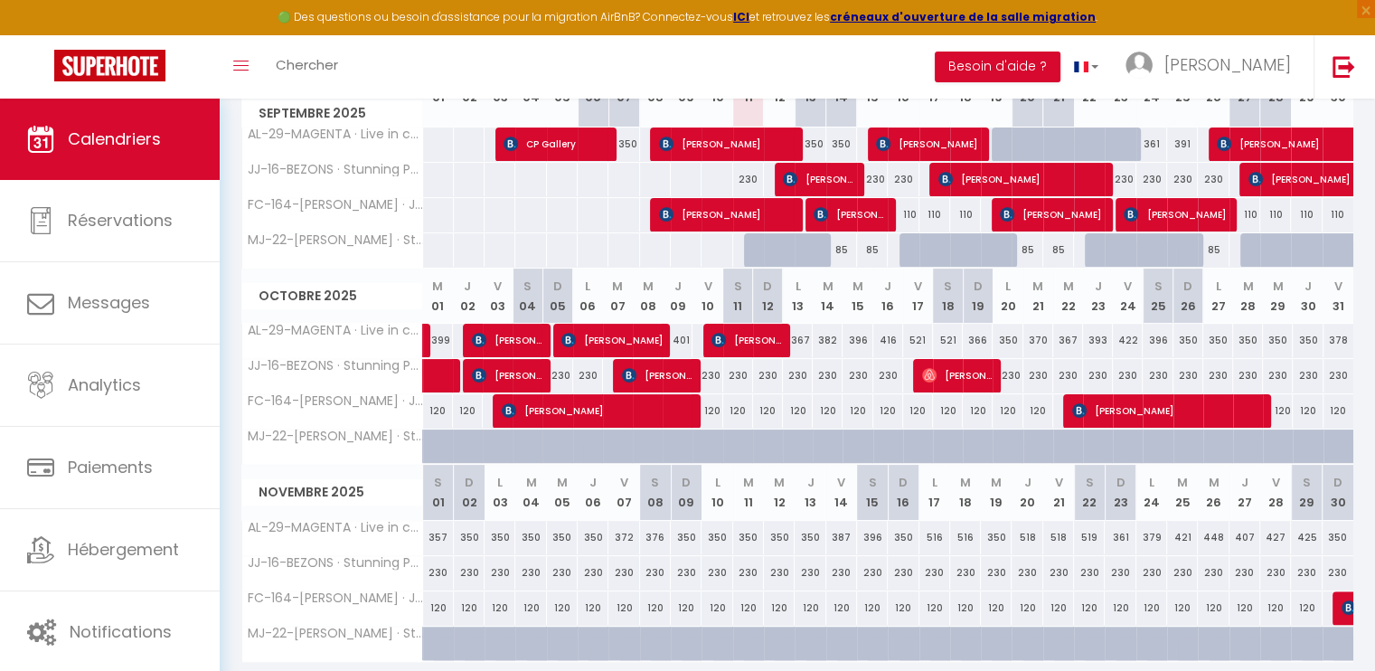
scroll to position [90, 0]
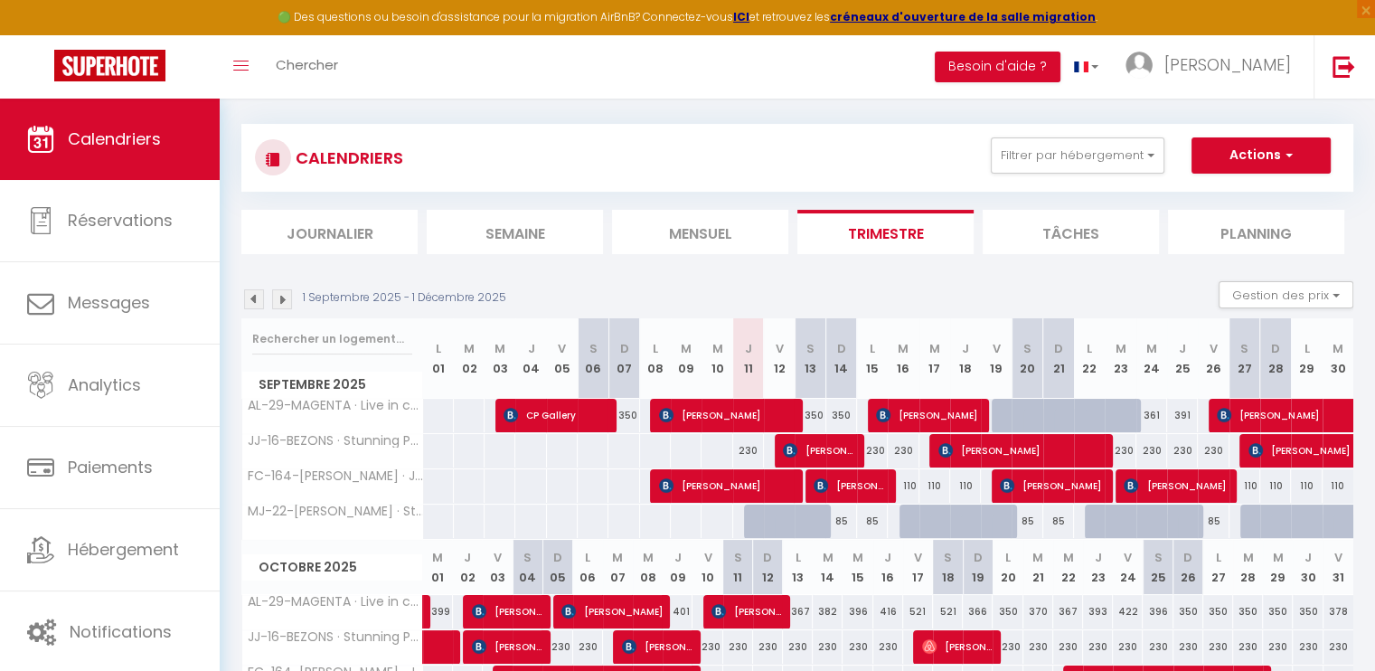
click at [278, 296] on img at bounding box center [282, 299] width 20 height 20
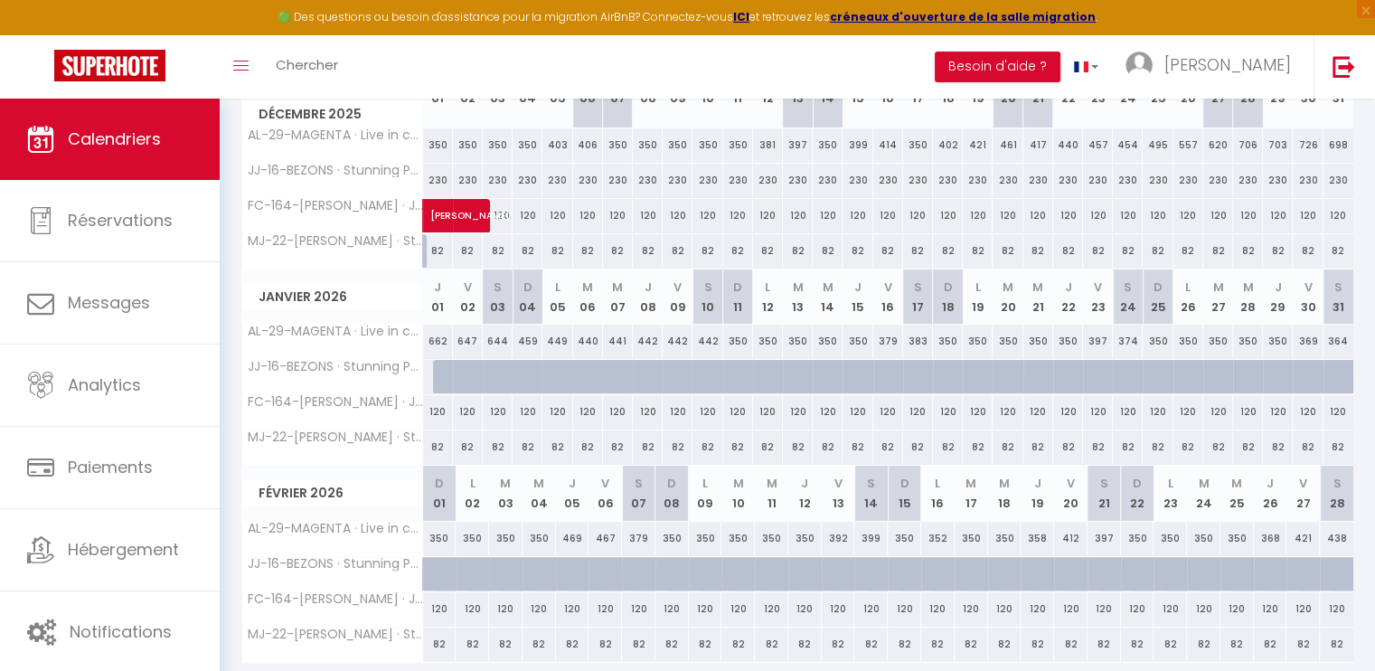
scroll to position [361, 0]
click at [533, 371] on div at bounding box center [538, 386] width 30 height 34
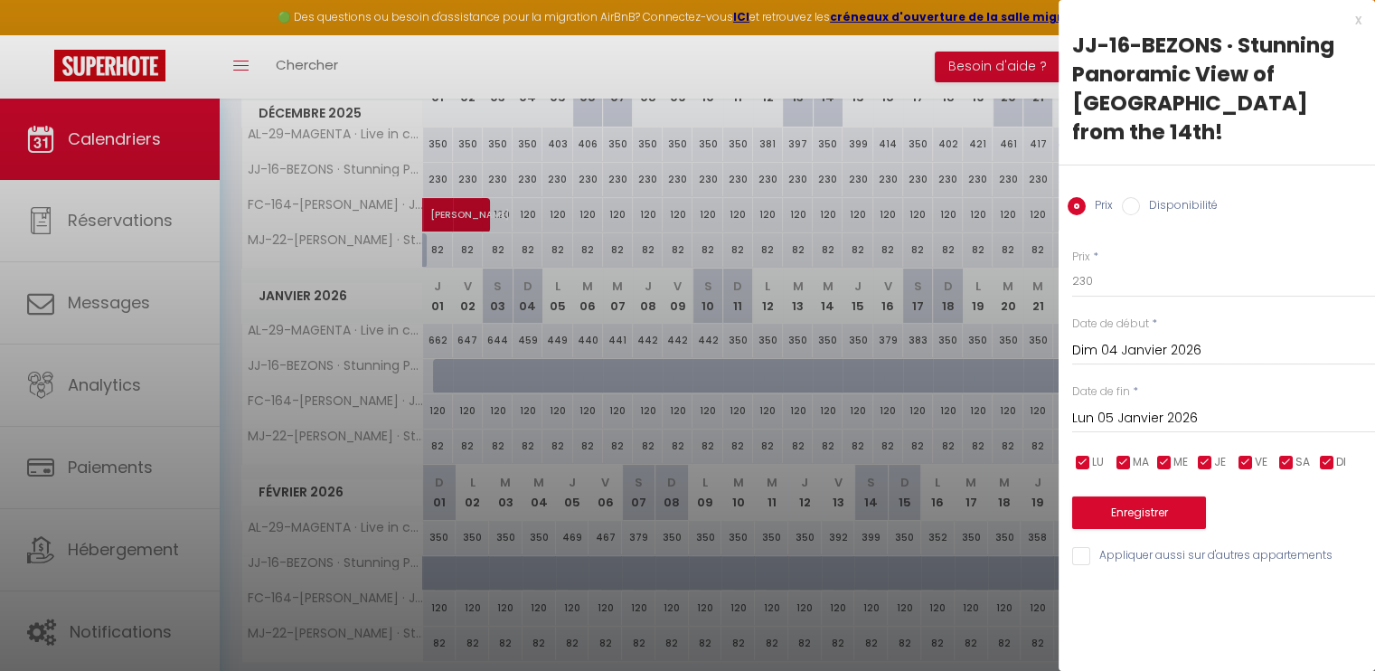
click at [1148, 197] on label "Disponibilité" at bounding box center [1179, 207] width 78 height 20
click at [1140, 197] on input "Disponibilité" at bounding box center [1130, 206] width 18 height 18
click at [1192, 334] on div "Dim 04 Janvier 2026 < Jan 2026 > Dim Lun Mar Mer Jeu Ven Sam 1 2 3 4 5 6 7 8 9 …" at bounding box center [1223, 350] width 303 height 33
click at [1193, 341] on input "Dim 04 Janvier 2026" at bounding box center [1223, 352] width 303 height 23
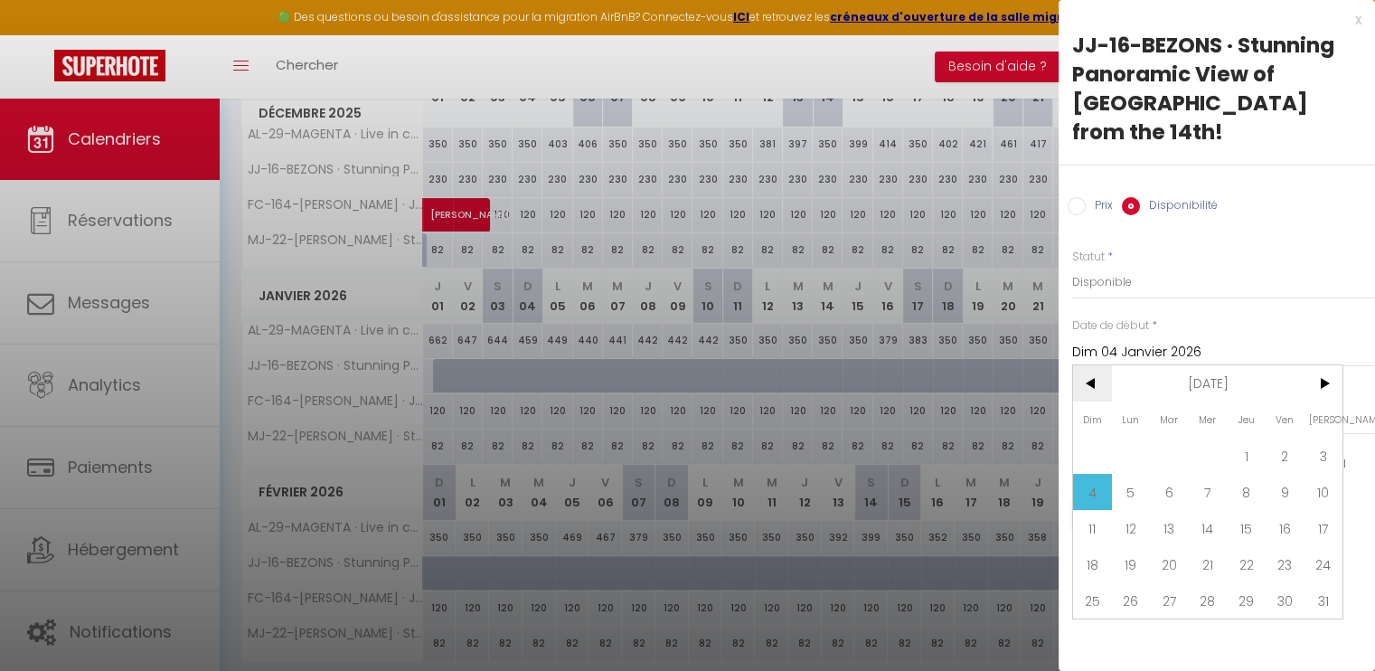
click at [1098, 365] on span "<" at bounding box center [1092, 383] width 39 height 36
click at [1327, 437] on span "1" at bounding box center [1322, 455] width 39 height 36
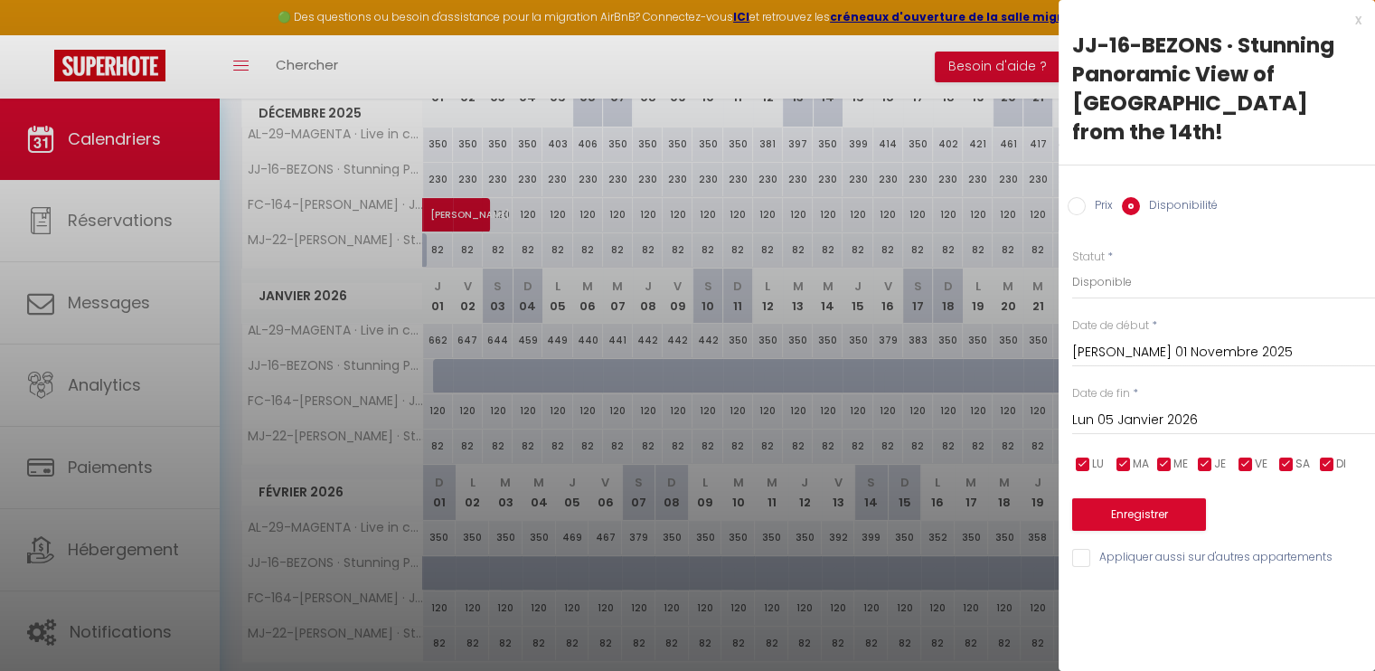
click at [1223, 408] on input "Lun 05 Janvier 2026" at bounding box center [1223, 419] width 303 height 23
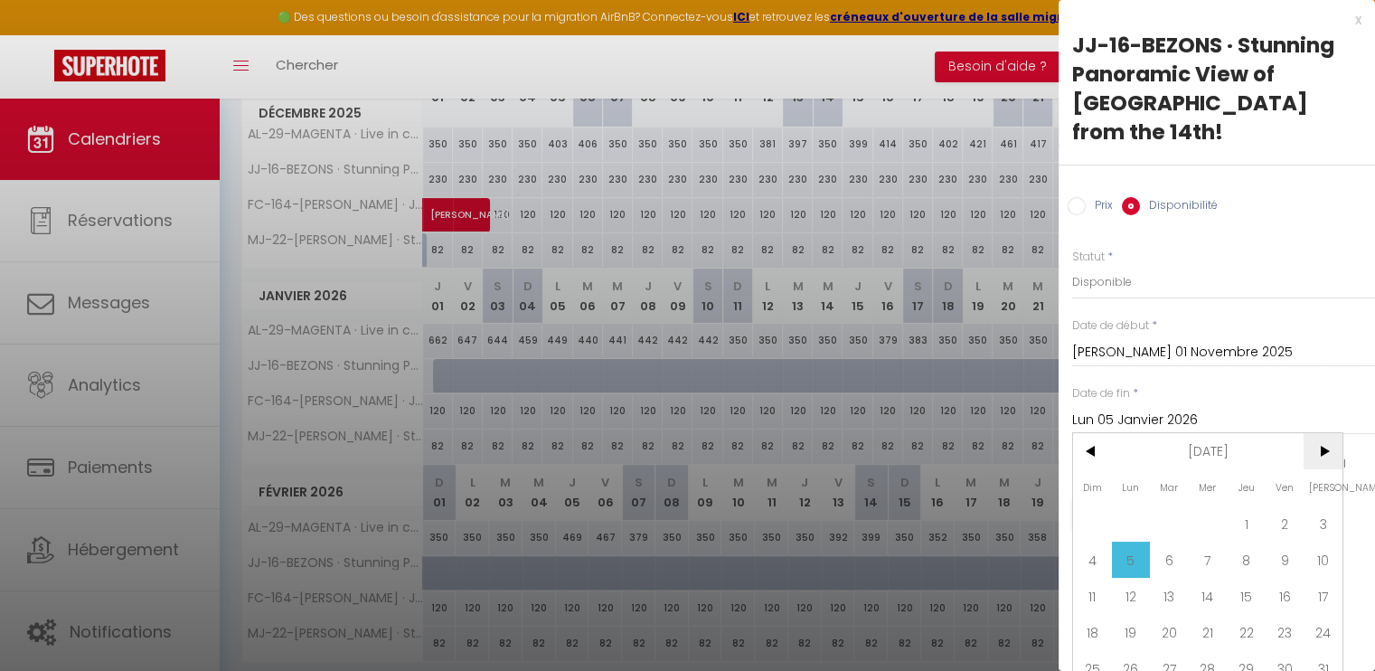
click at [1325, 433] on span ">" at bounding box center [1322, 451] width 39 height 36
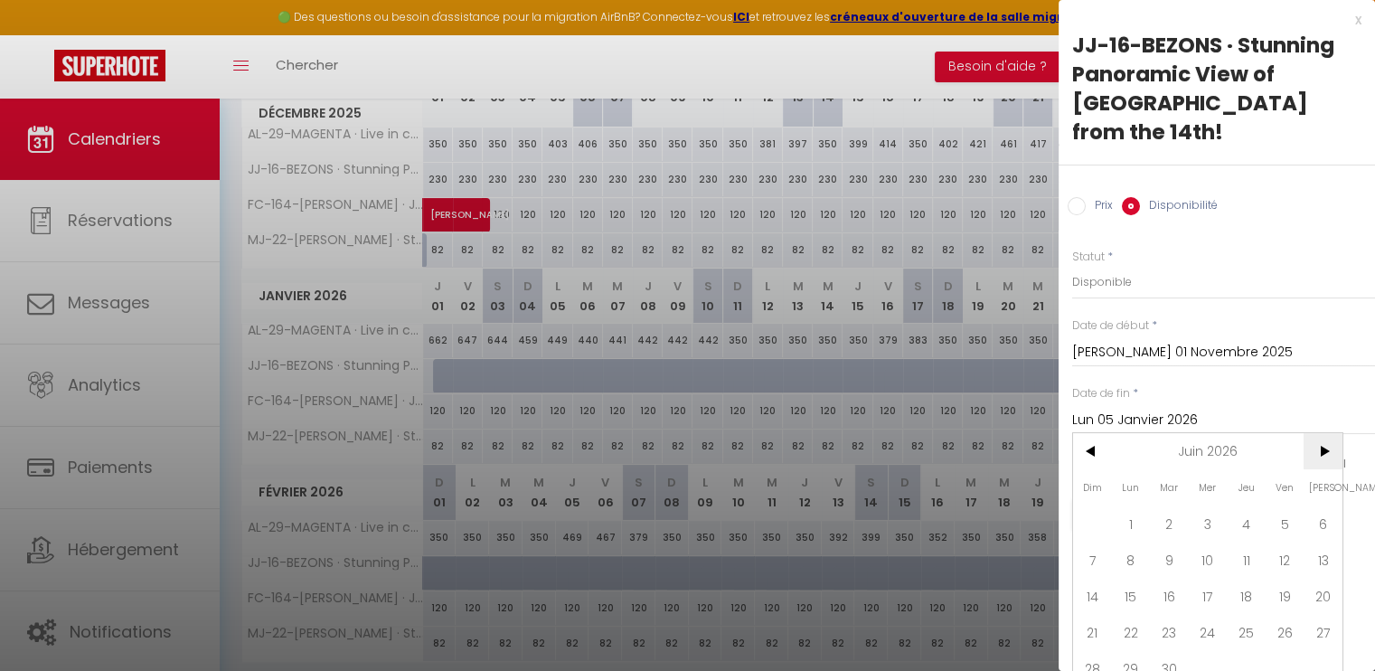
click at [1325, 433] on span ">" at bounding box center [1322, 451] width 39 height 36
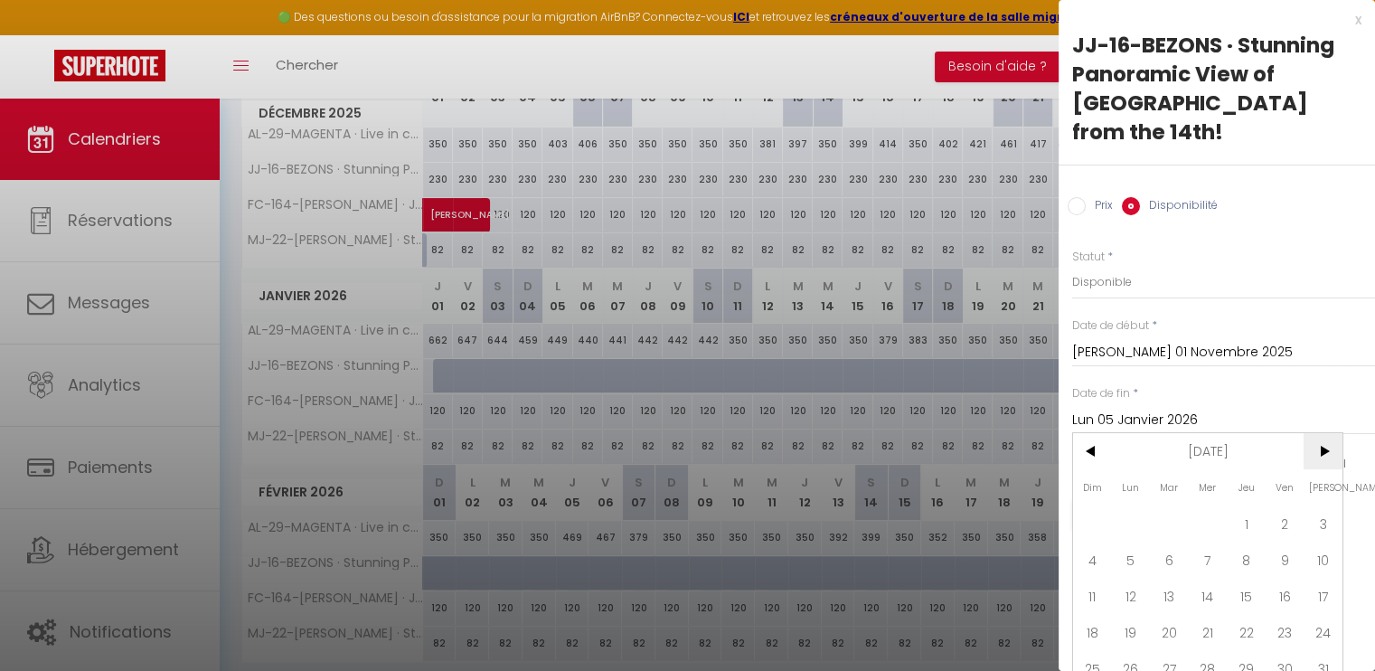
click at [1325, 433] on span ">" at bounding box center [1322, 451] width 39 height 36
click at [1209, 650] on span "31" at bounding box center [1207, 668] width 39 height 36
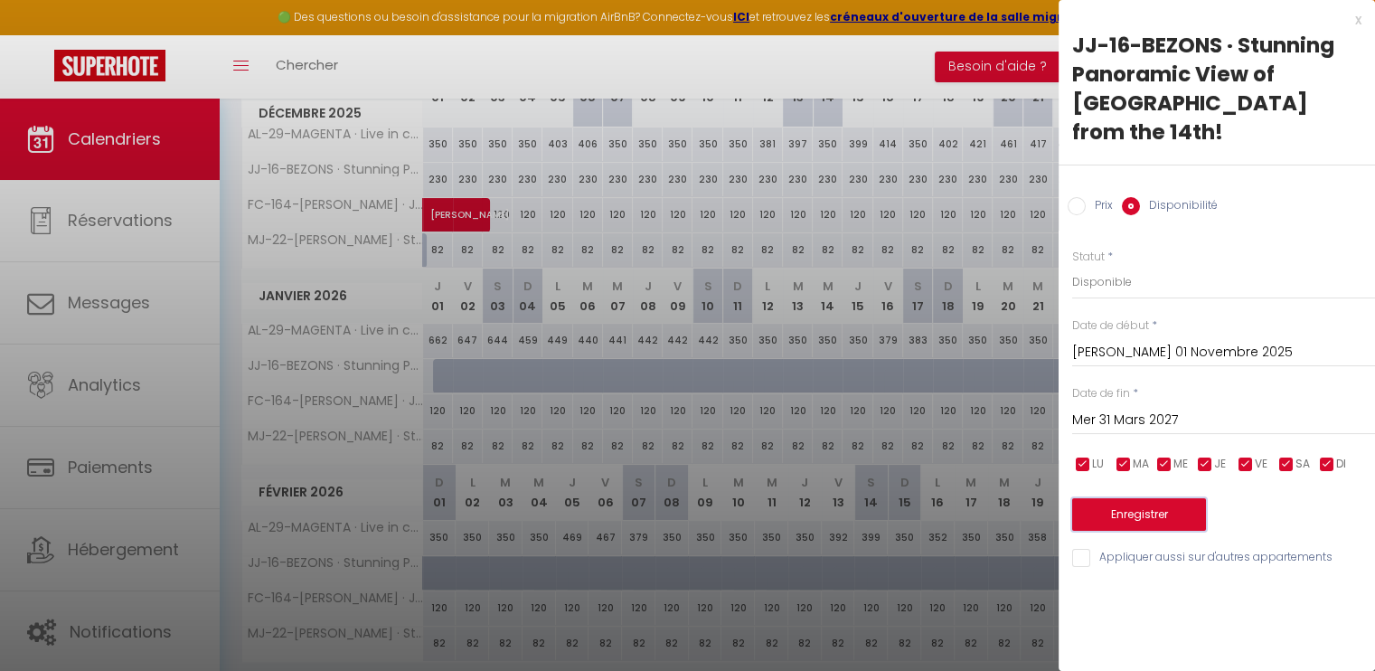
click at [1192, 498] on button "Enregistrer" at bounding box center [1139, 514] width 134 height 33
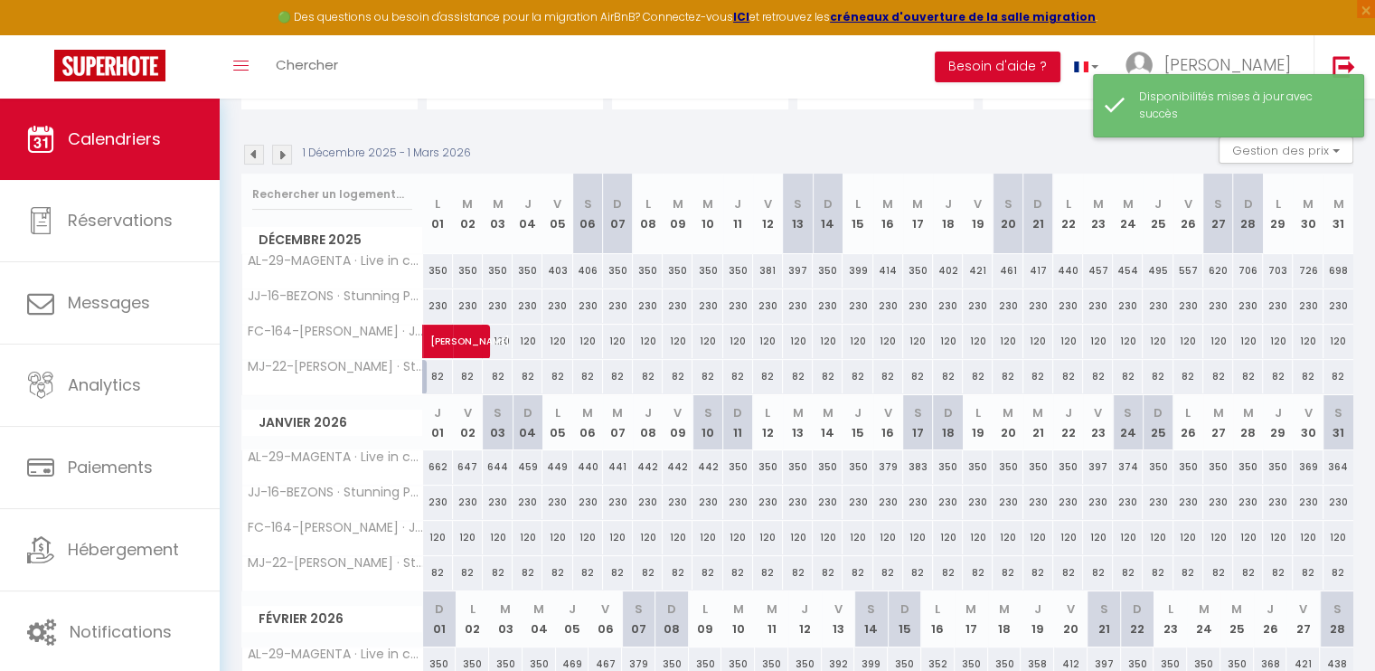
scroll to position [61, 0]
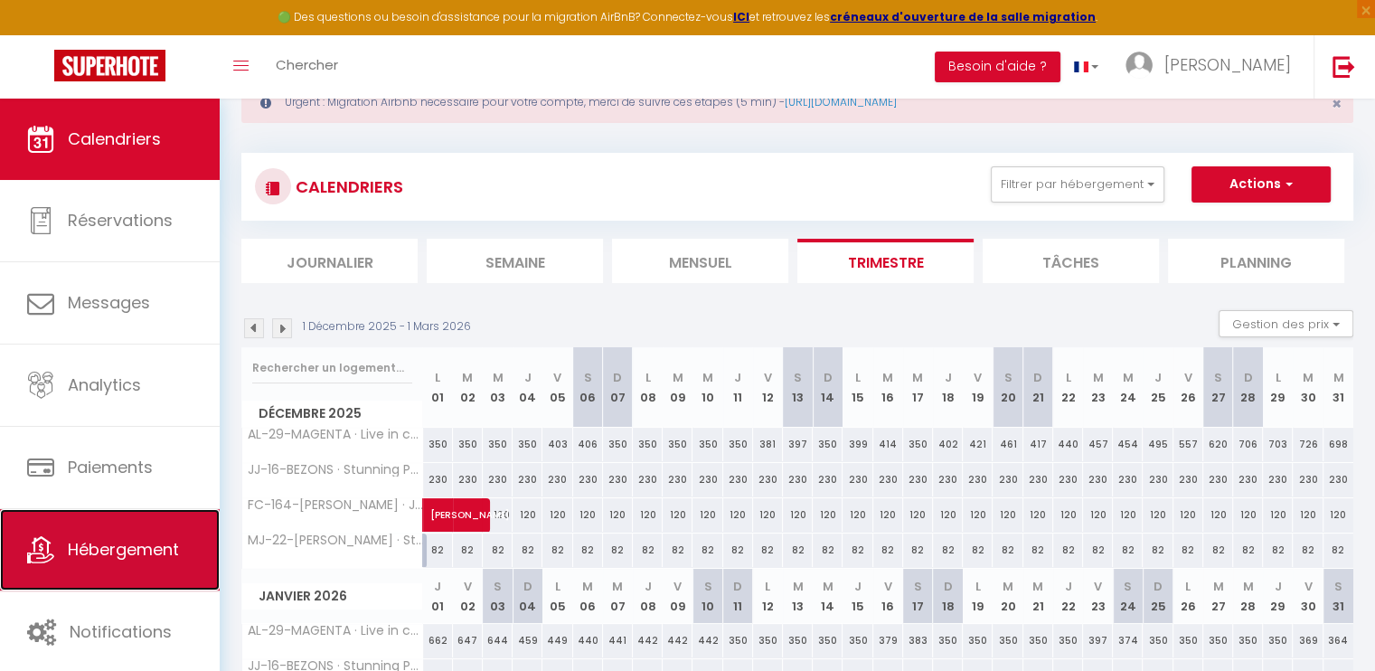
click at [101, 558] on span "Hébergement" at bounding box center [123, 549] width 111 height 23
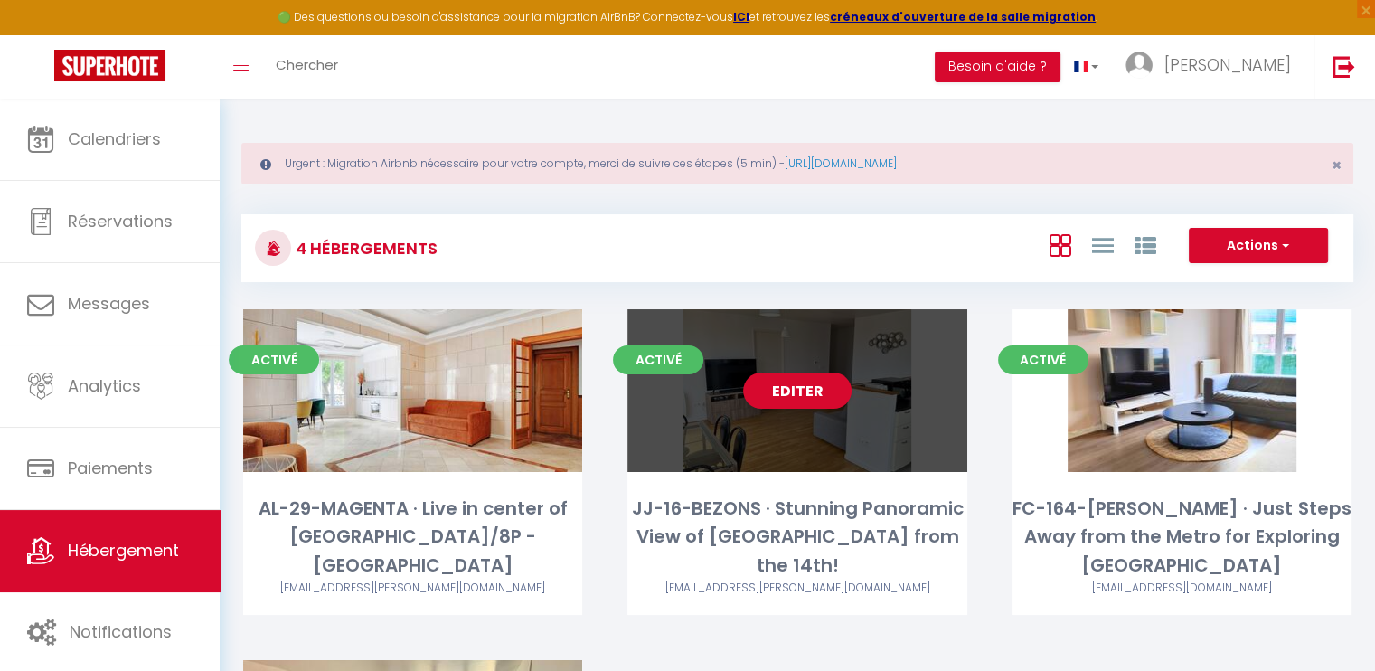
click at [835, 366] on div "Editer" at bounding box center [796, 390] width 339 height 163
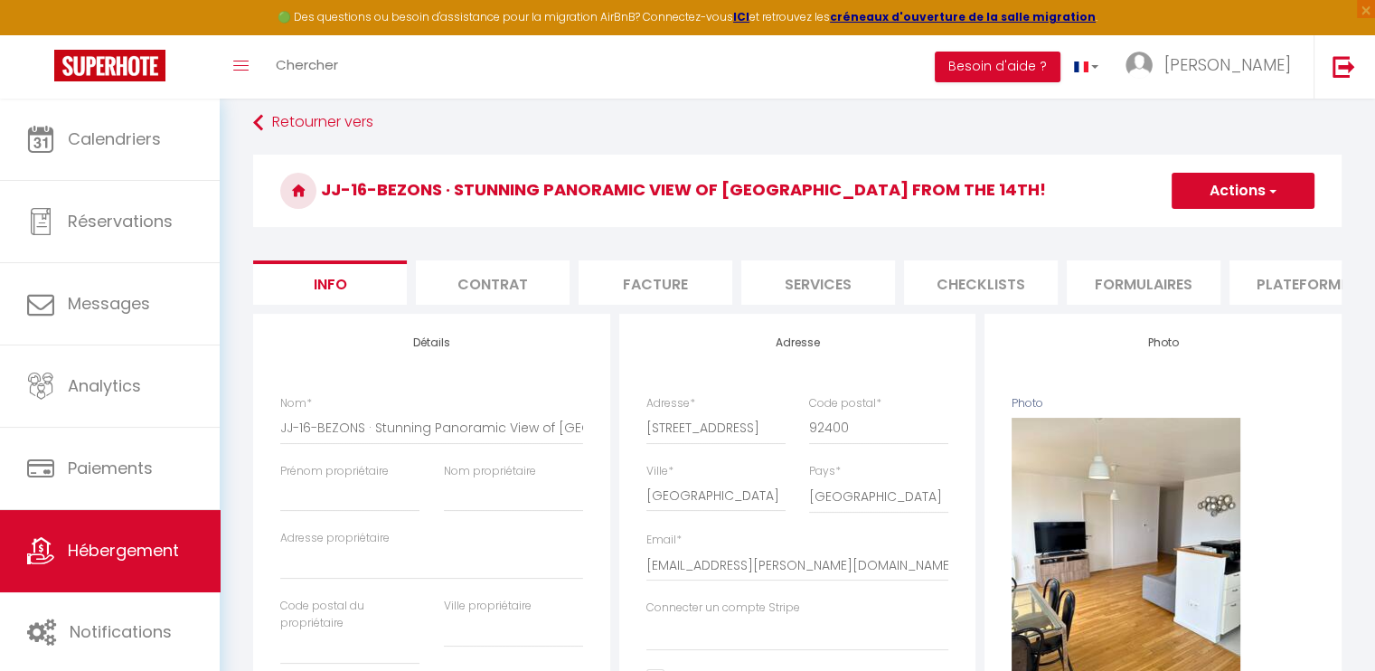
click at [809, 277] on li "Services" at bounding box center [818, 282] width 154 height 44
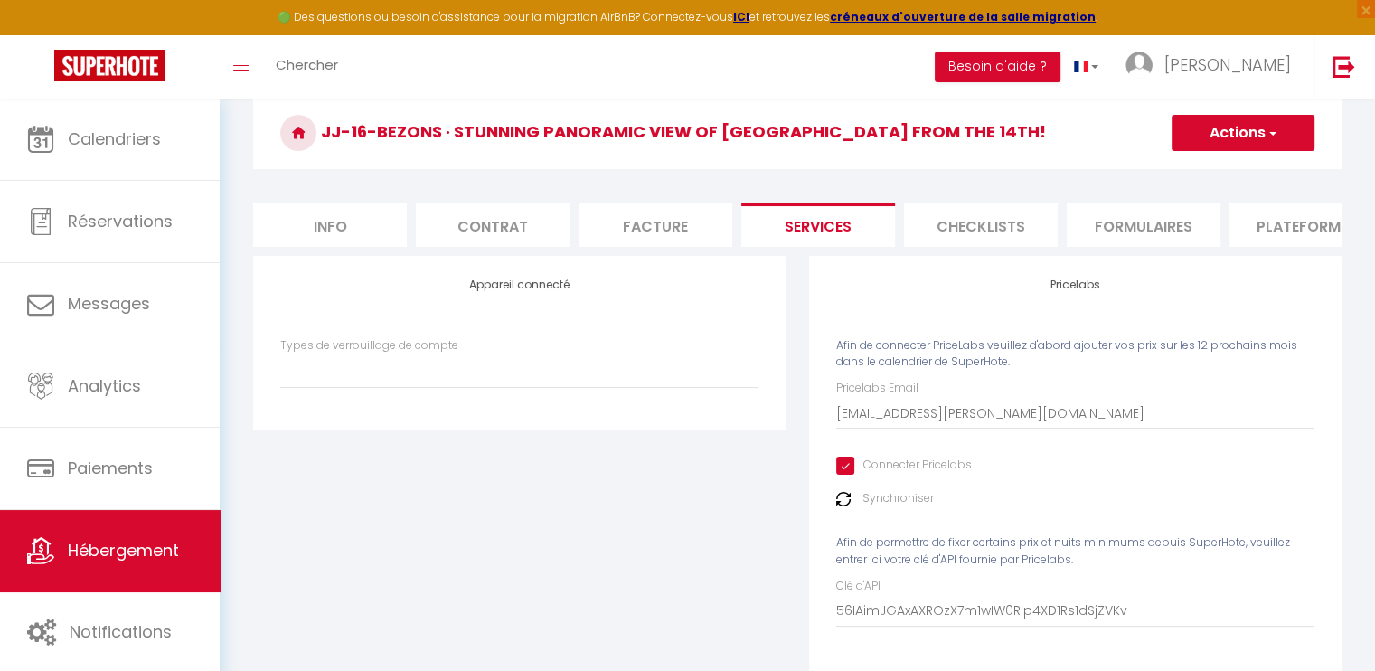
scroll to position [212, 0]
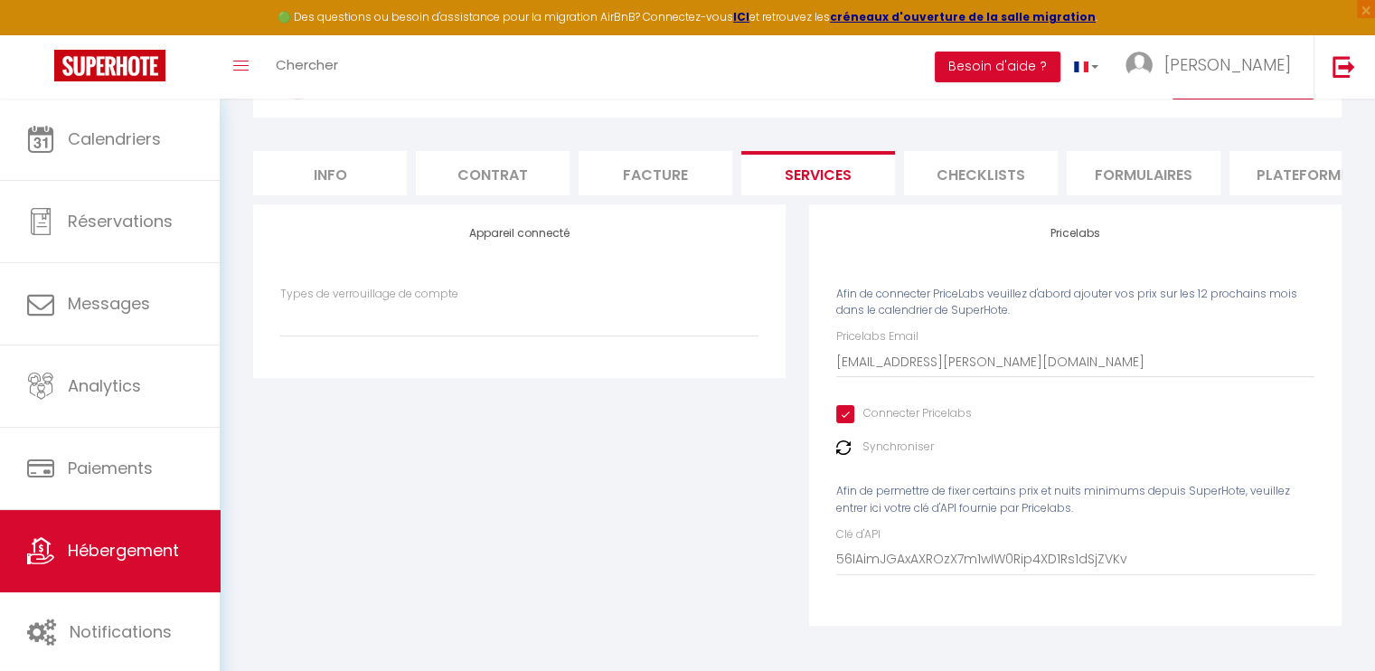
click at [842, 446] on img at bounding box center [843, 447] width 14 height 14
click at [194, 529] on link "Hébergement" at bounding box center [110, 550] width 220 height 81
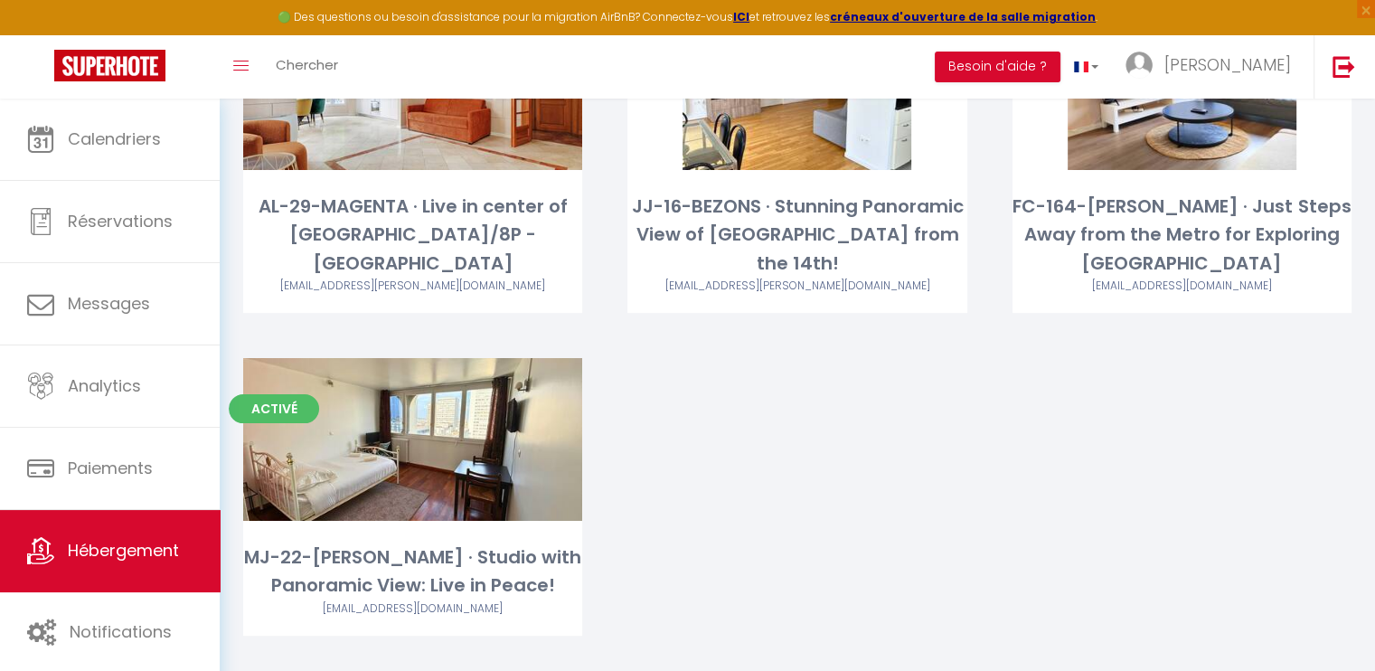
scroll to position [304, 0]
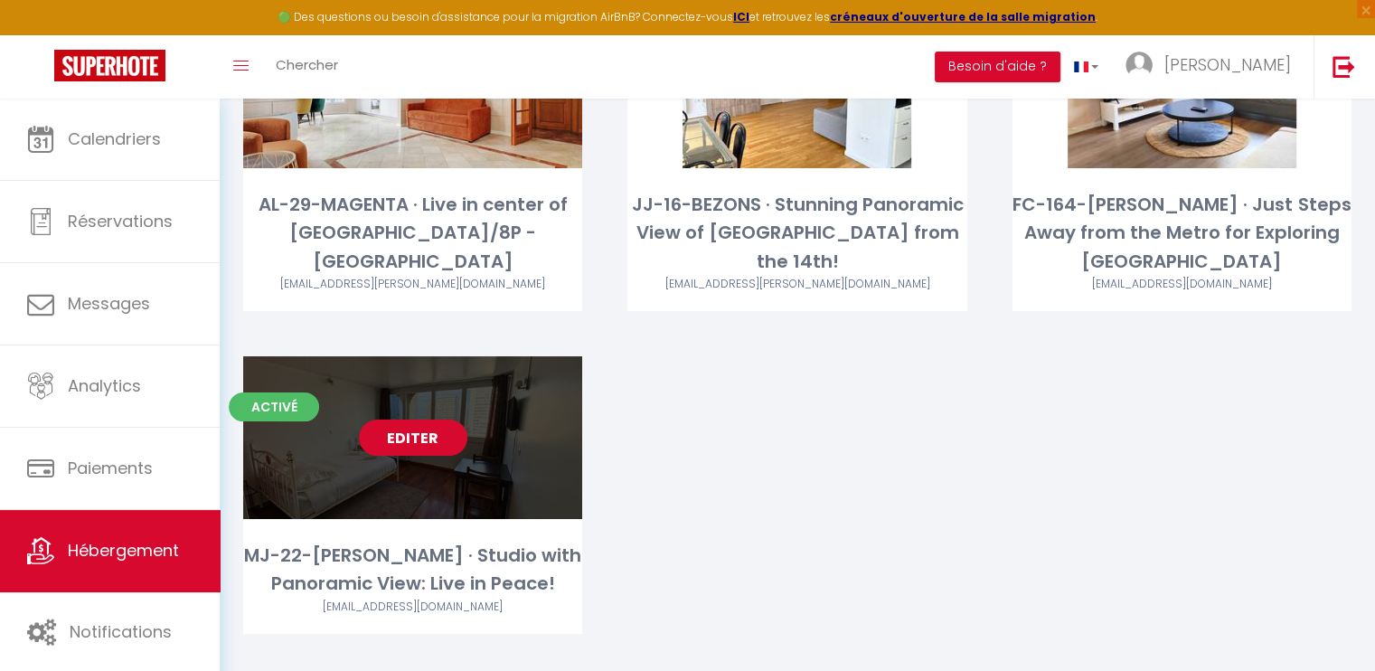
click at [444, 419] on link "Editer" at bounding box center [413, 437] width 108 height 36
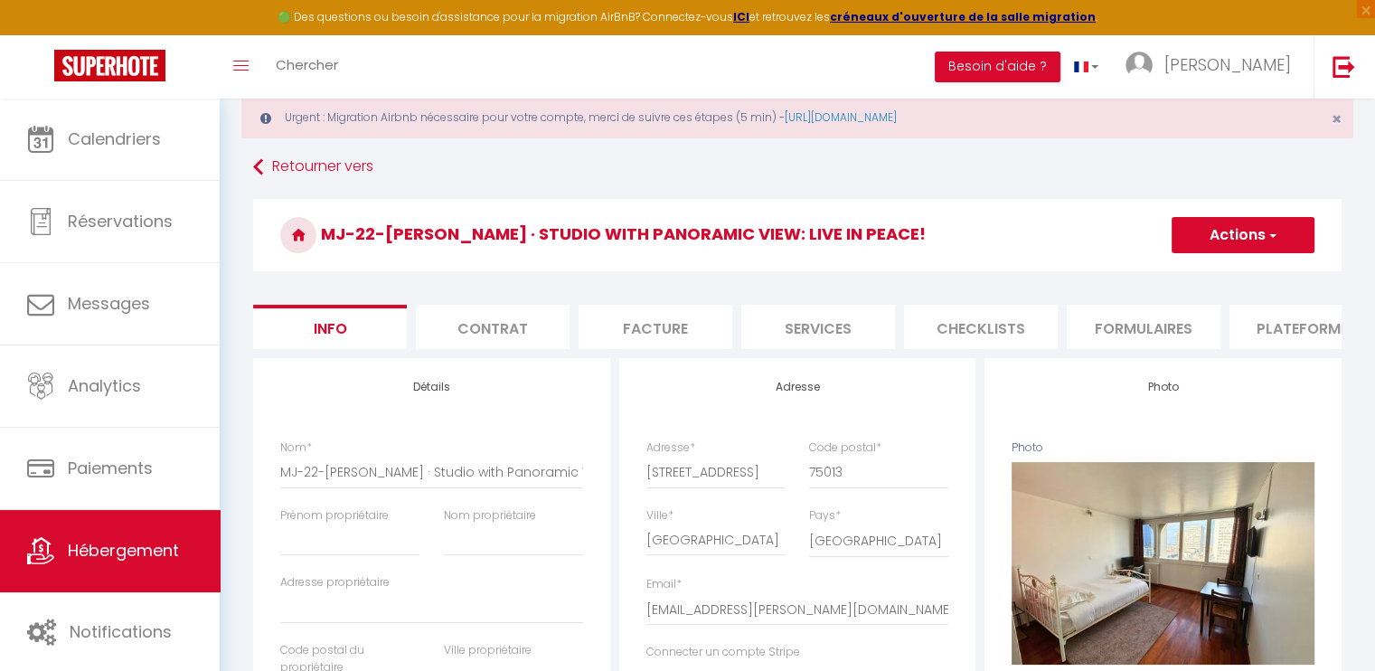
scroll to position [90, 0]
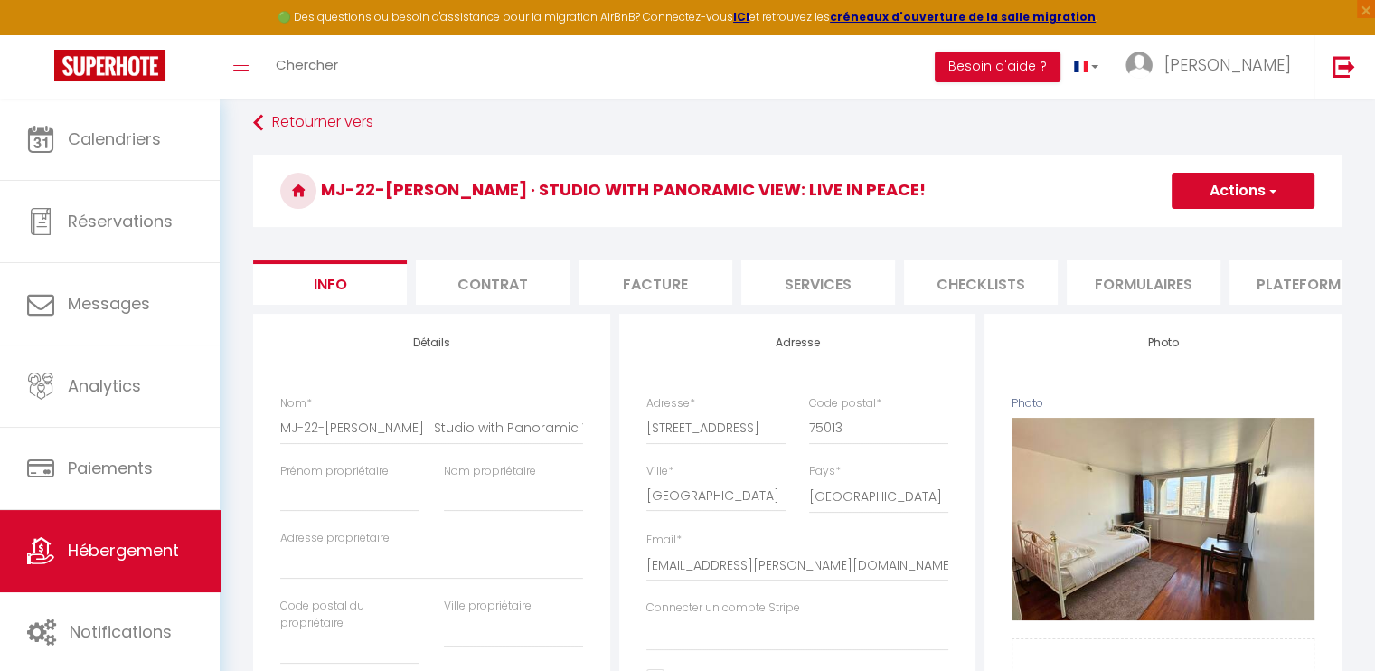
click at [1260, 276] on li "Plateformes" at bounding box center [1306, 282] width 154 height 44
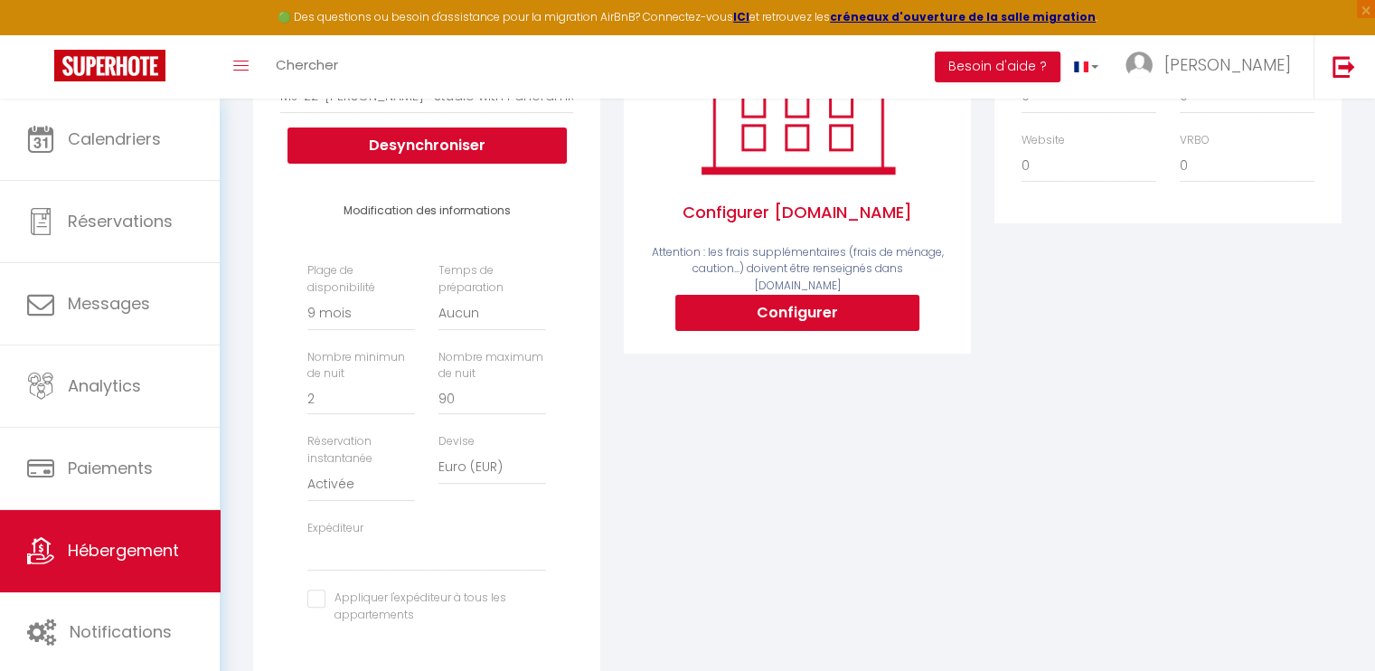
scroll to position [452, 0]
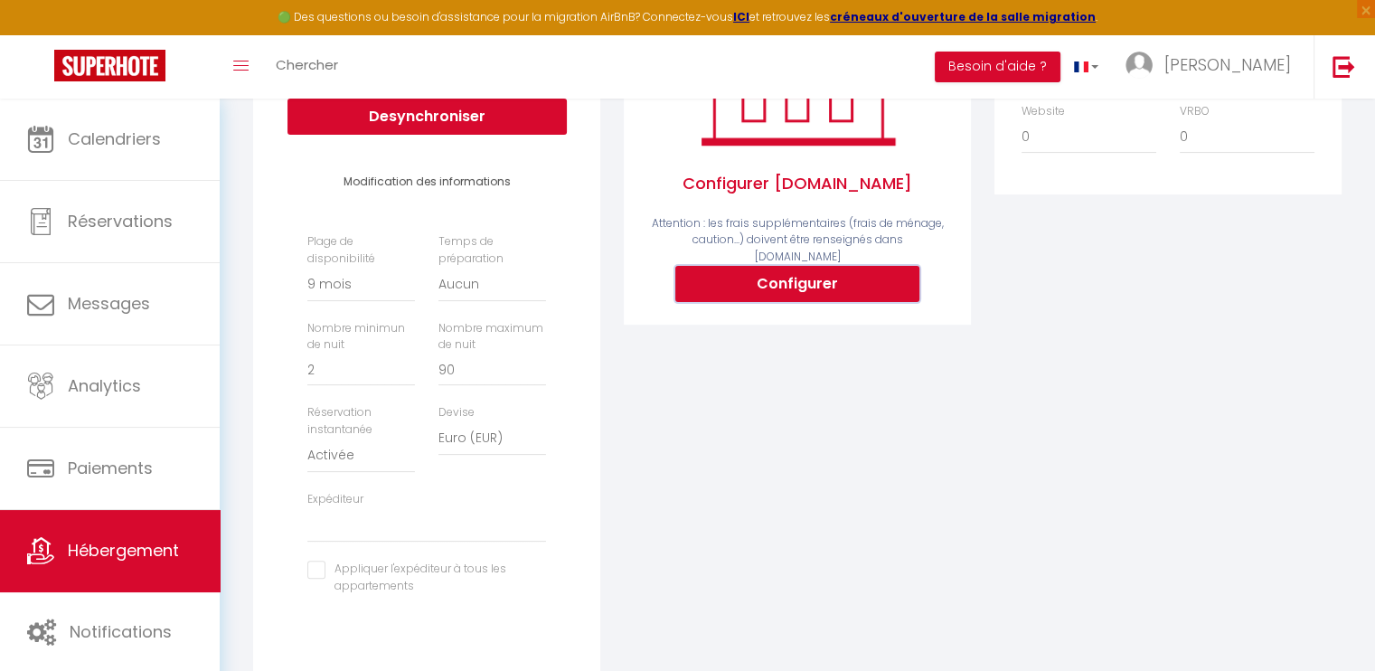
click at [865, 286] on button "Configurer" at bounding box center [797, 284] width 244 height 36
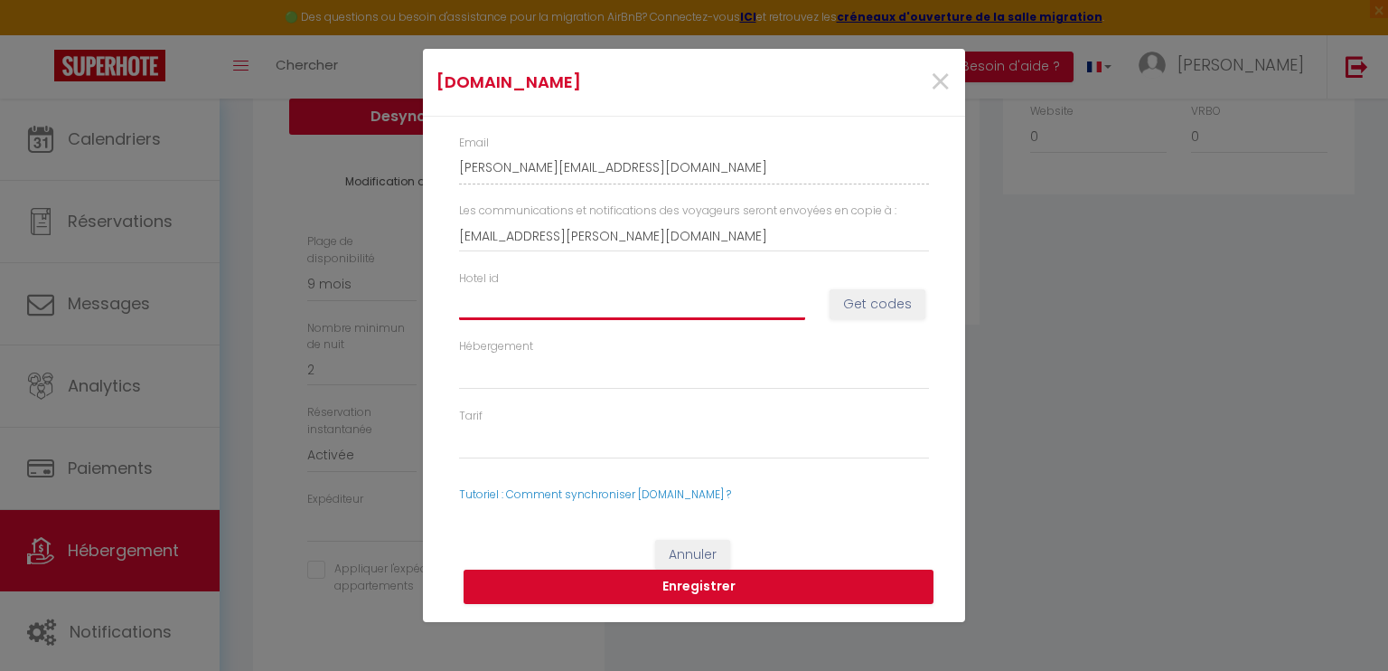
click at [662, 307] on input "Hotel id" at bounding box center [632, 303] width 346 height 33
click at [896, 303] on button "Get codes" at bounding box center [878, 304] width 96 height 31
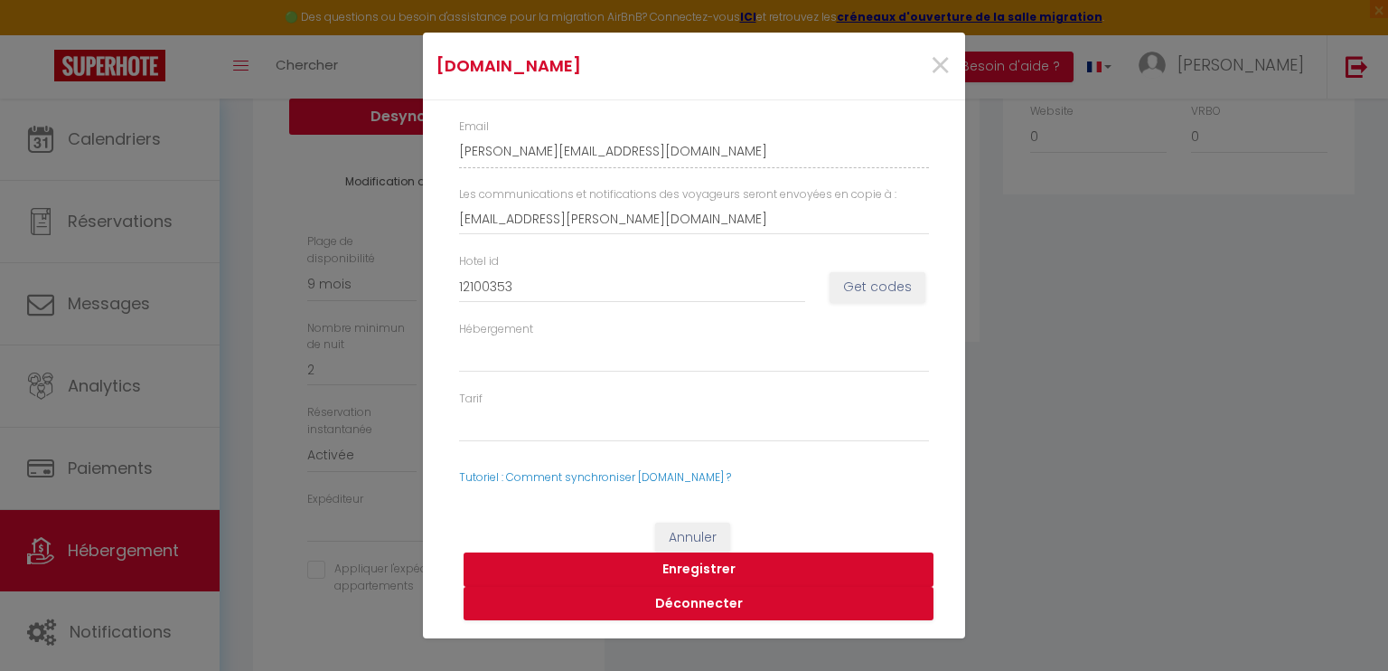
click at [699, 568] on button "Enregistrer" at bounding box center [699, 569] width 470 height 34
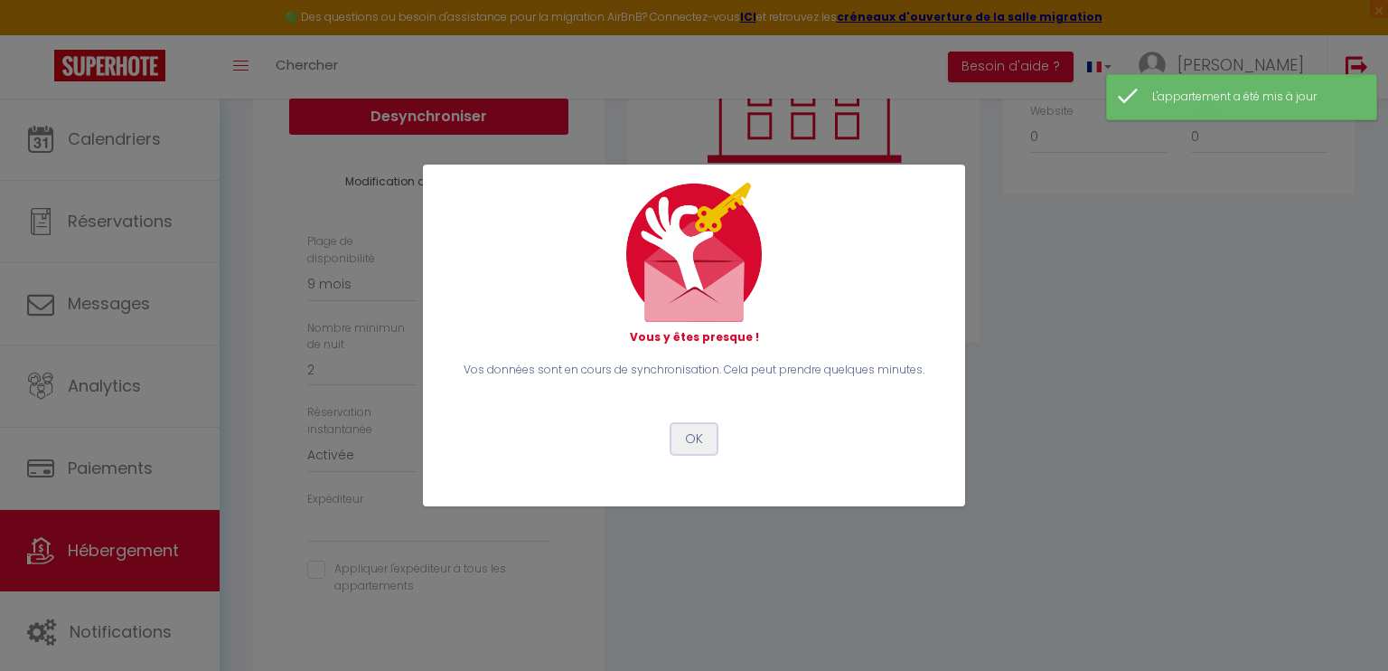
click at [686, 436] on button "OK" at bounding box center [693, 439] width 45 height 31
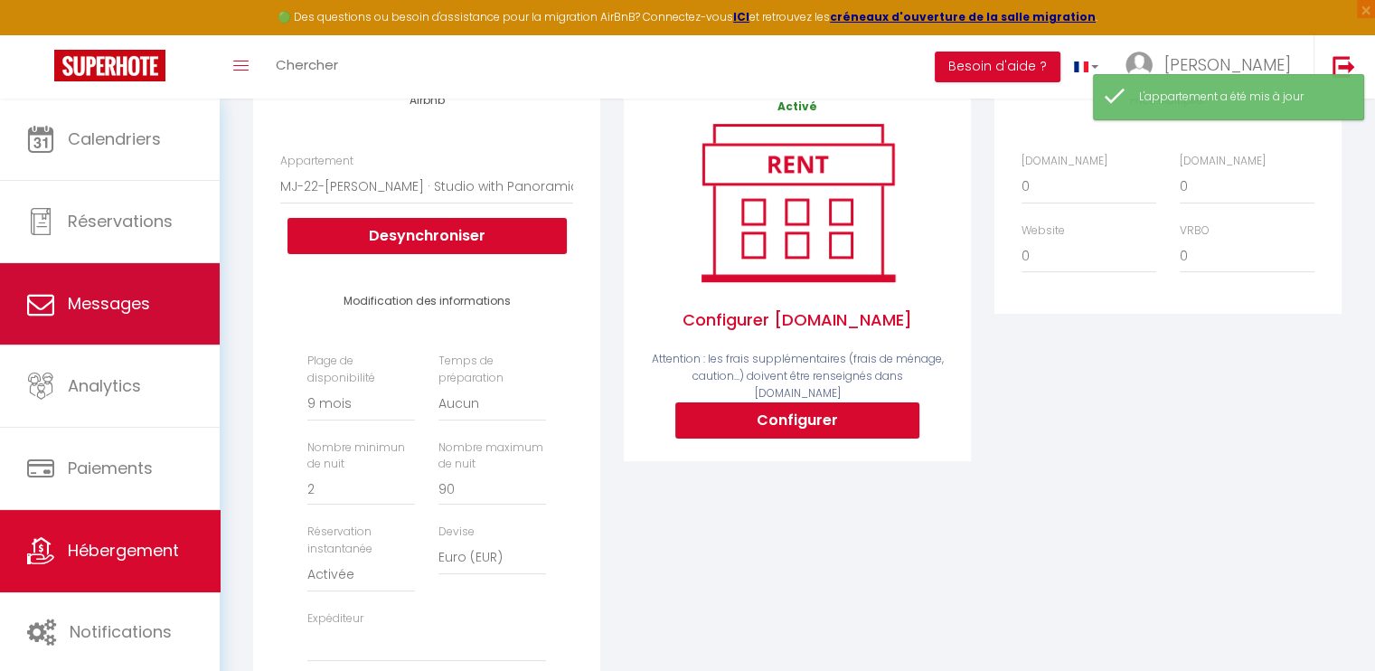
scroll to position [181, 0]
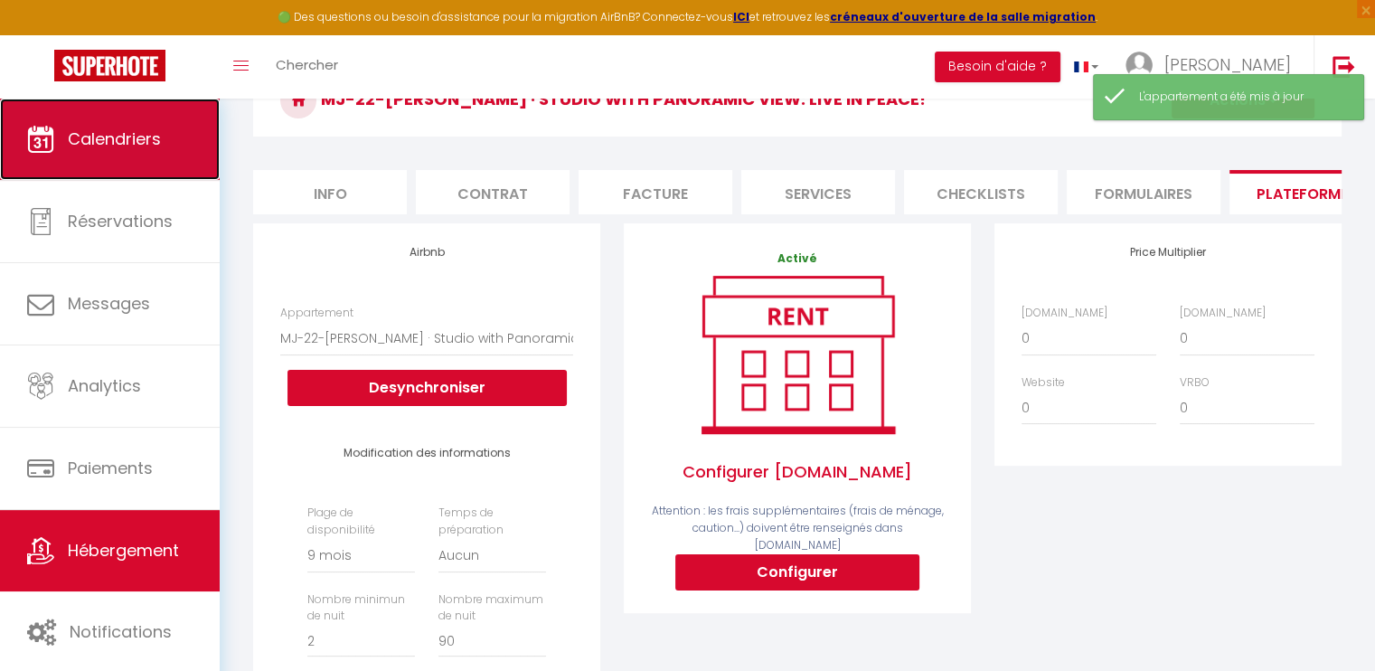
click at [161, 149] on span "Calendriers" at bounding box center [114, 138] width 93 height 23
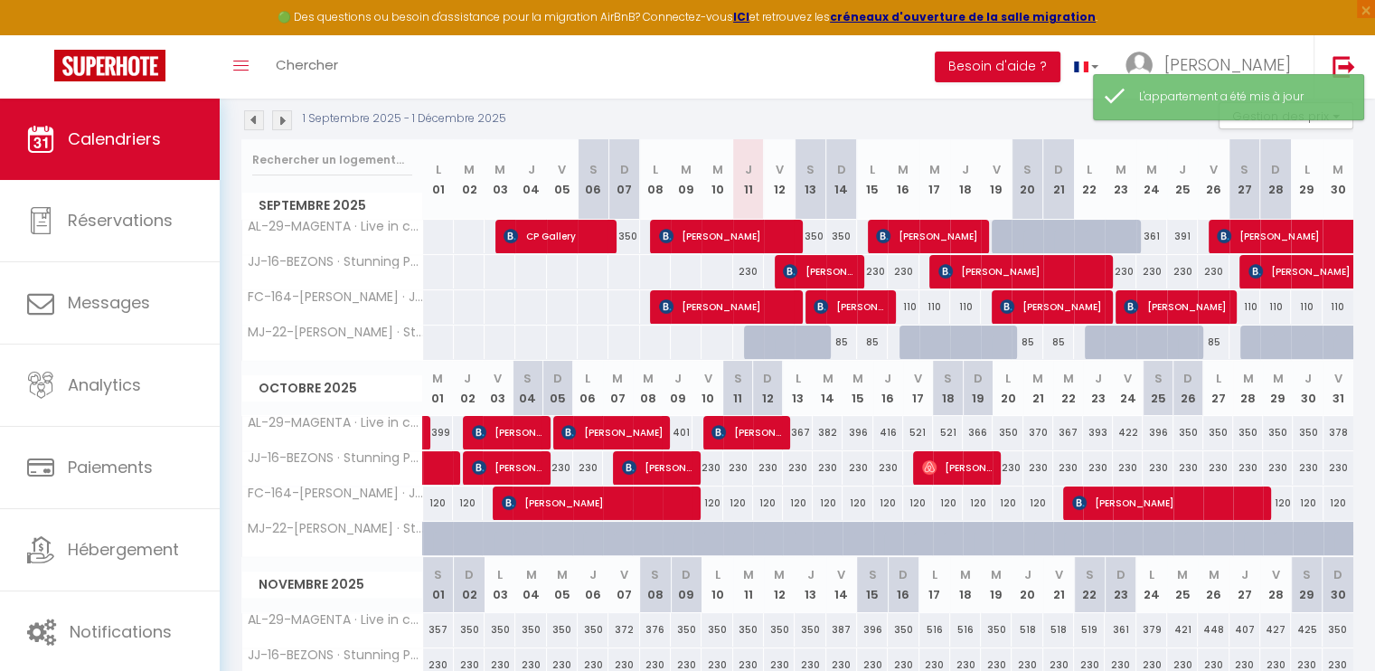
scroll to position [271, 0]
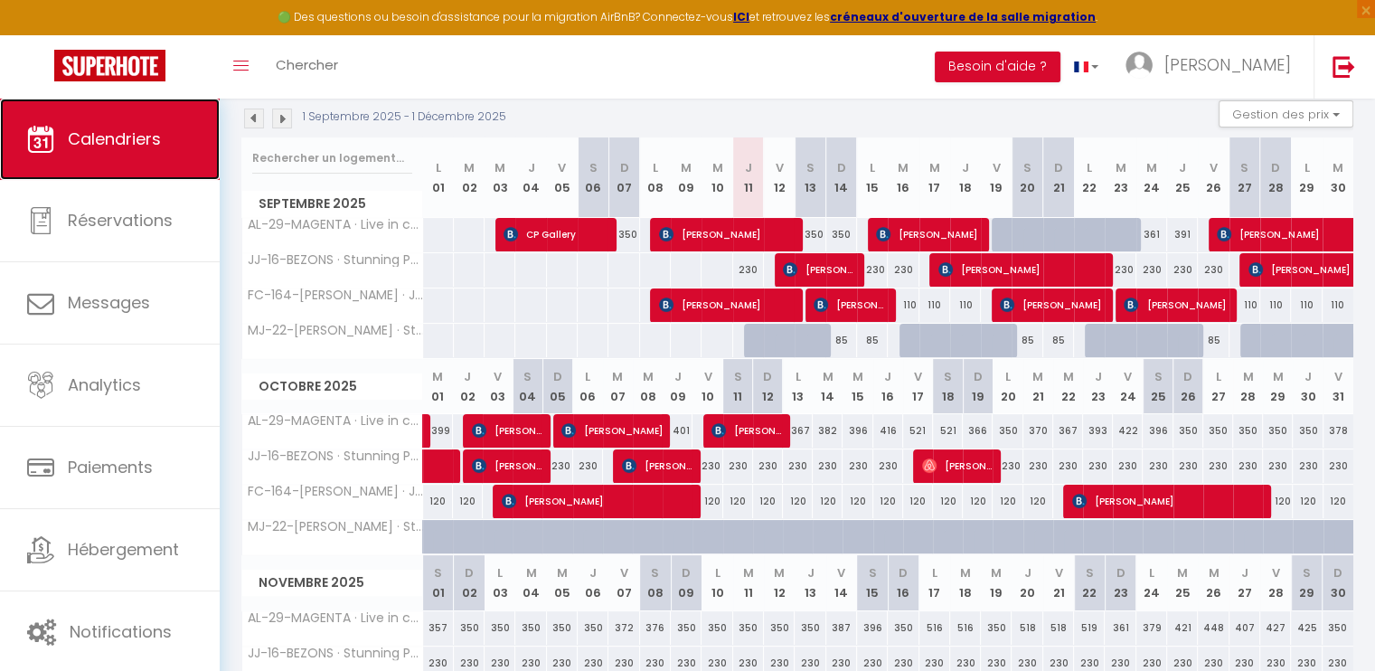
click at [141, 155] on link "Calendriers" at bounding box center [110, 139] width 220 height 81
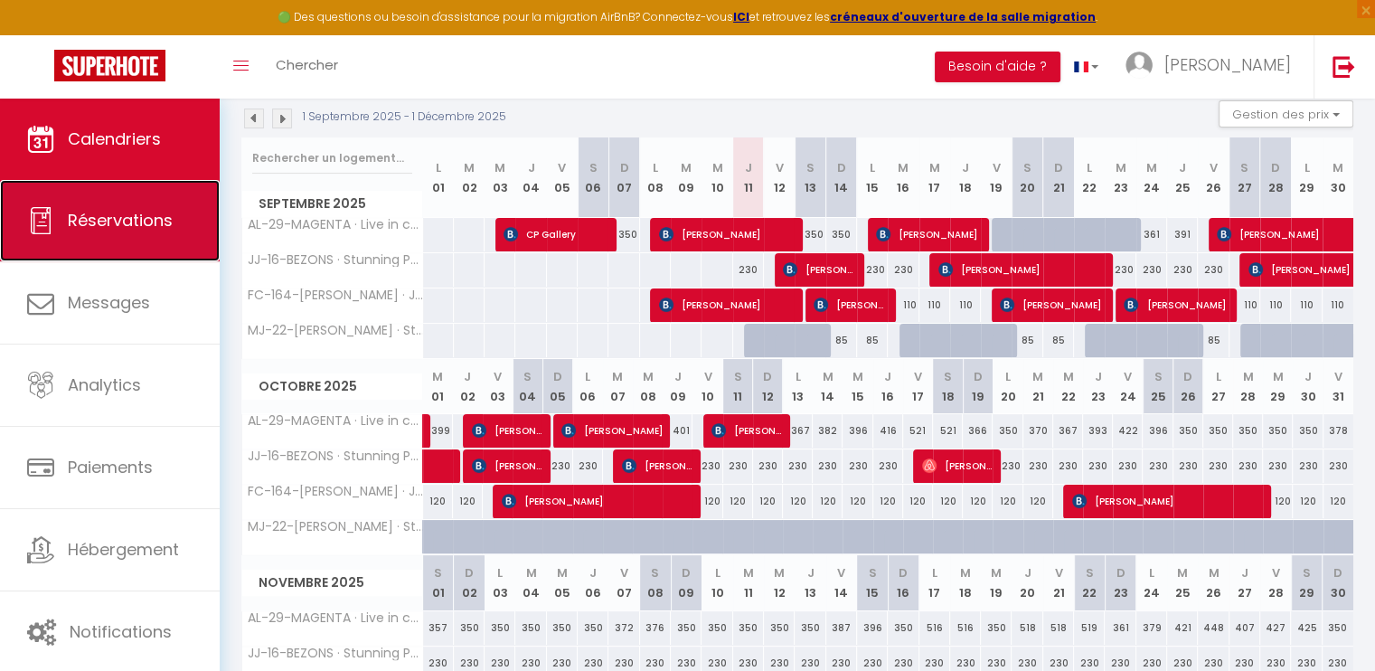
click at [165, 224] on span "Réservations" at bounding box center [120, 220] width 105 height 23
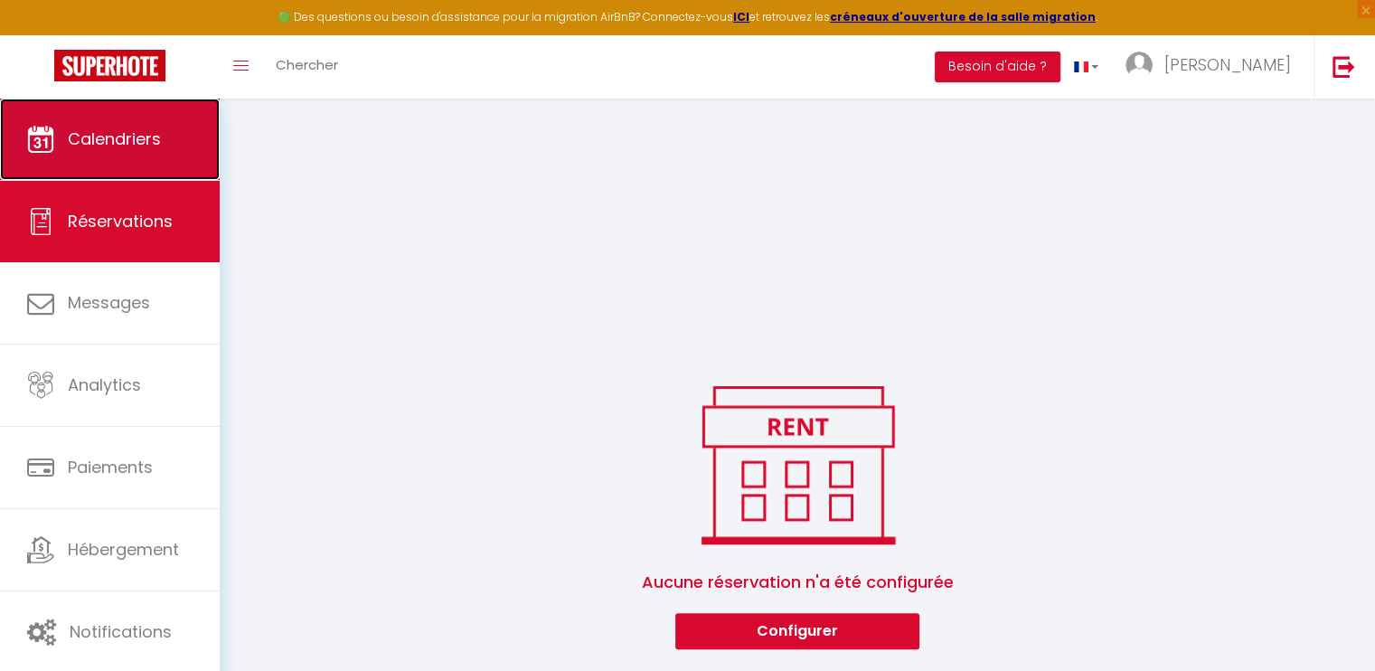
scroll to position [1327, 0]
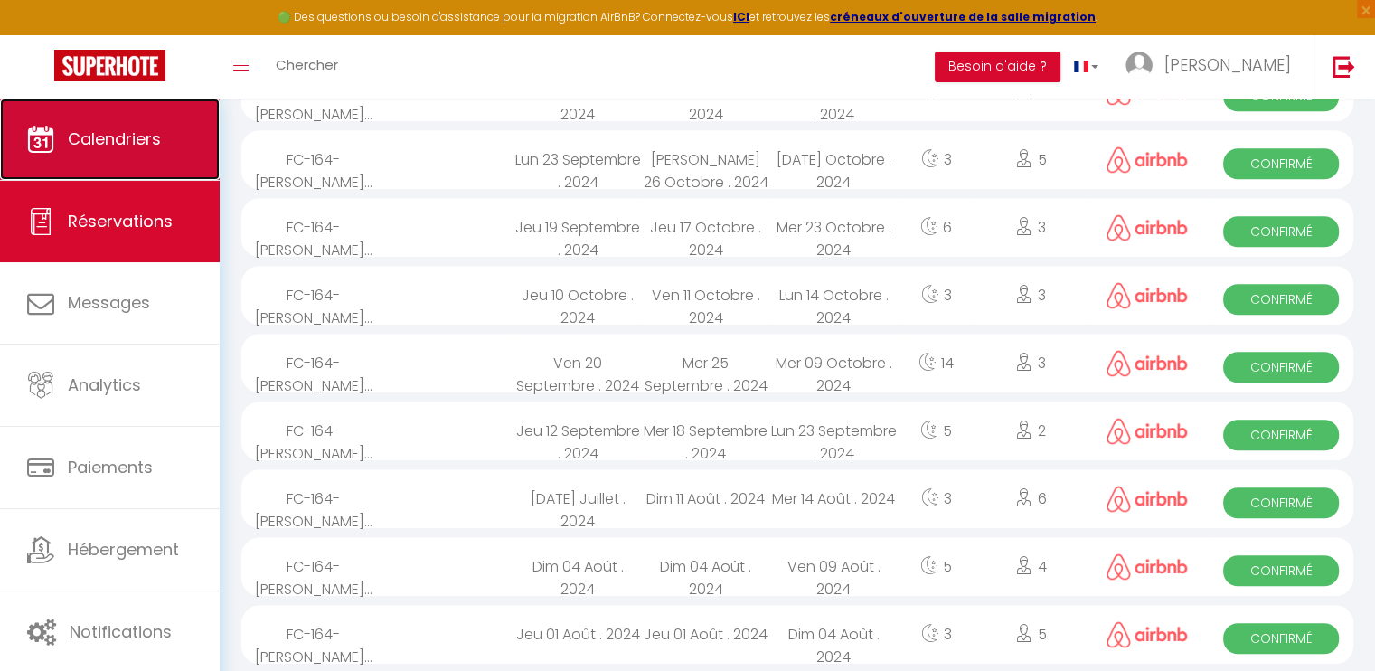
click at [148, 138] on span "Calendriers" at bounding box center [114, 138] width 93 height 23
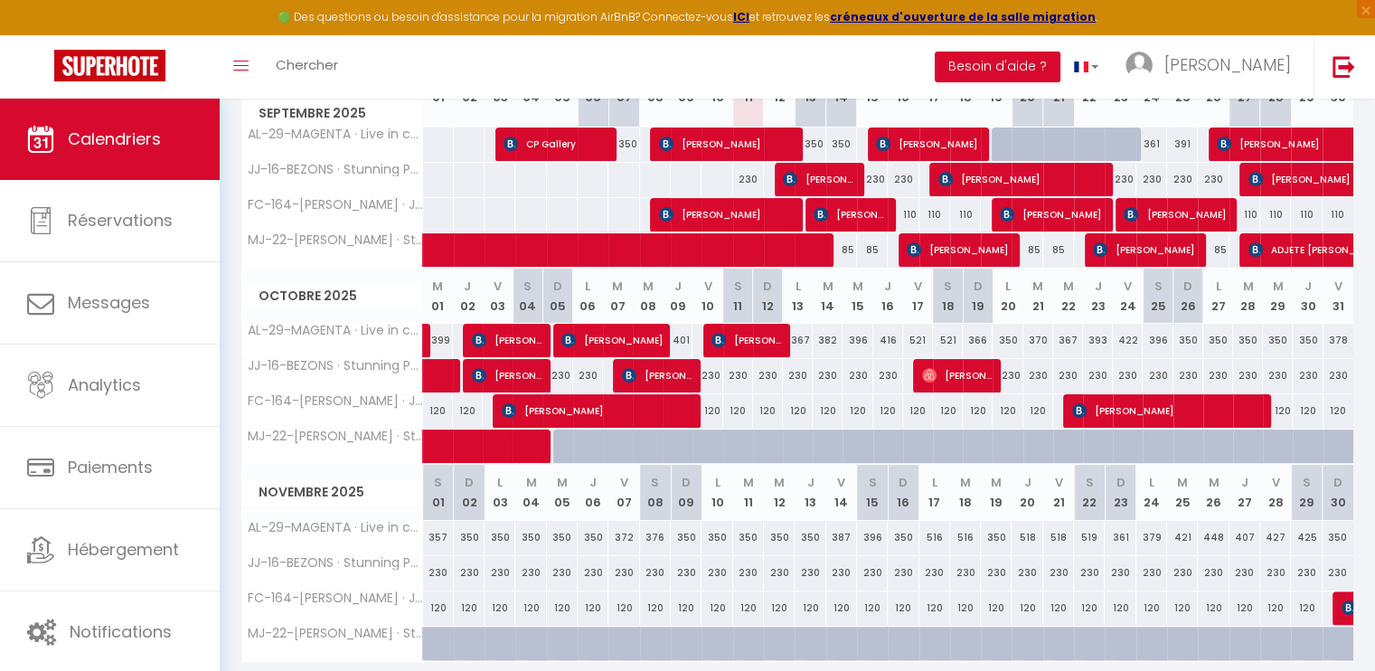
scroll to position [271, 0]
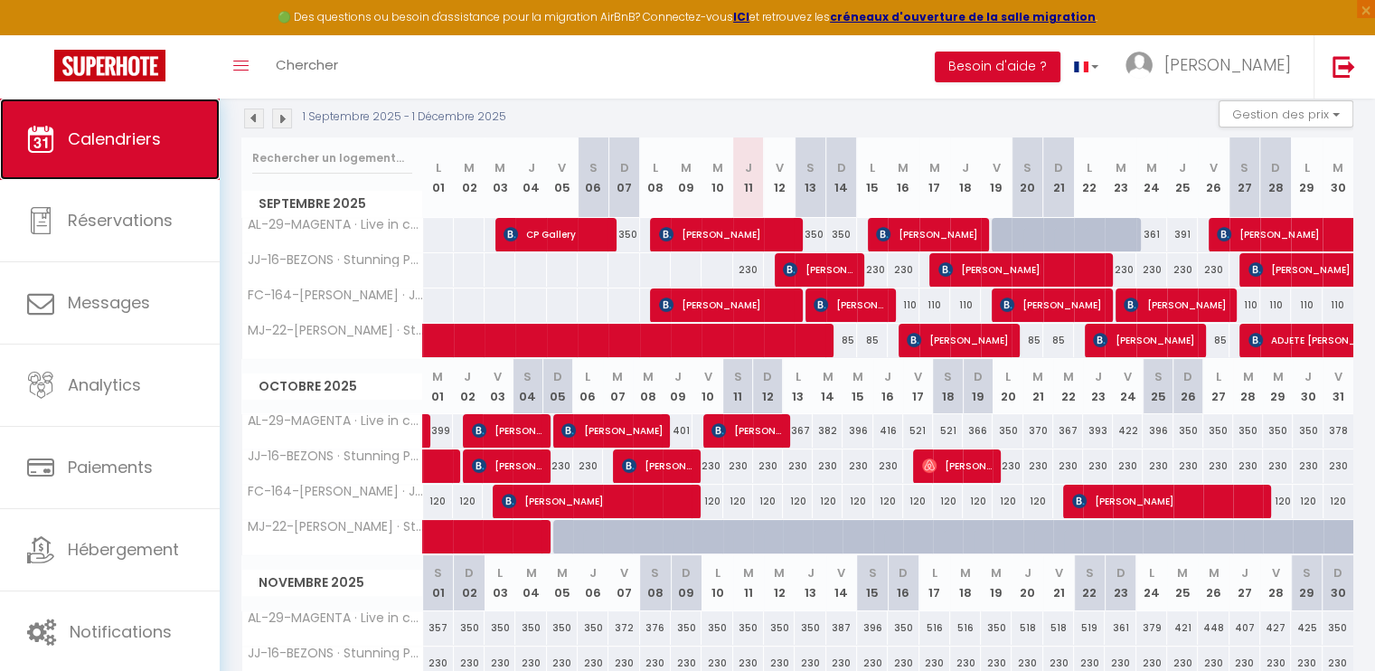
click at [109, 131] on span "Calendriers" at bounding box center [114, 138] width 93 height 23
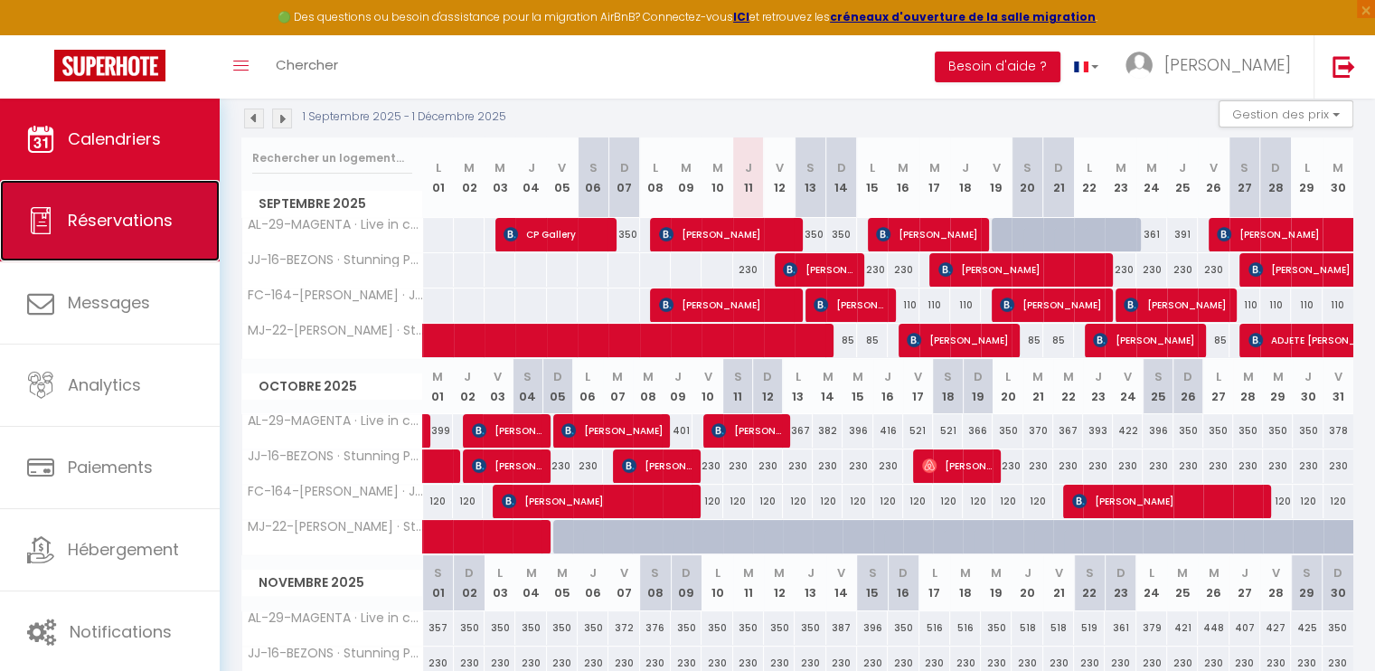
click at [147, 225] on span "Réservations" at bounding box center [120, 220] width 105 height 23
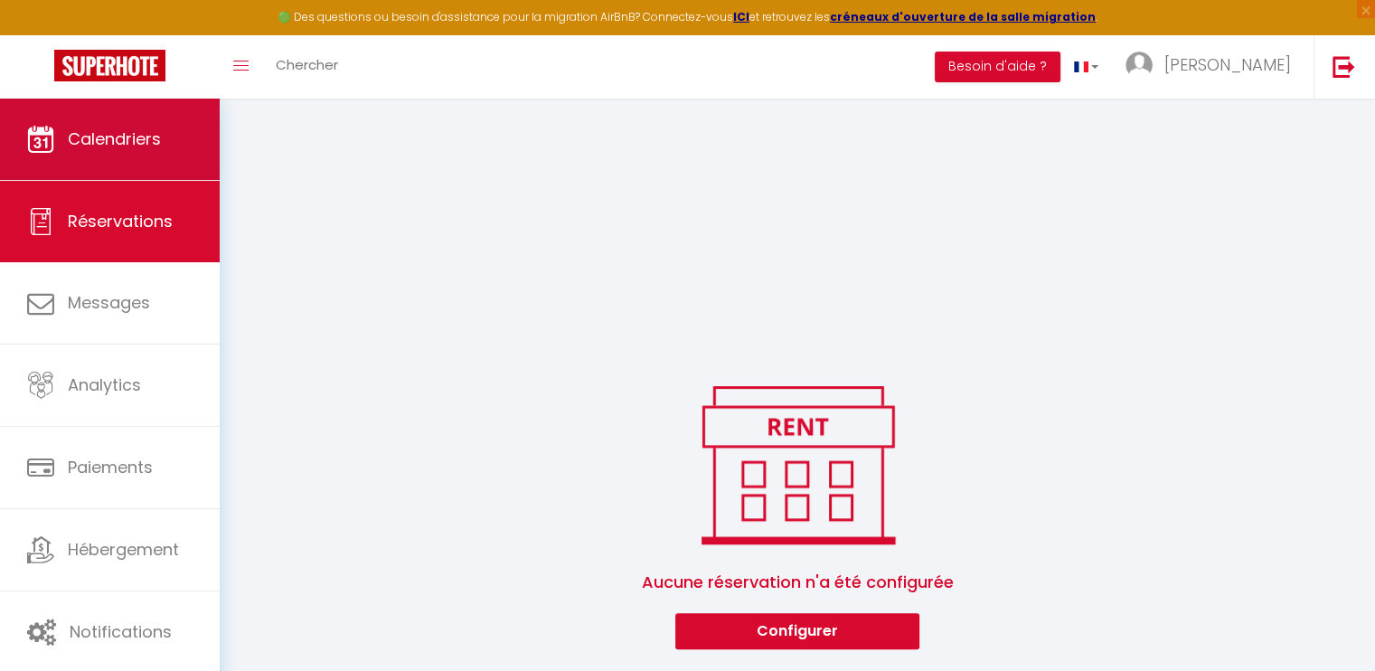
scroll to position [1327, 0]
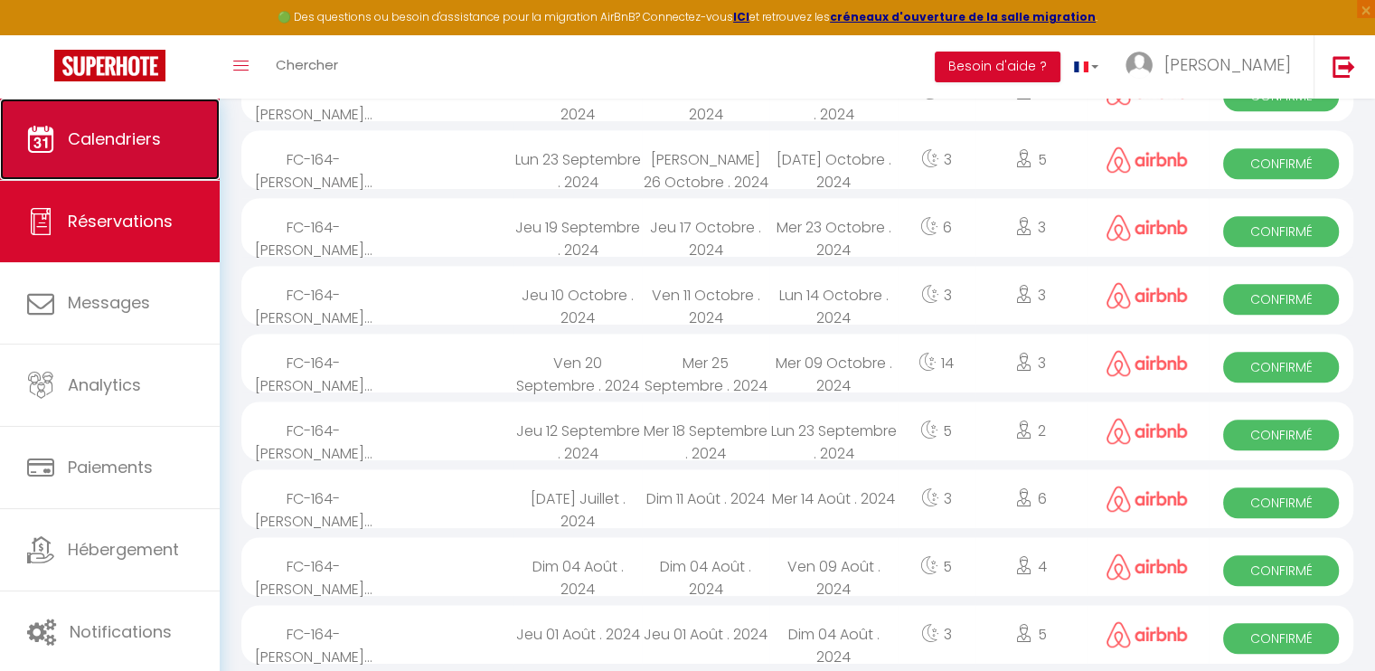
click at [149, 148] on span "Calendriers" at bounding box center [114, 138] width 93 height 23
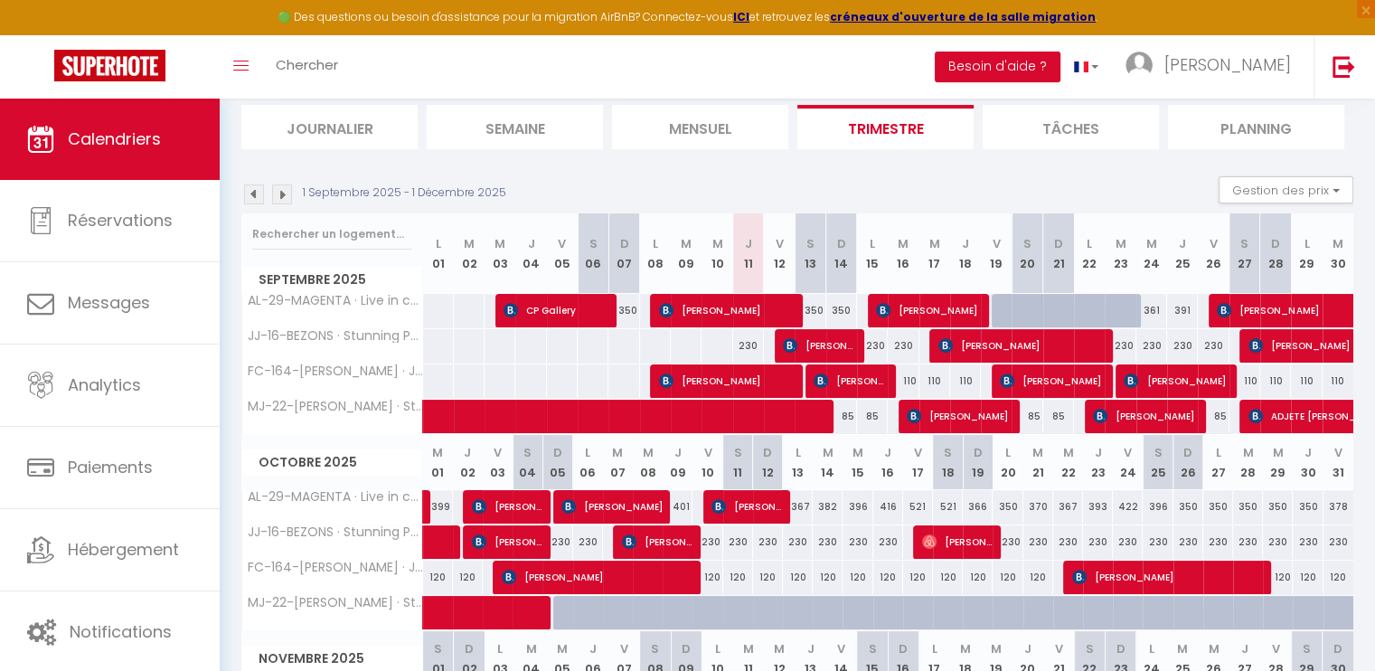
scroll to position [152, 0]
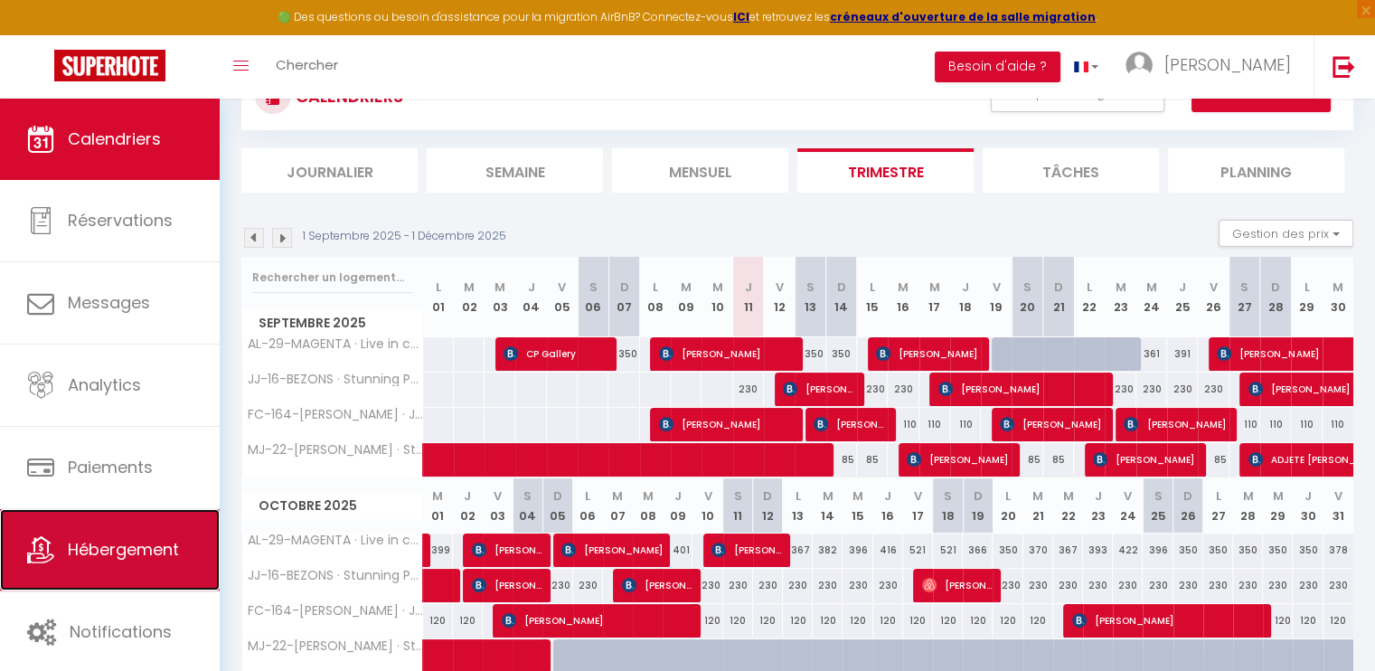
click at [150, 543] on span "Hébergement" at bounding box center [123, 549] width 111 height 23
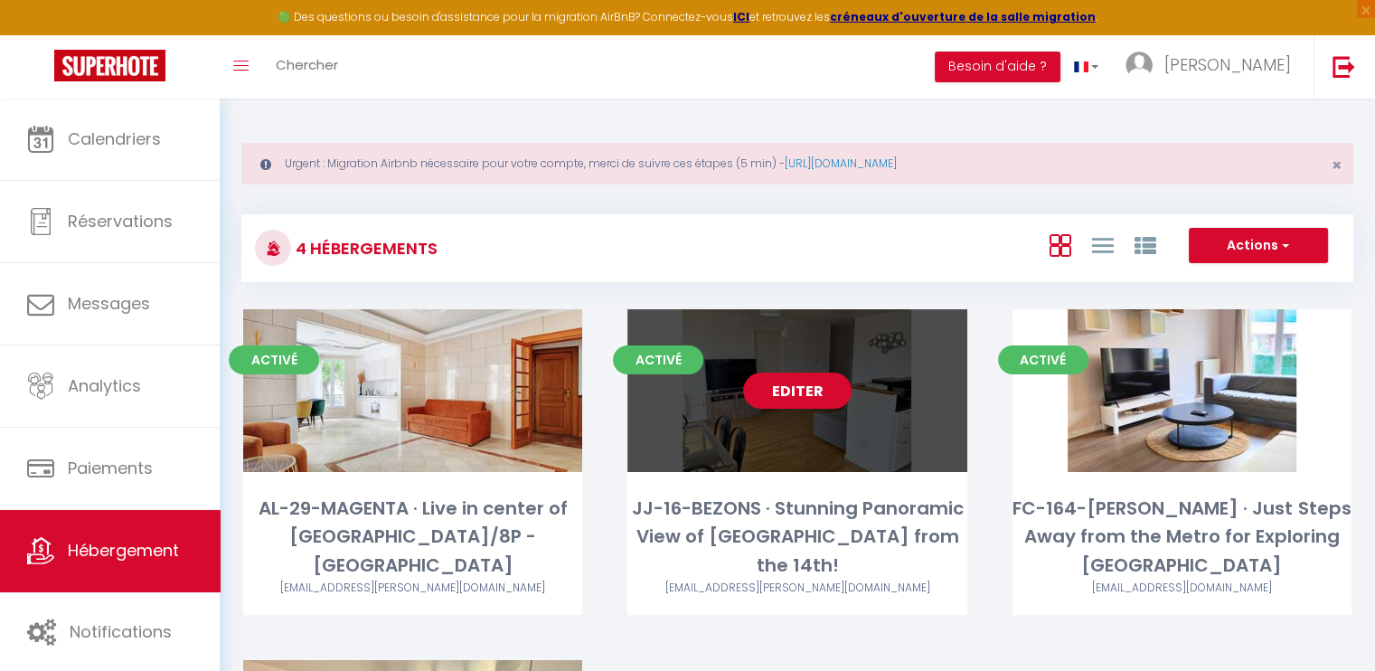
click at [823, 382] on link "Editer" at bounding box center [797, 390] width 108 height 36
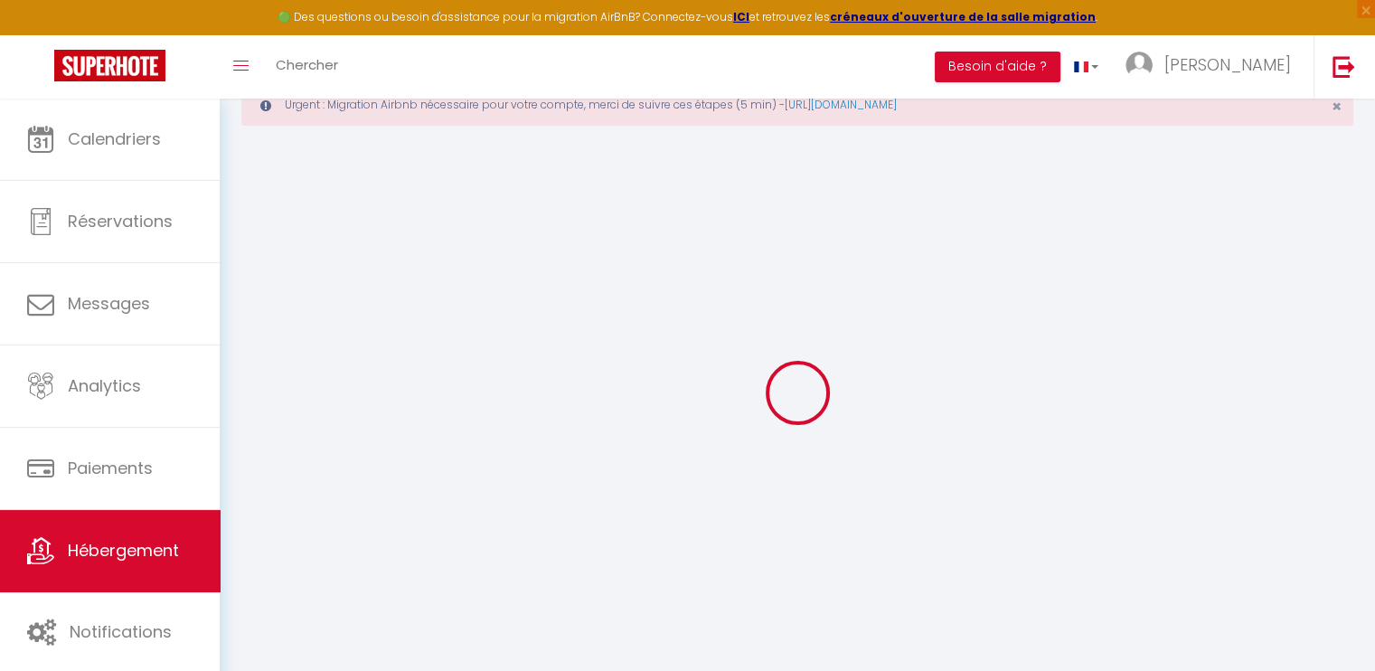
scroll to position [90, 0]
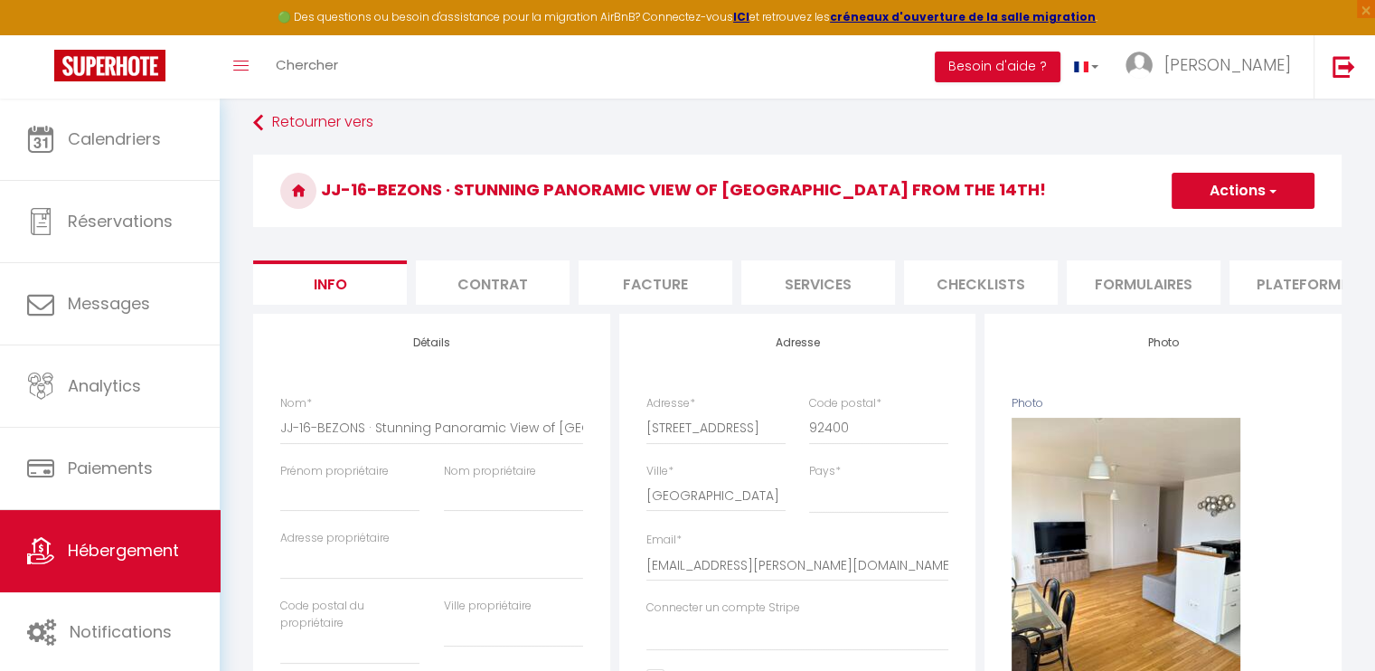
click at [853, 294] on li "Services" at bounding box center [818, 282] width 154 height 44
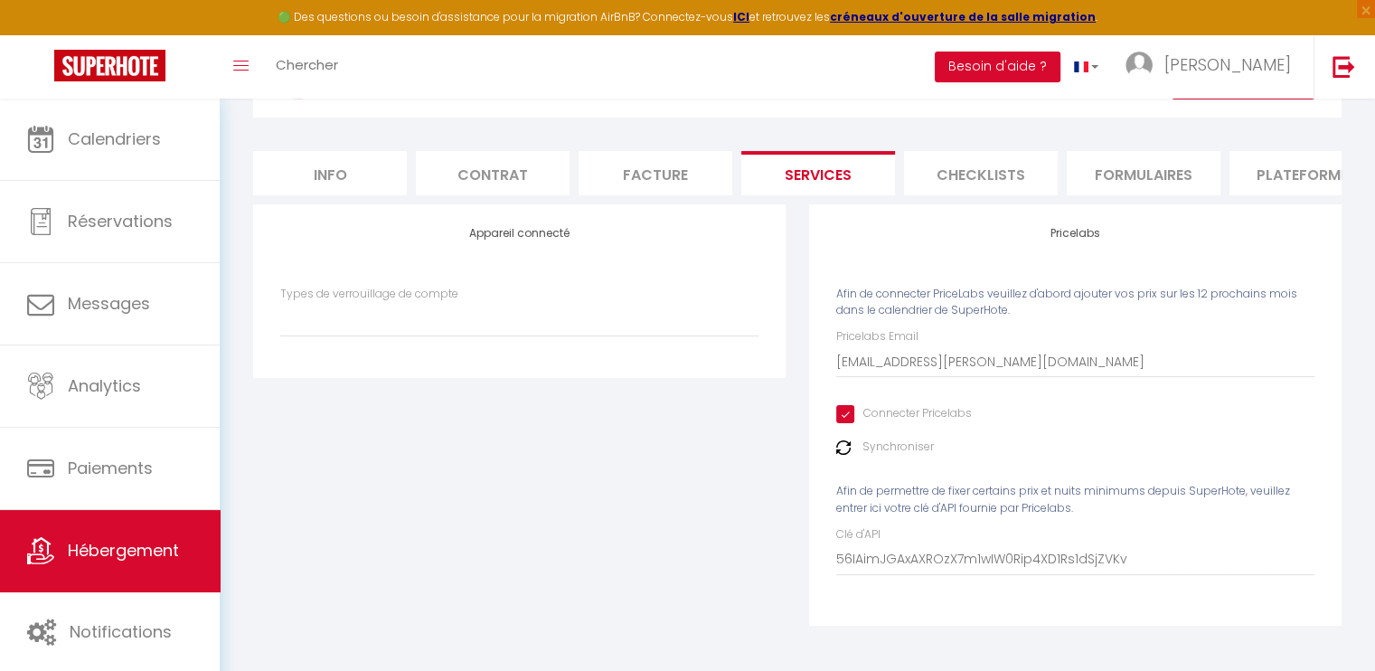
scroll to position [212, 0]
click at [839, 447] on img at bounding box center [843, 447] width 14 height 14
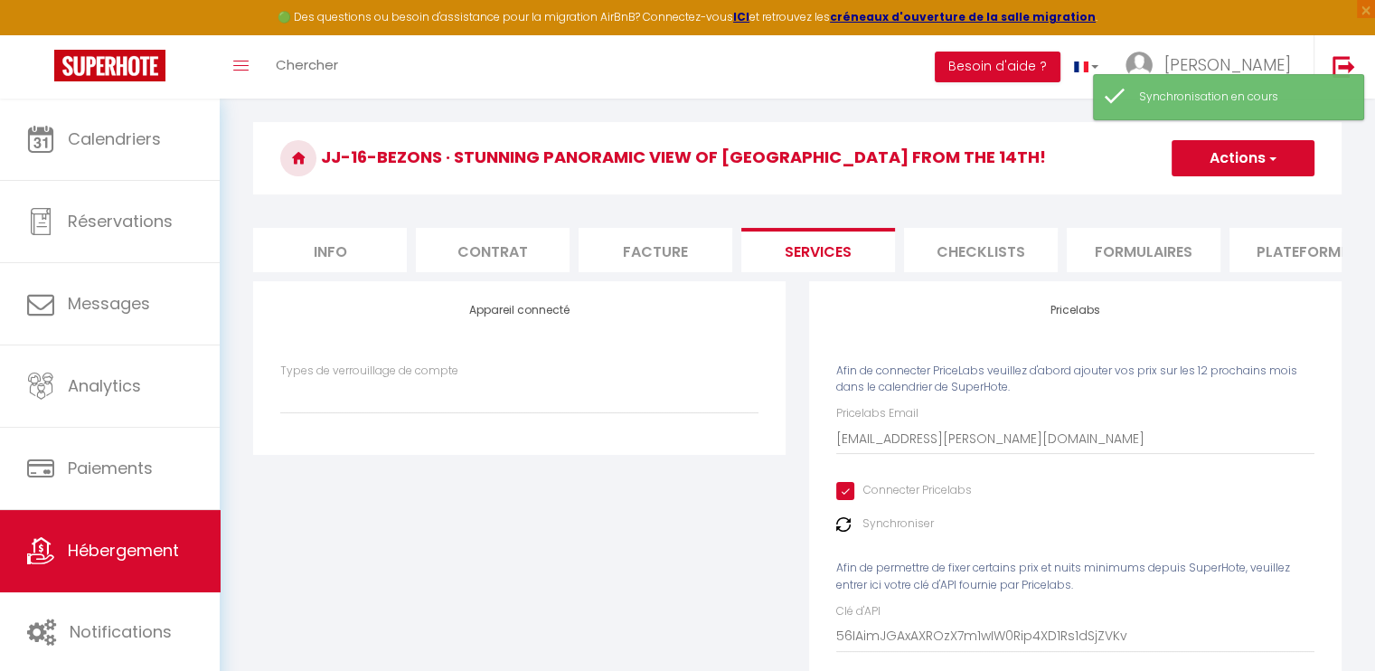
scroll to position [0, 0]
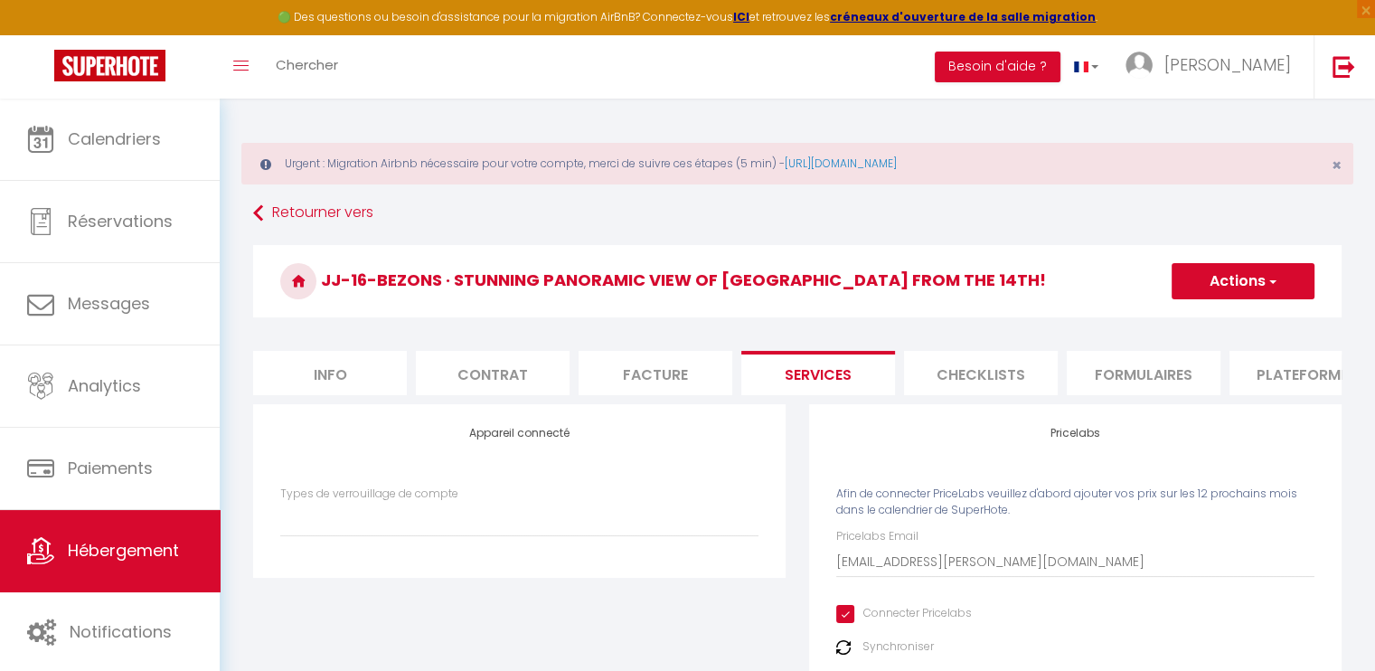
click at [1280, 284] on button "Actions" at bounding box center [1242, 281] width 143 height 36
click at [1241, 314] on link "Enregistrer" at bounding box center [1241, 320] width 143 height 23
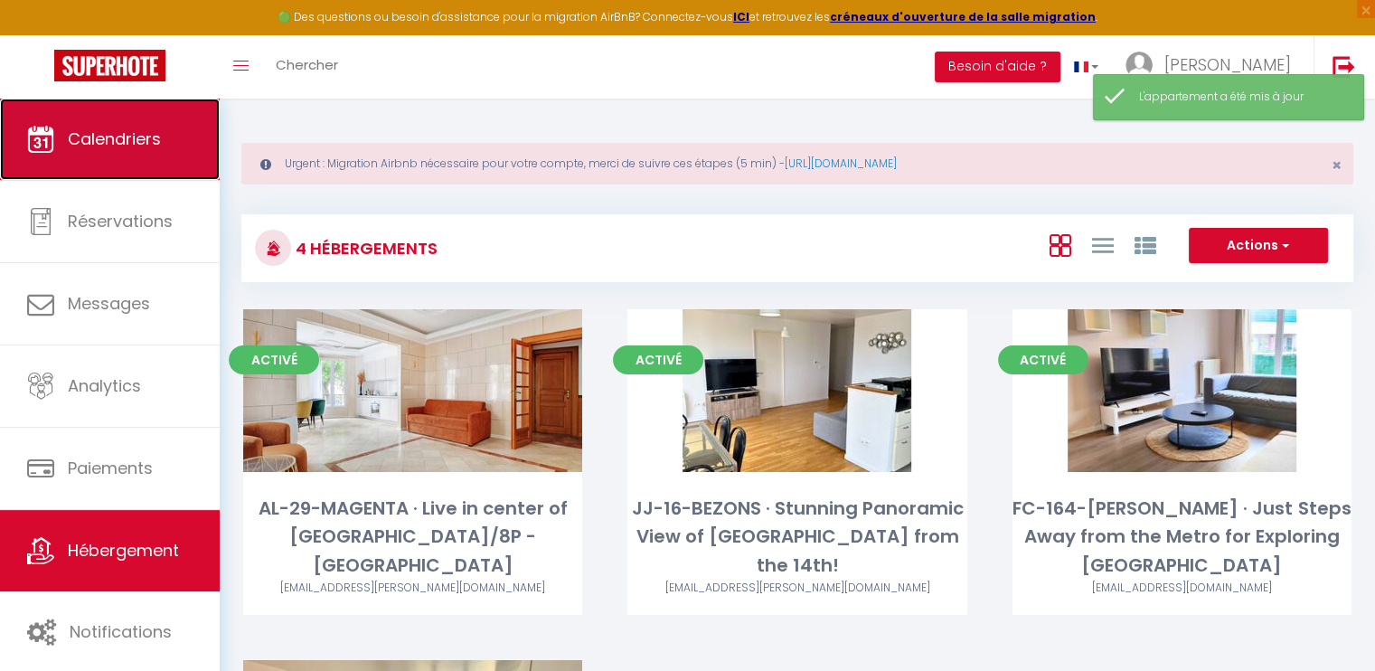
click at [127, 161] on link "Calendriers" at bounding box center [110, 139] width 220 height 81
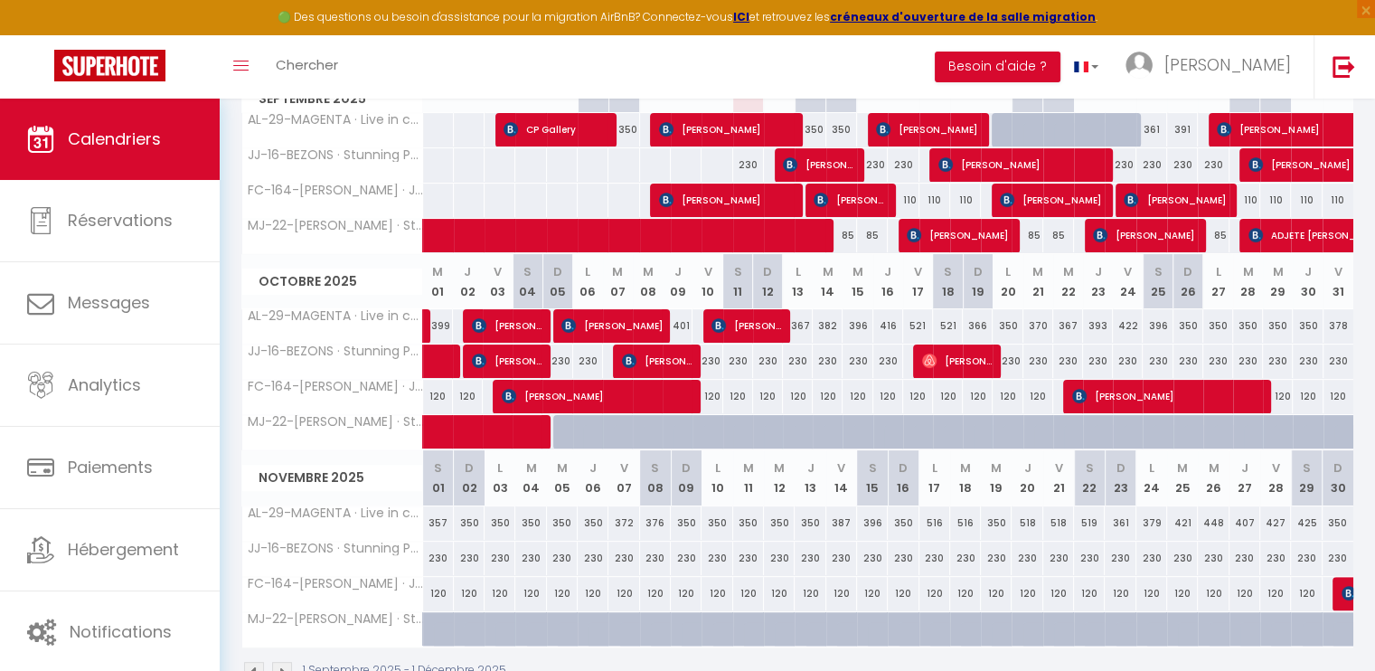
scroll to position [333, 0]
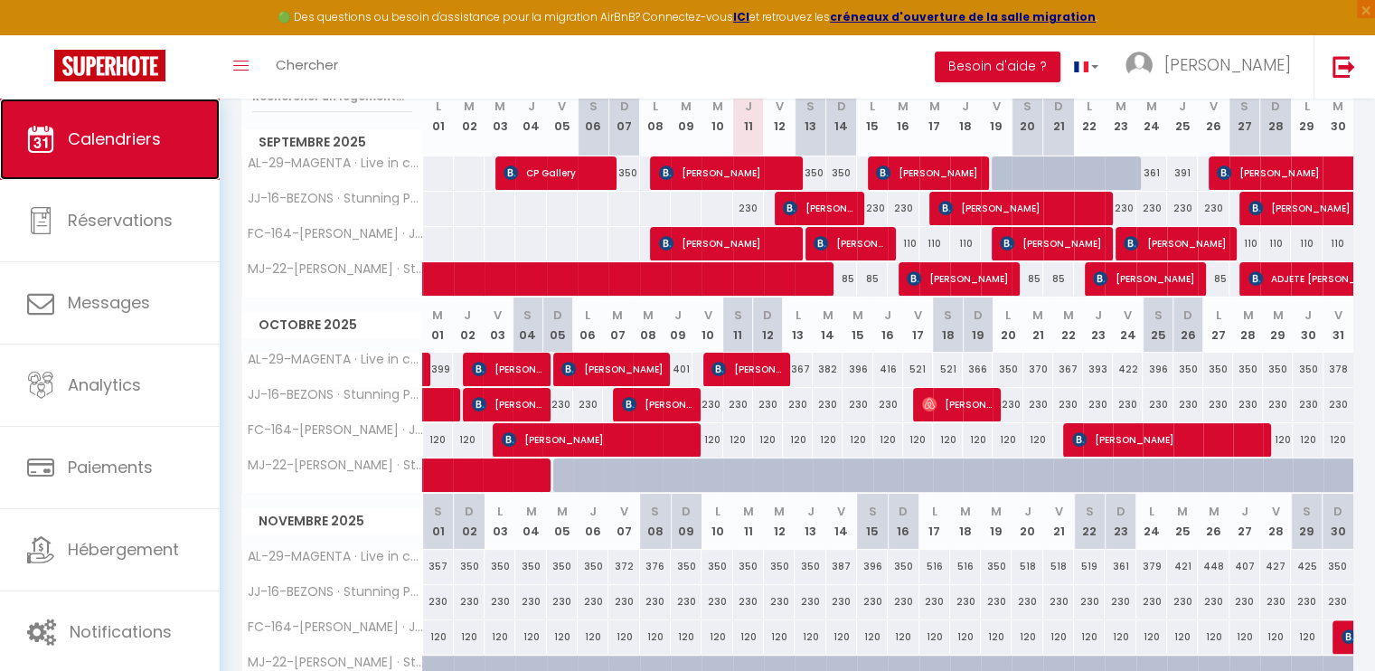
click at [182, 160] on link "Calendriers" at bounding box center [110, 139] width 220 height 81
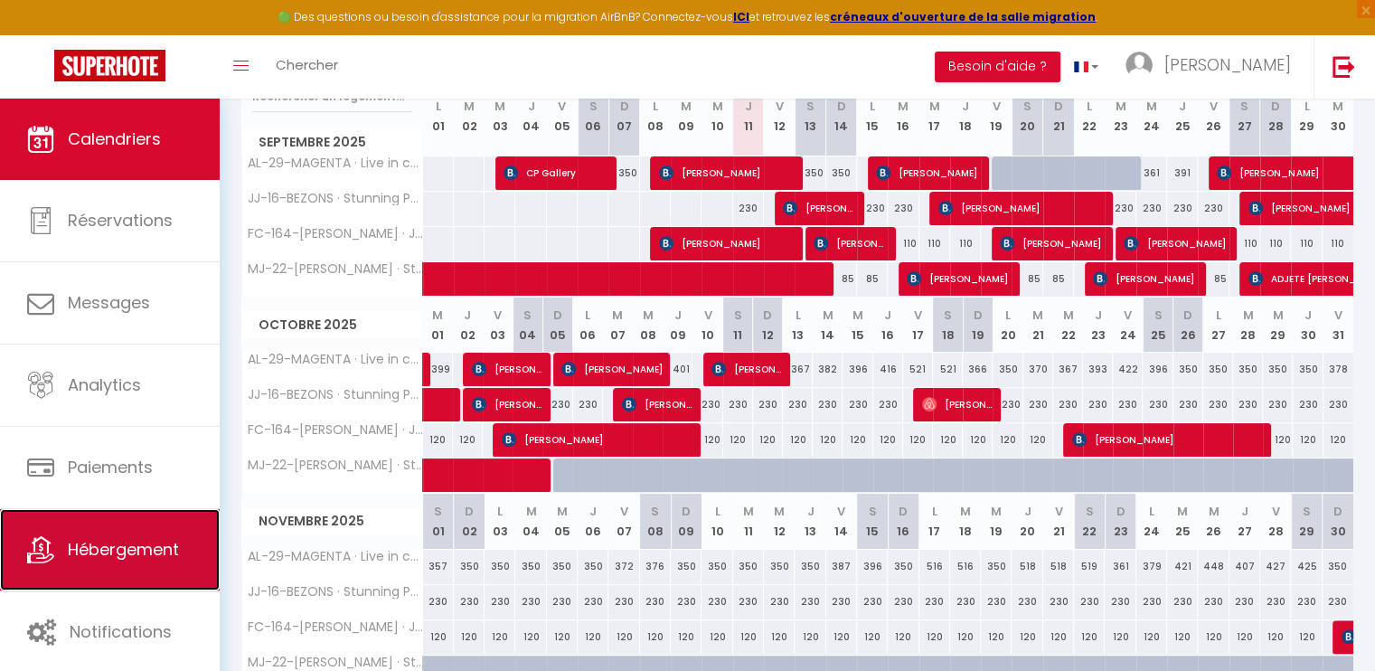
click at [148, 542] on span "Hébergement" at bounding box center [123, 549] width 111 height 23
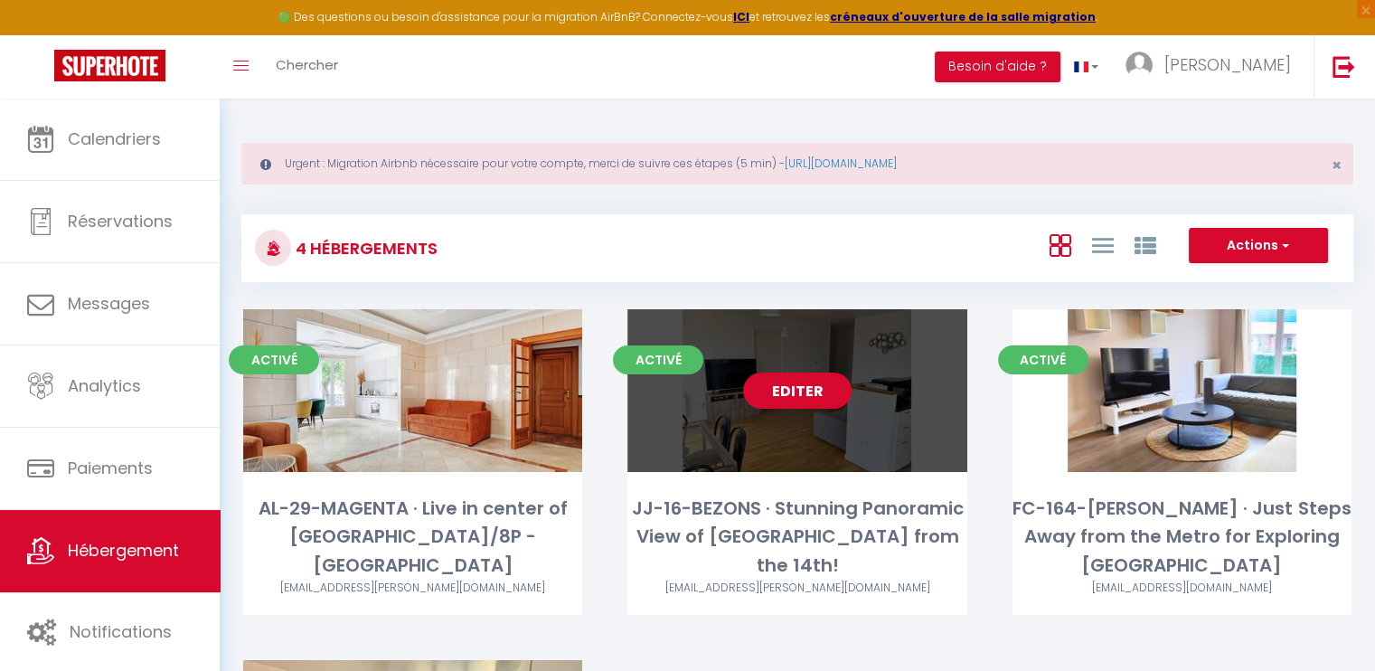
click at [781, 382] on link "Editer" at bounding box center [797, 390] width 108 height 36
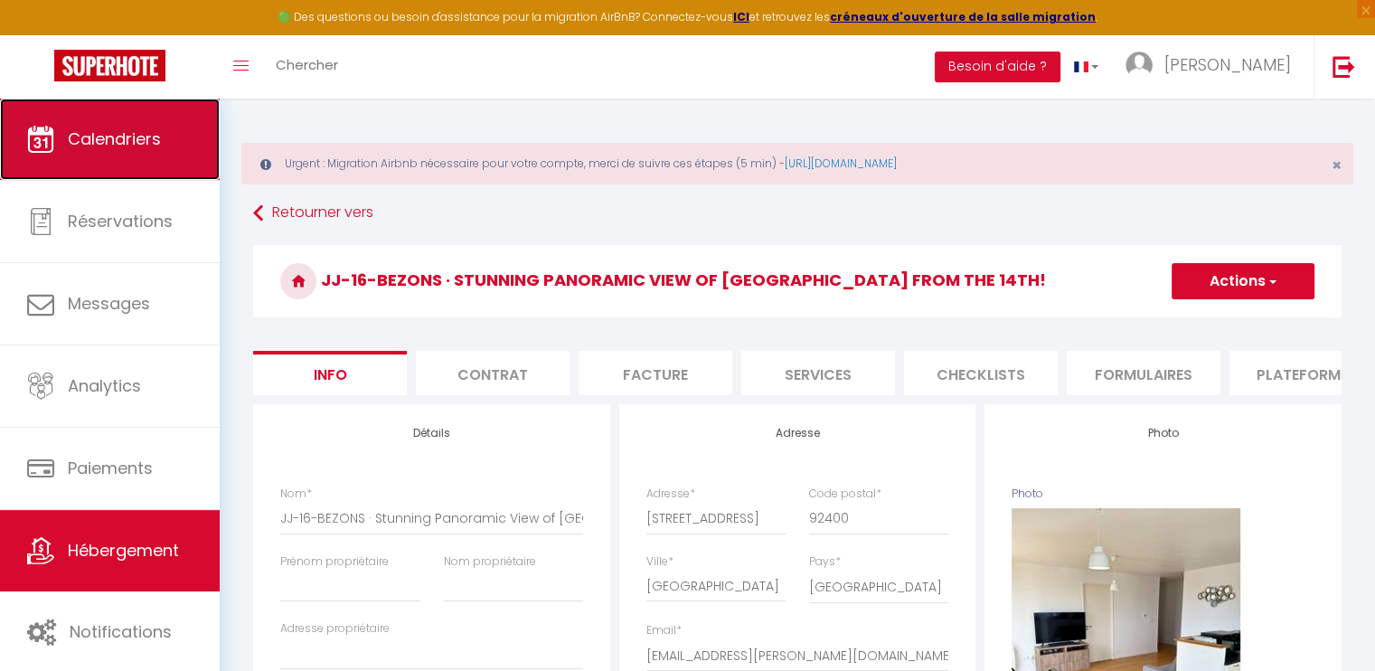
click at [69, 145] on span "Calendriers" at bounding box center [114, 138] width 93 height 23
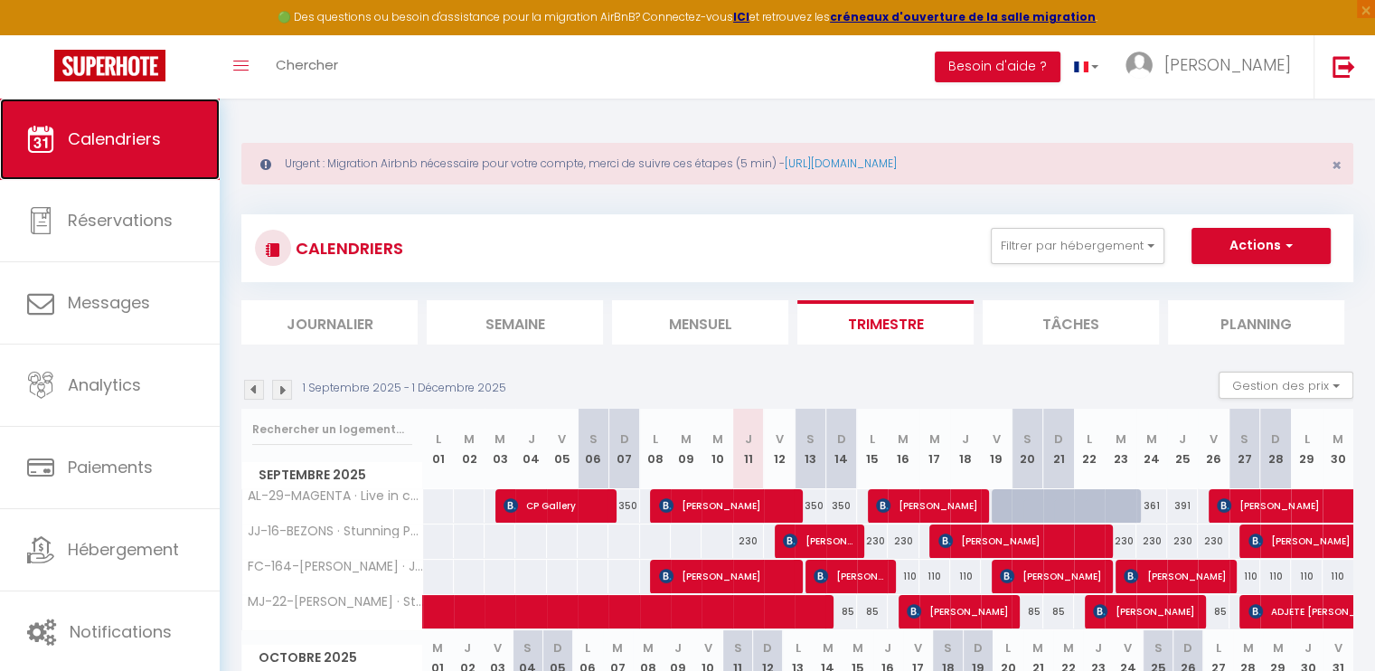
click at [125, 142] on span "Calendriers" at bounding box center [114, 138] width 93 height 23
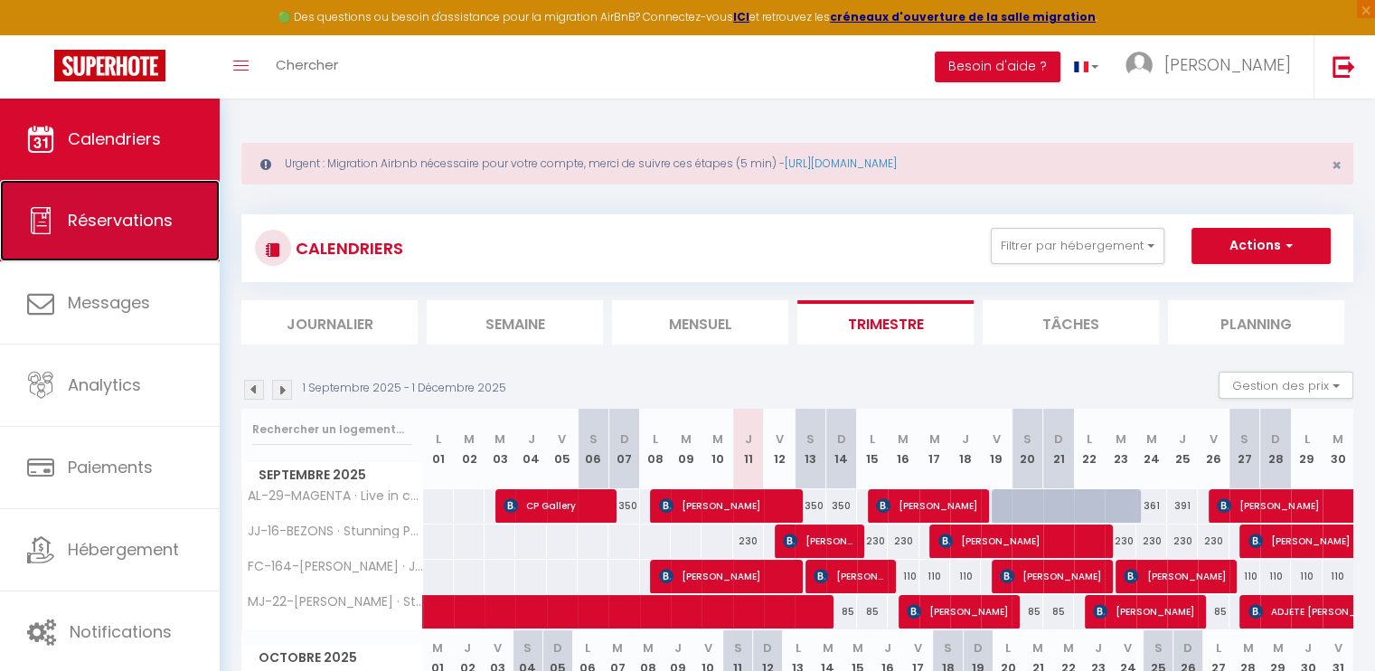
click at [139, 224] on span "Réservations" at bounding box center [120, 220] width 105 height 23
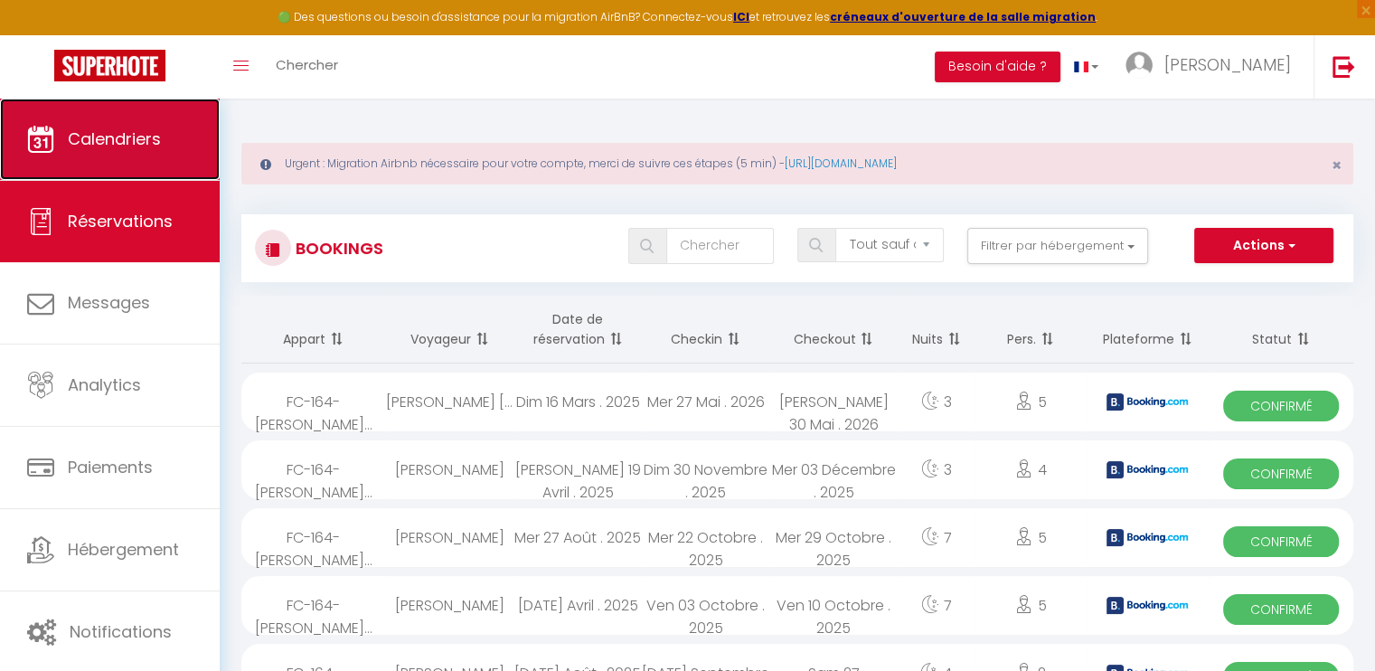
click at [136, 154] on link "Calendriers" at bounding box center [110, 139] width 220 height 81
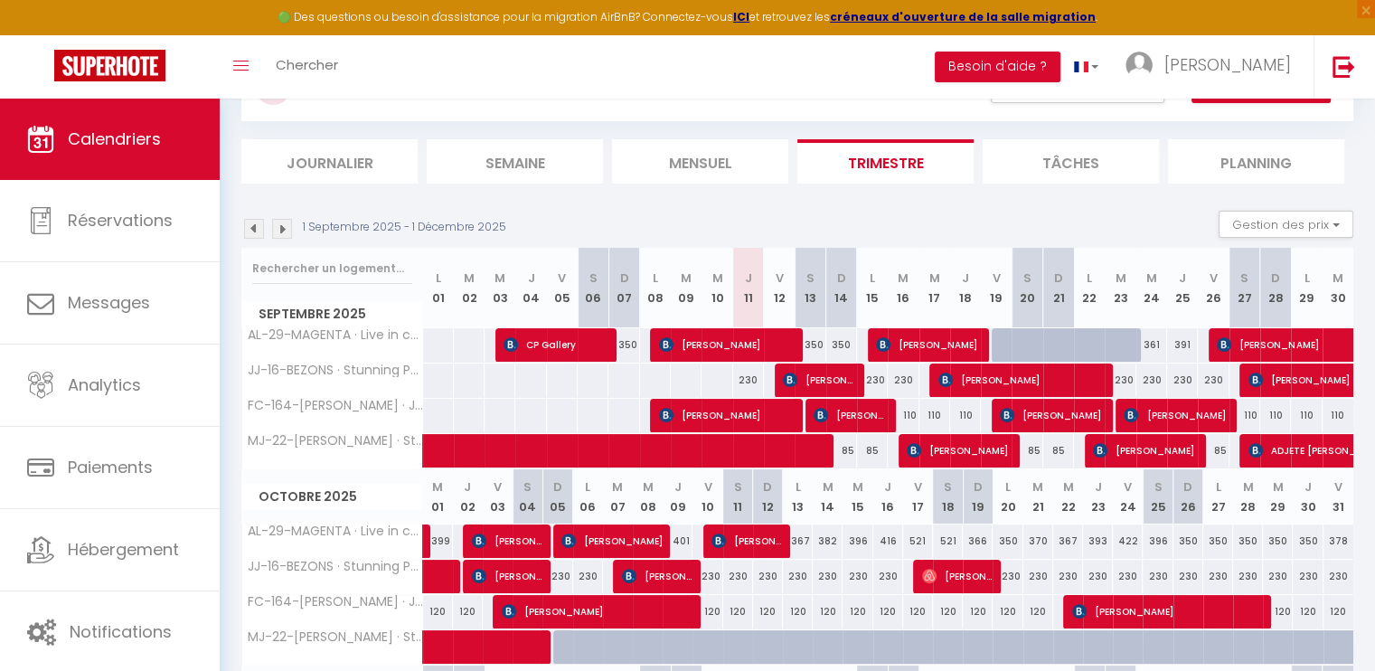
scroll to position [181, 0]
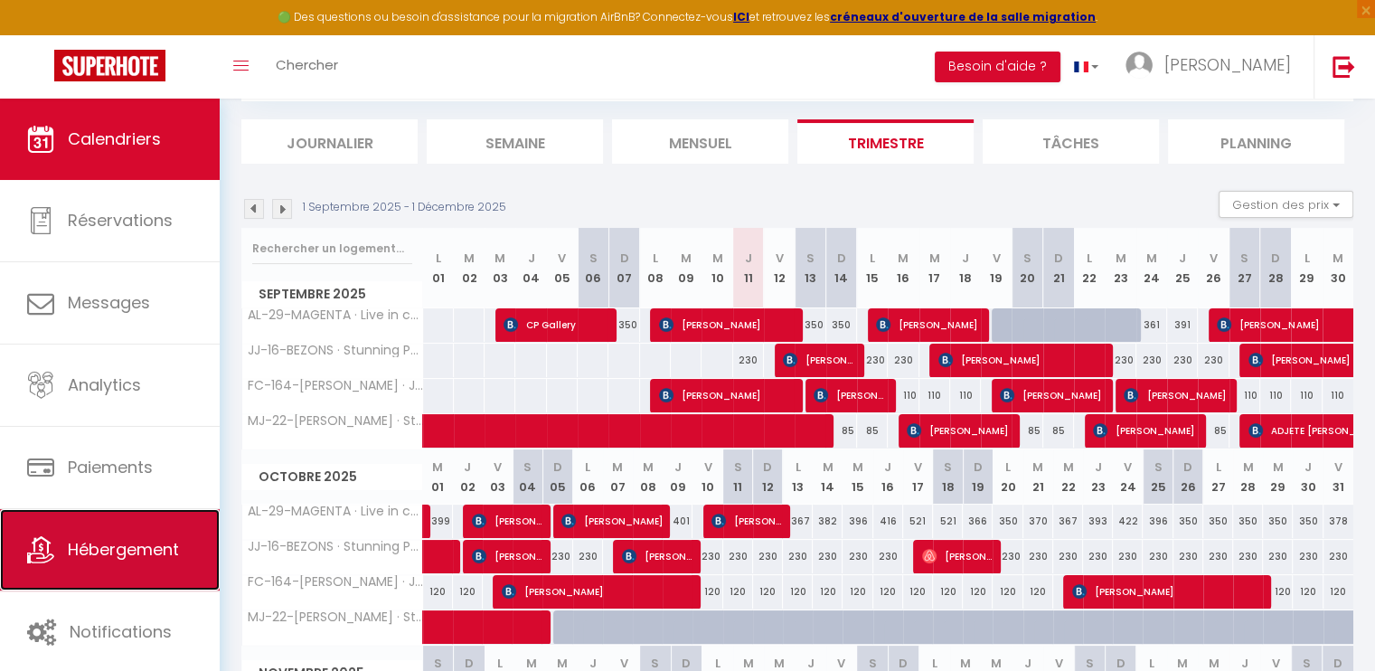
click at [139, 545] on span "Hébergement" at bounding box center [123, 549] width 111 height 23
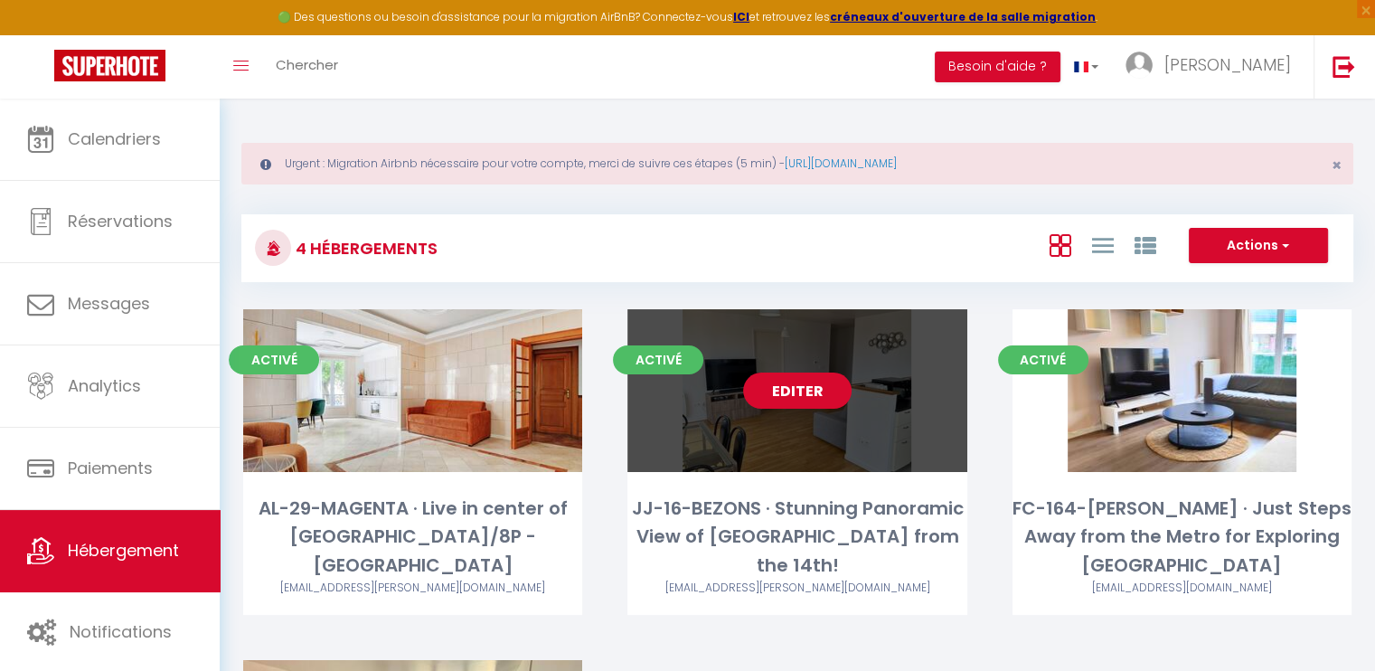
click at [767, 399] on link "Editer" at bounding box center [797, 390] width 108 height 36
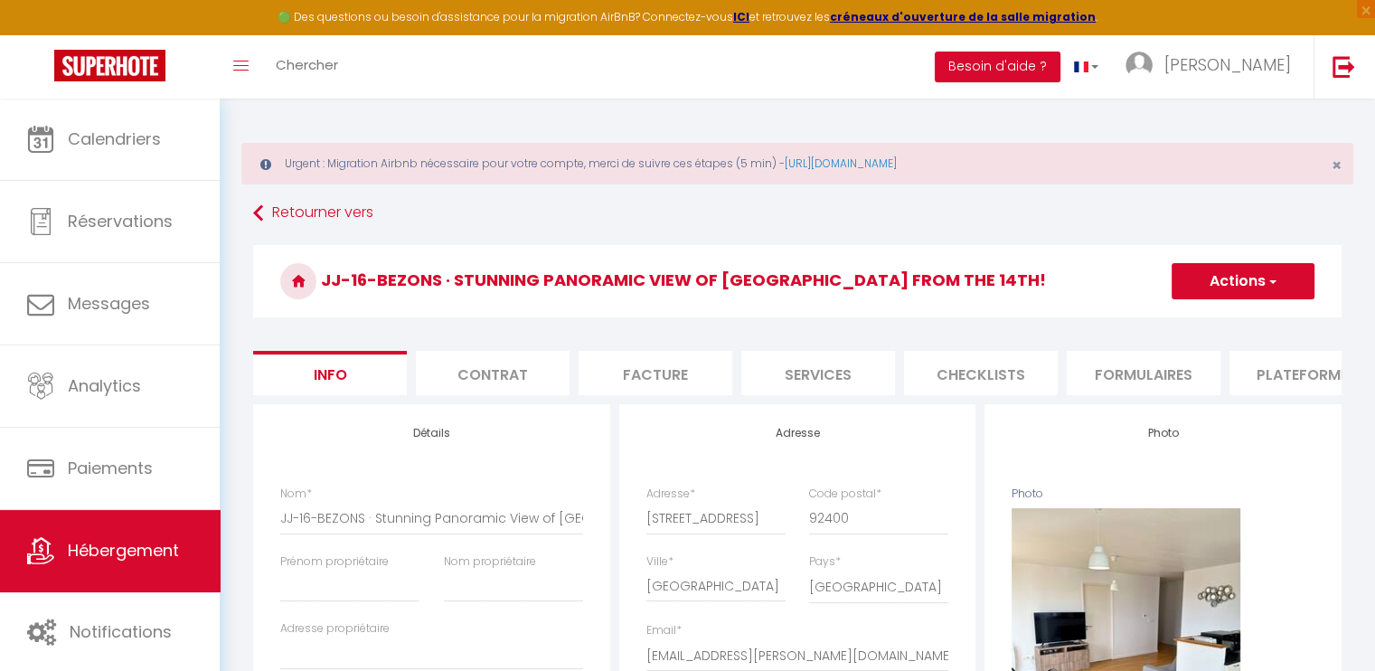
click at [827, 376] on li "Services" at bounding box center [818, 373] width 154 height 44
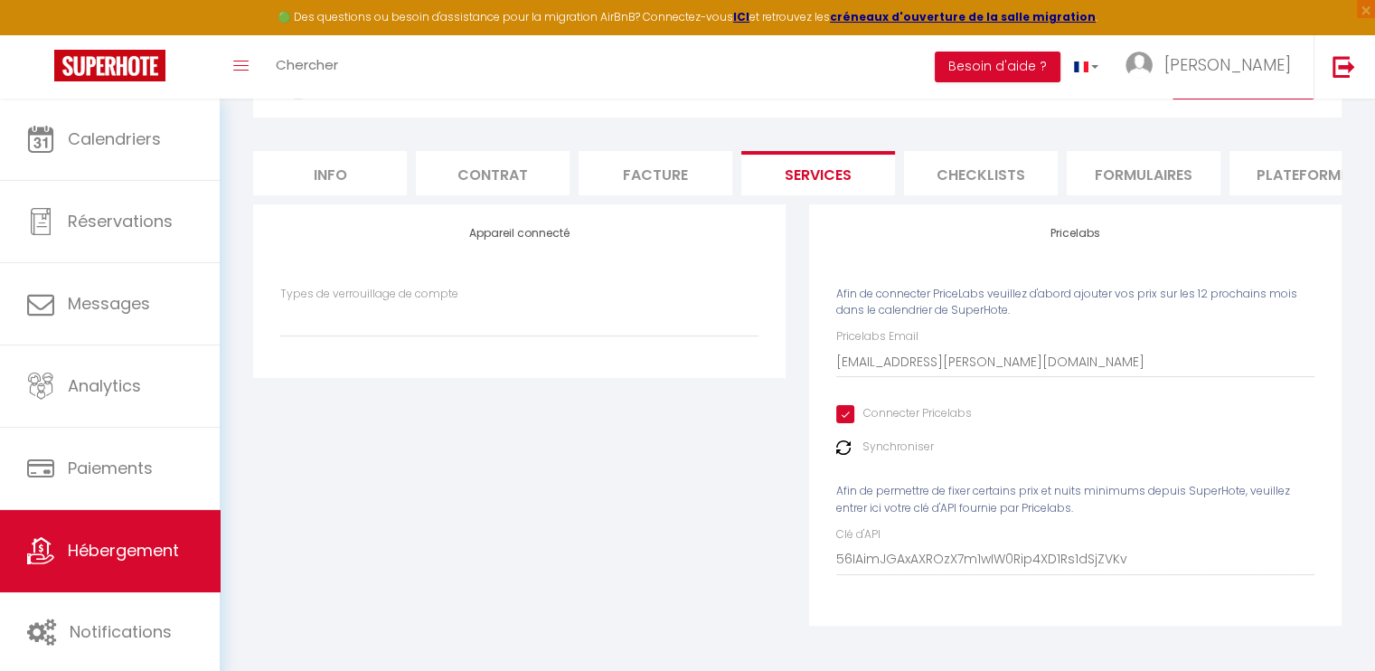
scroll to position [212, 0]
click at [842, 446] on img at bounding box center [843, 447] width 14 height 14
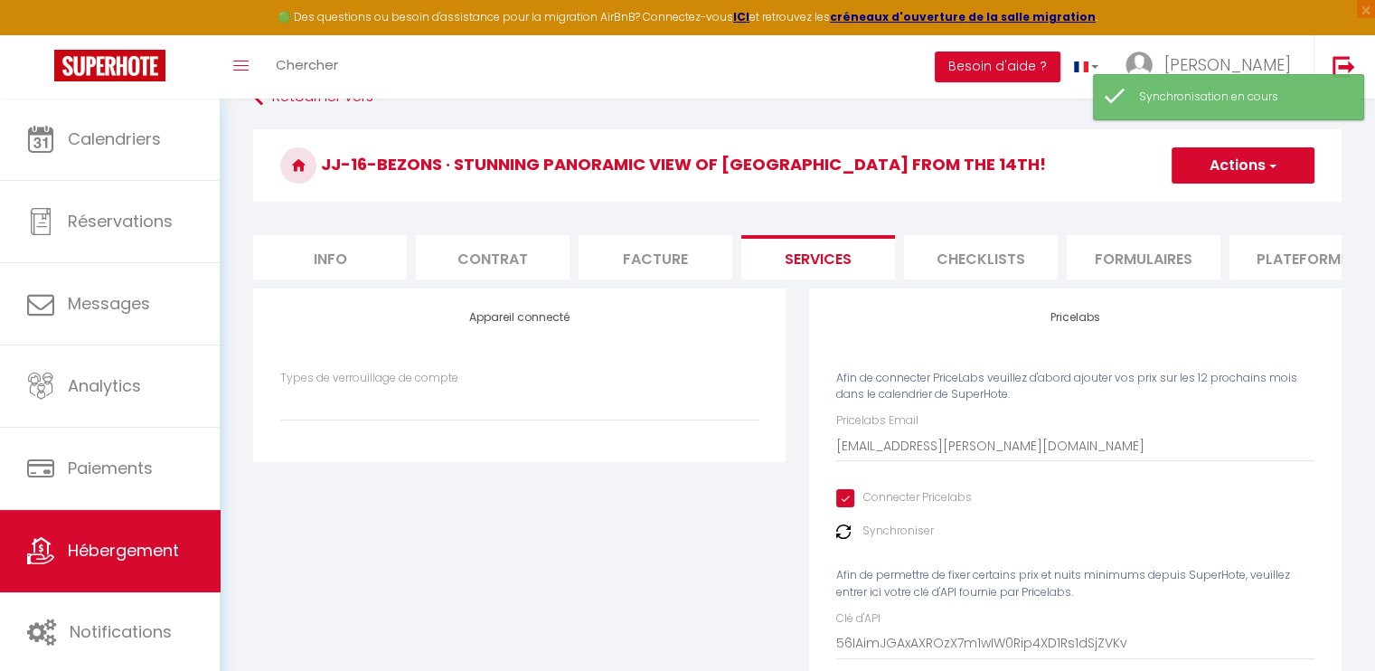
scroll to position [0, 0]
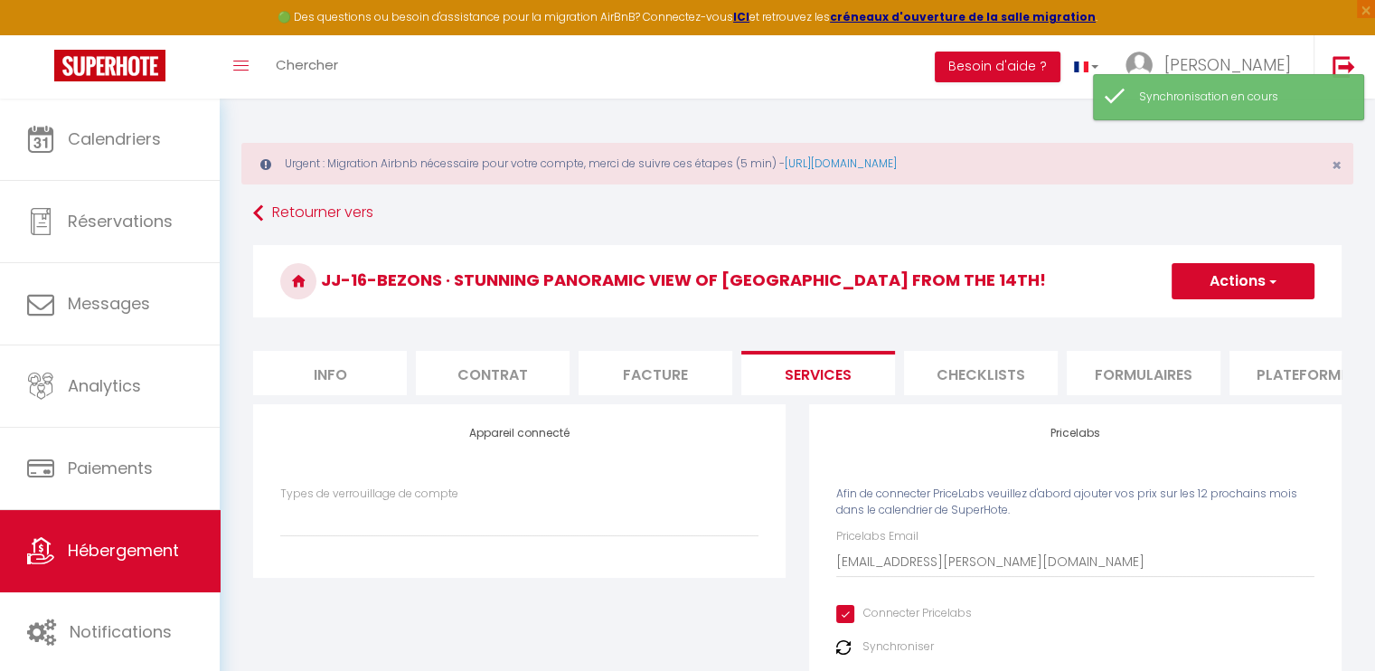
click at [1235, 277] on button "Actions" at bounding box center [1242, 281] width 143 height 36
click at [1229, 312] on link "Enregistrer" at bounding box center [1241, 320] width 143 height 23
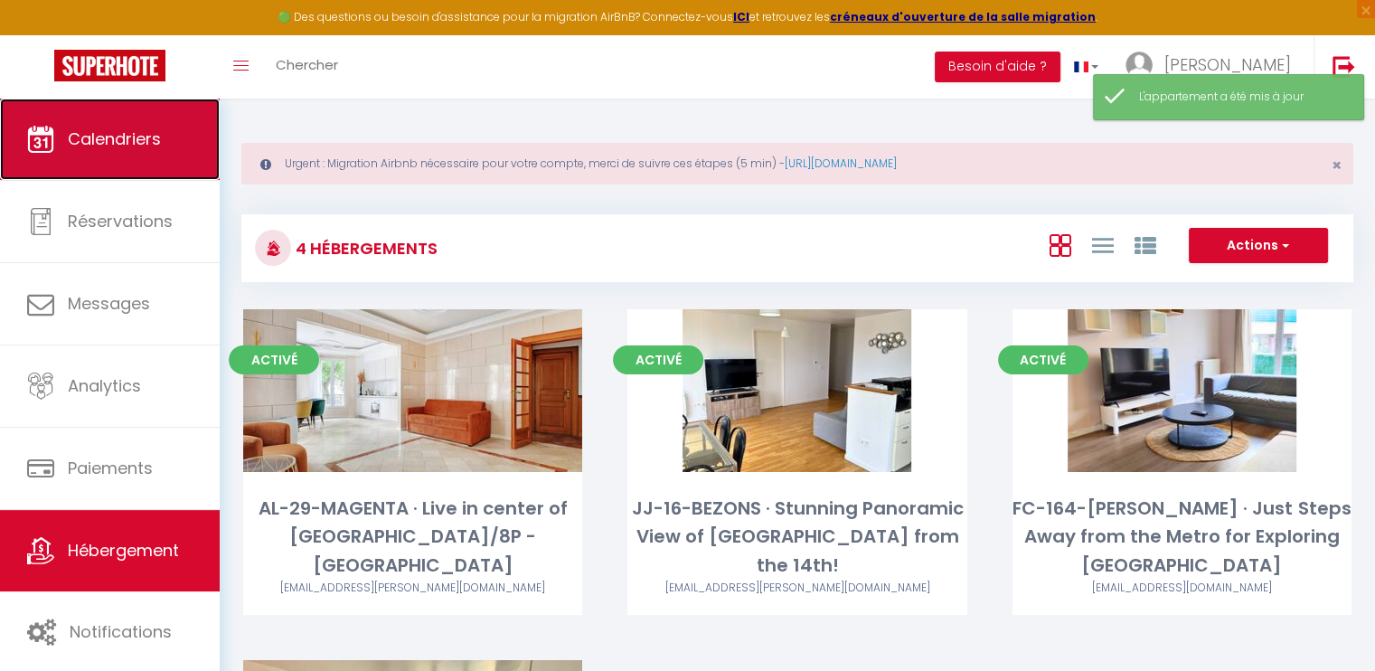
click at [166, 144] on link "Calendriers" at bounding box center [110, 139] width 220 height 81
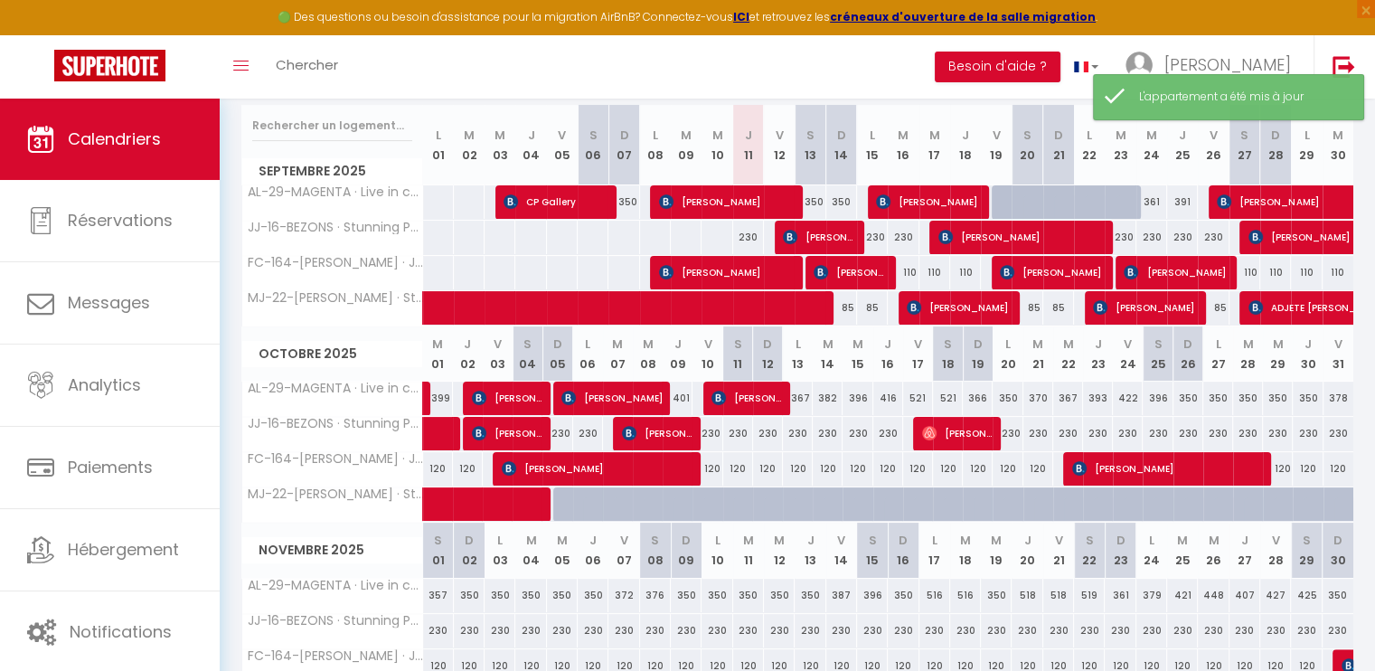
scroll to position [361, 0]
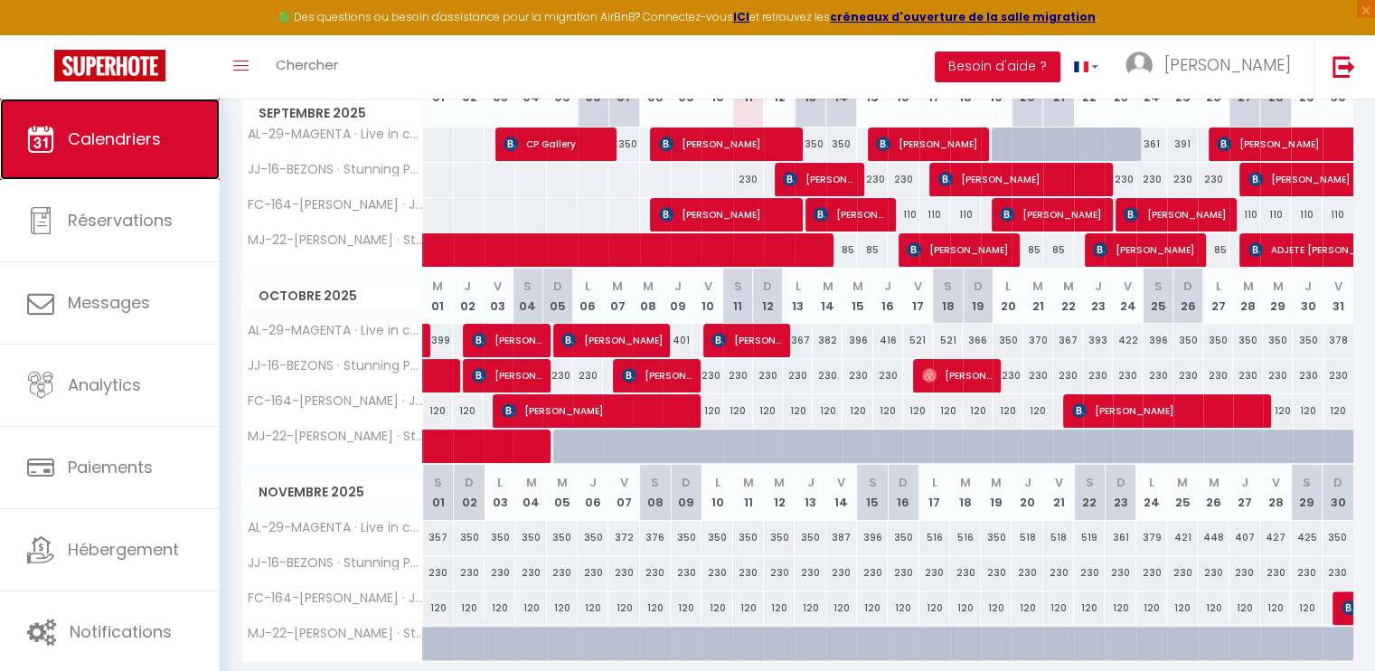
click at [127, 123] on link "Calendriers" at bounding box center [110, 139] width 220 height 81
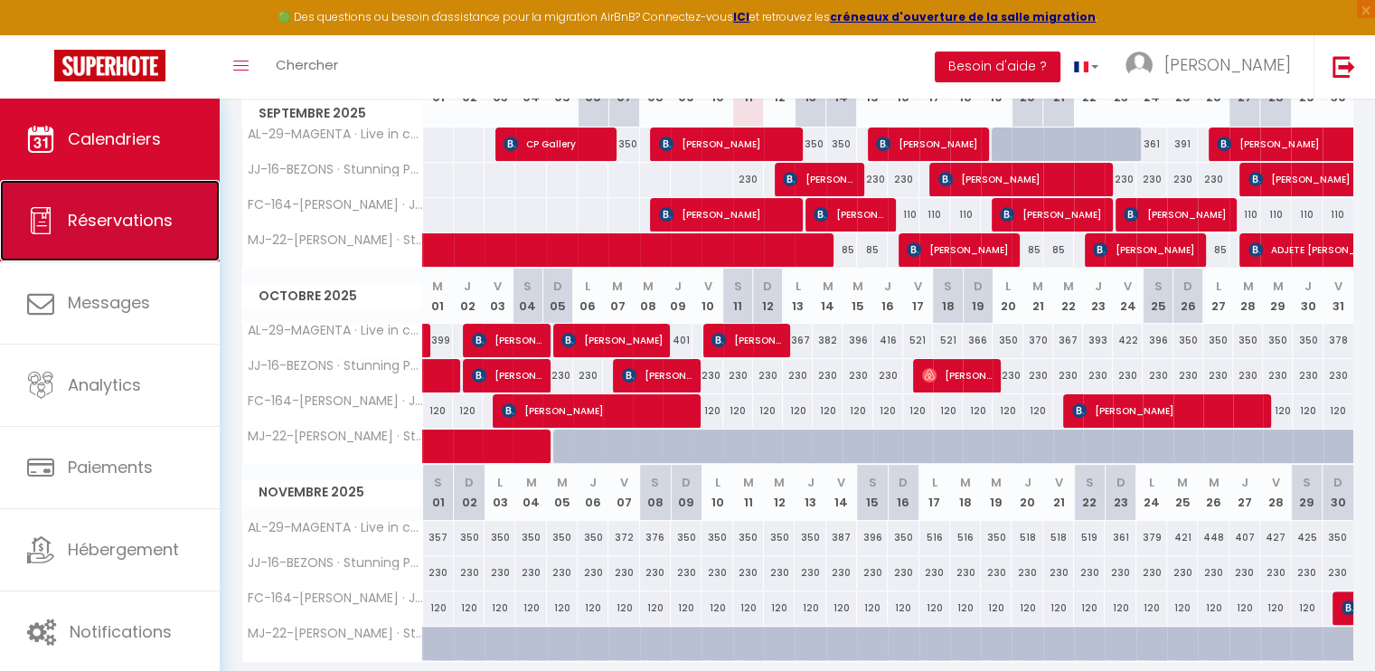
click at [125, 202] on link "Réservations" at bounding box center [110, 220] width 220 height 81
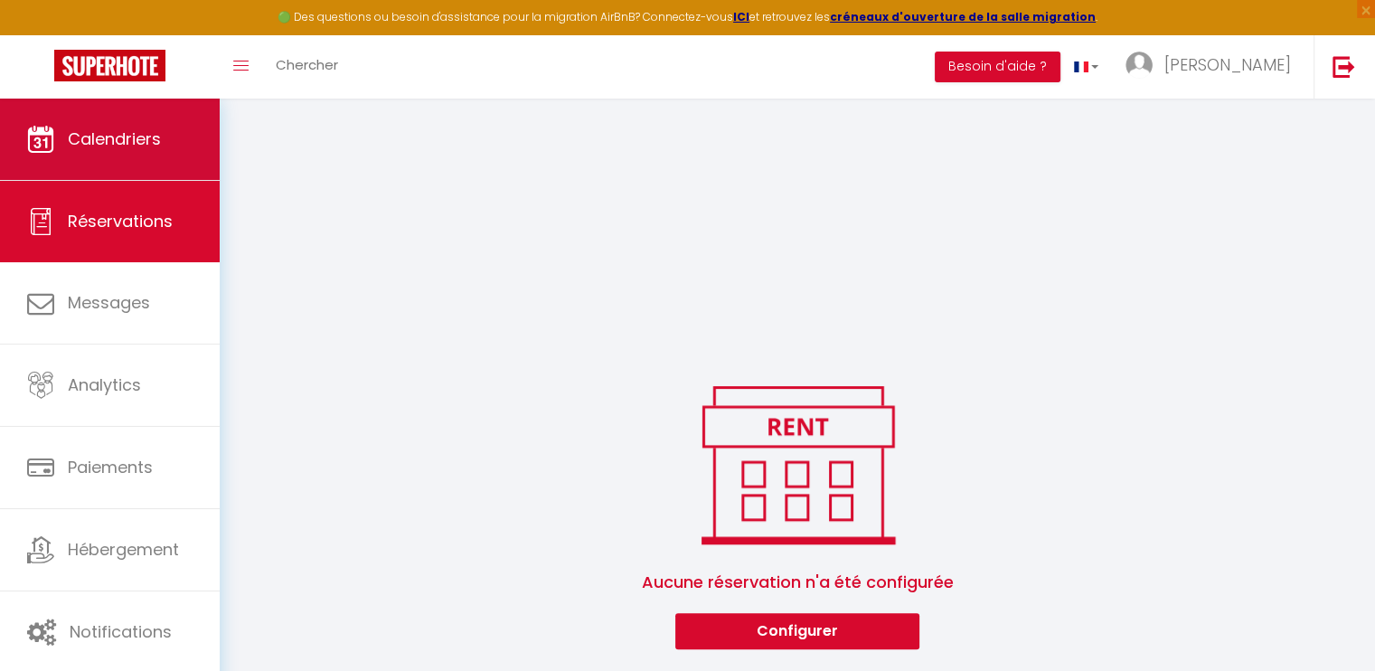
scroll to position [1418, 0]
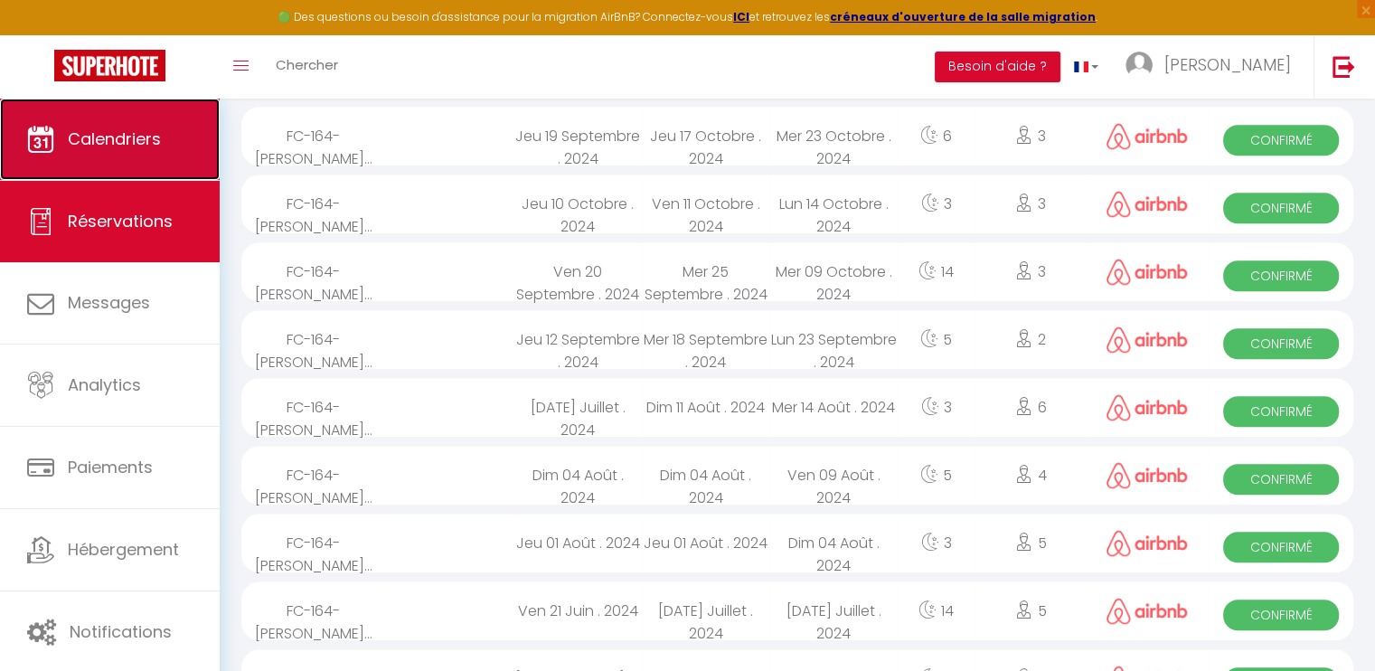
click at [134, 158] on link "Calendriers" at bounding box center [110, 139] width 220 height 81
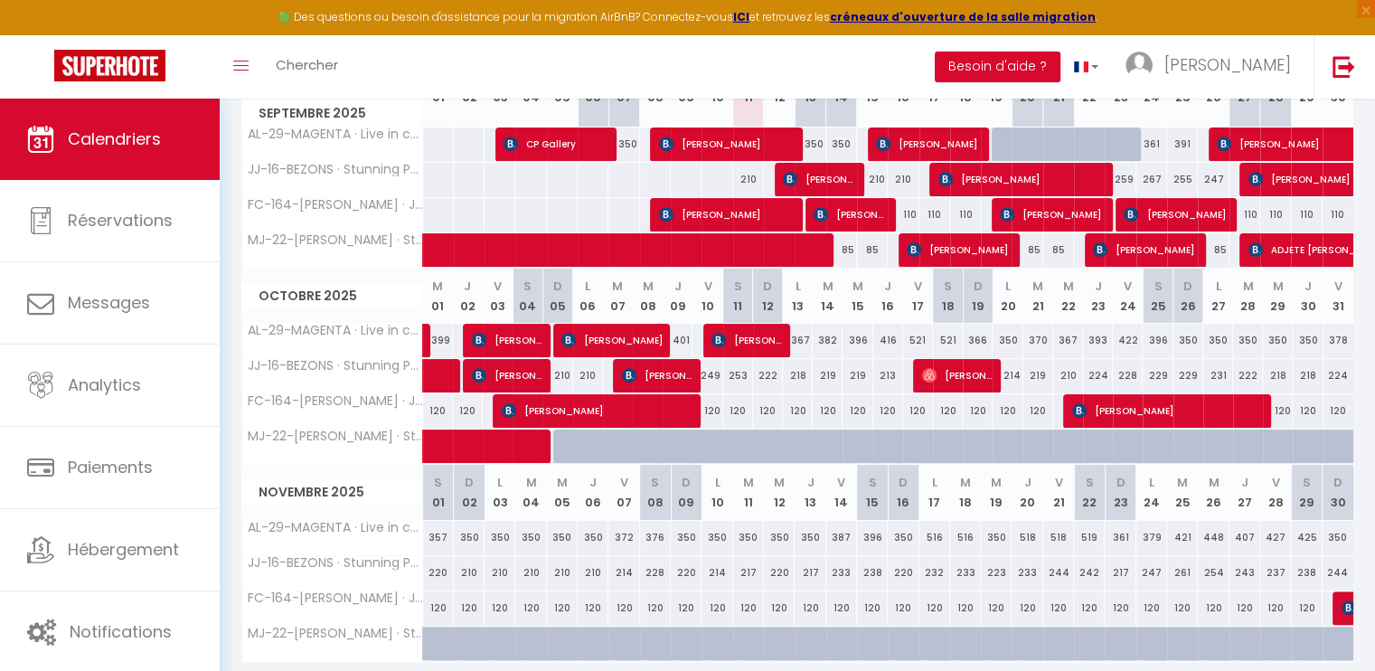
scroll to position [423, 0]
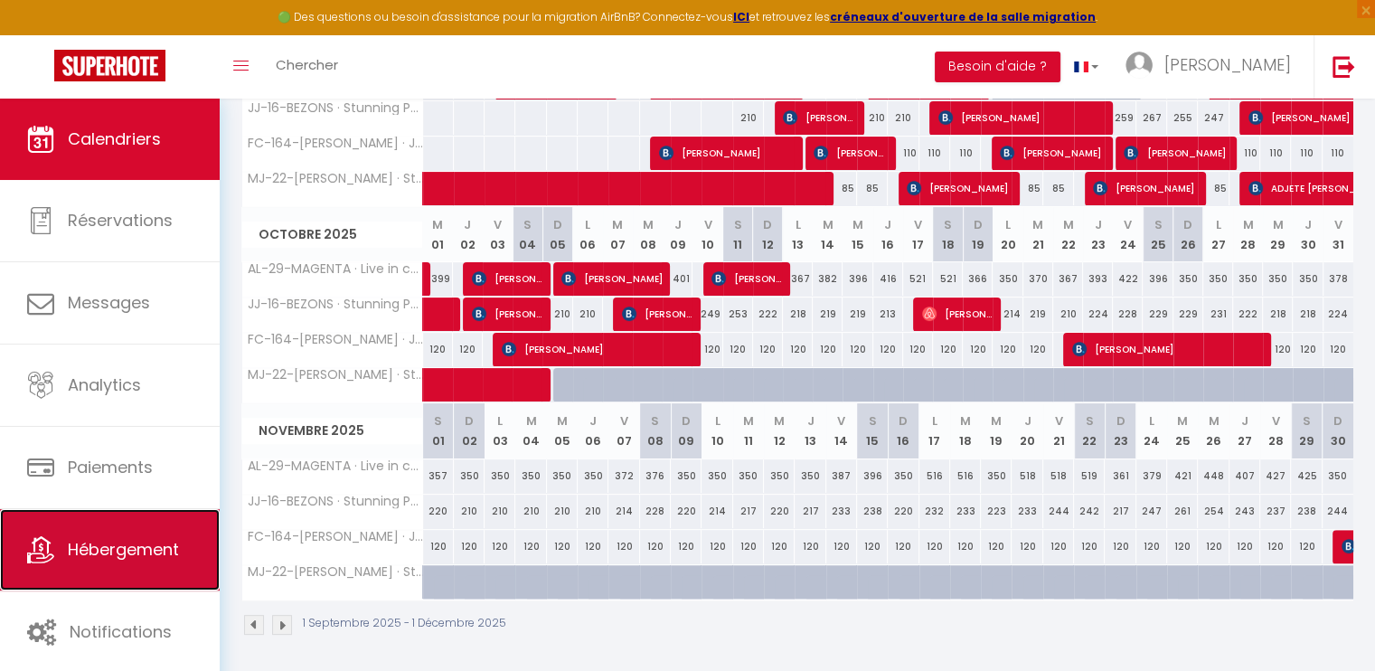
click at [128, 529] on link "Hébergement" at bounding box center [110, 549] width 220 height 81
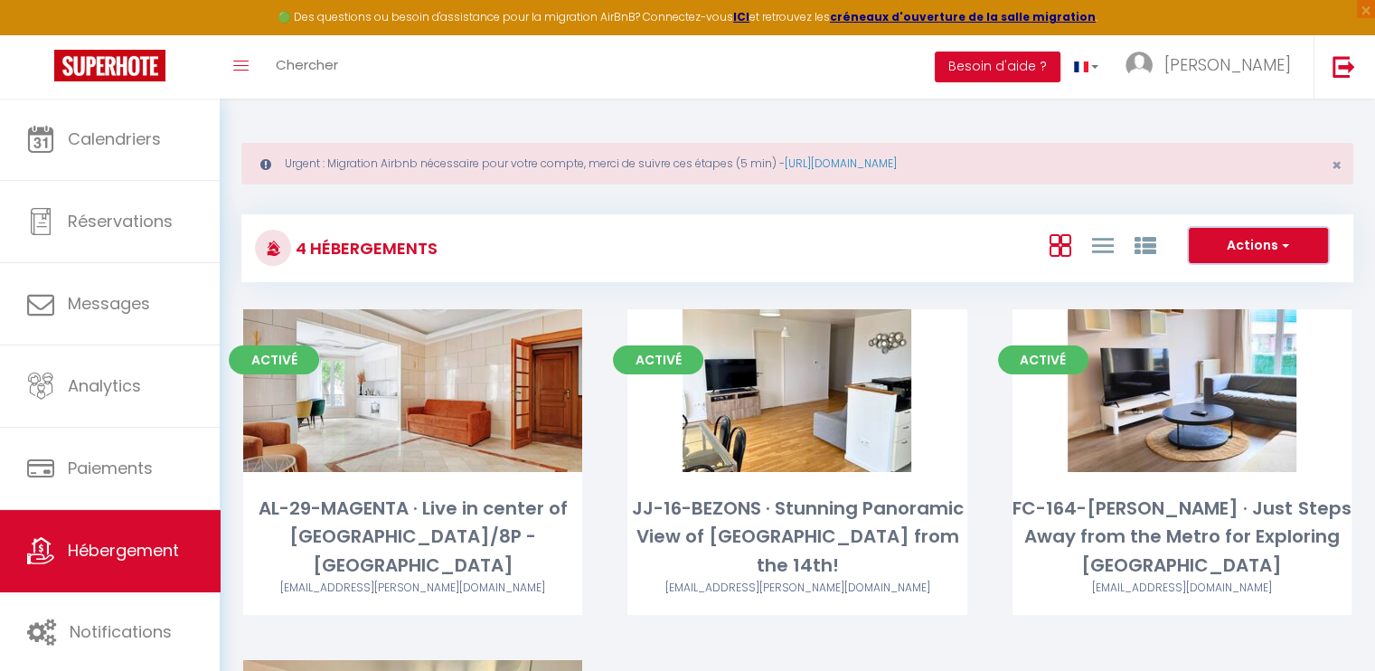
click at [1243, 248] on button "Actions" at bounding box center [1257, 246] width 139 height 36
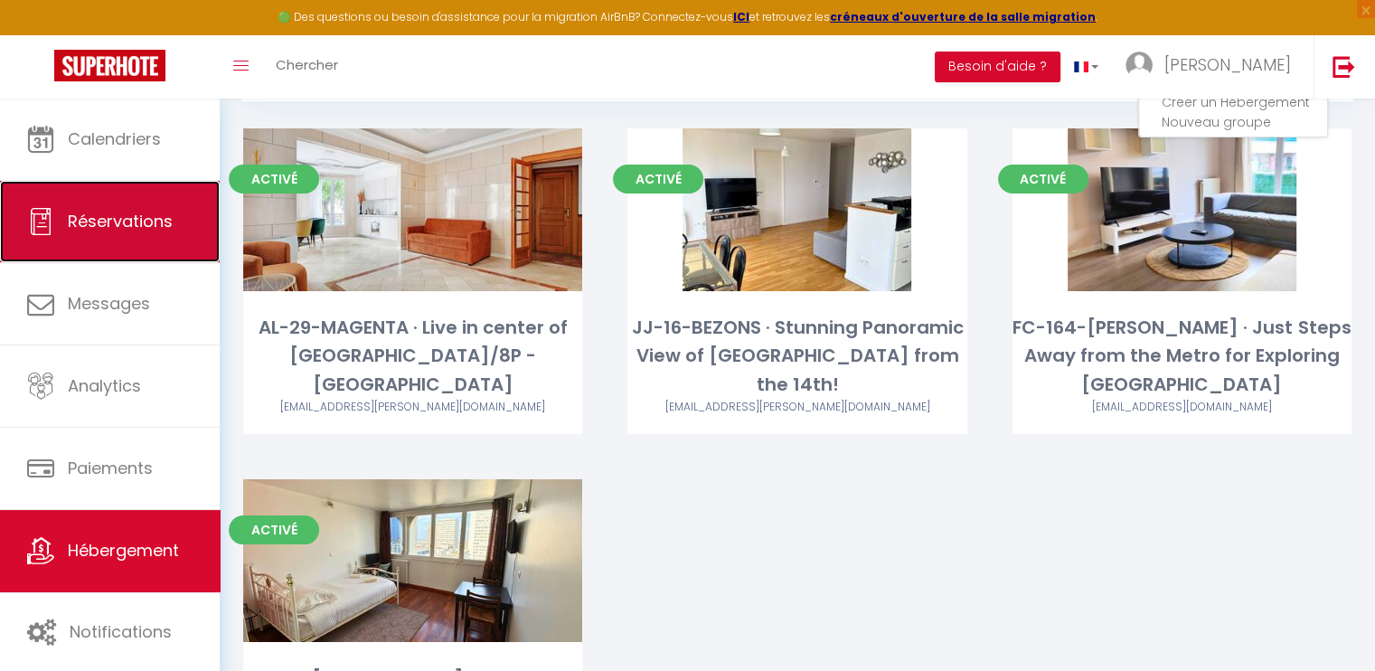
click at [141, 245] on link "Réservations" at bounding box center [110, 221] width 220 height 81
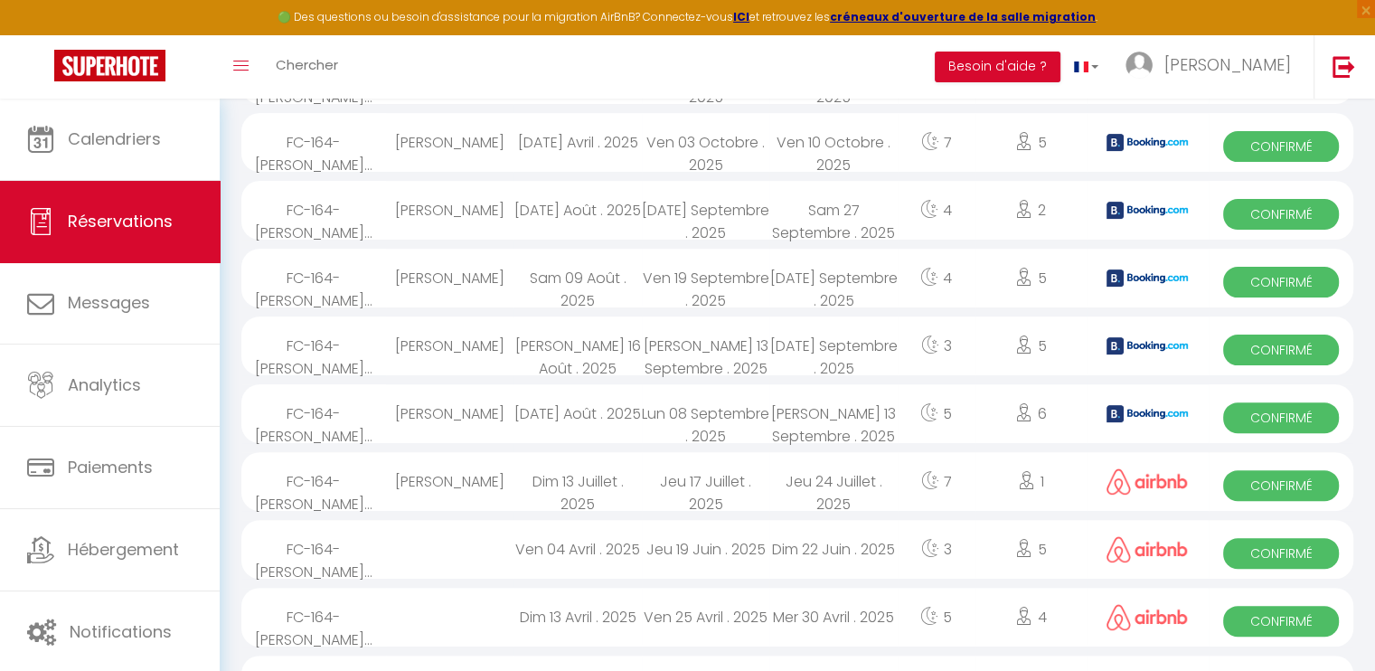
scroll to position [1236, 0]
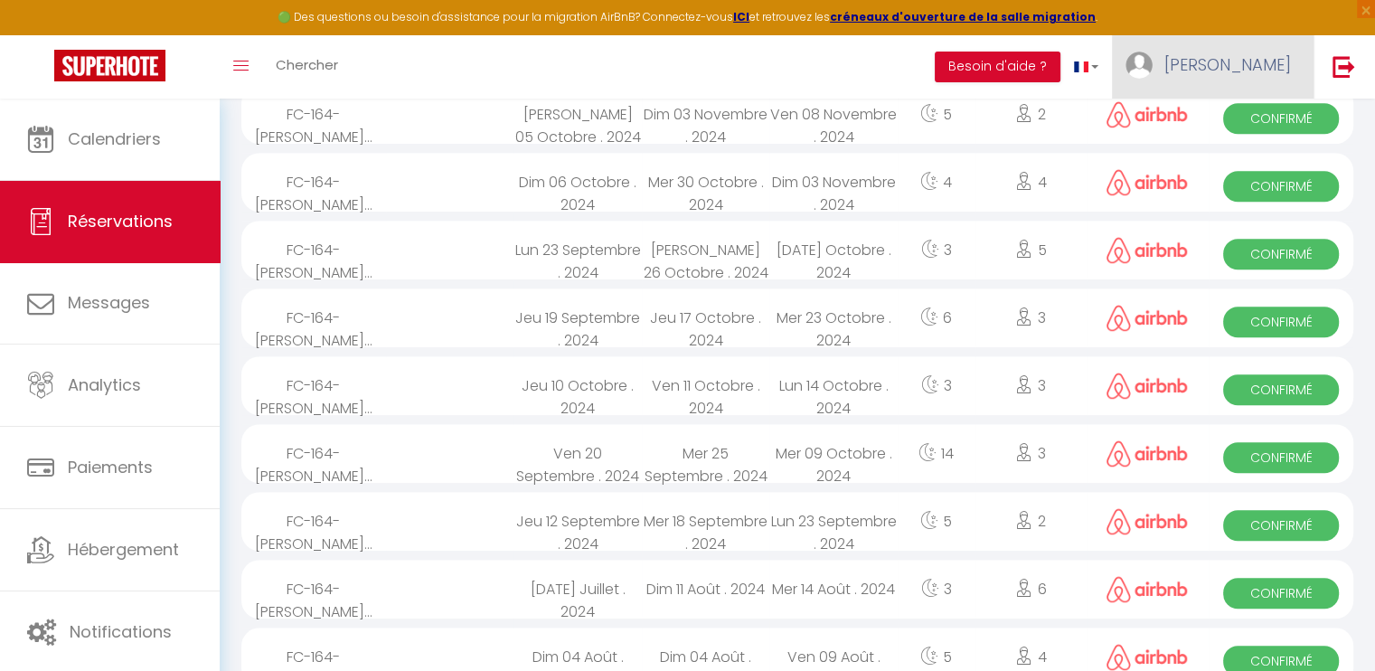
click at [1239, 69] on span "[PERSON_NAME]" at bounding box center [1227, 64] width 127 height 23
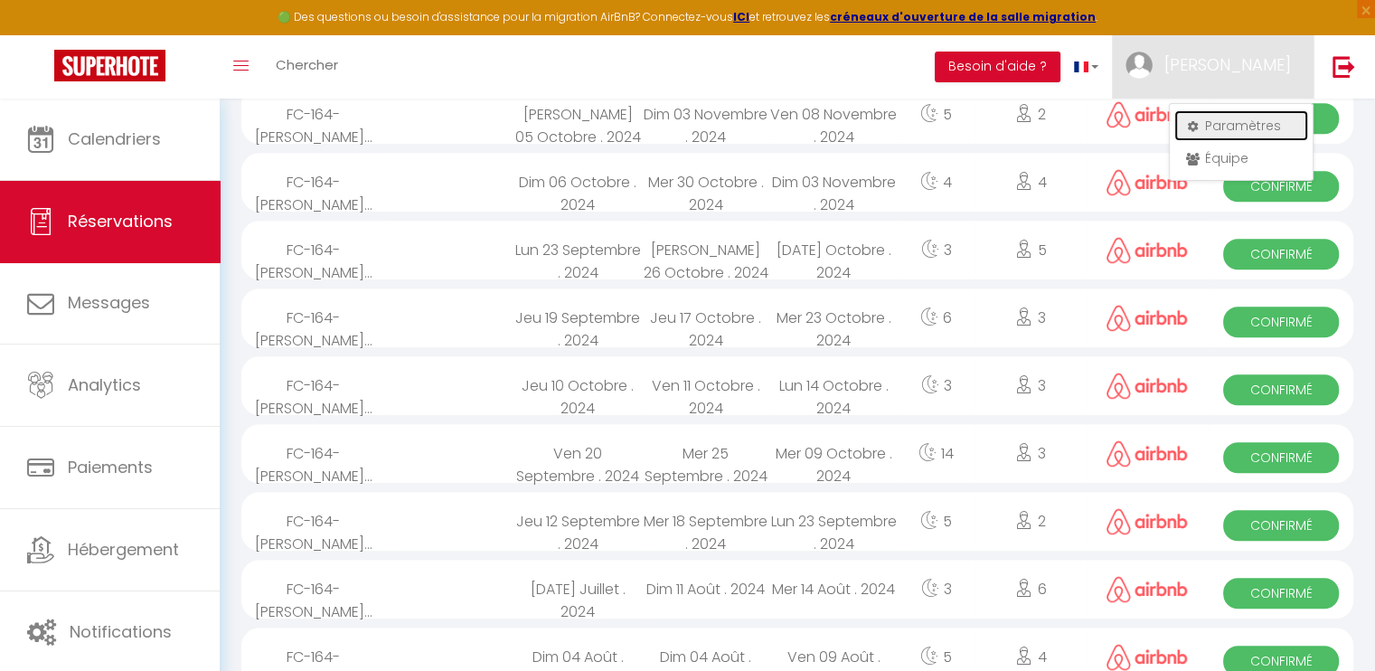
click at [1221, 126] on link "Paramètres" at bounding box center [1241, 125] width 134 height 31
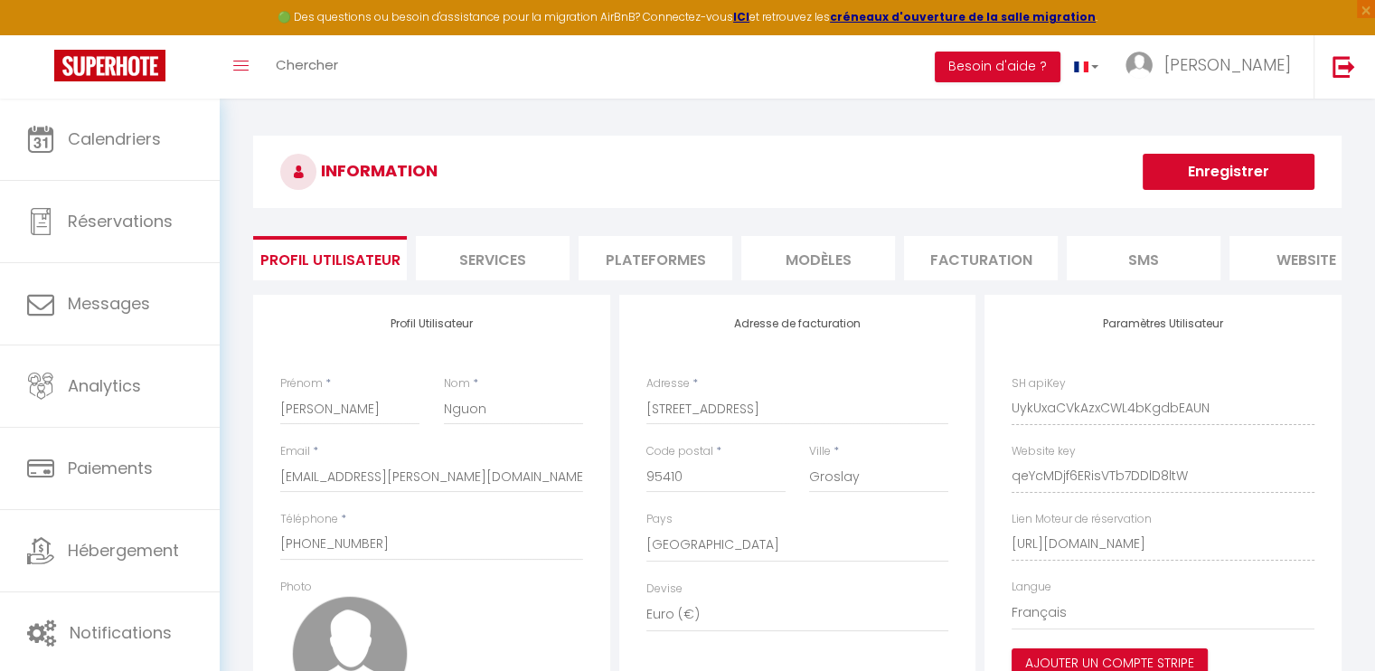
click at [668, 259] on li "Plateformes" at bounding box center [655, 258] width 154 height 44
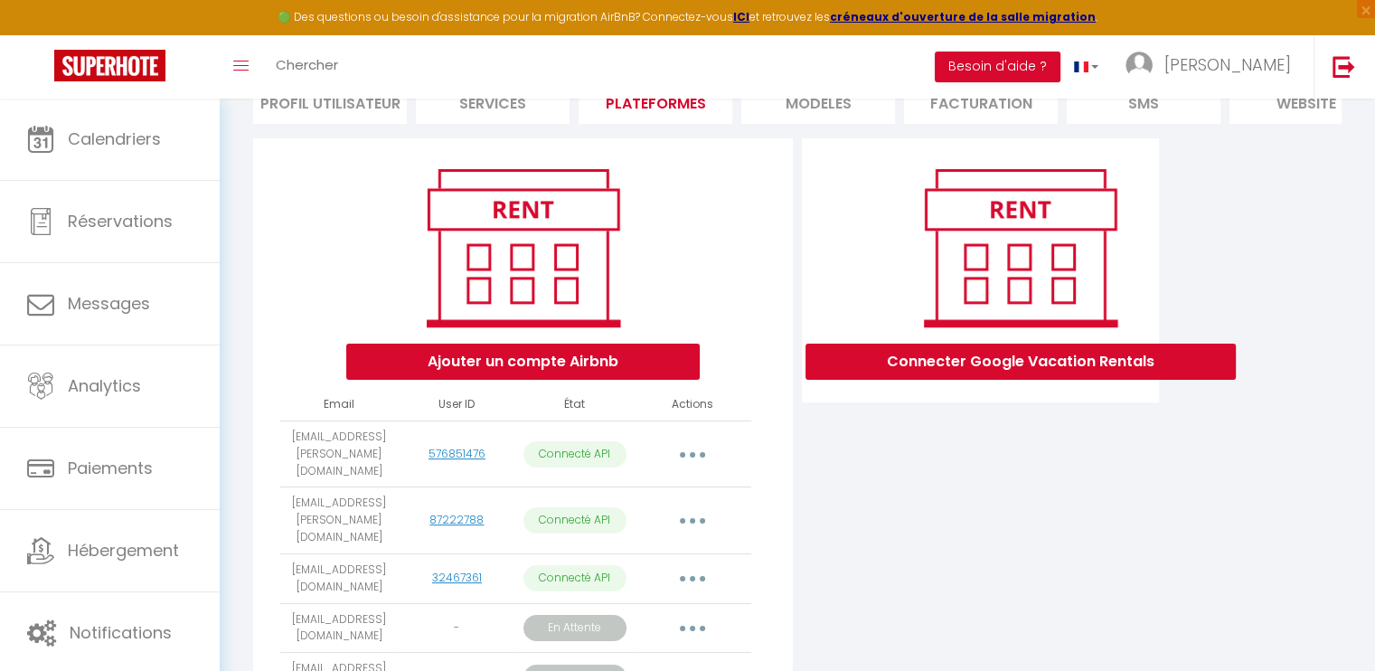
scroll to position [312, 0]
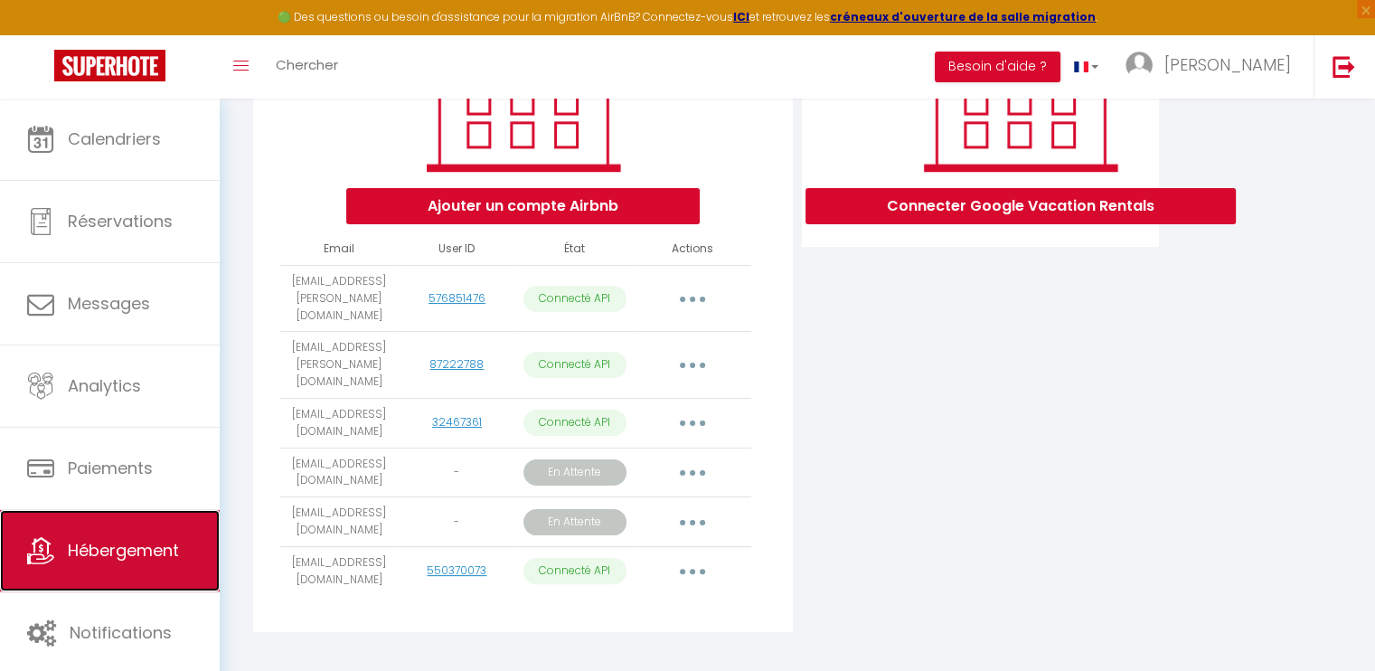
click at [170, 519] on link "Hébergement" at bounding box center [110, 550] width 220 height 81
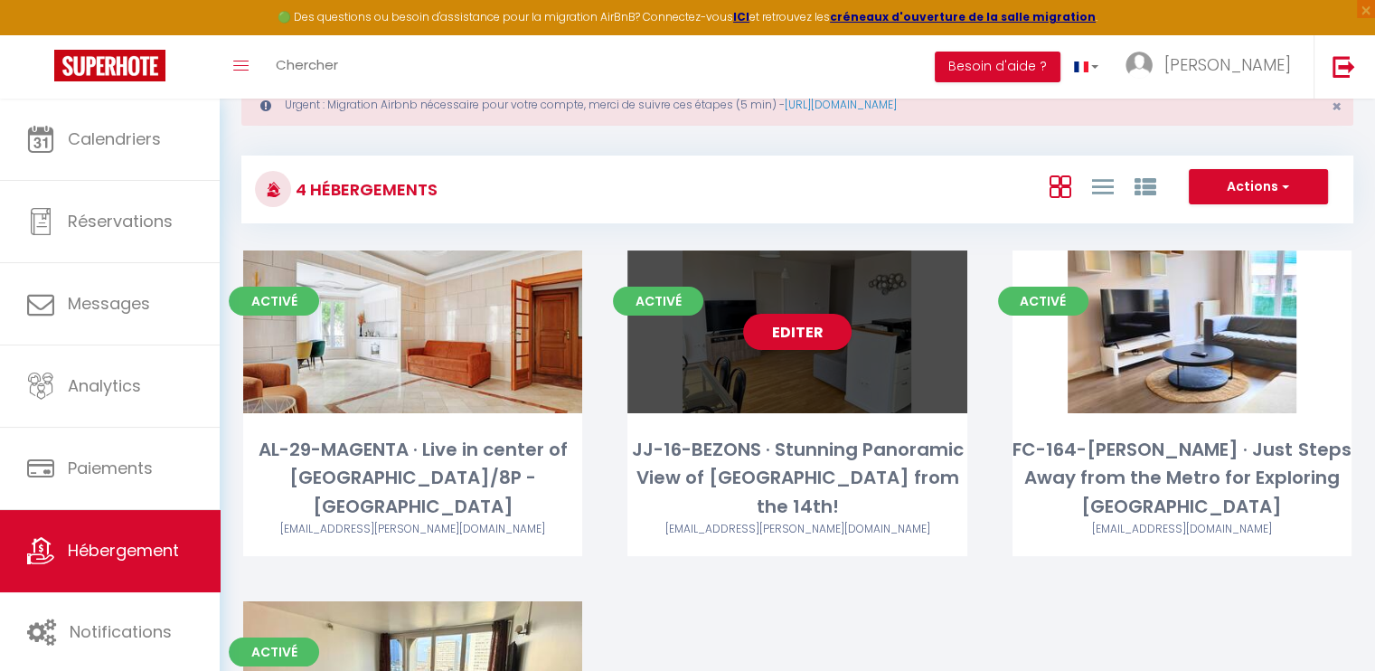
scroll to position [90, 0]
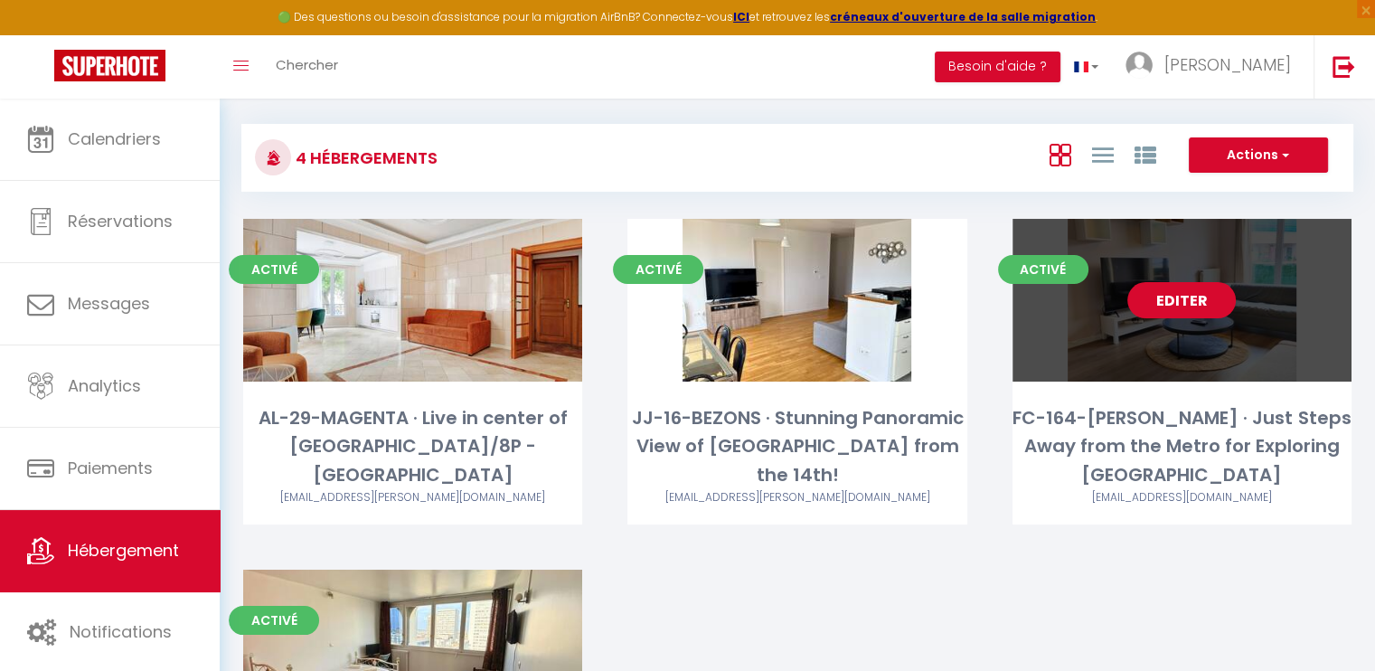
click at [1179, 313] on link "Editer" at bounding box center [1181, 300] width 108 height 36
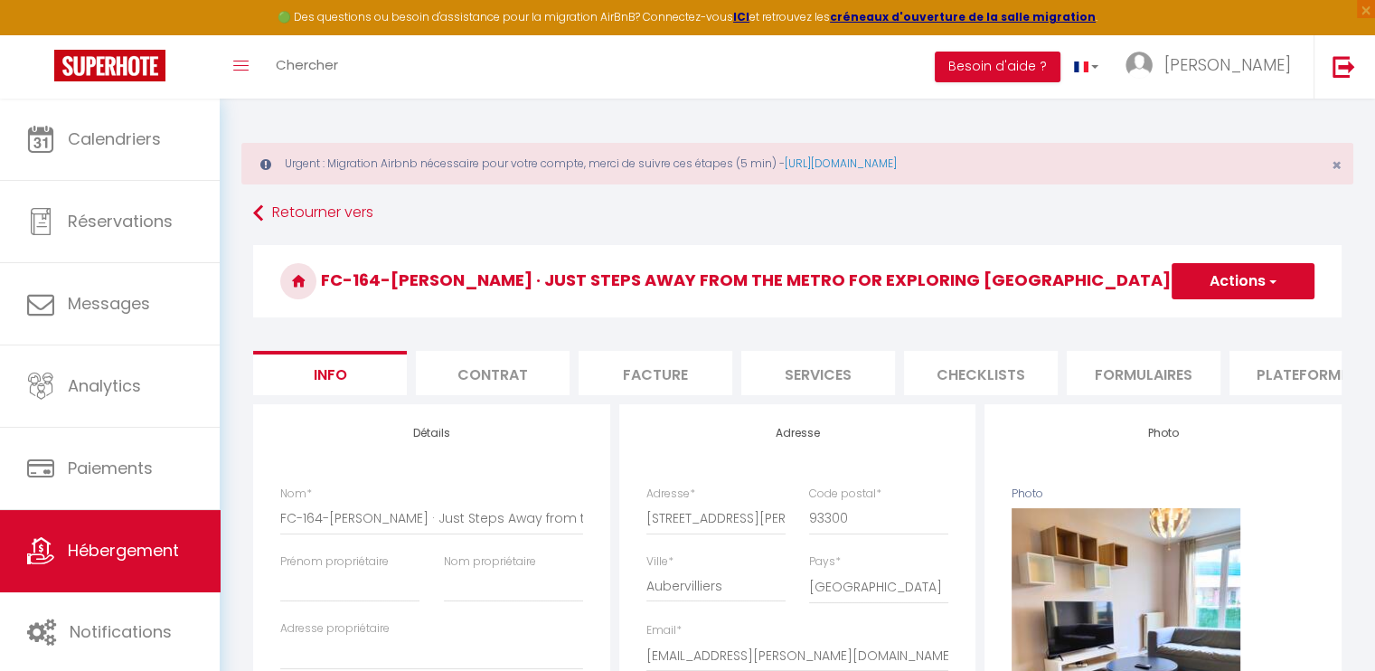
scroll to position [0, 539]
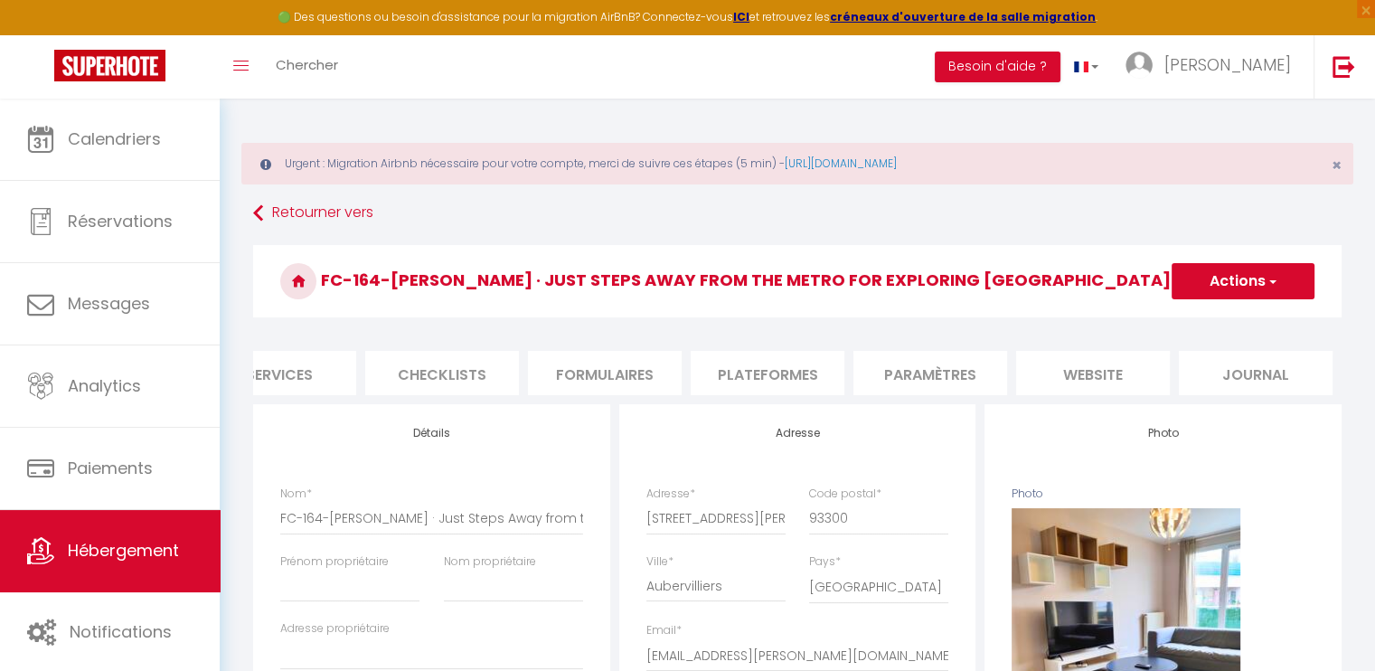
click at [1095, 379] on li "website" at bounding box center [1093, 373] width 154 height 44
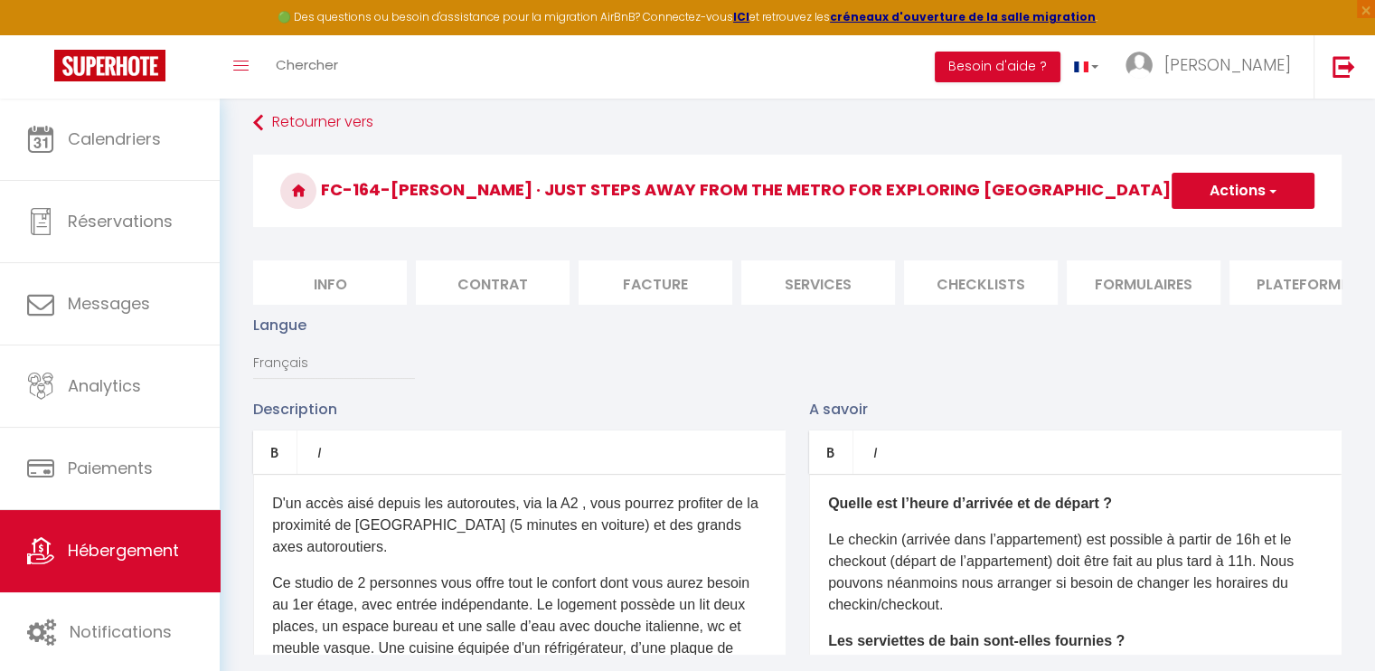
click at [324, 285] on li "Info" at bounding box center [330, 282] width 154 height 44
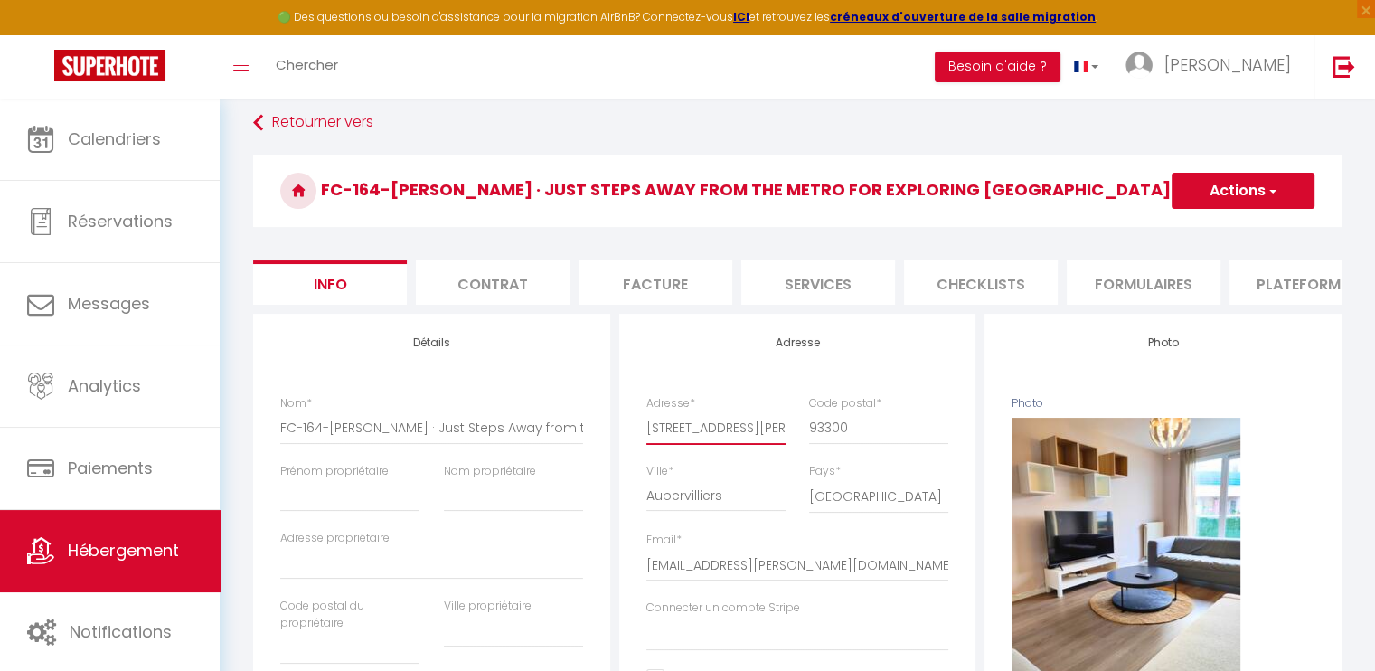
click at [707, 440] on input "[STREET_ADDRESS][PERSON_NAME]" at bounding box center [715, 427] width 139 height 33
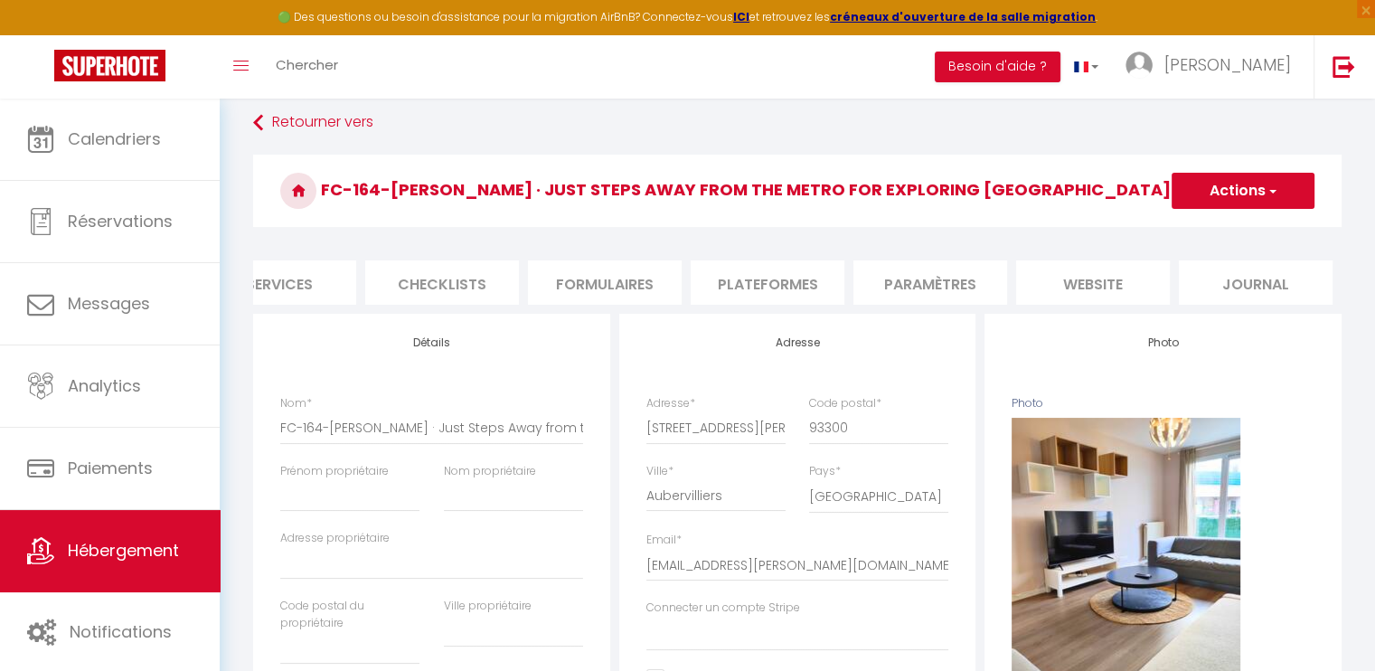
click at [1145, 288] on li "website" at bounding box center [1093, 282] width 154 height 44
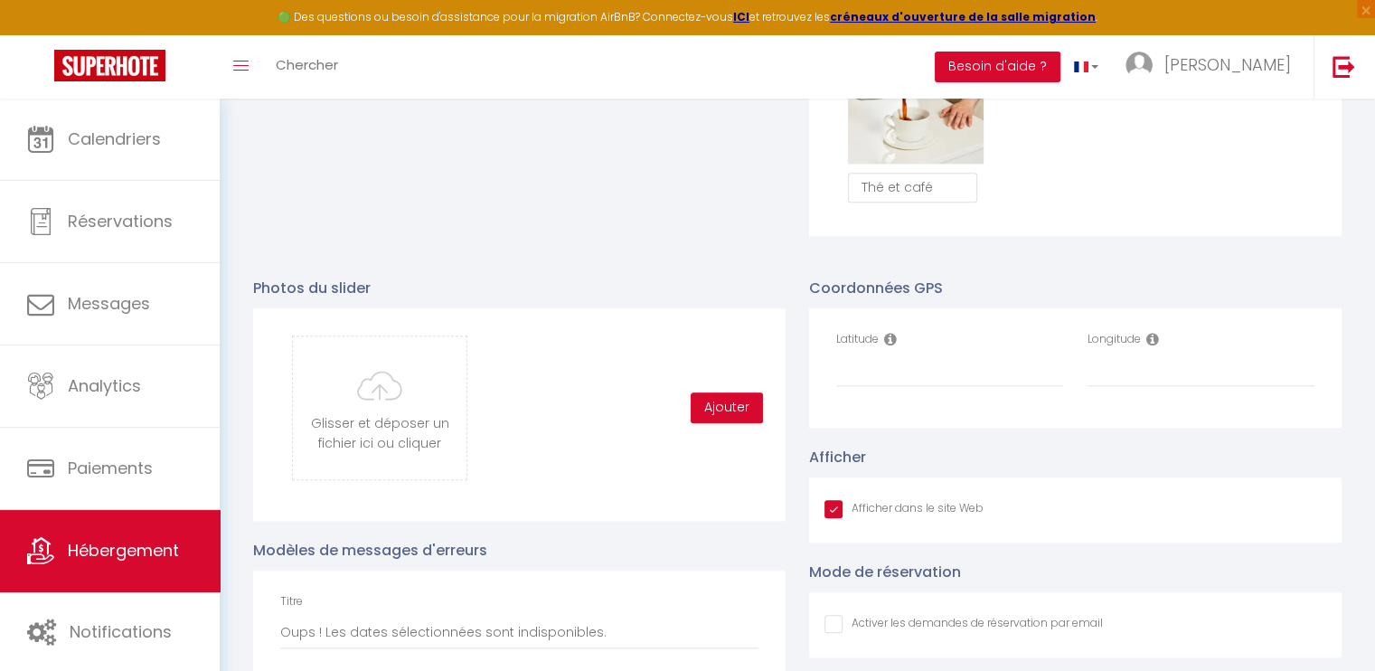
scroll to position [1807, 0]
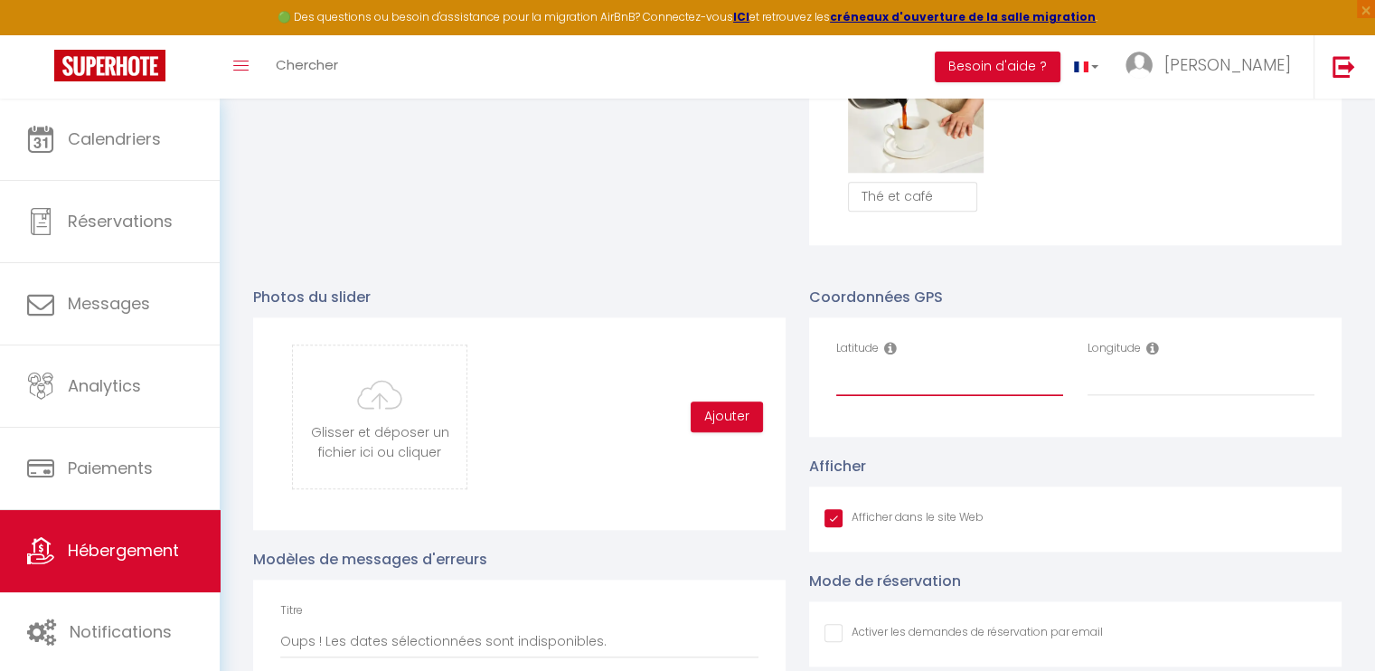
click at [963, 380] on input "Latitude" at bounding box center [949, 379] width 227 height 33
paste input "48.9147385,2.4005067"
drag, startPoint x: 980, startPoint y: 387, endPoint x: 907, endPoint y: 388, distance: 72.3
click at [907, 388] on input "48.9147385,2.4005067" at bounding box center [949, 379] width 227 height 33
click at [1092, 389] on input "Longitude" at bounding box center [1200, 379] width 227 height 33
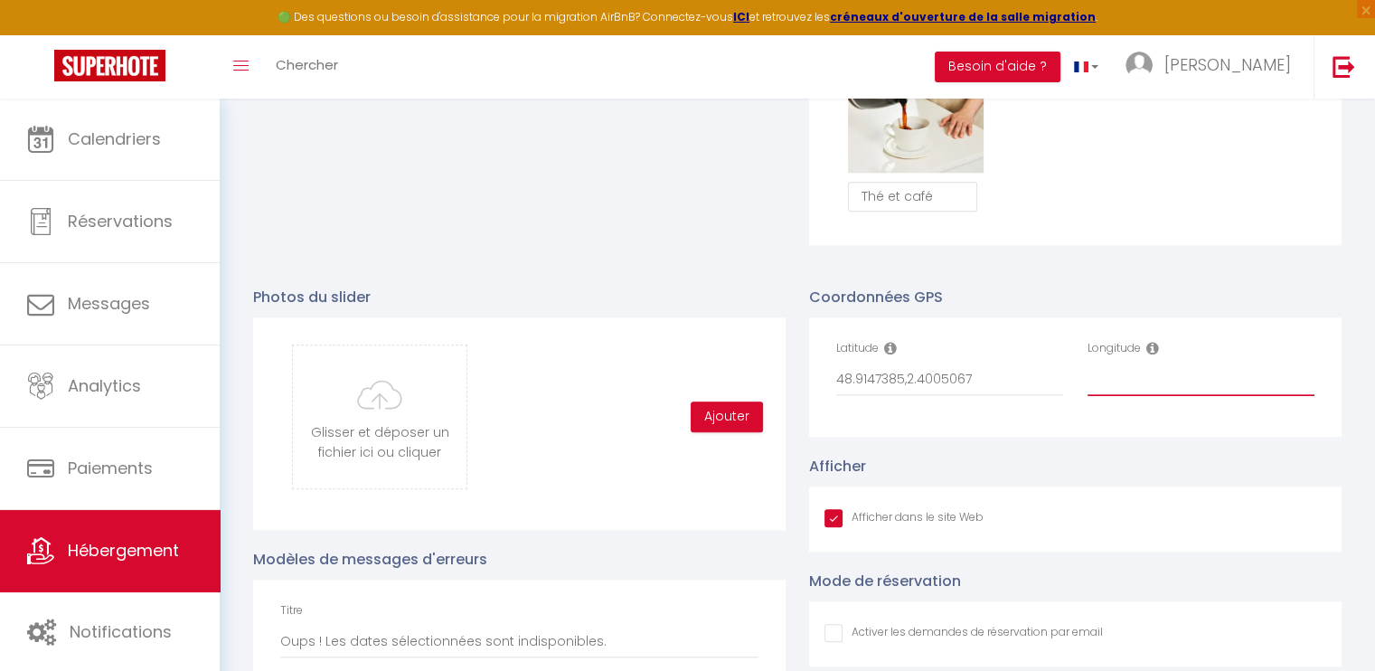
paste input "2.4005067"
drag, startPoint x: 974, startPoint y: 389, endPoint x: 954, endPoint y: 390, distance: 19.9
click at [954, 390] on input "48.9147385,2.4005067" at bounding box center [949, 379] width 227 height 33
click at [1137, 384] on input "2.400506" at bounding box center [1200, 379] width 227 height 33
click at [1155, 389] on input "2.400506" at bounding box center [1200, 379] width 227 height 33
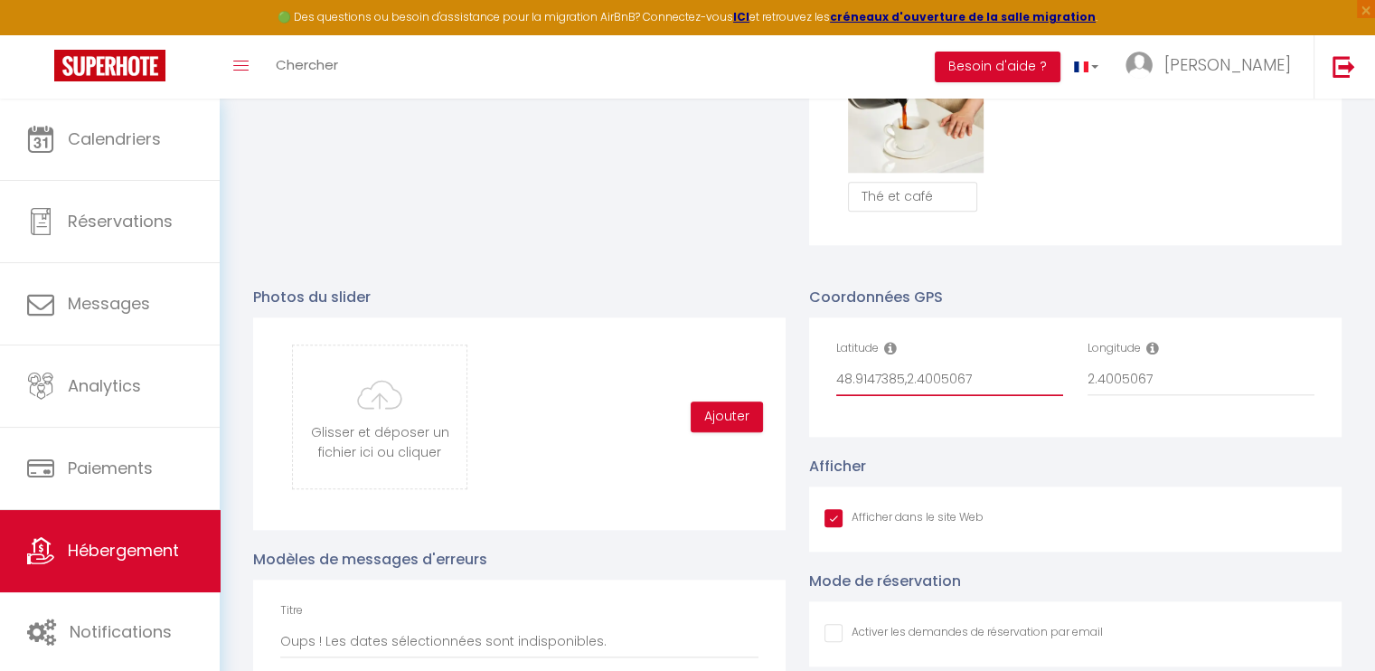
drag, startPoint x: 951, startPoint y: 398, endPoint x: 960, endPoint y: 397, distance: 9.1
click at [909, 396] on input "48.9147385,2.4005067" at bounding box center [949, 379] width 227 height 33
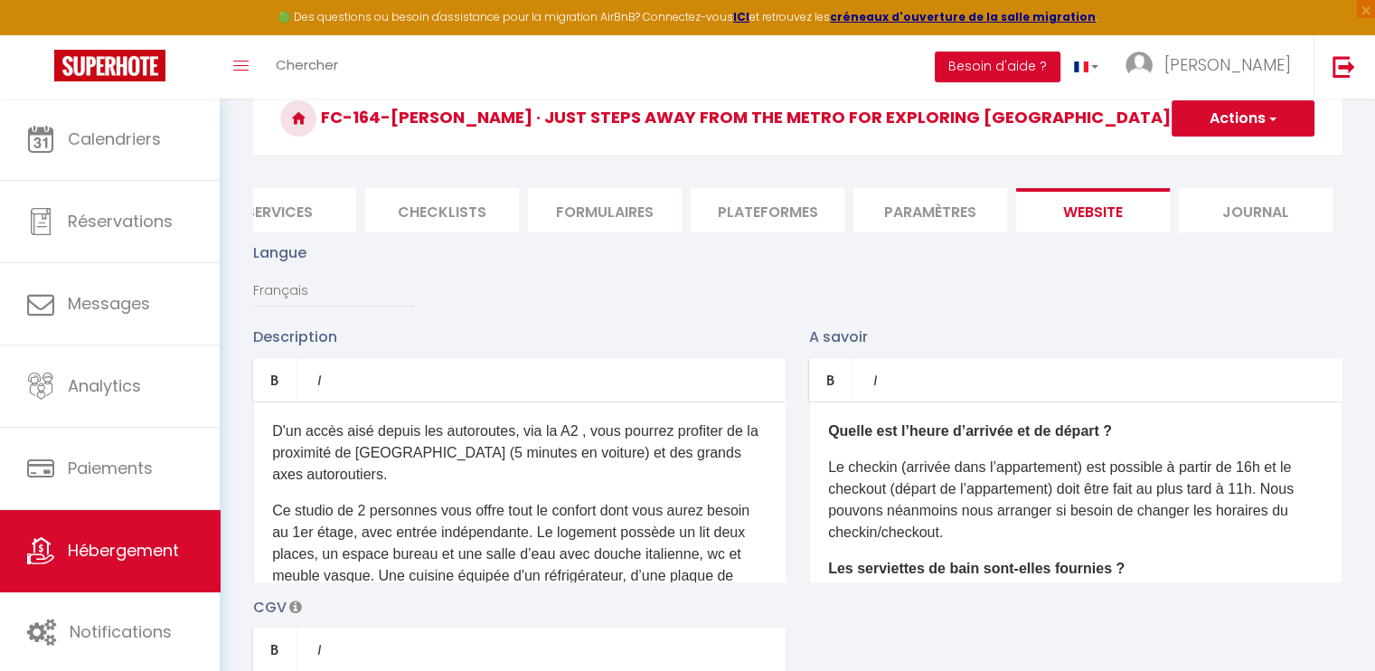
scroll to position [0, 0]
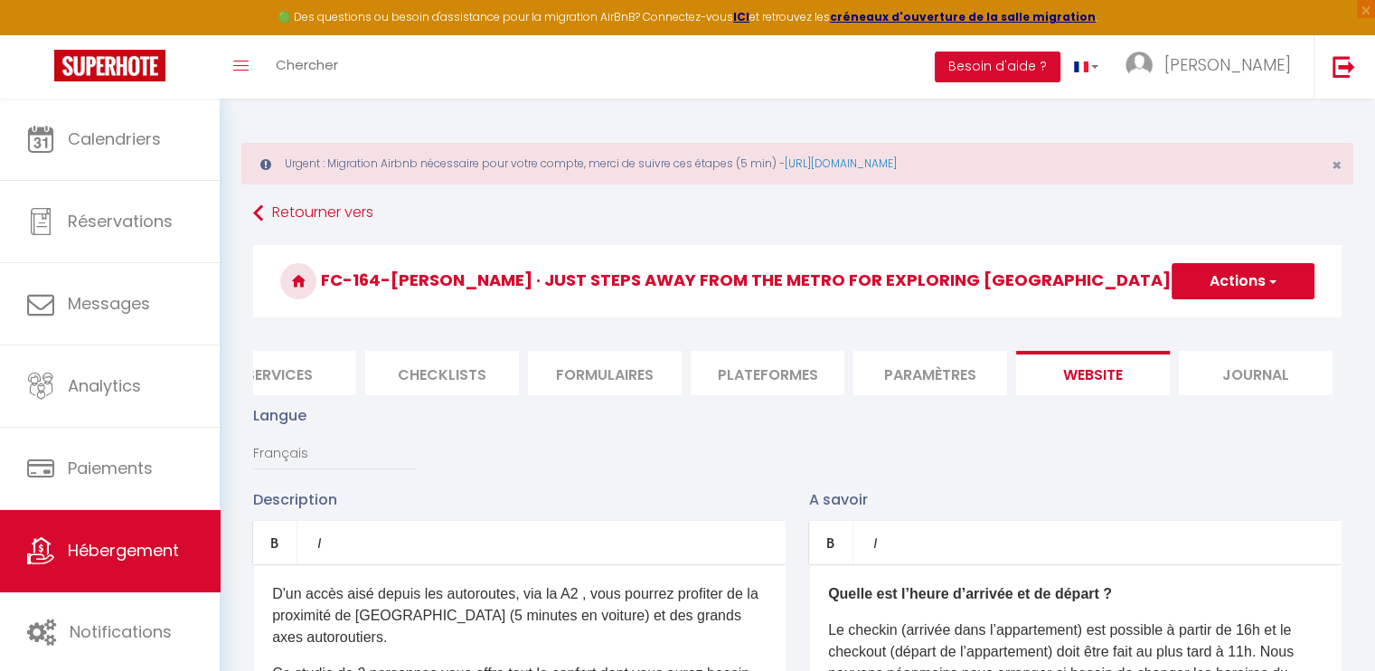
click at [1282, 284] on button "Actions" at bounding box center [1242, 281] width 143 height 36
click at [1233, 313] on input "Enregistrer" at bounding box center [1221, 321] width 67 height 18
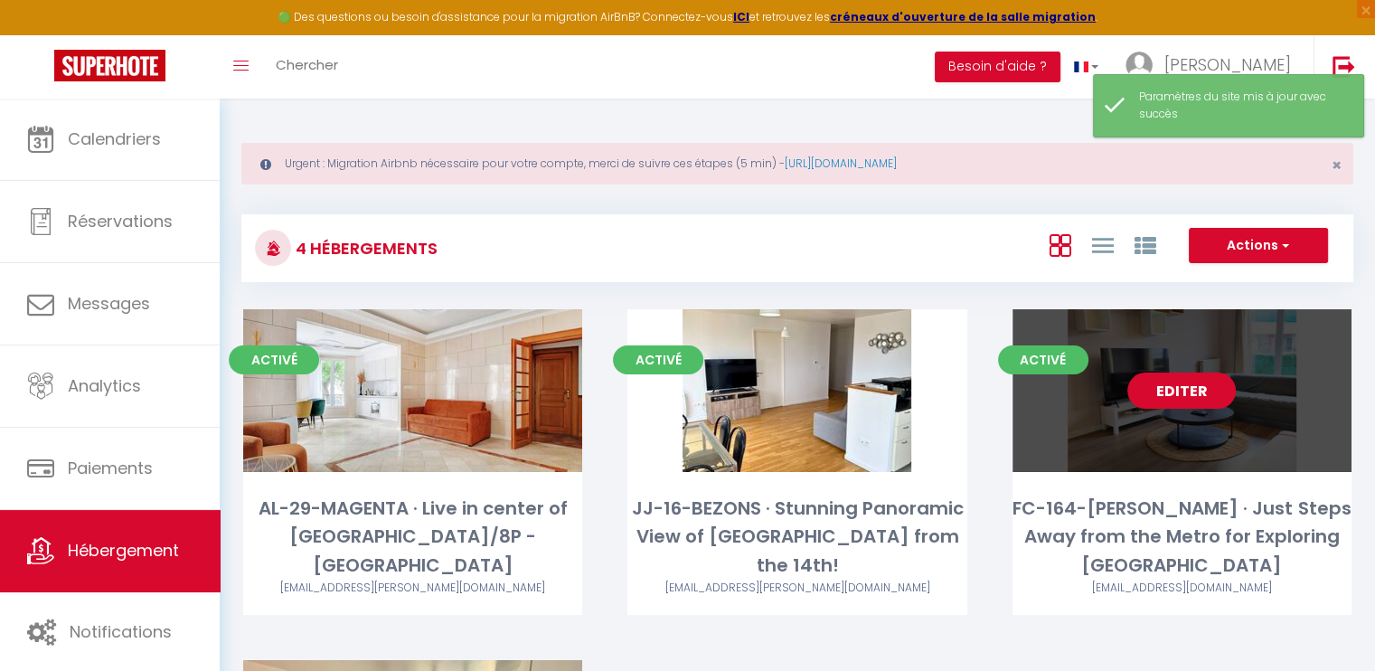
click at [1189, 388] on link "Editer" at bounding box center [1181, 390] width 108 height 36
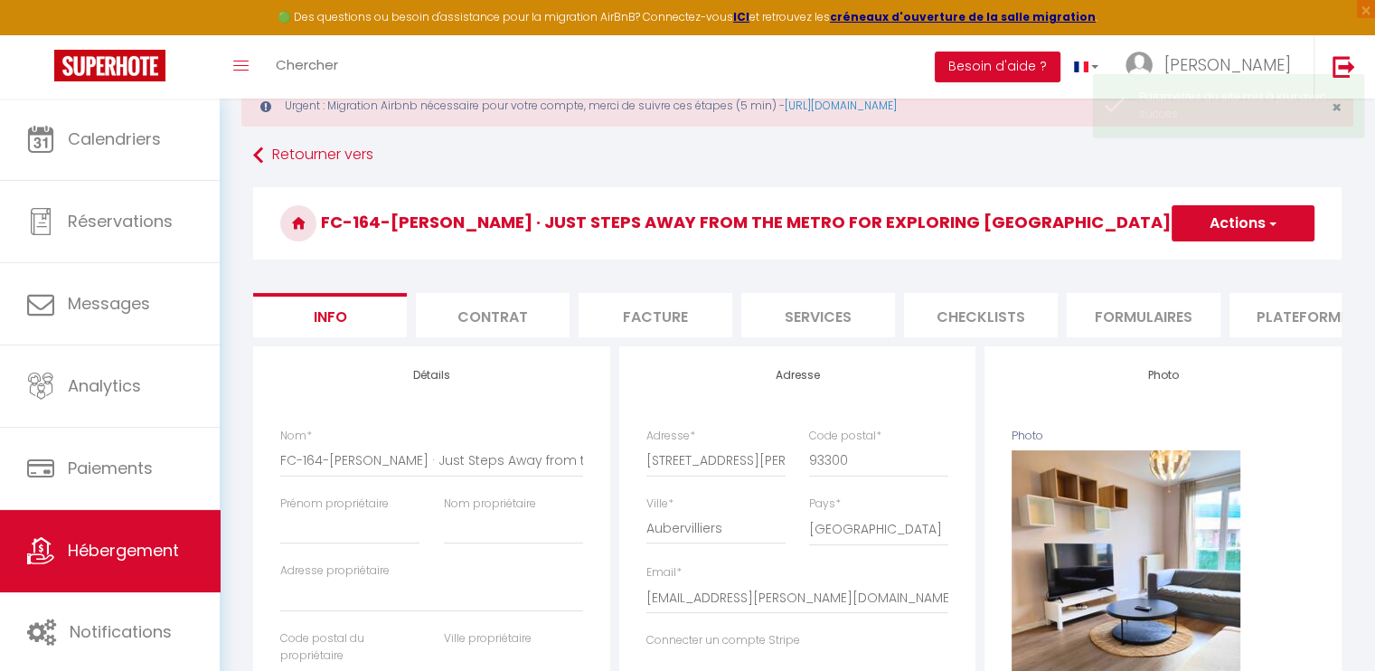
scroll to position [90, 0]
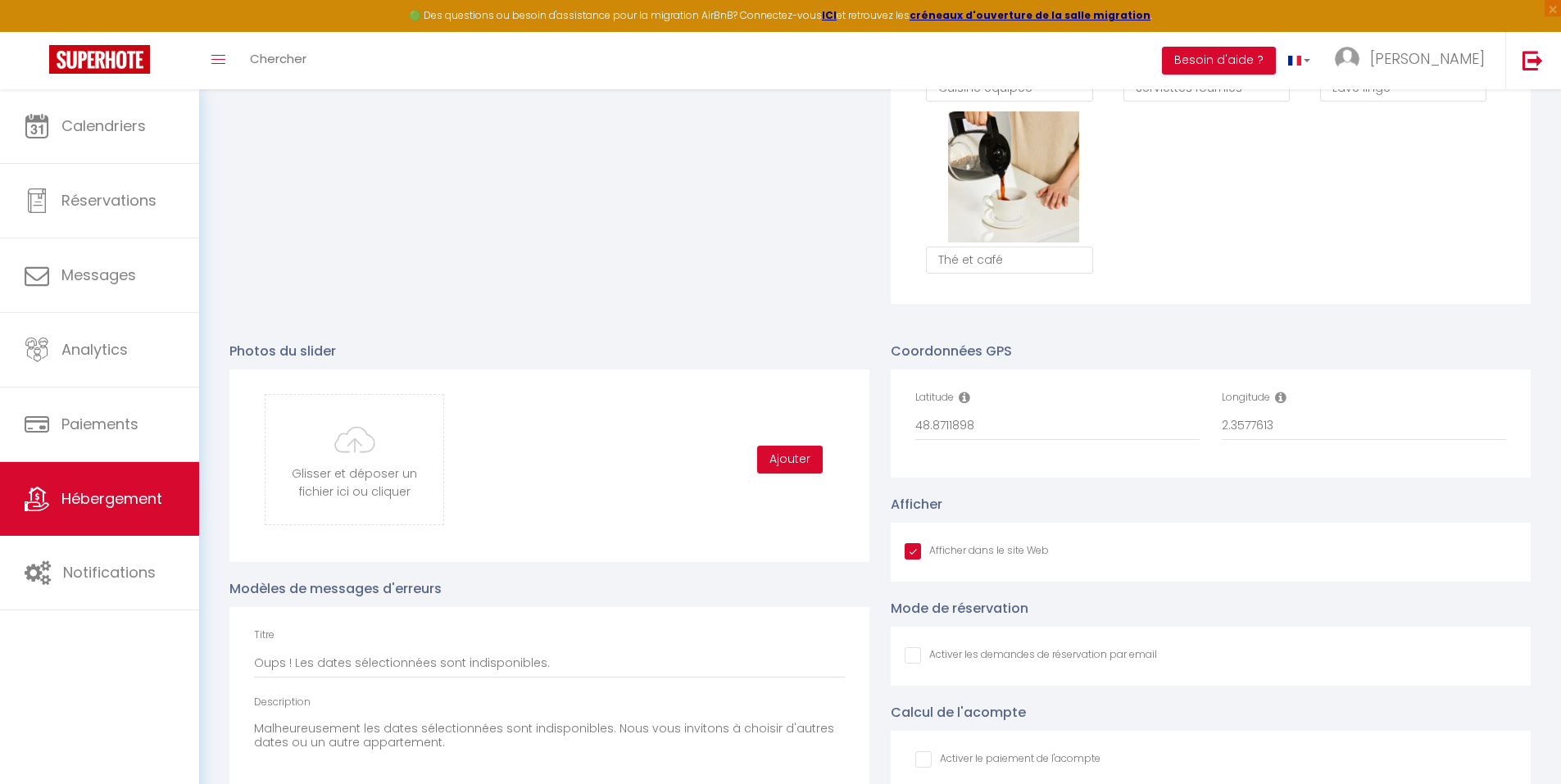
scroll to position [1147, 0]
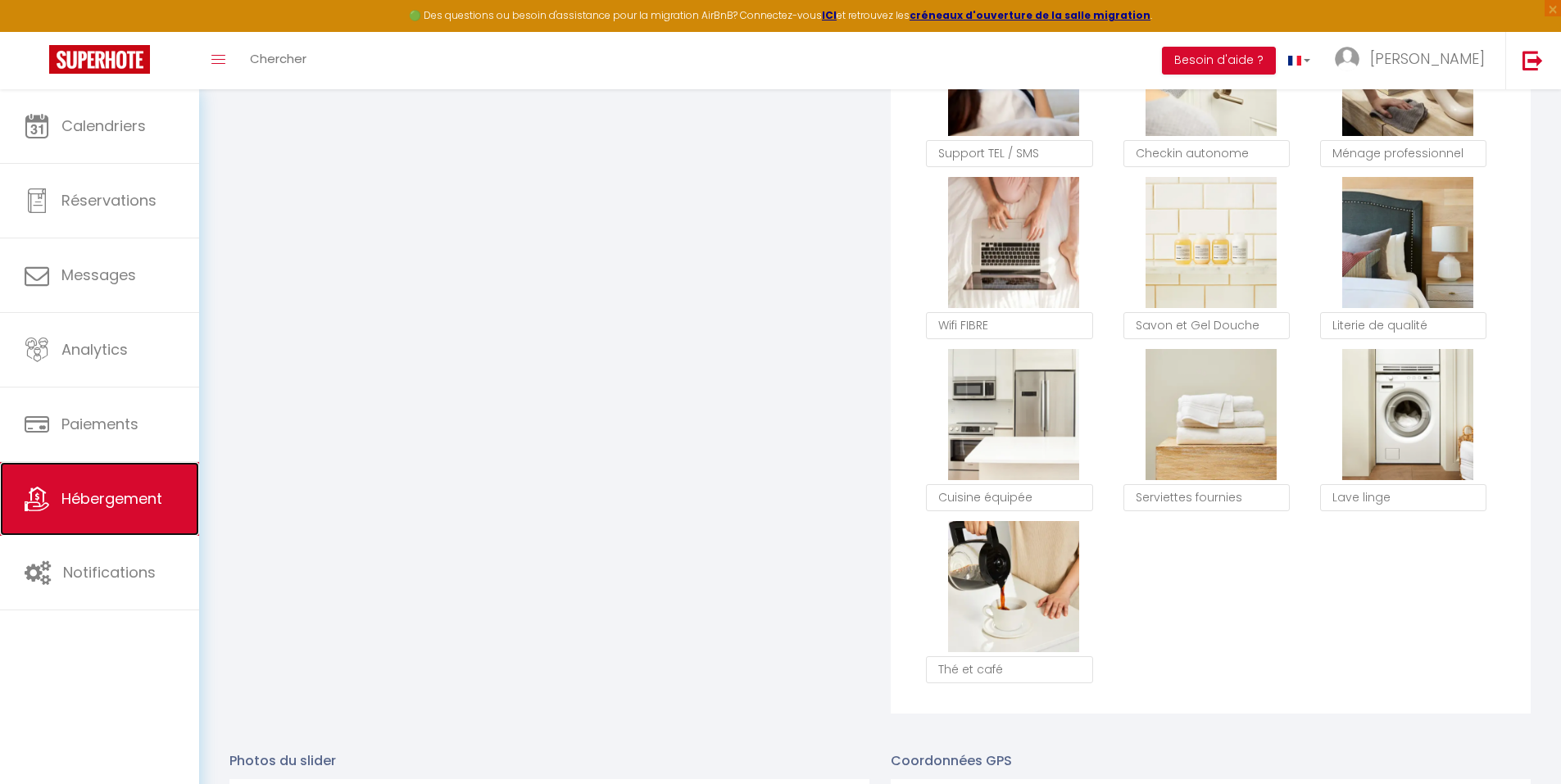
click at [154, 489] on span "Hébergement" at bounding box center [112, 498] width 101 height 21
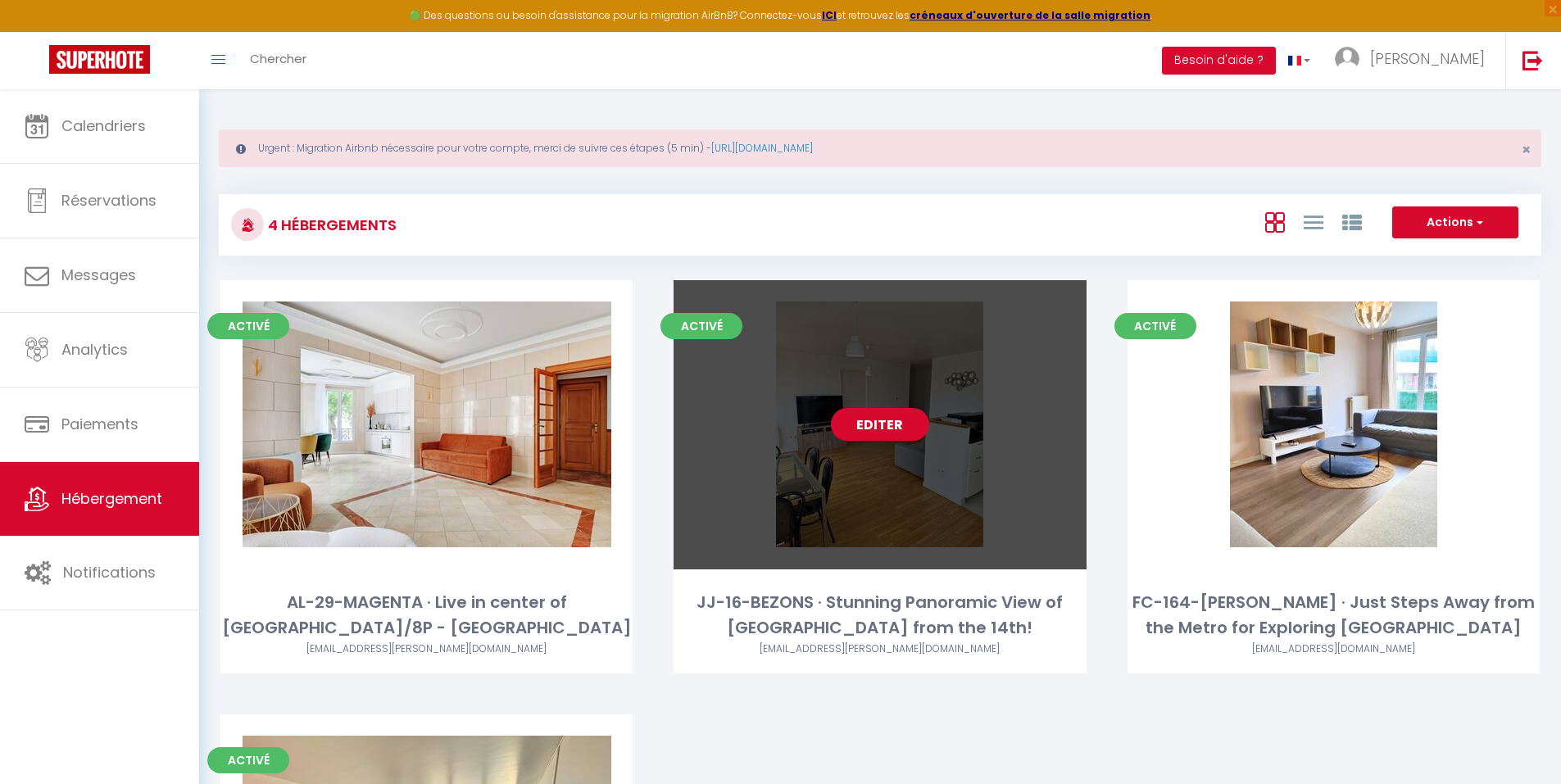
click at [887, 429] on link "Editer" at bounding box center [879, 424] width 98 height 33
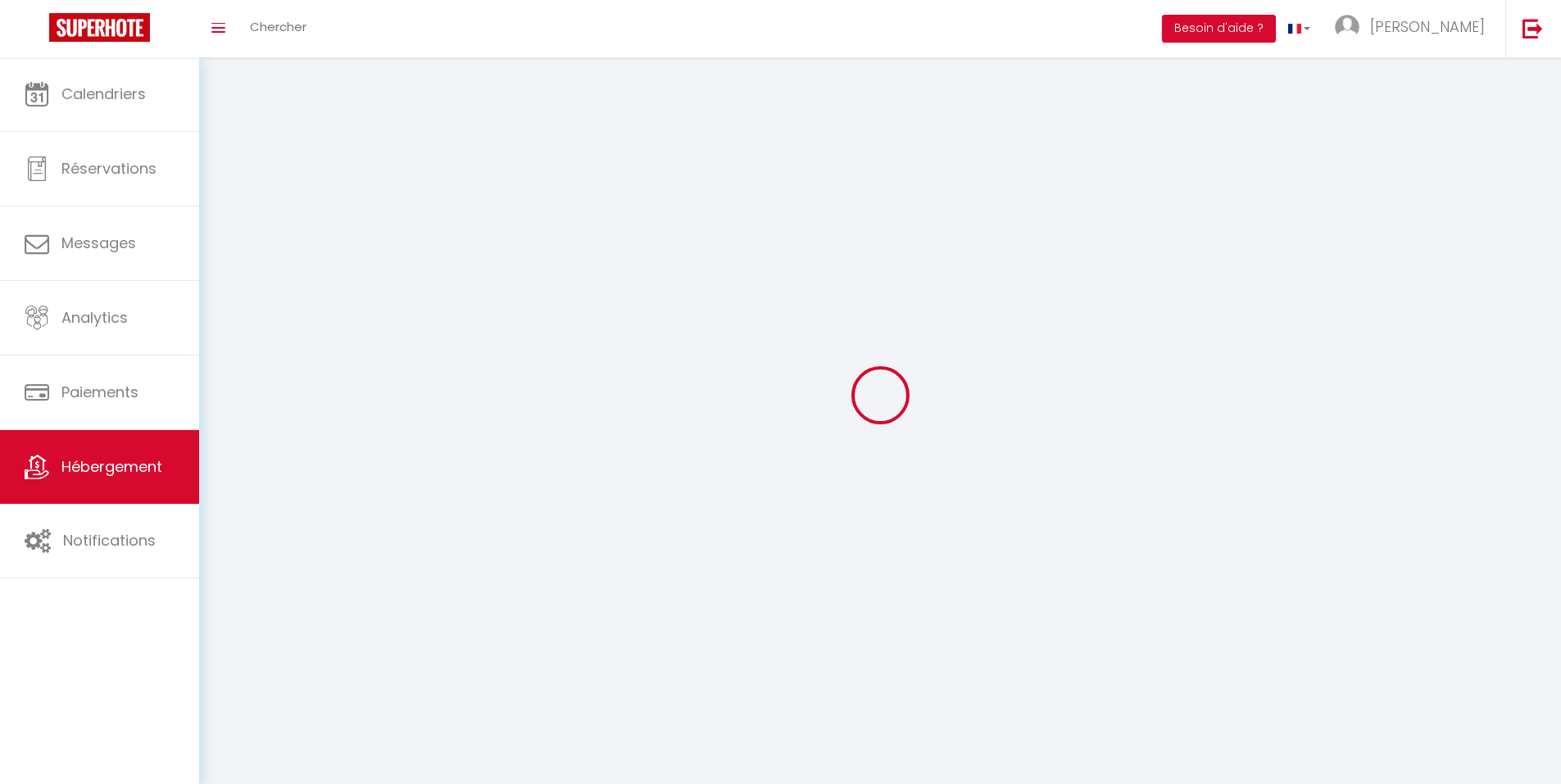
select select
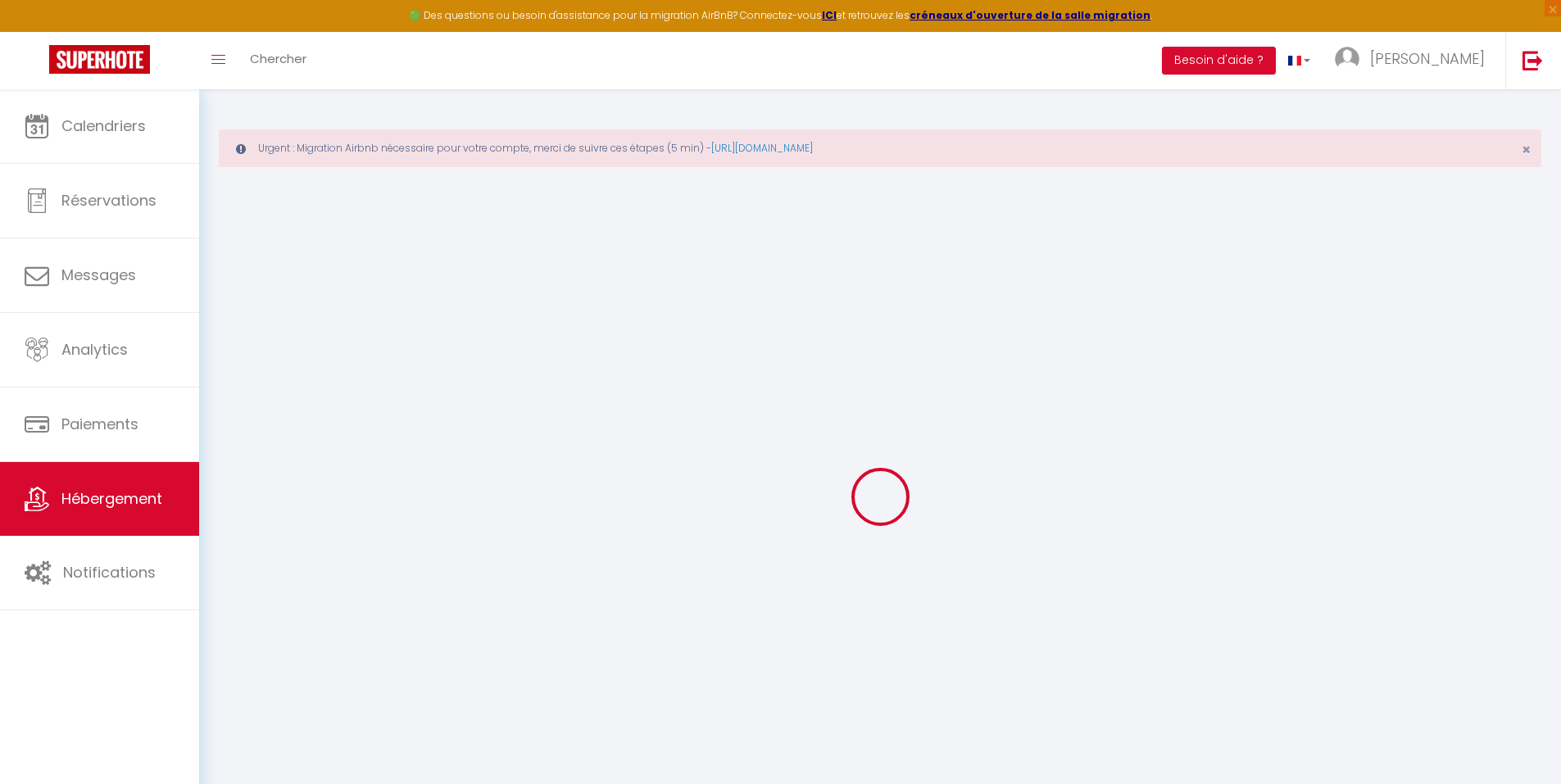
type input "Oups ! Les dates sélectionnées sont indisponibles."
type textarea "Malheureusement les dates sélectionnées sont indisponibles. Nous vous invitons …"
select select "15:00"
select select "23:45"
select select "11:00"
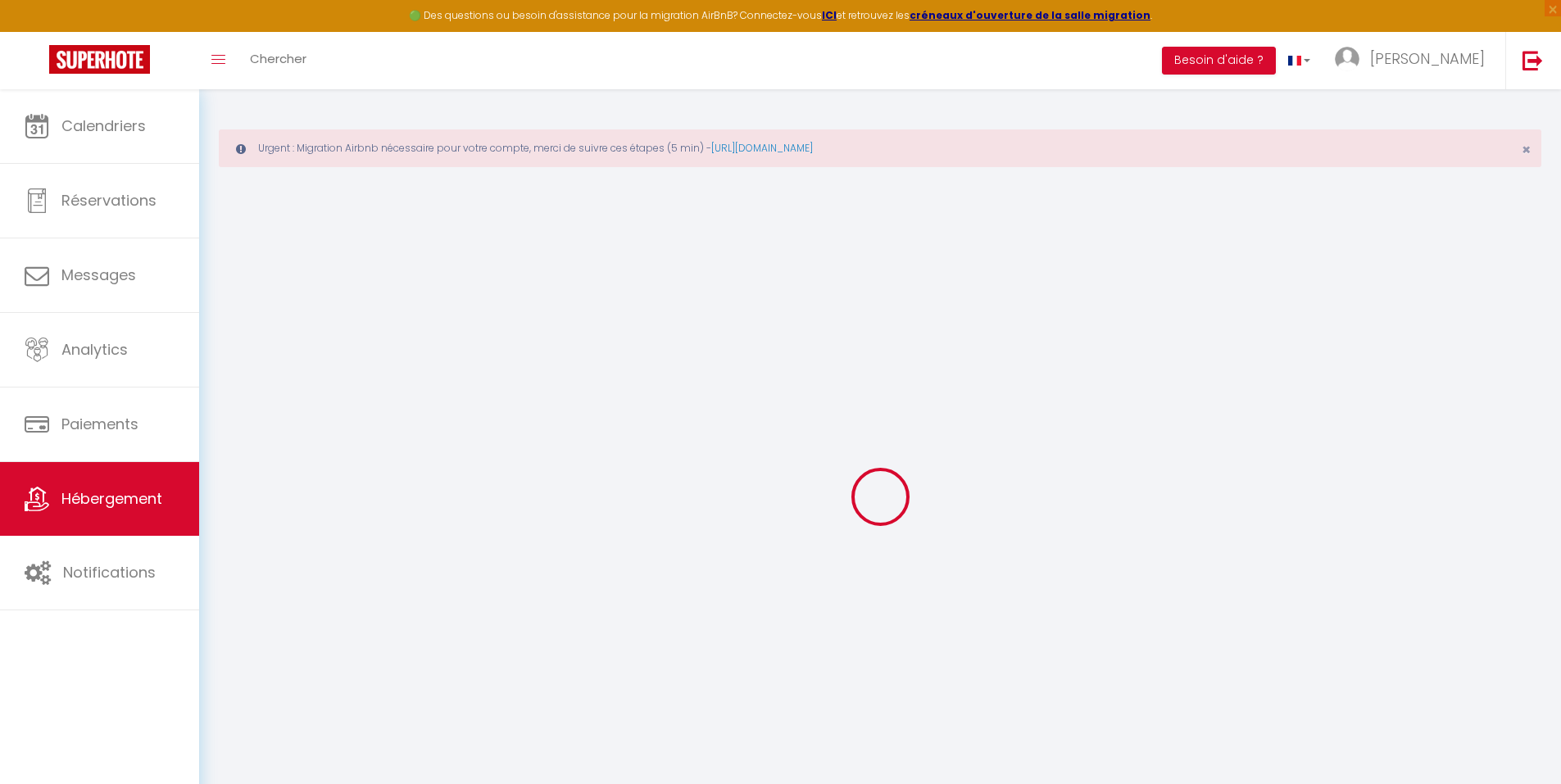
select select "30"
select select "120"
select select
checkbox input "false"
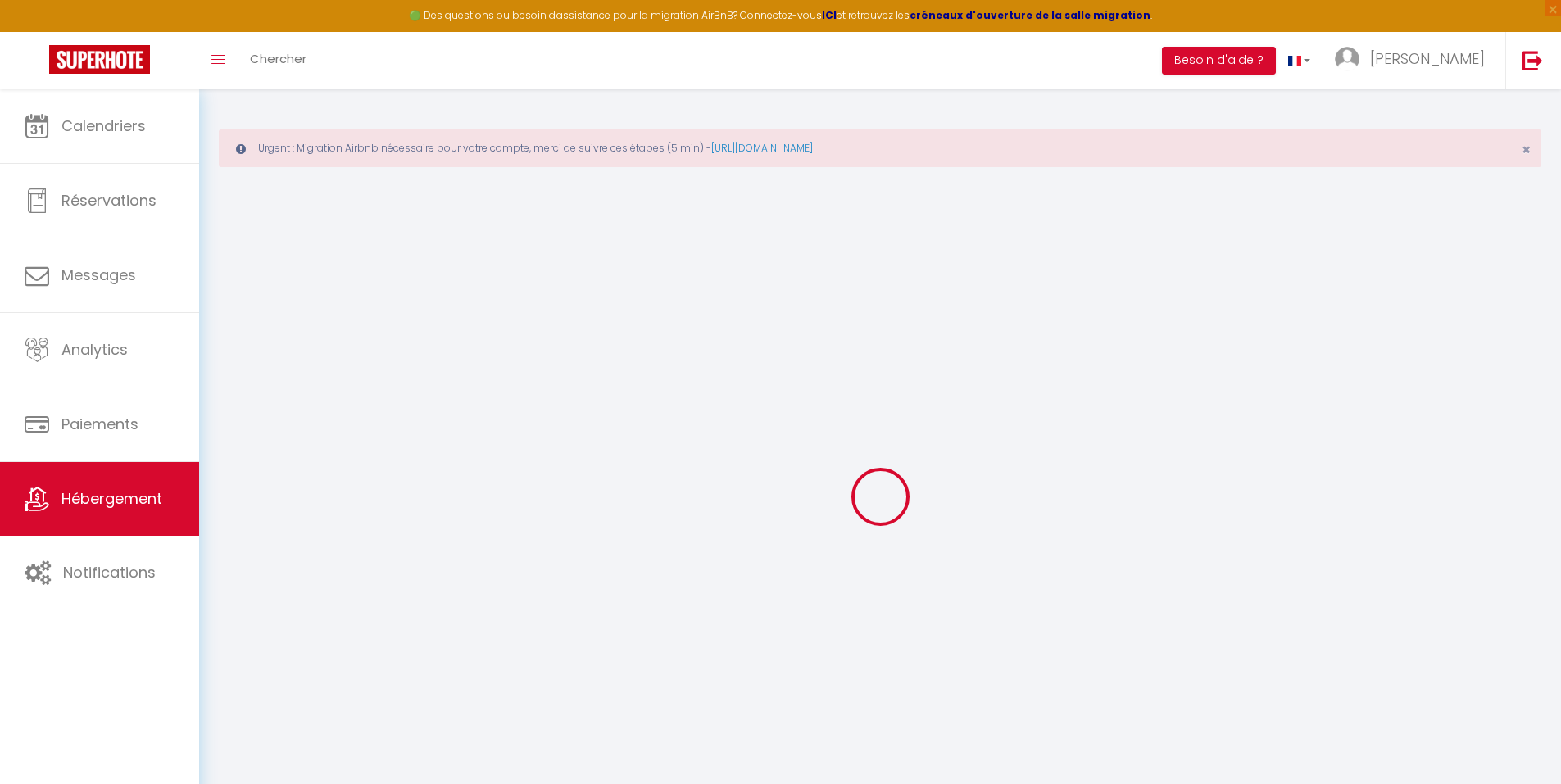
checkbox input "false"
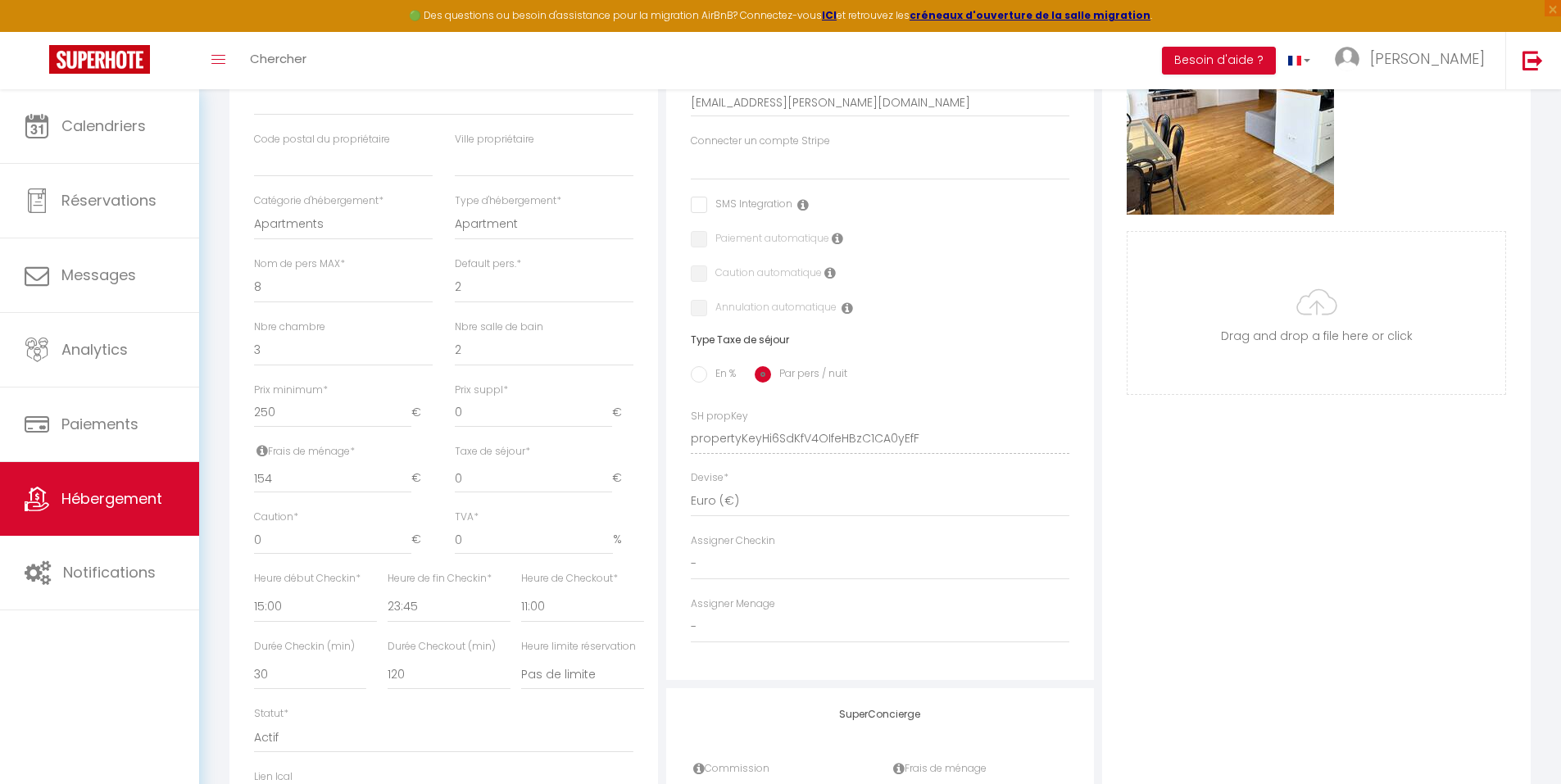
scroll to position [574, 0]
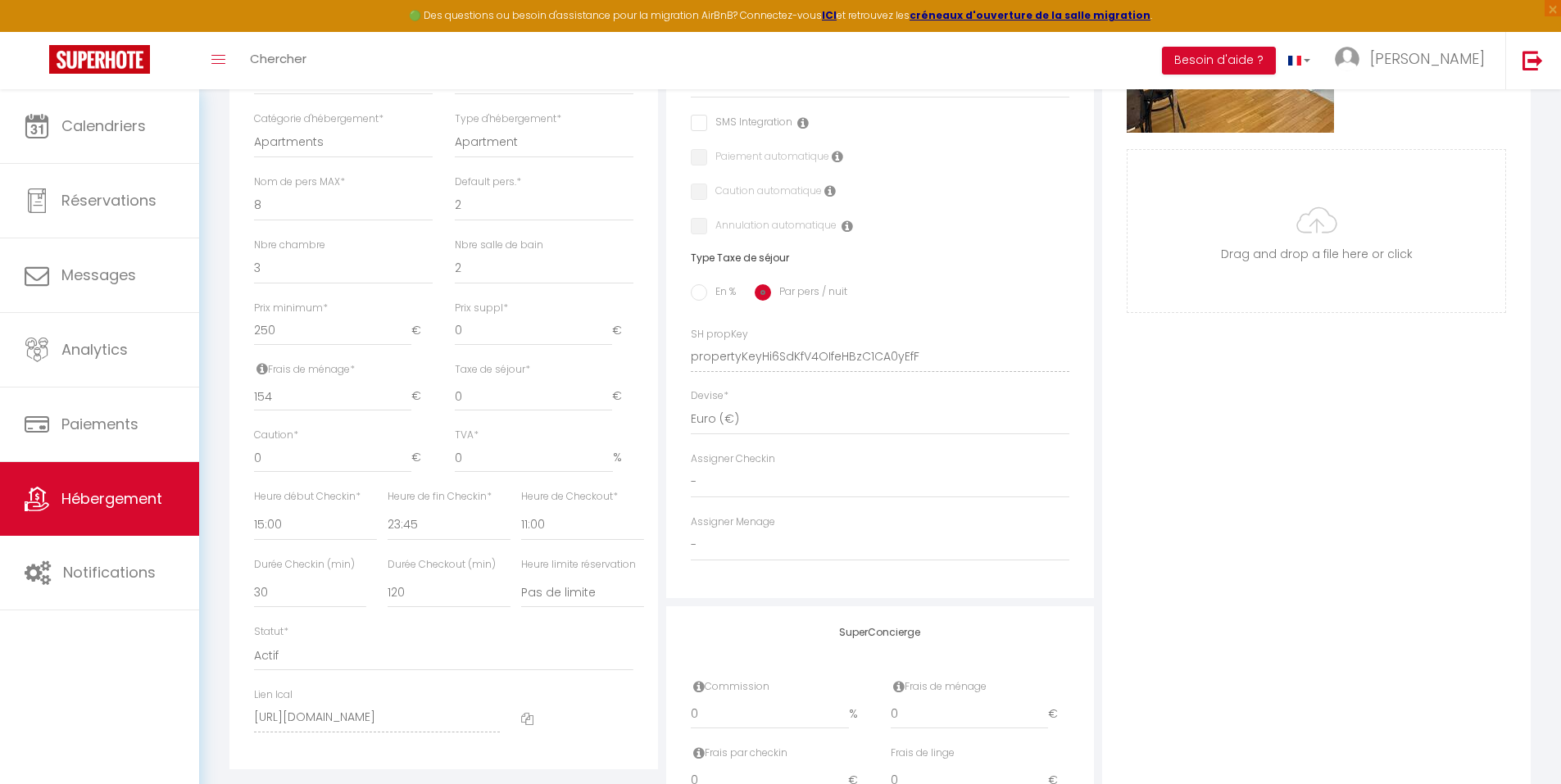
select select
checkbox input "false"
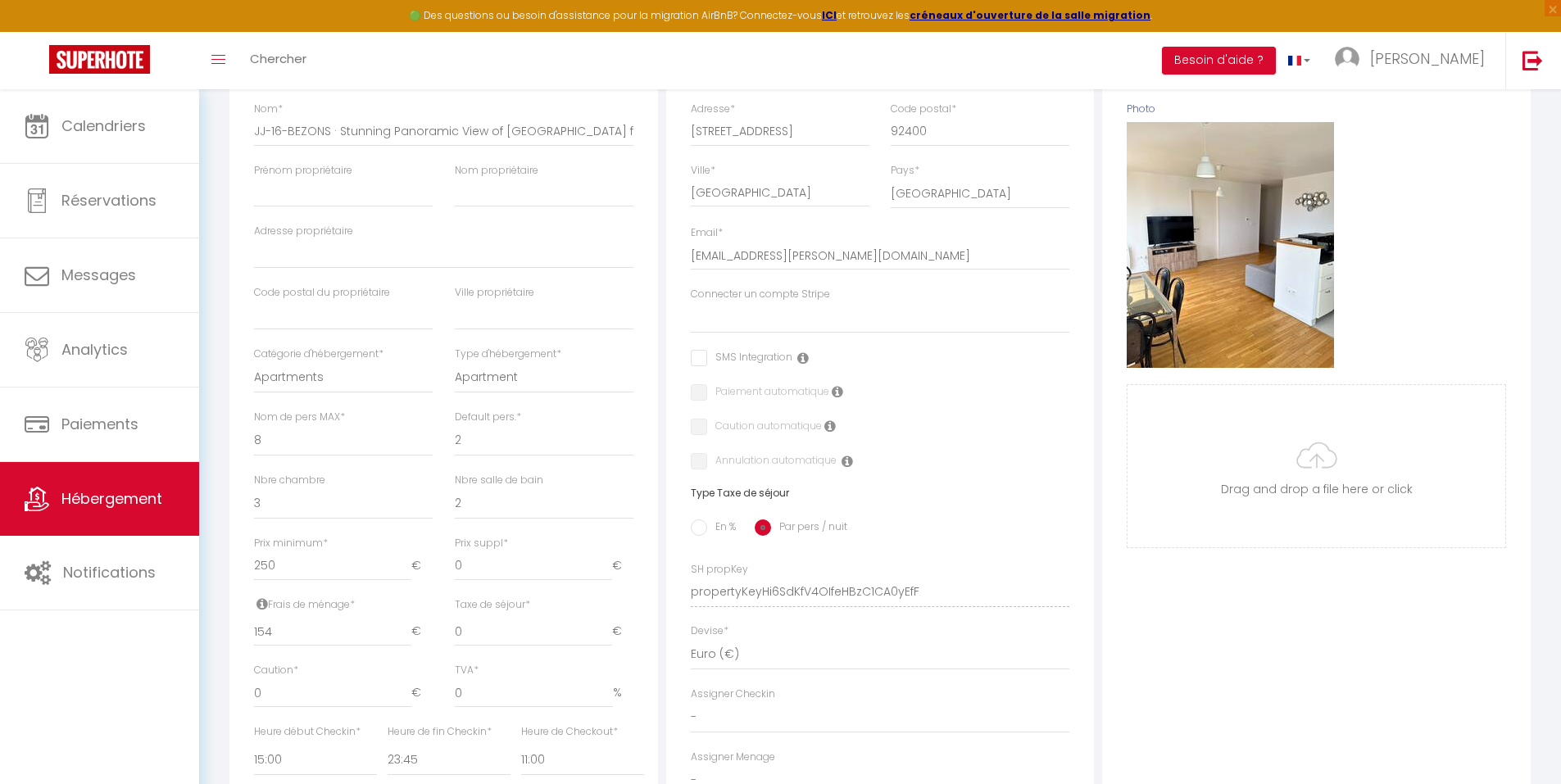
scroll to position [246, 0]
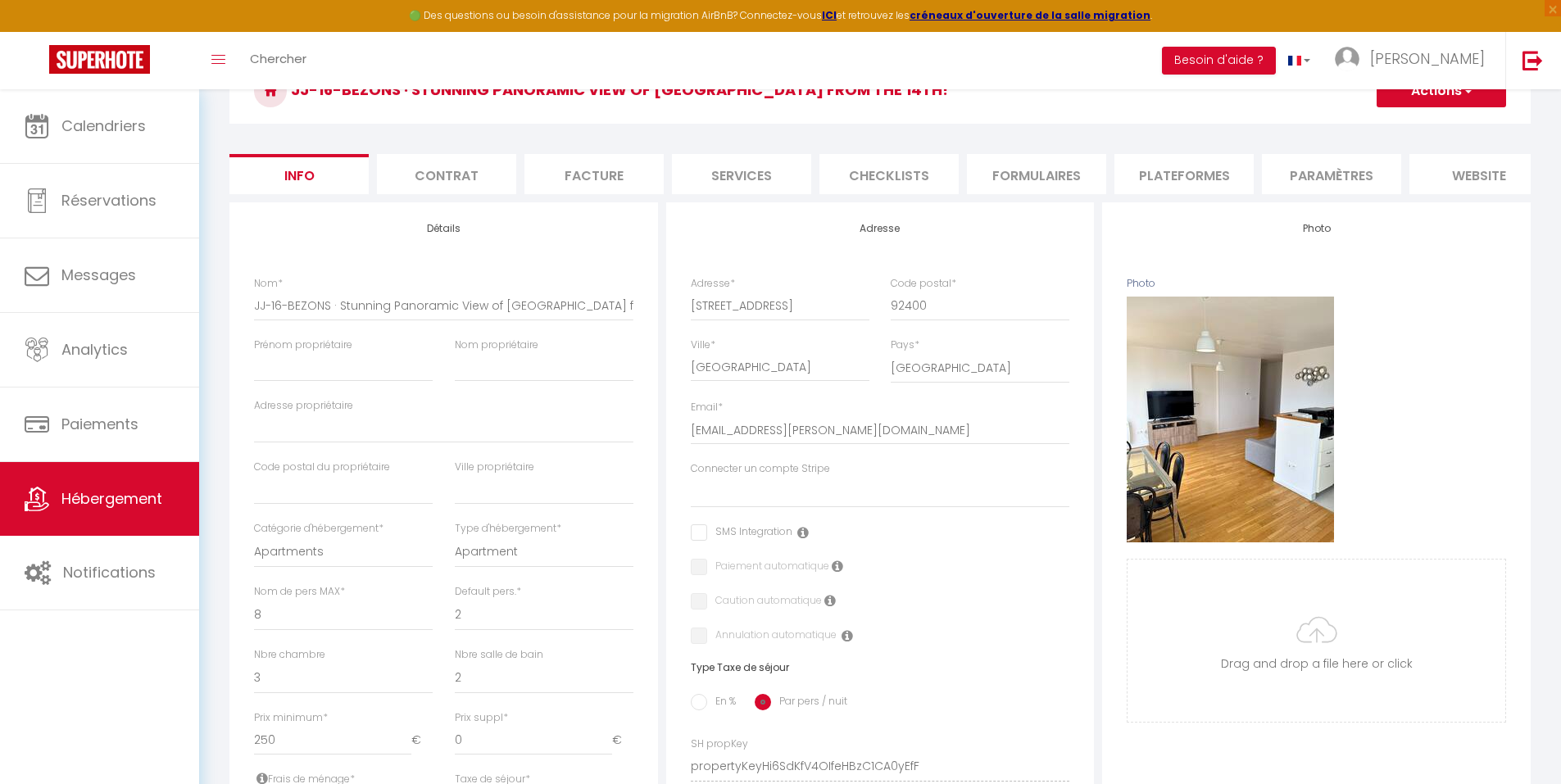
click at [774, 179] on li "Services" at bounding box center [742, 174] width 140 height 40
select select
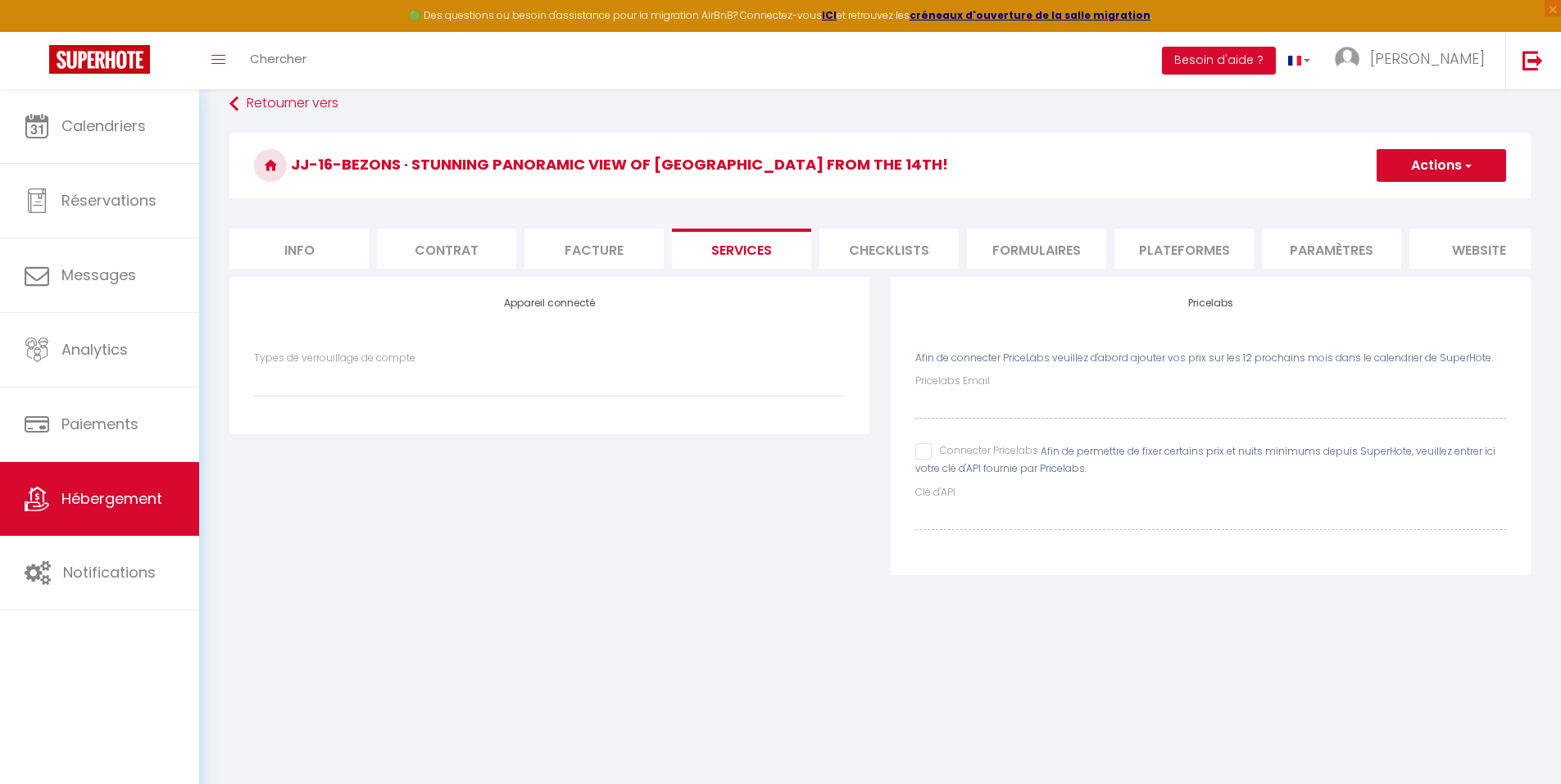
scroll to position [90, 0]
click at [928, 458] on input "Connecter Pricelabs" at bounding box center [976, 451] width 123 height 16
checkbox input "true"
select select
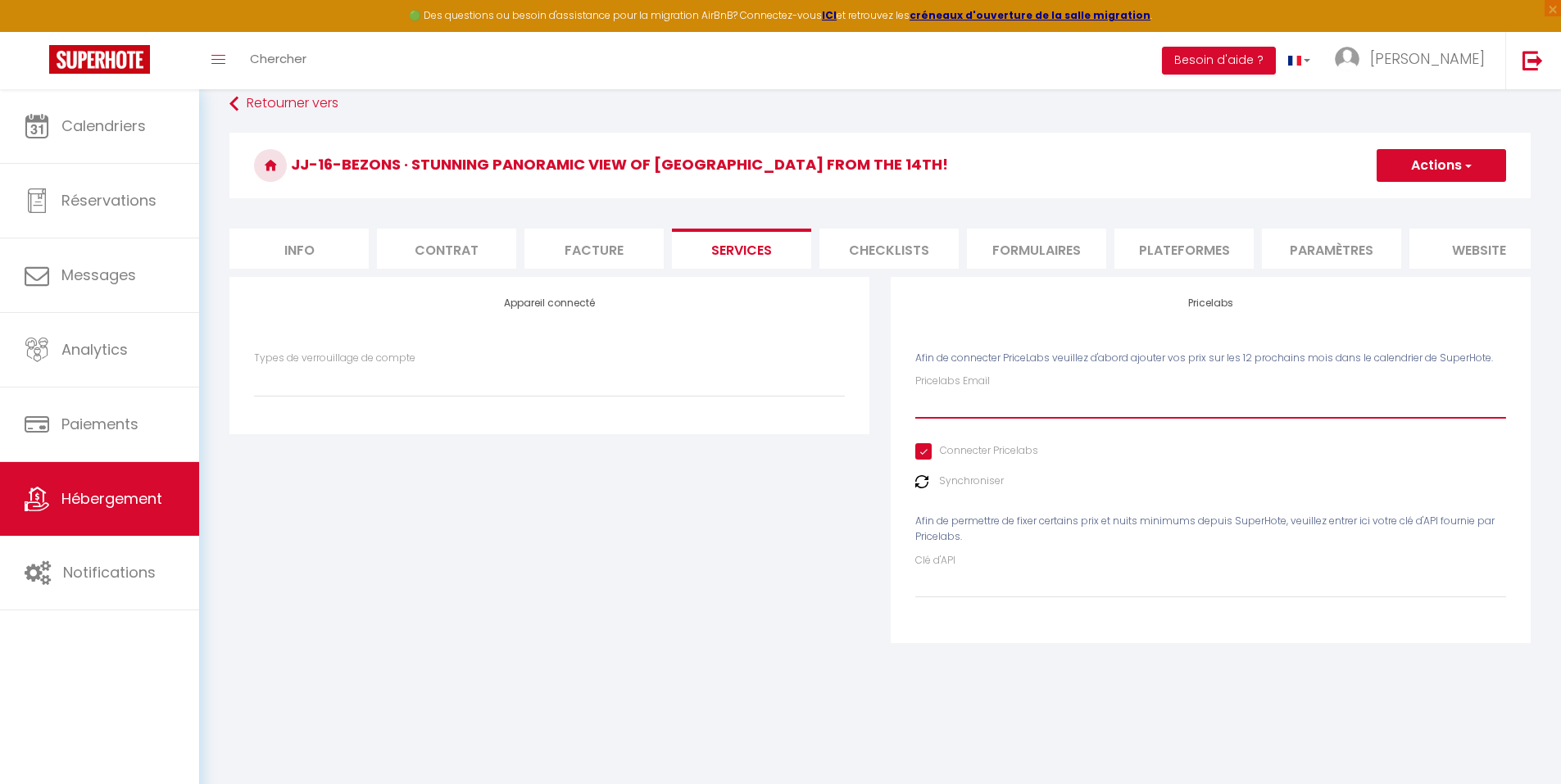
click at [975, 416] on input "Pricelabs Email" at bounding box center [1210, 403] width 591 height 30
type input "n"
select select
type input "ni"
select select
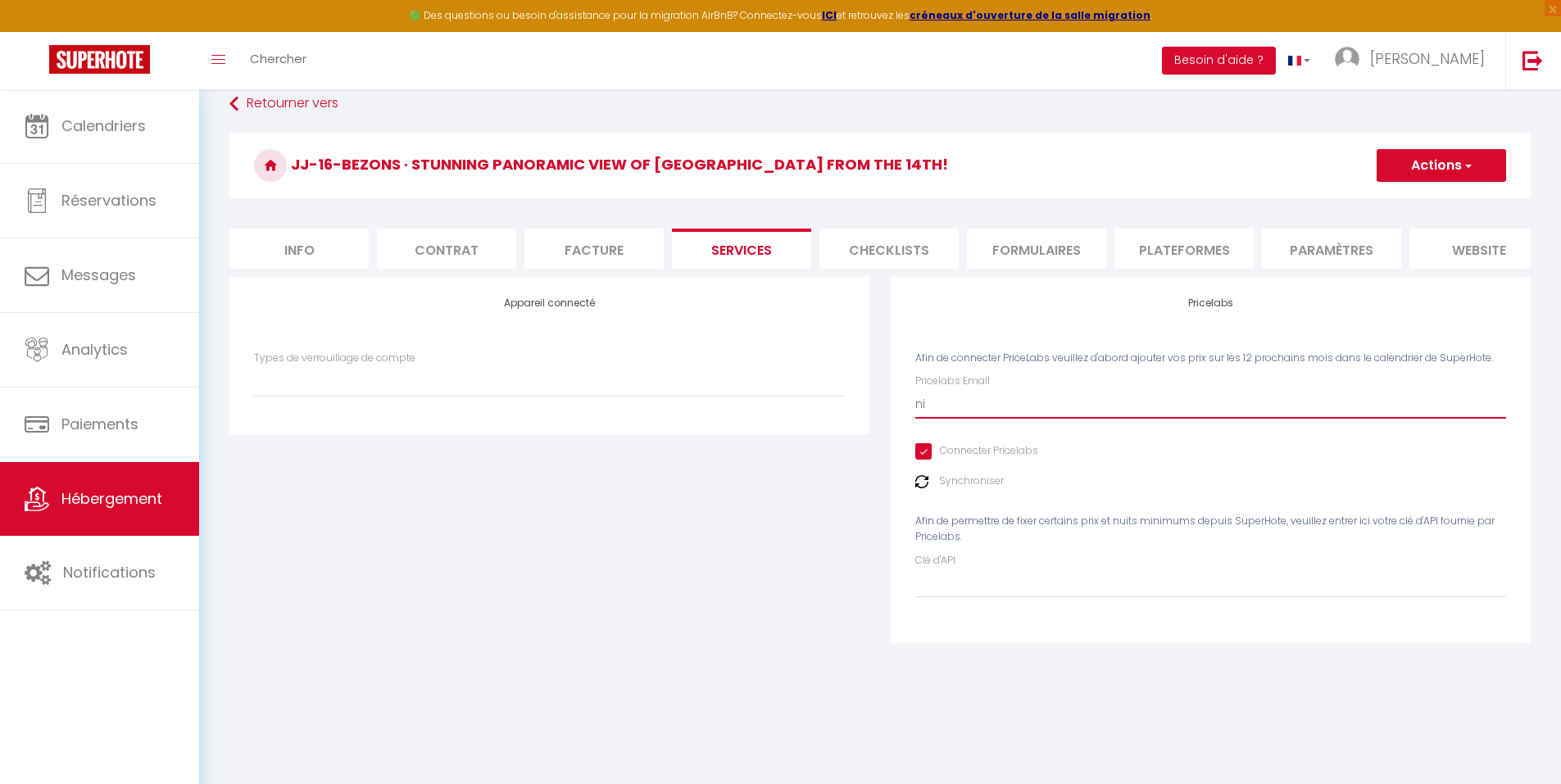
type input "nic"
select select
type input "nico"
select select
type input "nico."
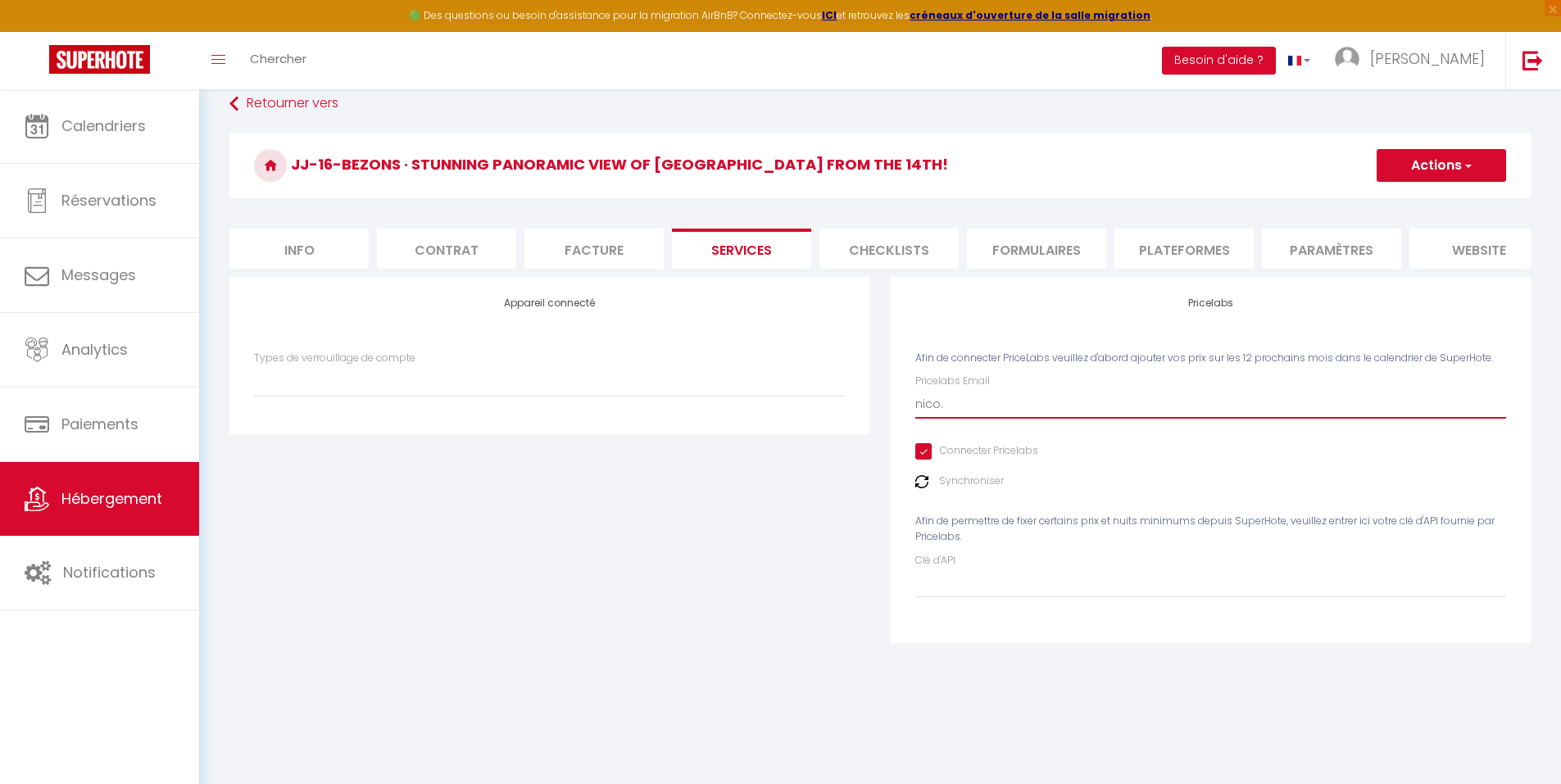
select select
type input "nico.n"
select select
type input "[DOMAIN_NAME]"
select select
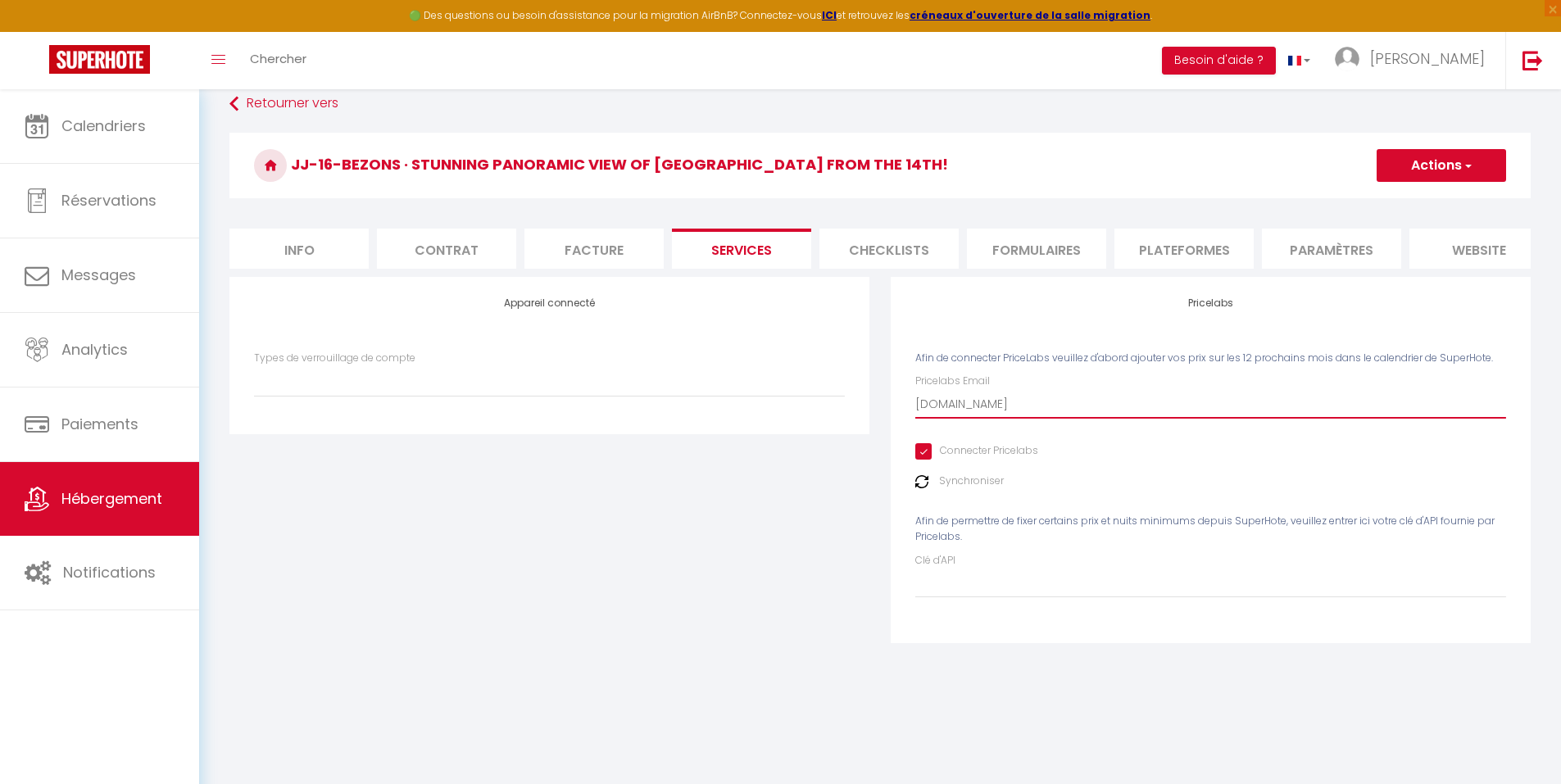
type input "nico.ngu"
select select
type input "nico.nguo"
select select
type input "nico.nguon"
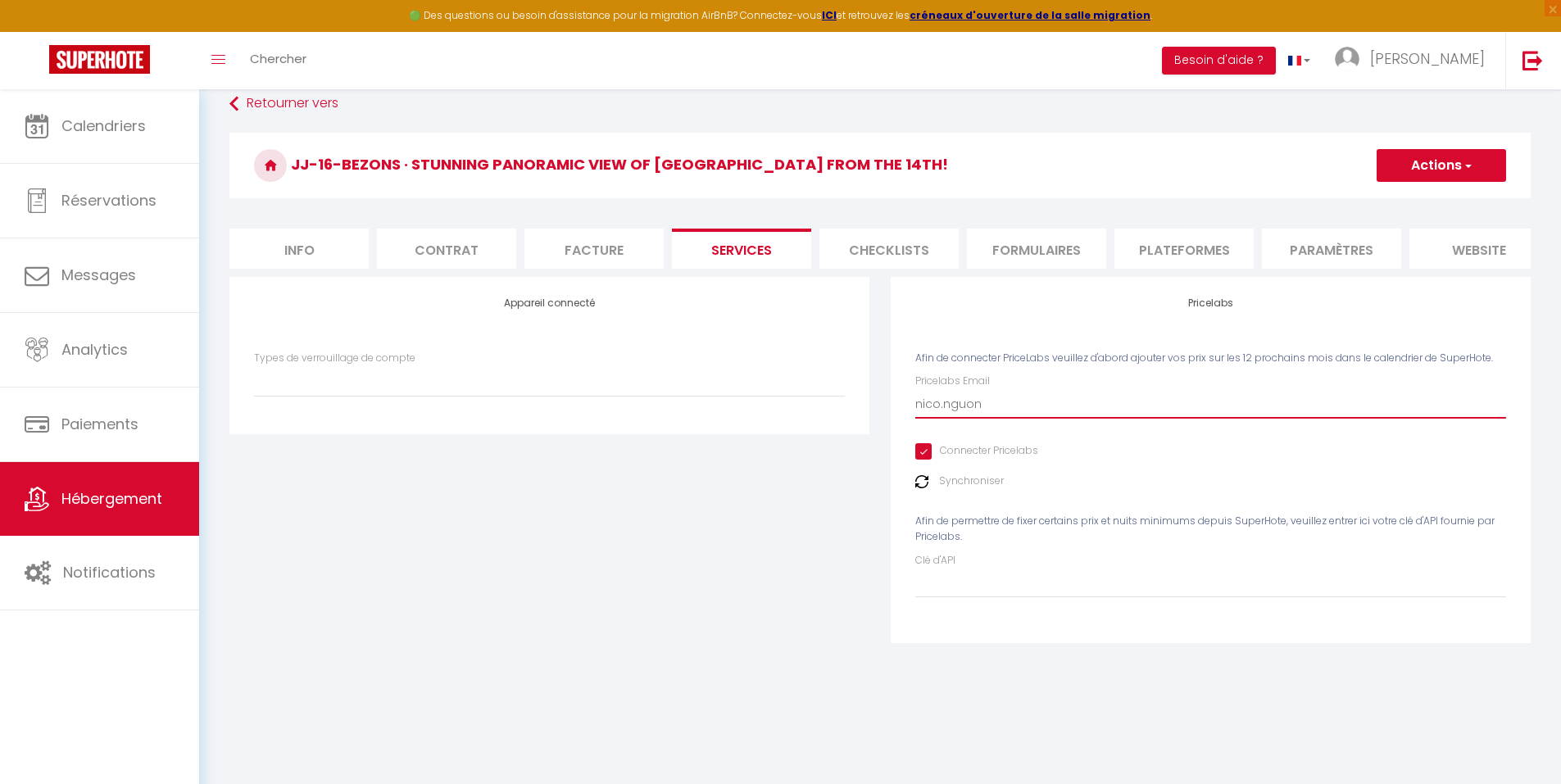
select select
type input "nico.nguon@"
select select
type input "nico.nguon@g"
select select
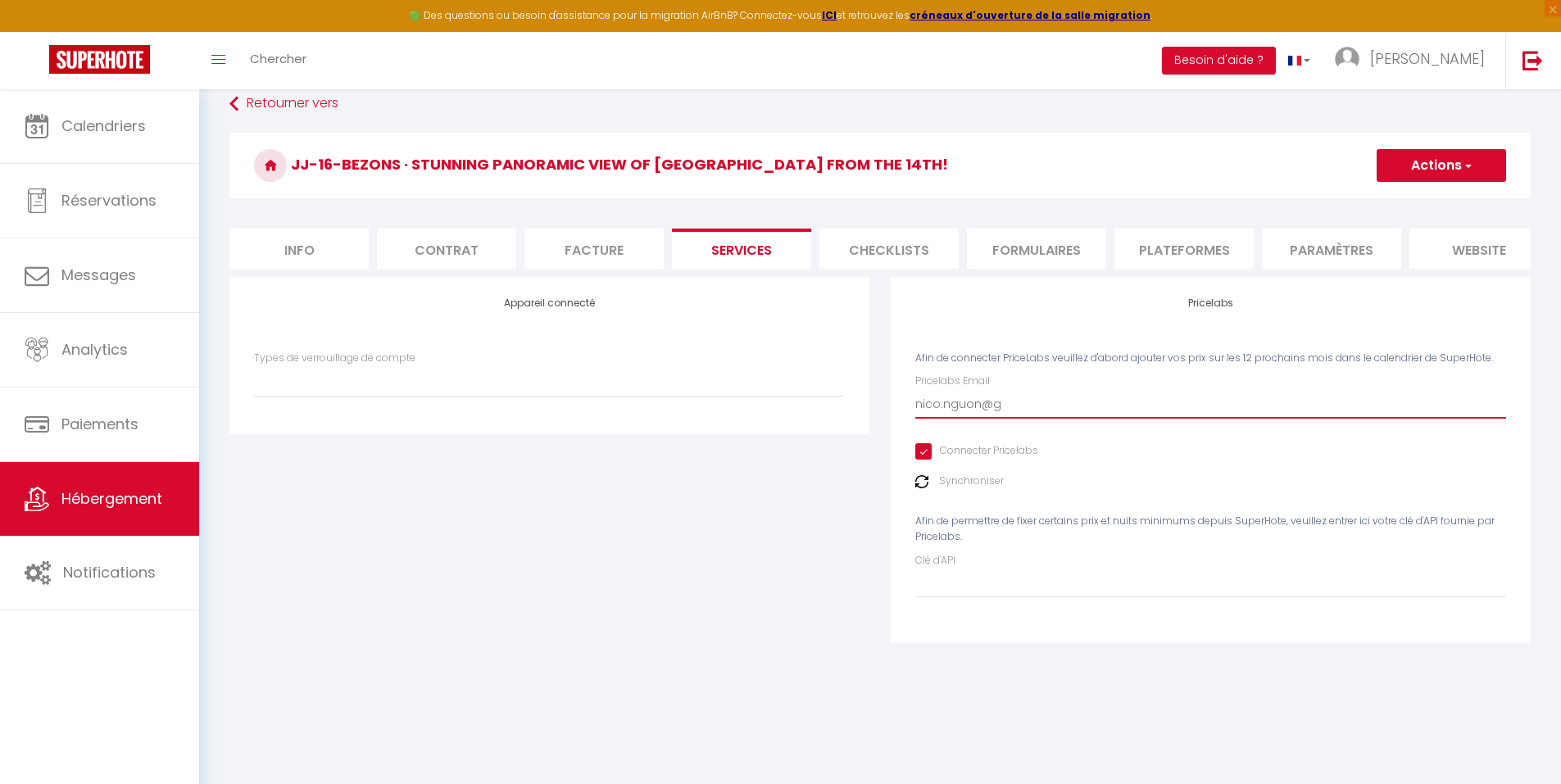
type input "nico.nguon@gm"
select select
type input "nico.nguon@gma"
select select
type input "nico.nguon@gmai"
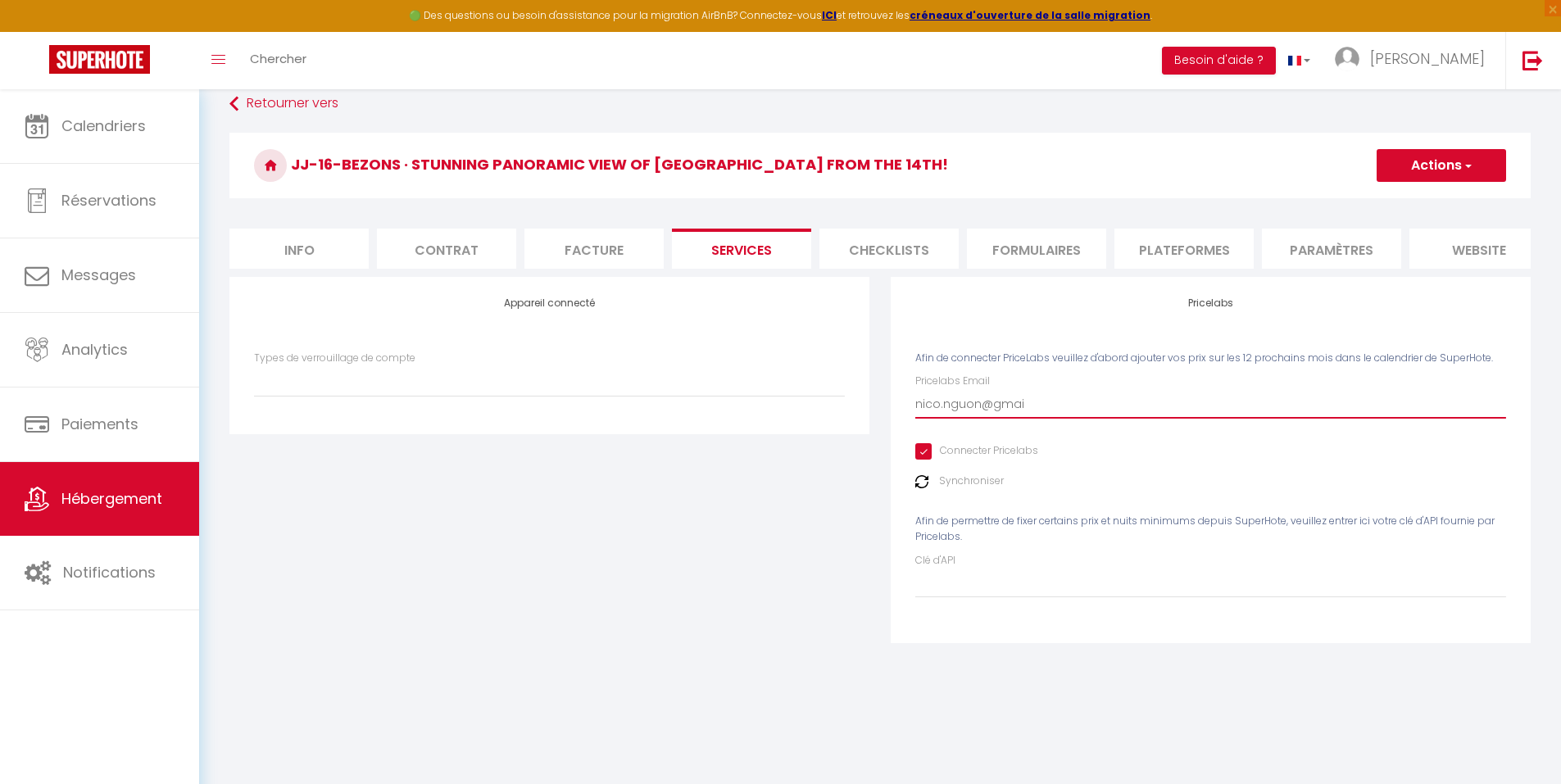
select select
type input "[EMAIL_ADDRESS][PERSON_NAME]"
select select
type input "[EMAIL_ADDRESS][PERSON_NAME]."
select select
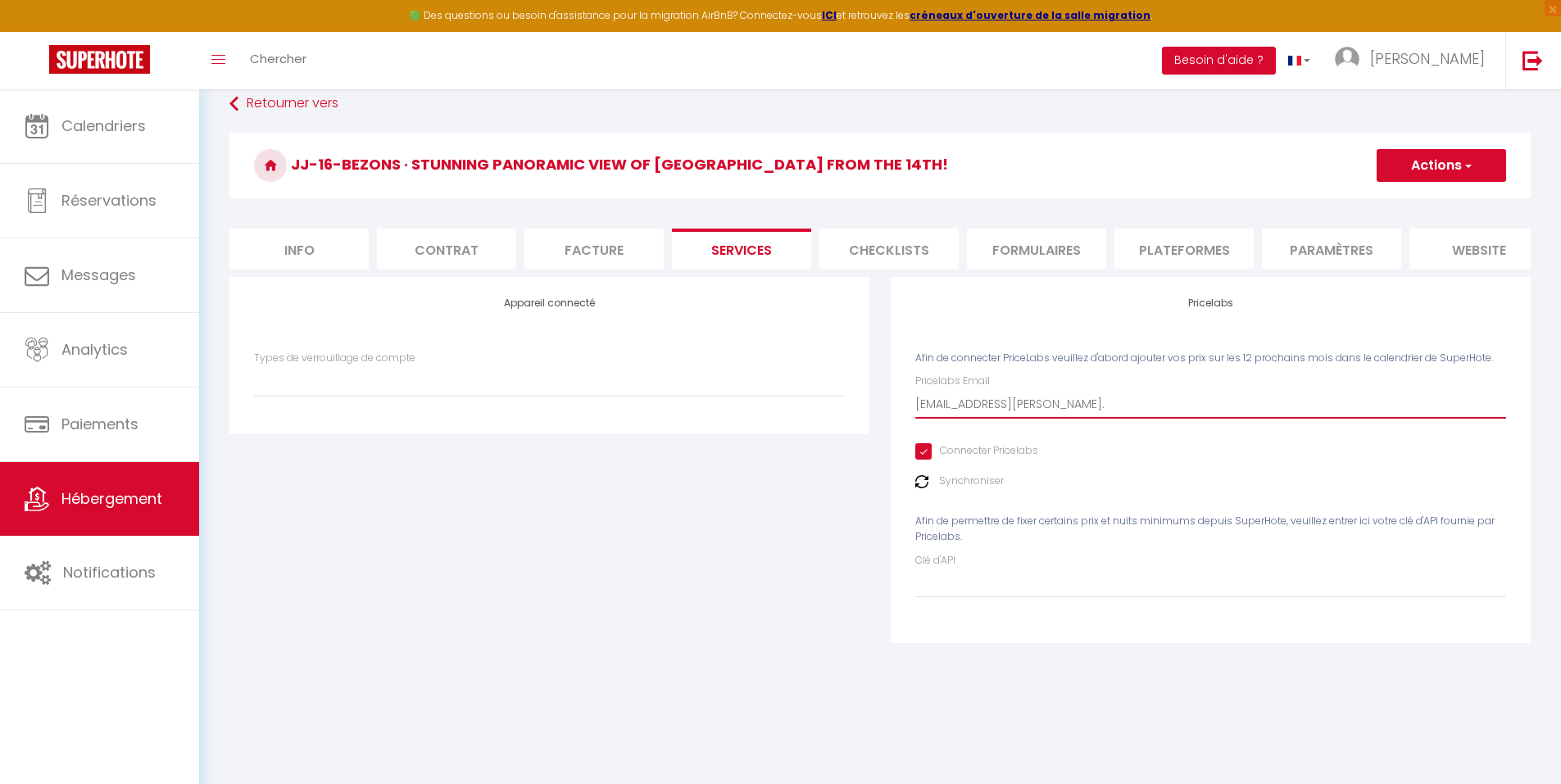
type input "nico.nguon@gmail.c"
select select
type input "[EMAIL_ADDRESS][PERSON_NAME][DOMAIN_NAME]"
select select
type input "[EMAIL_ADDRESS][PERSON_NAME][DOMAIN_NAME]"
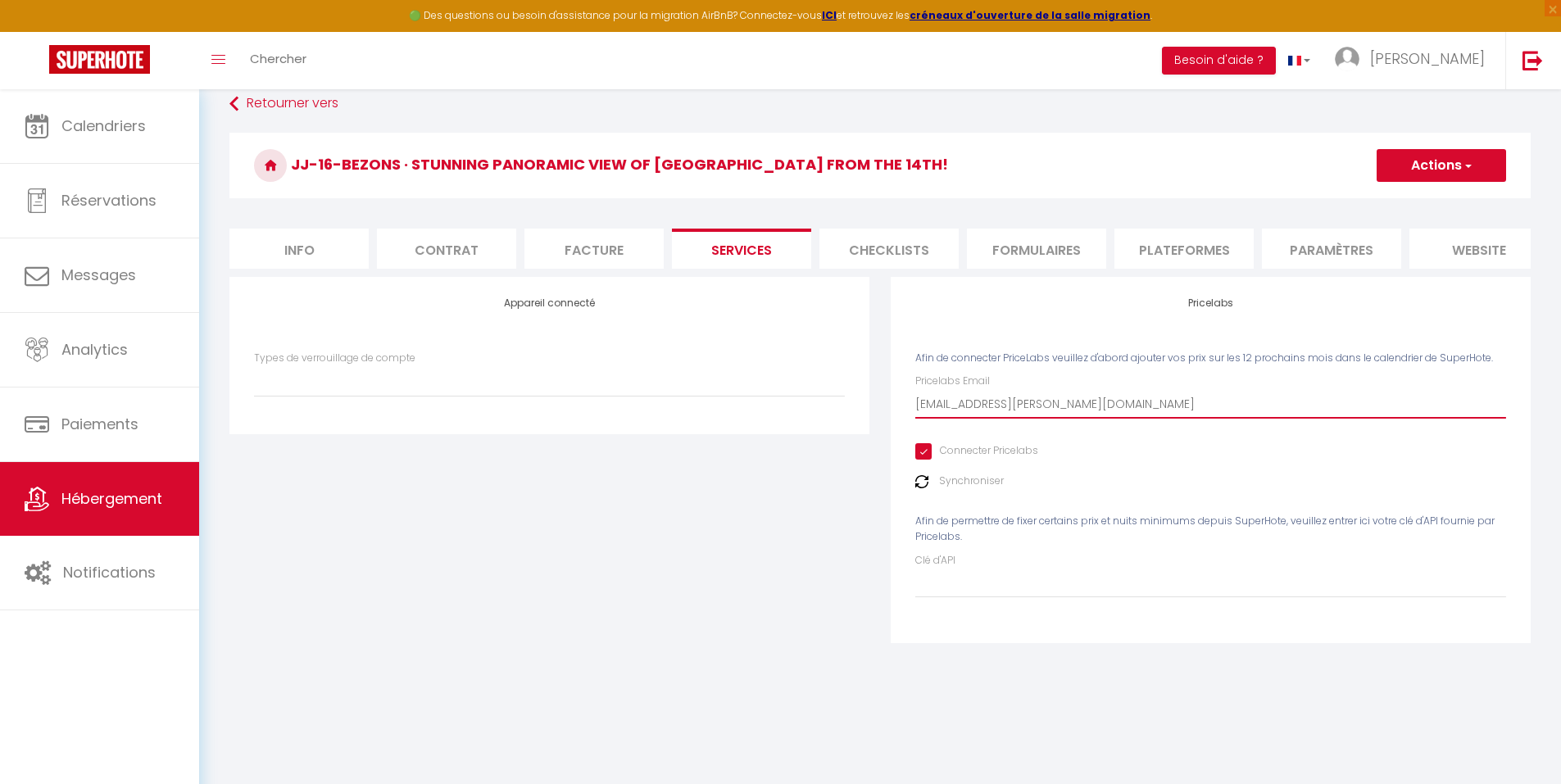
select select
type input "[EMAIL_ADDRESS][PERSON_NAME][DOMAIN_NAME]"
click at [1469, 168] on span "button" at bounding box center [1467, 166] width 11 height 16
click at [1434, 193] on link "Enregistrer" at bounding box center [1440, 201] width 130 height 21
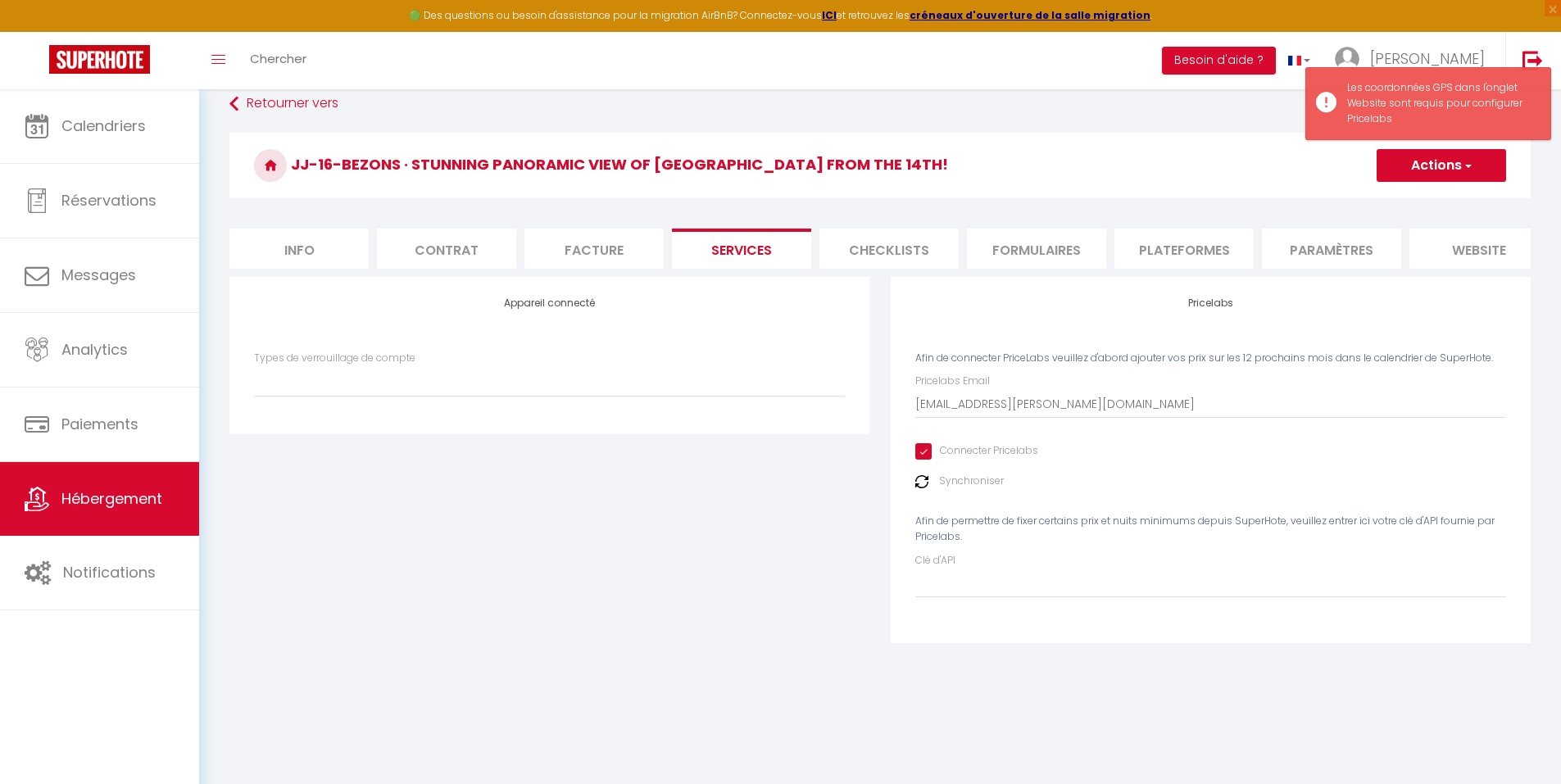
click at [1436, 250] on li "website" at bounding box center [1479, 248] width 140 height 40
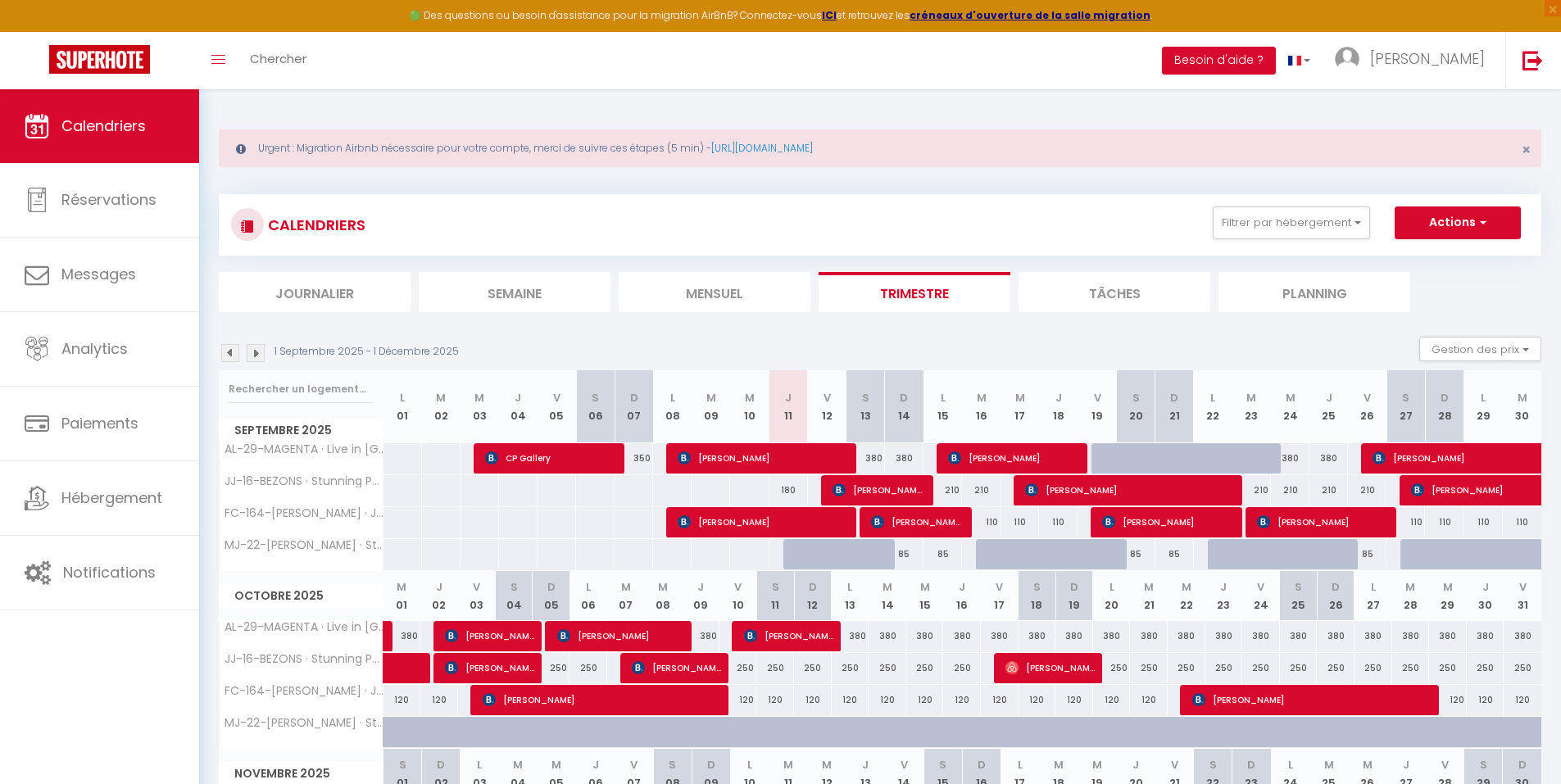
scroll to position [211, 0]
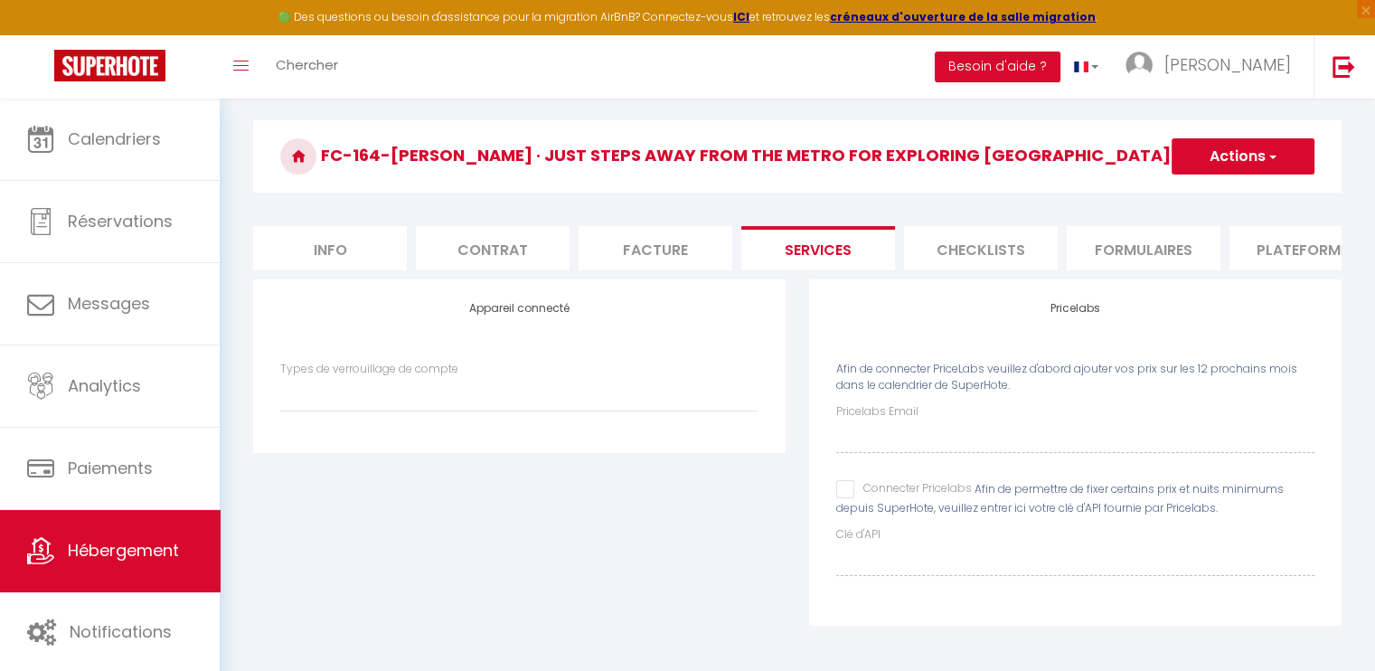
scroll to position [137, 0]
click at [845, 493] on input "Connecter Pricelabs" at bounding box center [904, 489] width 136 height 18
checkbox input "true"
select select
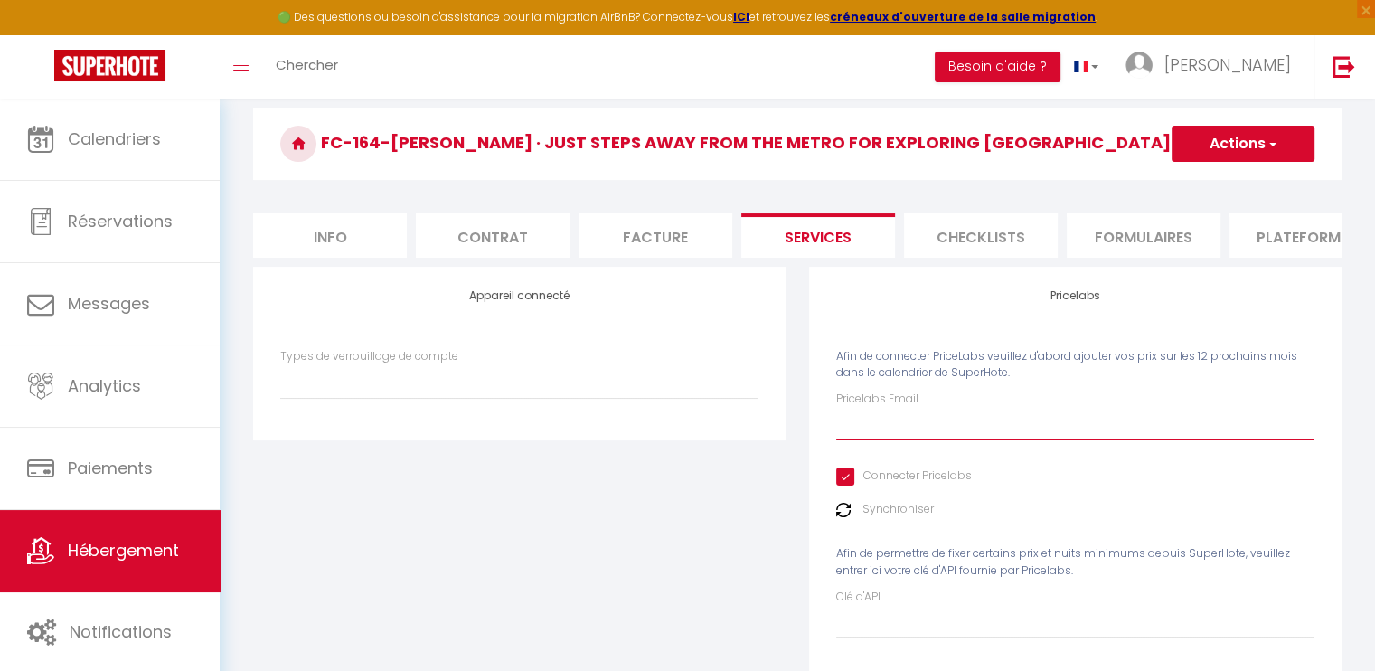
click at [887, 440] on input "Pricelabs Email" at bounding box center [1075, 424] width 478 height 33
type input "n"
select select
type input "ni"
select select
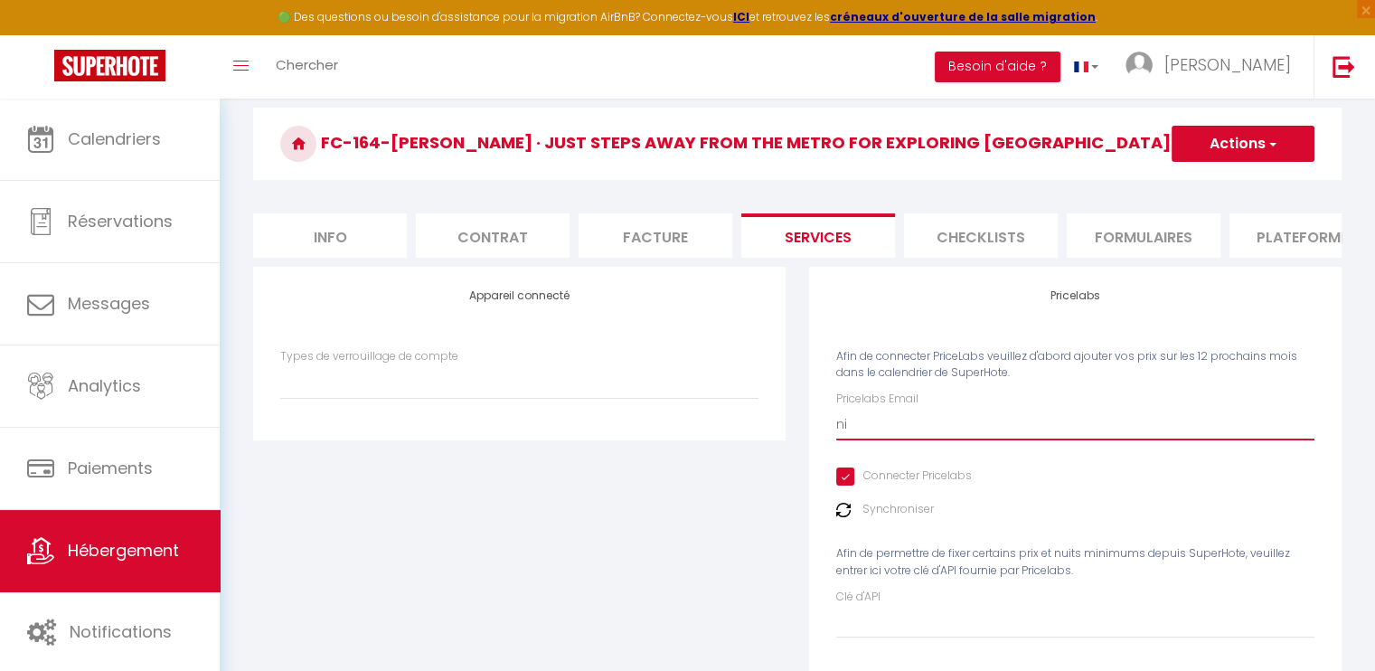
type input "nic"
select select
type input "nico"
select select
type input "nico."
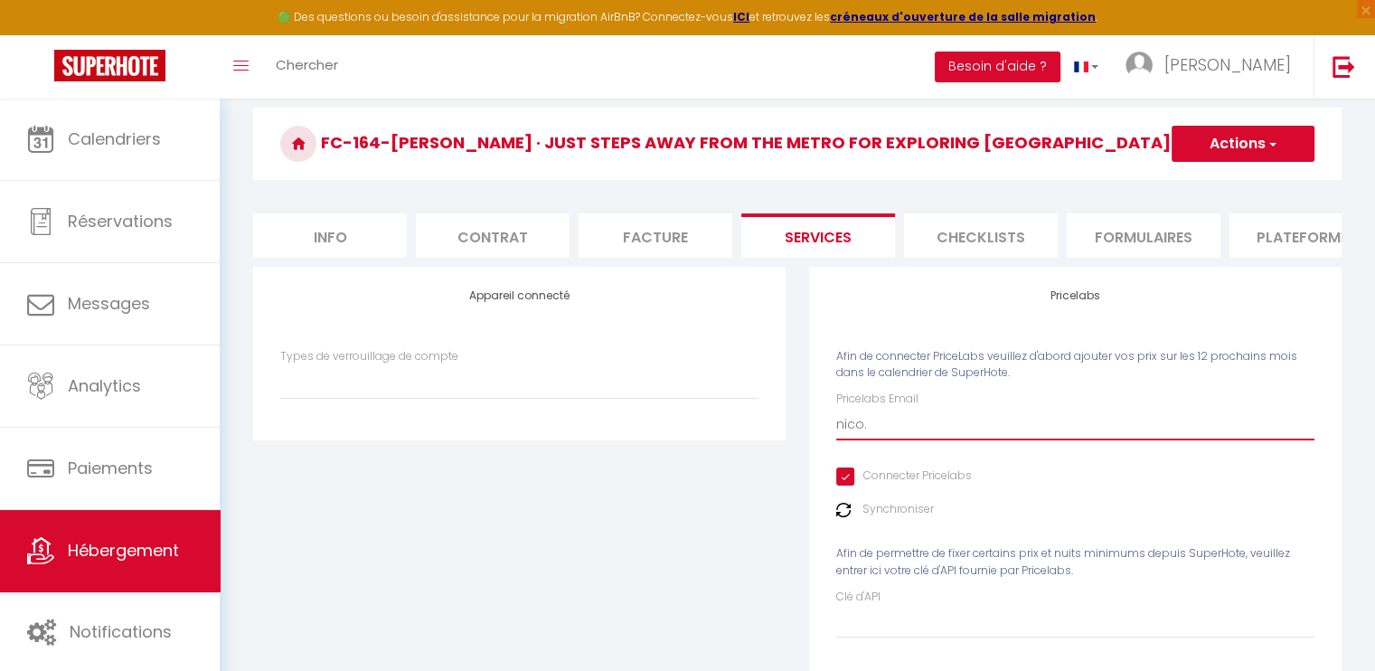
select select
type input "nico.n"
select select
type input "[DOMAIN_NAME]"
select select
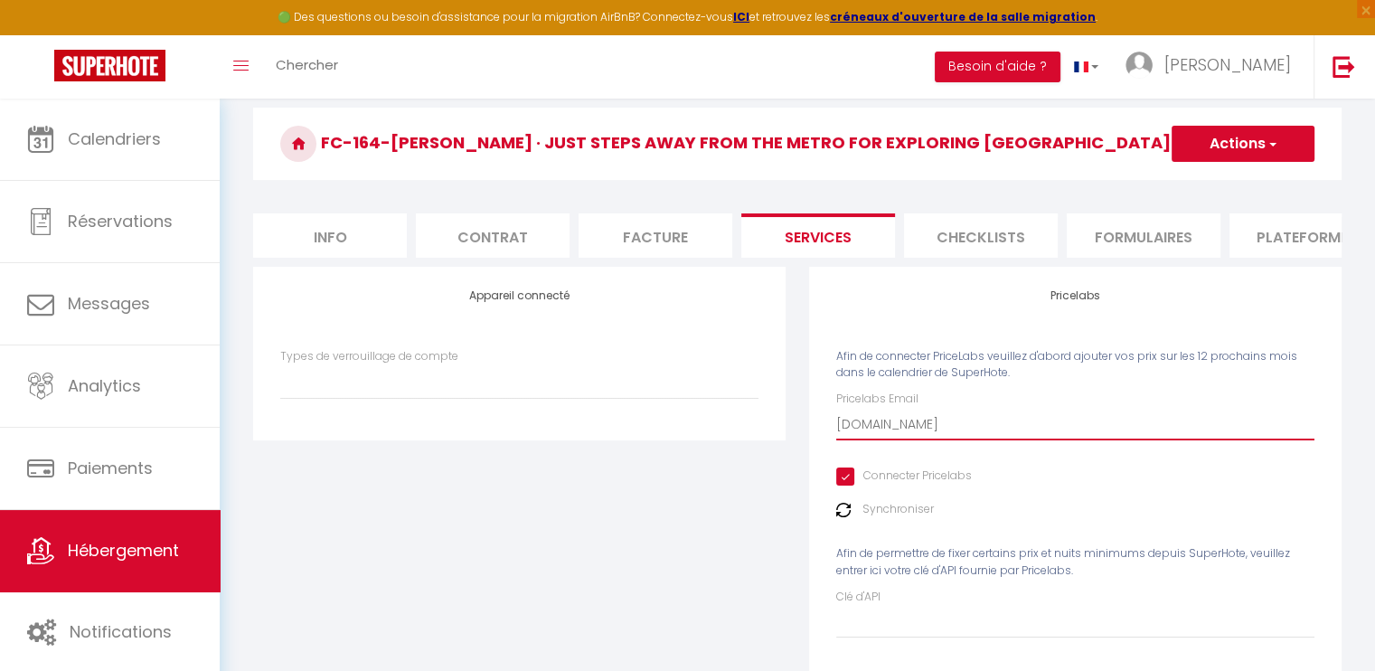
type input "nico.ngu"
select select
type input "nico.nguo"
select select
type input "nico.nguon"
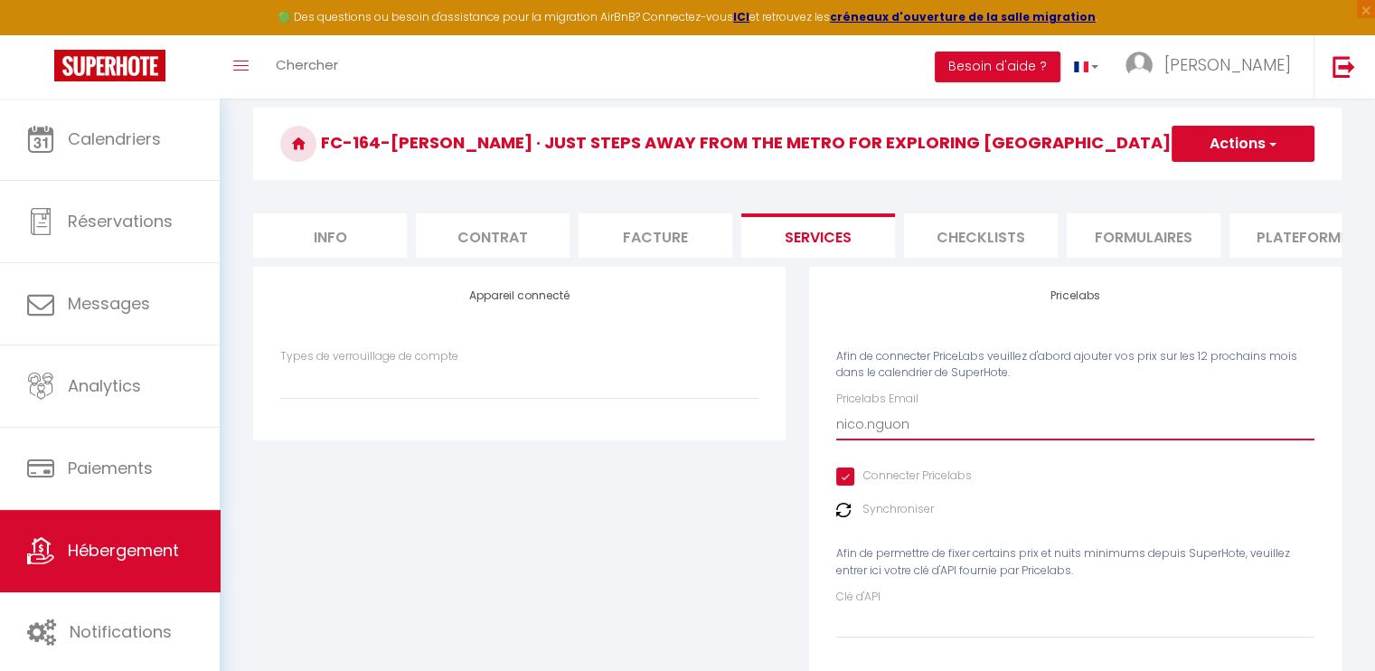
select select
type input "nico.nguon@"
select select
type input "nico.nguon@g"
select select
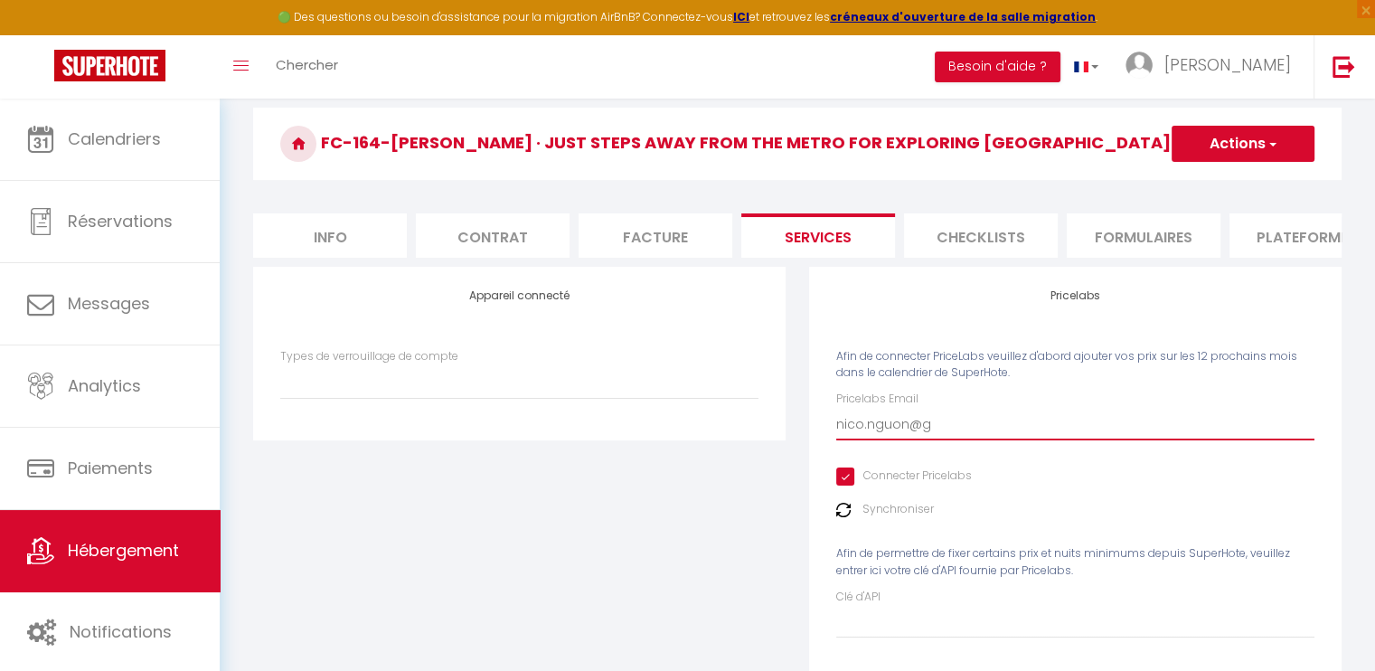
type input "nico.[PERSON_NAME]@gl"
select select
type input "nico.[PERSON_NAME]@gla"
select select
type input "nico.[PERSON_NAME]@gla="
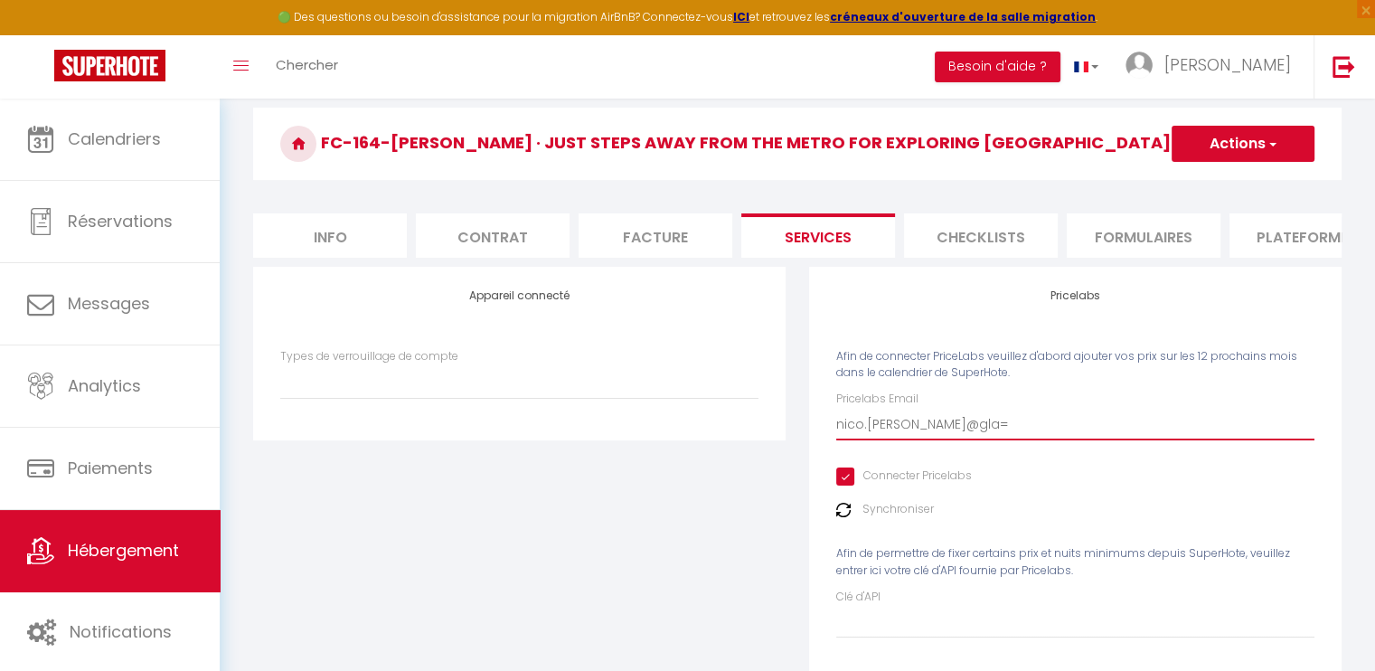
select select
type input "nico.[PERSON_NAME]@gla"
select select
type input "nico.[PERSON_NAME]@gl"
select select
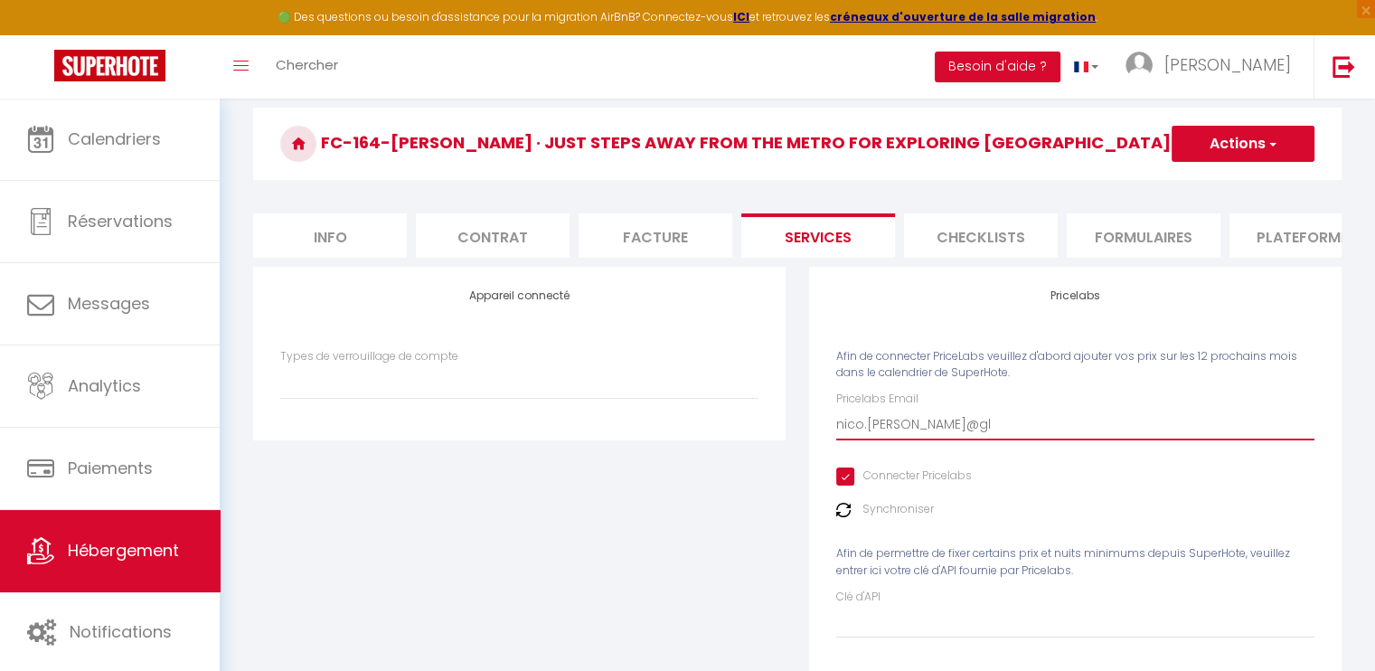
type input "nico.[PERSON_NAME]@glm"
select select
type input "nico.[PERSON_NAME]@glma"
select select
type input "nico.[PERSON_NAME]@glmai"
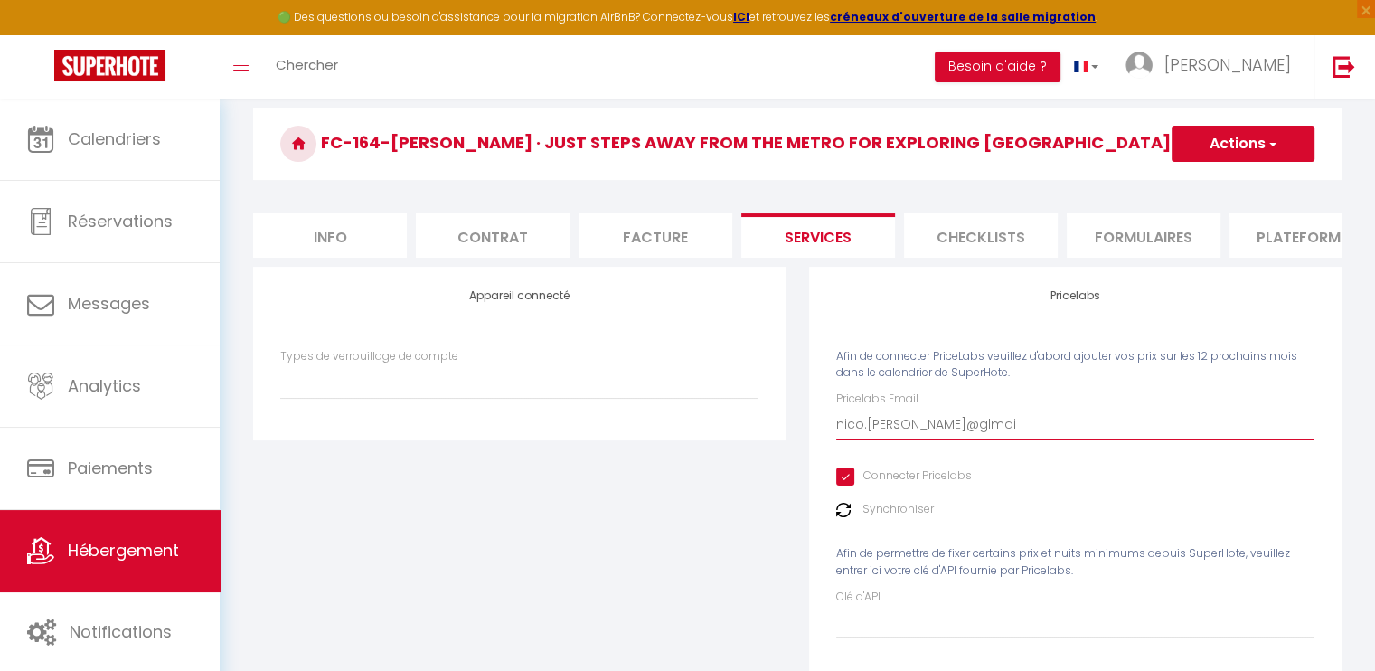
select select
type input "nico.[PERSON_NAME]@glmail"
select select
type input "nico.[PERSON_NAME]@glmail."
select select
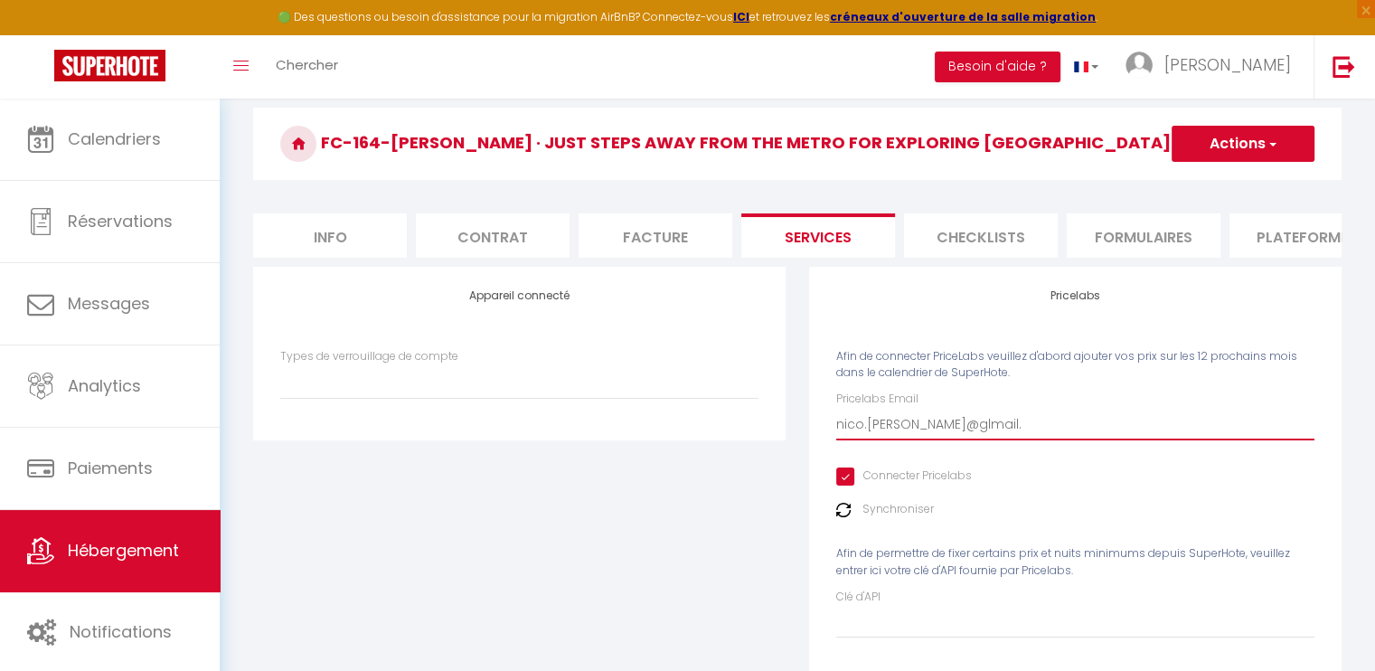
type input "nico.[PERSON_NAME]@glmail"
select select
type input "nico.[PERSON_NAME]@glmai"
select select
type input "nico.[PERSON_NAME]@glma"
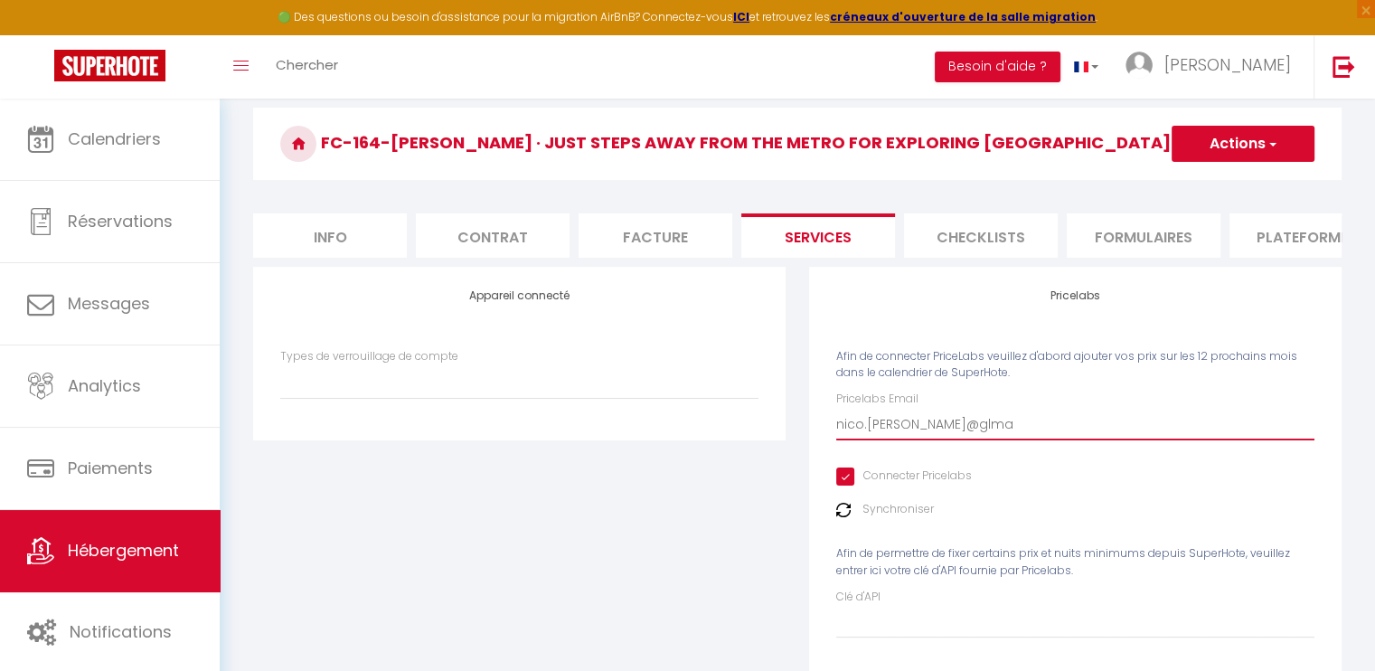
select select
type input "nico.[PERSON_NAME]@glm"
select select
type input "nico.[PERSON_NAME]@gl"
select select
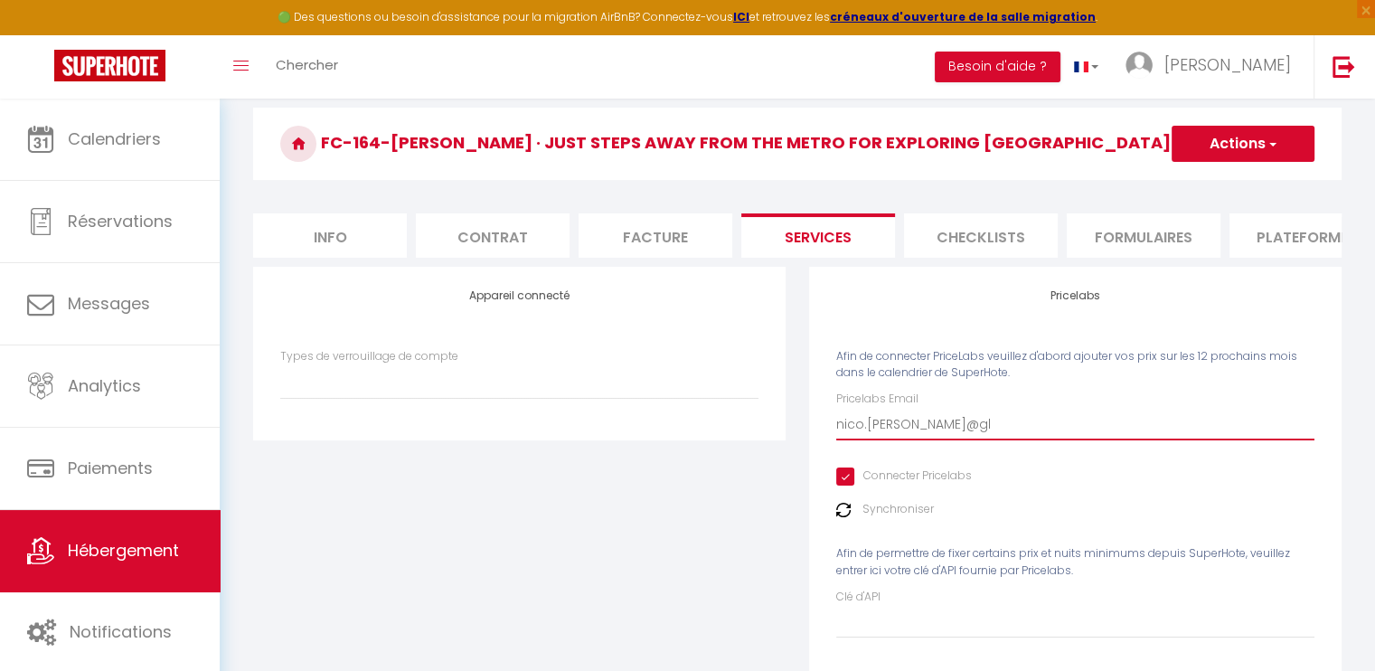
type input "nico.nguon@g"
select select
type input "nico.nguon@gm"
select select
type input "nico.nguon@gma"
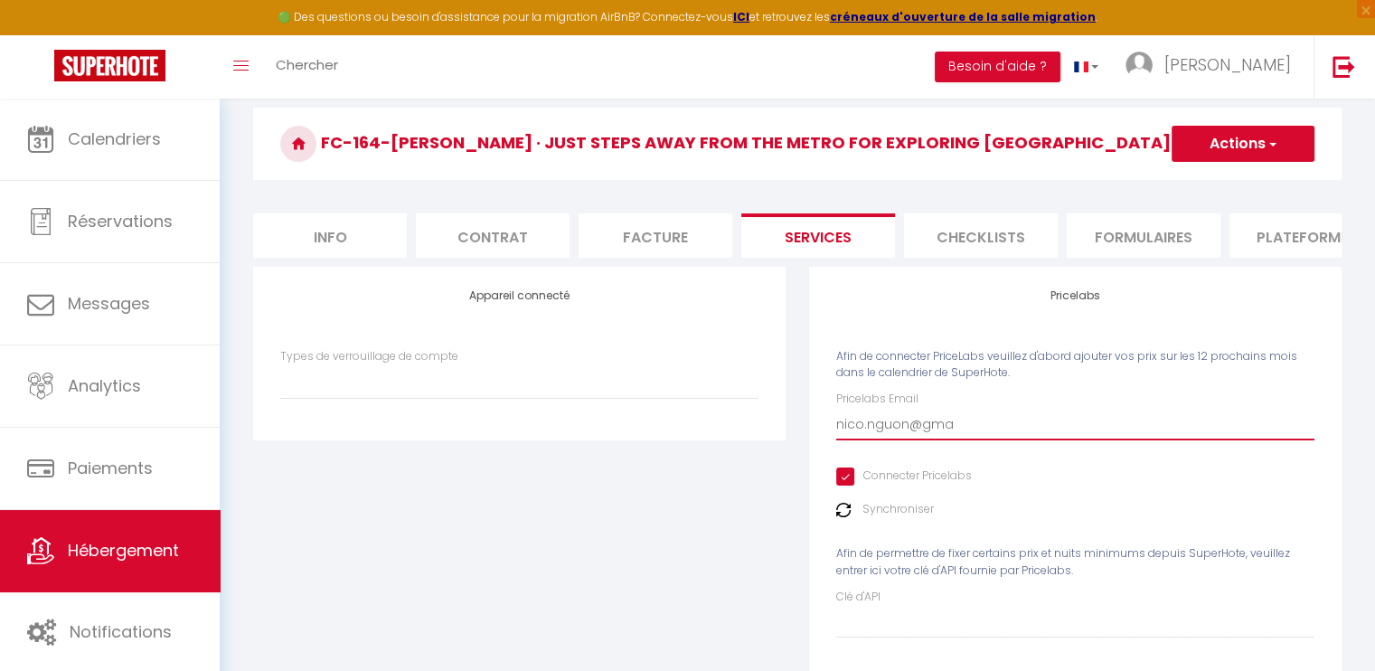
select select
type input "nico.nguon@gmai"
select select
type input "[EMAIL_ADDRESS][PERSON_NAME]"
select select
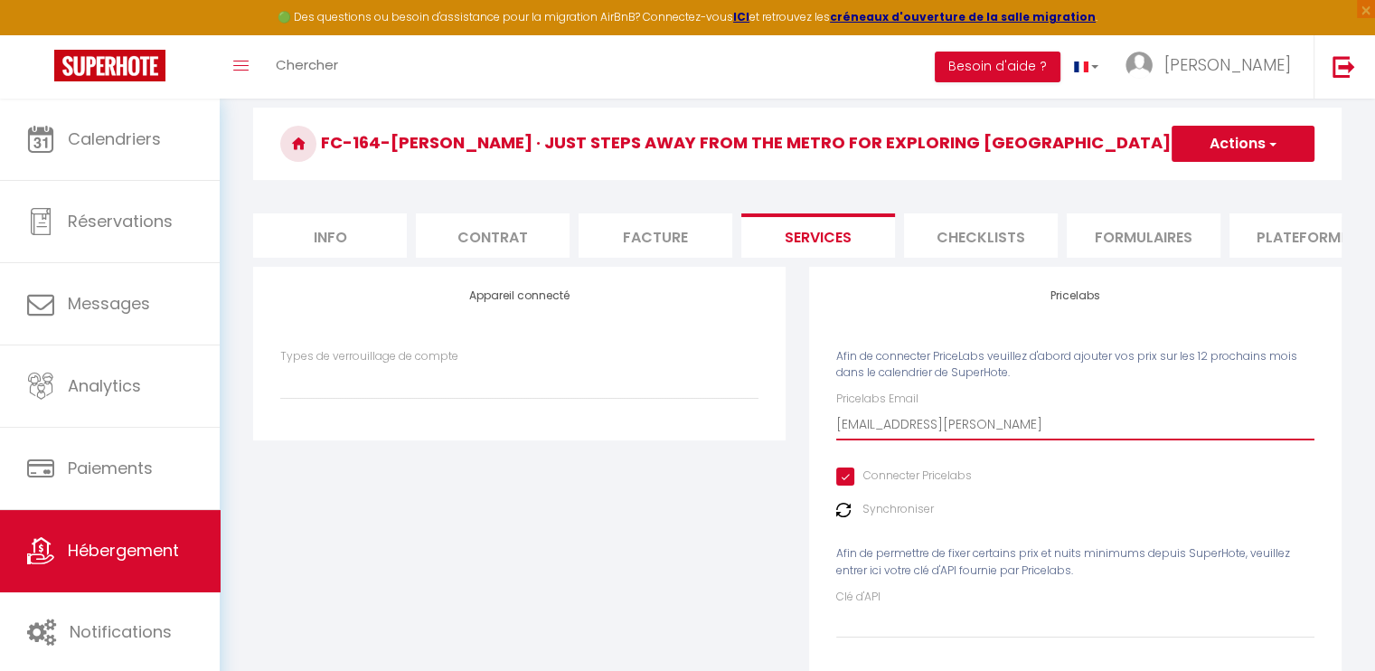
type input "[EMAIL_ADDRESS][PERSON_NAME]."
select select
type input "nico.nguon@gmail.c"
select select
type input "[EMAIL_ADDRESS][PERSON_NAME][DOMAIN_NAME]"
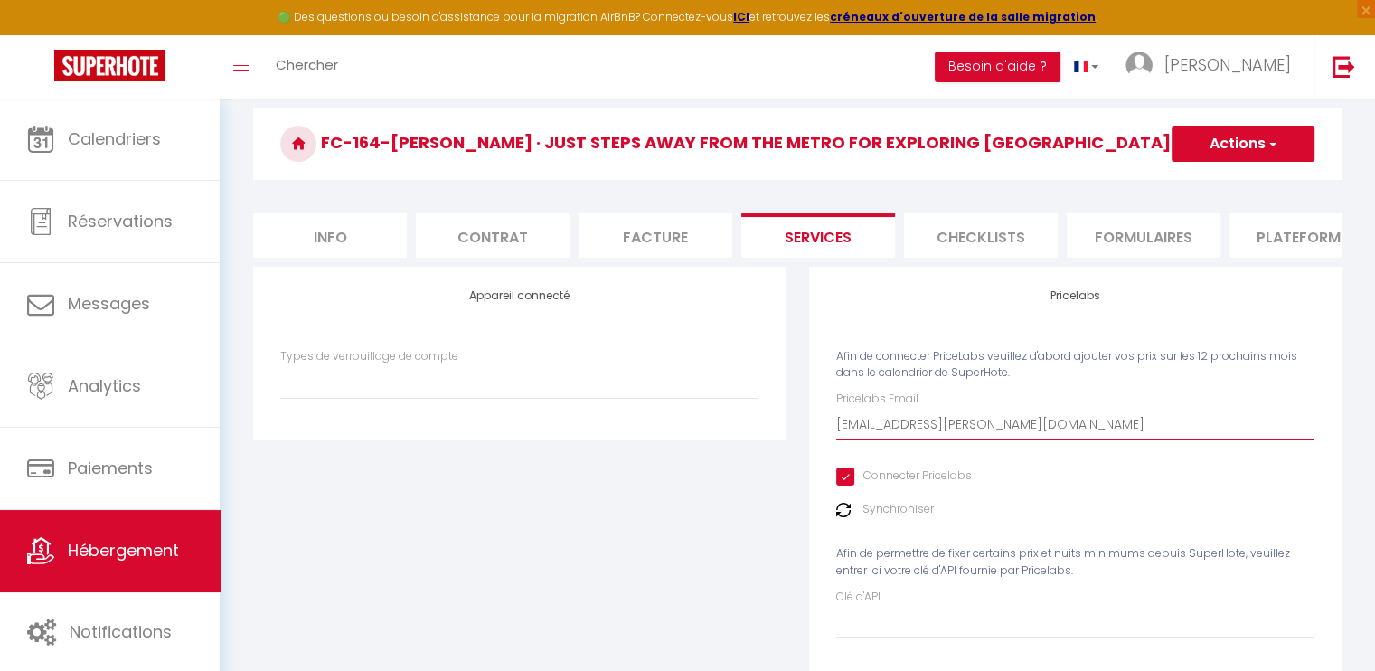
select select
type input "[EMAIL_ADDRESS][PERSON_NAME][DOMAIN_NAME]"
select select
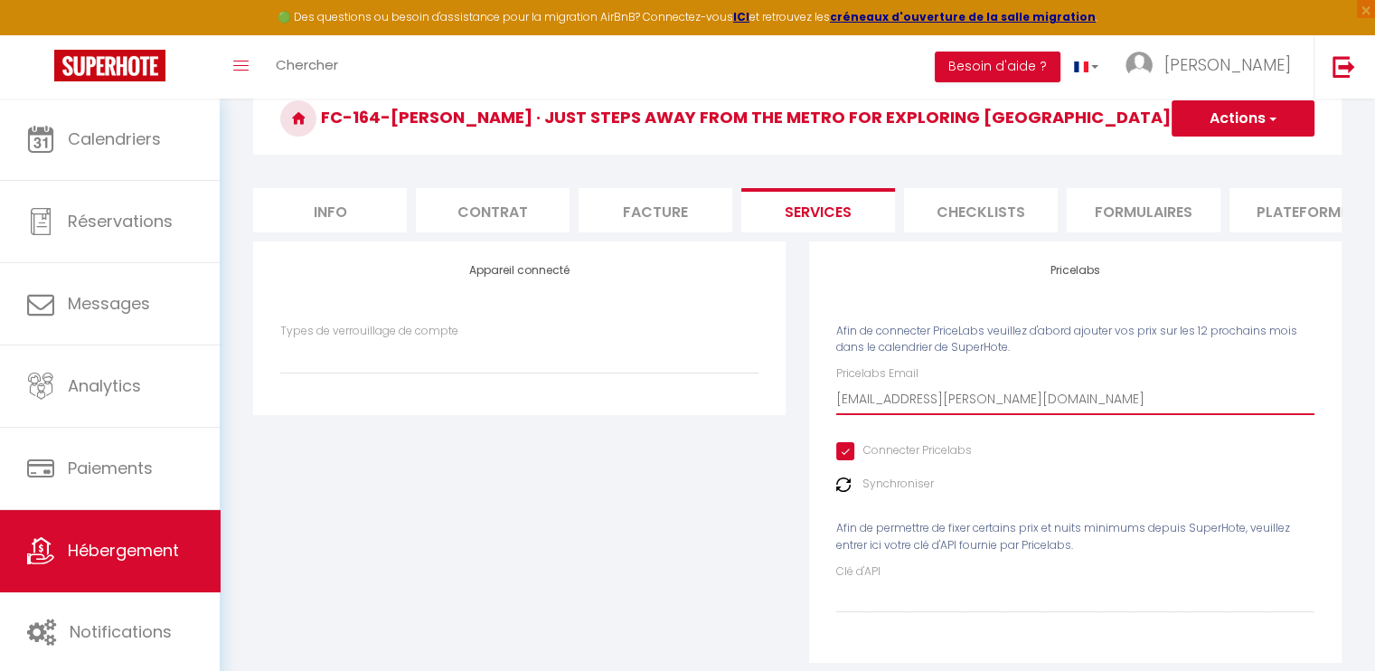
scroll to position [122, 0]
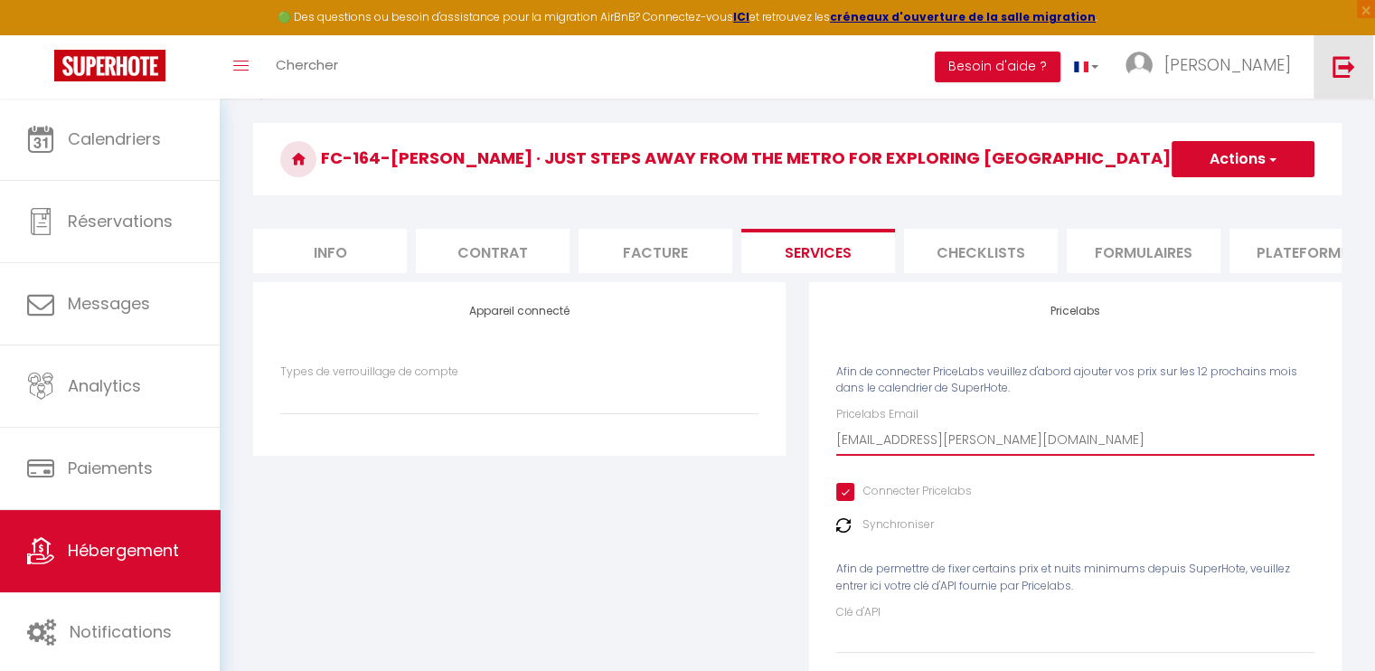
type input "[EMAIL_ADDRESS][PERSON_NAME][DOMAIN_NAME]"
click at [909, 623] on div "Clé d'API" at bounding box center [1075, 629] width 478 height 50
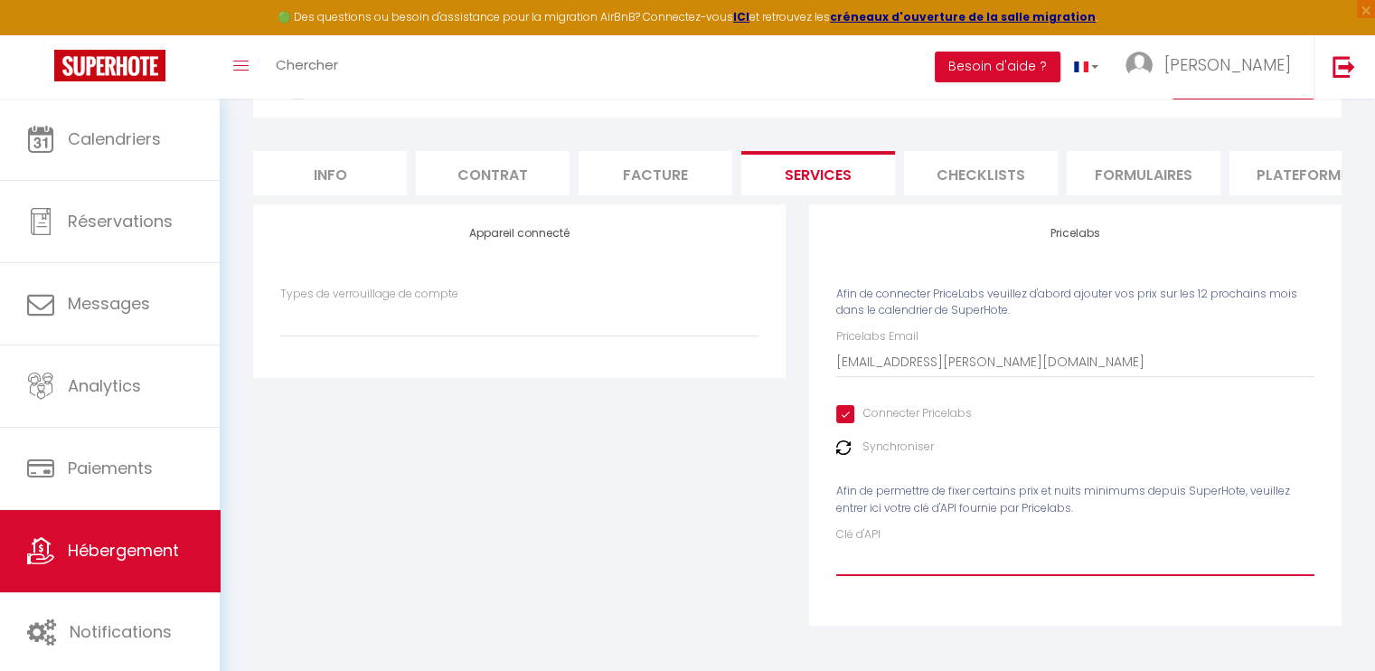
click at [905, 566] on input "Clé d'API" at bounding box center [1075, 559] width 478 height 33
paste input "56IAimJGAxAXROzX7m1wIW0Rip4XD1Rs1dSjZVKv"
type input "56IAimJGAxAXROzX7m1wIW0Rip4XD1Rs1dSjZVKv"
select select
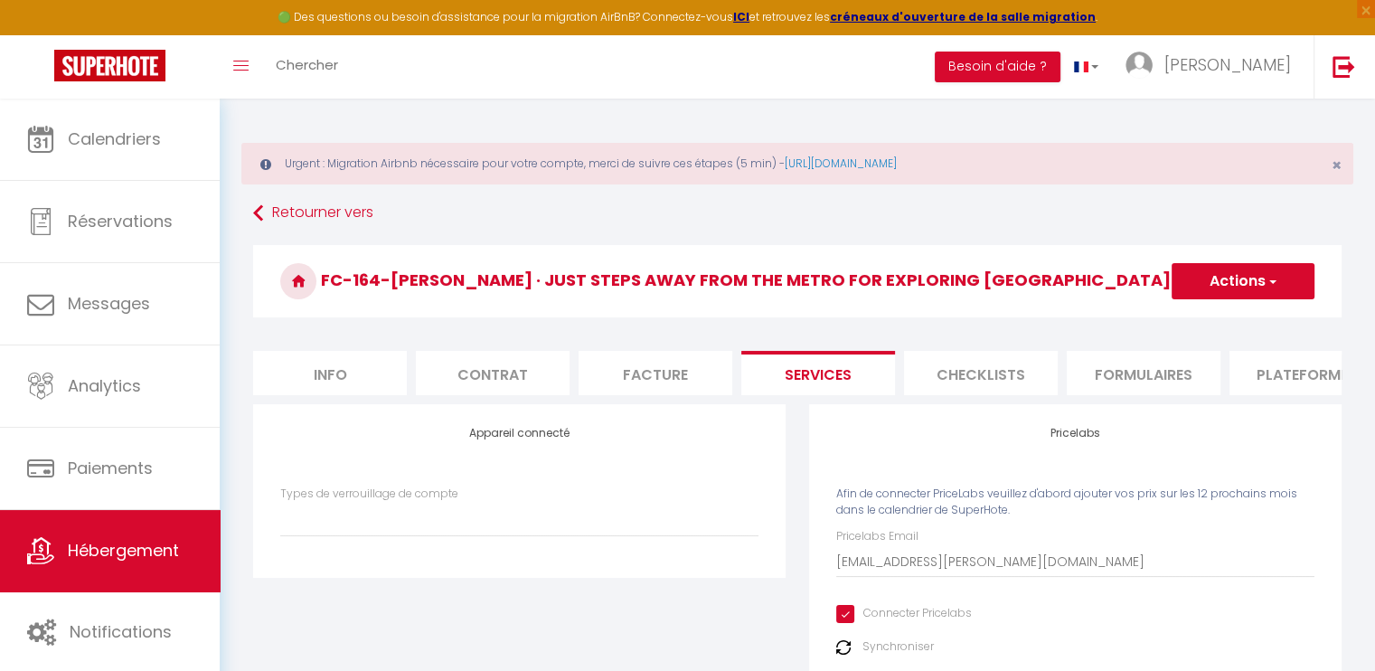
scroll to position [0, 0]
type input "56IAimJGAxAXROzX7m1wIW0Rip4XD1Rs1dSjZVKv"
click at [1263, 271] on button "Actions" at bounding box center [1242, 281] width 143 height 36
click at [1233, 313] on link "Enregistrer" at bounding box center [1241, 320] width 143 height 23
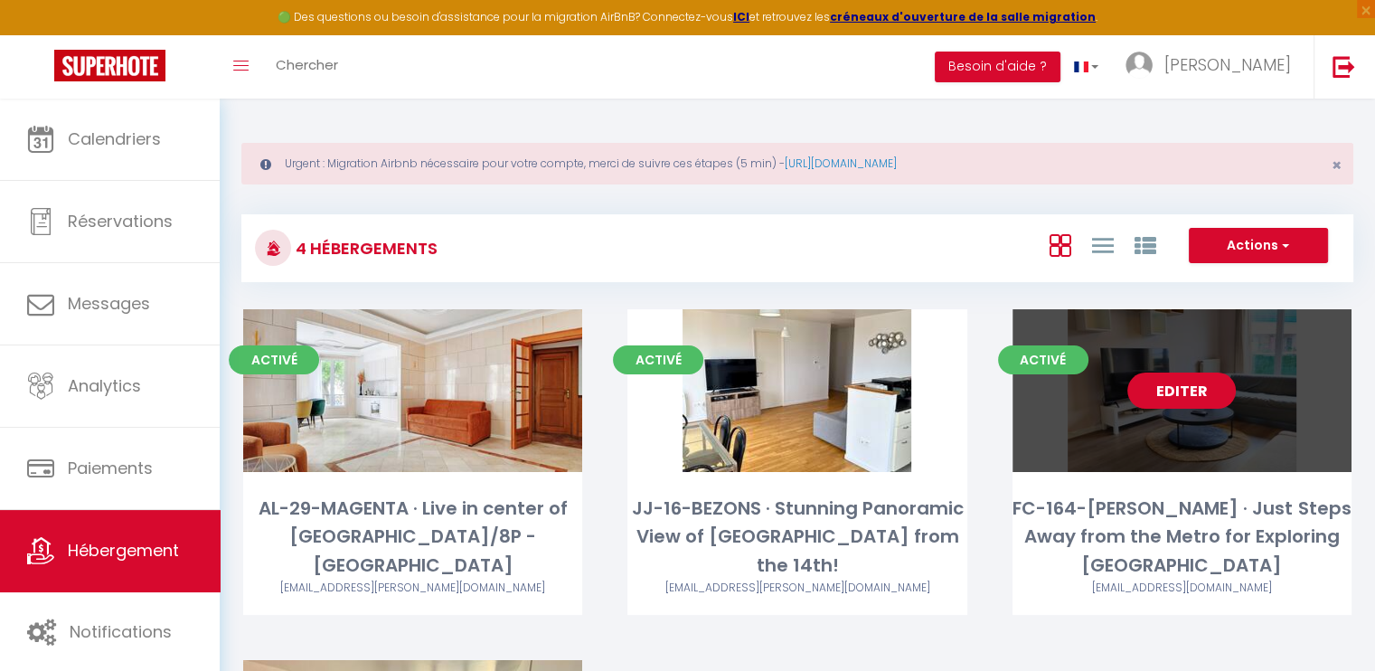
click at [1194, 381] on link "Editer" at bounding box center [1181, 390] width 108 height 36
click at [1194, 387] on link "Editer" at bounding box center [1181, 390] width 108 height 36
select select "3"
select select "2"
select select "1"
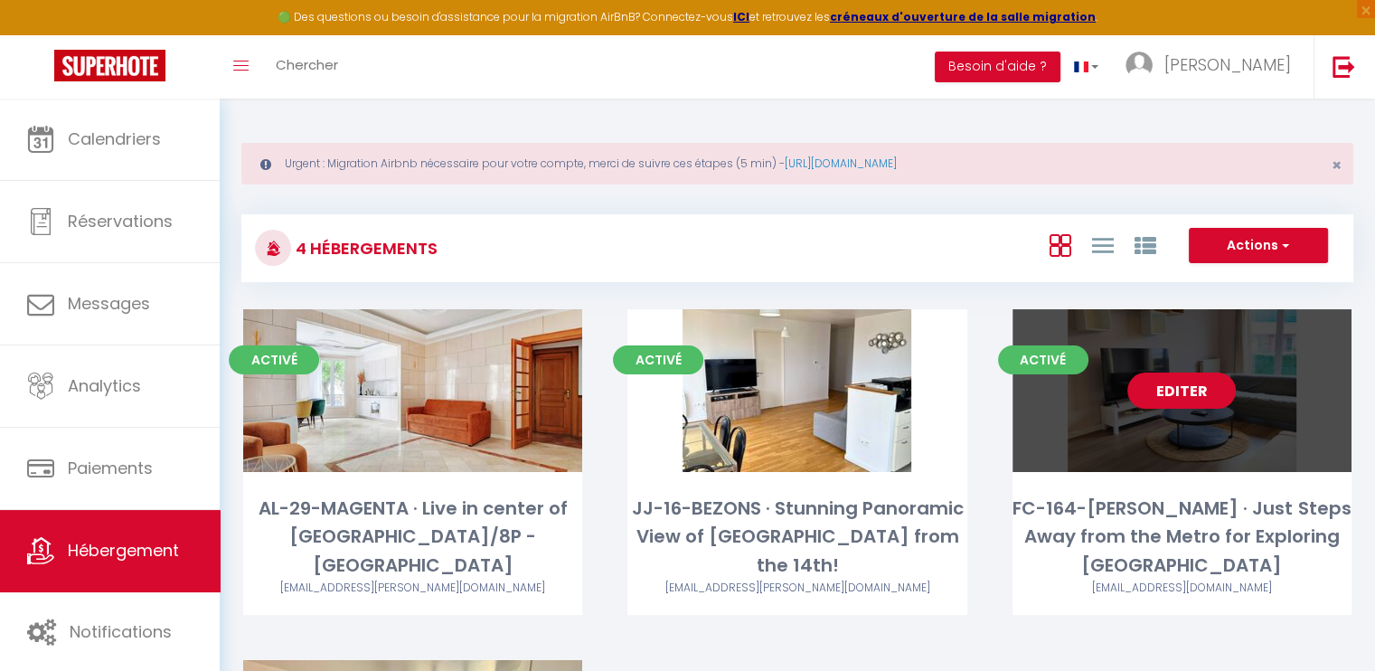
select select "1"
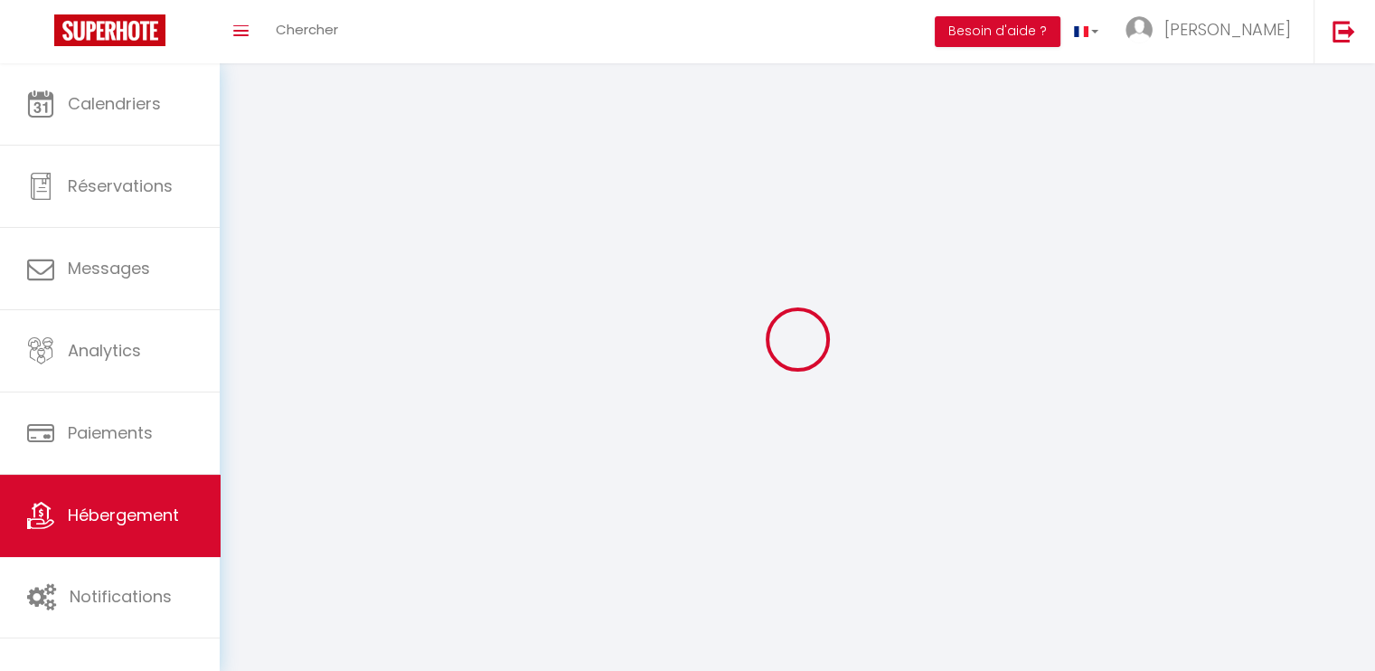
select select
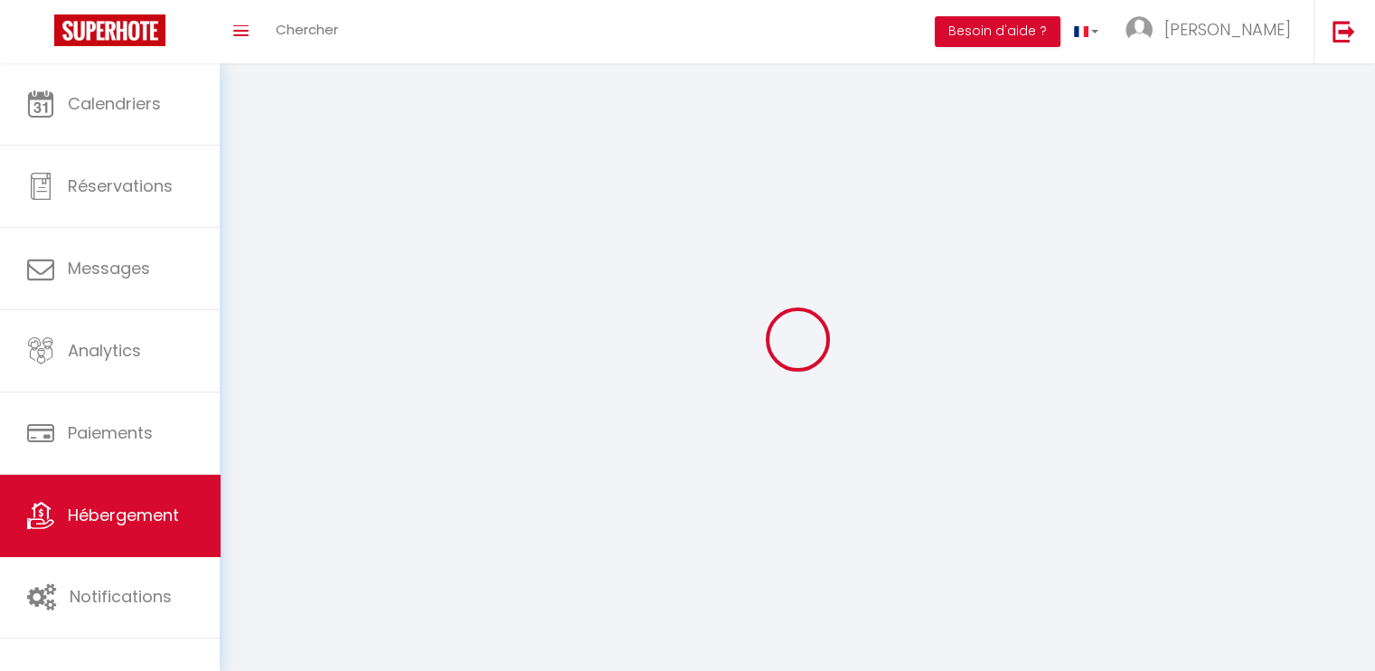
select select
checkbox input "false"
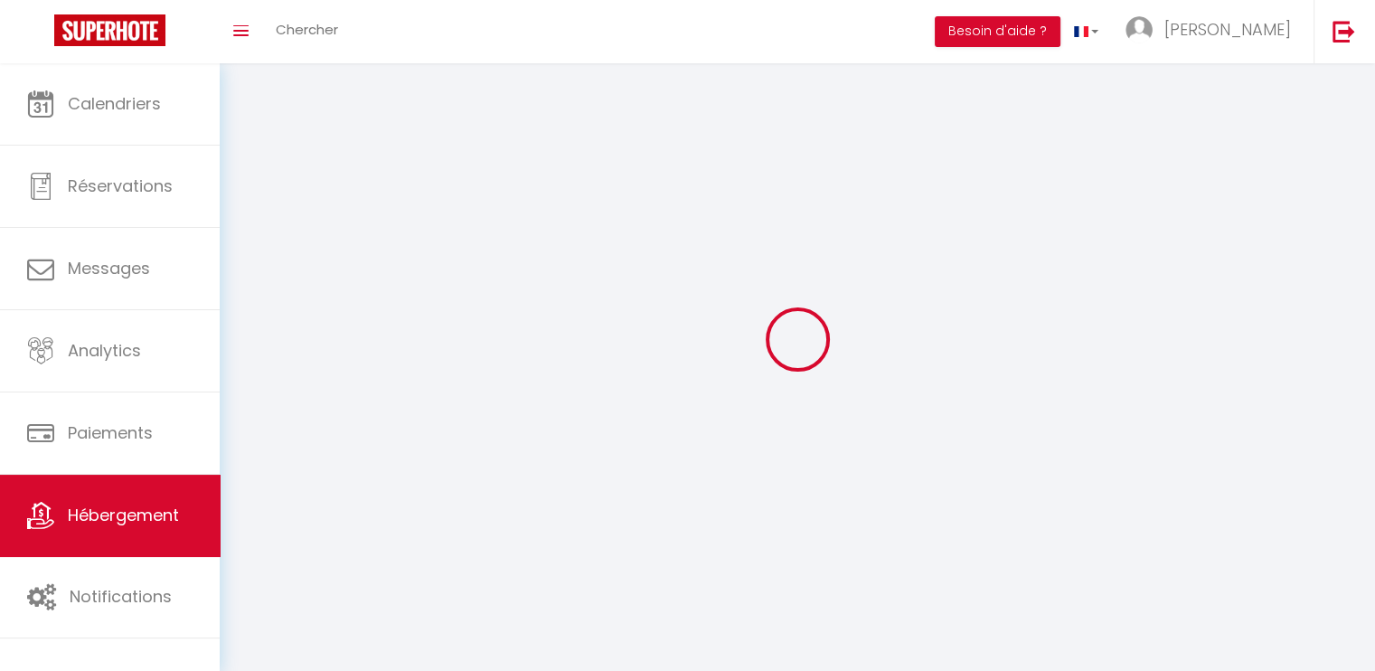
select select
select select "1"
select select "28"
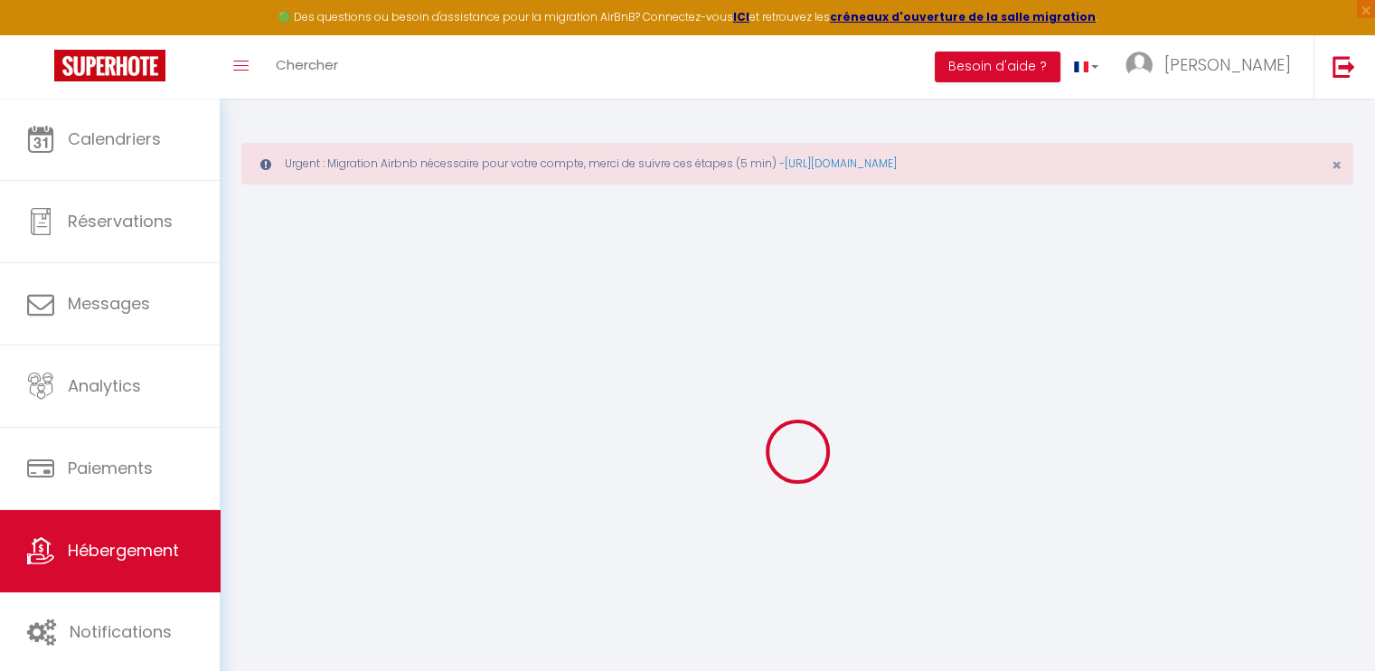
select select
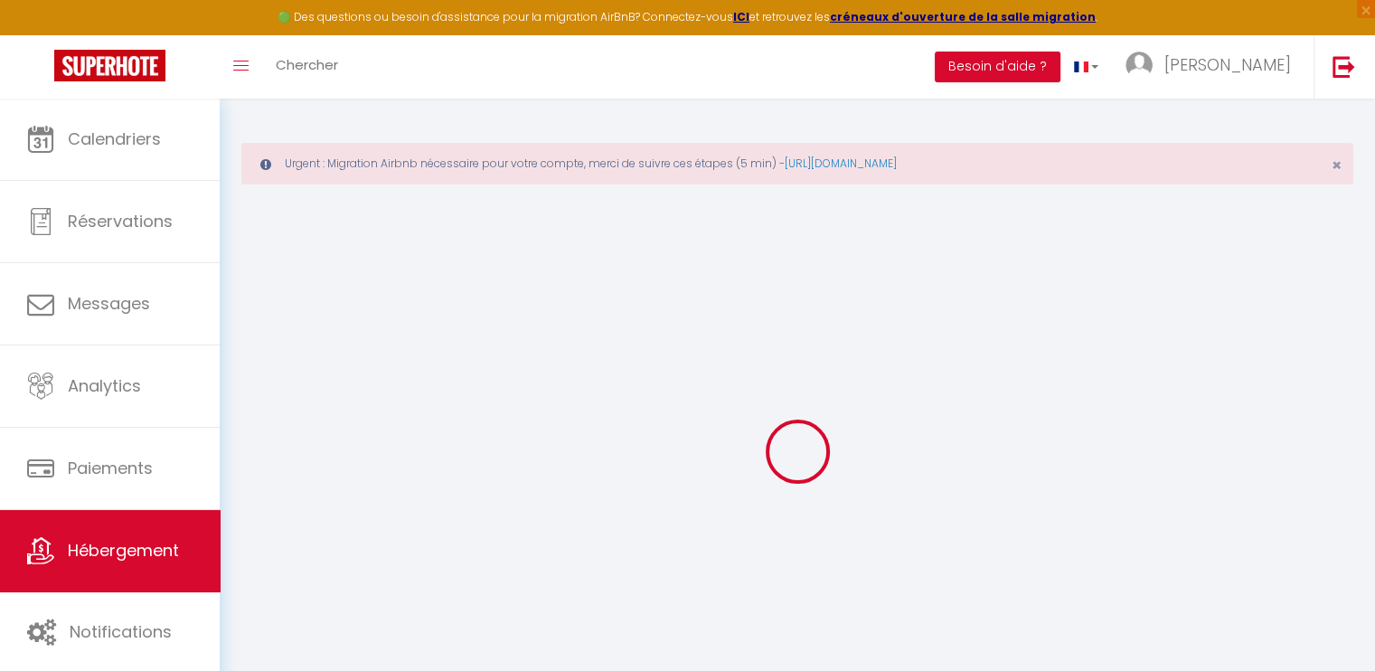
select select
checkbox input "false"
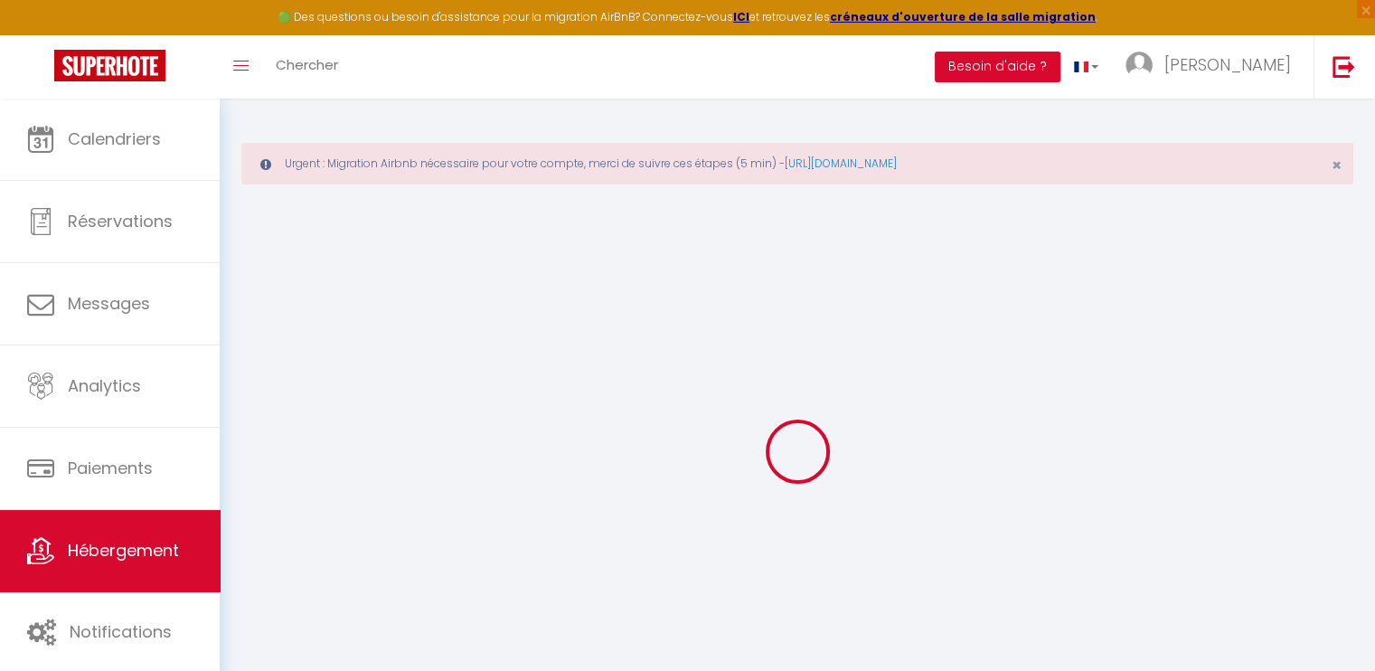
select select
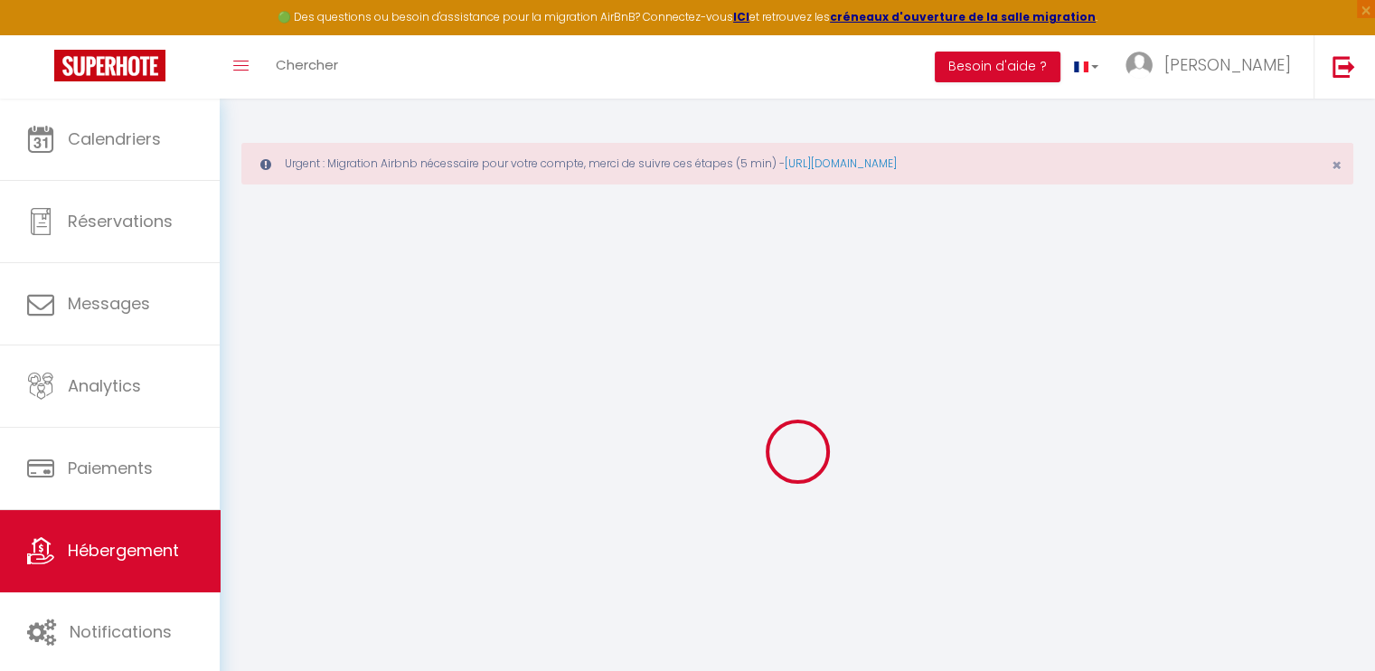
select select
checkbox input "false"
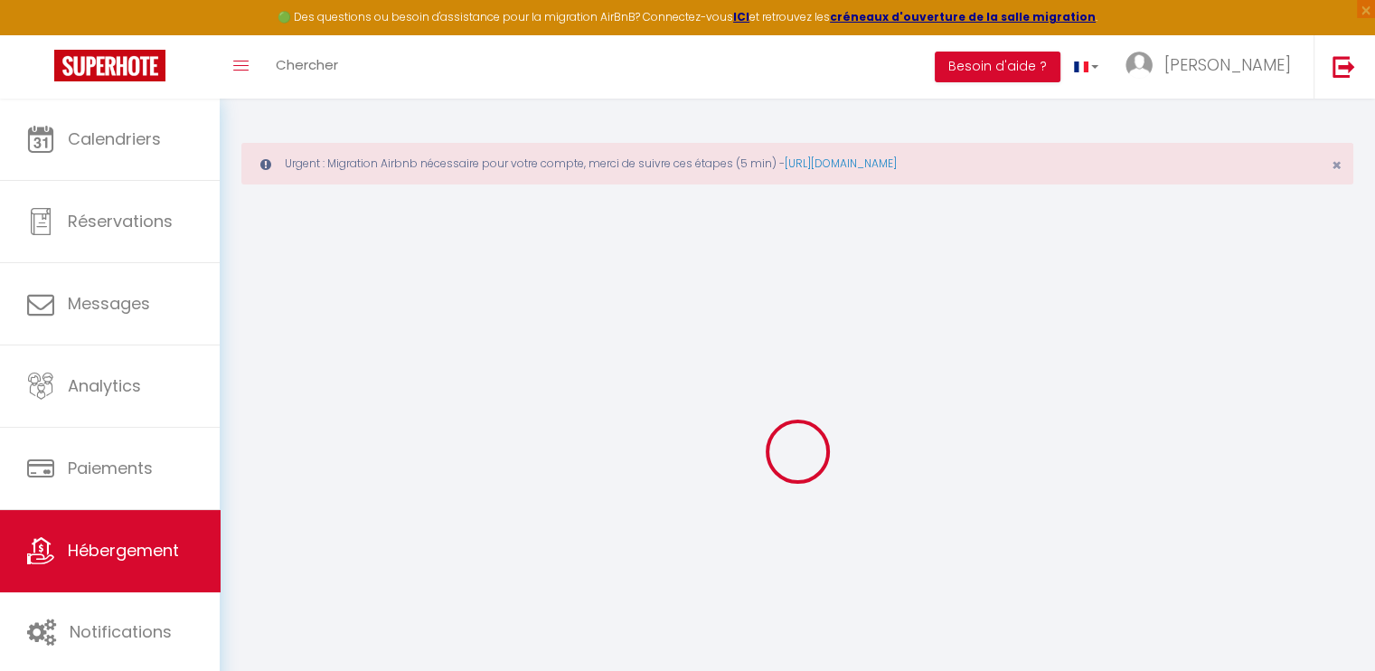
checkbox input "false"
select select
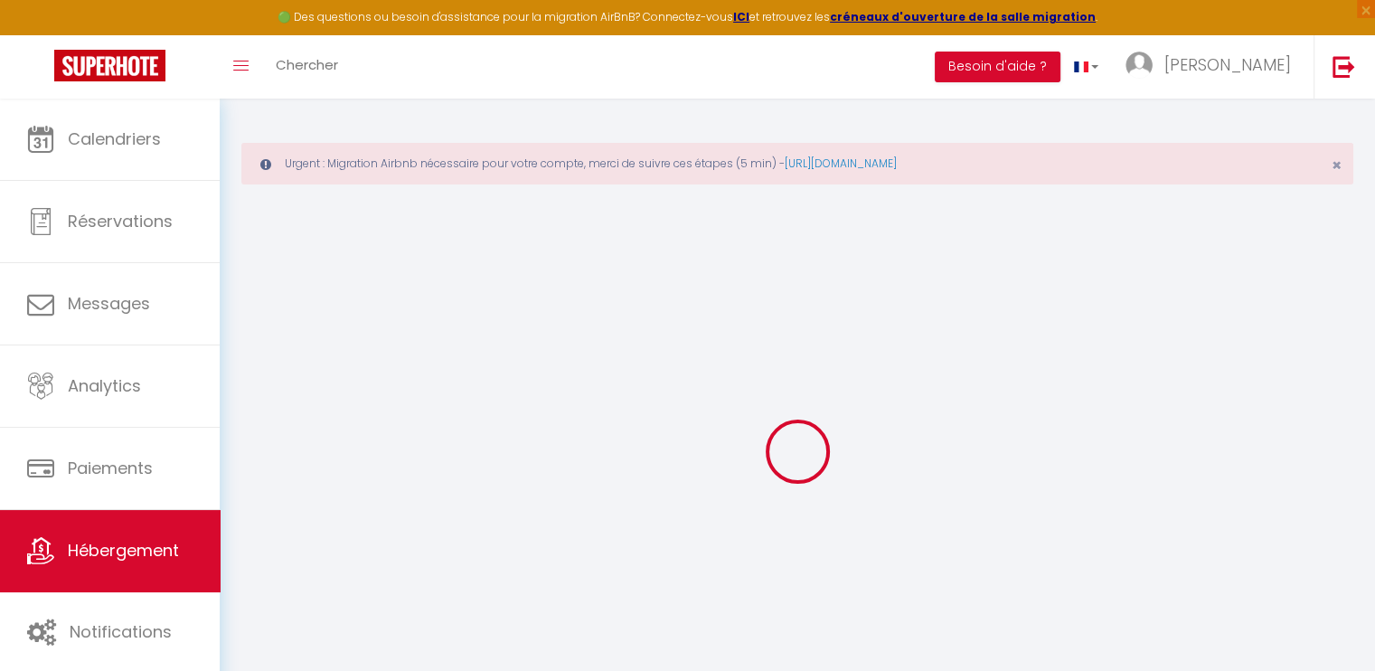
select select
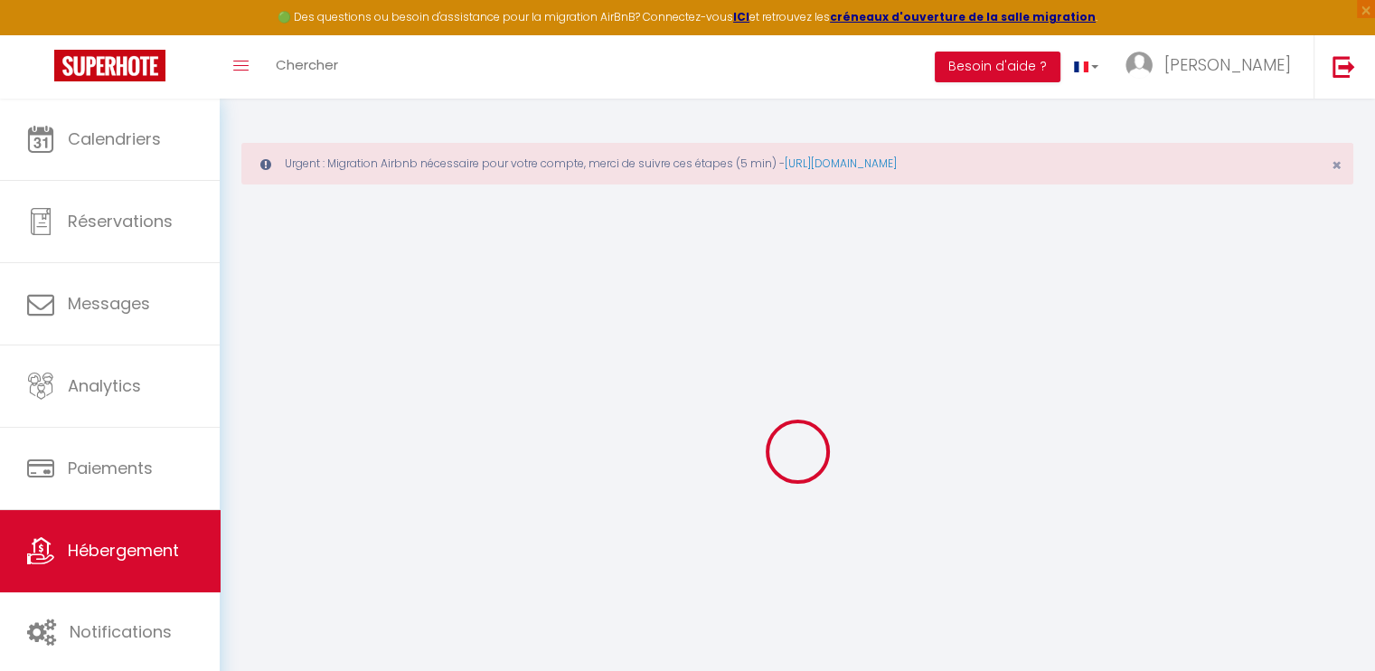
checkbox input "false"
select select
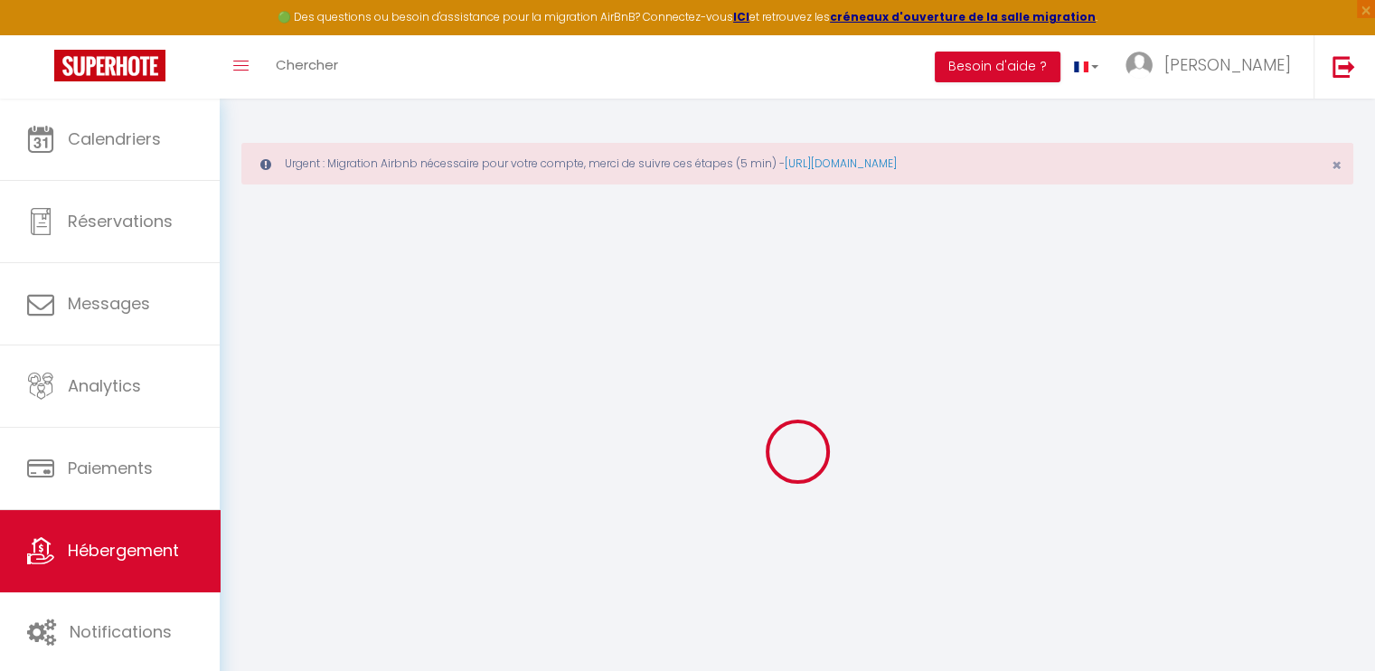
select select
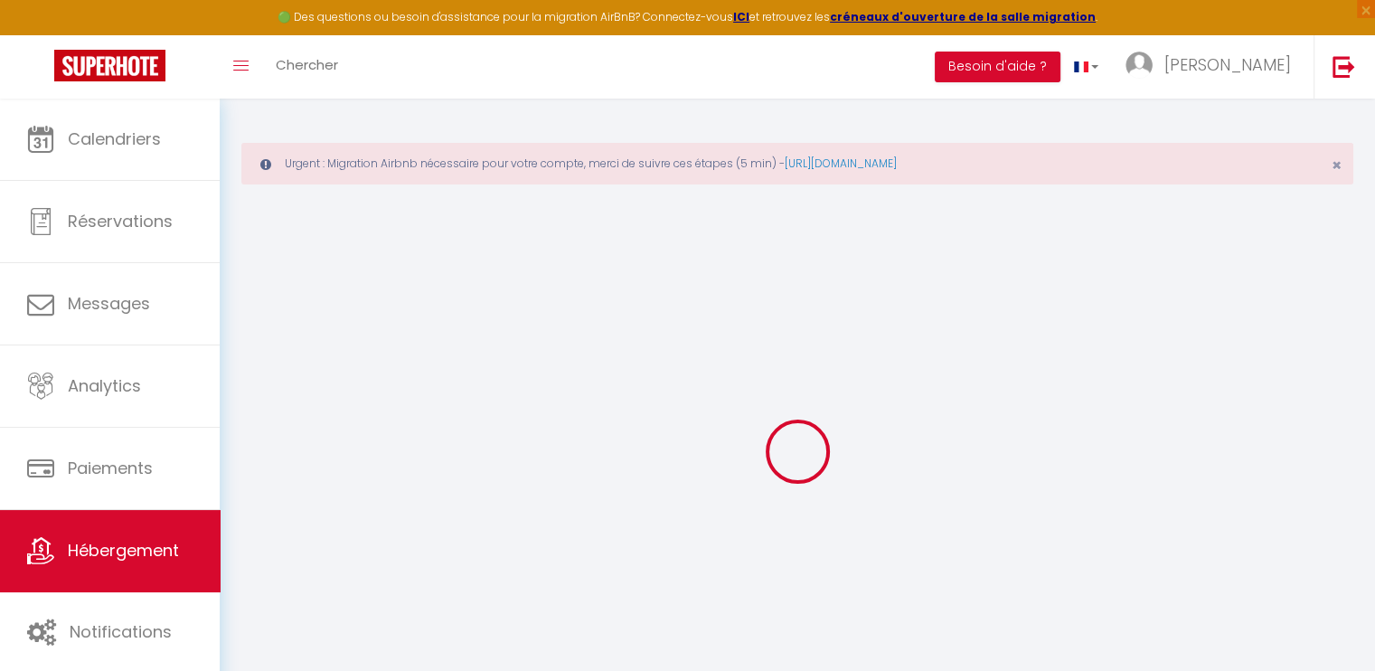
select select
checkbox input "false"
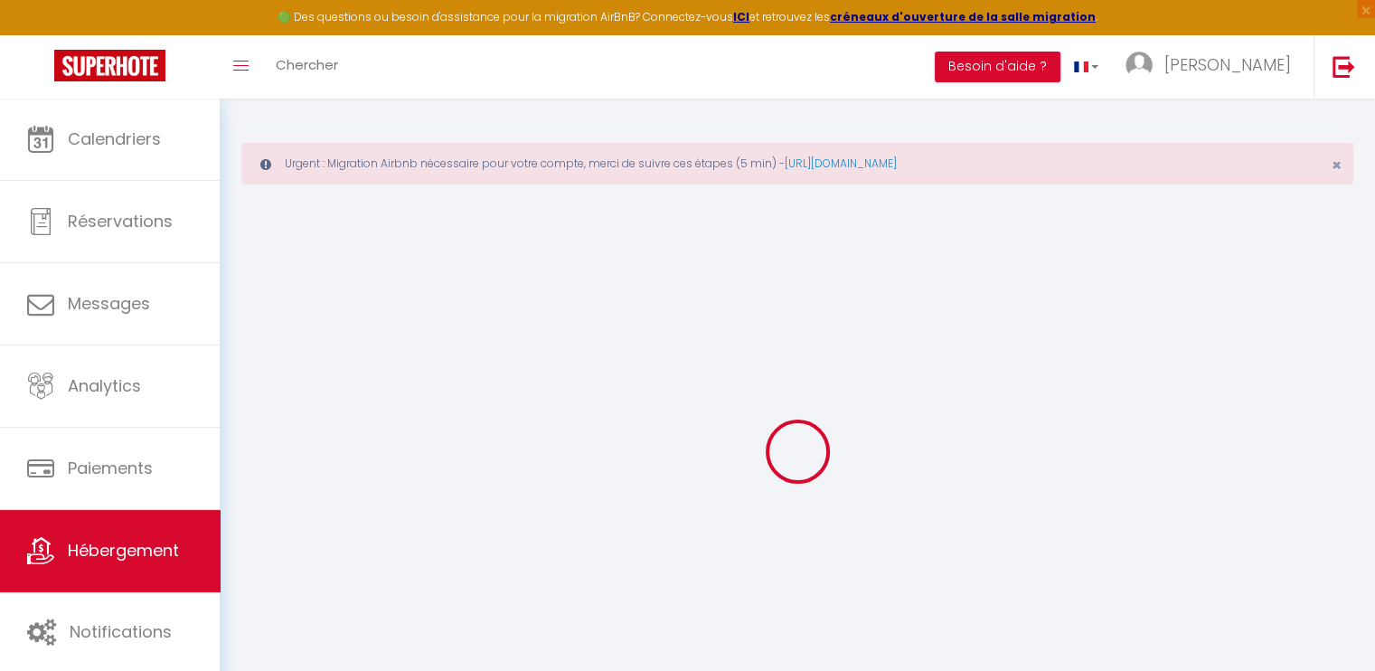
checkbox input "false"
select select
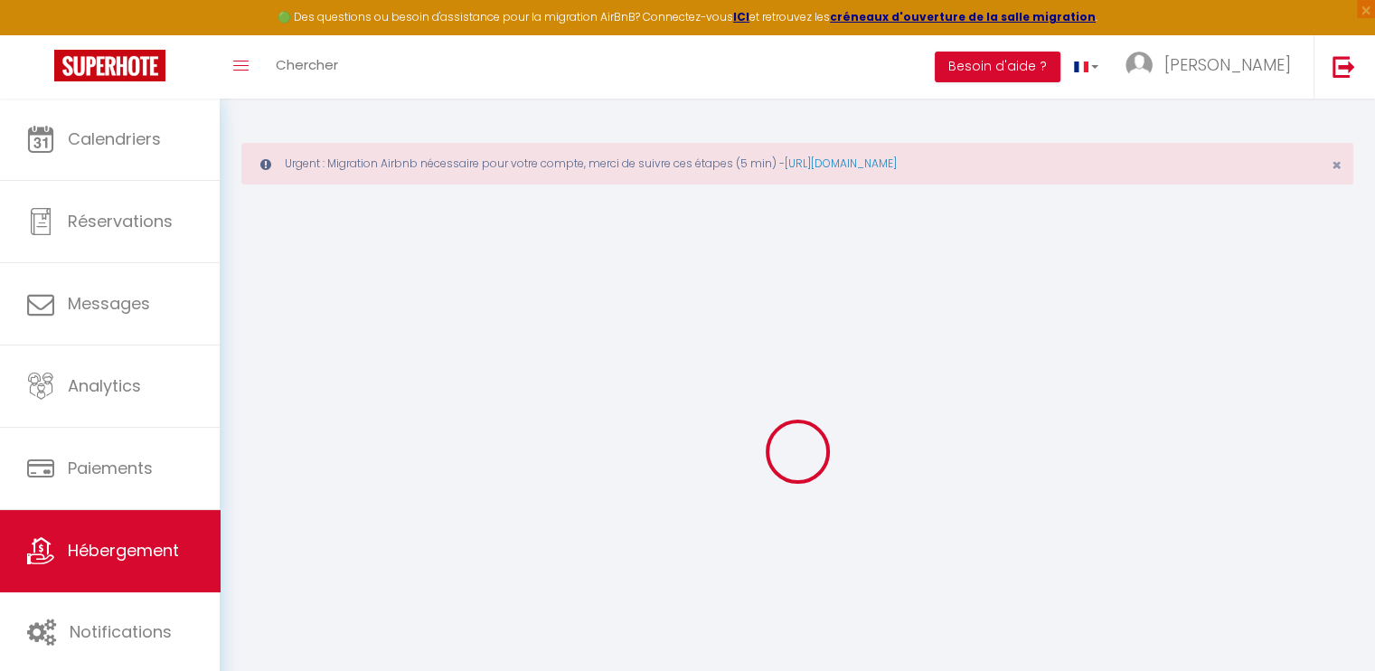
select select
checkbox input "false"
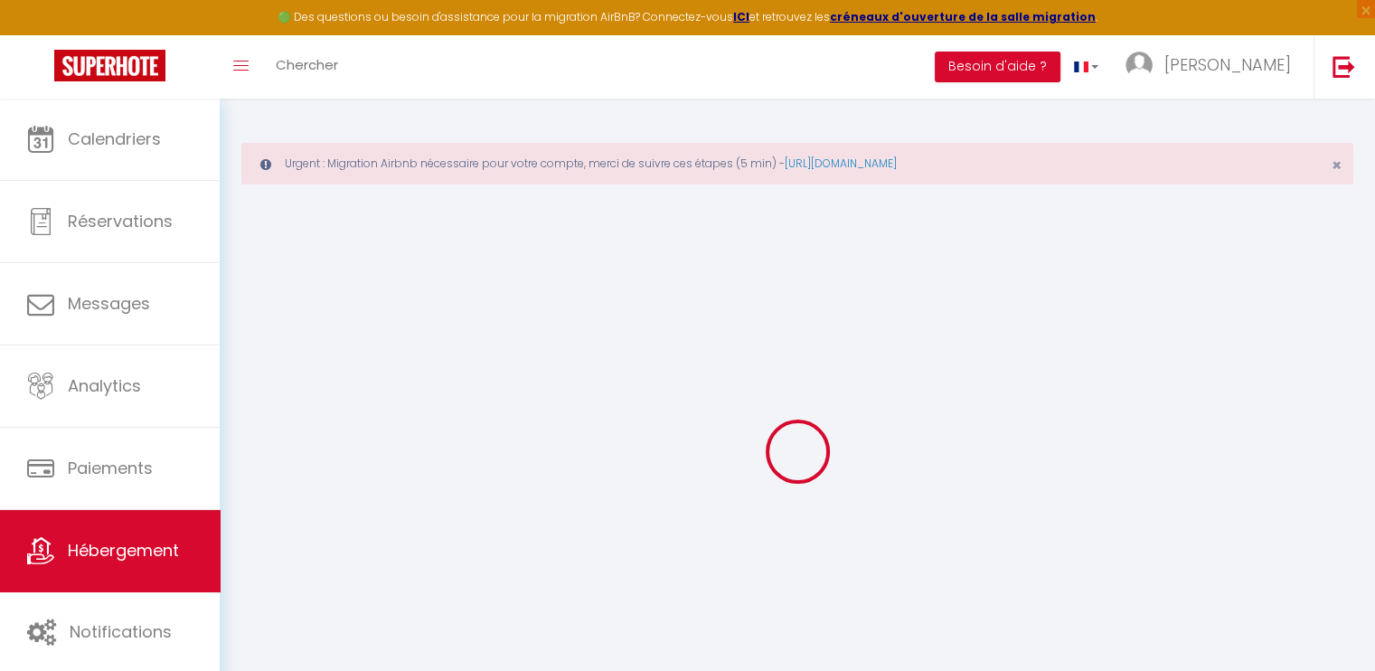
checkbox input "false"
select select
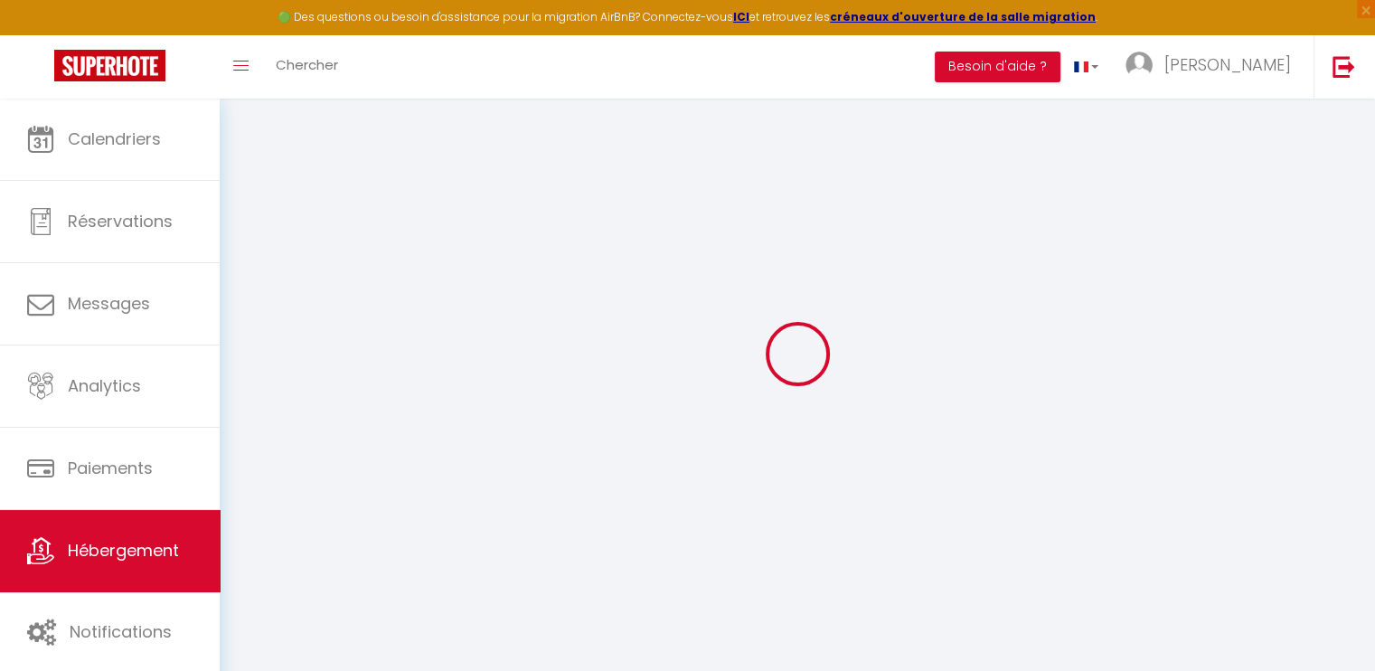
scroll to position [98, 0]
type input "FC-164-[PERSON_NAME] · Just Steps Away from the Metro for Exploring [GEOGRAPHIC…"
select select "6"
select select "2"
type input "120"
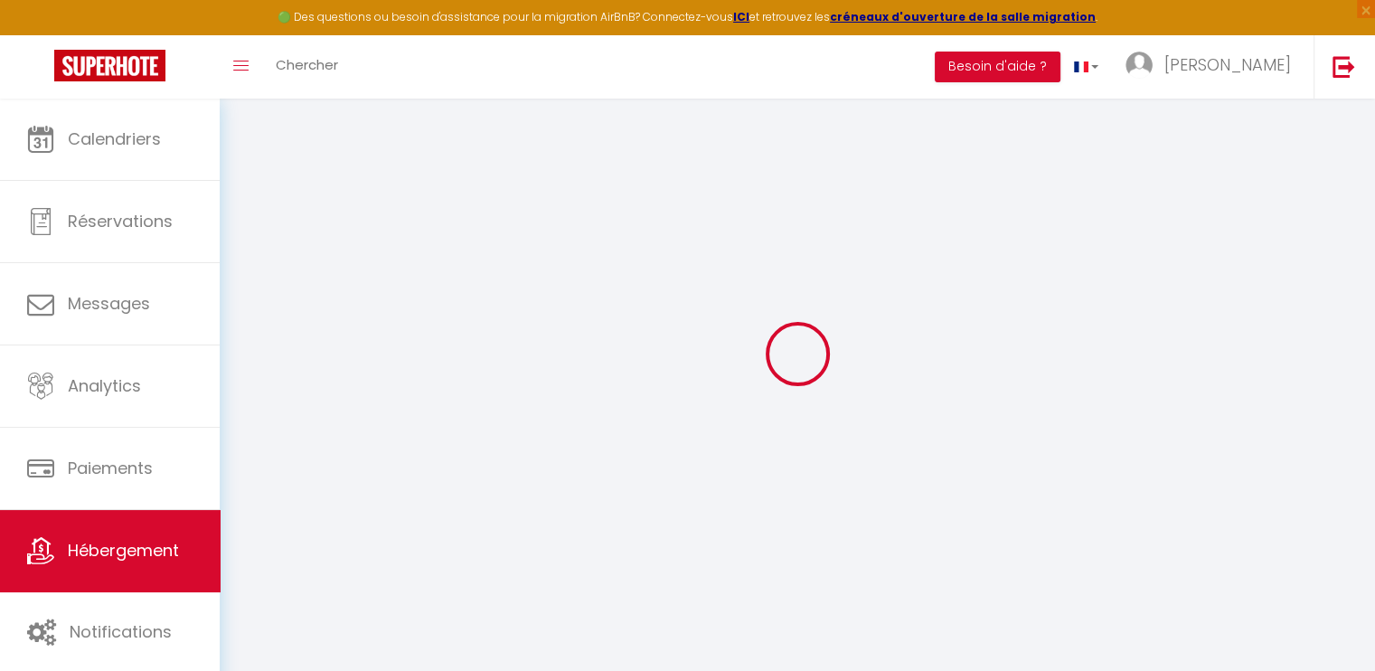
type input "110"
select select
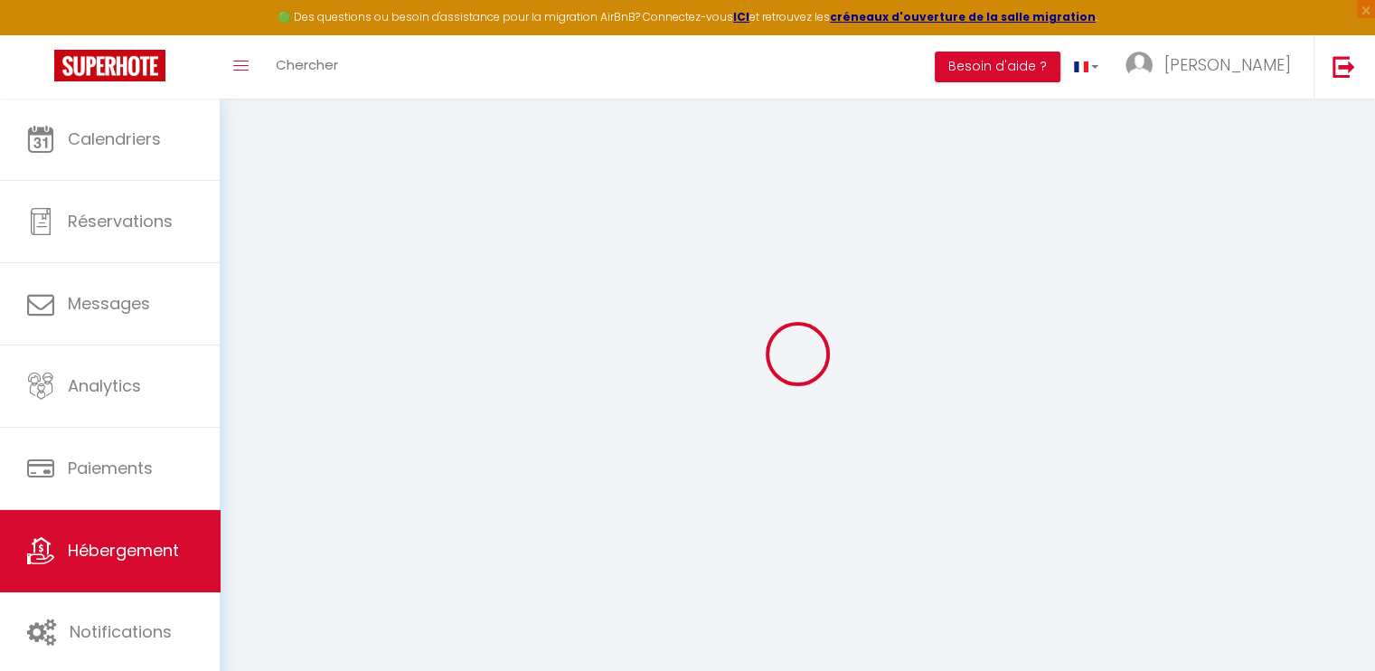
select select
type input "[STREET_ADDRESS][PERSON_NAME]"
type input "93300"
type input "Aubervilliers"
type input "[EMAIL_ADDRESS][PERSON_NAME][DOMAIN_NAME]"
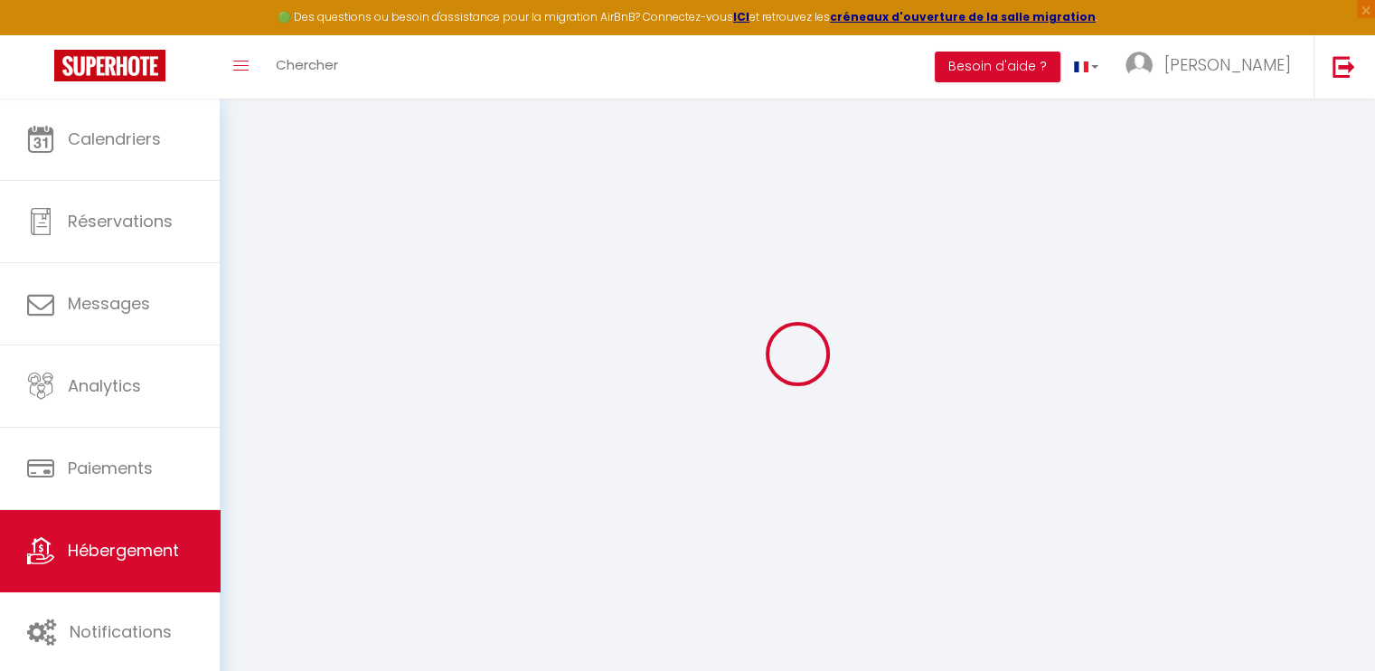
select select
checkbox input "false"
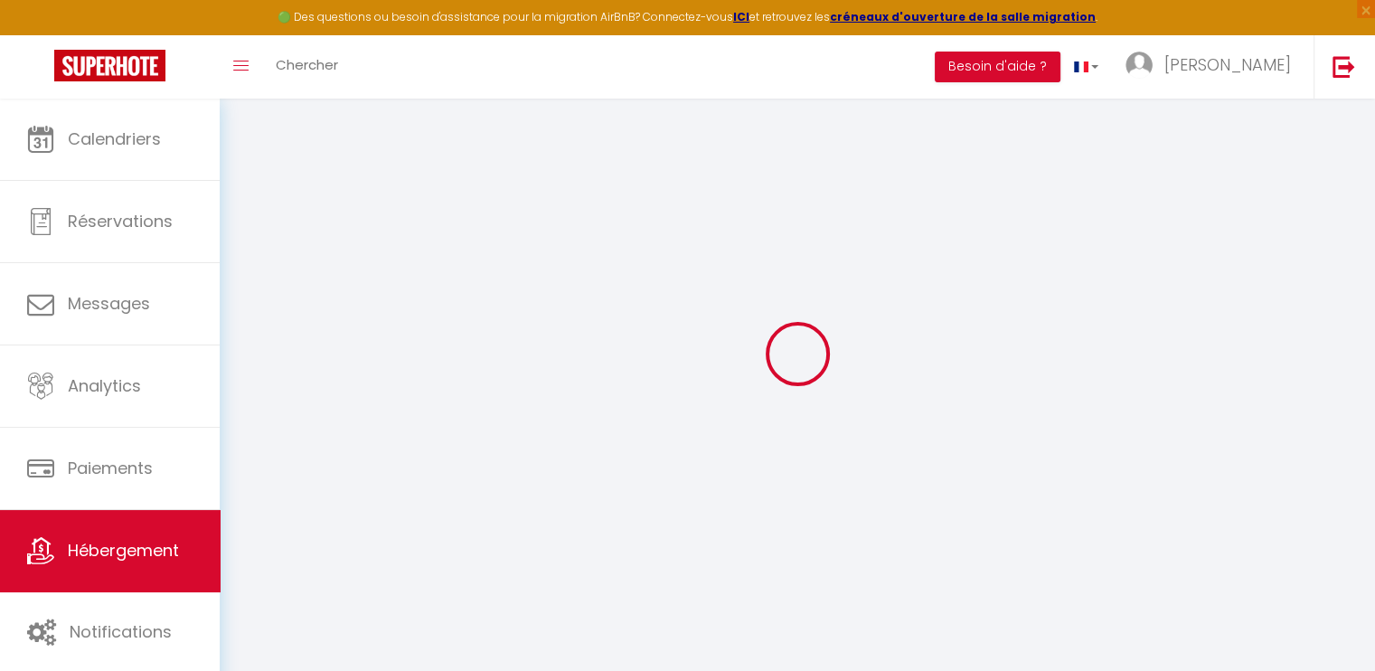
select select
type input "0"
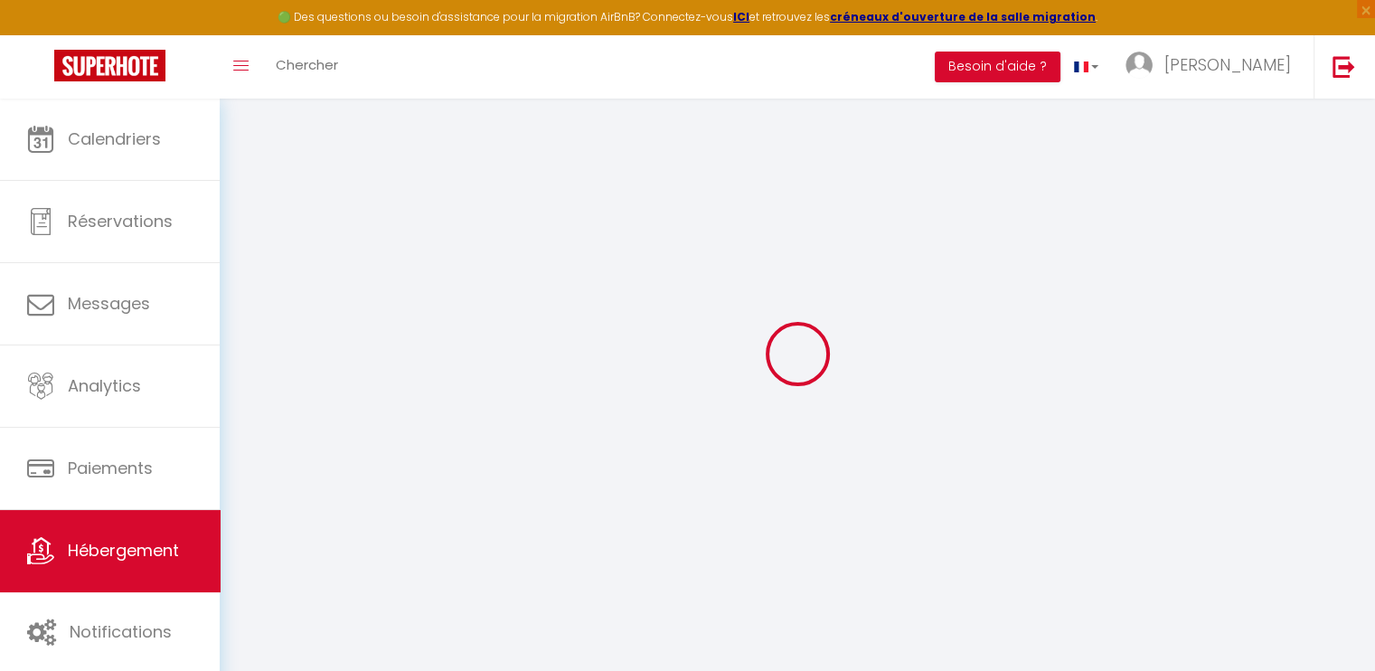
type input "0"
select select
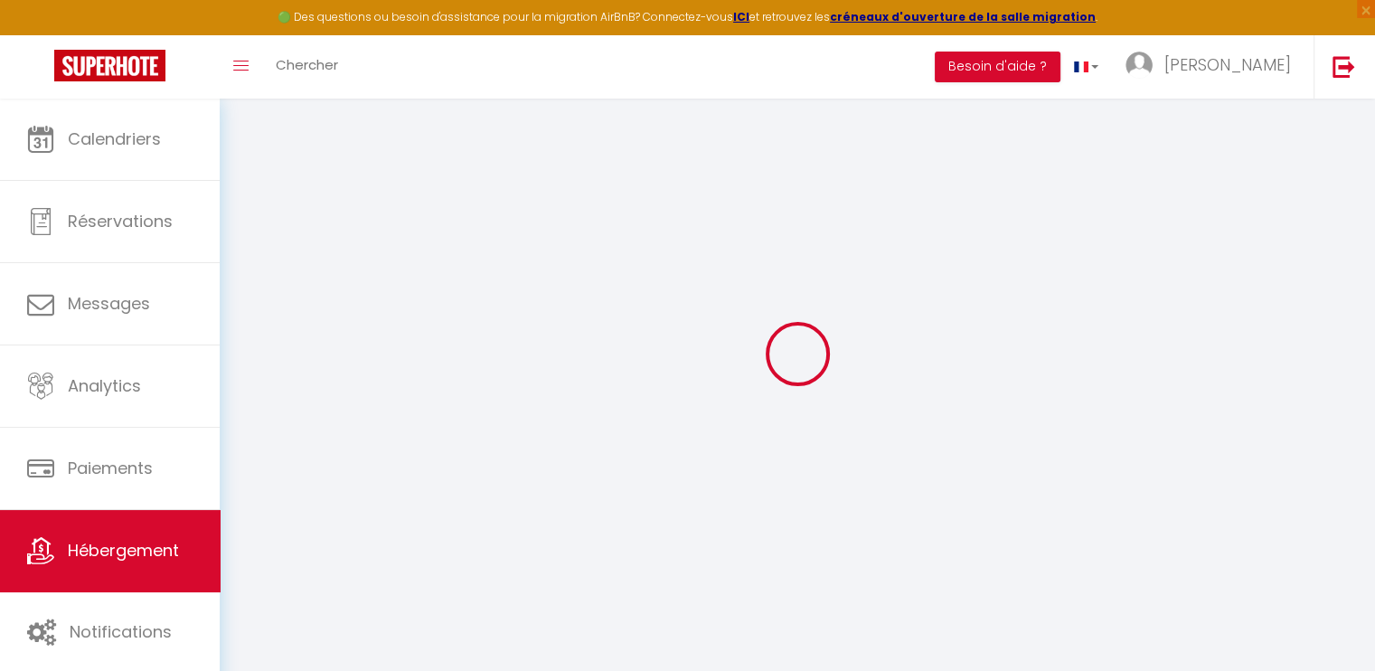
select select
checkbox input "false"
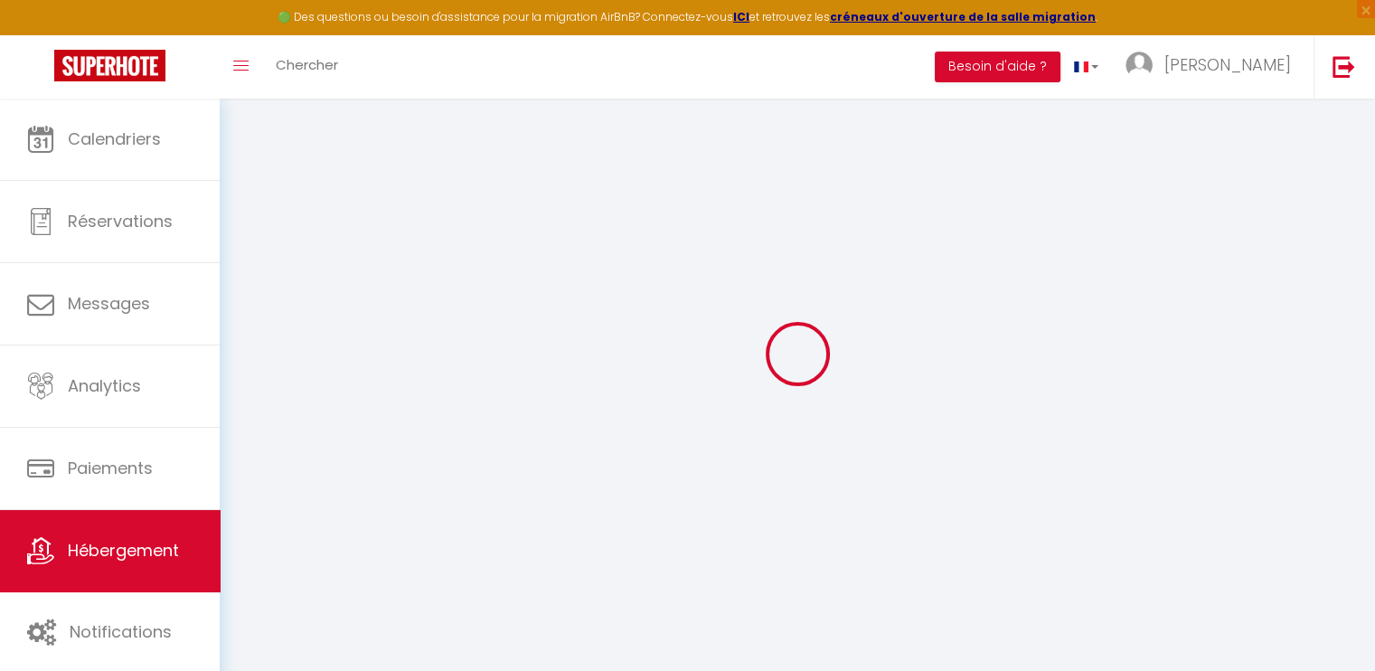
checkbox input "false"
select select
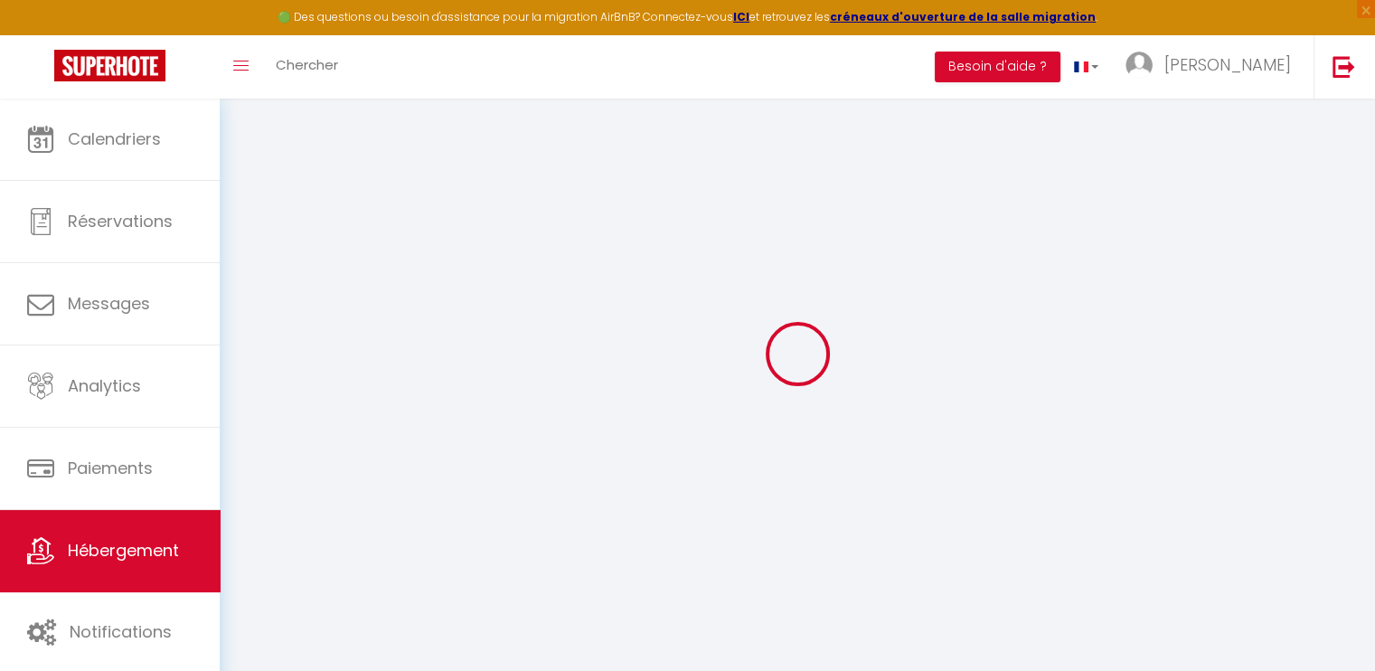
select select
checkbox input "false"
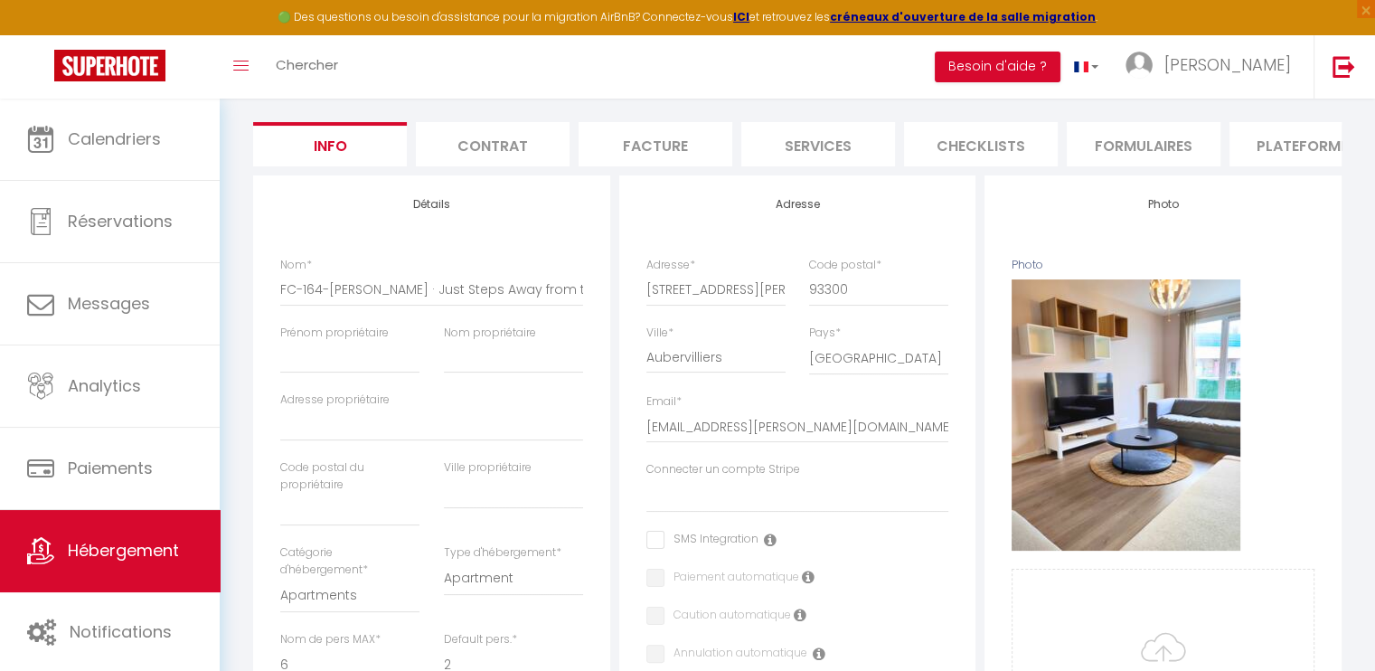
scroll to position [197, 0]
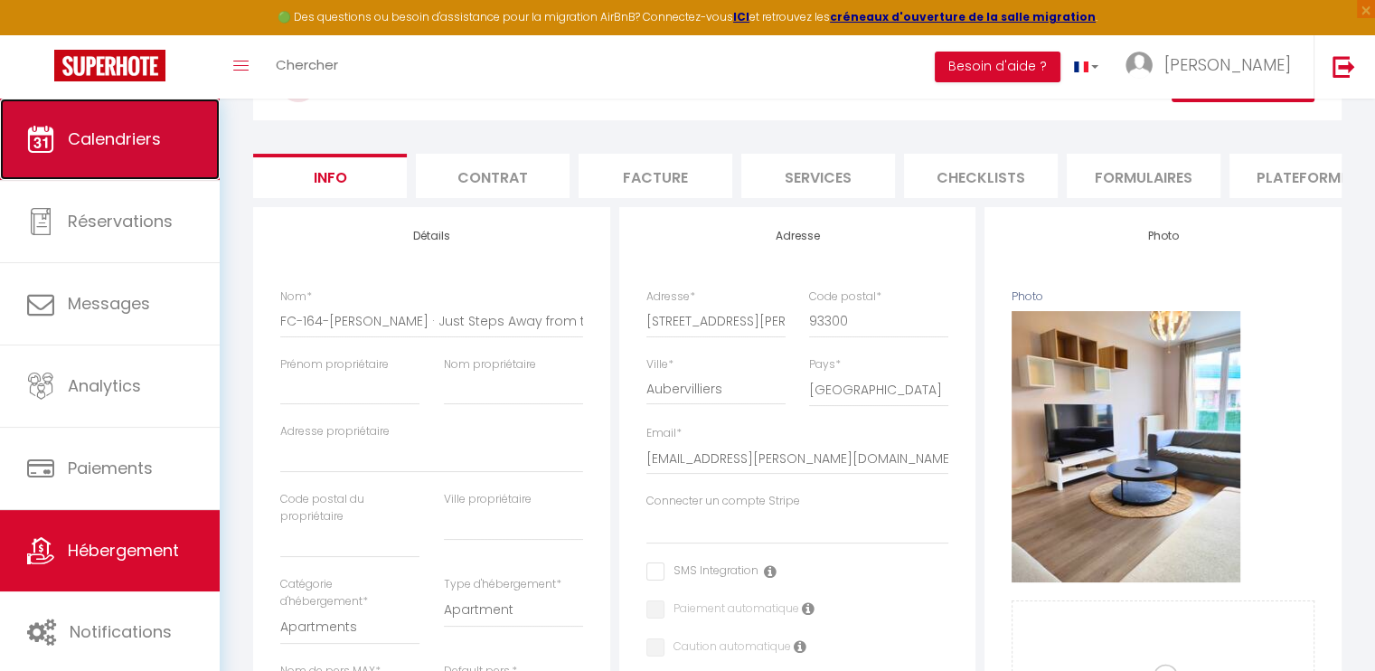
click at [171, 146] on link "Calendriers" at bounding box center [110, 139] width 220 height 81
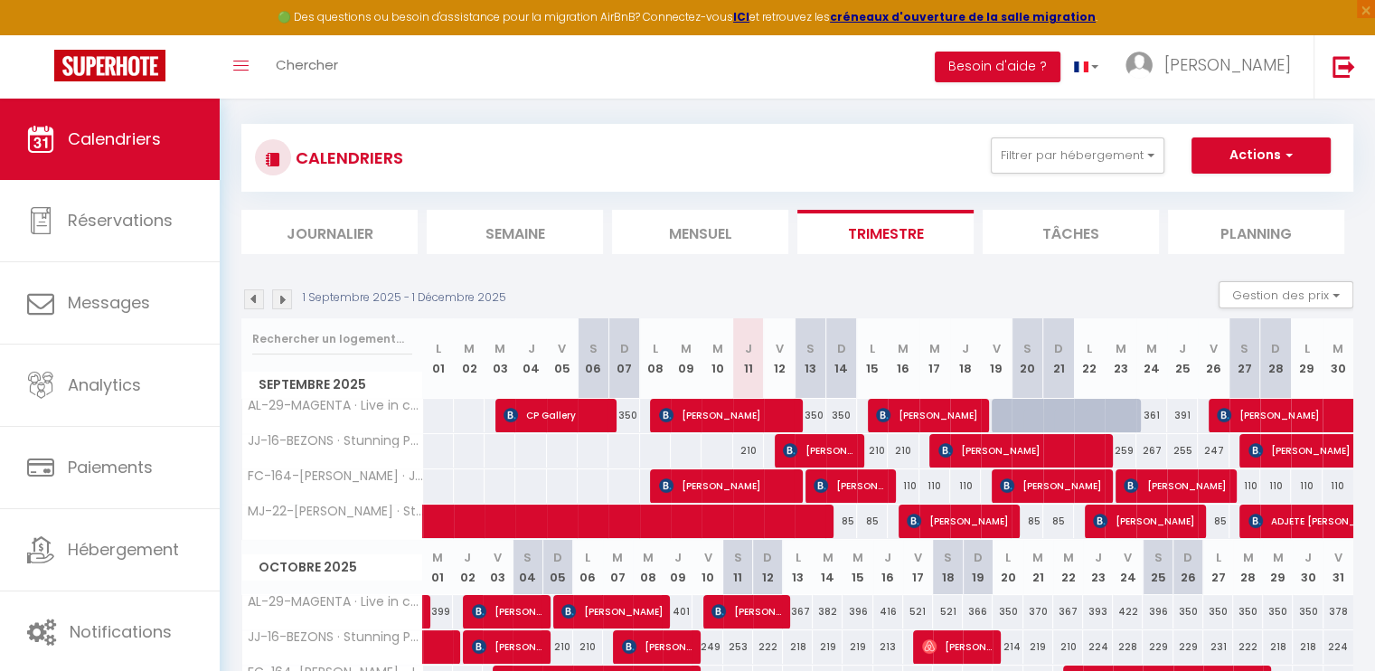
scroll to position [181, 0]
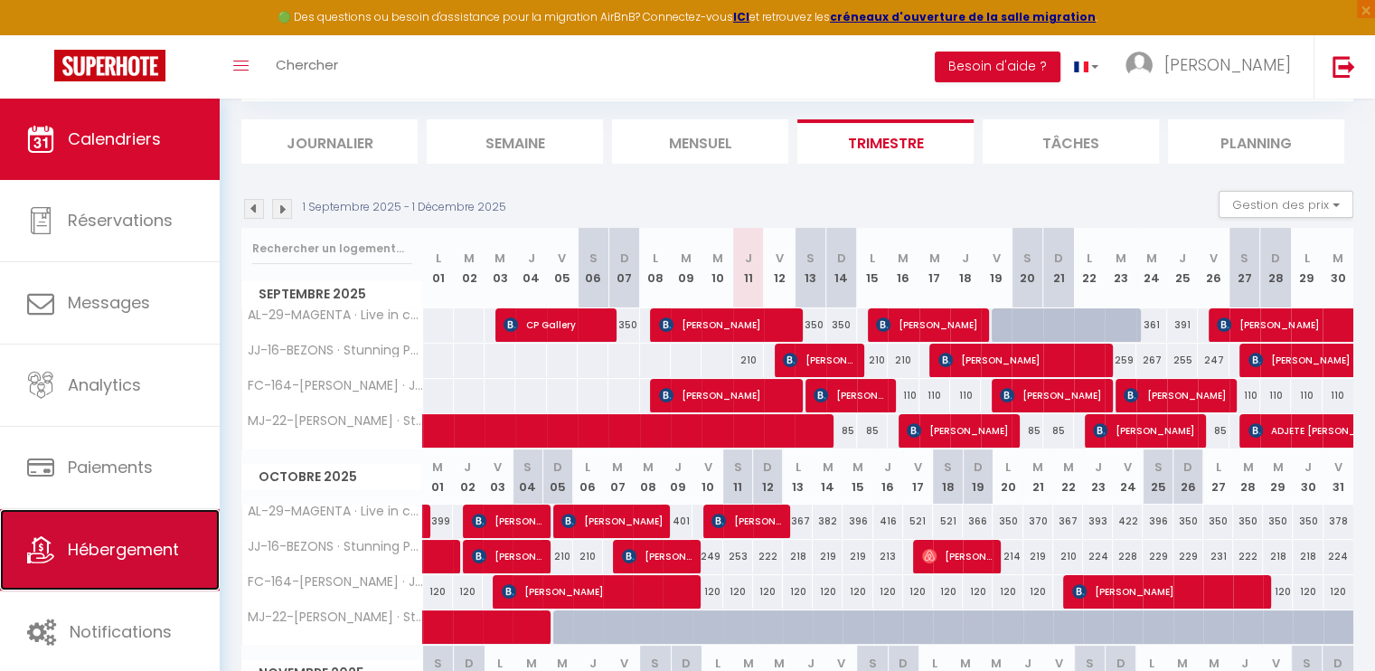
click at [129, 543] on span "Hébergement" at bounding box center [123, 549] width 111 height 23
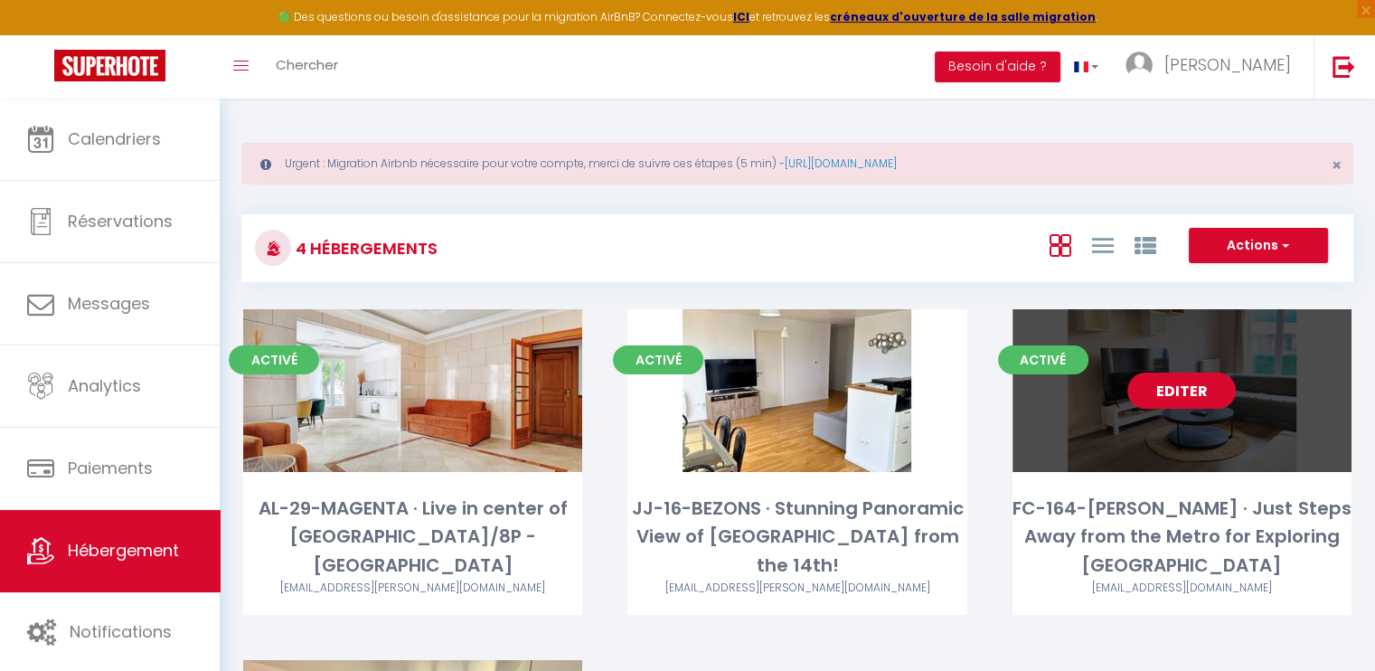
click at [1163, 376] on link "Editer" at bounding box center [1181, 390] width 108 height 36
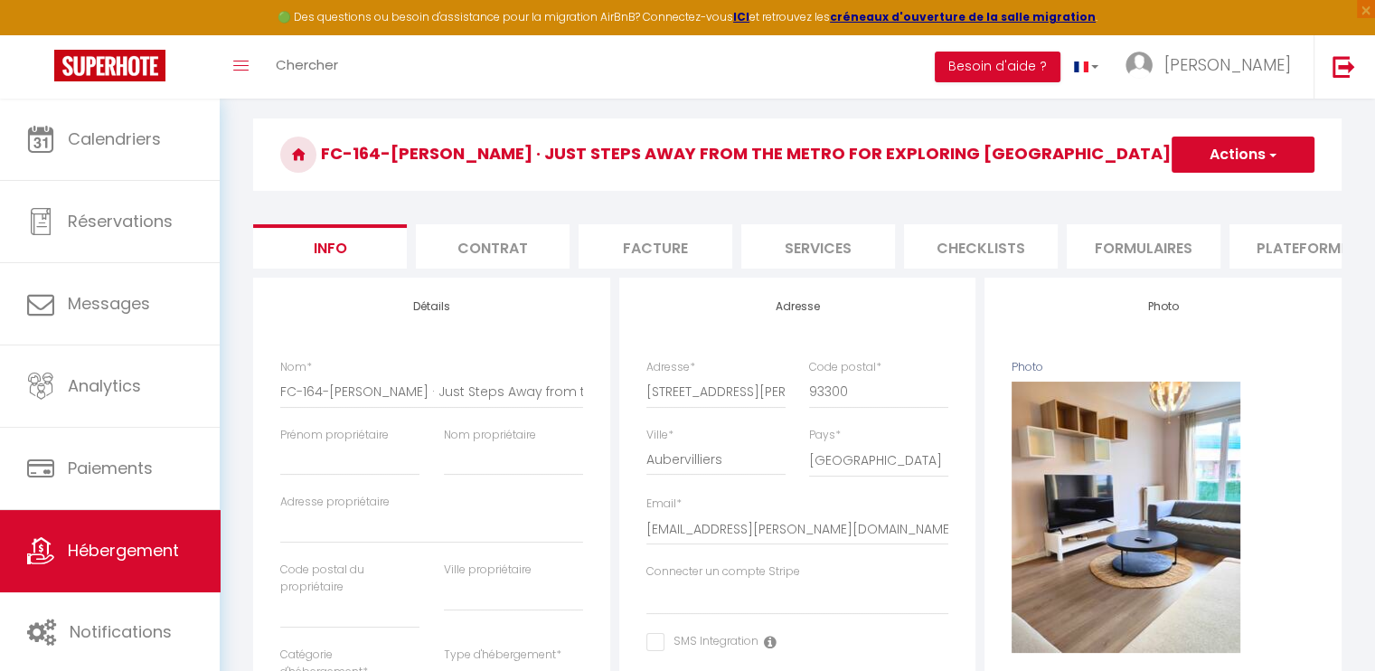
scroll to position [107, 0]
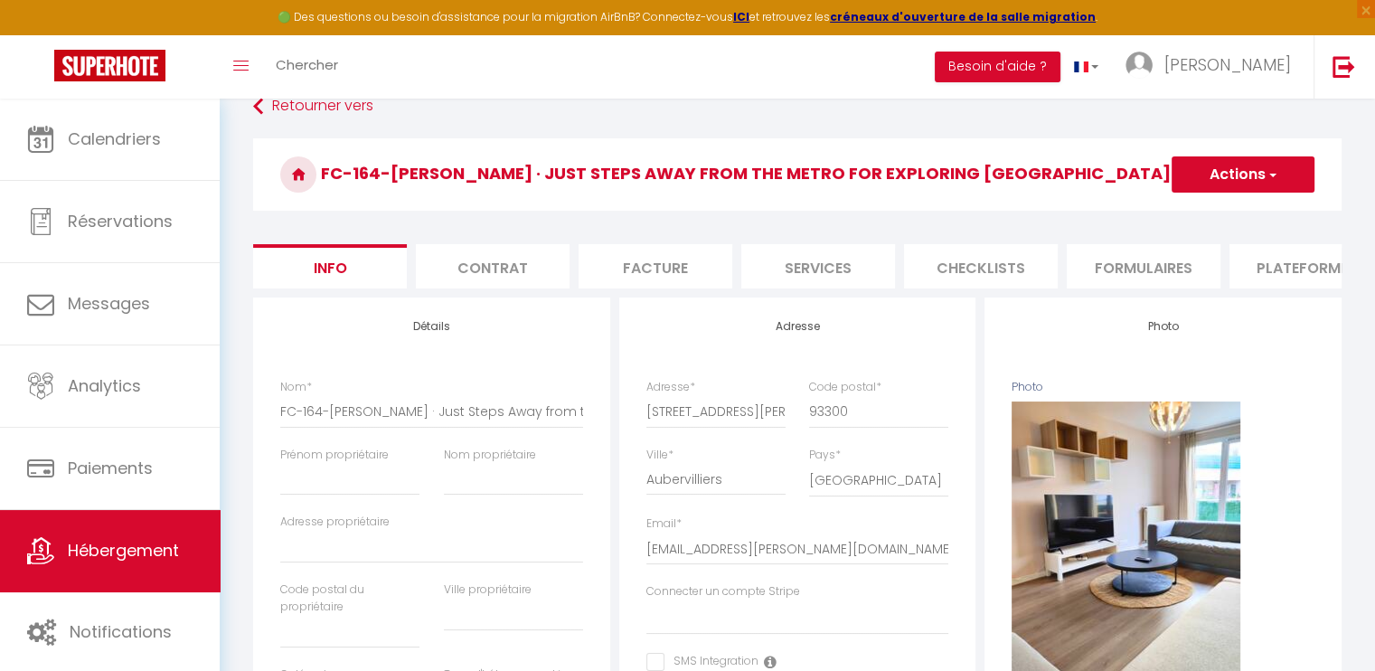
click at [824, 267] on li "Services" at bounding box center [818, 266] width 154 height 44
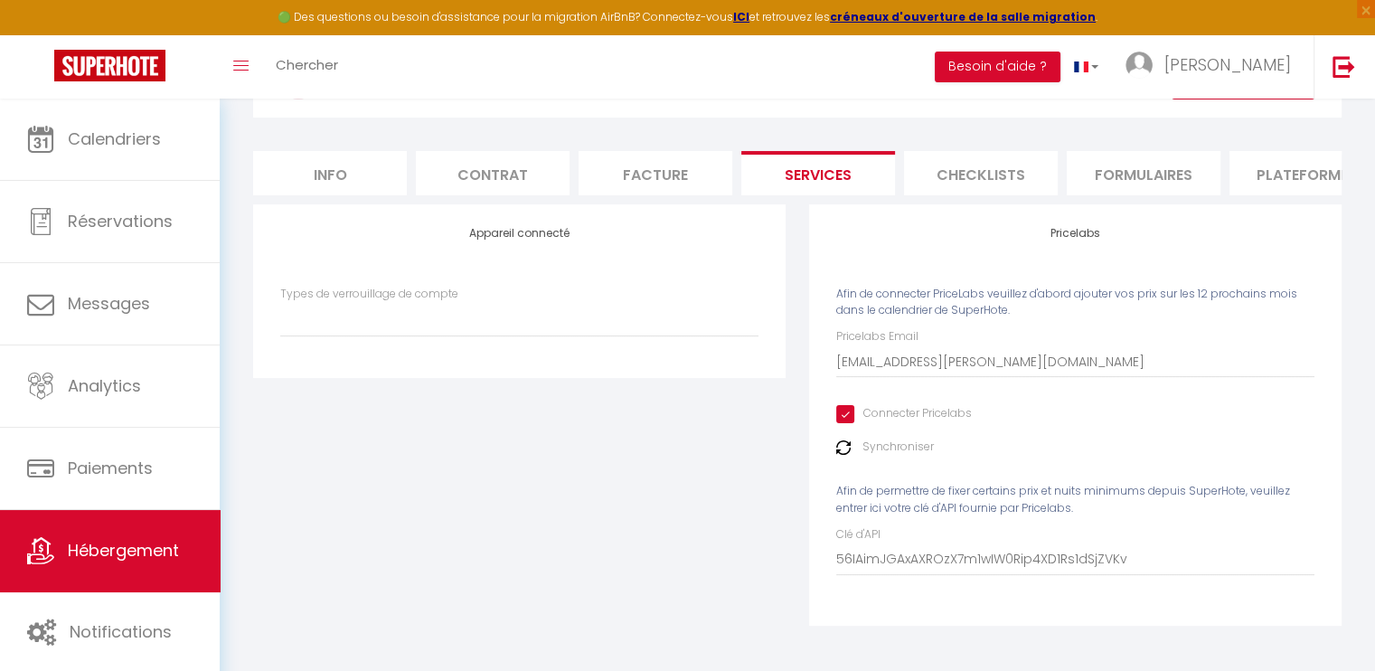
scroll to position [212, 0]
click at [848, 447] on img at bounding box center [843, 447] width 14 height 14
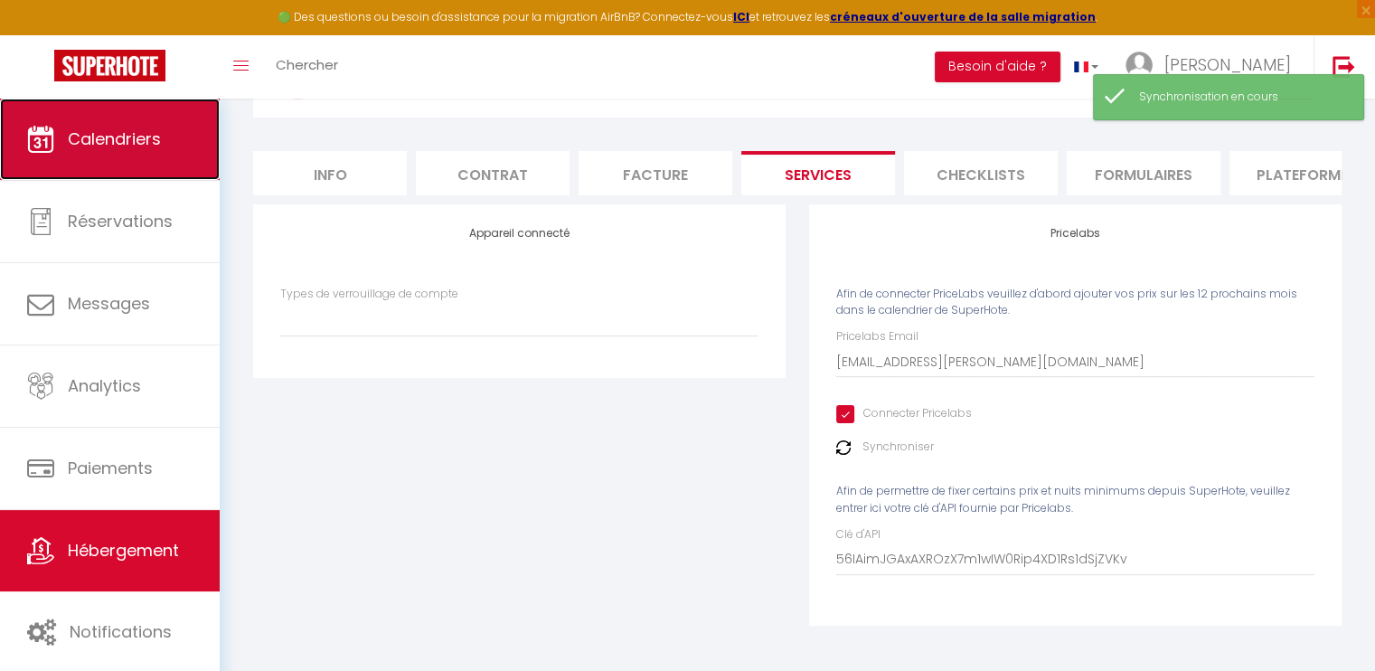
click at [165, 155] on link "Calendriers" at bounding box center [110, 139] width 220 height 81
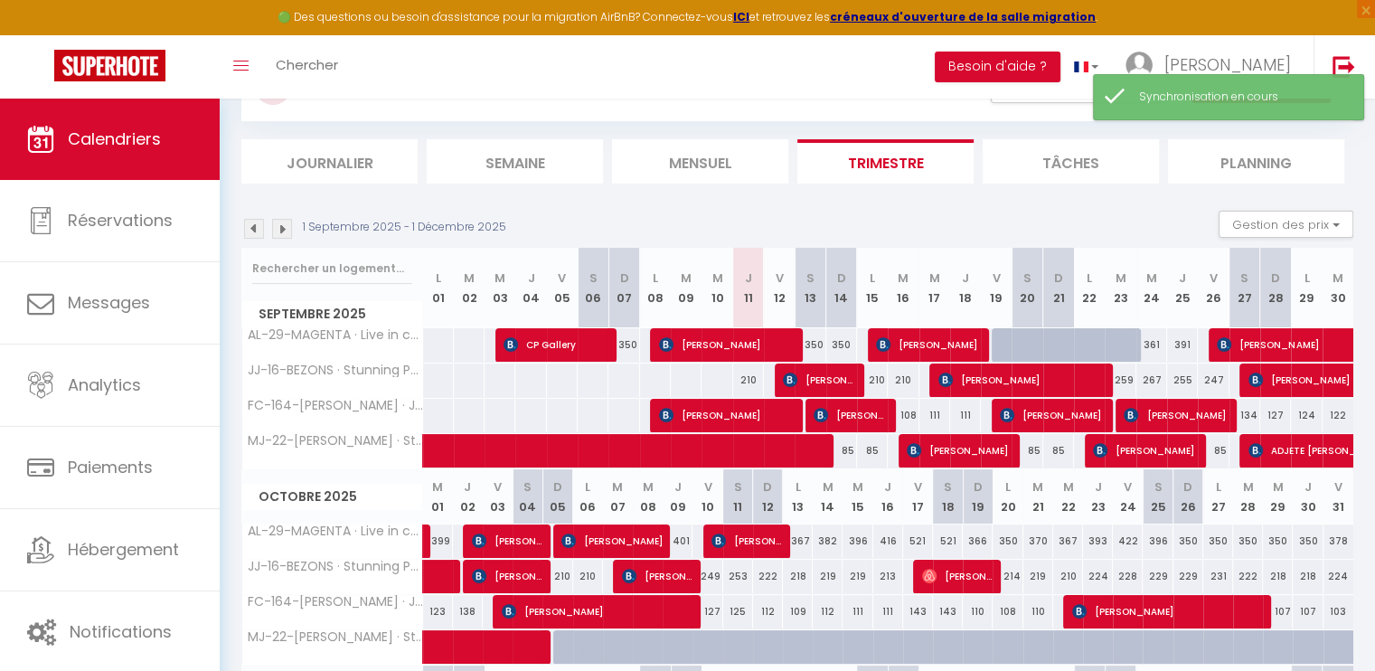
scroll to position [181, 0]
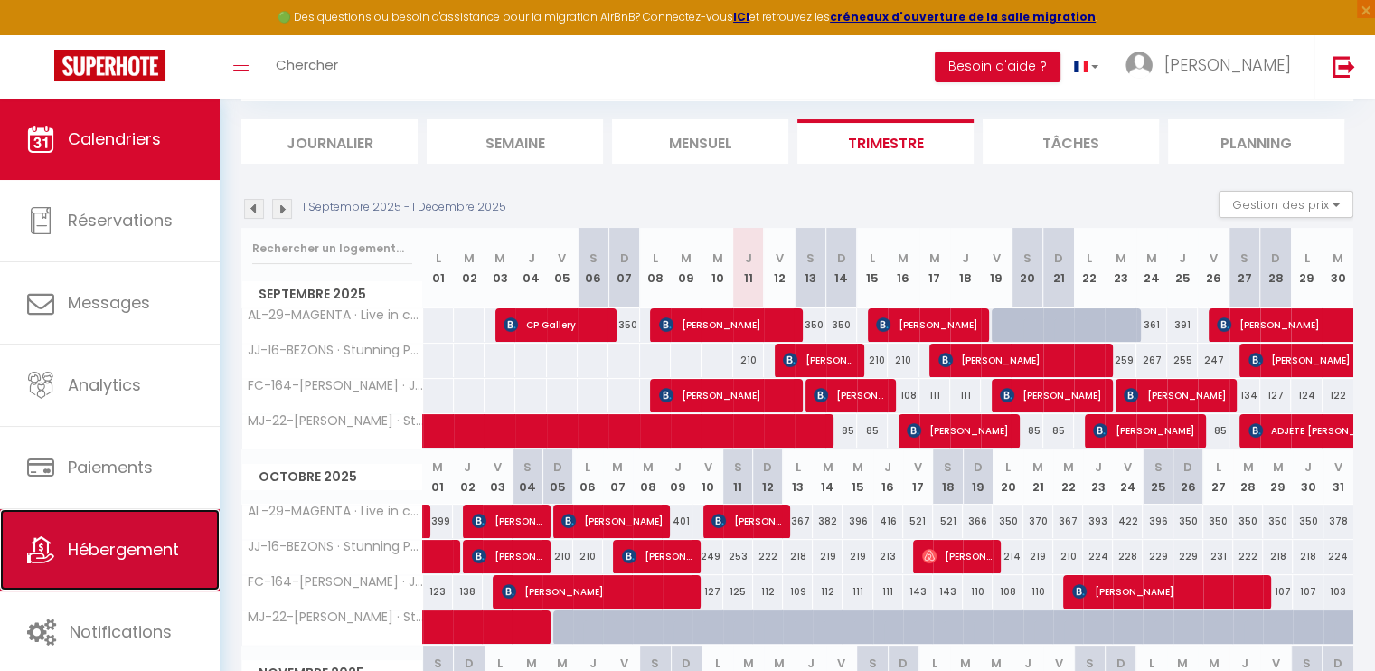
click at [123, 549] on span "Hébergement" at bounding box center [123, 549] width 111 height 23
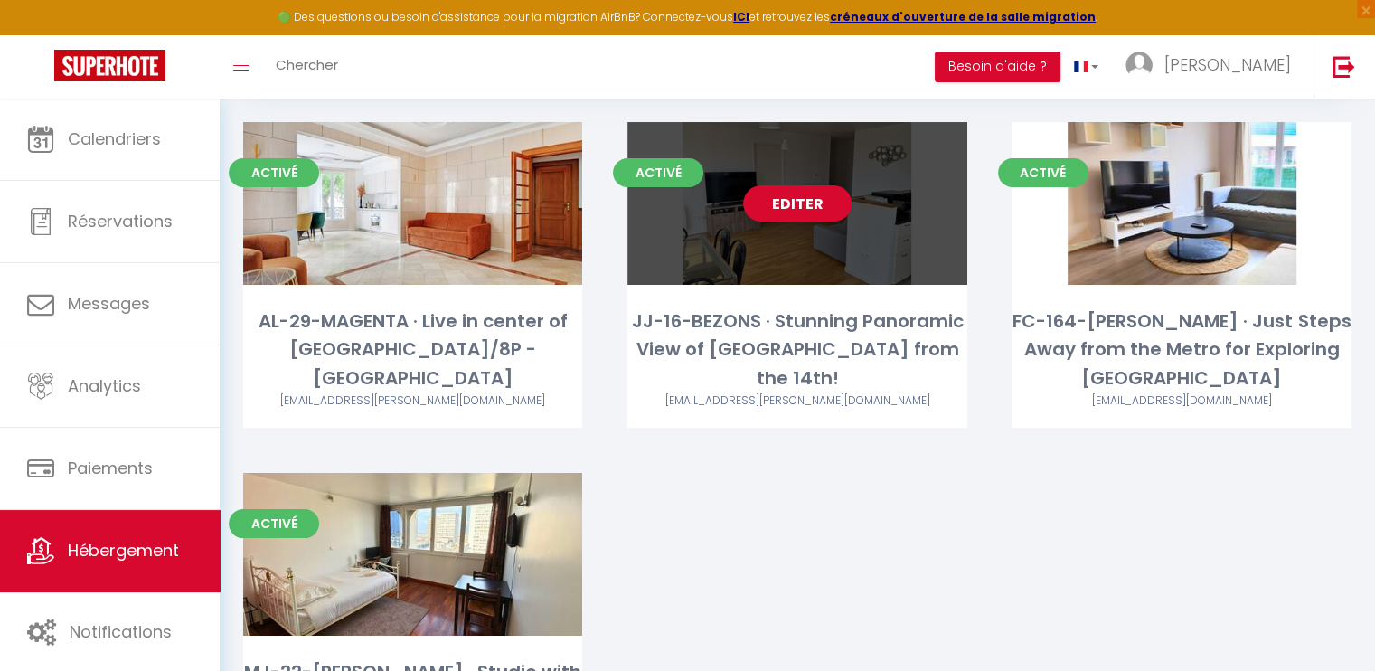
scroll to position [271, 0]
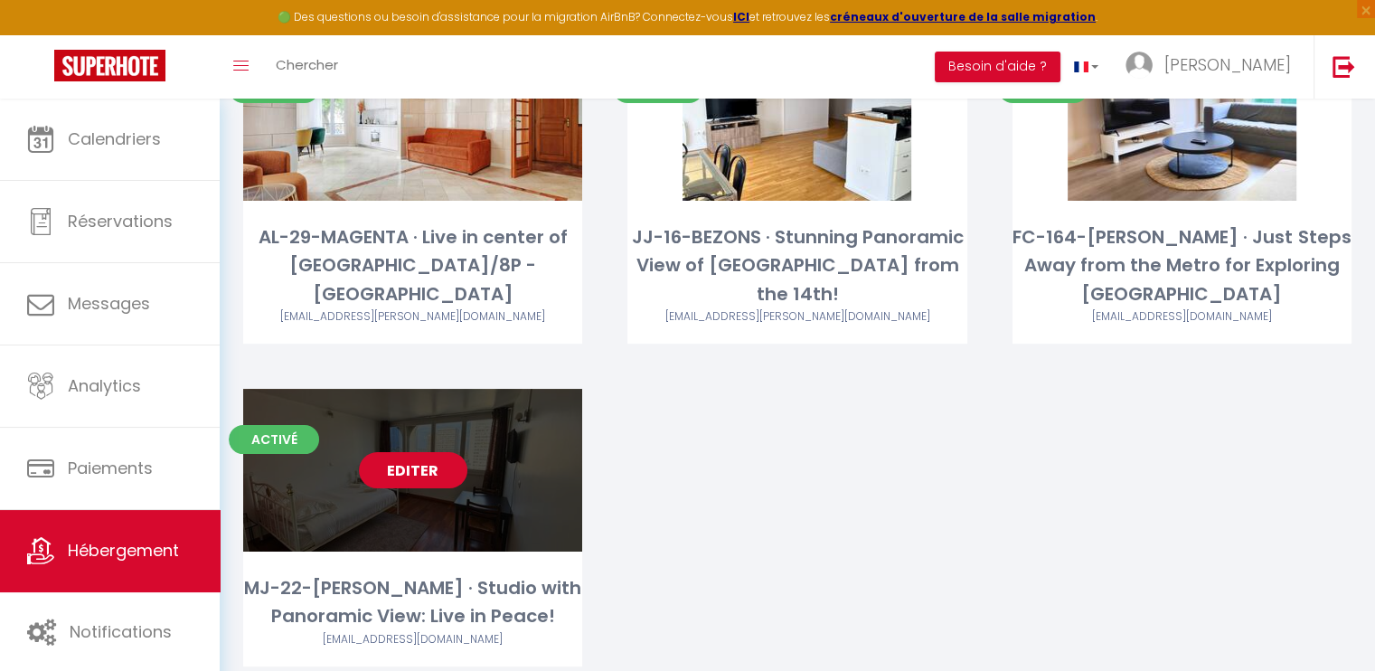
click at [409, 452] on link "Editer" at bounding box center [413, 470] width 108 height 36
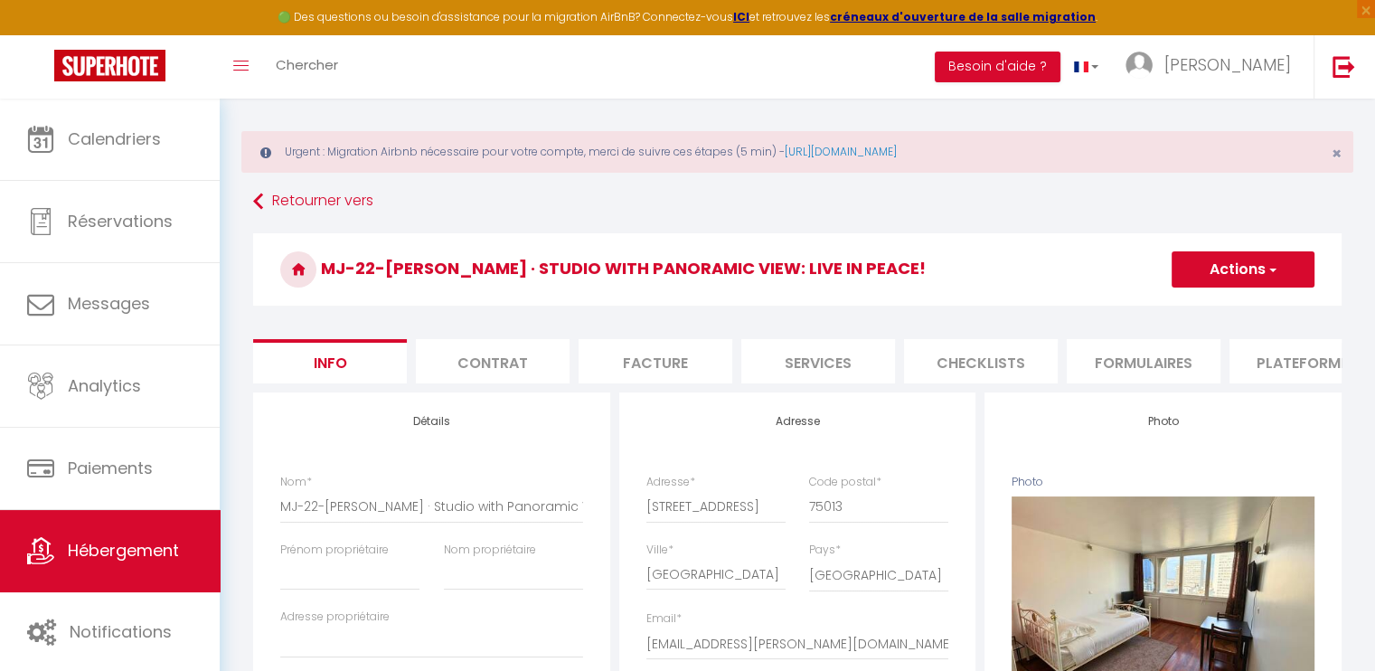
scroll to position [90, 0]
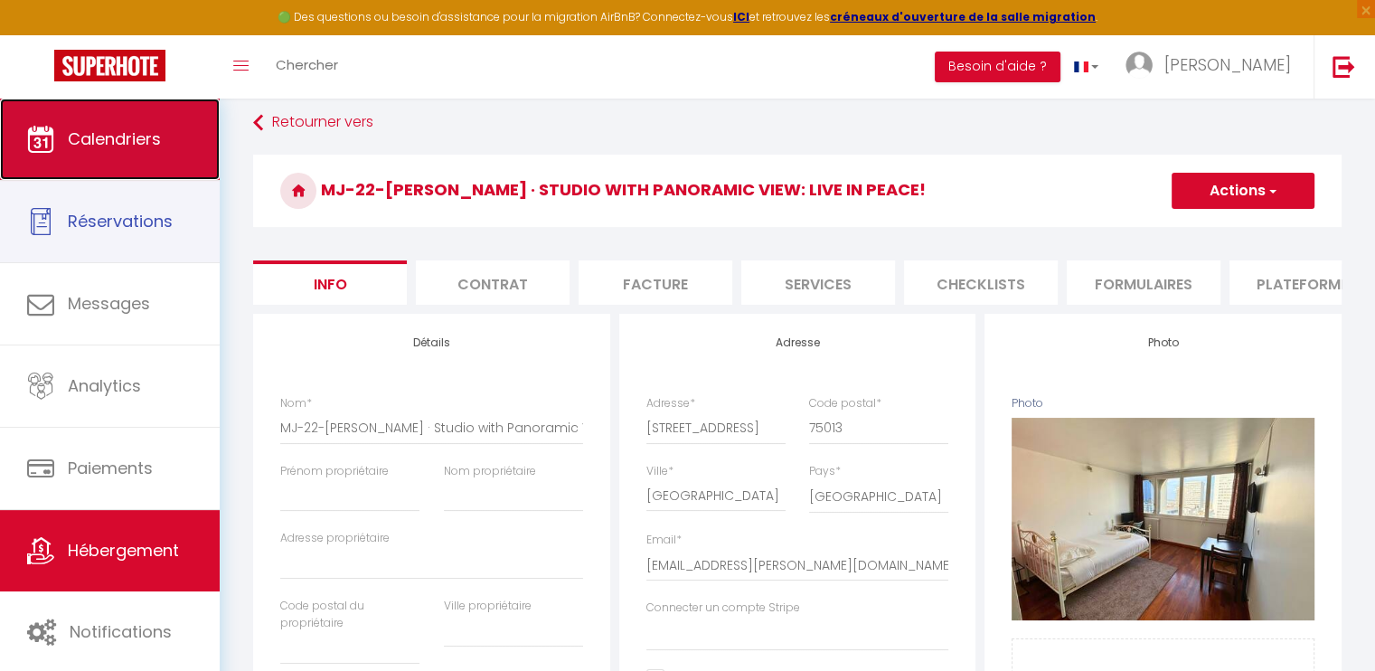
click at [148, 163] on link "Calendriers" at bounding box center [110, 139] width 220 height 81
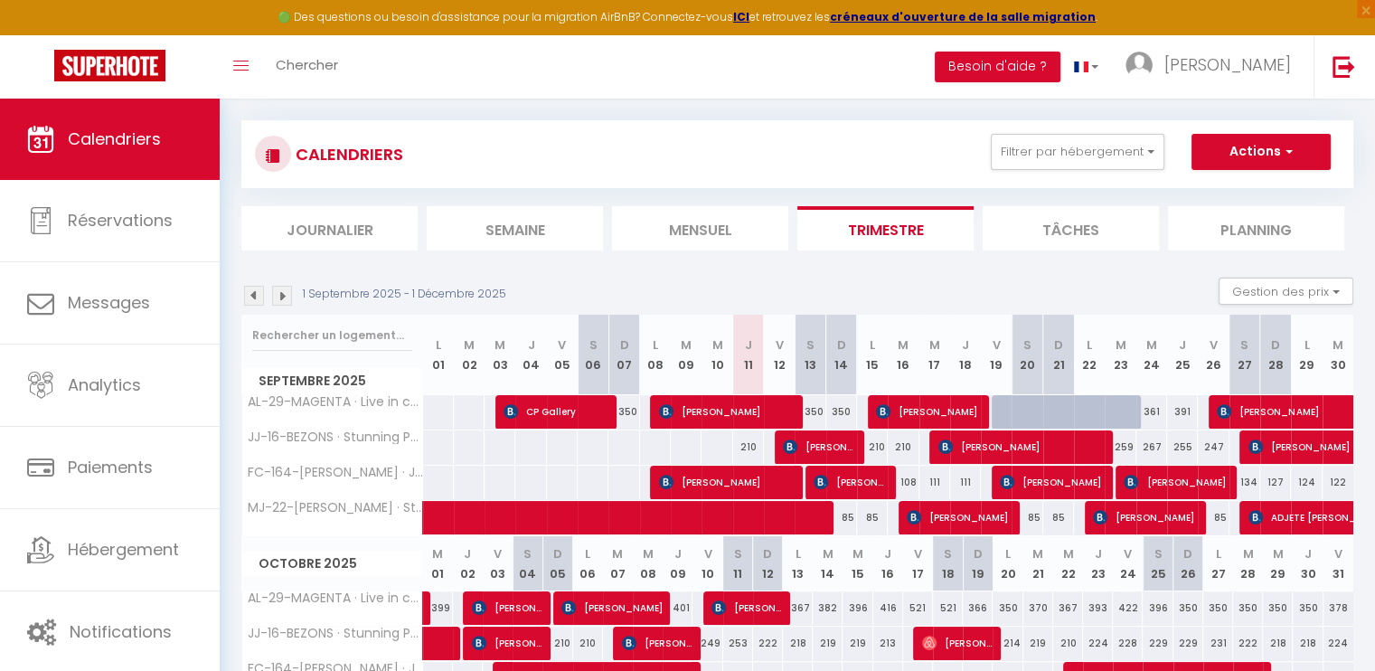
scroll to position [90, 0]
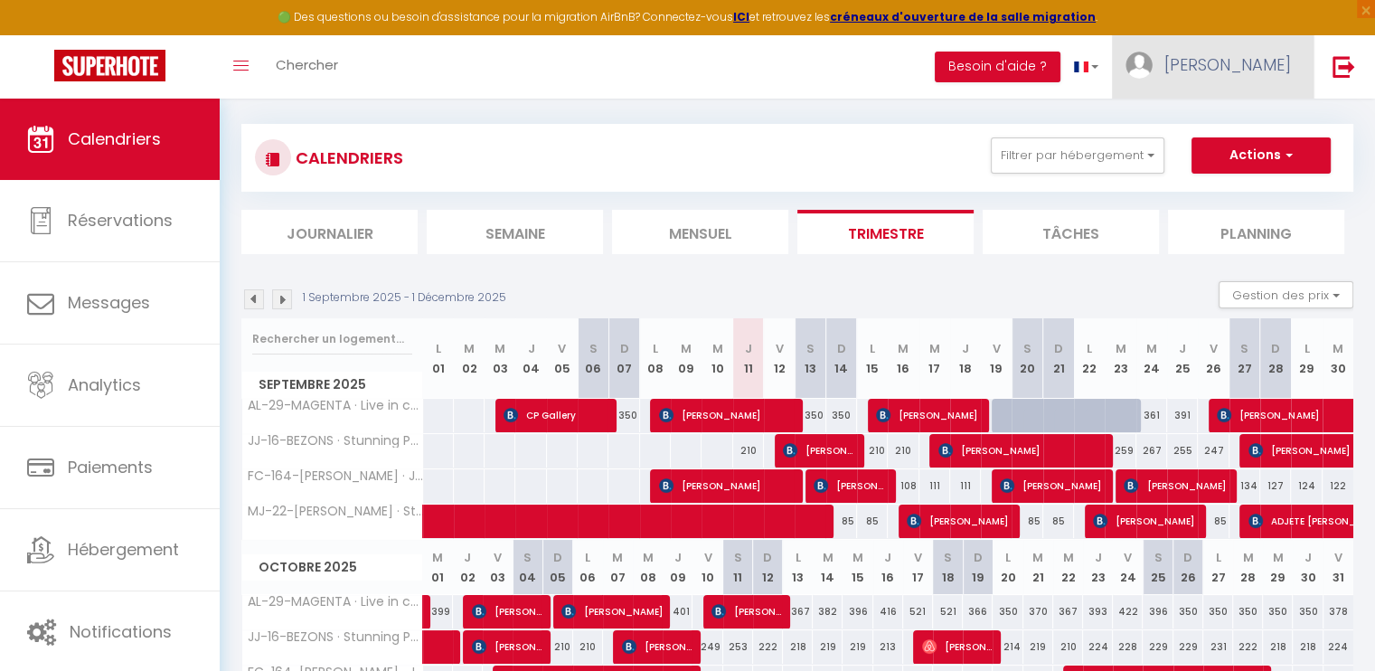
click at [1261, 66] on span "[PERSON_NAME]" at bounding box center [1227, 64] width 127 height 23
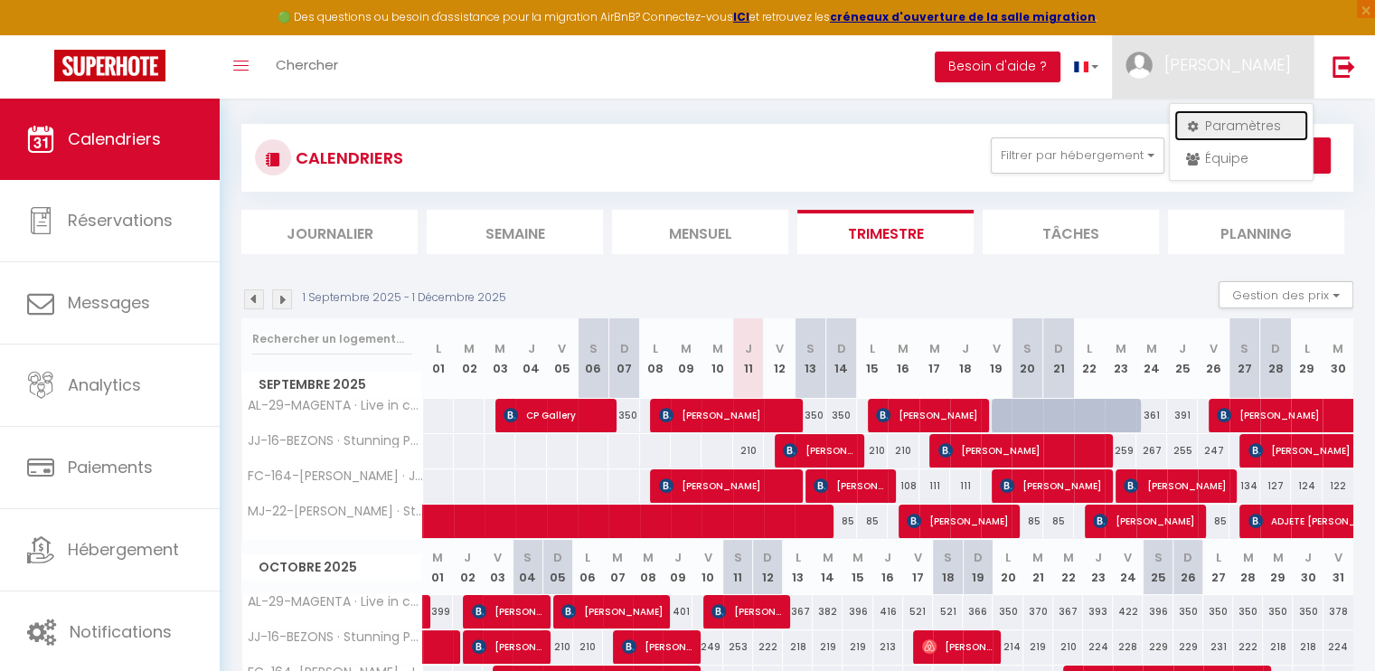
click at [1249, 110] on link "Paramètres" at bounding box center [1241, 125] width 134 height 31
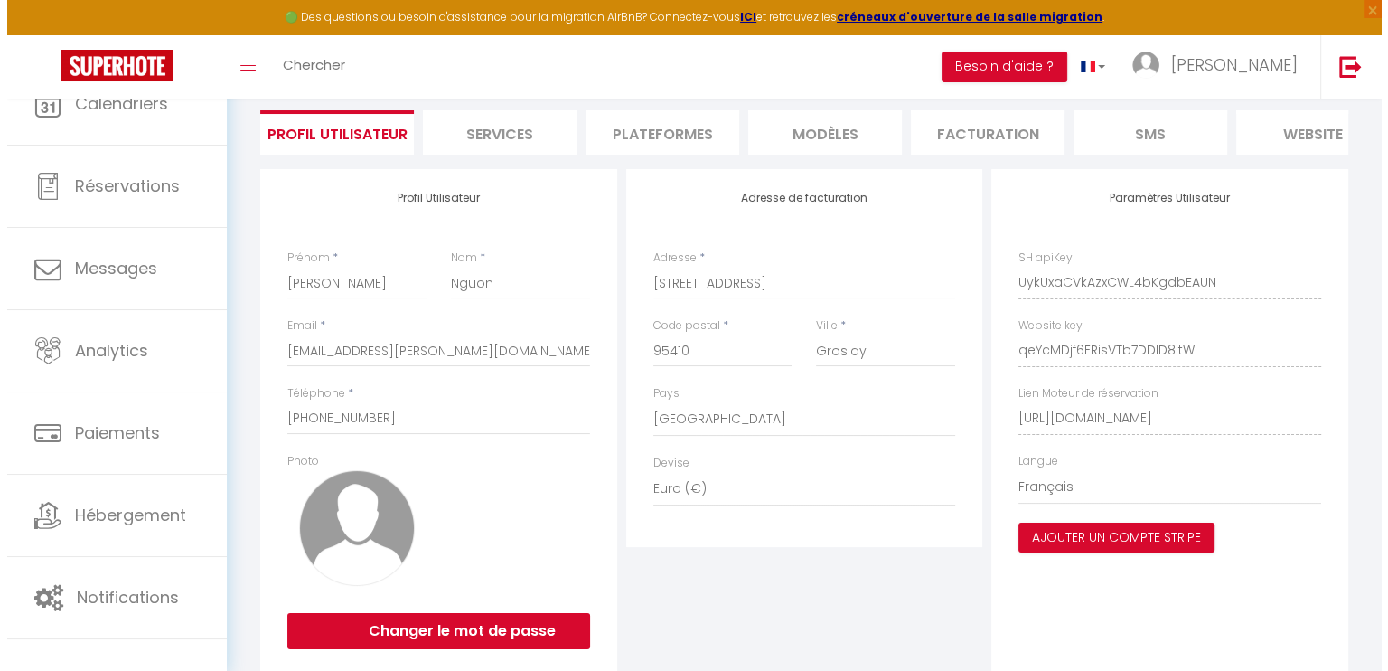
scroll to position [190, 0]
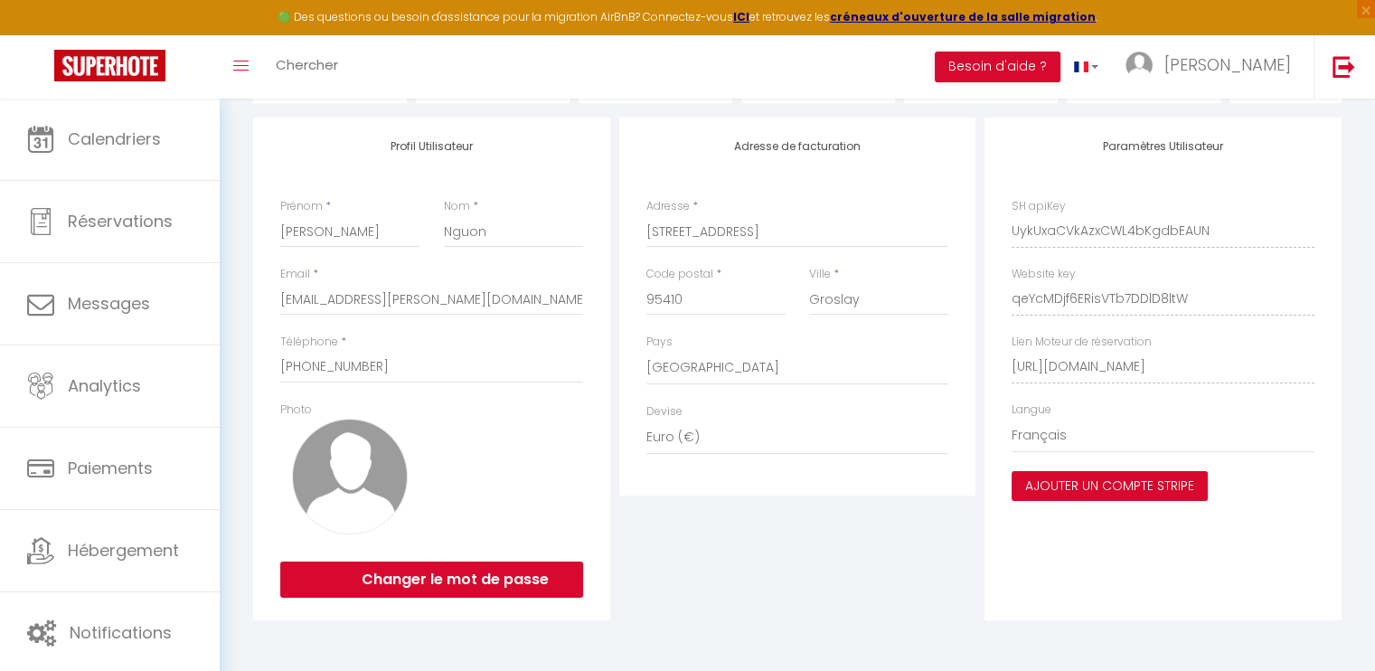
click at [1126, 488] on button "Ajouter un compte Stripe" at bounding box center [1109, 486] width 196 height 31
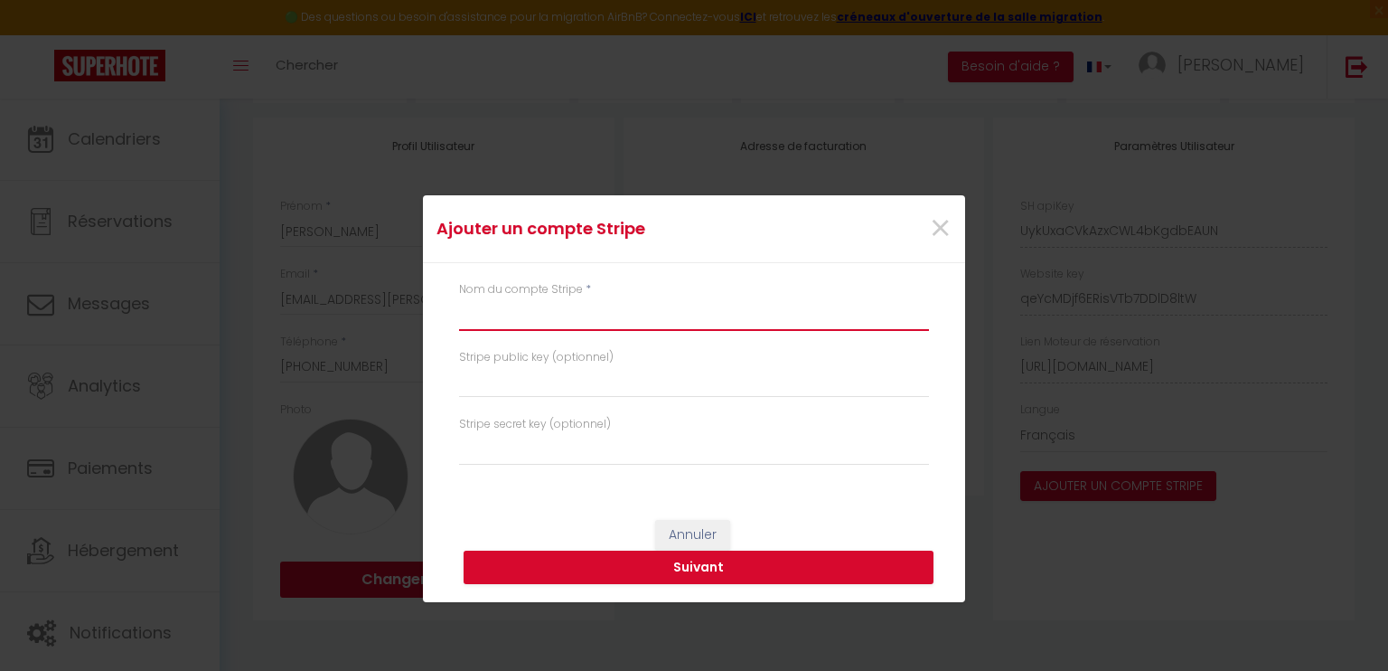
click at [680, 315] on input "text" at bounding box center [694, 314] width 470 height 33
click at [556, 320] on input "text" at bounding box center [694, 314] width 470 height 33
click at [698, 565] on button "Suivant" at bounding box center [699, 567] width 470 height 34
